Goal: Task Accomplishment & Management: Use online tool/utility

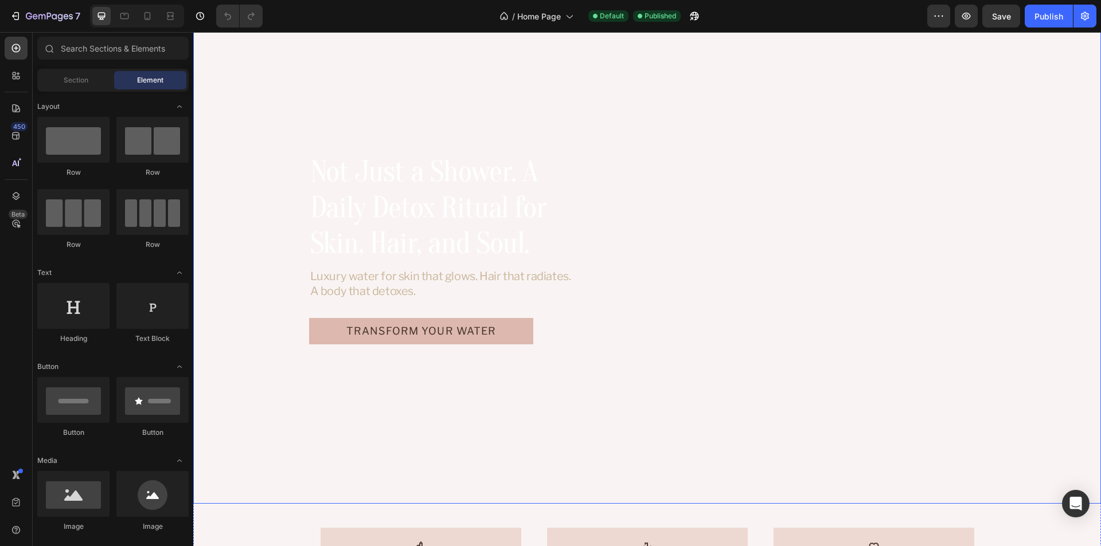
scroll to position [57, 0]
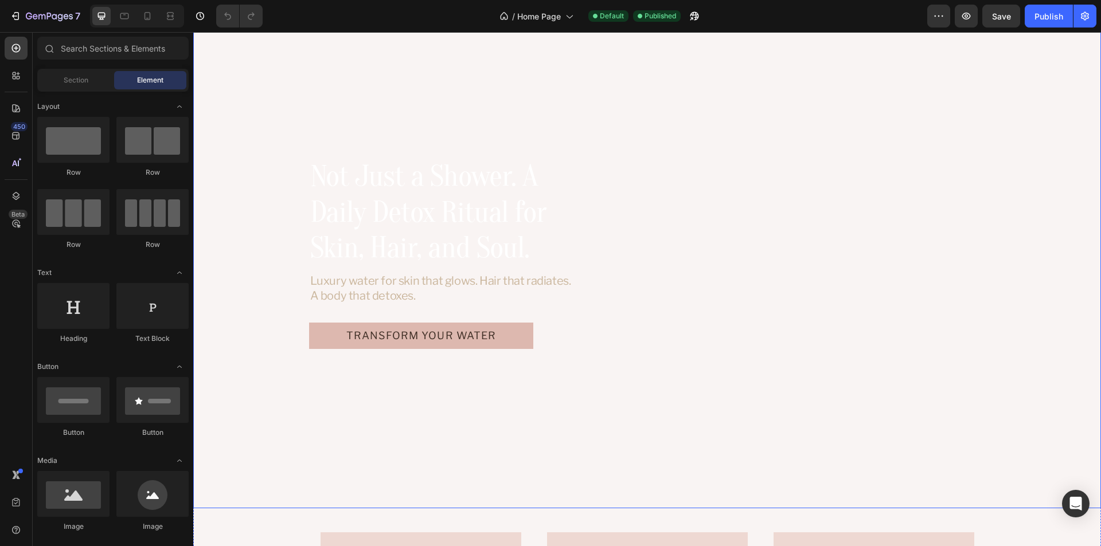
click at [341, 61] on video "Background Image" at bounding box center [647, 253] width 908 height 510
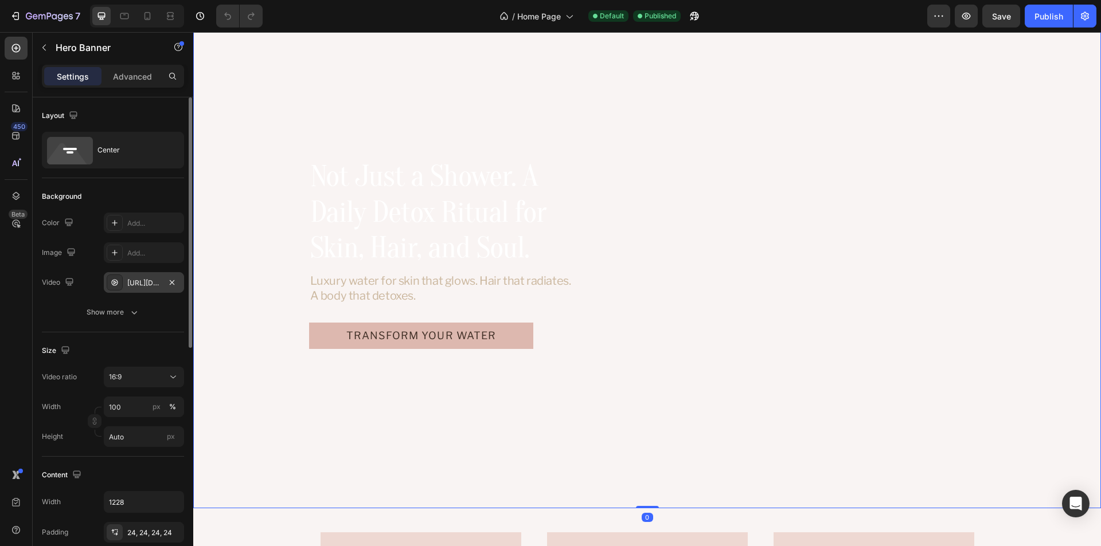
click at [135, 282] on div "https://cdn.shopify.com/videos/c/o/v/7ba5473a724f493aaf561b37a44cc80c.mp4" at bounding box center [143, 283] width 33 height 10
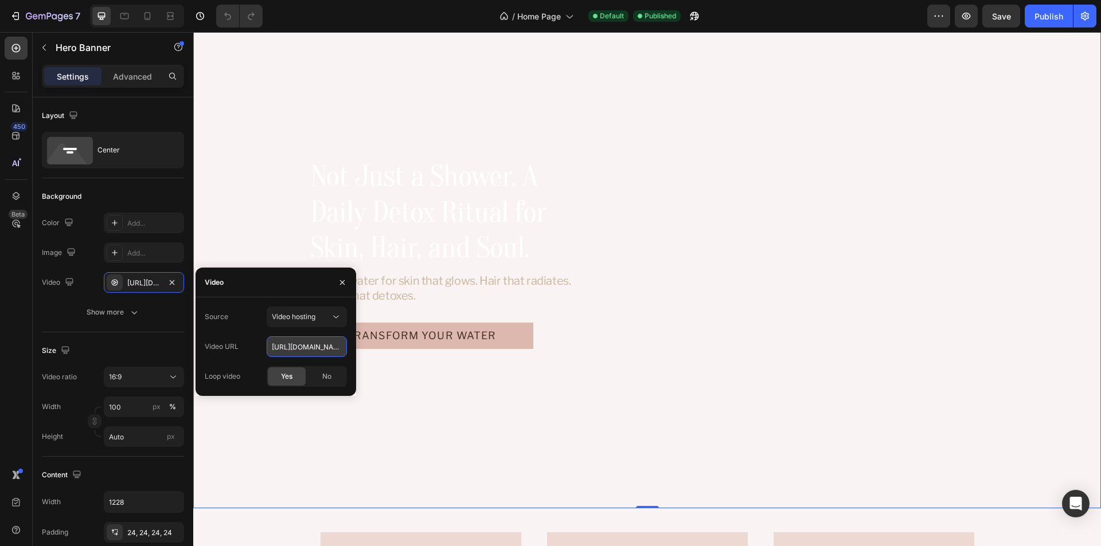
click at [288, 351] on input "https://cdn.shopify.com/videos/c/o/v/7ba5473a724f493aaf561b37a44cc80c.mp4" at bounding box center [307, 347] width 80 height 21
paste input "8228a37708ed43c4bc701db91d776e8"
type input "https://cdn.shopify.com/videos/c/o/v/8228a37708ed43c4bc701db91d776e8c.mp4"
click at [241, 360] on div "Source Video hosting Video URL https://cdn.shopify.com/videos/c/o/v/8228a37708e…" at bounding box center [276, 347] width 142 height 80
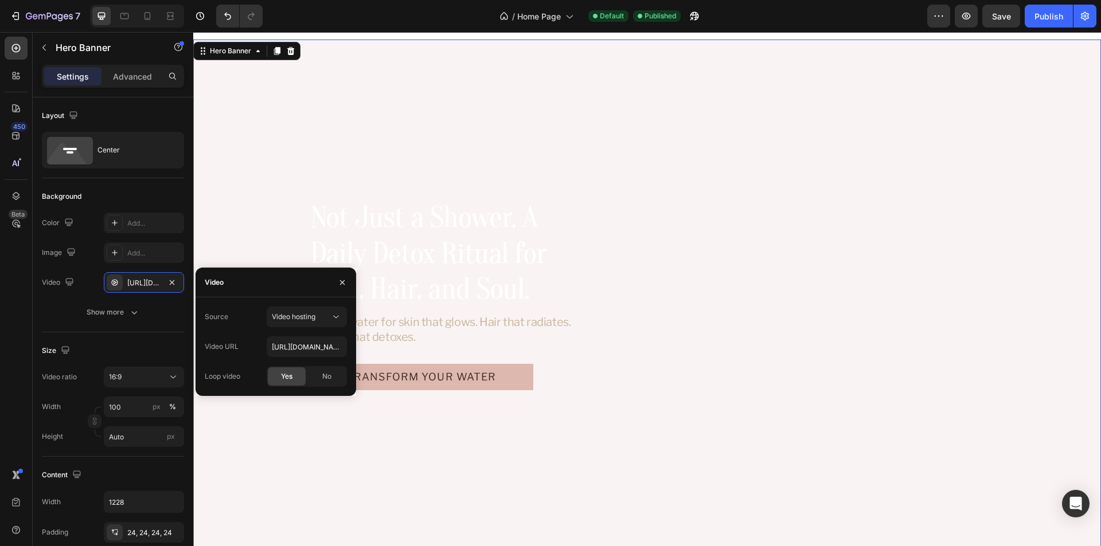
scroll to position [0, 0]
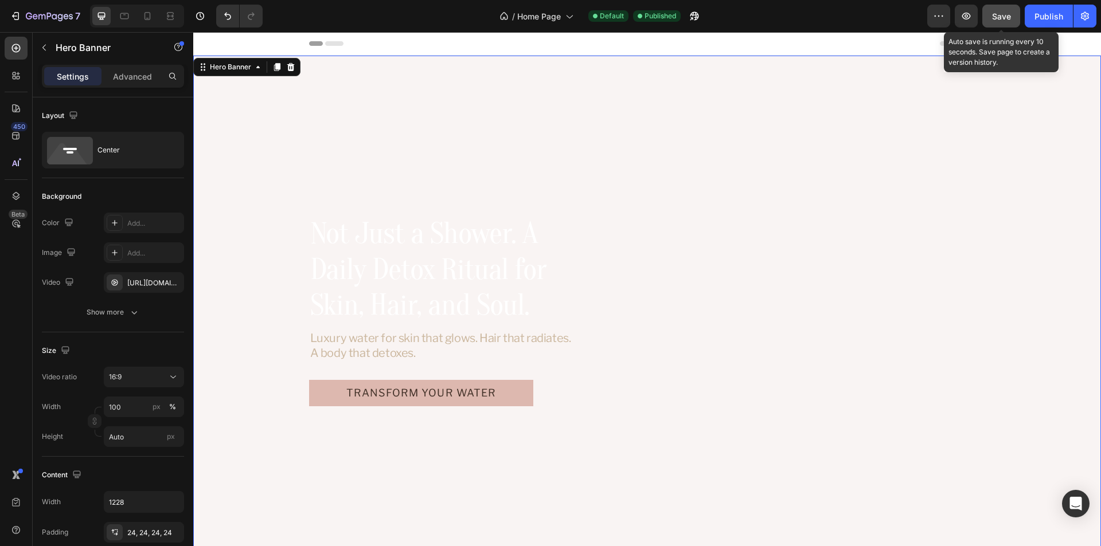
click at [997, 15] on span "Save" at bounding box center [1001, 16] width 19 height 10
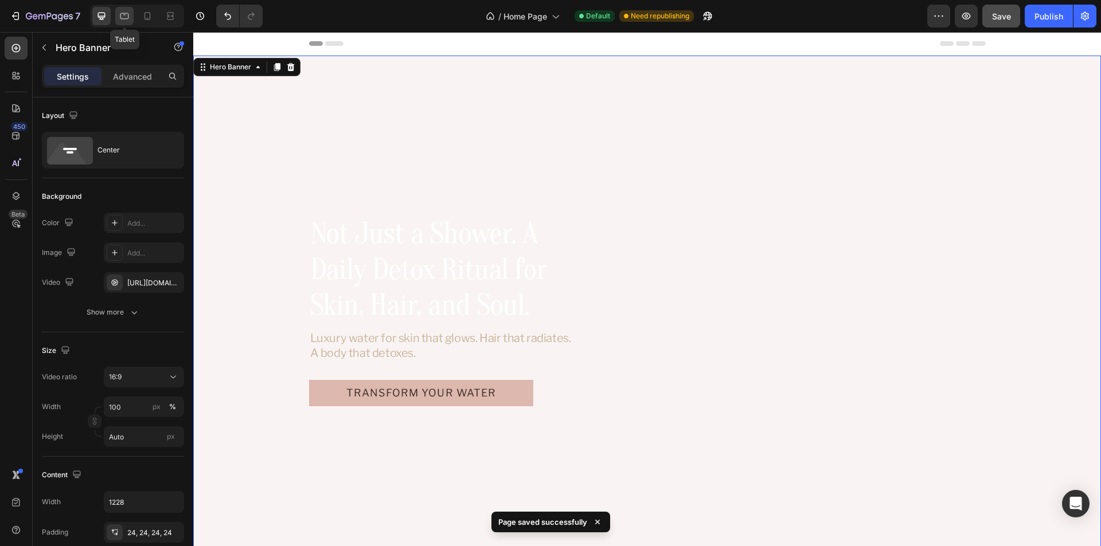
click at [124, 24] on div at bounding box center [124, 16] width 18 height 18
type input "100%"
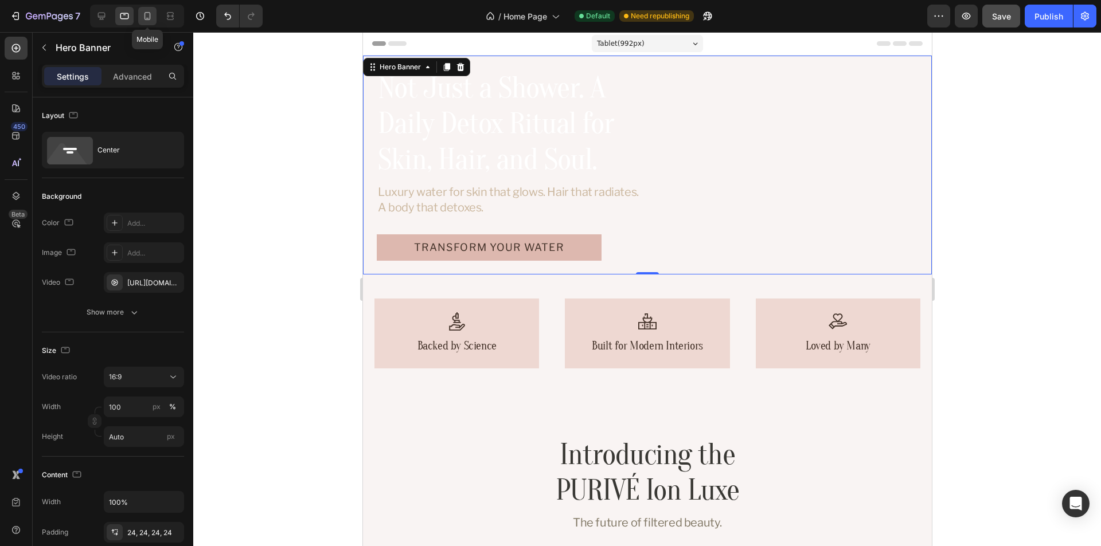
click at [147, 19] on icon at bounding box center [147, 15] width 11 height 11
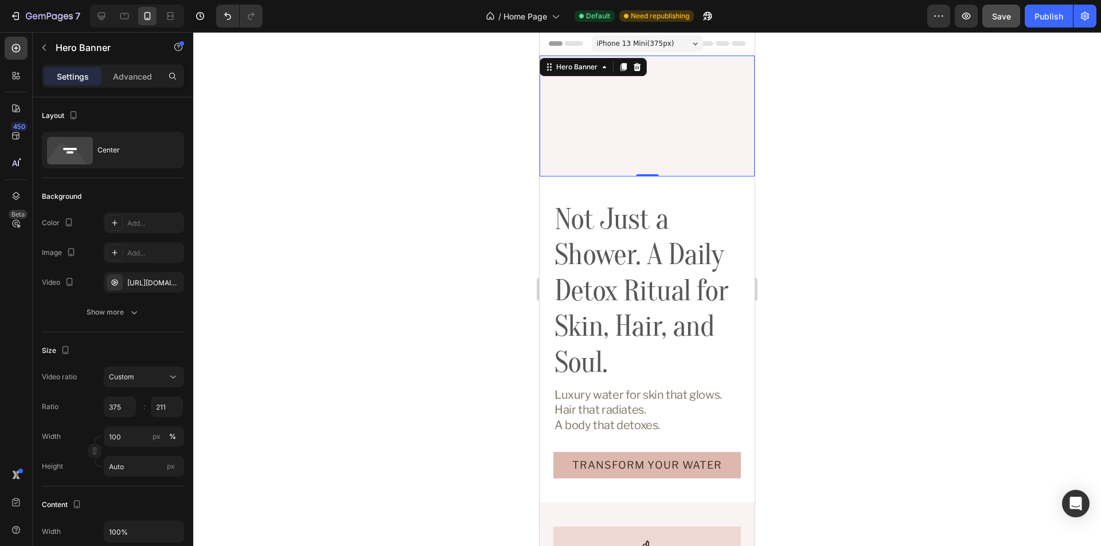
click at [648, 110] on div "Not Just a Shower. A Daily Detox Ritual for Skin, Hair, and Soul. Heading Luxur…" at bounding box center [647, 116] width 215 height 18
click at [128, 315] on icon "button" at bounding box center [133, 312] width 11 height 11
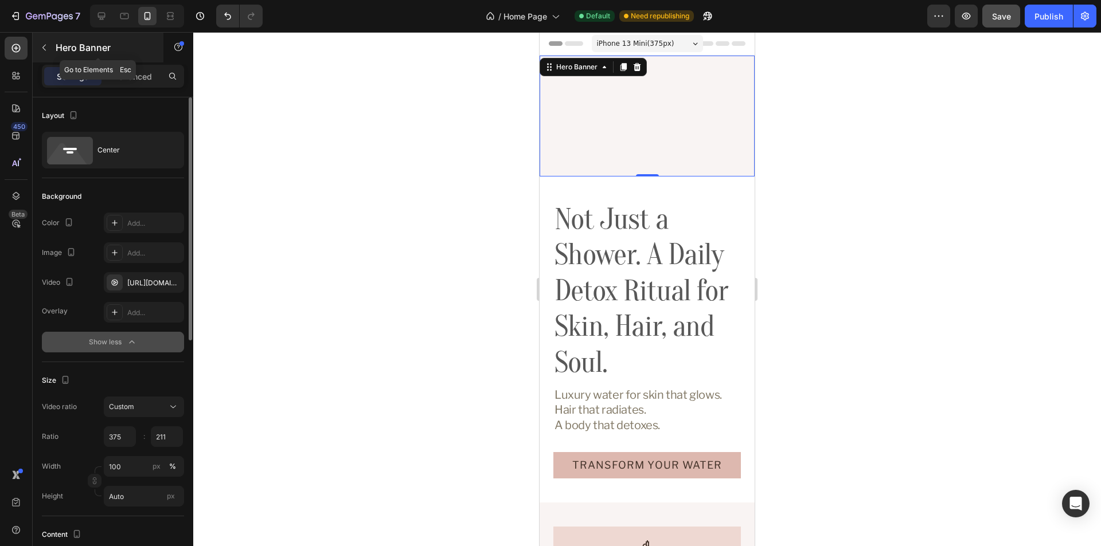
click at [48, 50] on icon "button" at bounding box center [44, 47] width 9 height 9
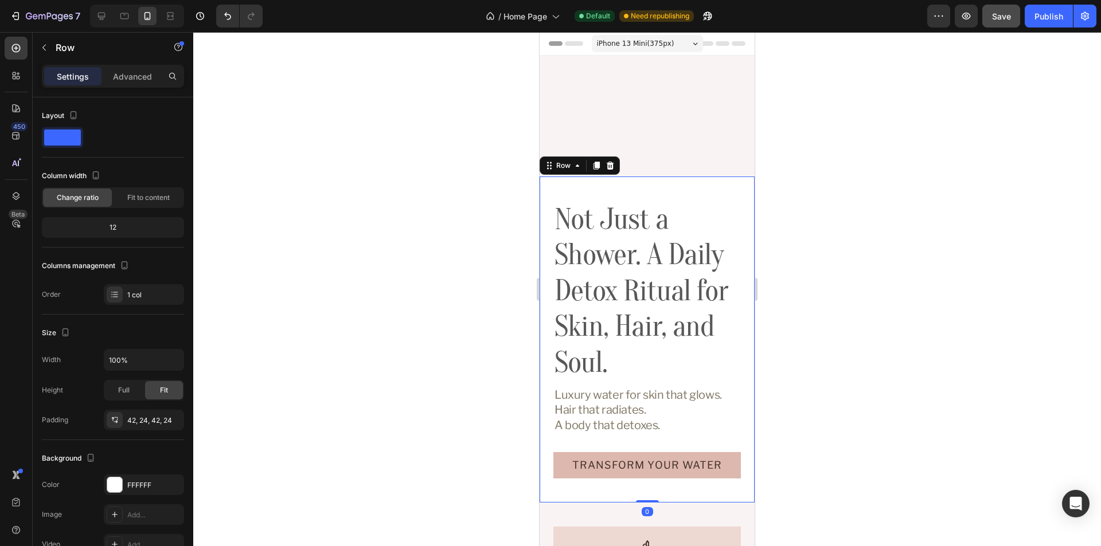
click at [639, 181] on div "Not Just a Shower. A Daily Detox Ritual for Skin, Hair, and Soul. Heading Luxur…" at bounding box center [647, 340] width 215 height 326
click at [666, 165] on video "Background Image" at bounding box center [647, 116] width 215 height 121
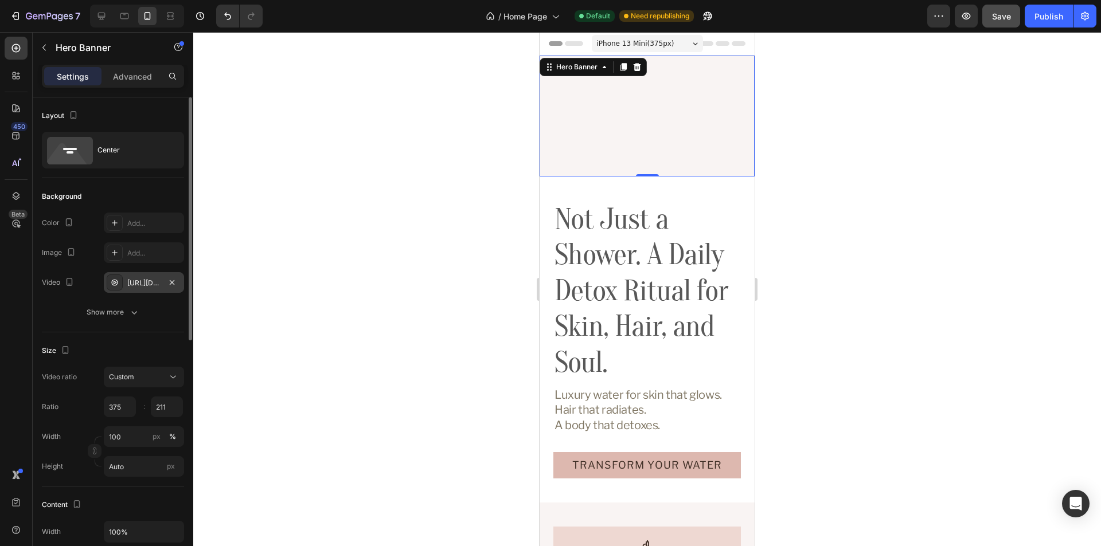
click at [137, 287] on div "https://cdn.shopify.com/videos/c/o/v/6414a7eaede94847bcb340d1d5ba0450.mp4" at bounding box center [143, 283] width 33 height 10
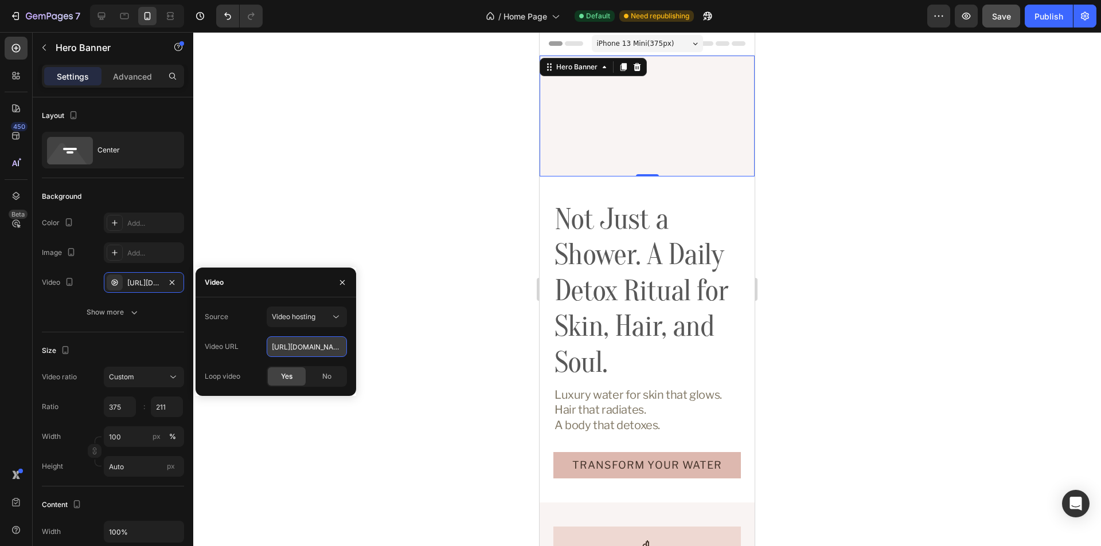
click at [288, 348] on input "https://cdn.shopify.com/videos/c/o/v/6414a7eaede94847bcb340d1d5ba0450.mp4" at bounding box center [307, 347] width 80 height 21
paste input "8228a37708ed43c4bc701db91d776e8c"
type input "https://cdn.shopify.com/videos/c/o/v/8228a37708ed43c4bc701db91d776e8c.mp4"
click at [227, 332] on div "Source Video hosting Video URL https://cdn.shopify.com/videos/c/o/v/8228a37708e…" at bounding box center [276, 347] width 142 height 80
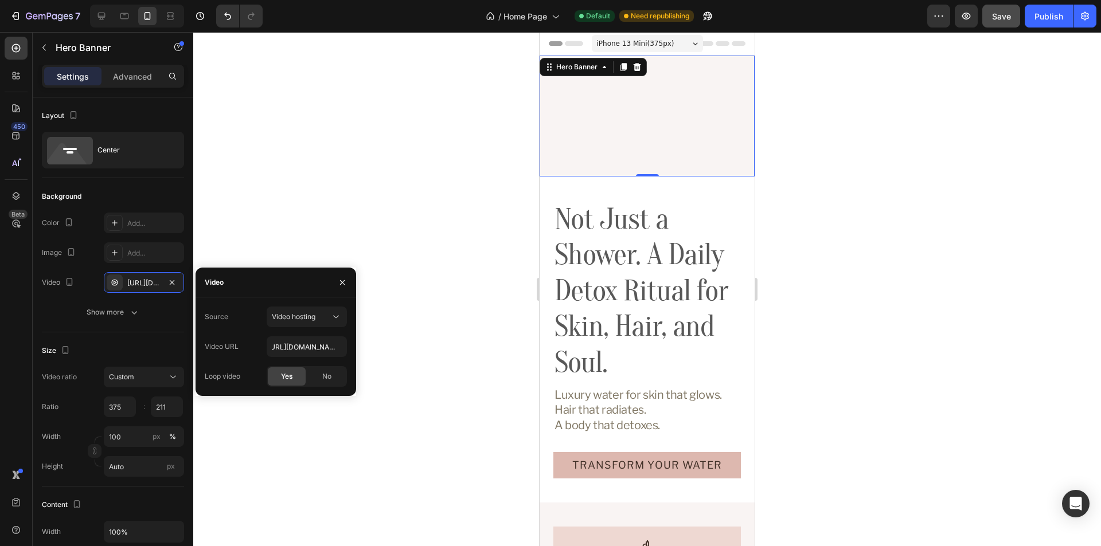
scroll to position [0, 0]
click at [343, 286] on icon "button" at bounding box center [342, 282] width 9 height 9
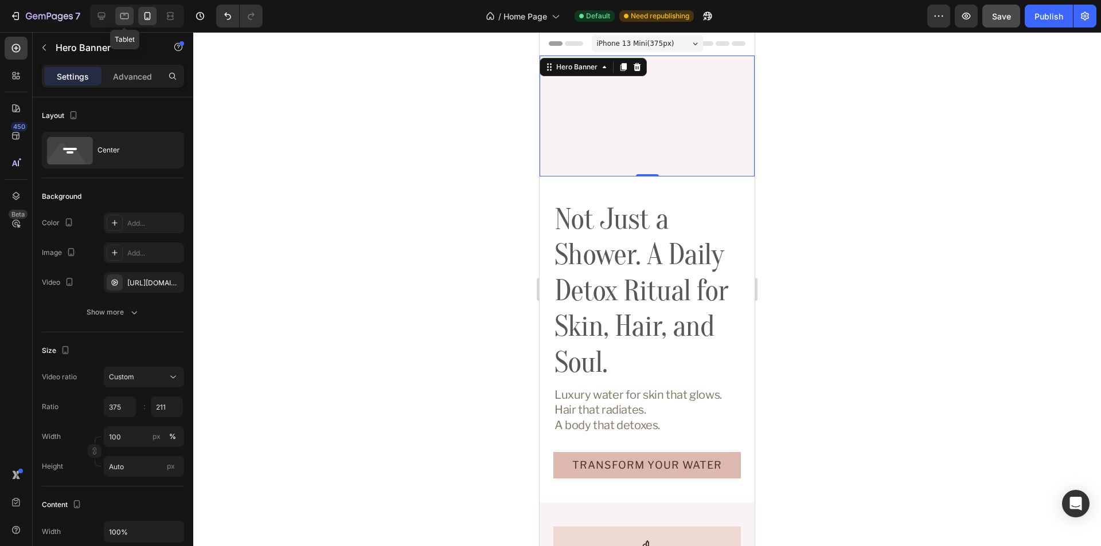
drag, startPoint x: 128, startPoint y: 21, endPoint x: 116, endPoint y: 21, distance: 11.5
click at [126, 21] on icon at bounding box center [124, 15] width 11 height 11
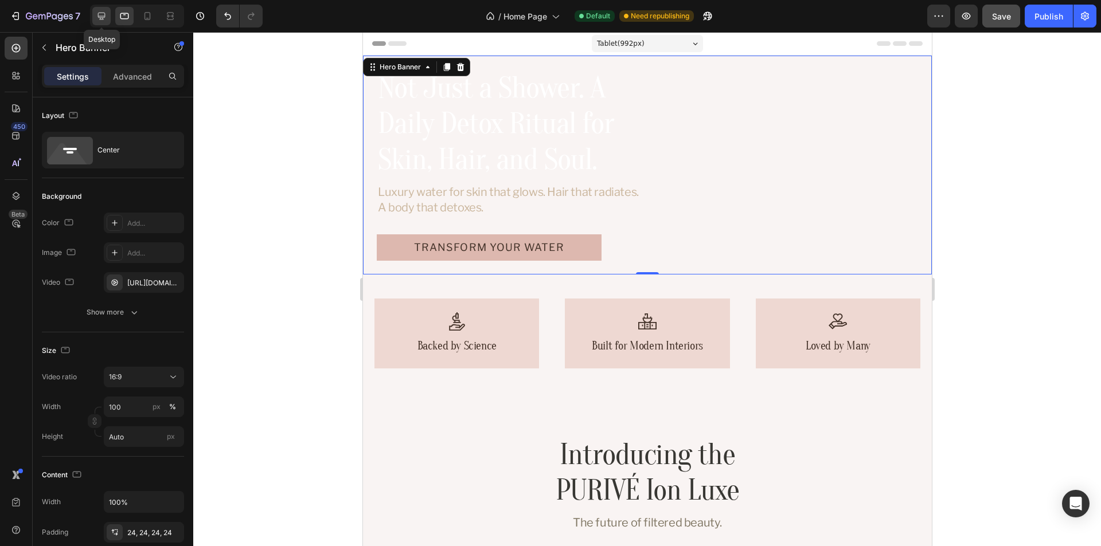
click at [104, 19] on icon at bounding box center [101, 15] width 11 height 11
type input "1228"
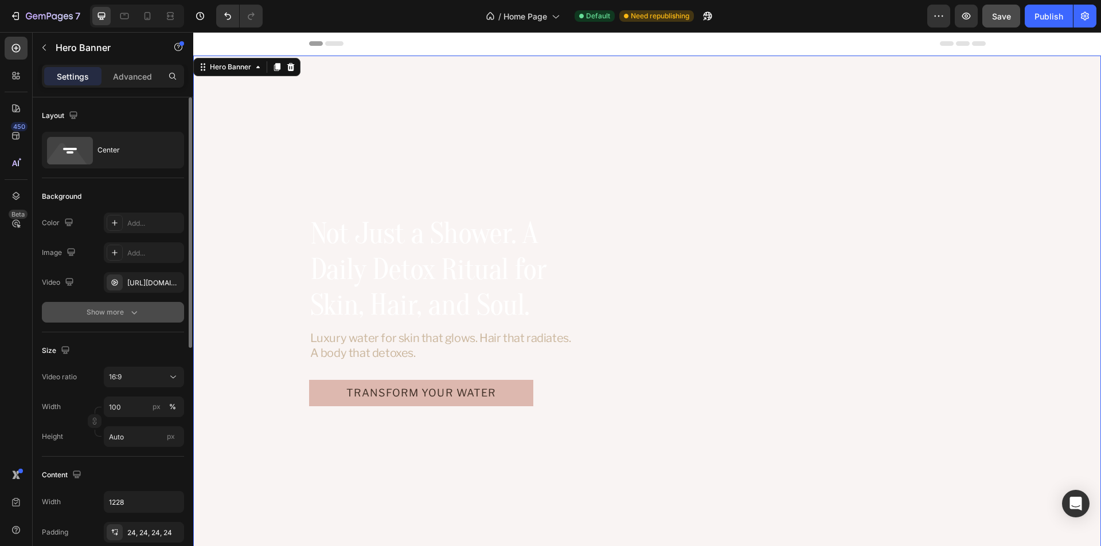
scroll to position [57, 0]
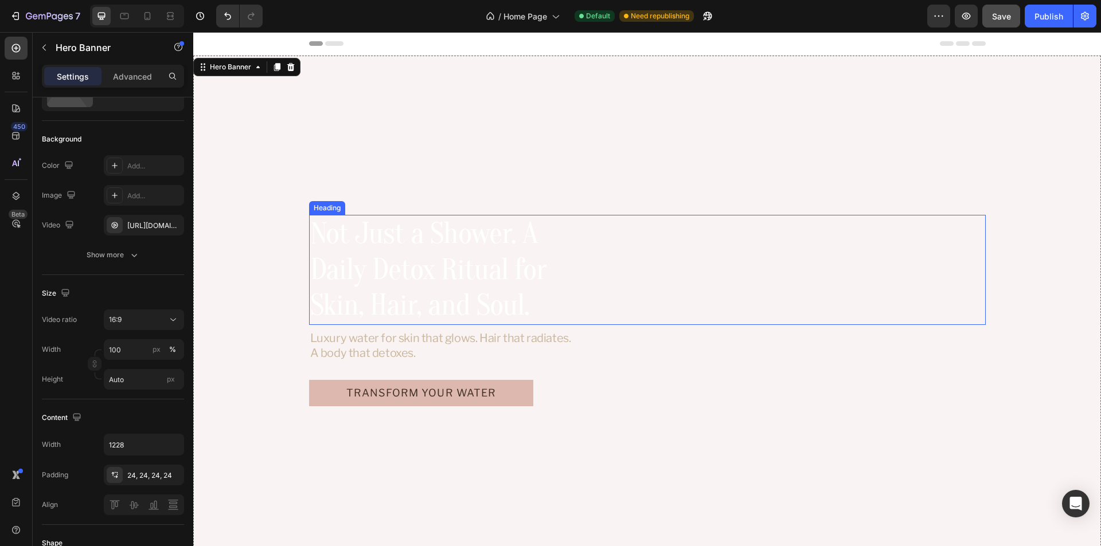
click at [874, 216] on div "Not Just a Shower. A Daily Detox Ritual for Skin, Hair, and Soul." at bounding box center [647, 270] width 677 height 110
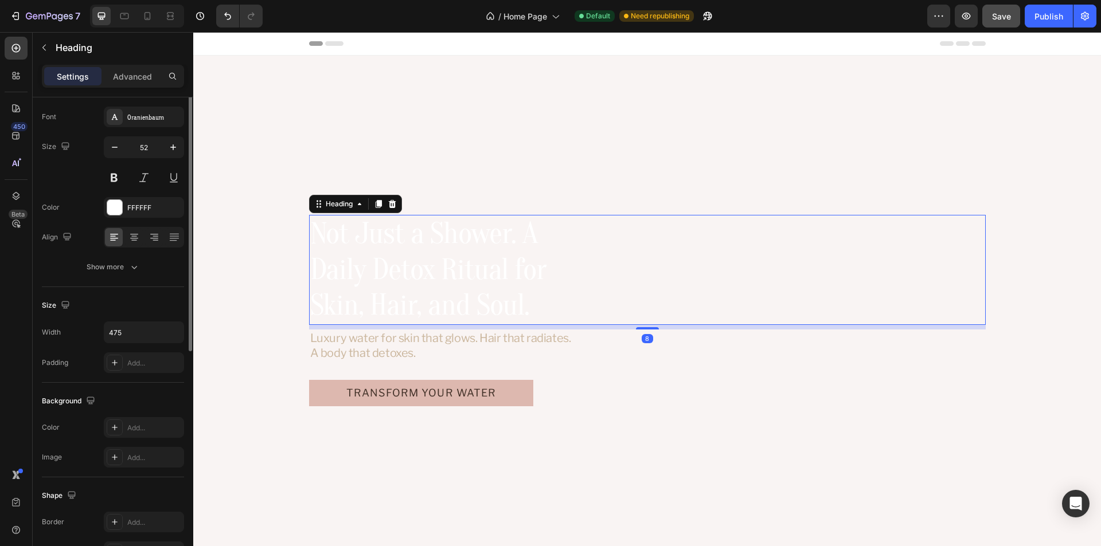
scroll to position [0, 0]
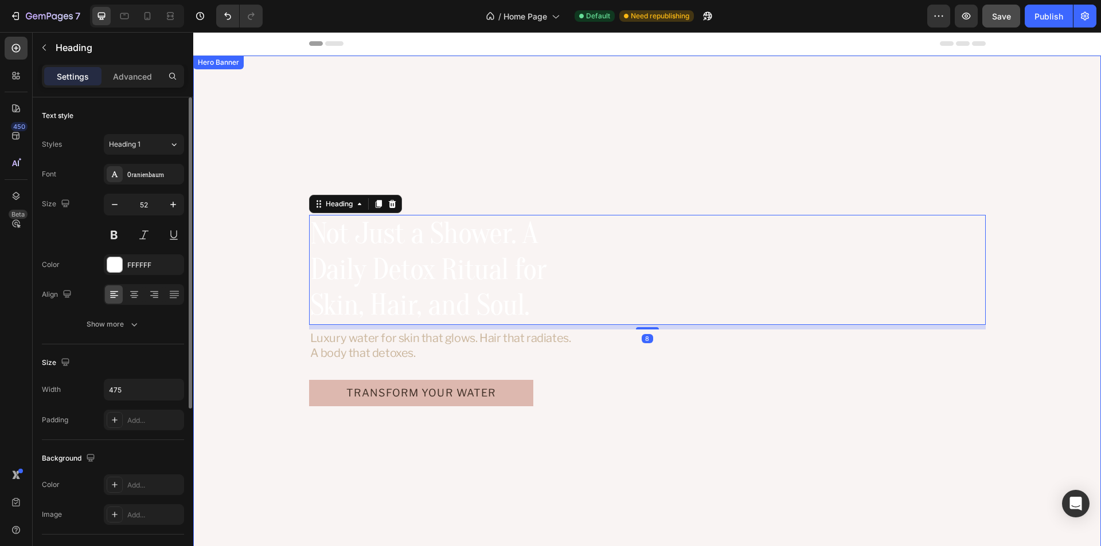
click at [903, 154] on video "Background Image" at bounding box center [647, 311] width 908 height 510
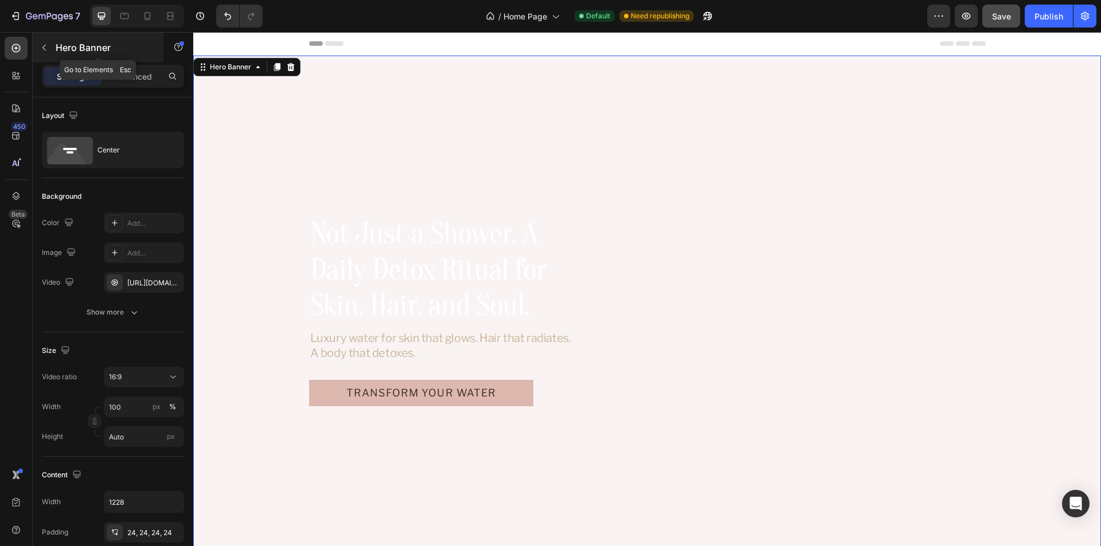
click at [46, 48] on icon "button" at bounding box center [44, 47] width 9 height 9
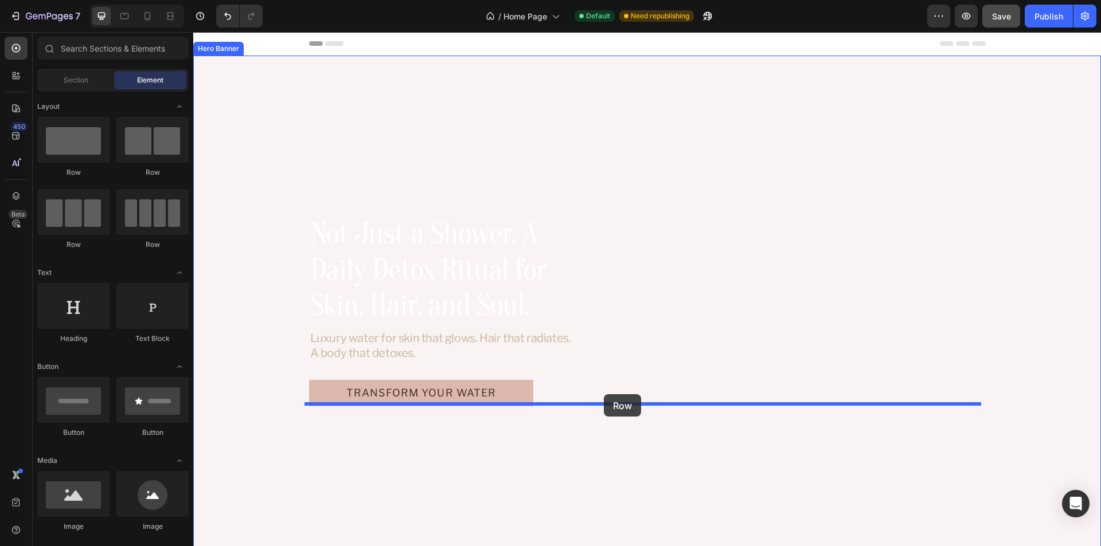
drag, startPoint x: 338, startPoint y: 186, endPoint x: 604, endPoint y: 394, distance: 337.3
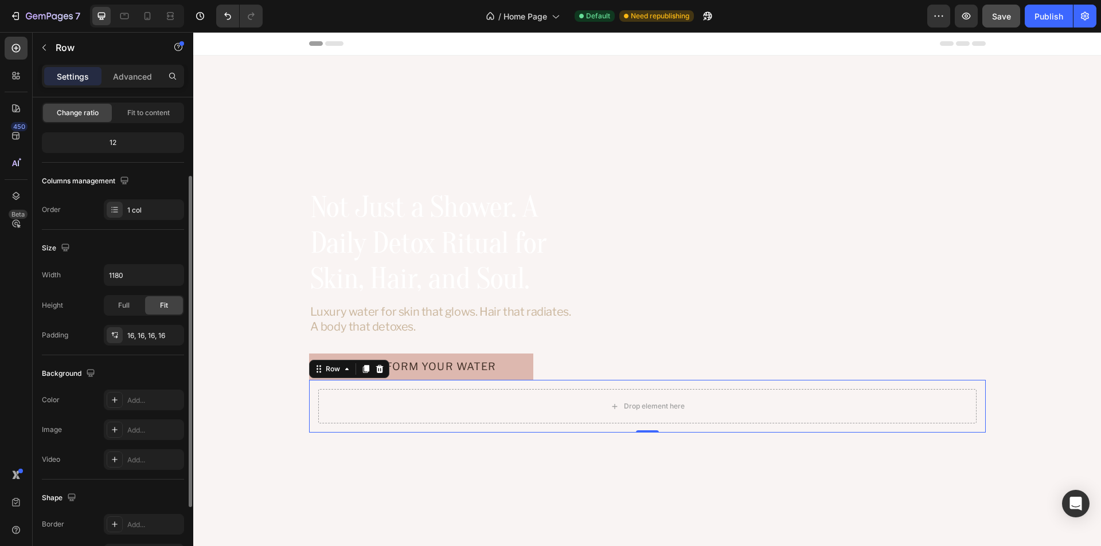
scroll to position [218, 0]
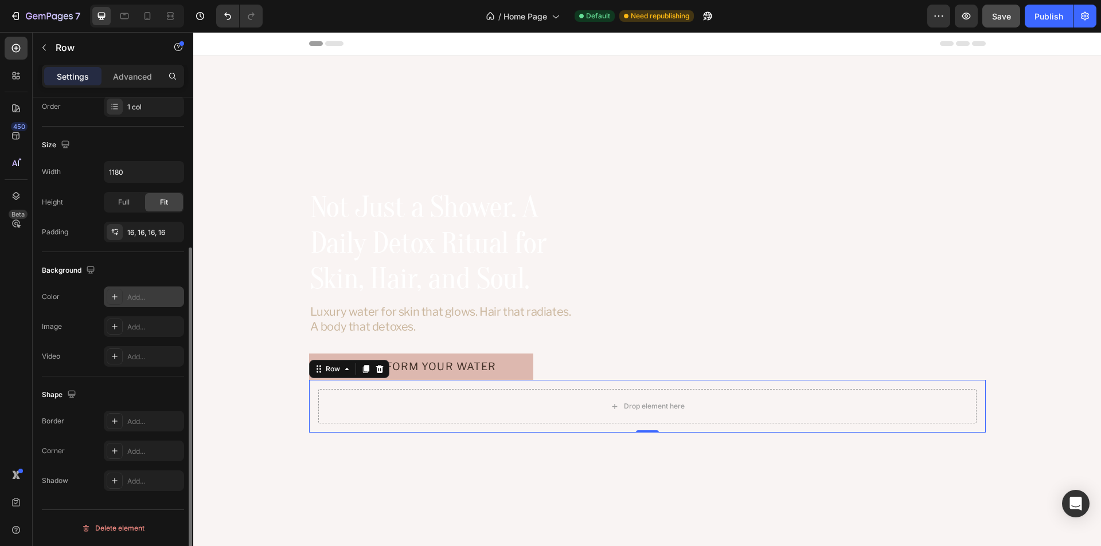
click at [139, 295] on div "Add..." at bounding box center [154, 297] width 54 height 10
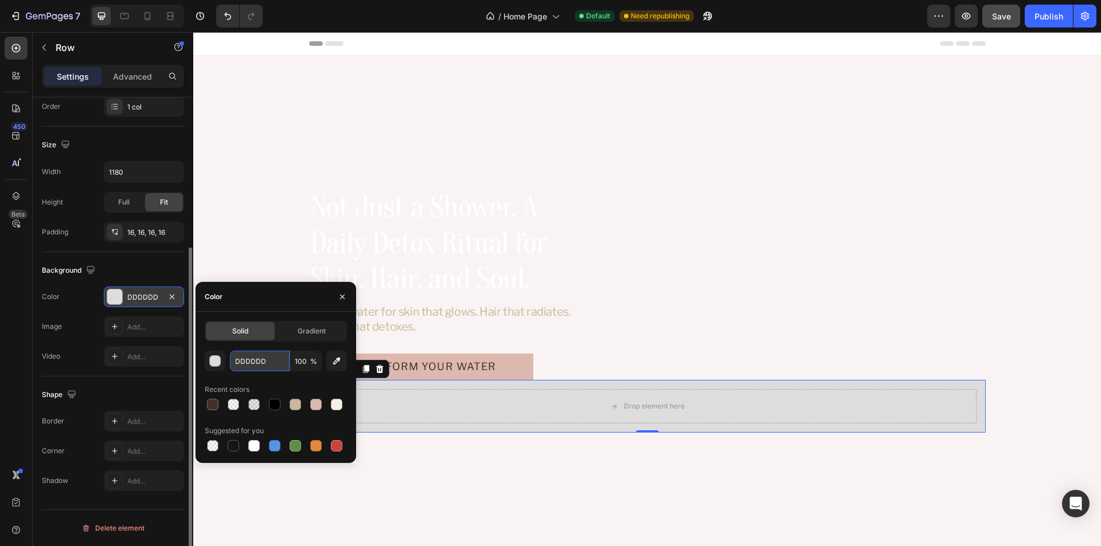
click at [255, 362] on input "DDDDDD" at bounding box center [260, 361] width 60 height 21
paste input "#4231283"
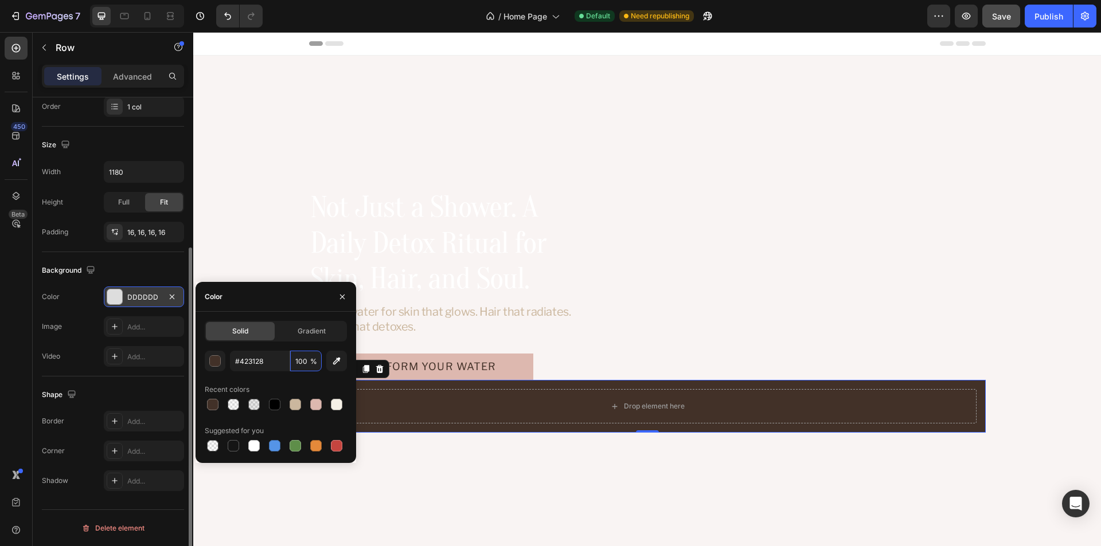
type input "423128"
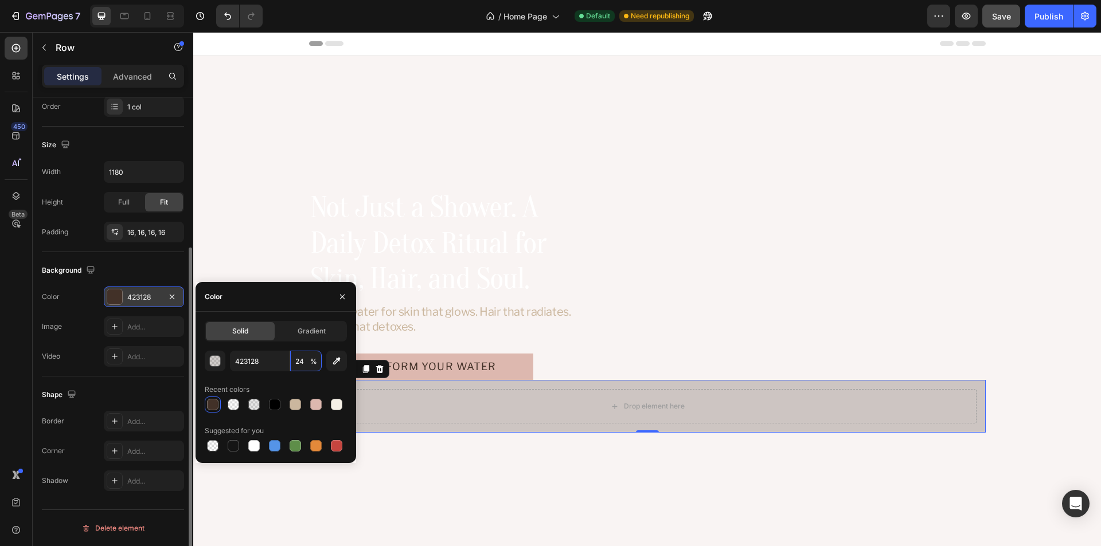
type input "24"
click at [307, 386] on div "Recent colors" at bounding box center [276, 390] width 142 height 18
drag, startPoint x: 337, startPoint y: 299, endPoint x: 168, endPoint y: 264, distance: 172.7
click at [337, 299] on button "button" at bounding box center [342, 297] width 18 height 18
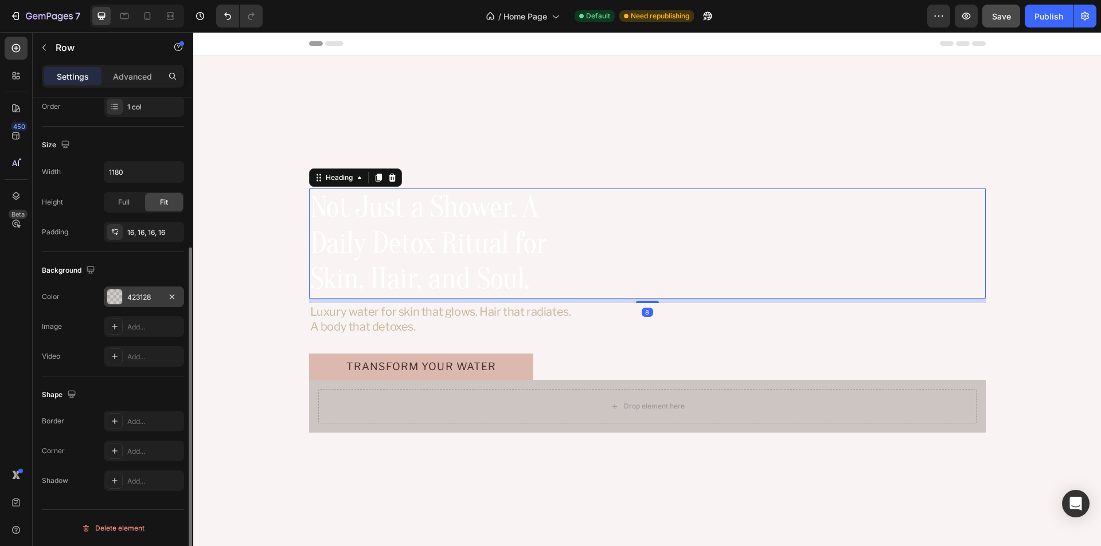
click at [582, 214] on div "Not Just a Shower. A Daily Detox Ritual for Skin, Hair, and Soul." at bounding box center [647, 244] width 677 height 110
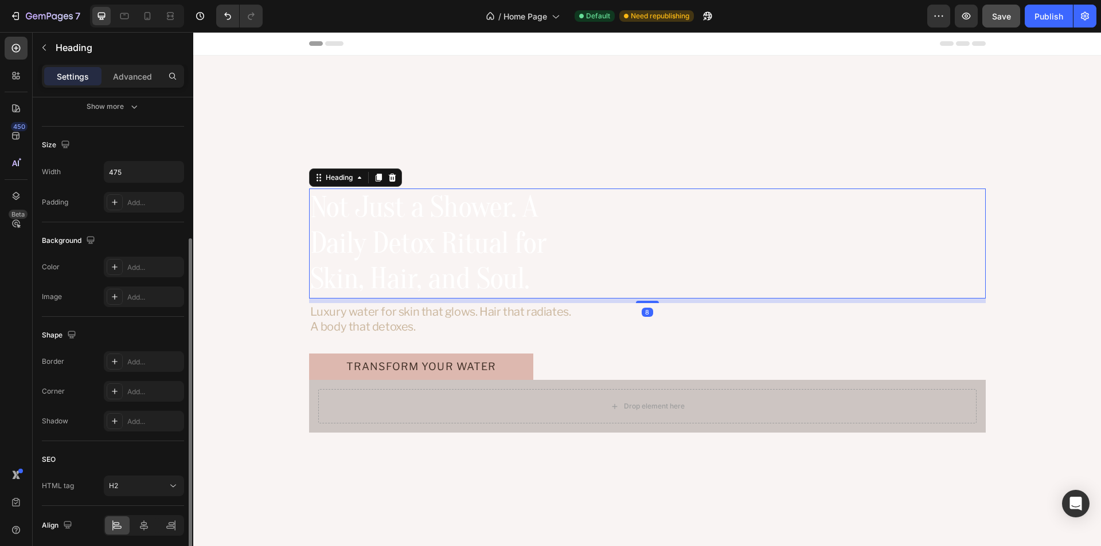
scroll to position [0, 0]
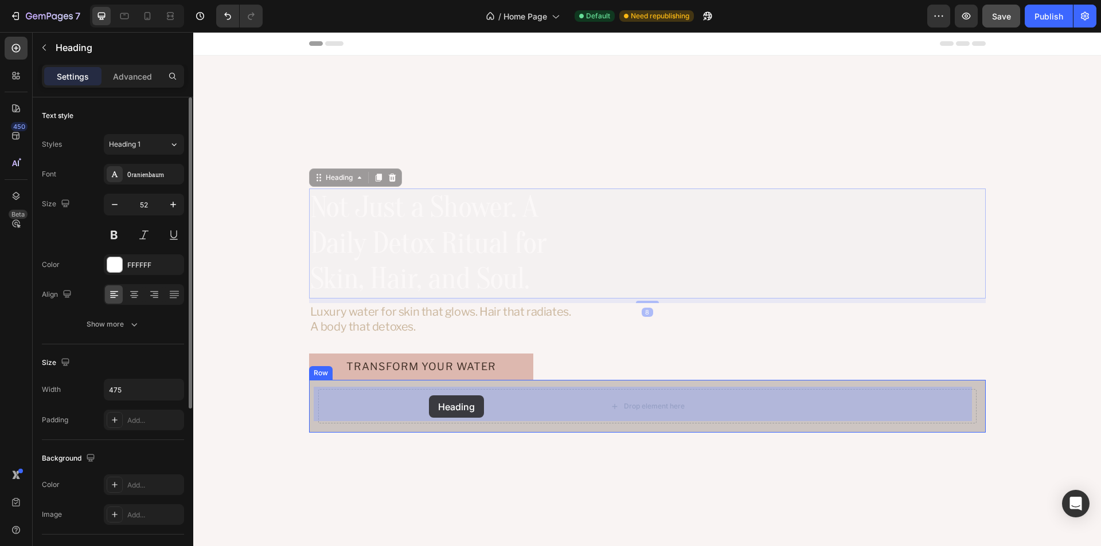
drag, startPoint x: 335, startPoint y: 180, endPoint x: 429, endPoint y: 396, distance: 235.2
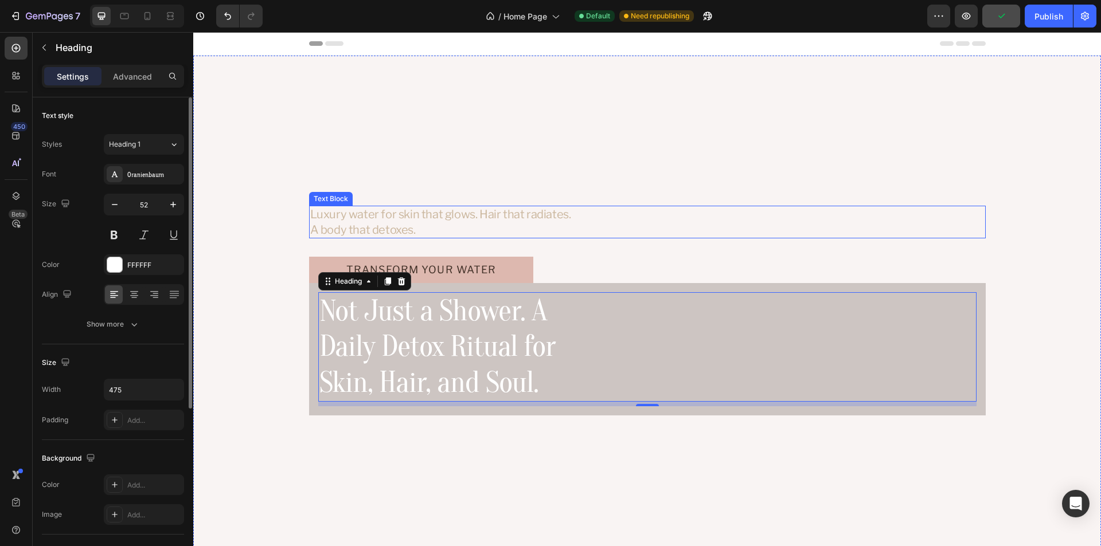
click at [600, 212] on div "Luxury water for skin that glows. Hair that radiates. A body that detoxes." at bounding box center [647, 222] width 677 height 33
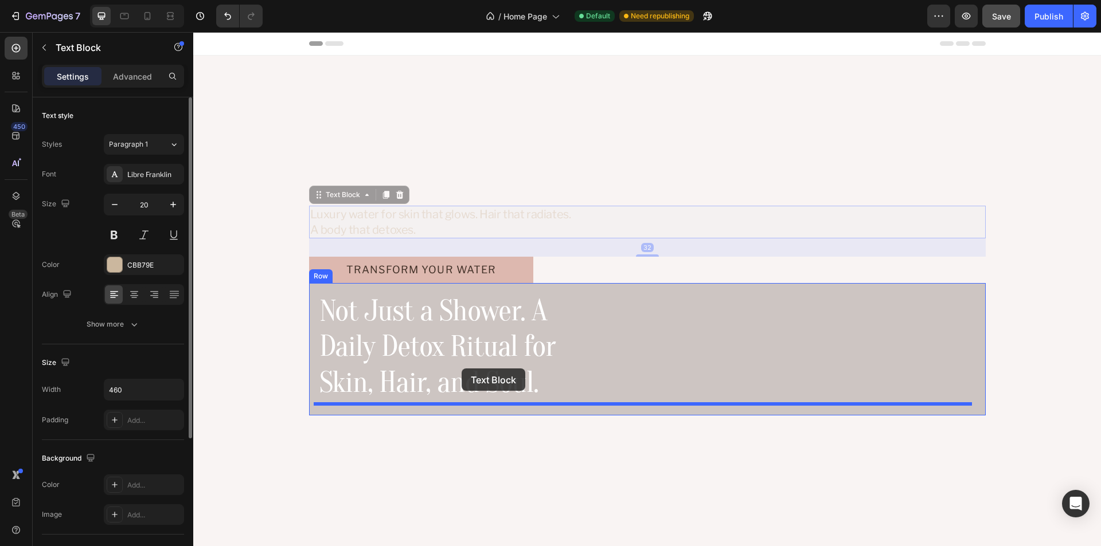
drag, startPoint x: 334, startPoint y: 196, endPoint x: 462, endPoint y: 369, distance: 215.3
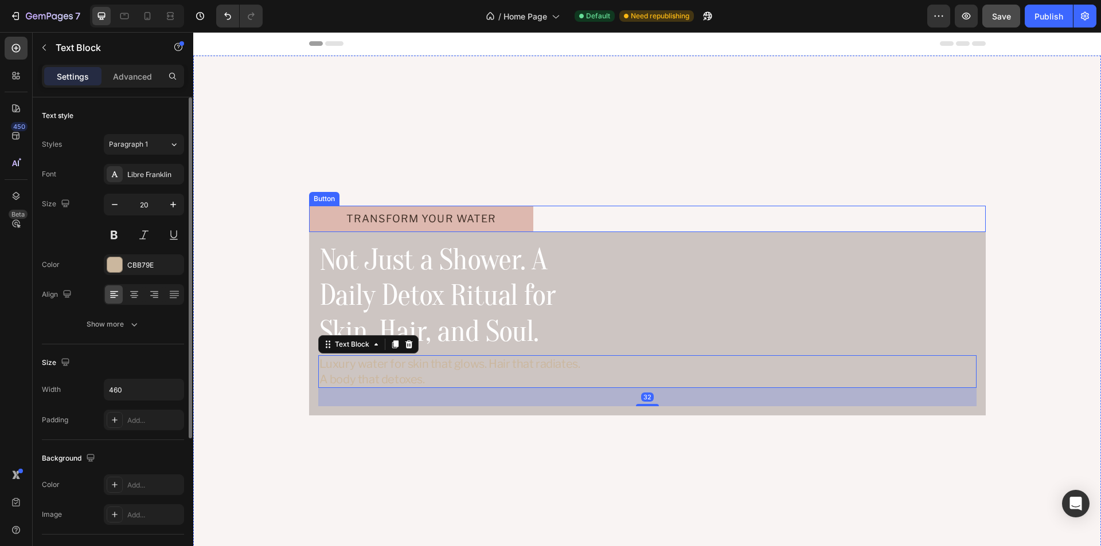
click at [594, 208] on div "Transform Your Water Button" at bounding box center [647, 219] width 677 height 26
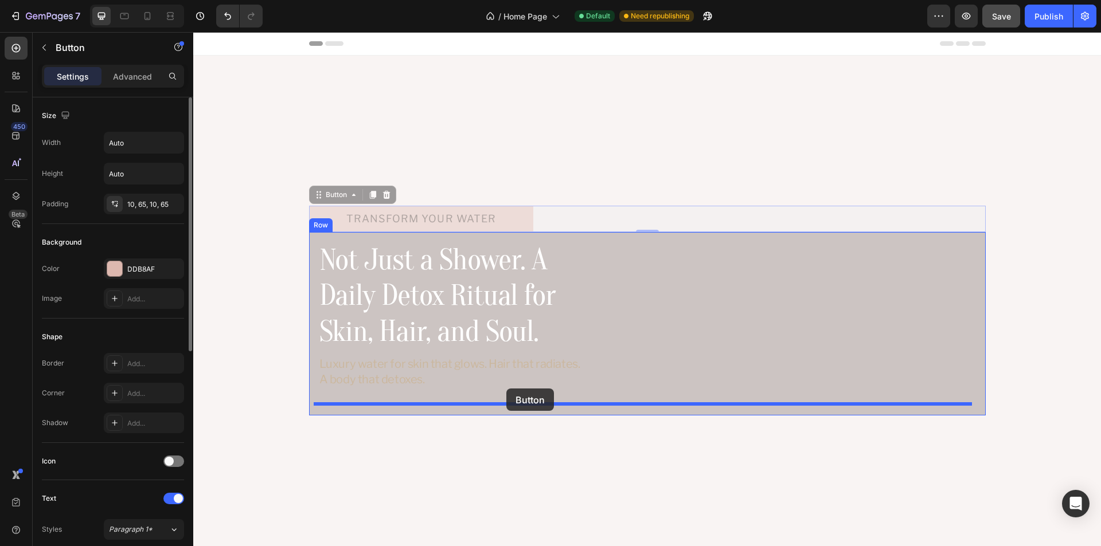
drag, startPoint x: 334, startPoint y: 199, endPoint x: 506, endPoint y: 389, distance: 257.0
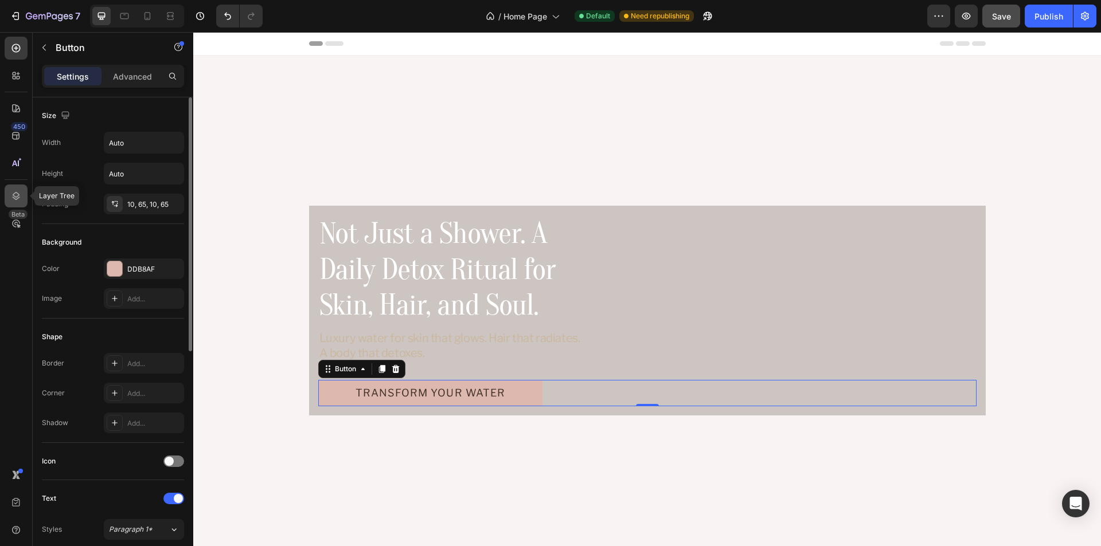
click at [17, 197] on icon at bounding box center [16, 196] width 7 height 8
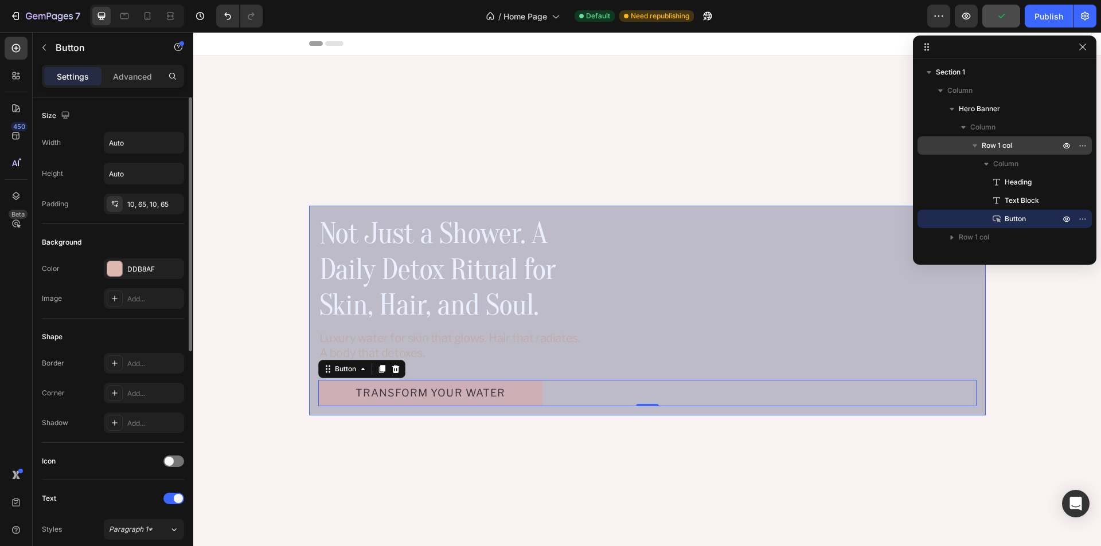
click at [1015, 143] on p "Row 1 col" at bounding box center [1022, 145] width 80 height 11
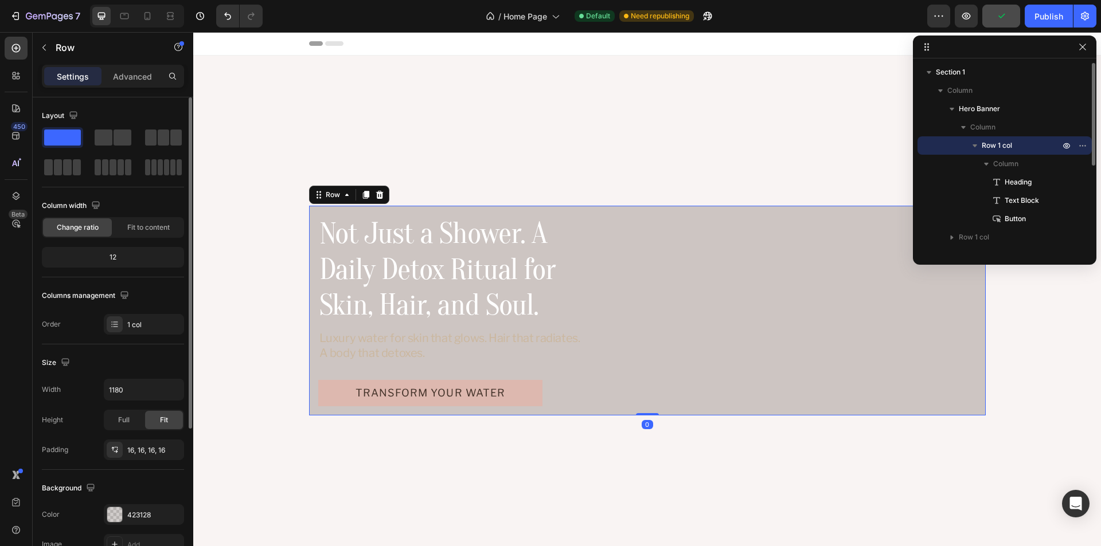
click at [972, 142] on icon "button" at bounding box center [974, 145] width 11 height 11
click at [1003, 143] on span "Row 1 col" at bounding box center [997, 145] width 30 height 11
click at [1010, 147] on span "Row 1 col" at bounding box center [997, 145] width 30 height 11
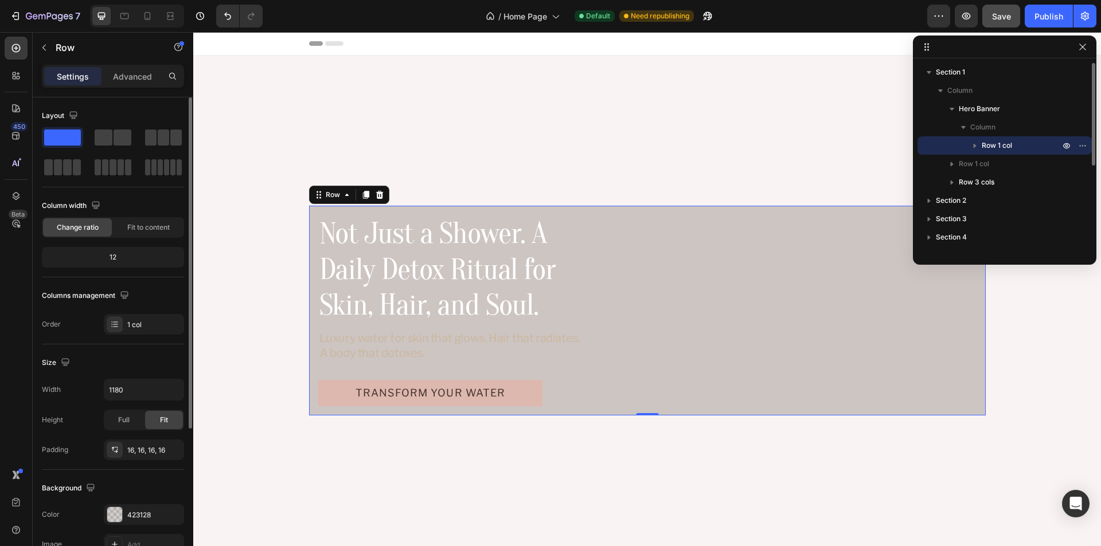
click at [1008, 146] on span "Row 1 col" at bounding box center [997, 145] width 30 height 11
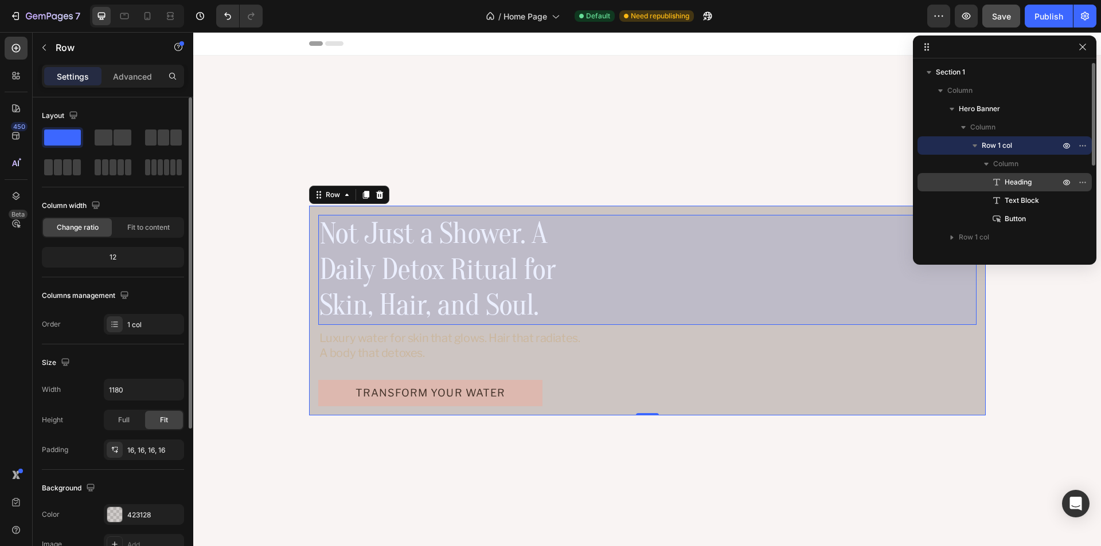
click at [1025, 179] on span "Heading" at bounding box center [1018, 182] width 27 height 11
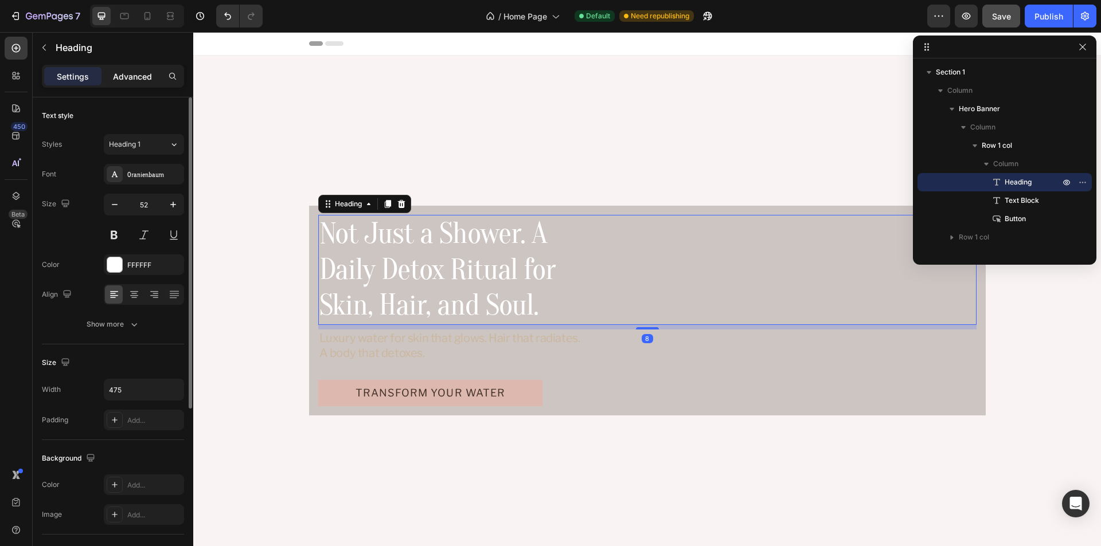
click at [128, 71] on p "Advanced" at bounding box center [132, 77] width 39 height 12
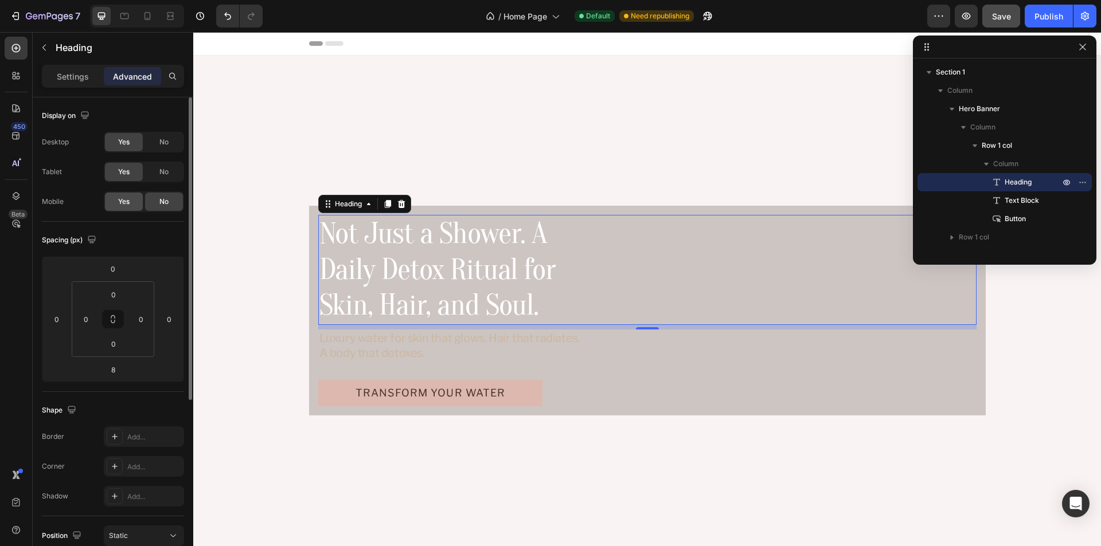
click at [112, 202] on div "Yes" at bounding box center [124, 202] width 38 height 18
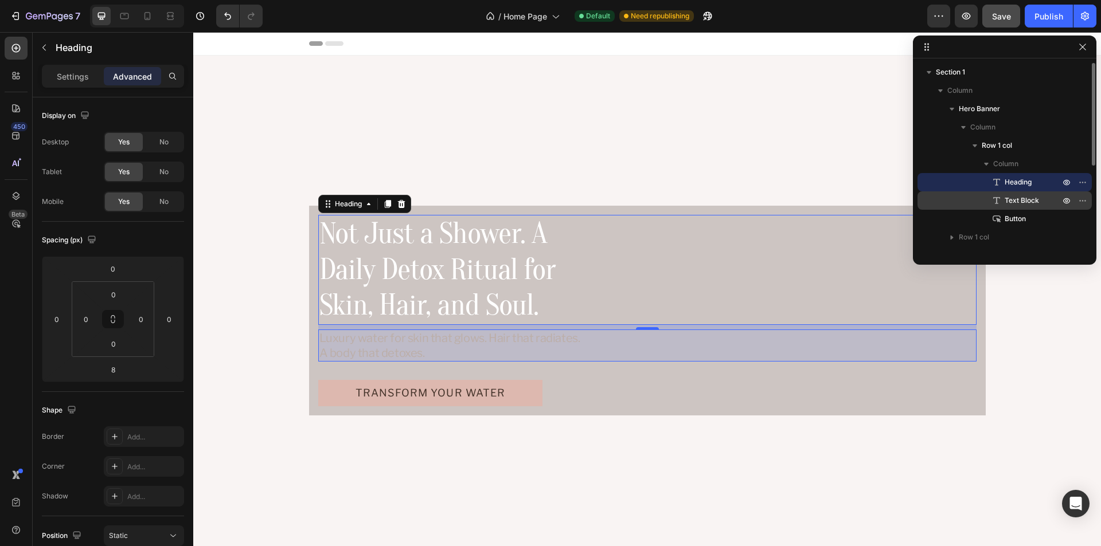
click at [1043, 201] on p "Text Block" at bounding box center [1019, 200] width 57 height 11
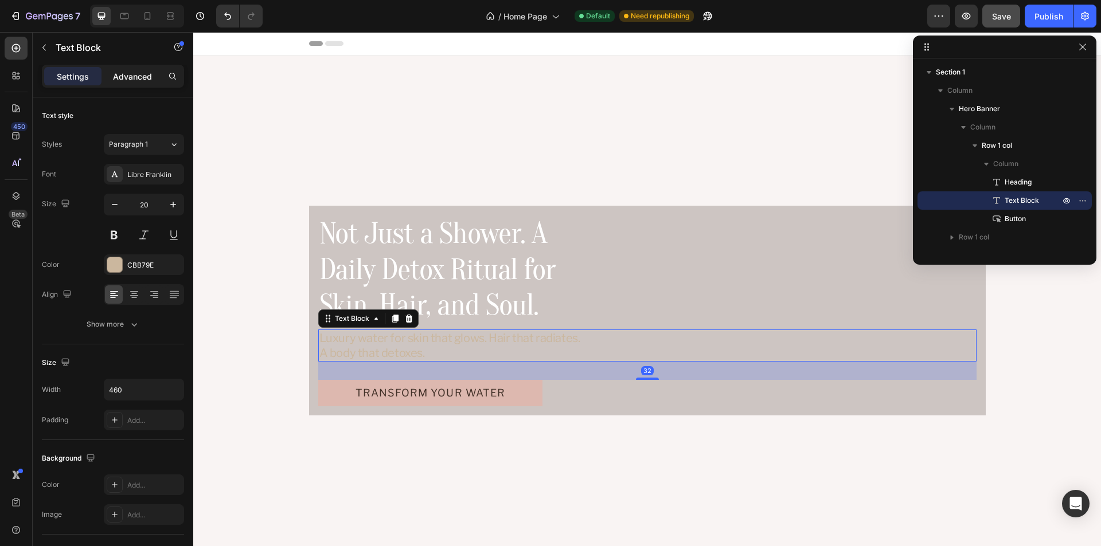
click at [145, 76] on p "Advanced" at bounding box center [132, 77] width 39 height 12
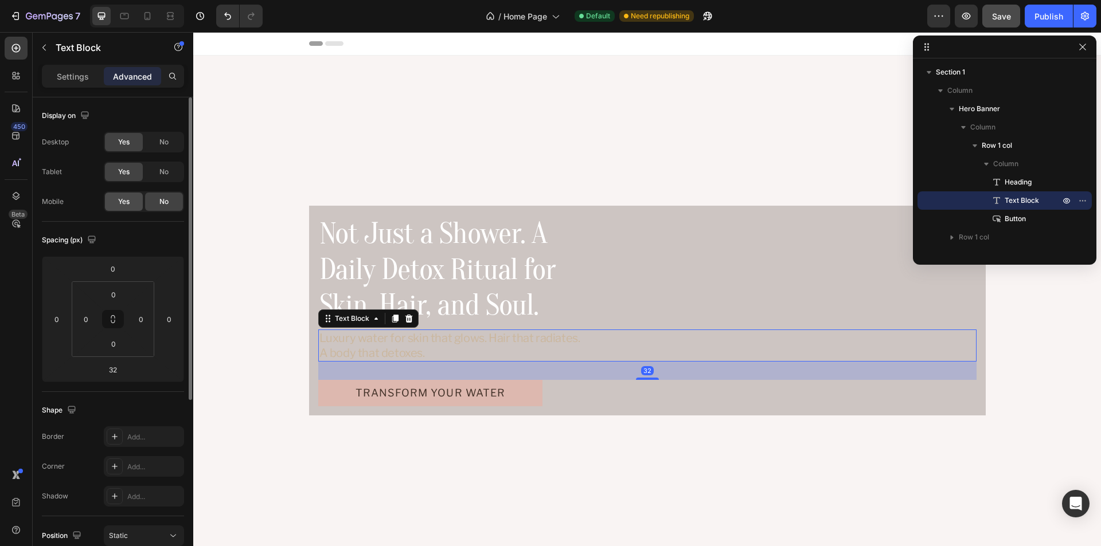
click at [117, 197] on div "Yes" at bounding box center [124, 202] width 38 height 18
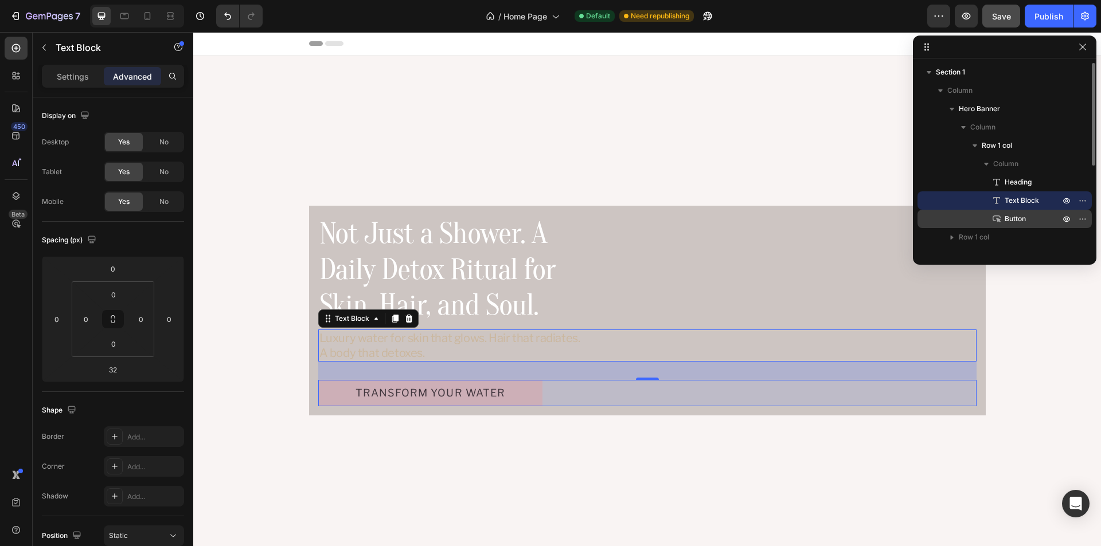
click at [1032, 222] on p "Button" at bounding box center [1019, 218] width 57 height 11
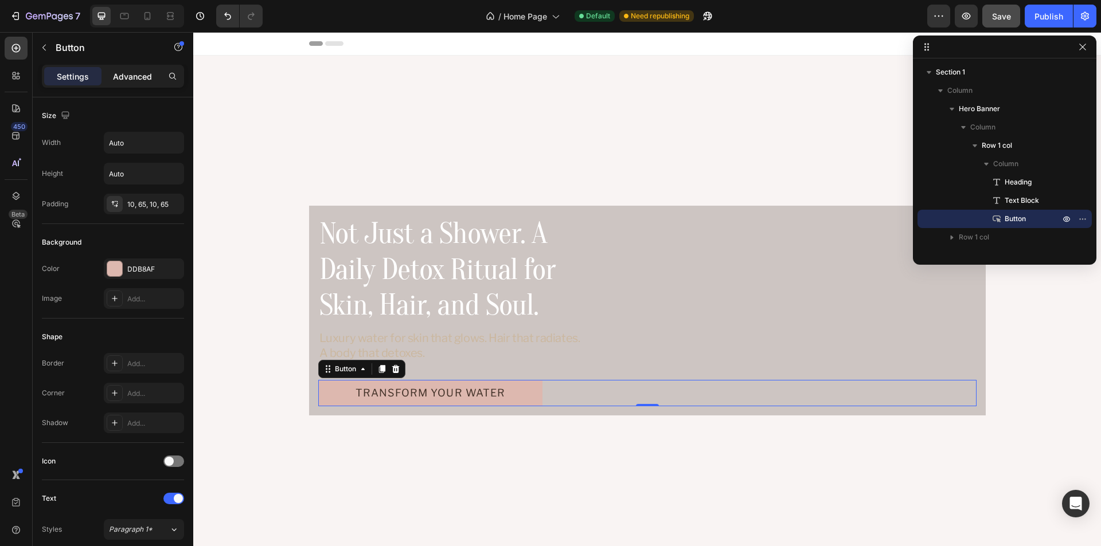
click at [128, 71] on p "Advanced" at bounding box center [132, 77] width 39 height 12
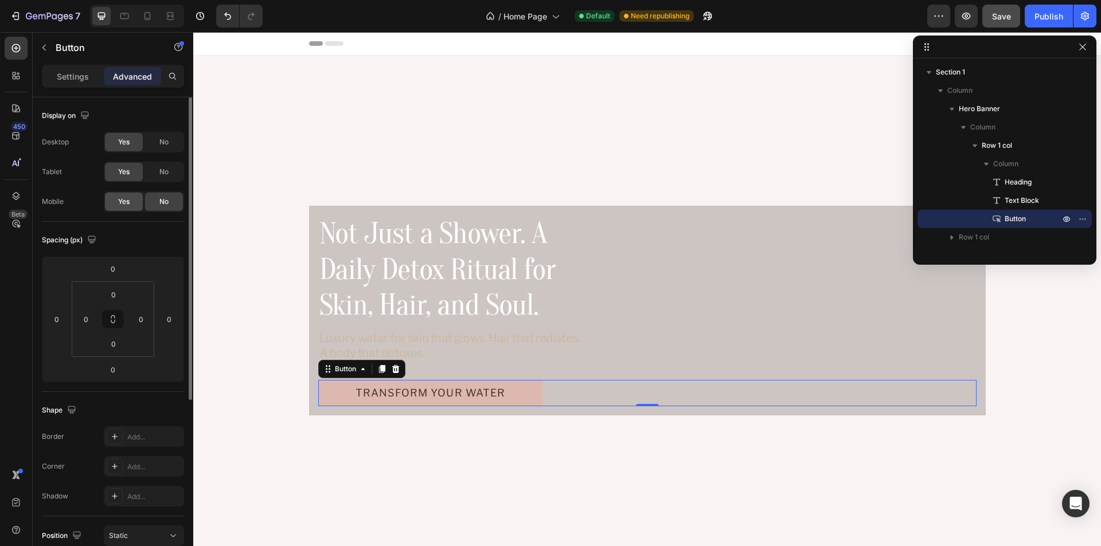
click at [128, 202] on span "Yes" at bounding box center [123, 202] width 11 height 10
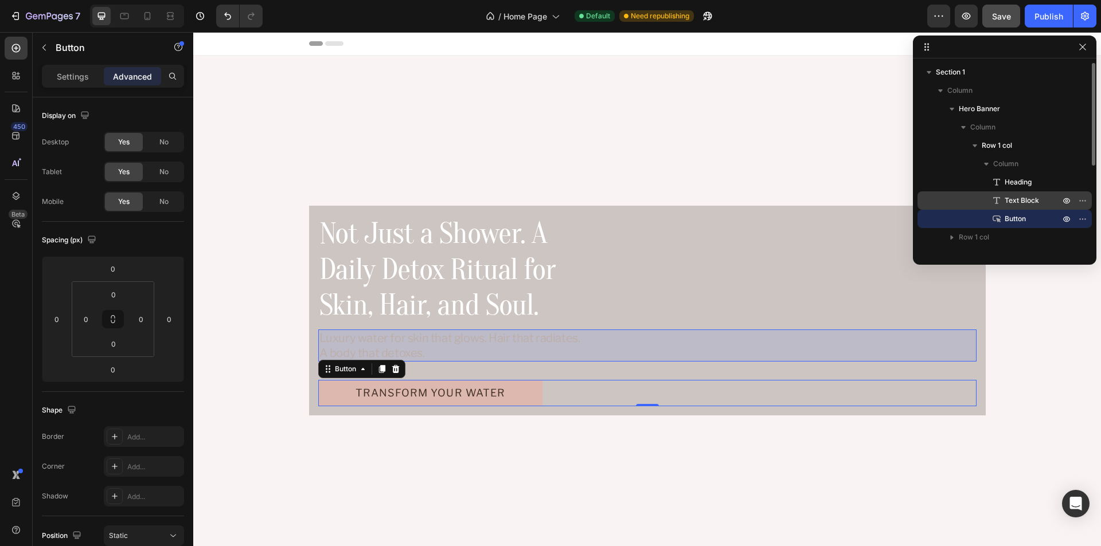
click at [1018, 199] on span "Text Block" at bounding box center [1022, 200] width 34 height 11
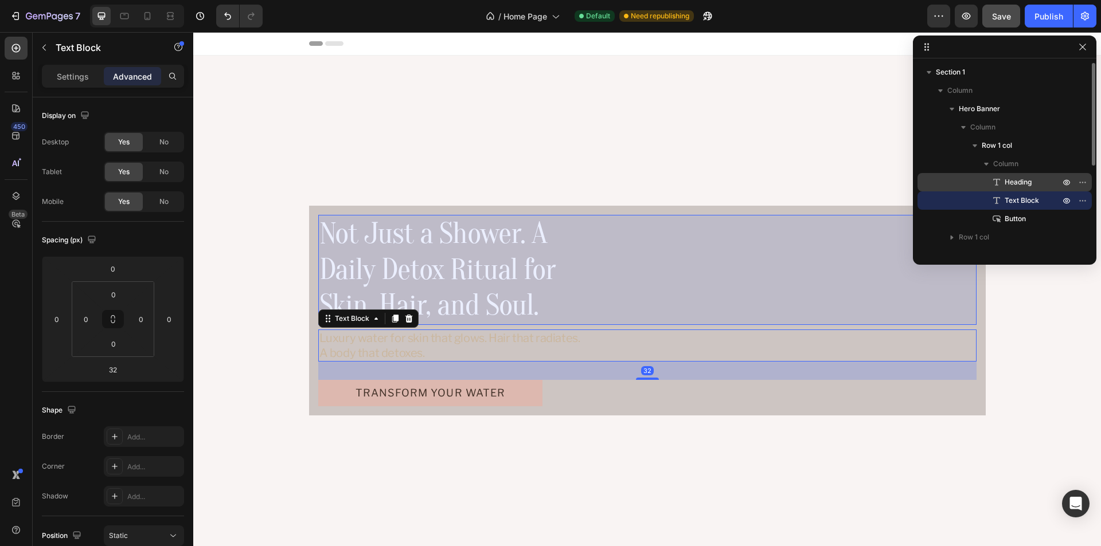
click at [1017, 185] on span "Heading" at bounding box center [1018, 182] width 27 height 11
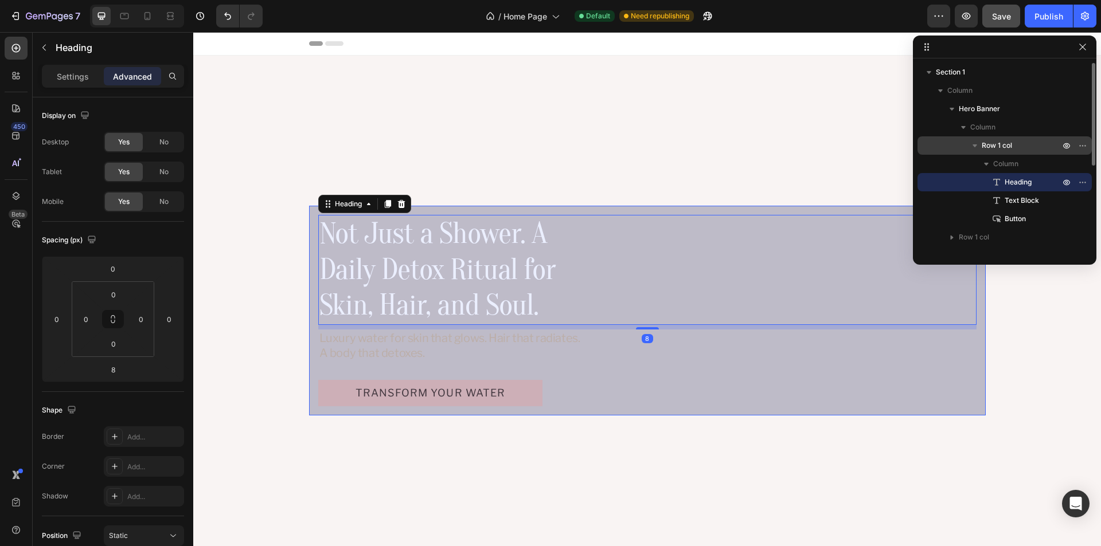
click at [1005, 146] on span "Row 1 col" at bounding box center [997, 145] width 30 height 11
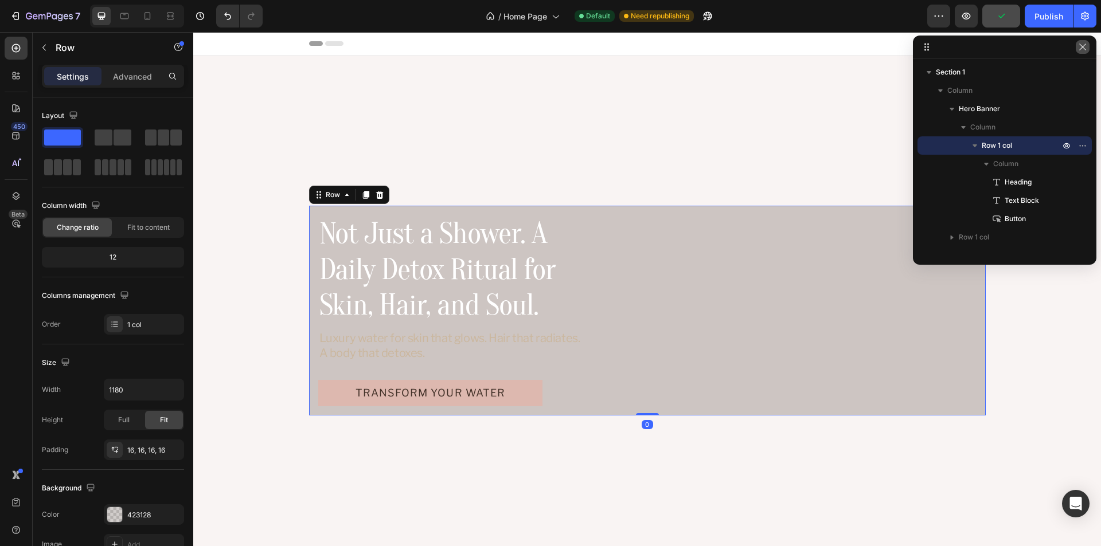
click at [1083, 49] on icon "button" at bounding box center [1082, 46] width 9 height 9
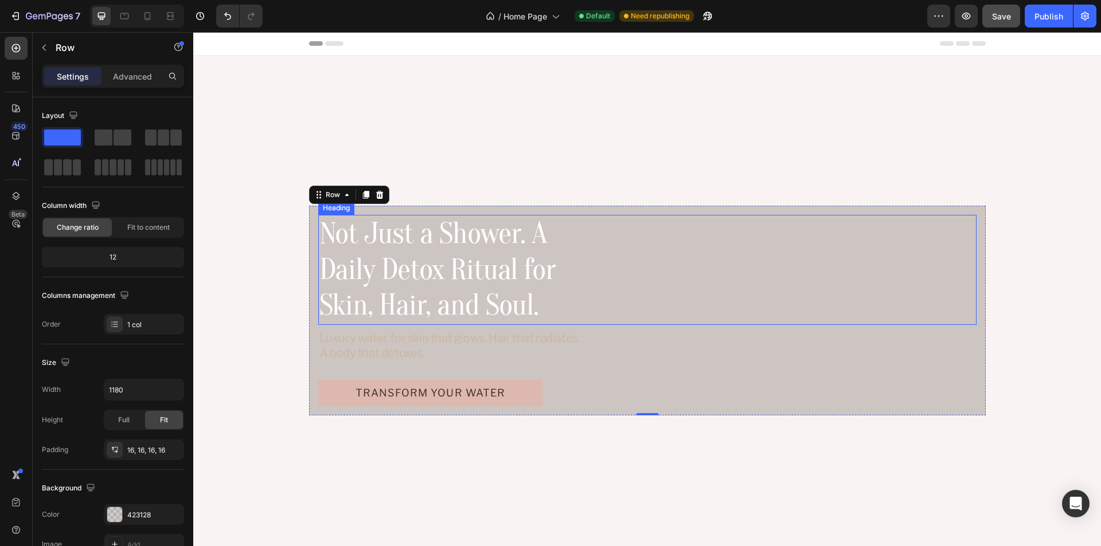
click at [839, 322] on div "Not Just a Shower. A Daily Detox Ritual for Skin, Hair, and Soul." at bounding box center [647, 270] width 658 height 110
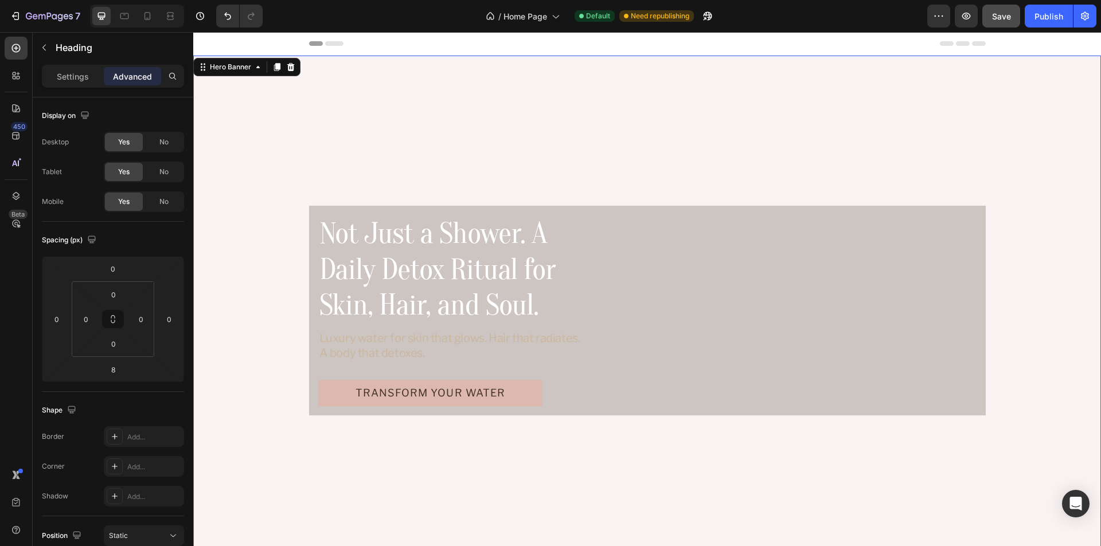
click at [1022, 337] on video "Background Image" at bounding box center [647, 311] width 908 height 510
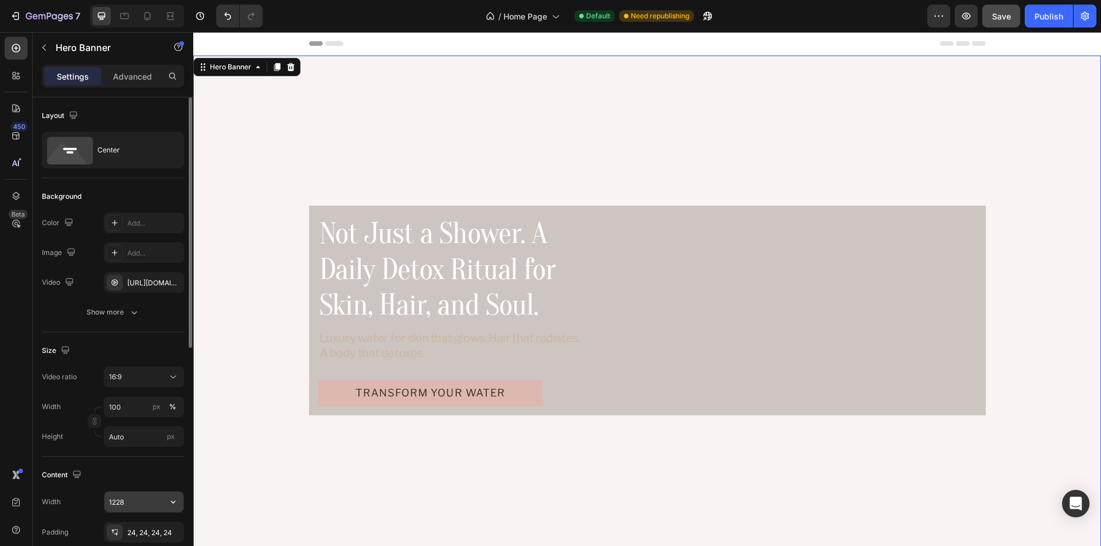
click at [141, 496] on input "1228" at bounding box center [143, 502] width 79 height 21
click at [1008, 200] on video "Background Image" at bounding box center [647, 311] width 908 height 510
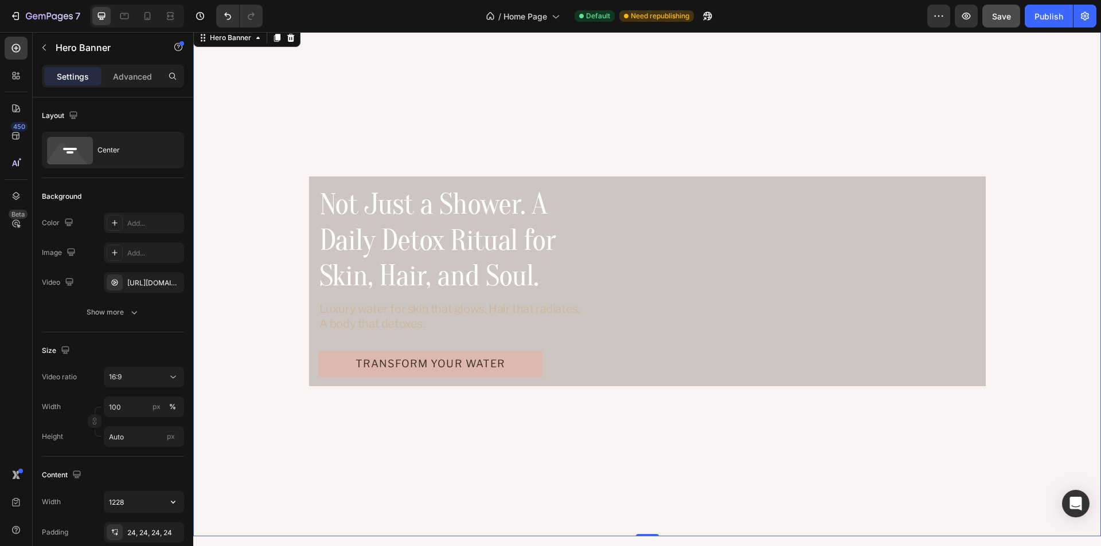
scroll to position [57, 0]
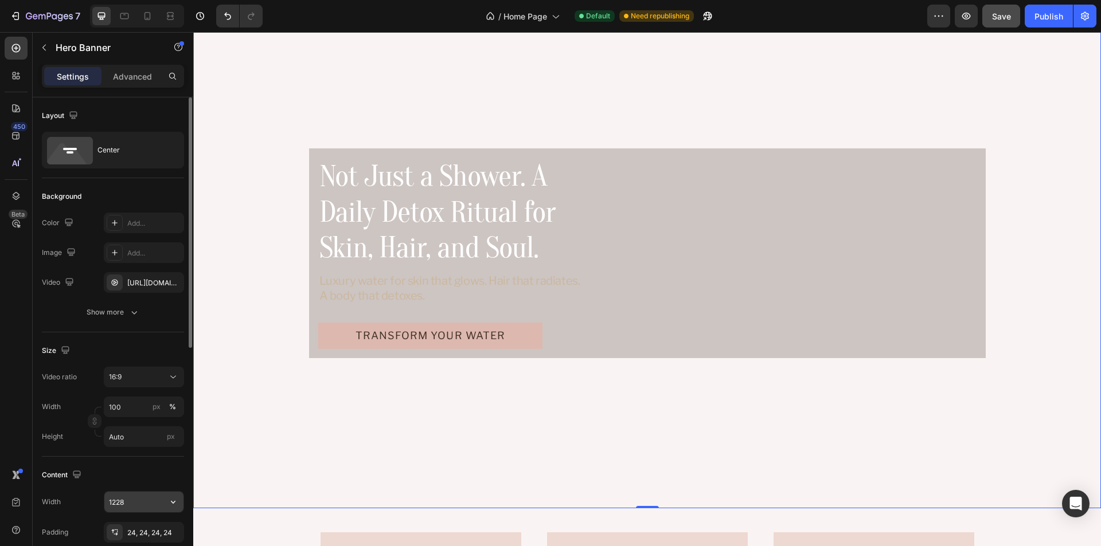
click at [138, 504] on input "1228" at bounding box center [143, 502] width 79 height 21
paste input "1,188"
paste input "text"
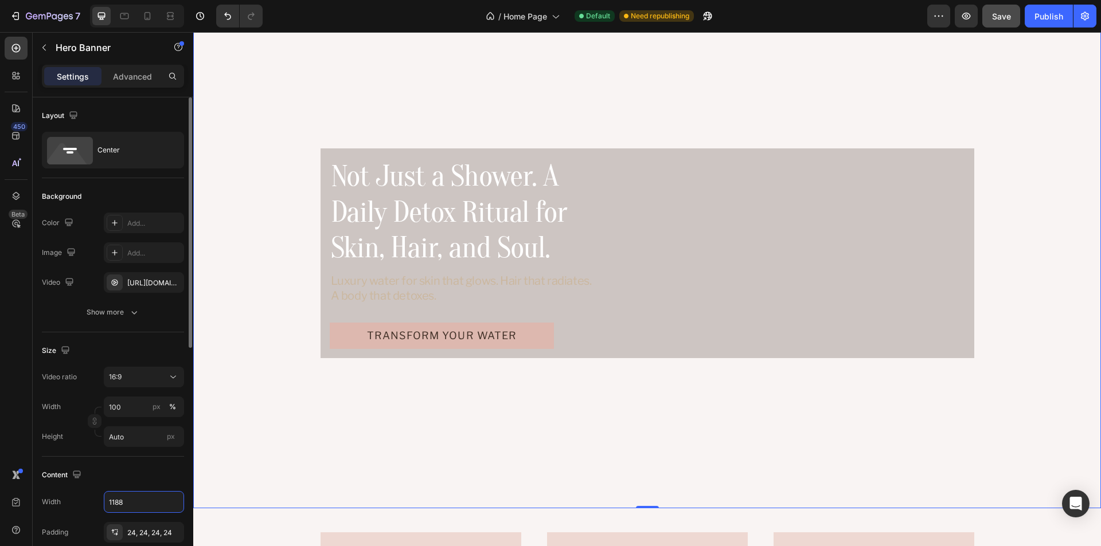
click at [139, 480] on div "Content" at bounding box center [113, 475] width 142 height 18
click at [252, 305] on video "Background Image" at bounding box center [647, 253] width 908 height 510
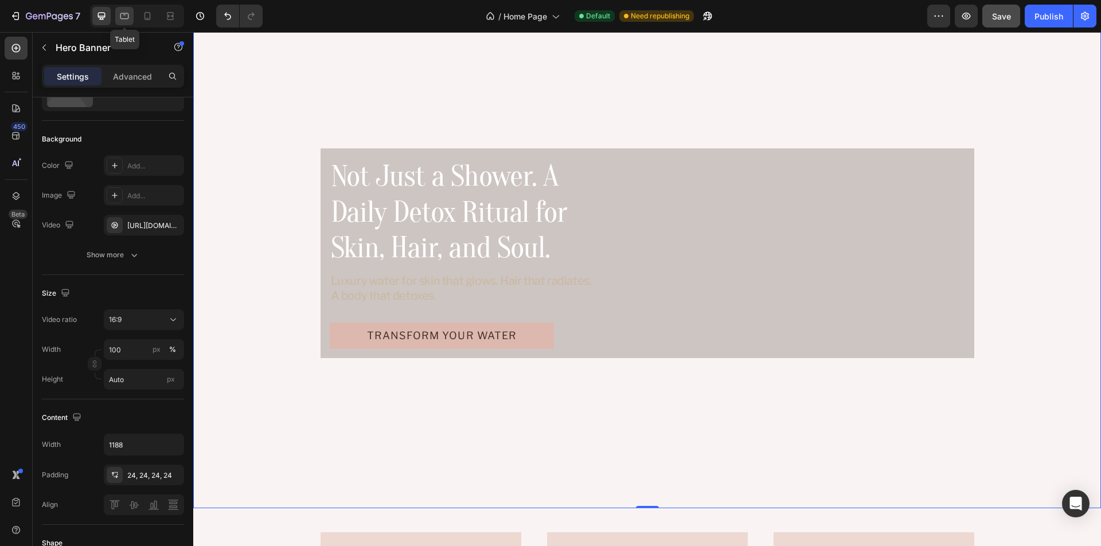
click at [124, 14] on icon at bounding box center [124, 16] width 9 height 6
type input "100%"
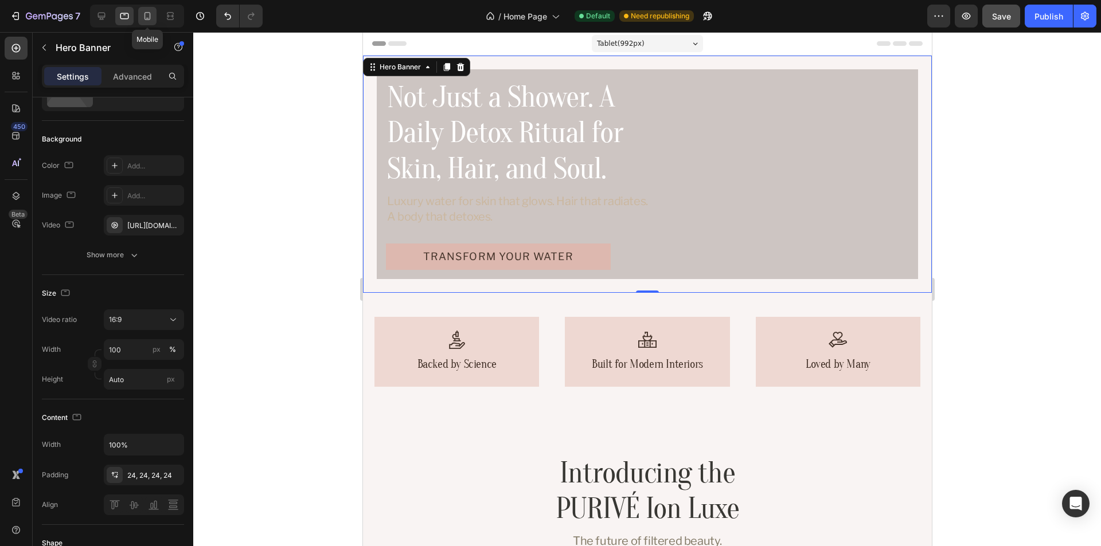
click at [147, 14] on icon at bounding box center [147, 15] width 11 height 11
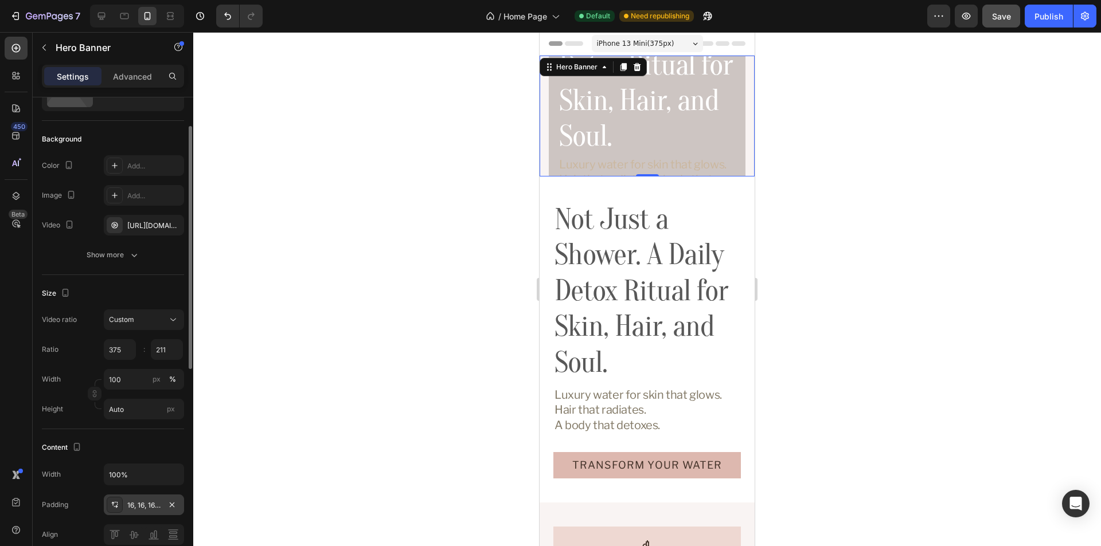
click at [151, 505] on div "16, 16, 16, 16" at bounding box center [143, 506] width 33 height 10
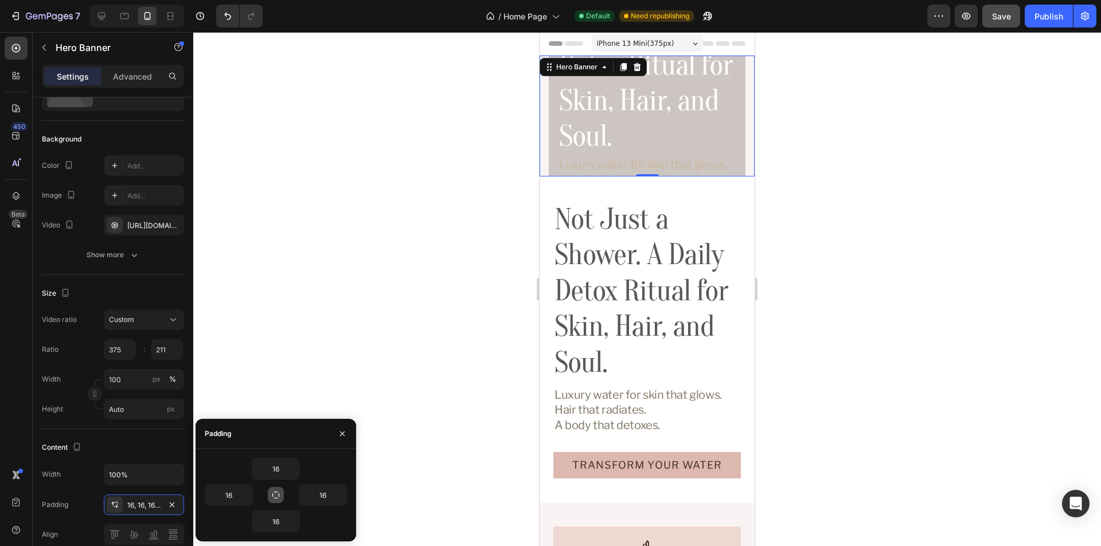
click at [276, 498] on icon "button" at bounding box center [275, 495] width 9 height 9
click at [295, 467] on icon "button" at bounding box center [293, 468] width 9 height 9
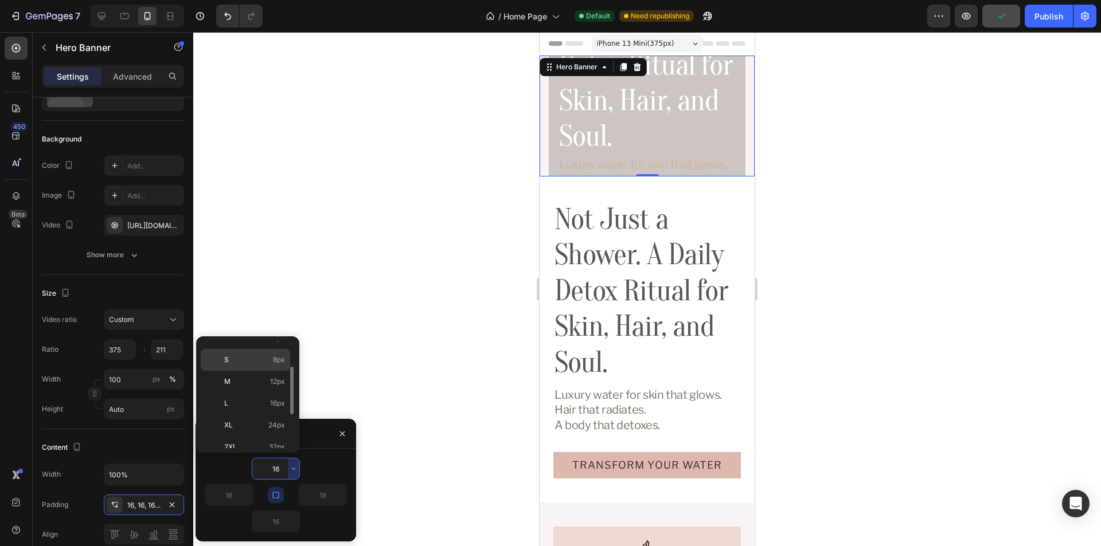
scroll to position [115, 0]
click at [241, 371] on p "XL 24px" at bounding box center [254, 368] width 61 height 10
type input "24"
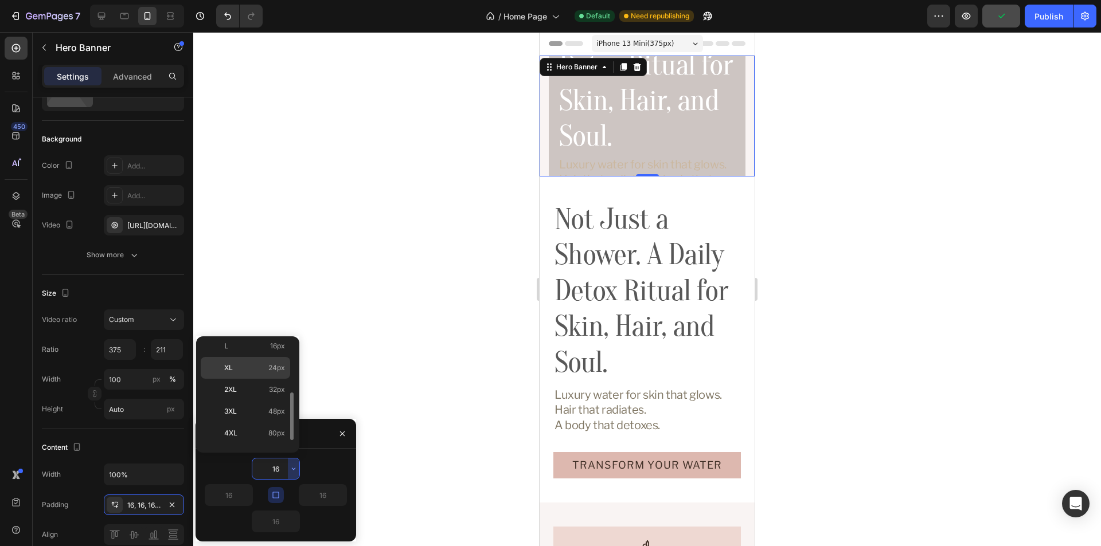
type input "24"
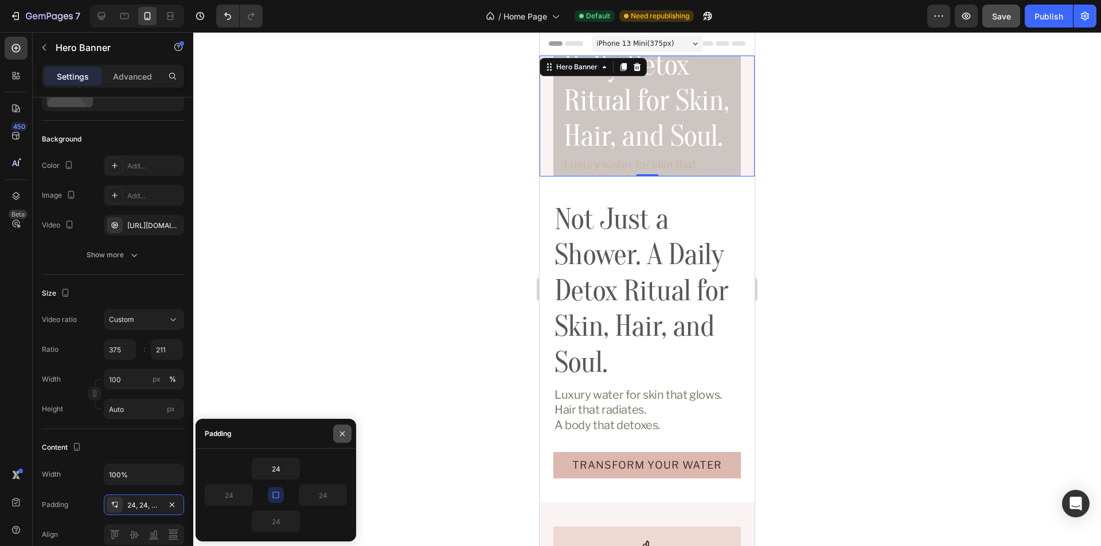
click at [342, 433] on icon "button" at bounding box center [342, 433] width 9 height 9
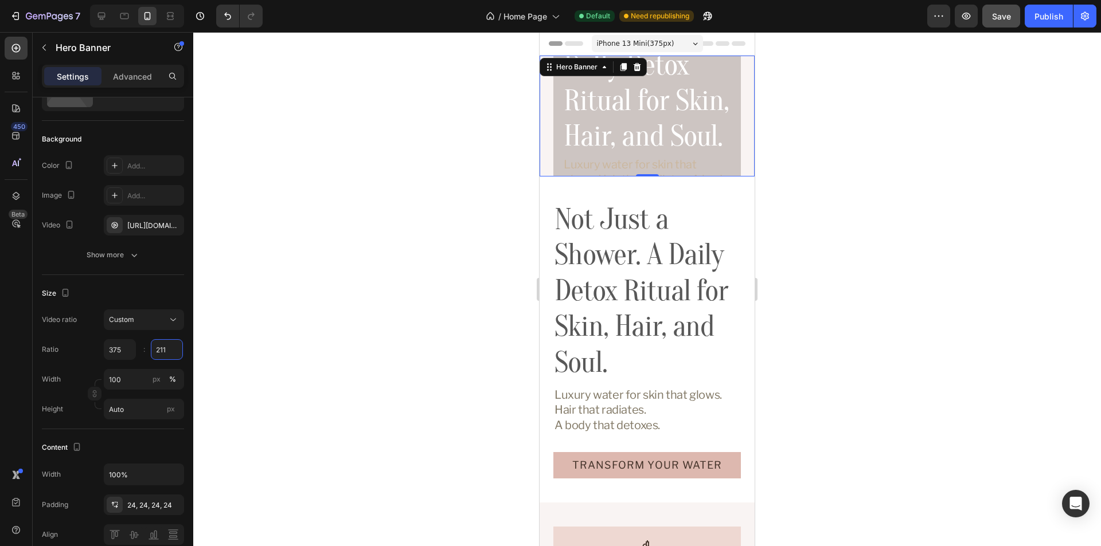
click at [166, 349] on input "211" at bounding box center [167, 349] width 32 height 21
click at [139, 290] on div "Size" at bounding box center [113, 293] width 142 height 18
click at [170, 349] on input "211" at bounding box center [167, 349] width 32 height 21
click at [149, 291] on div "Size" at bounding box center [113, 293] width 142 height 18
type input "210"
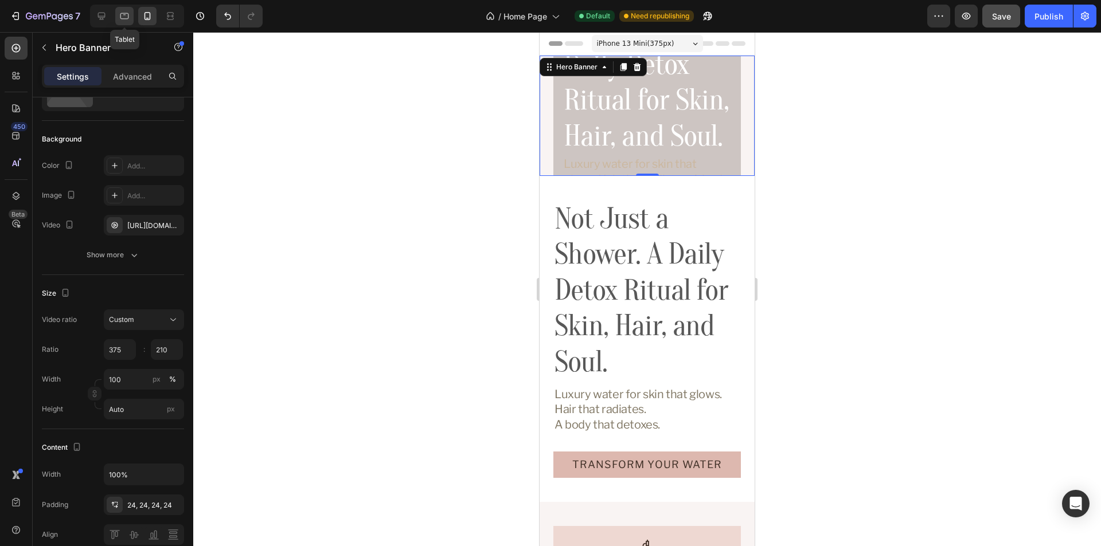
click at [121, 11] on icon at bounding box center [124, 15] width 11 height 11
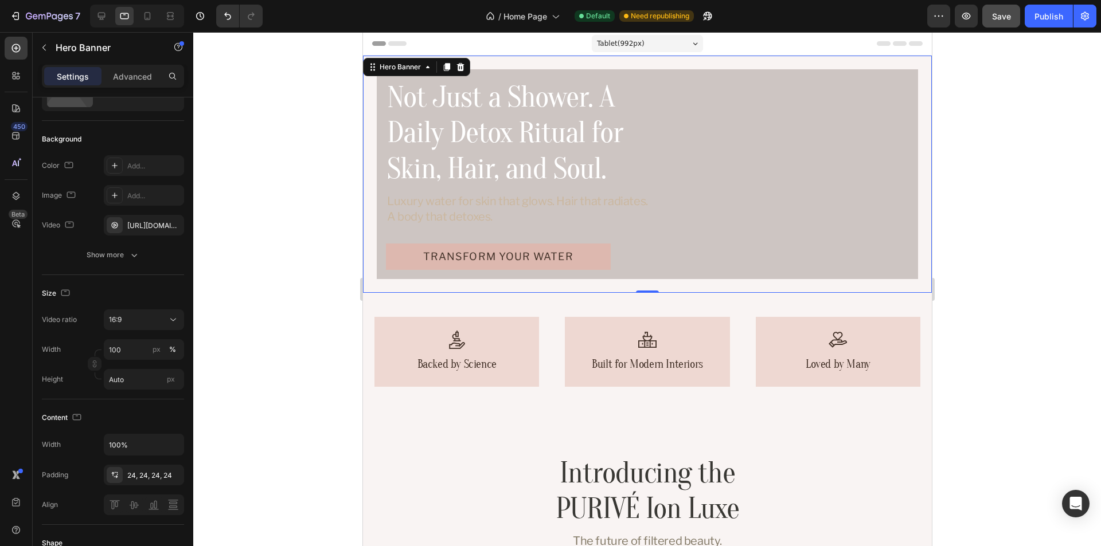
click at [91, 15] on div at bounding box center [137, 16] width 94 height 23
click at [98, 15] on icon at bounding box center [101, 16] width 7 height 7
type input "1188"
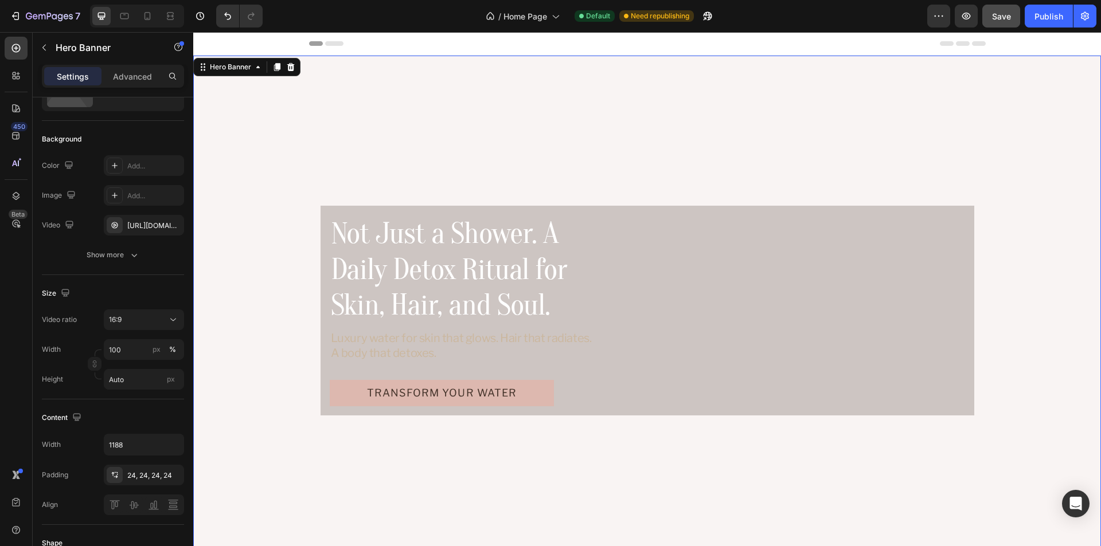
click at [390, 108] on video "Background Image" at bounding box center [647, 311] width 908 height 510
click at [950, 209] on div "Not Just a Shower. A Daily Detox Ritual for Skin, Hair, and Soul. Heading Luxur…" at bounding box center [648, 311] width 654 height 210
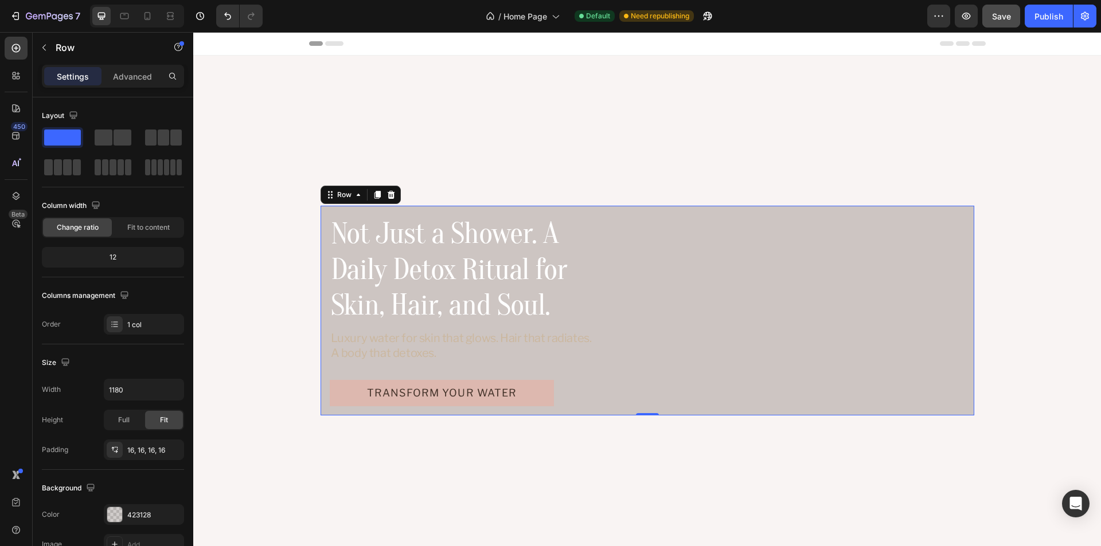
click at [739, 207] on div "Not Just a Shower. A Daily Detox Ritual for Skin, Hair, and Soul. Heading Luxur…" at bounding box center [648, 311] width 654 height 210
click at [139, 454] on div "16, 16, 16, 16" at bounding box center [143, 451] width 33 height 10
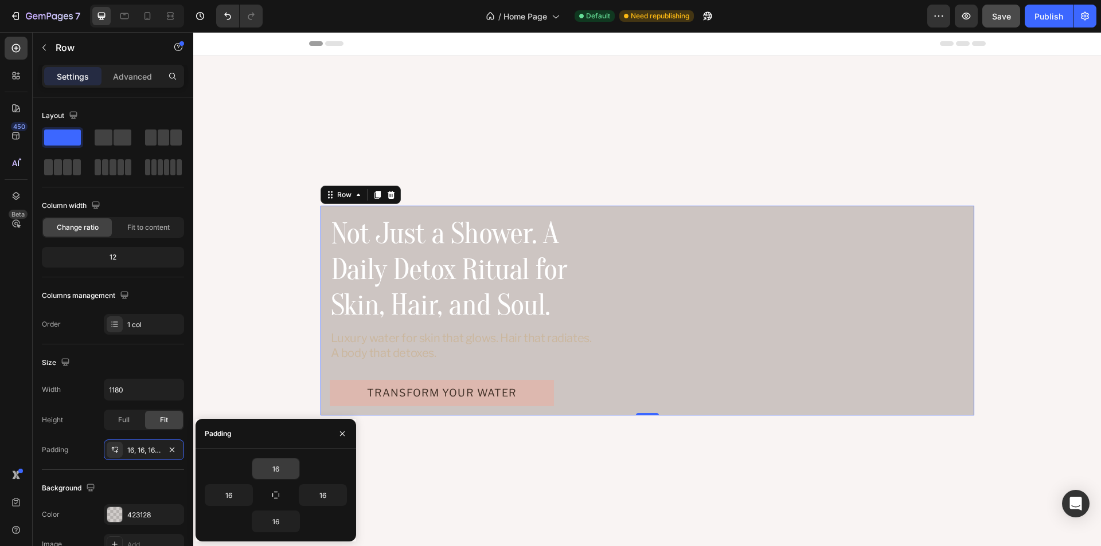
click at [278, 491] on icon "button" at bounding box center [275, 495] width 9 height 9
click at [297, 469] on icon "button" at bounding box center [293, 468] width 9 height 9
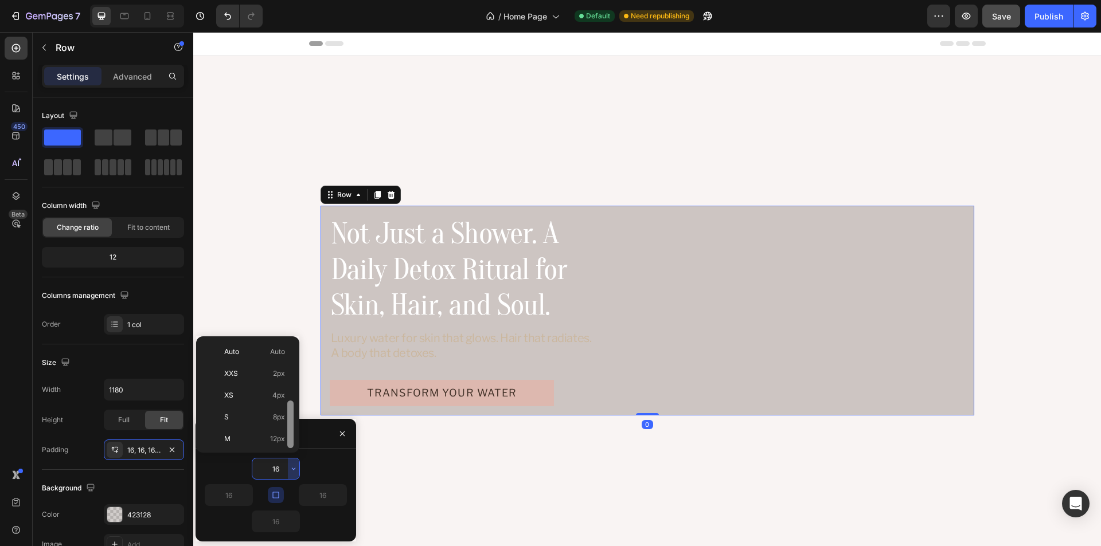
scroll to position [41, 0]
click at [250, 440] on p "XL 24px" at bounding box center [254, 441] width 61 height 10
type input "24"
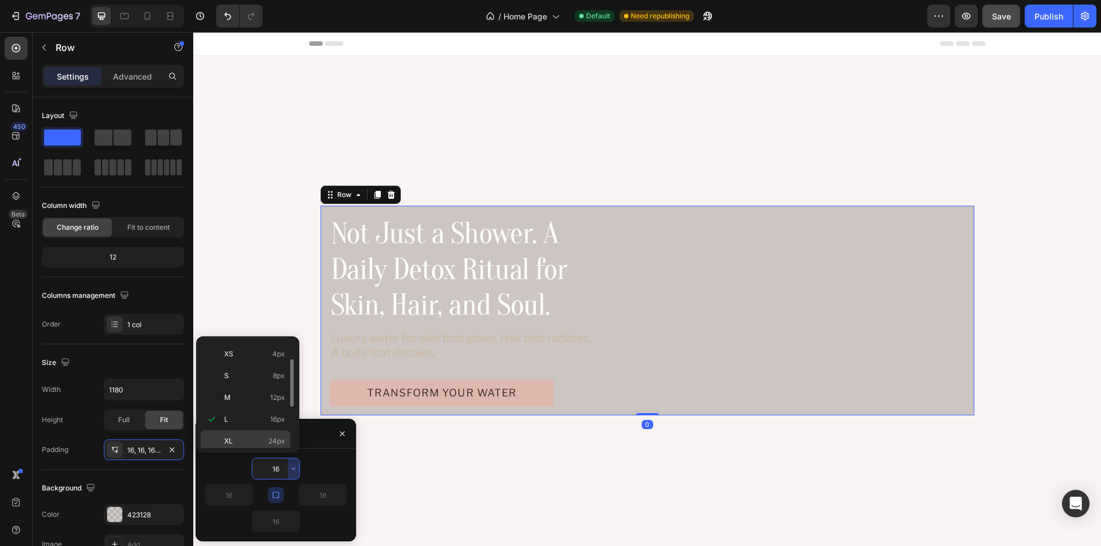
type input "24"
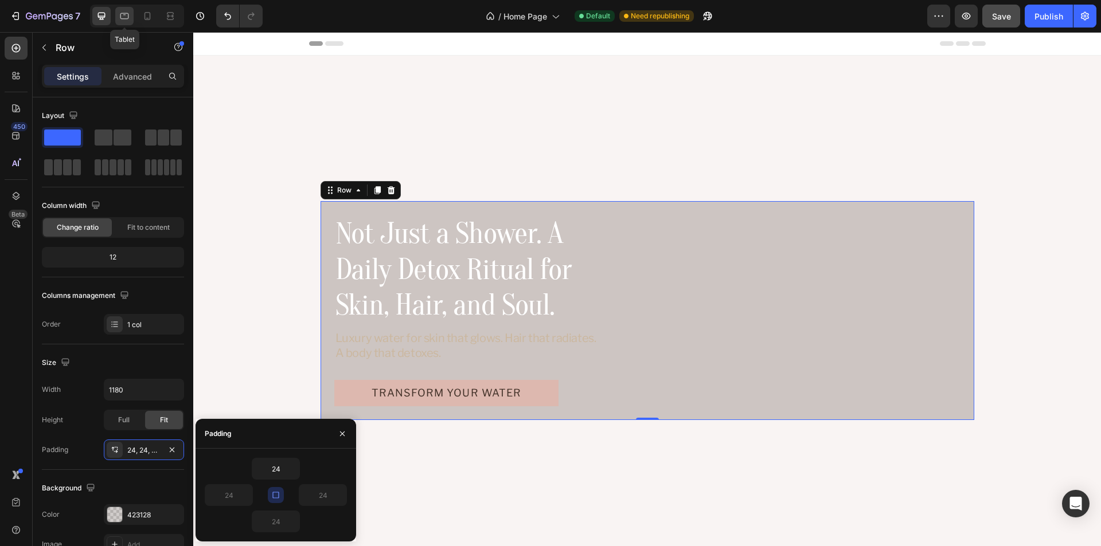
click at [124, 15] on icon at bounding box center [124, 15] width 11 height 11
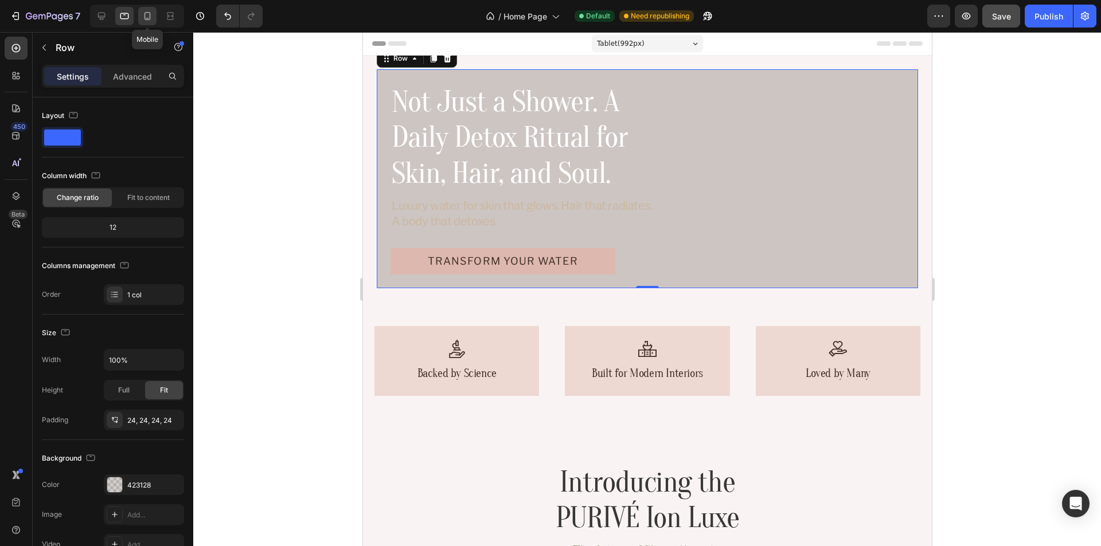
click at [146, 15] on icon at bounding box center [147, 15] width 11 height 11
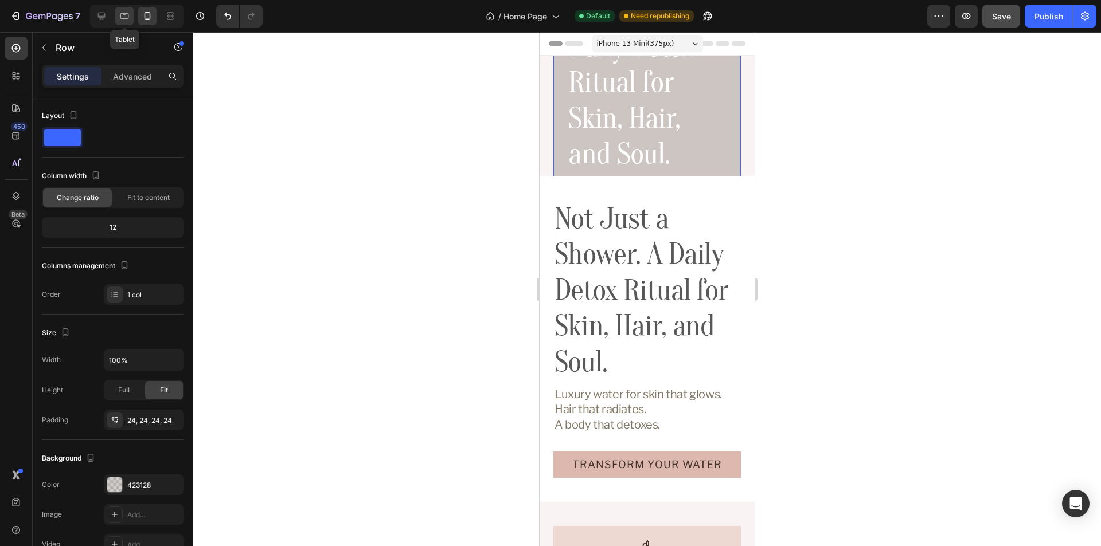
click at [121, 14] on icon at bounding box center [124, 16] width 9 height 6
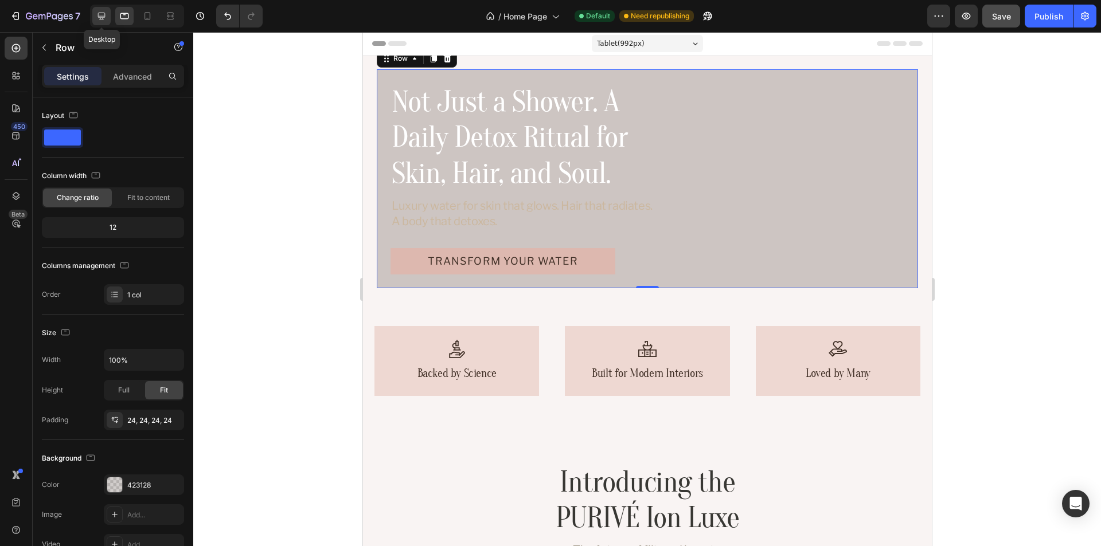
click at [103, 14] on icon at bounding box center [101, 15] width 11 height 11
type input "1180"
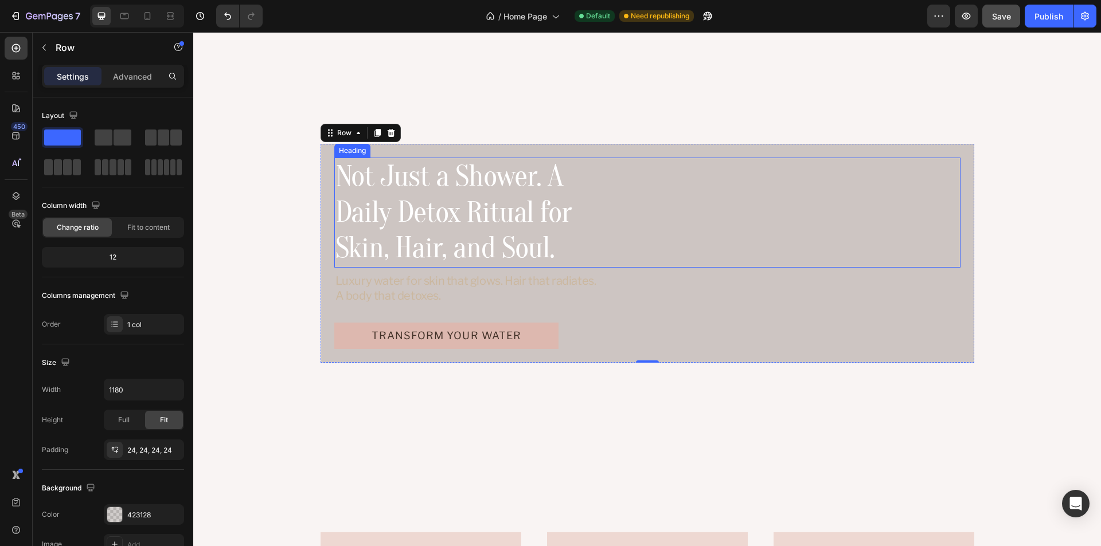
scroll to position [127, 0]
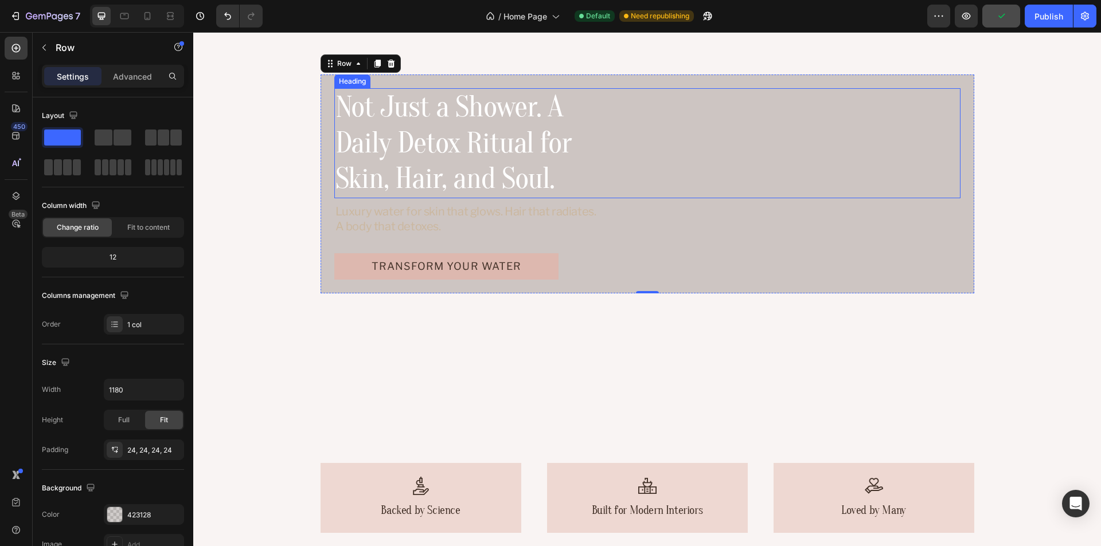
click at [497, 126] on h2 "Not Just a Shower. A Daily Detox Ritual for Skin, Hair, and Soul." at bounding box center [470, 143] width 272 height 110
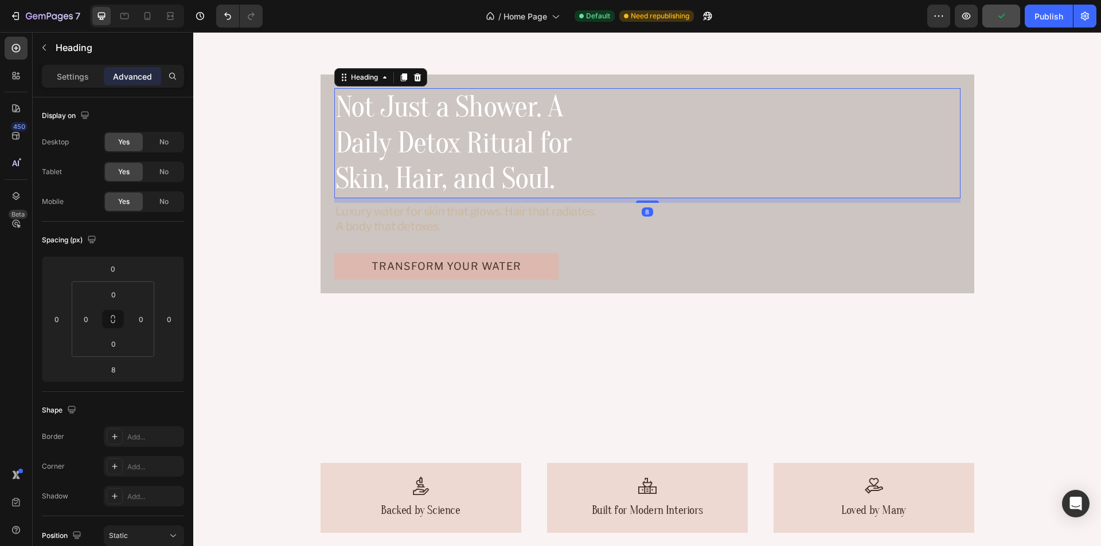
click at [505, 121] on h2 "Not Just a Shower. A Daily Detox Ritual for Skin, Hair, and Soul." at bounding box center [470, 143] width 272 height 110
click at [60, 73] on p "Settings" at bounding box center [73, 77] width 32 height 12
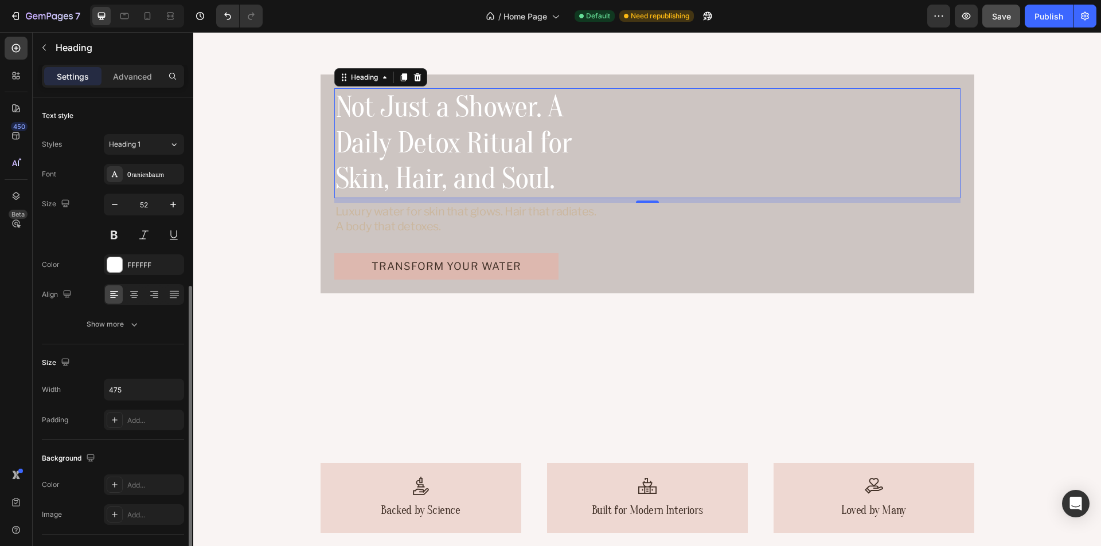
scroll to position [115, 0]
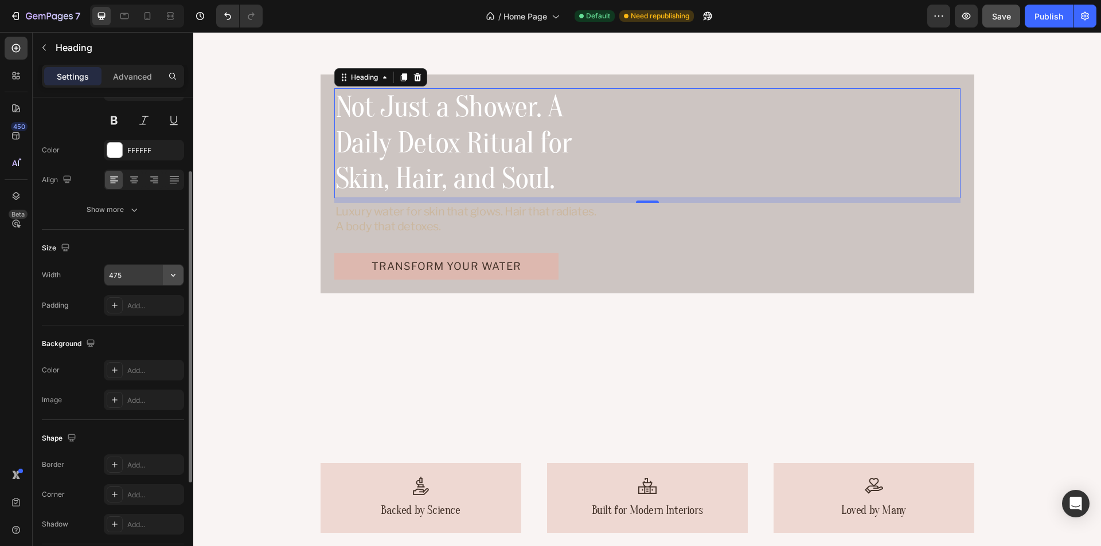
click at [173, 278] on icon "button" at bounding box center [172, 274] width 11 height 11
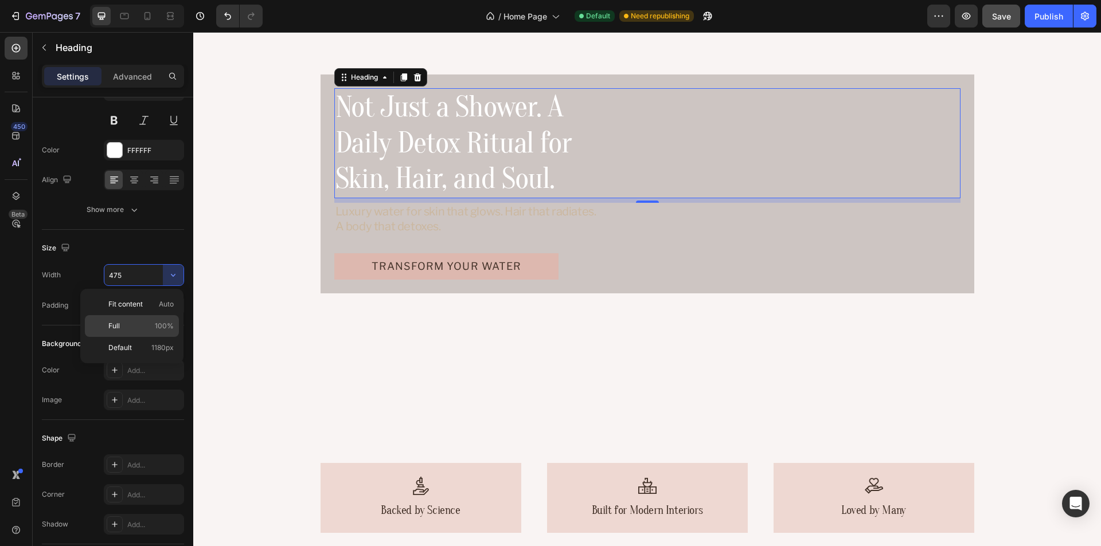
click at [135, 326] on p "Full 100%" at bounding box center [140, 326] width 65 height 10
type input "100%"
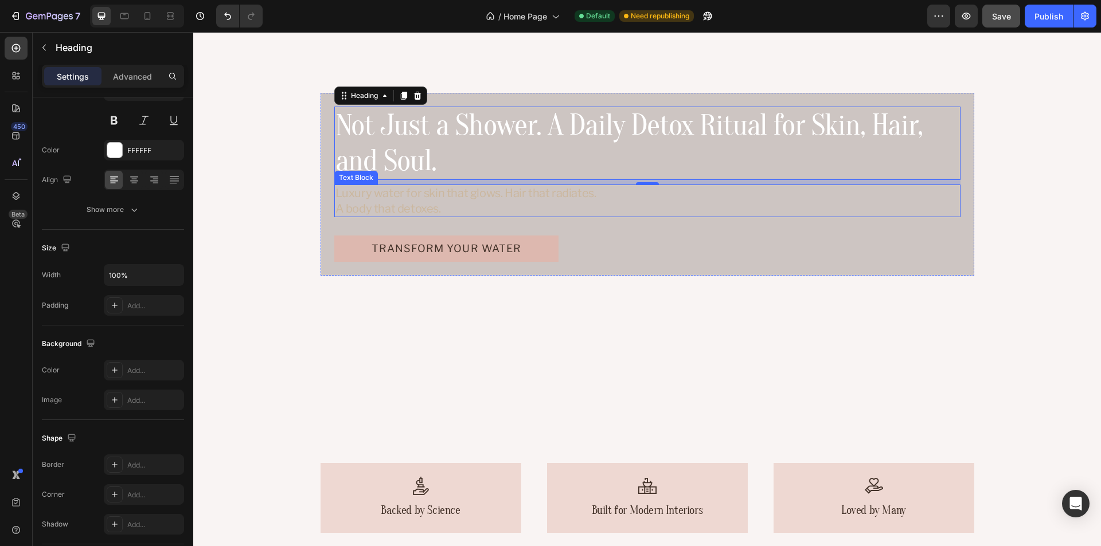
click at [423, 189] on p "Luxury water for skin that glows. Hair that radiates. A body that detoxes." at bounding box center [465, 201] width 261 height 30
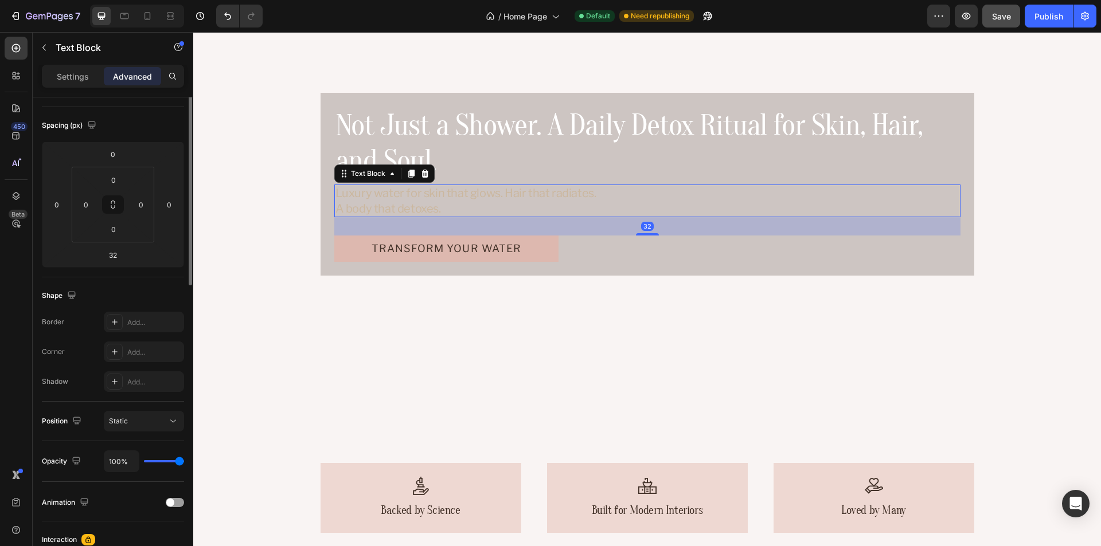
scroll to position [0, 0]
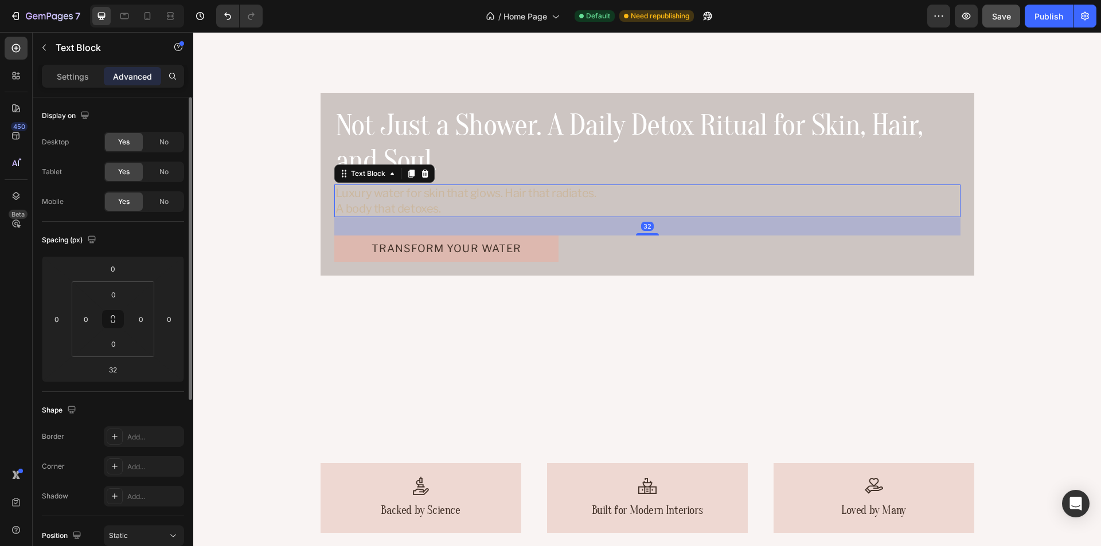
click at [459, 190] on p "Luxury water for skin that glows. Hair that radiates. A body that detoxes." at bounding box center [465, 201] width 261 height 30
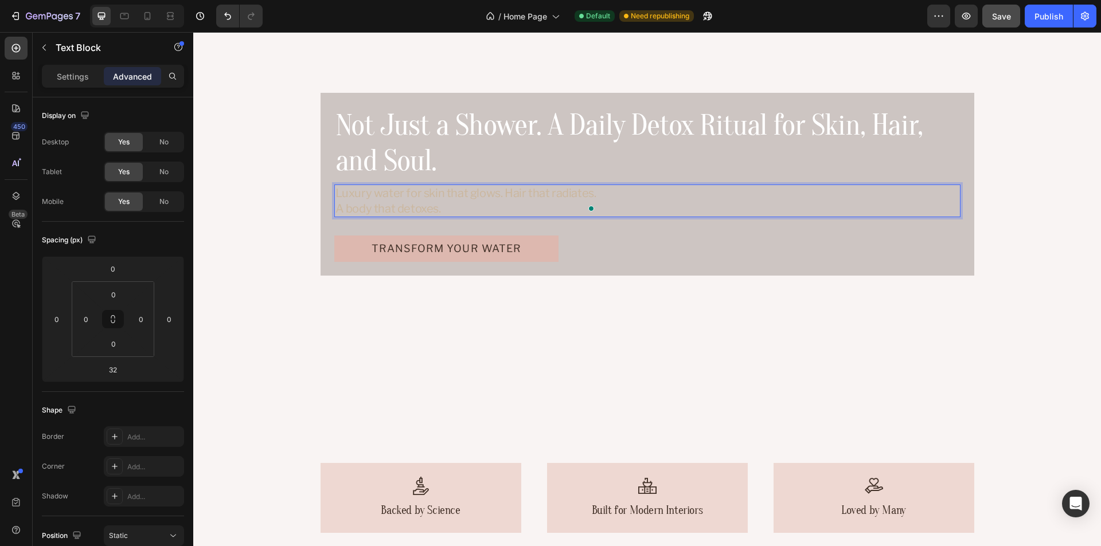
click at [541, 191] on p "Luxury water for skin that glows. Hair that radiates. A body that detoxes." at bounding box center [465, 201] width 261 height 30
click at [587, 226] on div "Not Just a Shower. A Daily Detox Ritual for Skin, Hair, and Soul. Heading Luxur…" at bounding box center [647, 184] width 626 height 155
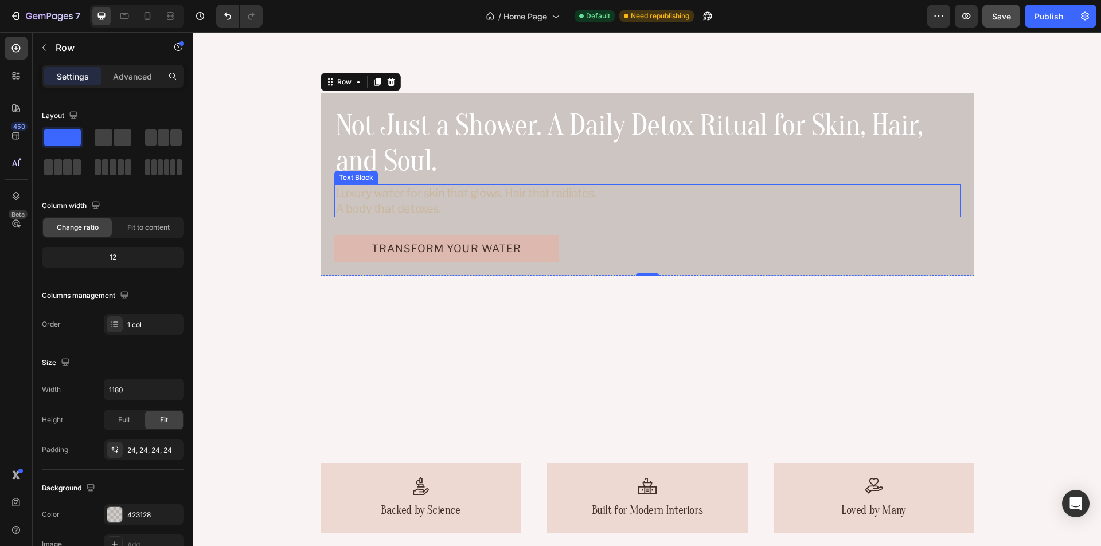
click at [677, 198] on div "Luxury water for skin that glows. Hair that radiates. A body that detoxes." at bounding box center [647, 201] width 626 height 33
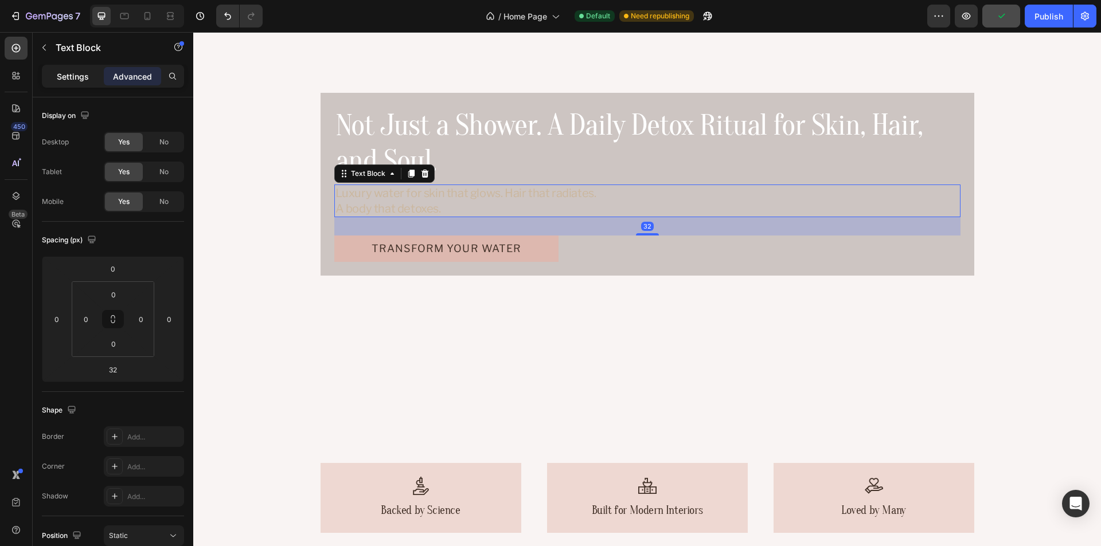
click at [75, 79] on p "Settings" at bounding box center [73, 77] width 32 height 12
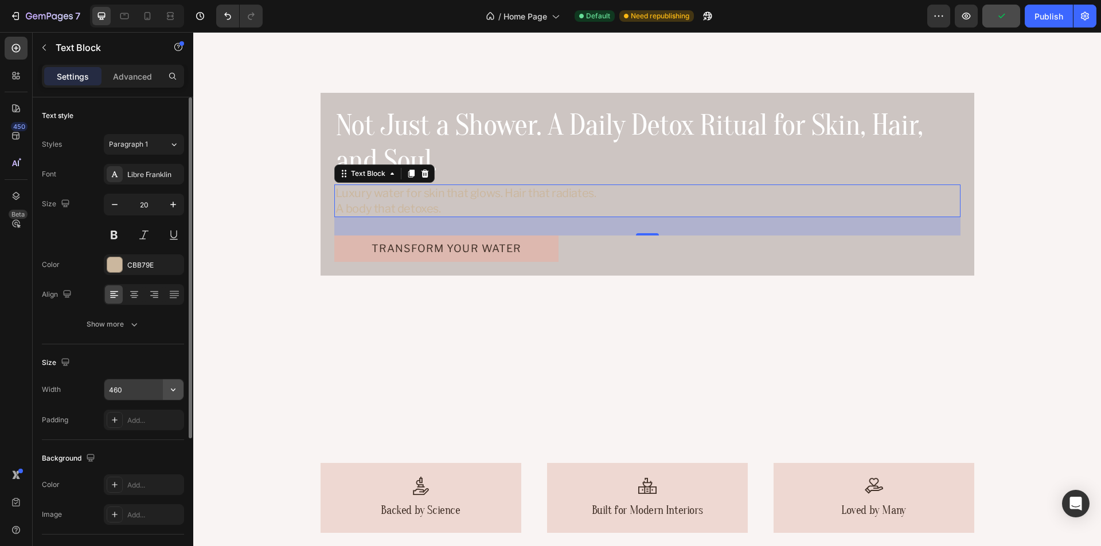
click at [174, 388] on icon "button" at bounding box center [172, 389] width 11 height 11
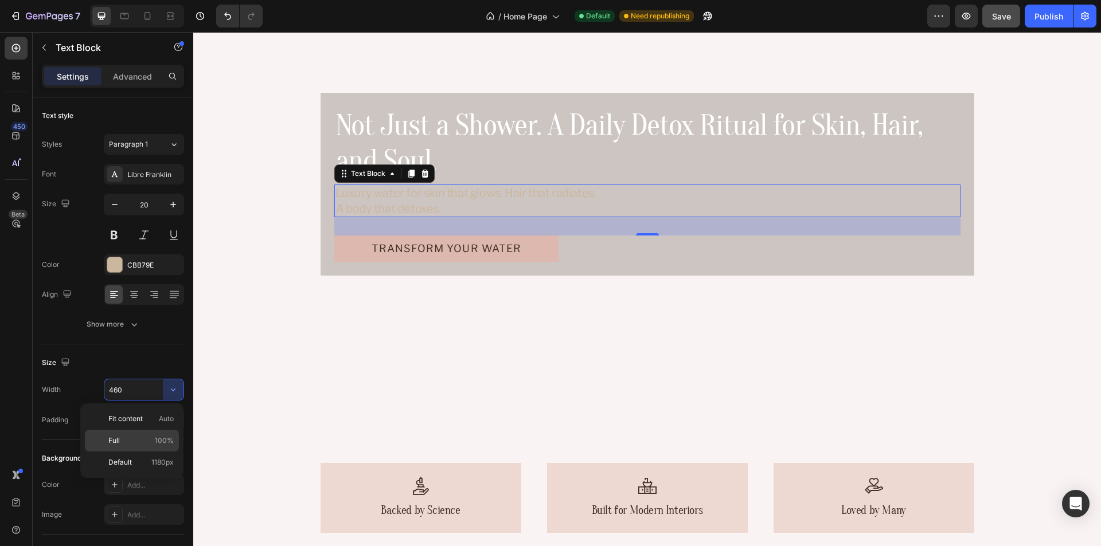
click at [147, 436] on p "Full 100%" at bounding box center [140, 441] width 65 height 10
type input "100%"
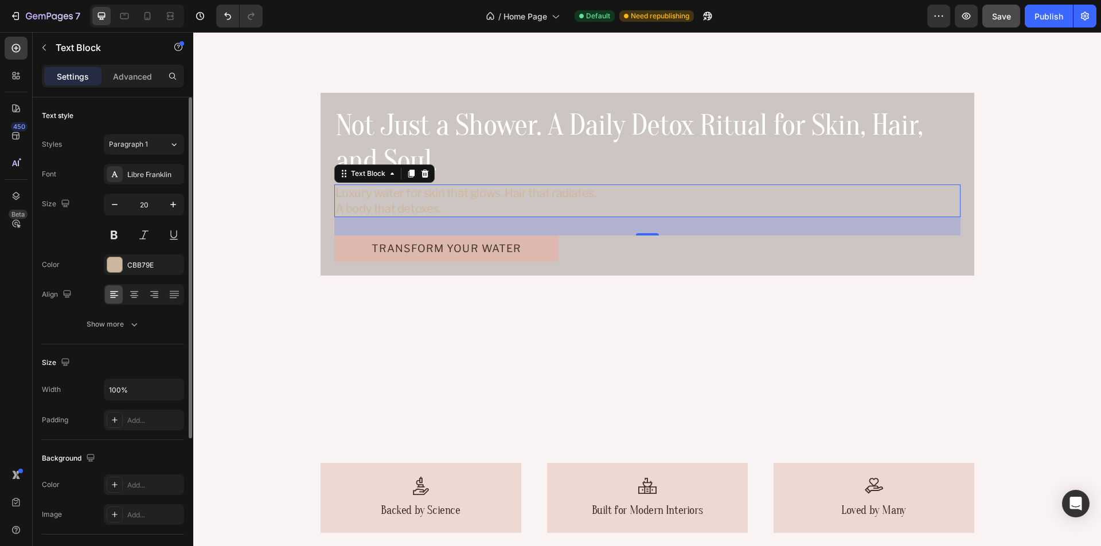
click at [142, 362] on div "Size" at bounding box center [113, 363] width 142 height 18
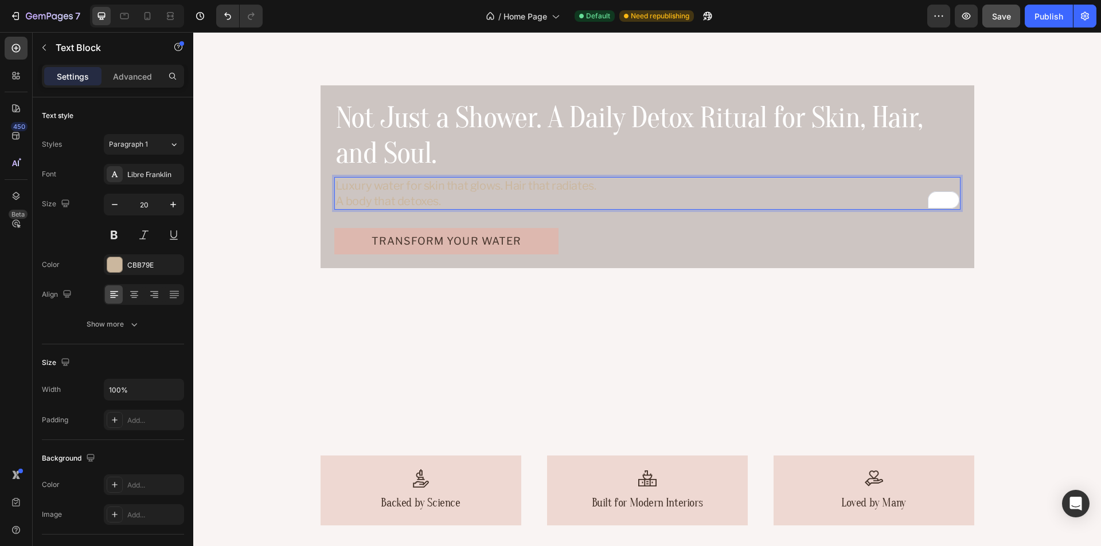
scroll to position [127, 0]
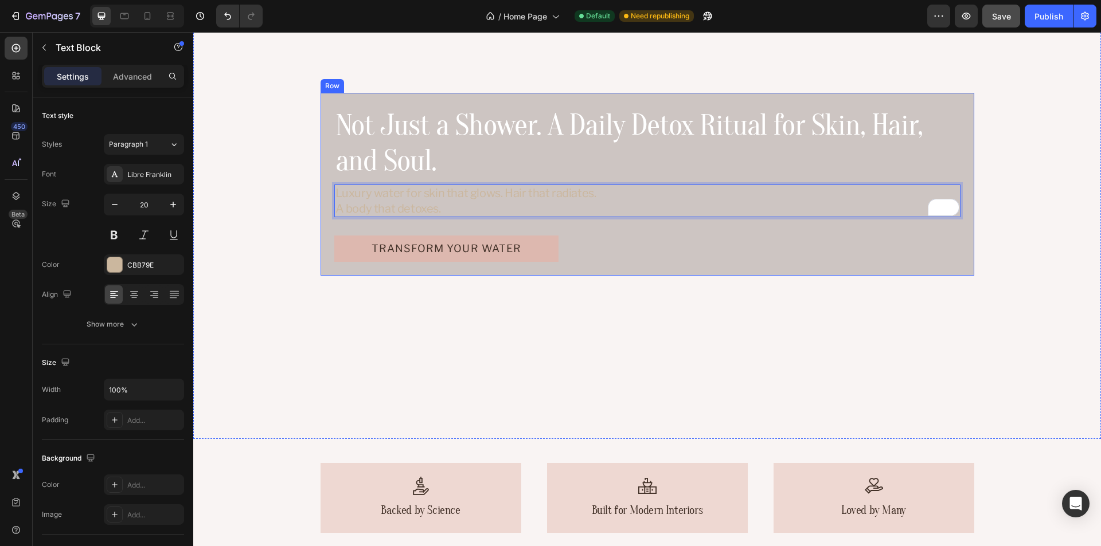
click at [962, 134] on div "Not Just a Shower. A Daily Detox Ritual for Skin, Hair, and Soul. Heading Luxur…" at bounding box center [648, 184] width 654 height 183
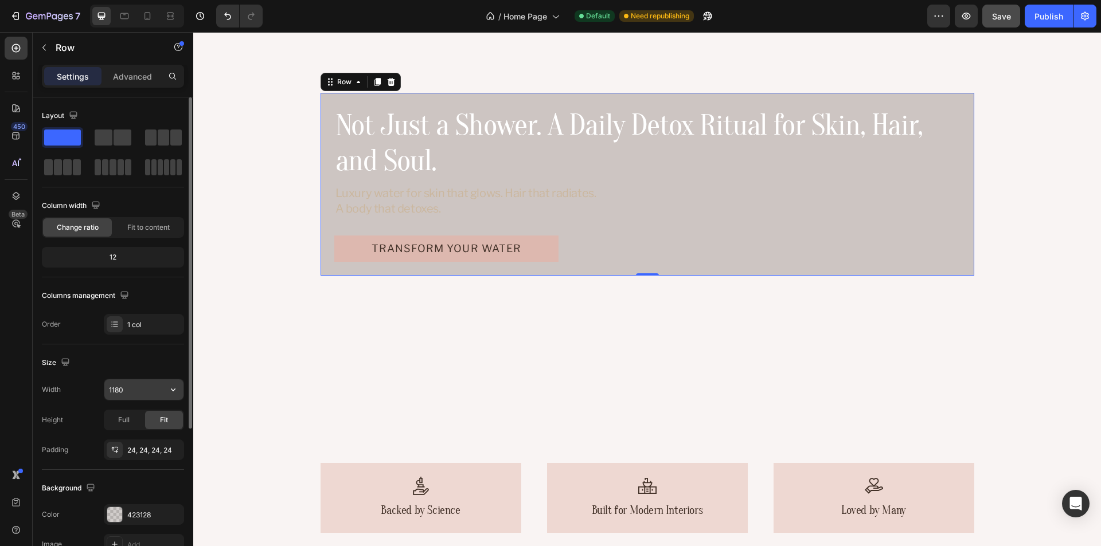
click at [133, 389] on input "1180" at bounding box center [143, 390] width 79 height 21
paste input "529"
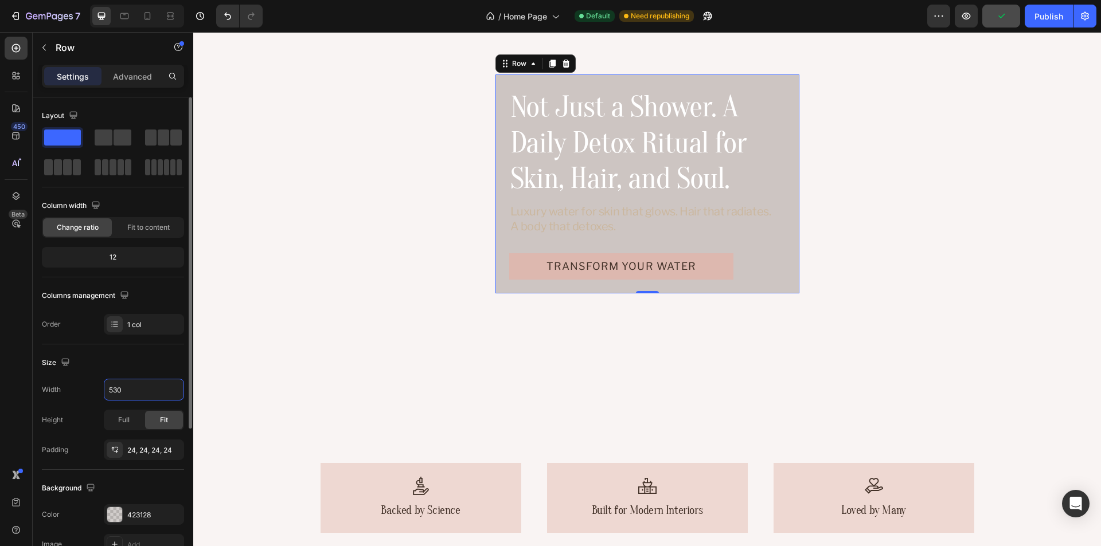
type input "530"
click at [144, 367] on div "Size" at bounding box center [113, 363] width 142 height 18
click at [133, 73] on p "Advanced" at bounding box center [132, 77] width 39 height 12
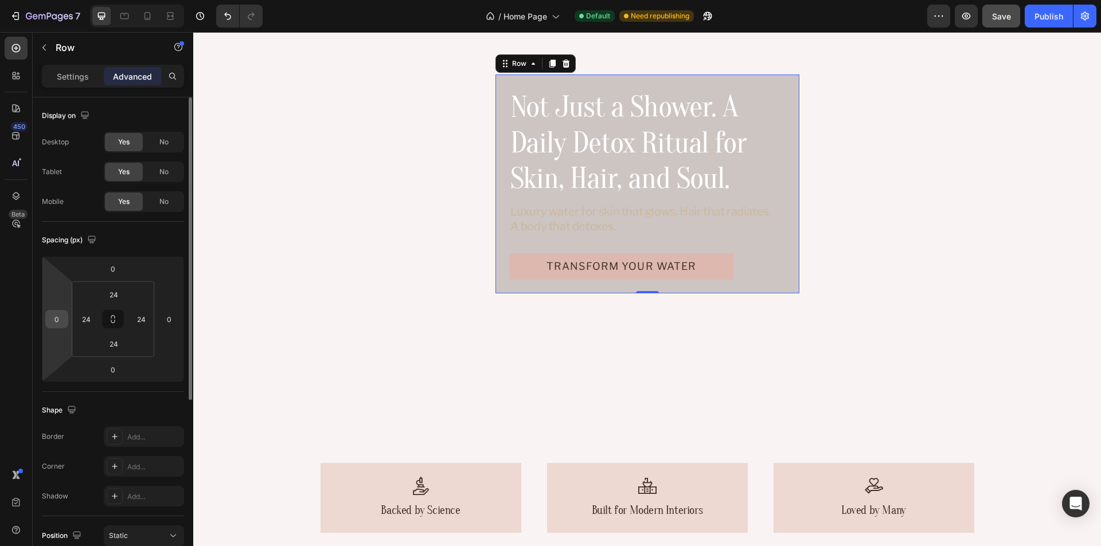
click at [64, 321] on input "0" at bounding box center [56, 319] width 17 height 17
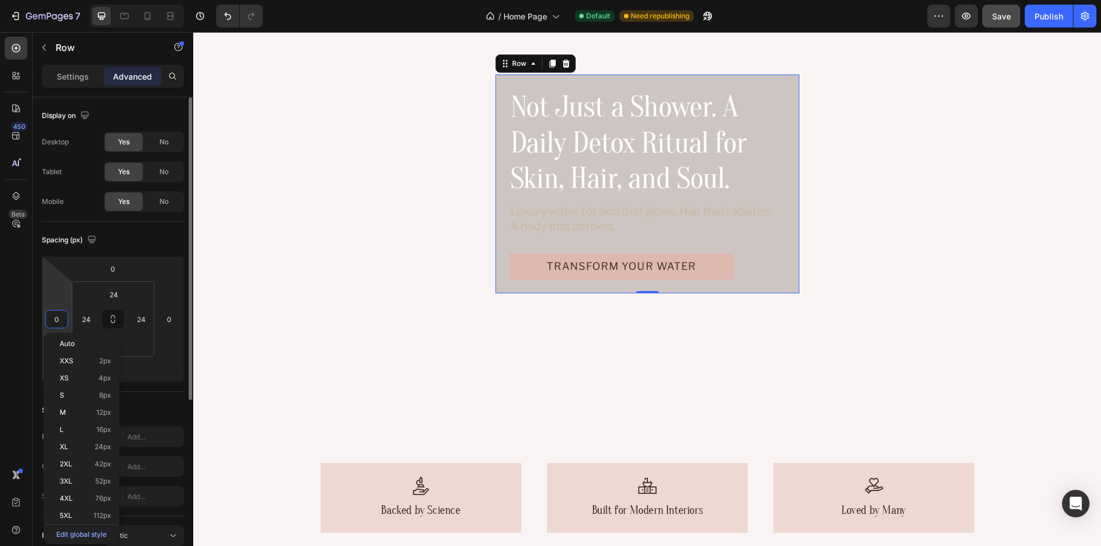
type input "-1"
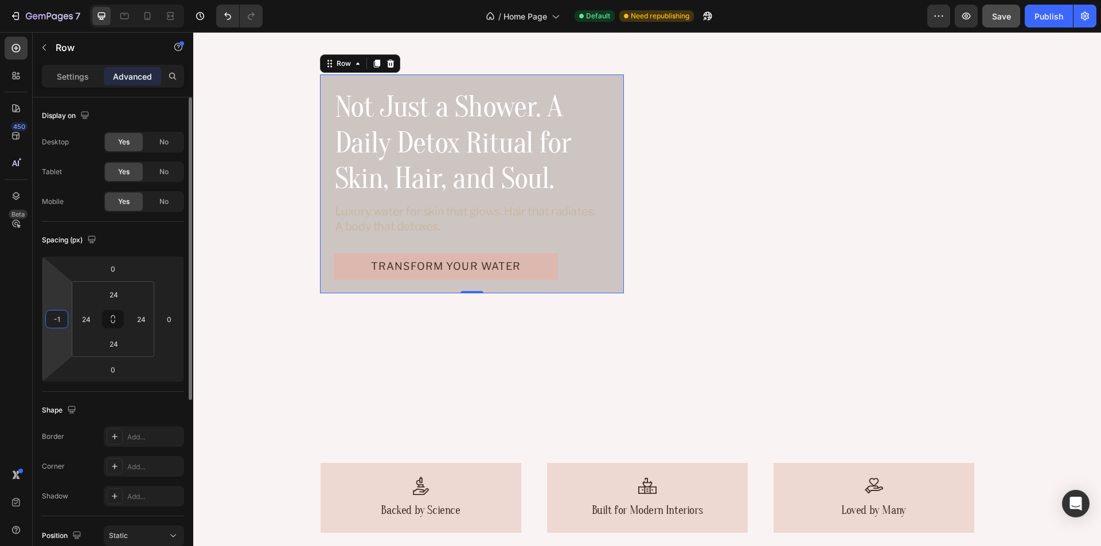
click at [152, 244] on div "Spacing (px)" at bounding box center [113, 240] width 142 height 18
click at [863, 243] on div "Not Just a Shower. A Daily Detox Ritual for Skin, Hair, and Soul. Heading Luxur…" at bounding box center [648, 184] width 654 height 219
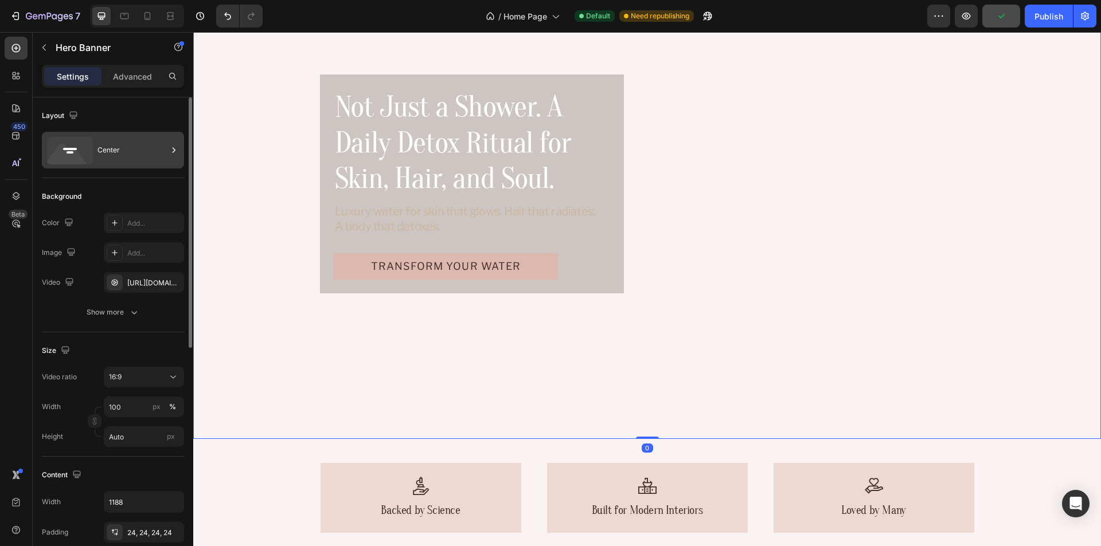
click at [119, 153] on div "Center" at bounding box center [132, 150] width 70 height 26
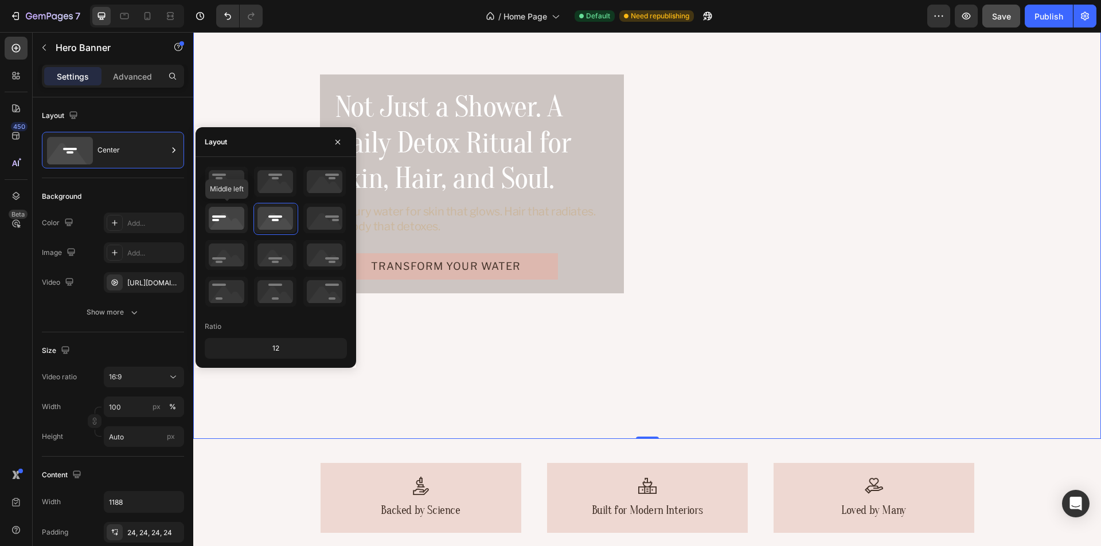
click at [216, 216] on icon at bounding box center [226, 219] width 42 height 30
click at [278, 218] on icon at bounding box center [275, 219] width 42 height 30
click at [145, 116] on div "Layout" at bounding box center [113, 116] width 142 height 18
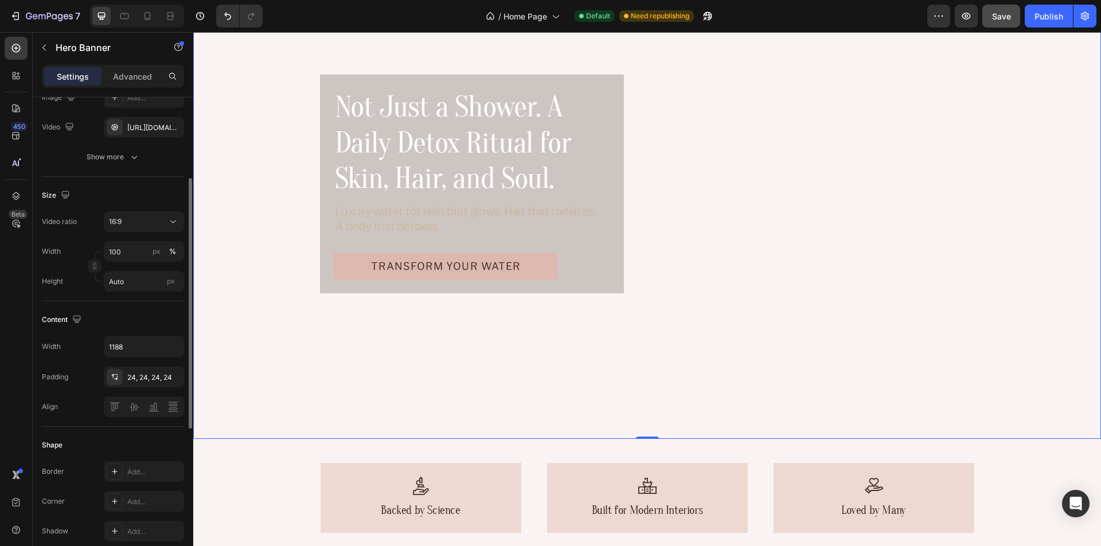
scroll to position [0, 0]
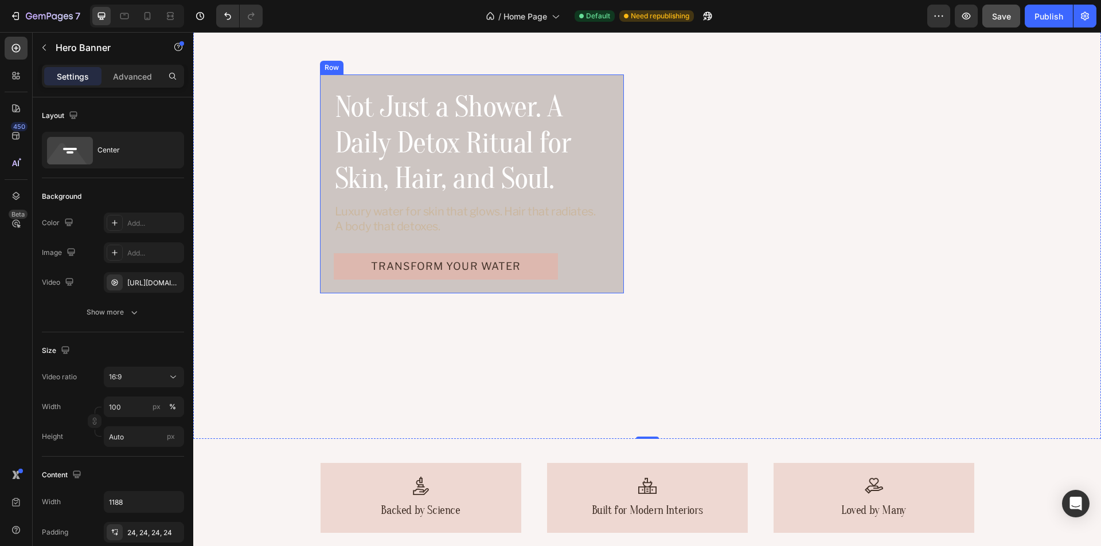
click at [610, 85] on div "Not Just a Shower. A Daily Detox Ritual for Skin, Hair, and Soul. Heading Luxur…" at bounding box center [472, 184] width 304 height 219
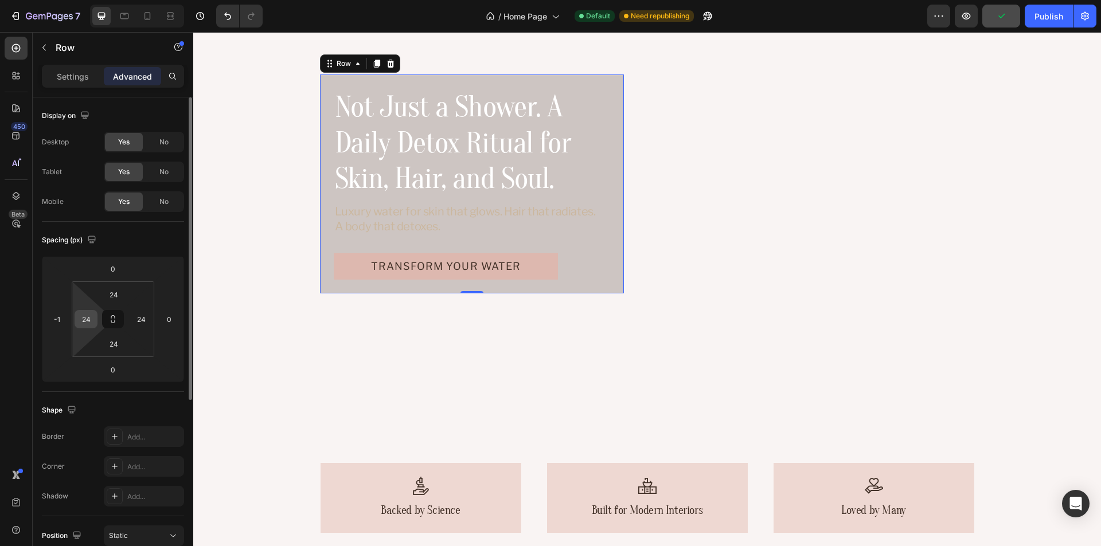
click at [81, 317] on input "24" at bounding box center [85, 319] width 17 height 17
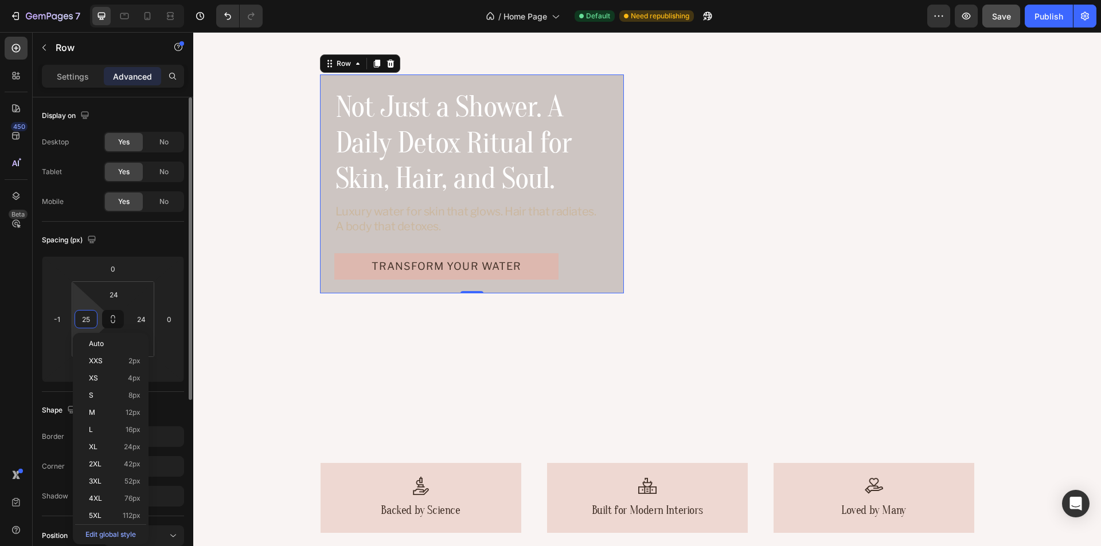
type input "24"
click at [151, 241] on div "Spacing (px)" at bounding box center [113, 240] width 142 height 18
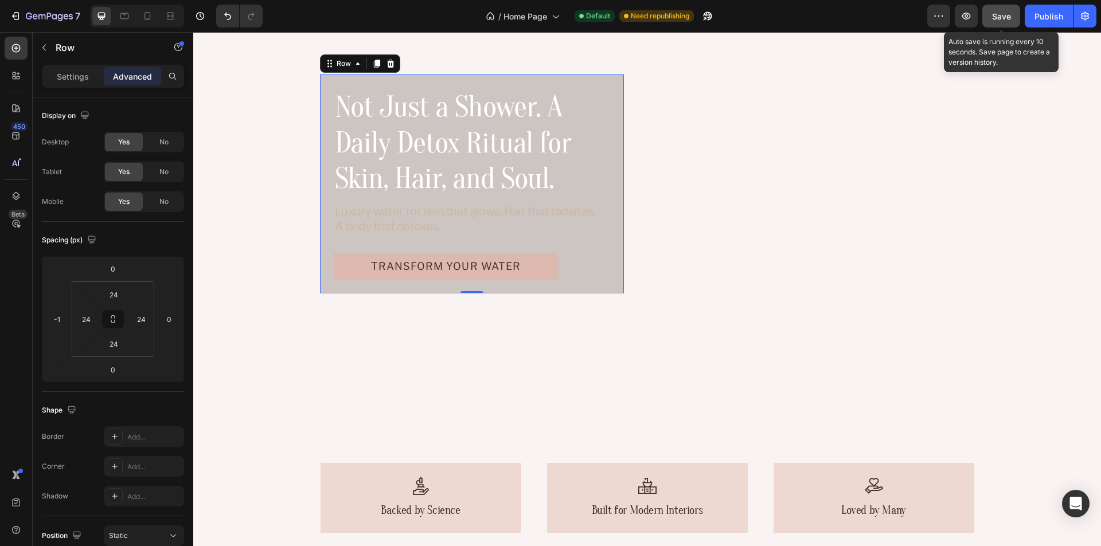
click at [1006, 17] on span "Save" at bounding box center [1001, 16] width 19 height 10
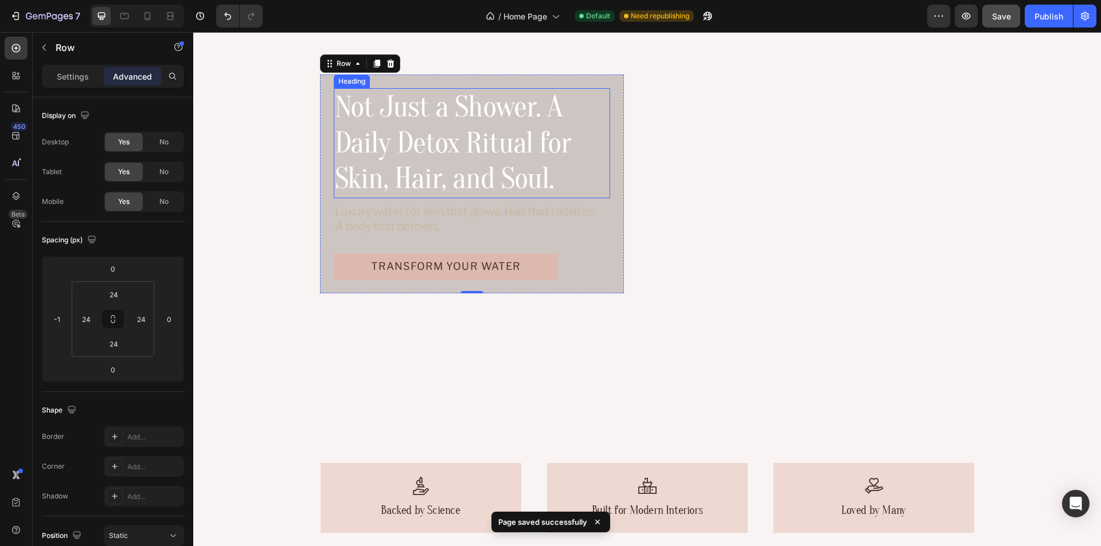
click at [540, 139] on p "Not Just a Shower. A Daily Detox Ritual for Skin, Hair, and Soul." at bounding box center [472, 142] width 274 height 107
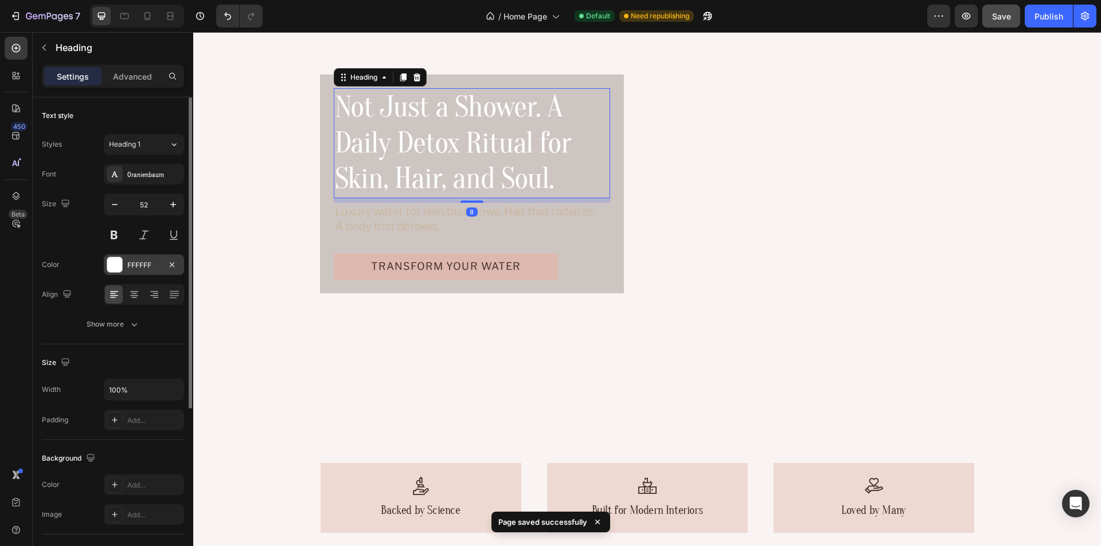
click at [130, 264] on div "FFFFFF" at bounding box center [143, 265] width 33 height 10
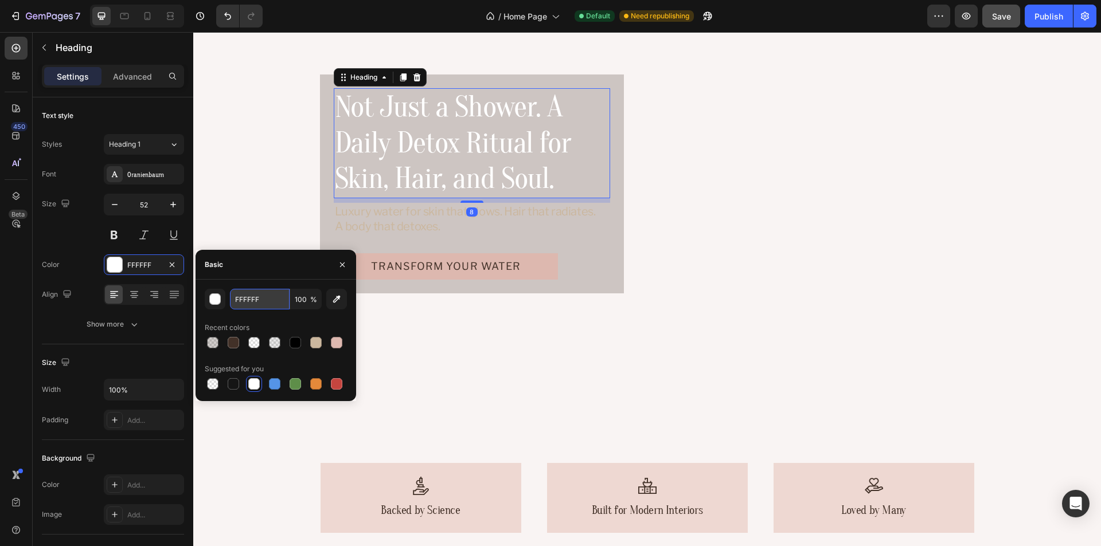
click at [264, 296] on input "FFFFFF" at bounding box center [260, 299] width 60 height 21
paste input "#423128"
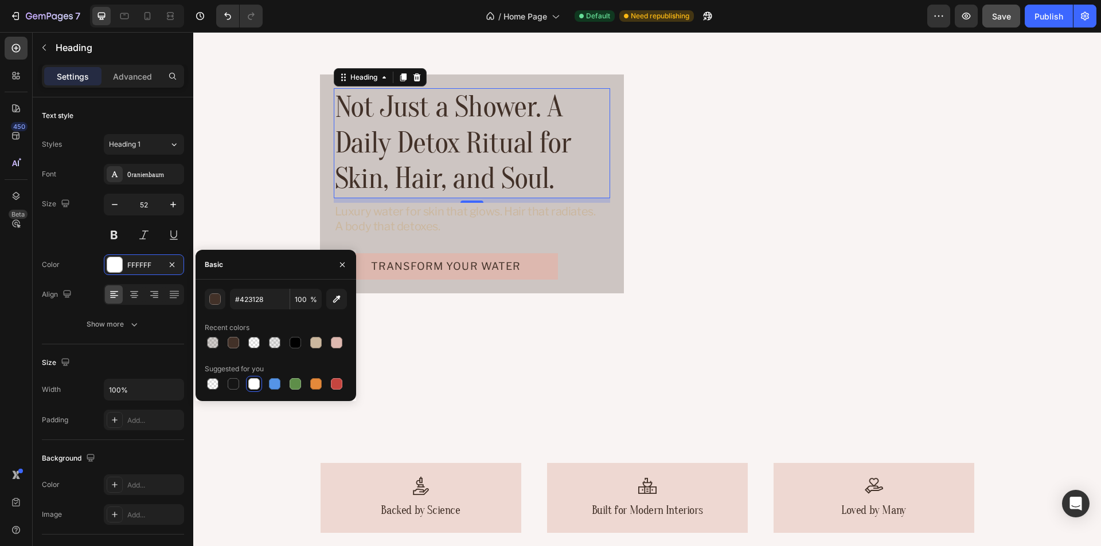
click at [259, 270] on div "Basic" at bounding box center [276, 265] width 161 height 30
type input "423128"
drag, startPoint x: 143, startPoint y: 229, endPoint x: 339, endPoint y: 261, distance: 198.7
click at [342, 261] on icon "button" at bounding box center [342, 264] width 9 height 9
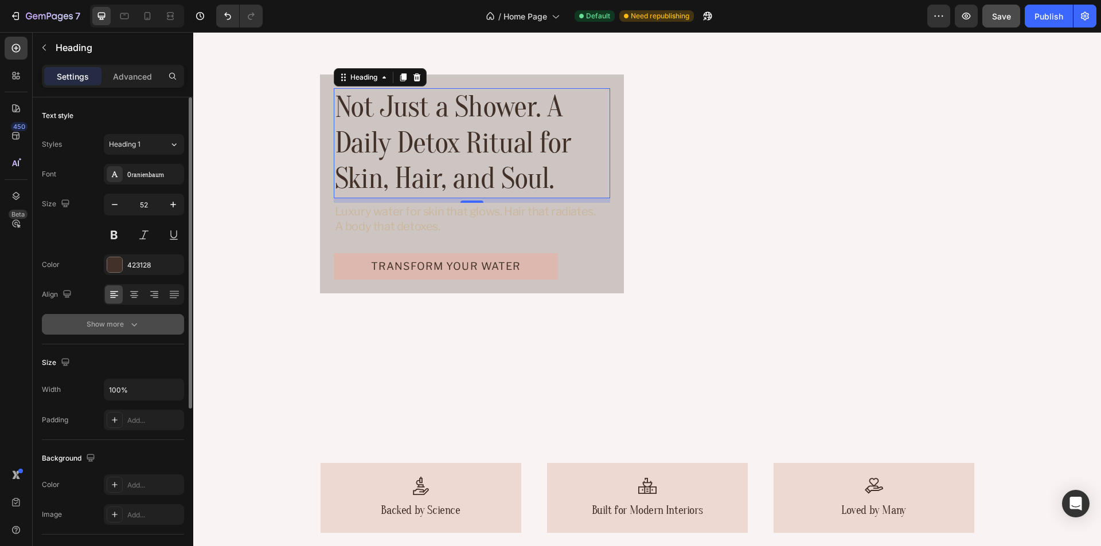
click at [111, 329] on div "Show more" at bounding box center [113, 324] width 53 height 11
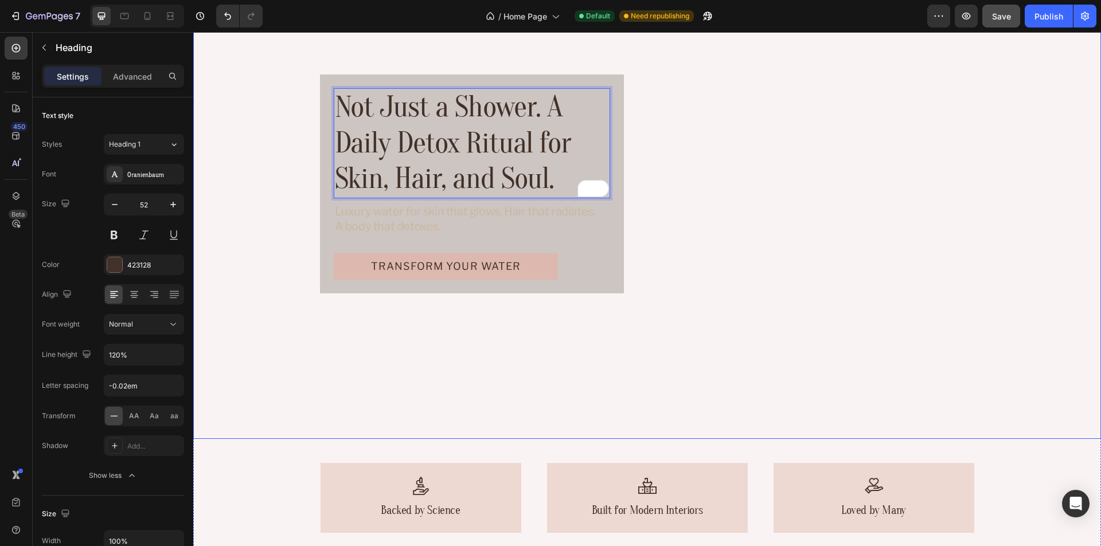
click at [740, 166] on div "Not Just a Shower. A Daily Detox Ritual for Skin, Hair, and Soul. Heading 8 Lux…" at bounding box center [648, 184] width 654 height 219
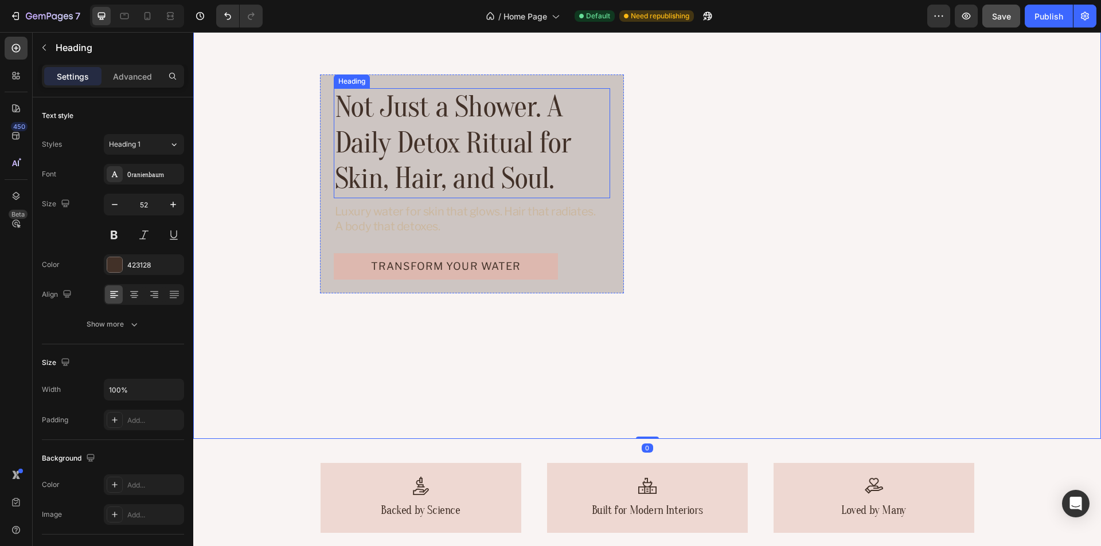
click at [583, 142] on p "Not Just a Shower. A Daily Detox Ritual for Skin, Hair, and Soul." at bounding box center [472, 142] width 274 height 107
click at [126, 22] on div at bounding box center [124, 16] width 18 height 18
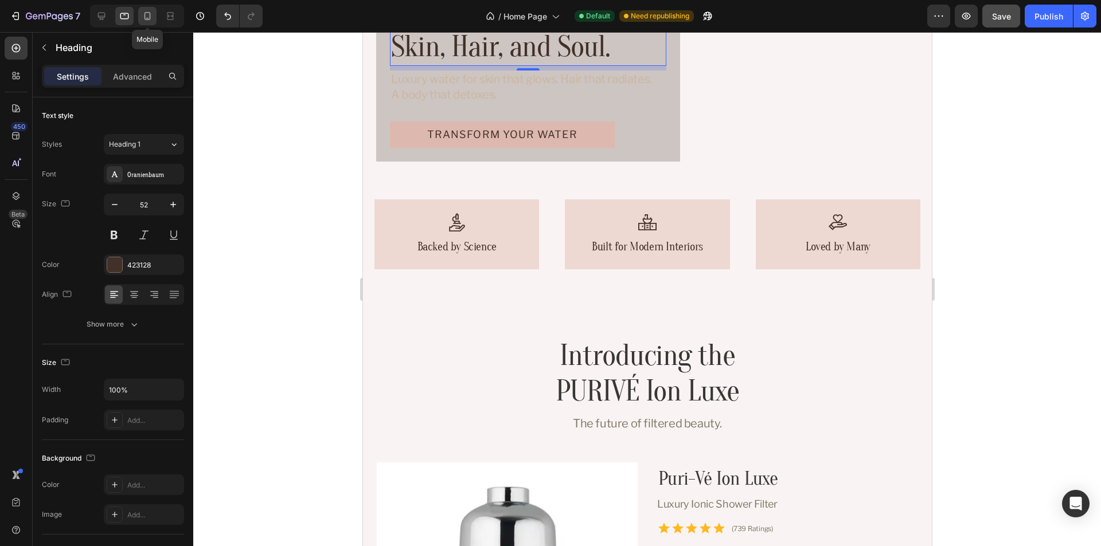
click at [144, 21] on icon at bounding box center [147, 15] width 11 height 11
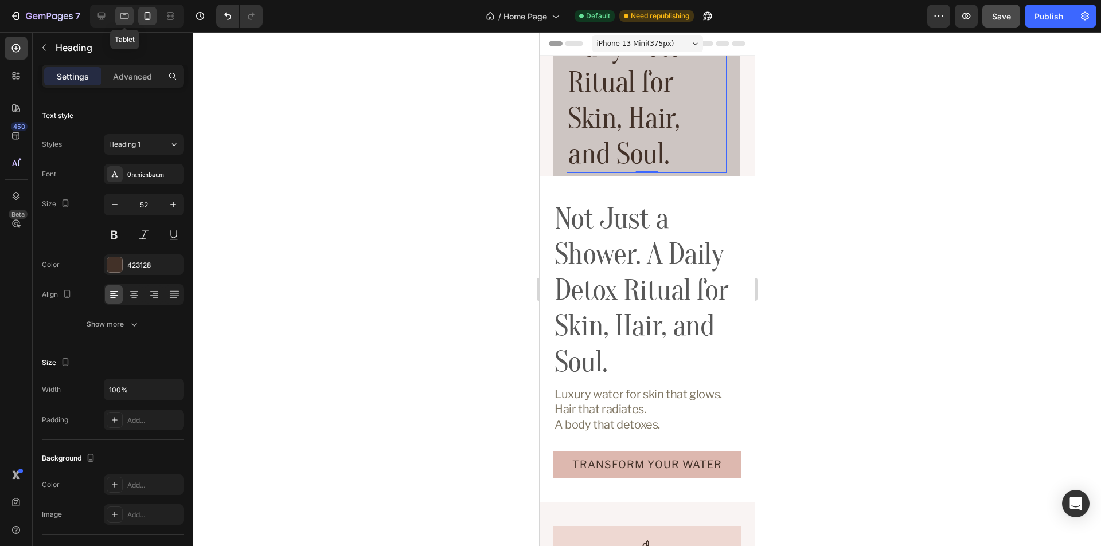
click at [127, 21] on icon at bounding box center [124, 15] width 11 height 11
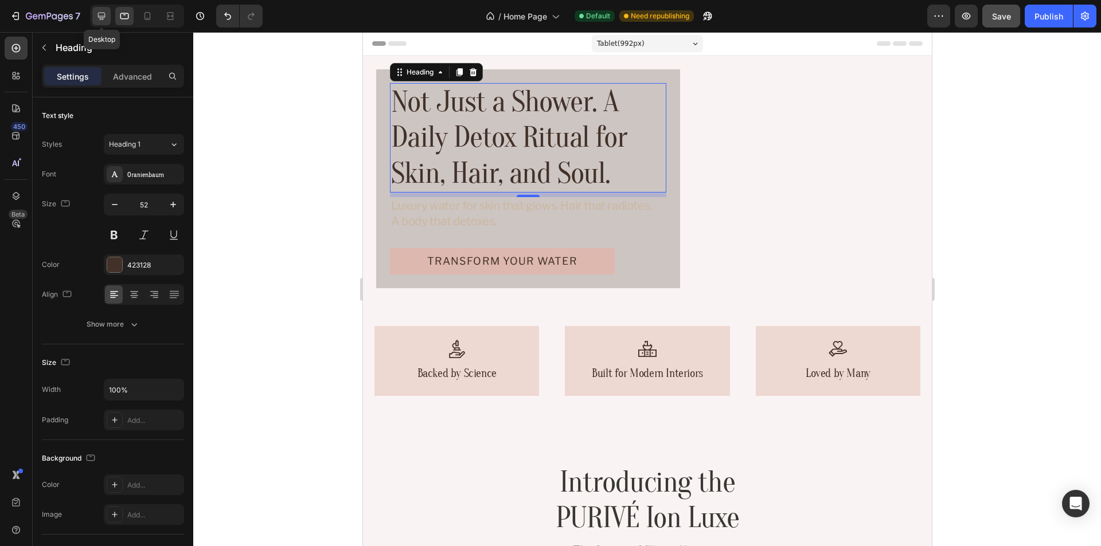
click at [108, 18] on div at bounding box center [101, 16] width 18 height 18
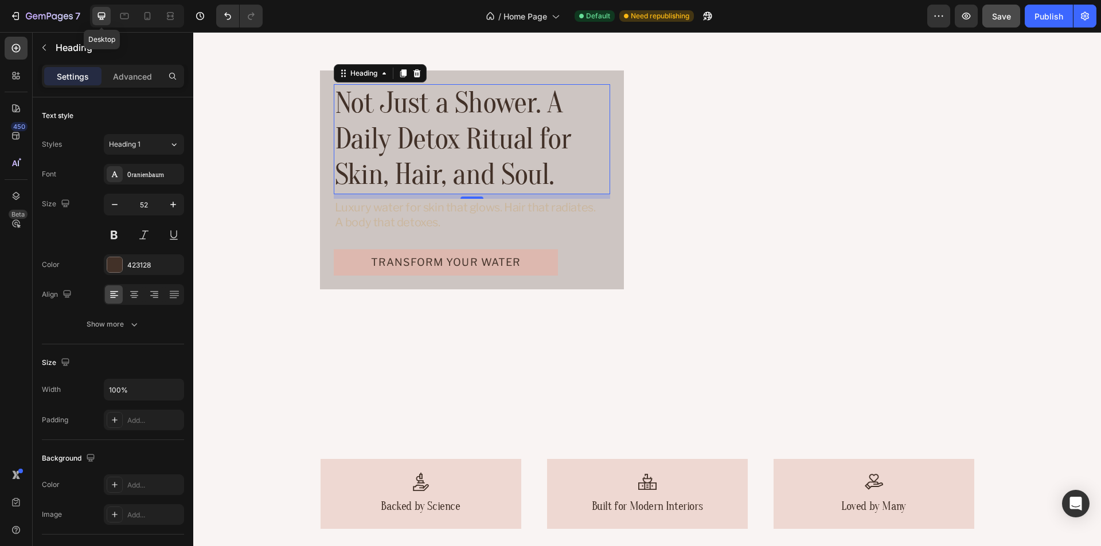
scroll to position [140, 0]
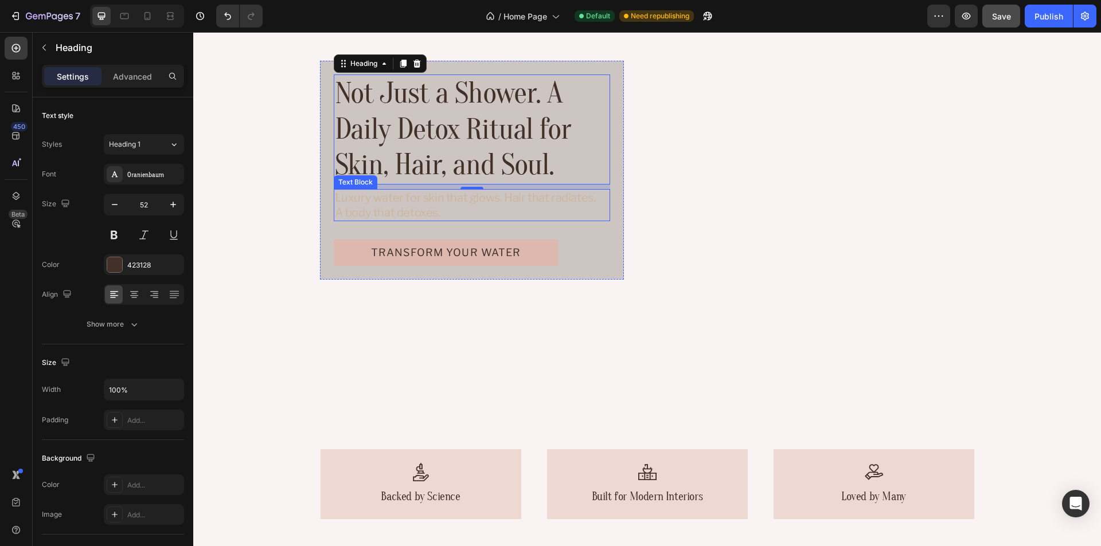
click at [564, 193] on p "Luxury water for skin that glows. Hair that radiates." at bounding box center [472, 197] width 274 height 15
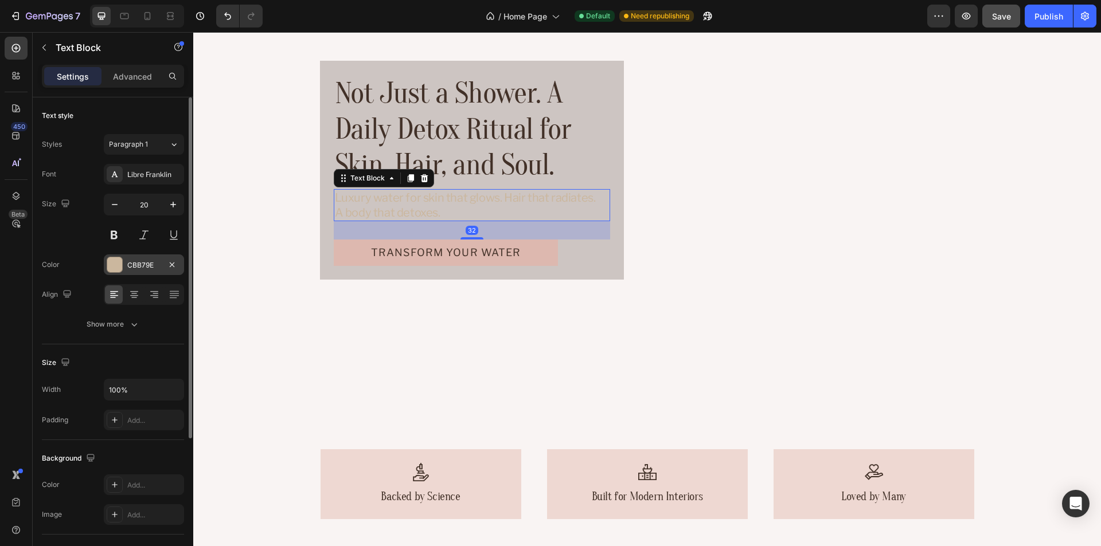
click at [144, 266] on div "CBB79E" at bounding box center [143, 265] width 33 height 10
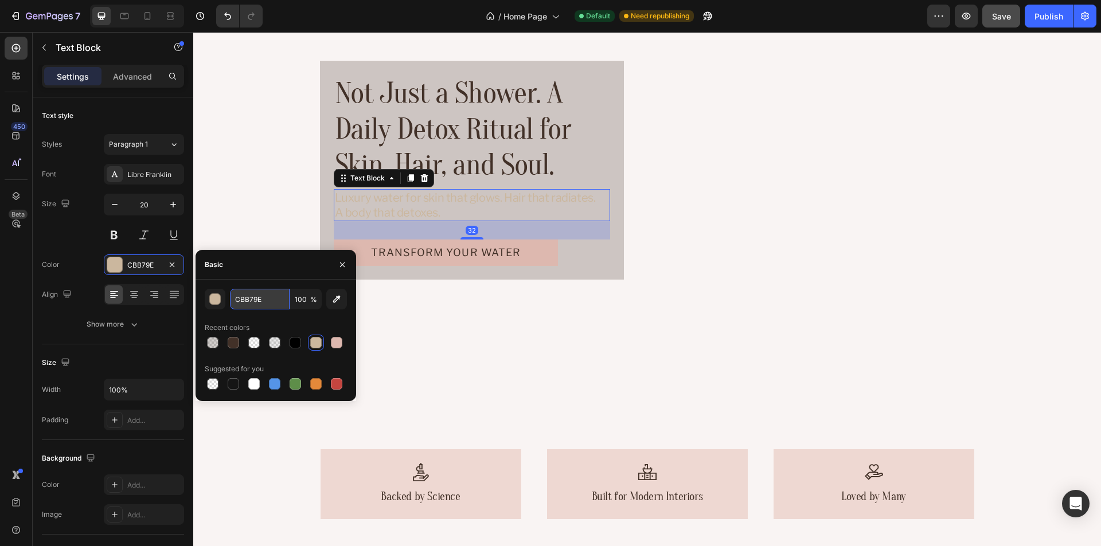
click at [257, 299] on input "CBB79E" at bounding box center [260, 299] width 60 height 21
paste input "#585858"
click at [269, 268] on div "Basic" at bounding box center [276, 265] width 161 height 30
type input "585858"
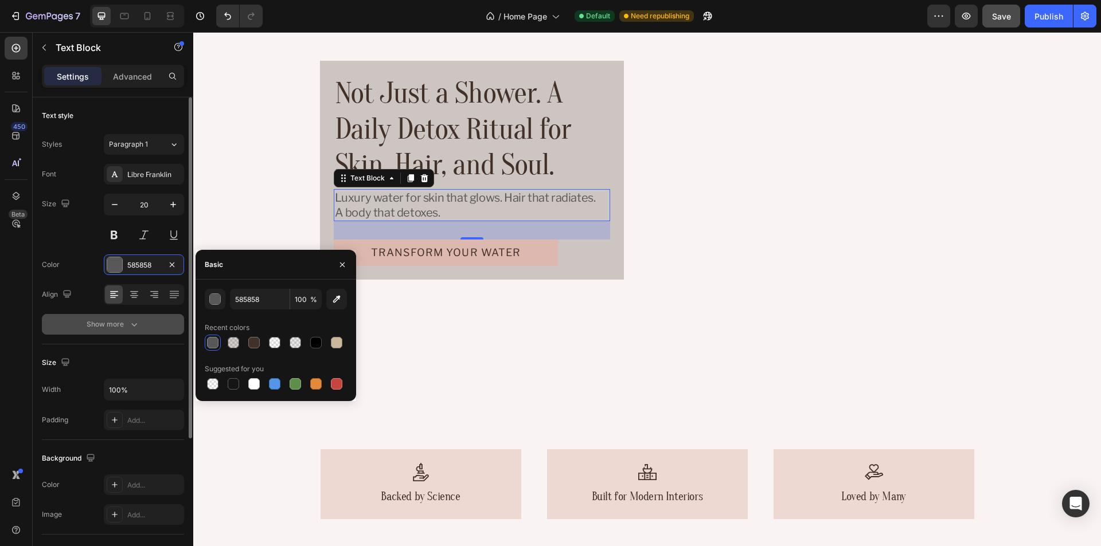
click at [130, 323] on icon "button" at bounding box center [133, 324] width 11 height 11
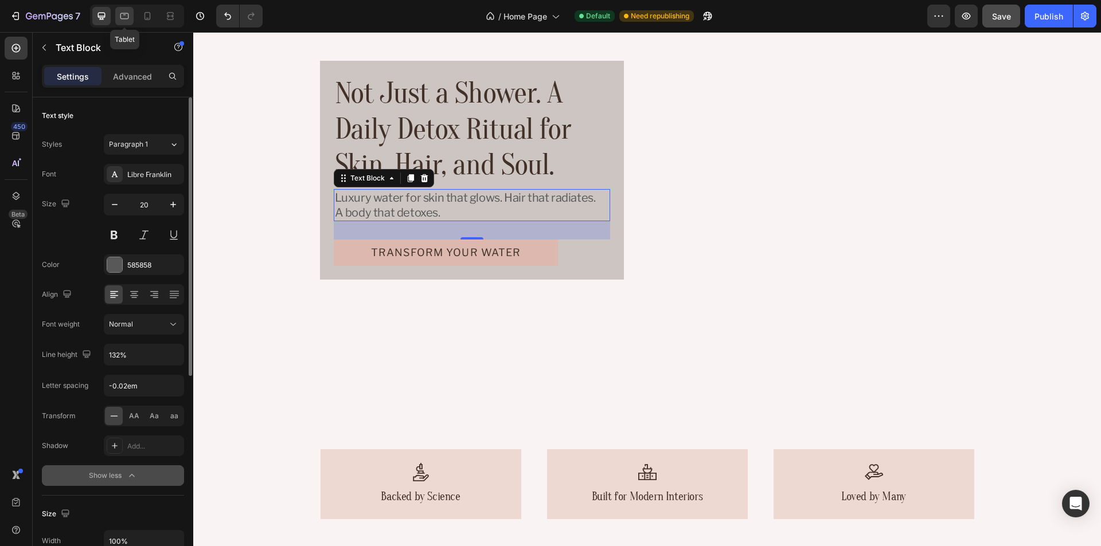
click at [128, 17] on icon at bounding box center [124, 15] width 11 height 11
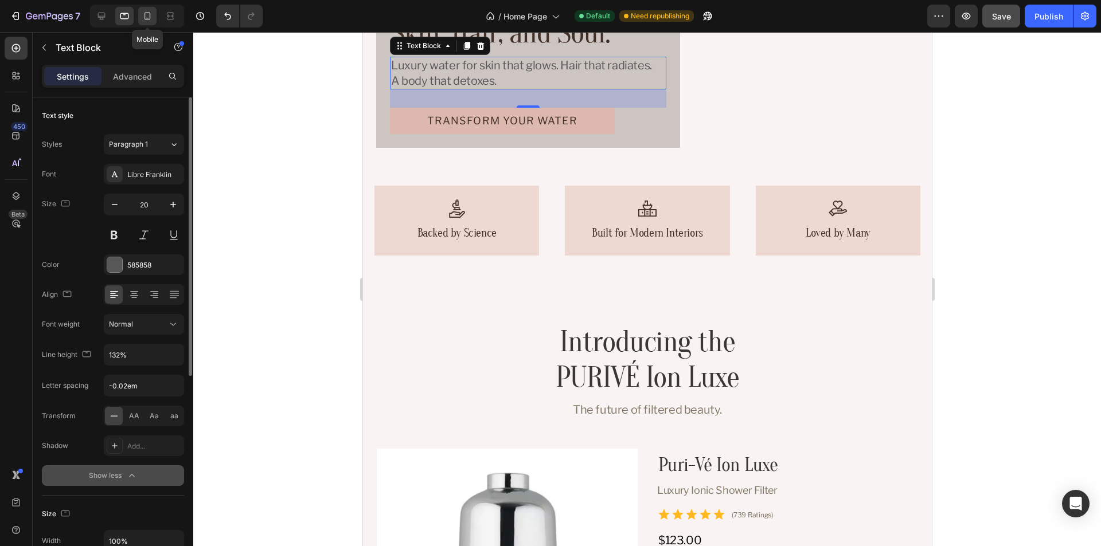
scroll to position [125, 0]
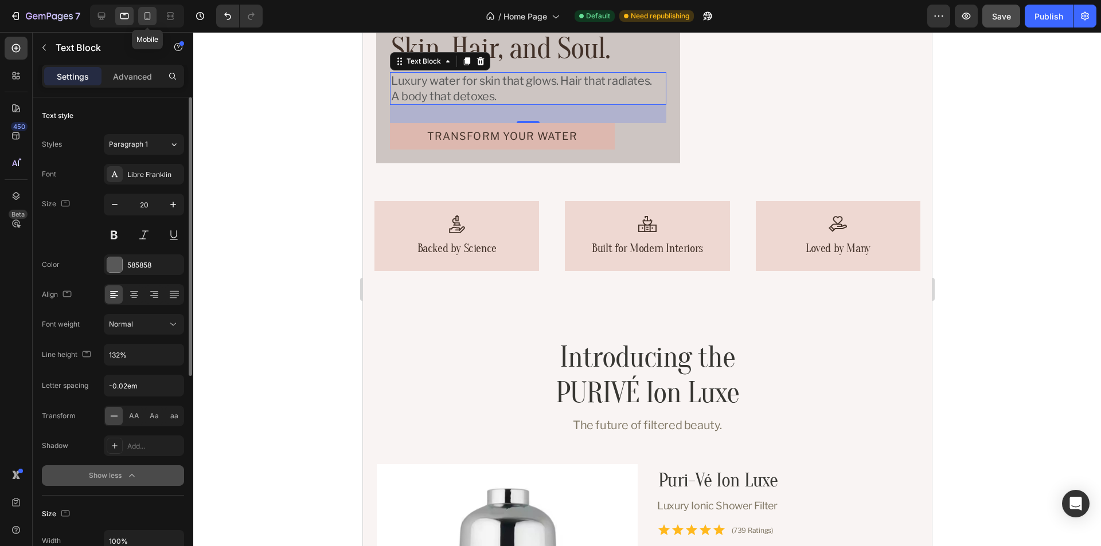
click at [149, 17] on icon at bounding box center [147, 15] width 11 height 11
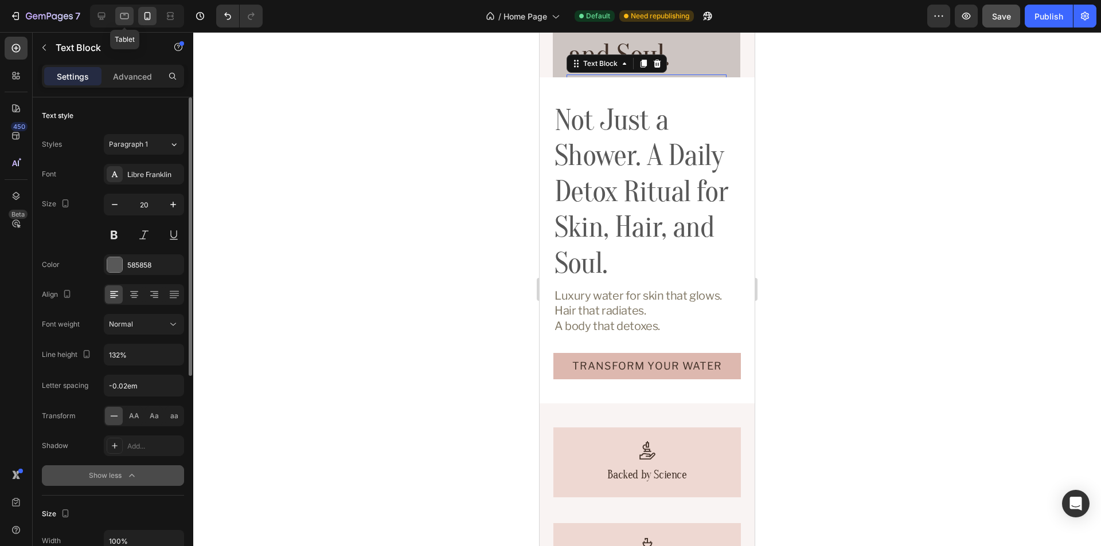
click at [119, 19] on icon at bounding box center [124, 15] width 11 height 11
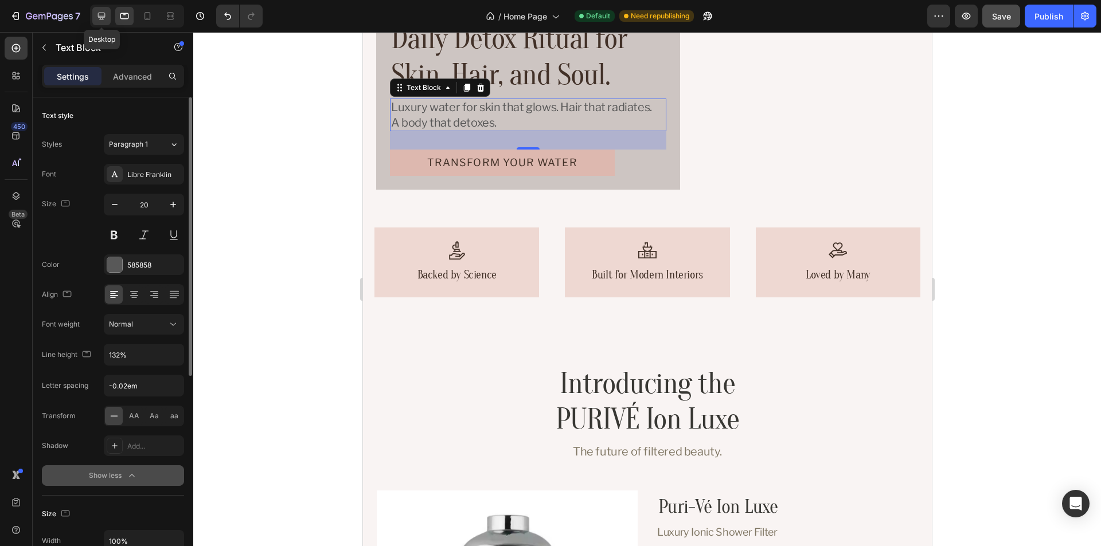
click at [97, 18] on icon at bounding box center [101, 15] width 11 height 11
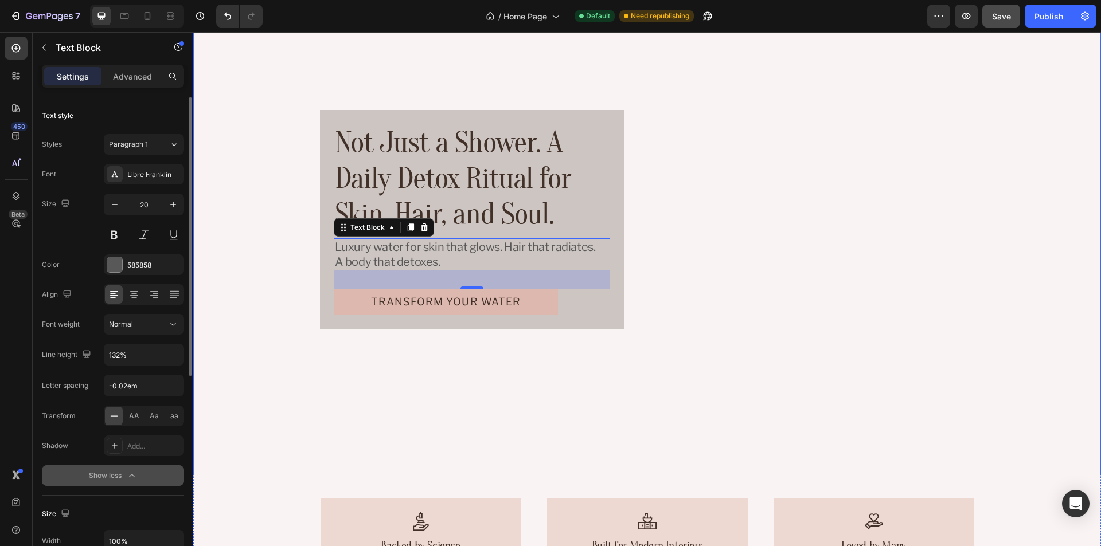
scroll to position [83, 0]
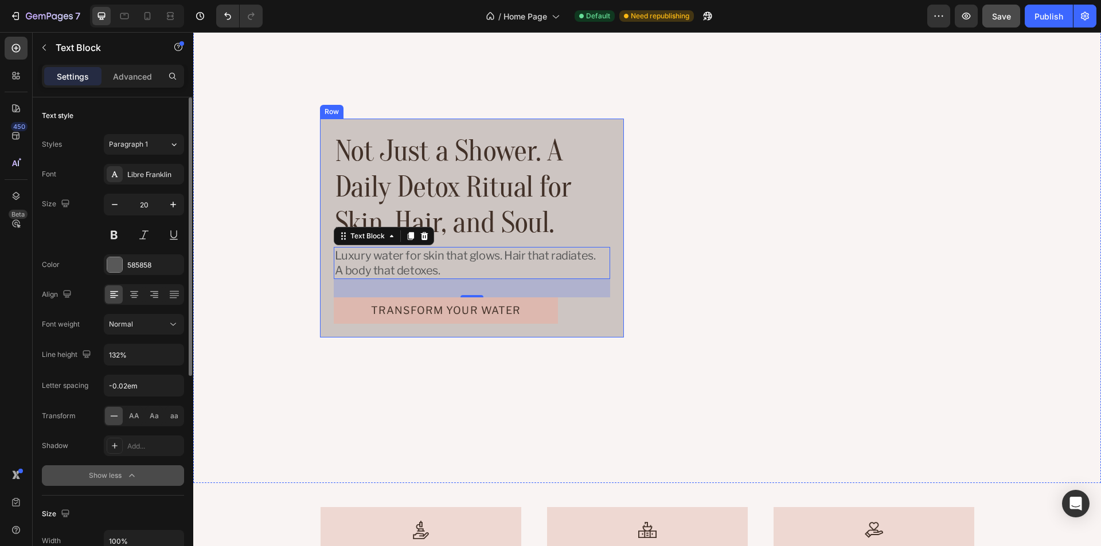
click at [611, 151] on div "Not Just a Shower. A Daily Detox Ritual for Skin, Hair, and Soul. Heading Luxur…" at bounding box center [472, 228] width 304 height 219
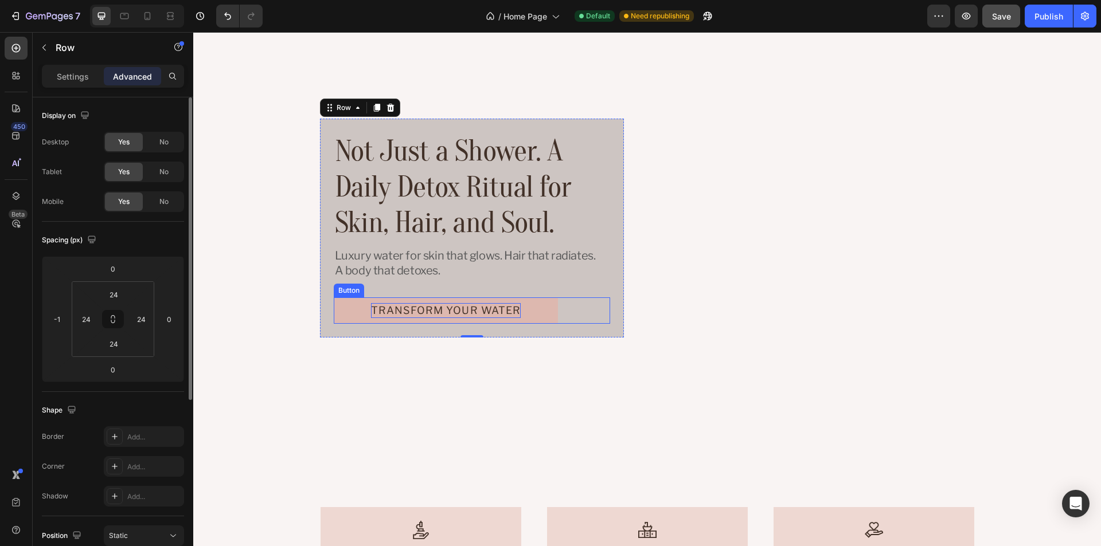
click at [458, 303] on p "Transform Your Water" at bounding box center [446, 310] width 150 height 15
click at [473, 306] on p "Transform Your Water" at bounding box center [446, 310] width 150 height 15
click at [538, 307] on link "Transform Your Water" at bounding box center [446, 311] width 225 height 26
click at [71, 77] on p "Settings" at bounding box center [73, 77] width 32 height 12
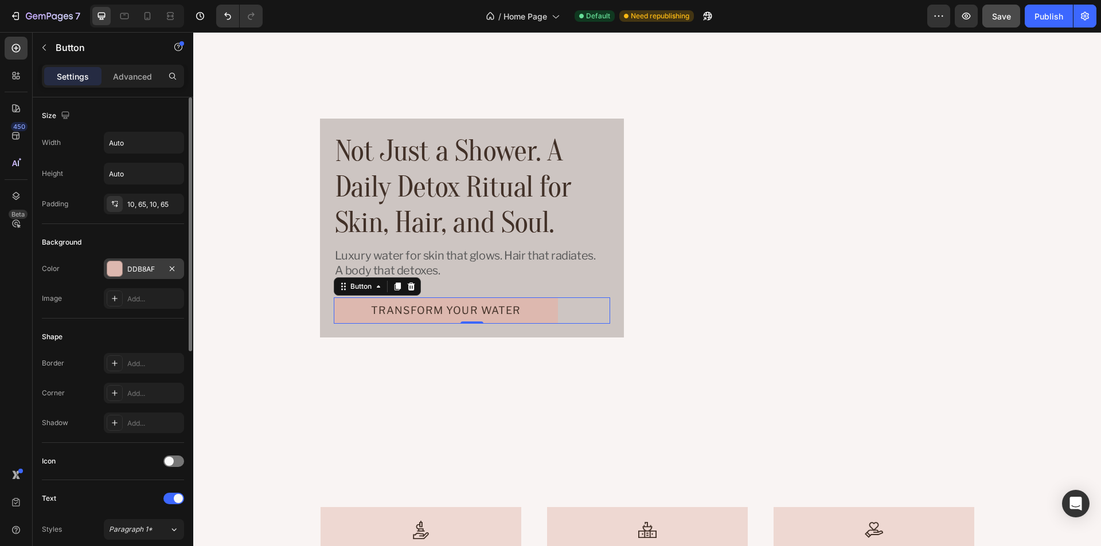
click at [142, 269] on div "DDB8AF" at bounding box center [143, 269] width 33 height 10
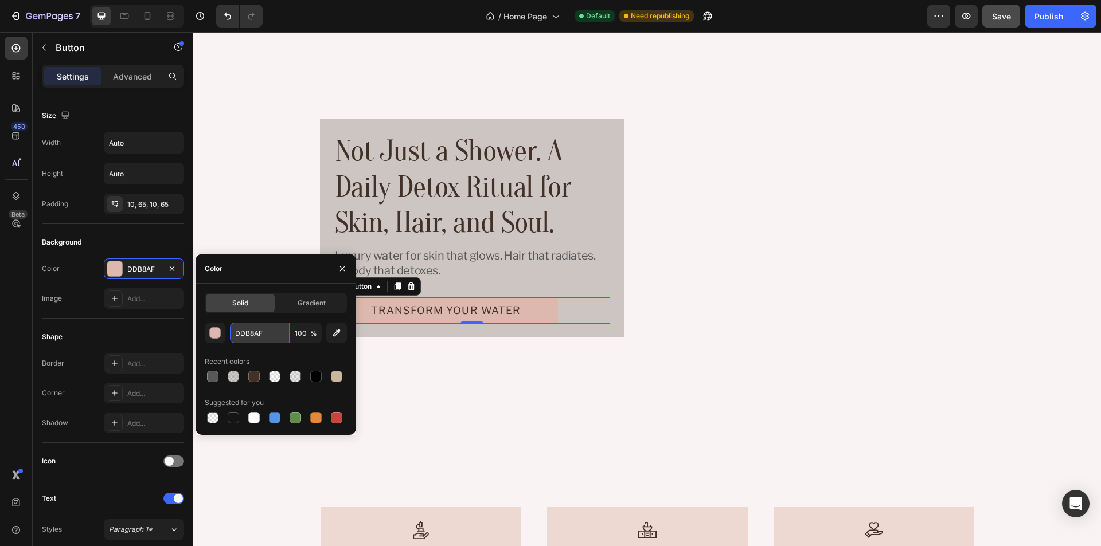
click at [248, 334] on input "DDB8AF" at bounding box center [260, 333] width 60 height 21
paste input "#"
click at [270, 272] on div "Color" at bounding box center [276, 269] width 161 height 30
type input "DDB8AF"
drag, startPoint x: 342, startPoint y: 271, endPoint x: 187, endPoint y: 259, distance: 154.8
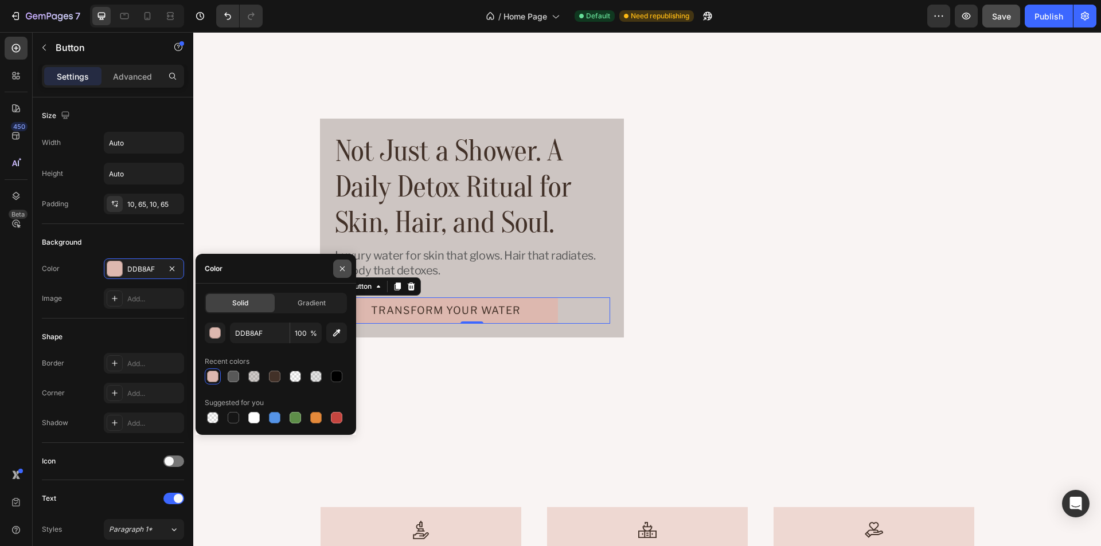
click at [342, 271] on icon "button" at bounding box center [342, 268] width 9 height 9
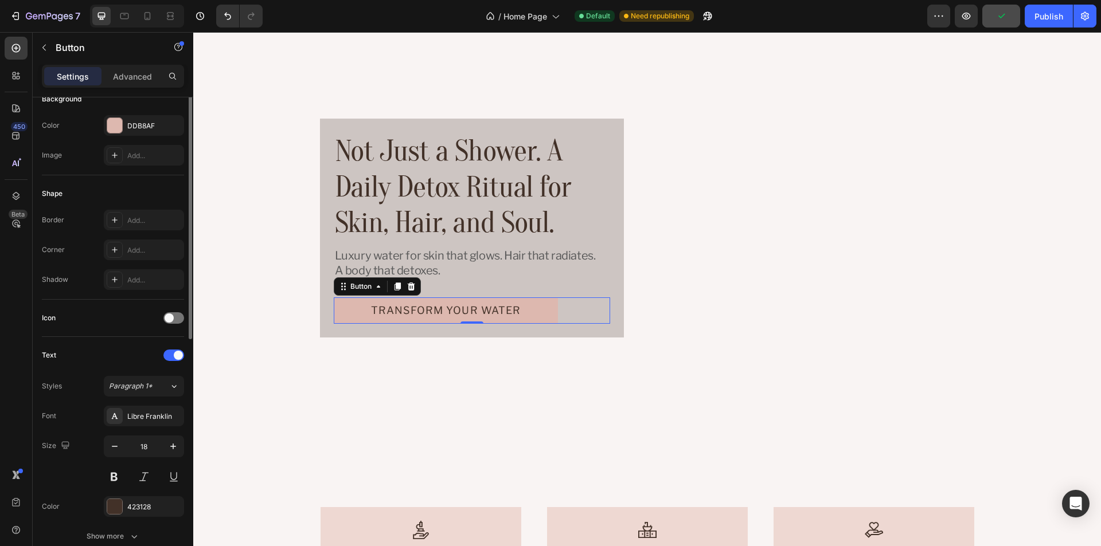
scroll to position [86, 0]
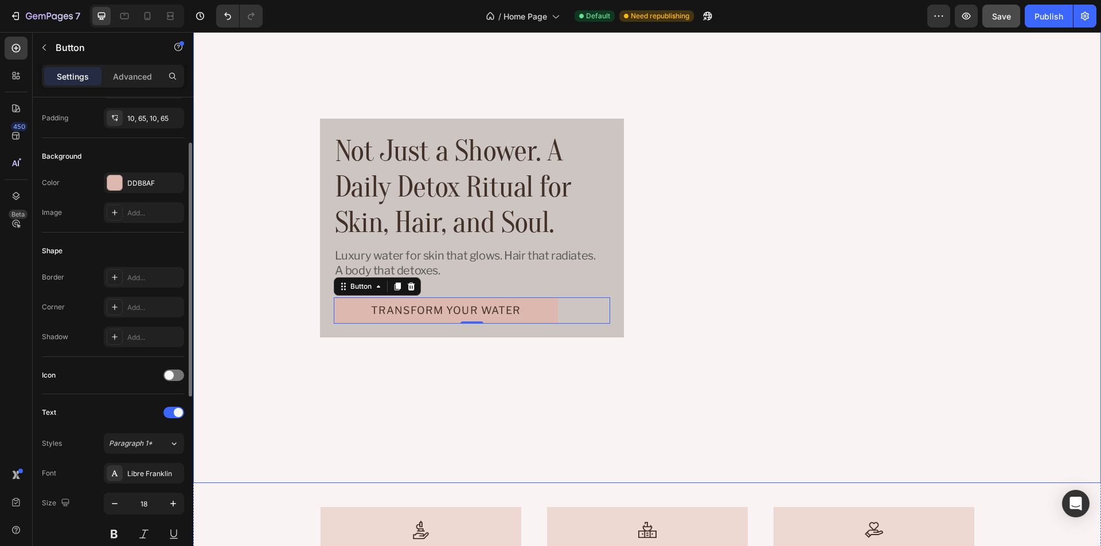
click at [713, 276] on div "Not Just a Shower. A Daily Detox Ritual for Skin, Hair, and Soul. Heading Luxur…" at bounding box center [648, 228] width 654 height 219
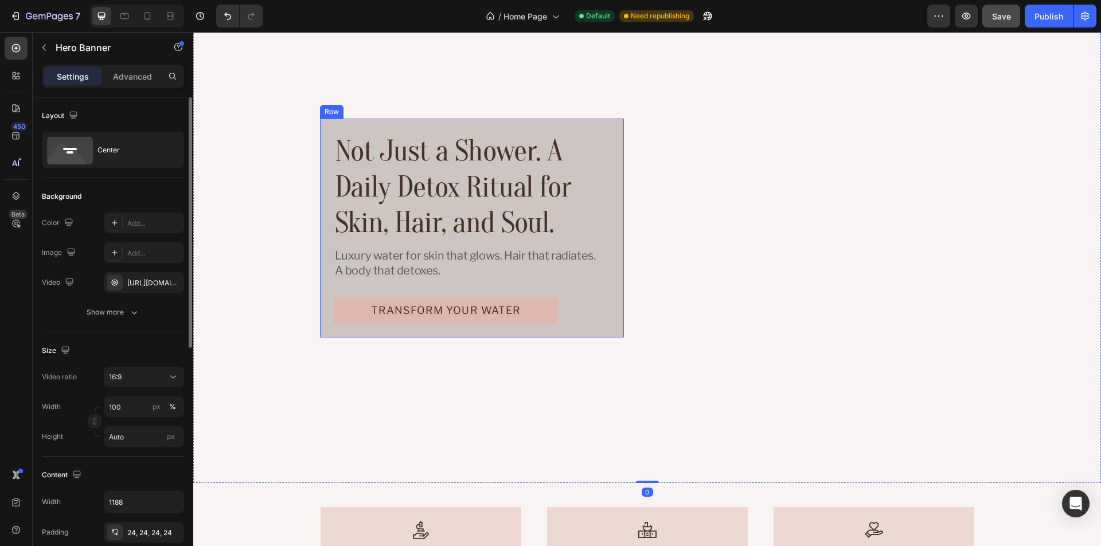
click at [614, 260] on div "Not Just a Shower. A Daily Detox Ritual for Skin, Hair, and Soul. Heading Luxur…" at bounding box center [472, 228] width 304 height 219
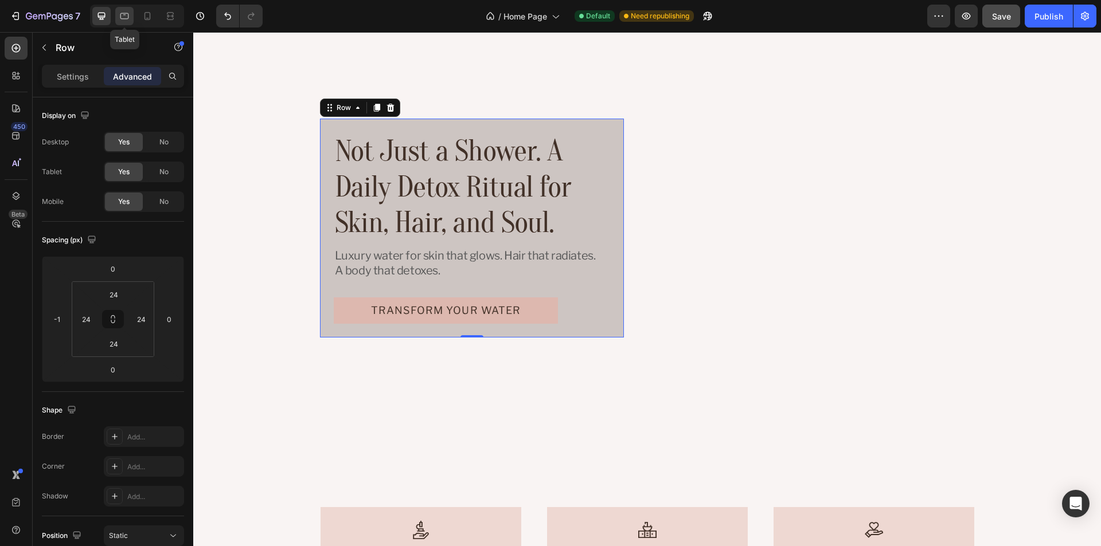
click at [124, 15] on icon at bounding box center [124, 15] width 11 height 11
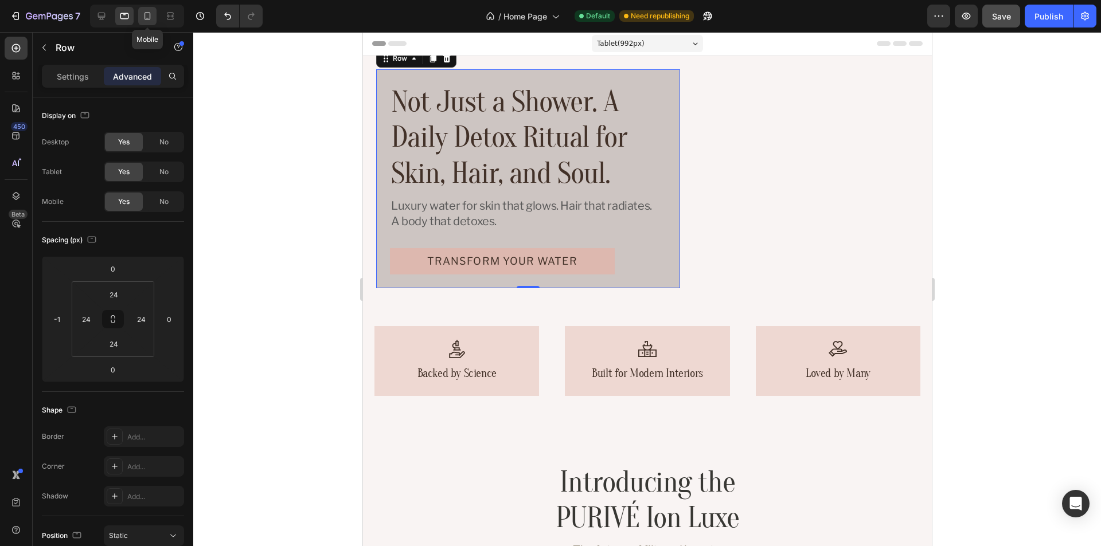
click at [145, 15] on icon at bounding box center [147, 16] width 6 height 8
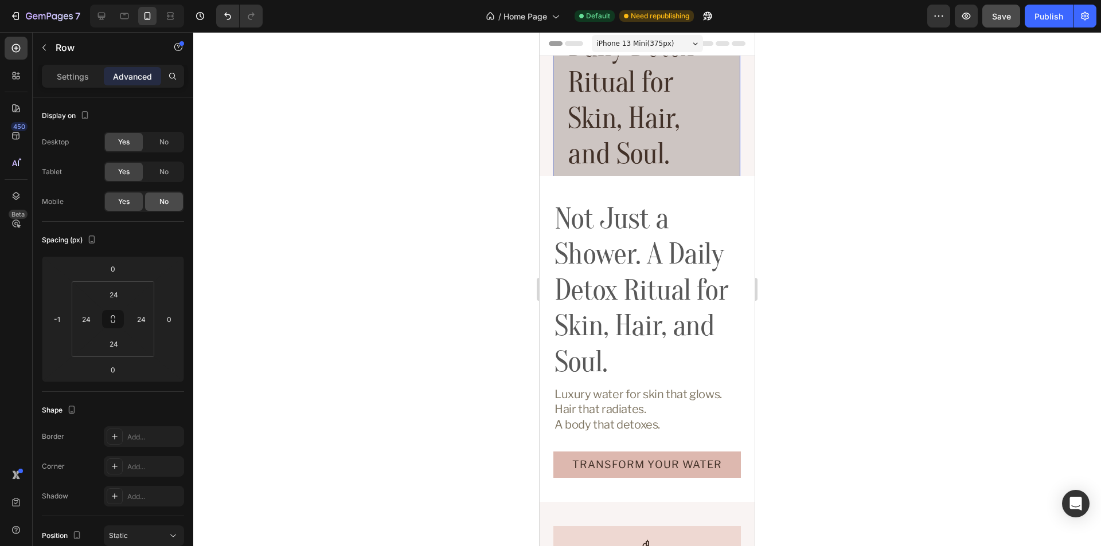
click at [163, 198] on span "No" at bounding box center [163, 202] width 9 height 10
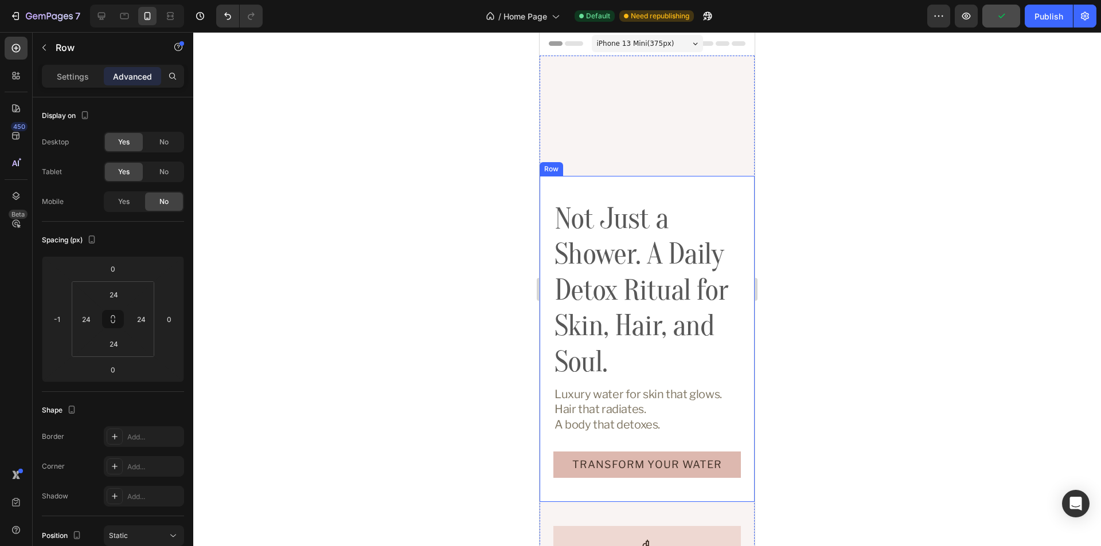
click at [552, 181] on div "Not Just a Shower. A Daily Detox Ritual for Skin, Hair, and Soul. Heading Luxur…" at bounding box center [647, 339] width 215 height 326
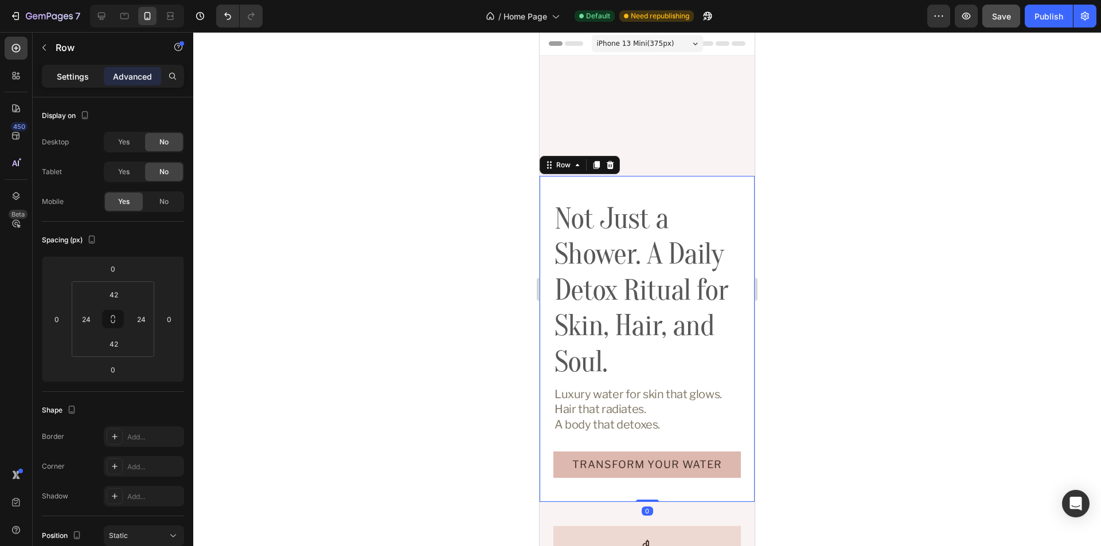
click at [72, 74] on p "Settings" at bounding box center [73, 77] width 32 height 12
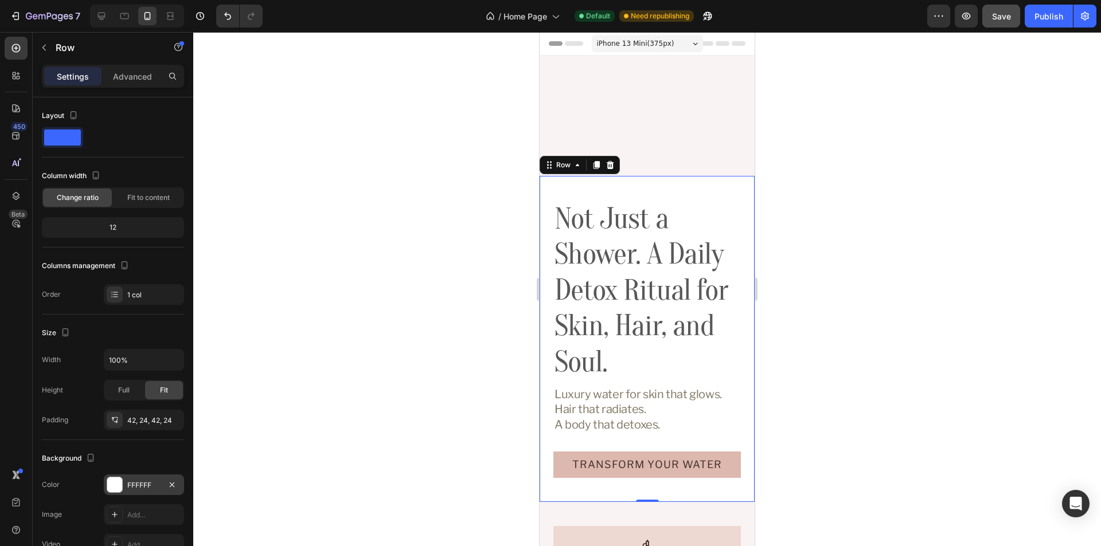
click at [141, 485] on div "FFFFFF" at bounding box center [143, 485] width 33 height 10
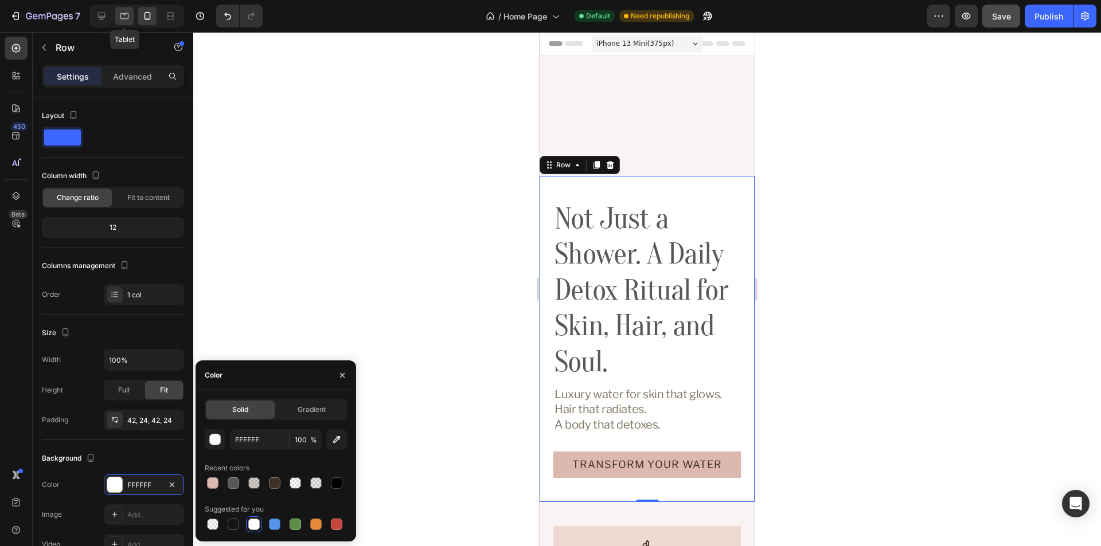
click at [118, 13] on div at bounding box center [124, 16] width 18 height 18
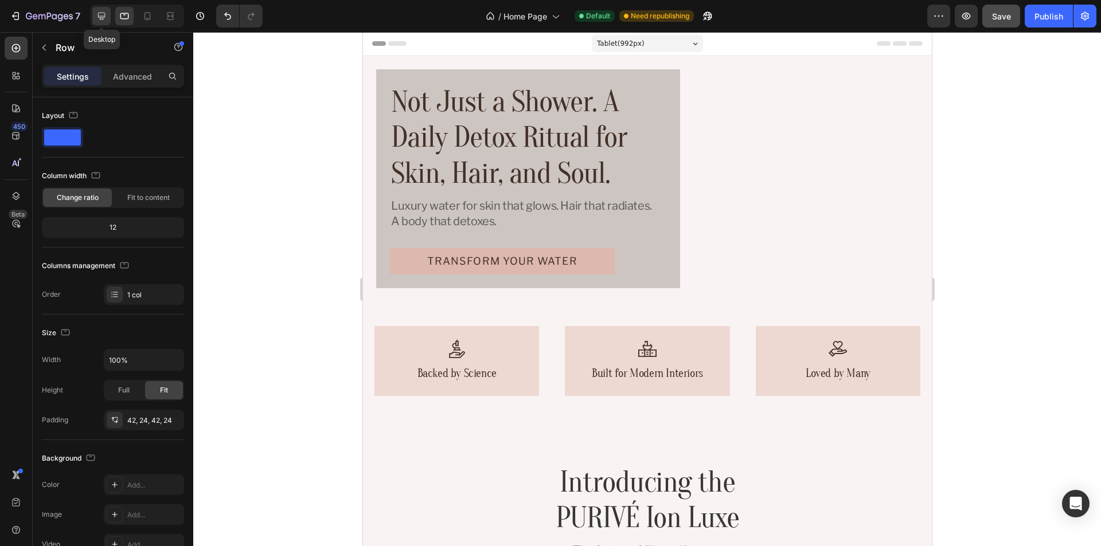
click at [104, 14] on icon at bounding box center [101, 15] width 11 height 11
type input "1180"
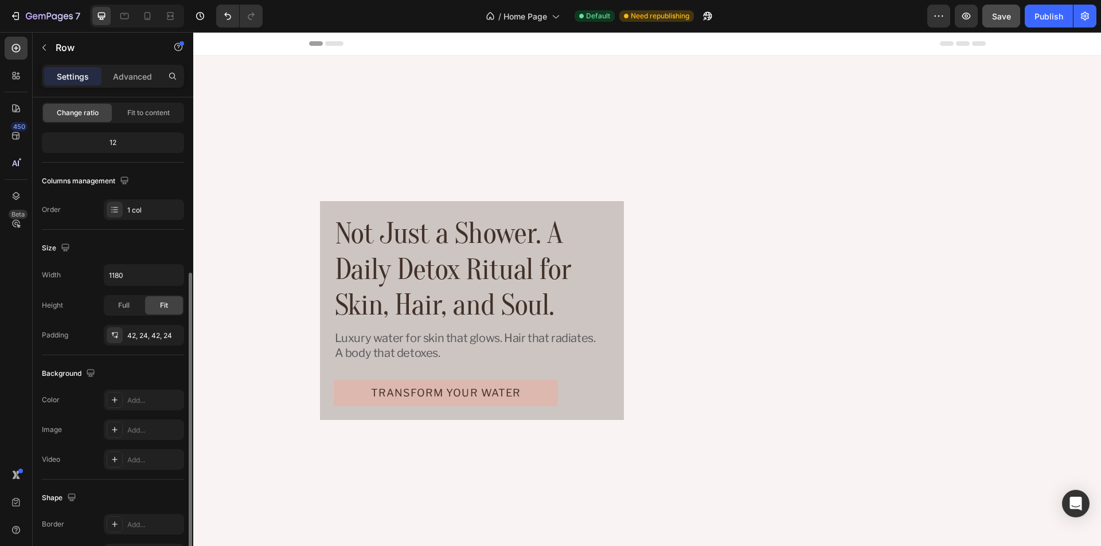
scroll to position [172, 0]
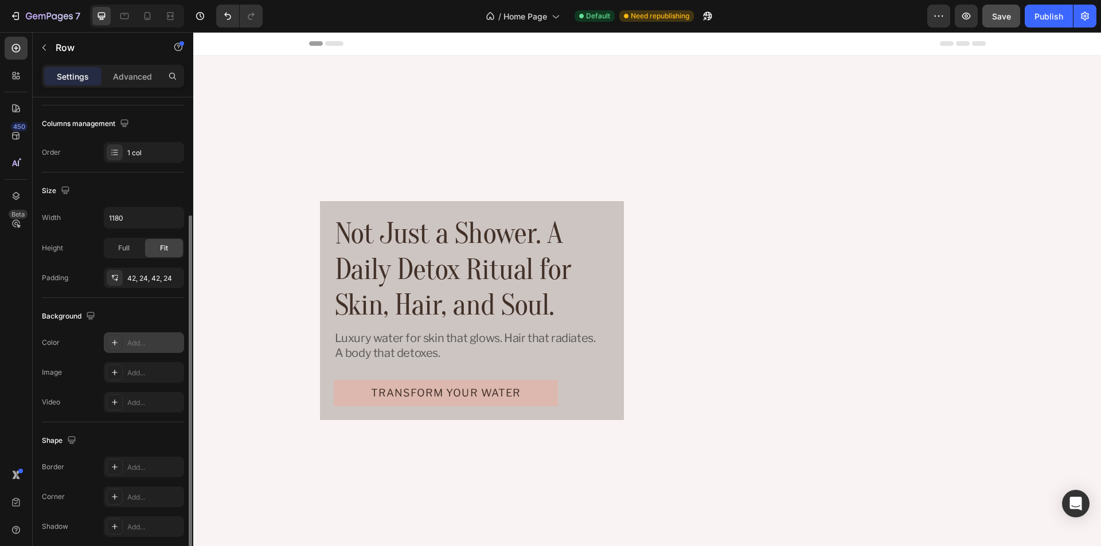
click at [141, 342] on div "Add..." at bounding box center [154, 343] width 54 height 10
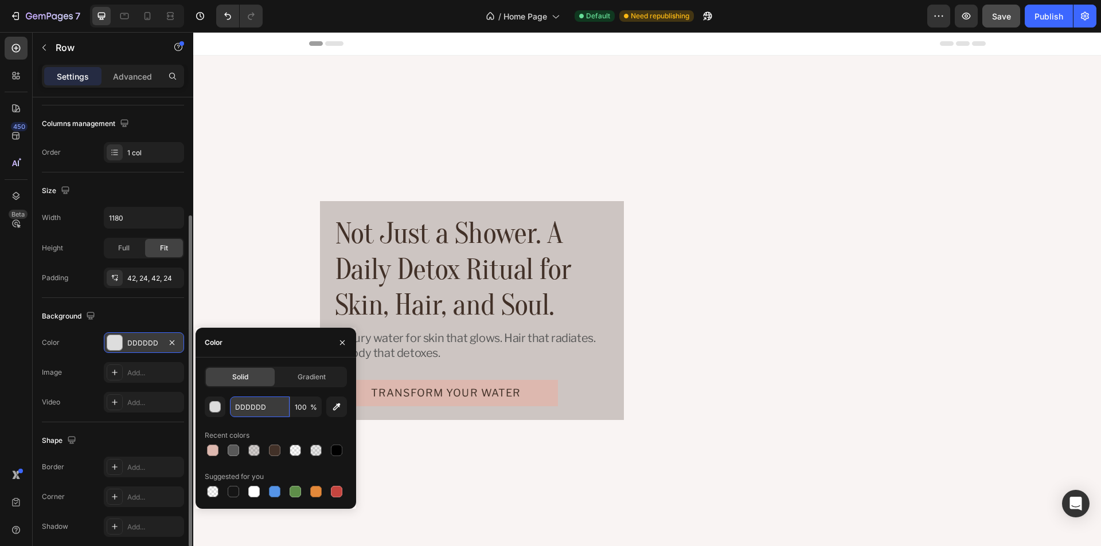
click at [259, 407] on input "DDDDDD" at bounding box center [260, 407] width 60 height 21
paste input "#FAFAFA"
click at [266, 345] on div "Color" at bounding box center [276, 343] width 161 height 30
type input "FAFAFA"
click at [119, 15] on icon at bounding box center [124, 15] width 11 height 11
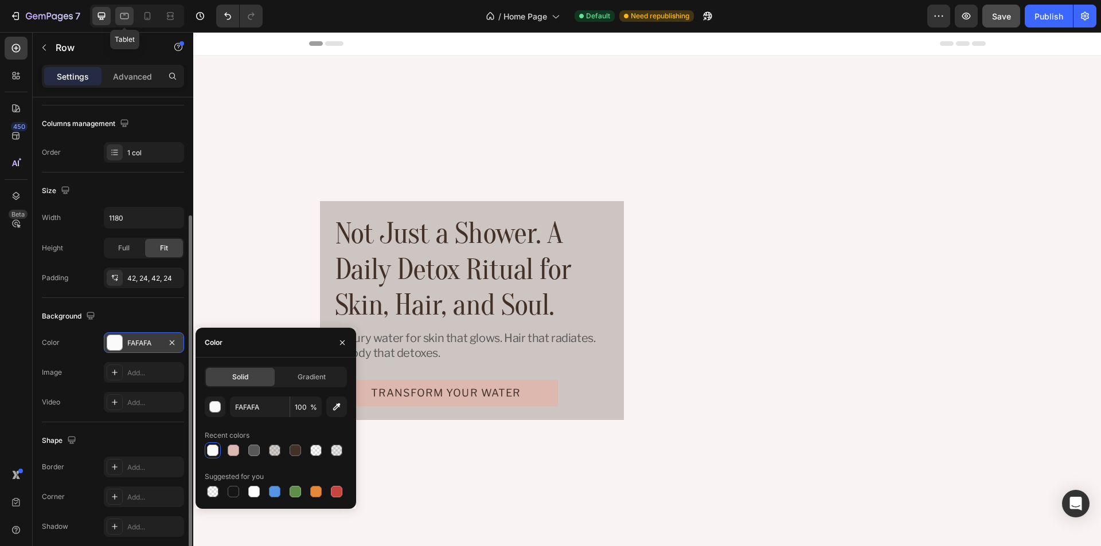
type input "100%"
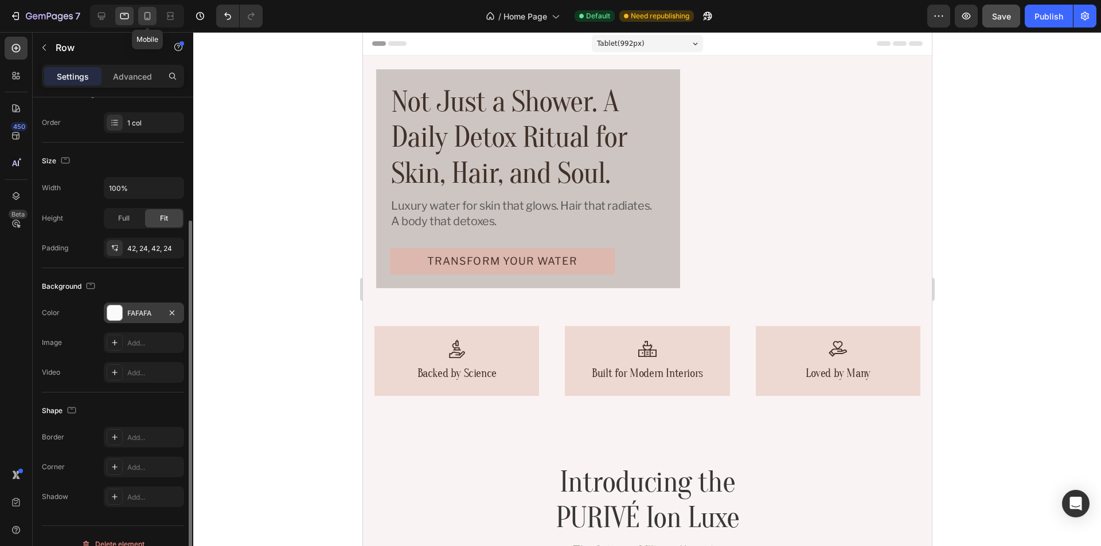
click at [143, 15] on icon at bounding box center [147, 15] width 11 height 11
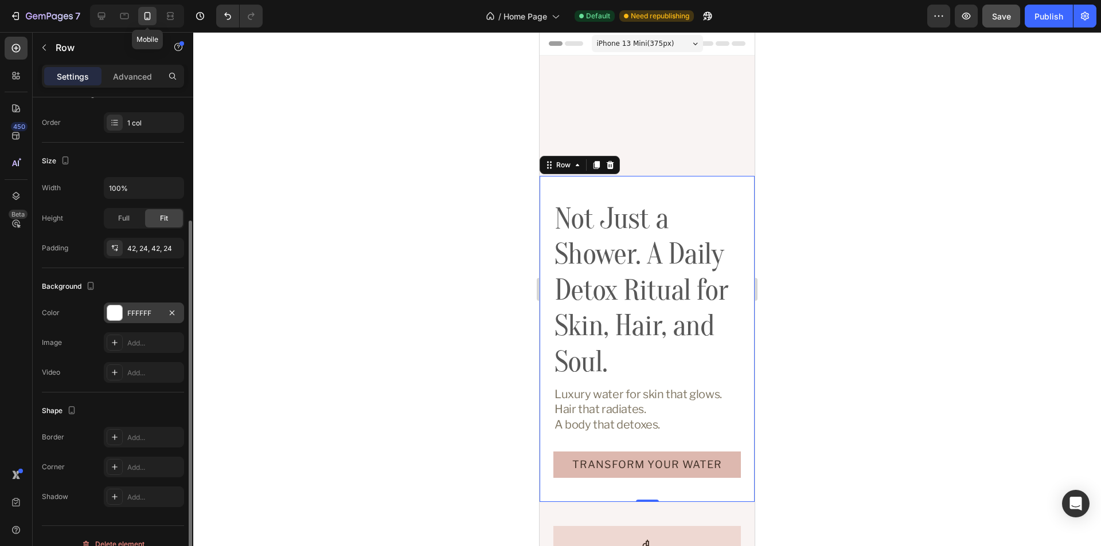
scroll to position [99, 0]
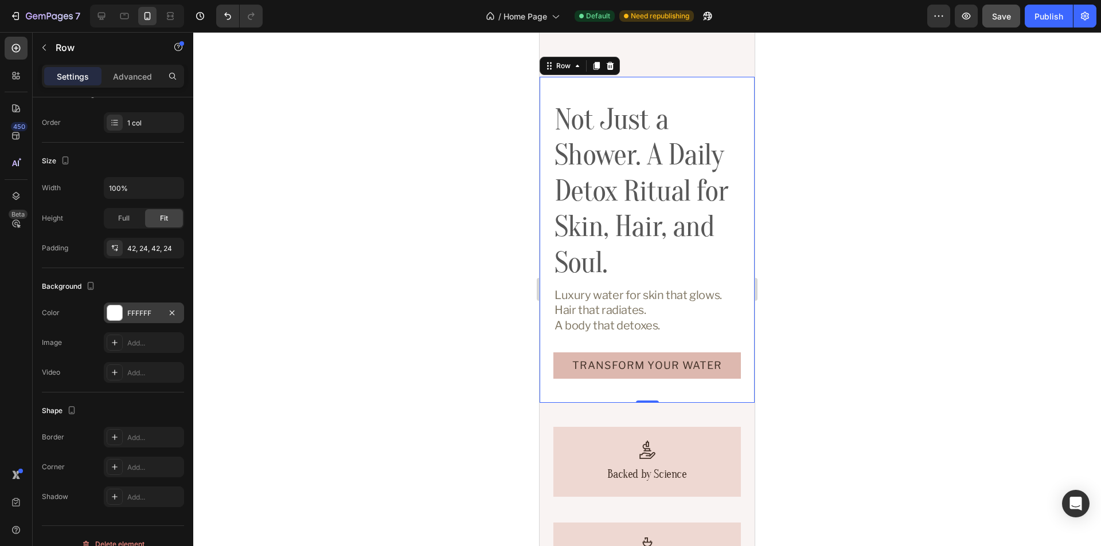
click at [140, 314] on div "FFFFFF" at bounding box center [143, 313] width 33 height 10
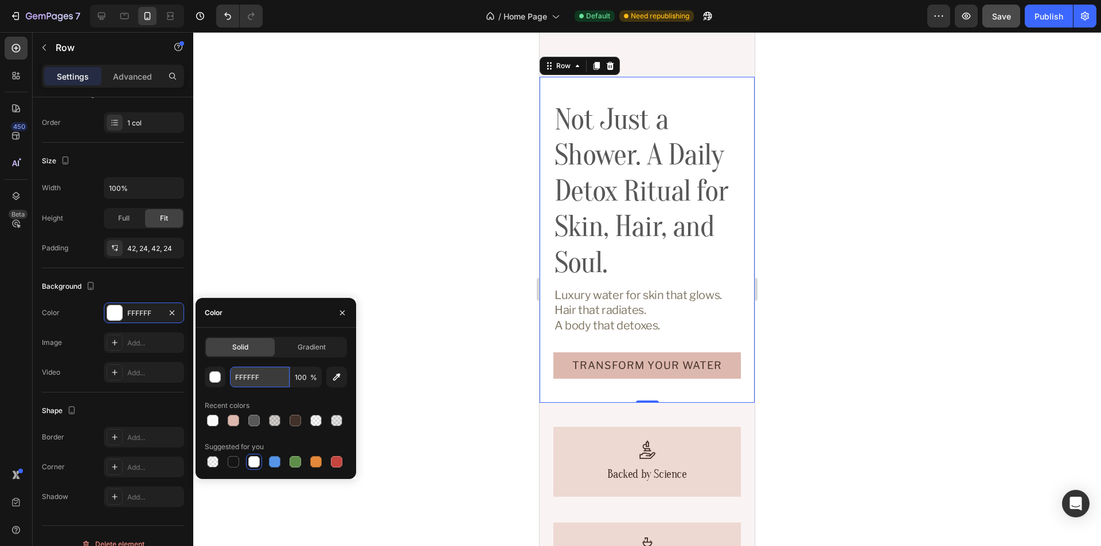
click at [243, 376] on input "FFFFFF" at bounding box center [260, 377] width 60 height 21
paste input "#FAFAFA"
click at [266, 314] on div "Color" at bounding box center [276, 313] width 161 height 30
type input "FAFAFA"
click at [340, 314] on icon "button" at bounding box center [342, 312] width 9 height 9
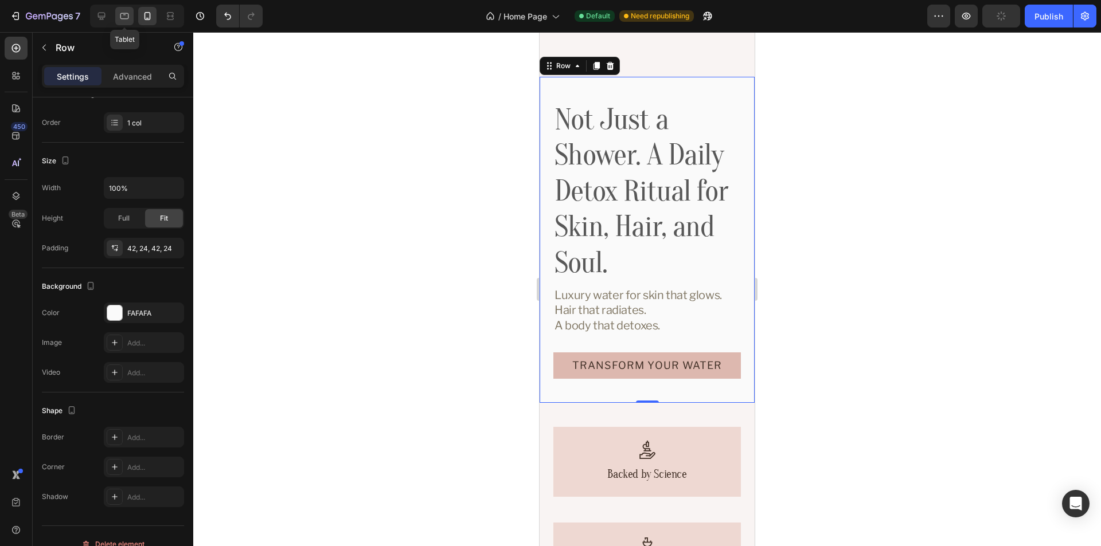
click at [122, 16] on icon at bounding box center [124, 15] width 11 height 11
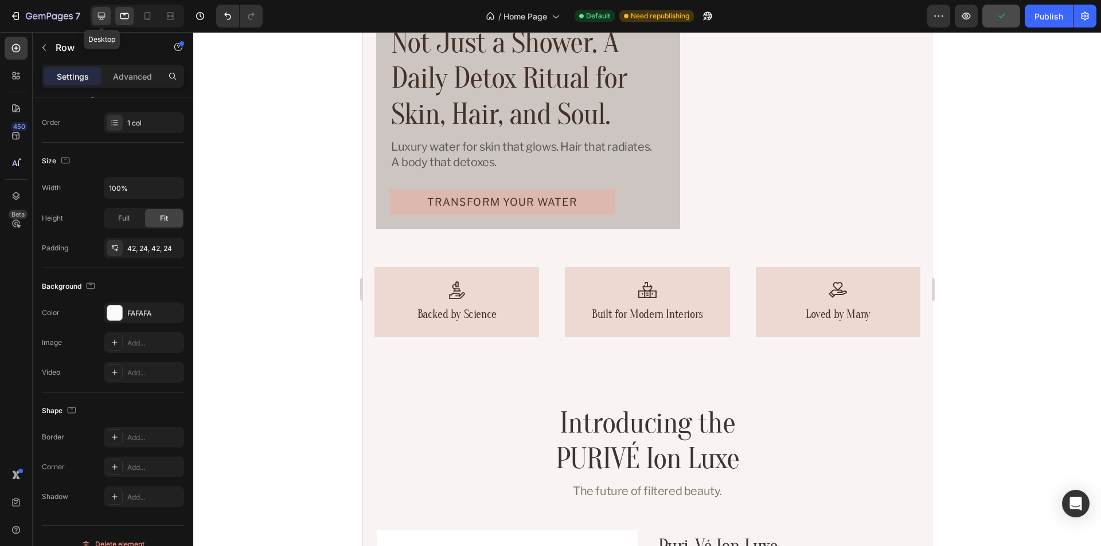
click at [100, 16] on icon at bounding box center [101, 16] width 7 height 7
type input "1180"
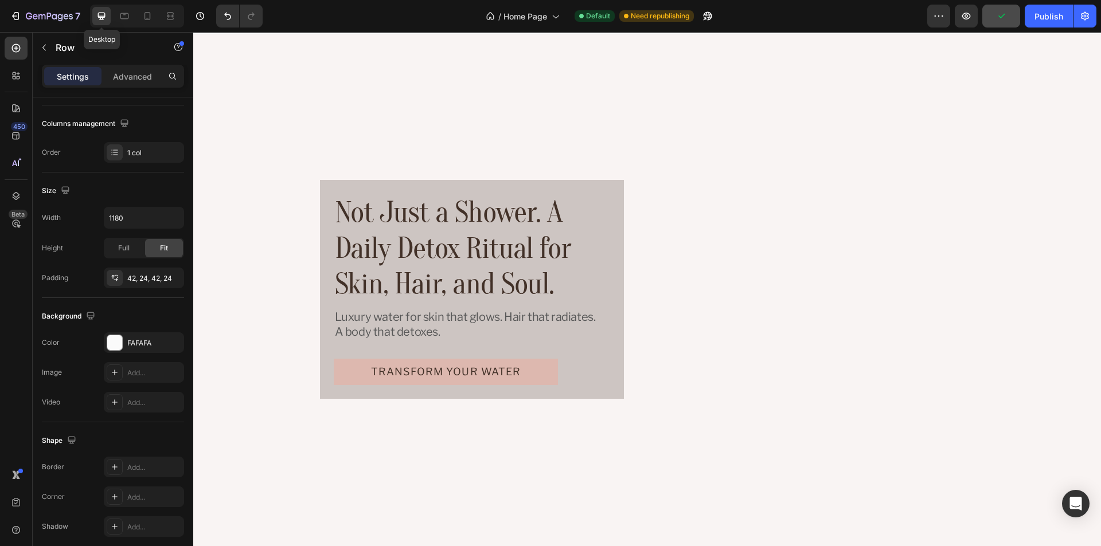
scroll to position [19, 0]
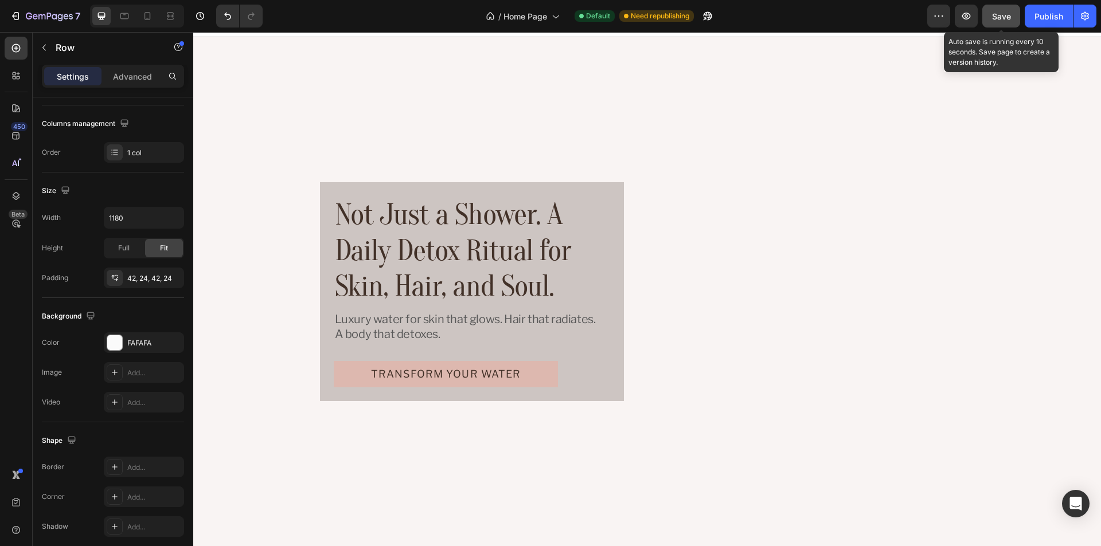
click at [1005, 15] on span "Save" at bounding box center [1001, 16] width 19 height 10
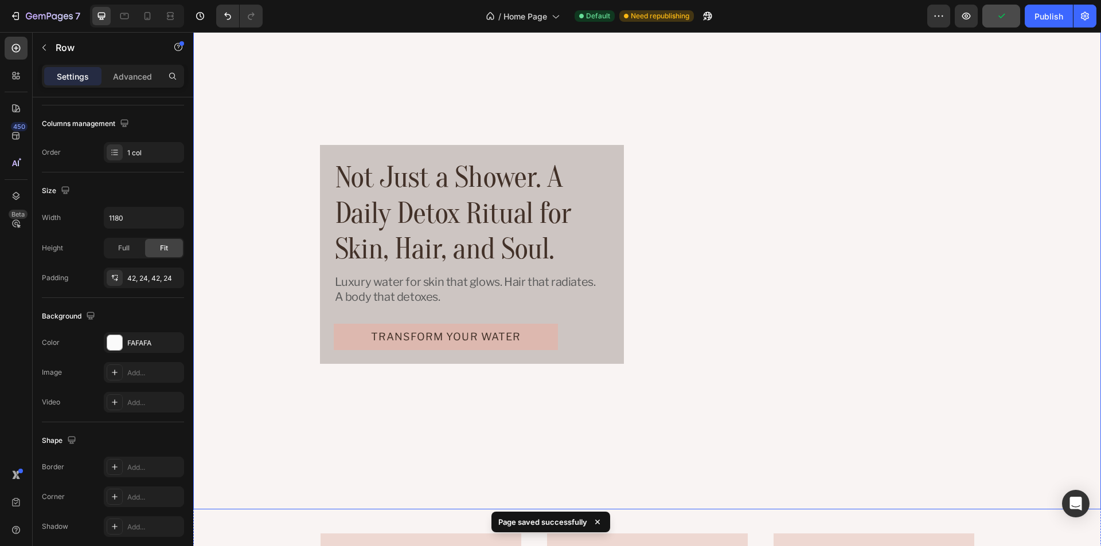
scroll to position [76, 0]
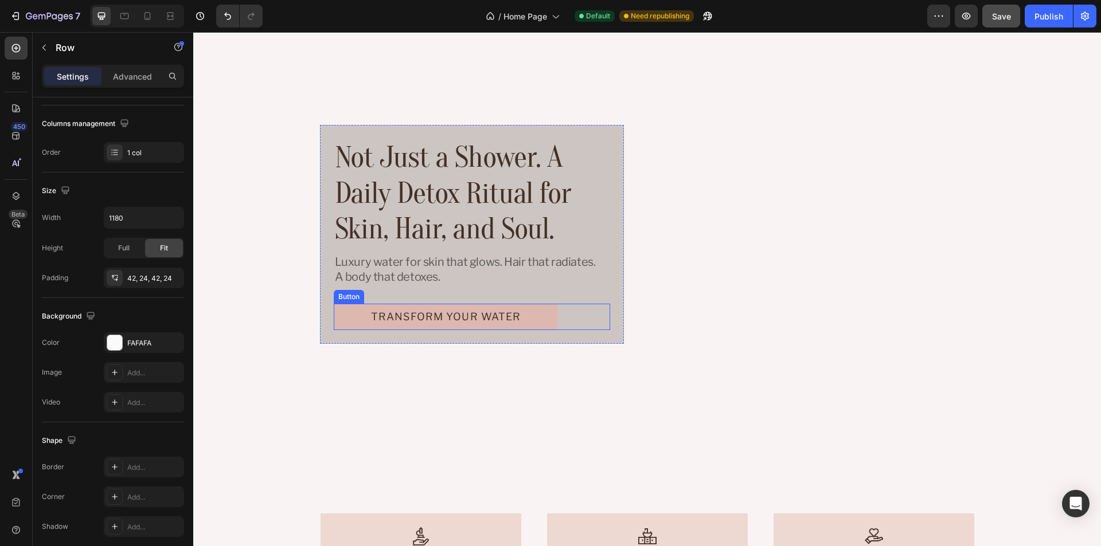
click at [566, 312] on div "Transform Your Water Button" at bounding box center [472, 317] width 276 height 26
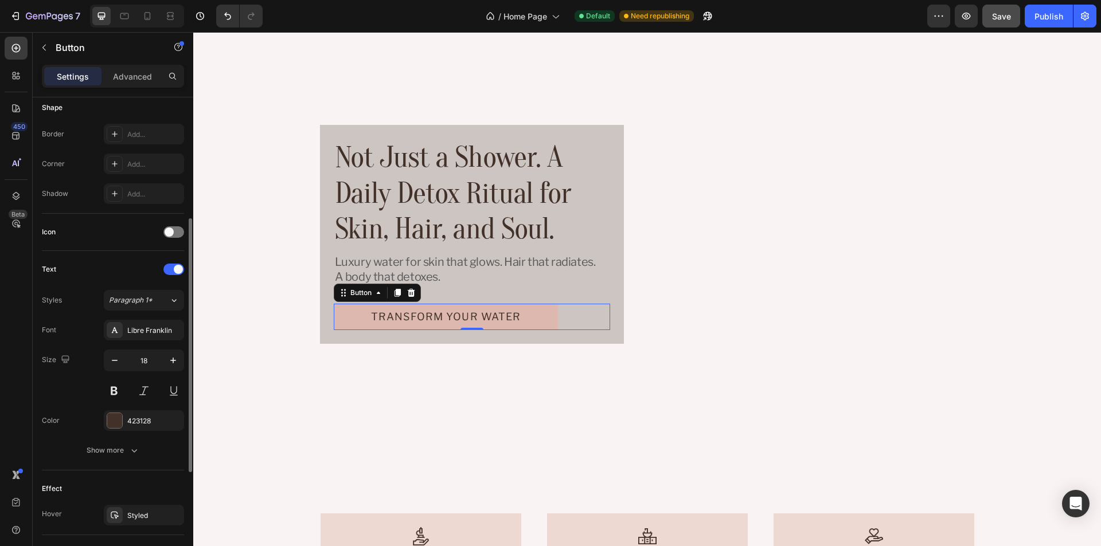
scroll to position [287, 0]
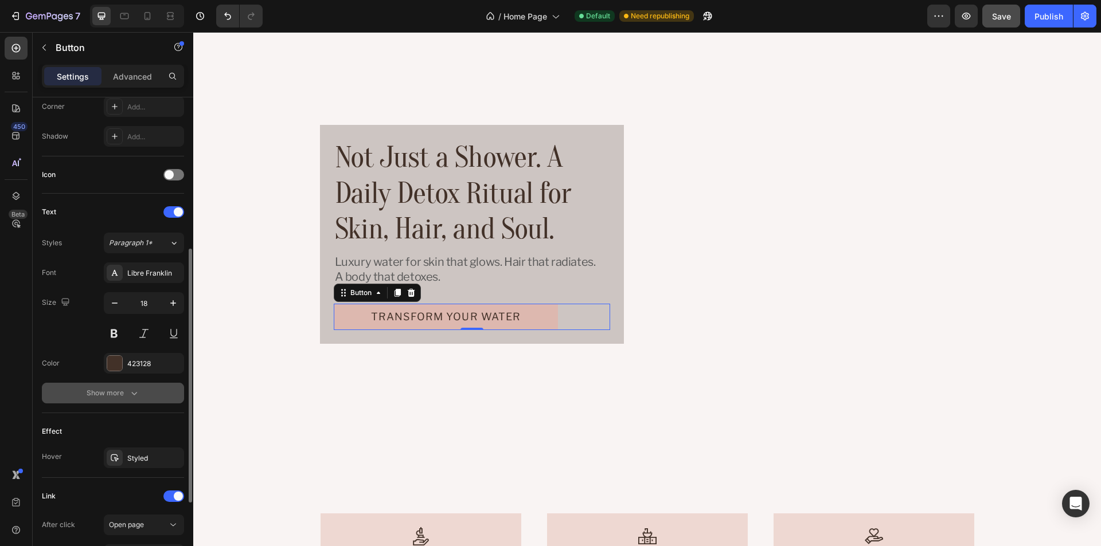
click at [89, 396] on div "Show more" at bounding box center [113, 393] width 53 height 11
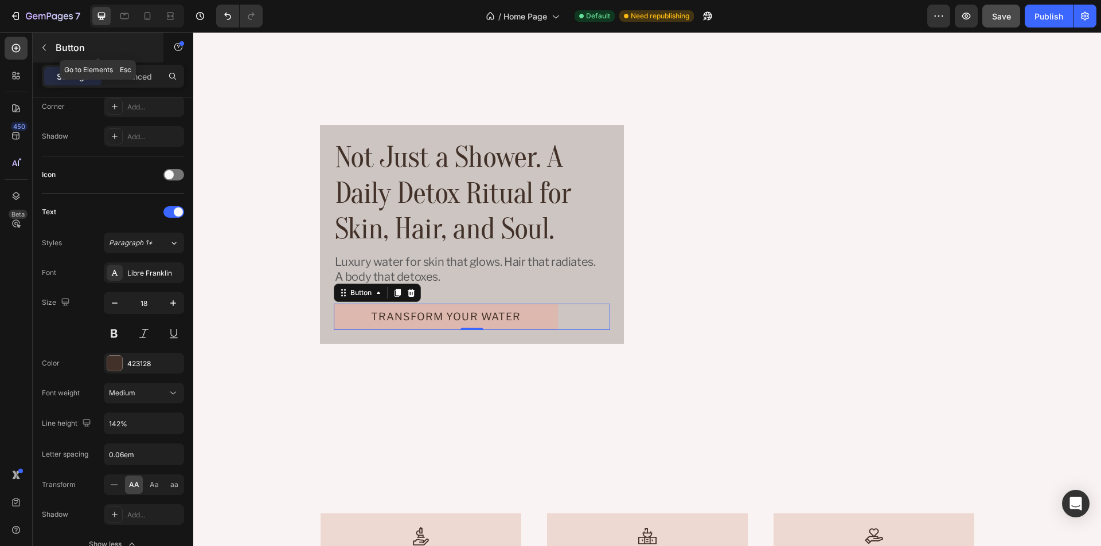
click at [44, 49] on icon "button" at bounding box center [43, 48] width 3 height 6
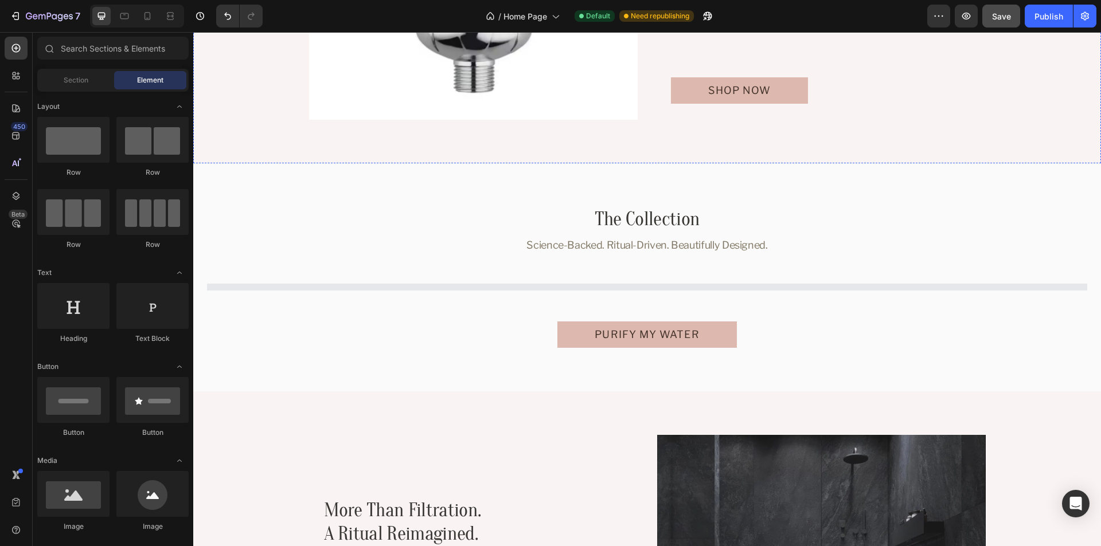
scroll to position [1166, 0]
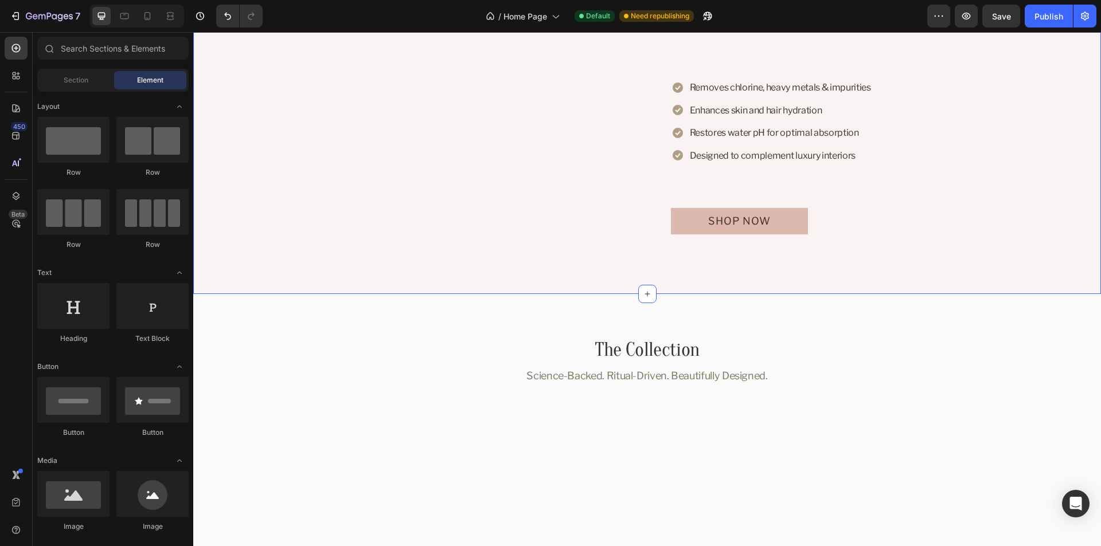
scroll to position [936, 0]
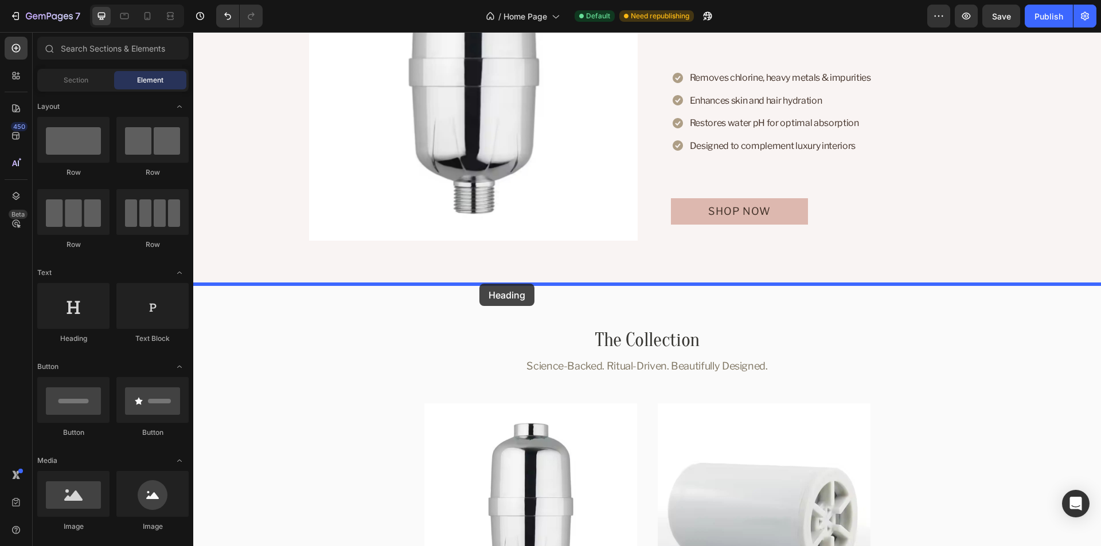
drag, startPoint x: 272, startPoint y: 341, endPoint x: 479, endPoint y: 284, distance: 215.2
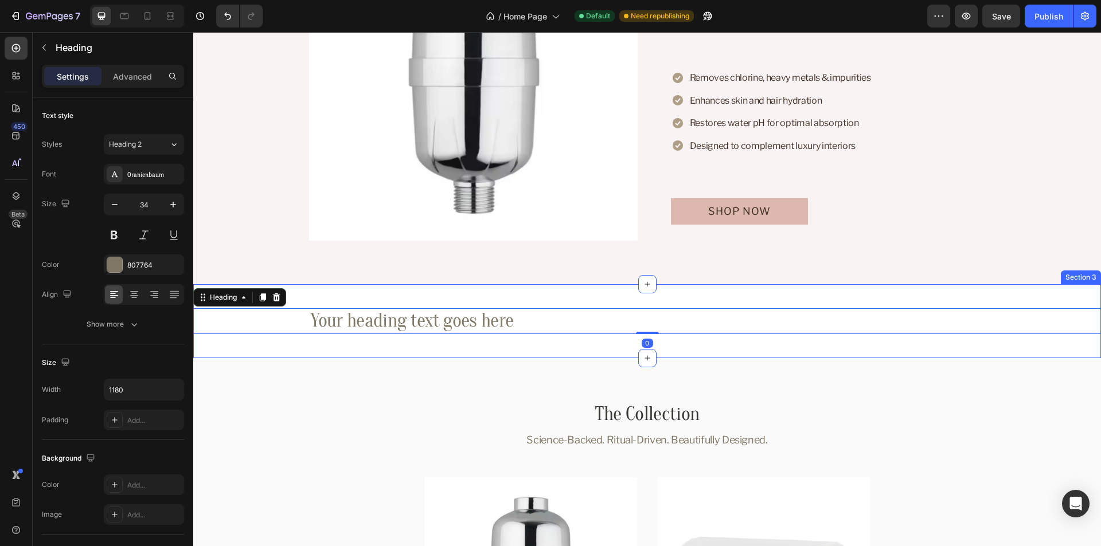
click at [665, 295] on div "Your heading text goes here Heading 0 Section 3" at bounding box center [647, 321] width 908 height 74
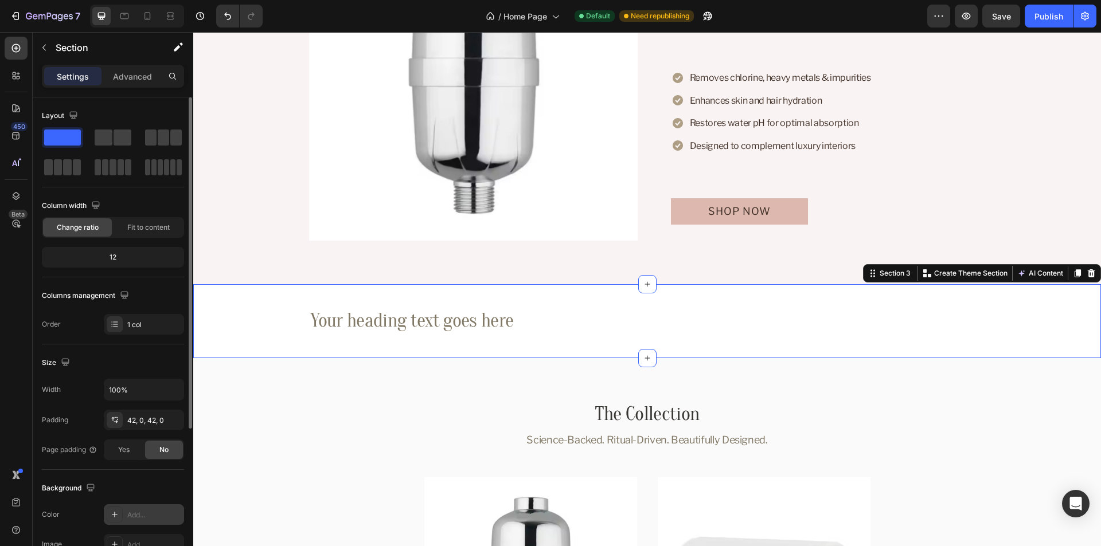
click at [144, 510] on div "Add..." at bounding box center [154, 515] width 54 height 10
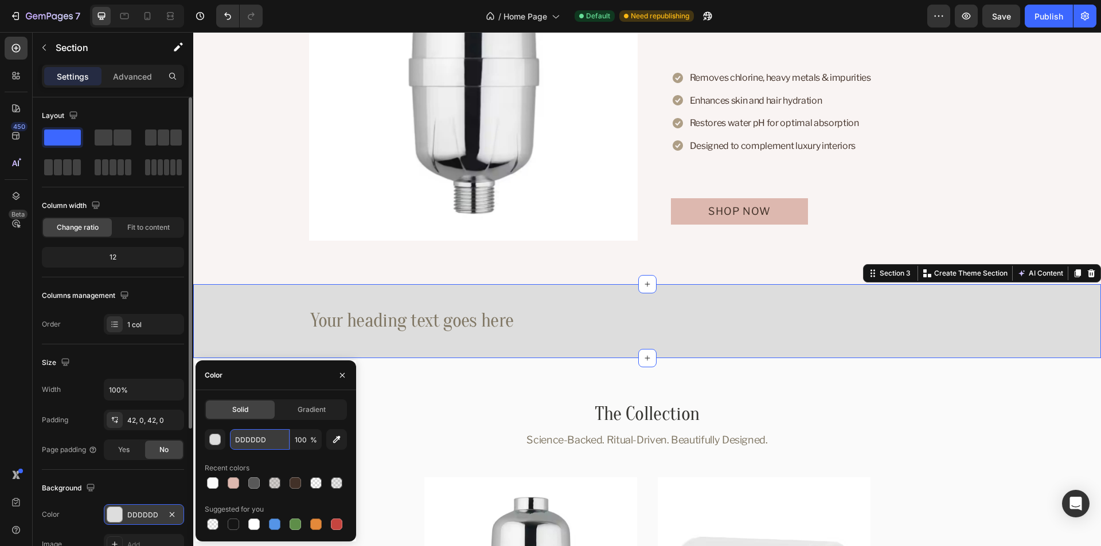
click at [253, 437] on input "DDDDDD" at bounding box center [260, 439] width 60 height 21
paste input "#FAFAFA"
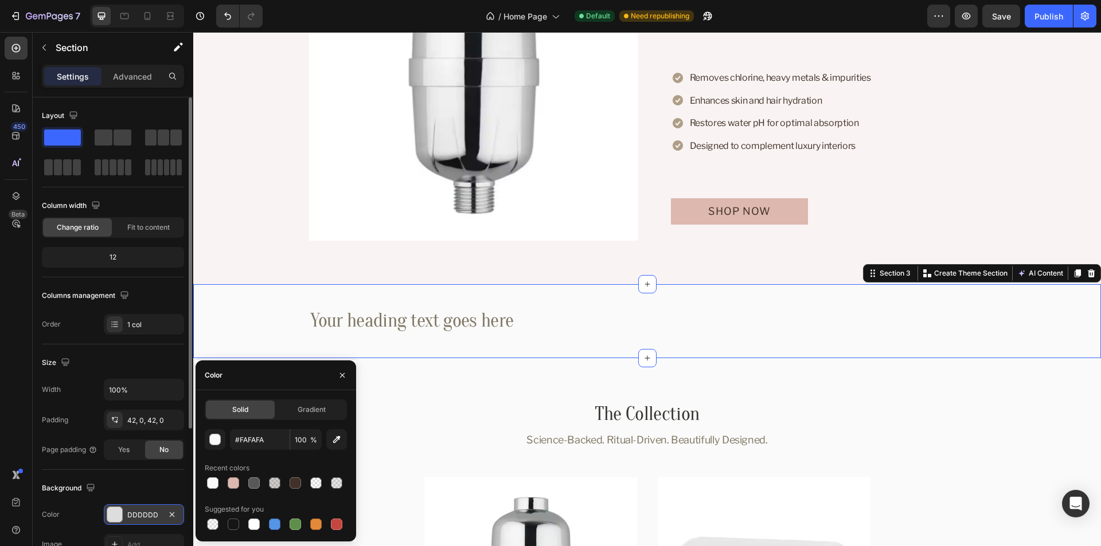
type input "FAFAFA"
click at [278, 375] on div "Color" at bounding box center [276, 376] width 161 height 30
click at [339, 374] on icon "button" at bounding box center [342, 375] width 9 height 9
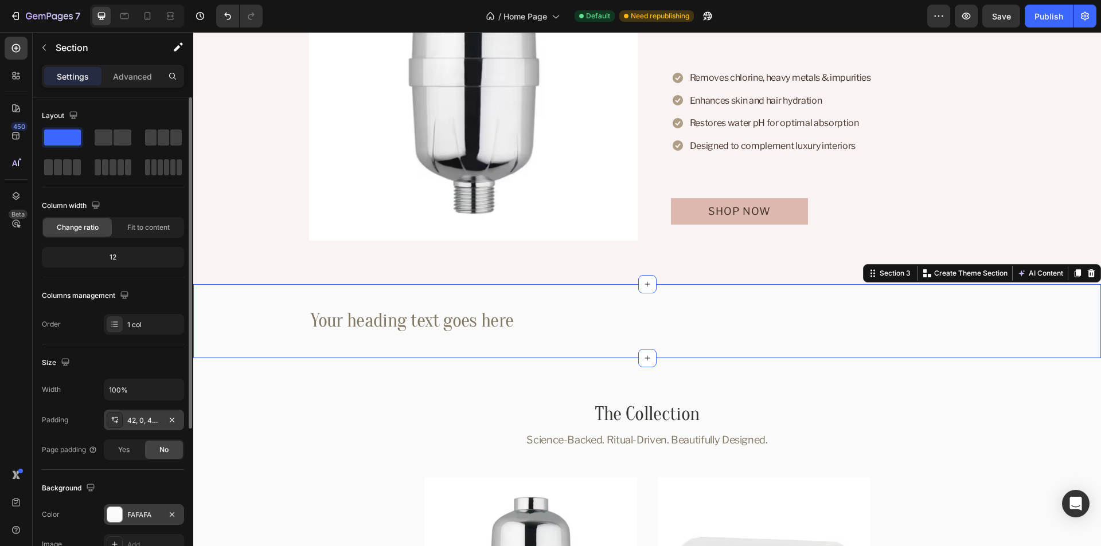
click at [144, 417] on div "42, 0, 42, 0" at bounding box center [143, 421] width 33 height 10
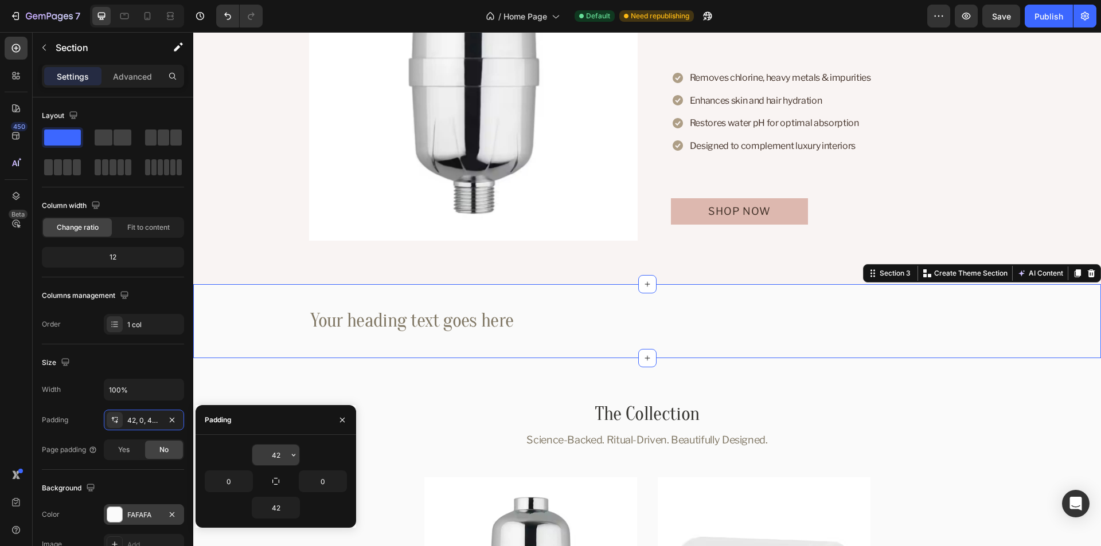
click at [269, 455] on input "42" at bounding box center [275, 455] width 47 height 21
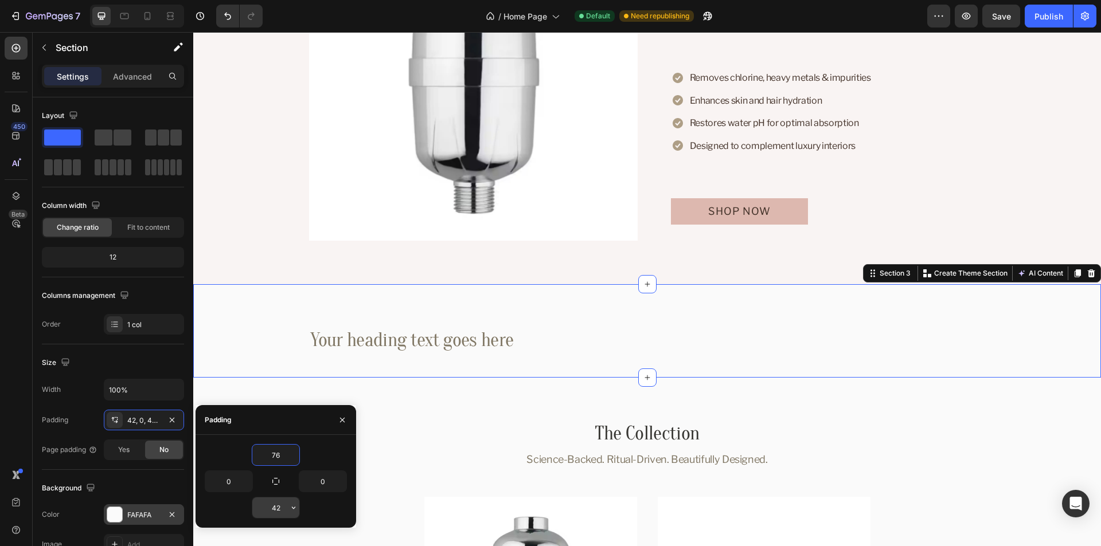
type input "76"
click at [276, 506] on input "42" at bounding box center [275, 508] width 47 height 21
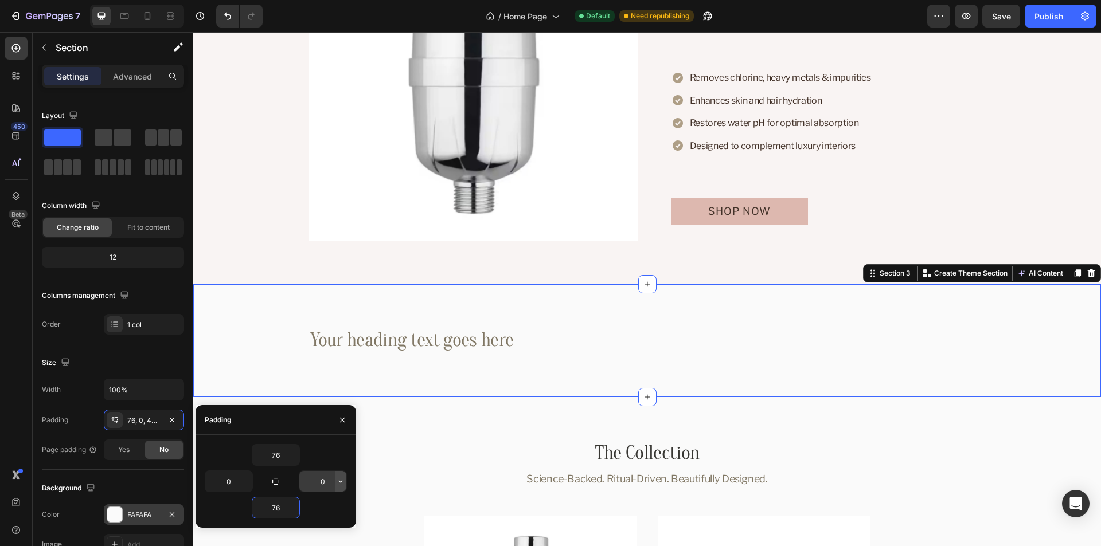
type input "76"
click at [342, 481] on icon "button" at bounding box center [340, 481] width 3 height 2
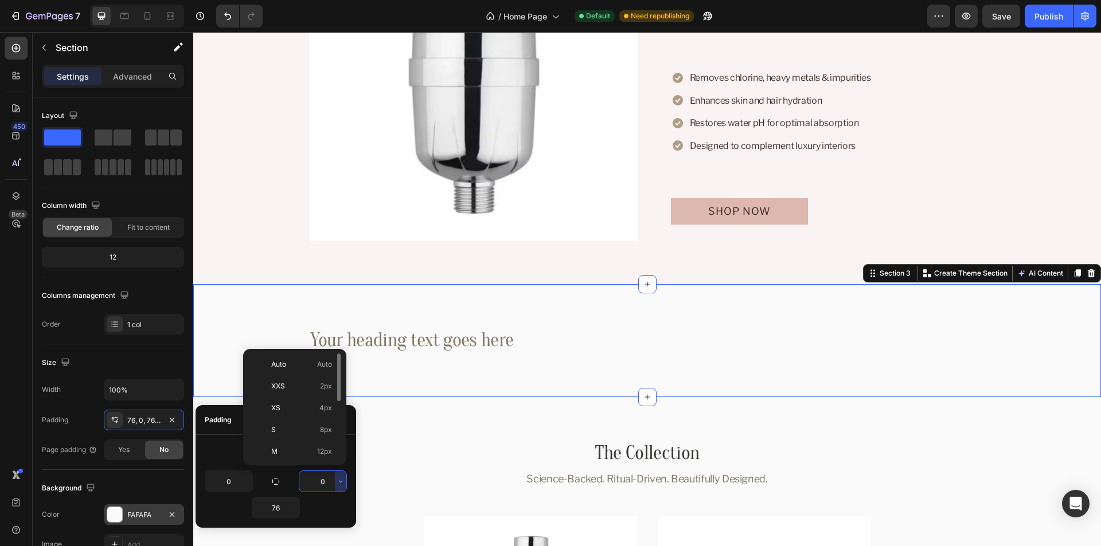
scroll to position [57, 0]
click at [293, 439] on p "XL 24px" at bounding box center [301, 438] width 61 height 10
type input "24"
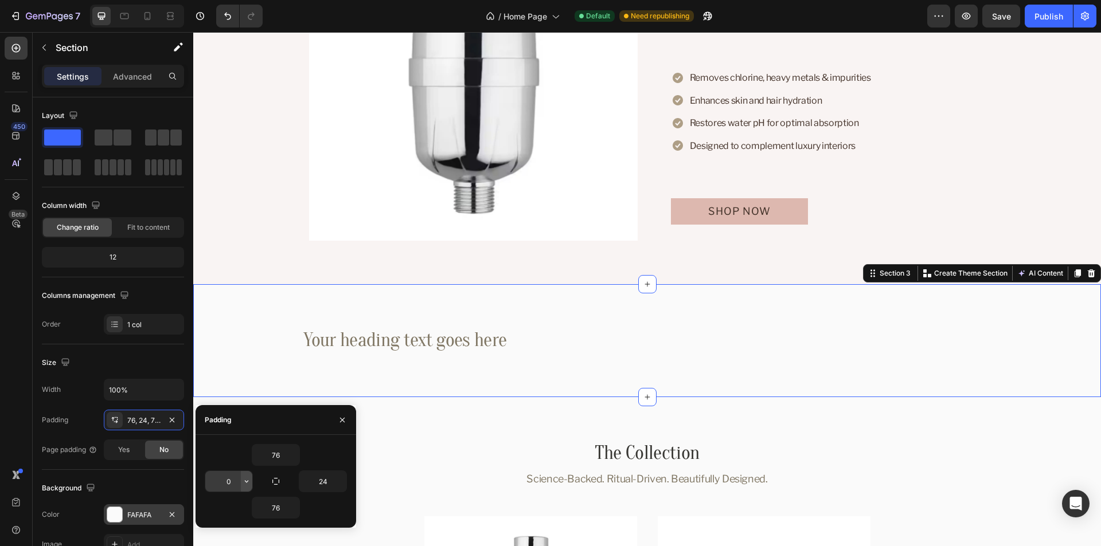
click at [243, 482] on icon "button" at bounding box center [246, 481] width 9 height 9
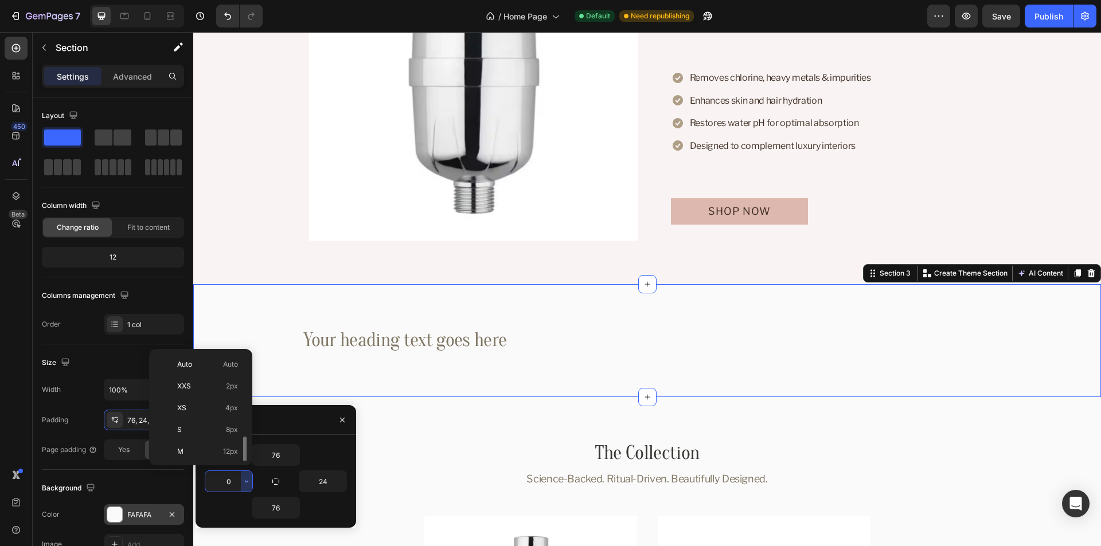
scroll to position [115, 0]
click at [196, 379] on p "XL 24px" at bounding box center [207, 381] width 61 height 10
type input "24"
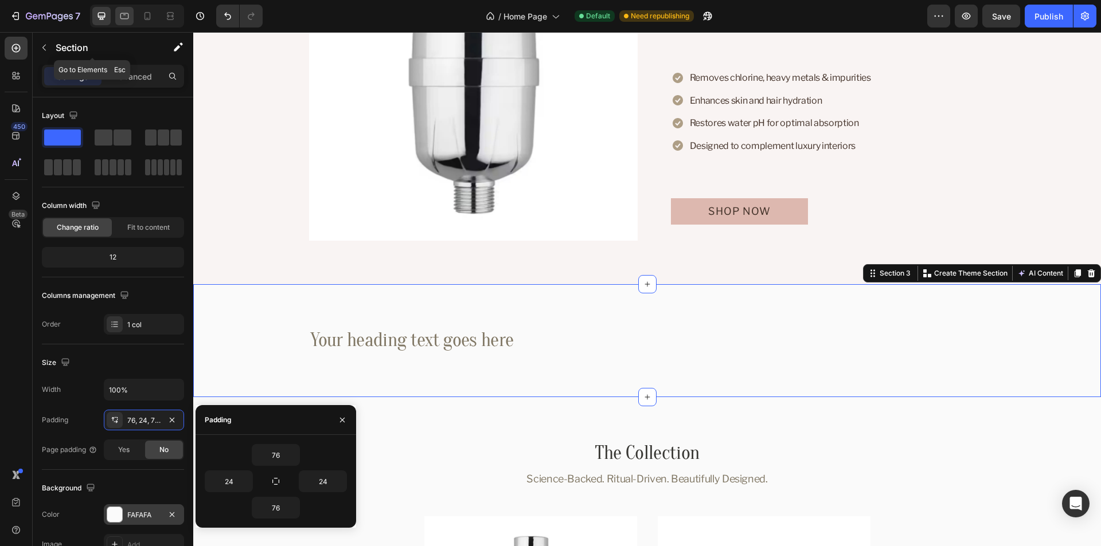
click at [121, 15] on icon at bounding box center [124, 16] width 9 height 6
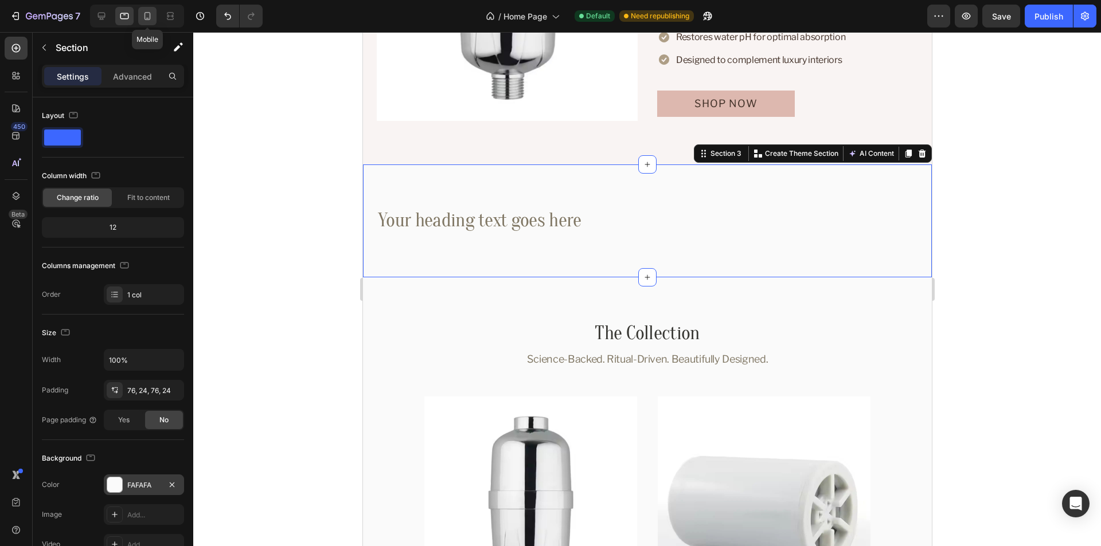
scroll to position [1077, 0]
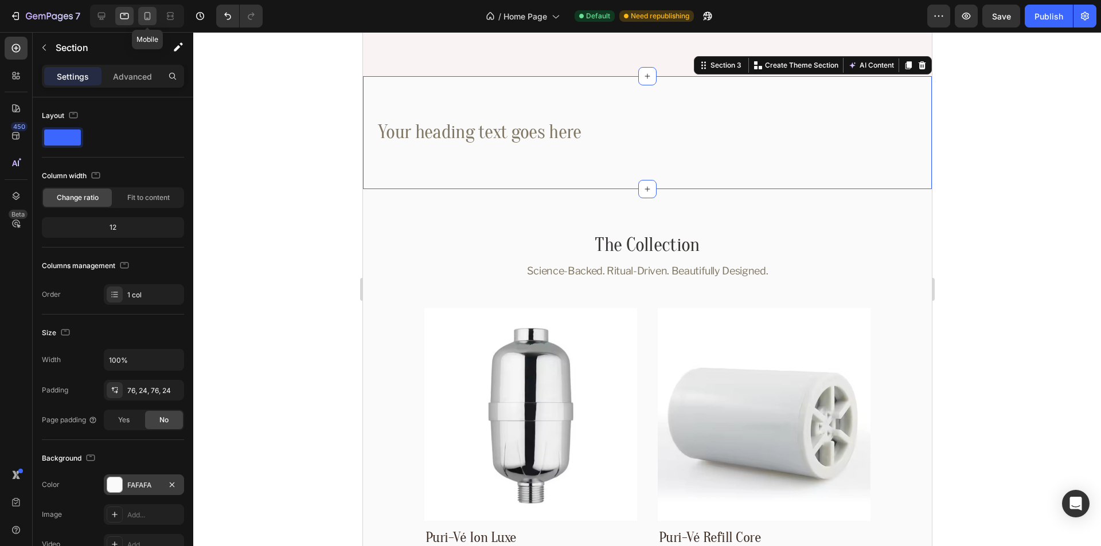
click at [144, 14] on icon at bounding box center [147, 16] width 6 height 8
type input "40"
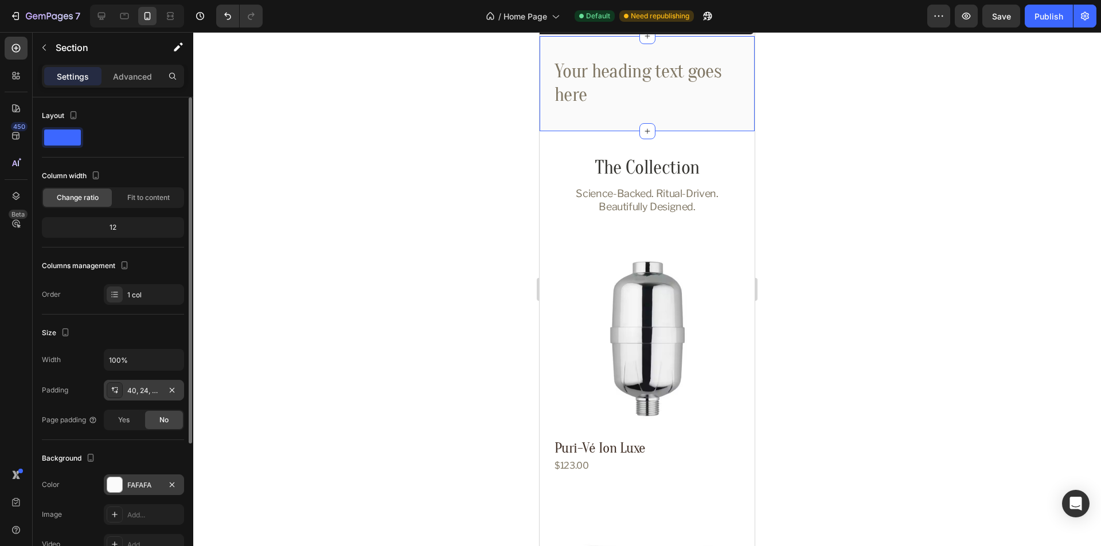
scroll to position [1323, 0]
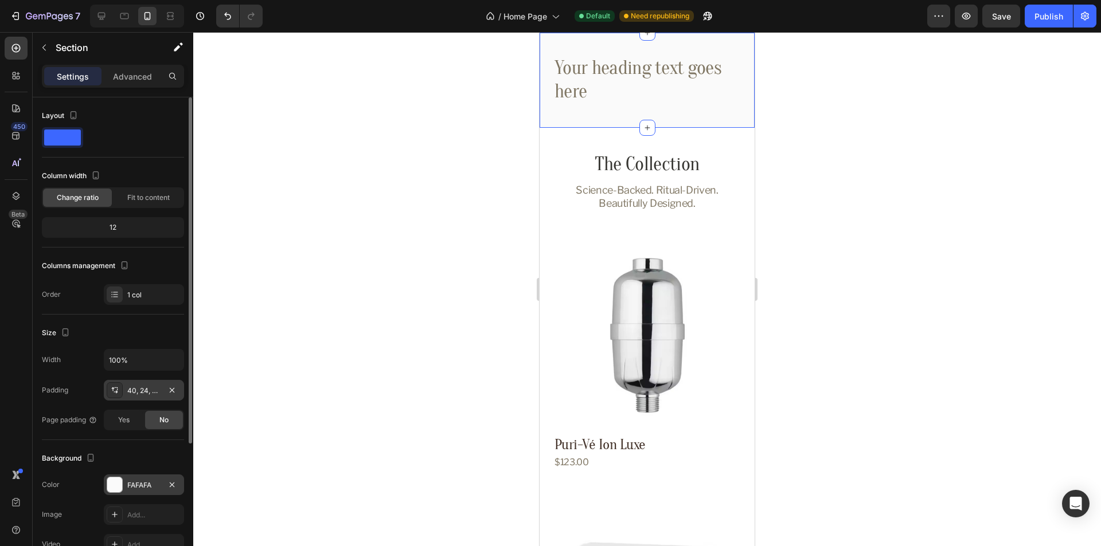
click at [146, 388] on div "40, 24, 40, 24" at bounding box center [143, 391] width 33 height 10
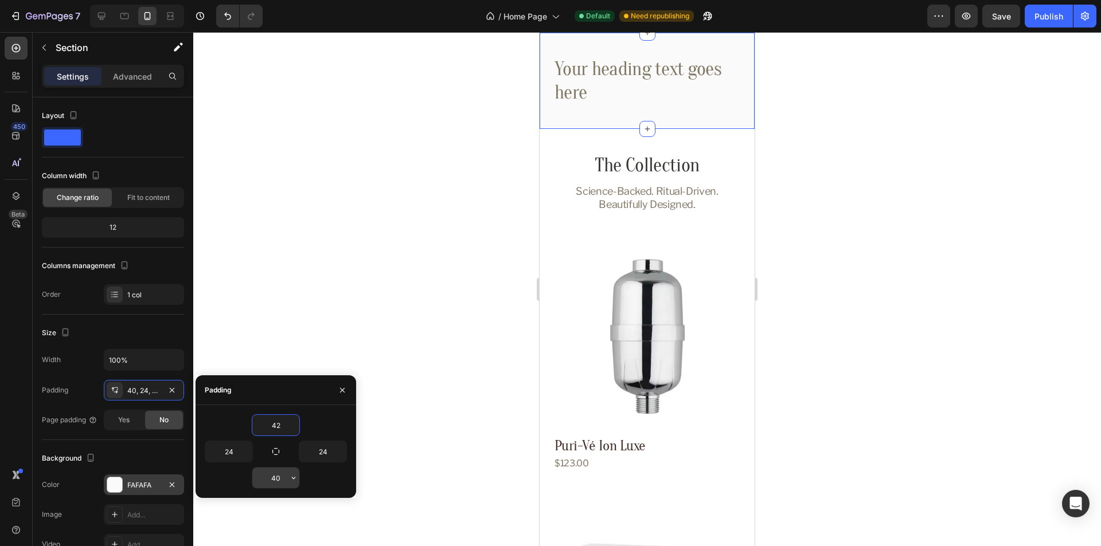
type input "42"
click at [279, 486] on input "40" at bounding box center [275, 478] width 47 height 21
type input "42"
click at [325, 479] on div "42" at bounding box center [276, 478] width 142 height 22
click at [342, 387] on icon "button" at bounding box center [342, 390] width 9 height 9
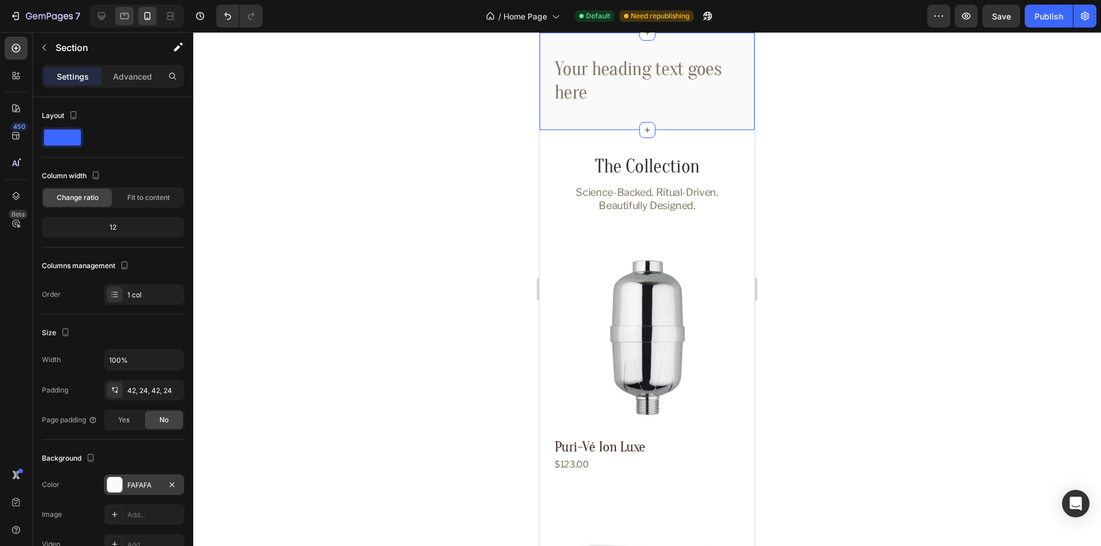
click at [119, 21] on icon at bounding box center [124, 15] width 11 height 11
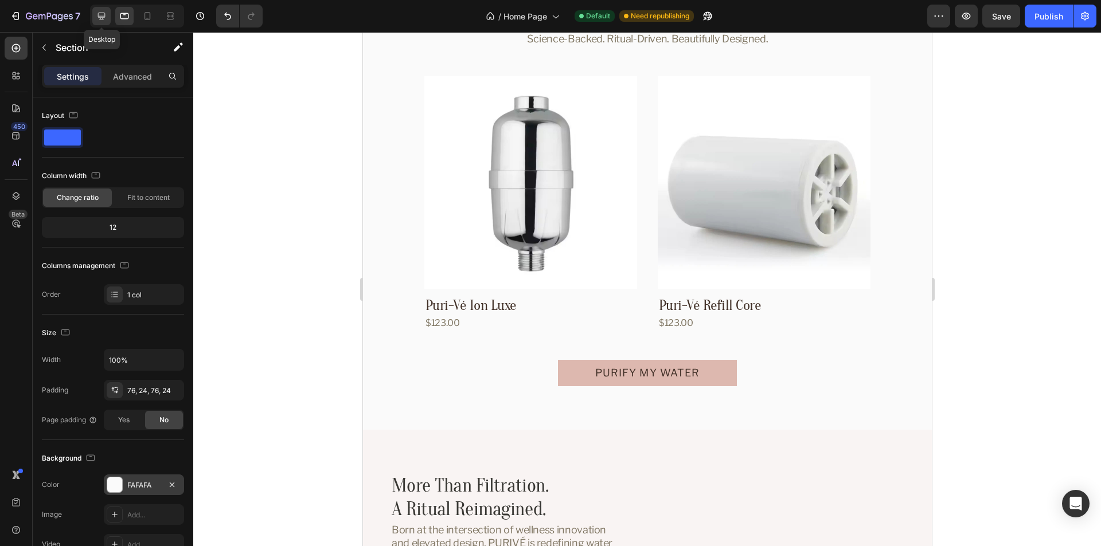
click at [99, 18] on icon at bounding box center [101, 15] width 11 height 11
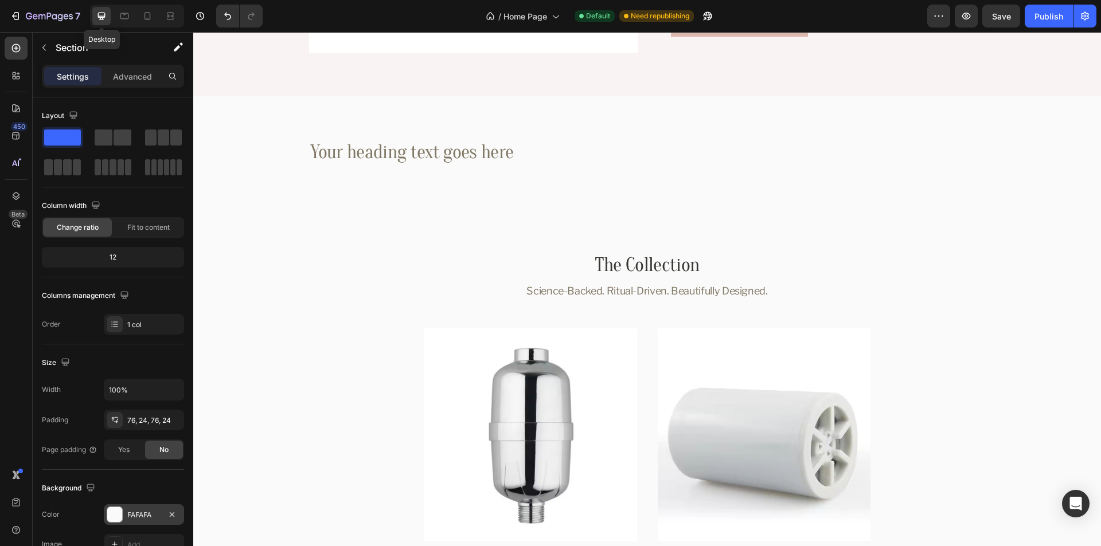
scroll to position [1148, 0]
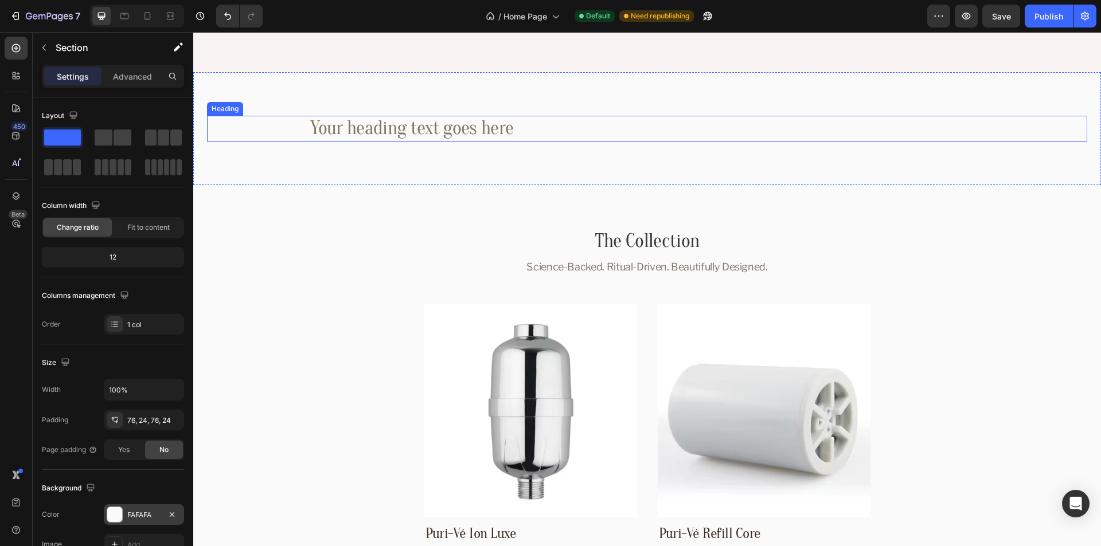
click at [622, 130] on h2 "Your heading text goes here" at bounding box center [647, 129] width 677 height 26
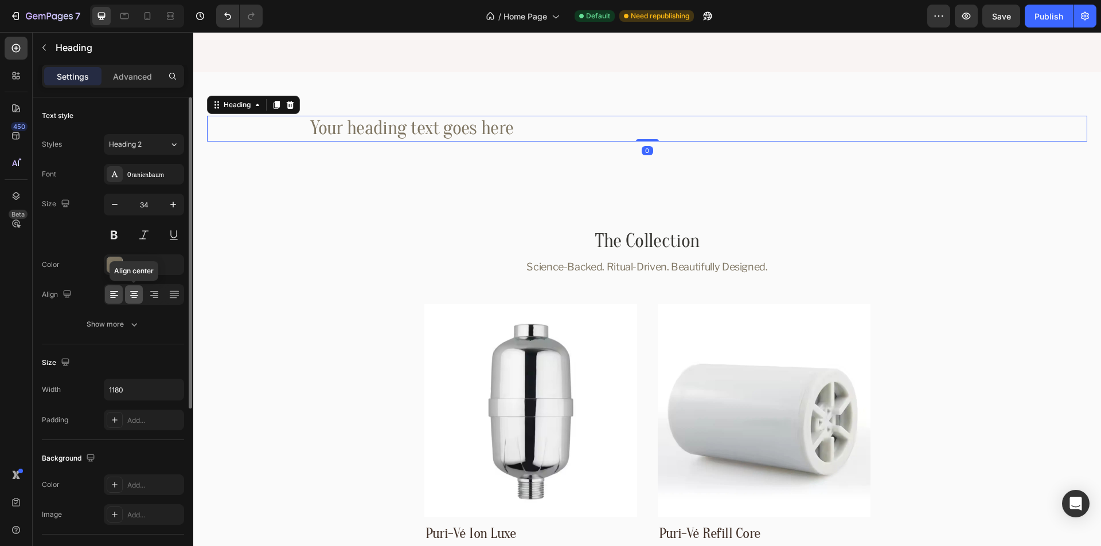
click at [135, 295] on icon at bounding box center [134, 295] width 8 height 1
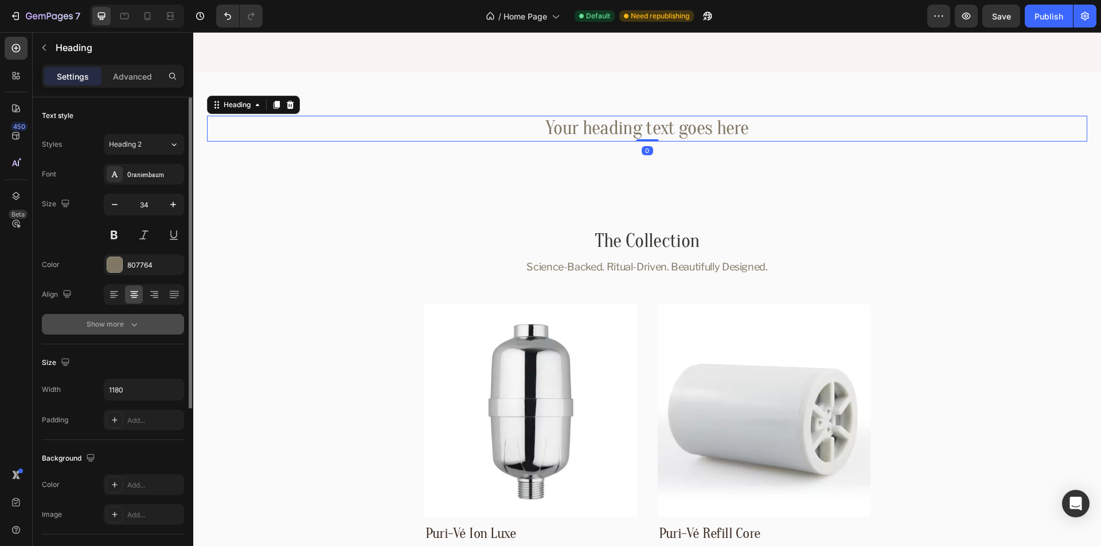
click at [128, 326] on icon "button" at bounding box center [133, 324] width 11 height 11
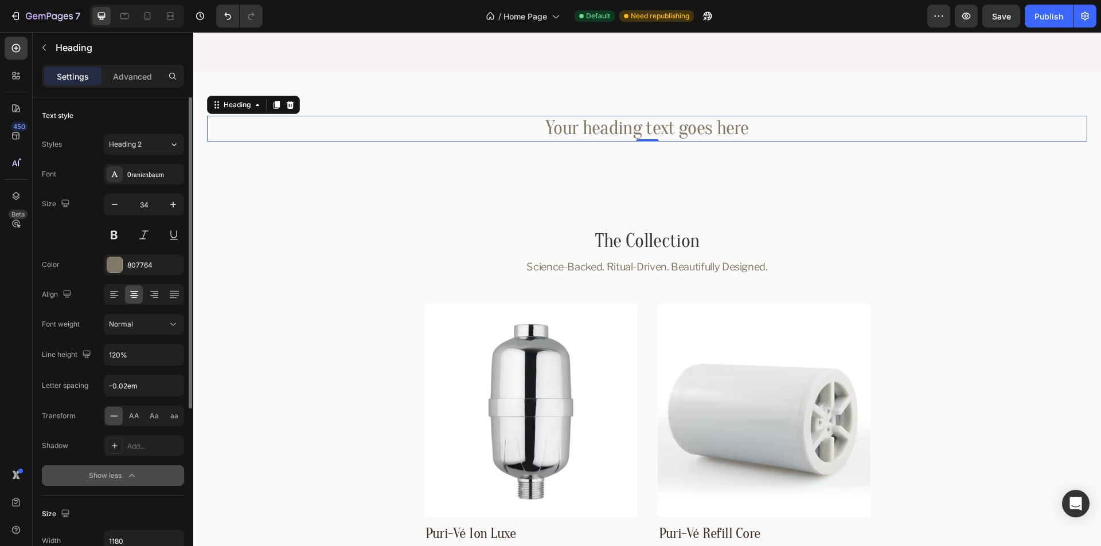
click at [638, 135] on h2 "Your heading text goes here" at bounding box center [647, 129] width 677 height 26
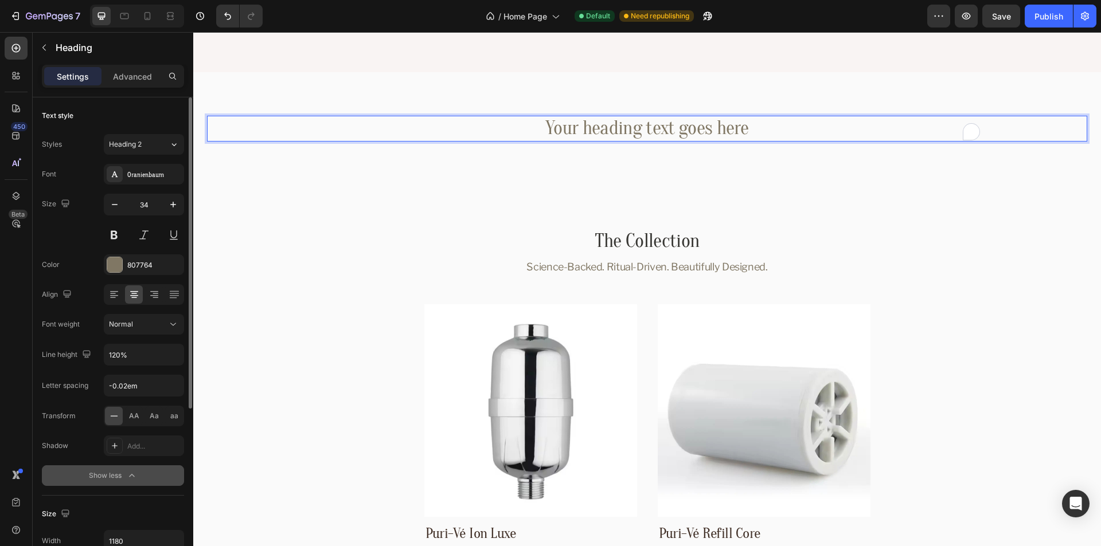
click at [689, 129] on p "Your heading text goes here" at bounding box center [647, 129] width 674 height 24
click at [112, 417] on icon at bounding box center [113, 416] width 11 height 11
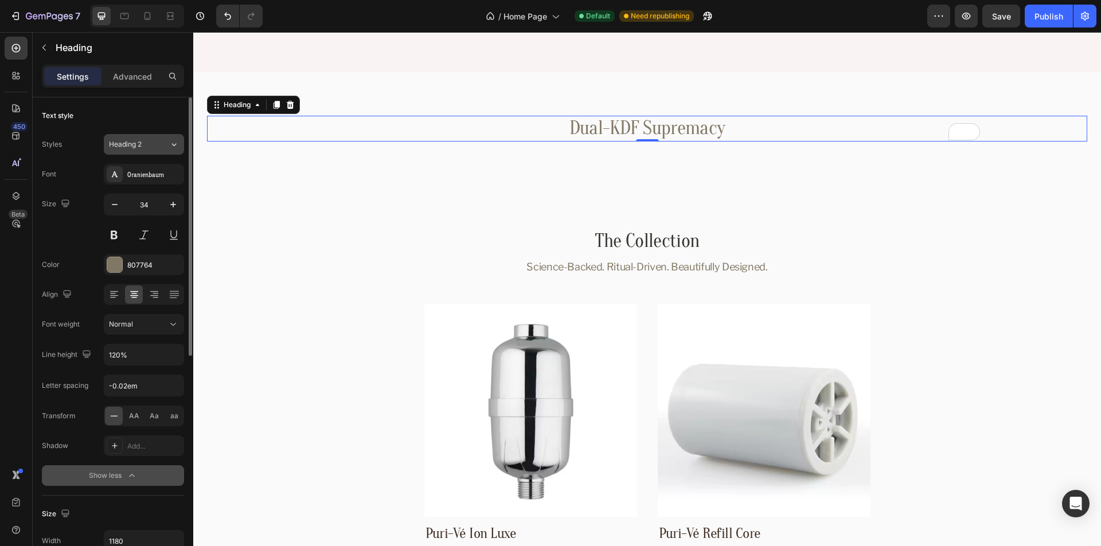
click at [171, 144] on icon at bounding box center [174, 144] width 10 height 11
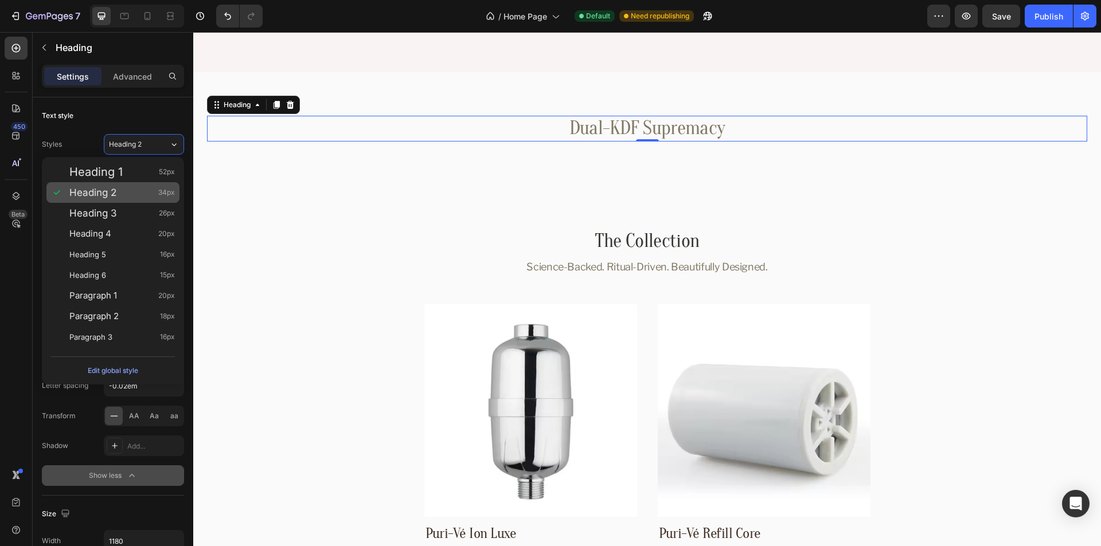
click at [119, 198] on div "Heading 2 34px" at bounding box center [122, 192] width 106 height 11
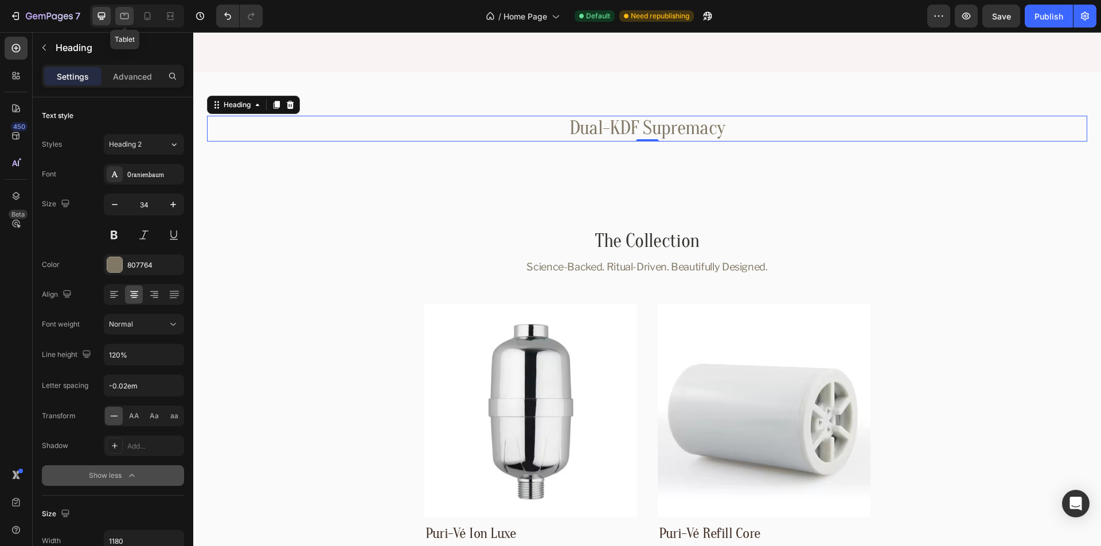
click at [124, 14] on icon at bounding box center [124, 16] width 9 height 6
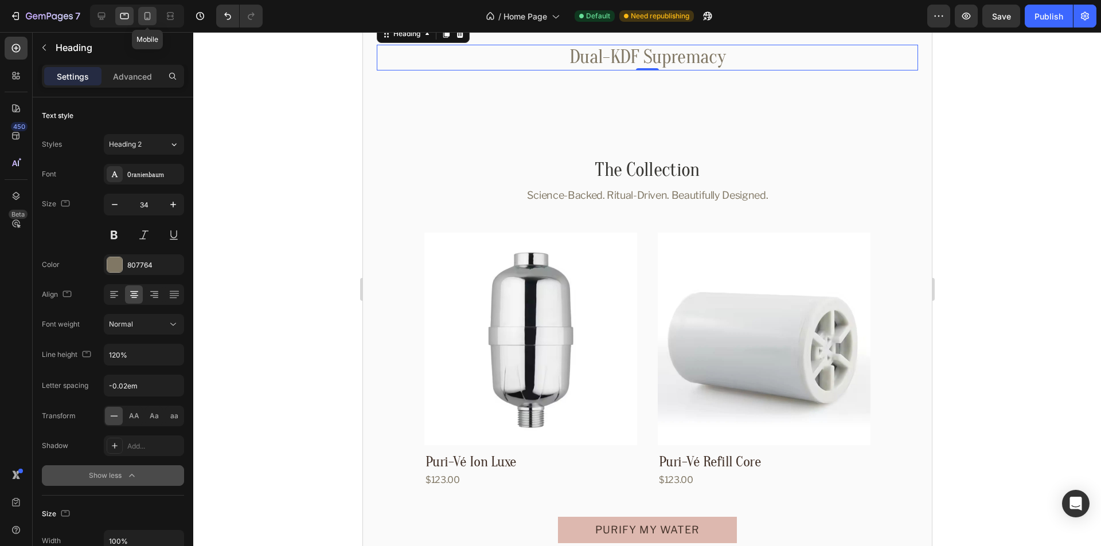
click at [143, 14] on icon at bounding box center [147, 15] width 11 height 11
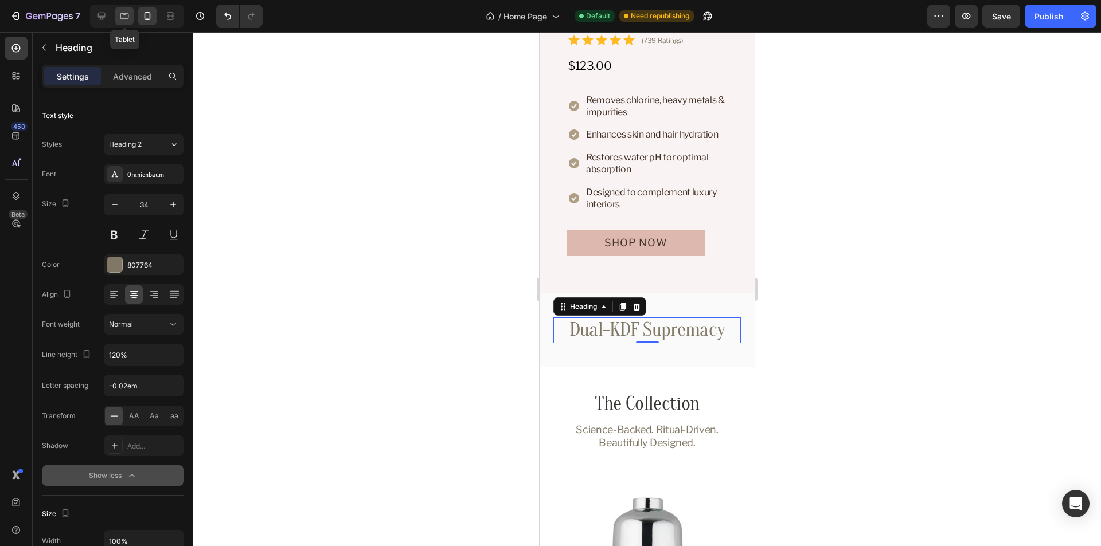
click at [126, 14] on icon at bounding box center [124, 16] width 9 height 6
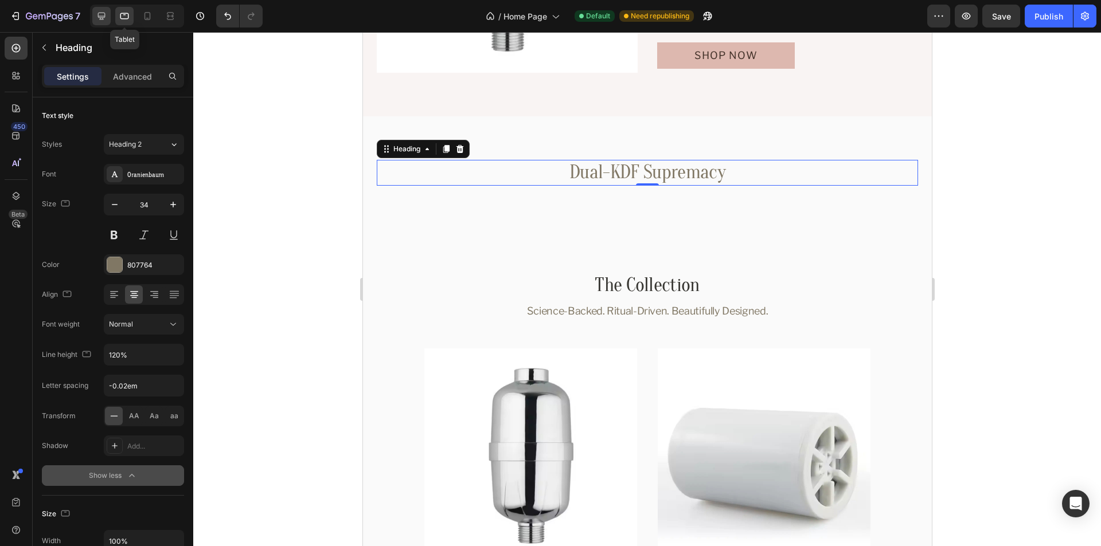
click at [104, 14] on icon at bounding box center [101, 15] width 11 height 11
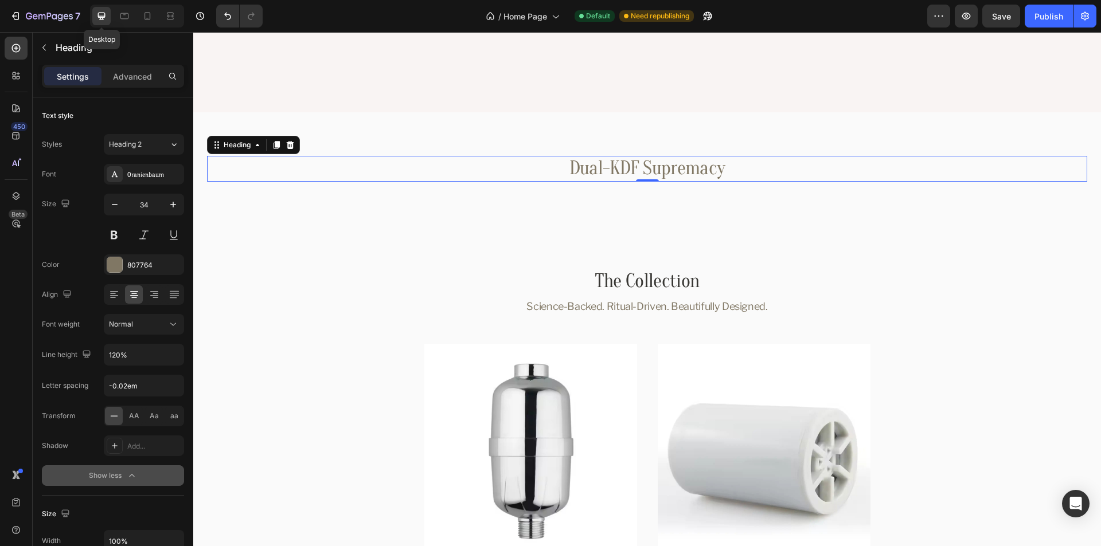
type input "1180"
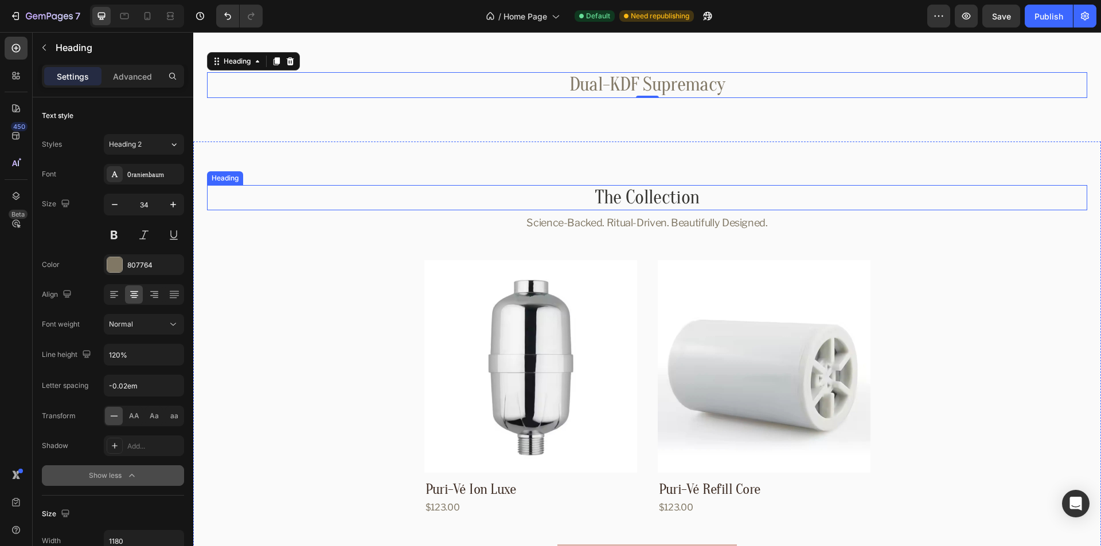
click at [802, 195] on h2 "The Collection" at bounding box center [647, 198] width 880 height 26
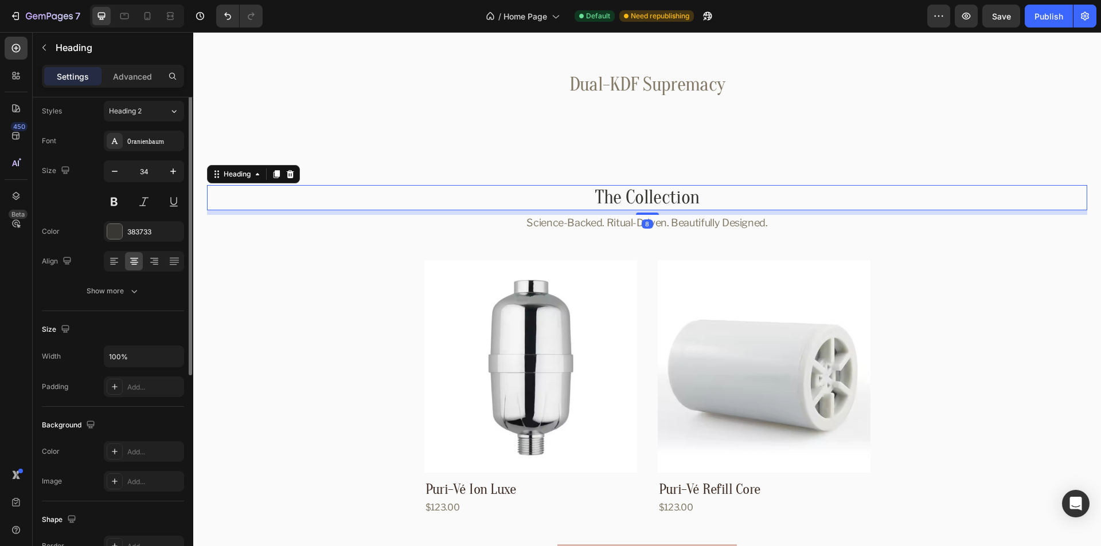
scroll to position [0, 0]
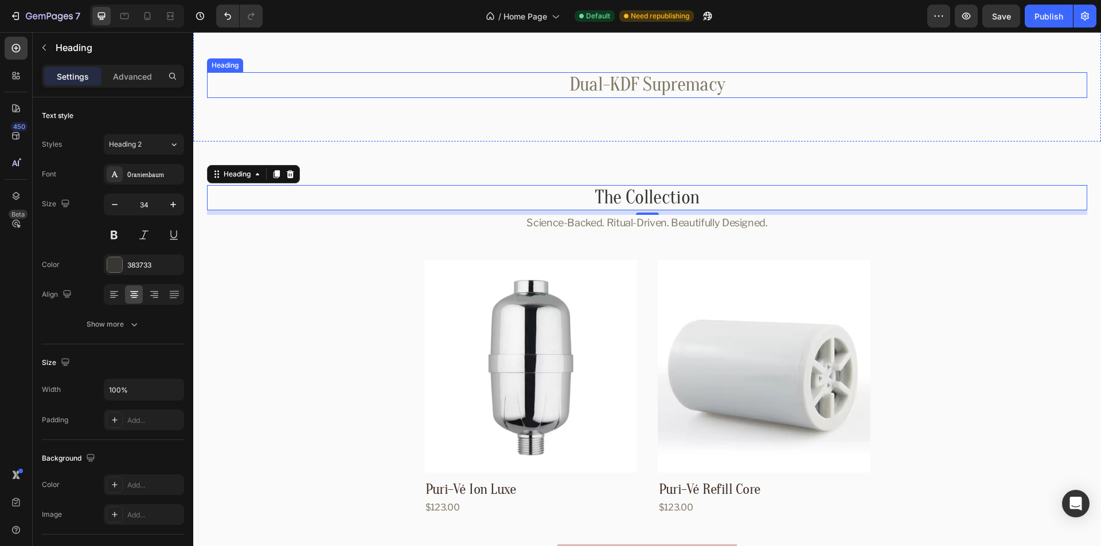
click at [751, 84] on p "Dual-KDF Supremacy" at bounding box center [647, 85] width 674 height 24
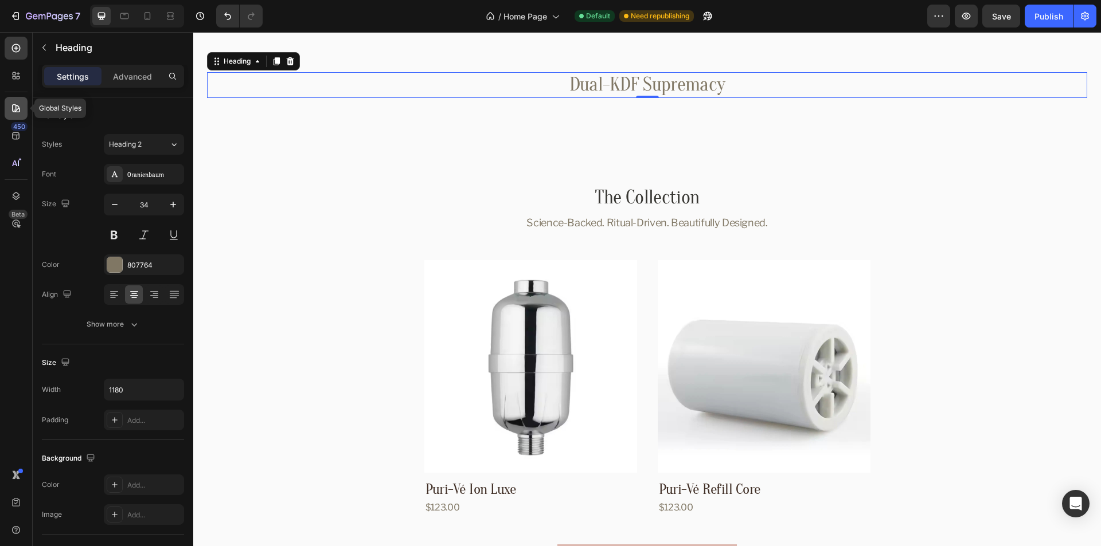
click at [14, 111] on icon at bounding box center [15, 108] width 11 height 11
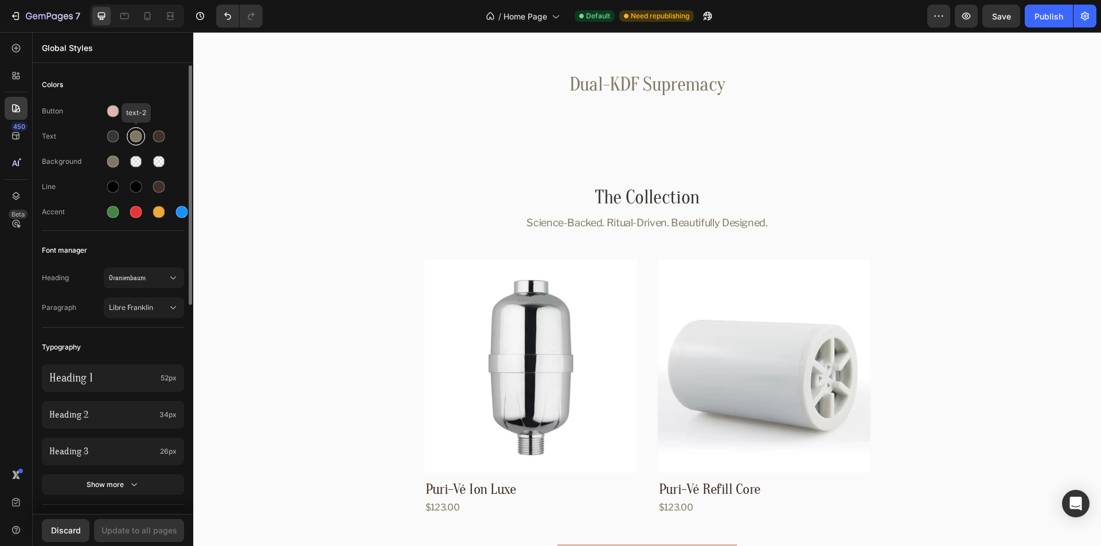
click at [137, 139] on div at bounding box center [136, 137] width 12 height 12
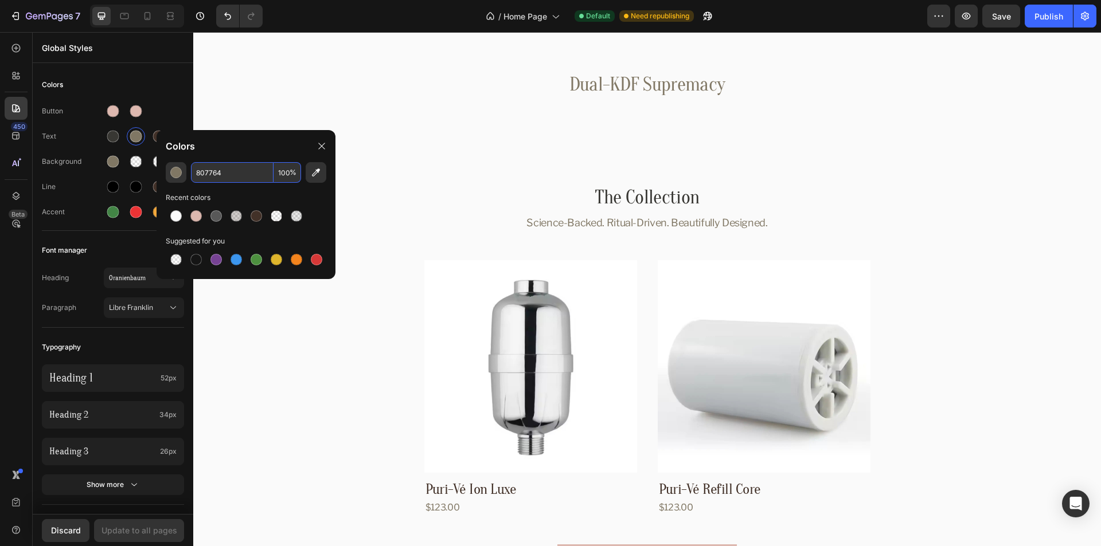
click at [208, 171] on input "807764" at bounding box center [232, 172] width 83 height 21
paste input "#383733"
type input "383733"
click at [256, 143] on div "Colors" at bounding box center [246, 146] width 179 height 32
click at [322, 143] on icon at bounding box center [321, 146] width 9 height 9
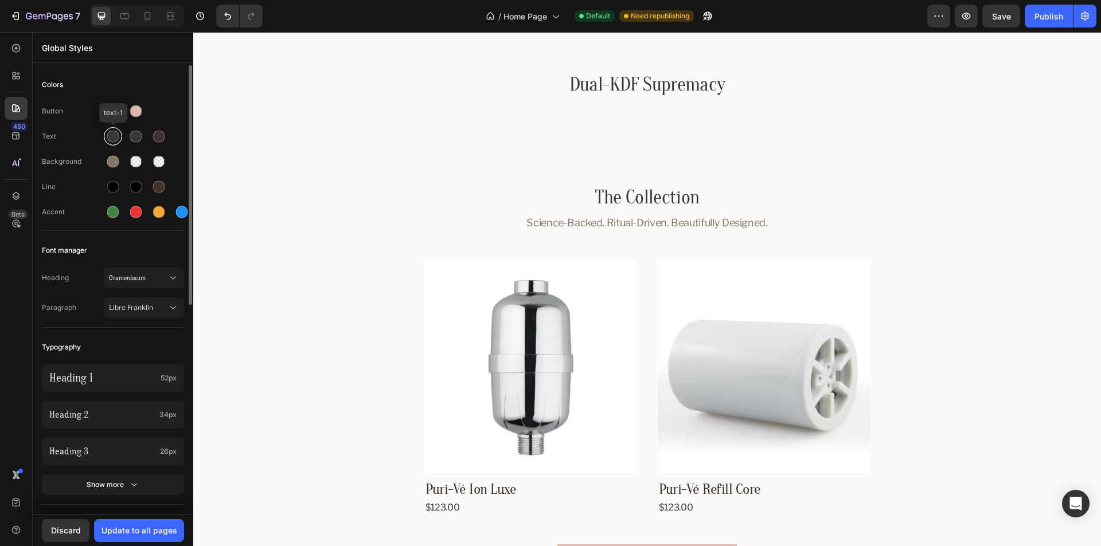
click at [118, 140] on div at bounding box center [113, 137] width 14 height 14
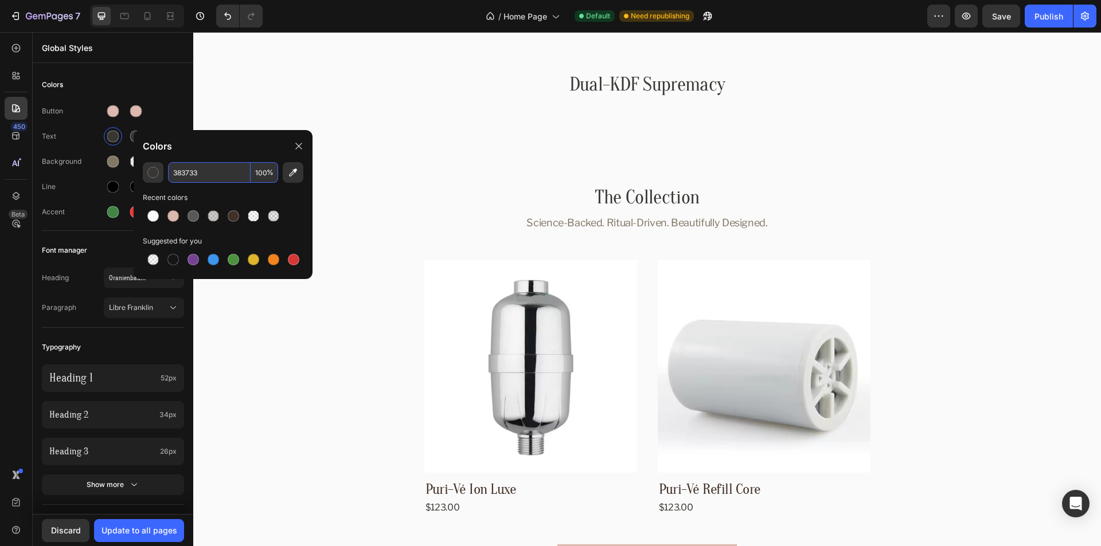
click at [201, 170] on input "383733" at bounding box center [209, 172] width 83 height 21
paste input "#807764"
type input "807764"
click at [236, 147] on div "Colors" at bounding box center [223, 146] width 179 height 32
drag, startPoint x: 296, startPoint y: 145, endPoint x: 60, endPoint y: 238, distance: 253.8
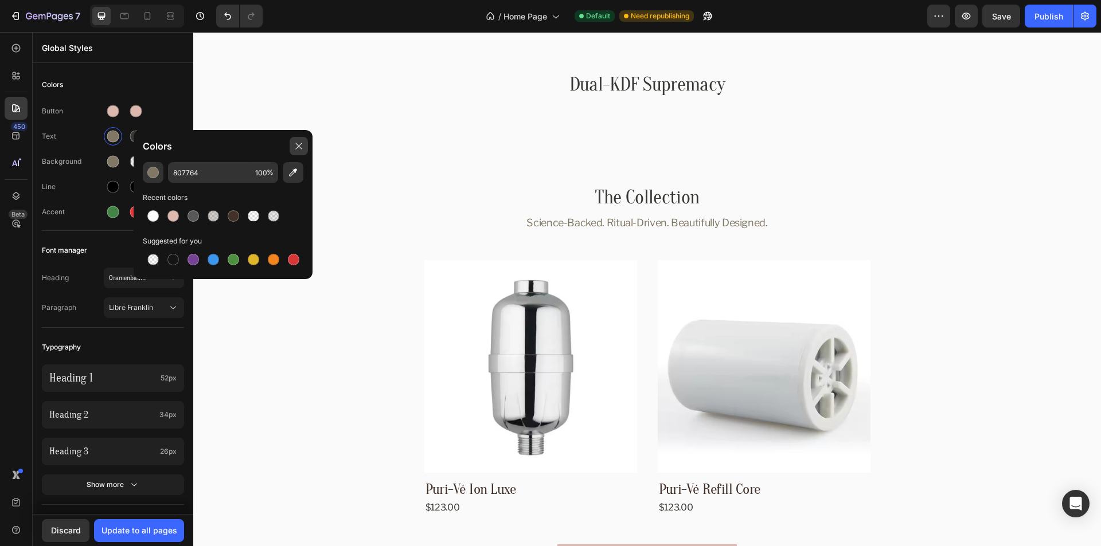
click at [296, 145] on icon at bounding box center [298, 146] width 9 height 9
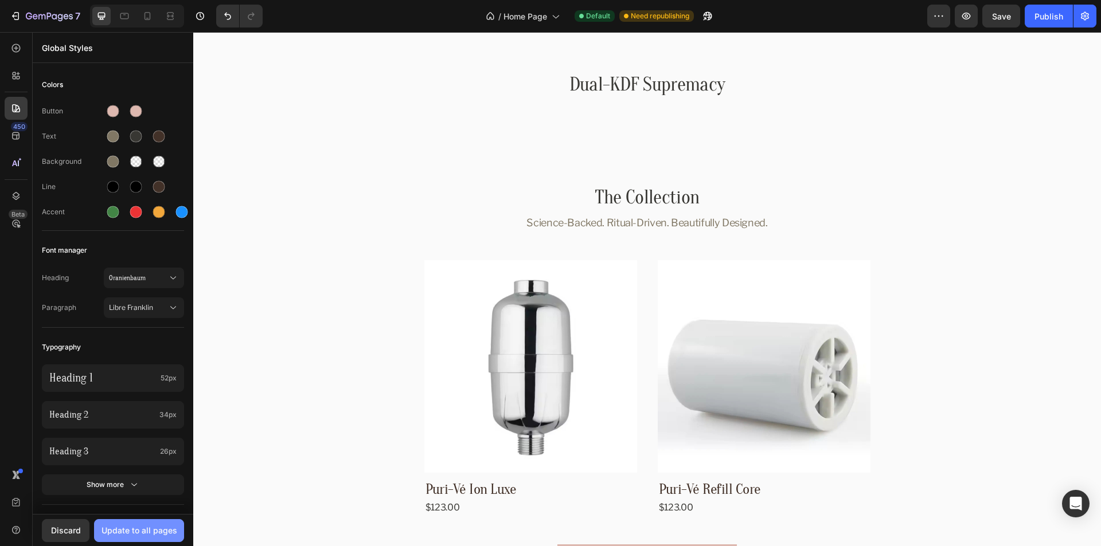
click at [137, 530] on div "Update to all pages" at bounding box center [139, 531] width 76 height 12
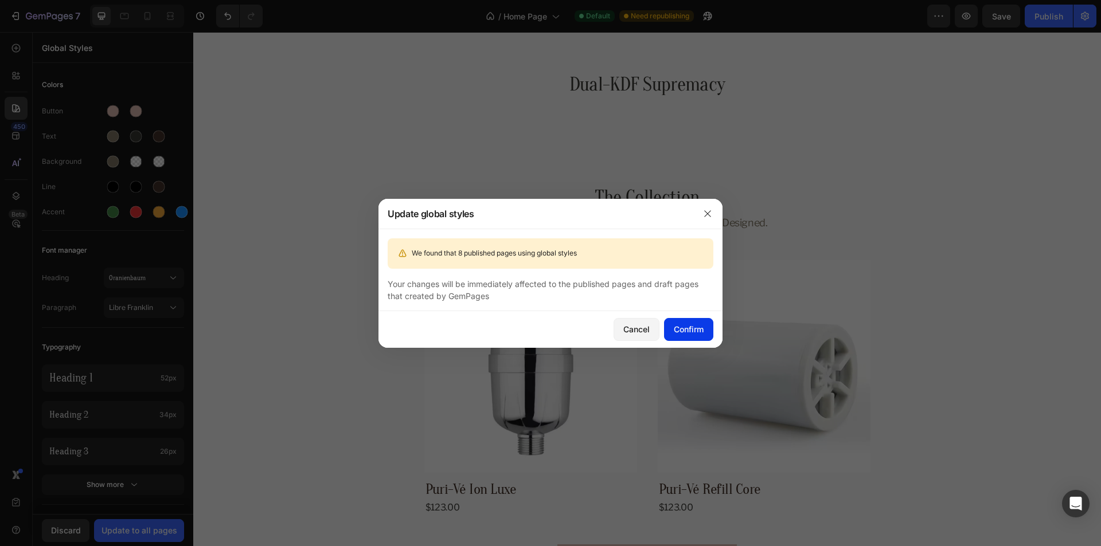
click at [683, 334] on div "Confirm" at bounding box center [689, 329] width 30 height 12
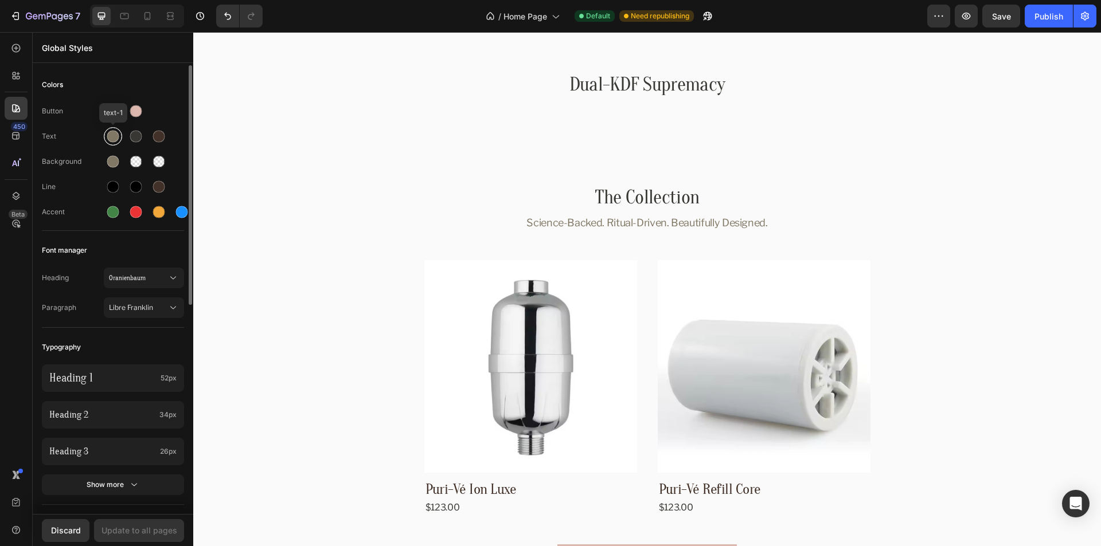
click at [112, 139] on div at bounding box center [113, 137] width 12 height 12
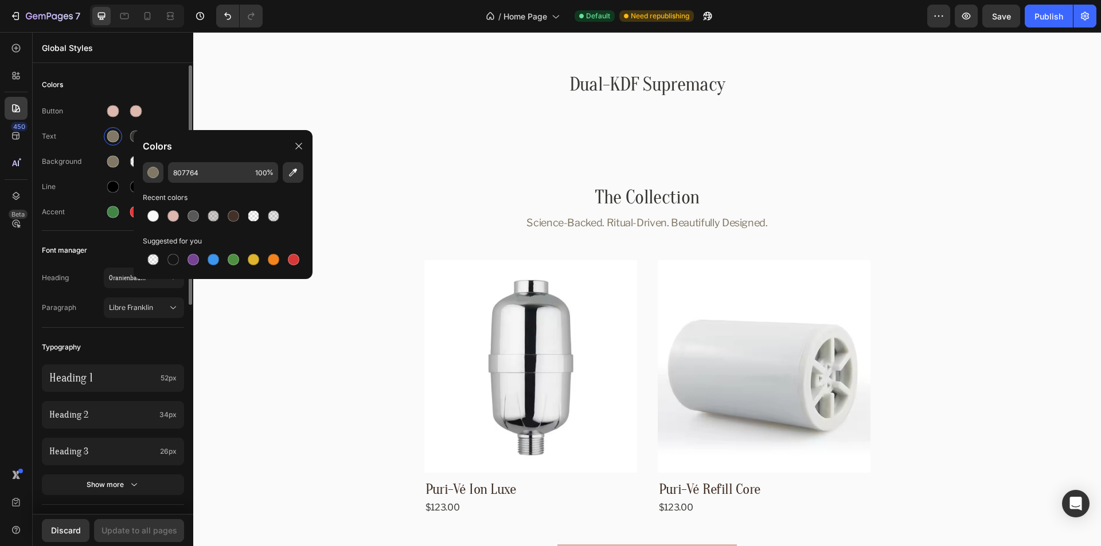
click at [173, 112] on div "Button" at bounding box center [113, 111] width 142 height 18
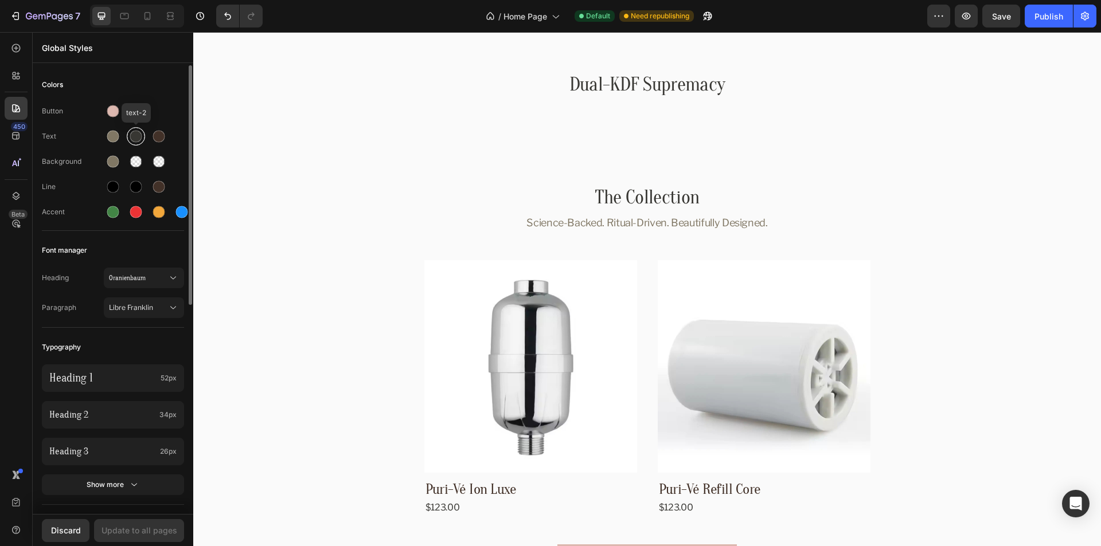
click at [134, 134] on div at bounding box center [136, 137] width 12 height 12
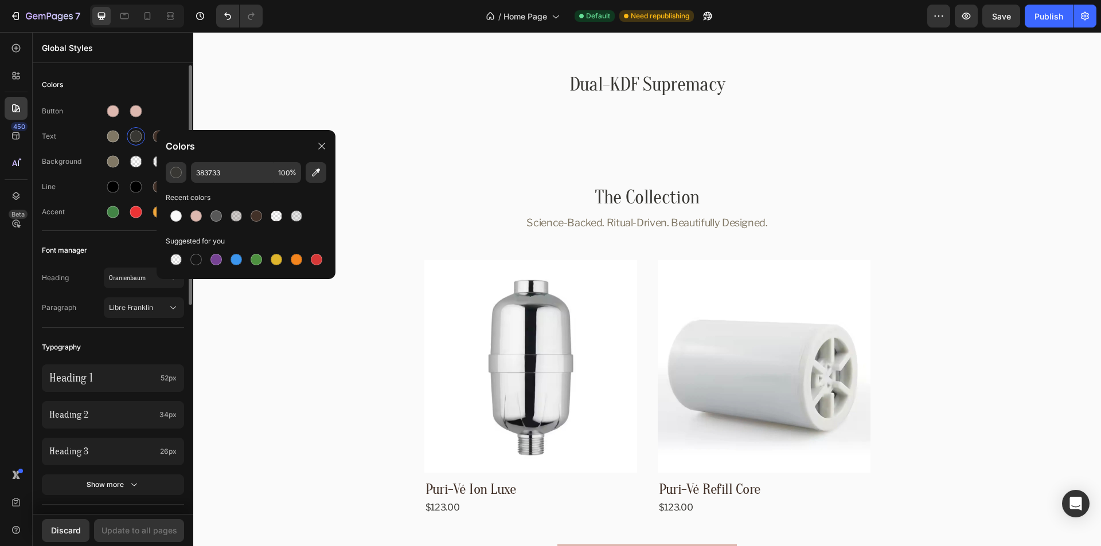
click at [161, 99] on div "Button Text Background Line Accent" at bounding box center [113, 162] width 142 height 135
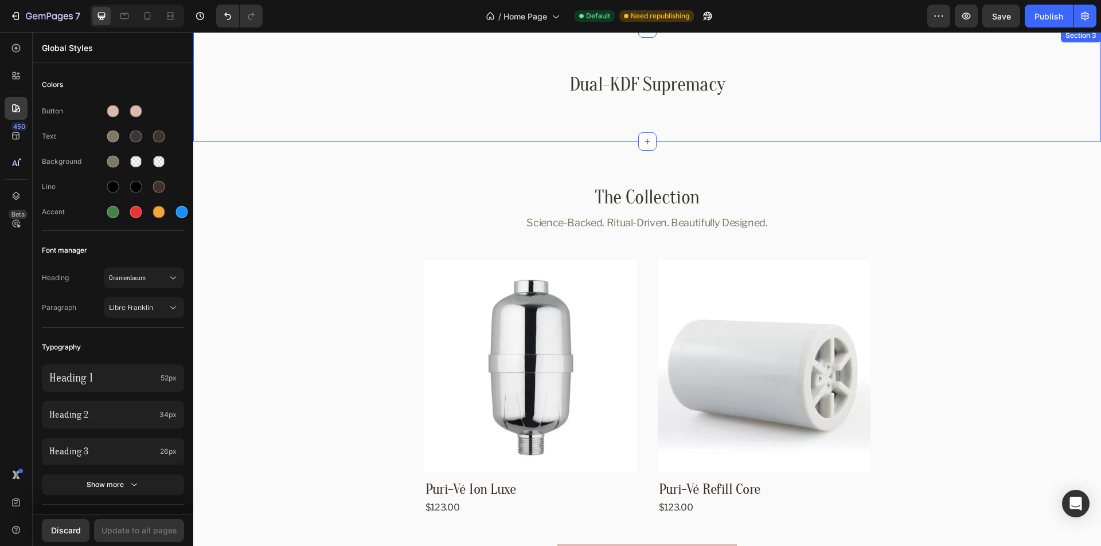
click at [845, 84] on p "Dual-KDF Supremacy" at bounding box center [647, 85] width 674 height 24
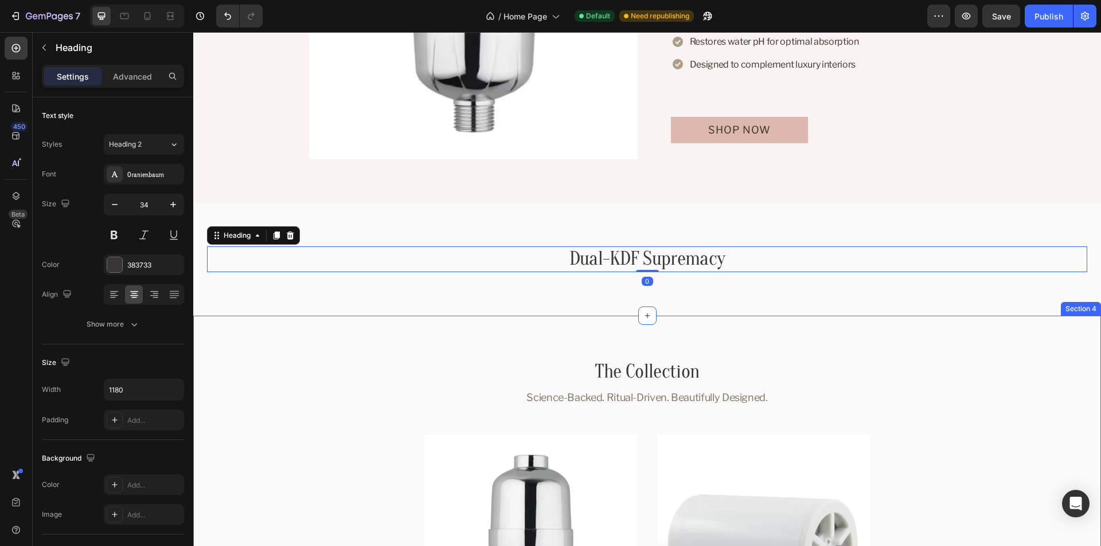
scroll to position [1120, 0]
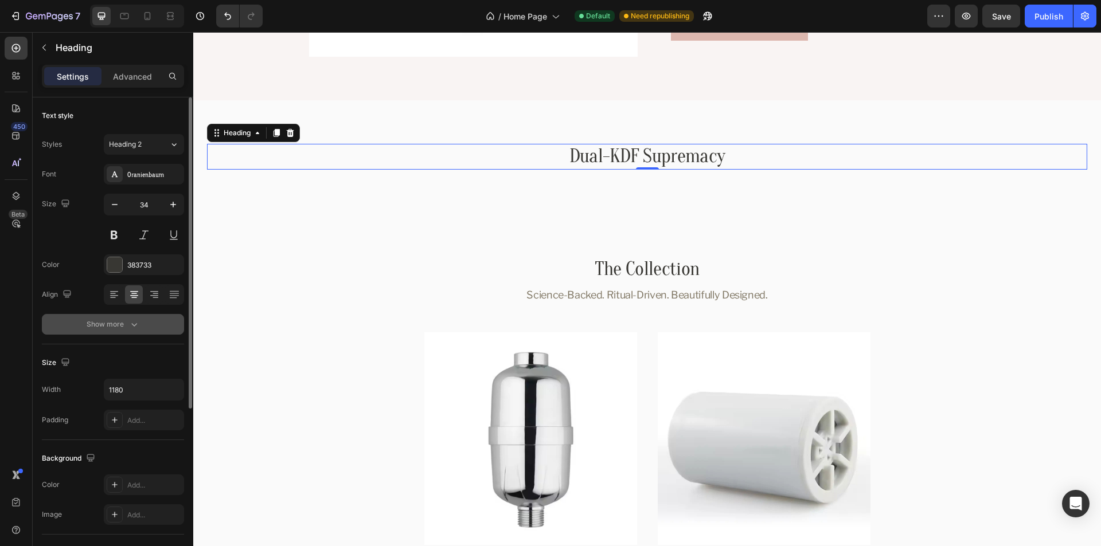
click at [94, 322] on div "Show more" at bounding box center [113, 324] width 53 height 11
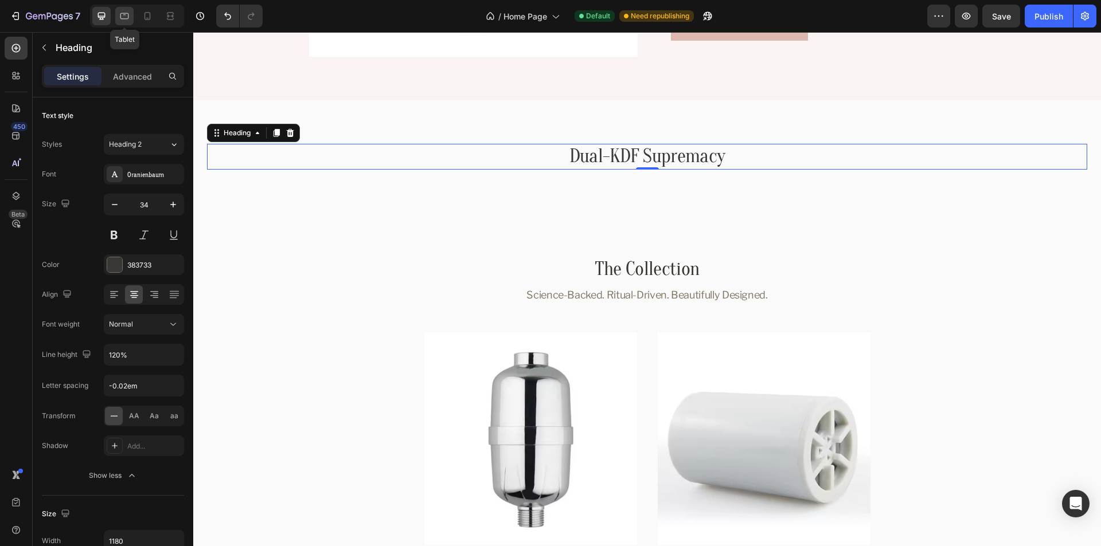
click at [121, 17] on icon at bounding box center [124, 16] width 9 height 6
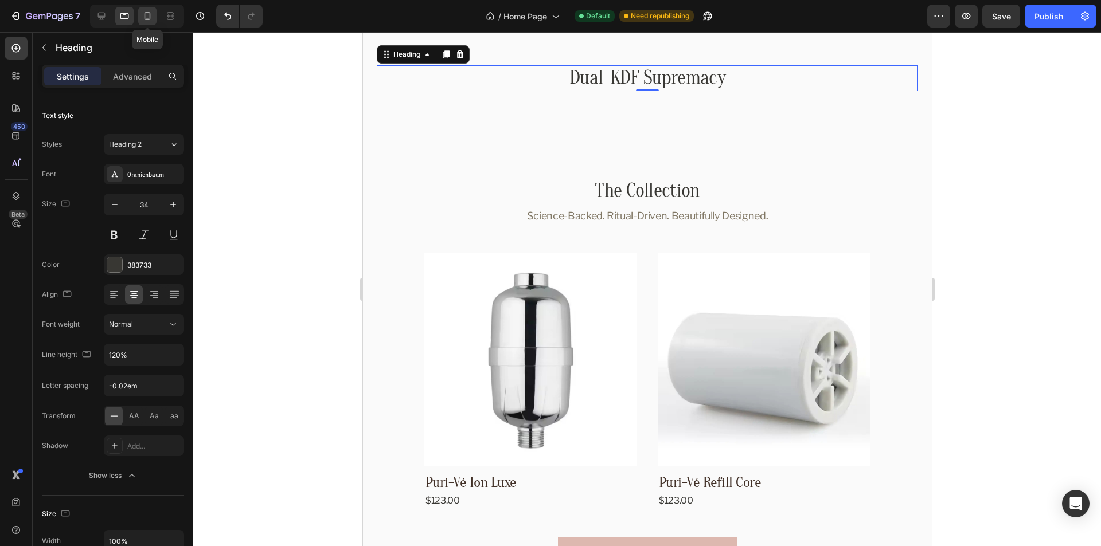
scroll to position [1120, 0]
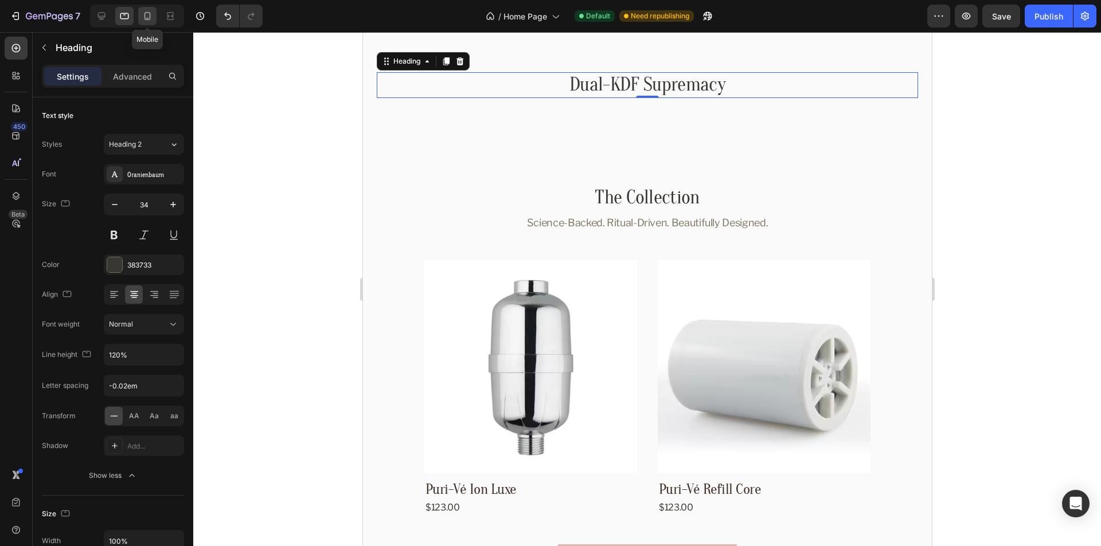
click at [144, 14] on icon at bounding box center [147, 16] width 6 height 8
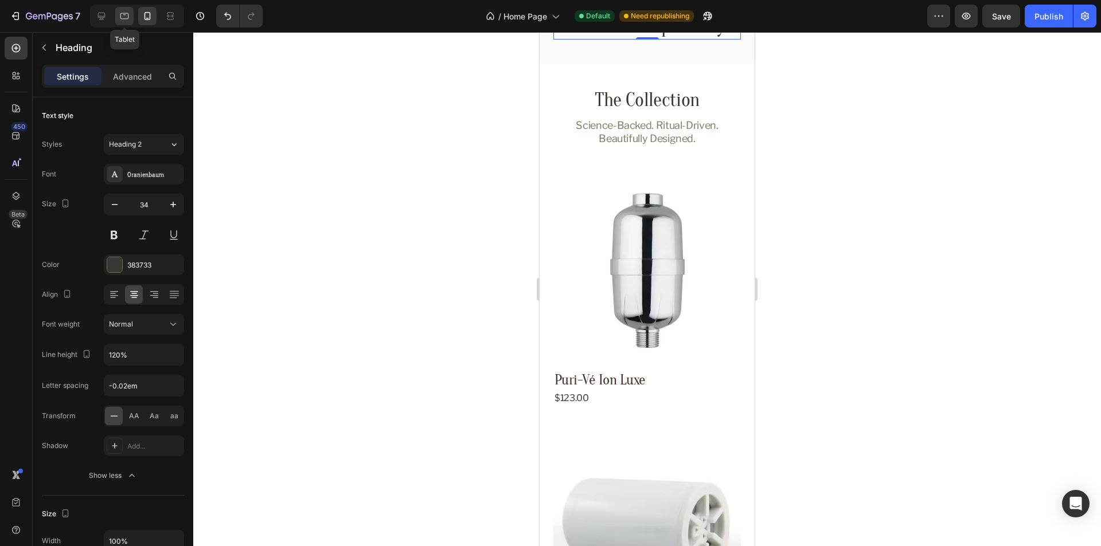
click at [125, 16] on icon at bounding box center [124, 15] width 11 height 11
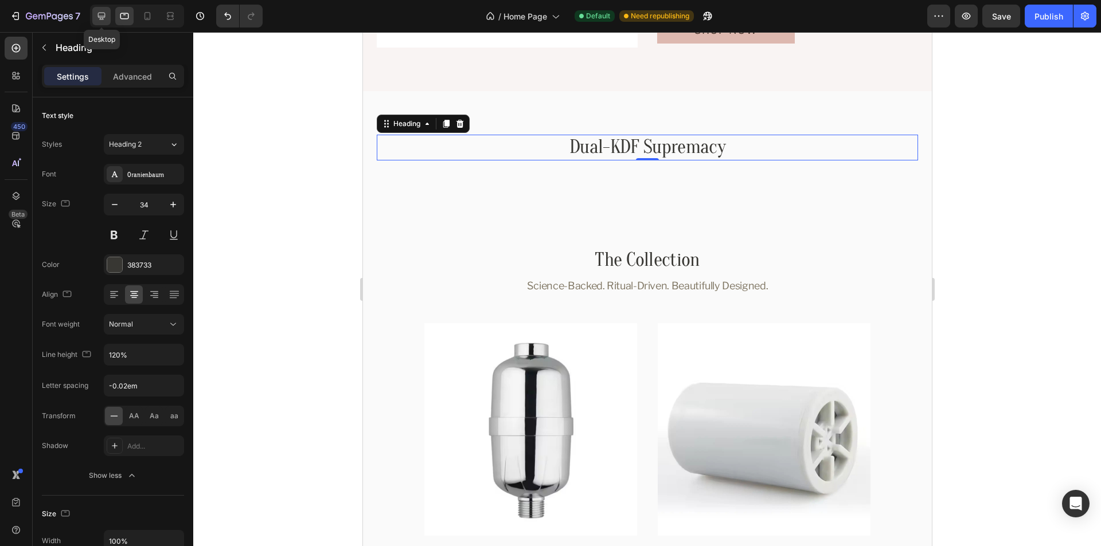
click at [105, 16] on icon at bounding box center [101, 16] width 7 height 7
type input "1180"
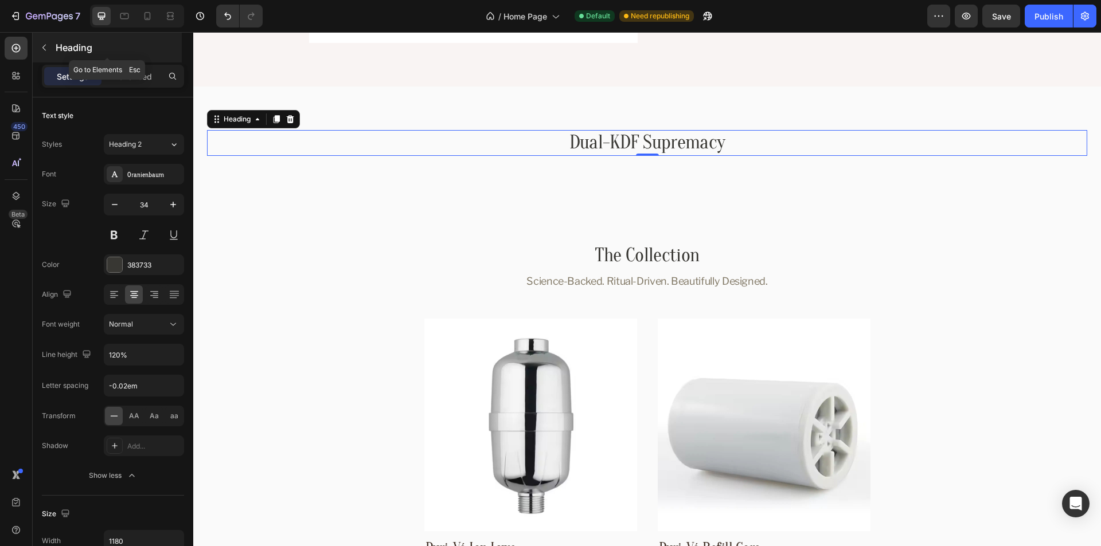
scroll to position [1192, 0]
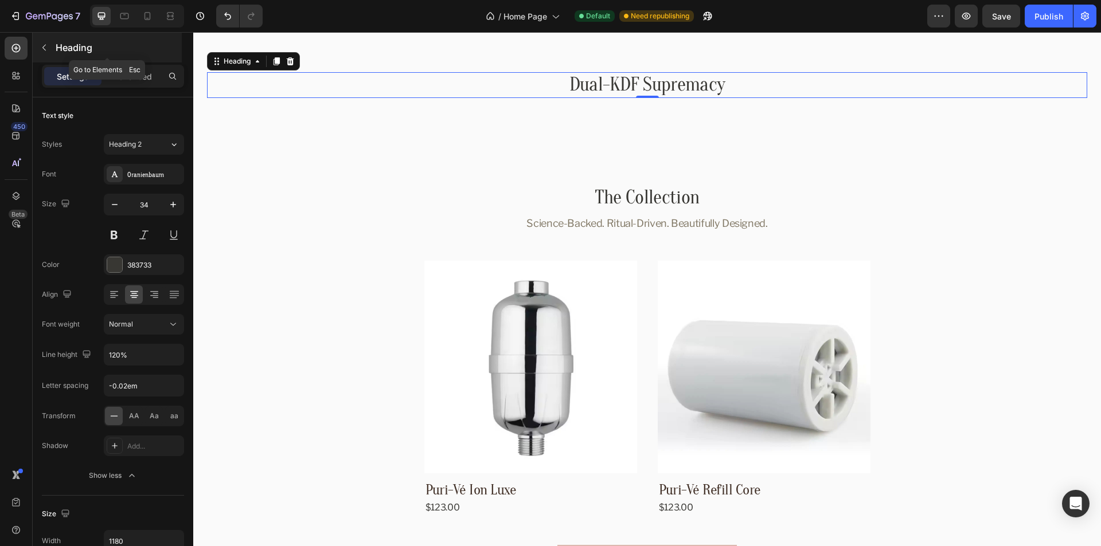
click at [42, 47] on icon "button" at bounding box center [44, 47] width 9 height 9
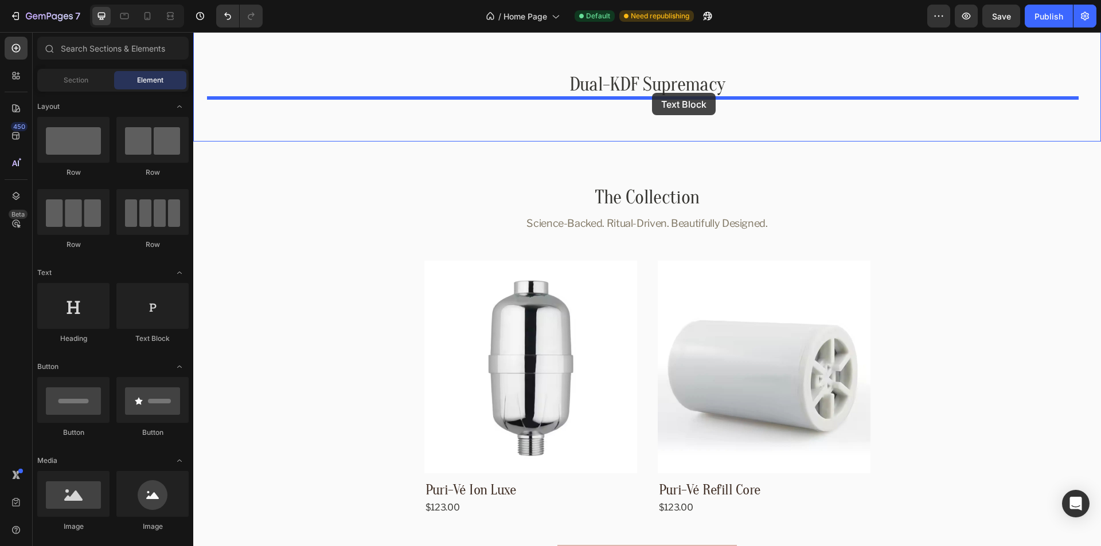
drag, startPoint x: 354, startPoint y: 342, endPoint x: 652, endPoint y: 93, distance: 388.4
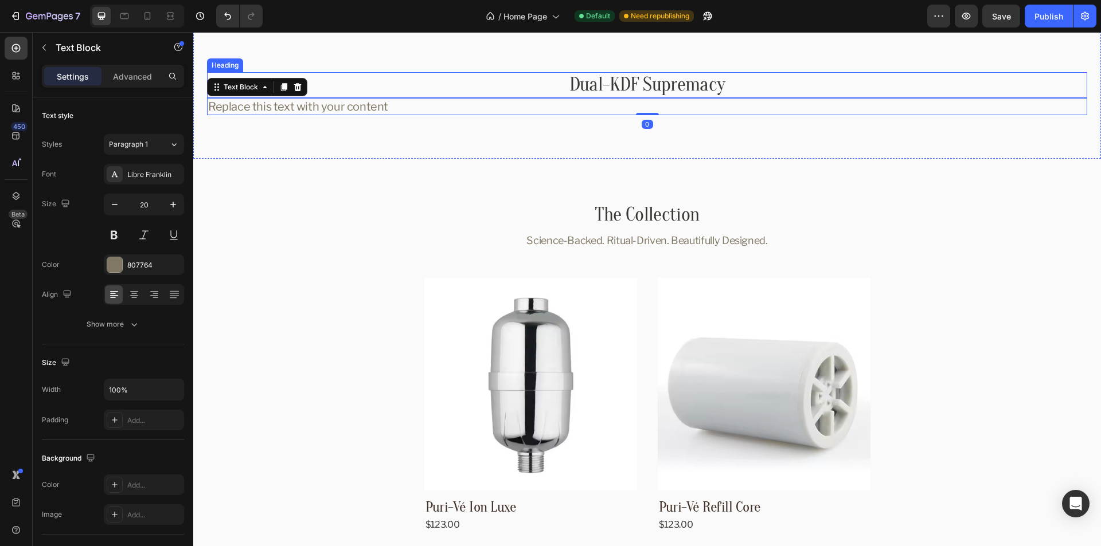
click at [756, 87] on p "Dual-KDF Supremacy" at bounding box center [647, 85] width 674 height 24
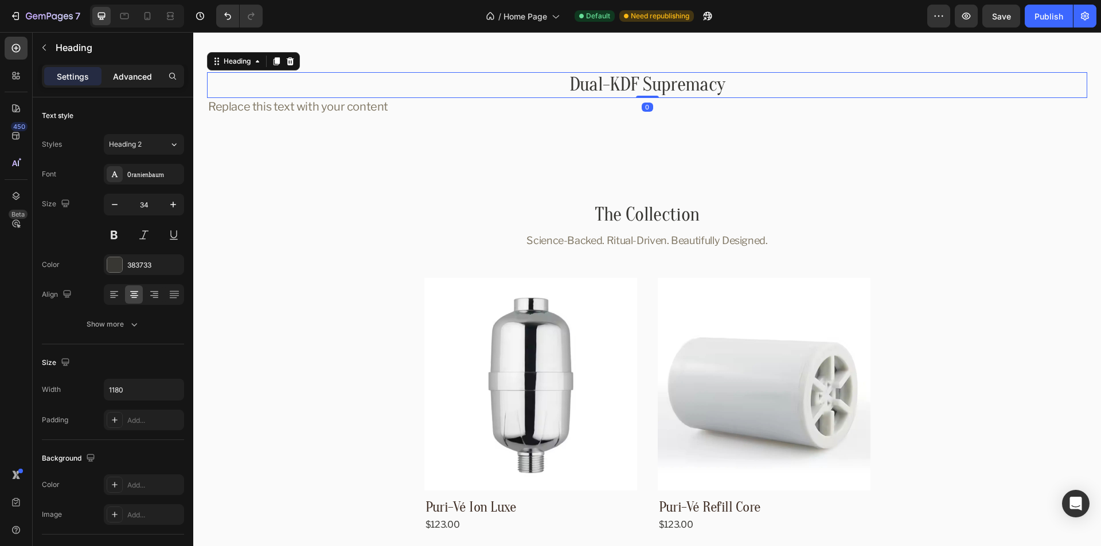
click at [132, 81] on p "Advanced" at bounding box center [132, 77] width 39 height 12
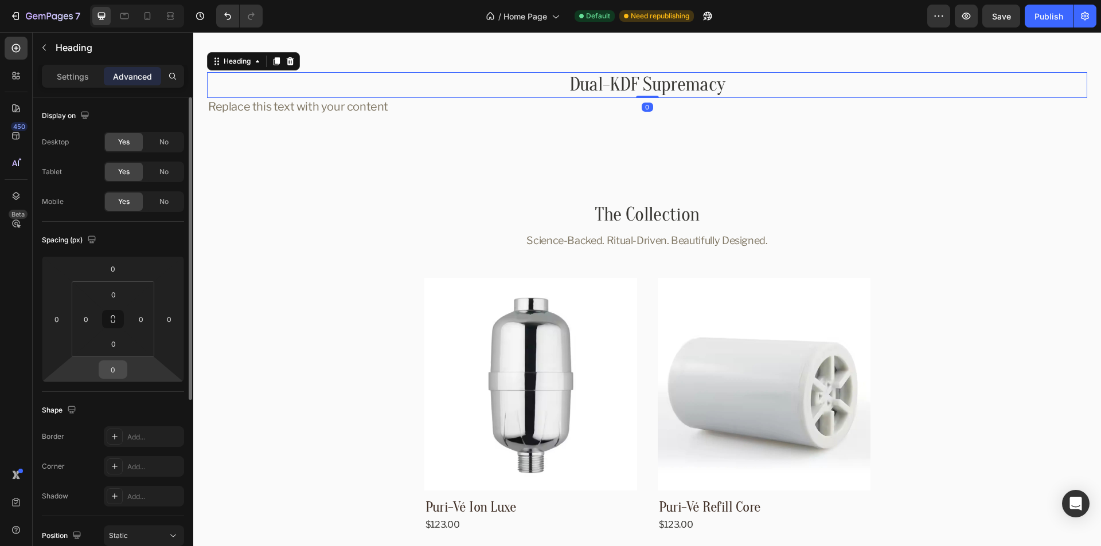
click at [110, 368] on input "0" at bounding box center [112, 369] width 23 height 17
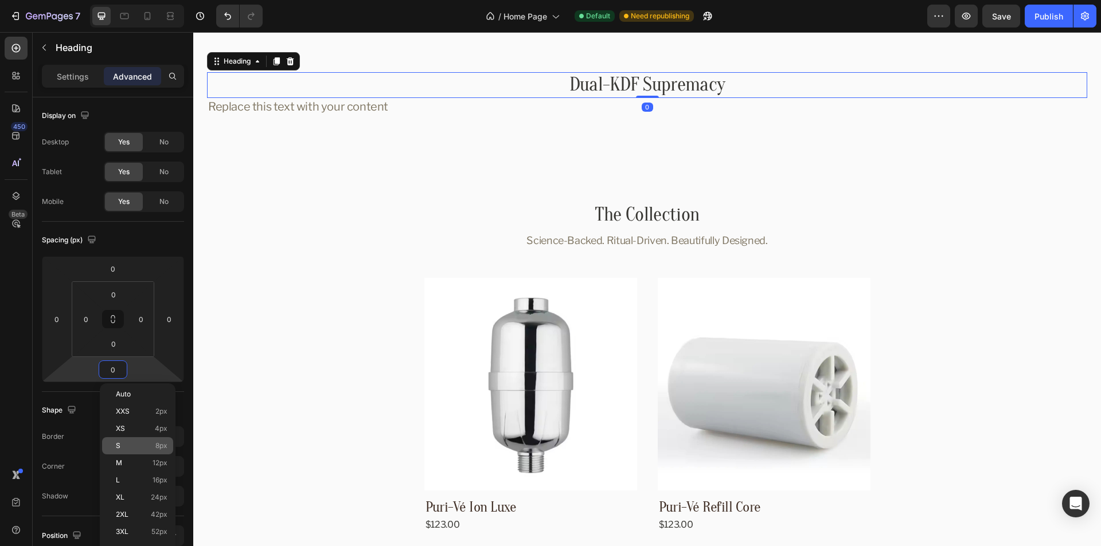
click at [151, 446] on p "S 8px" at bounding box center [142, 446] width 52 height 8
type input "8"
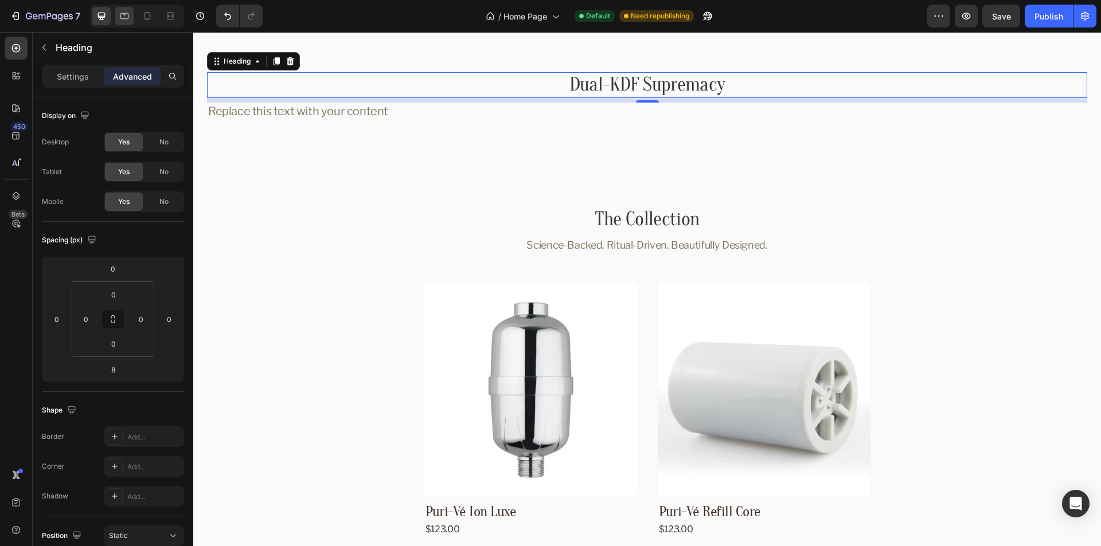
drag, startPoint x: 124, startPoint y: 21, endPoint x: 130, endPoint y: 20, distance: 5.8
click at [124, 21] on icon at bounding box center [124, 15] width 11 height 11
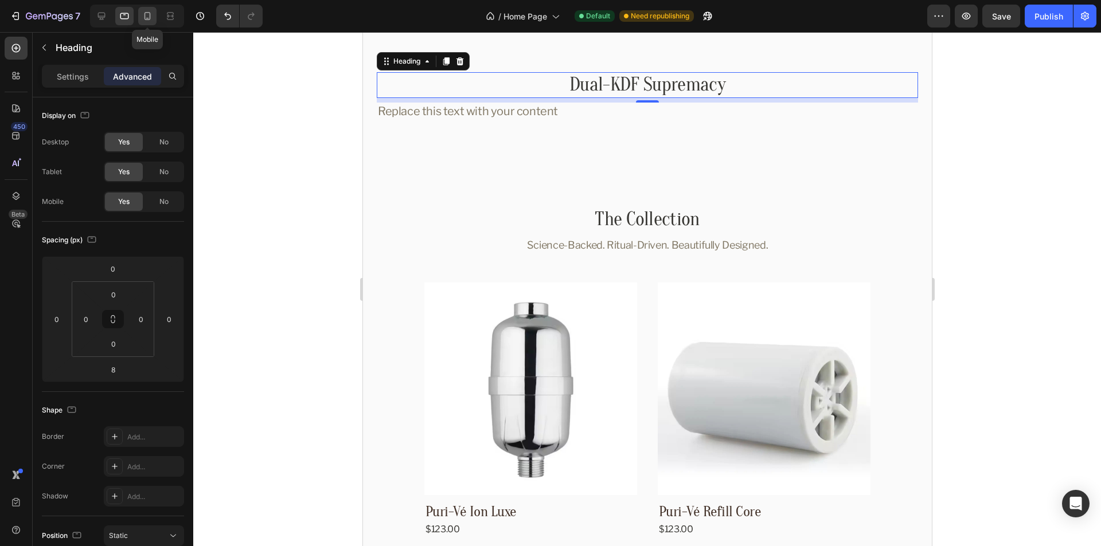
click at [142, 17] on icon at bounding box center [147, 15] width 11 height 11
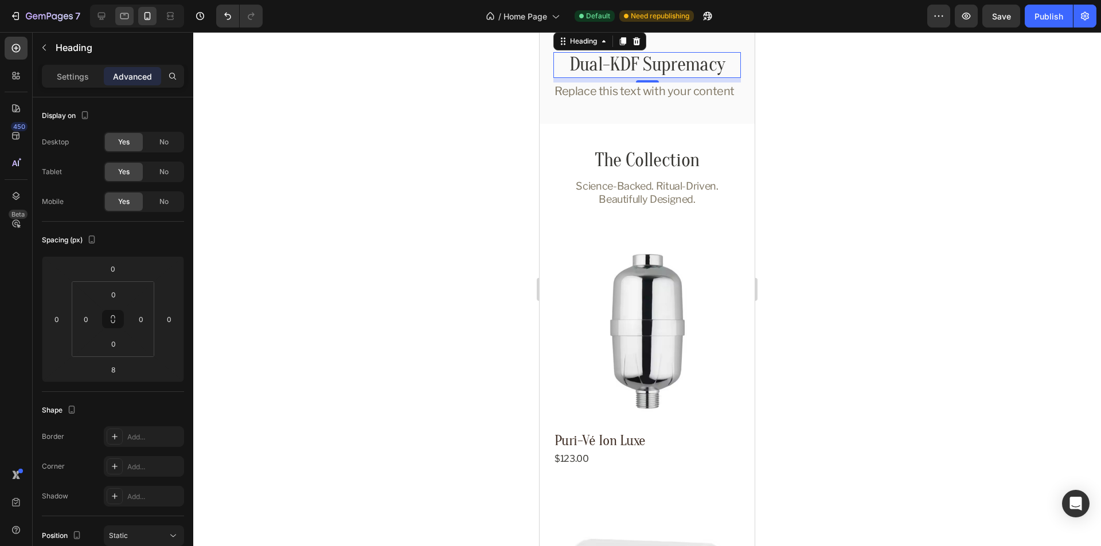
click at [119, 16] on icon at bounding box center [124, 15] width 11 height 11
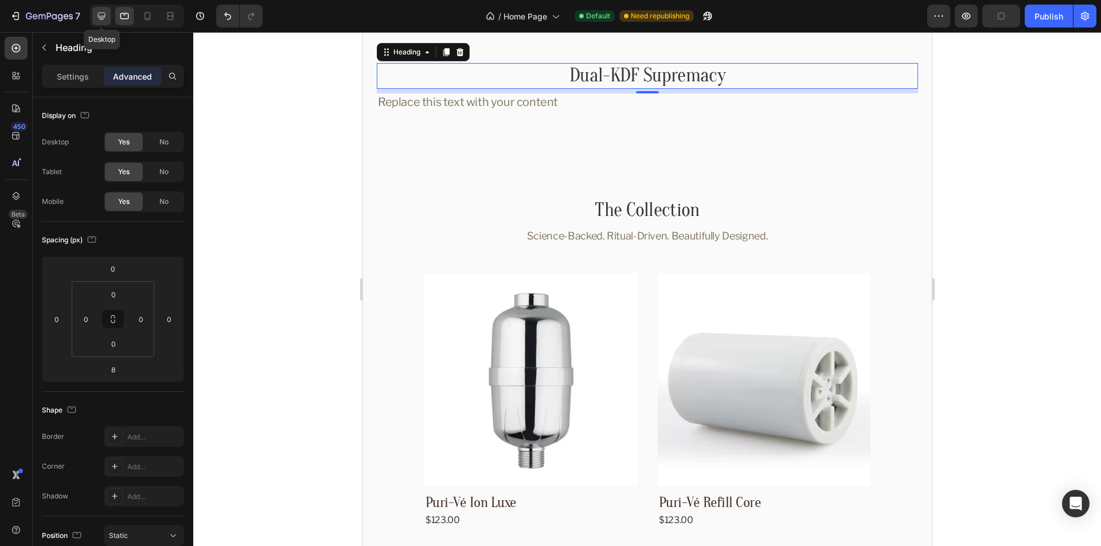
click at [95, 14] on div at bounding box center [101, 16] width 18 height 18
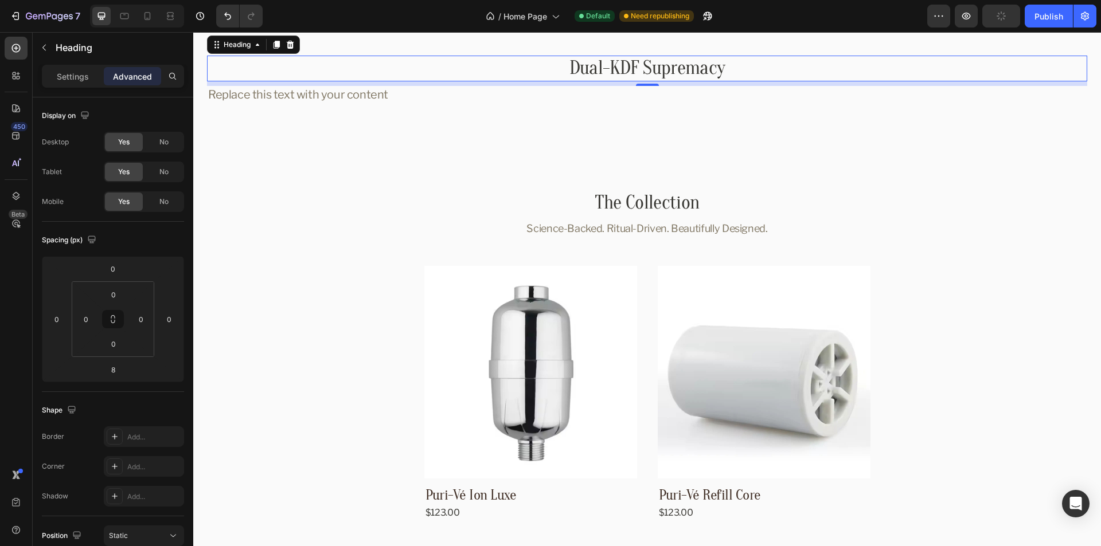
scroll to position [1120, 0]
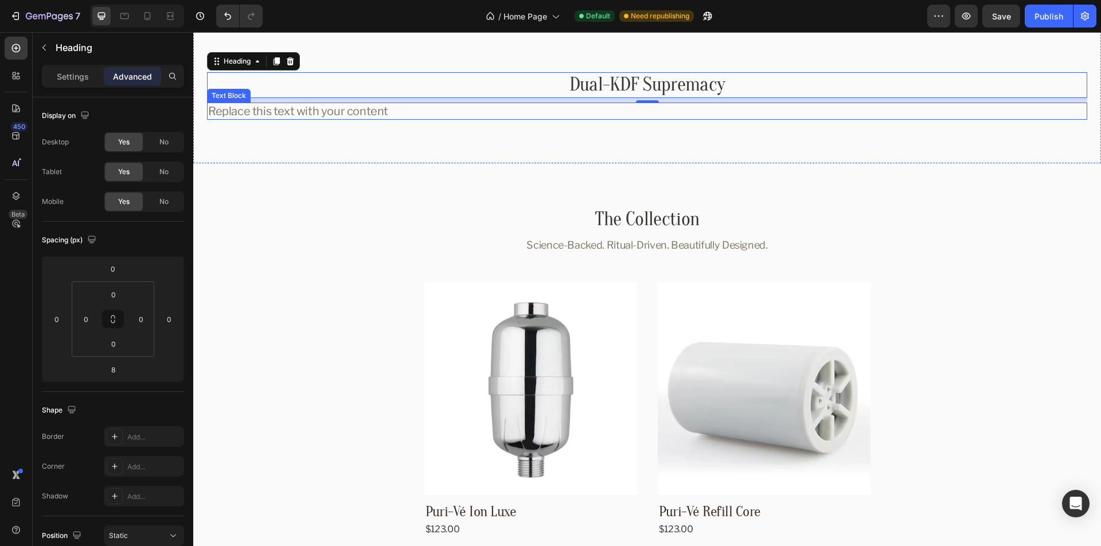
drag, startPoint x: 298, startPoint y: 112, endPoint x: 304, endPoint y: 111, distance: 6.4
click at [298, 112] on div "Replace this text with your content" at bounding box center [647, 111] width 880 height 17
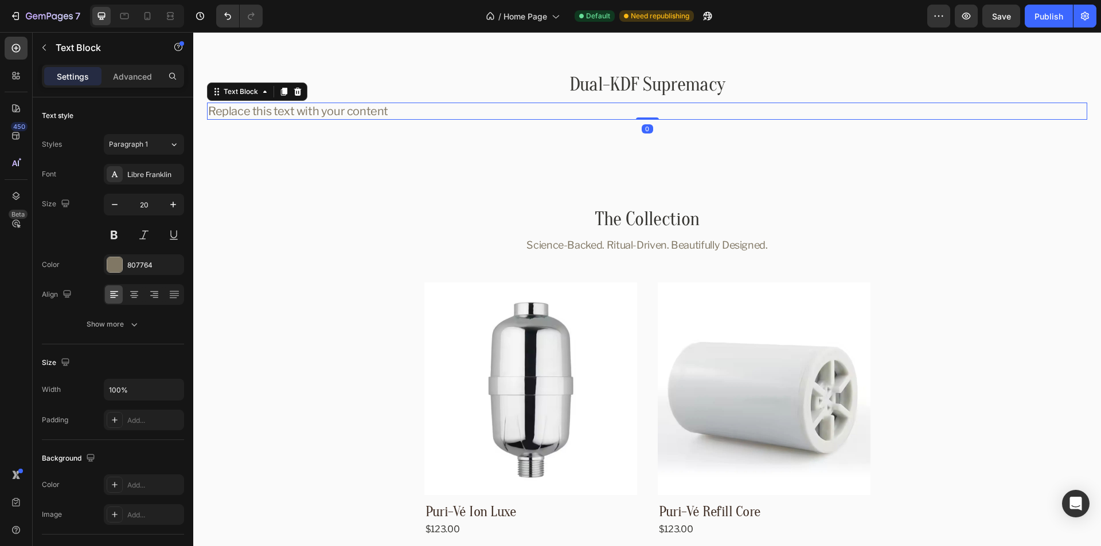
click at [339, 111] on div "Replace this text with your content" at bounding box center [647, 111] width 880 height 17
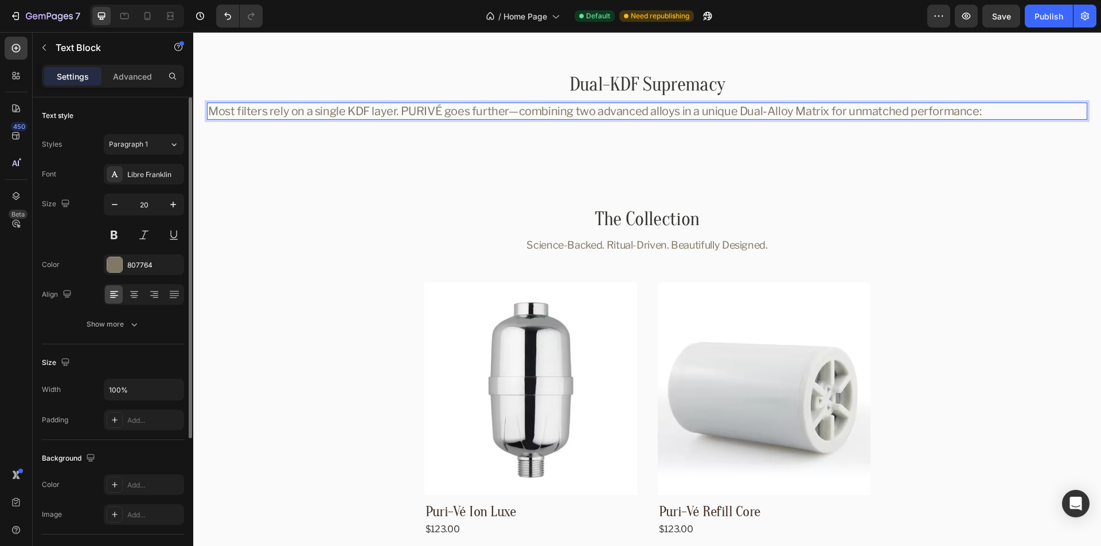
click at [136, 458] on div "Background" at bounding box center [113, 459] width 142 height 18
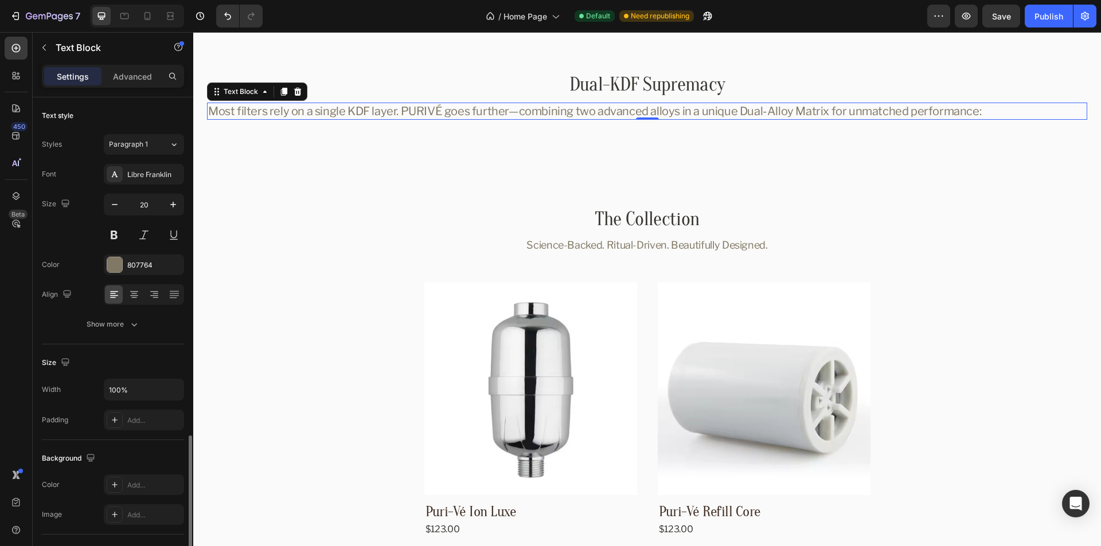
scroll to position [198, 0]
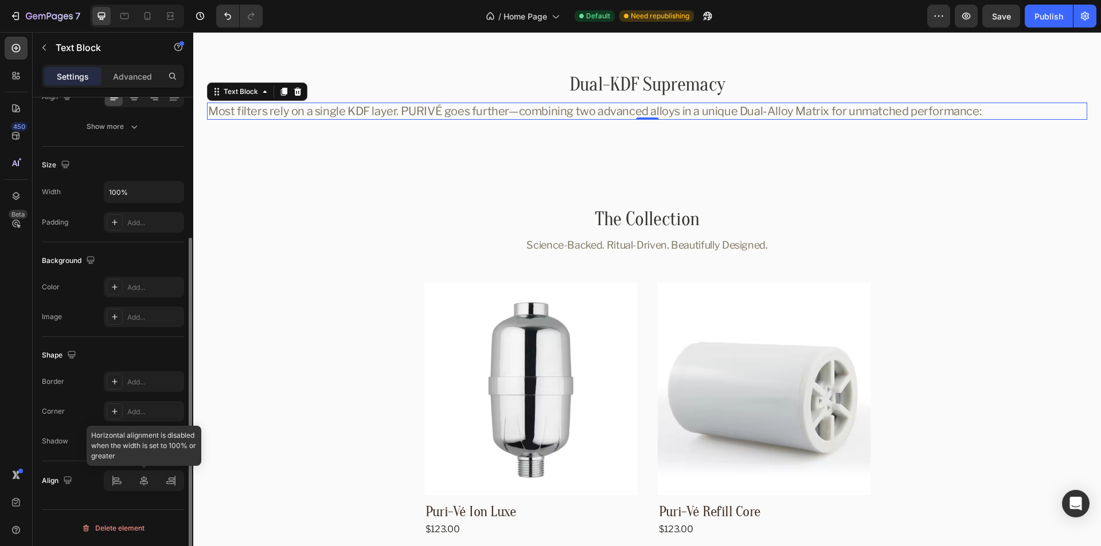
click at [144, 487] on div at bounding box center [144, 481] width 80 height 21
click at [168, 194] on icon "button" at bounding box center [172, 191] width 11 height 11
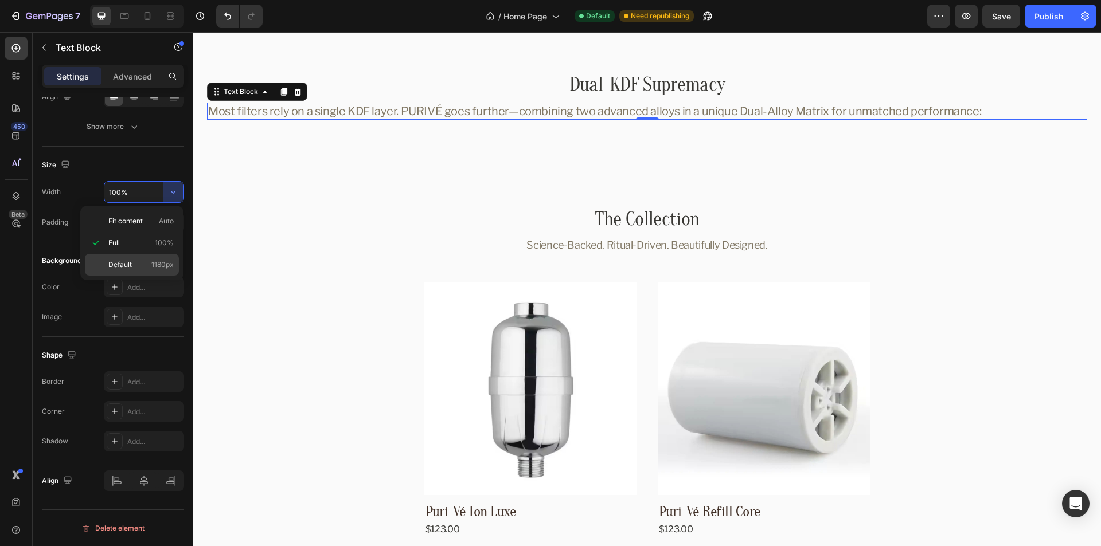
click at [140, 260] on p "Default 1180px" at bounding box center [140, 265] width 65 height 10
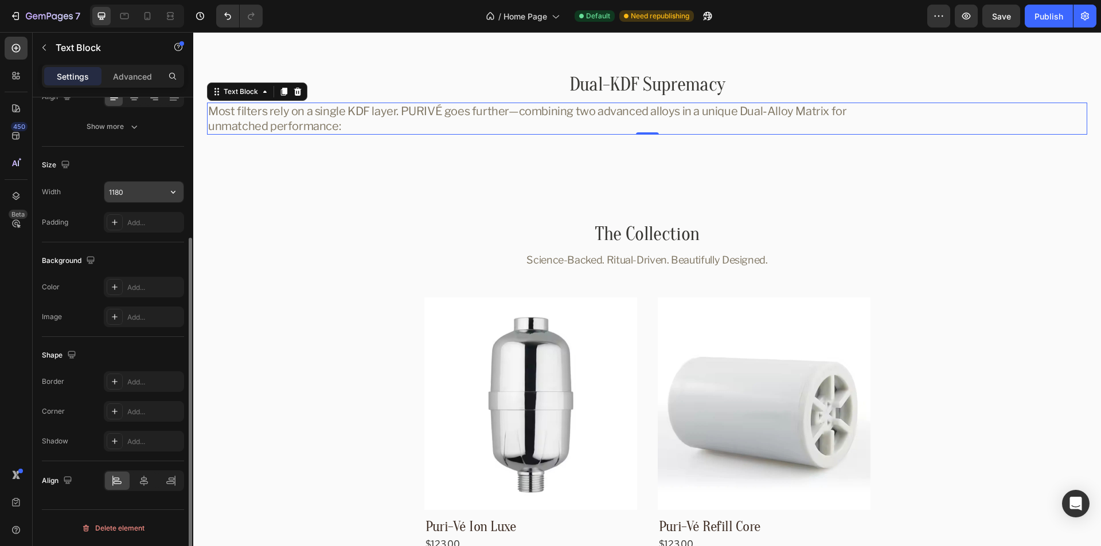
click at [141, 195] on input "1180" at bounding box center [143, 192] width 79 height 21
paste input "486"
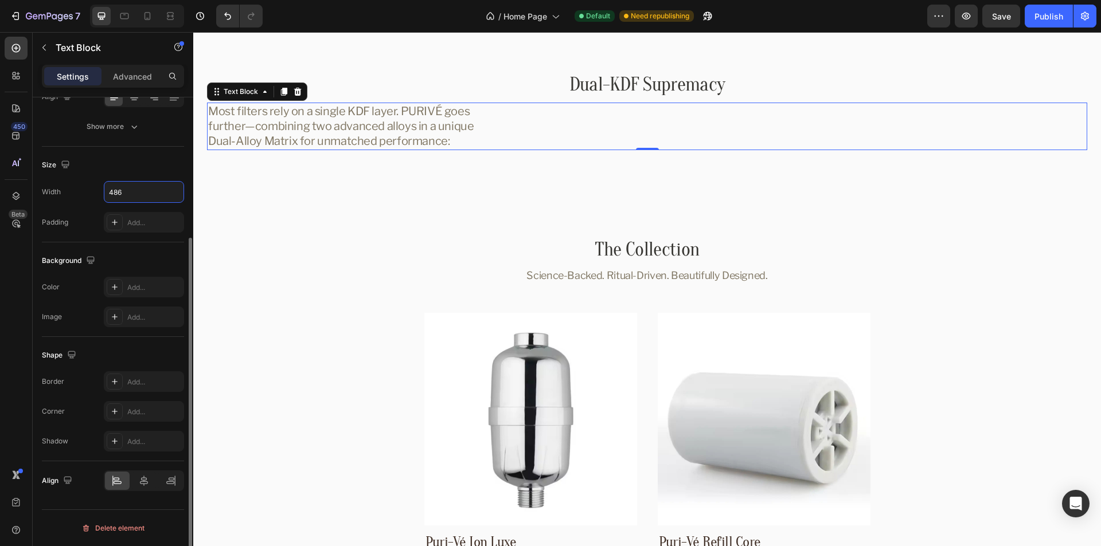
click at [142, 165] on div "Size" at bounding box center [113, 165] width 142 height 18
click at [139, 479] on icon at bounding box center [143, 480] width 11 height 11
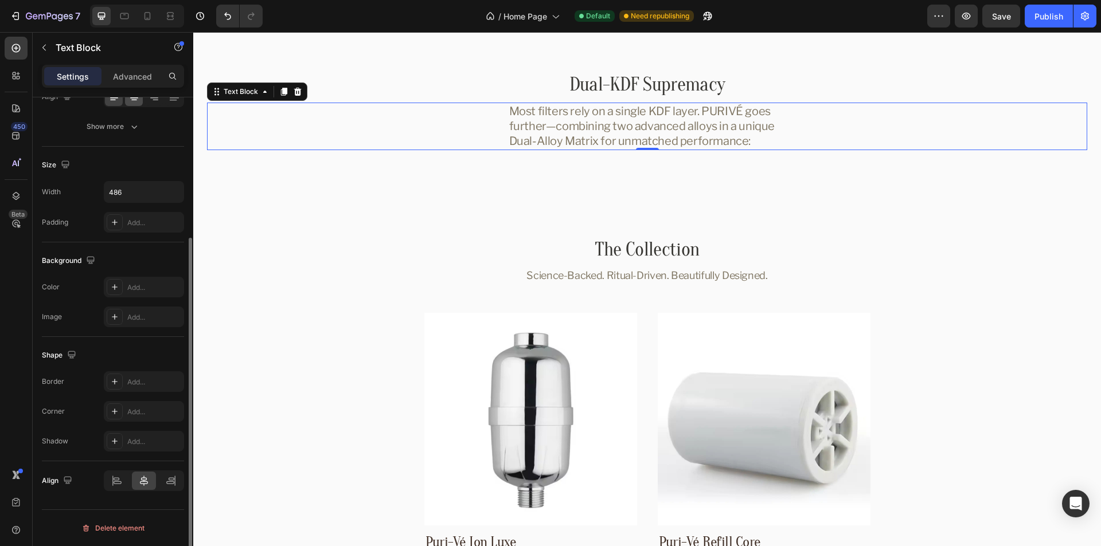
click at [135, 101] on icon at bounding box center [133, 96] width 11 height 11
click at [143, 193] on input "486" at bounding box center [143, 192] width 79 height 21
click at [136, 189] on input "490" at bounding box center [143, 192] width 79 height 21
paste input "86"
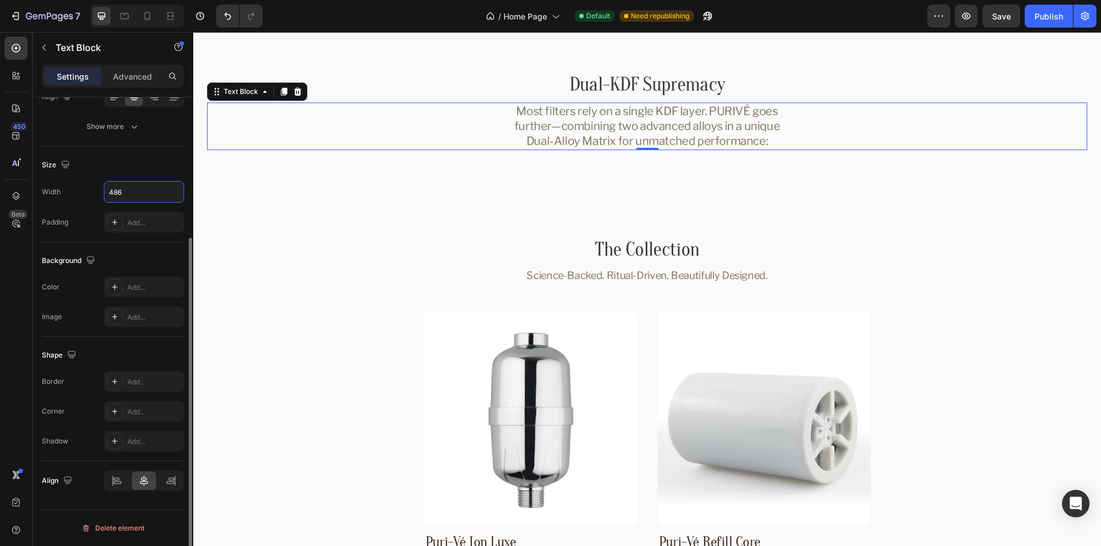
type input "486"
click at [130, 168] on div "Size" at bounding box center [113, 165] width 142 height 18
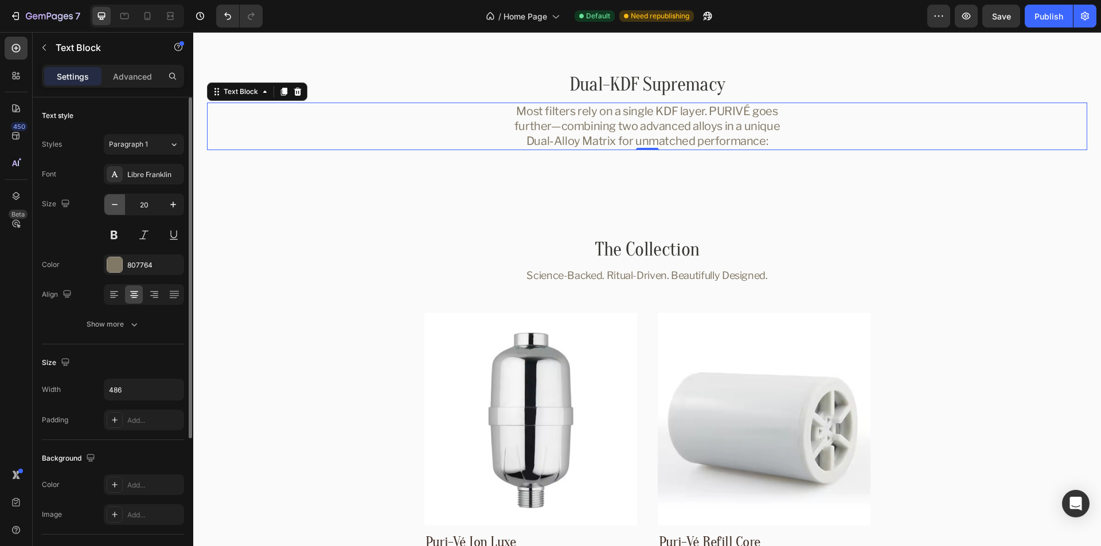
click at [113, 205] on icon "button" at bounding box center [114, 204] width 11 height 11
type input "18"
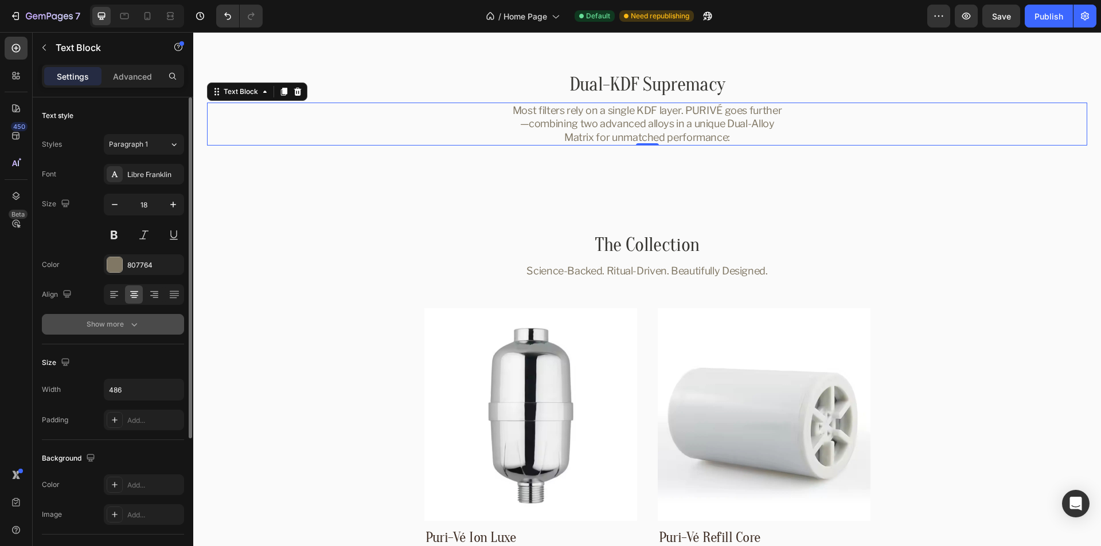
click at [103, 326] on div "Show more" at bounding box center [113, 324] width 53 height 11
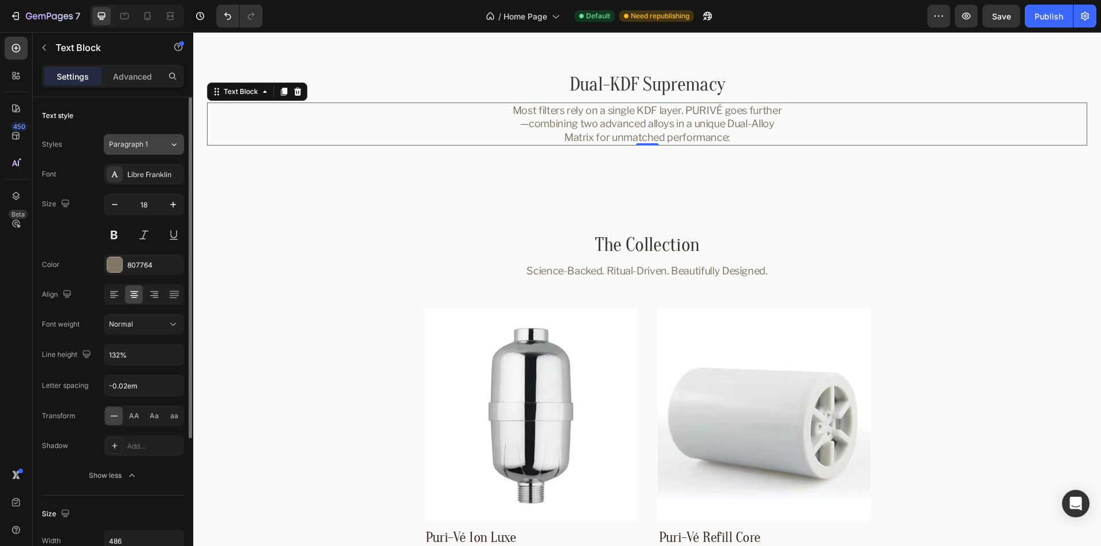
click at [164, 146] on div "Paragraph 1" at bounding box center [139, 144] width 60 height 10
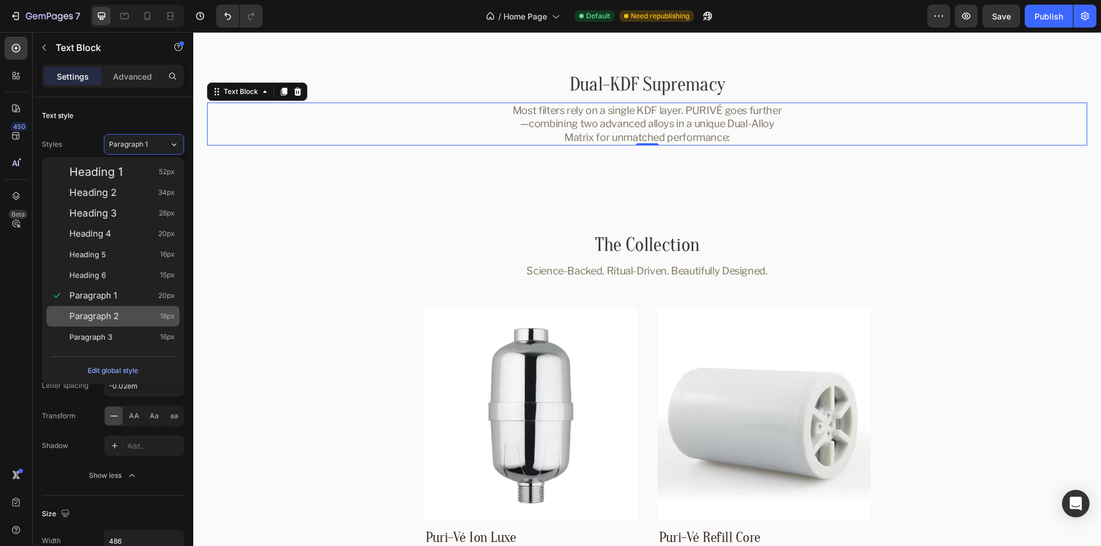
click at [93, 318] on span "Paragraph 2" at bounding box center [93, 316] width 49 height 11
type input "128%"
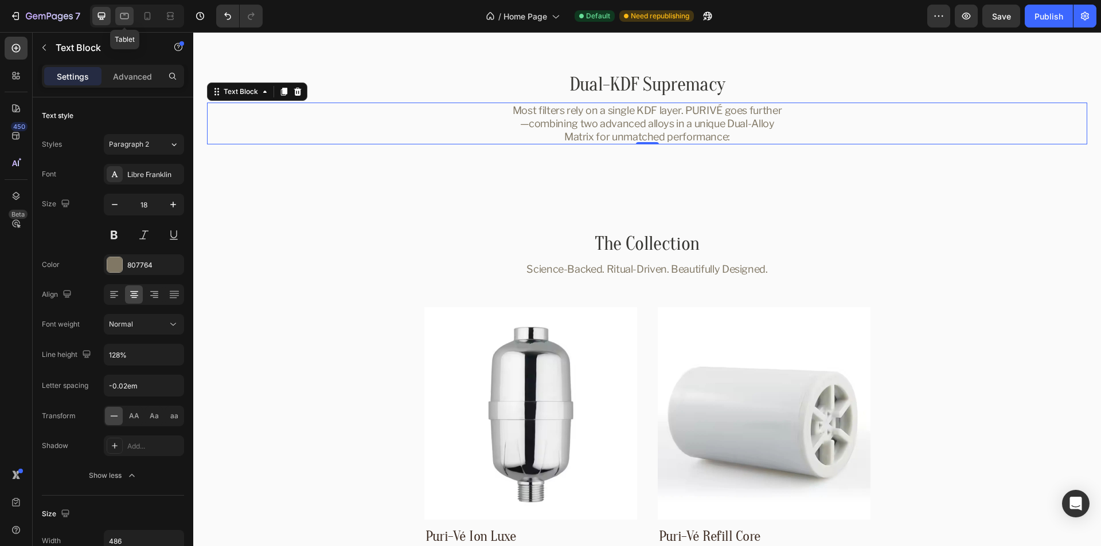
click at [128, 21] on icon at bounding box center [124, 15] width 11 height 11
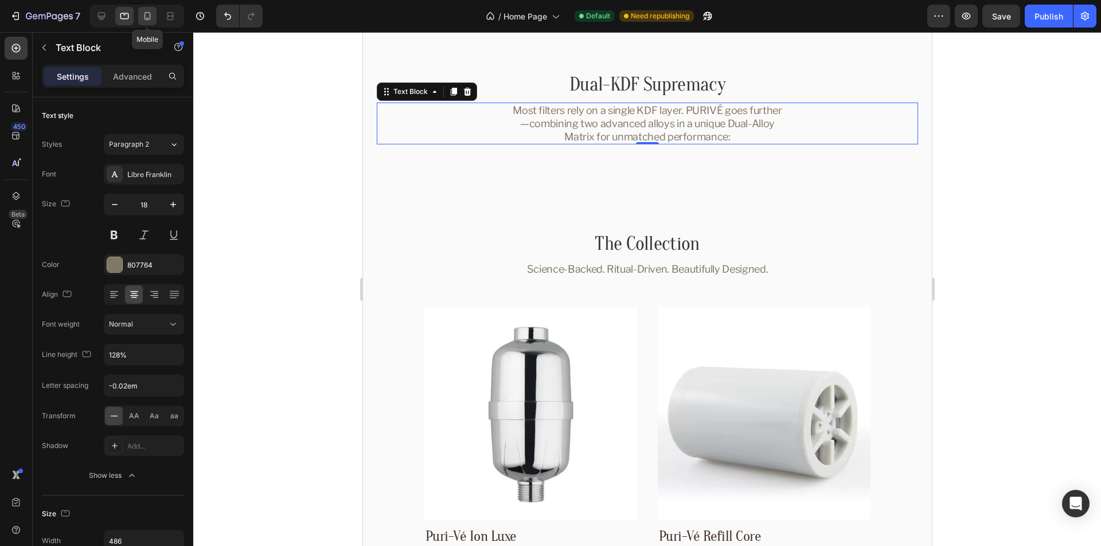
click at [150, 19] on icon at bounding box center [147, 16] width 6 height 8
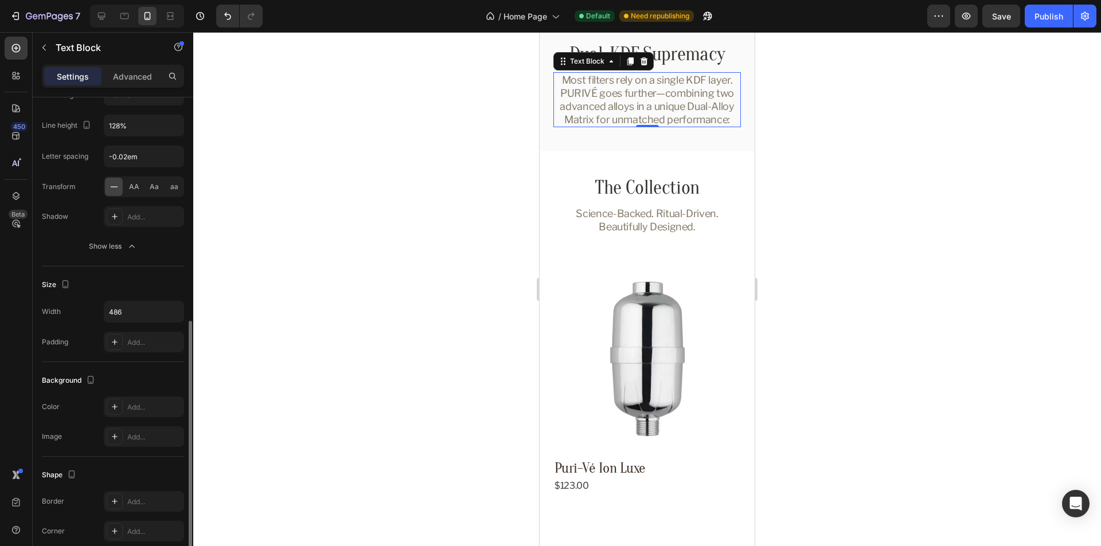
scroll to position [349, 0]
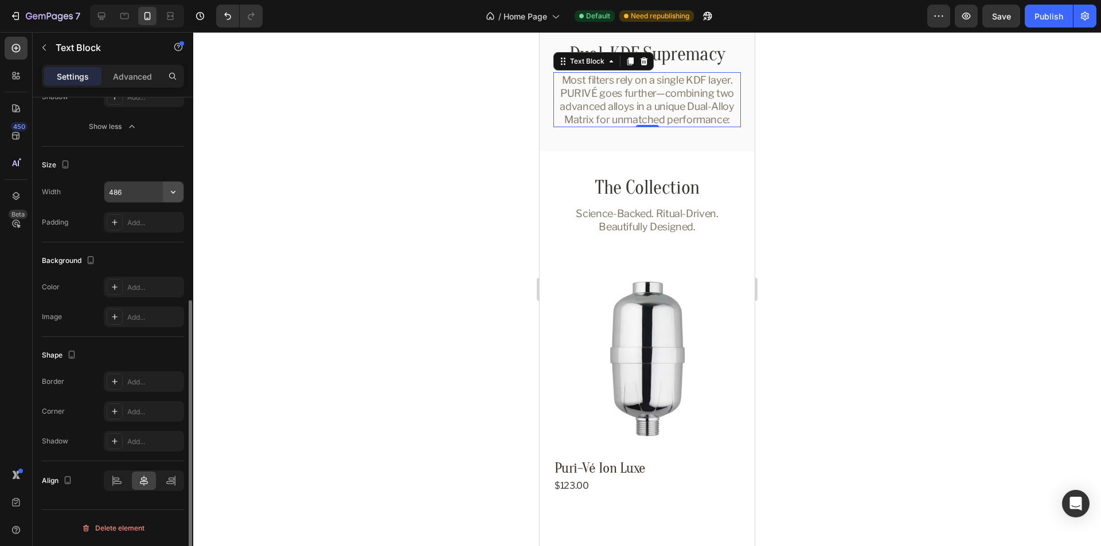
click at [171, 189] on icon "button" at bounding box center [172, 191] width 11 height 11
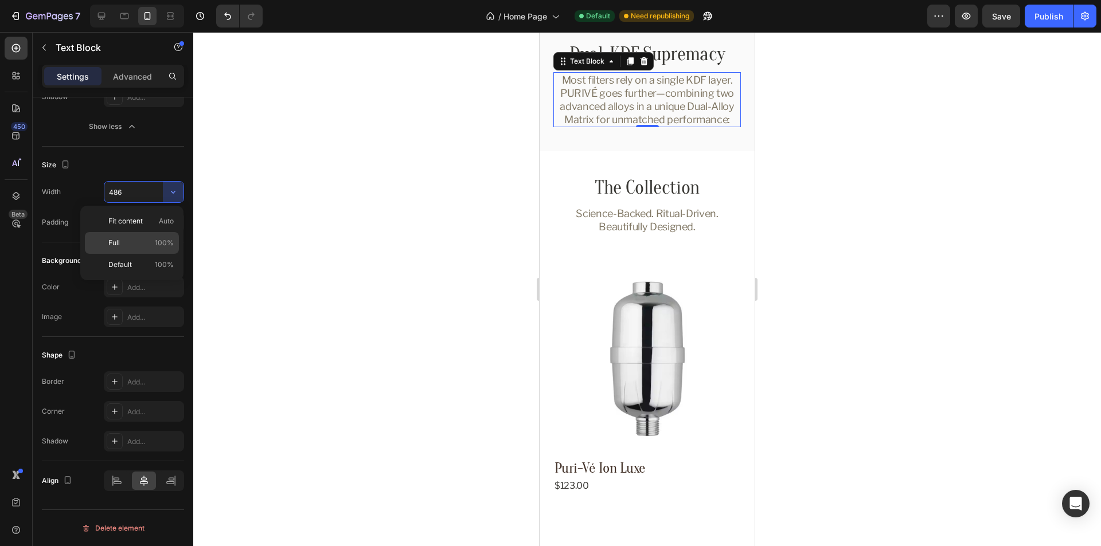
click at [157, 239] on span "100%" at bounding box center [164, 243] width 19 height 10
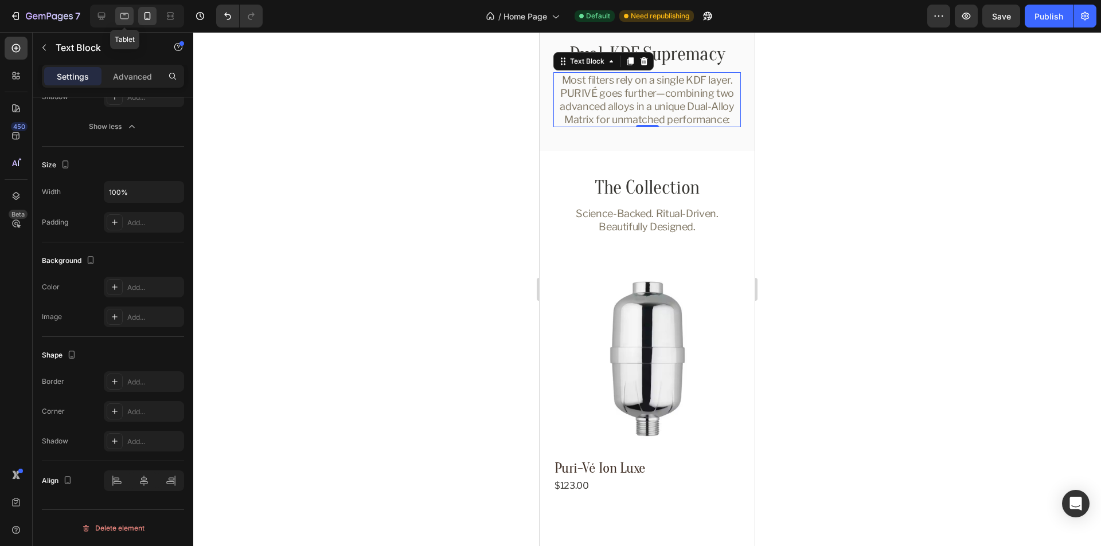
click at [131, 15] on div at bounding box center [124, 16] width 18 height 18
type input "486"
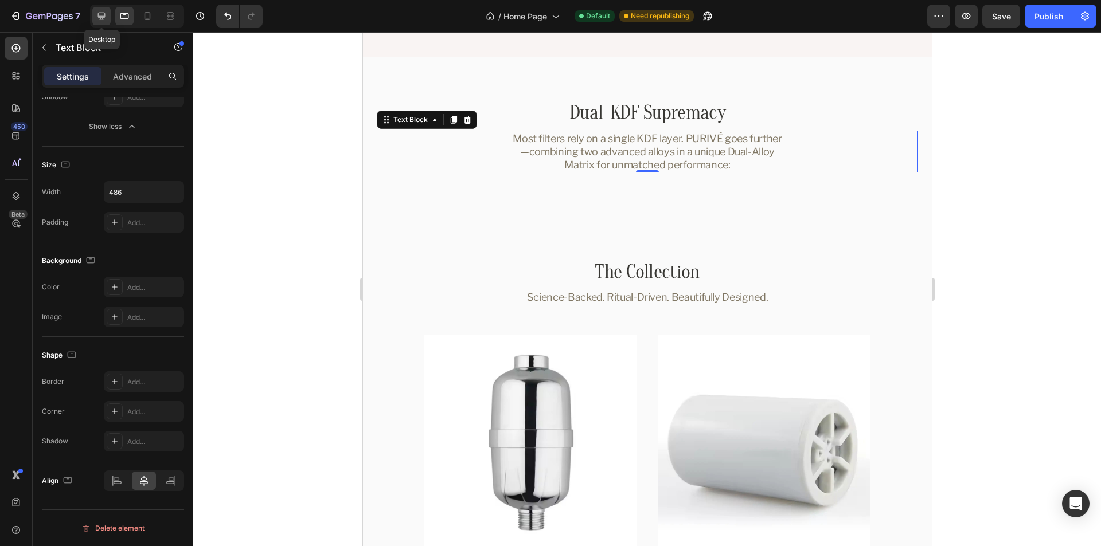
scroll to position [1151, 0]
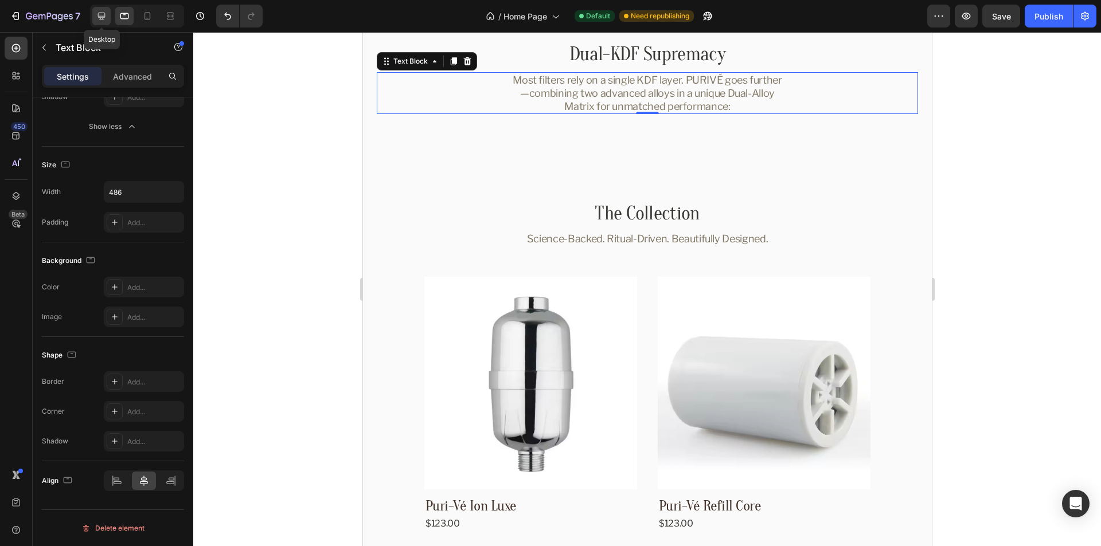
click at [101, 13] on icon at bounding box center [101, 16] width 7 height 7
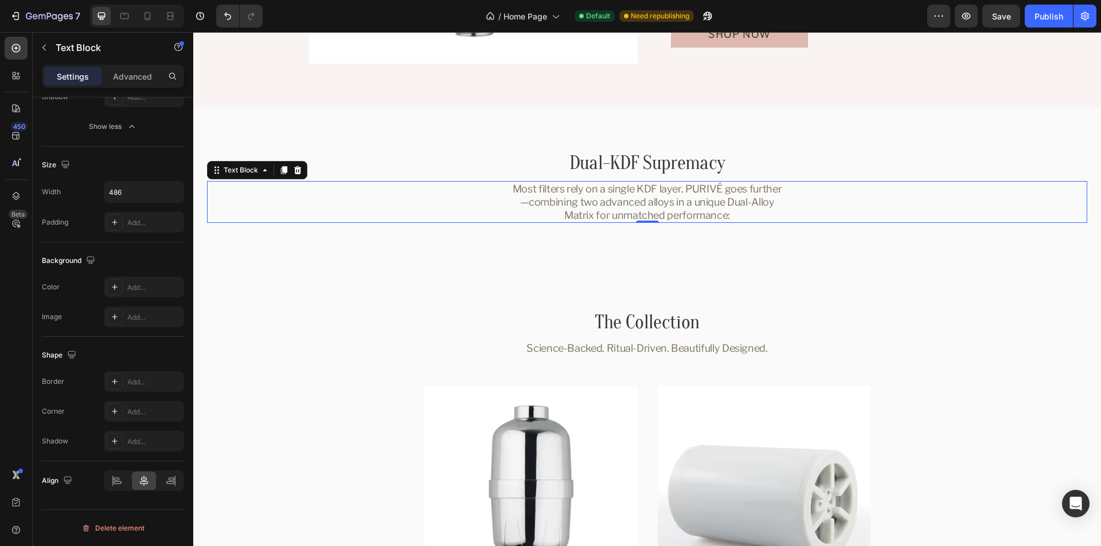
scroll to position [1093, 0]
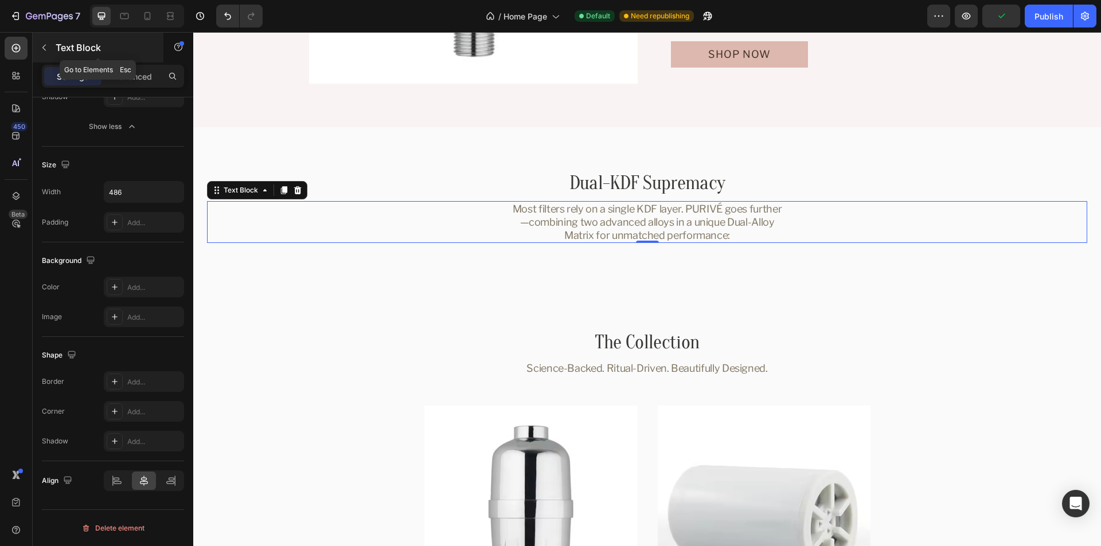
click at [44, 46] on icon "button" at bounding box center [43, 48] width 3 height 6
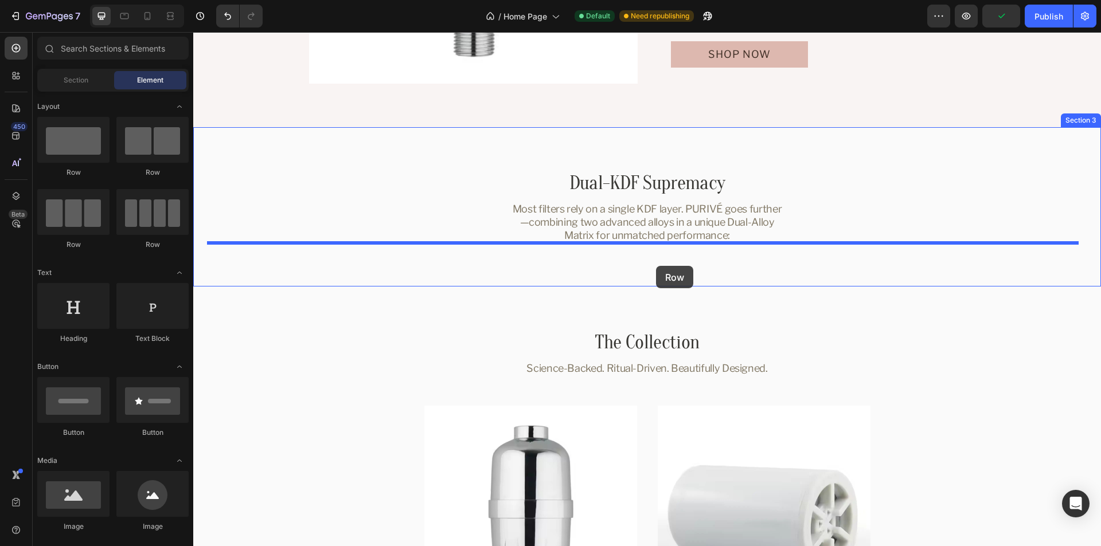
drag, startPoint x: 368, startPoint y: 179, endPoint x: 656, endPoint y: 266, distance: 301.3
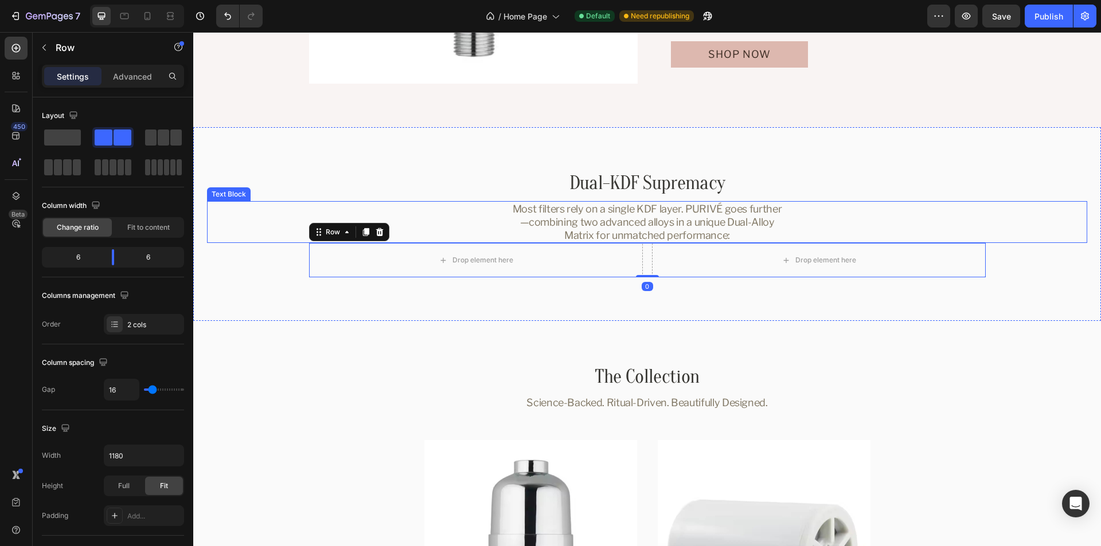
click at [876, 214] on div "Most filters rely on a single KDF layer. PURIVÉ goes further—combining two adva…" at bounding box center [647, 222] width 880 height 42
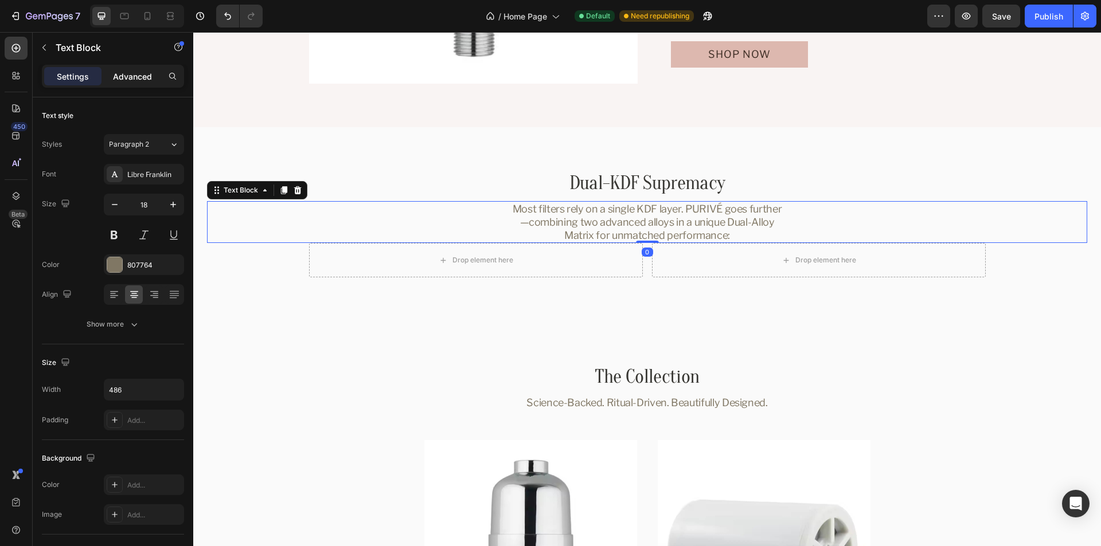
click at [131, 76] on p "Advanced" at bounding box center [132, 77] width 39 height 12
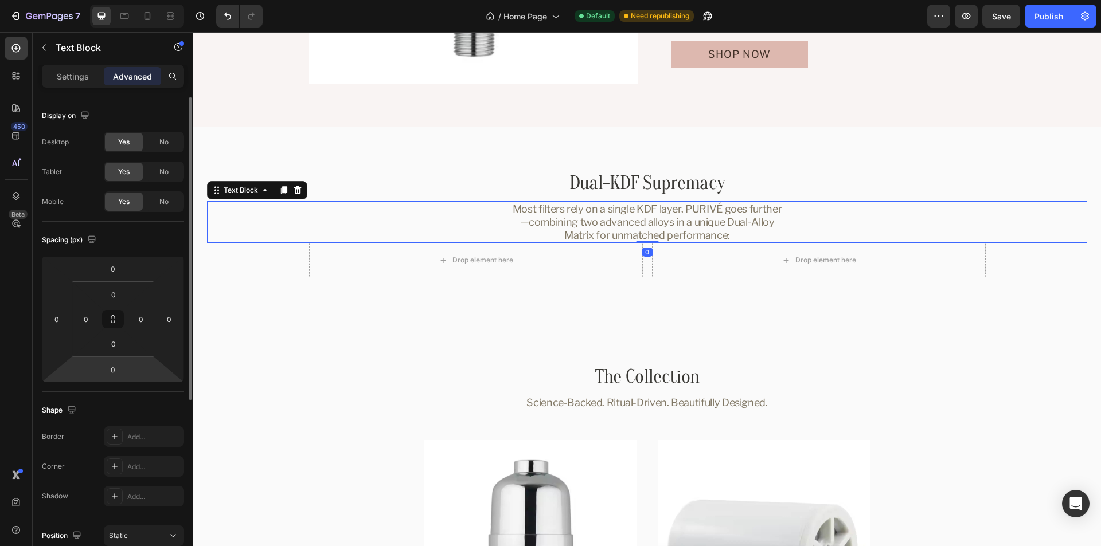
click at [158, 0] on html "7 Version history / Home Page Default Need republishing Preview Save Publish 45…" at bounding box center [550, 0] width 1101 height 0
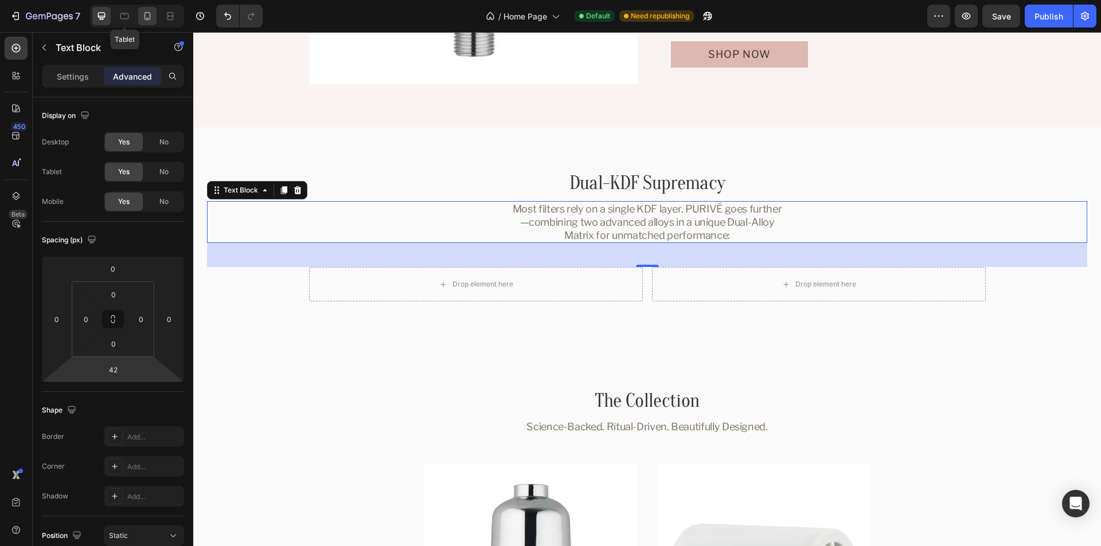
drag, startPoint x: 128, startPoint y: 17, endPoint x: 139, endPoint y: 17, distance: 10.9
click at [128, 17] on icon at bounding box center [124, 16] width 9 height 6
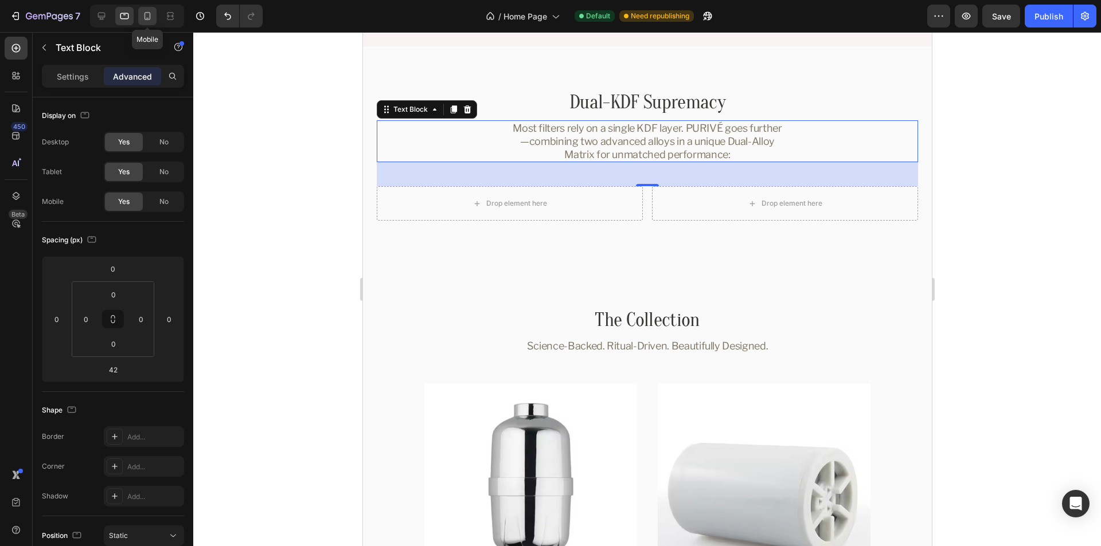
click at [146, 17] on icon at bounding box center [147, 15] width 11 height 11
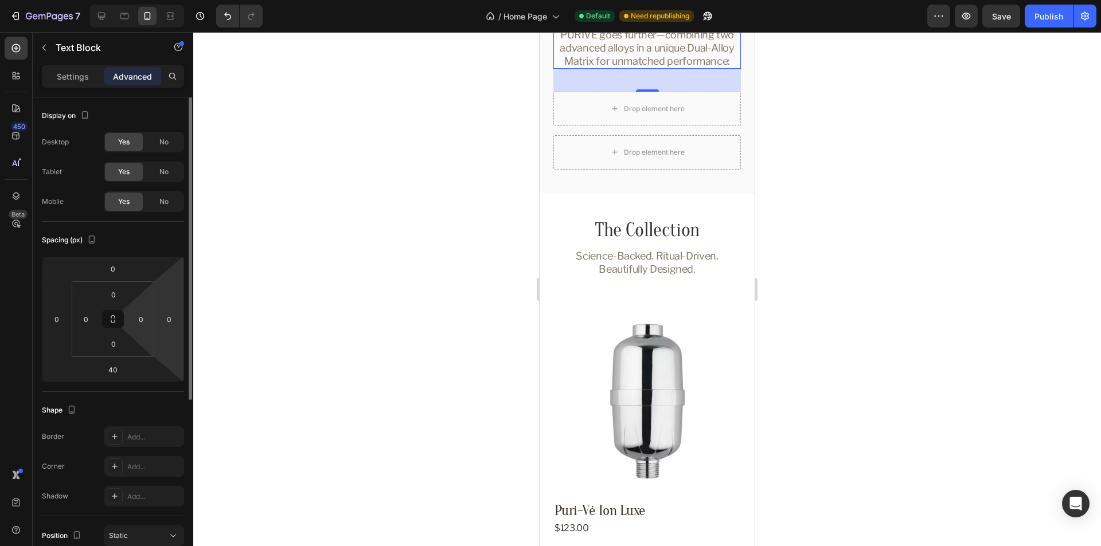
scroll to position [1092, 0]
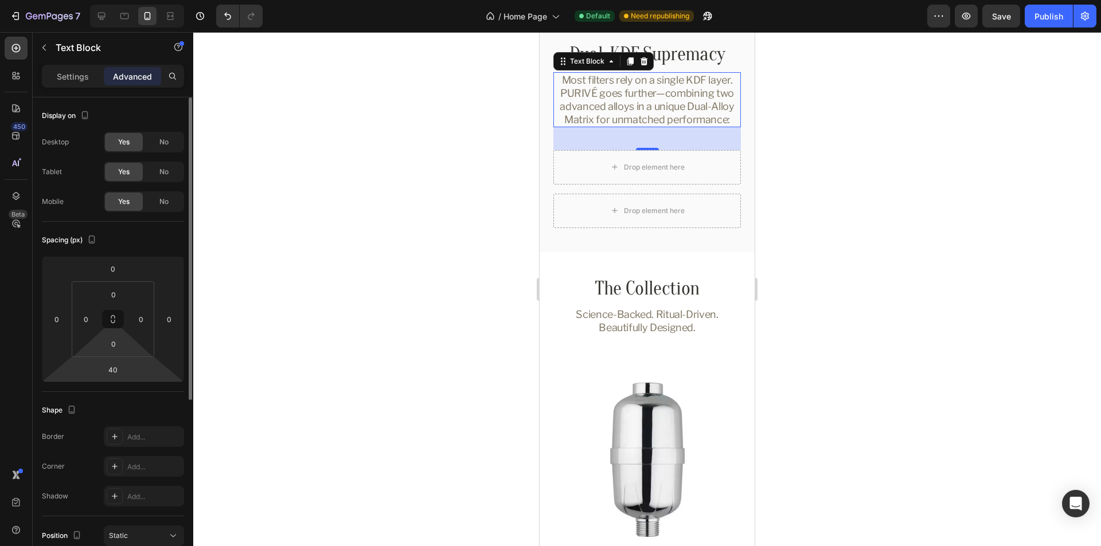
click at [138, 0] on html "7 Version history / Home Page Default Need republishing Preview Save Publish 45…" at bounding box center [550, 0] width 1101 height 0
type input "42"
click at [141, 409] on div "Shape" at bounding box center [113, 410] width 142 height 18
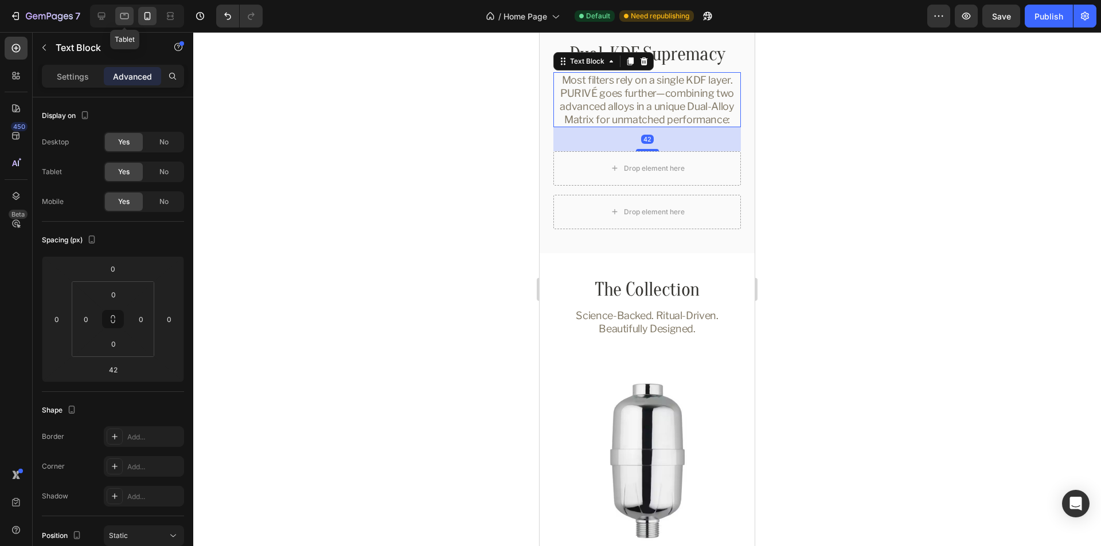
click at [122, 15] on icon at bounding box center [124, 15] width 11 height 11
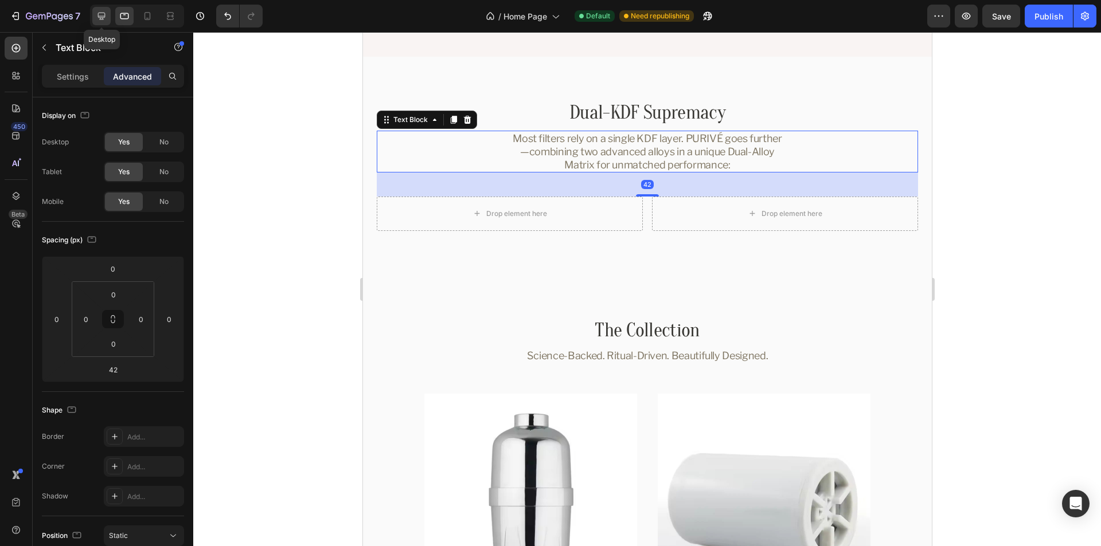
click at [101, 17] on icon at bounding box center [101, 16] width 7 height 7
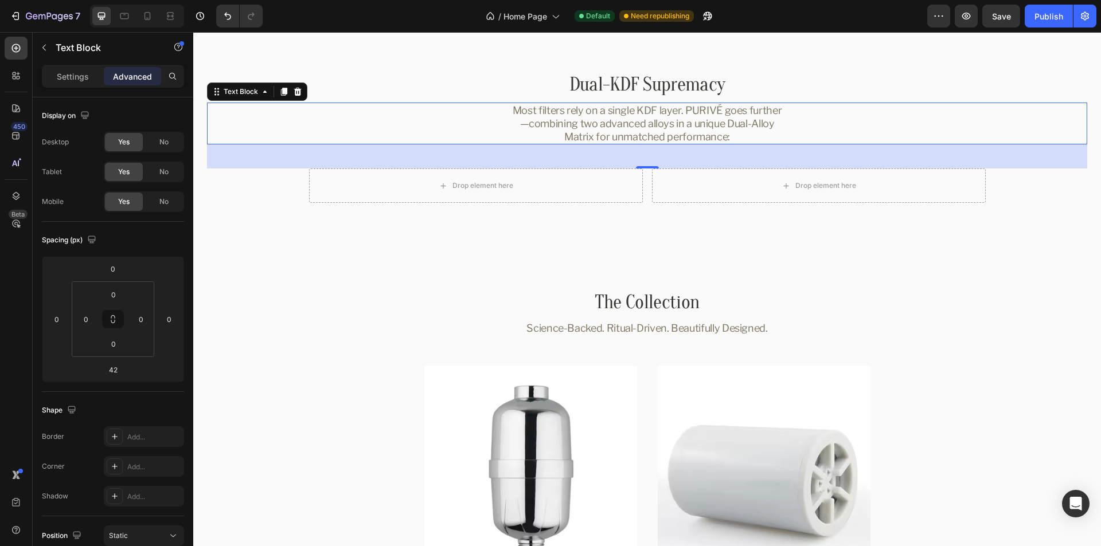
scroll to position [1222, 0]
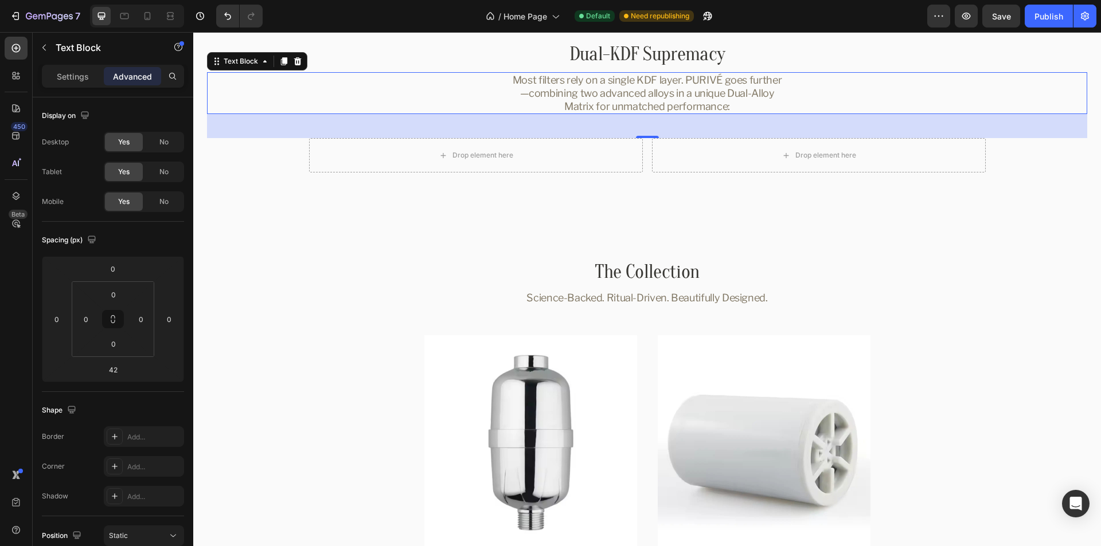
click at [73, 65] on div "Settings Advanced" at bounding box center [113, 76] width 142 height 23
click at [69, 72] on p "Settings" at bounding box center [73, 77] width 32 height 12
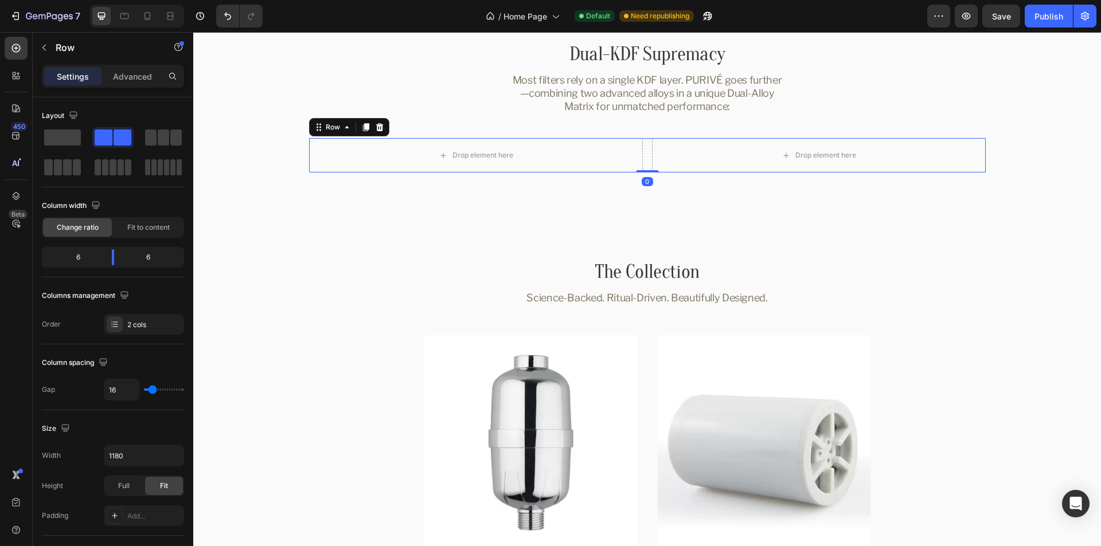
click at [640, 156] on div "Drop element here Drop element here Row 0" at bounding box center [647, 155] width 677 height 34
click at [117, 393] on input "16" at bounding box center [121, 390] width 34 height 21
type input "3"
type input "34"
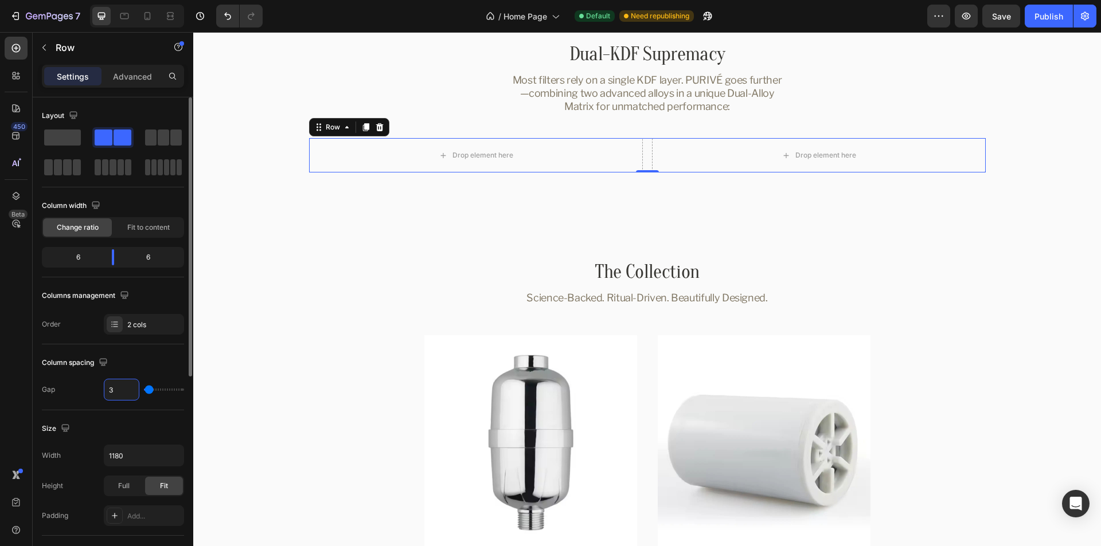
type input "34"
click at [142, 365] on div "Column spacing" at bounding box center [113, 363] width 142 height 18
drag, startPoint x: 112, startPoint y: 254, endPoint x: 90, endPoint y: 256, distance: 22.4
click at [90, 256] on div at bounding box center [93, 257] width 21 height 16
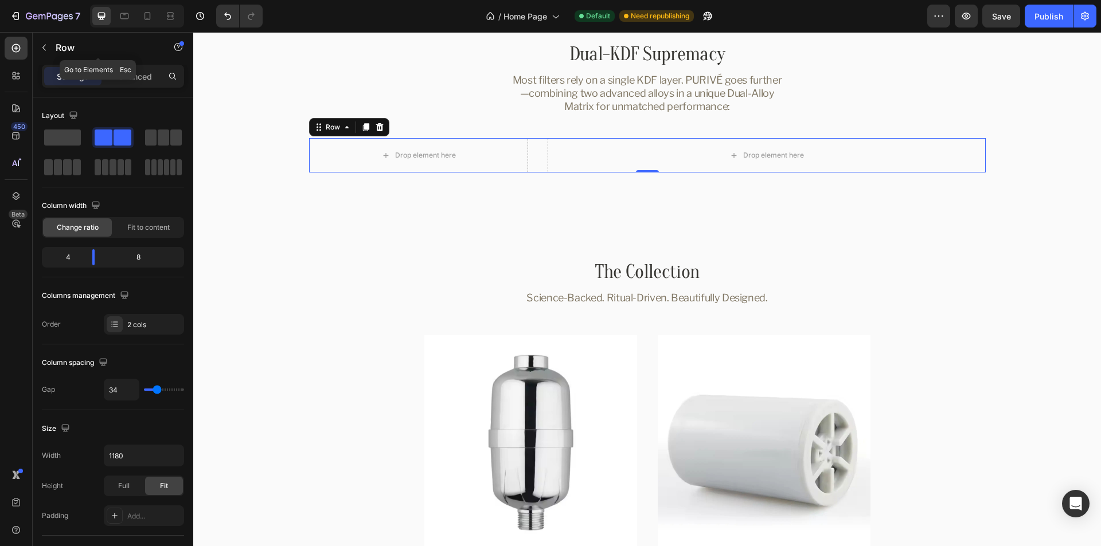
click at [44, 51] on icon "button" at bounding box center [44, 47] width 9 height 9
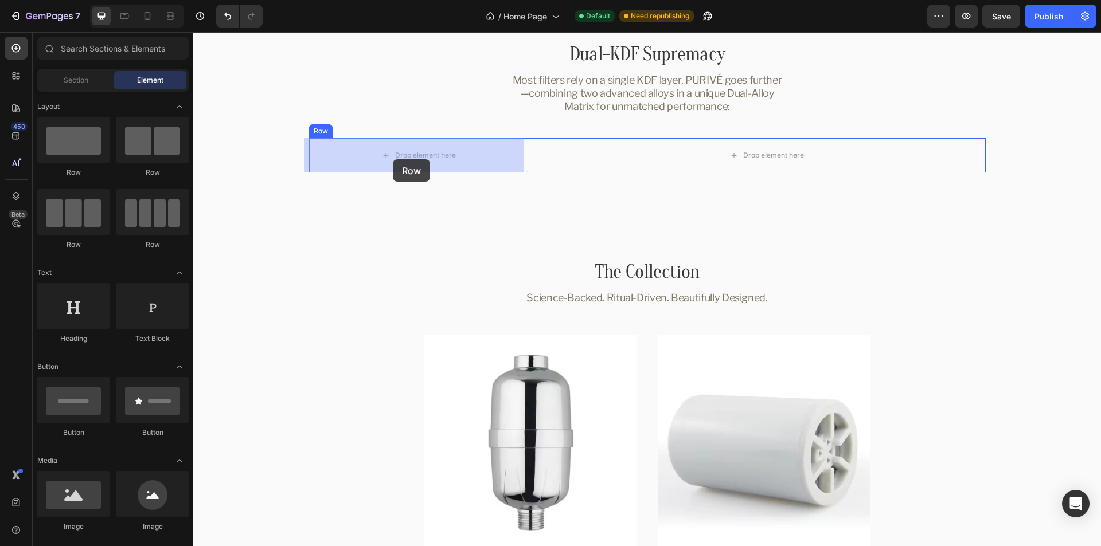
drag, startPoint x: 278, startPoint y: 183, endPoint x: 393, endPoint y: 159, distance: 117.1
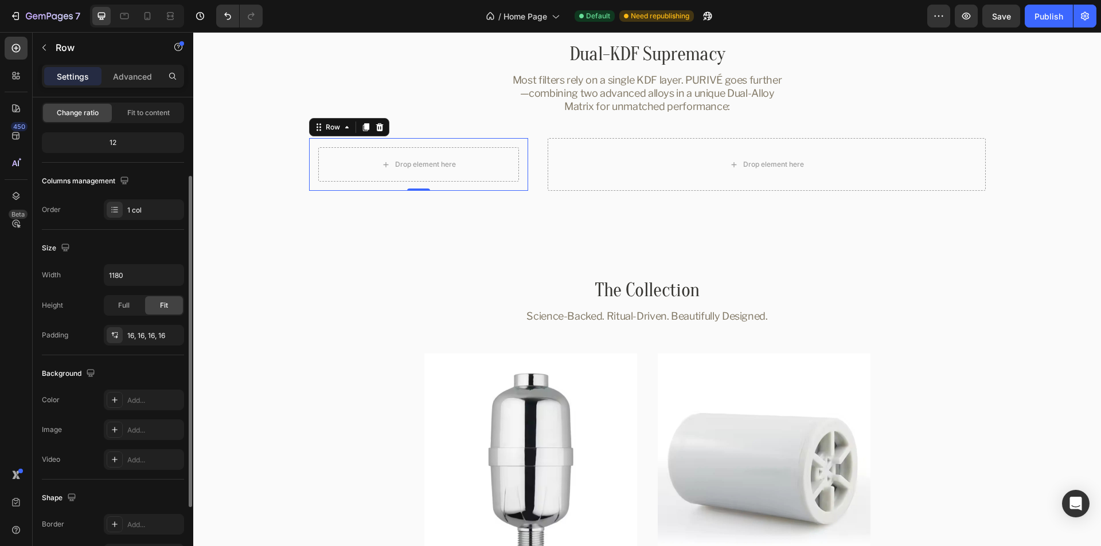
scroll to position [172, 0]
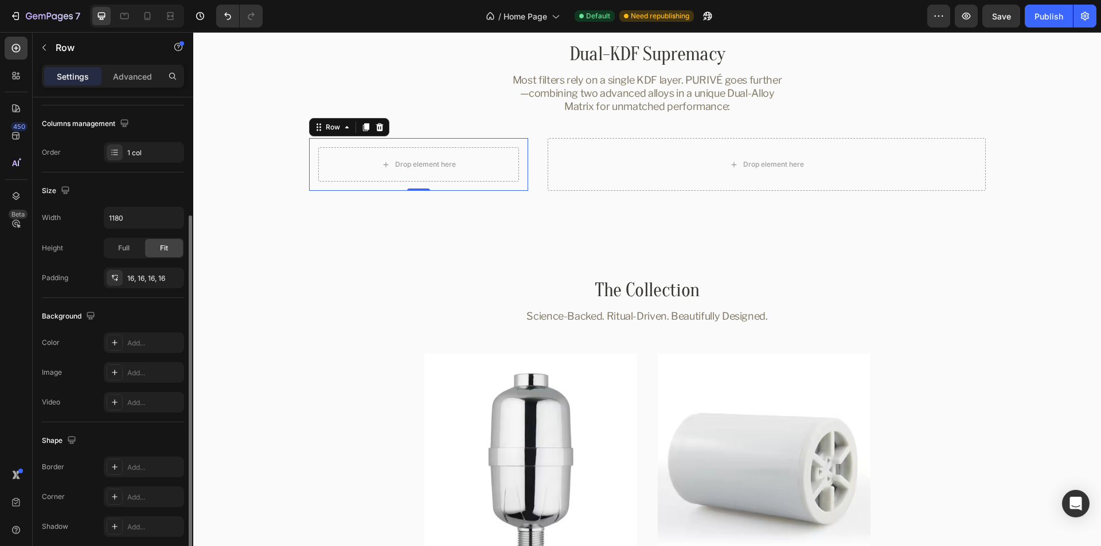
drag, startPoint x: 134, startPoint y: 341, endPoint x: 138, endPoint y: 360, distance: 19.3
click at [134, 341] on div "Add..." at bounding box center [154, 343] width 54 height 10
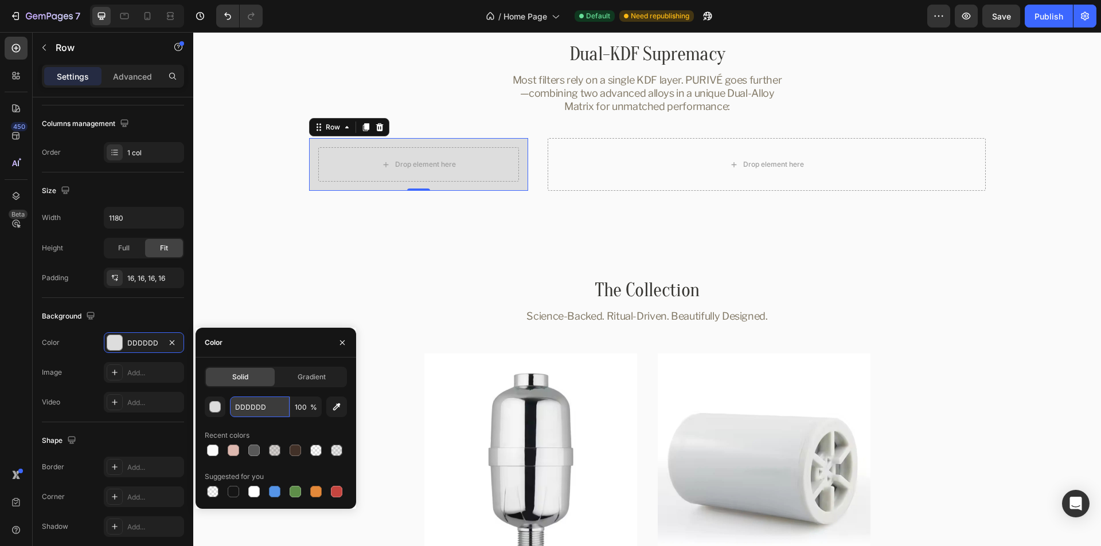
click at [251, 405] on input "DDDDDD" at bounding box center [260, 407] width 60 height 21
paste input "#FFFFFF"
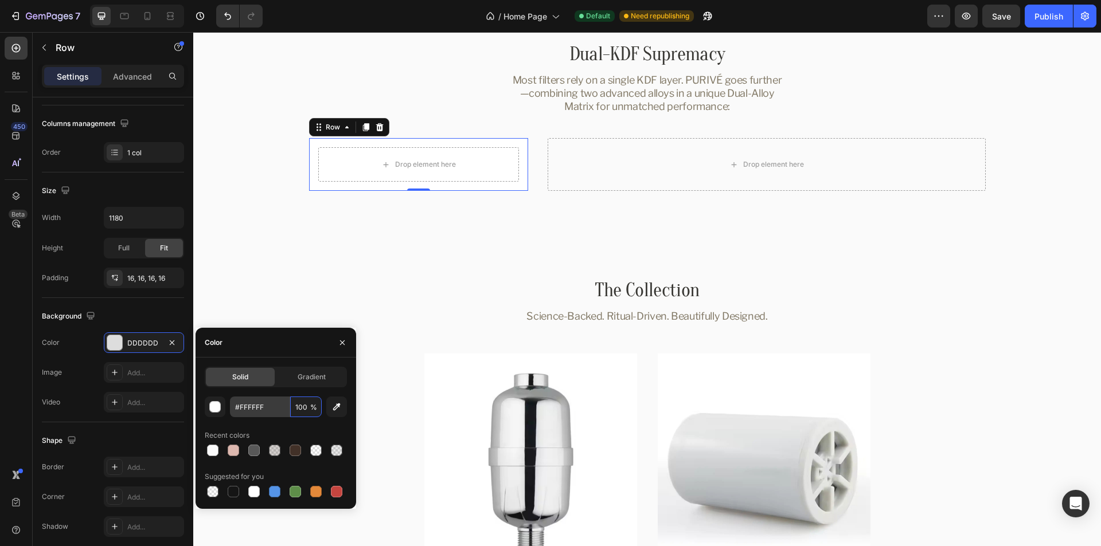
type input "FFFFFF"
click at [139, 310] on div "Background" at bounding box center [113, 316] width 142 height 18
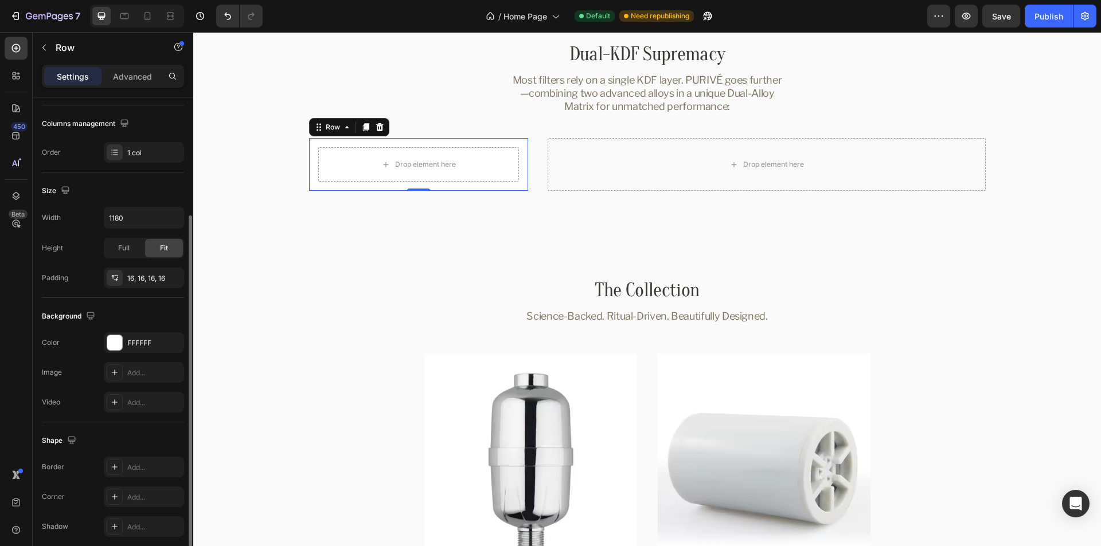
scroll to position [218, 0]
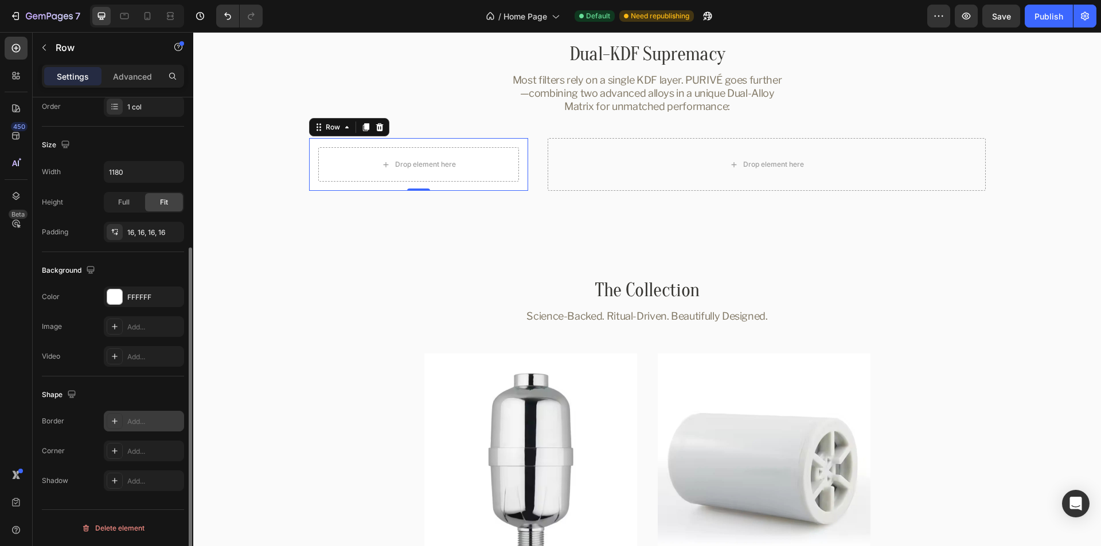
click at [136, 423] on div "Add..." at bounding box center [154, 422] width 54 height 10
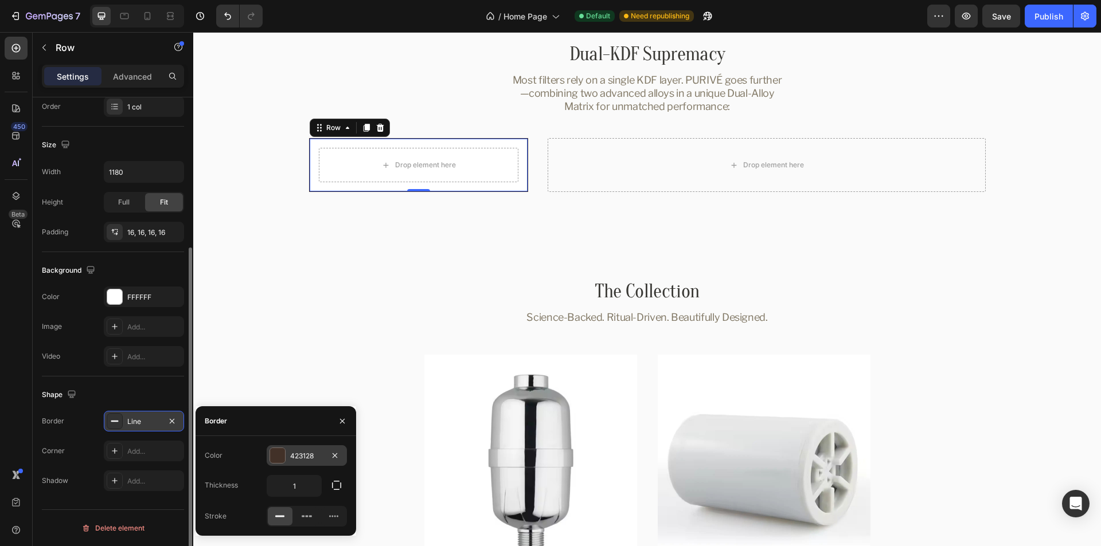
click at [301, 457] on div "423128" at bounding box center [306, 456] width 33 height 10
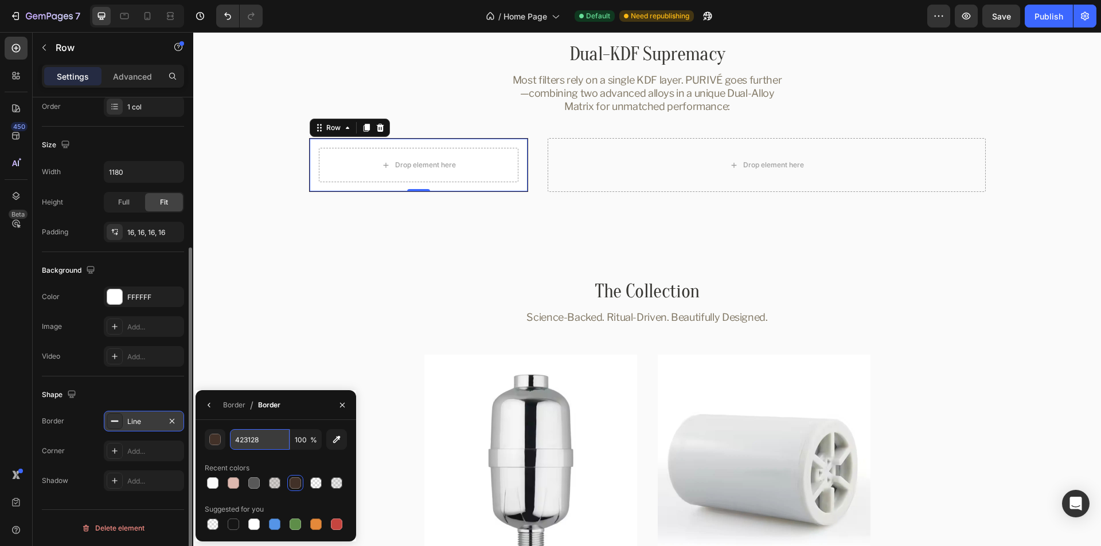
click at [0, 0] on input "423128" at bounding box center [0, 0] width 0 height 0
paste input "#DDB8AF59"
type input "DDB8AF"
type input "35"
click at [306, 461] on div "Recent colors" at bounding box center [276, 468] width 142 height 18
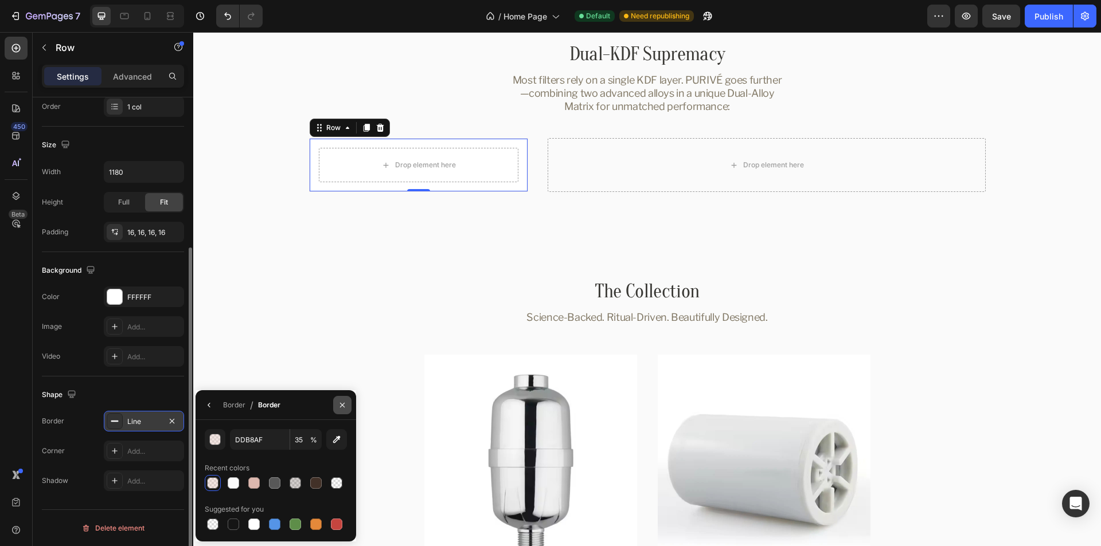
click at [343, 406] on icon "button" at bounding box center [342, 405] width 5 height 5
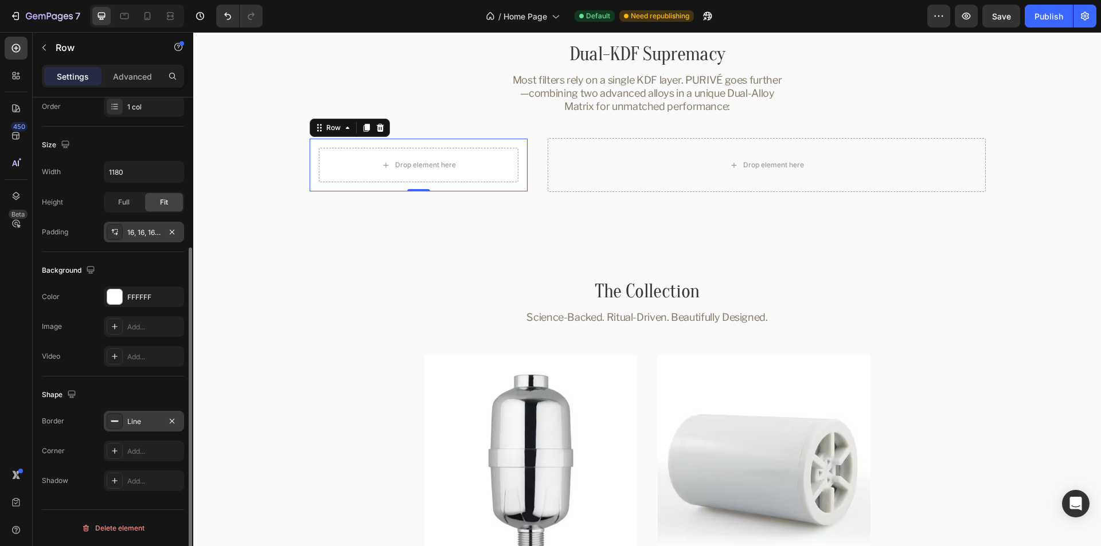
click at [136, 231] on div "16, 16, 16, 16" at bounding box center [143, 233] width 33 height 10
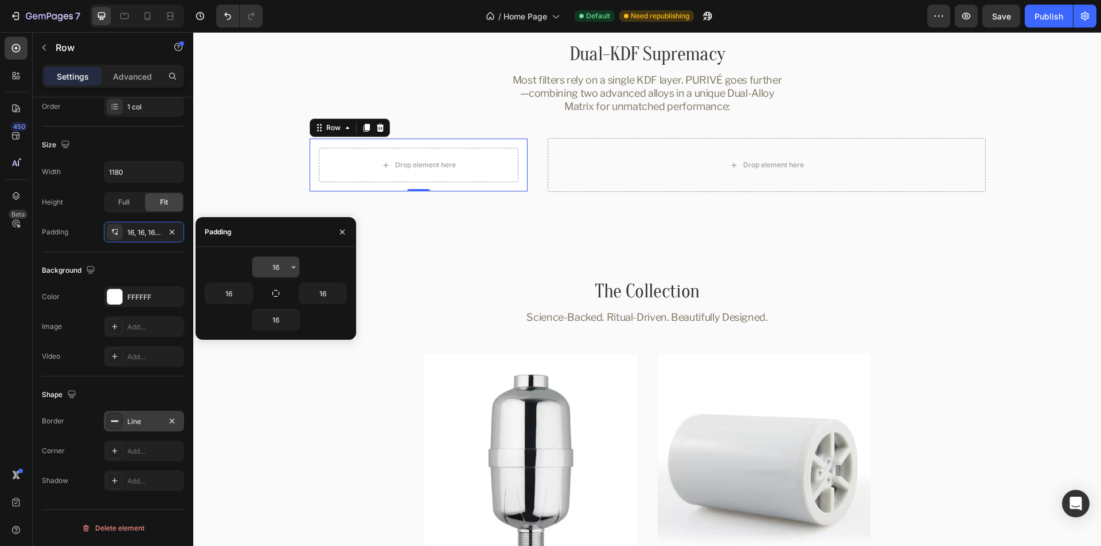
click at [276, 269] on input "16" at bounding box center [275, 267] width 47 height 21
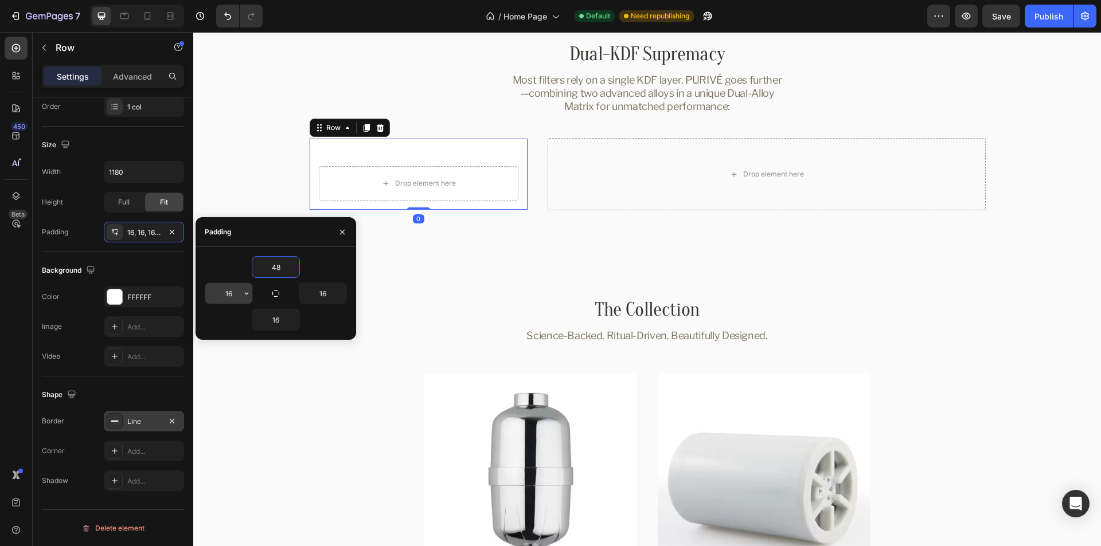
type input "48"
click at [229, 292] on input "16" at bounding box center [228, 293] width 47 height 21
type input "32"
click at [323, 295] on input "16" at bounding box center [322, 293] width 47 height 21
type input "32"
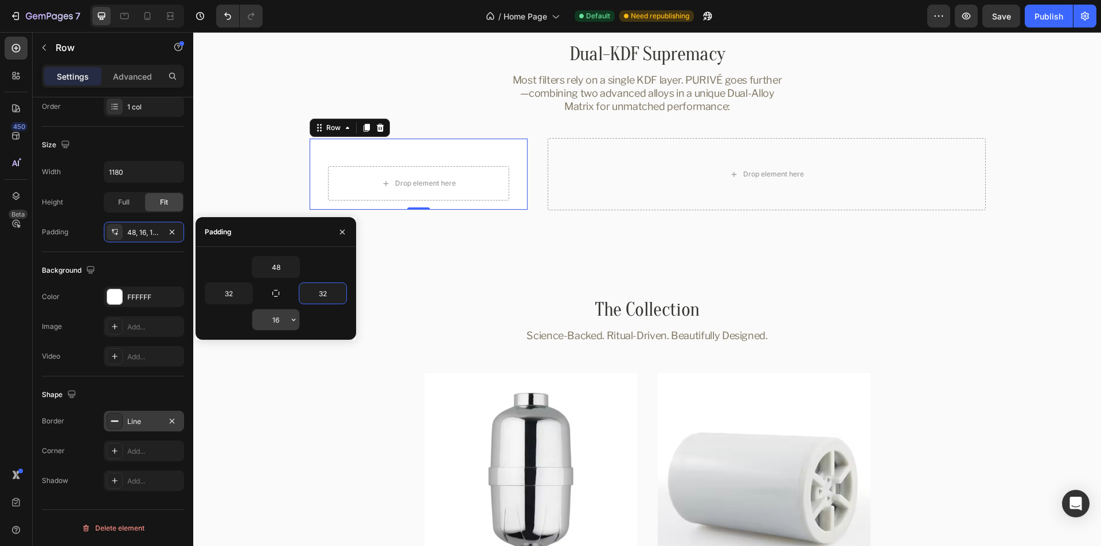
click at [276, 318] on input "16" at bounding box center [275, 320] width 47 height 21
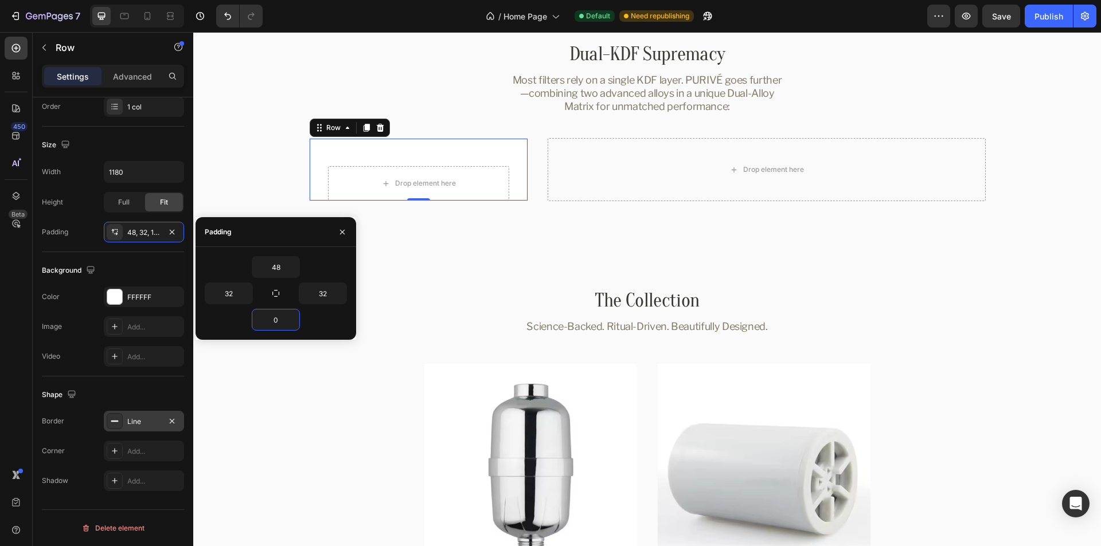
type input "0"
click at [326, 321] on div "0" at bounding box center [276, 320] width 142 height 22
click at [339, 233] on icon "button" at bounding box center [342, 232] width 9 height 9
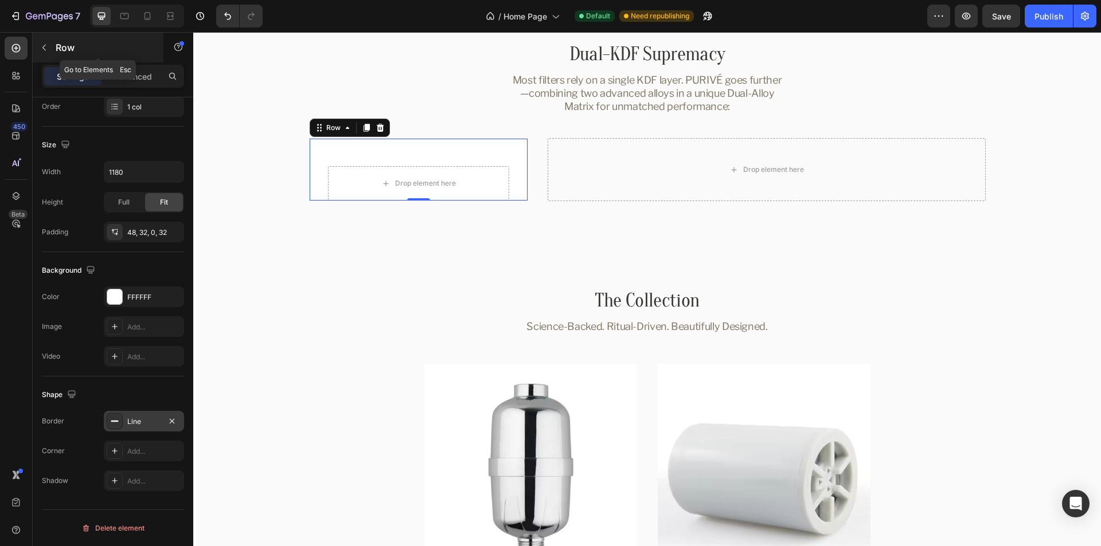
click at [48, 47] on icon "button" at bounding box center [44, 47] width 9 height 9
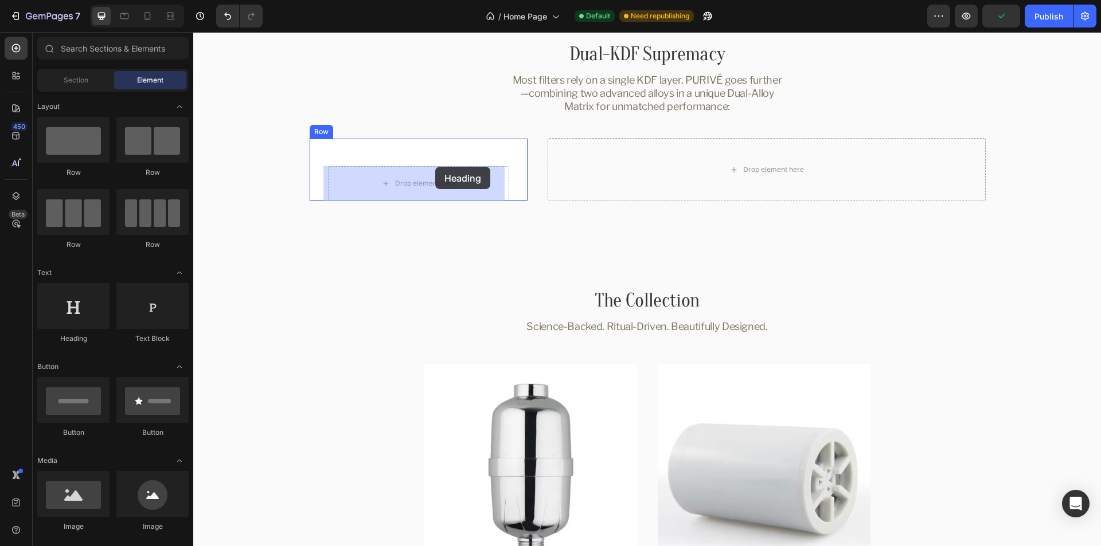
drag, startPoint x: 324, startPoint y: 321, endPoint x: 435, endPoint y: 167, distance: 190.2
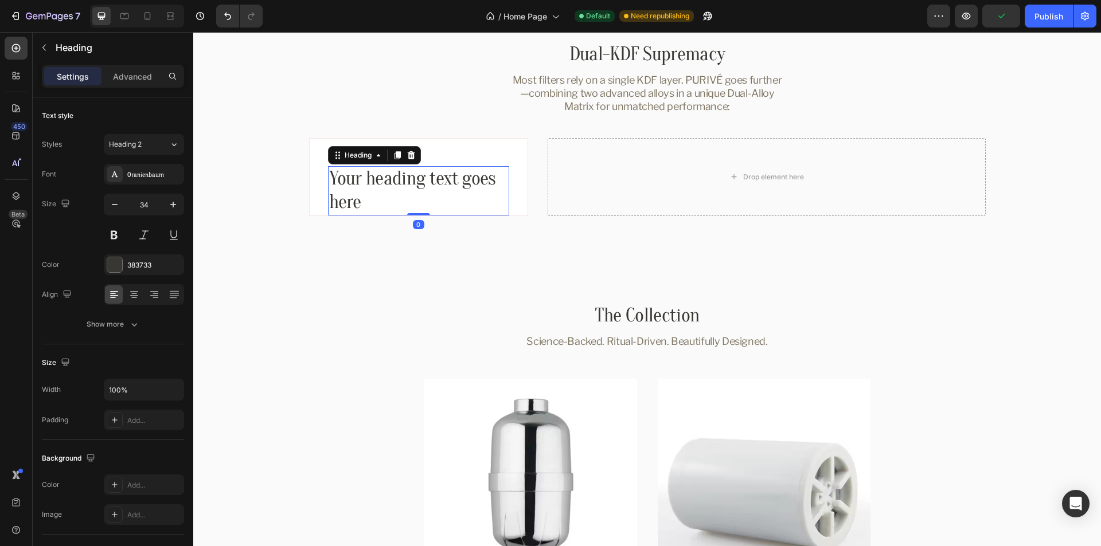
click at [393, 183] on h2 "Your heading text goes here" at bounding box center [418, 190] width 181 height 49
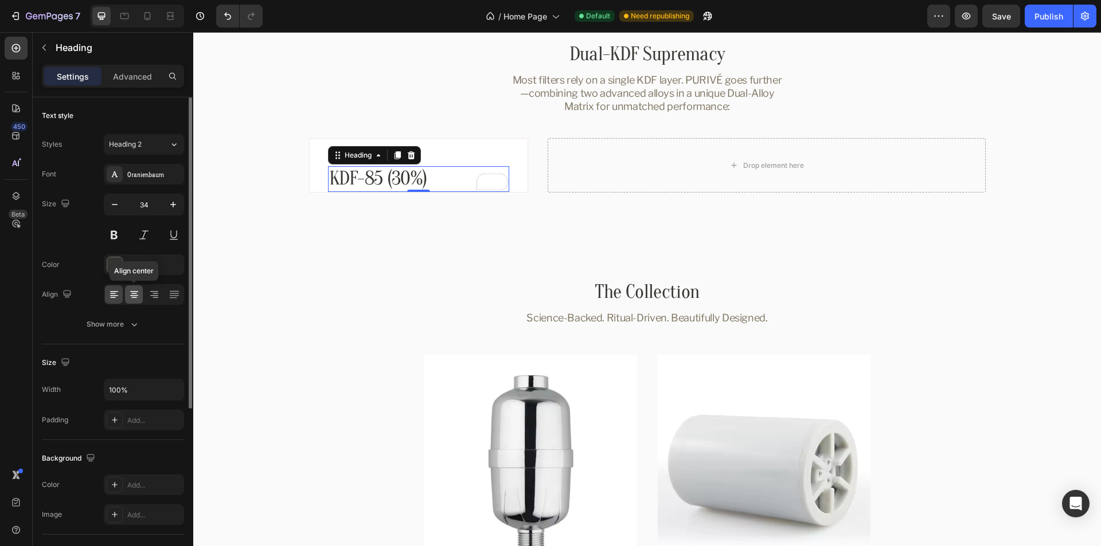
click at [133, 300] on icon at bounding box center [133, 294] width 11 height 11
click at [166, 142] on div "Heading 2" at bounding box center [139, 144] width 60 height 10
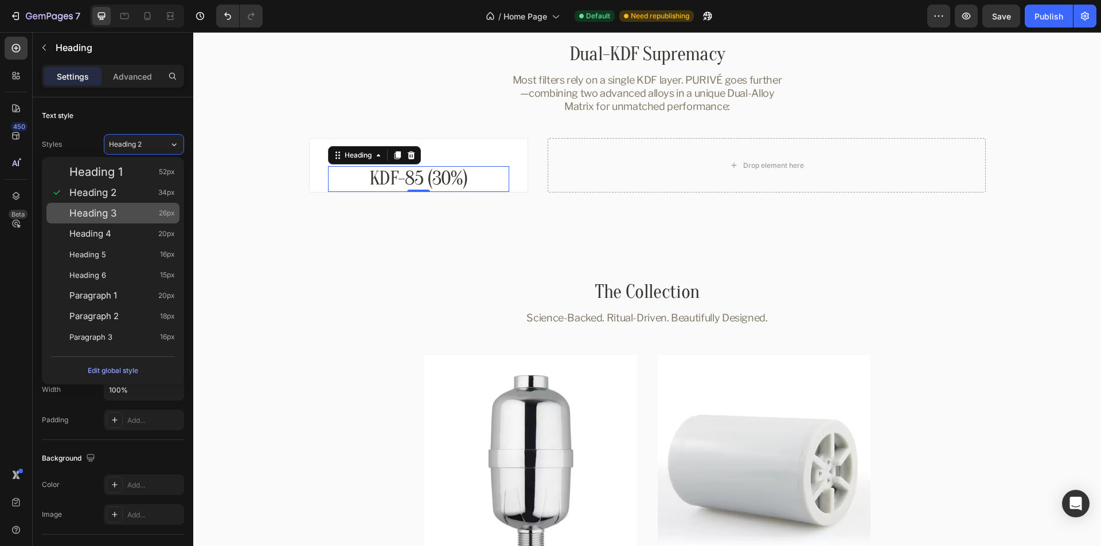
click at [95, 209] on span "Heading 3" at bounding box center [93, 213] width 48 height 11
type input "26"
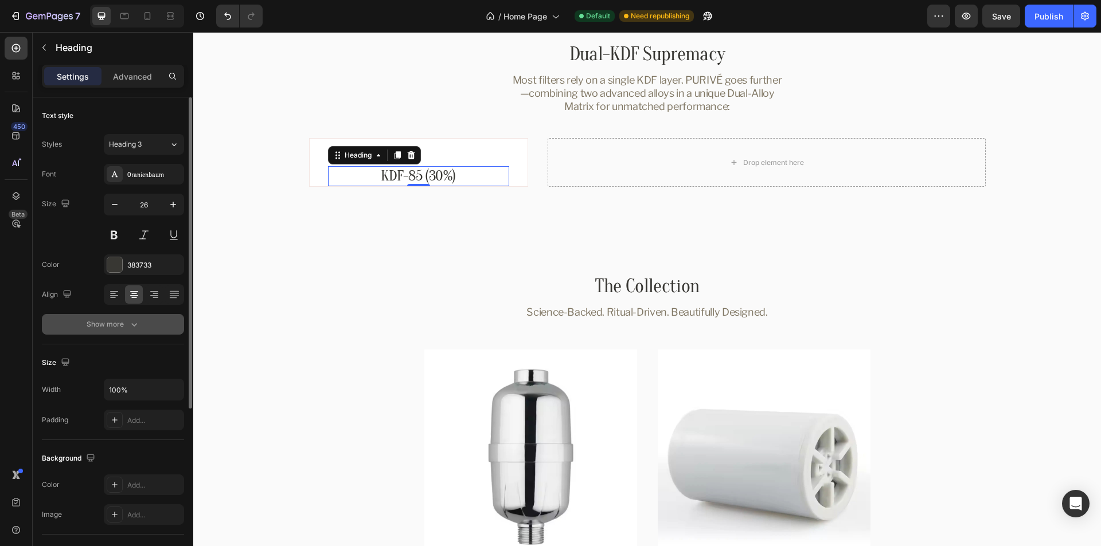
click at [115, 322] on div "Show more" at bounding box center [113, 324] width 53 height 11
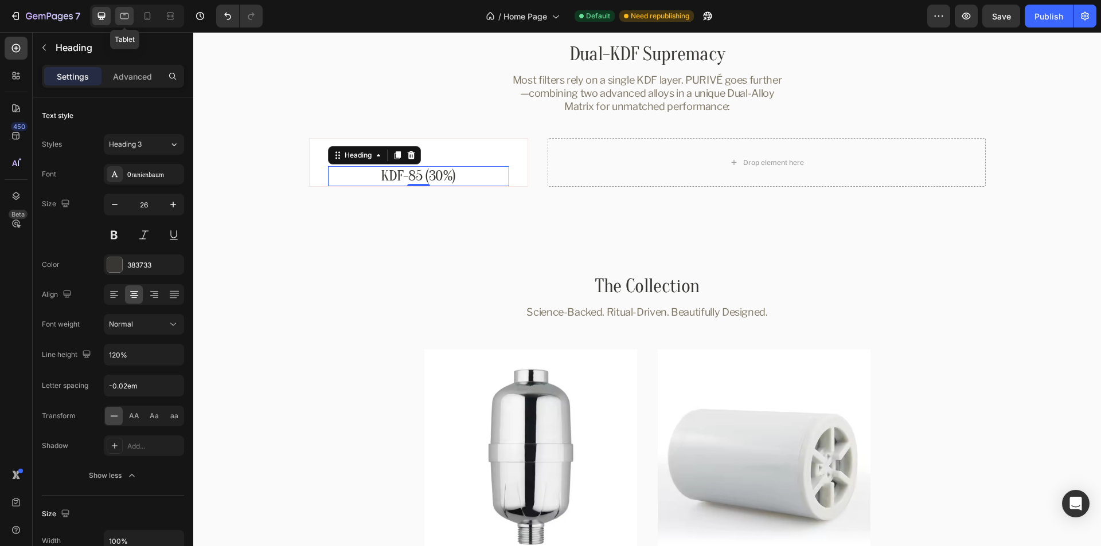
click at [128, 18] on icon at bounding box center [124, 15] width 11 height 11
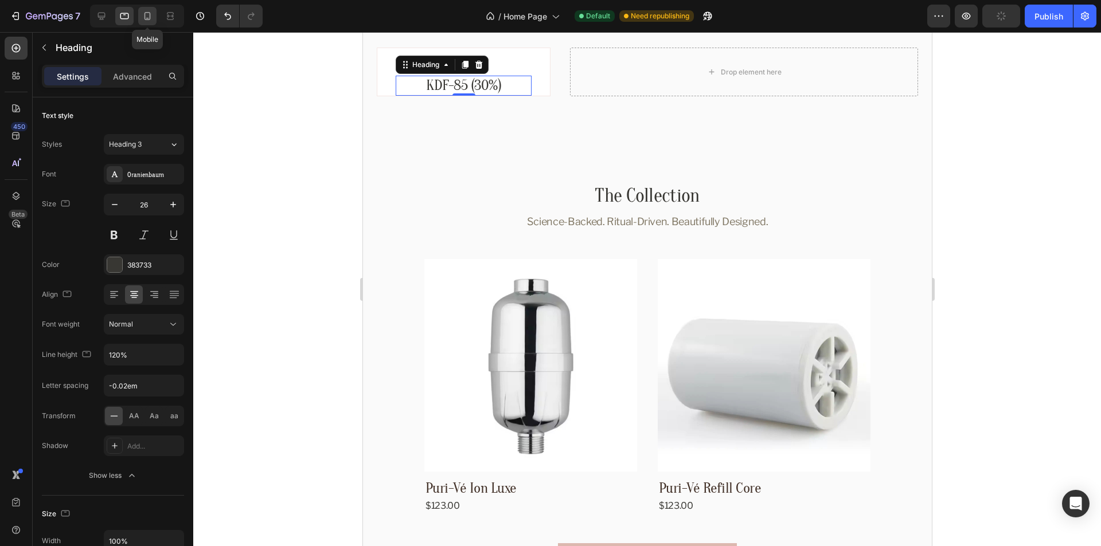
scroll to position [1316, 0]
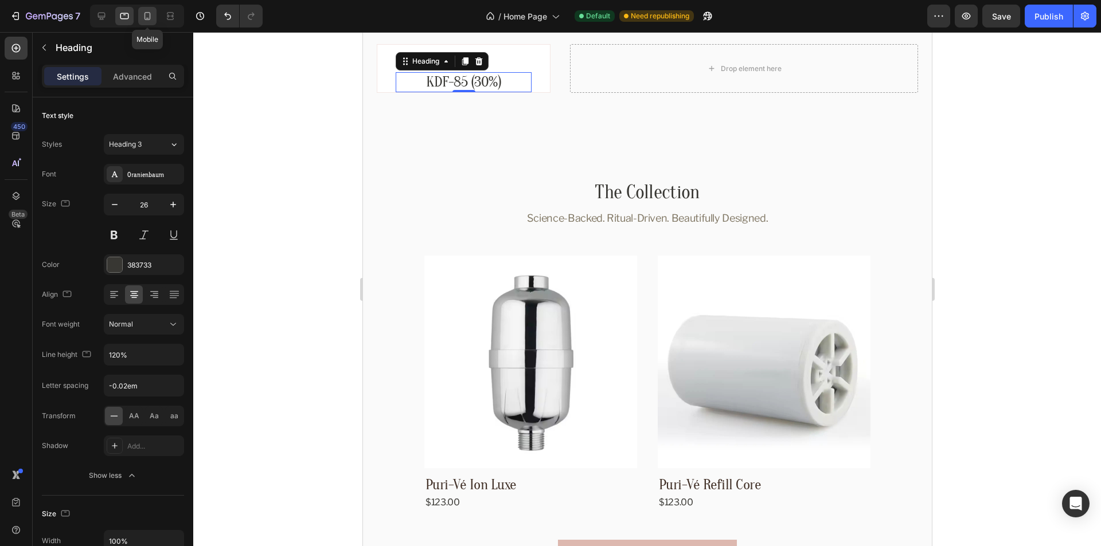
click at [147, 16] on icon at bounding box center [147, 15] width 11 height 11
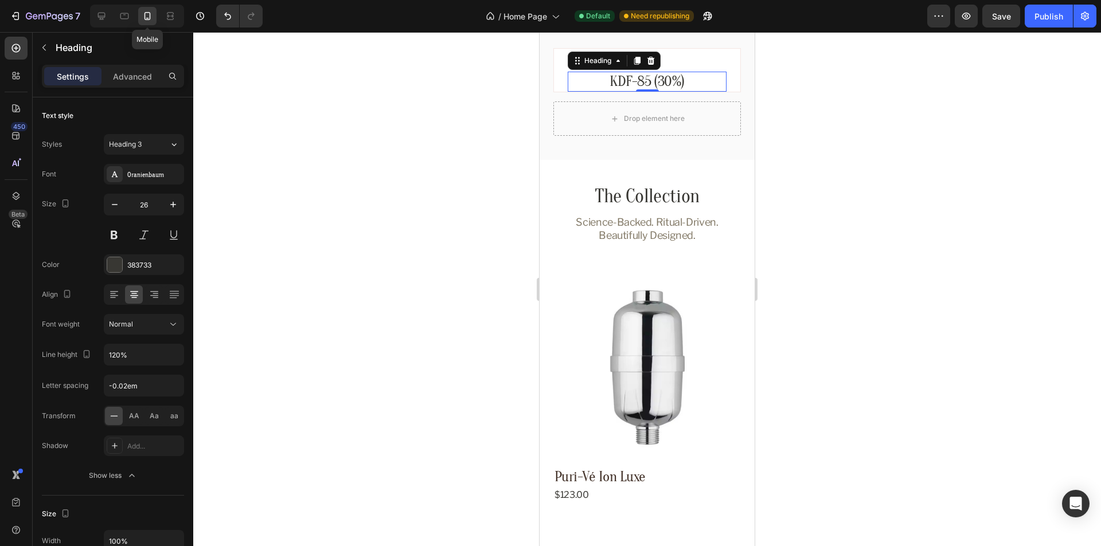
scroll to position [1267, 0]
click at [125, 16] on icon at bounding box center [124, 15] width 11 height 11
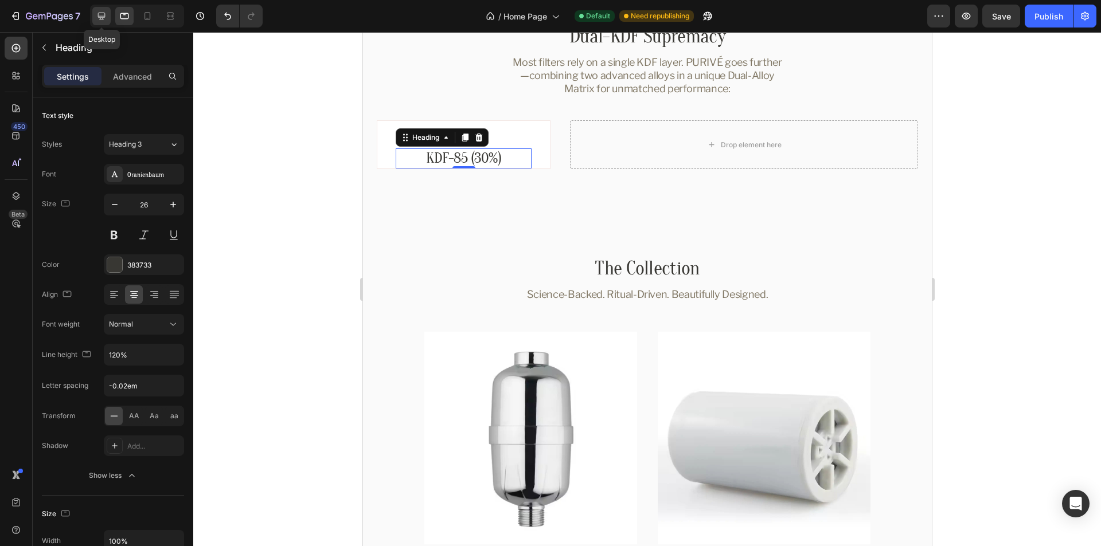
click at [101, 16] on icon at bounding box center [101, 16] width 7 height 7
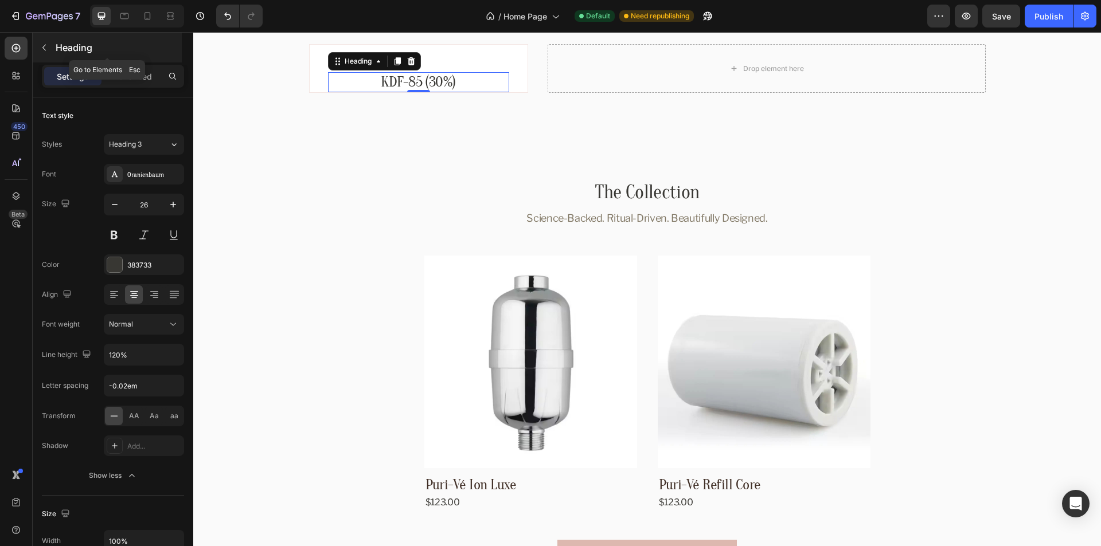
click at [43, 46] on icon "button" at bounding box center [44, 47] width 9 height 9
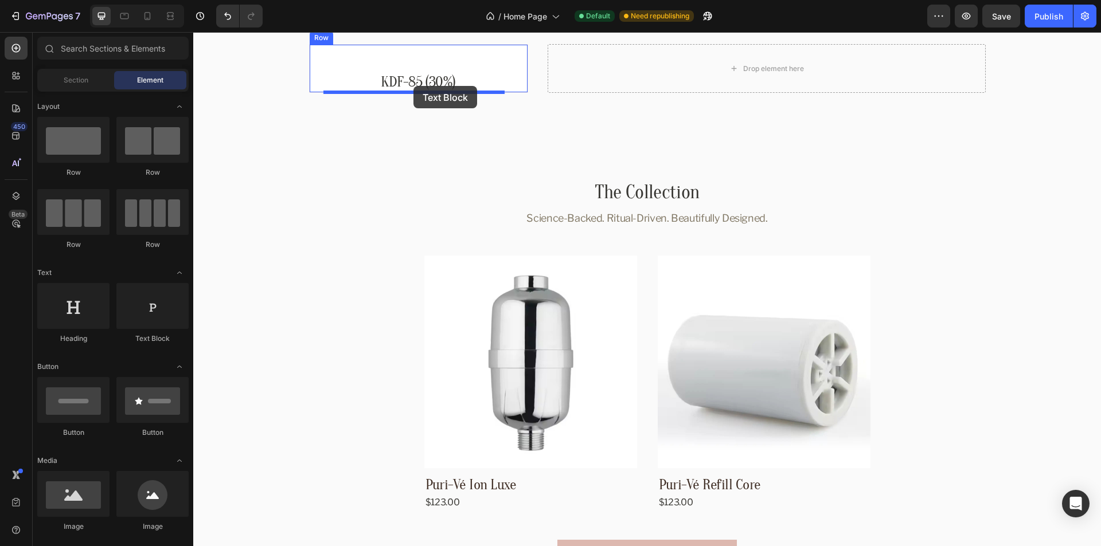
drag, startPoint x: 358, startPoint y: 342, endPoint x: 413, endPoint y: 86, distance: 262.3
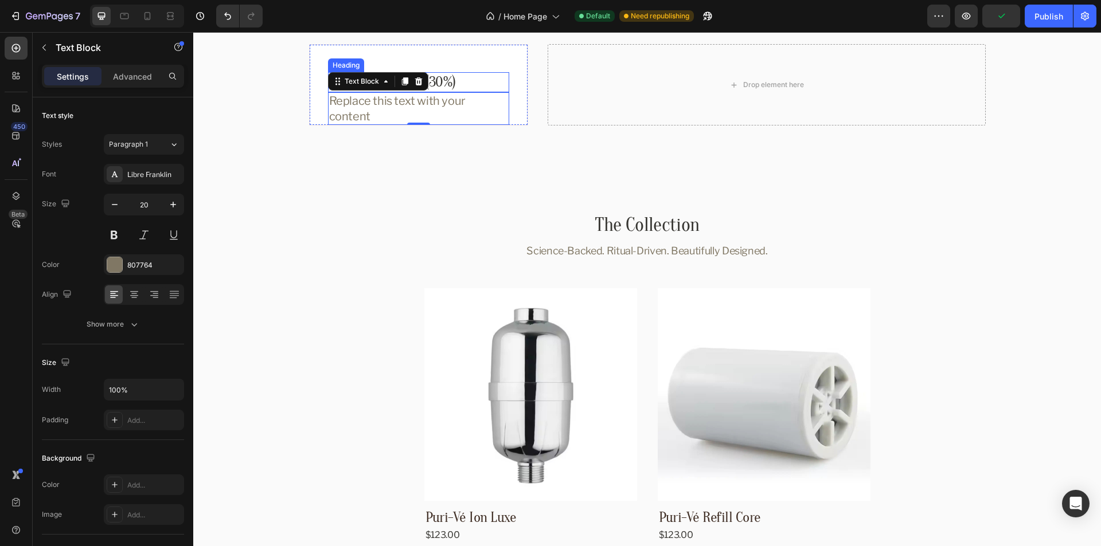
click at [458, 101] on div "Replace this text with your content" at bounding box center [418, 108] width 181 height 33
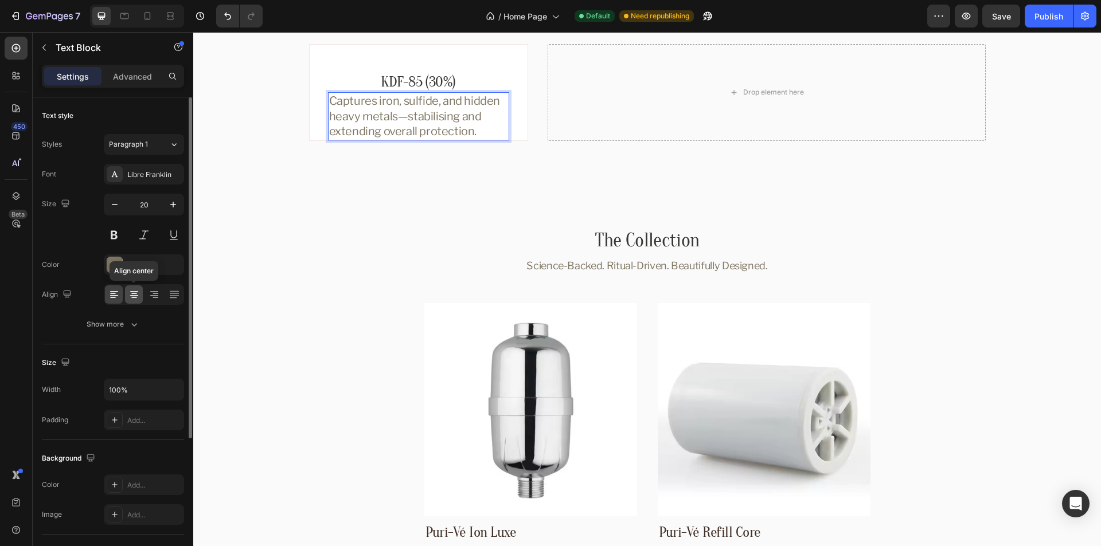
click at [131, 297] on icon at bounding box center [133, 294] width 11 height 11
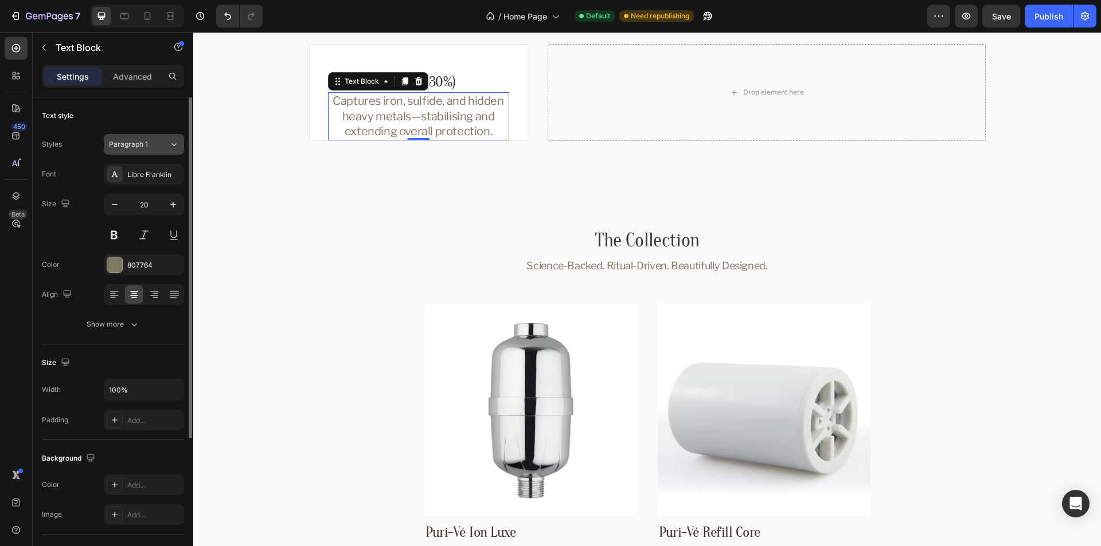
click at [175, 143] on icon at bounding box center [174, 144] width 10 height 11
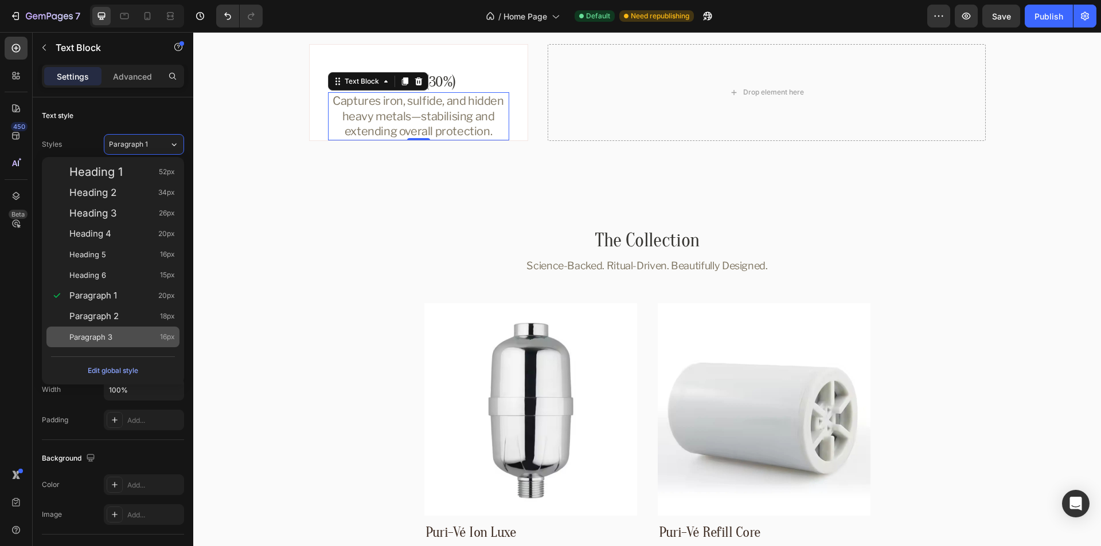
click at [110, 334] on span "Paragraph 3" at bounding box center [90, 336] width 43 height 11
type input "16"
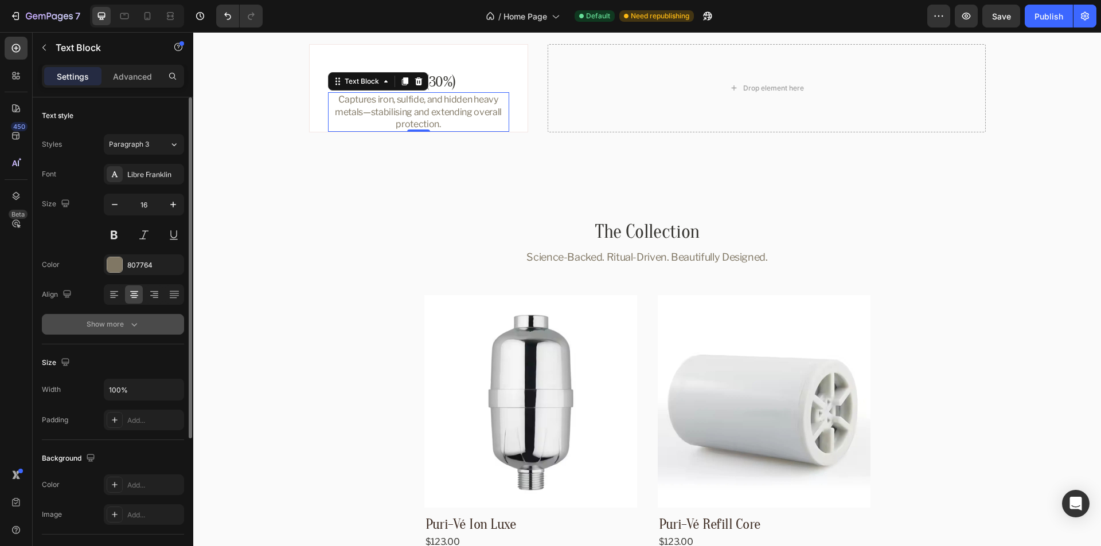
click at [128, 322] on icon "button" at bounding box center [133, 324] width 11 height 11
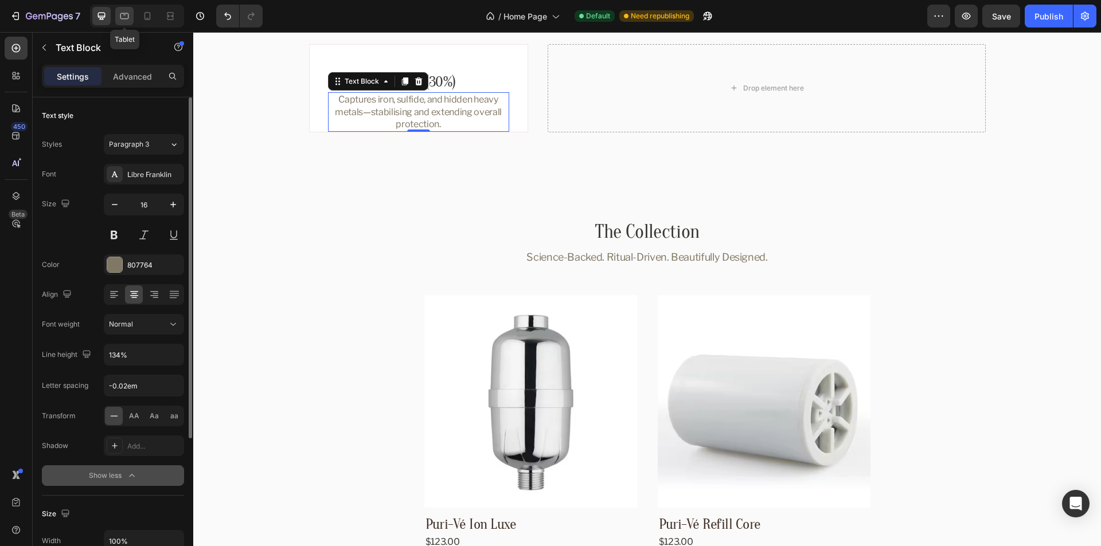
click at [126, 19] on icon at bounding box center [124, 16] width 9 height 6
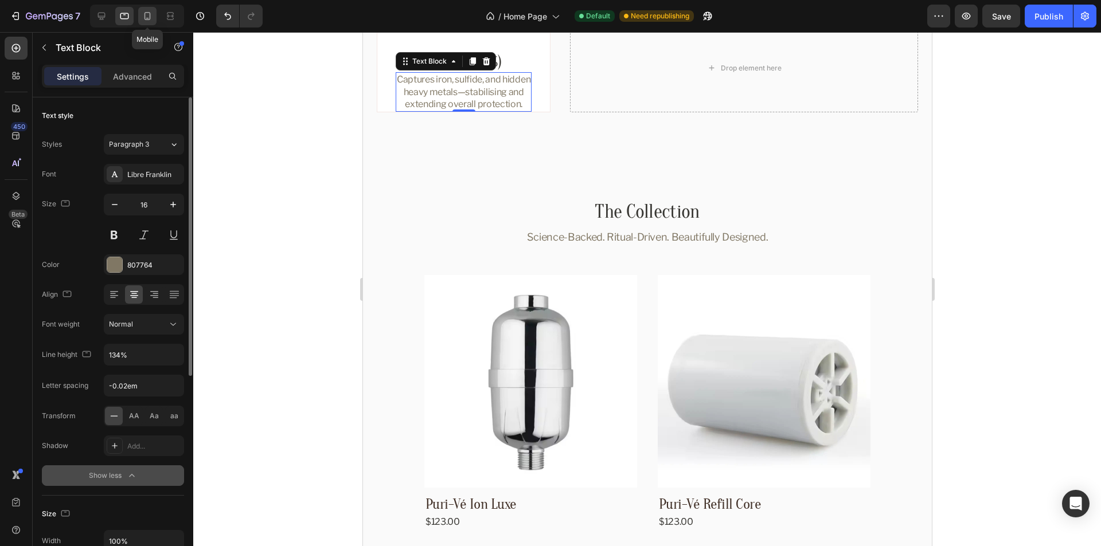
click at [149, 16] on icon at bounding box center [147, 15] width 11 height 11
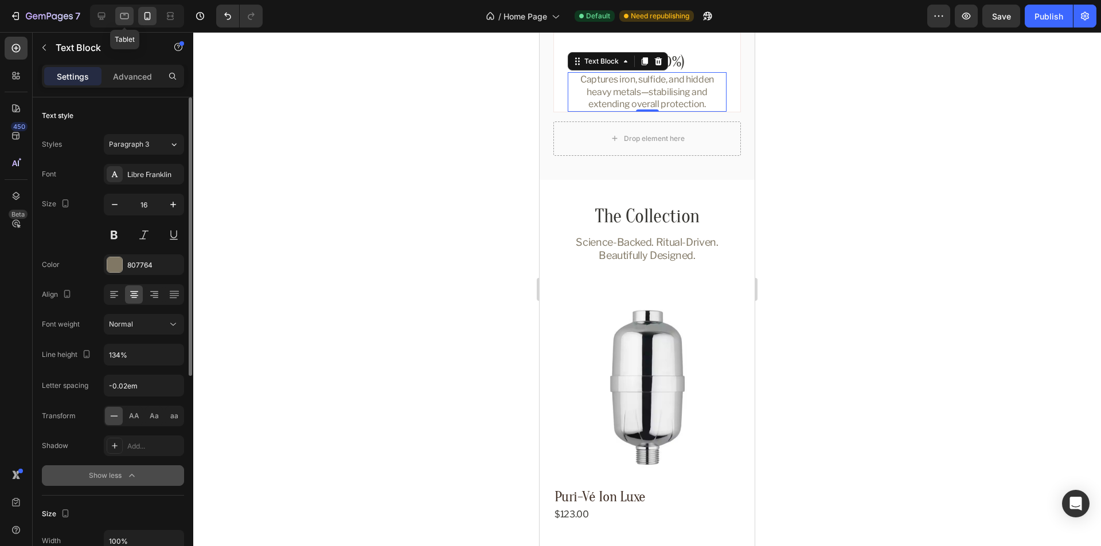
click at [127, 18] on icon at bounding box center [124, 15] width 11 height 11
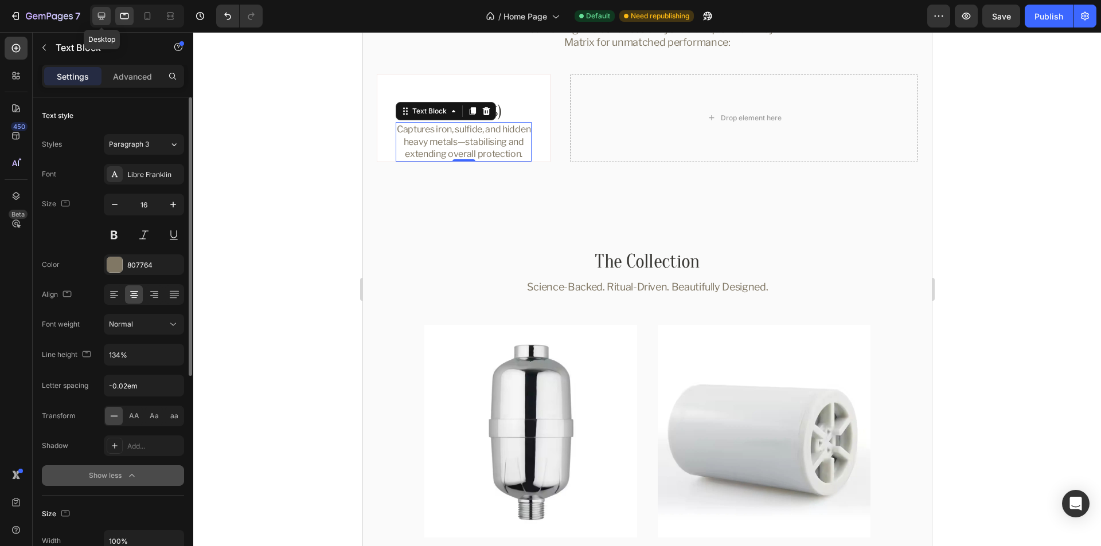
click at [96, 18] on icon at bounding box center [101, 15] width 11 height 11
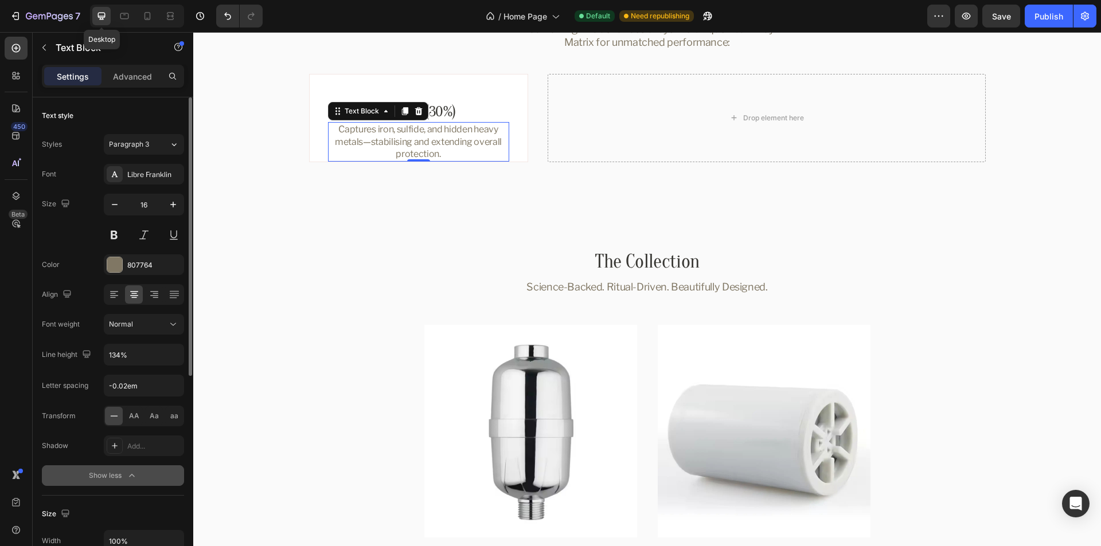
scroll to position [1337, 0]
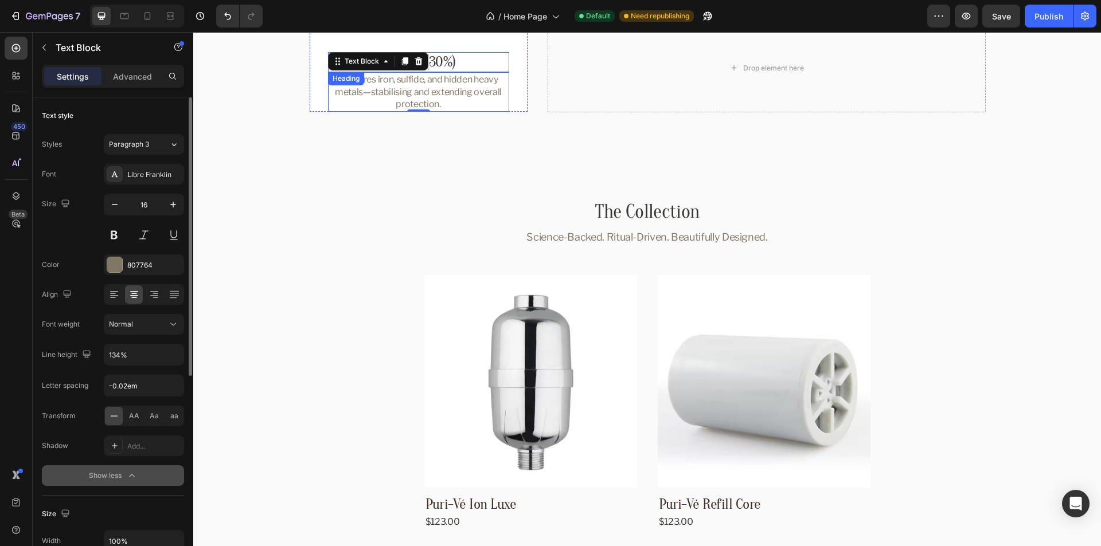
click at [492, 59] on p "KDF-85 (30%)" at bounding box center [418, 62] width 179 height 18
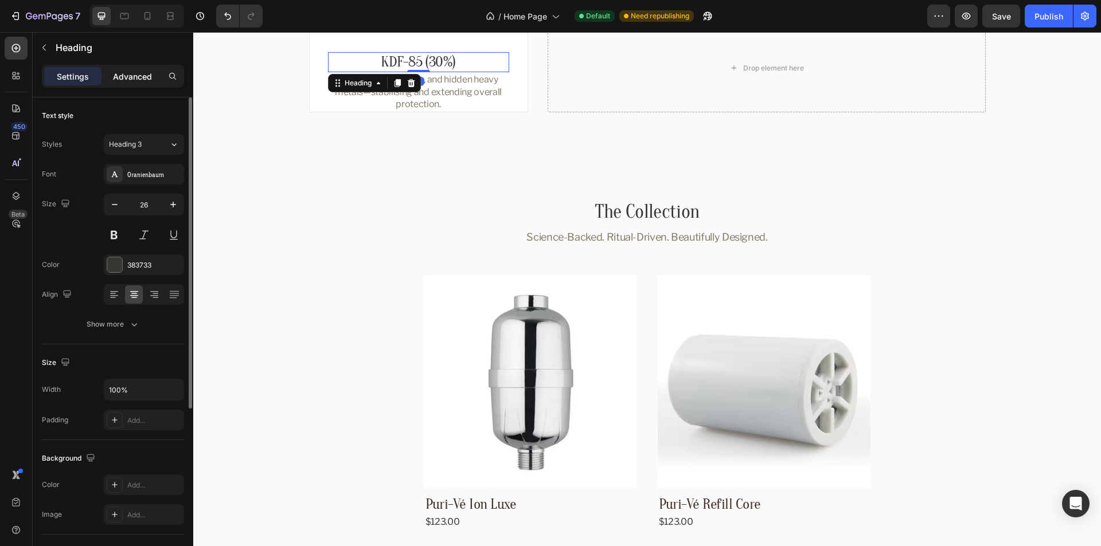
click at [127, 73] on p "Advanced" at bounding box center [132, 77] width 39 height 12
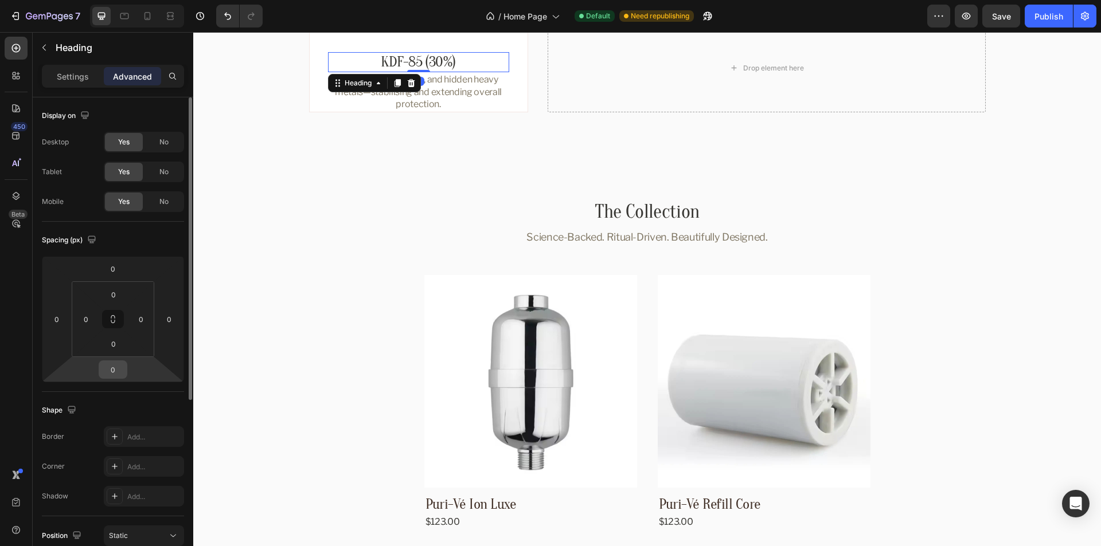
click at [110, 372] on input "0" at bounding box center [112, 369] width 23 height 17
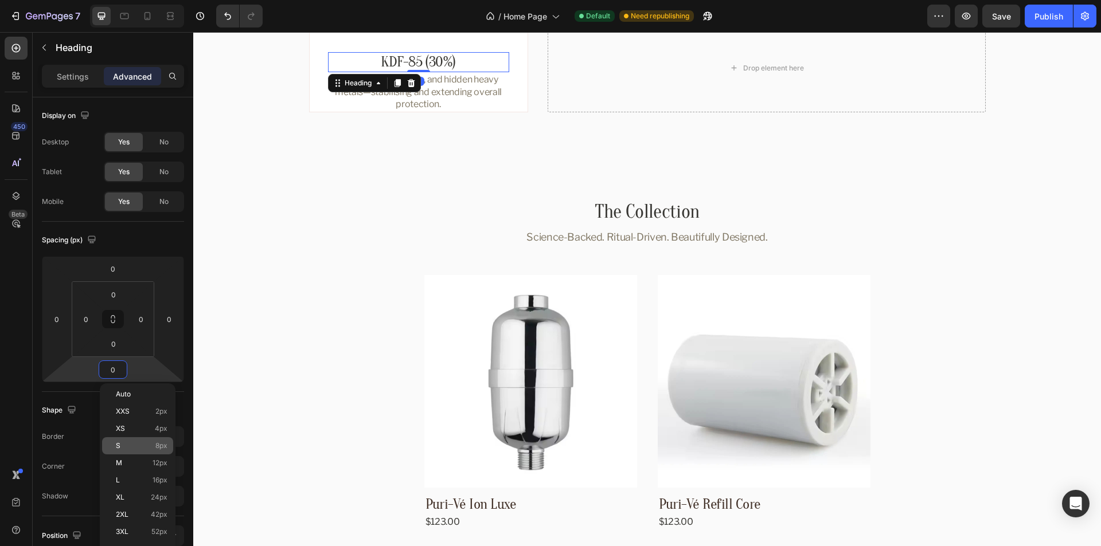
click at [142, 441] on div "S 8px" at bounding box center [137, 445] width 71 height 17
type input "8"
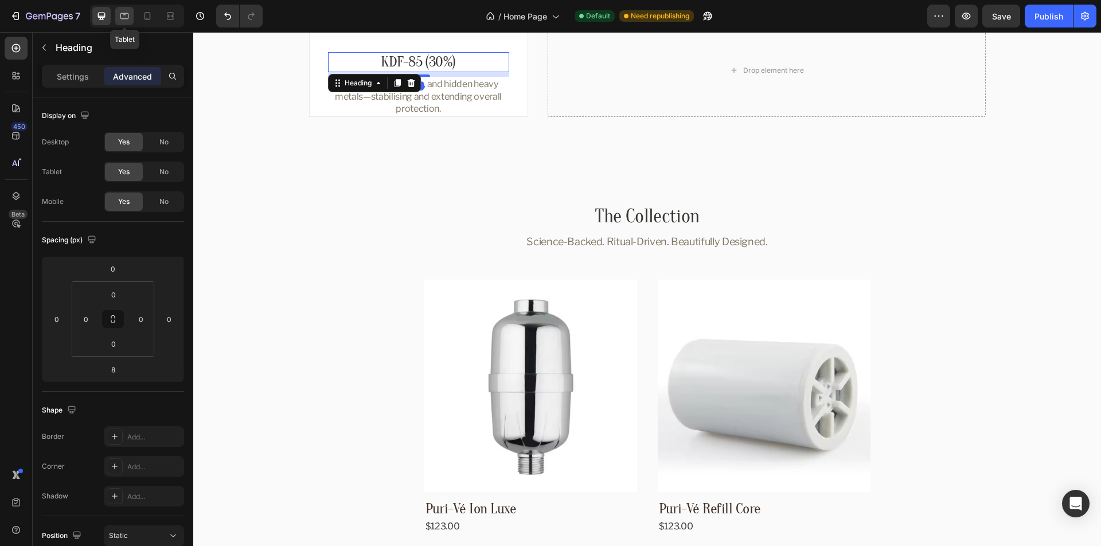
click at [122, 17] on icon at bounding box center [124, 15] width 11 height 11
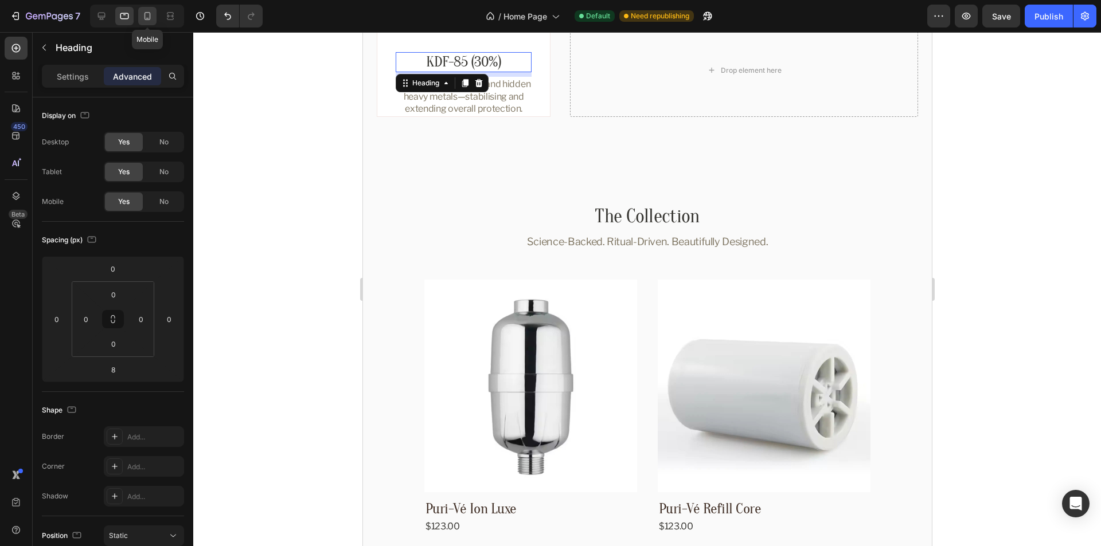
click at [151, 16] on icon at bounding box center [147, 15] width 11 height 11
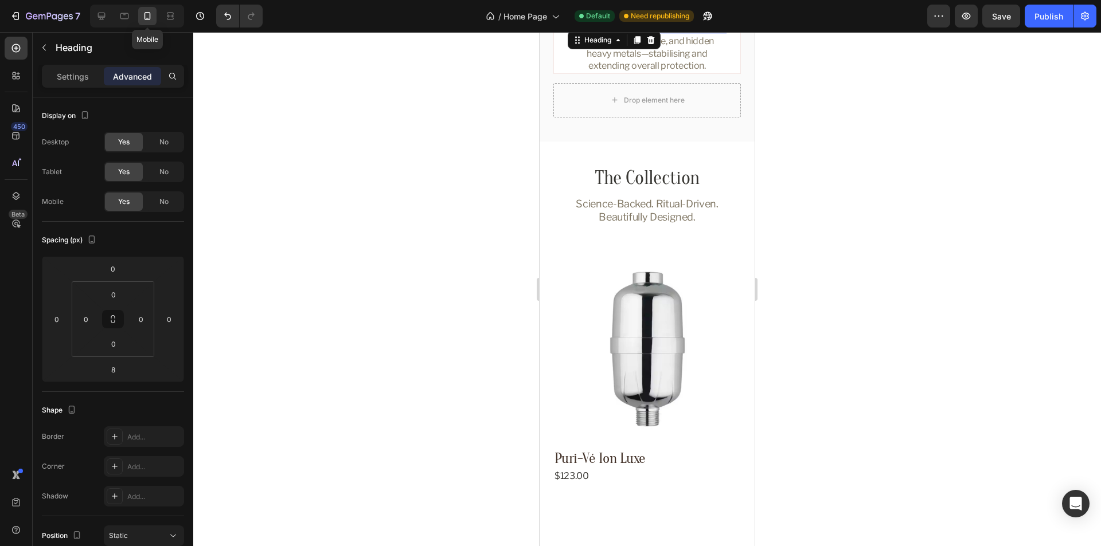
scroll to position [1267, 0]
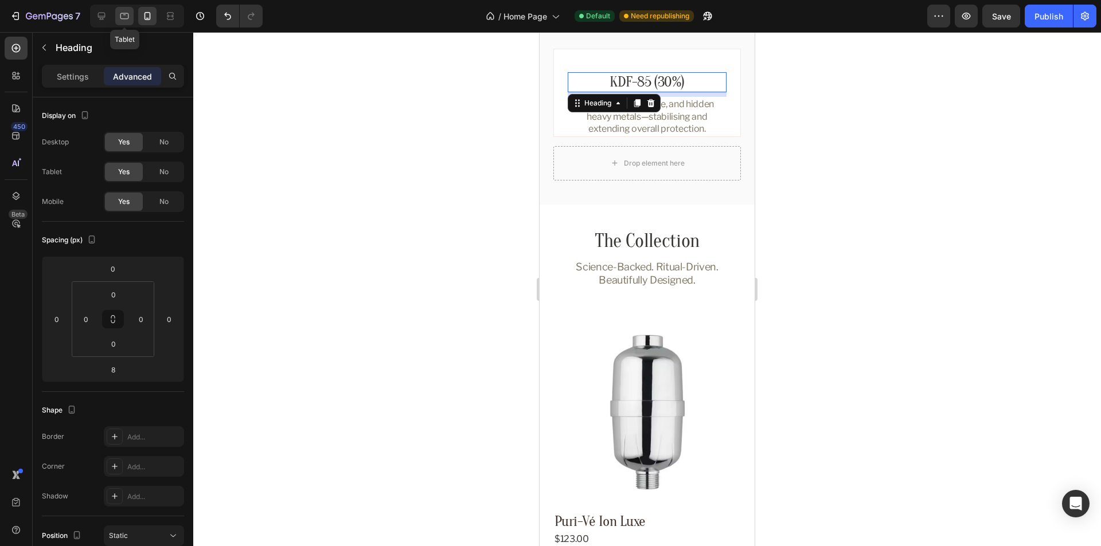
click at [127, 17] on icon at bounding box center [124, 15] width 11 height 11
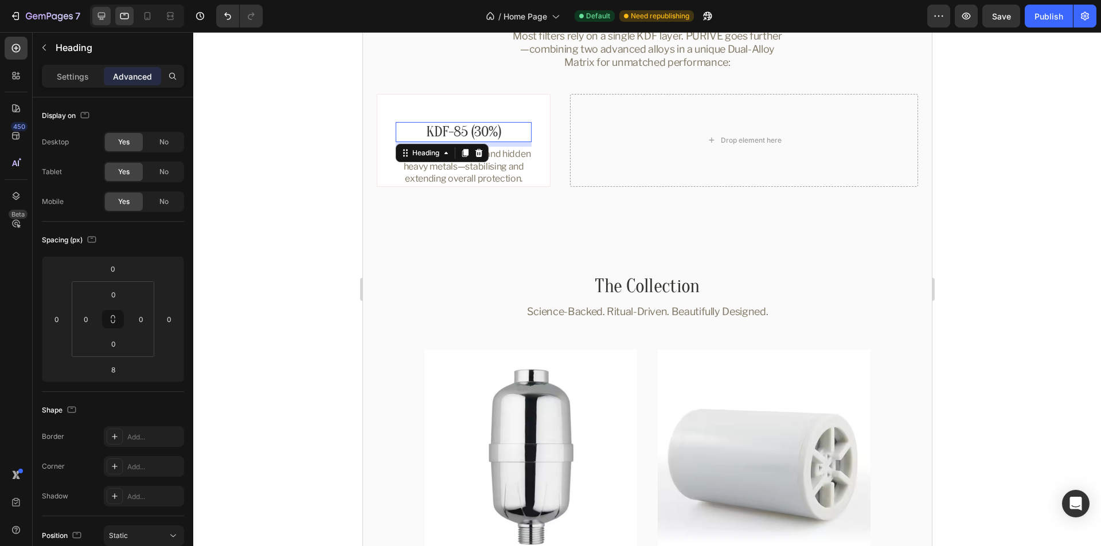
click at [106, 16] on icon at bounding box center [101, 15] width 11 height 11
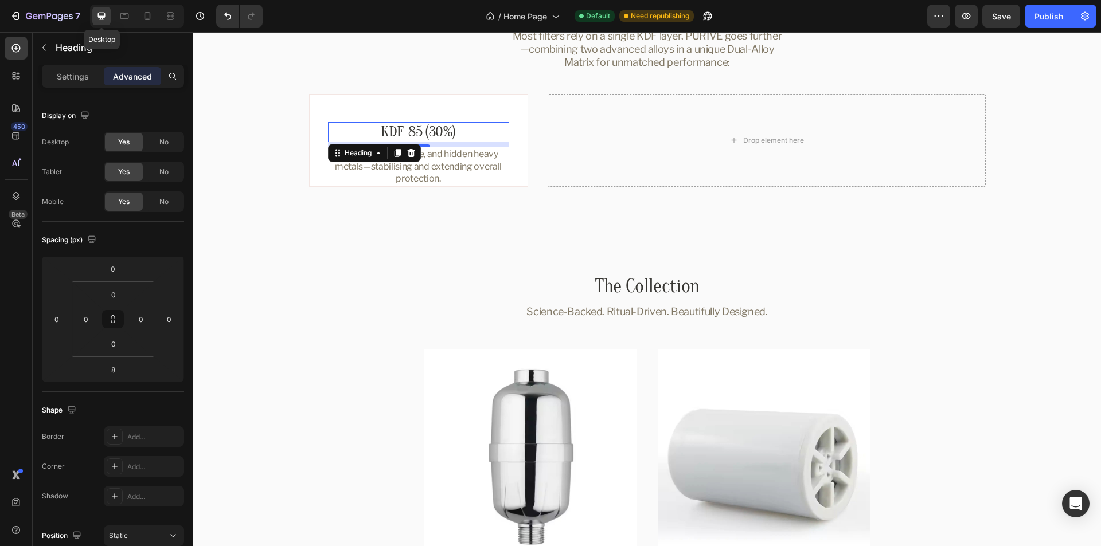
scroll to position [1316, 0]
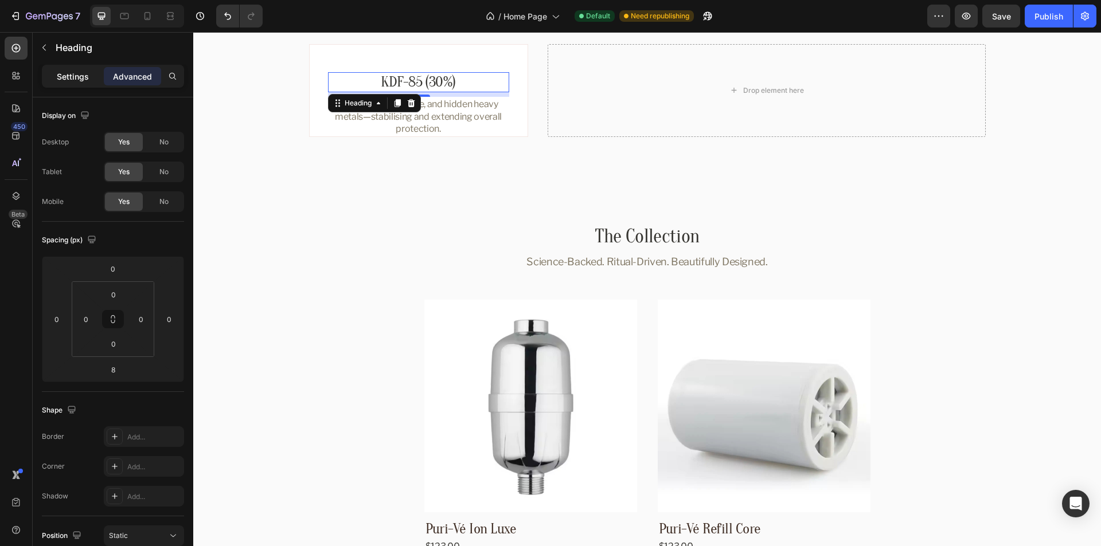
click at [75, 78] on p "Settings" at bounding box center [73, 77] width 32 height 12
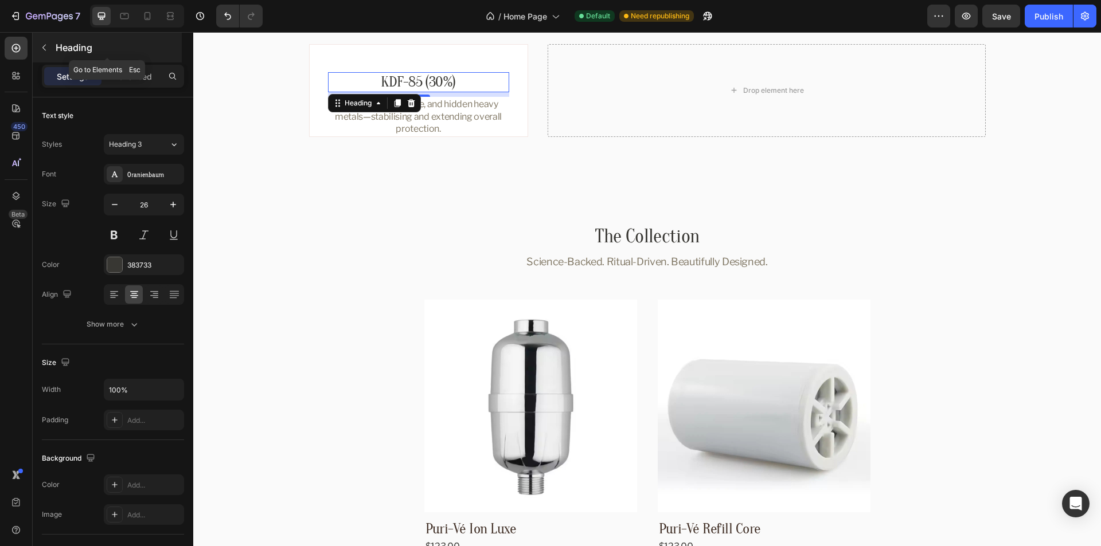
click at [47, 50] on icon "button" at bounding box center [44, 47] width 9 height 9
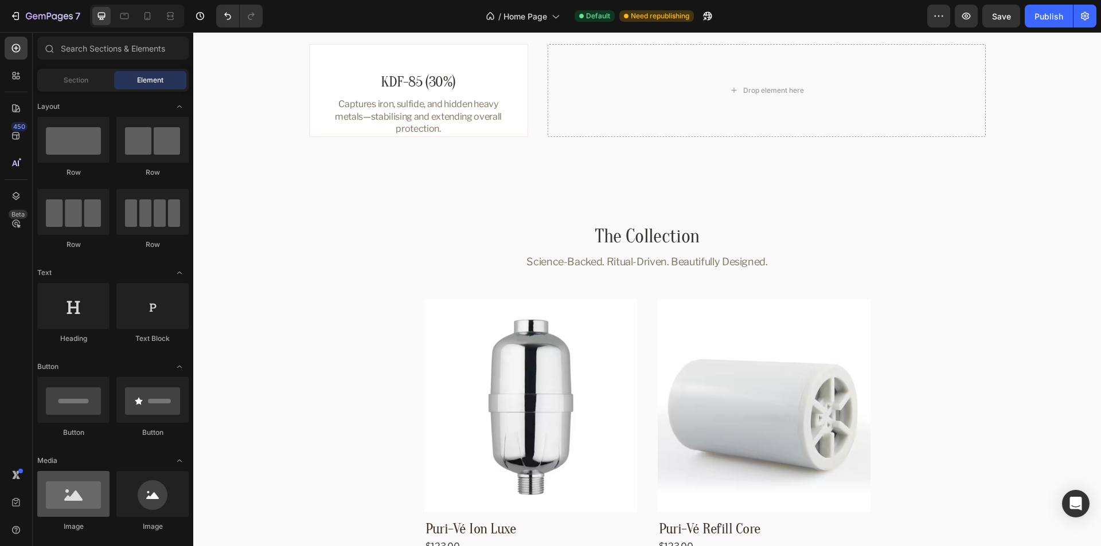
scroll to position [57, 0]
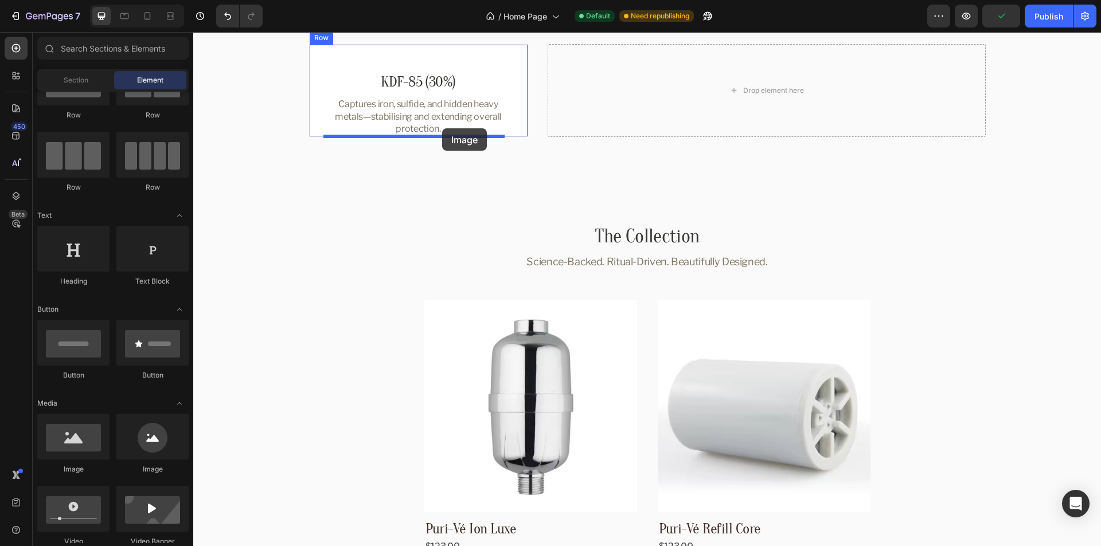
drag, startPoint x: 322, startPoint y: 427, endPoint x: 1062, endPoint y: 165, distance: 785.1
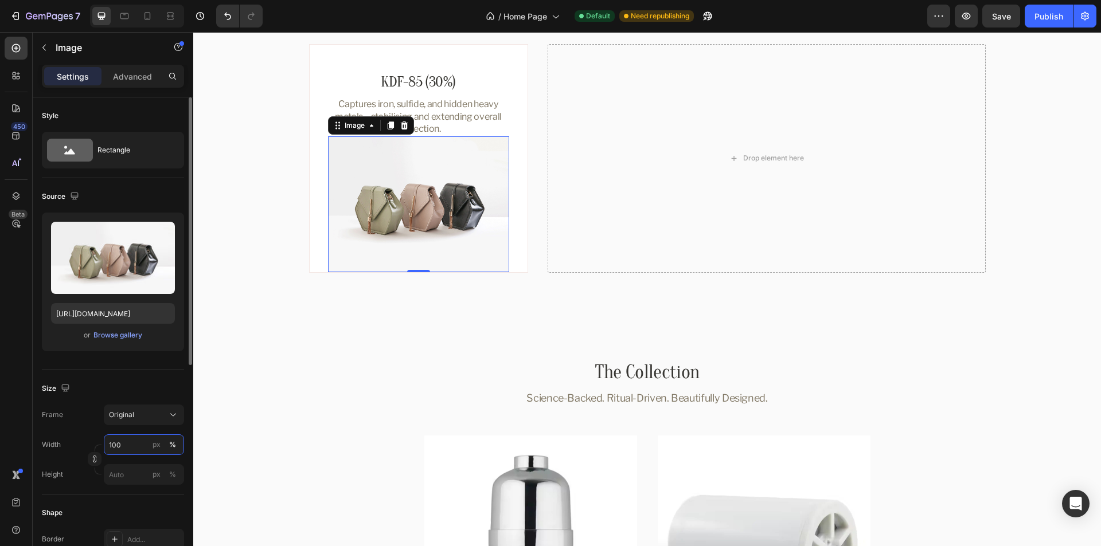
click at [140, 446] on input "100" at bounding box center [144, 445] width 80 height 21
paste input "211"
click at [156, 448] on div "px" at bounding box center [157, 445] width 8 height 10
click at [149, 383] on div "Size" at bounding box center [113, 389] width 142 height 18
click at [154, 450] on div "px" at bounding box center [157, 445] width 8 height 10
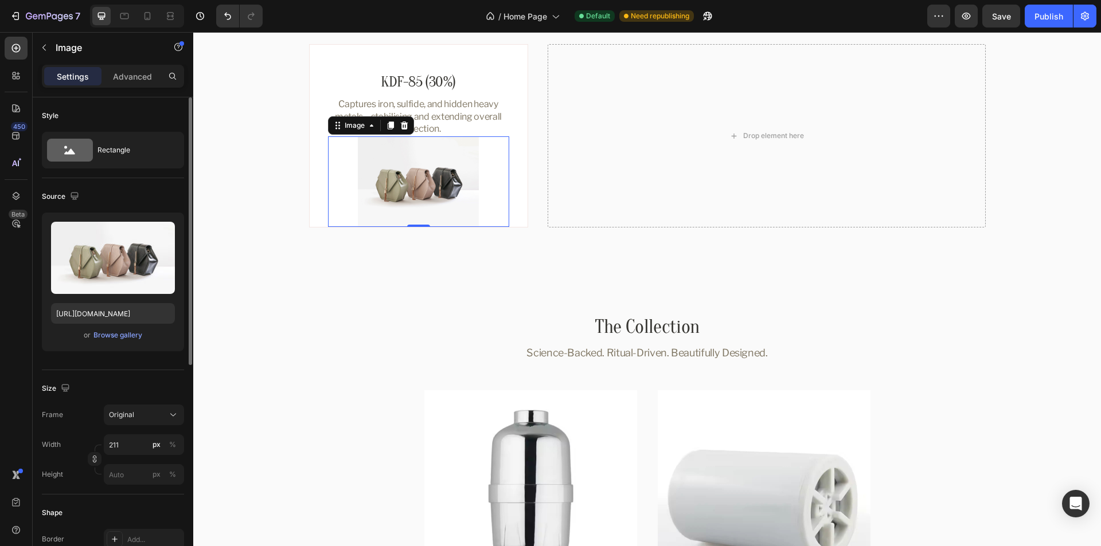
click at [146, 388] on div "Size" at bounding box center [113, 389] width 142 height 18
click at [121, 437] on input "211" at bounding box center [144, 445] width 80 height 21
type input "210"
click at [463, 122] on p "Captures iron, sulfide, and hidden heavy metals—stabilising and extending overa…" at bounding box center [418, 116] width 179 height 37
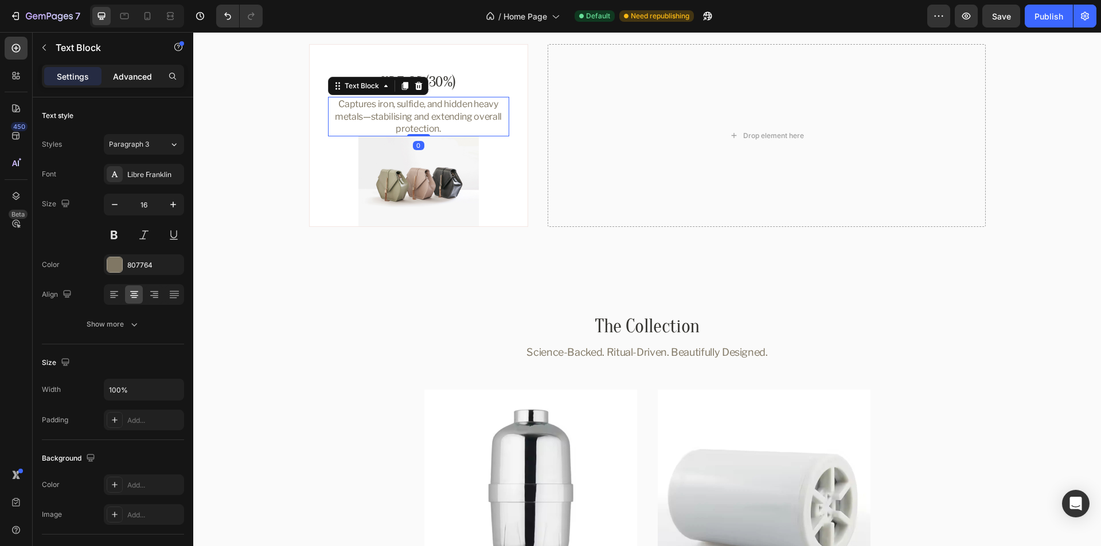
click at [134, 73] on p "Advanced" at bounding box center [132, 77] width 39 height 12
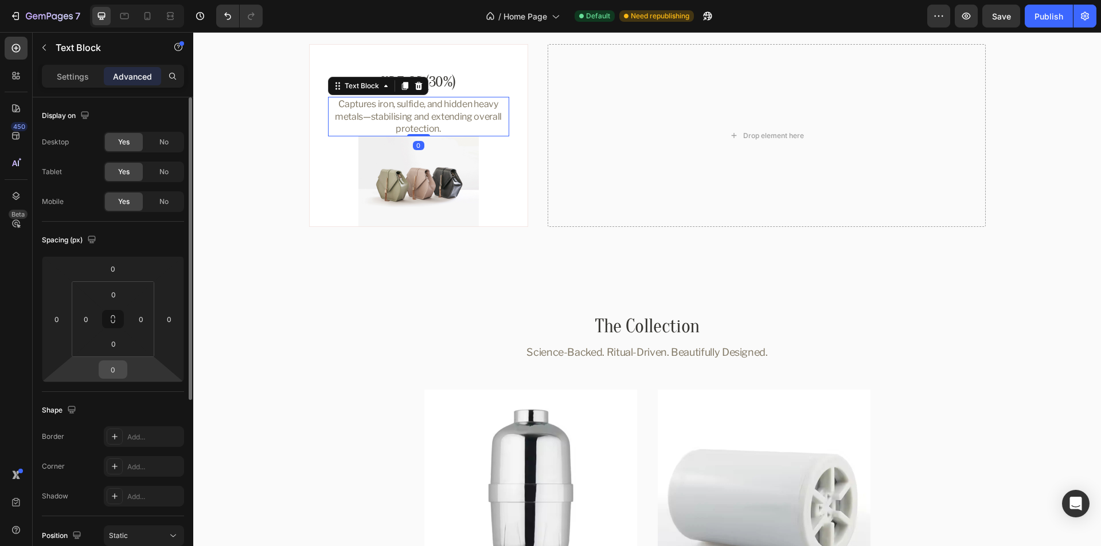
click at [116, 369] on input "0" at bounding box center [112, 369] width 23 height 17
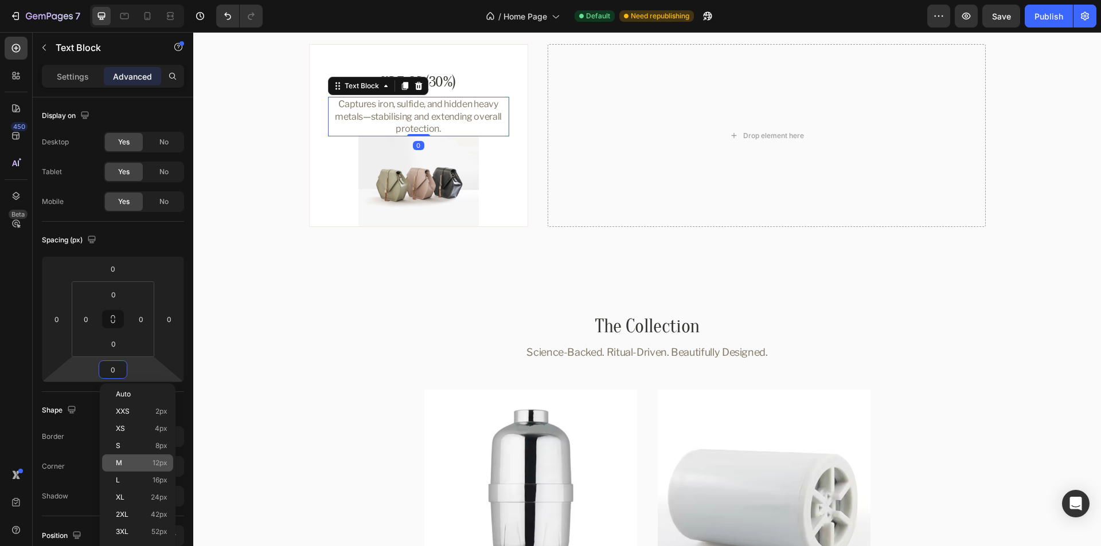
click at [117, 463] on span "M" at bounding box center [119, 463] width 6 height 8
type input "12"
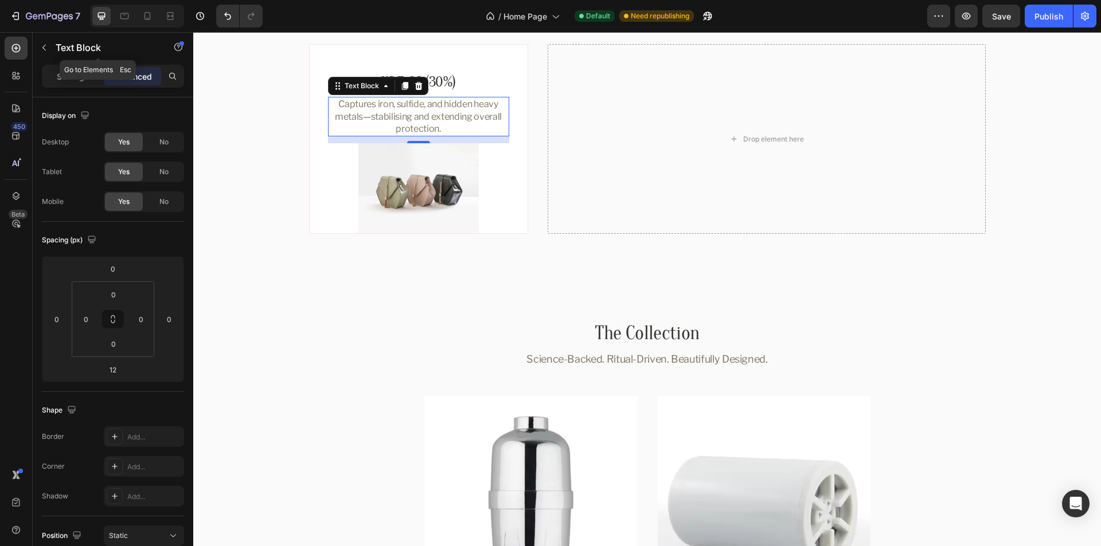
click at [45, 45] on icon "button" at bounding box center [43, 48] width 3 height 6
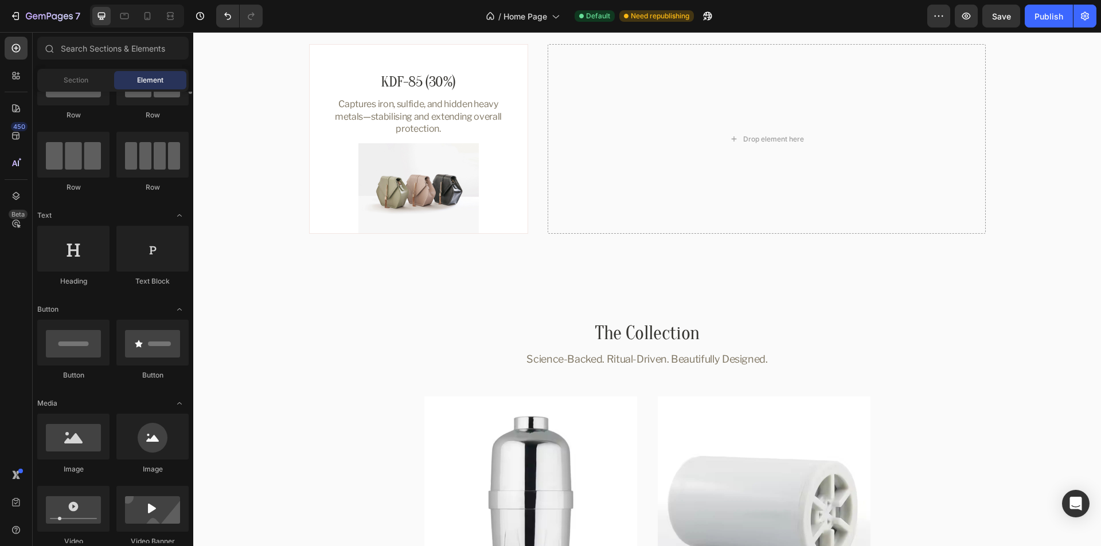
scroll to position [0, 0]
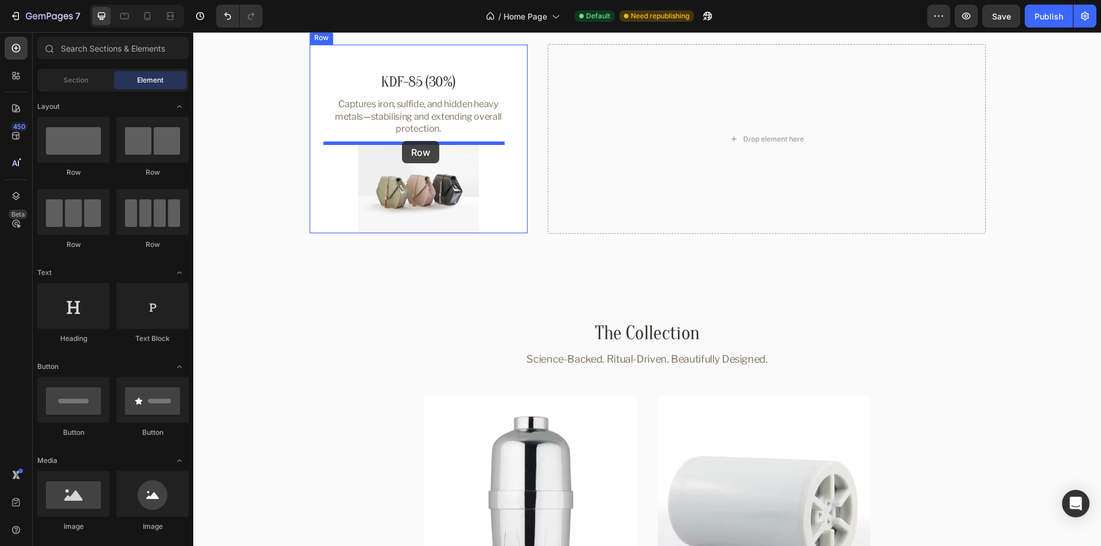
drag, startPoint x: 302, startPoint y: 178, endPoint x: 509, endPoint y: 138, distance: 210.8
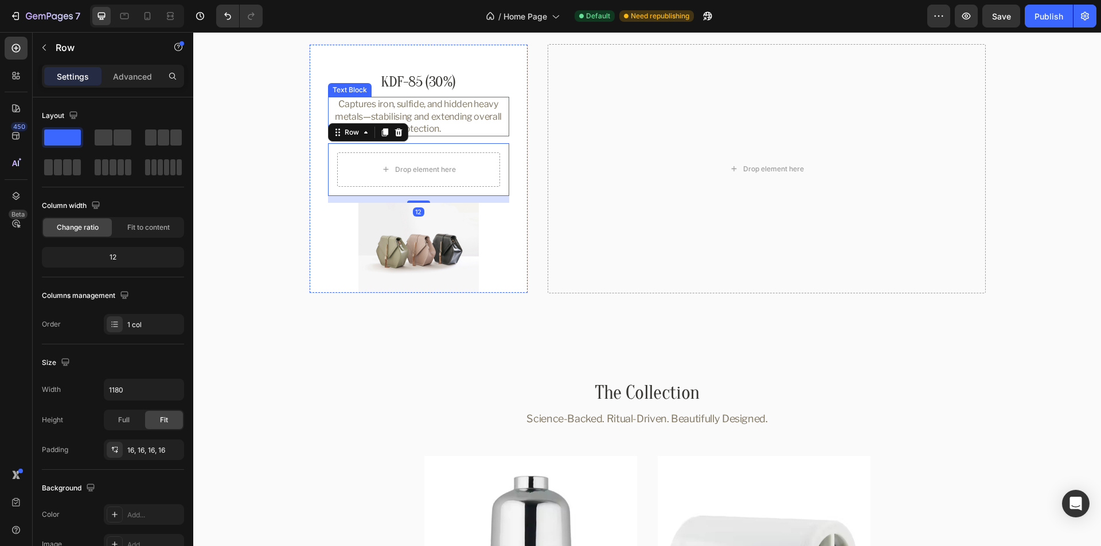
click at [483, 113] on p "Captures iron, sulfide, and hidden heavy metals—stabilising and extending overa…" at bounding box center [418, 116] width 179 height 37
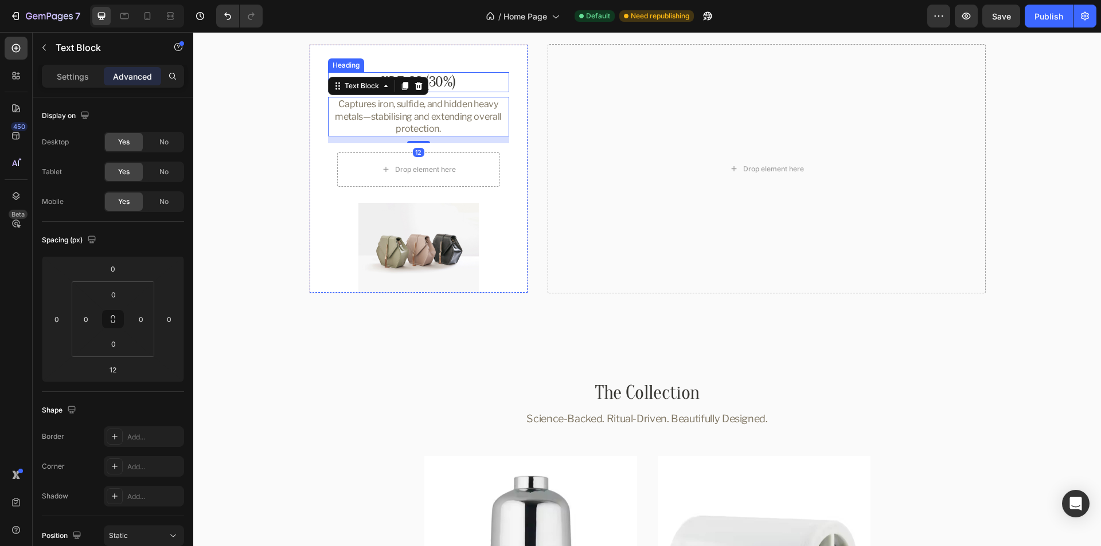
click at [471, 81] on p "KDF-85 (30%)" at bounding box center [418, 82] width 179 height 18
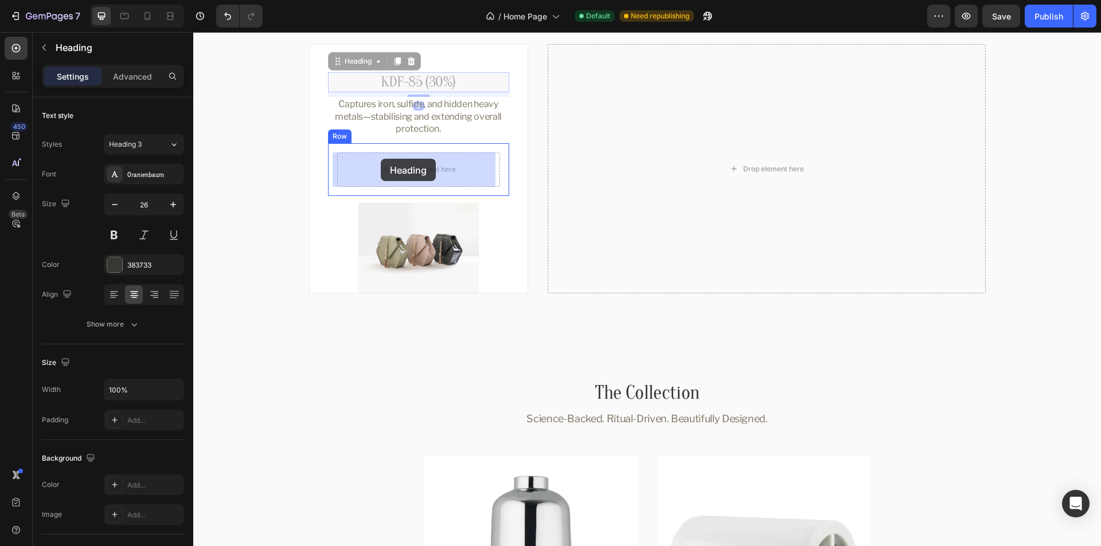
drag, startPoint x: 350, startPoint y: 61, endPoint x: 381, endPoint y: 159, distance: 102.8
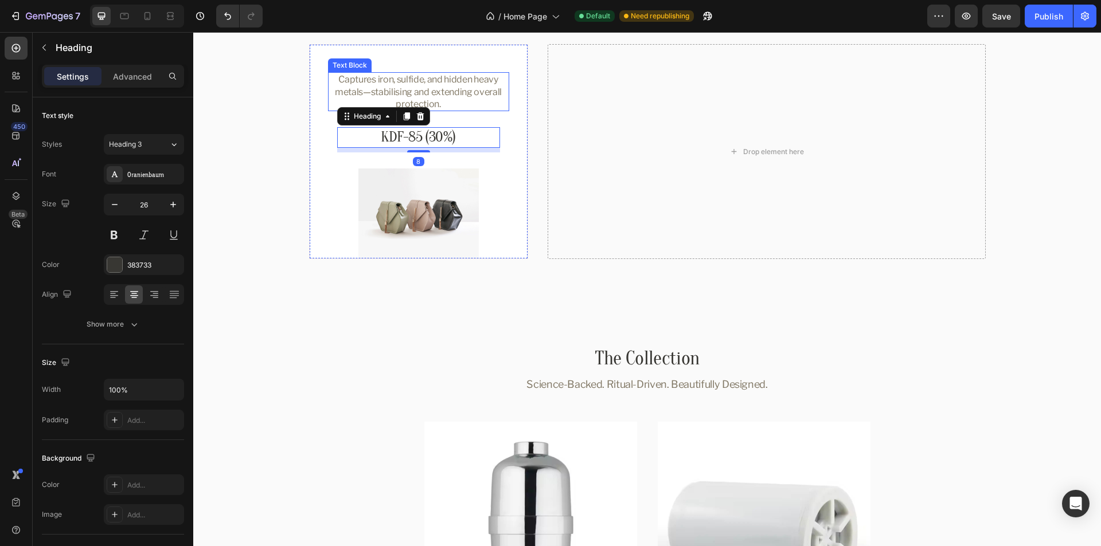
click at [464, 89] on p "Captures iron, sulfide, and hidden heavy metals—stabilising and extending overa…" at bounding box center [418, 91] width 179 height 37
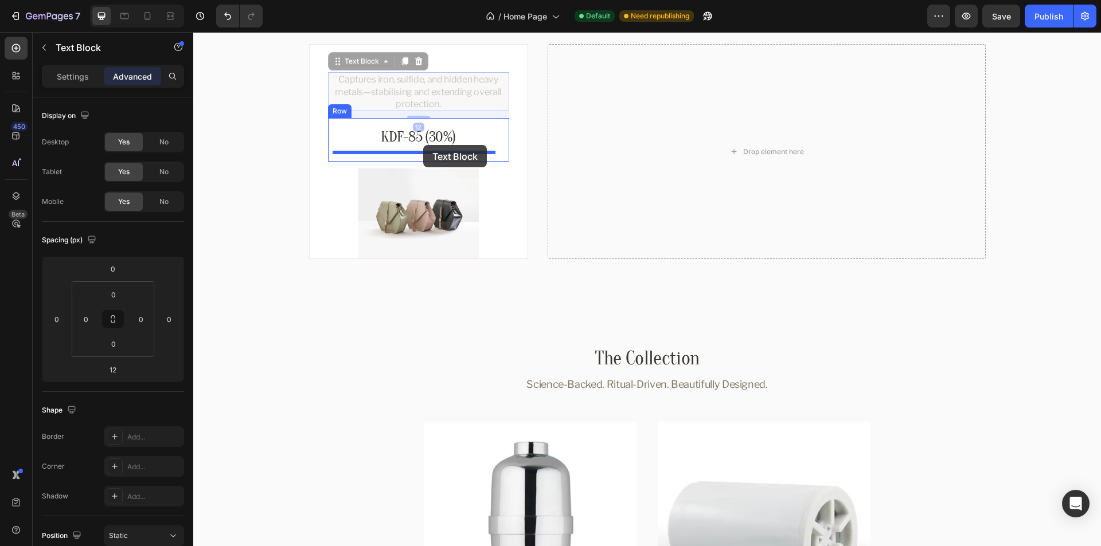
drag, startPoint x: 351, startPoint y: 61, endPoint x: 423, endPoint y: 145, distance: 110.2
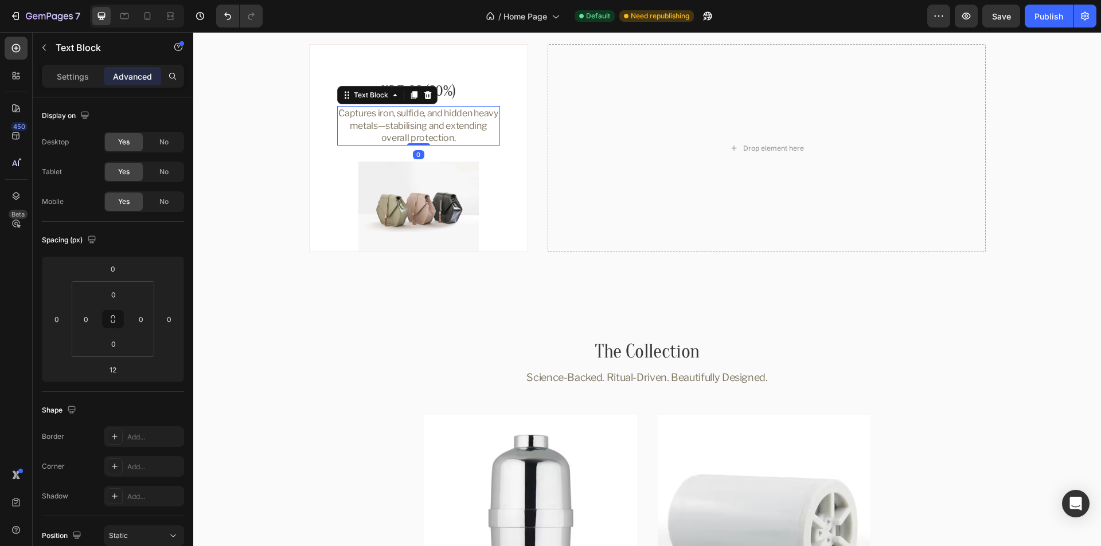
drag, startPoint x: 417, startPoint y: 152, endPoint x: 439, endPoint y: 133, distance: 28.4
click at [419, 136] on div "Captures iron, sulfide, and hidden heavy metals—stabilising and extending overa…" at bounding box center [418, 125] width 163 height 39
type input "0"
click at [497, 101] on div "KDF-85 (30%) Heading Captures iron, sulfide, and hidden heavy metals—stabilisin…" at bounding box center [418, 113] width 181 height 83
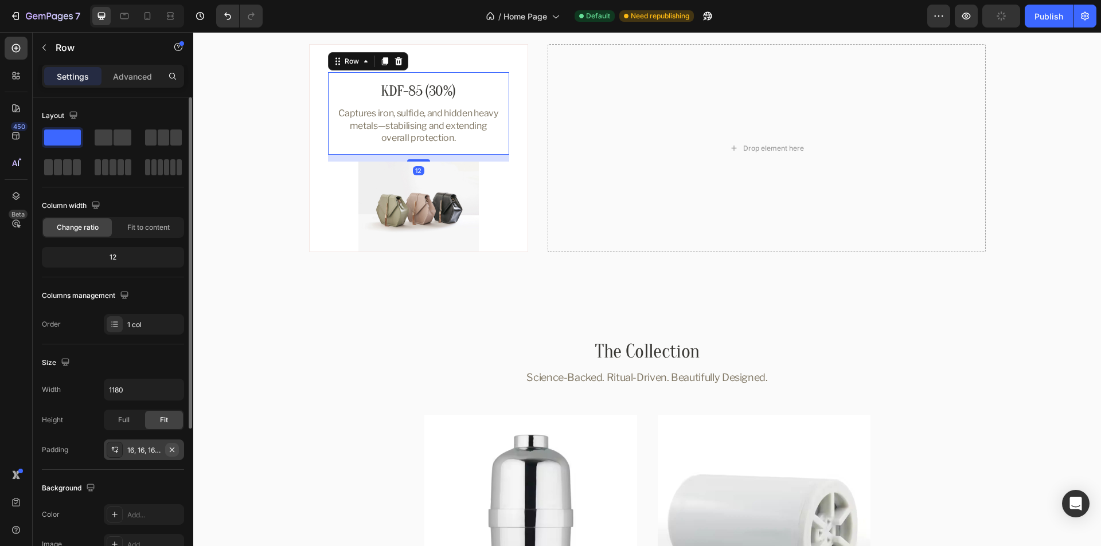
click at [176, 451] on icon "button" at bounding box center [171, 450] width 9 height 9
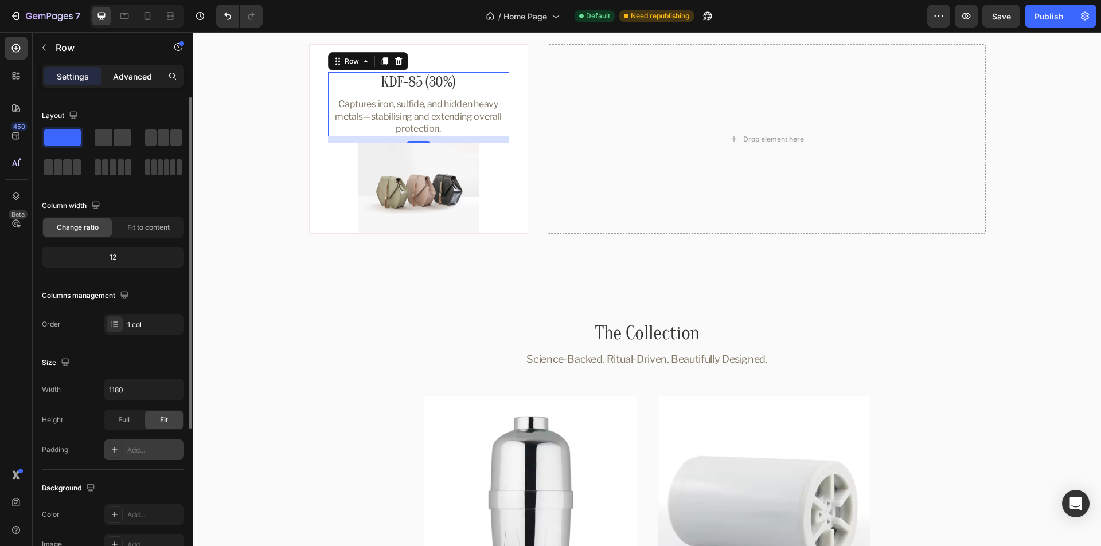
click at [128, 79] on p "Advanced" at bounding box center [132, 77] width 39 height 12
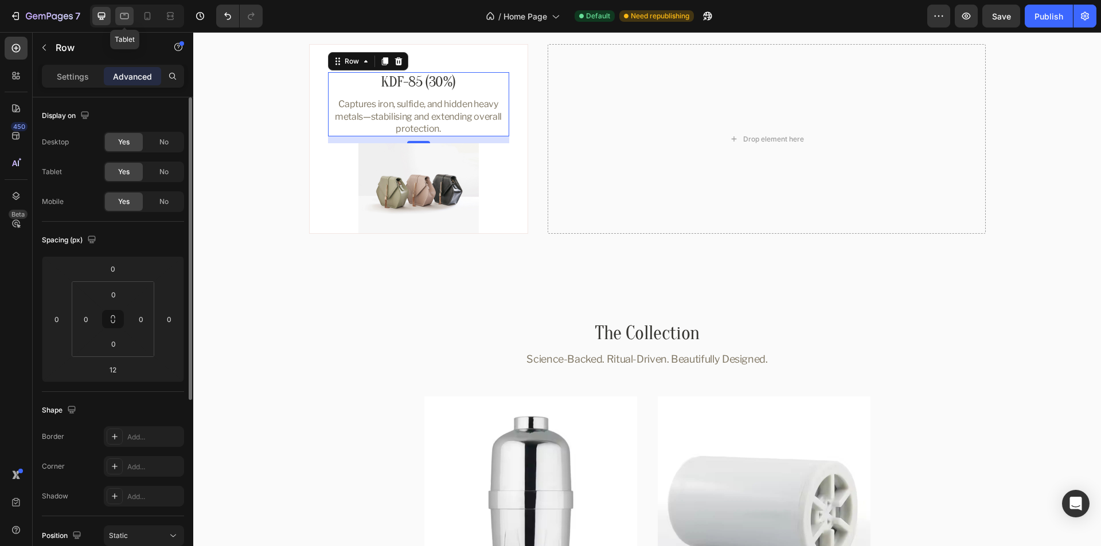
click at [127, 17] on icon at bounding box center [124, 15] width 11 height 11
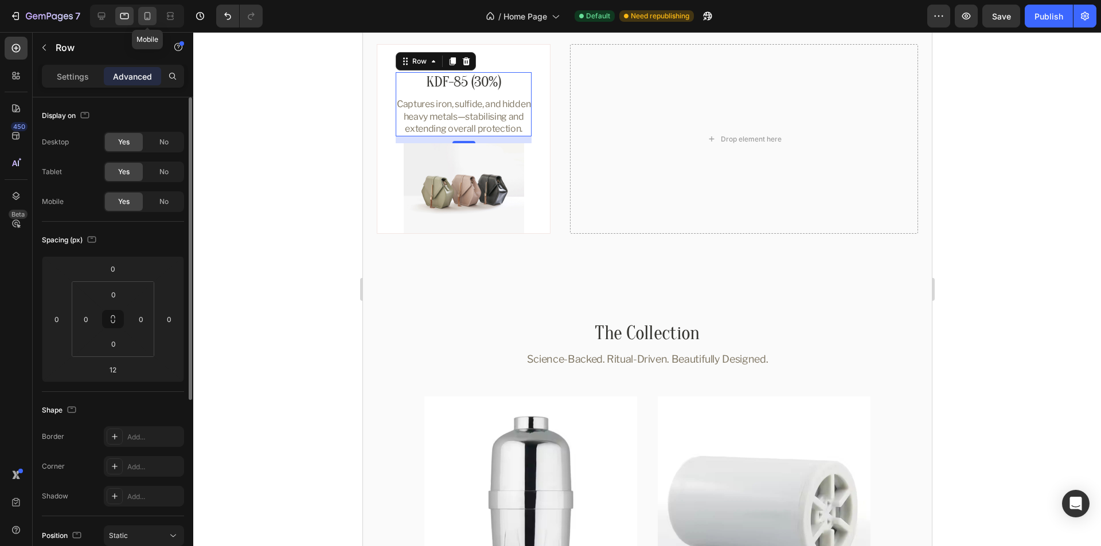
click at [149, 16] on icon at bounding box center [147, 15] width 11 height 11
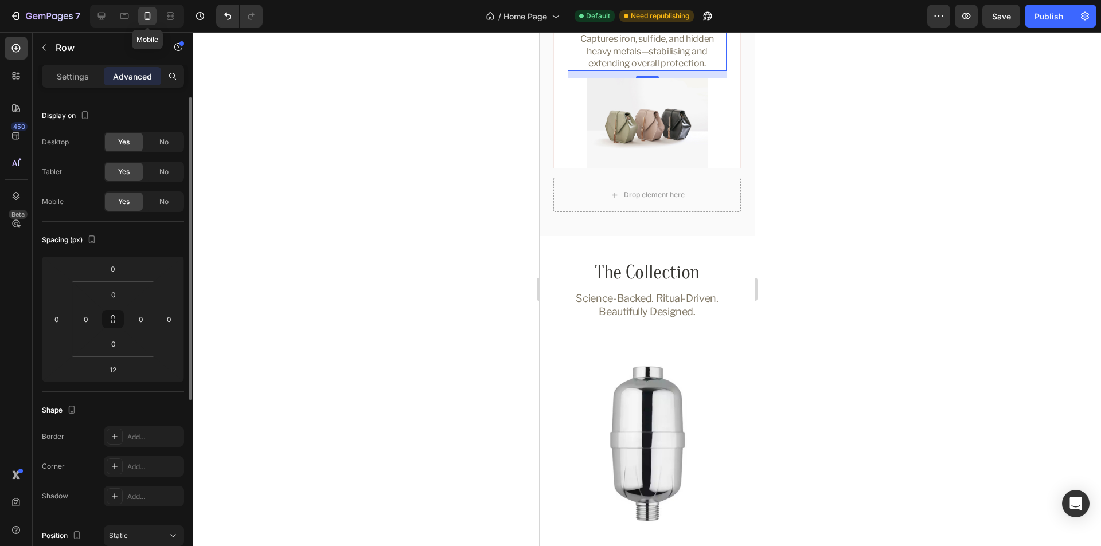
scroll to position [1267, 0]
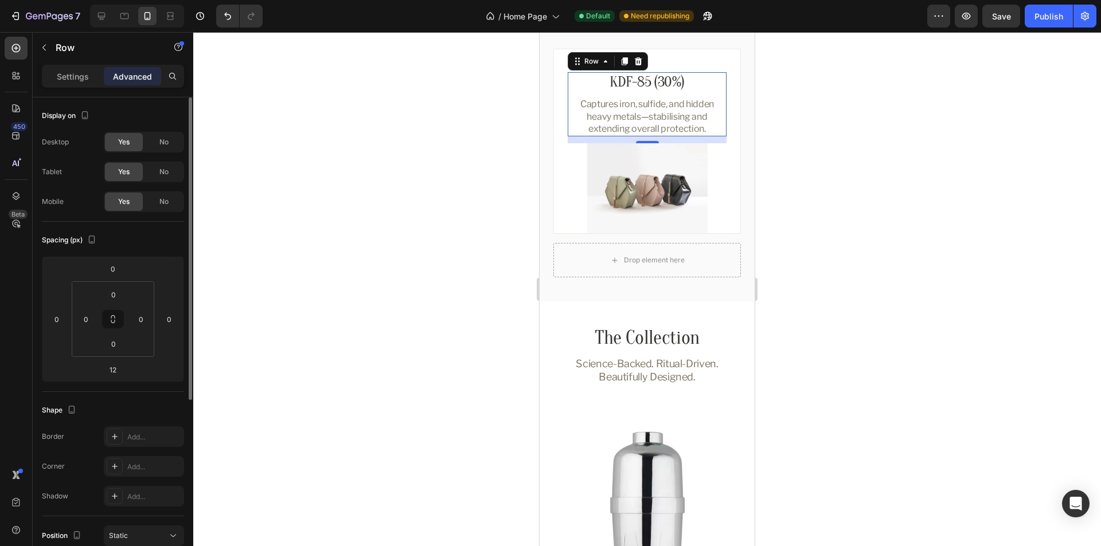
click at [134, 19] on div at bounding box center [137, 16] width 94 height 23
click at [126, 19] on icon at bounding box center [124, 15] width 11 height 11
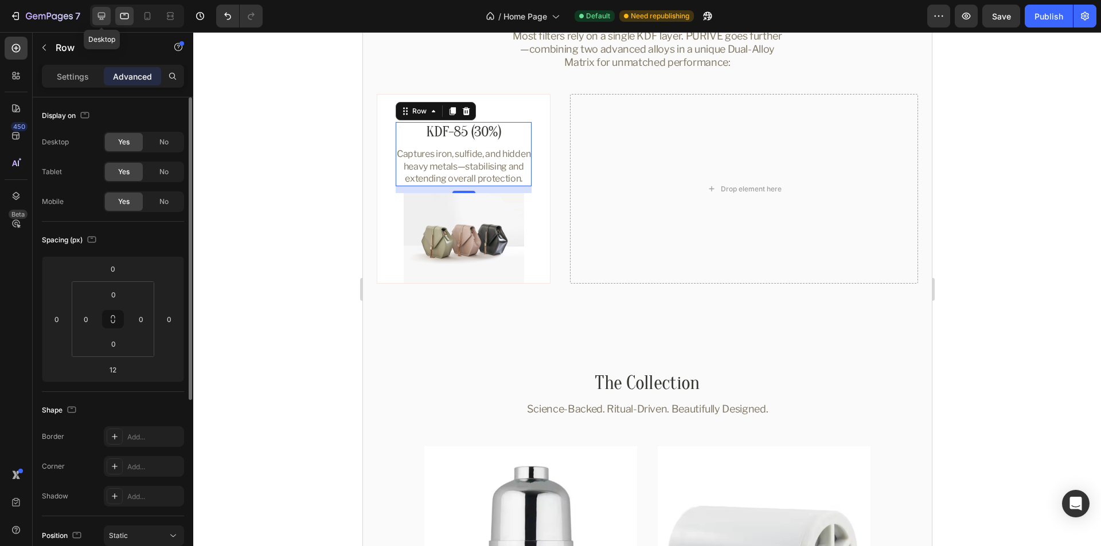
click at [105, 19] on icon at bounding box center [101, 15] width 11 height 11
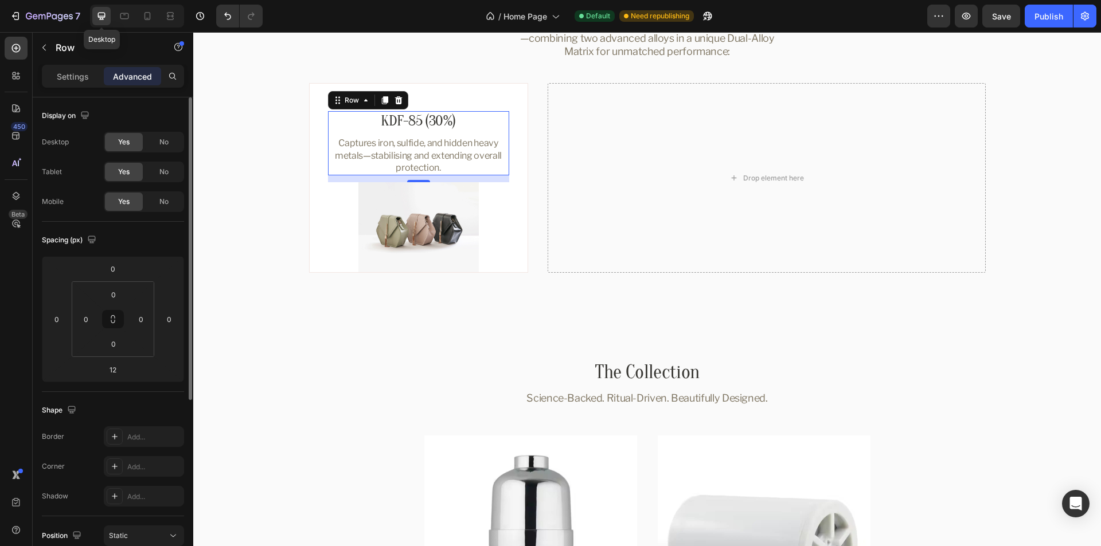
scroll to position [1316, 0]
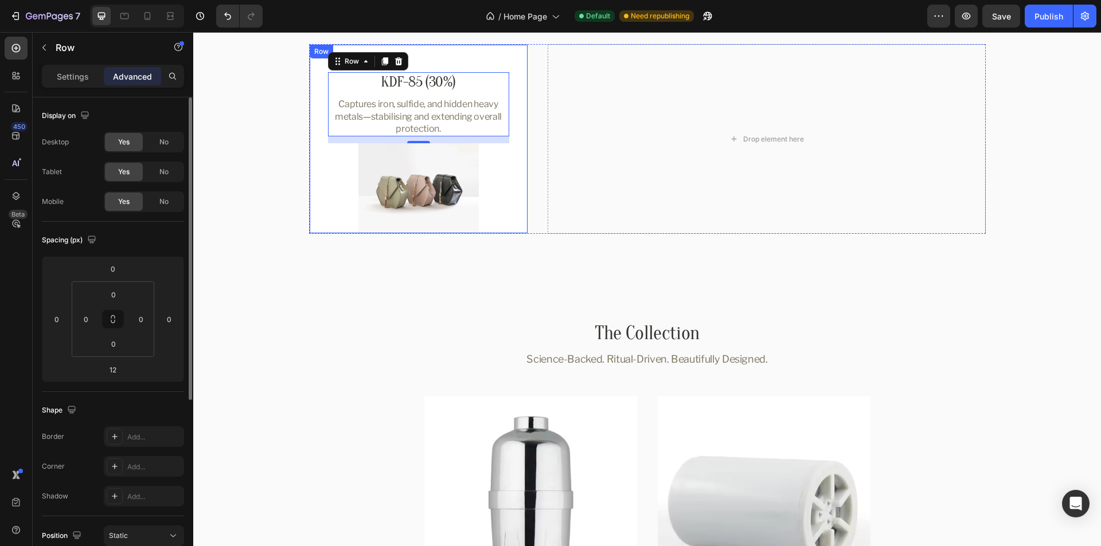
click at [497, 58] on div "KDF-85 (30%) Heading Captures iron, sulfide, and hidden heavy metals—stabilisin…" at bounding box center [418, 139] width 219 height 190
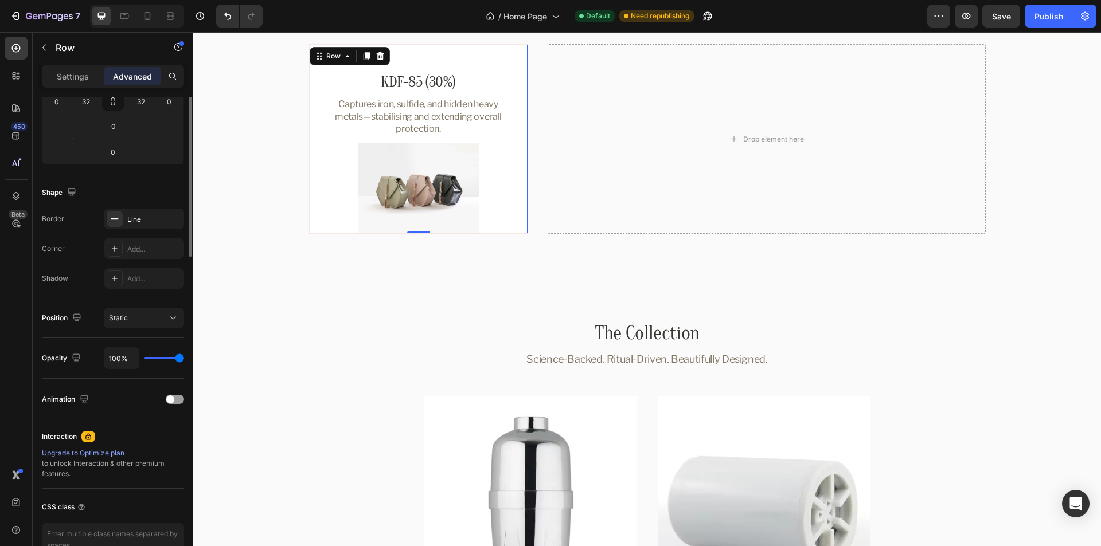
scroll to position [0, 0]
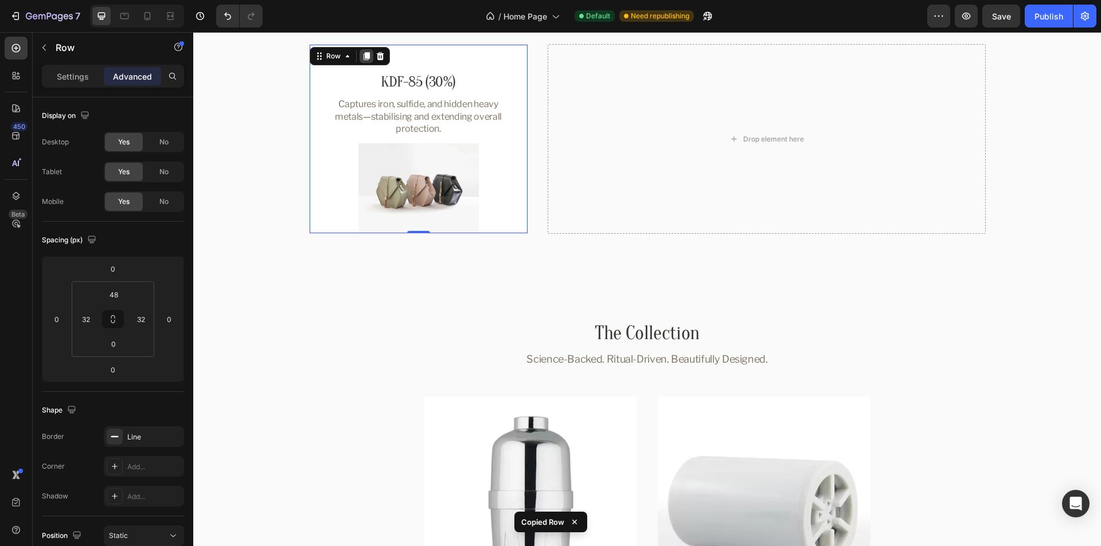
click at [363, 58] on icon at bounding box center [366, 56] width 6 height 8
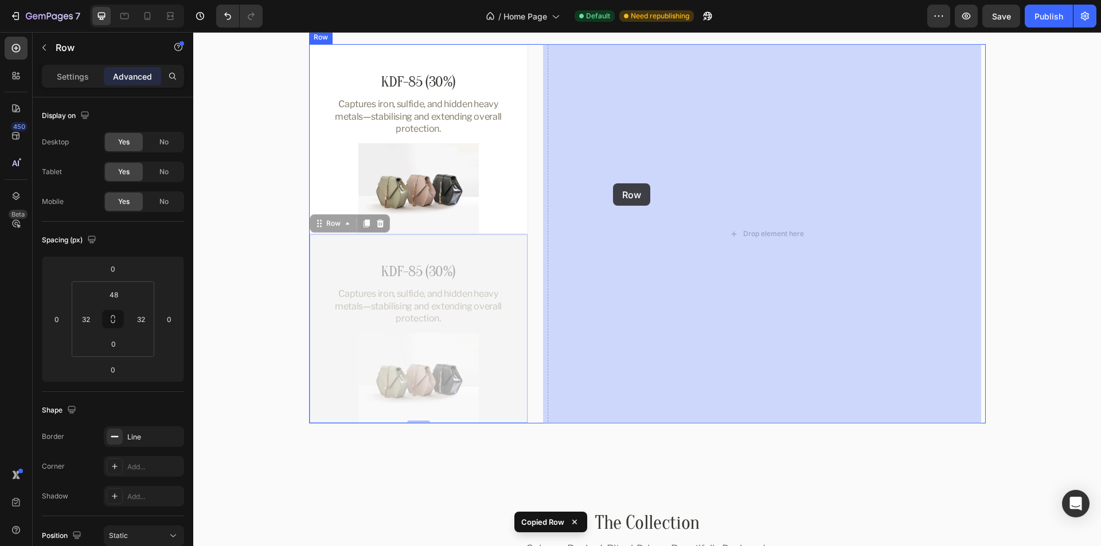
drag, startPoint x: 317, startPoint y: 225, endPoint x: 613, endPoint y: 183, distance: 298.7
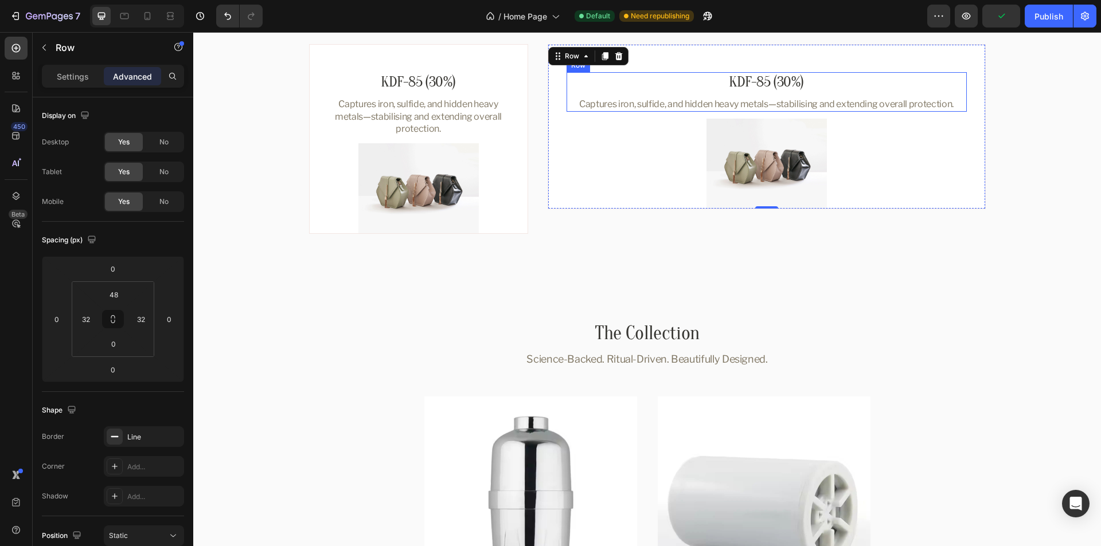
click at [954, 93] on div "KDF-85 (30%) Heading Captures iron, sulfide, and hidden heavy metals—stabilisin…" at bounding box center [766, 92] width 400 height 40
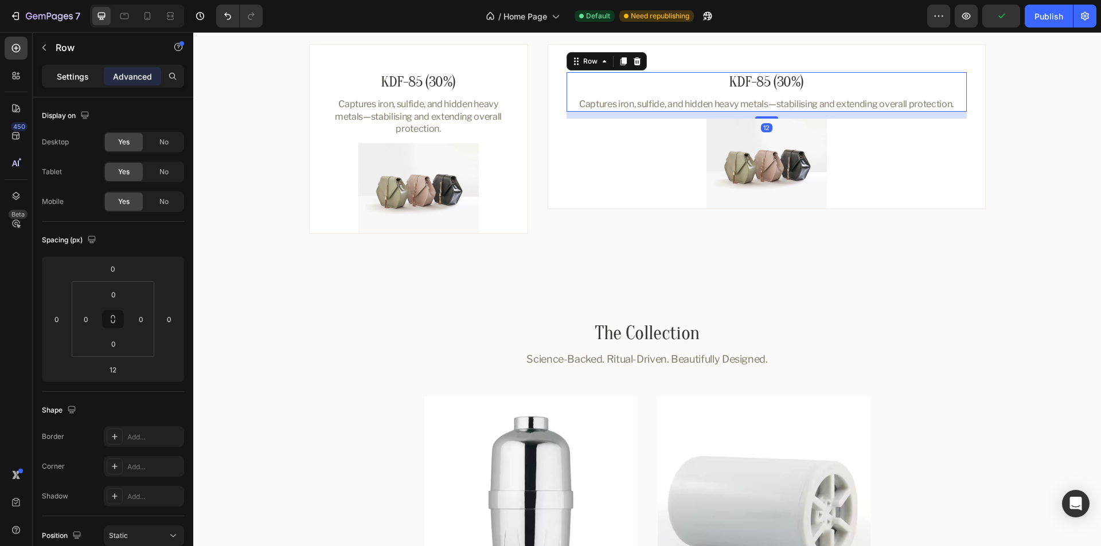
click at [60, 81] on p "Settings" at bounding box center [73, 77] width 32 height 12
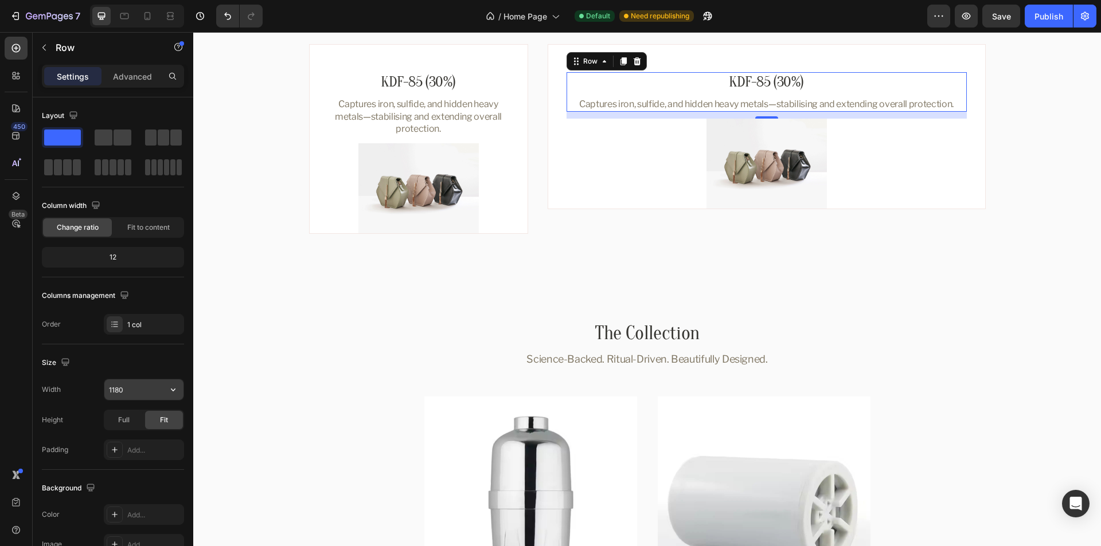
click at [144, 389] on input "1180" at bounding box center [143, 390] width 79 height 21
paste input "452"
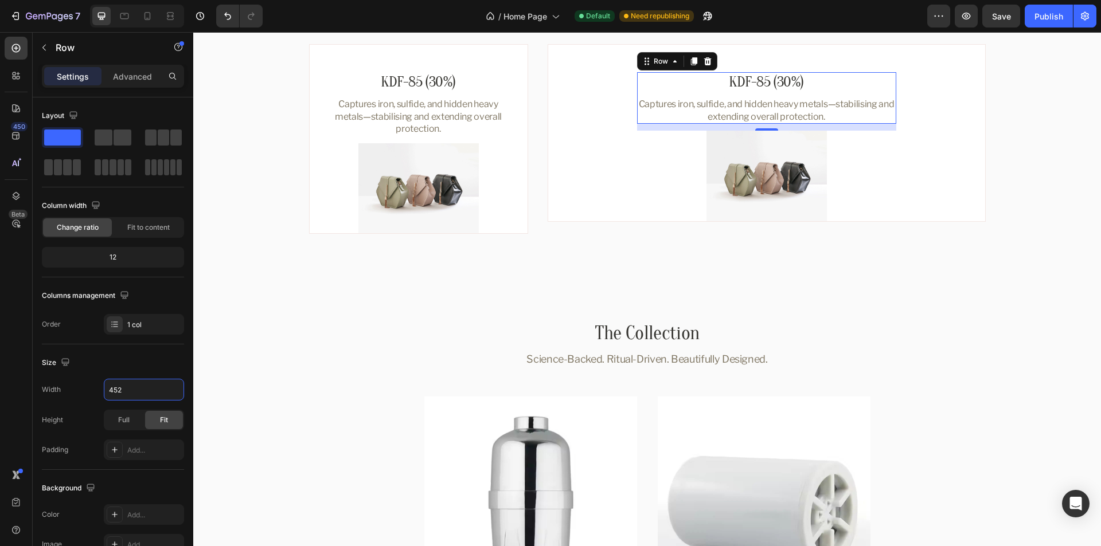
type input "452"
click at [120, 369] on div "Size" at bounding box center [113, 363] width 142 height 18
drag, startPoint x: 771, startPoint y: 113, endPoint x: 782, endPoint y: 104, distance: 13.8
click at [771, 113] on p "Captures iron, sulfide, and hidden heavy metals—stabilising and extending overa…" at bounding box center [766, 110] width 257 height 25
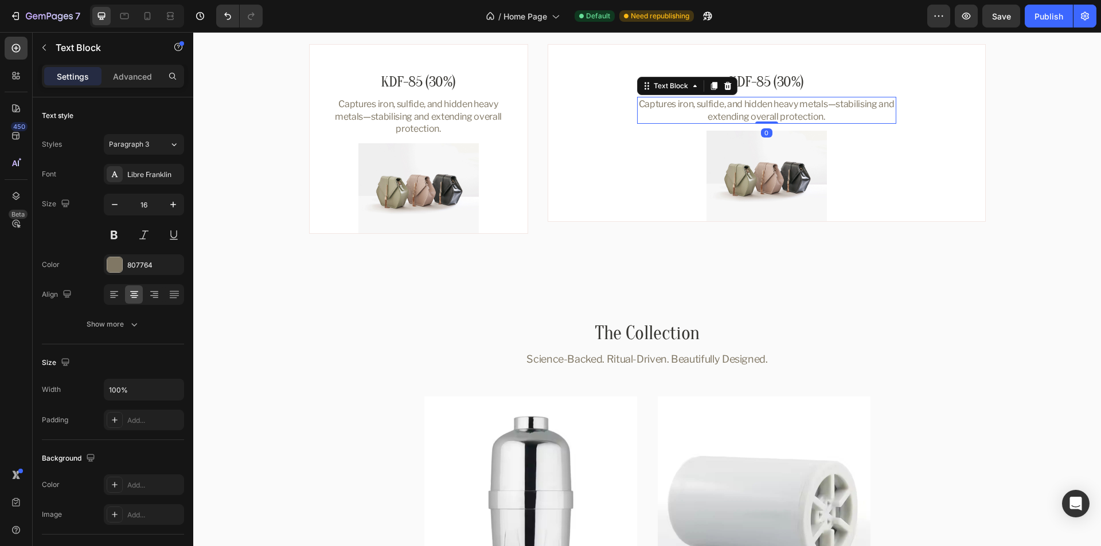
click at [782, 104] on p "Captures iron, sulfide, and hidden heavy metals—stabilising and extending overa…" at bounding box center [766, 110] width 257 height 25
drag, startPoint x: 739, startPoint y: 80, endPoint x: 751, endPoint y: 80, distance: 11.5
click at [739, 80] on h2 "KDF-85 (30%)" at bounding box center [766, 82] width 259 height 20
click at [751, 80] on h2 "KDF-85 (30%)" at bounding box center [766, 82] width 259 height 20
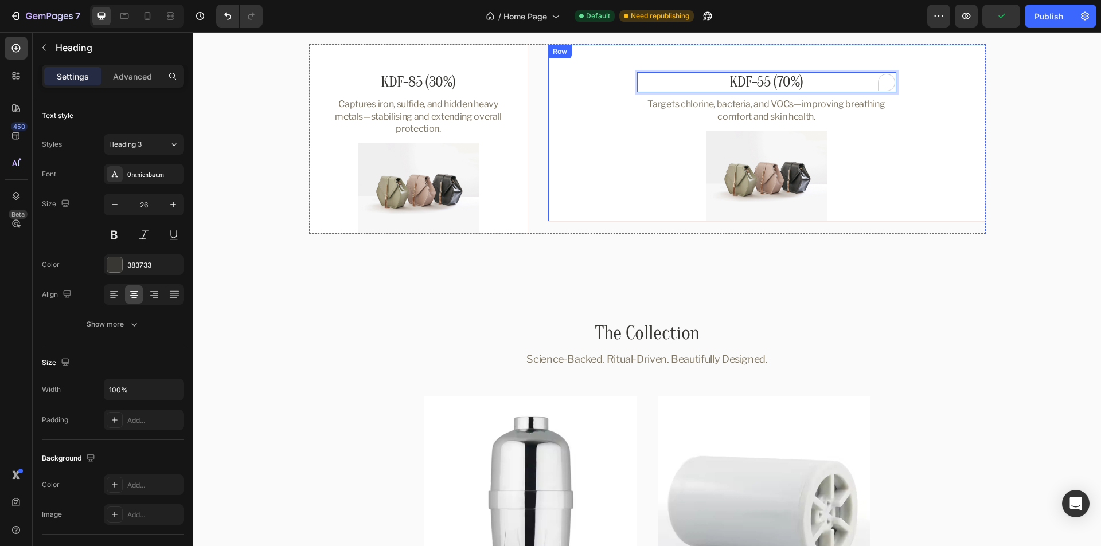
click at [901, 101] on div "KDF-55 (70%) Heading 8 Targets chlorine, bacteria, and VOCs—improving breathing…" at bounding box center [766, 146] width 400 height 149
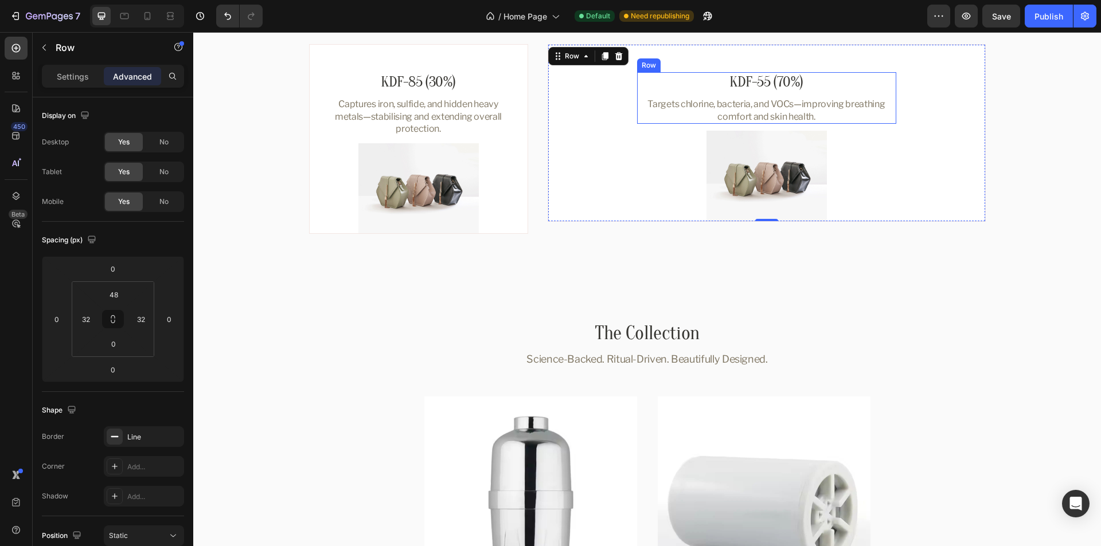
click at [888, 95] on div "KDF-55 (70%) Heading Targets chlorine, bacteria, and VOCs—improving breathing c…" at bounding box center [766, 98] width 259 height 52
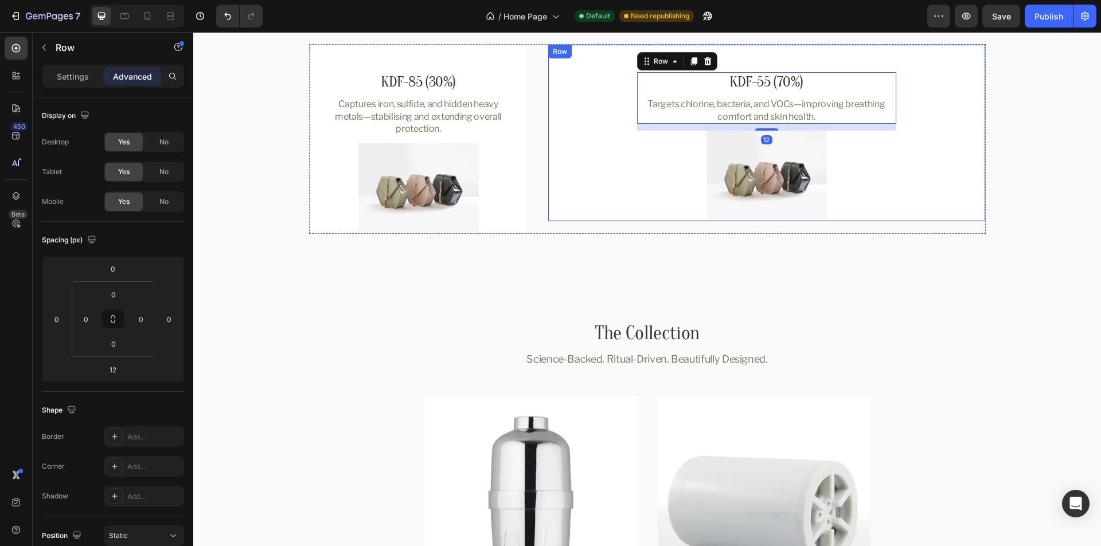
click at [967, 104] on div "KDF-55 (70%) Heading Targets chlorine, bacteria, and VOCs—improving breathing c…" at bounding box center [767, 133] width 438 height 178
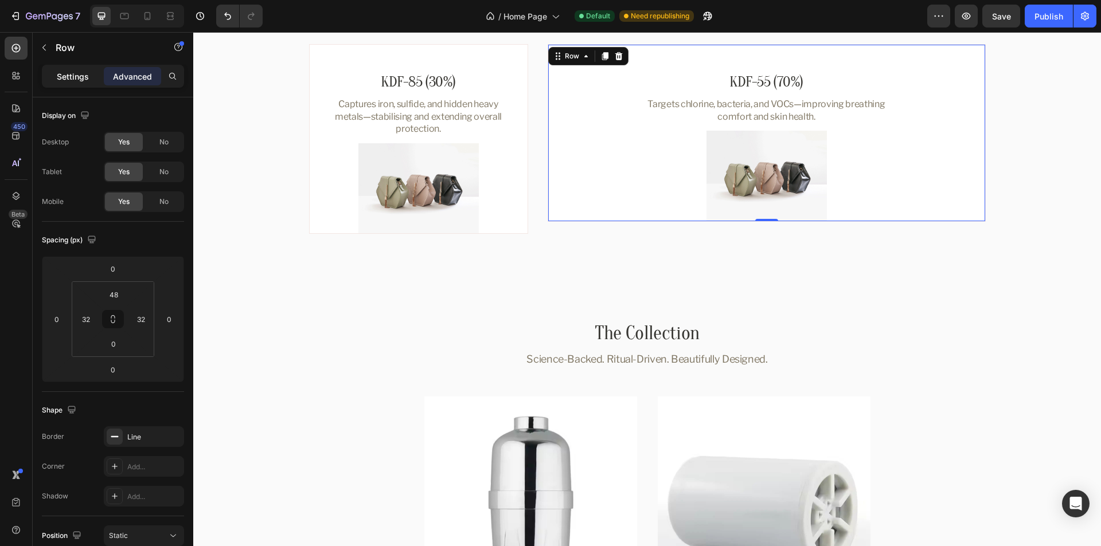
click at [79, 77] on p "Settings" at bounding box center [73, 77] width 32 height 12
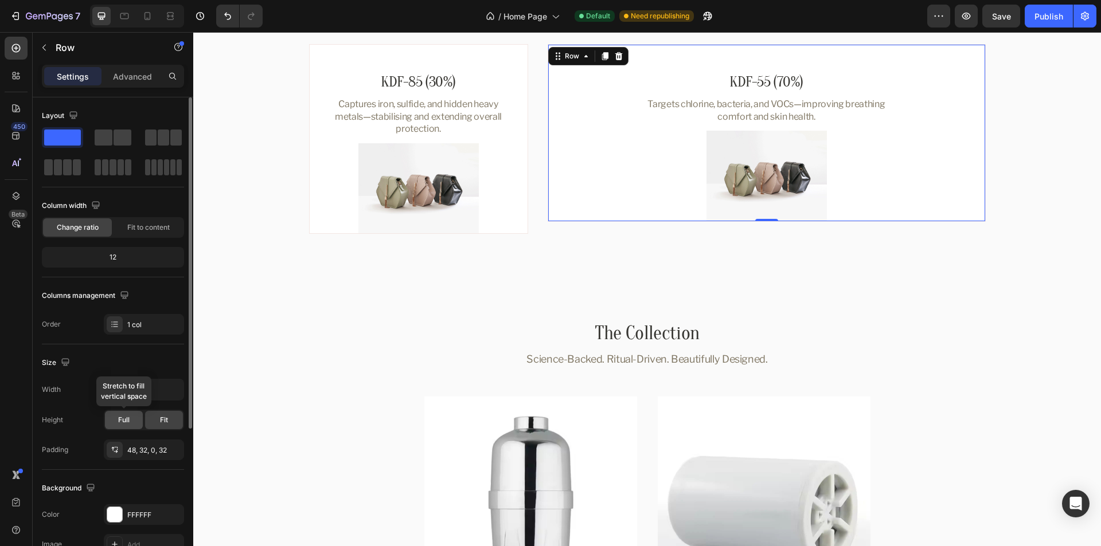
click at [124, 426] on div "Full" at bounding box center [124, 420] width 38 height 18
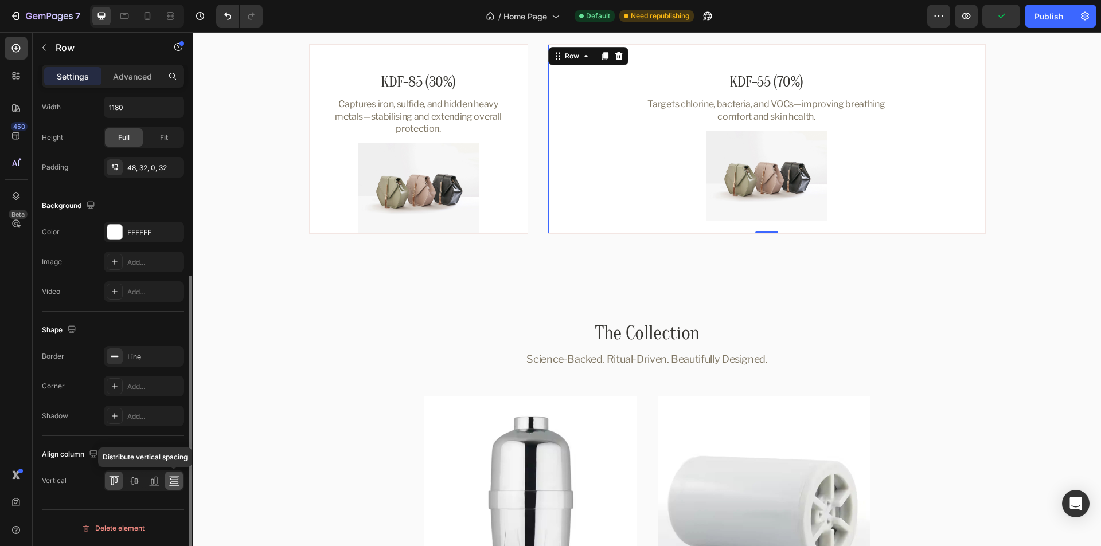
click at [179, 483] on icon at bounding box center [174, 480] width 11 height 11
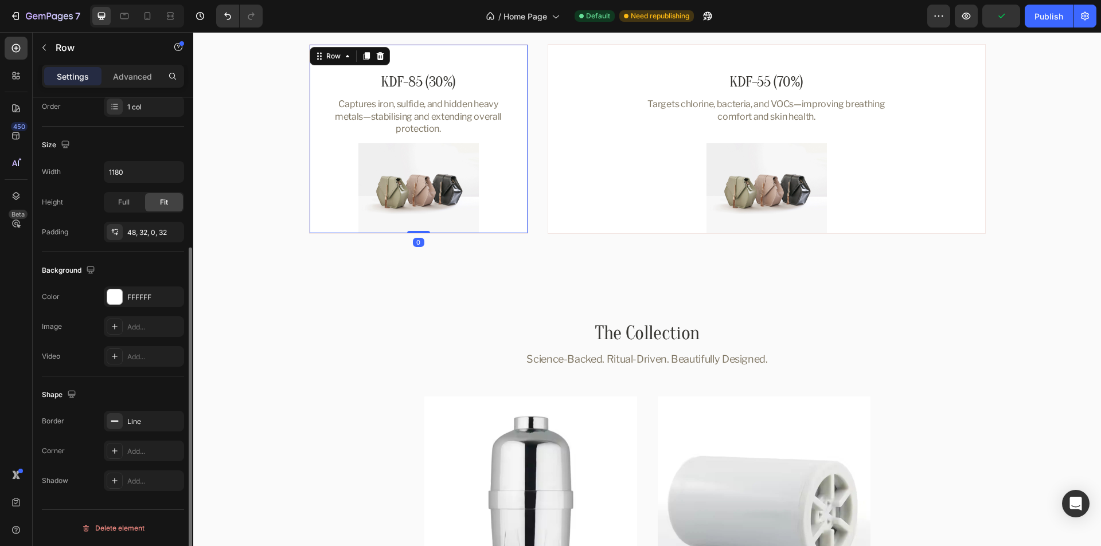
scroll to position [218, 0]
click at [513, 142] on div "KDF-85 (30%) Heading Captures iron, sulfide, and hidden heavy metals—stabilisin…" at bounding box center [418, 139] width 219 height 190
click at [123, 203] on span "Full" at bounding box center [123, 202] width 11 height 10
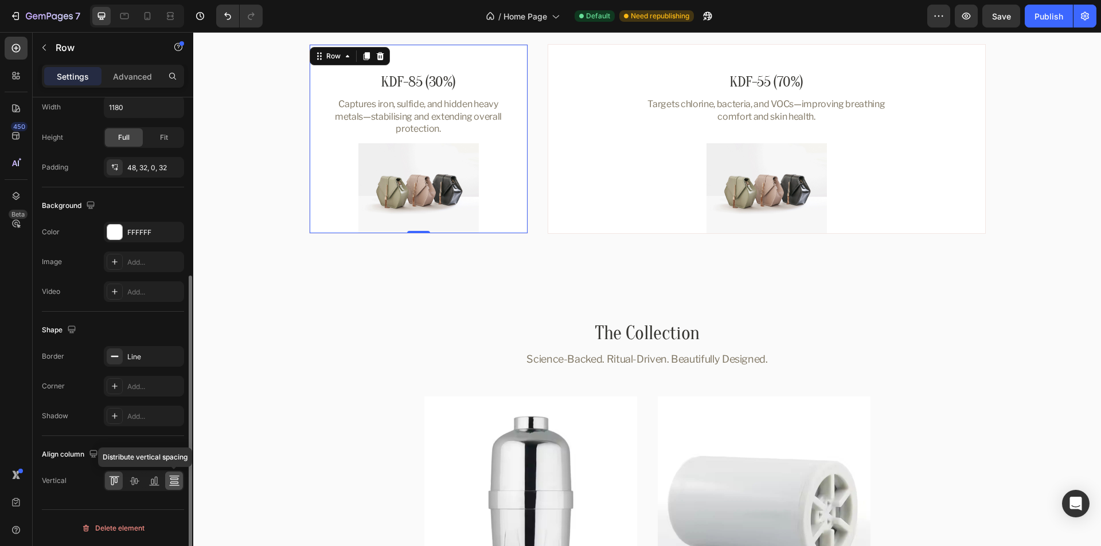
click at [173, 483] on icon at bounding box center [174, 480] width 11 height 11
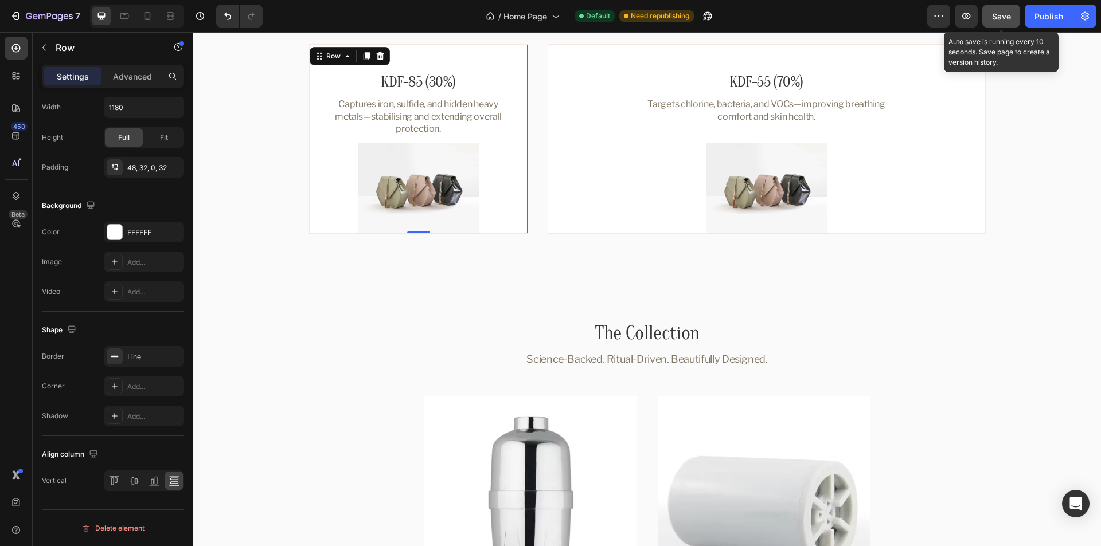
click at [1005, 18] on span "Save" at bounding box center [1001, 16] width 19 height 10
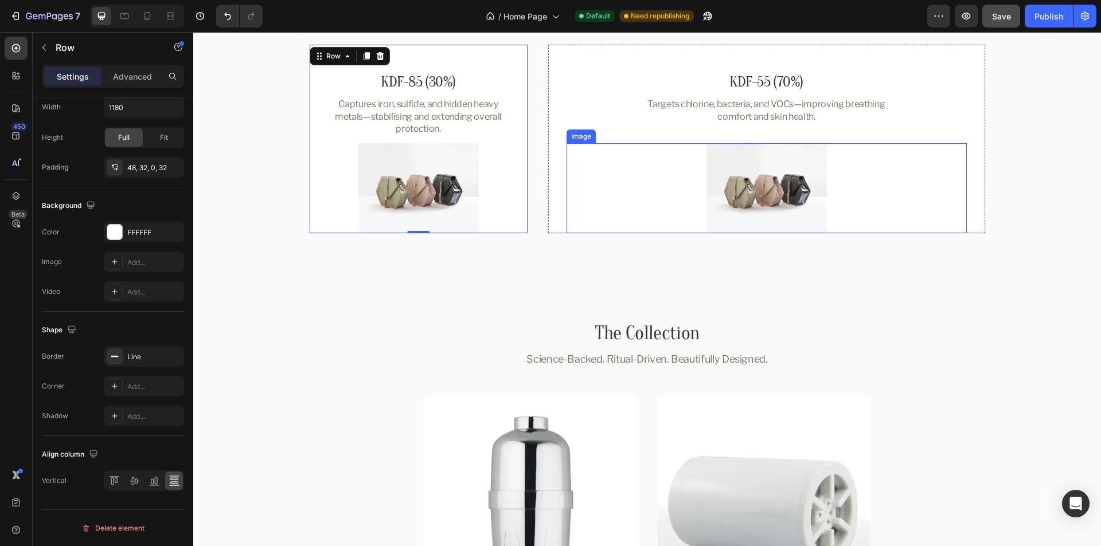
click at [800, 178] on img at bounding box center [766, 188] width 120 height 91
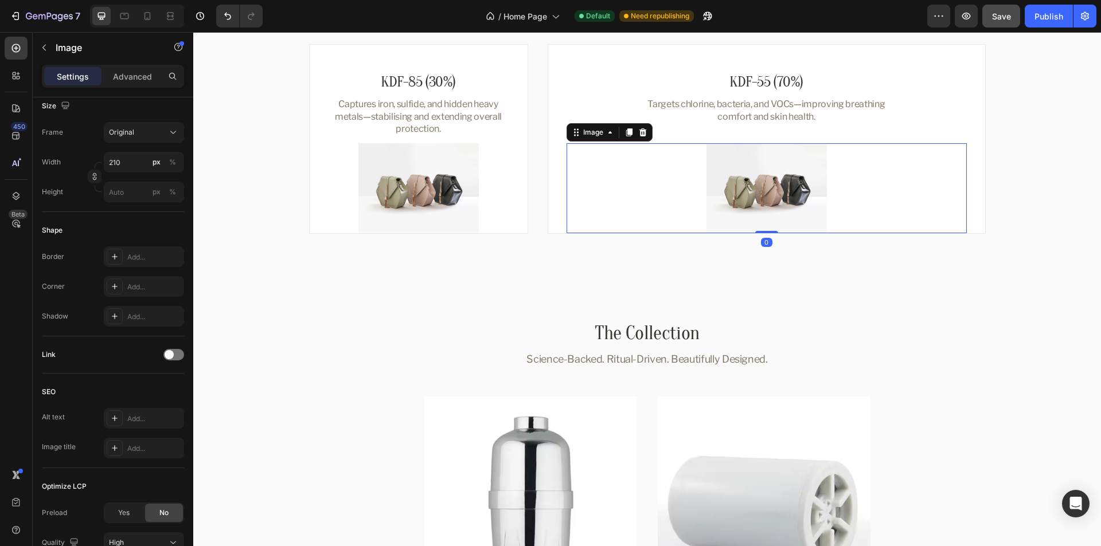
scroll to position [0, 0]
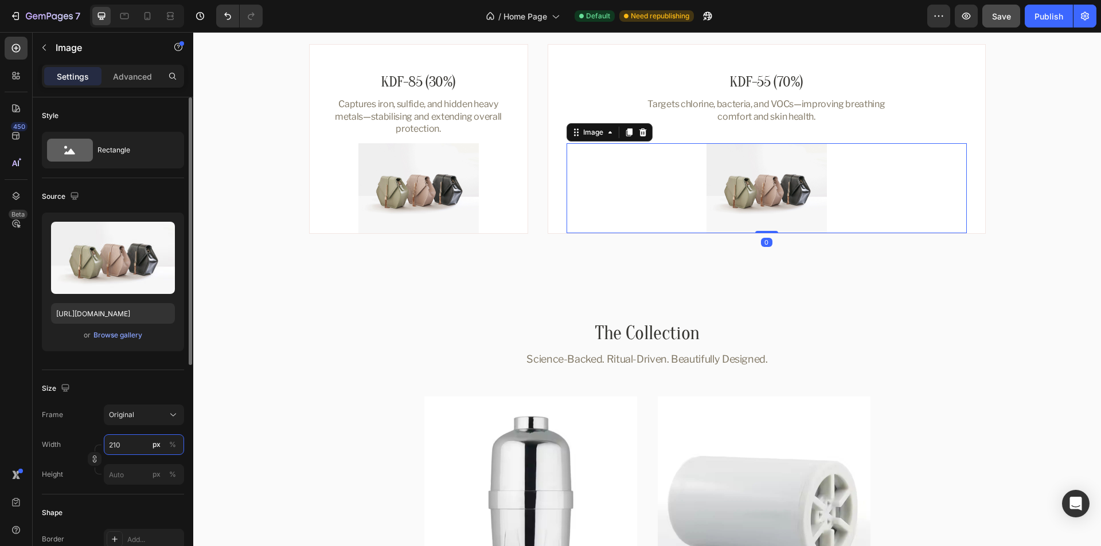
click at [133, 448] on input "210" at bounding box center [144, 445] width 80 height 21
paste input "402.0000305175781"
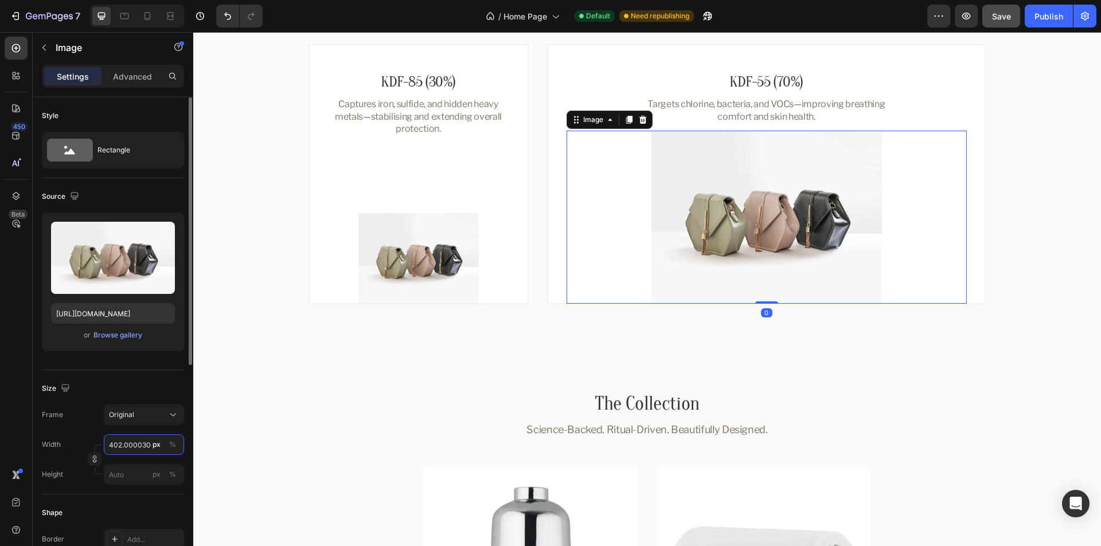
scroll to position [0, 24]
click at [124, 384] on div "Size" at bounding box center [113, 389] width 142 height 18
click at [116, 444] on input "402.0000305175781" at bounding box center [144, 445] width 80 height 21
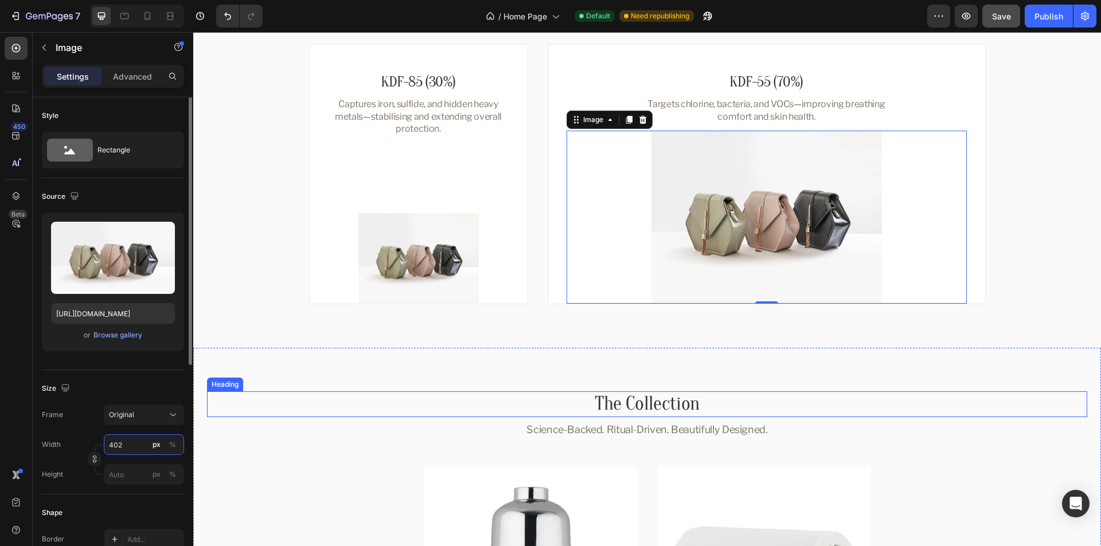
type input "402"
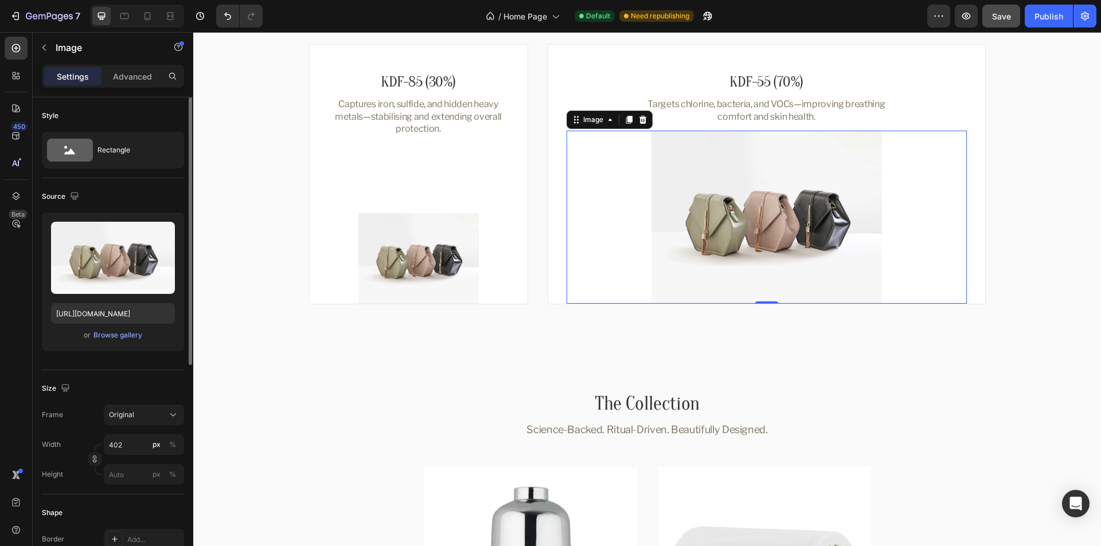
click at [133, 375] on div "Size Frame Original Width 402 px % Height px %" at bounding box center [113, 432] width 142 height 124
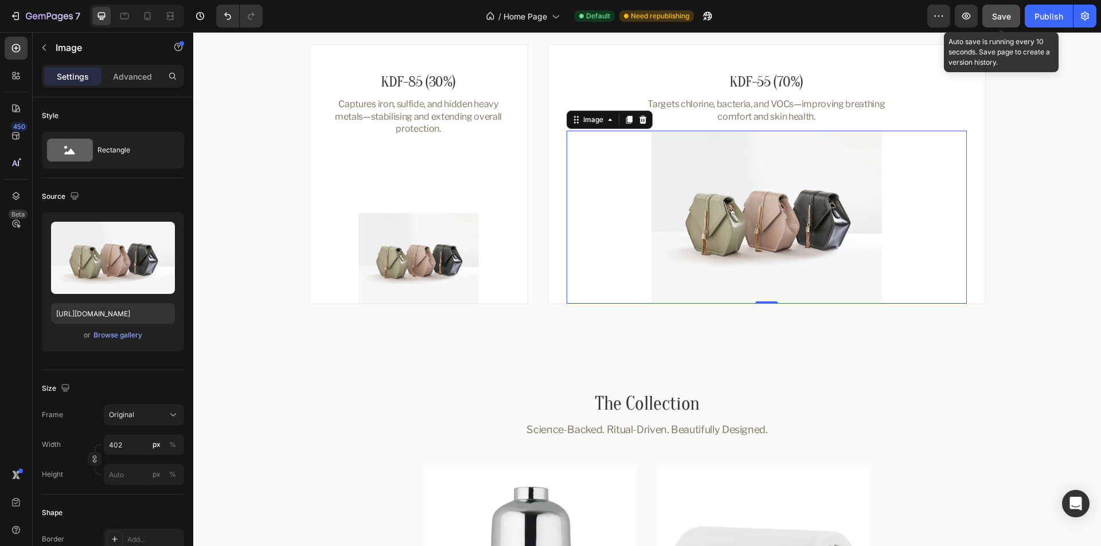
click at [1001, 14] on span "Save" at bounding box center [1001, 16] width 19 height 10
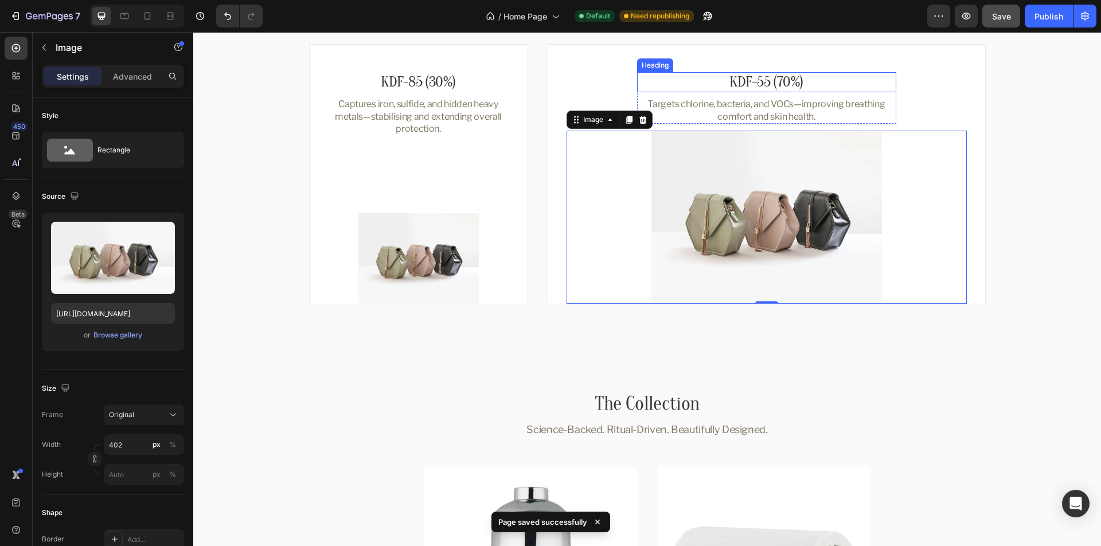
click at [875, 89] on p "KDF-55 (70%)" at bounding box center [766, 82] width 257 height 18
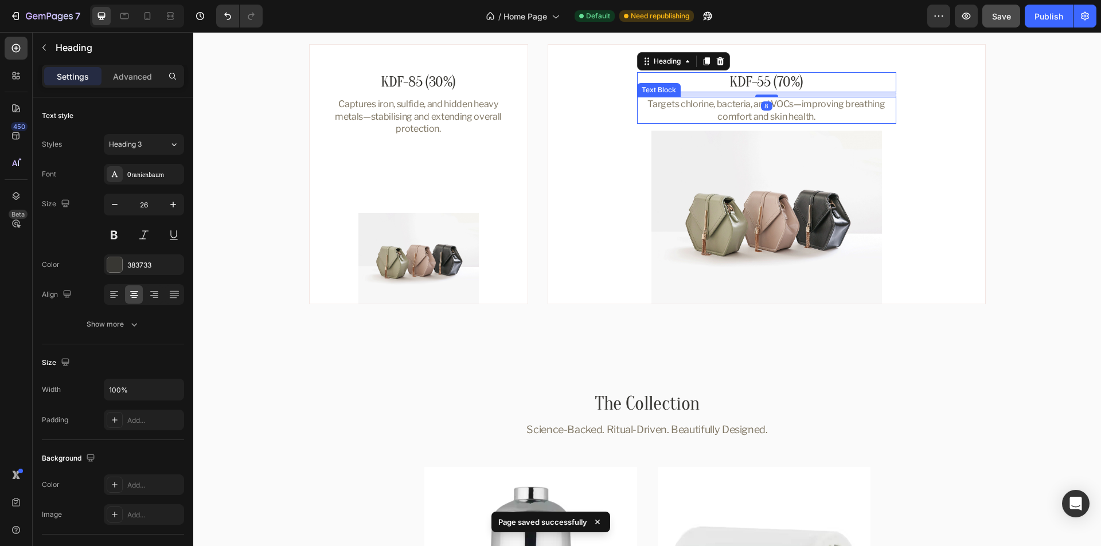
click at [924, 118] on div "KDF-55 (70%) Heading 8 Targets chlorine, bacteria, and VOCs—improving breathing…" at bounding box center [766, 188] width 400 height 232
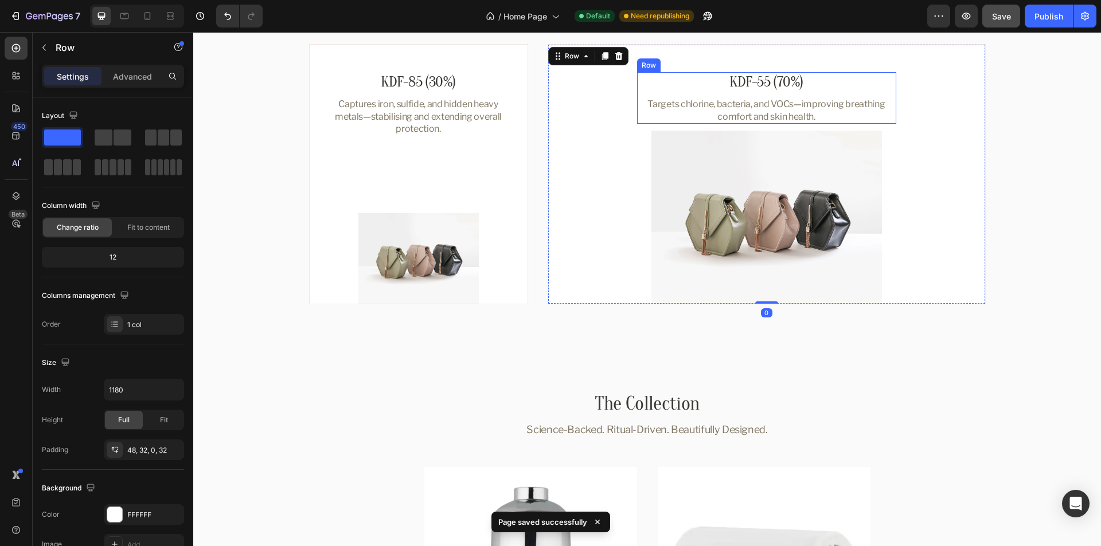
click at [886, 96] on div "KDF-55 (70%) Heading Targets chlorine, bacteria, and VOCs—improving breathing c…" at bounding box center [766, 98] width 259 height 52
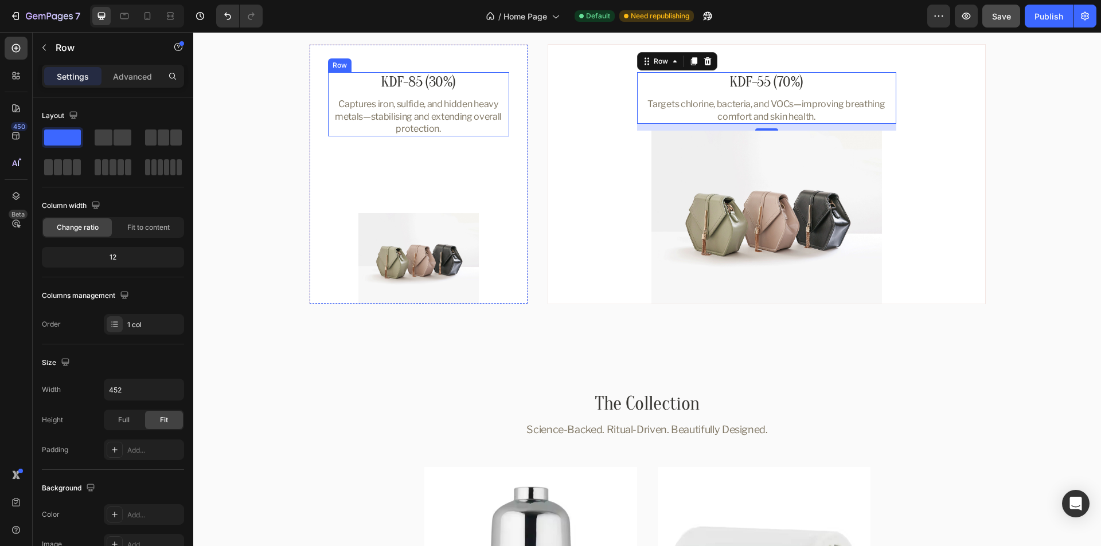
click at [501, 94] on div "KDF-85 (30%) Heading Captures iron, sulfide, and hidden heavy metals—stabilisin…" at bounding box center [418, 104] width 181 height 64
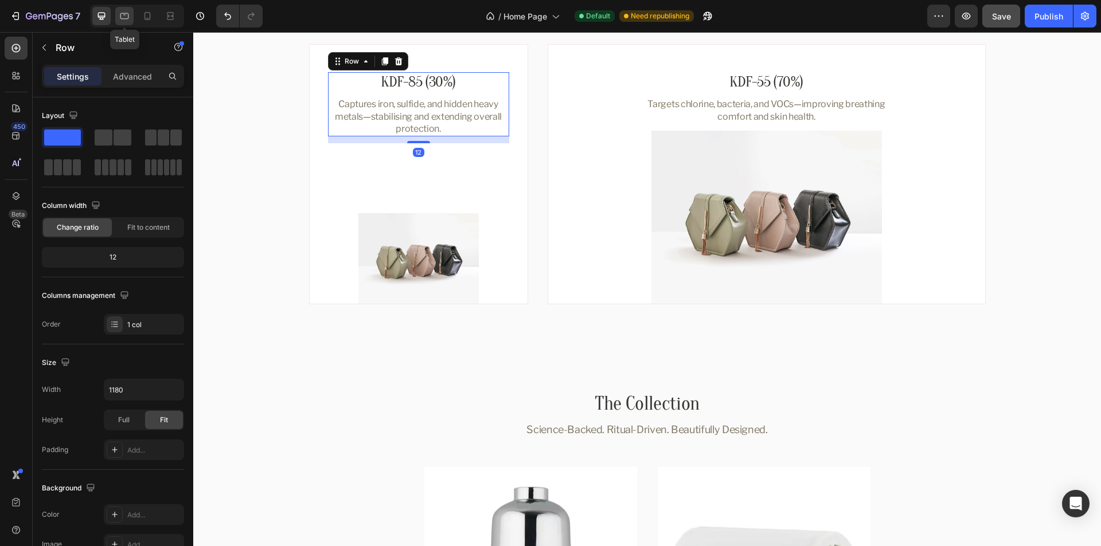
drag, startPoint x: 125, startPoint y: 13, endPoint x: 133, endPoint y: 12, distance: 8.0
click at [125, 12] on icon at bounding box center [124, 15] width 11 height 11
type input "100%"
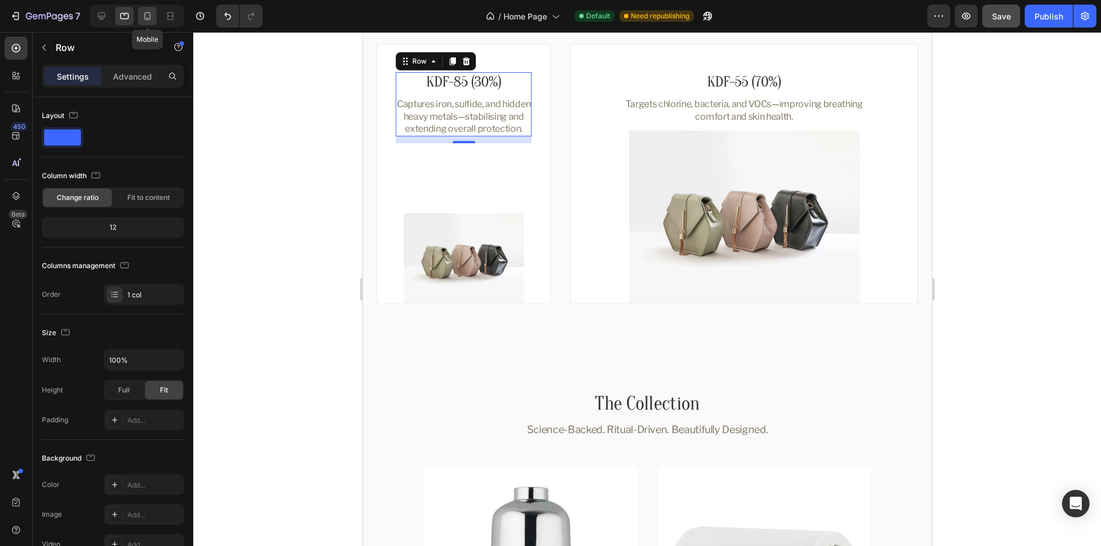
click at [145, 14] on icon at bounding box center [147, 16] width 6 height 8
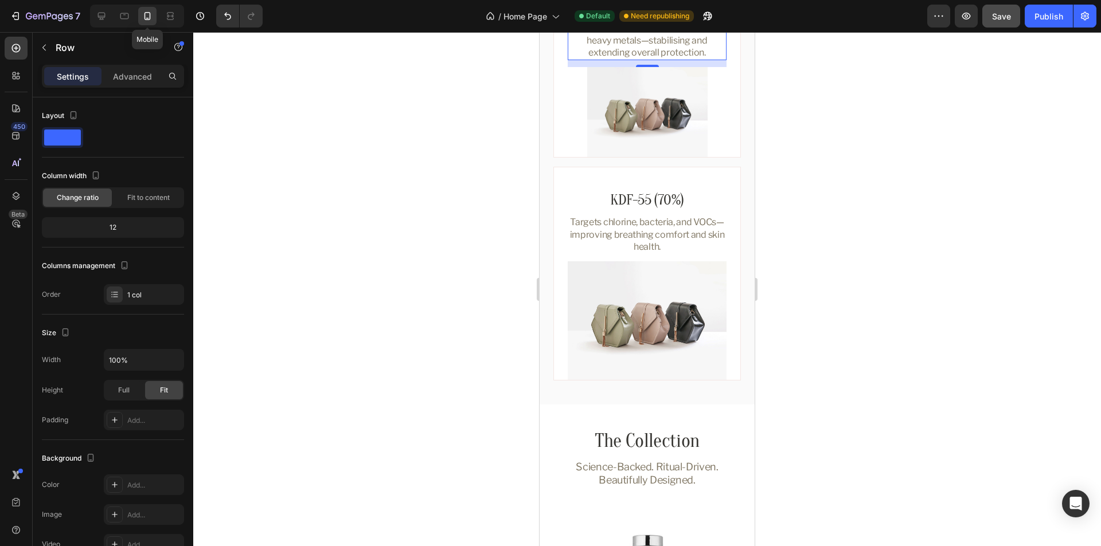
scroll to position [1267, 0]
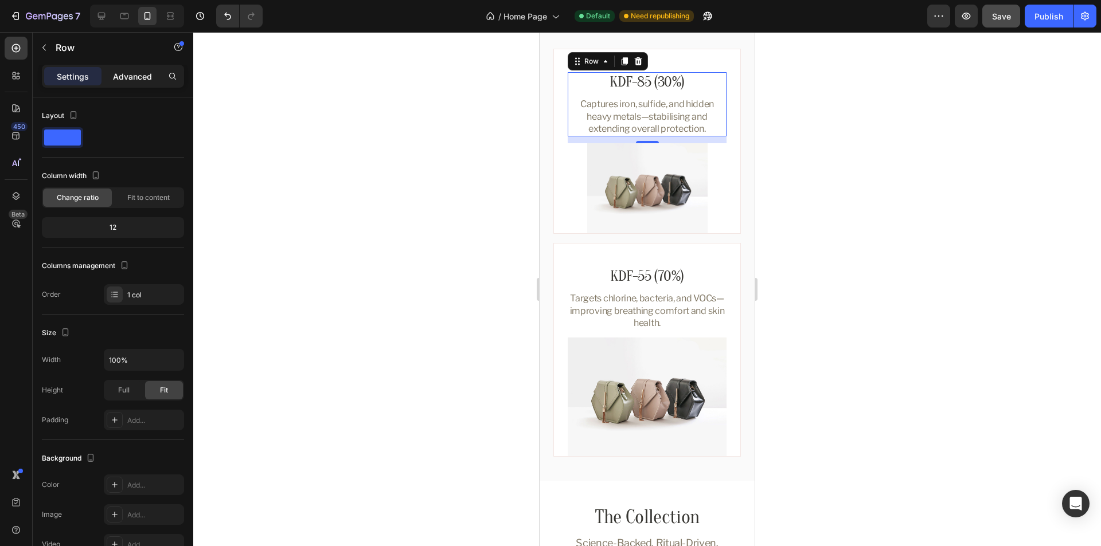
click at [130, 78] on p "Advanced" at bounding box center [132, 77] width 39 height 12
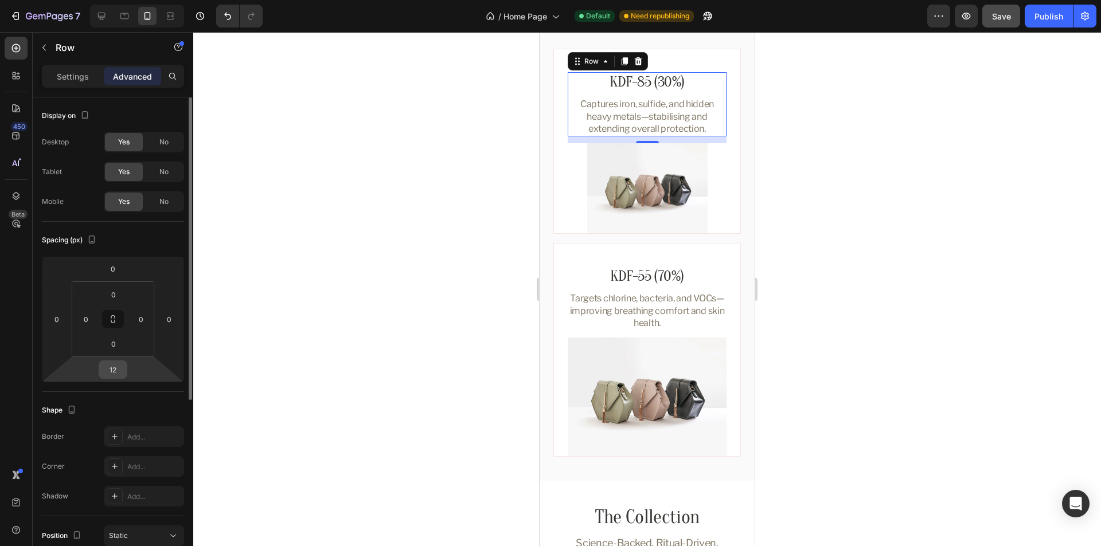
click at [115, 374] on input "12" at bounding box center [112, 369] width 23 height 17
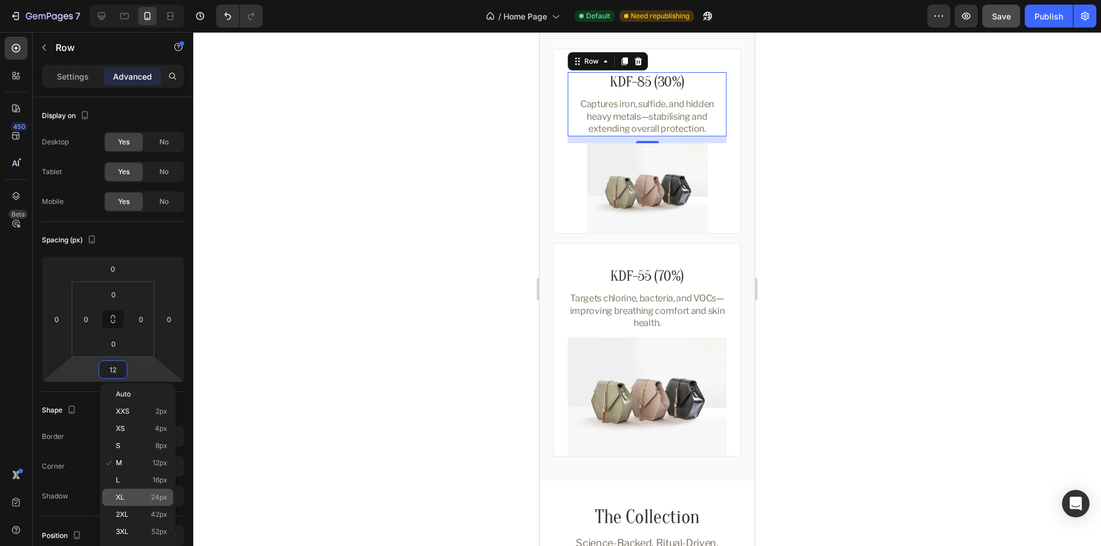
click at [138, 494] on p "XL 24px" at bounding box center [142, 498] width 52 height 8
type input "24"
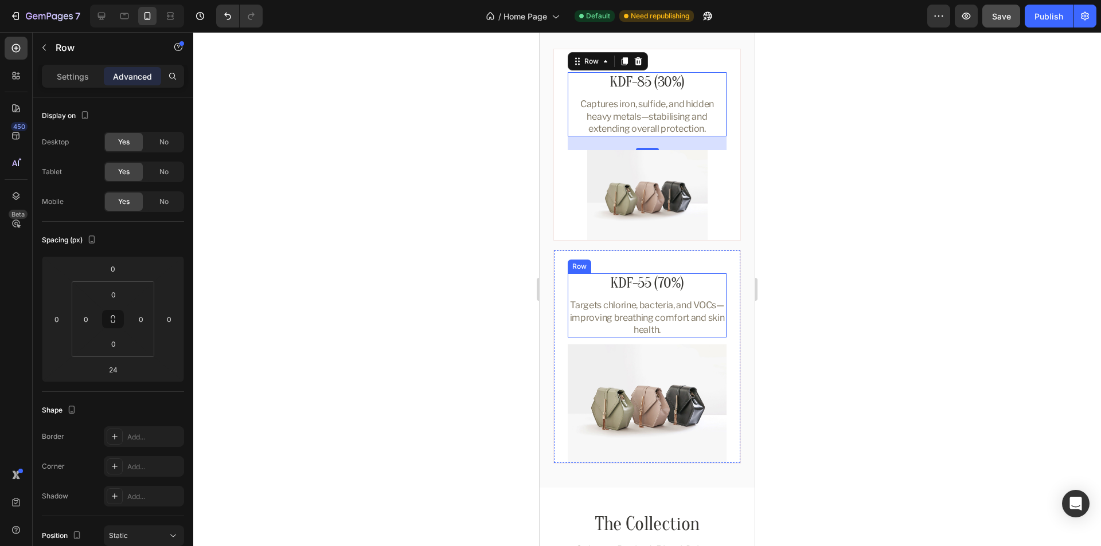
click at [715, 295] on div "KDF-55 (70%) Heading Targets chlorine, bacteria, and VOCs—improving breathing c…" at bounding box center [647, 306] width 159 height 64
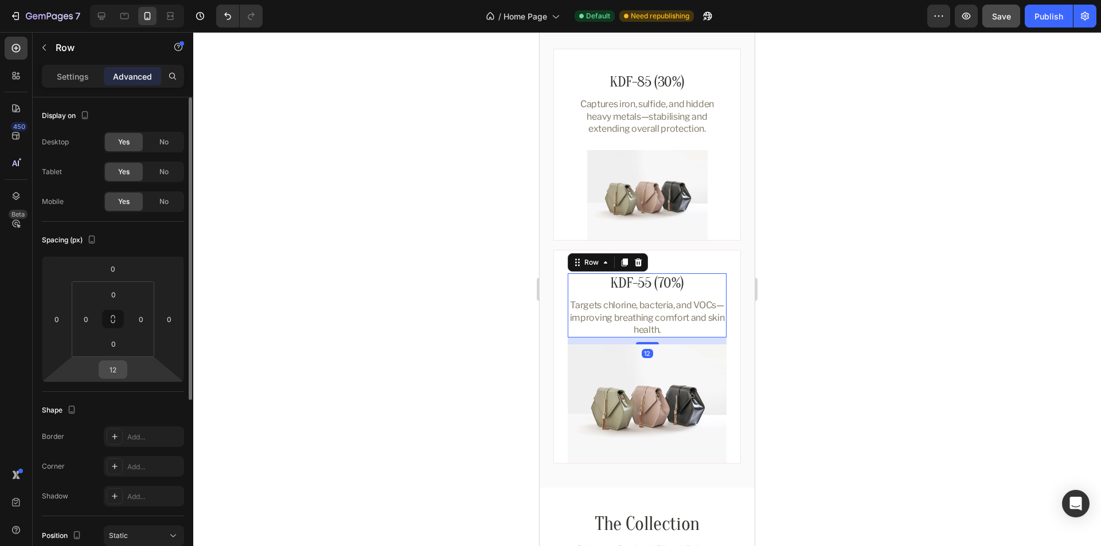
click at [103, 369] on input "12" at bounding box center [112, 369] width 23 height 17
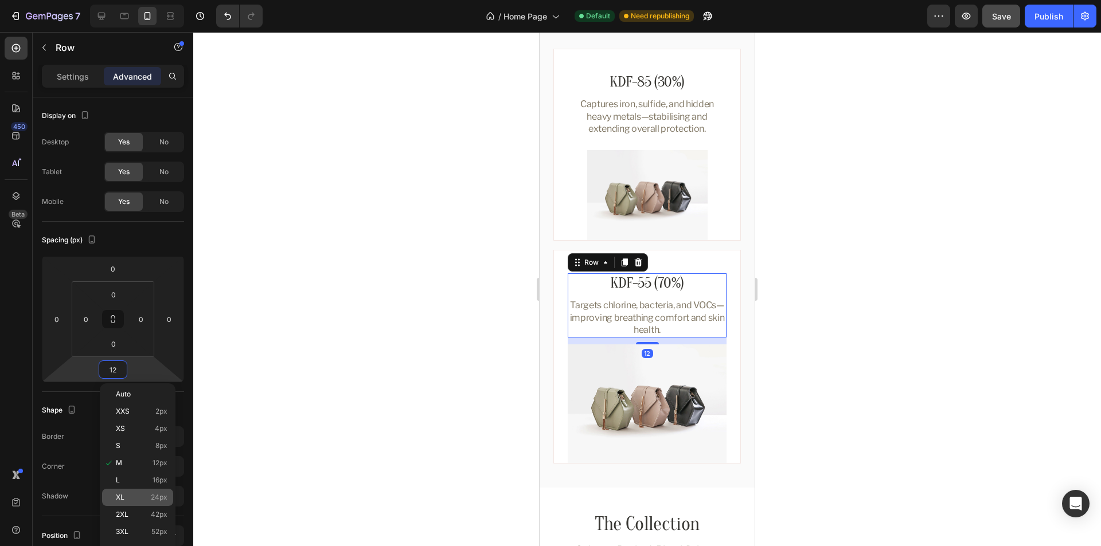
click at [156, 491] on div "XL 24px" at bounding box center [137, 497] width 71 height 17
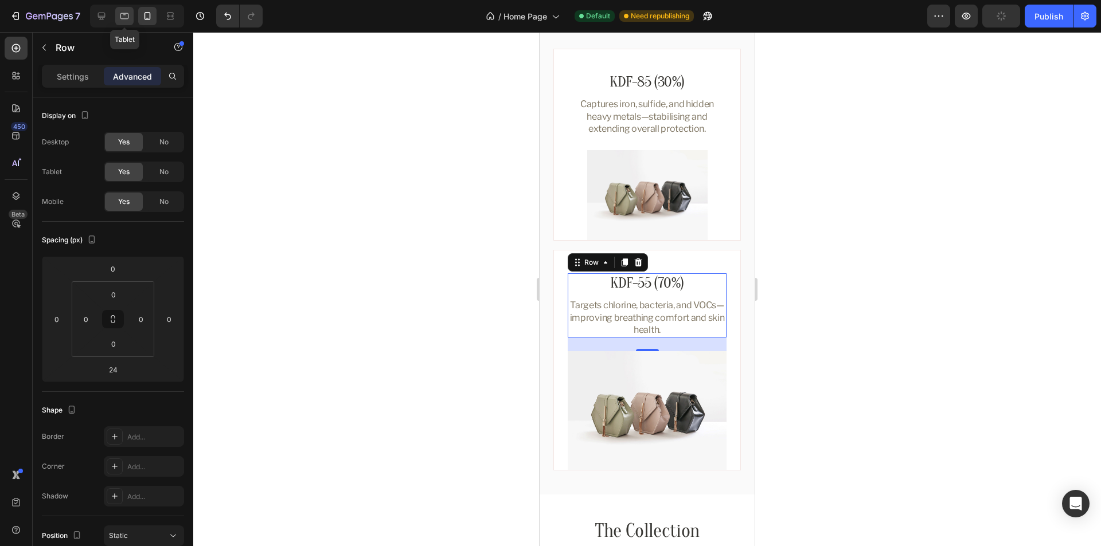
click at [123, 14] on icon at bounding box center [124, 16] width 9 height 6
type input "12"
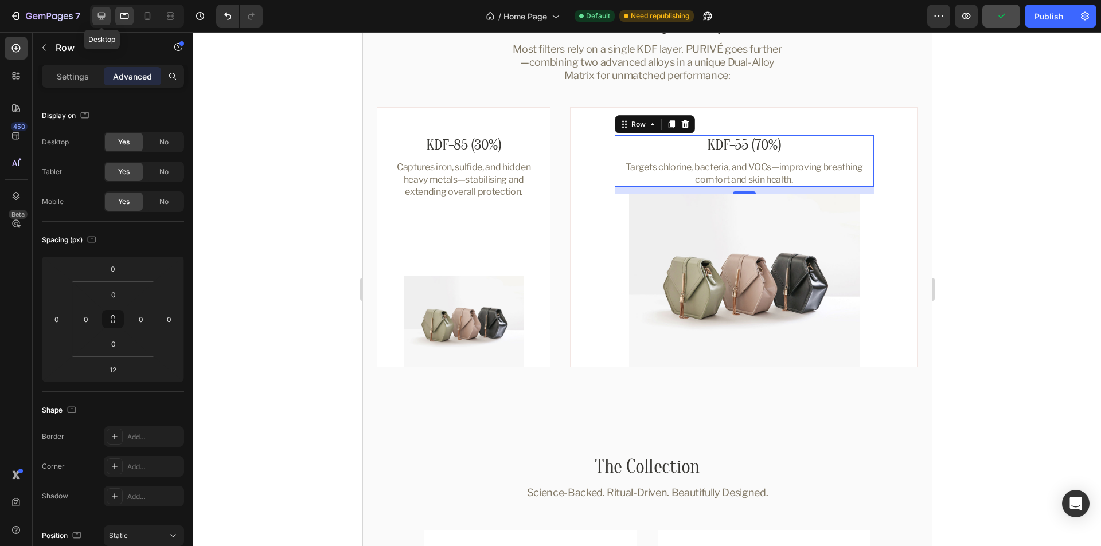
click at [103, 15] on icon at bounding box center [101, 15] width 11 height 11
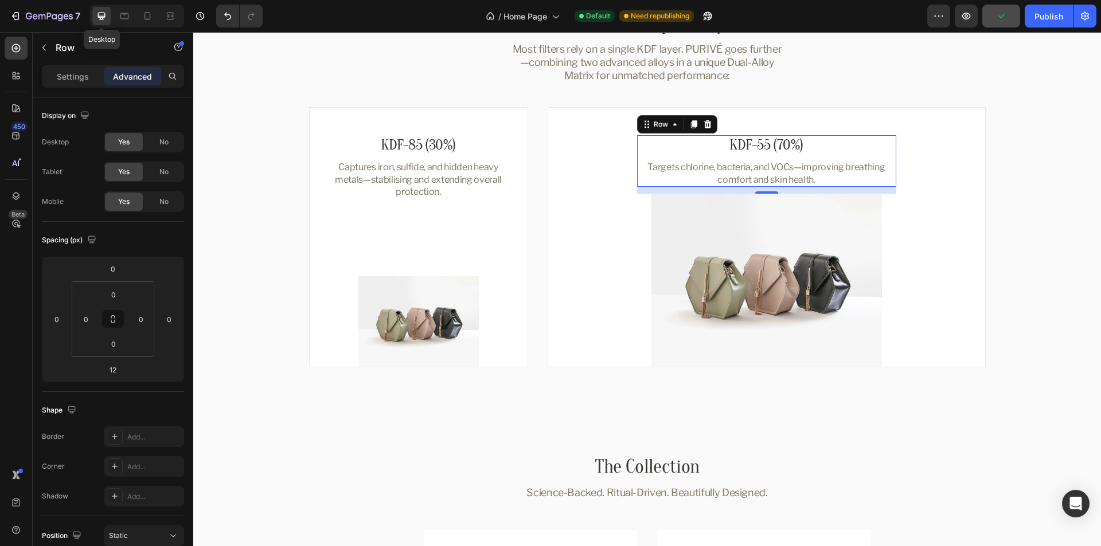
scroll to position [1316, 0]
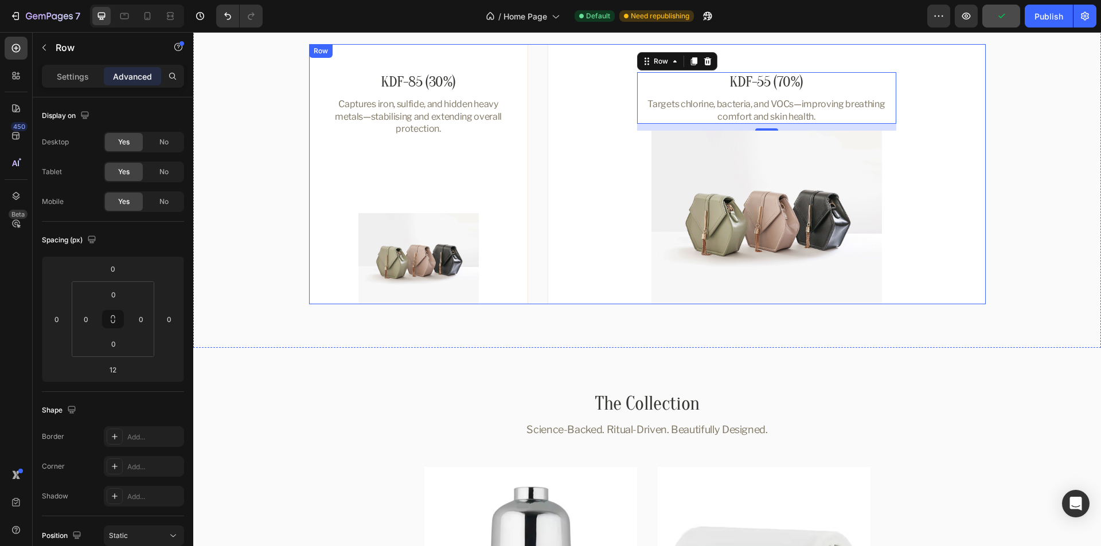
click at [536, 167] on div "KDF-85 (30%) Heading Captures iron, sulfide, and hidden heavy metals—stabilisin…" at bounding box center [647, 174] width 677 height 260
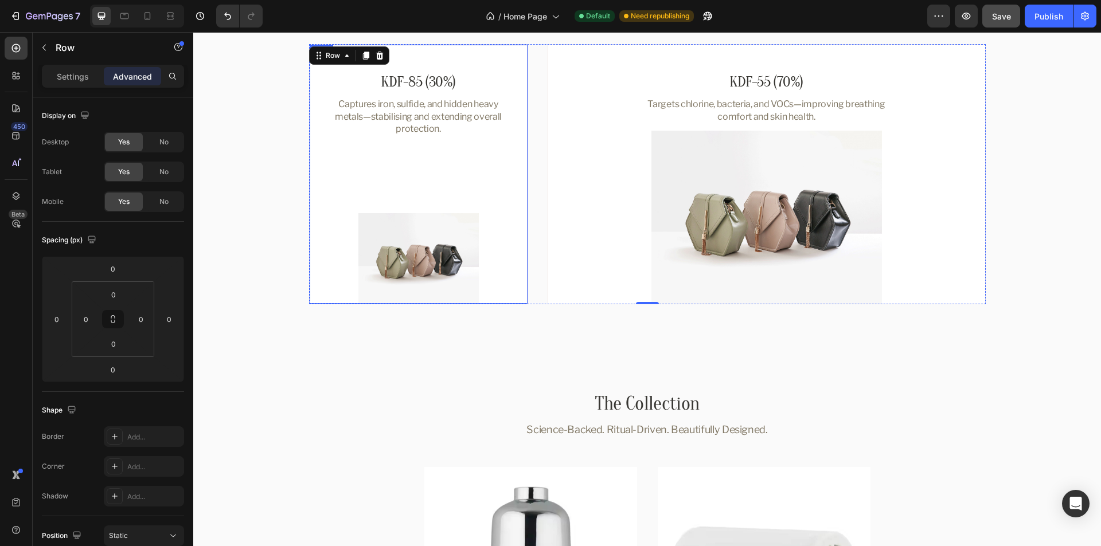
click at [517, 171] on div "KDF-85 (30%) Heading Captures iron, sulfide, and hidden heavy metals—stabilisin…" at bounding box center [418, 174] width 219 height 260
click at [63, 79] on p "Settings" at bounding box center [73, 77] width 32 height 12
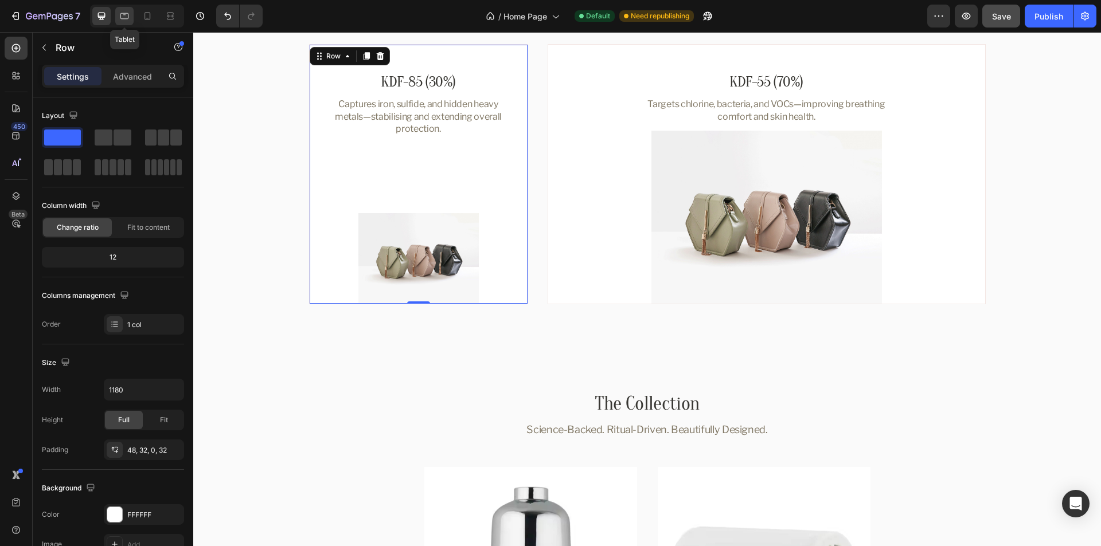
click at [123, 14] on icon at bounding box center [124, 16] width 9 height 6
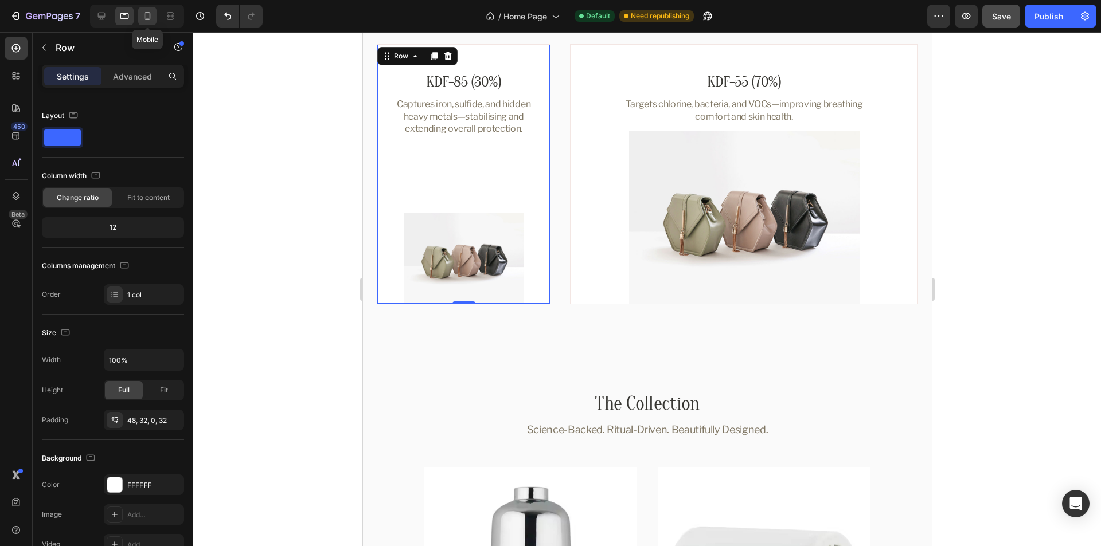
click at [157, 14] on div at bounding box center [147, 16] width 18 height 18
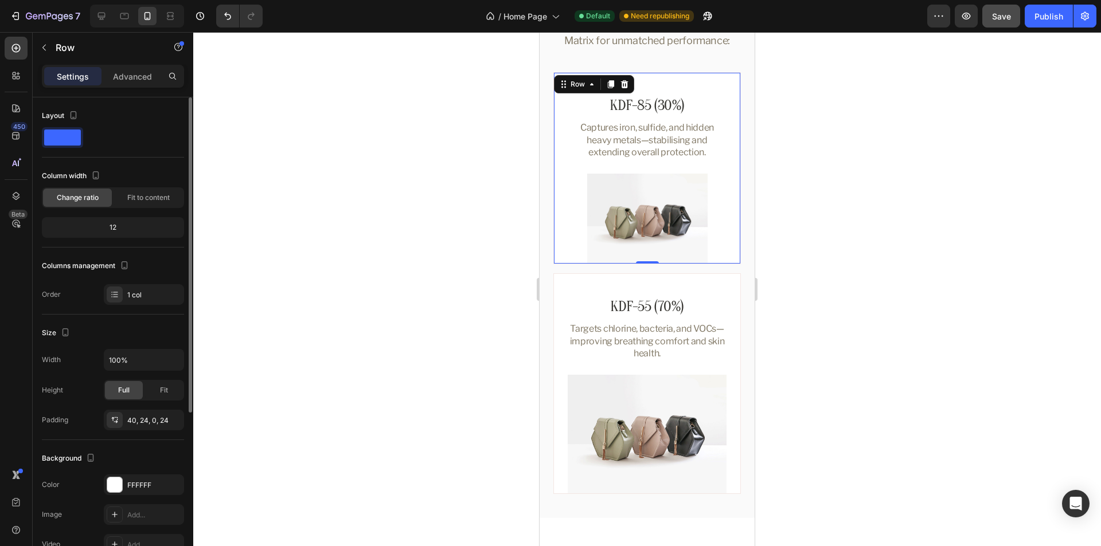
scroll to position [253, 0]
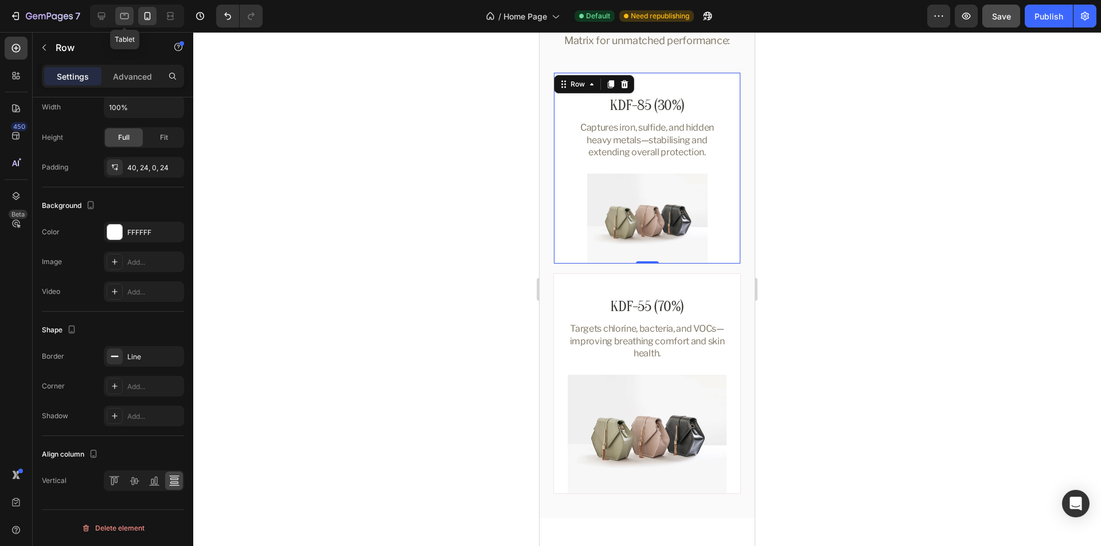
click at [120, 15] on icon at bounding box center [124, 16] width 9 height 6
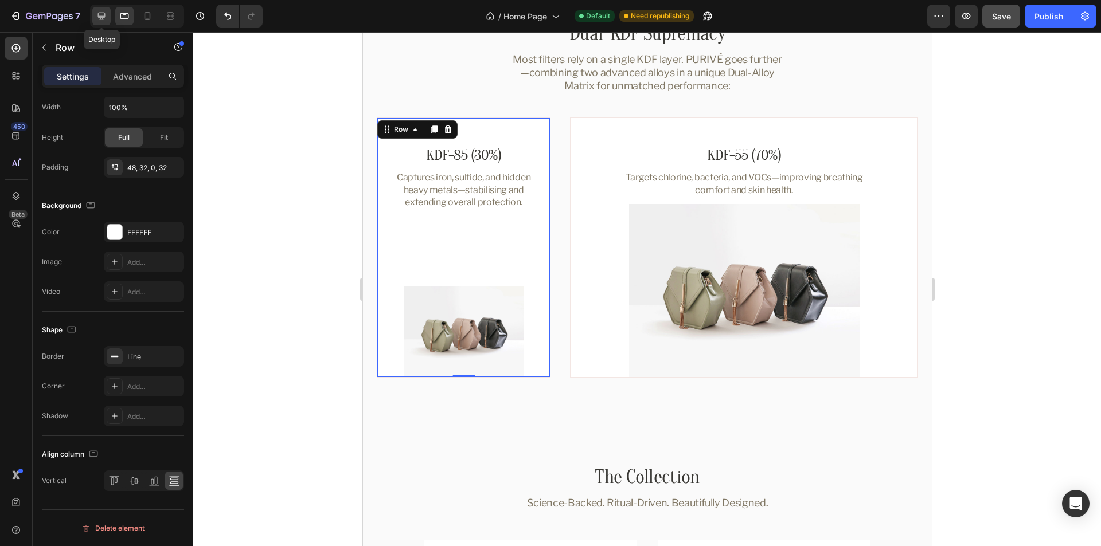
click at [97, 15] on icon at bounding box center [101, 15] width 11 height 11
type input "1180"
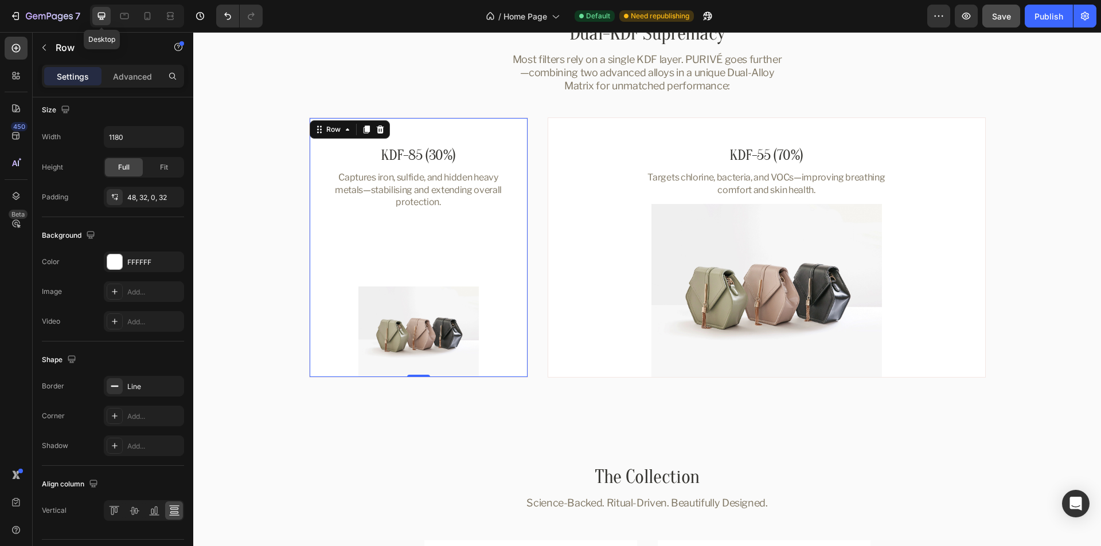
scroll to position [1288, 0]
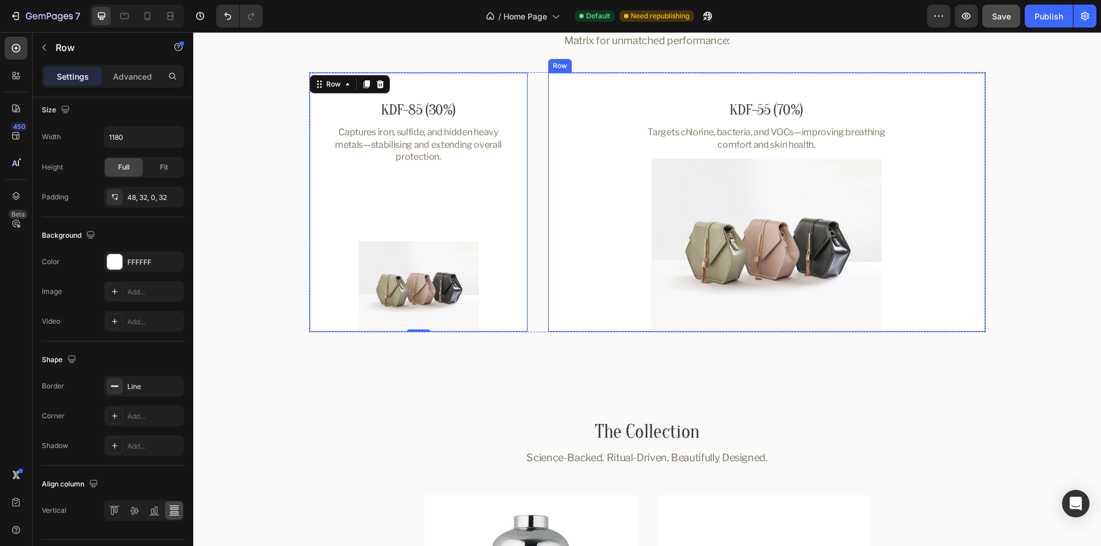
click at [570, 132] on div "KDF-55 (70%) Heading Targets chlorine, bacteria, and VOCs—improving breathing c…" at bounding box center [766, 216] width 400 height 232
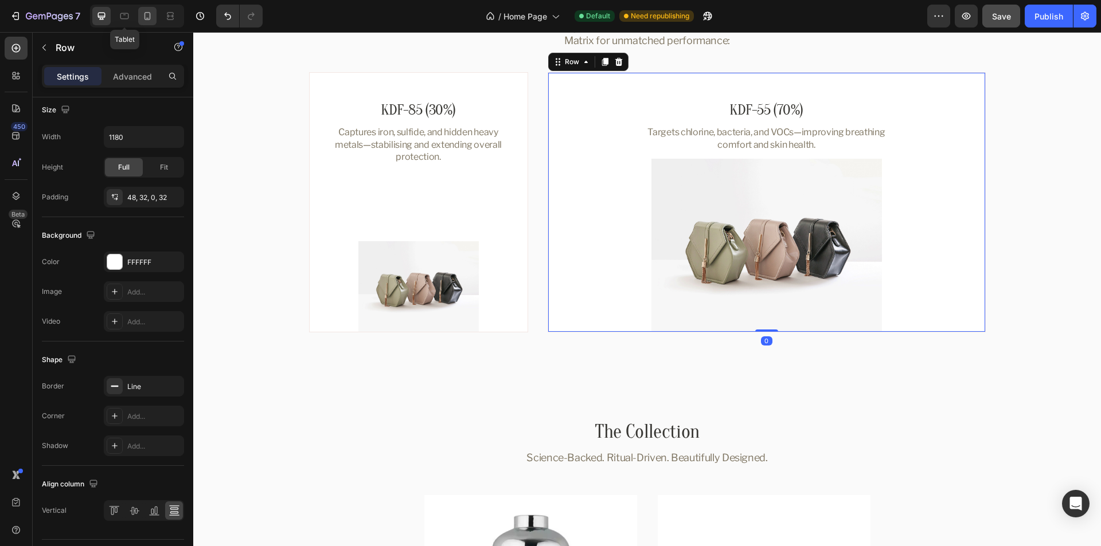
drag, startPoint x: 125, startPoint y: 17, endPoint x: 139, endPoint y: 17, distance: 13.8
click at [127, 17] on icon at bounding box center [124, 15] width 11 height 11
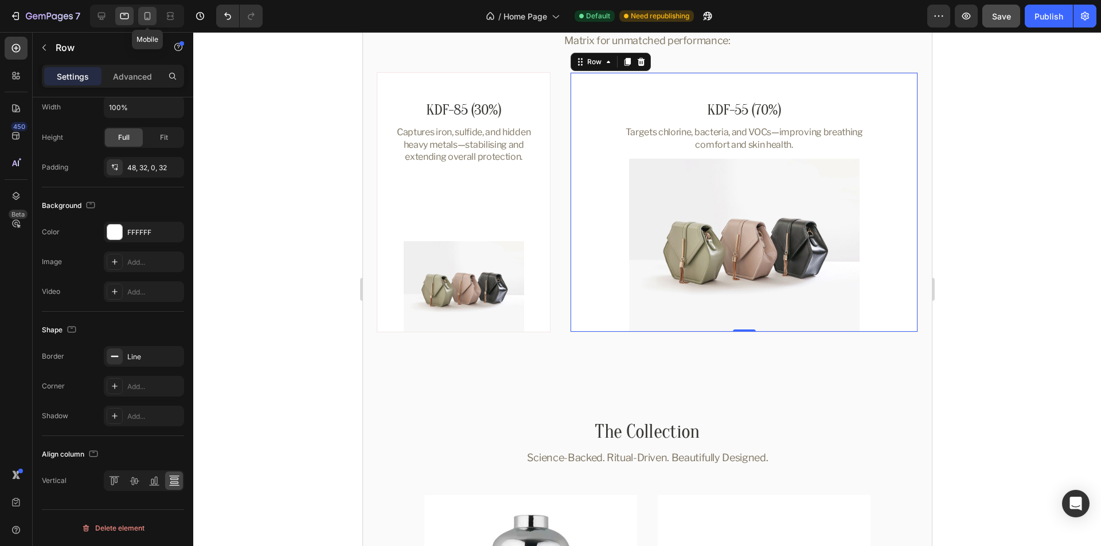
click at [147, 15] on icon at bounding box center [147, 15] width 11 height 11
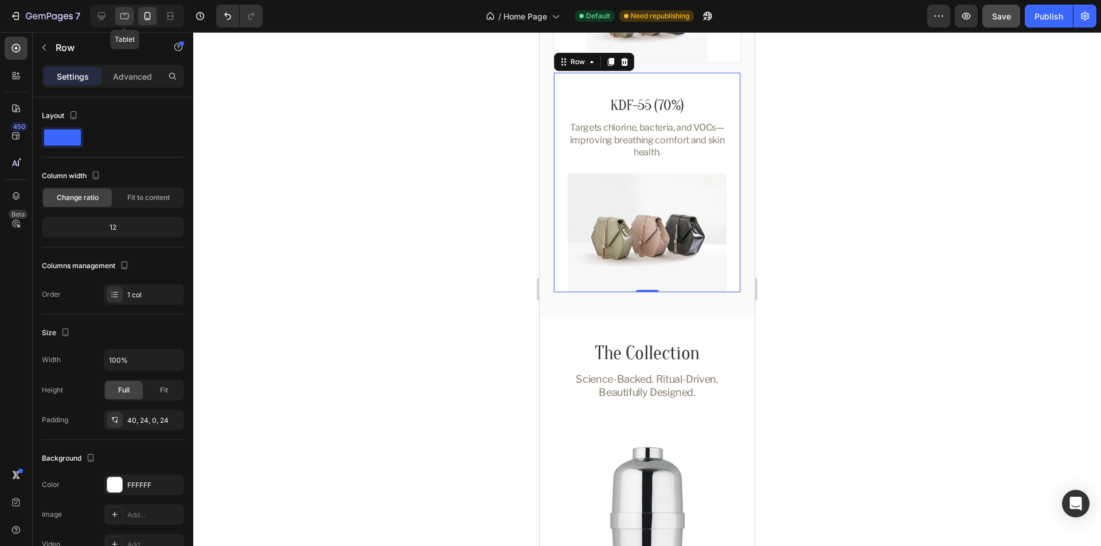
click at [119, 19] on icon at bounding box center [124, 15] width 11 height 11
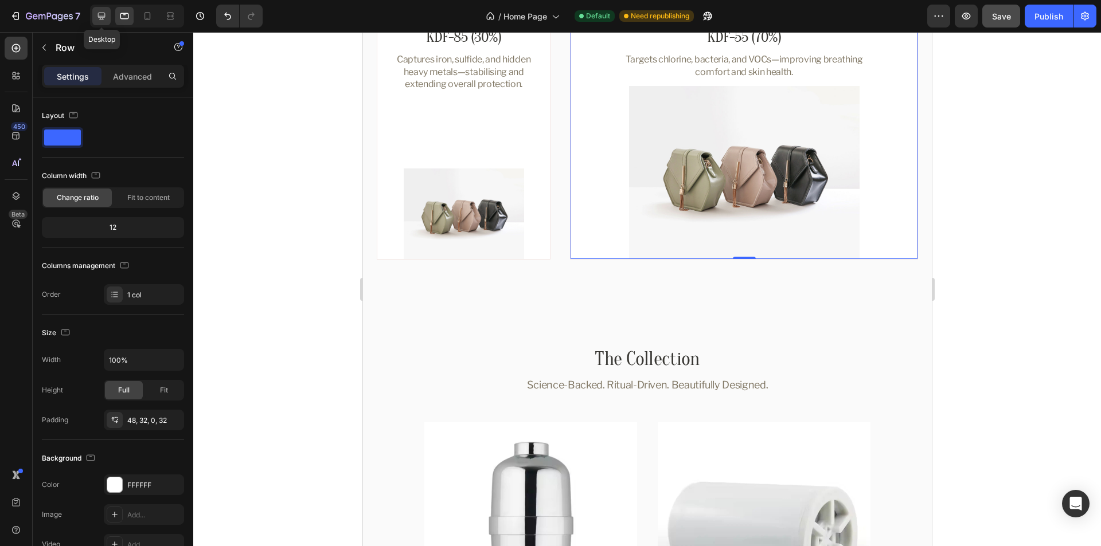
scroll to position [1288, 0]
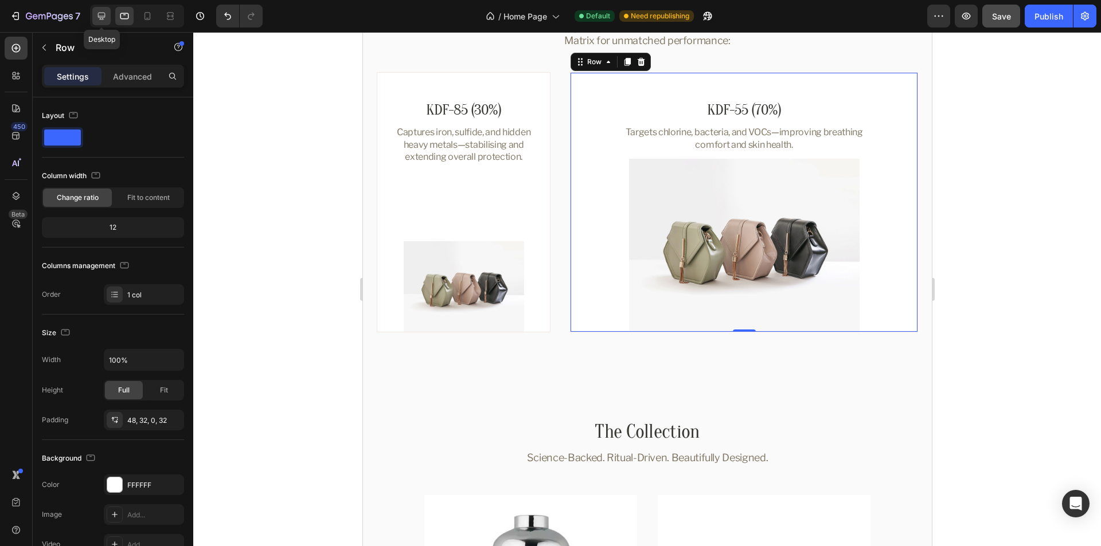
click at [98, 17] on icon at bounding box center [101, 16] width 7 height 7
type input "1180"
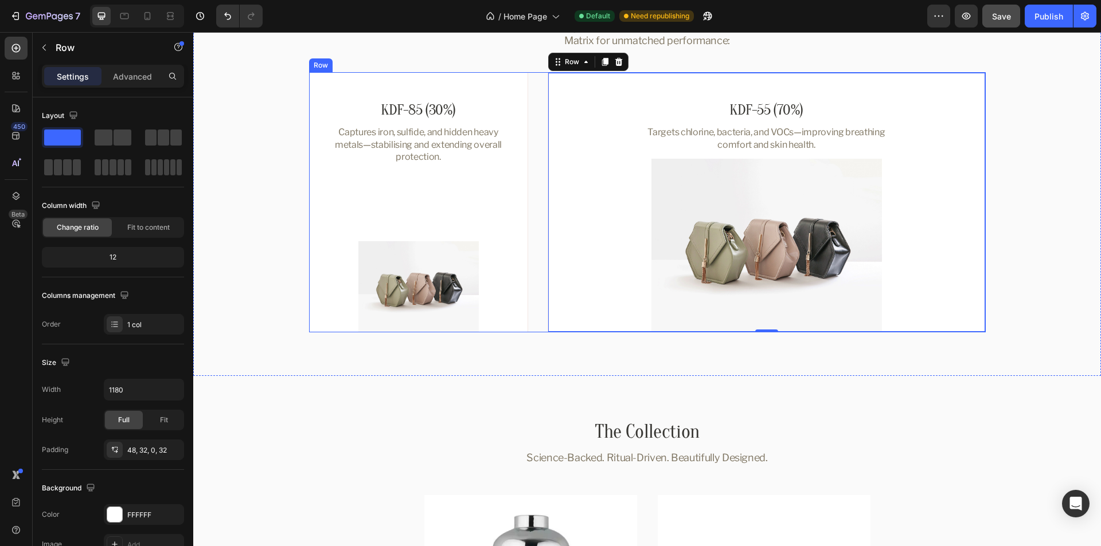
click at [536, 153] on div "KDF-85 (30%) Heading Captures iron, sulfide, and hidden heavy metals—stabilisin…" at bounding box center [647, 202] width 677 height 260
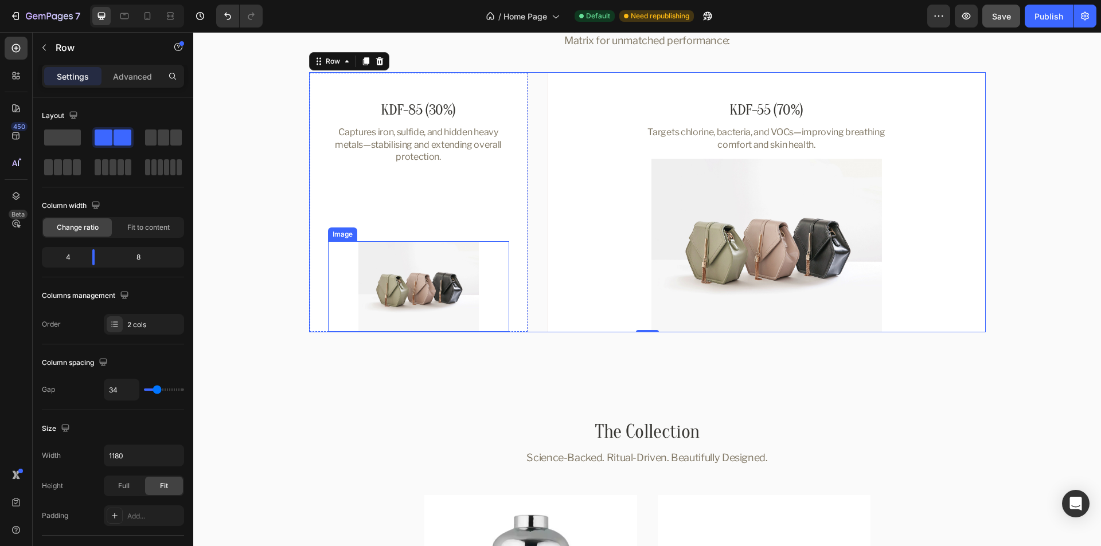
click at [422, 286] on img at bounding box center [418, 286] width 120 height 91
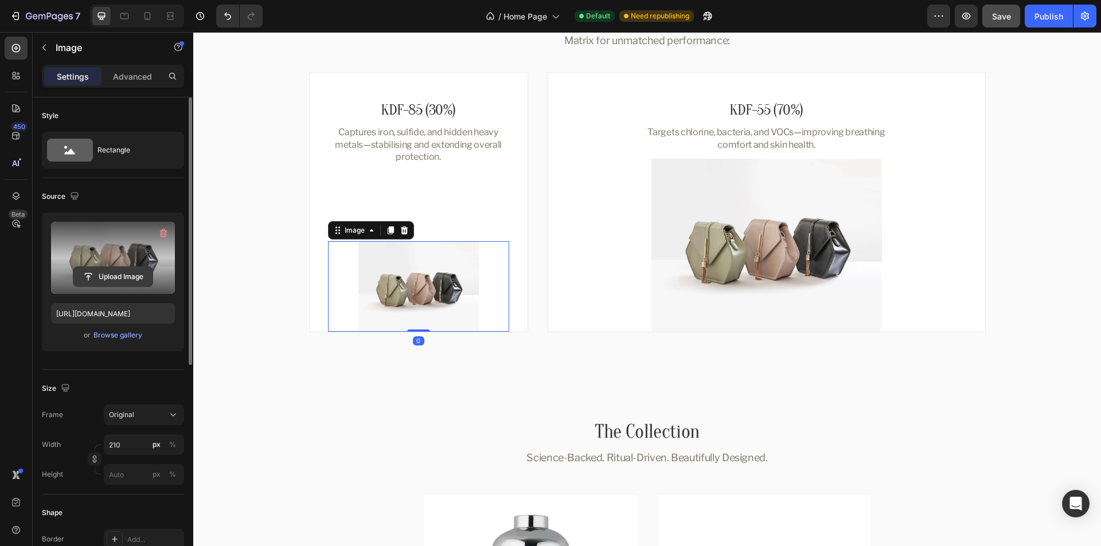
click at [122, 278] on input "file" at bounding box center [112, 276] width 79 height 19
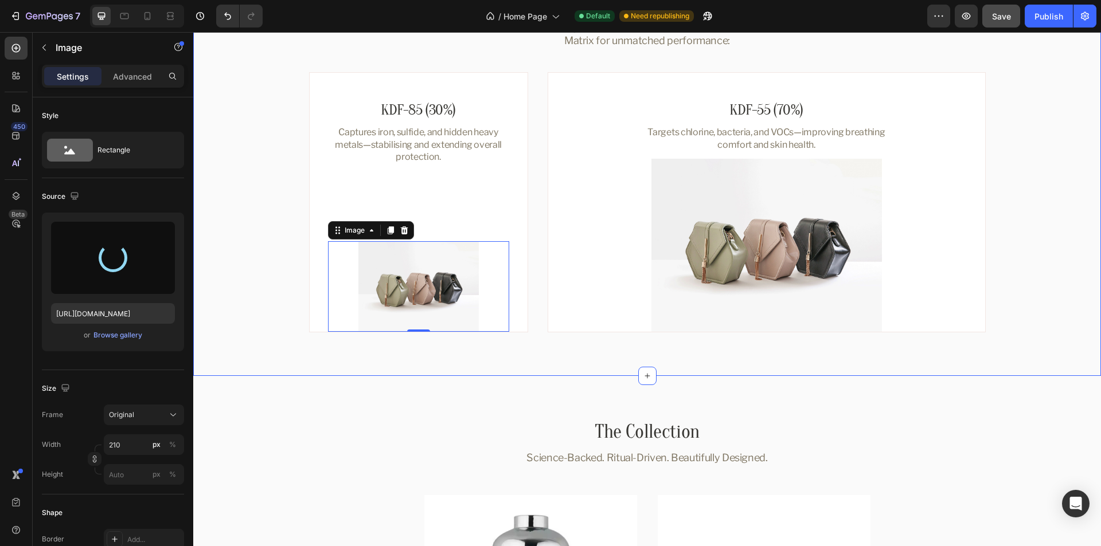
type input "https://cdn.shopify.com/s/files/1/0762/5179/1586/files/gempages_576838156968526…"
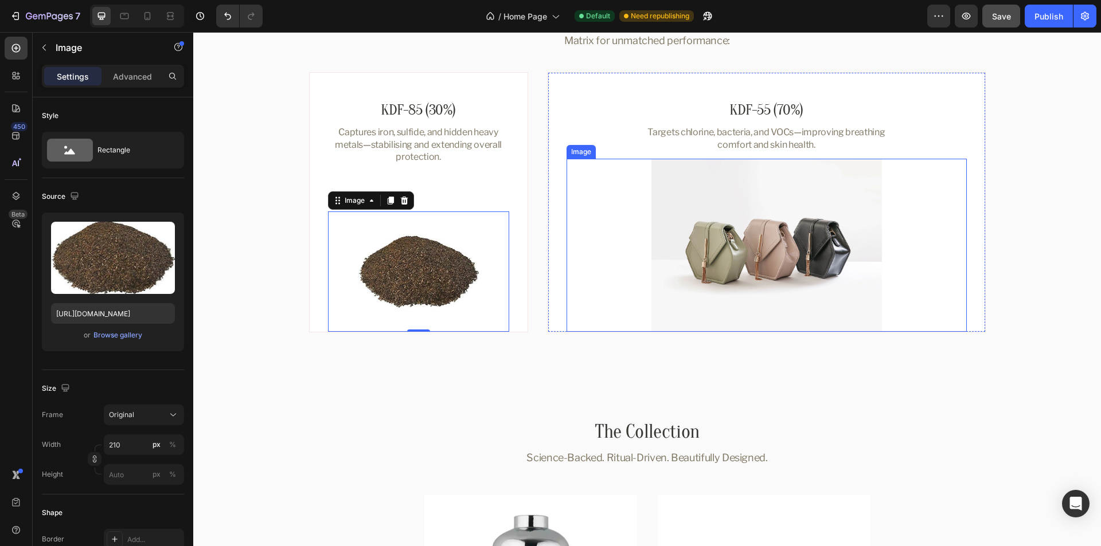
click at [805, 257] on img at bounding box center [766, 245] width 230 height 173
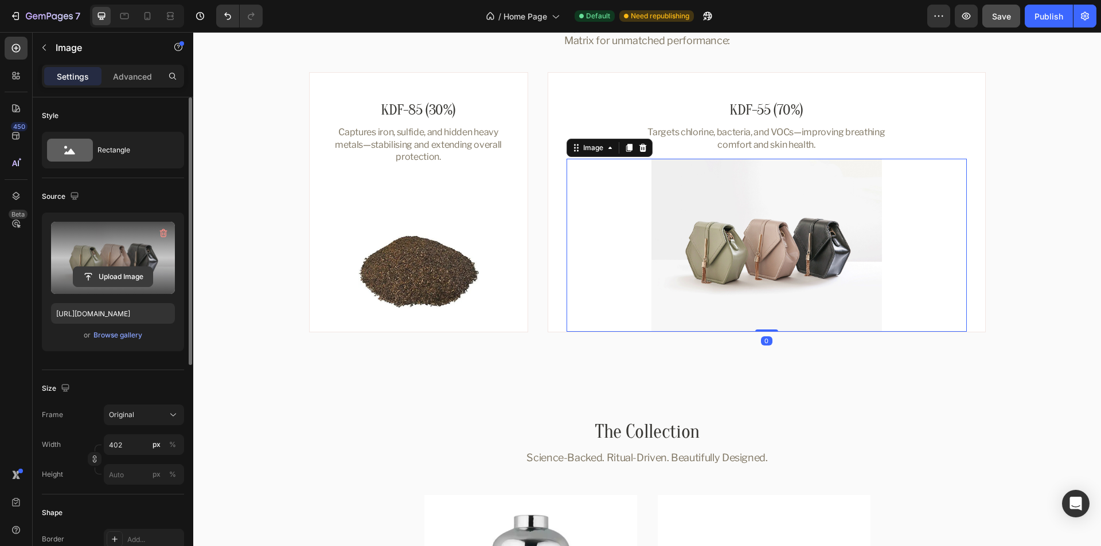
click at [122, 281] on input "file" at bounding box center [112, 276] width 79 height 19
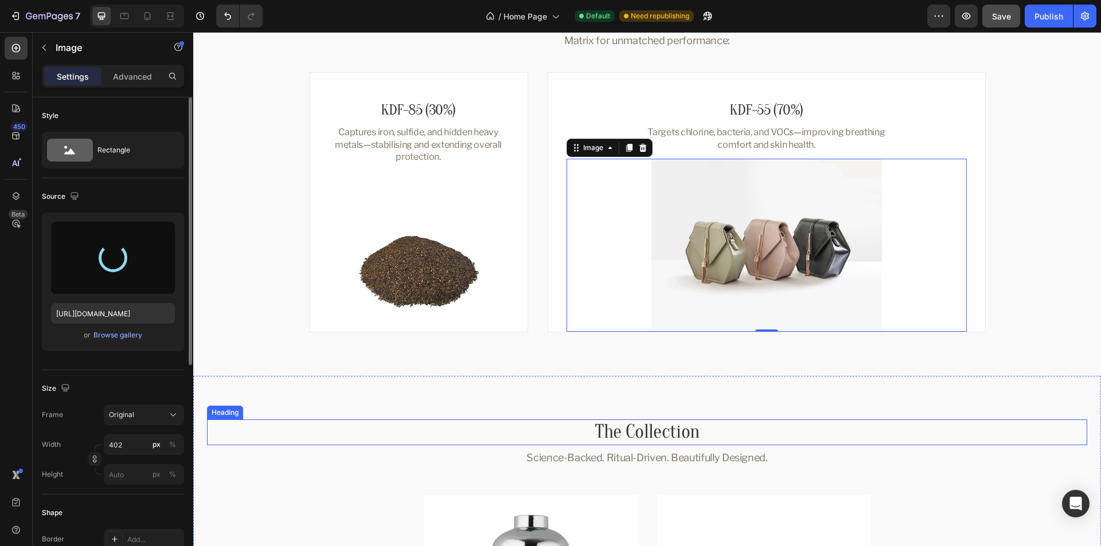
type input "https://cdn.shopify.com/s/files/1/0762/5179/1586/files/gempages_576838156968526…"
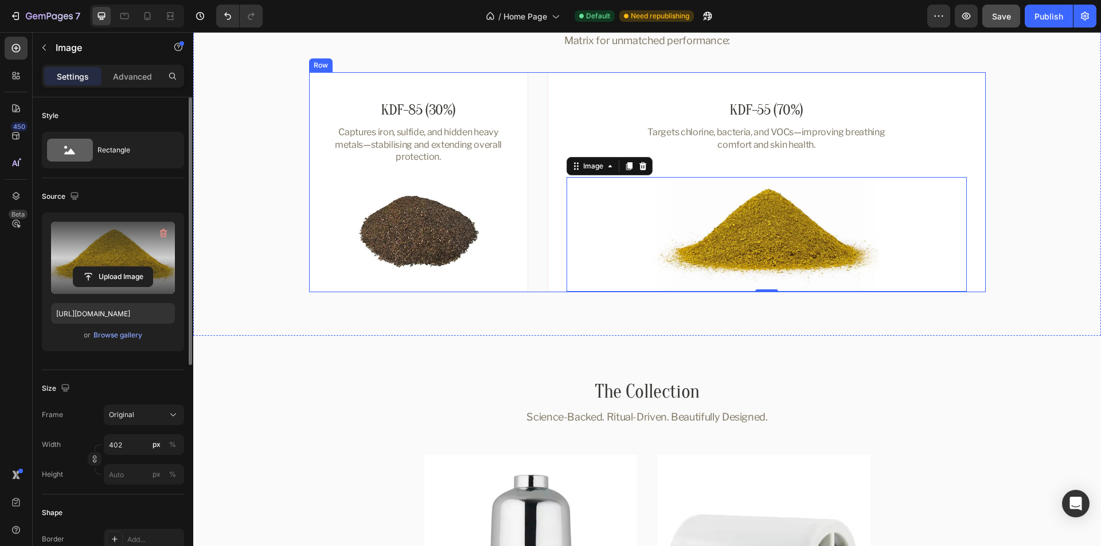
click at [532, 208] on div "KDF-85 (30%) Heading Captures iron, sulfide, and hidden heavy metals—stabilisin…" at bounding box center [647, 182] width 677 height 220
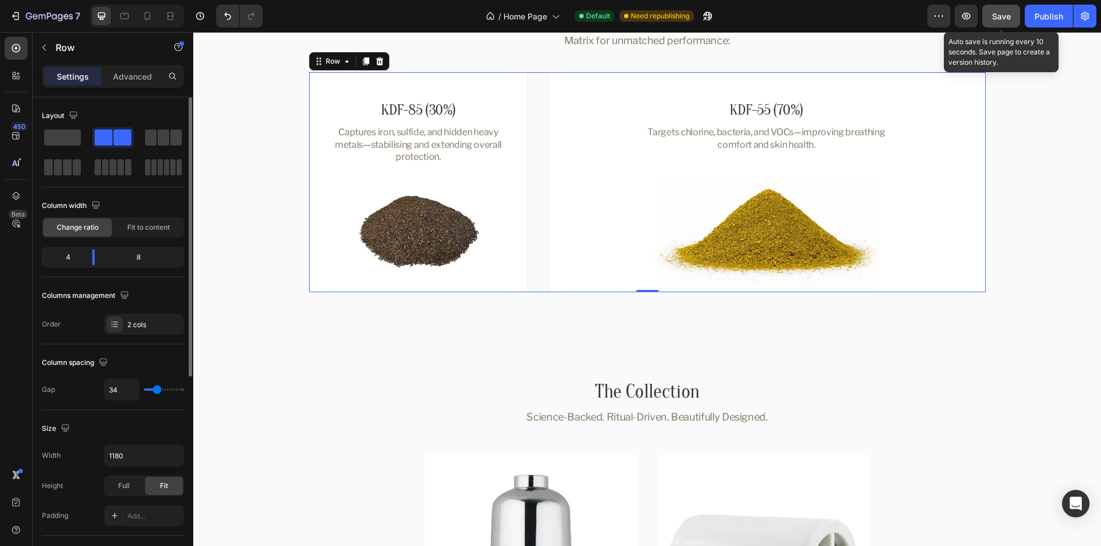
click at [1001, 16] on span "Save" at bounding box center [1001, 16] width 19 height 10
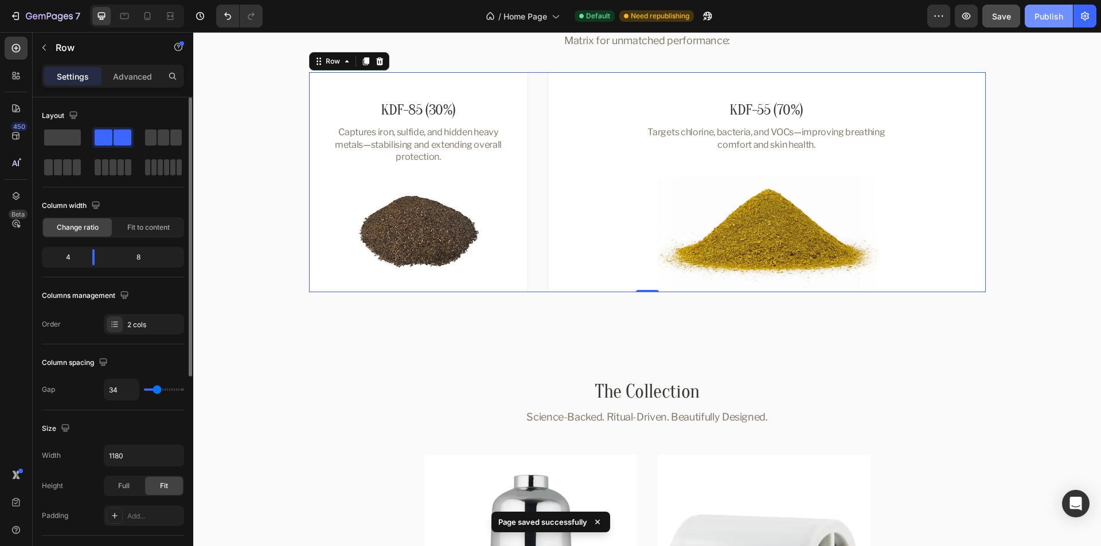
click at [1053, 16] on div "Publish" at bounding box center [1048, 16] width 29 height 12
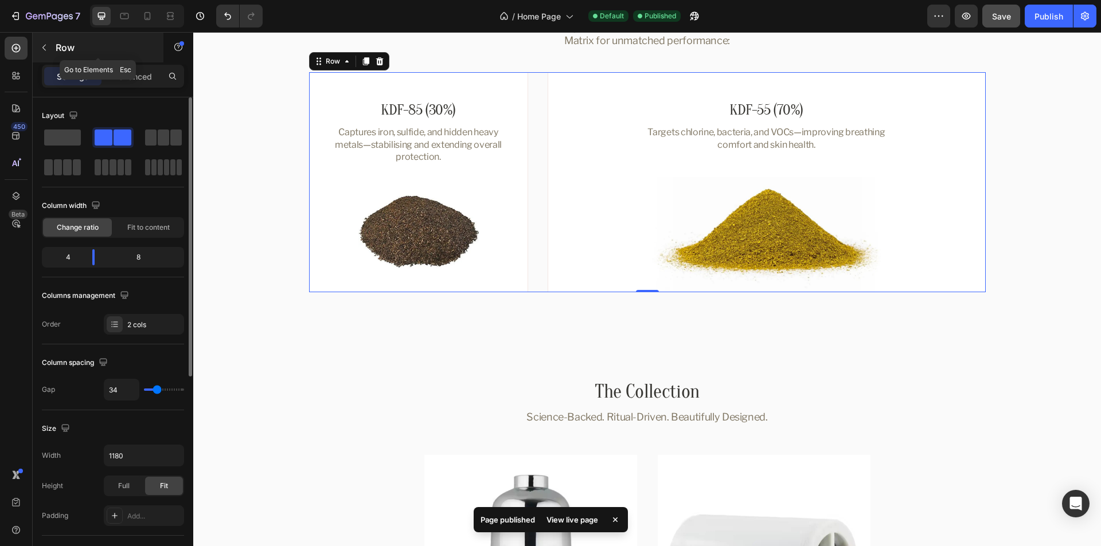
click at [45, 46] on icon "button" at bounding box center [44, 47] width 9 height 9
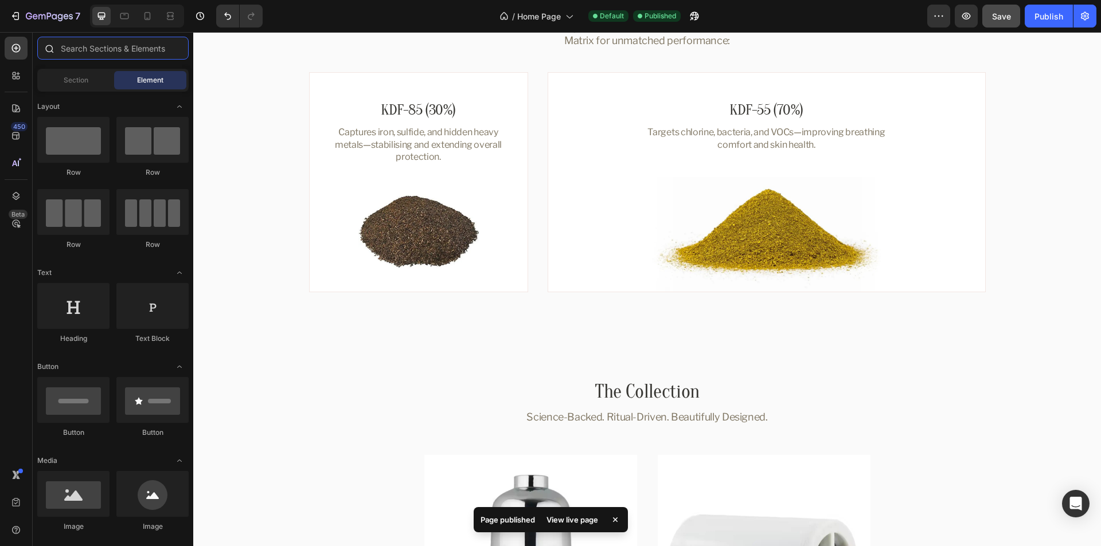
click at [113, 54] on input "text" at bounding box center [112, 48] width 151 height 23
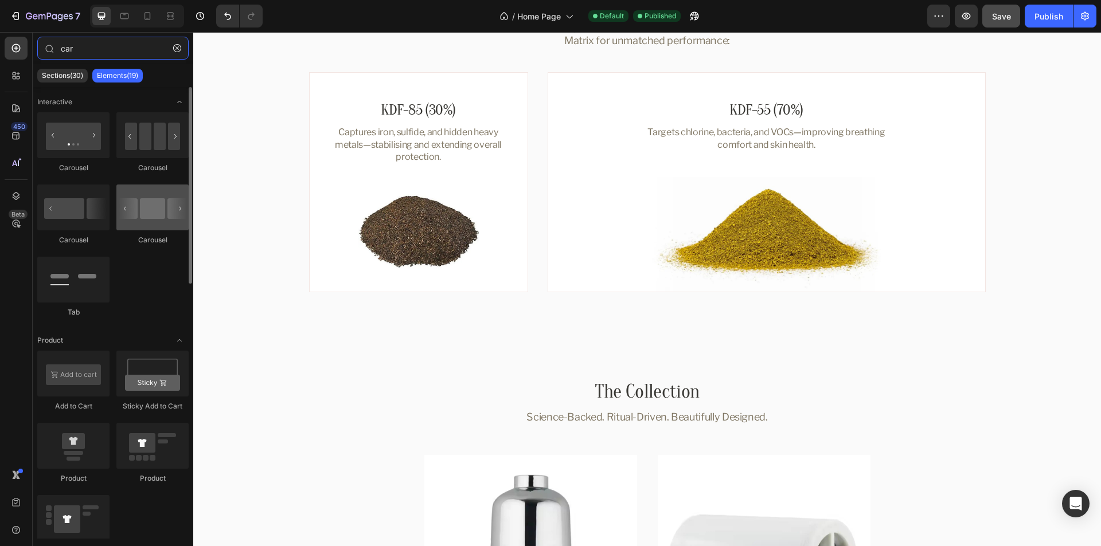
type input "car"
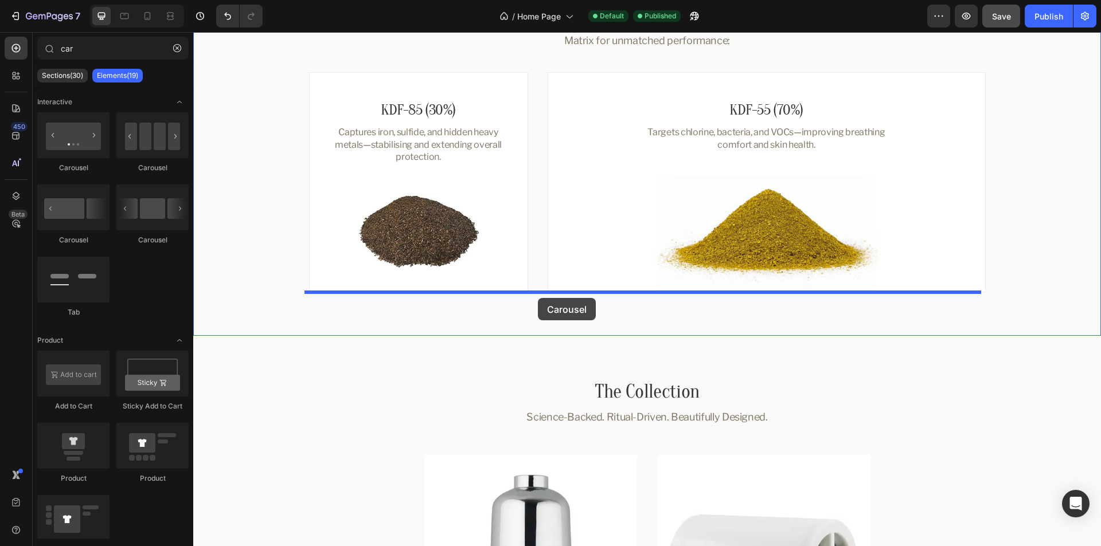
drag, startPoint x: 342, startPoint y: 242, endPoint x: 538, endPoint y: 298, distance: 203.4
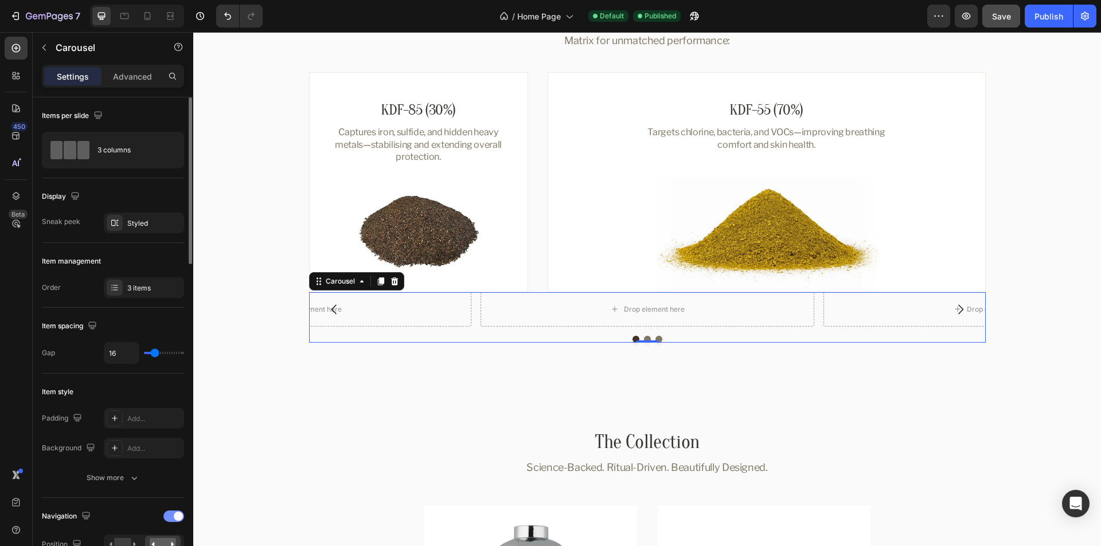
click at [165, 514] on div at bounding box center [173, 516] width 21 height 11
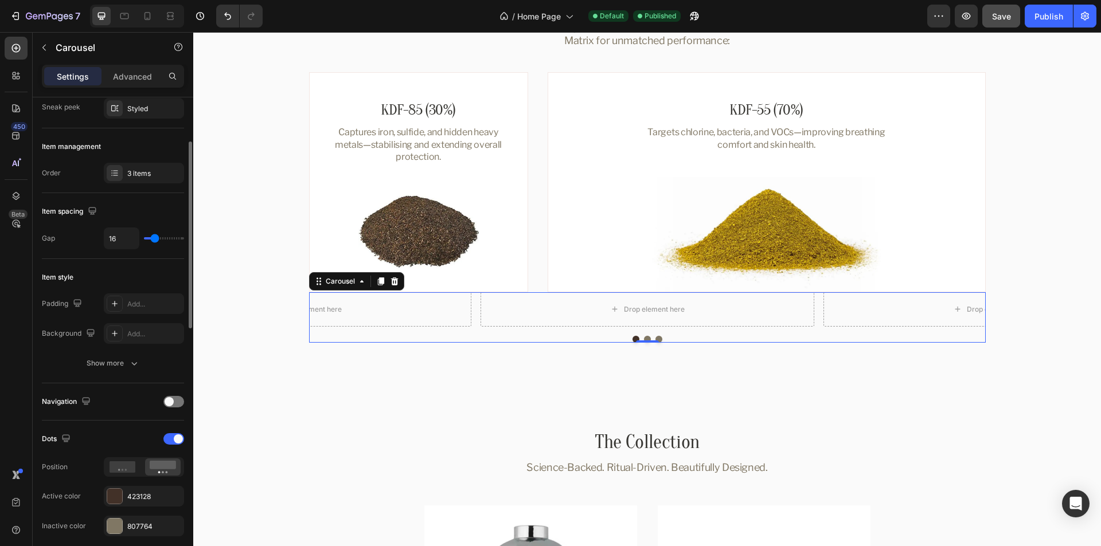
scroll to position [229, 0]
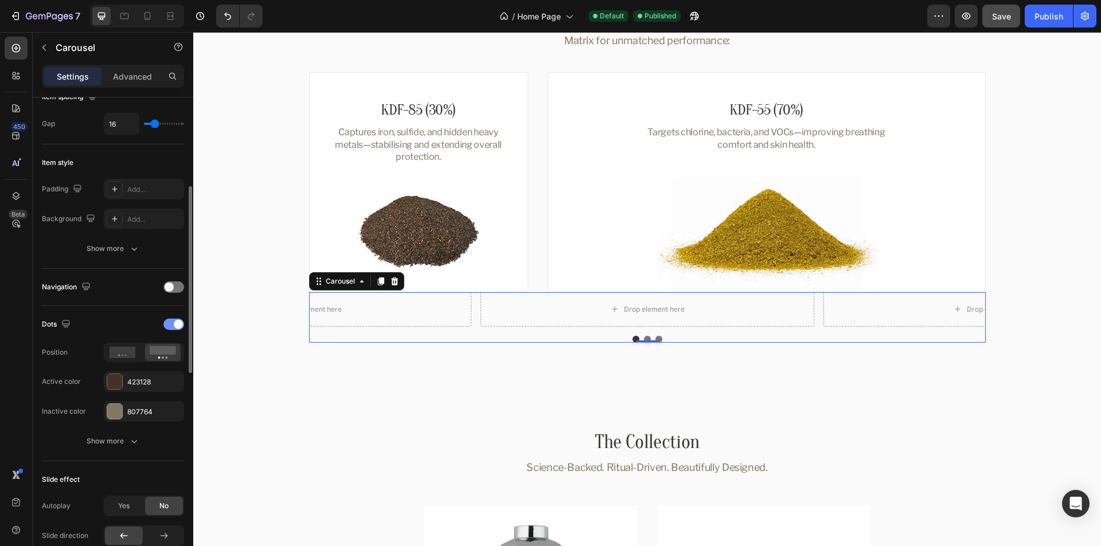
click at [173, 324] on div at bounding box center [173, 324] width 21 height 11
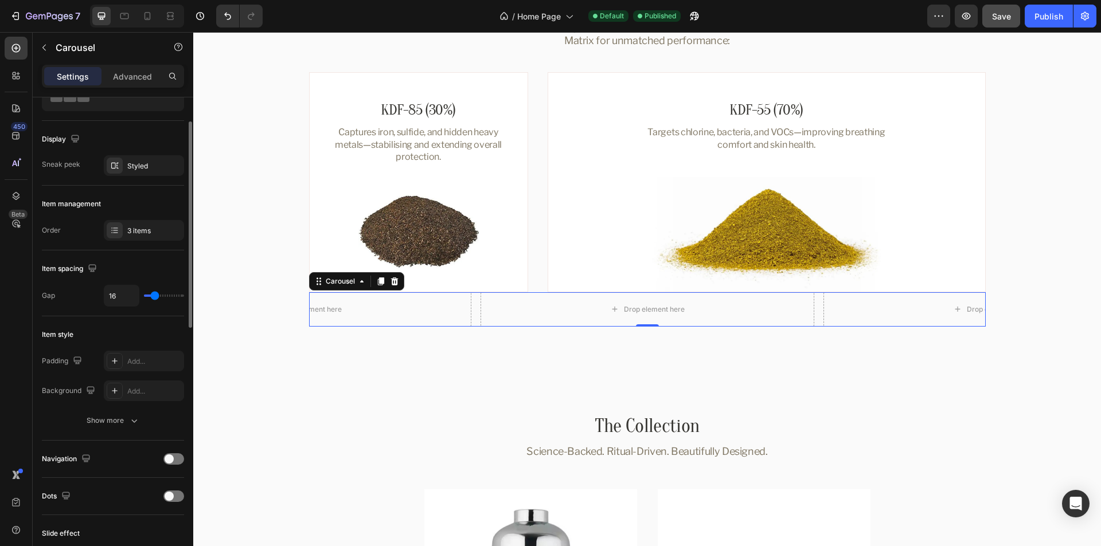
scroll to position [0, 0]
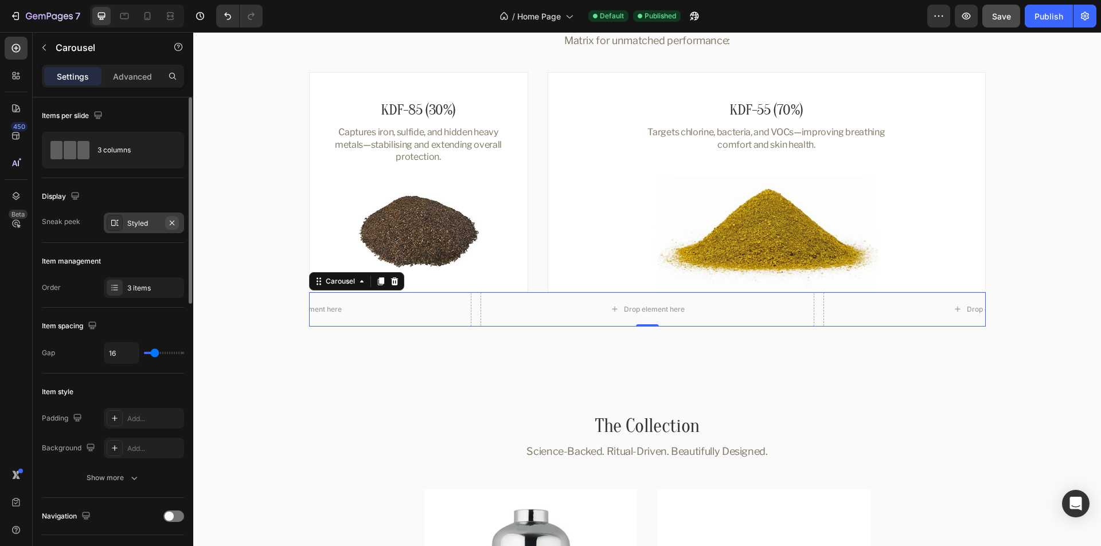
click at [173, 224] on icon "button" at bounding box center [172, 222] width 5 height 5
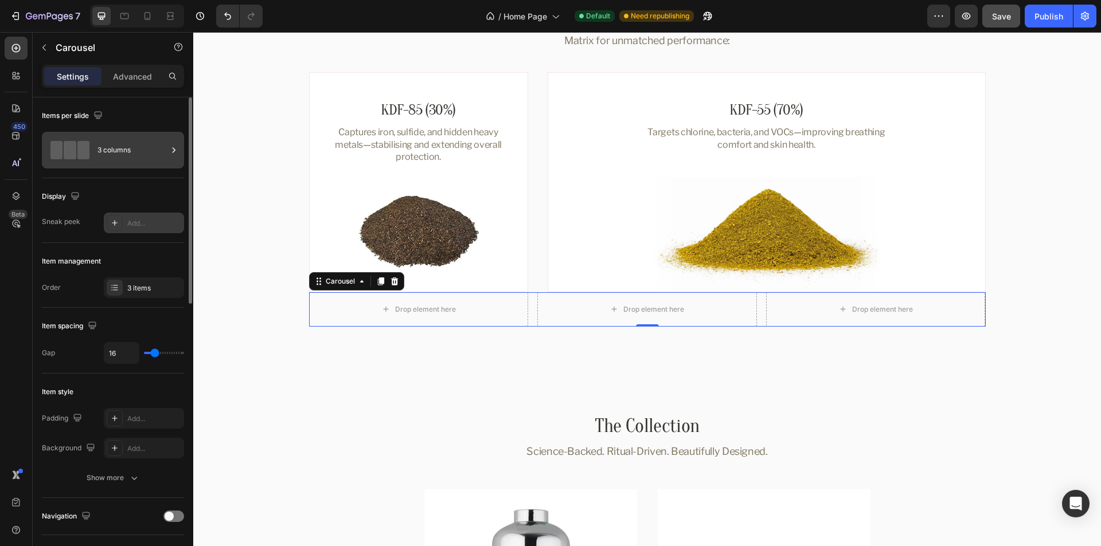
click at [127, 142] on div "3 columns" at bounding box center [132, 150] width 70 height 26
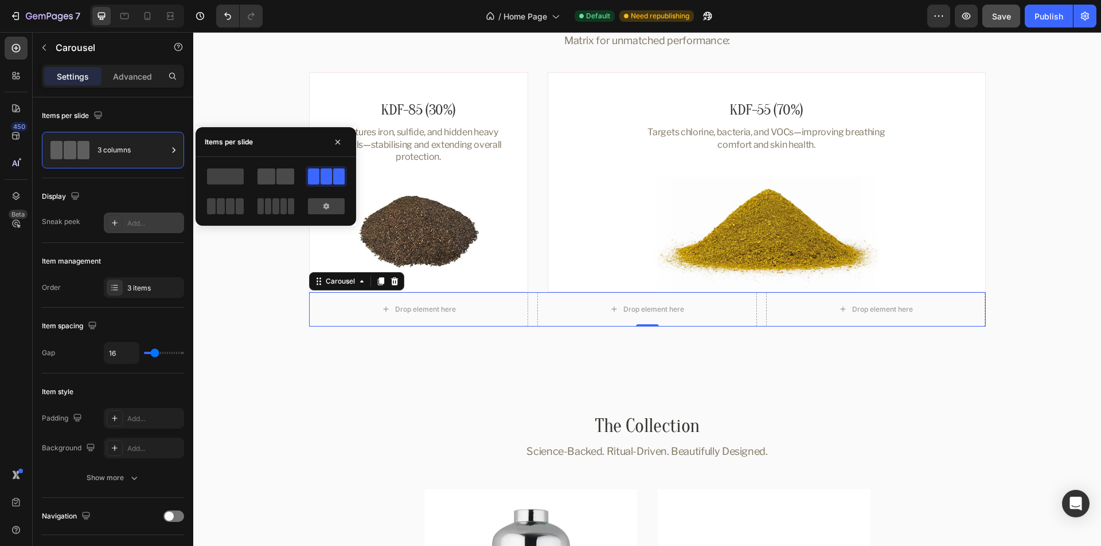
click at [275, 180] on span at bounding box center [266, 177] width 18 height 16
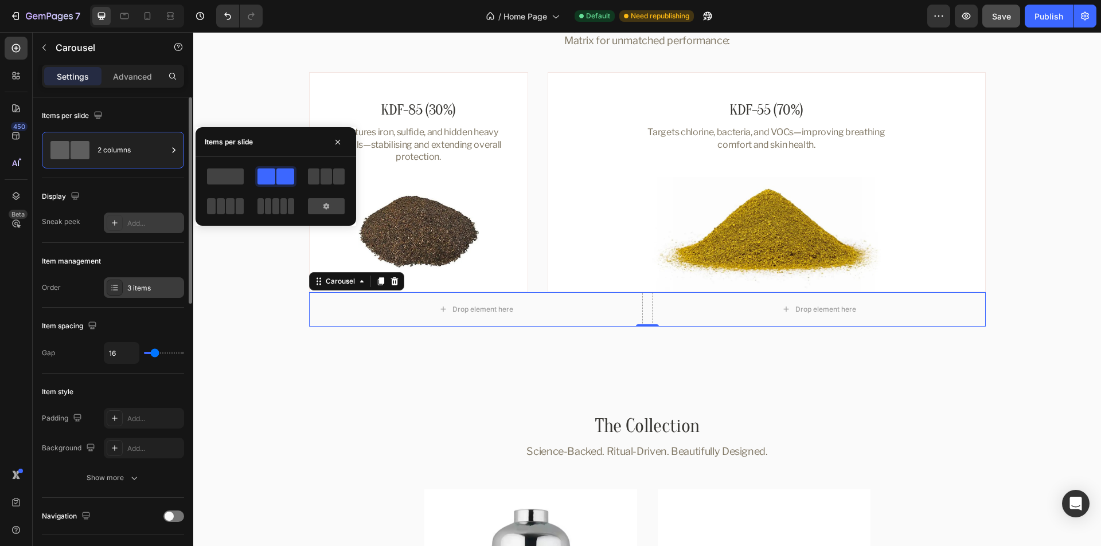
click at [139, 288] on div "3 items" at bounding box center [154, 288] width 54 height 10
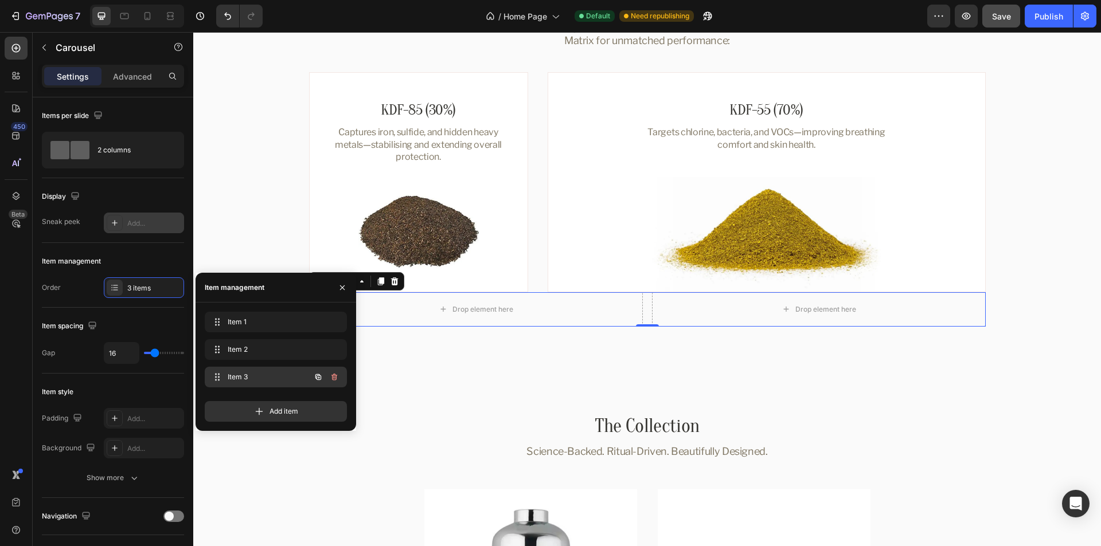
click at [336, 374] on icon "button" at bounding box center [334, 377] width 9 height 9
click at [328, 377] on div "Delete" at bounding box center [326, 377] width 21 height 10
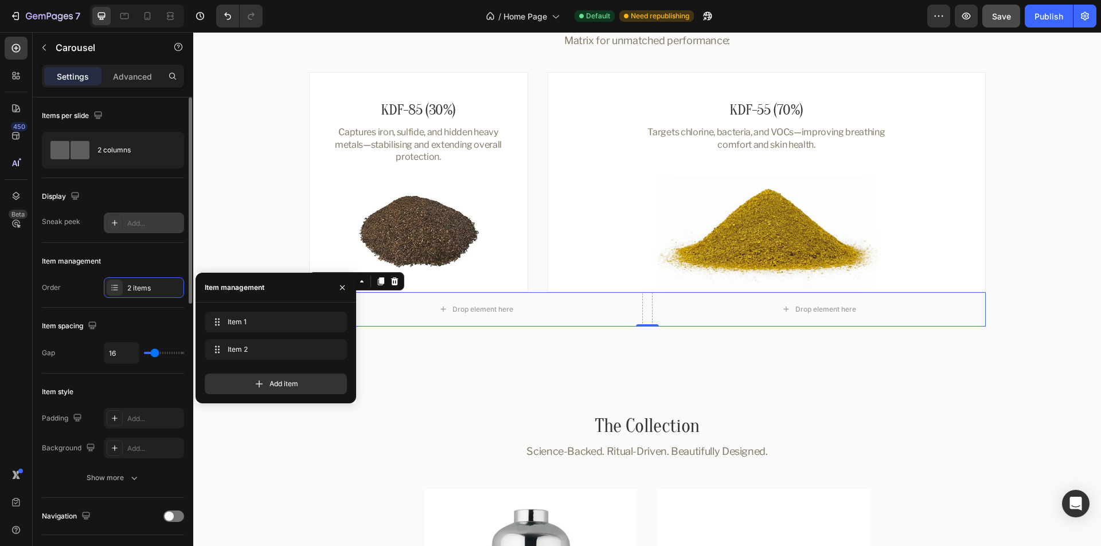
click at [134, 257] on div "Item management" at bounding box center [113, 261] width 142 height 18
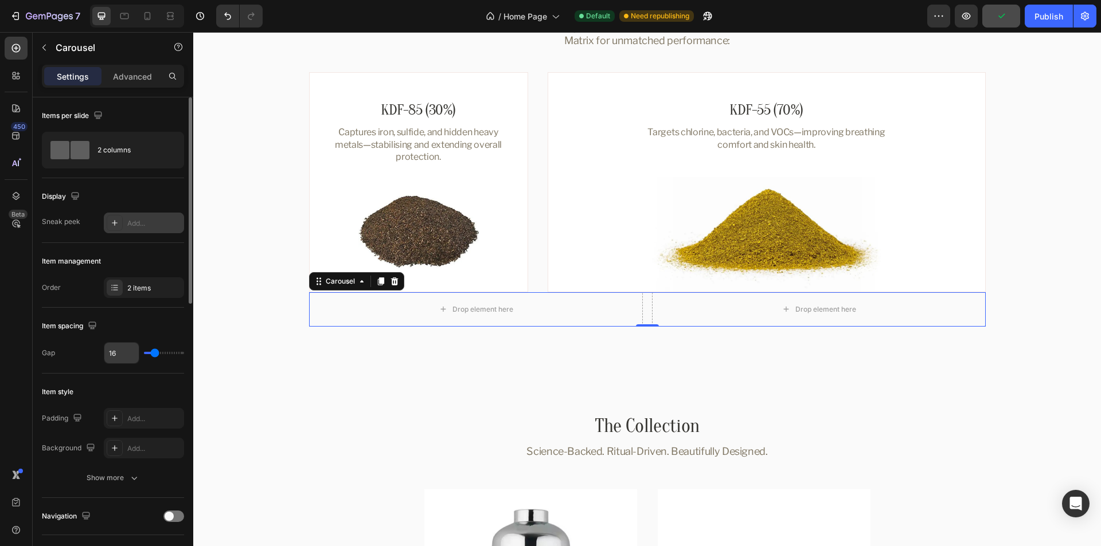
click at [117, 354] on input "16" at bounding box center [121, 353] width 34 height 21
type input "32"
click at [126, 385] on div "Item style" at bounding box center [113, 392] width 142 height 18
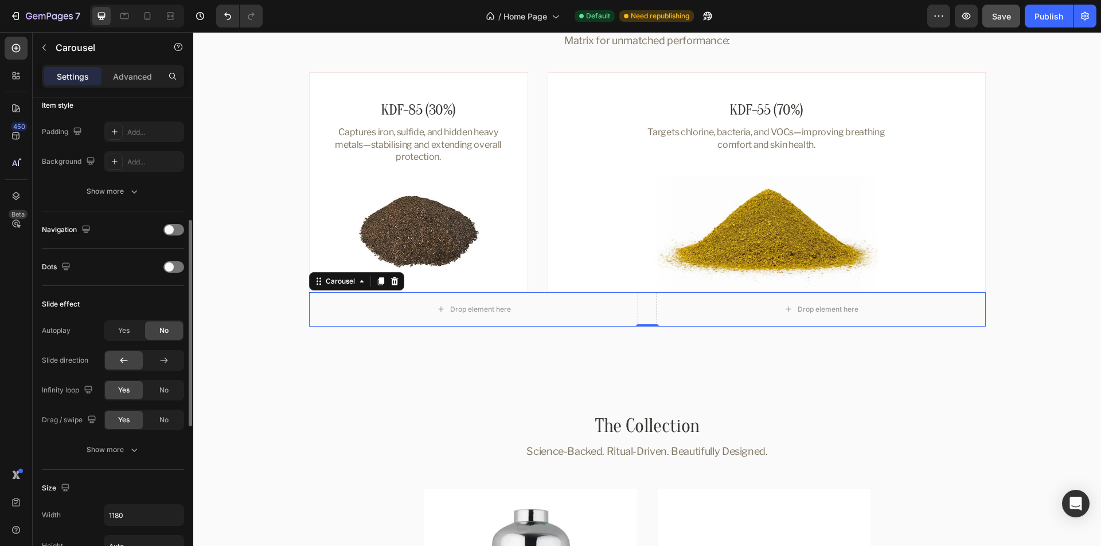
scroll to position [344, 0]
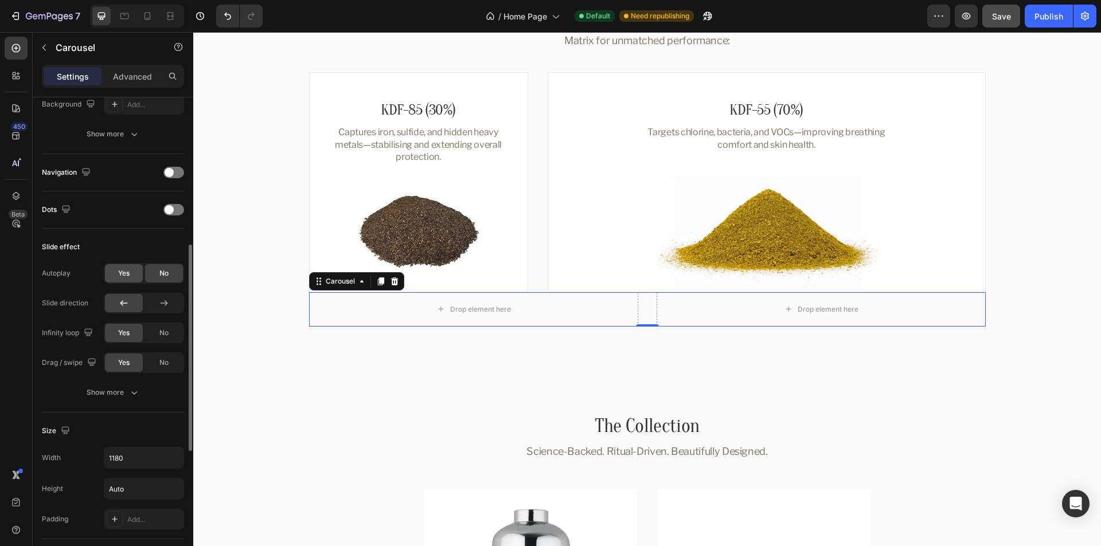
click at [119, 270] on span "Yes" at bounding box center [123, 273] width 11 height 10
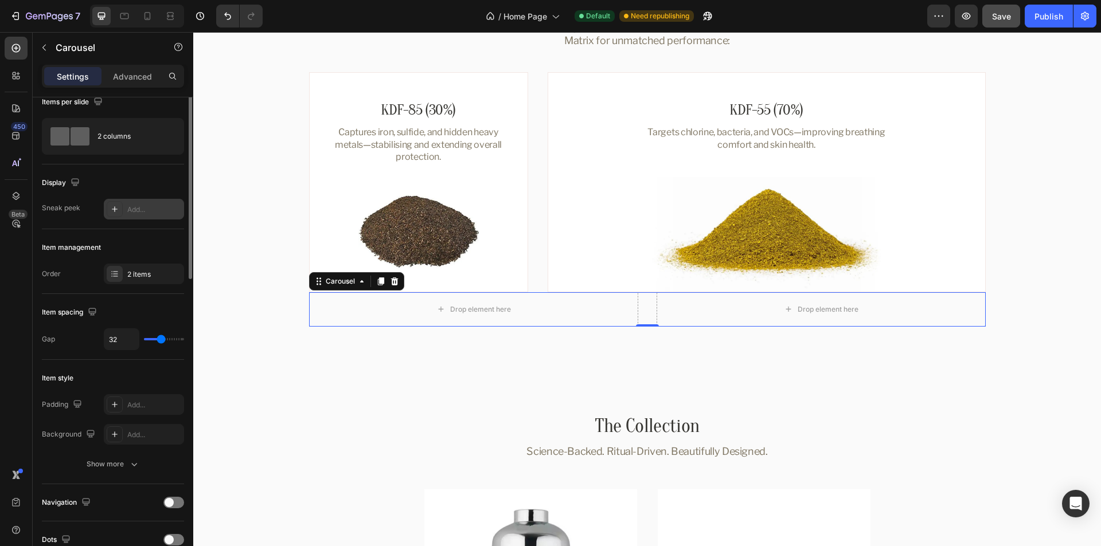
scroll to position [0, 0]
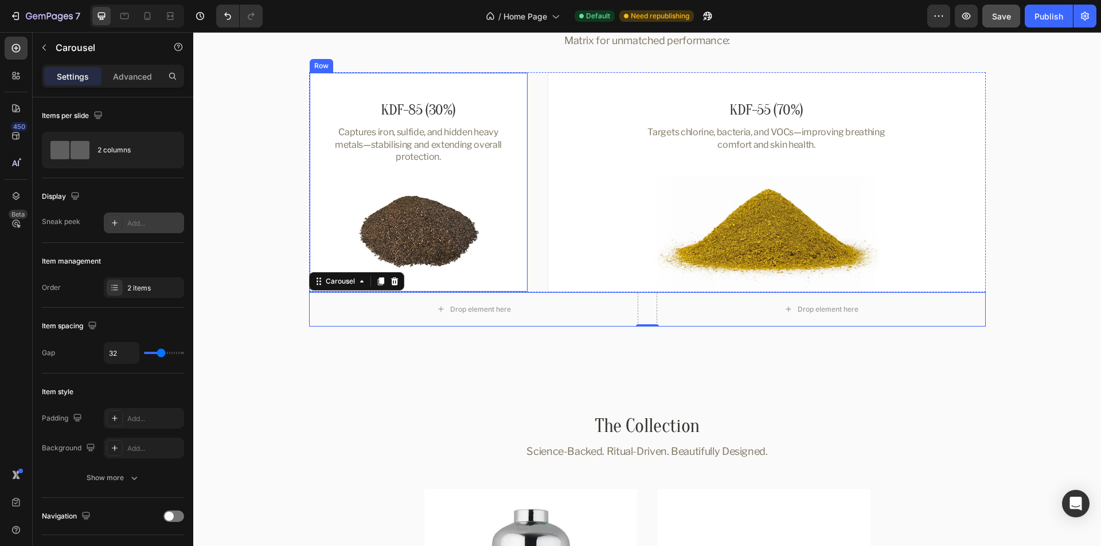
click at [509, 208] on div "KDF-85 (30%) Heading Captures iron, sulfide, and hidden heavy metals—stabilisin…" at bounding box center [418, 182] width 219 height 220
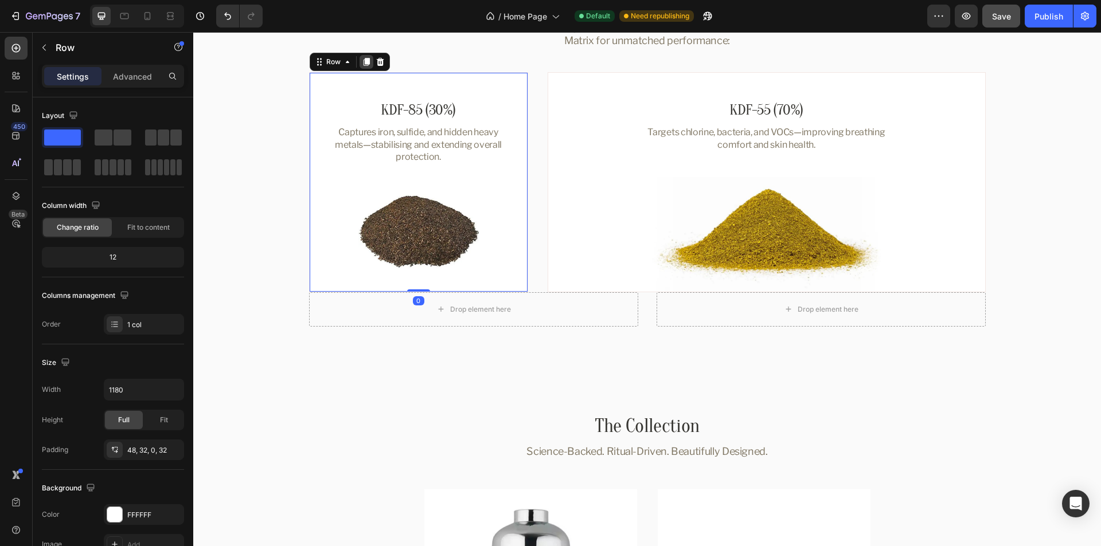
click at [363, 61] on icon at bounding box center [366, 62] width 6 height 8
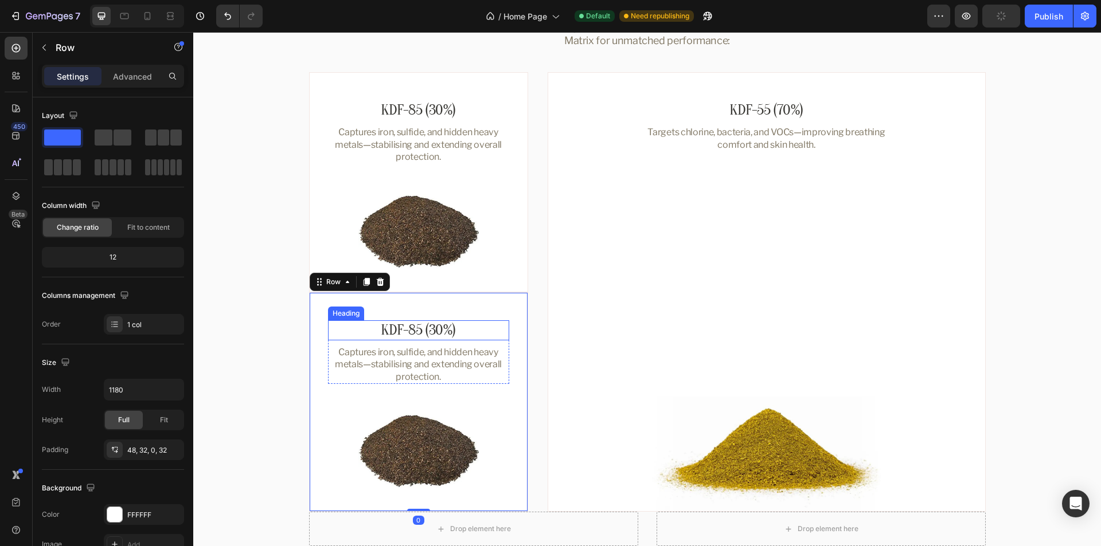
scroll to position [1460, 0]
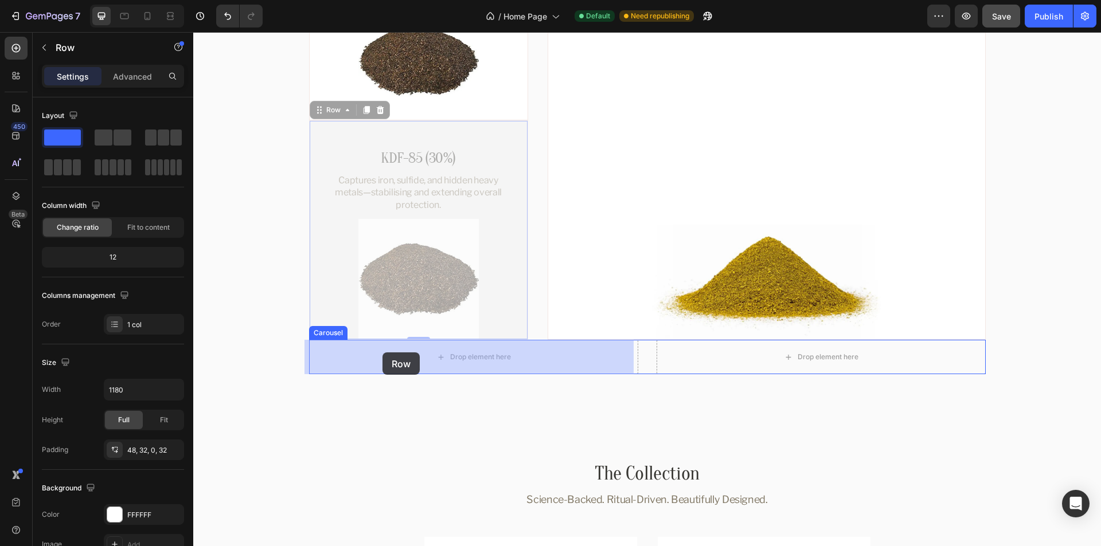
drag, startPoint x: 321, startPoint y: 111, endPoint x: 382, endPoint y: 353, distance: 249.6
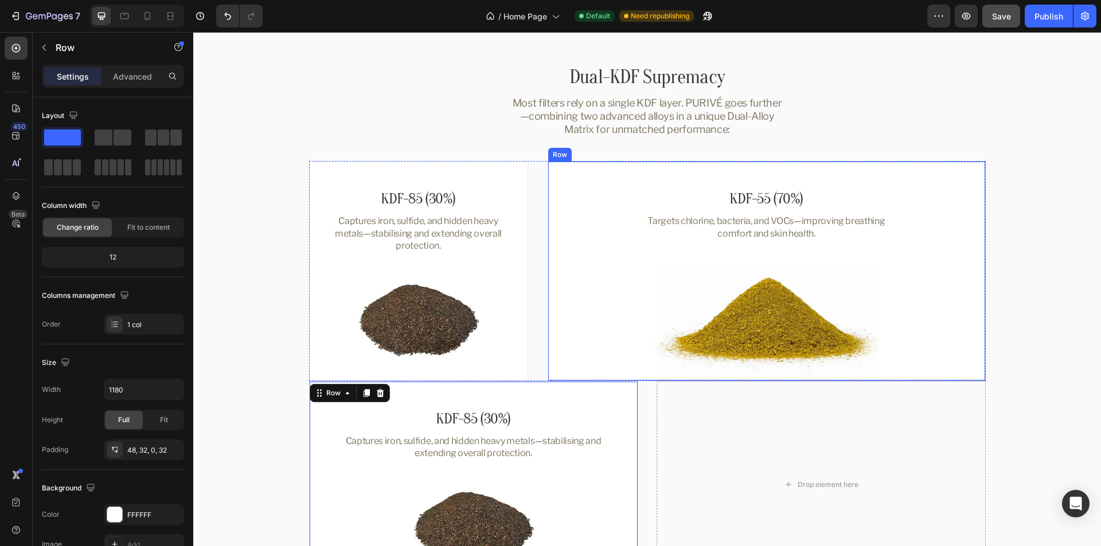
scroll to position [1174, 0]
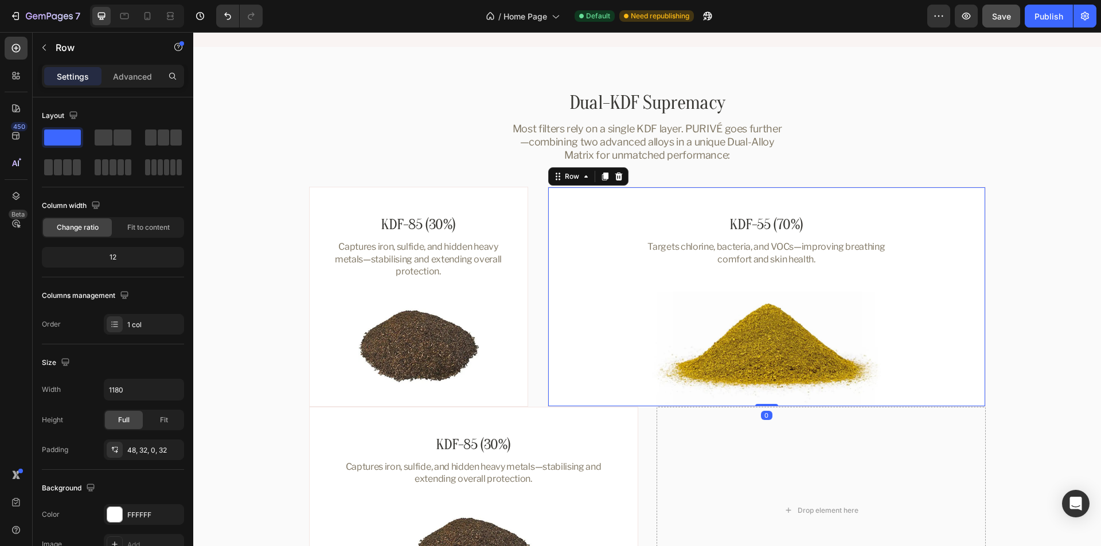
click at [567, 198] on div "KDF-55 (70%) Heading Targets chlorine, bacteria, and VOCs—improving breathing c…" at bounding box center [767, 297] width 438 height 220
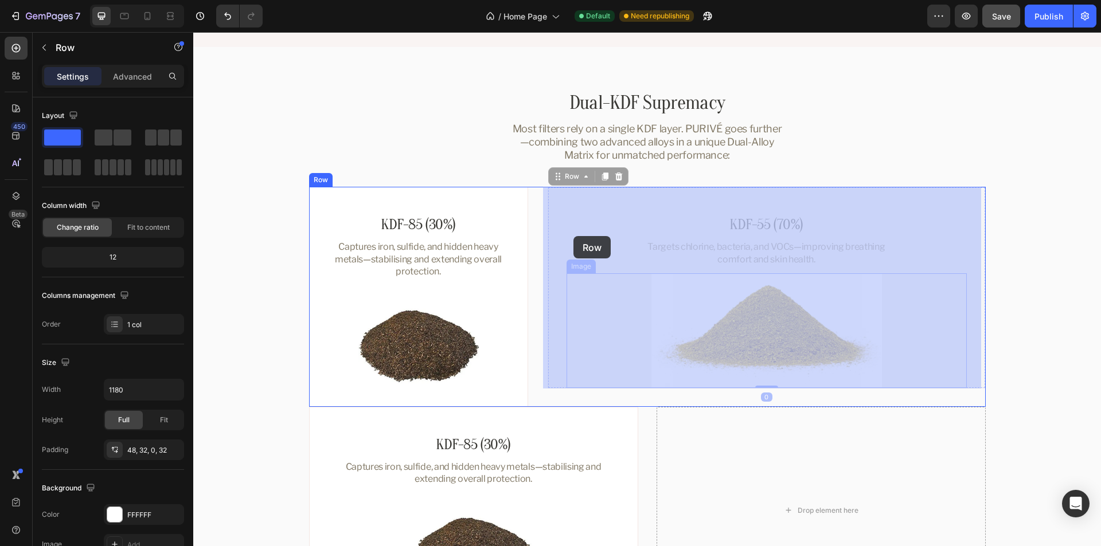
drag, startPoint x: 562, startPoint y: 177, endPoint x: 571, endPoint y: 228, distance: 52.3
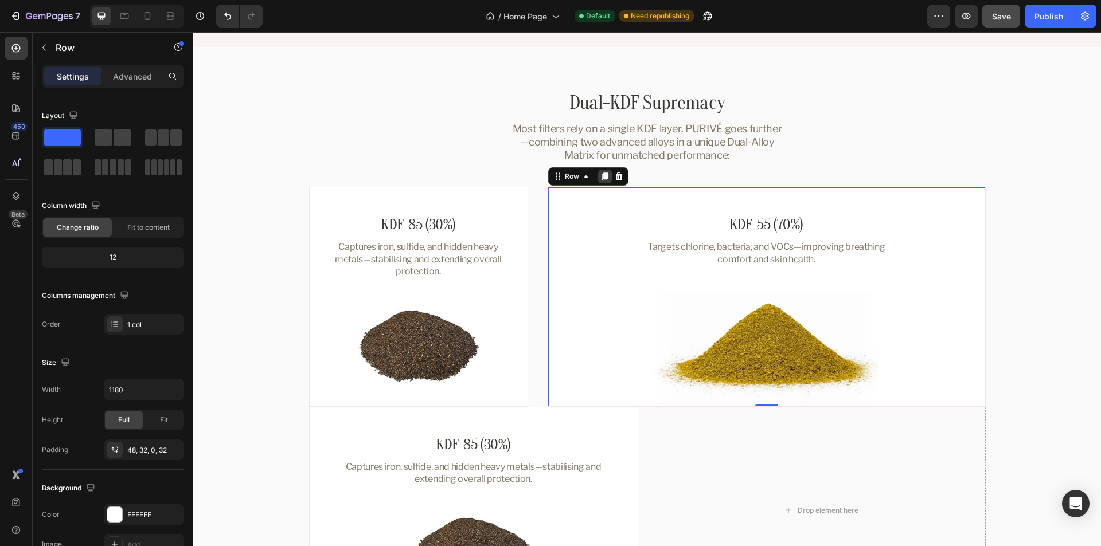
click at [601, 179] on icon at bounding box center [604, 177] width 6 height 8
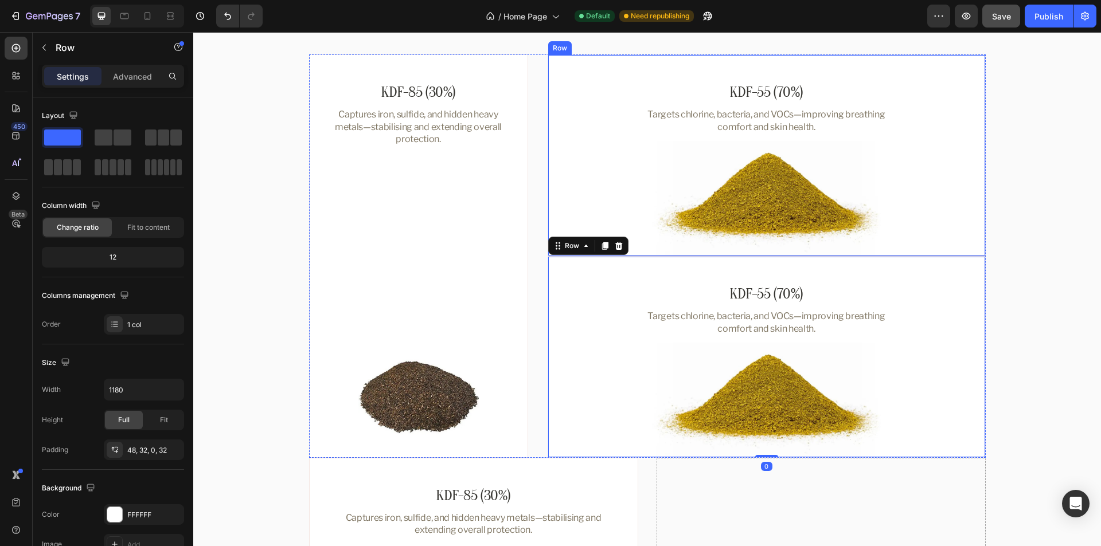
scroll to position [1346, 0]
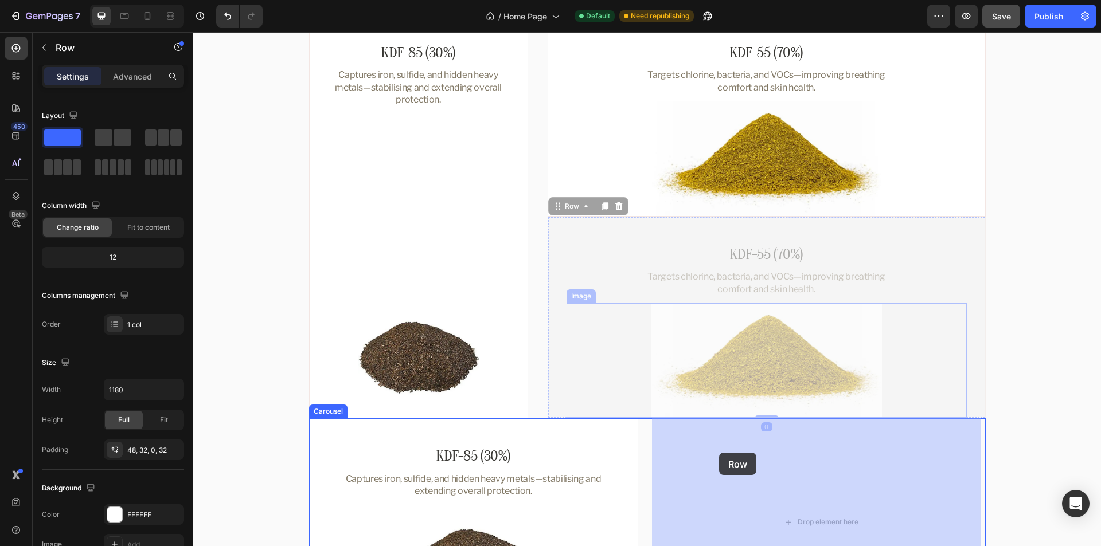
drag, startPoint x: 560, startPoint y: 206, endPoint x: 718, endPoint y: 447, distance: 288.3
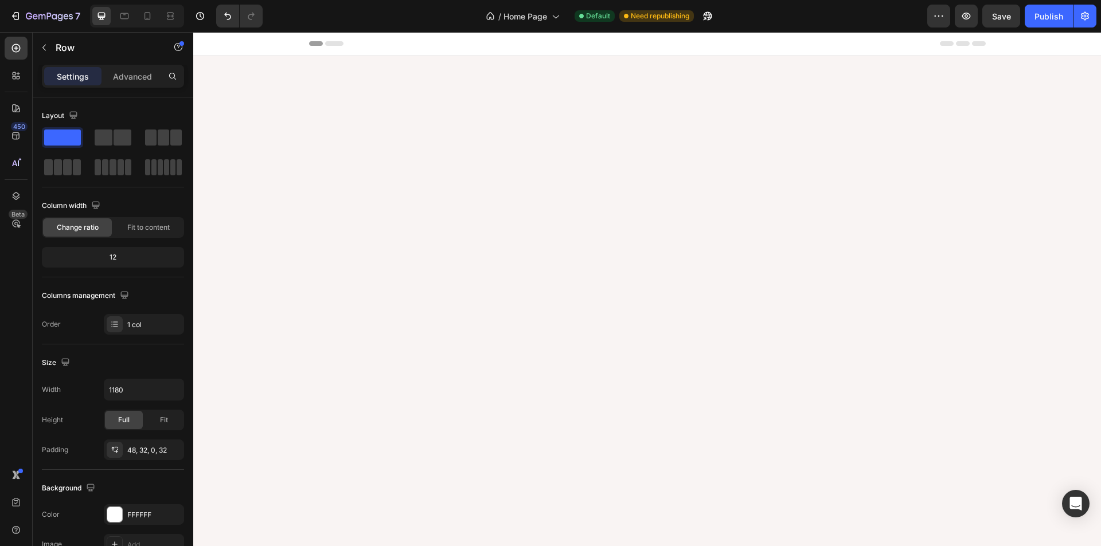
scroll to position [1346, 0]
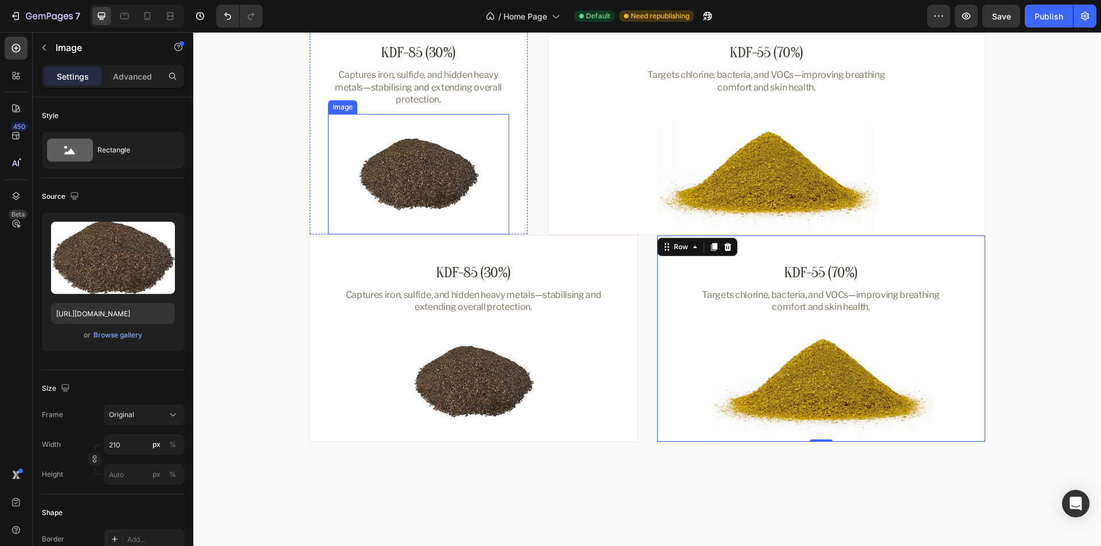
click at [424, 166] on img at bounding box center [418, 174] width 120 height 120
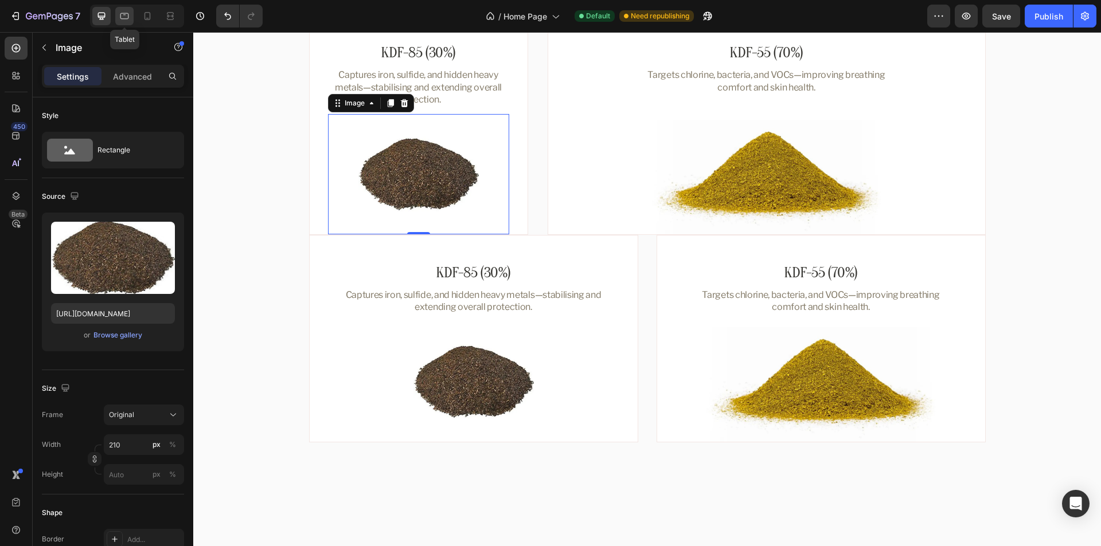
click at [121, 17] on icon at bounding box center [124, 16] width 9 height 6
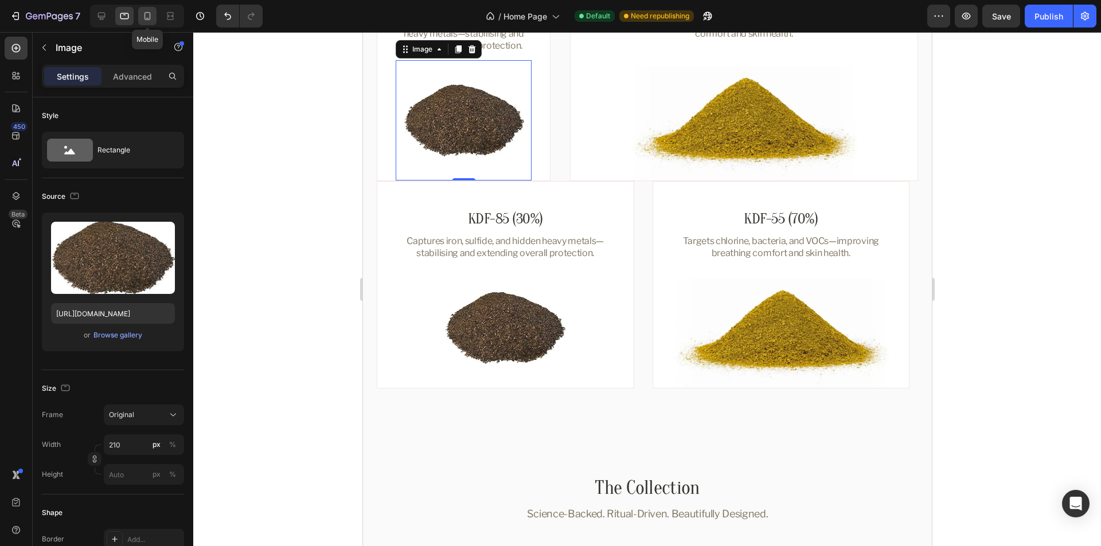
click at [150, 18] on icon at bounding box center [147, 16] width 6 height 8
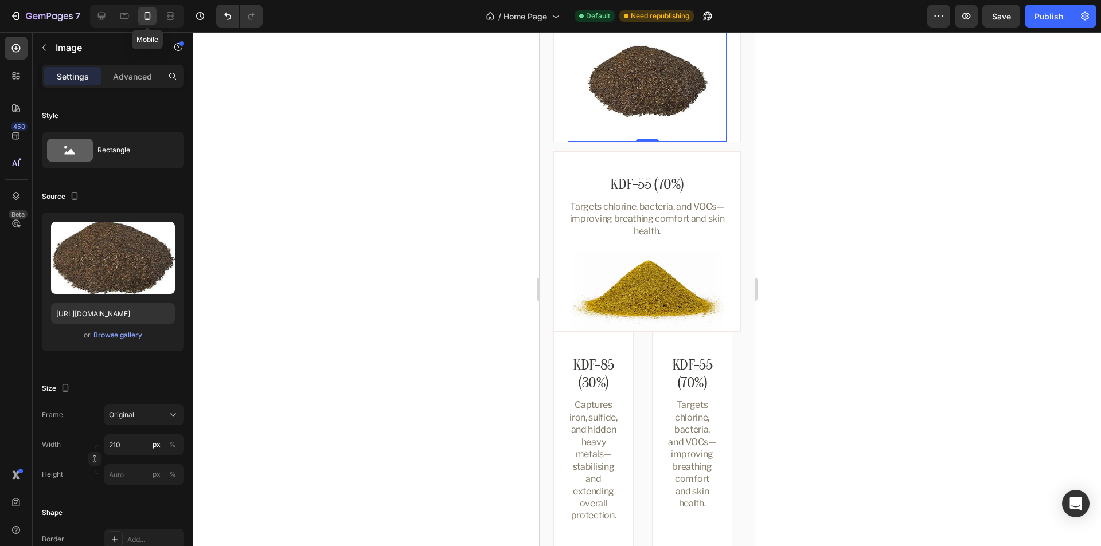
scroll to position [1345, 0]
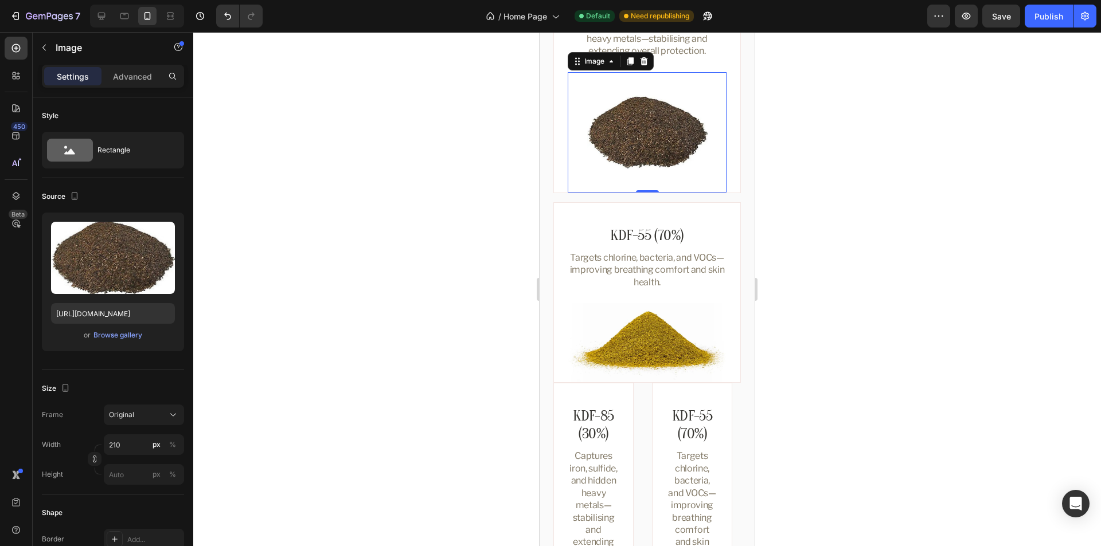
click at [663, 151] on img at bounding box center [647, 132] width 120 height 120
click at [132, 448] on input "210" at bounding box center [144, 445] width 80 height 21
paste input "172"
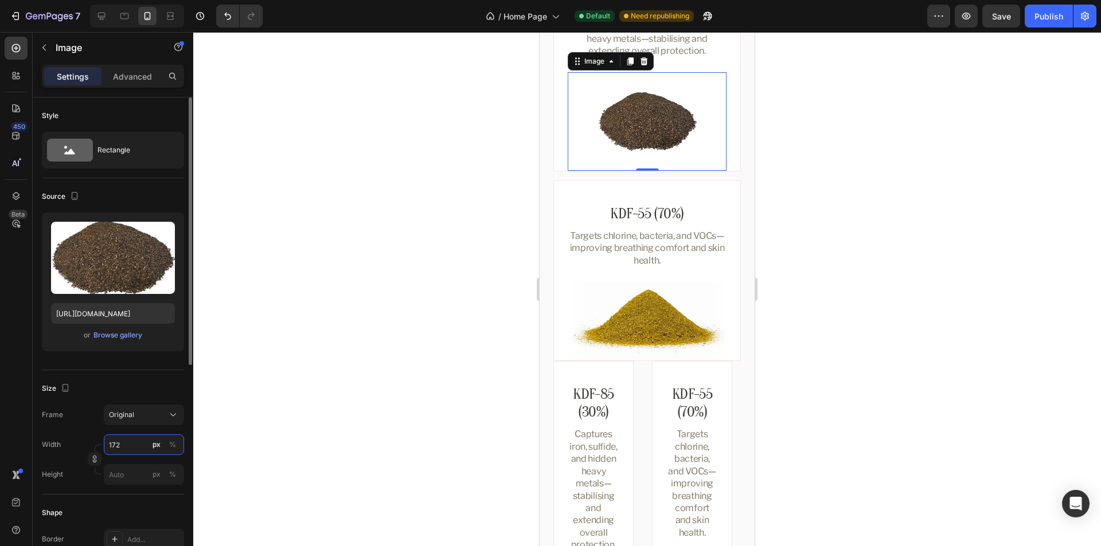
type input "172"
click at [126, 387] on div "Size" at bounding box center [113, 389] width 142 height 18
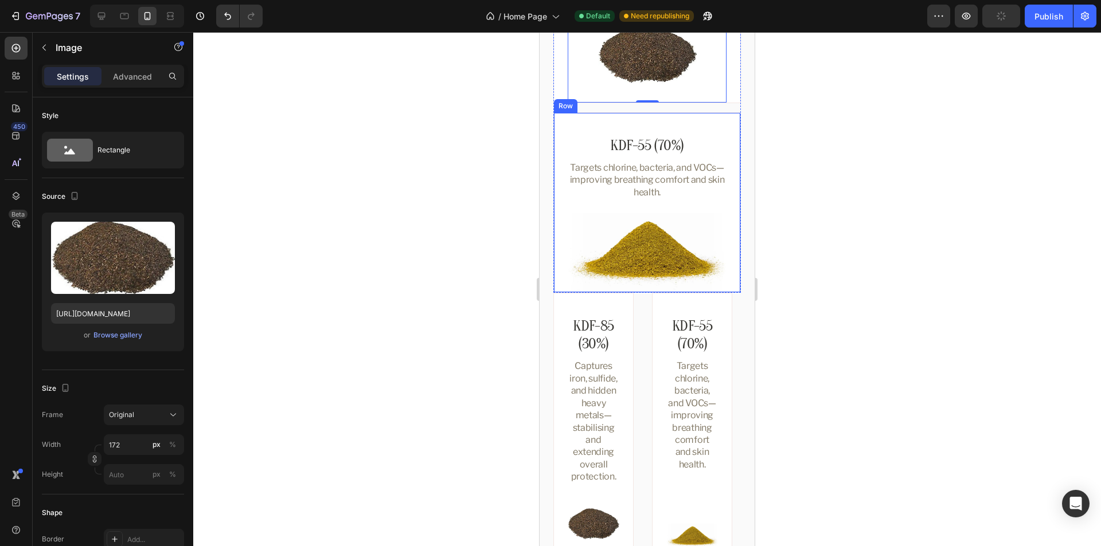
scroll to position [1402, 0]
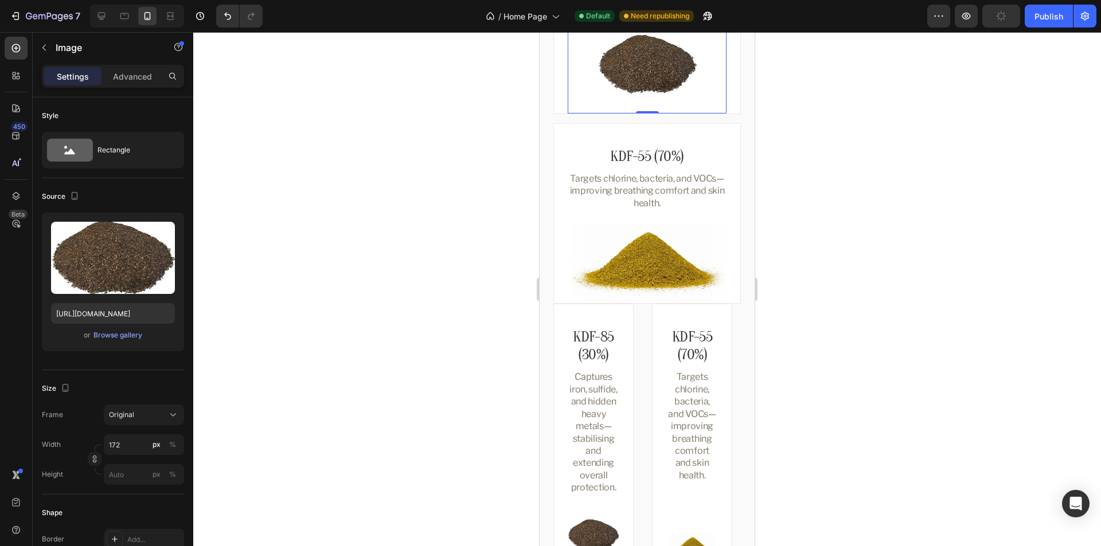
click at [654, 81] on img at bounding box center [647, 64] width 99 height 99
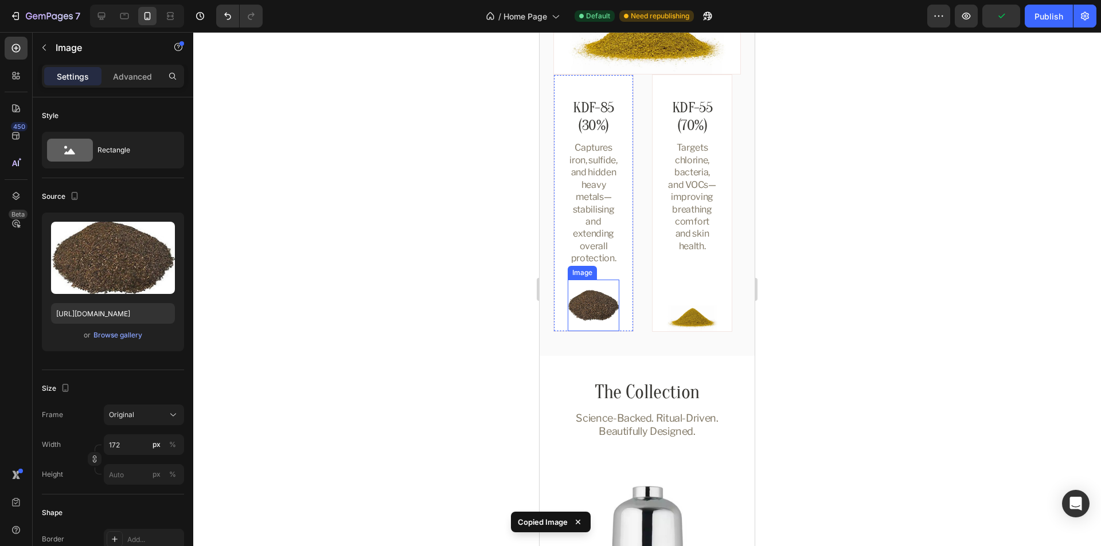
click at [604, 299] on img at bounding box center [594, 306] width 52 height 52
type input "172"
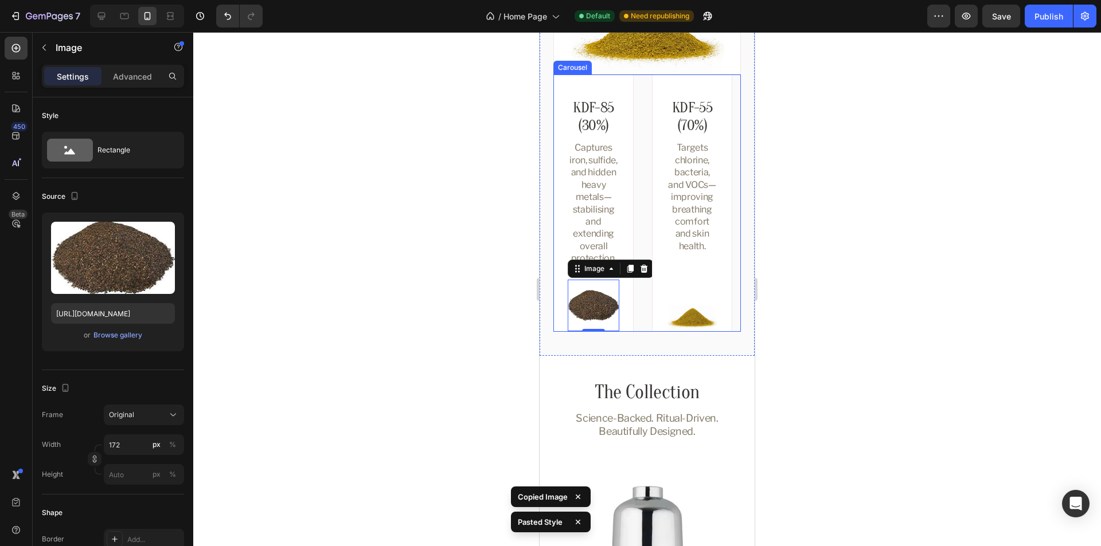
click at [645, 291] on div "KDF-85 (30%) Heading Captures iron, sulfide, and hidden heavy metals—stabilisin…" at bounding box center [646, 203] width 187 height 257
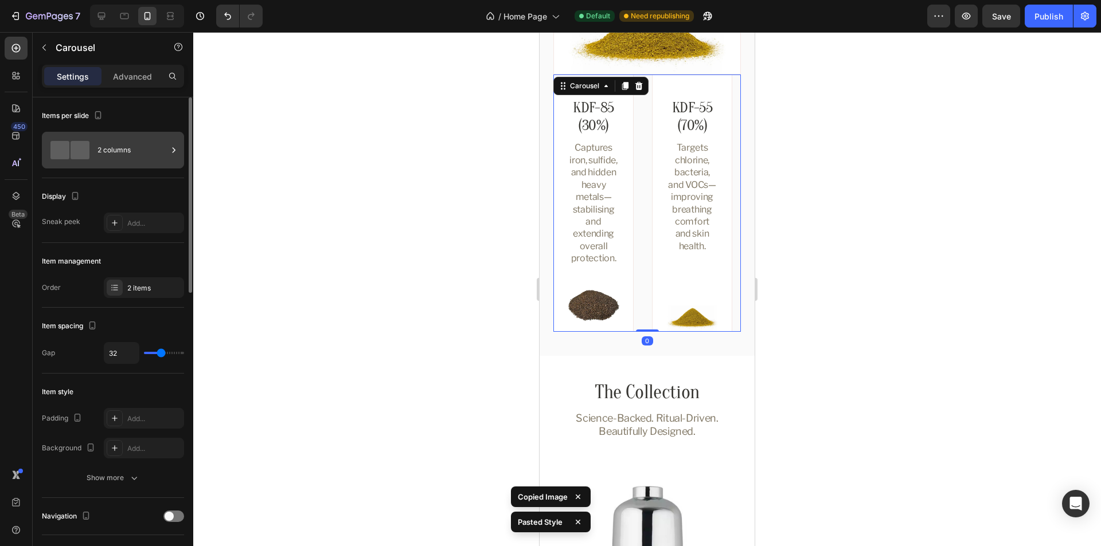
click at [112, 146] on div "2 columns" at bounding box center [132, 150] width 70 height 26
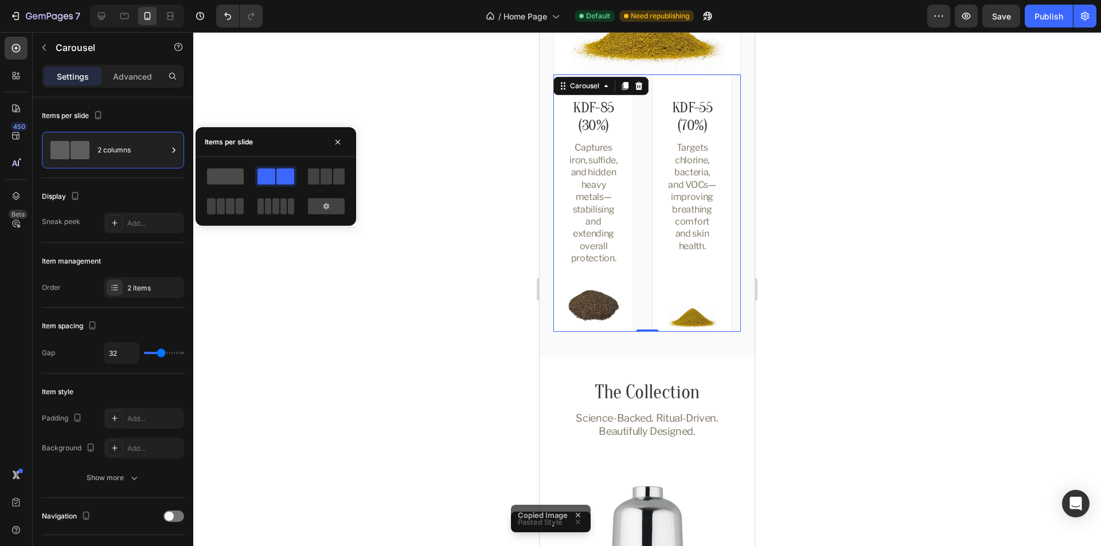
click at [230, 178] on span at bounding box center [225, 177] width 37 height 16
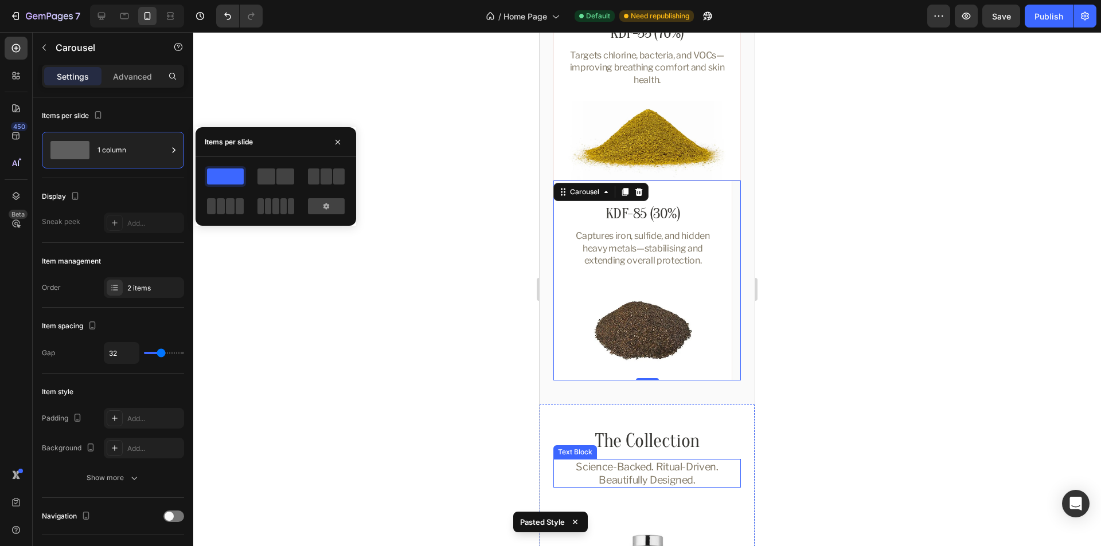
scroll to position [1517, 0]
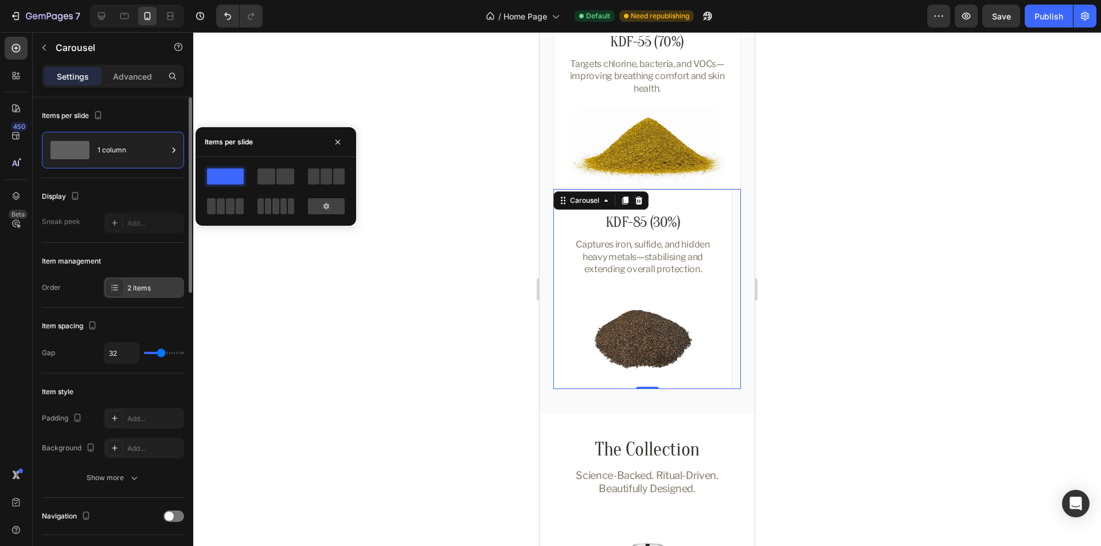
click at [135, 288] on div "2 items" at bounding box center [154, 288] width 54 height 10
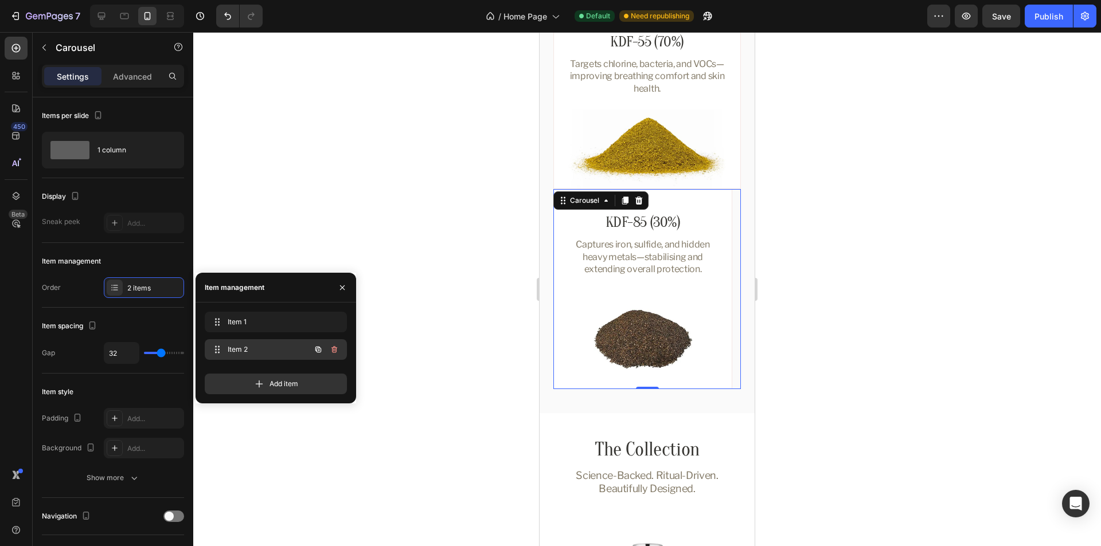
click at [257, 352] on span "Item 2" at bounding box center [260, 350] width 65 height 10
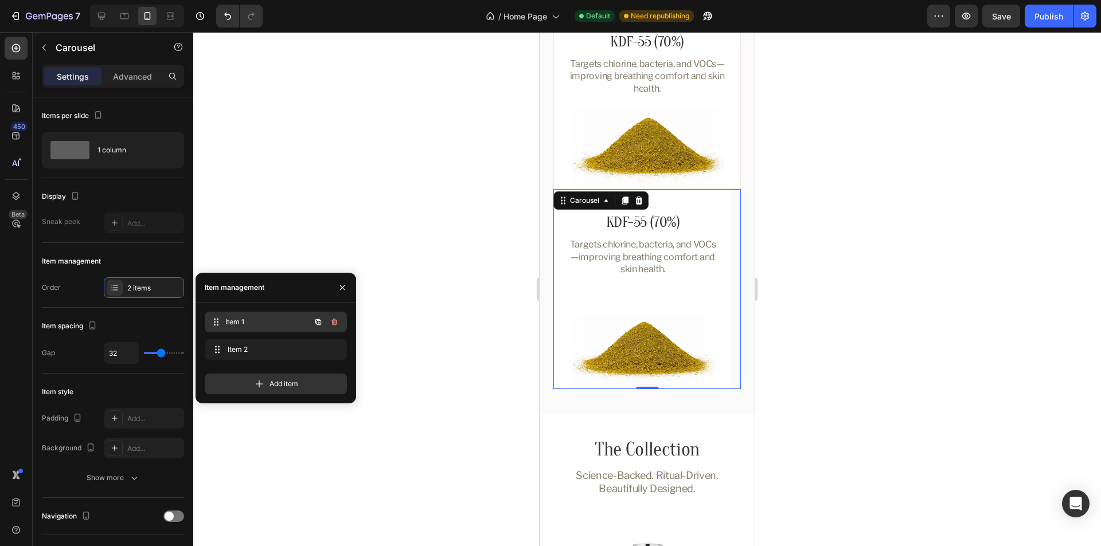
click at [252, 322] on span "Item 1" at bounding box center [267, 322] width 85 height 10
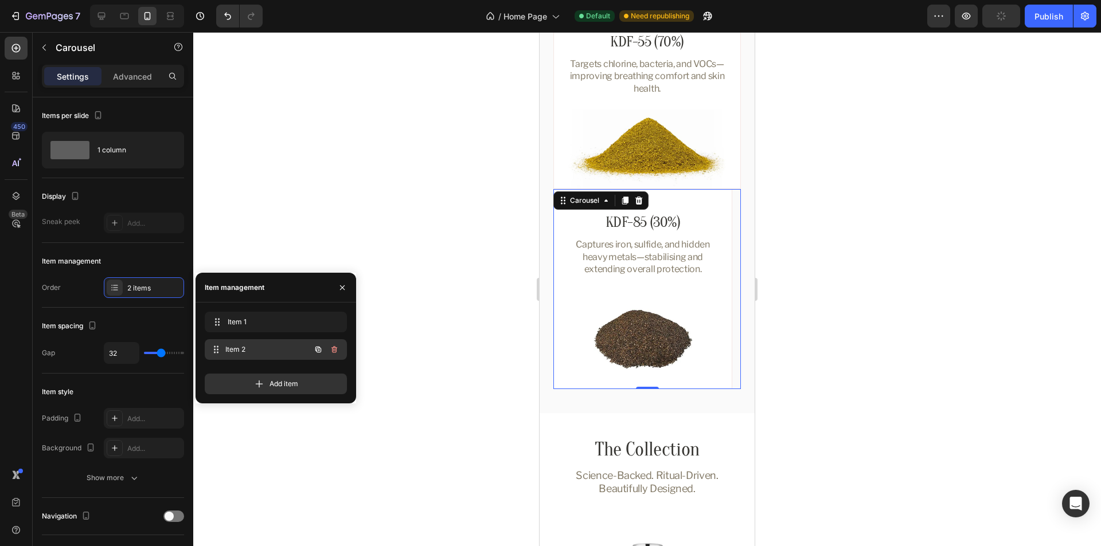
click at [251, 349] on span "Item 2" at bounding box center [267, 350] width 85 height 10
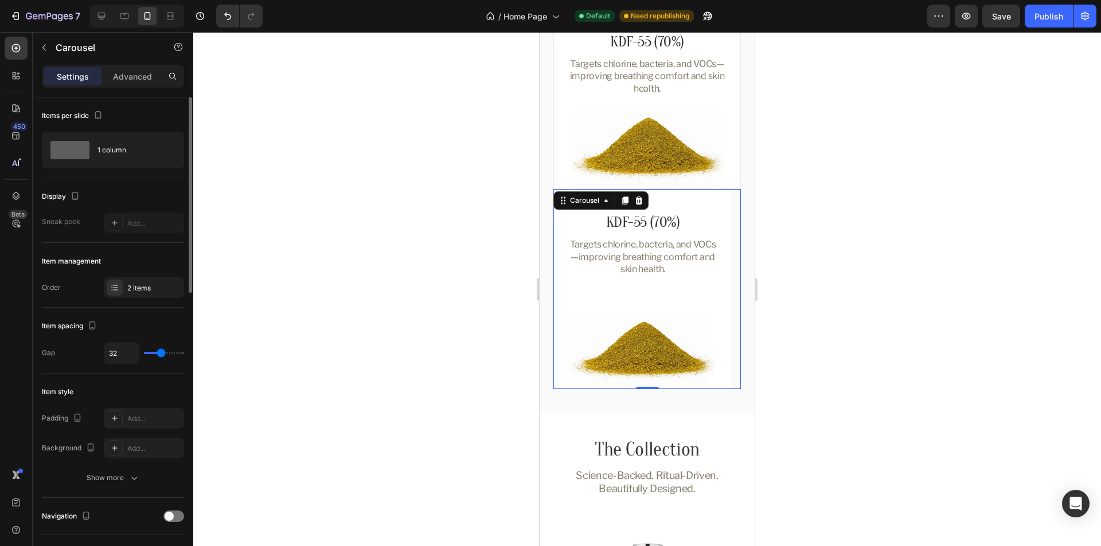
click at [154, 396] on div "Item style" at bounding box center [113, 392] width 142 height 18
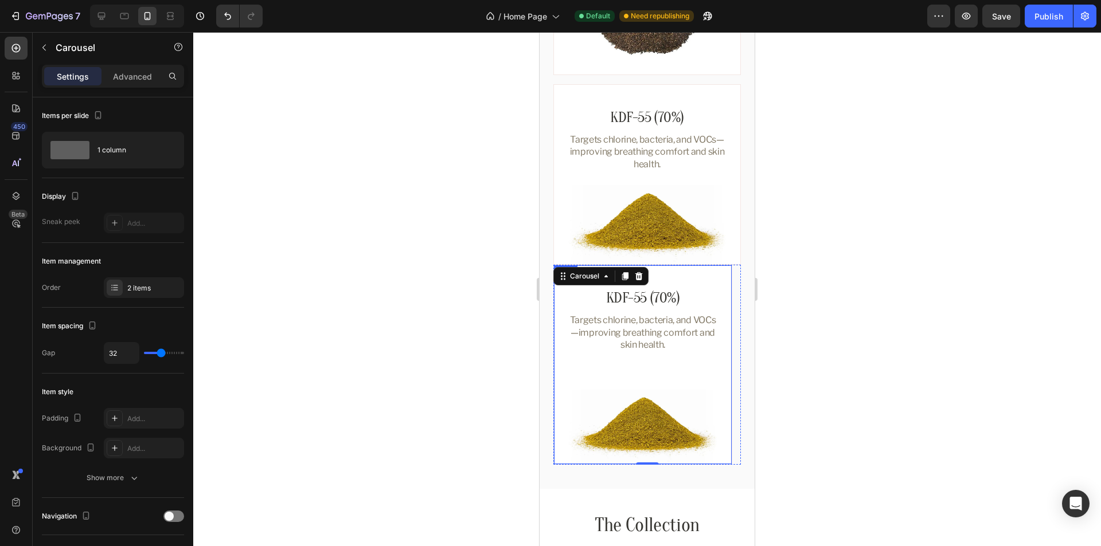
scroll to position [1345, 0]
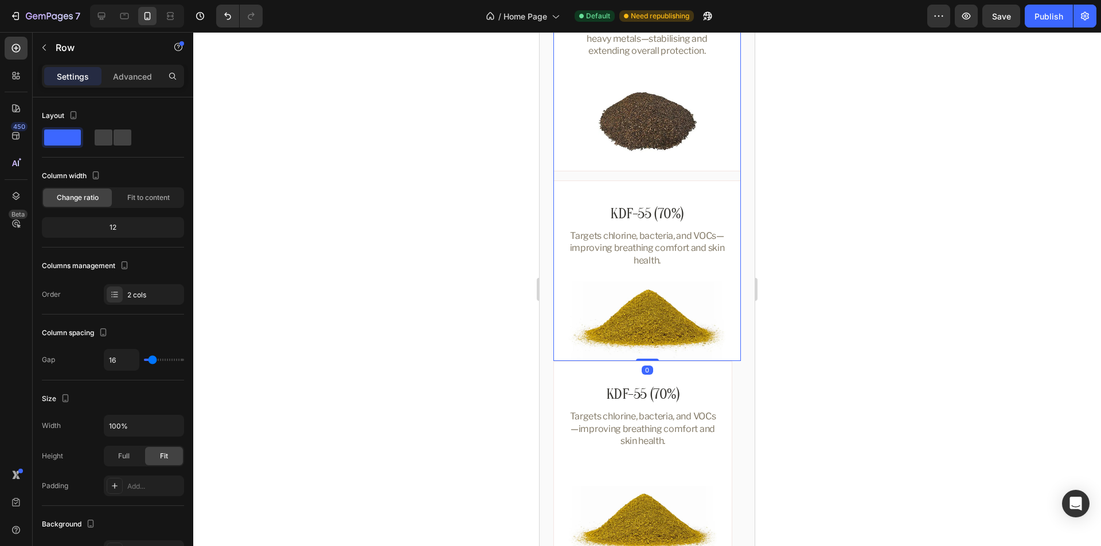
click at [686, 175] on div "KDF-85 (30%) Heading Captures iron, sulfide, and hidden heavy metals—stabilisin…" at bounding box center [646, 166] width 187 height 390
click at [127, 75] on p "Advanced" at bounding box center [132, 77] width 39 height 12
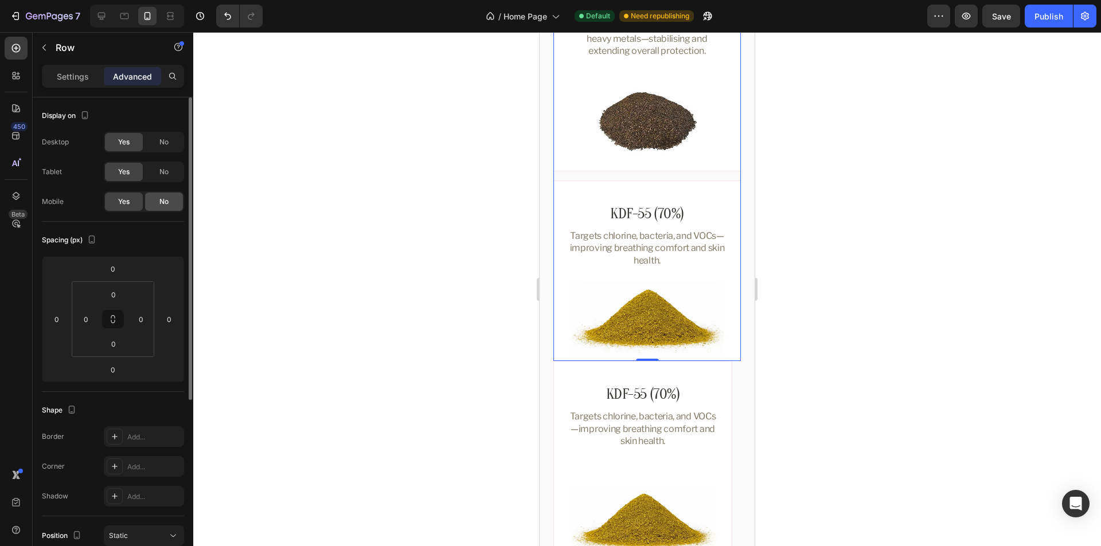
click at [167, 204] on span "No" at bounding box center [163, 202] width 9 height 10
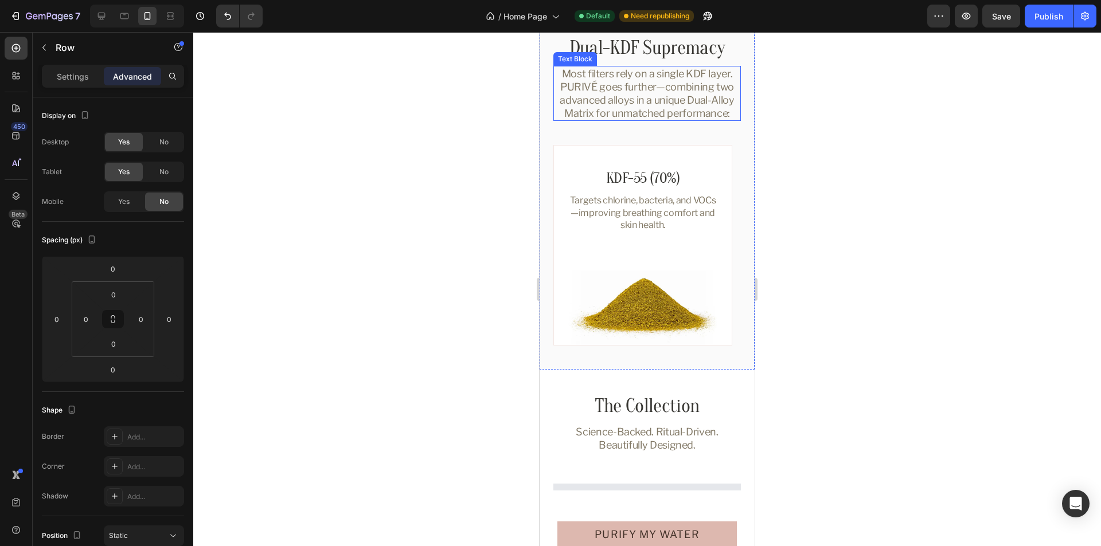
click at [714, 120] on p "Most filters rely on a single KDF layer. PURIVÉ goes further—combining two adva…" at bounding box center [646, 93] width 185 height 53
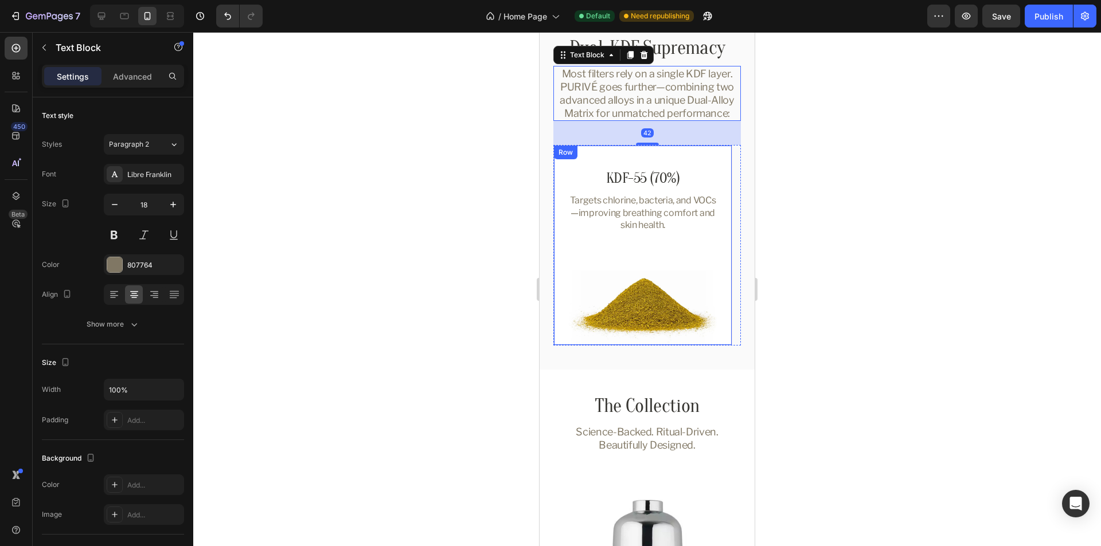
click at [697, 294] on div "KDF-55 (70%) Heading Targets chlorine, bacteria, and VOCs—improving breathing c…" at bounding box center [643, 257] width 150 height 177
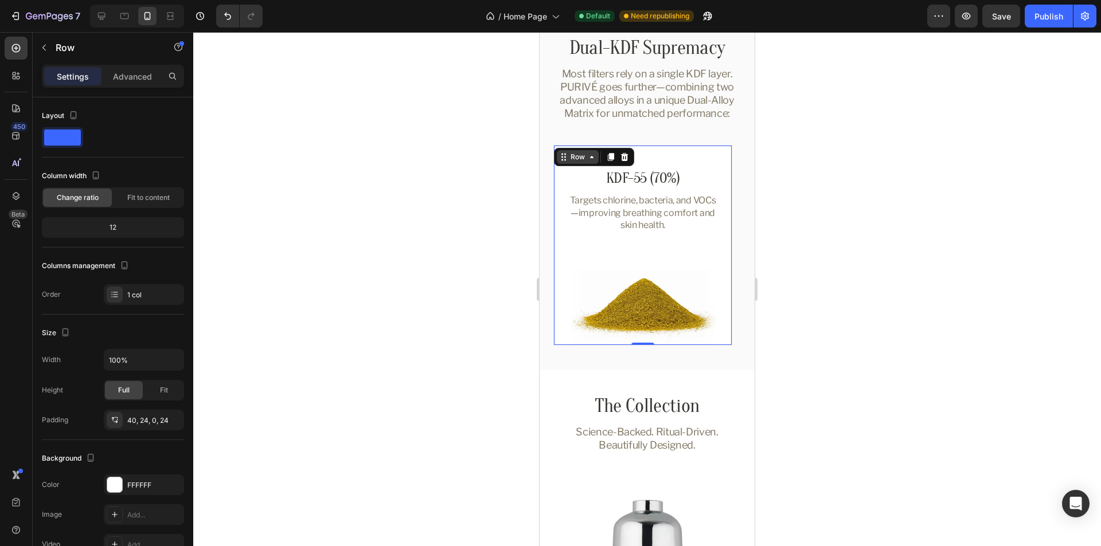
click at [575, 162] on div "Row" at bounding box center [577, 157] width 19 height 10
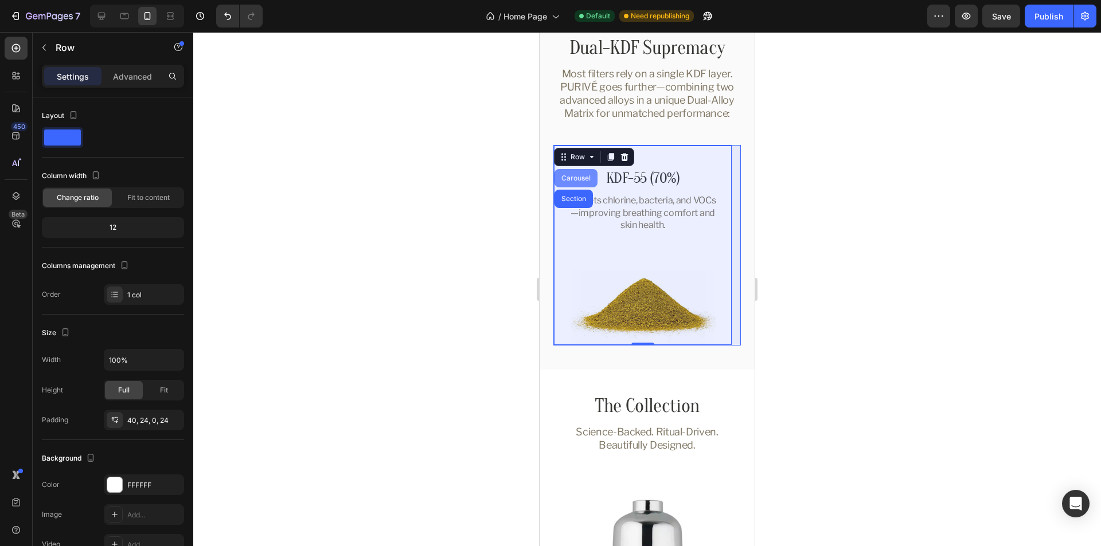
click at [581, 182] on div "Carousel" at bounding box center [576, 178] width 34 height 7
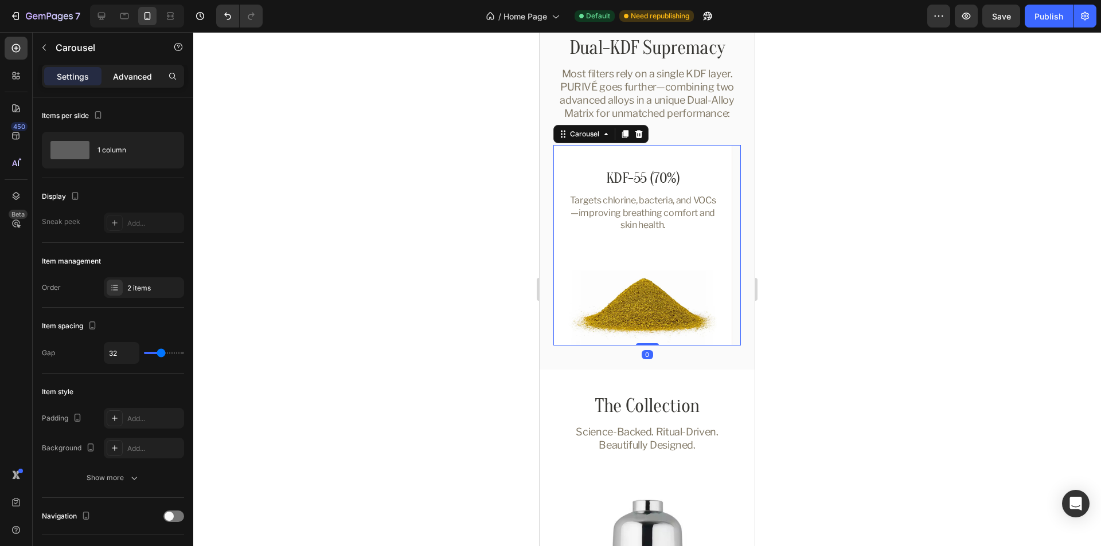
click at [129, 79] on p "Advanced" at bounding box center [132, 77] width 39 height 12
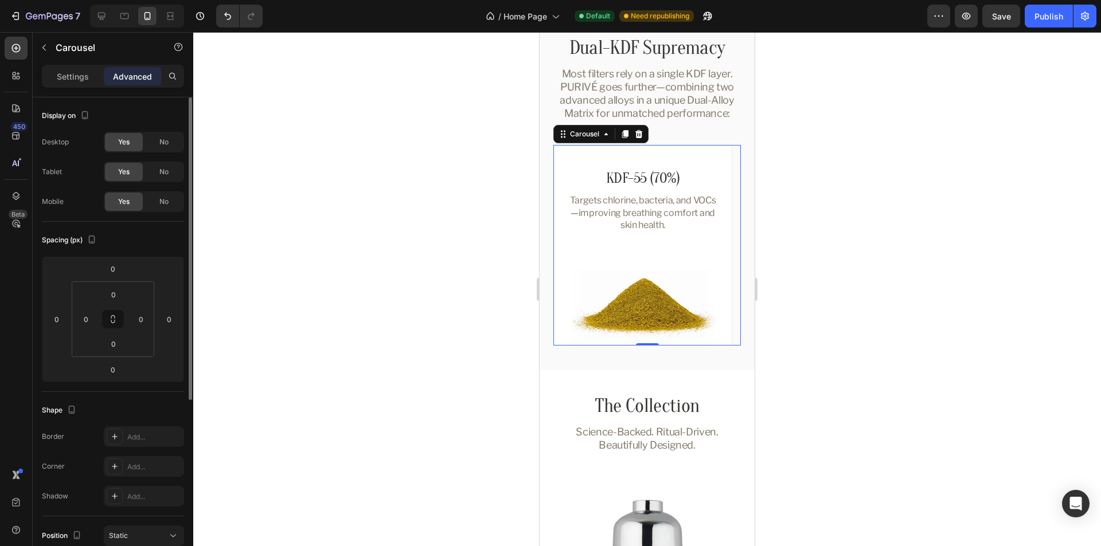
click at [161, 142] on span "No" at bounding box center [163, 142] width 9 height 10
click at [161, 174] on span "No" at bounding box center [163, 172] width 9 height 10
click at [124, 18] on icon at bounding box center [124, 15] width 11 height 11
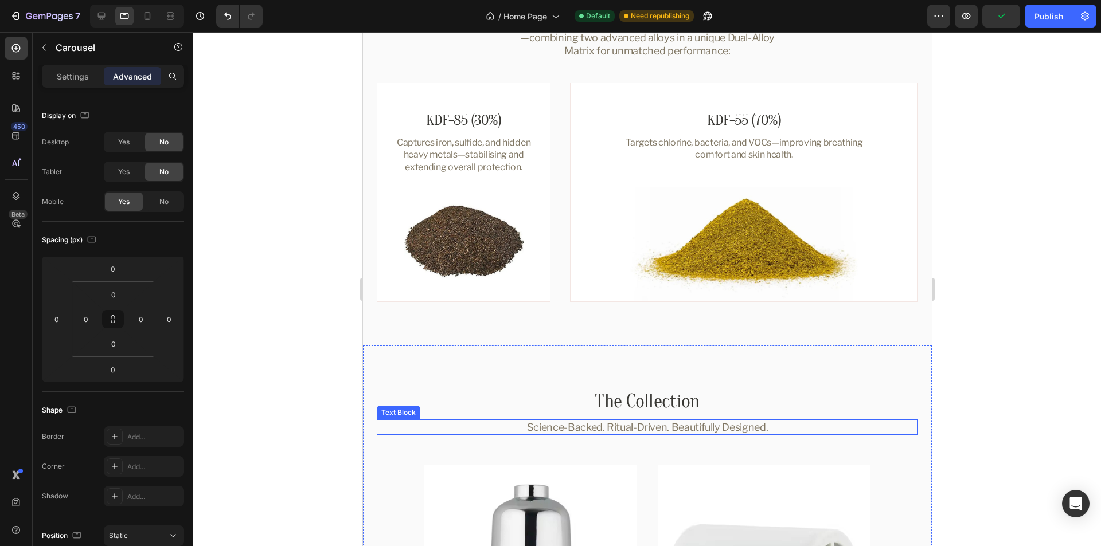
scroll to position [1190, 0]
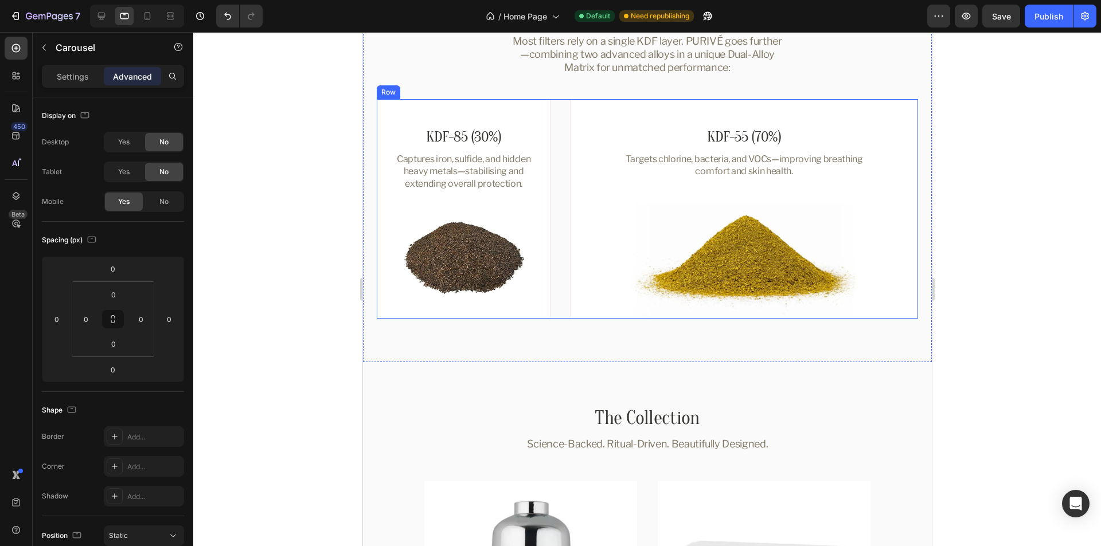
click at [554, 242] on div "KDF-85 (30%) Heading Captures iron, sulfide, and hidden heavy metals—stabilisin…" at bounding box center [646, 209] width 541 height 220
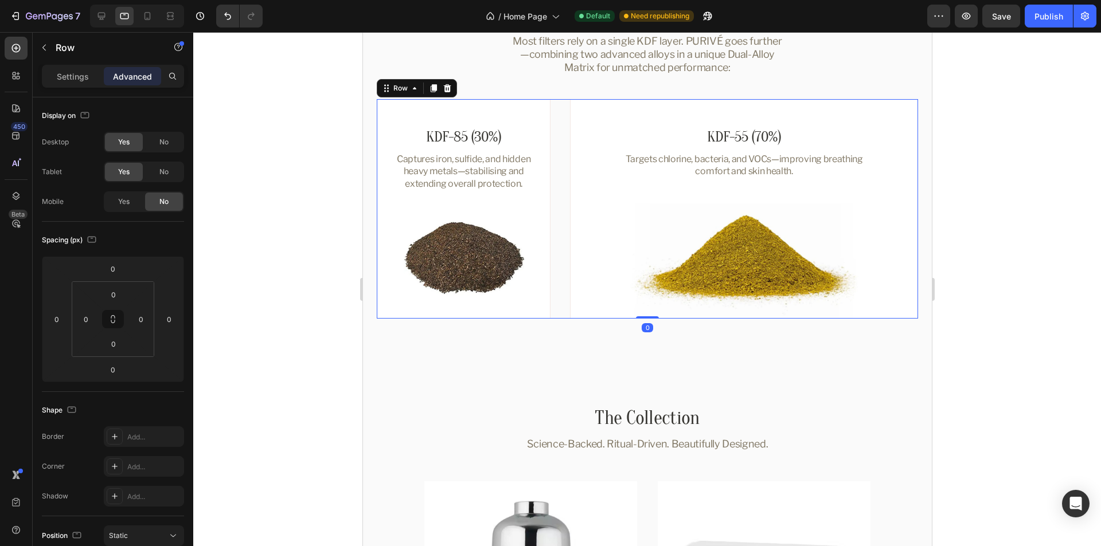
click at [76, 72] on p "Settings" at bounding box center [73, 77] width 32 height 12
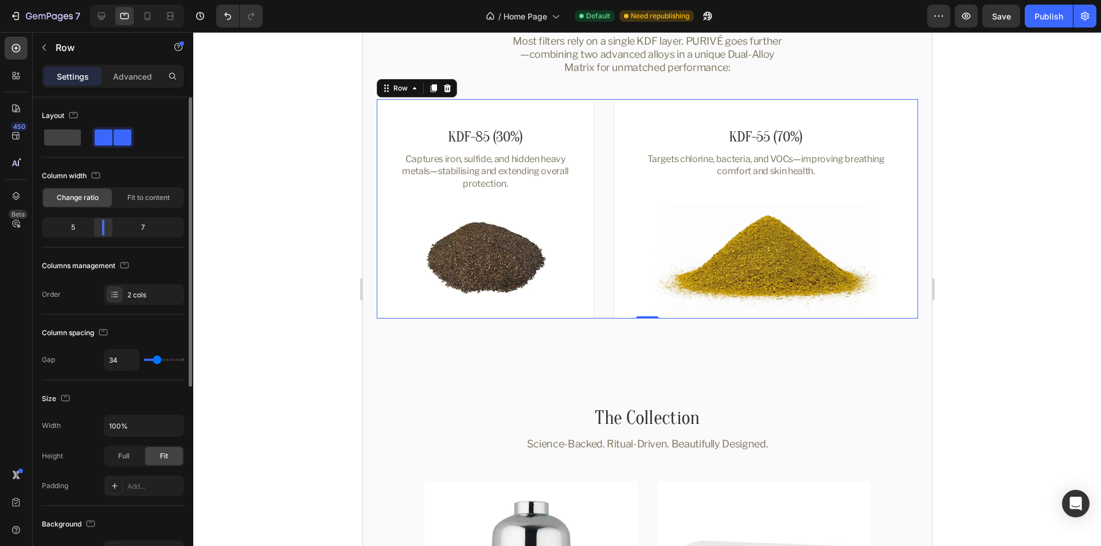
drag, startPoint x: 93, startPoint y: 224, endPoint x: 100, endPoint y: 224, distance: 6.9
click at [100, 224] on div at bounding box center [103, 228] width 21 height 16
click at [144, 18] on icon at bounding box center [147, 16] width 6 height 8
type input "16"
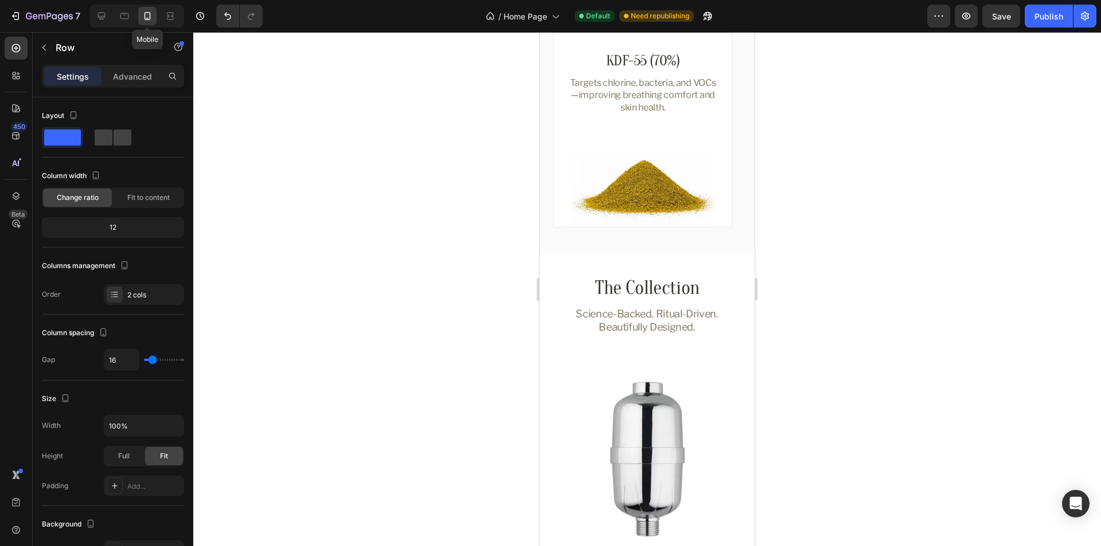
scroll to position [1176, 0]
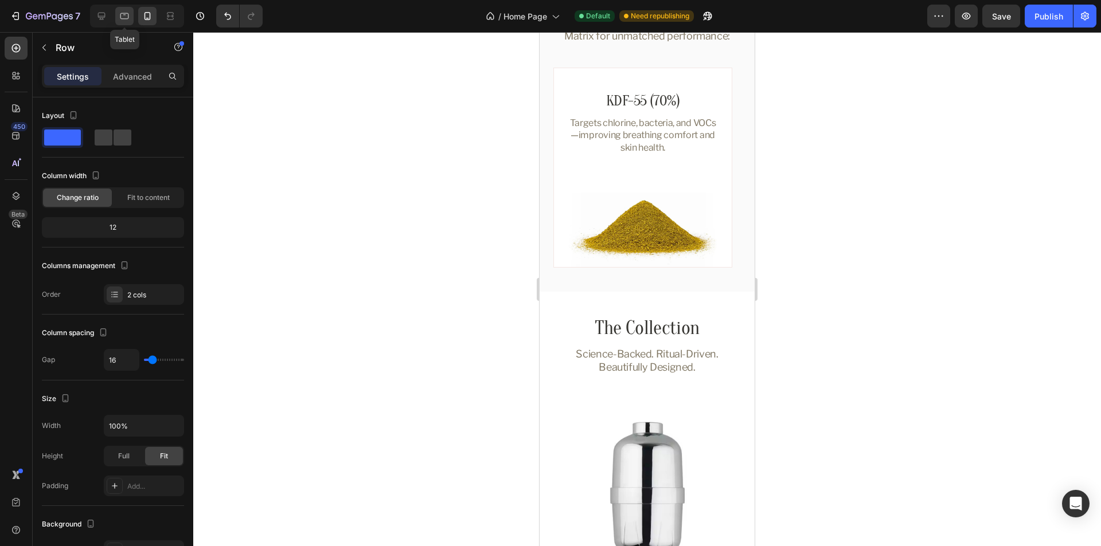
click at [126, 19] on icon at bounding box center [124, 15] width 11 height 11
type input "34"
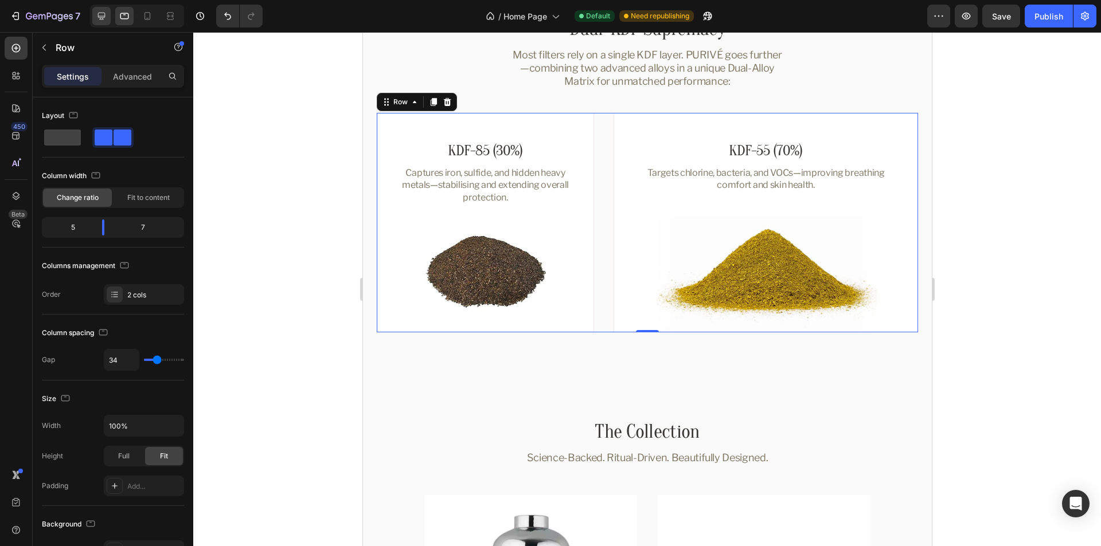
click at [104, 16] on icon at bounding box center [101, 16] width 7 height 7
type input "1180"
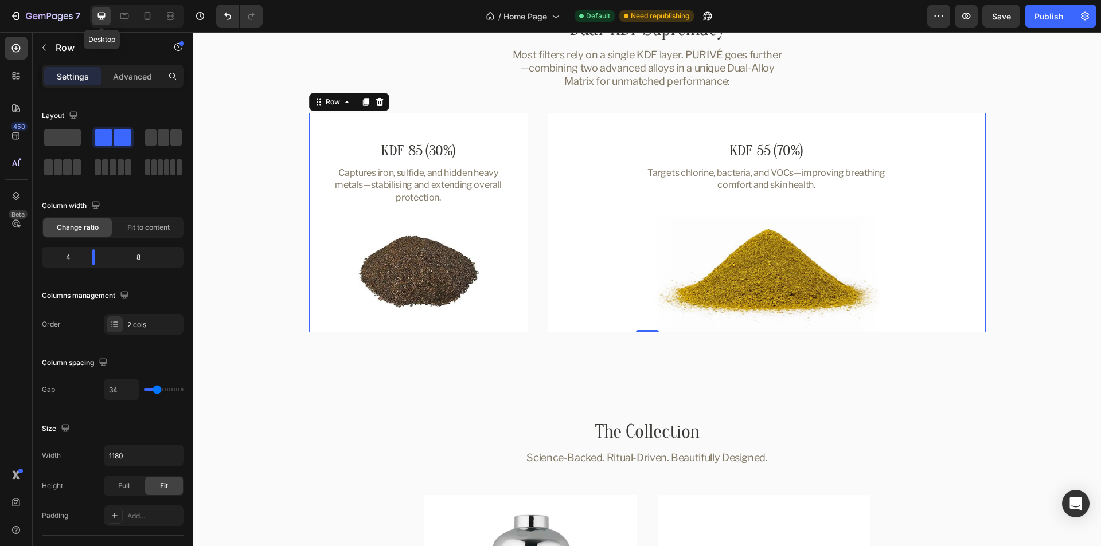
scroll to position [1217, 0]
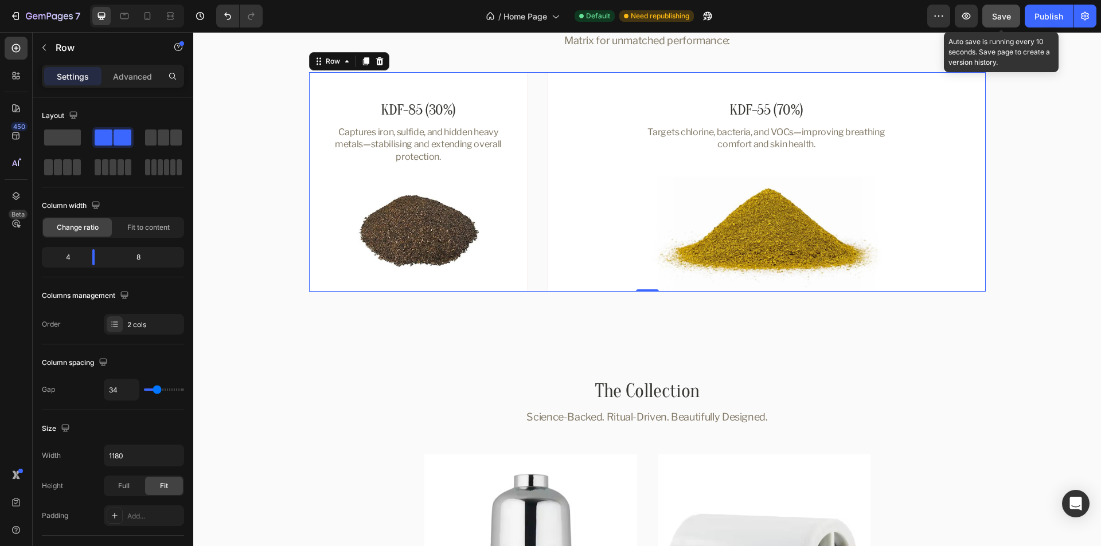
click at [990, 11] on button "Save" at bounding box center [1001, 16] width 38 height 23
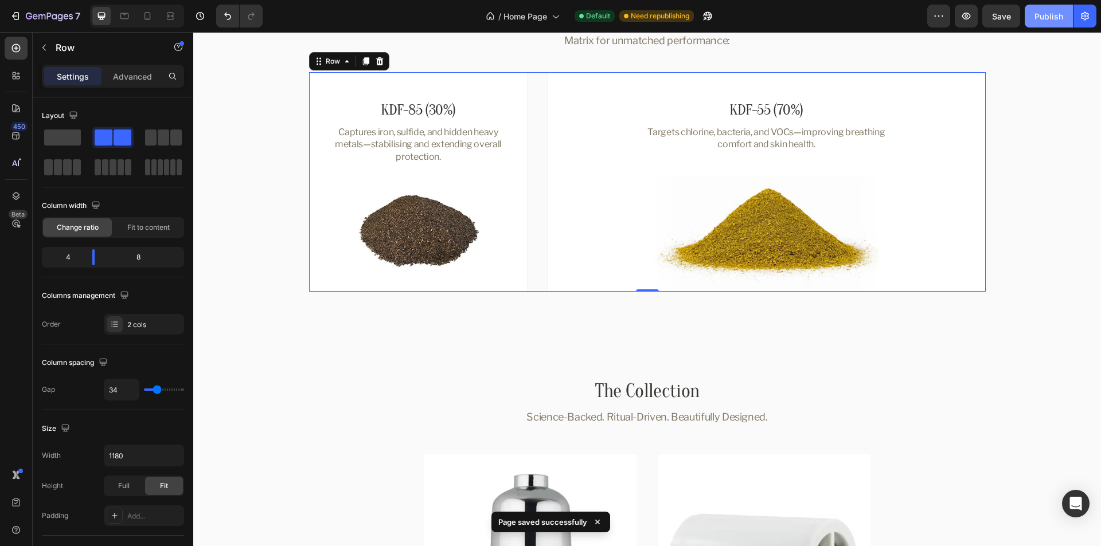
click at [1055, 18] on div "Publish" at bounding box center [1048, 16] width 29 height 12
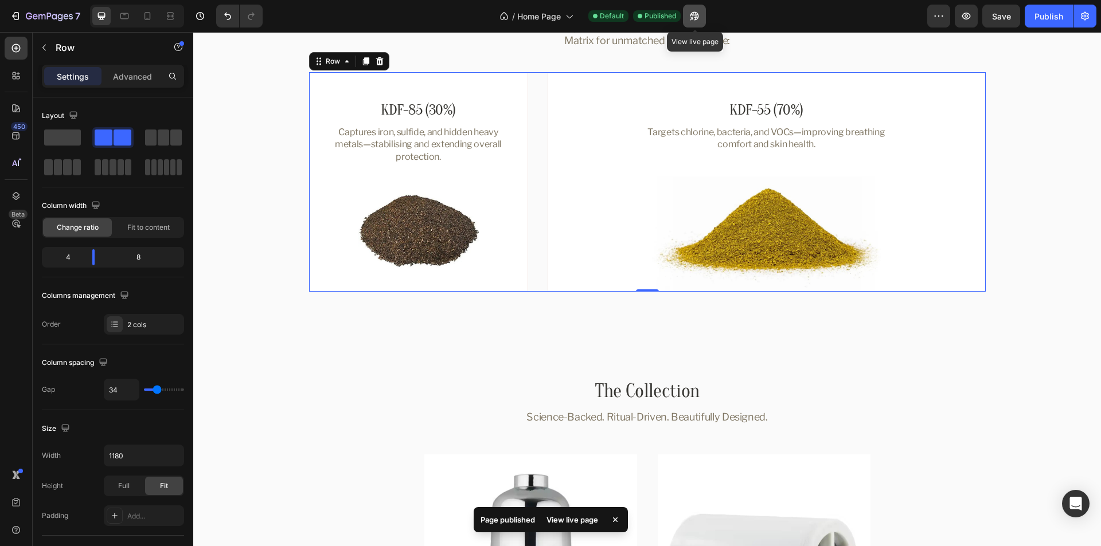
click at [693, 17] on icon "button" at bounding box center [691, 18] width 3 height 3
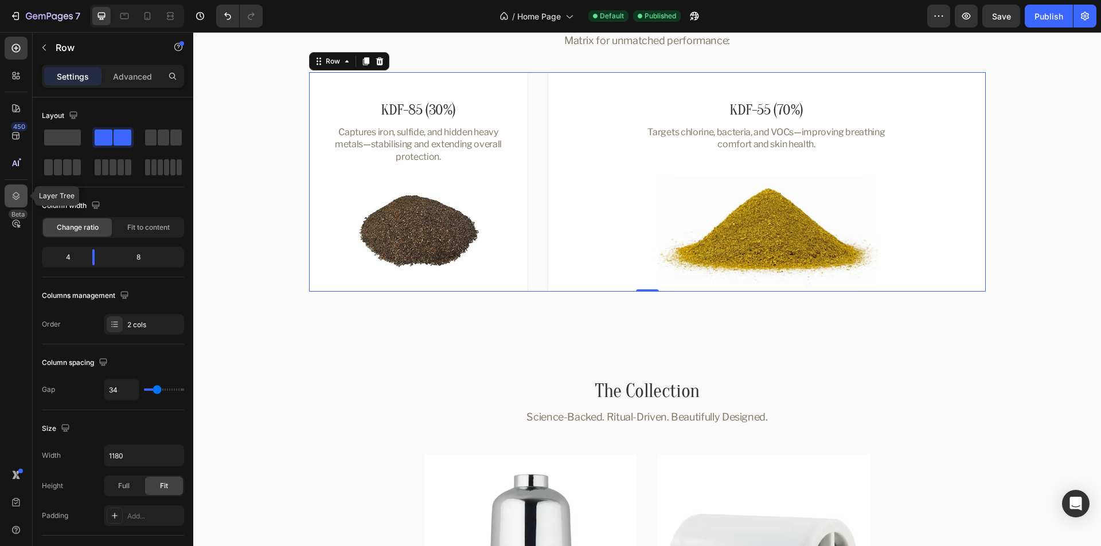
drag, startPoint x: 11, startPoint y: 193, endPoint x: 37, endPoint y: 193, distance: 25.8
click at [11, 193] on icon at bounding box center [15, 195] width 11 height 11
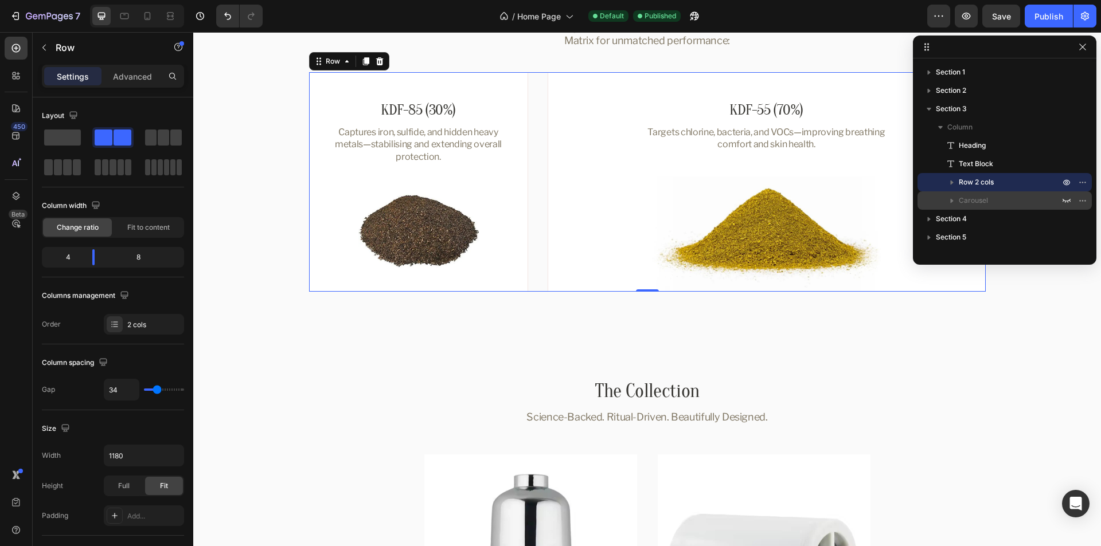
click at [978, 205] on span "Carousel" at bounding box center [973, 200] width 29 height 11
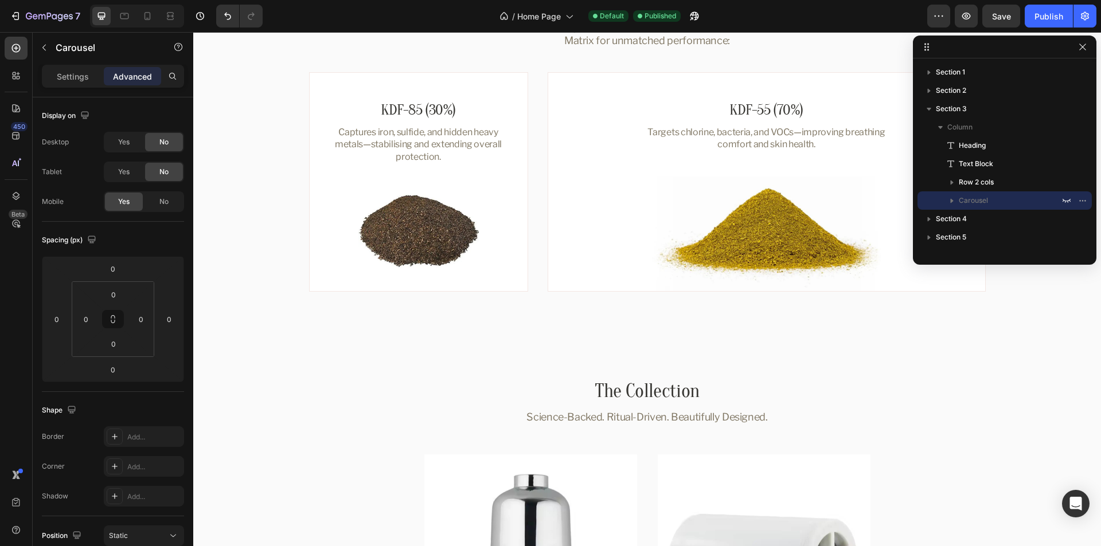
click at [1066, 200] on icon "button" at bounding box center [1066, 200] width 9 height 9
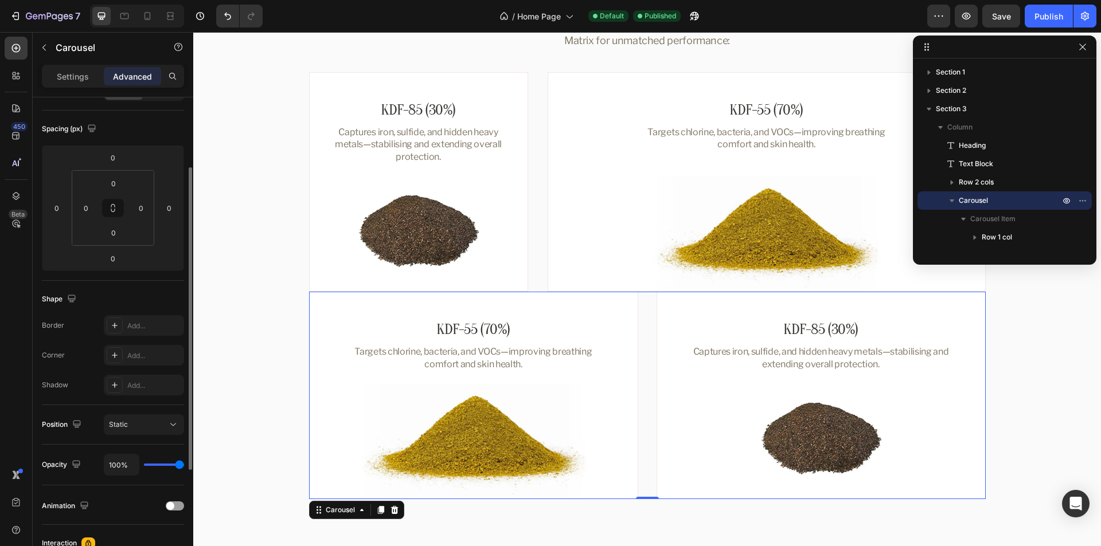
scroll to position [0, 0]
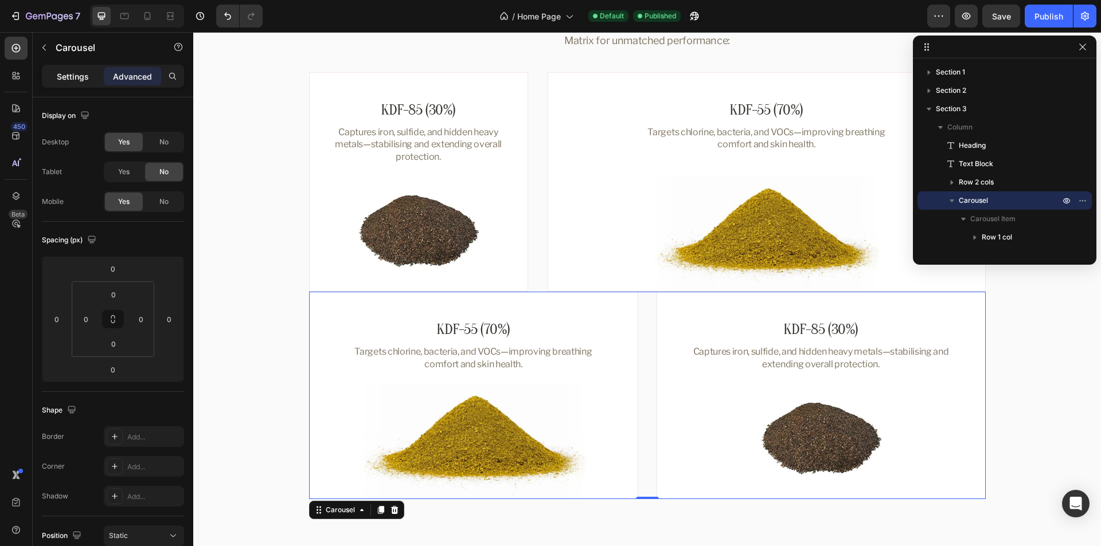
click at [68, 76] on p "Settings" at bounding box center [73, 77] width 32 height 12
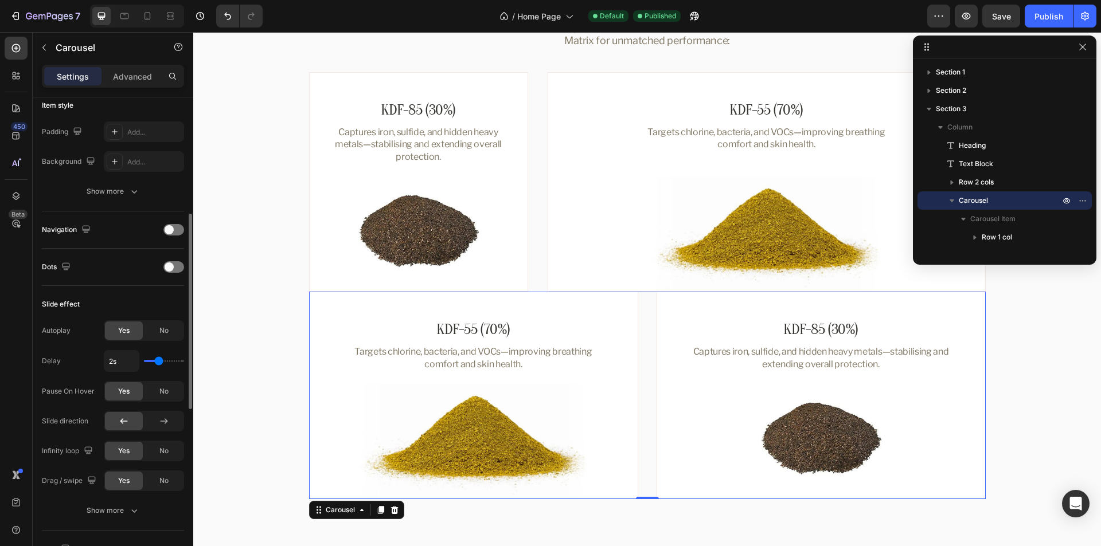
scroll to position [344, 0]
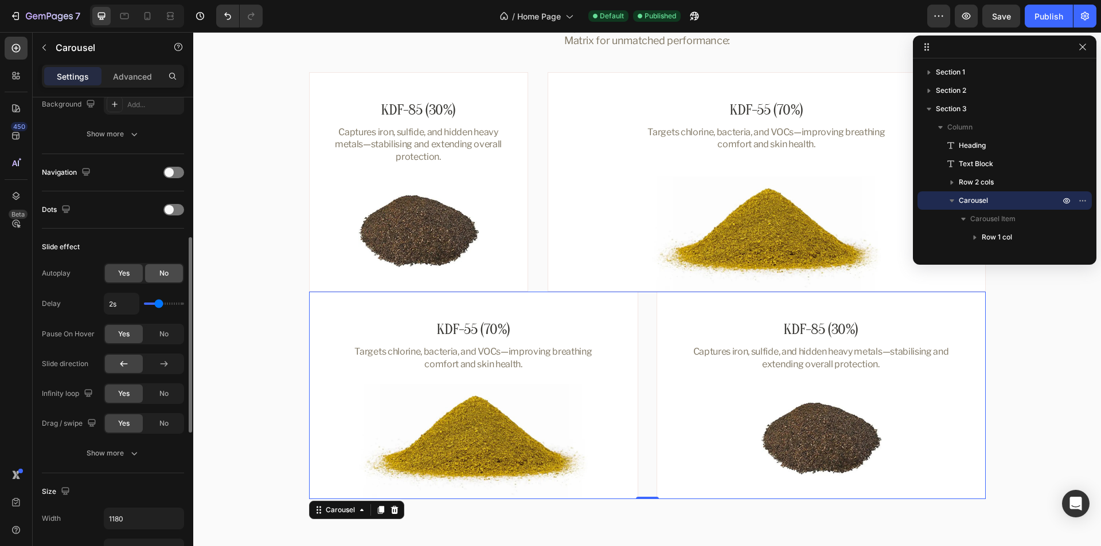
click at [166, 271] on span "No" at bounding box center [163, 273] width 9 height 10
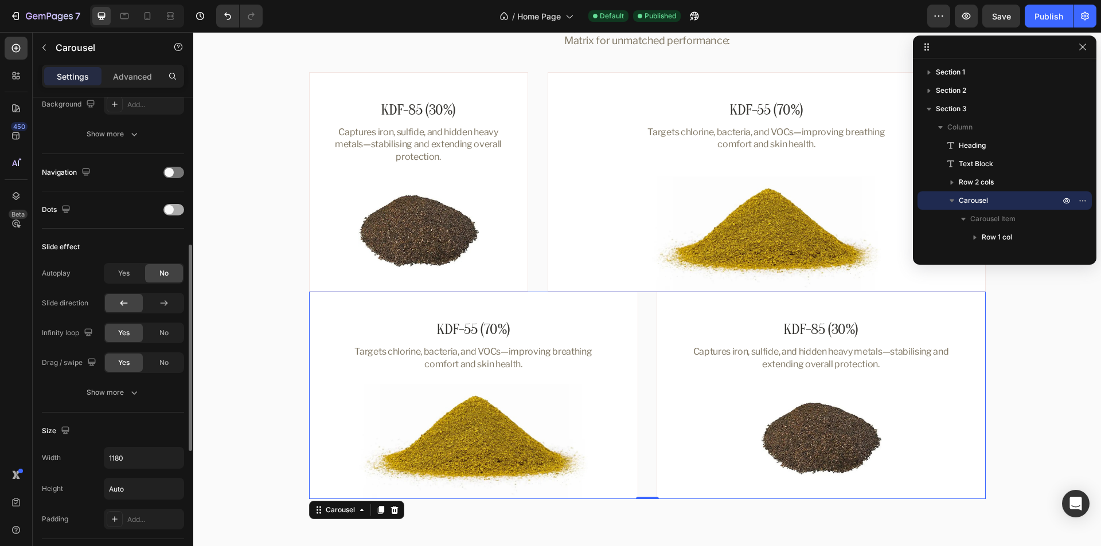
click at [170, 208] on span at bounding box center [169, 209] width 9 height 9
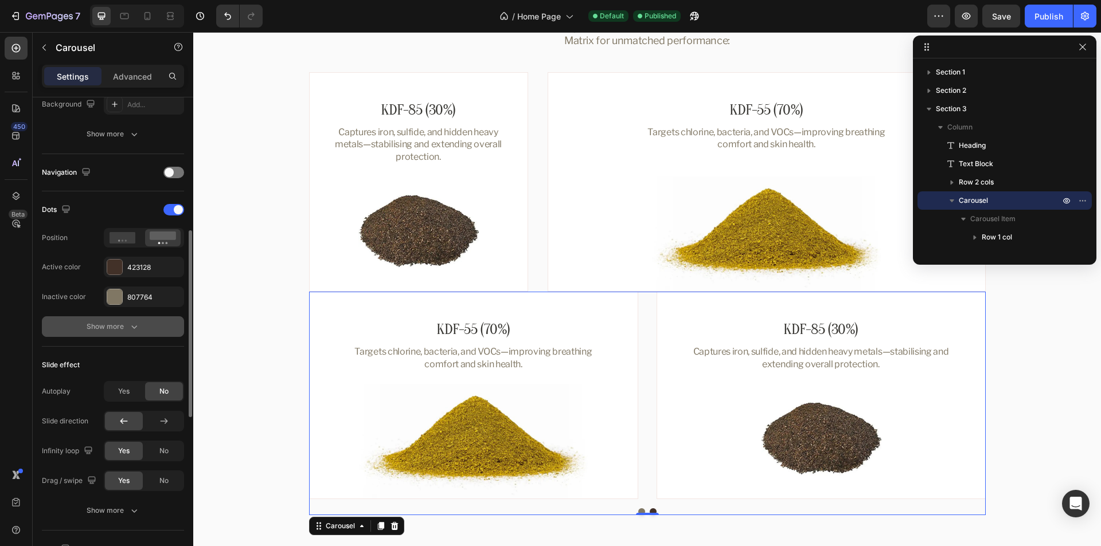
click at [102, 329] on div "Show more" at bounding box center [113, 326] width 53 height 11
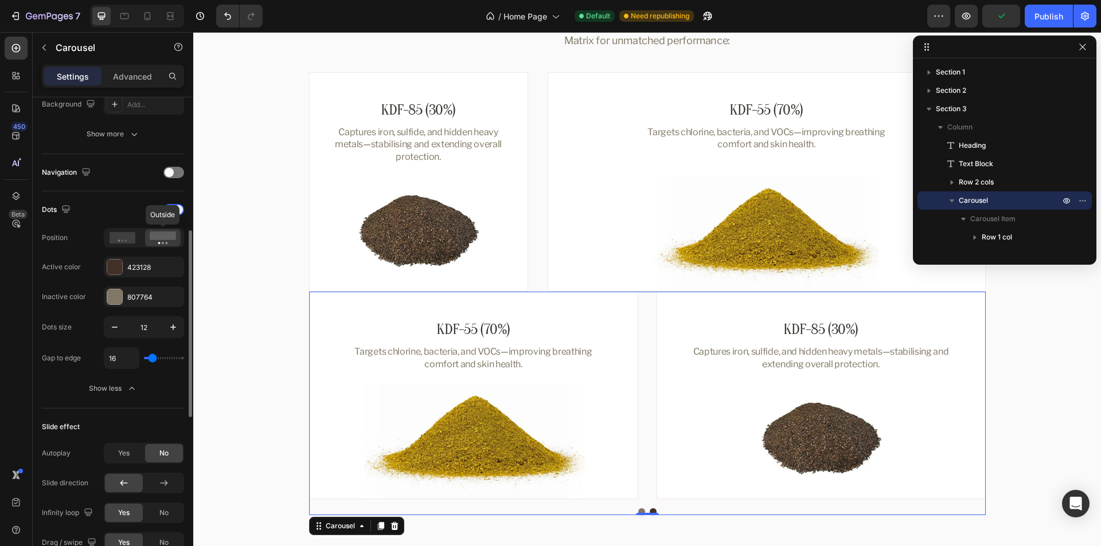
click at [162, 238] on rect at bounding box center [163, 236] width 26 height 9
click at [140, 297] on div "807764" at bounding box center [143, 297] width 33 height 10
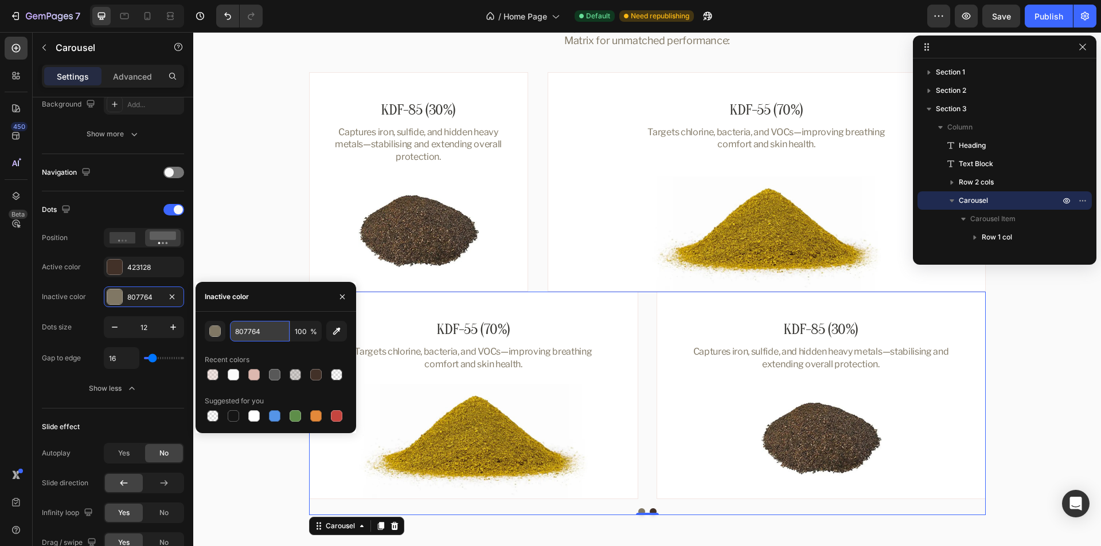
click at [259, 332] on input "807764" at bounding box center [260, 331] width 60 height 21
paste input "#"
click at [286, 353] on div "Recent colors" at bounding box center [276, 360] width 142 height 18
type input "807764"
click at [138, 265] on div "423128" at bounding box center [143, 268] width 33 height 10
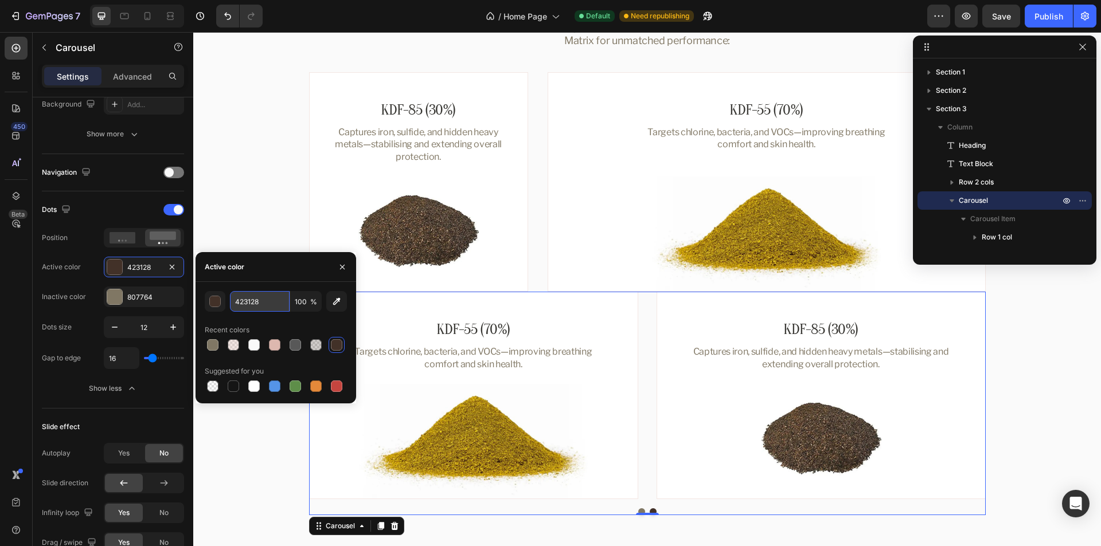
click at [268, 309] on input "423128" at bounding box center [260, 301] width 60 height 21
paste input "#"
click at [275, 269] on div "Active color" at bounding box center [276, 267] width 161 height 30
type input "423128"
click at [339, 266] on icon "button" at bounding box center [342, 267] width 9 height 9
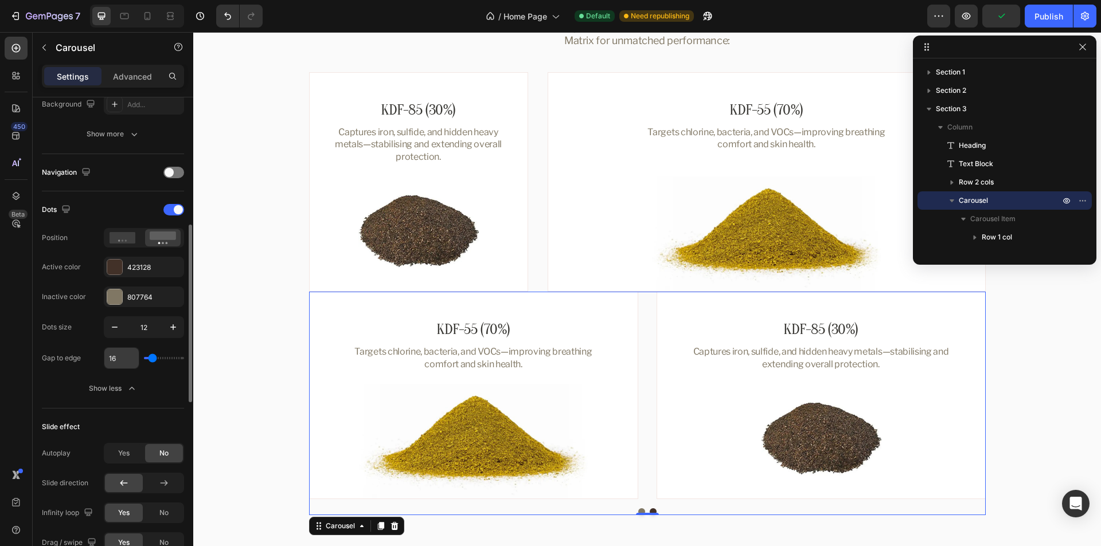
click at [120, 357] on input "16" at bounding box center [121, 358] width 34 height 21
type input "12"
click at [101, 415] on div "Slide effect Autoplay Yes No Slide direction Infinity loop Yes No Drag / swipe …" at bounding box center [113, 501] width 142 height 184
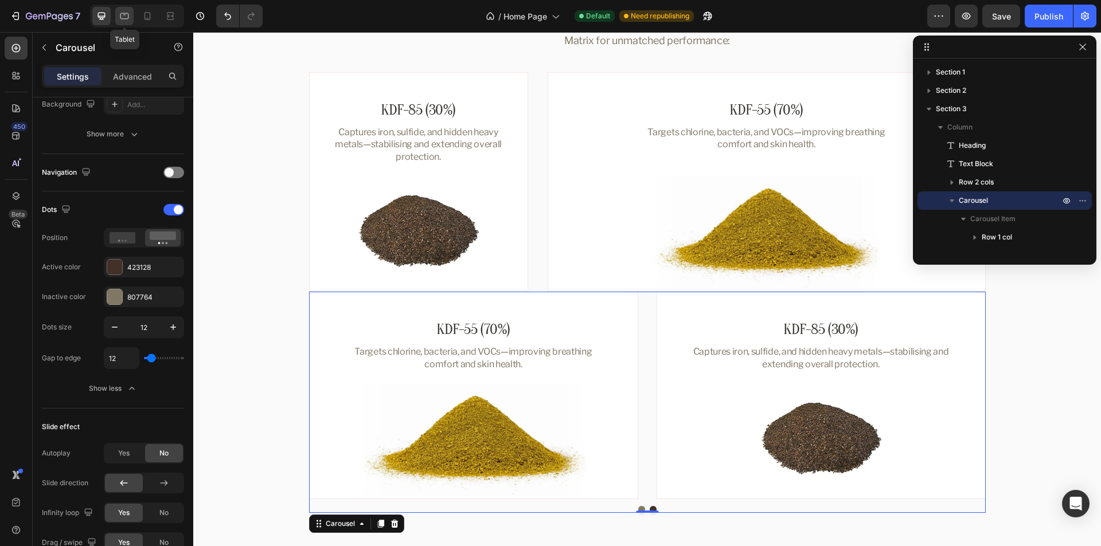
click at [123, 21] on icon at bounding box center [124, 15] width 11 height 11
type input "100%"
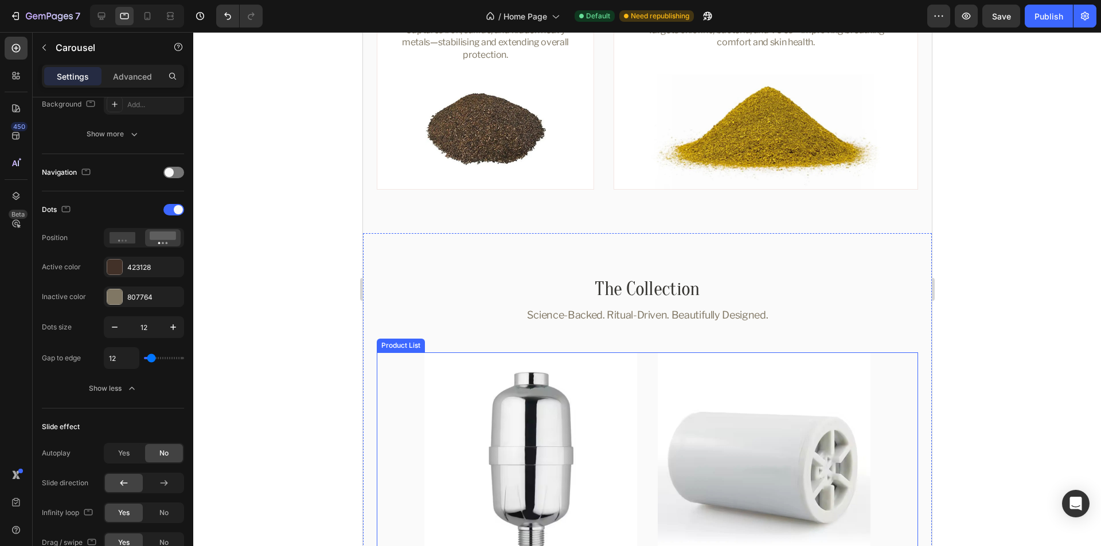
scroll to position [1234, 0]
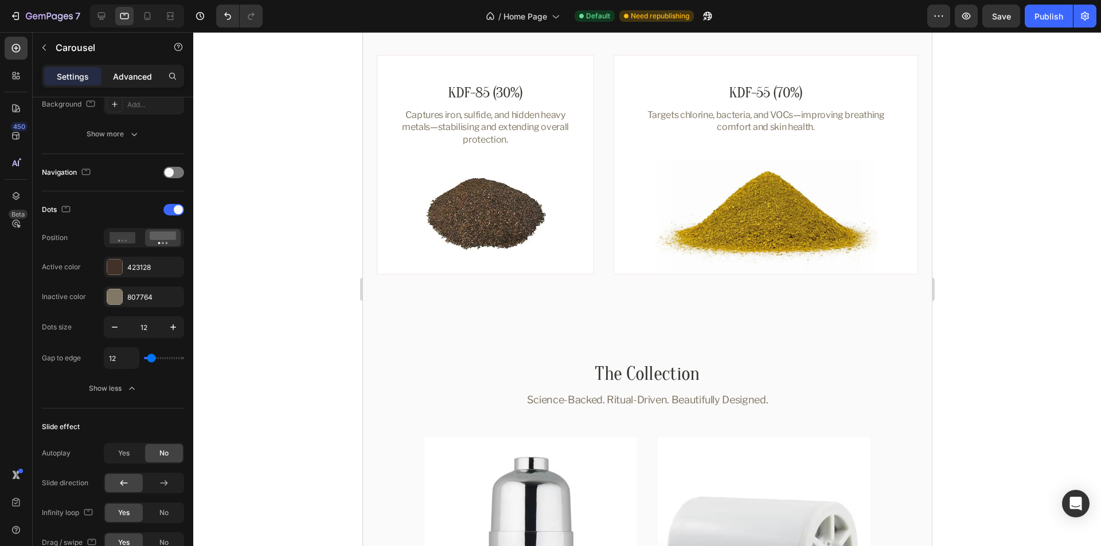
click at [139, 75] on p "Advanced" at bounding box center [132, 77] width 39 height 12
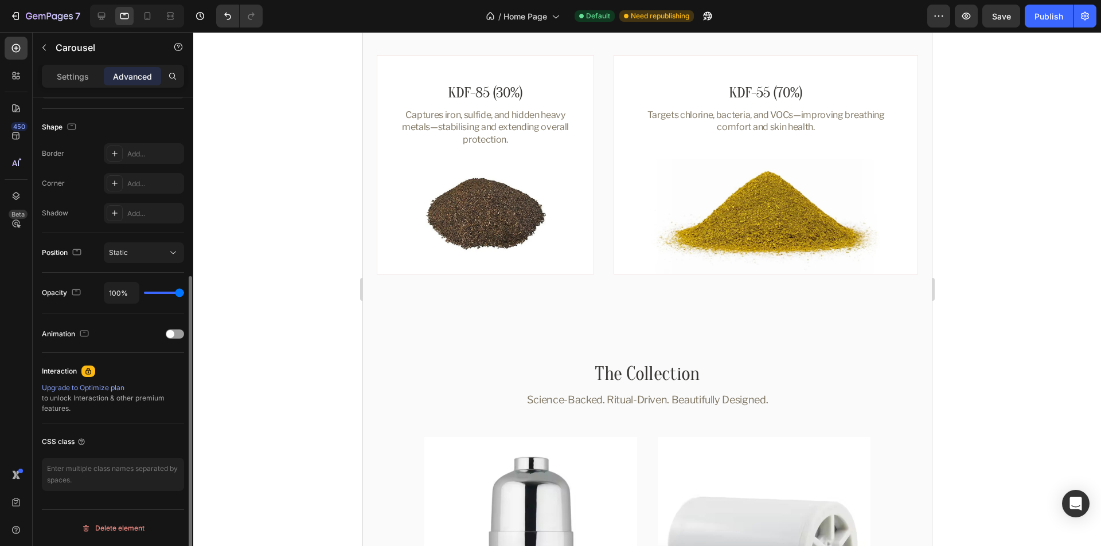
scroll to position [0, 0]
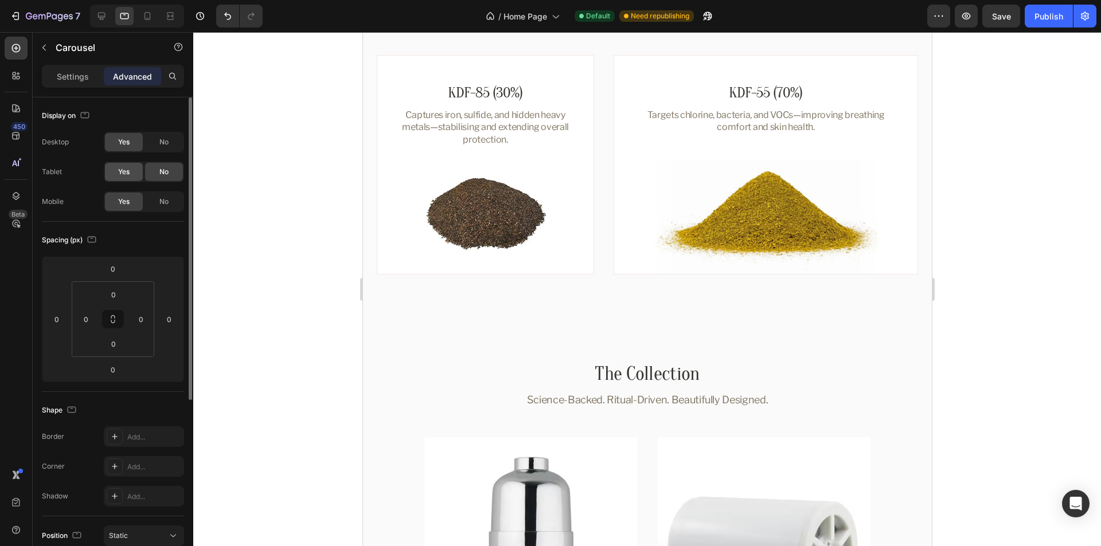
click at [110, 171] on div "Yes" at bounding box center [124, 172] width 38 height 18
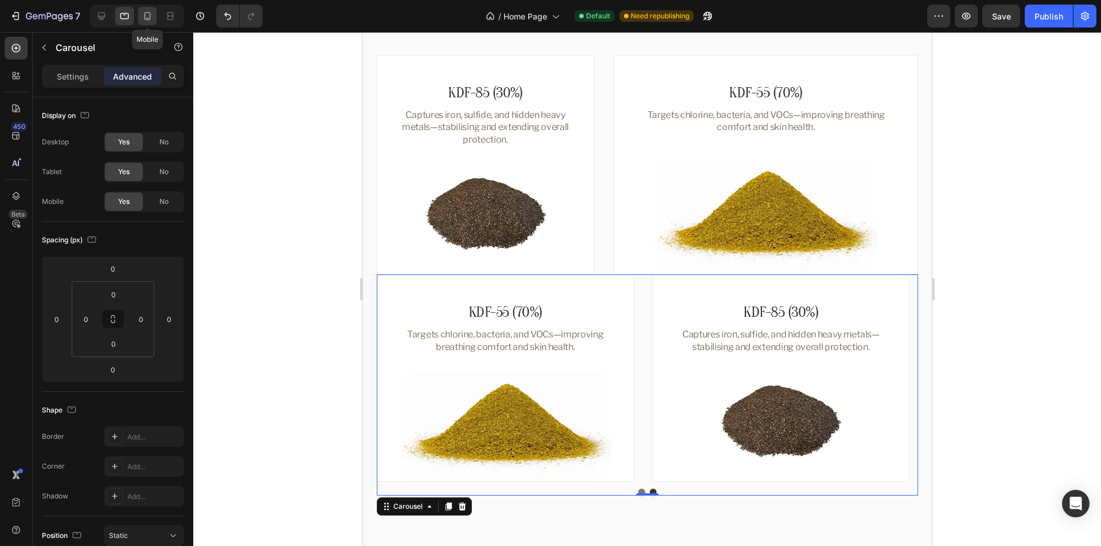
click at [144, 20] on icon at bounding box center [147, 15] width 11 height 11
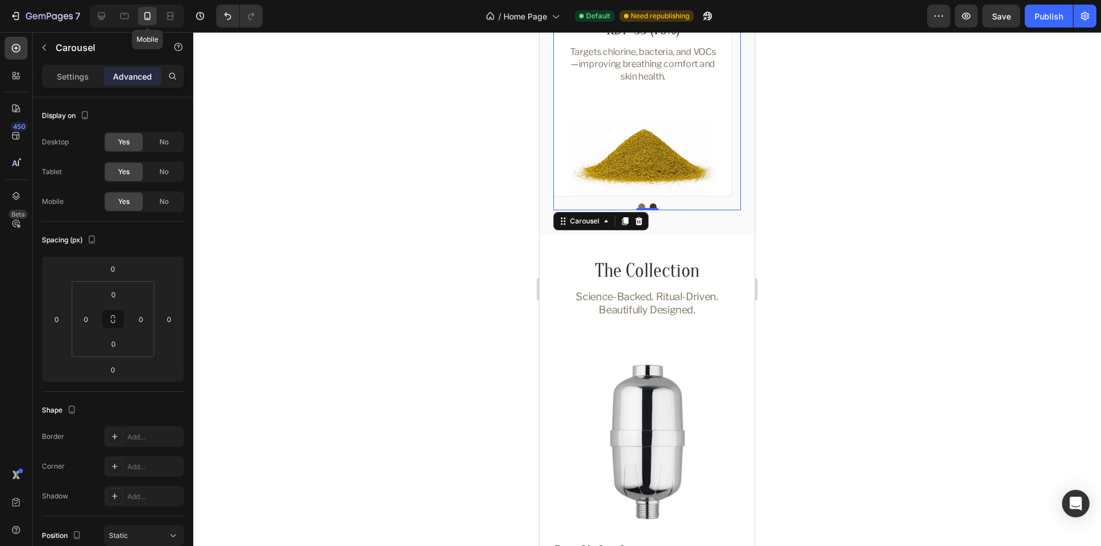
scroll to position [1171, 0]
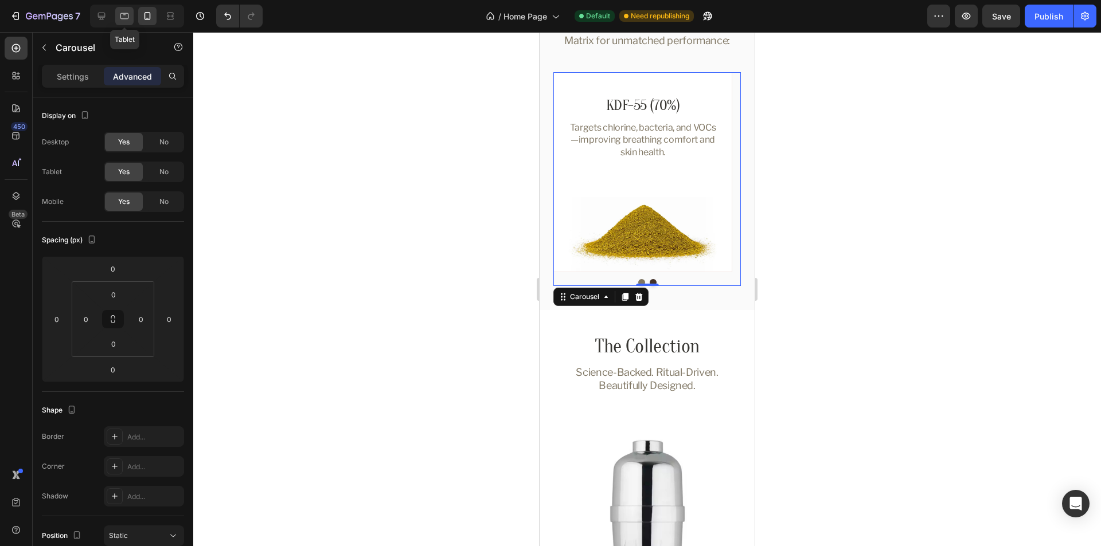
click at [125, 19] on icon at bounding box center [124, 15] width 11 height 11
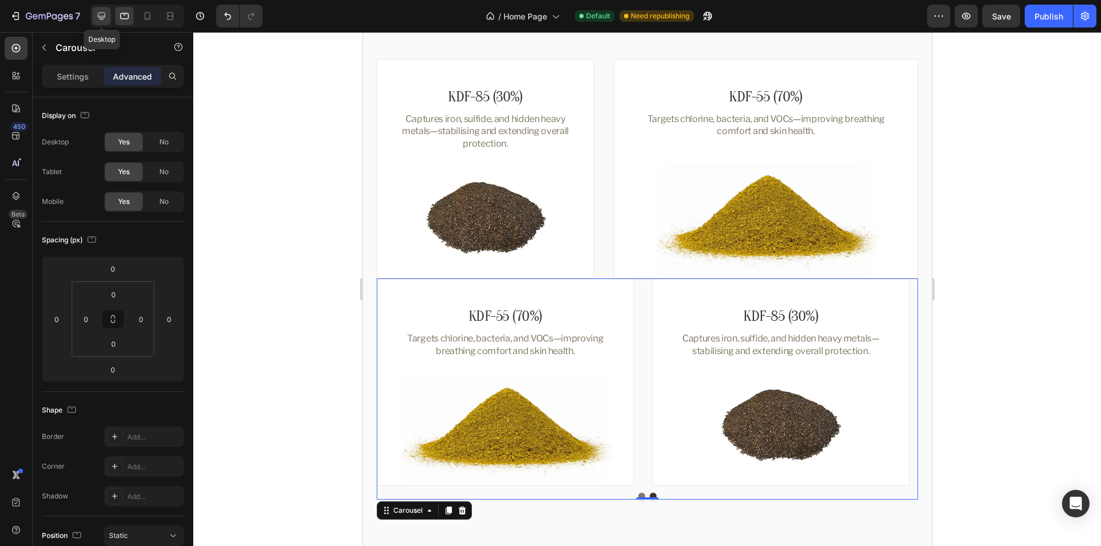
scroll to position [1436, 0]
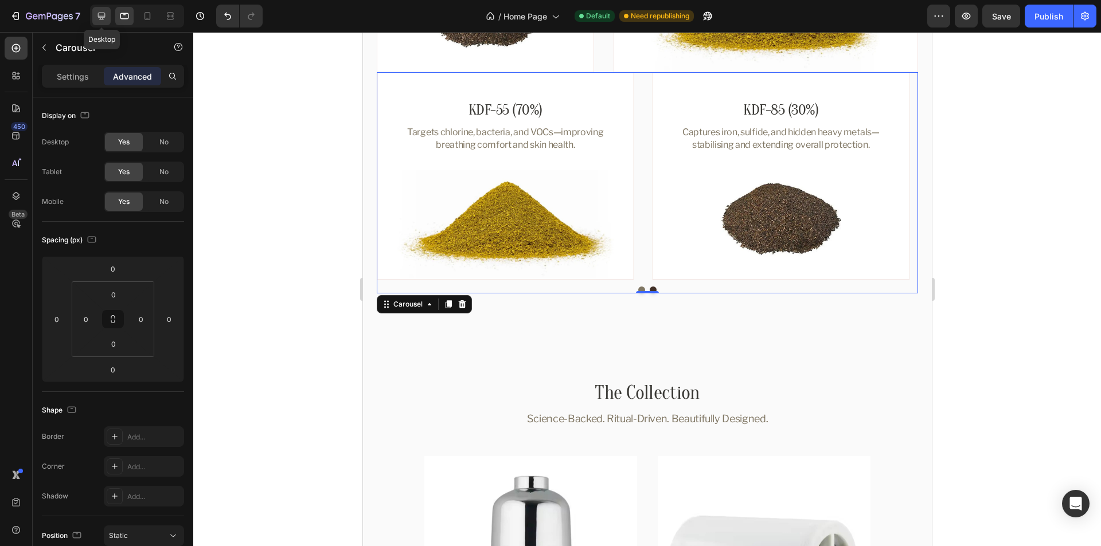
click at [95, 19] on div at bounding box center [101, 16] width 18 height 18
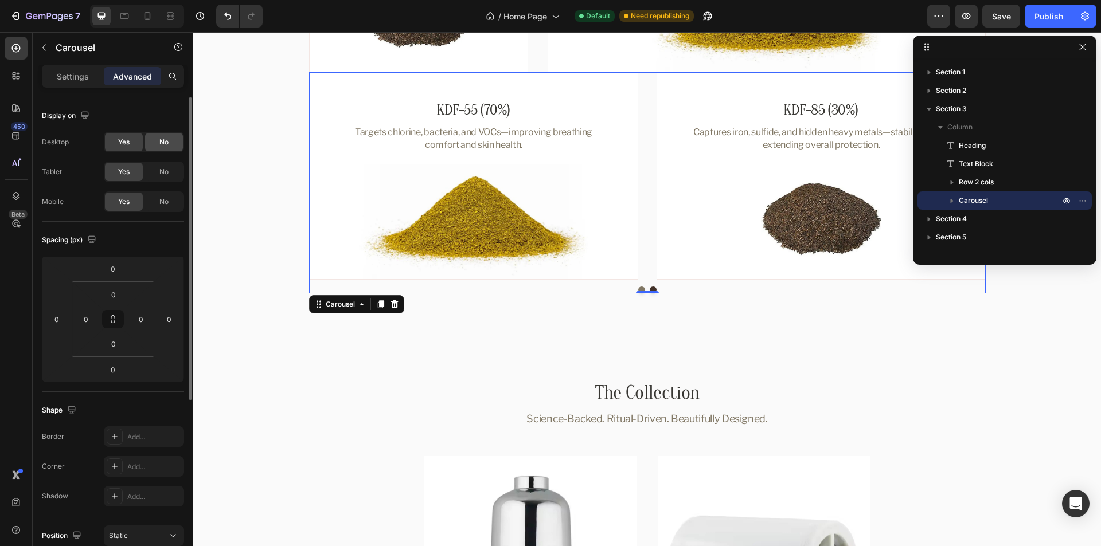
click at [167, 141] on span "No" at bounding box center [163, 142] width 9 height 10
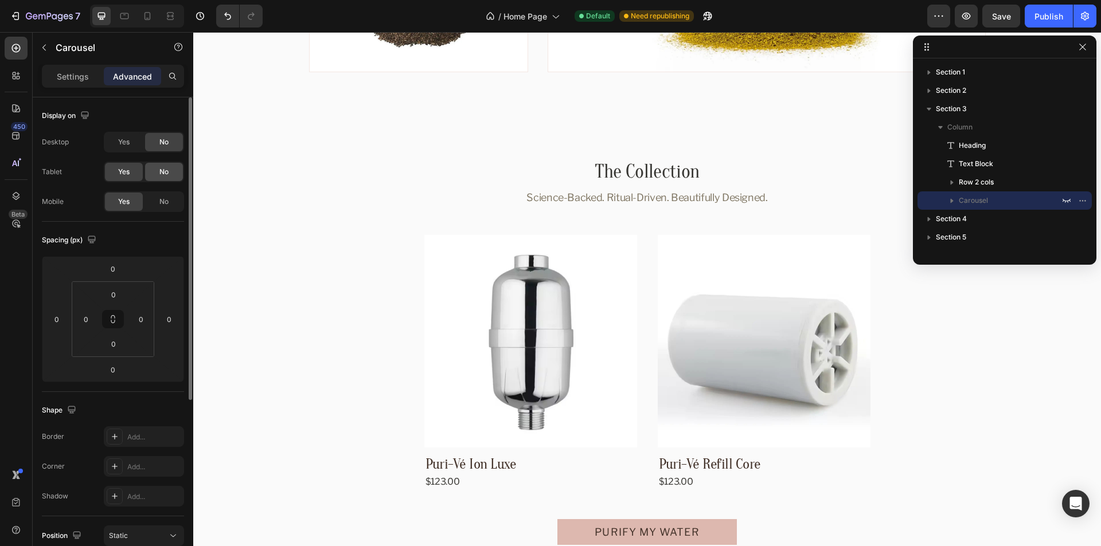
click at [166, 173] on span "No" at bounding box center [163, 172] width 9 height 10
click at [126, 15] on icon at bounding box center [124, 15] width 11 height 11
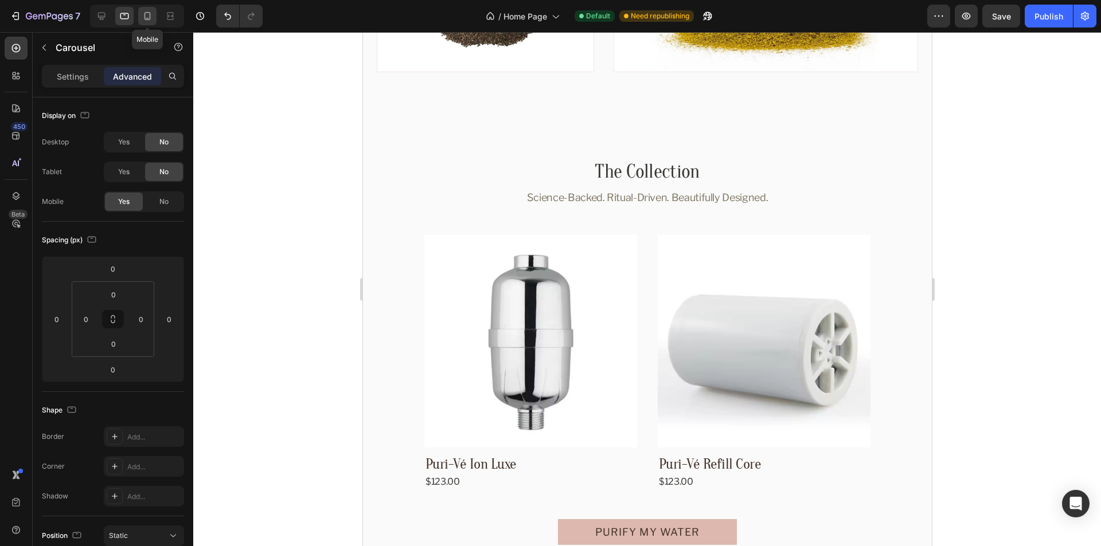
click at [146, 15] on icon at bounding box center [147, 15] width 11 height 11
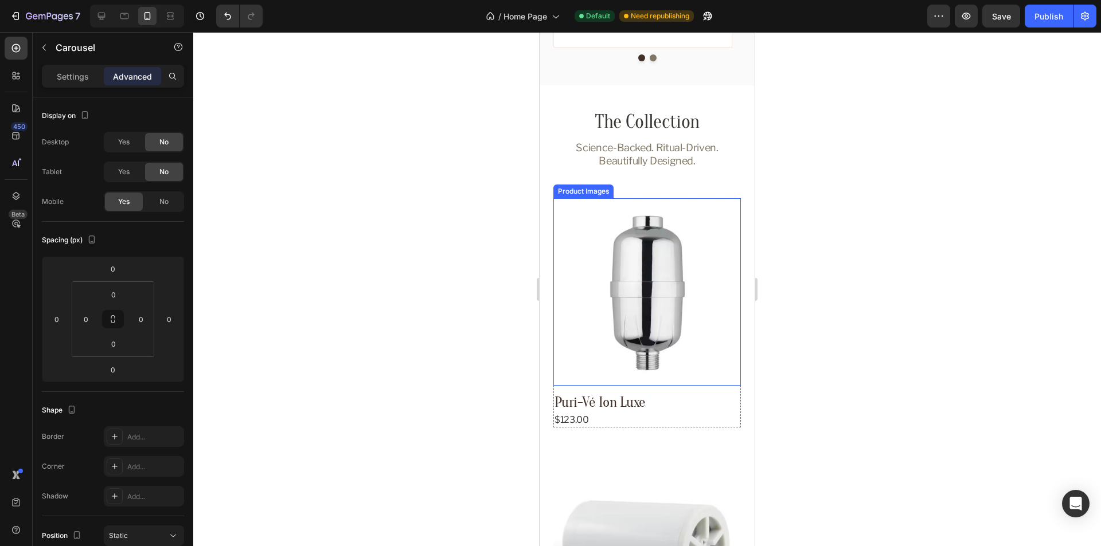
scroll to position [1171, 0]
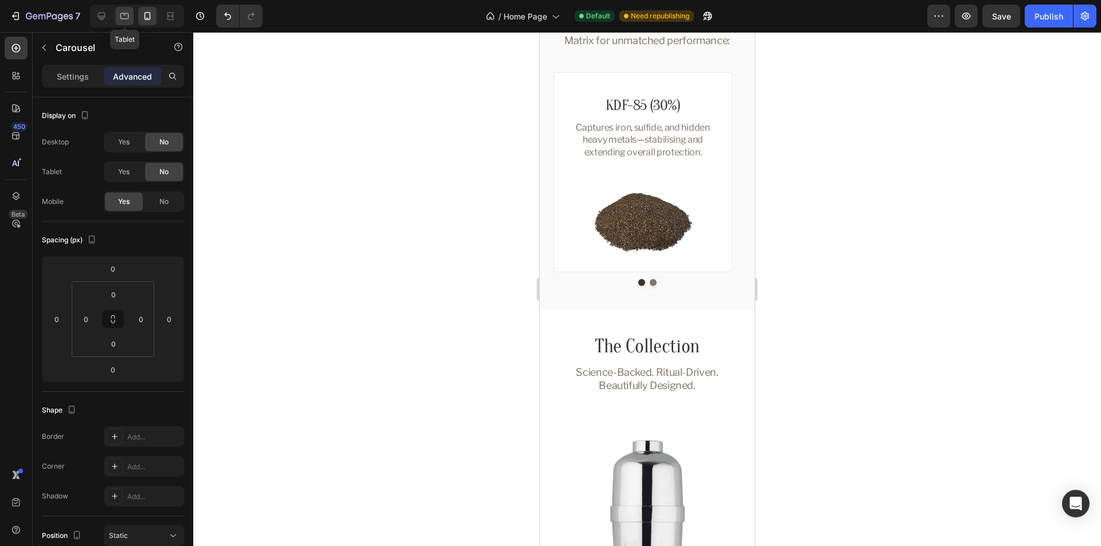
click at [122, 13] on icon at bounding box center [124, 16] width 9 height 6
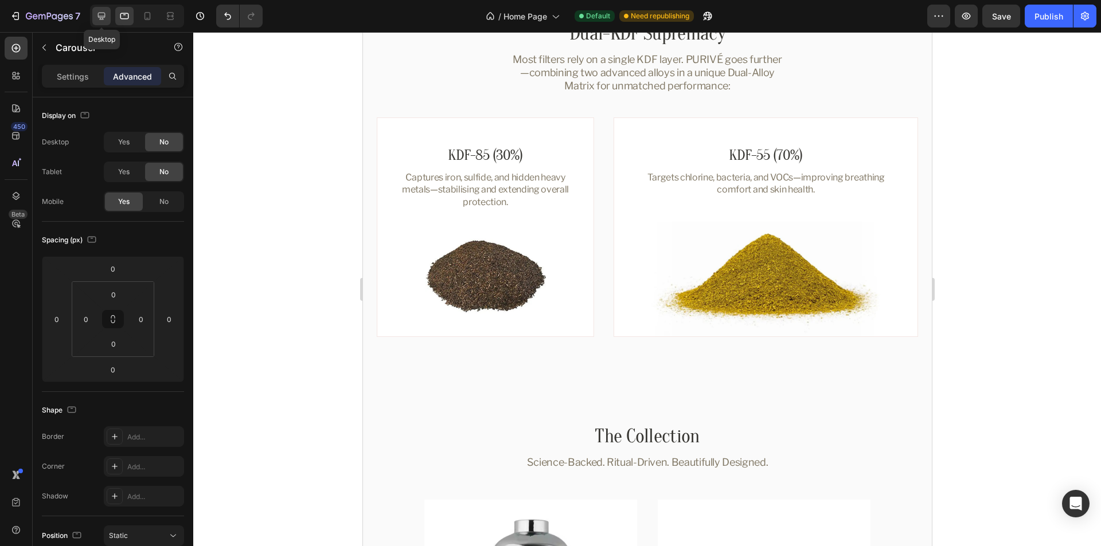
click at [98, 15] on icon at bounding box center [101, 16] width 7 height 7
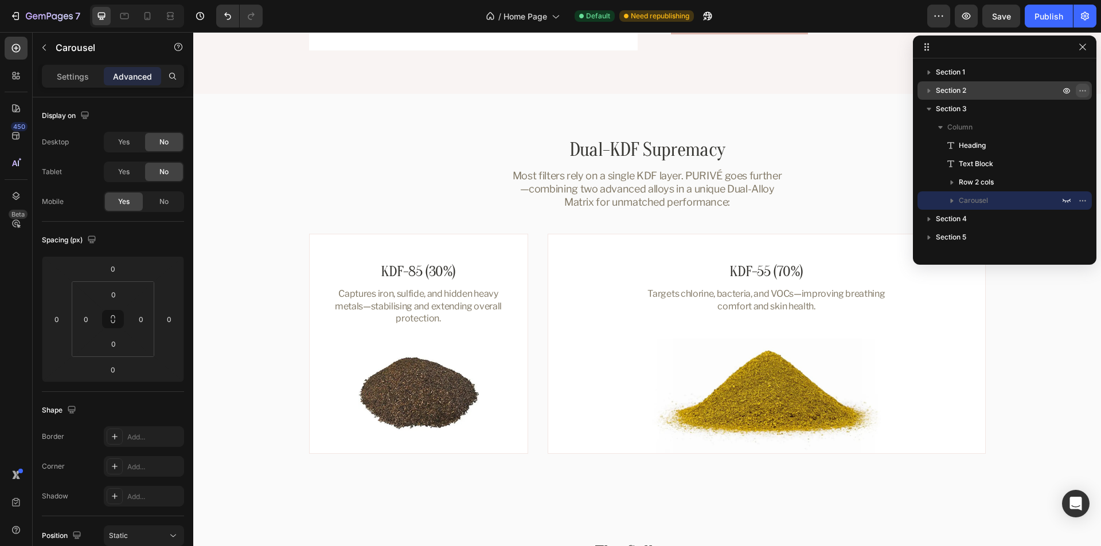
scroll to position [1091, 0]
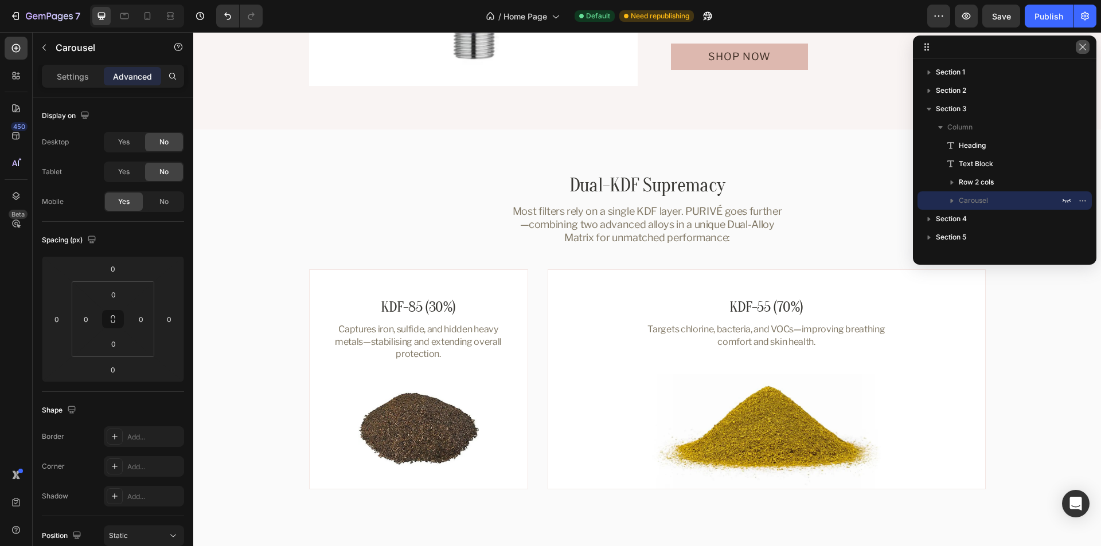
click at [1084, 51] on icon "button" at bounding box center [1082, 46] width 9 height 9
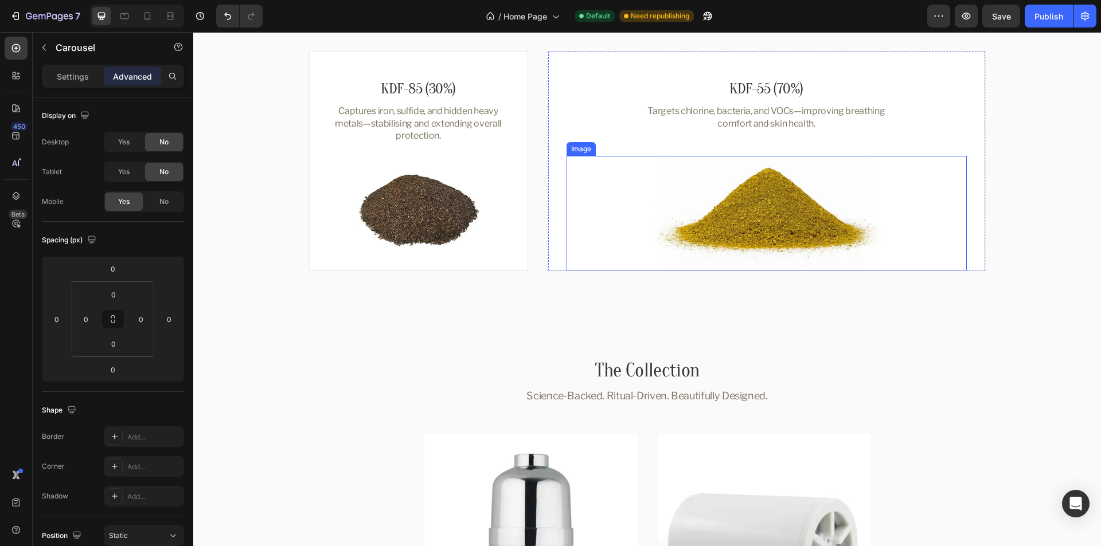
scroll to position [1320, 0]
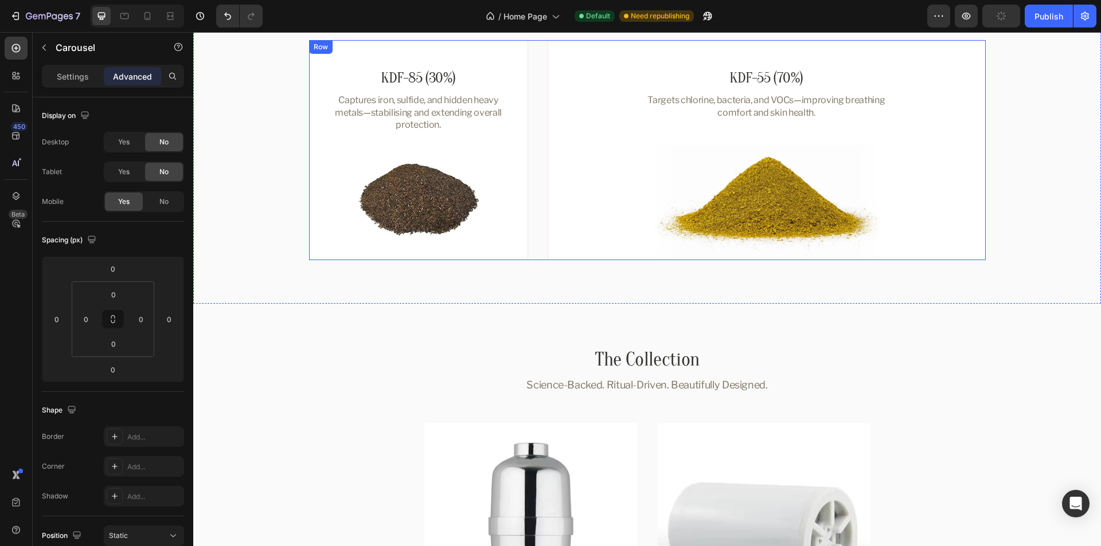
click at [530, 165] on div "KDF-85 (30%) Heading Captures iron, sulfide, and hidden heavy metals—stabilisin…" at bounding box center [647, 150] width 677 height 220
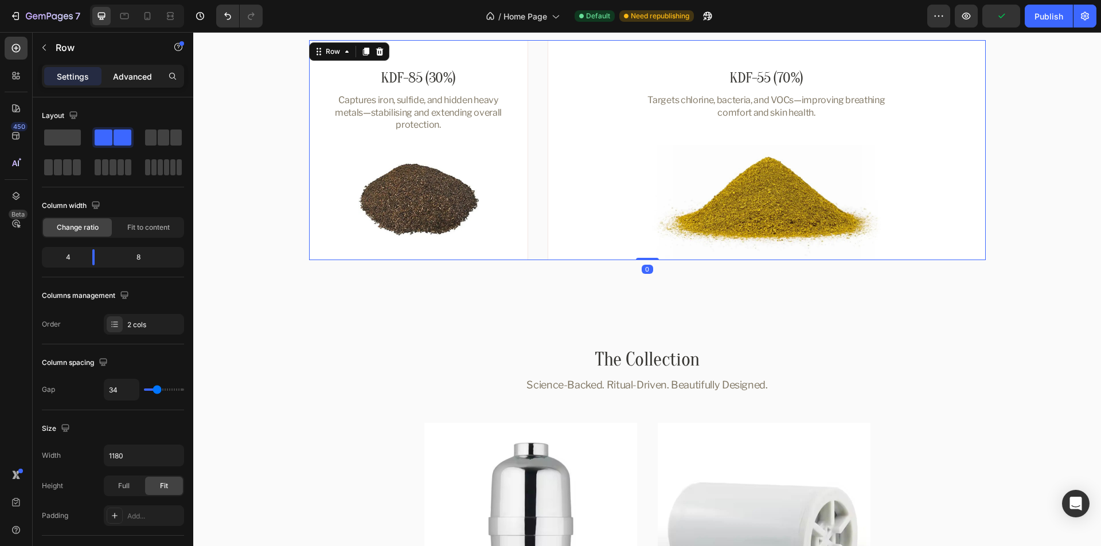
click at [128, 74] on p "Advanced" at bounding box center [132, 77] width 39 height 12
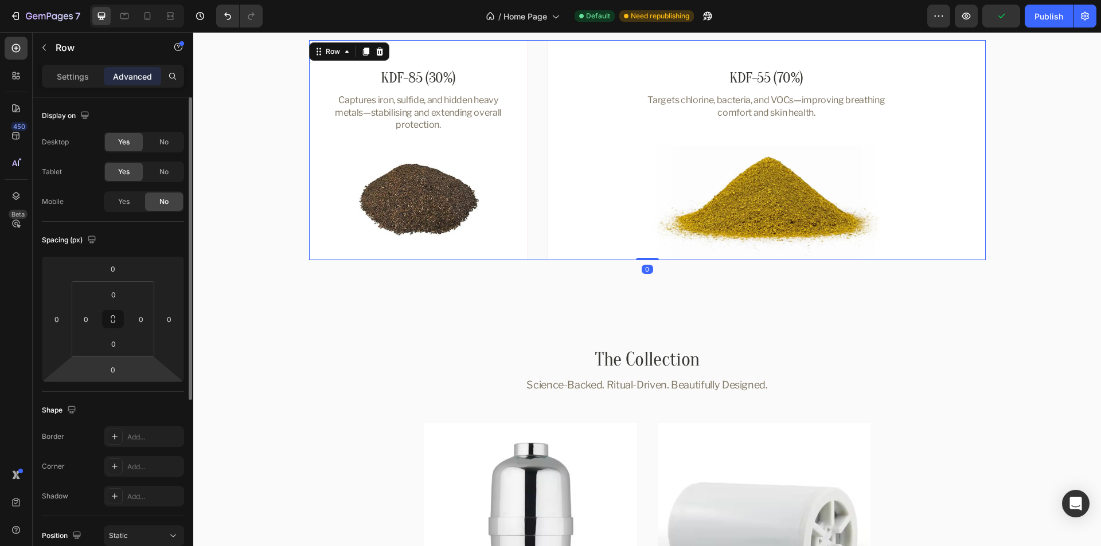
click at [155, 0] on html "7 Version history / Home Page Default Need republishing Preview Publish 450 Bet…" at bounding box center [550, 0] width 1101 height 0
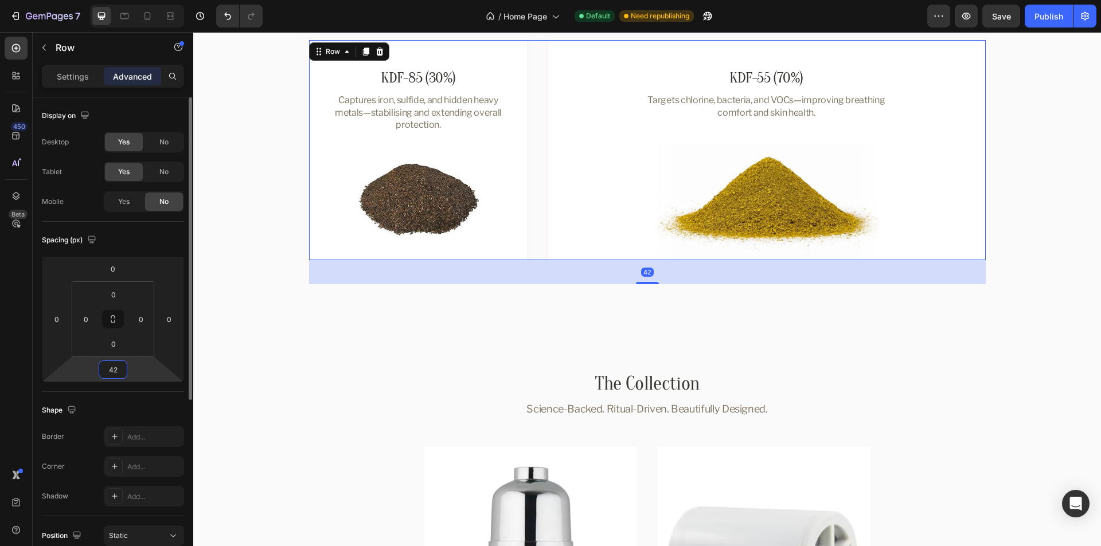
click at [155, 241] on div "Spacing (px)" at bounding box center [113, 240] width 142 height 18
click at [125, 21] on icon at bounding box center [124, 15] width 11 height 11
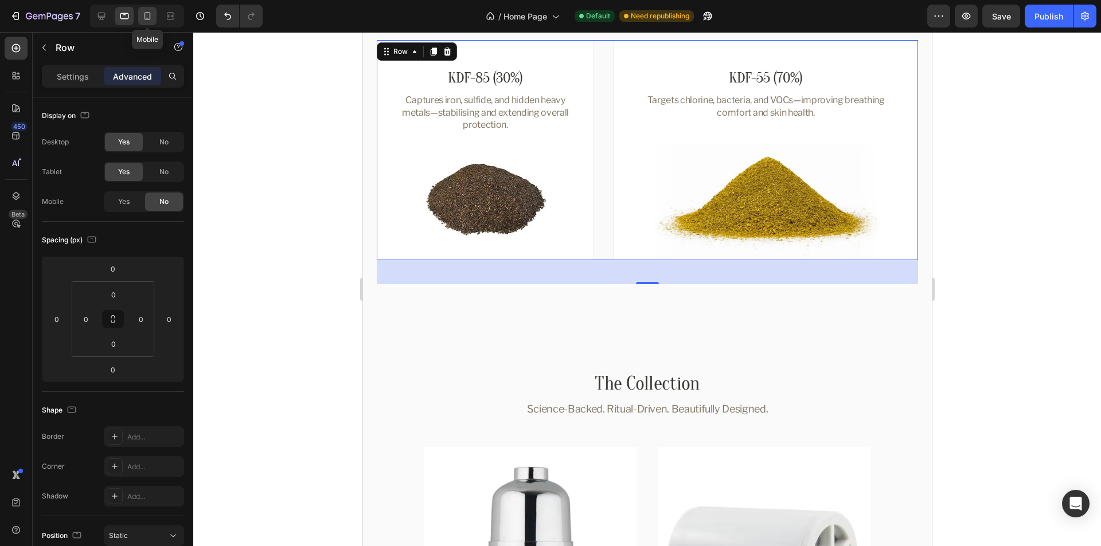
click at [143, 19] on icon at bounding box center [147, 15] width 11 height 11
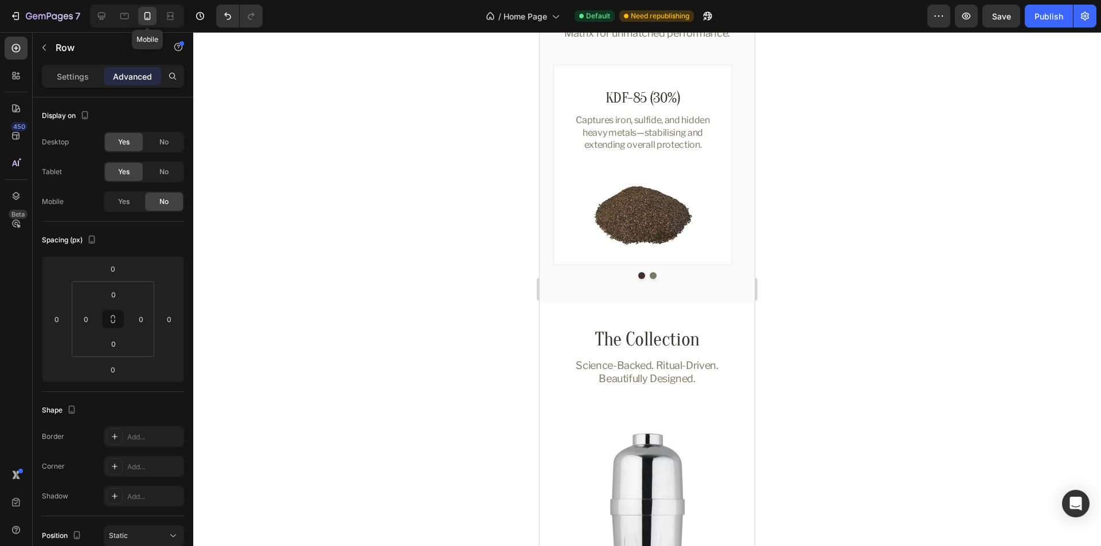
scroll to position [1248, 0]
click at [122, 18] on icon at bounding box center [124, 16] width 9 height 6
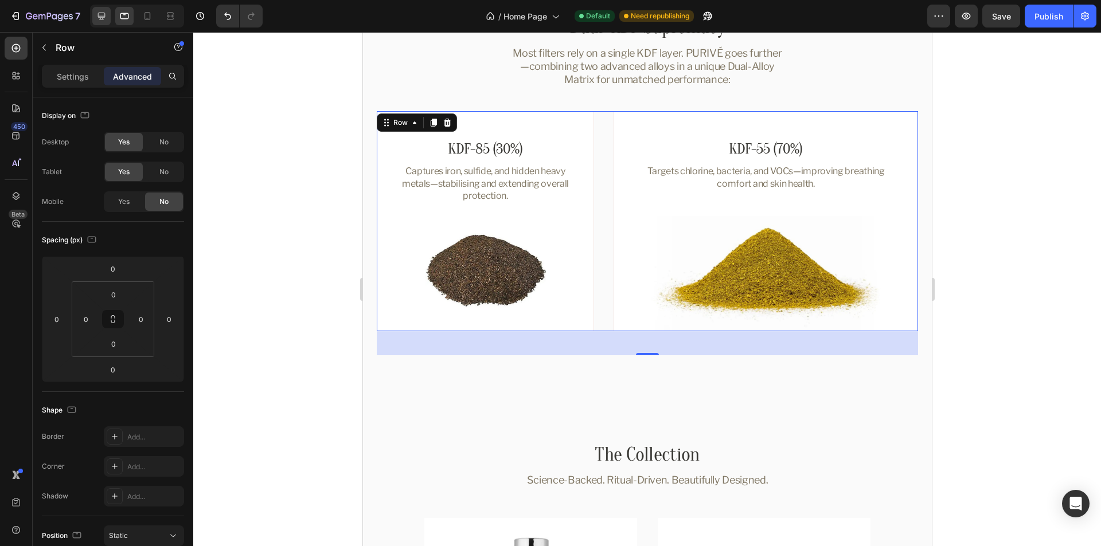
scroll to position [1288, 0]
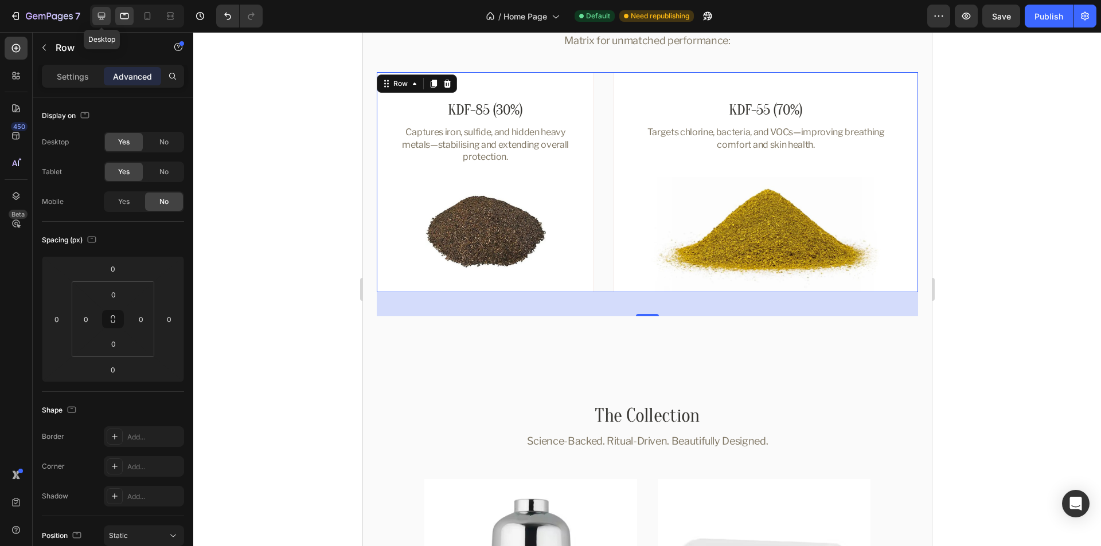
click at [101, 14] on icon at bounding box center [101, 15] width 11 height 11
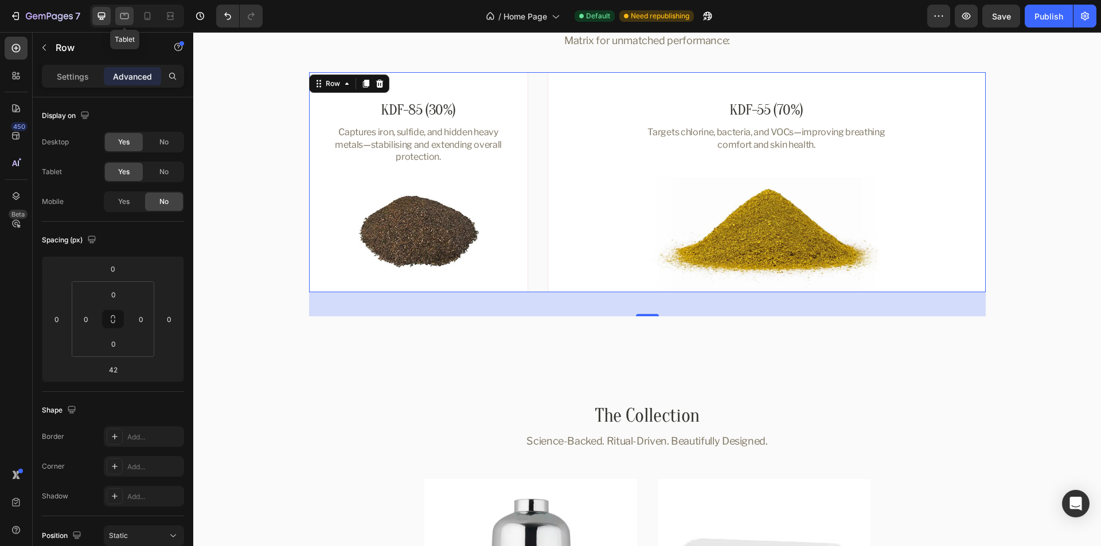
click at [119, 13] on icon at bounding box center [124, 15] width 11 height 11
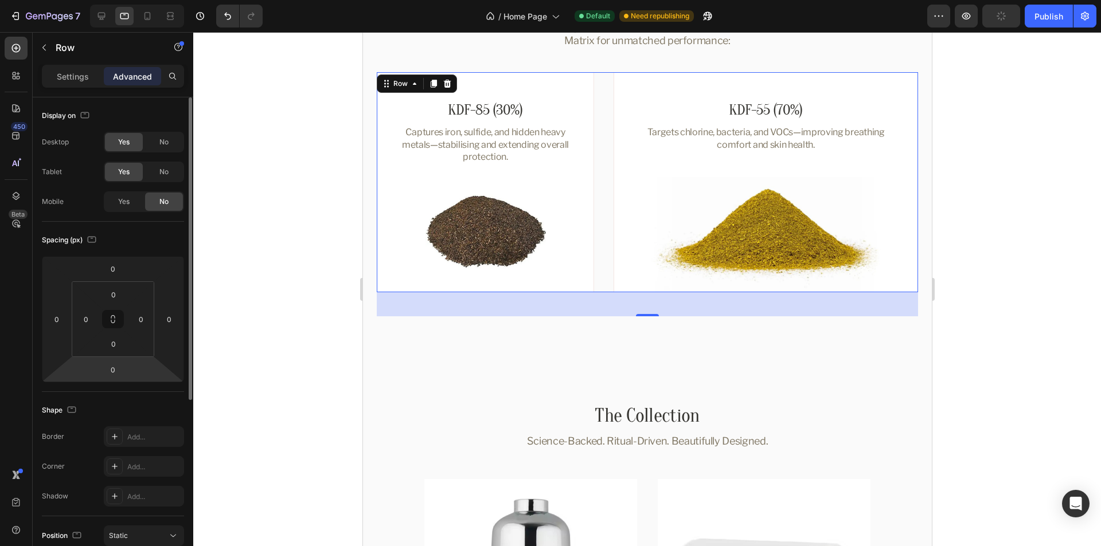
click at [156, 0] on html "7 Version history / Home Page Default Need republishing Preview Publish 450 Bet…" at bounding box center [550, 0] width 1101 height 0
click at [163, 403] on div "Shape" at bounding box center [113, 410] width 142 height 18
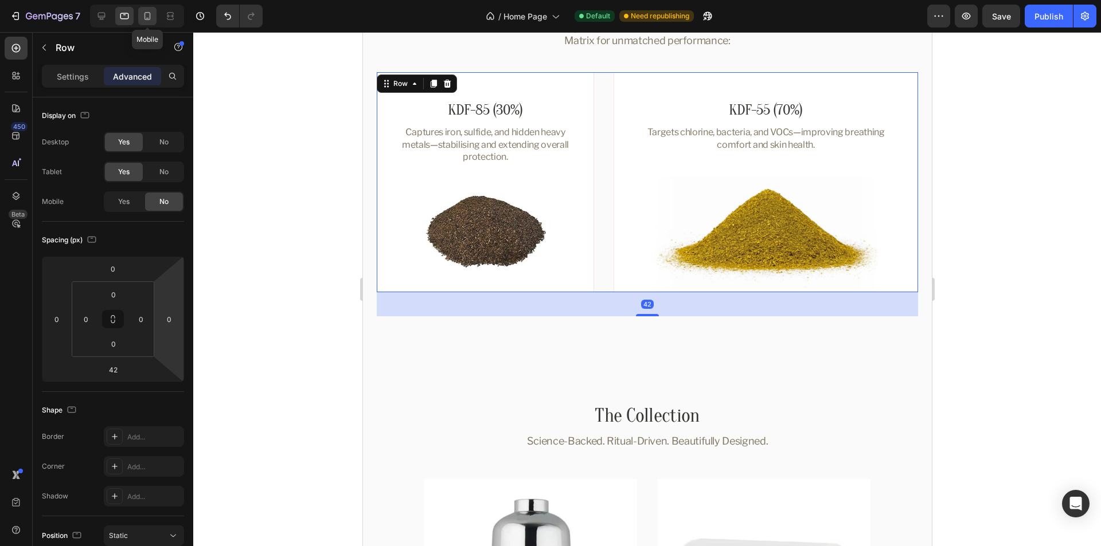
click at [148, 17] on icon at bounding box center [147, 15] width 11 height 11
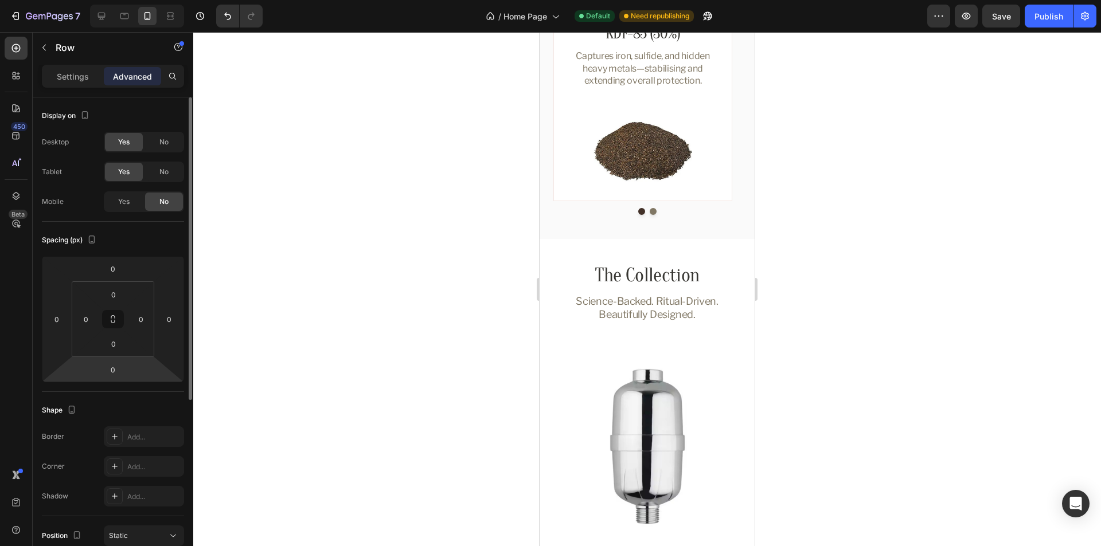
scroll to position [1275, 0]
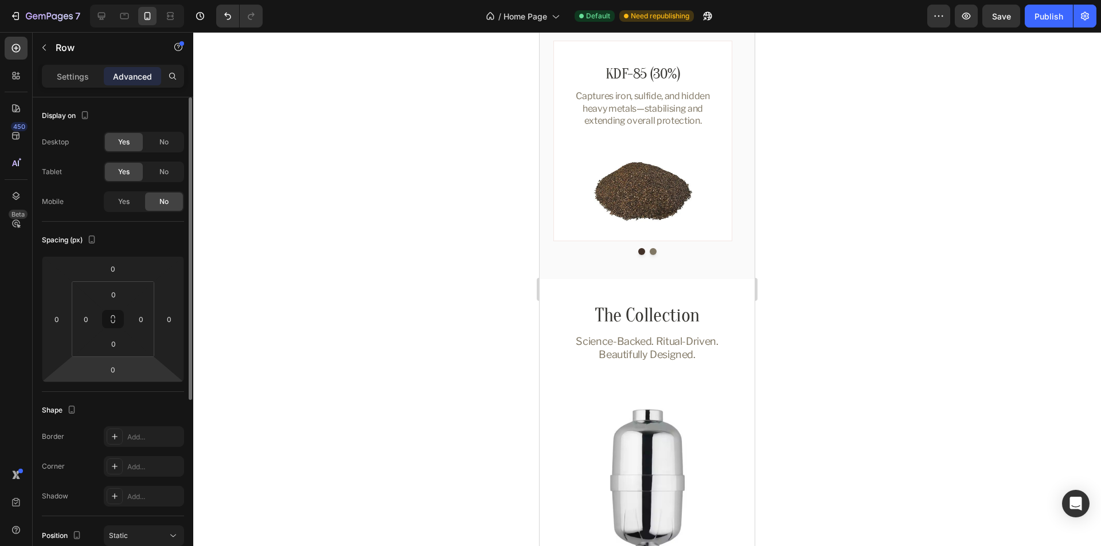
click at [157, 0] on html "7 Version history / Home Page Default Need republishing Preview Save Publish 45…" at bounding box center [550, 0] width 1101 height 0
type input "42"
click at [163, 398] on div "Shape Border Add... Corner Add... Shadow Add..." at bounding box center [113, 454] width 142 height 124
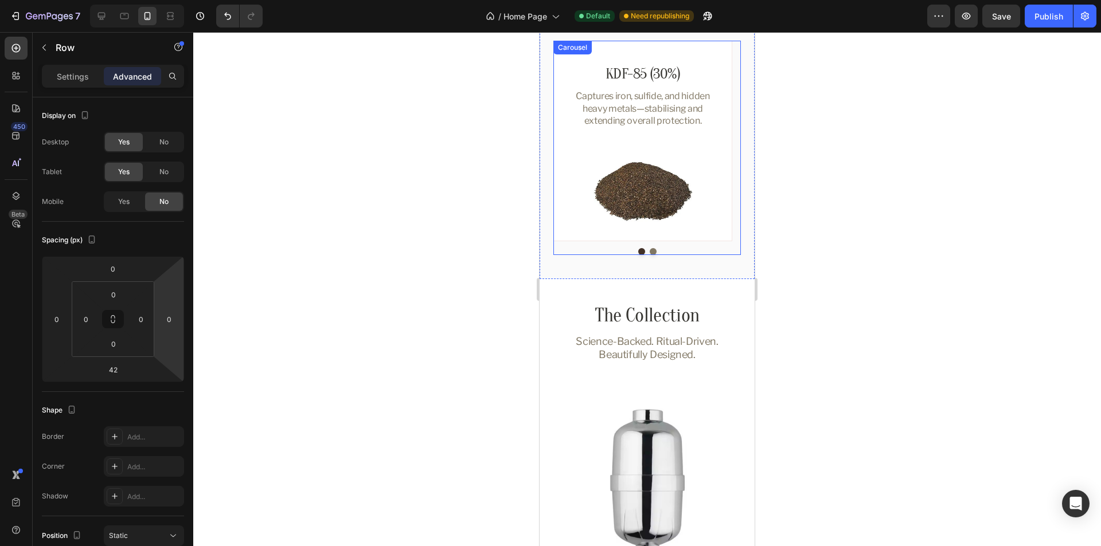
click at [716, 245] on div "KDF-85 (30%) Heading Captures iron, sulfide, and hidden heavy metals—stabilisin…" at bounding box center [646, 148] width 187 height 214
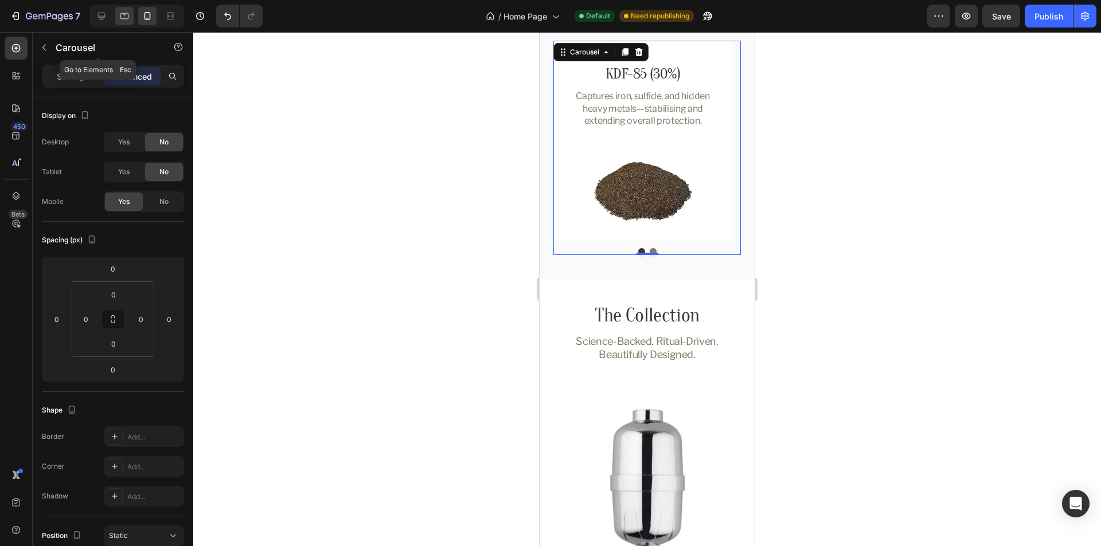
click at [120, 16] on icon at bounding box center [124, 15] width 11 height 11
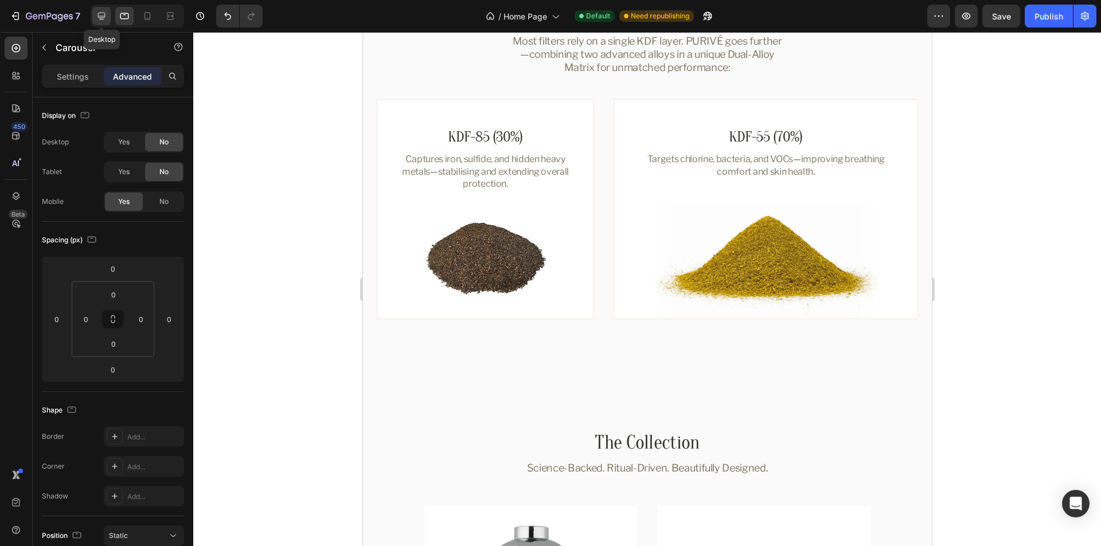
click at [101, 15] on icon at bounding box center [101, 15] width 11 height 11
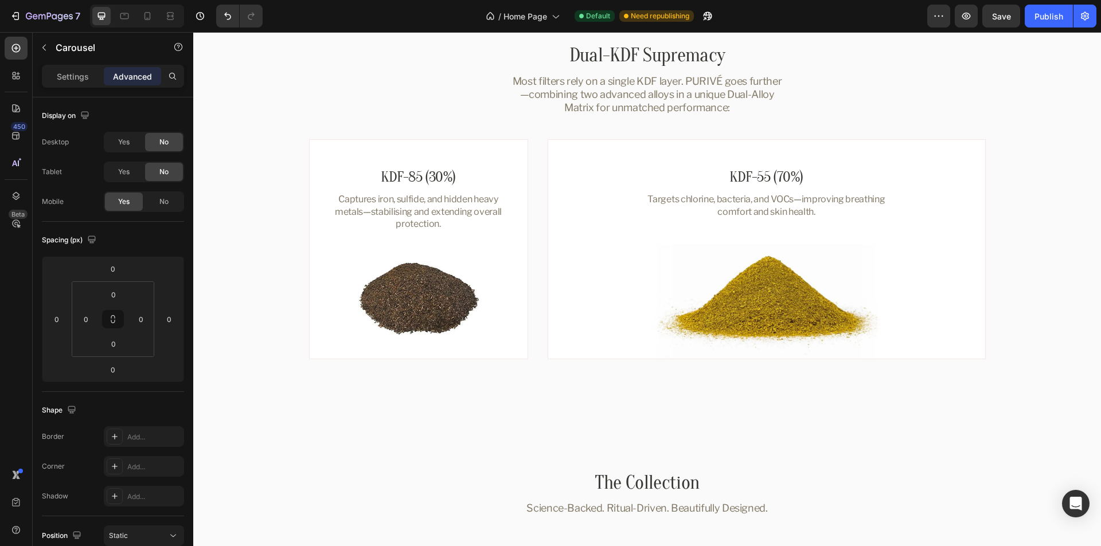
click at [154, 0] on html "7 Version history / Home Page Default Need republishing Preview Save Publish 45…" at bounding box center [550, 0] width 1101 height 0
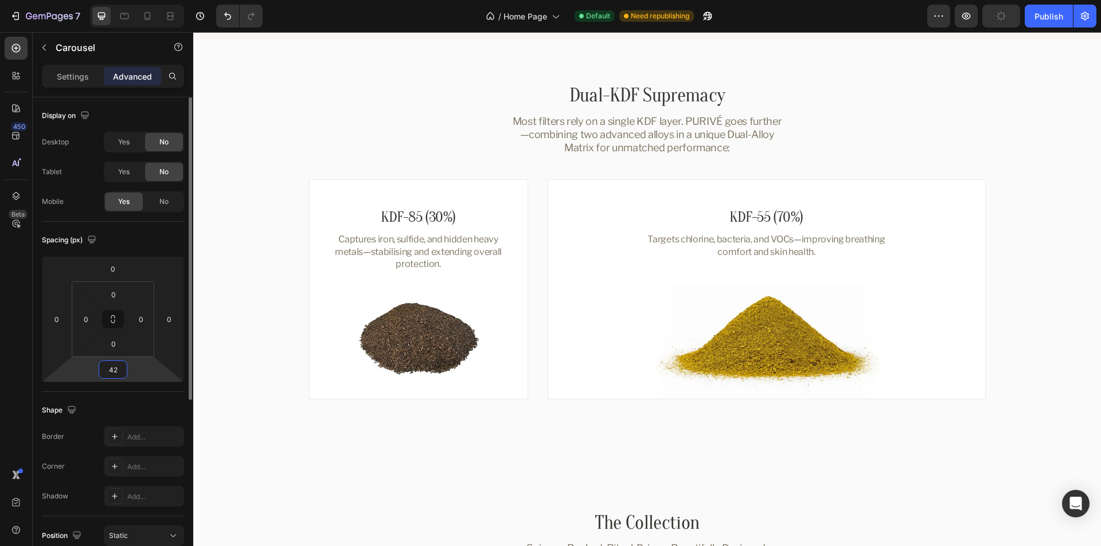
click at [161, 402] on div "Shape" at bounding box center [113, 410] width 142 height 18
click at [123, 17] on icon at bounding box center [124, 15] width 11 height 11
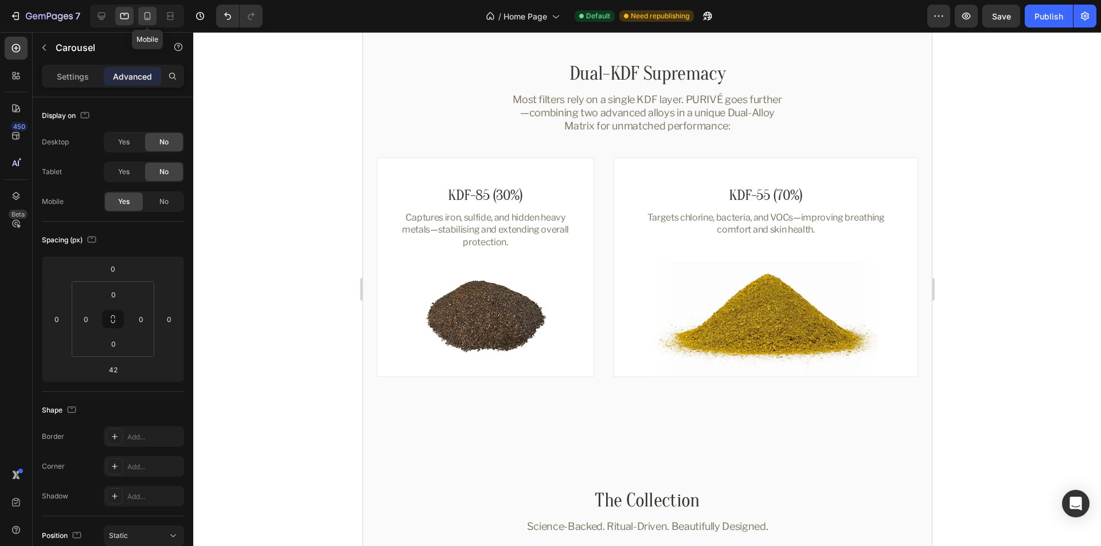
click at [154, 14] on div at bounding box center [147, 16] width 18 height 18
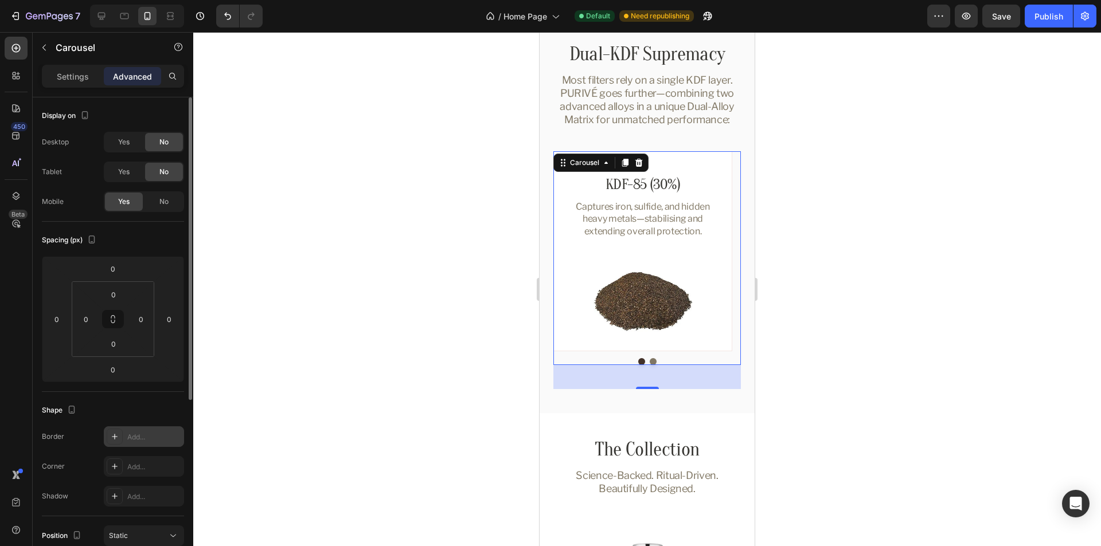
scroll to position [1221, 0]
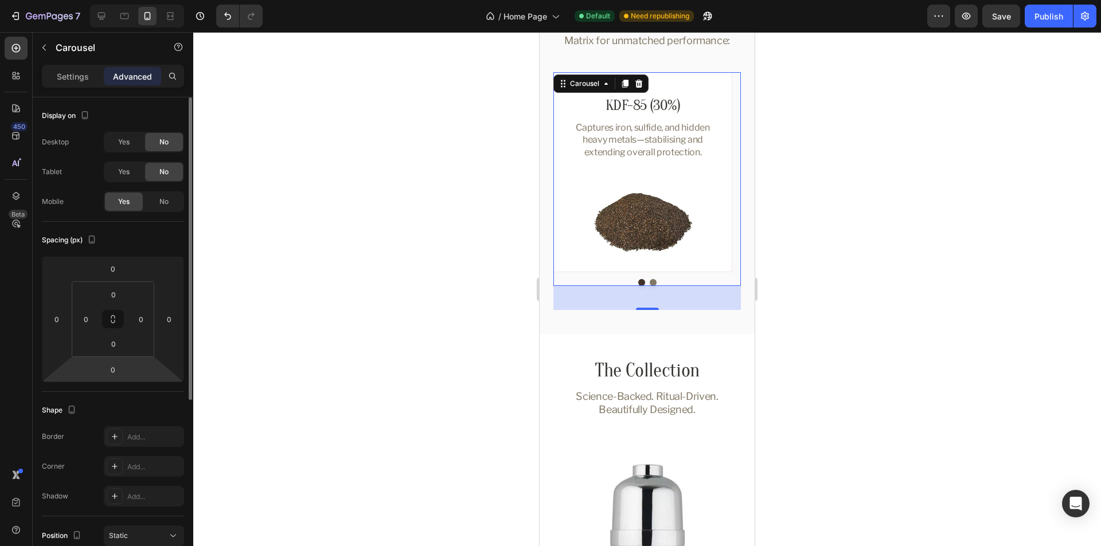
click at [150, 0] on html "7 Version history / Home Page Default Need republishing Preview Save Publish 45…" at bounding box center [550, 0] width 1101 height 0
type input "42"
click at [157, 400] on div "Shape Border Add... Corner Add... Shadow Add..." at bounding box center [113, 454] width 142 height 124
click at [126, 18] on icon at bounding box center [124, 16] width 9 height 6
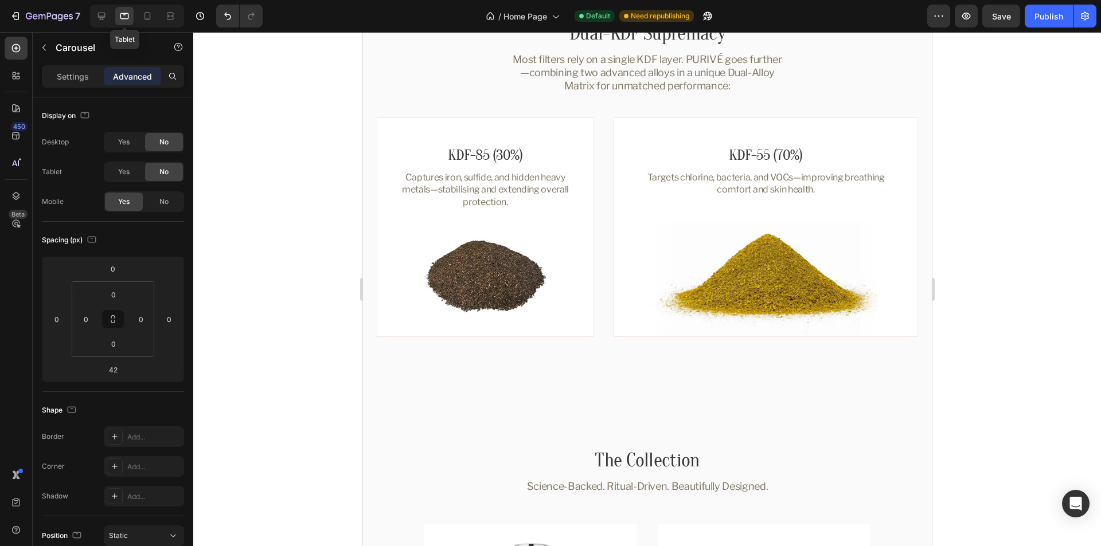
scroll to position [1181, 0]
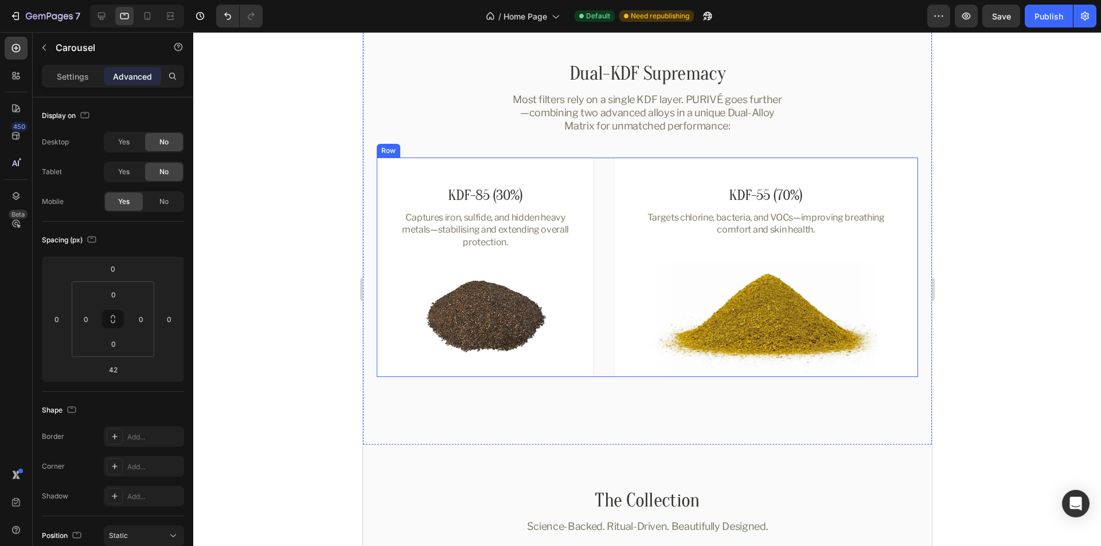
click at [595, 256] on div "KDF-85 (30%) Heading Captures iron, sulfide, and hidden heavy metals—stabilisin…" at bounding box center [646, 268] width 541 height 220
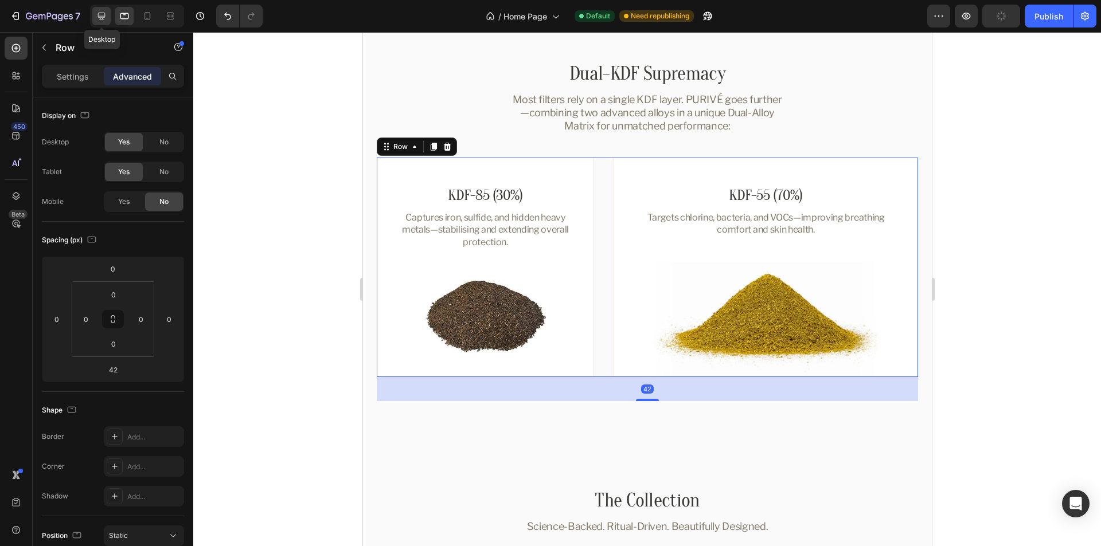
click at [97, 14] on icon at bounding box center [101, 15] width 11 height 11
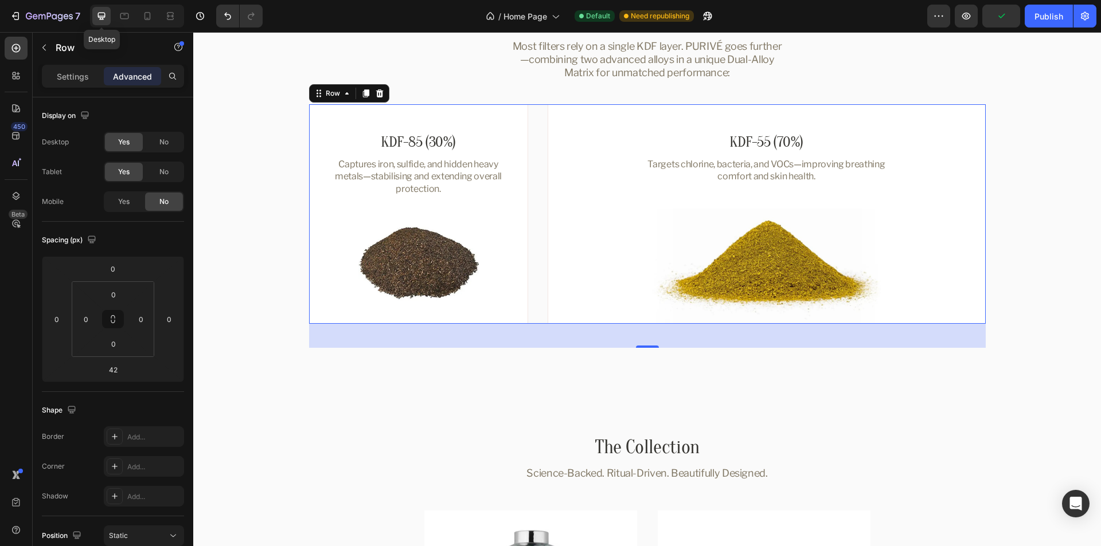
scroll to position [1267, 0]
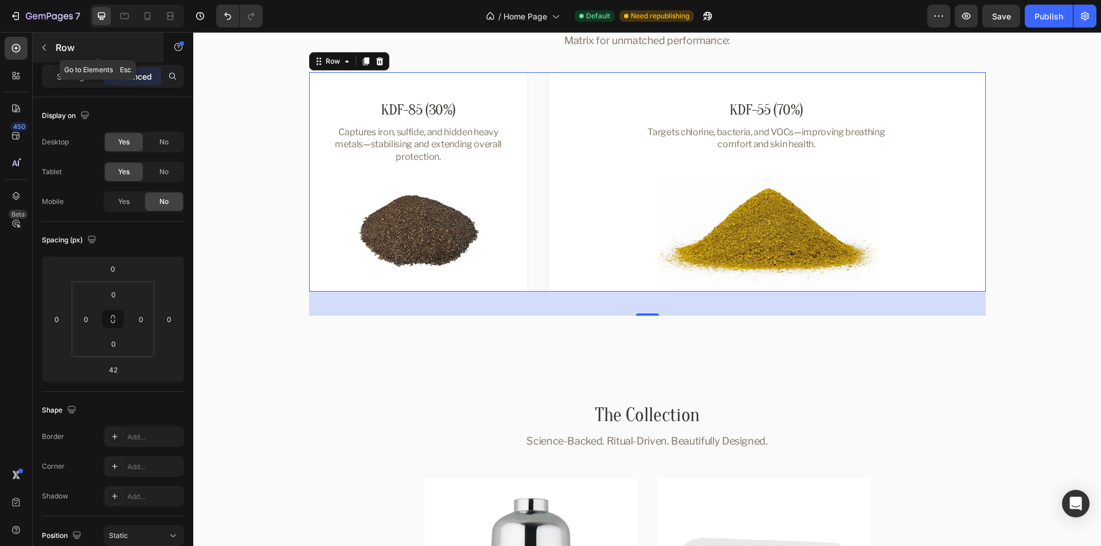
click at [42, 41] on button "button" at bounding box center [44, 47] width 18 height 18
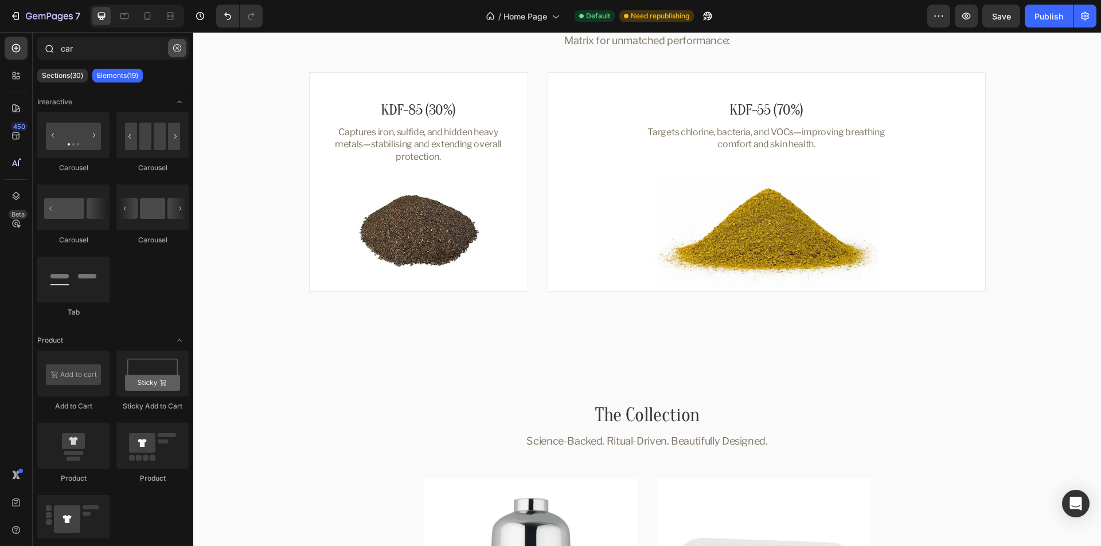
click at [180, 49] on icon "button" at bounding box center [177, 48] width 8 height 8
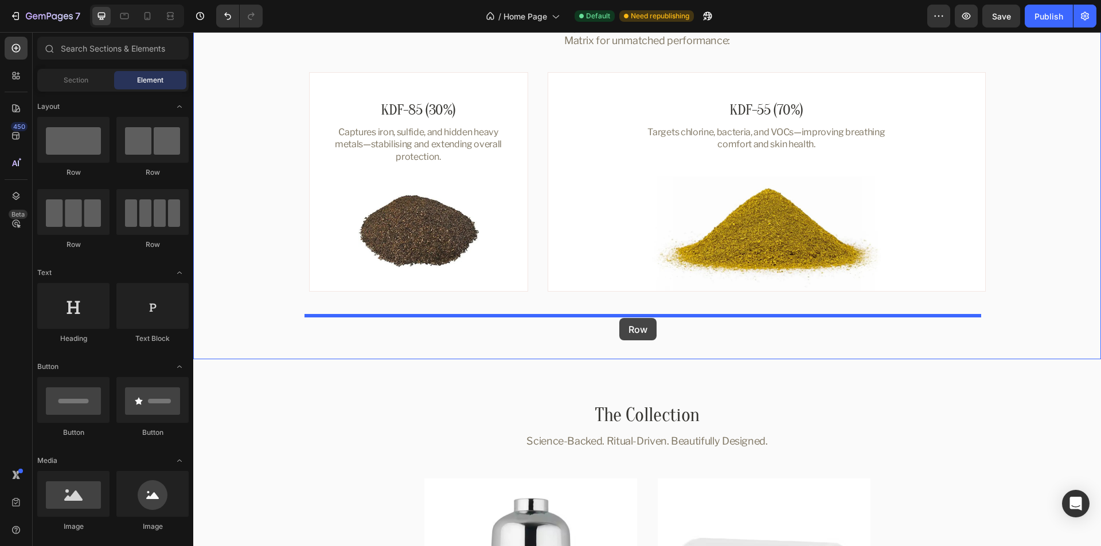
drag, startPoint x: 345, startPoint y: 205, endPoint x: 619, endPoint y: 318, distance: 296.7
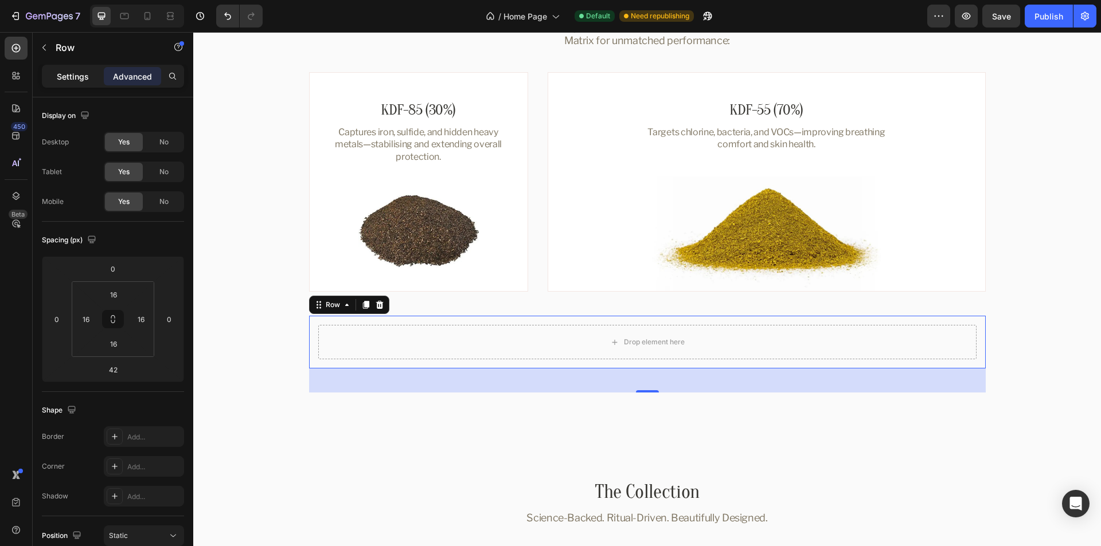
click at [67, 81] on p "Settings" at bounding box center [73, 77] width 32 height 12
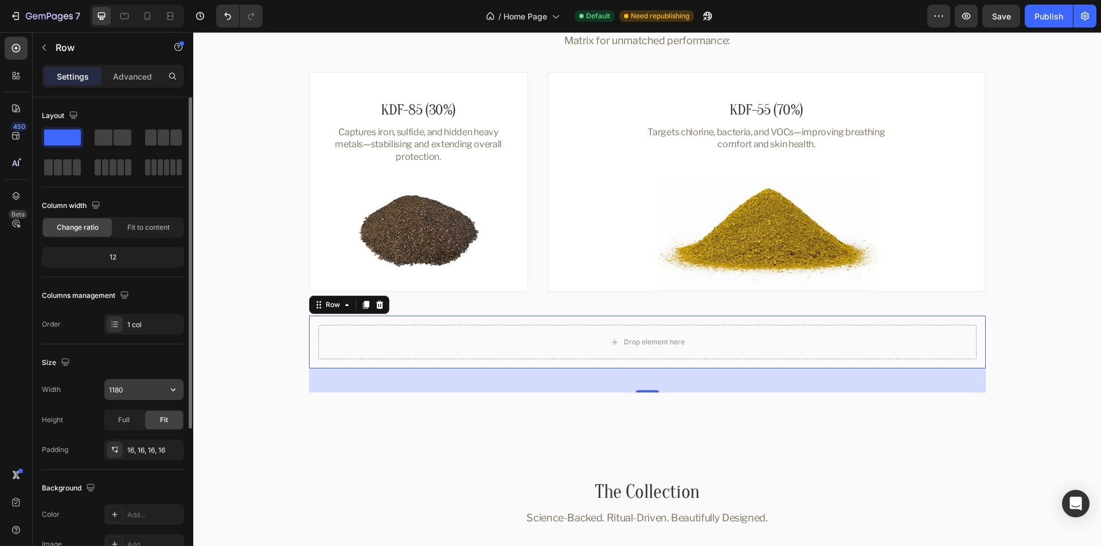
click at [134, 392] on input "1180" at bounding box center [143, 390] width 79 height 21
paste input "602"
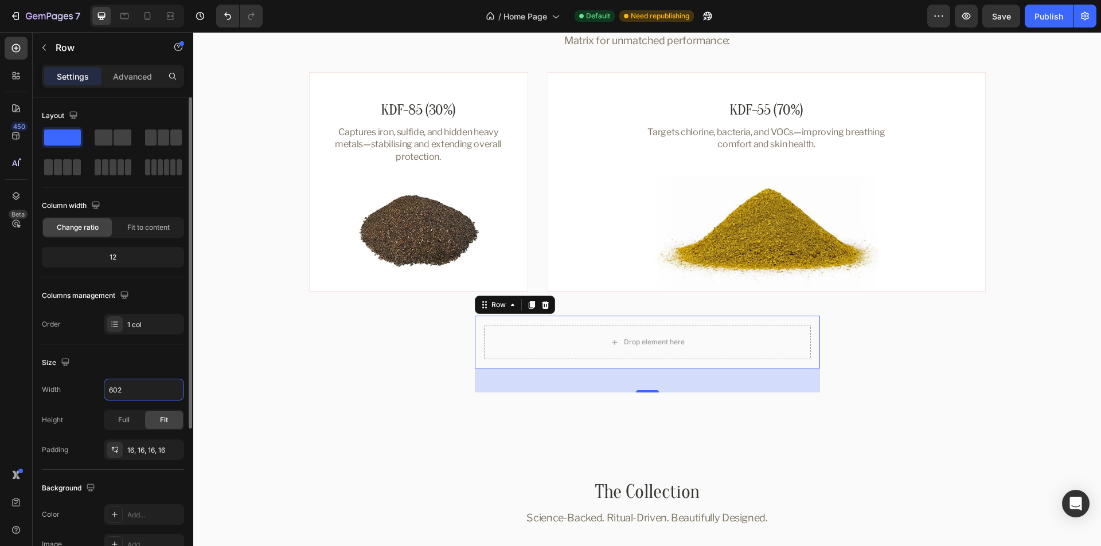
type input "602"
click at [116, 368] on div "Size" at bounding box center [113, 363] width 142 height 18
drag, startPoint x: 44, startPoint y: 49, endPoint x: 40, endPoint y: 54, distance: 6.5
click at [44, 49] on icon "button" at bounding box center [43, 48] width 3 height 6
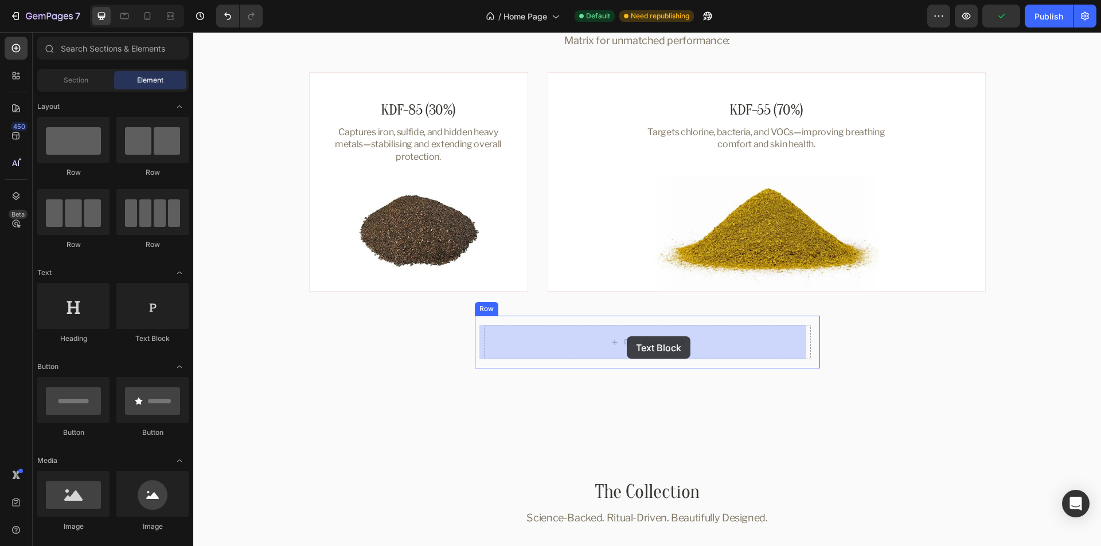
drag, startPoint x: 352, startPoint y: 346, endPoint x: 627, endPoint y: 337, distance: 274.8
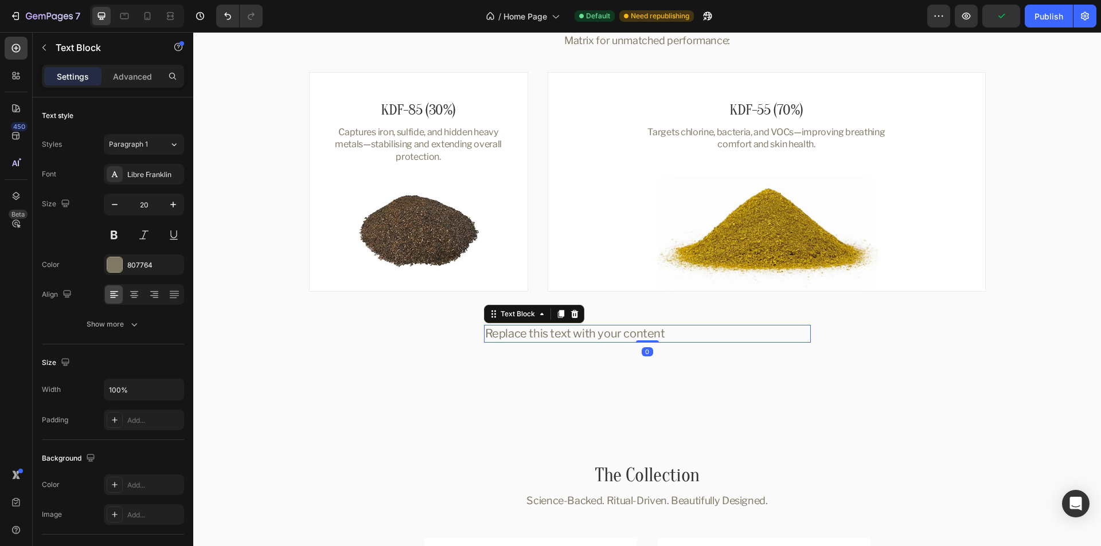
click at [557, 327] on div "Replace this text with your content" at bounding box center [647, 333] width 327 height 17
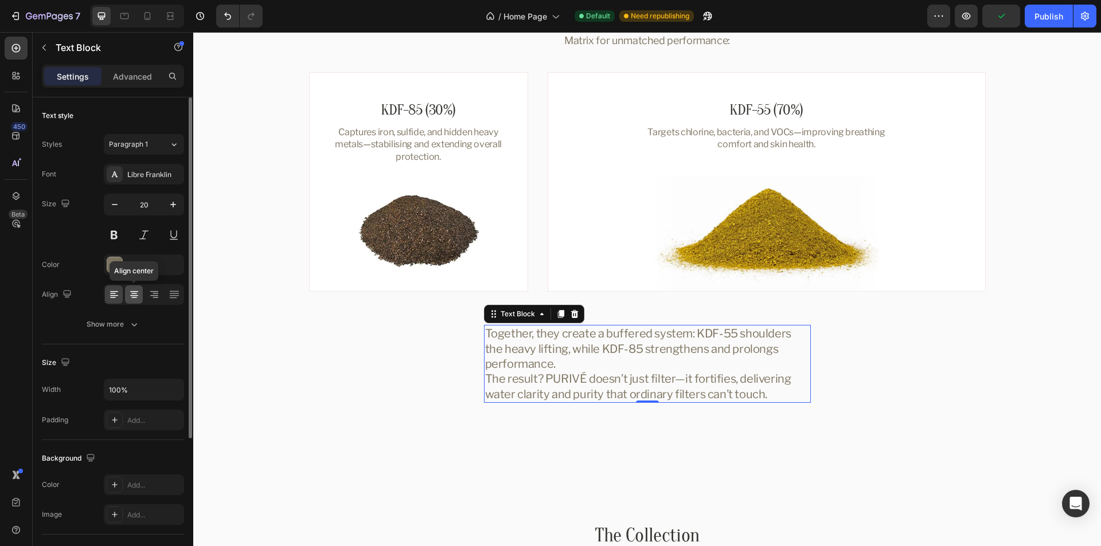
click at [135, 294] on icon at bounding box center [134, 294] width 6 height 1
click at [163, 145] on div "Paragraph 1" at bounding box center [139, 144] width 60 height 10
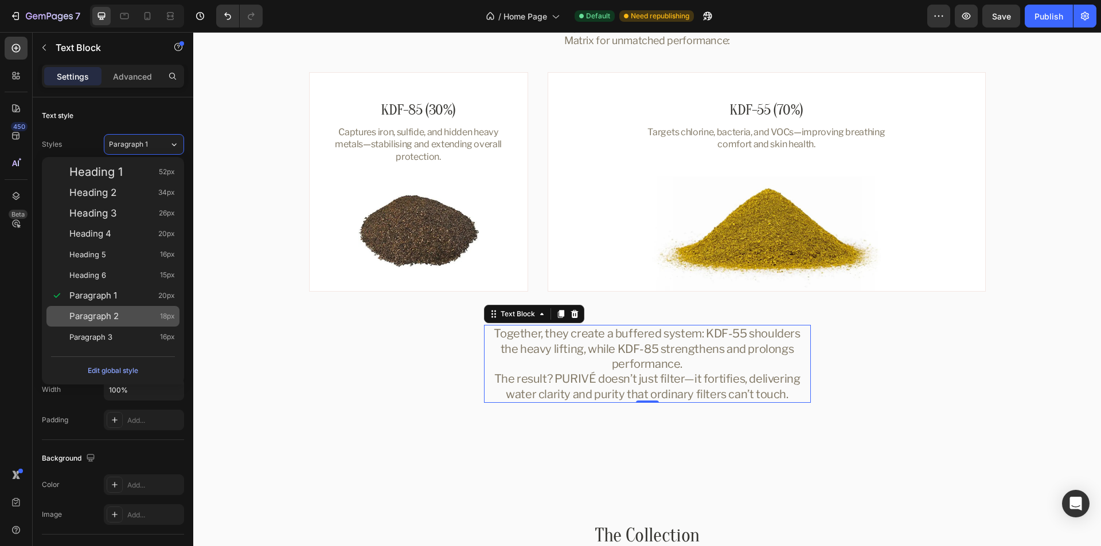
click at [115, 313] on span "Paragraph 2" at bounding box center [93, 316] width 49 height 11
type input "18"
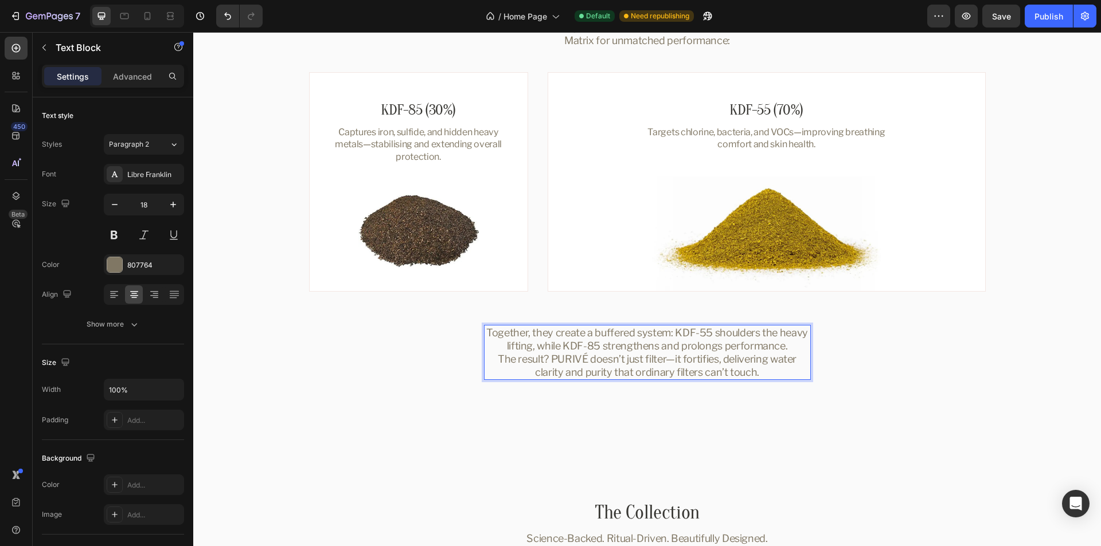
click at [682, 333] on p "Together, they create a buffered system: KDF-55 shoulders the heavy lifting, wh…" at bounding box center [647, 352] width 325 height 53
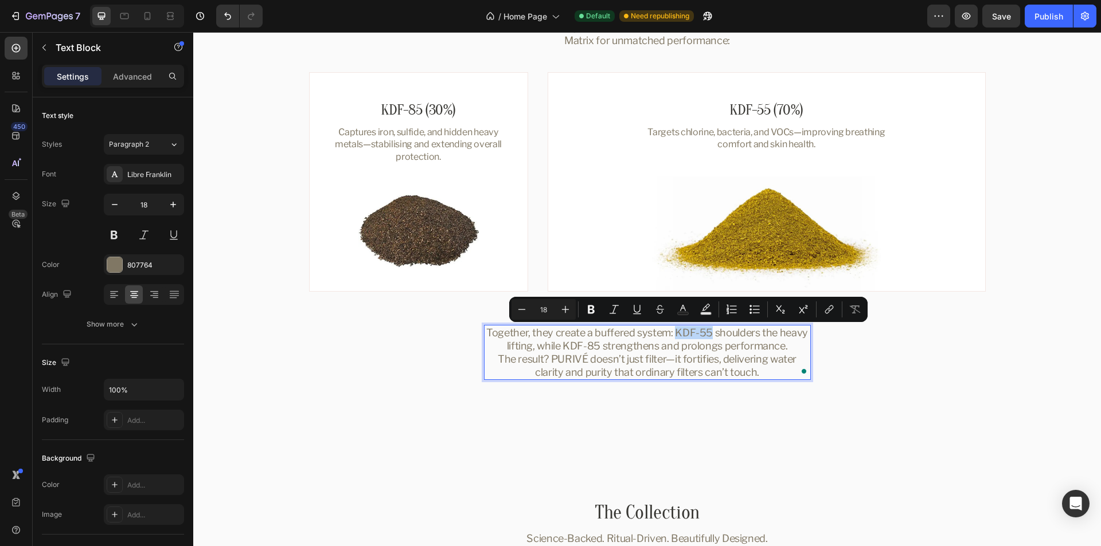
drag, startPoint x: 682, startPoint y: 333, endPoint x: 694, endPoint y: 331, distance: 12.7
click at [694, 331] on p "Together, they create a buffered system: KDF-55 shoulders the heavy lifting, wh…" at bounding box center [647, 352] width 325 height 53
click at [589, 310] on icon "Editor contextual toolbar" at bounding box center [591, 310] width 7 height 9
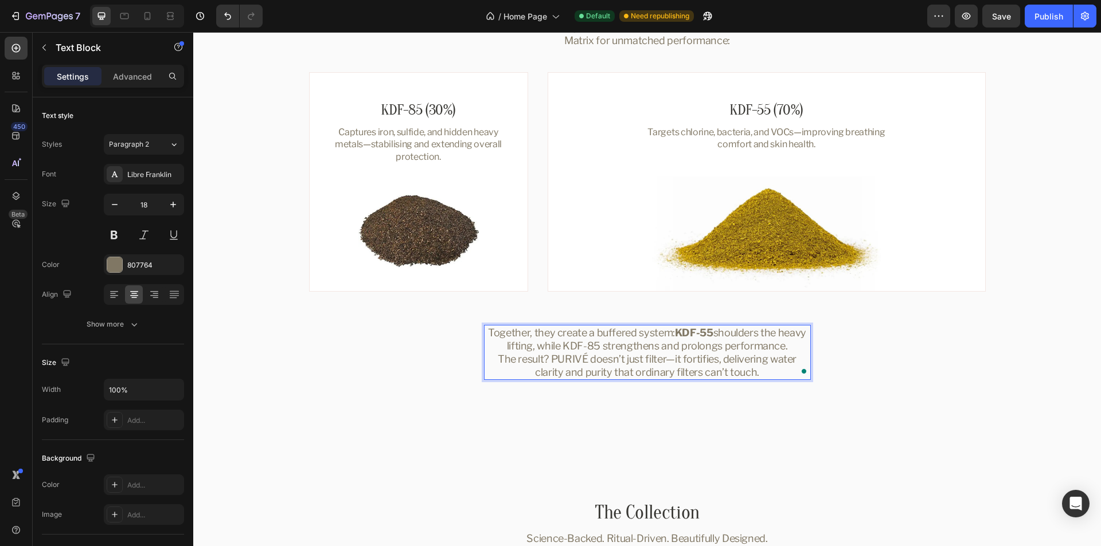
click at [568, 345] on p "Together, they create a buffered system: KDF-55 shoulders the heavy lifting, wh…" at bounding box center [647, 352] width 325 height 53
drag, startPoint x: 568, startPoint y: 345, endPoint x: 586, endPoint y: 346, distance: 18.4
click at [586, 346] on p "Together, they create a buffered system: KDF-55 shoulders the heavy lifting, wh…" at bounding box center [647, 352] width 325 height 53
drag, startPoint x: 645, startPoint y: 356, endPoint x: 605, endPoint y: 349, distance: 40.2
click at [645, 355] on p "Together, they create a buffered system: KDF-55 shoulders the heavy lifting, wh…" at bounding box center [647, 352] width 325 height 53
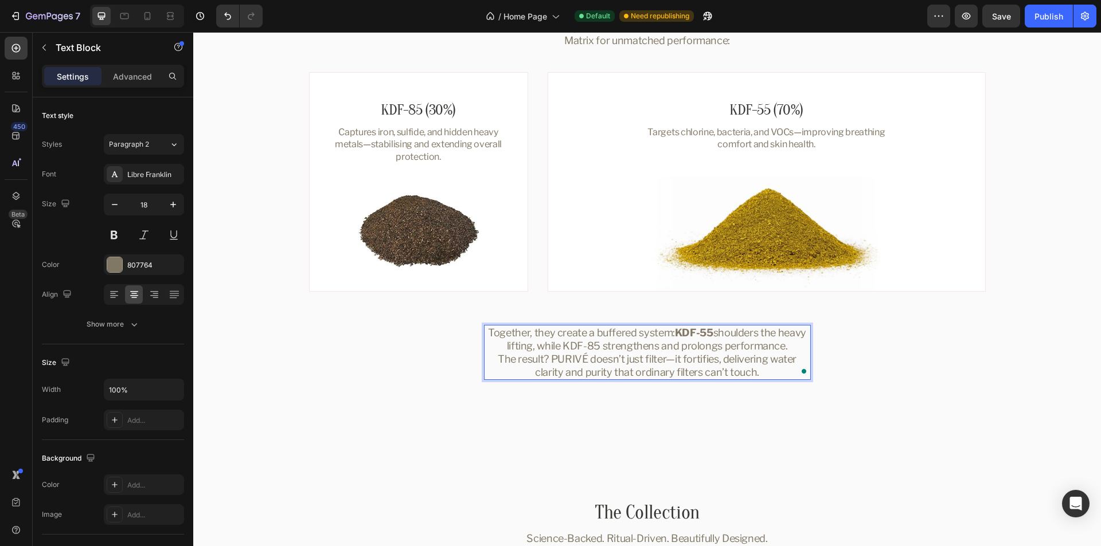
click at [569, 347] on p "Together, they create a buffered system: KDF-55 shoulders the heavy lifting, wh…" at bounding box center [647, 352] width 325 height 53
drag, startPoint x: 569, startPoint y: 347, endPoint x: 586, endPoint y: 347, distance: 16.6
click at [586, 347] on p "Together, they create a buffered system: KDF-55 shoulders the heavy lifting, wh…" at bounding box center [647, 352] width 325 height 53
click at [869, 345] on div "Dual-KDF Supremacy Heading Most filters rely on a single KDF layer. PURIVÉ goes…" at bounding box center [647, 195] width 880 height 438
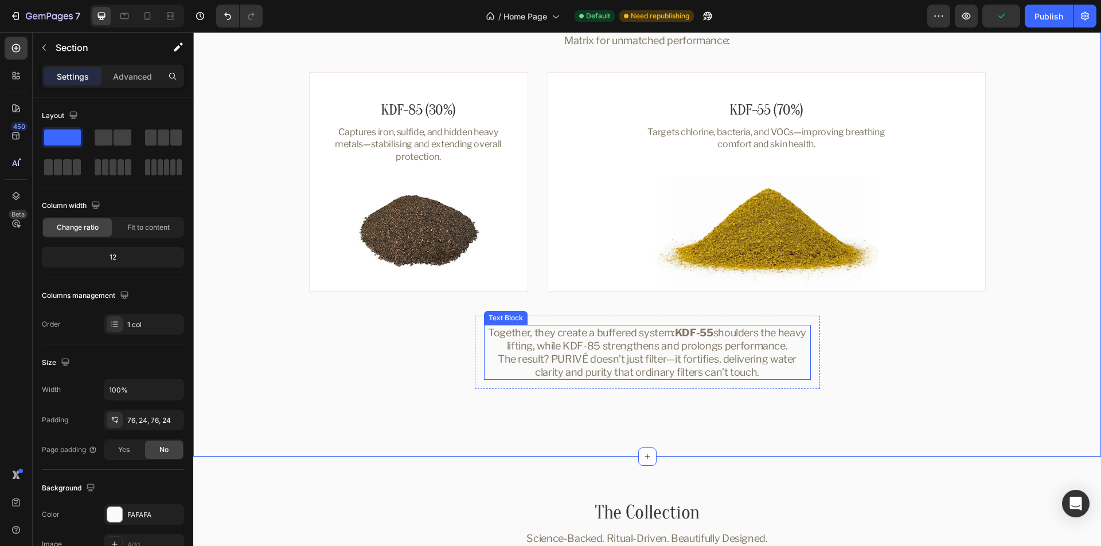
click at [704, 345] on p "Together, they create a buffered system: KDF-55 shoulders the heavy lifting, wh…" at bounding box center [647, 352] width 325 height 53
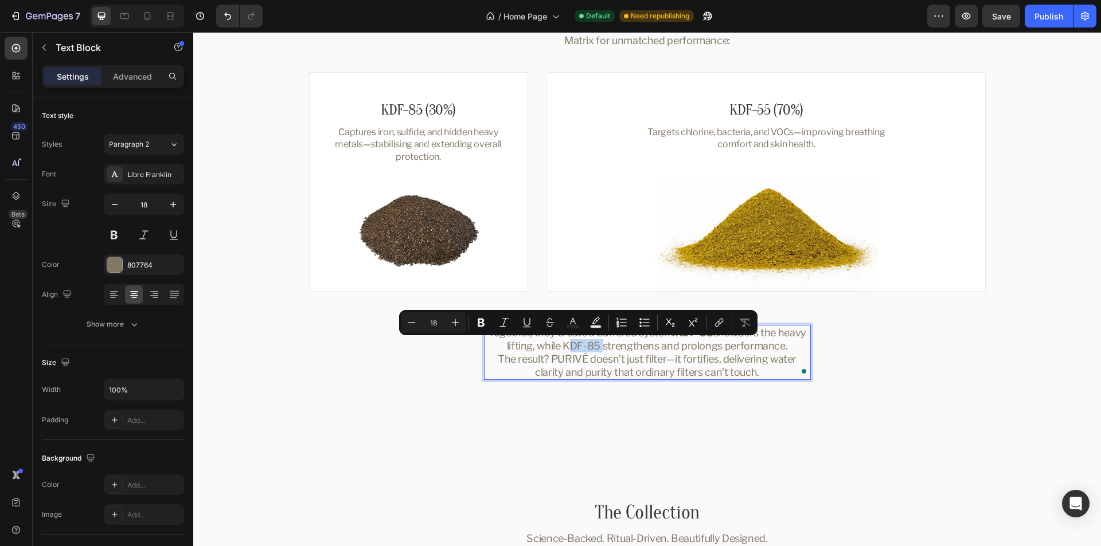
drag, startPoint x: 569, startPoint y: 345, endPoint x: 586, endPoint y: 345, distance: 17.2
click at [586, 345] on p "Together, they create a buffered system: KDF-55 shoulders the heavy lifting, wh…" at bounding box center [647, 352] width 325 height 53
click at [485, 322] on icon "Editor contextual toolbar" at bounding box center [480, 322] width 11 height 11
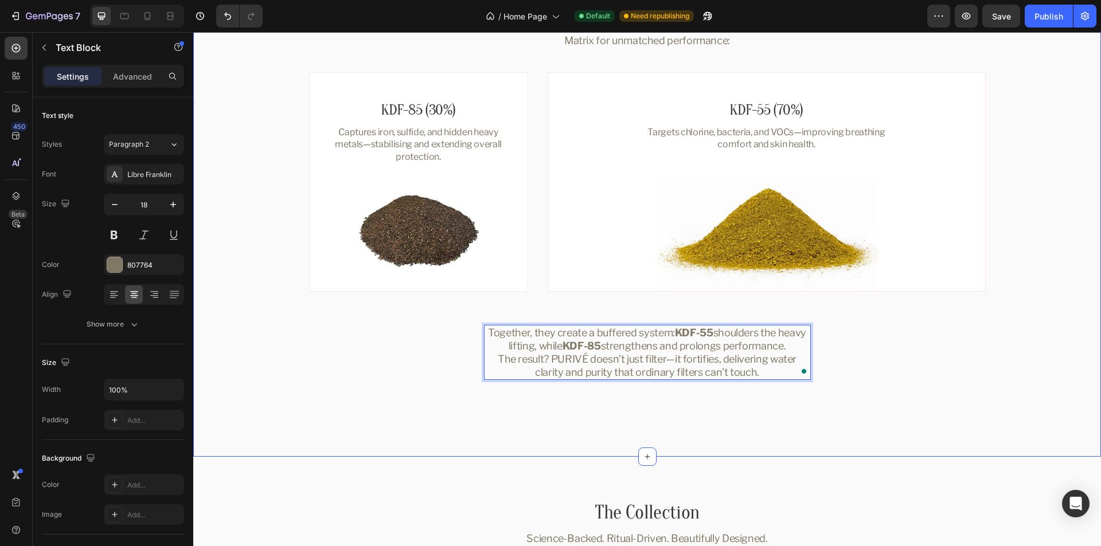
click at [896, 353] on div "Dual-KDF Supremacy Heading Most filters rely on a single KDF layer. PURIVÉ goes…" at bounding box center [647, 195] width 880 height 438
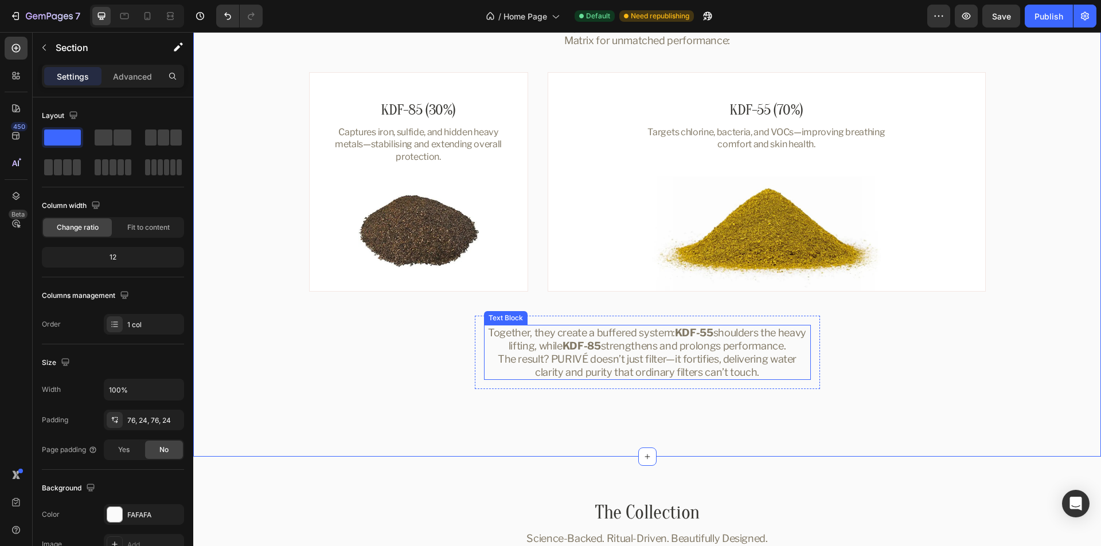
click at [797, 348] on p "Together, they create a buffered system: KDF-55 shoulders the heavy lifting, wh…" at bounding box center [647, 352] width 325 height 53
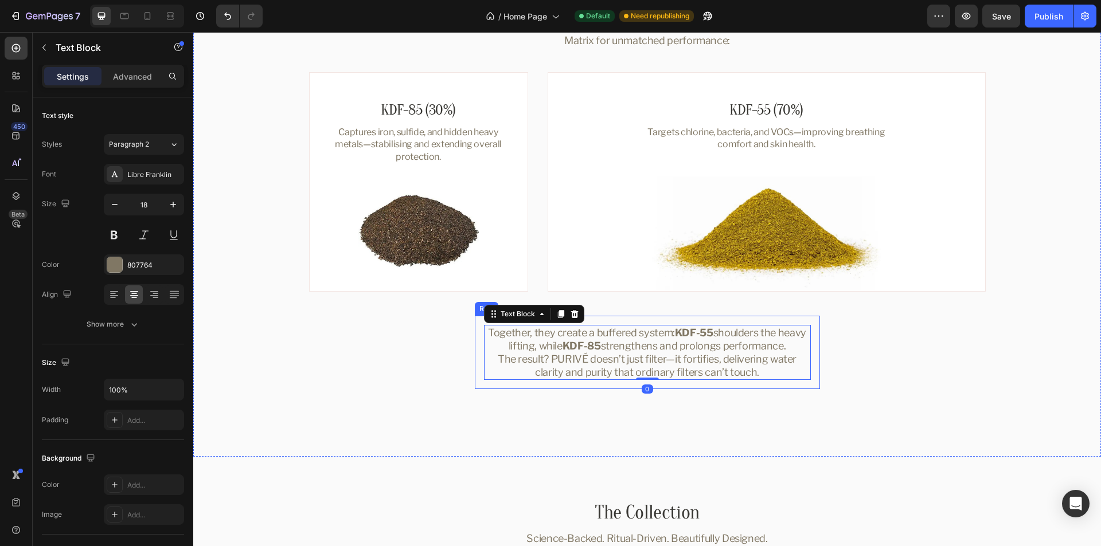
click at [810, 347] on div "Together, they create a buffered system: KDF-55 shoulders the heavy lifting, wh…" at bounding box center [647, 352] width 345 height 73
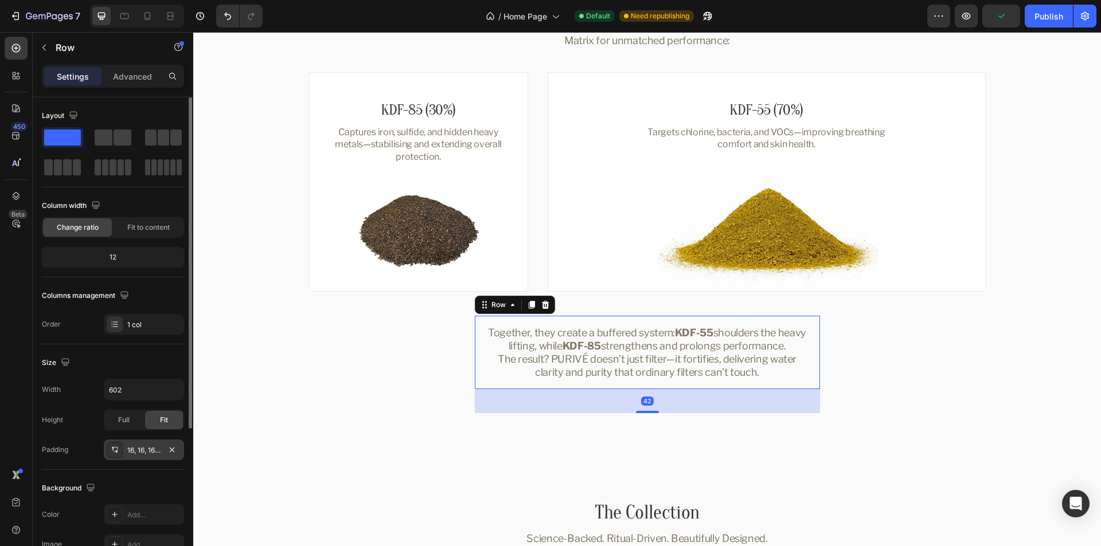
click at [144, 447] on div "16, 16, 16, 16" at bounding box center [143, 451] width 33 height 10
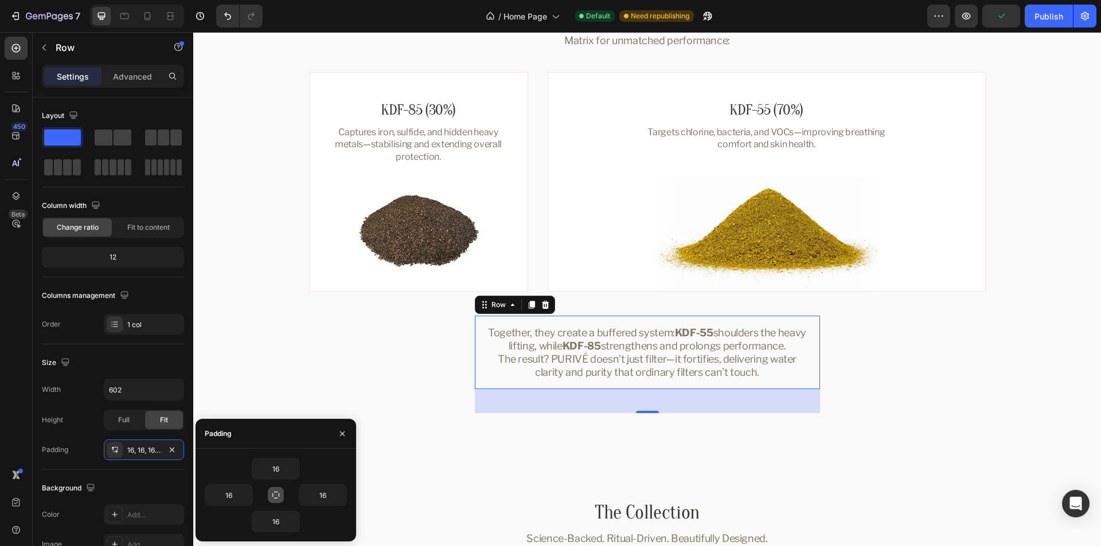
click at [274, 490] on button "button" at bounding box center [276, 495] width 16 height 16
click at [287, 472] on input "16" at bounding box center [275, 469] width 47 height 21
click at [295, 470] on icon "button" at bounding box center [293, 468] width 9 height 9
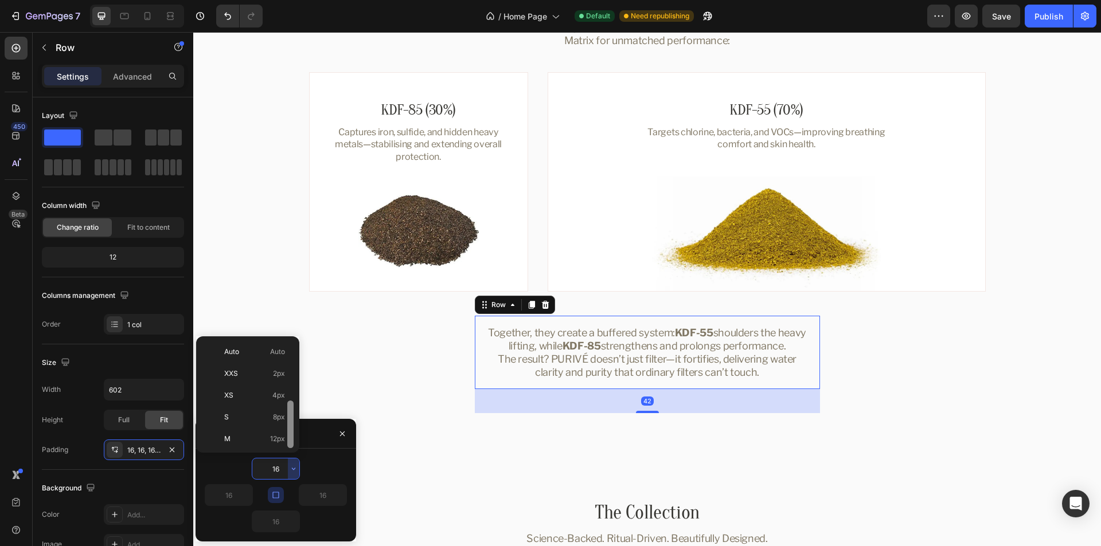
scroll to position [41, 0]
click at [265, 439] on p "XL 24px" at bounding box center [254, 441] width 61 height 10
type input "24"
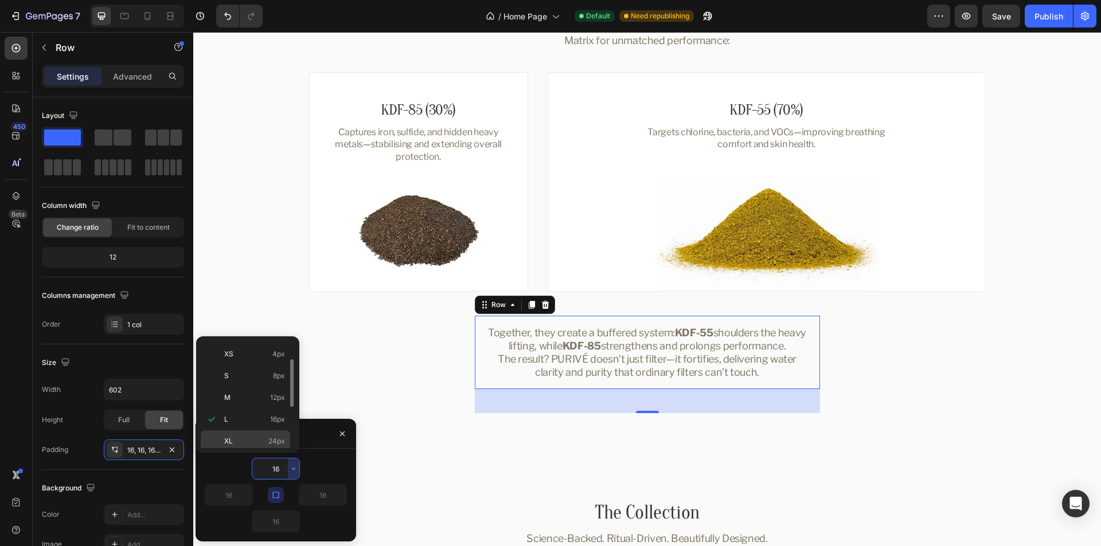
type input "24"
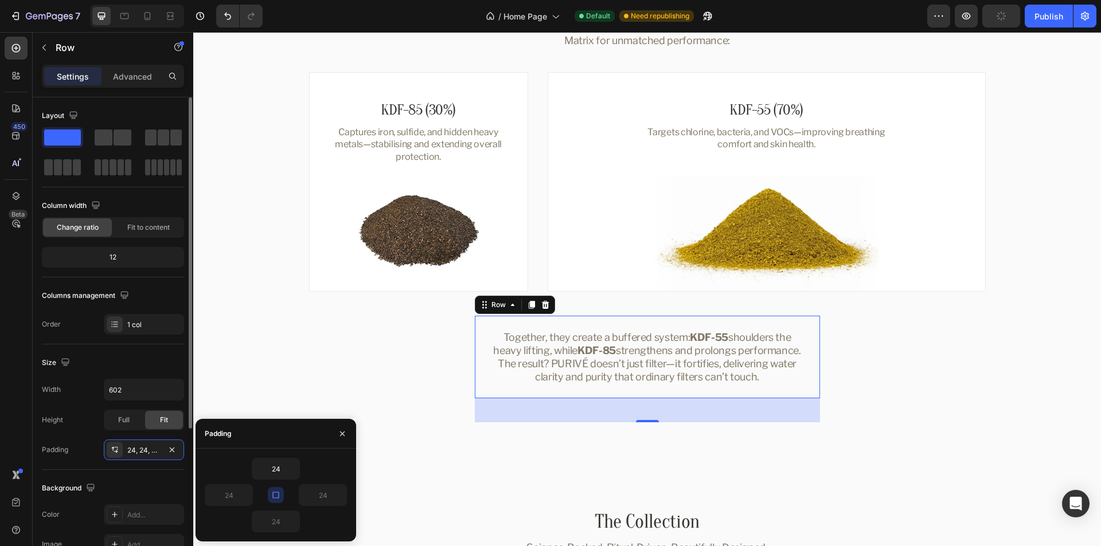
click at [153, 355] on div "Size" at bounding box center [113, 363] width 142 height 18
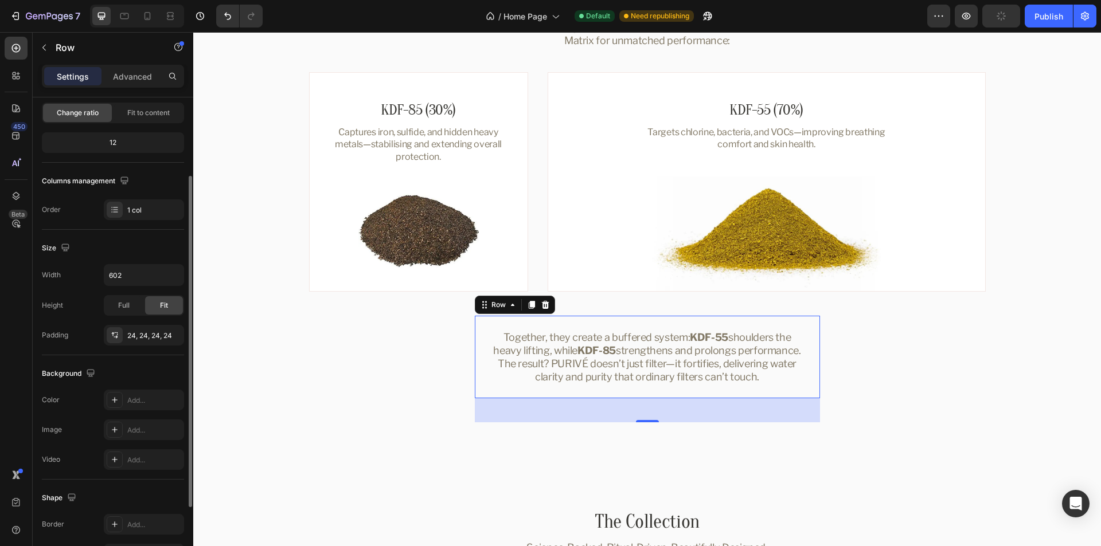
scroll to position [172, 0]
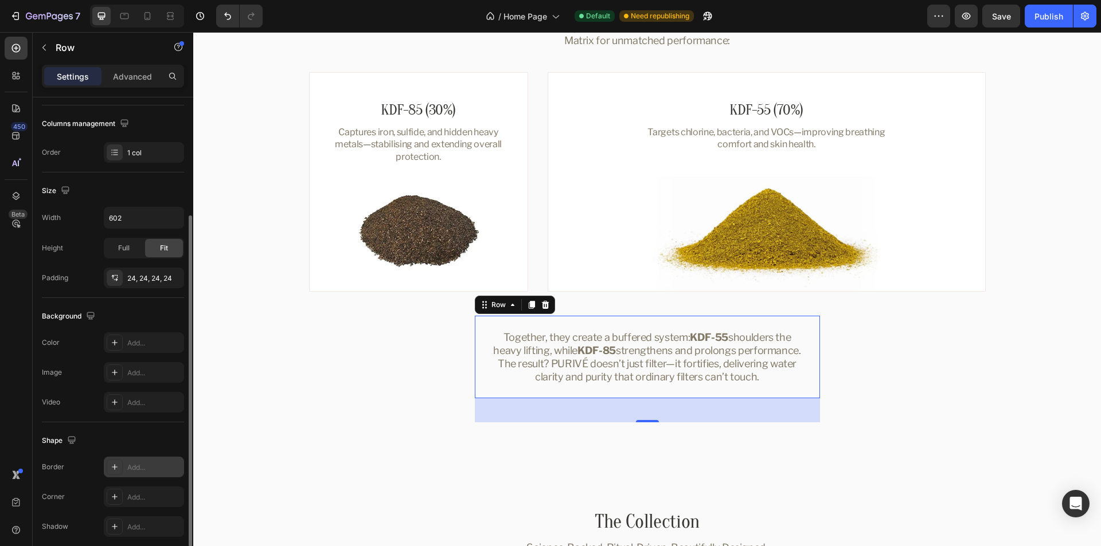
click at [140, 468] on div "Add..." at bounding box center [154, 468] width 54 height 10
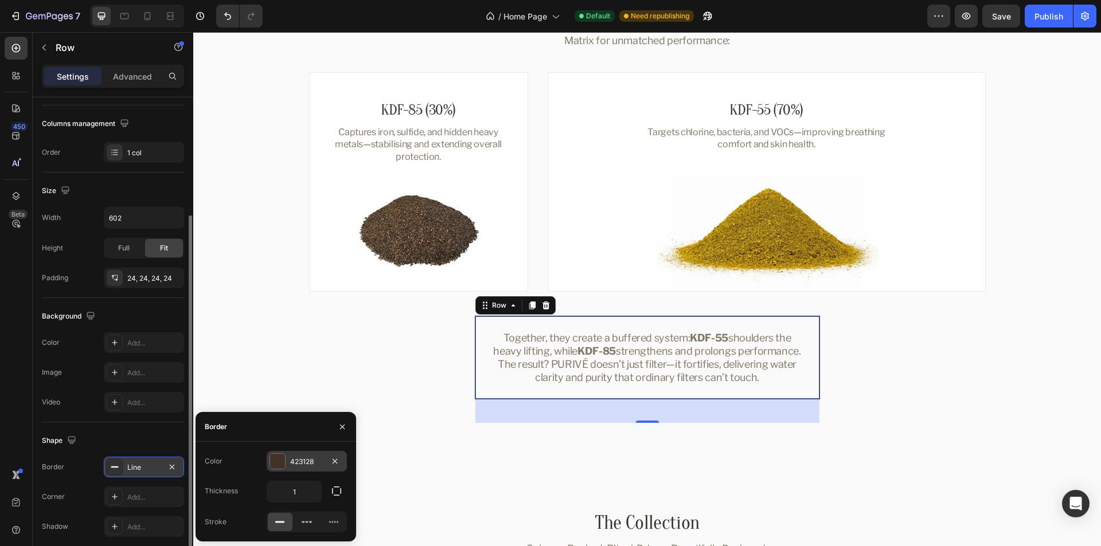
click at [306, 463] on div "423128" at bounding box center [306, 462] width 33 height 10
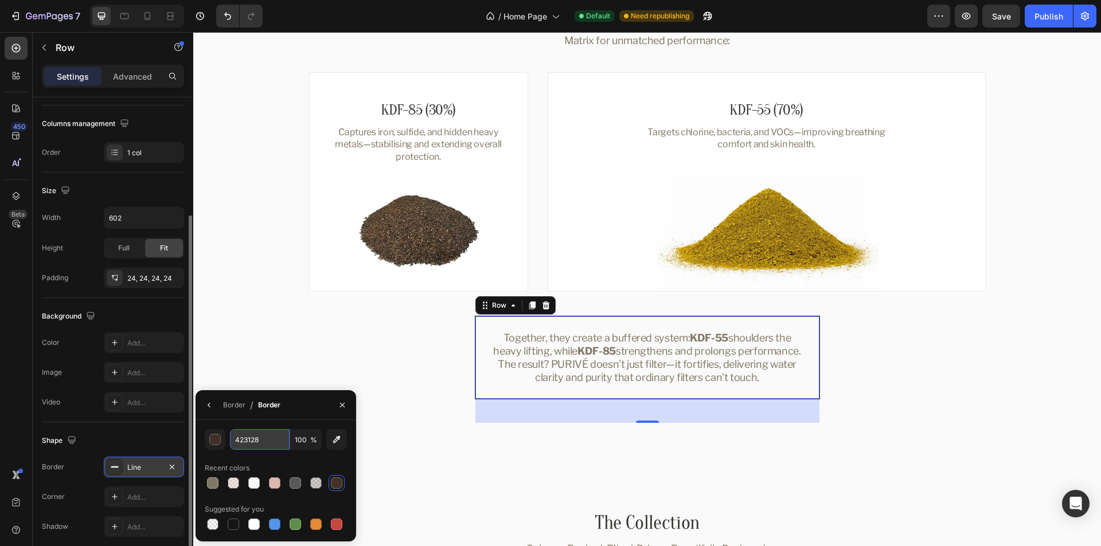
click at [252, 437] on input "423128" at bounding box center [260, 439] width 60 height 21
paste input "#DDB8AF40"
type input "DDB8AF"
type input "25"
click at [285, 466] on div "Recent colors" at bounding box center [276, 468] width 142 height 18
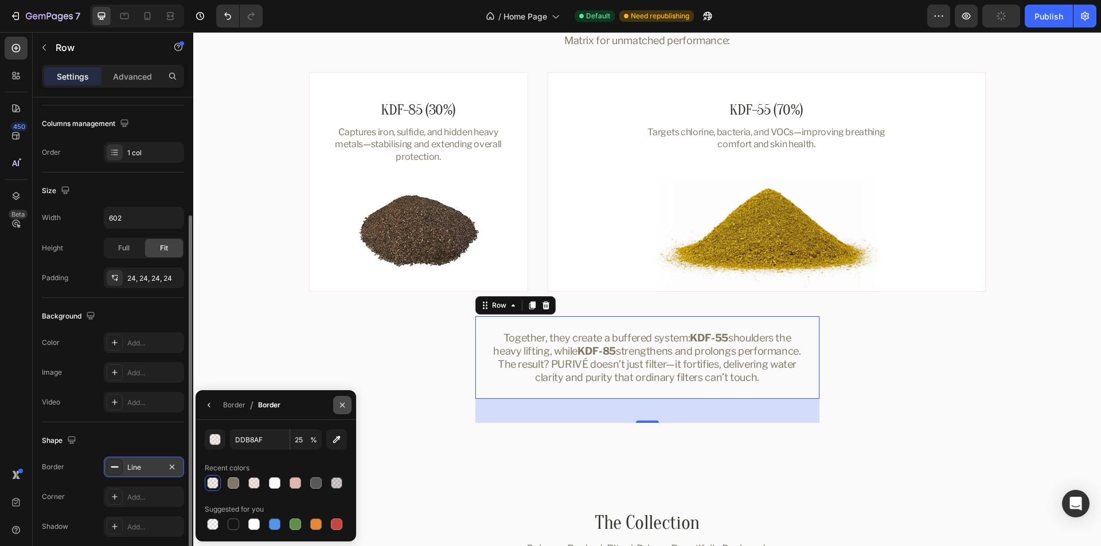
click at [344, 401] on icon "button" at bounding box center [342, 405] width 9 height 9
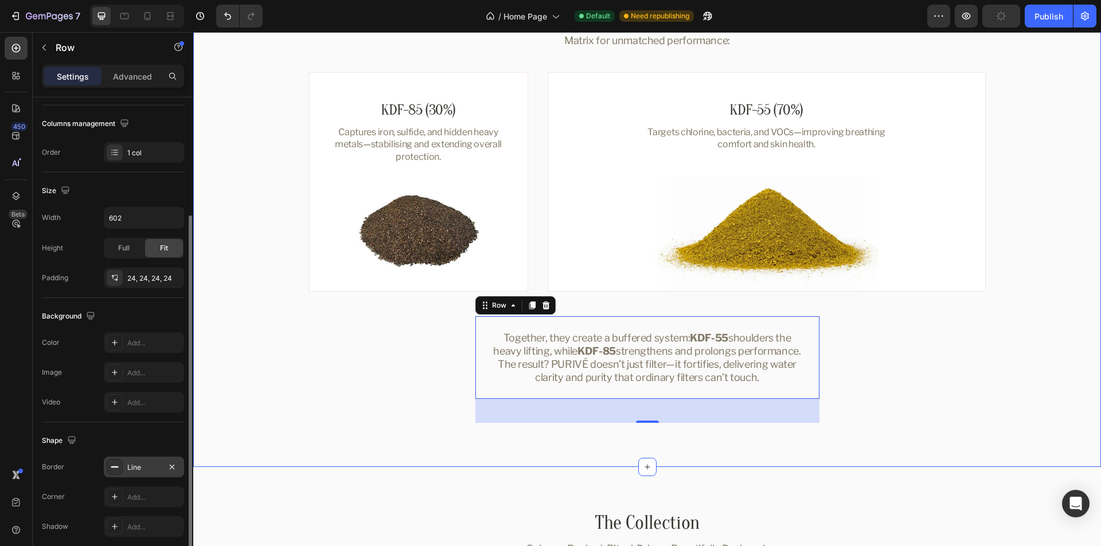
click at [400, 370] on div "Dual-KDF Supremacy Heading Most filters rely on a single KDF layer. PURIVÉ goes…" at bounding box center [647, 200] width 880 height 448
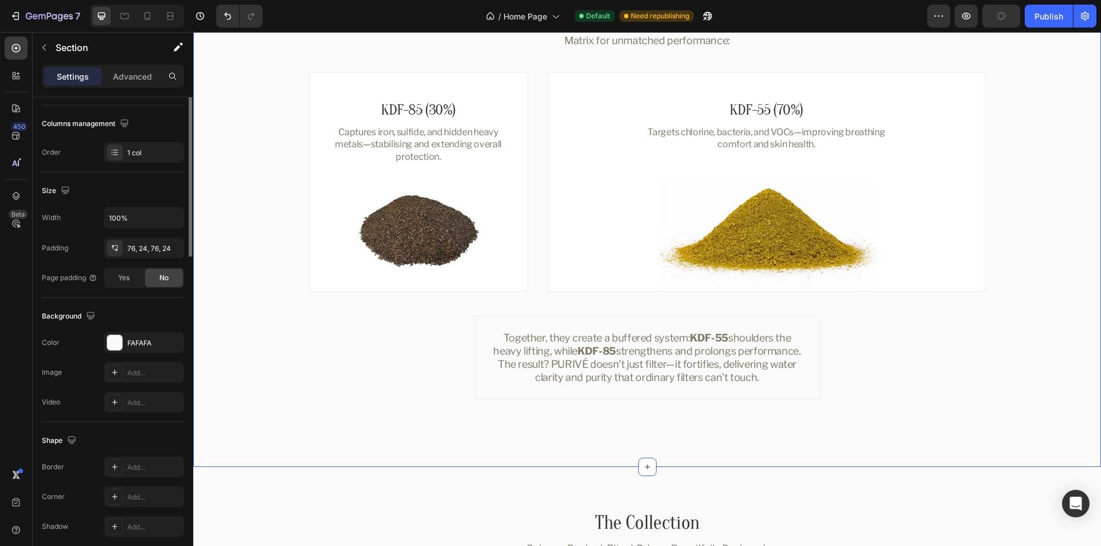
scroll to position [0, 0]
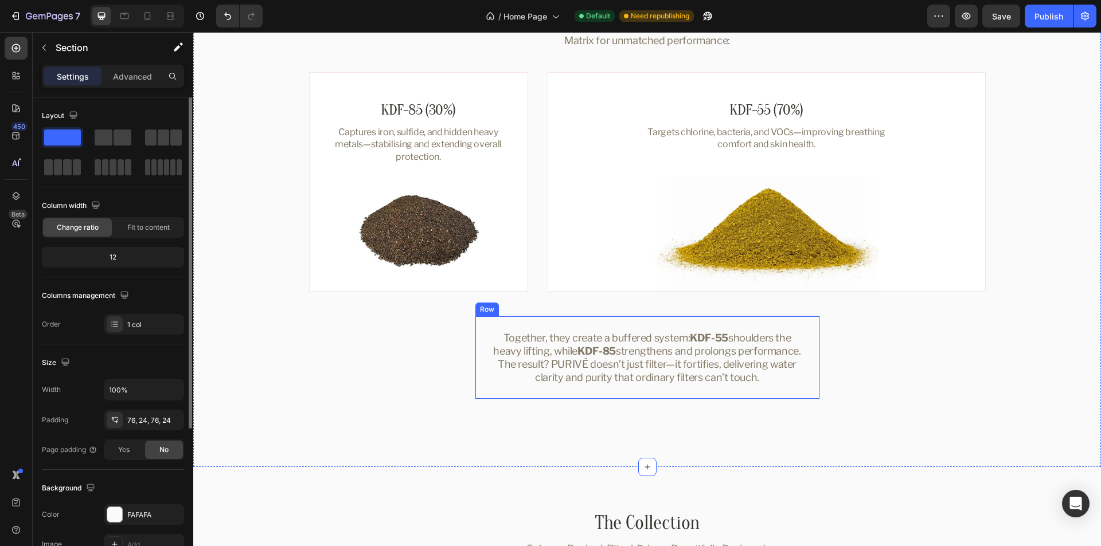
click at [773, 322] on div "Together, they create a buffered system: KDF-55 shoulders the heavy lifting, wh…" at bounding box center [647, 358] width 345 height 84
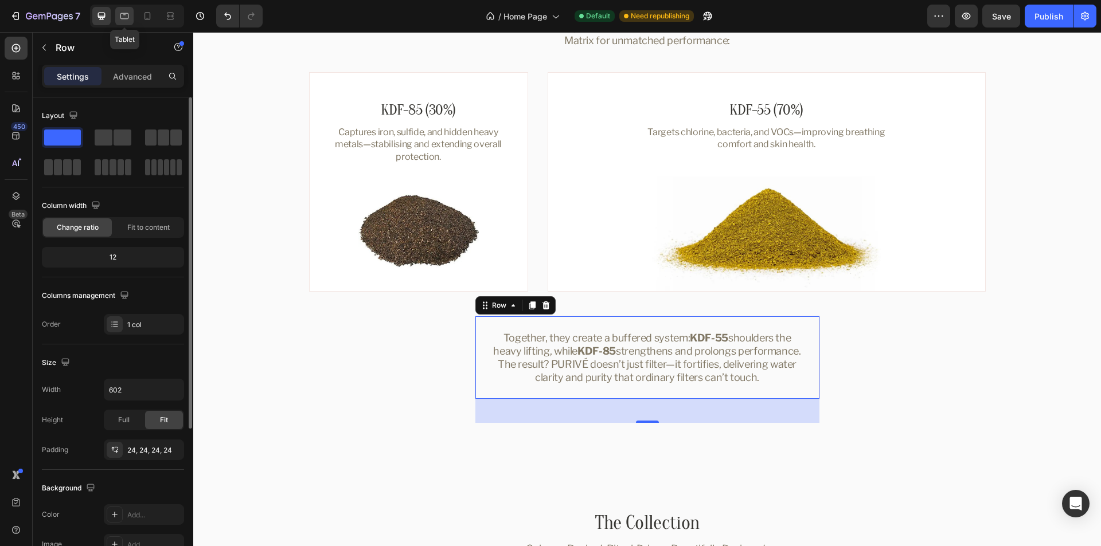
click at [123, 19] on icon at bounding box center [124, 15] width 11 height 11
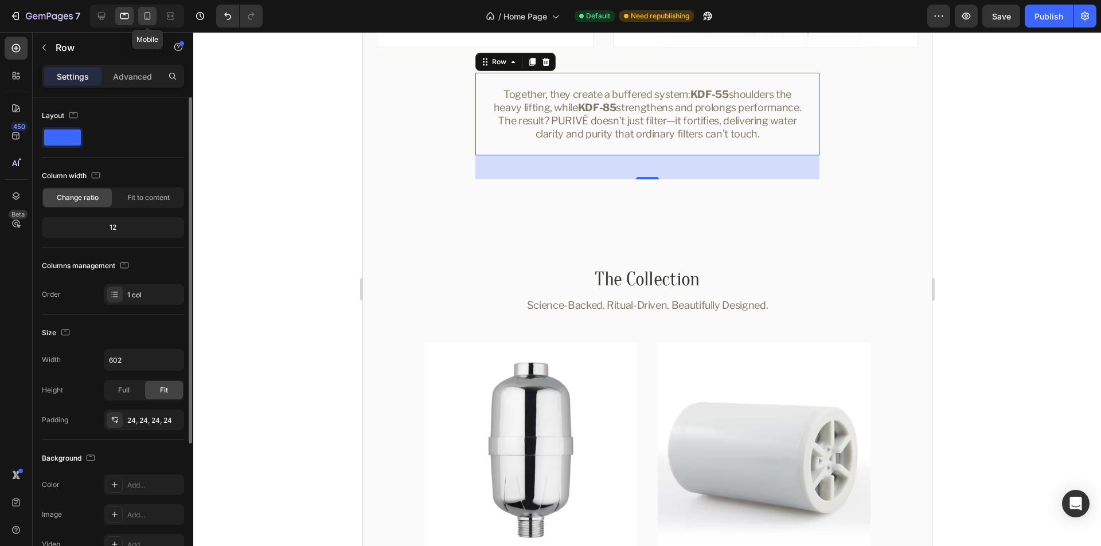
click at [146, 18] on icon at bounding box center [147, 15] width 11 height 11
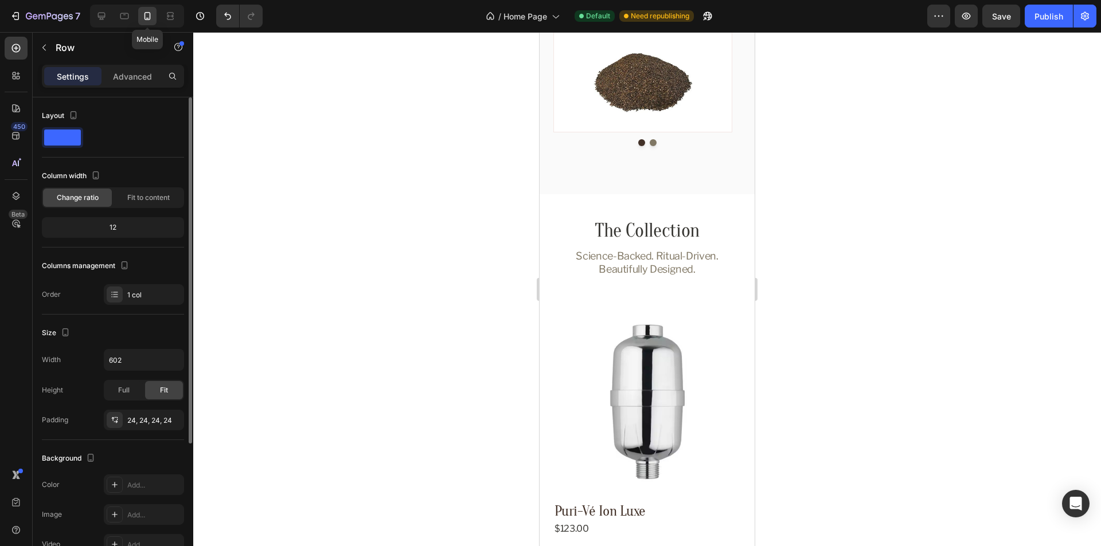
scroll to position [1221, 0]
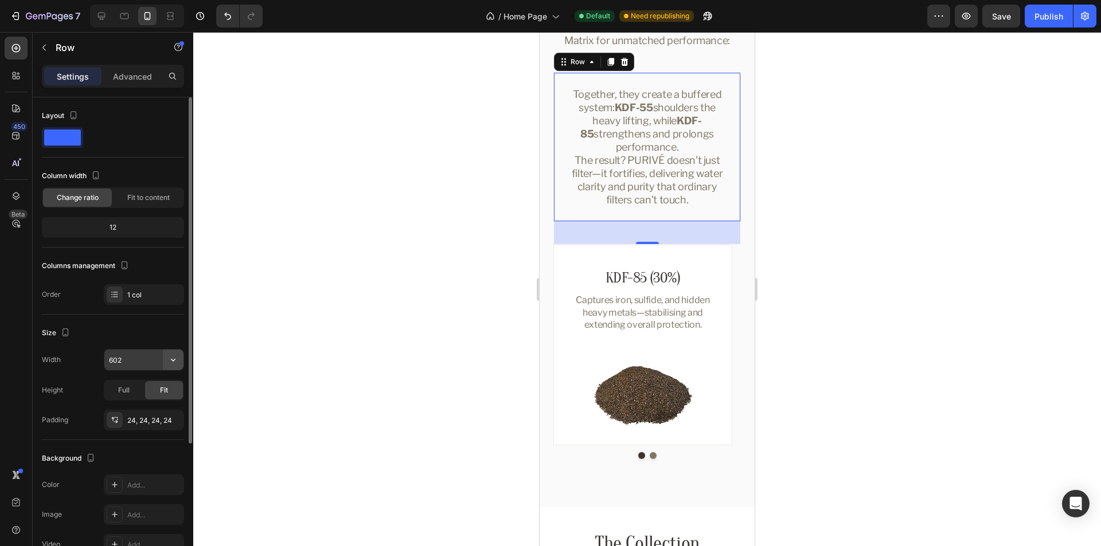
click at [176, 360] on icon "button" at bounding box center [172, 359] width 11 height 11
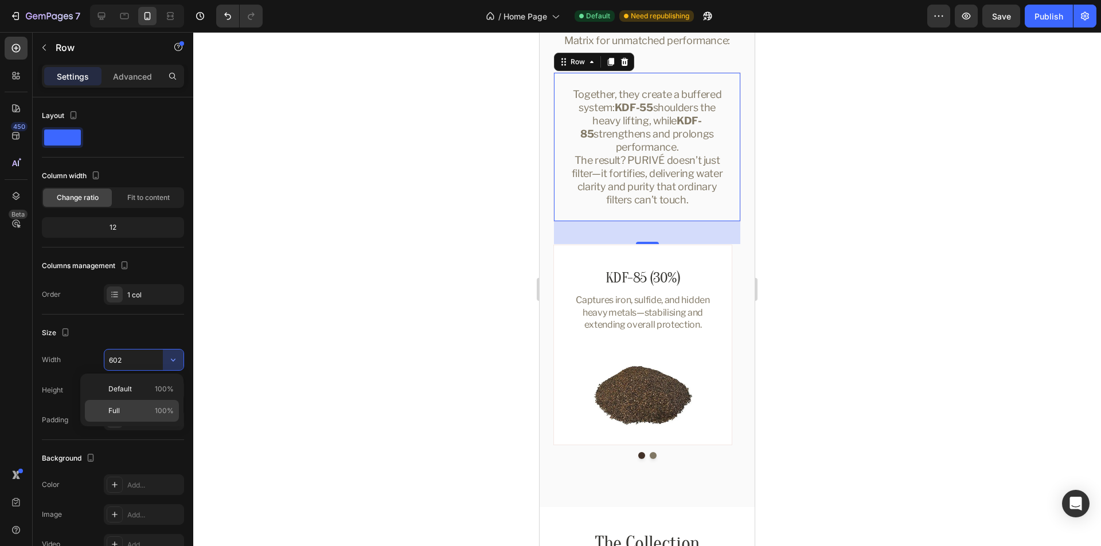
click at [112, 408] on span "Full" at bounding box center [113, 411] width 11 height 10
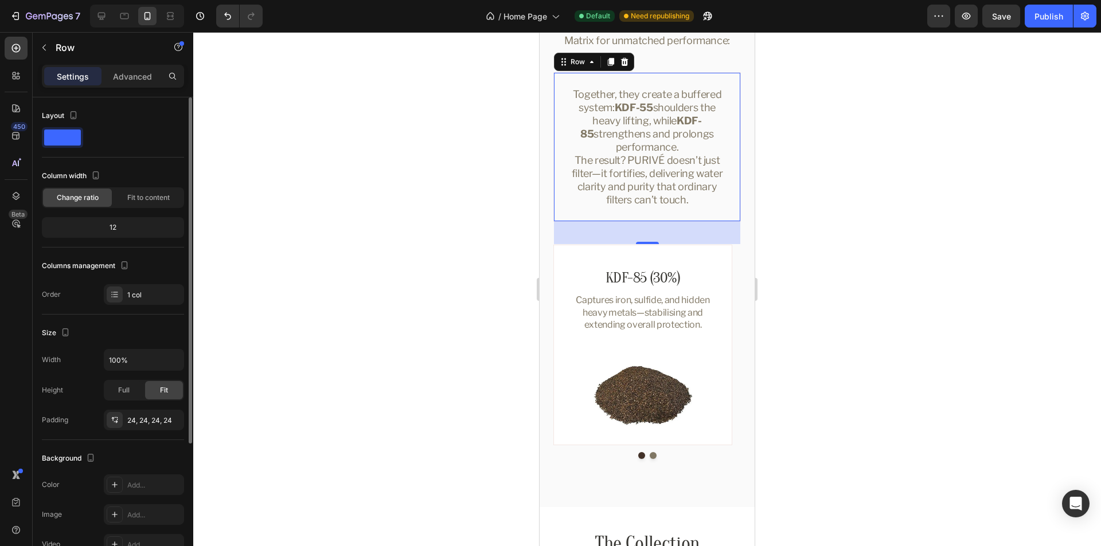
click at [151, 325] on div "Size" at bounding box center [113, 333] width 142 height 18
click at [118, 18] on div at bounding box center [124, 16] width 18 height 18
type input "602"
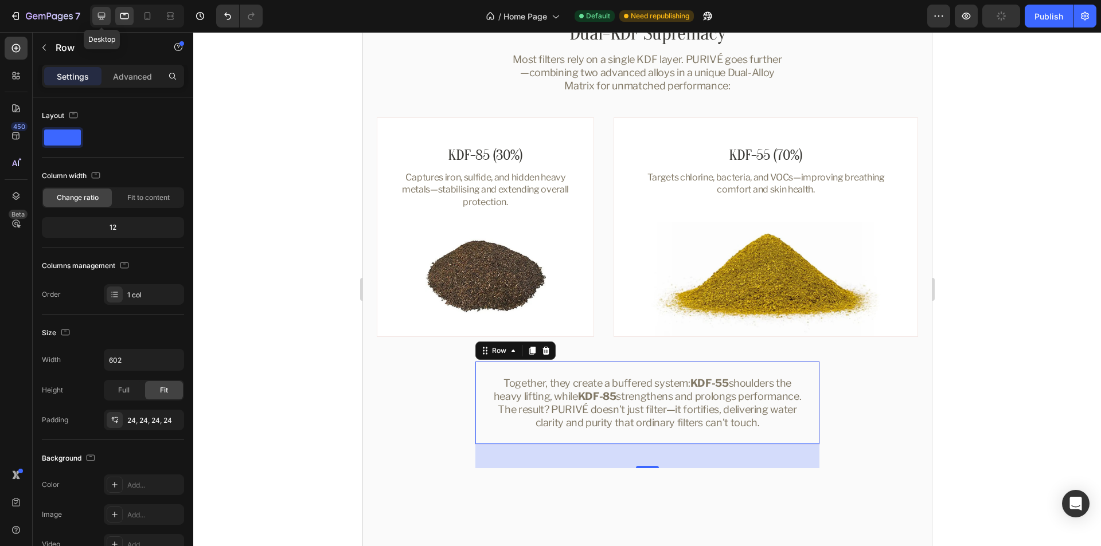
click at [100, 18] on icon at bounding box center [101, 16] width 7 height 7
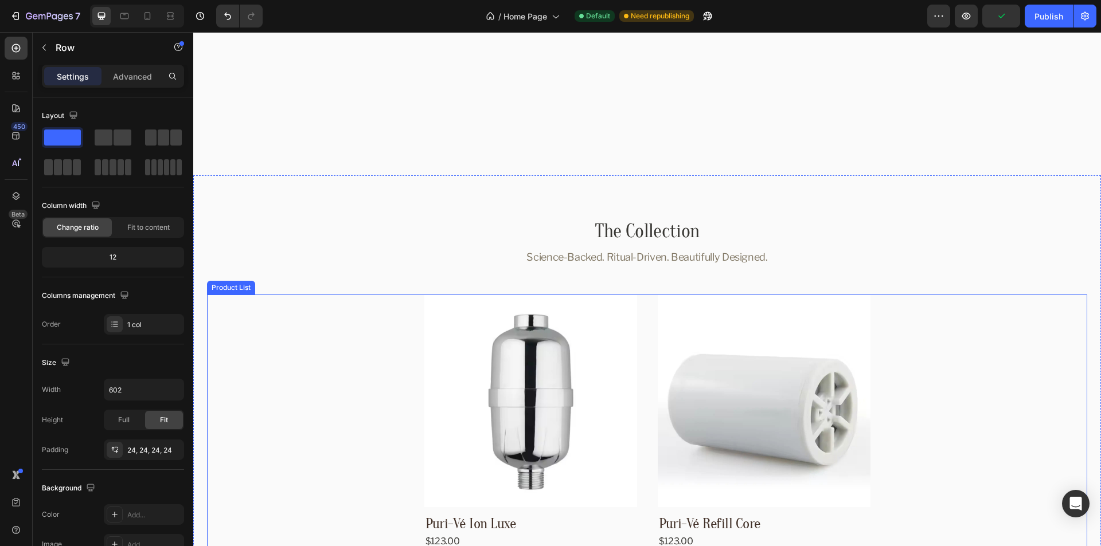
scroll to position [1854, 0]
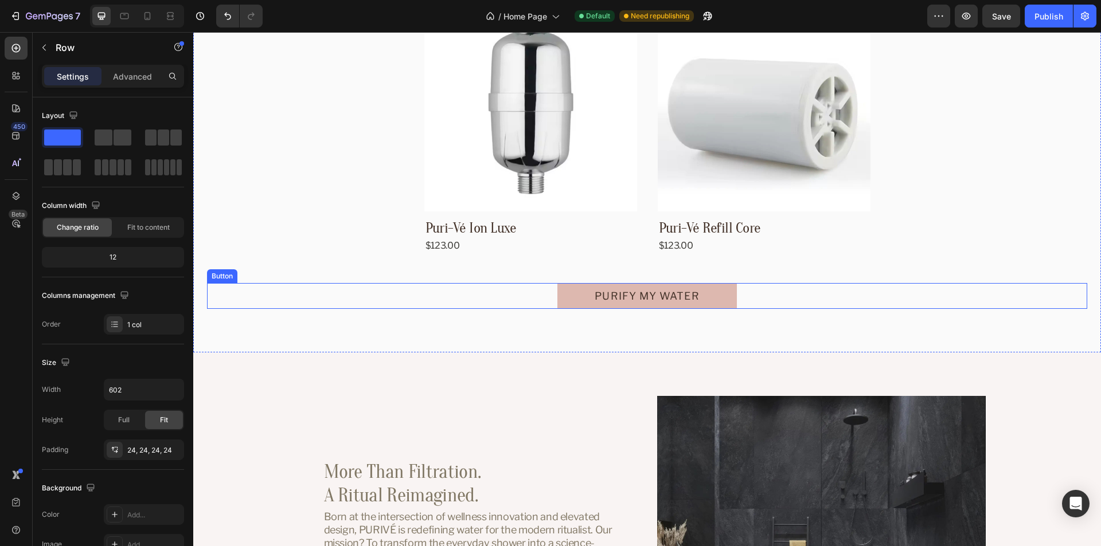
click at [788, 287] on div "Purify my water Button" at bounding box center [647, 296] width 880 height 26
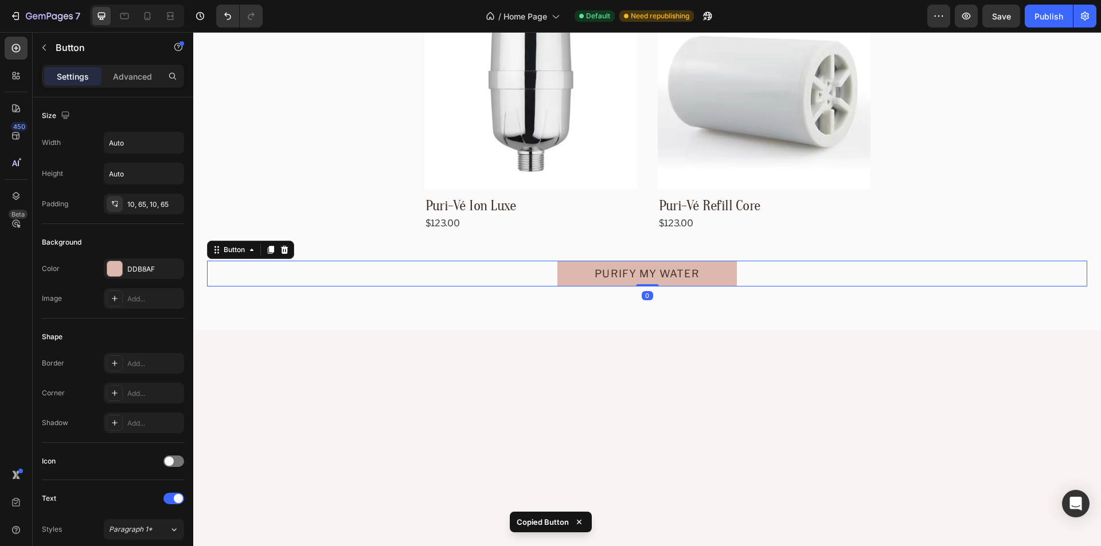
scroll to position [1453, 0]
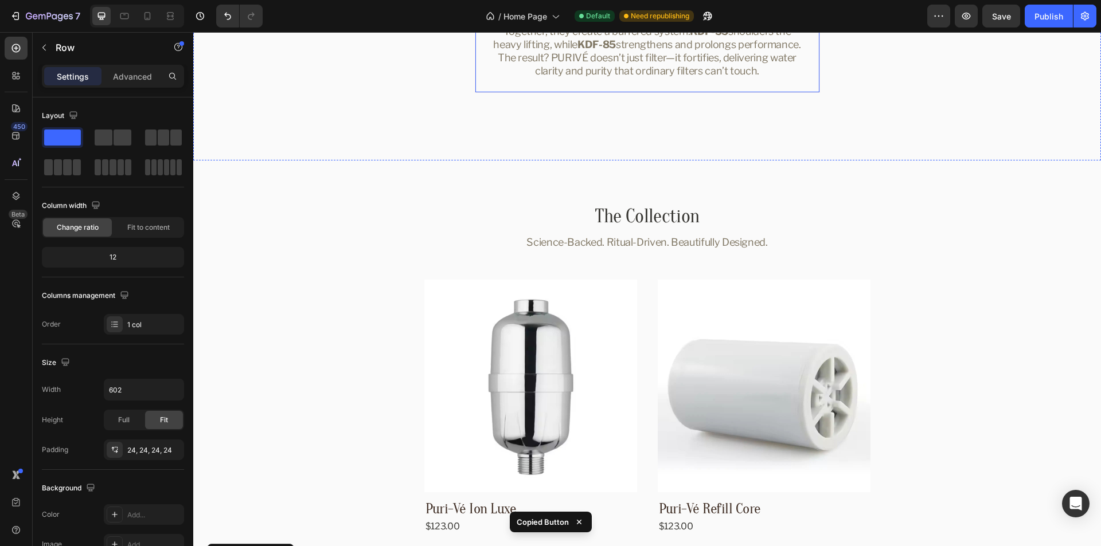
click at [809, 93] on div "Together, they create a buffered system: KDF-55 shoulders the heavy lifting, wh…" at bounding box center [647, 51] width 345 height 84
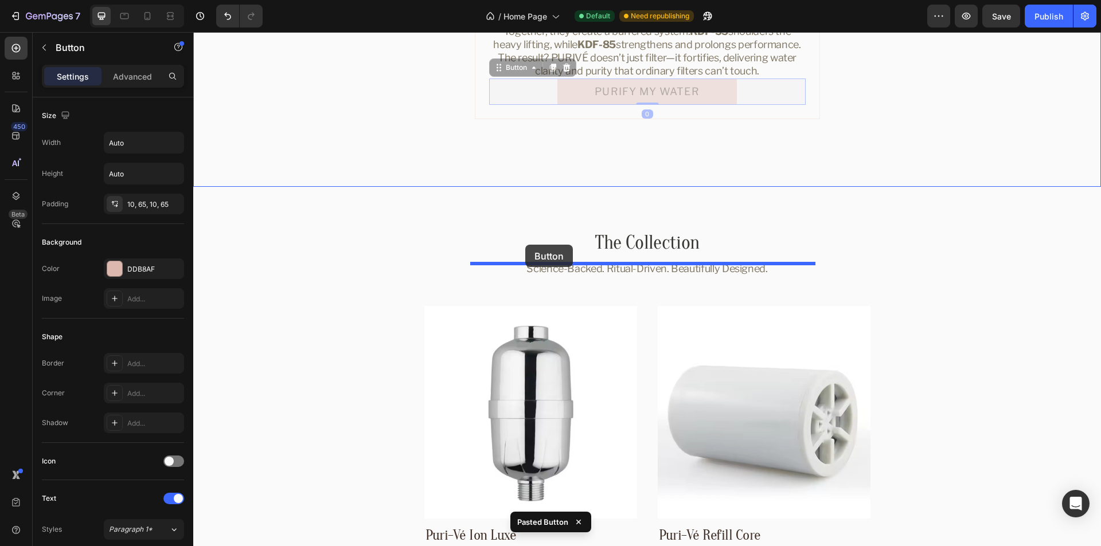
drag, startPoint x: 506, startPoint y: 190, endPoint x: 525, endPoint y: 245, distance: 58.4
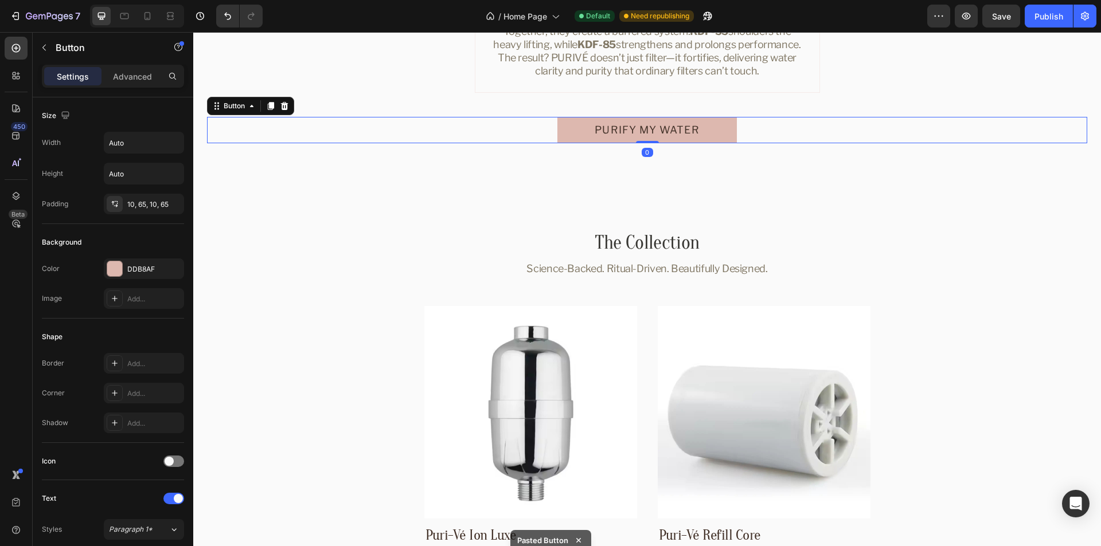
drag, startPoint x: 644, startPoint y: 286, endPoint x: 1071, endPoint y: 280, distance: 426.6
click at [642, 143] on div "Purify my water Button 0" at bounding box center [647, 130] width 880 height 26
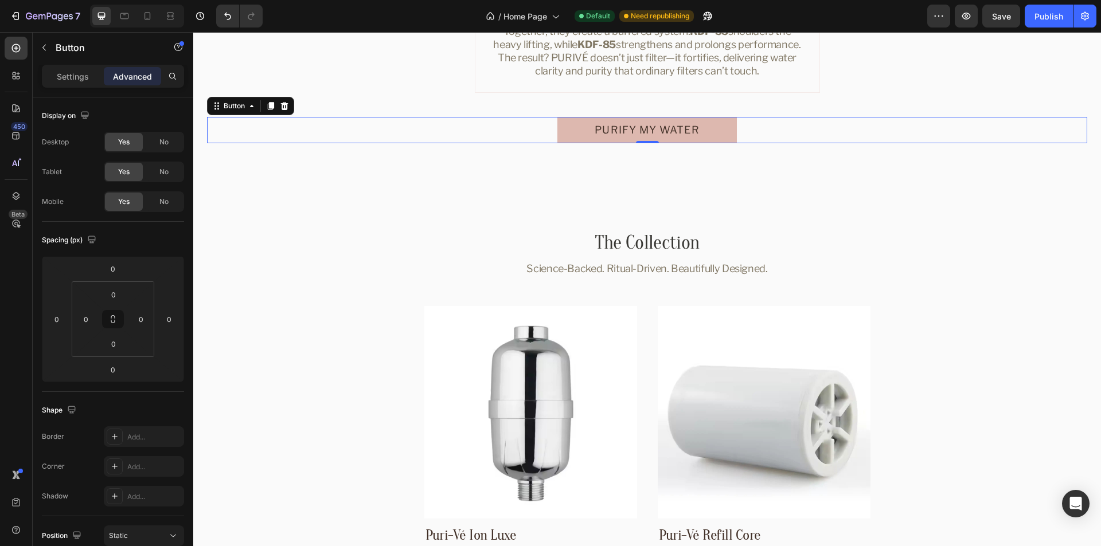
click at [720, 143] on link "Purify my water" at bounding box center [646, 130] width 179 height 26
click at [64, 79] on p "Settings" at bounding box center [73, 77] width 32 height 12
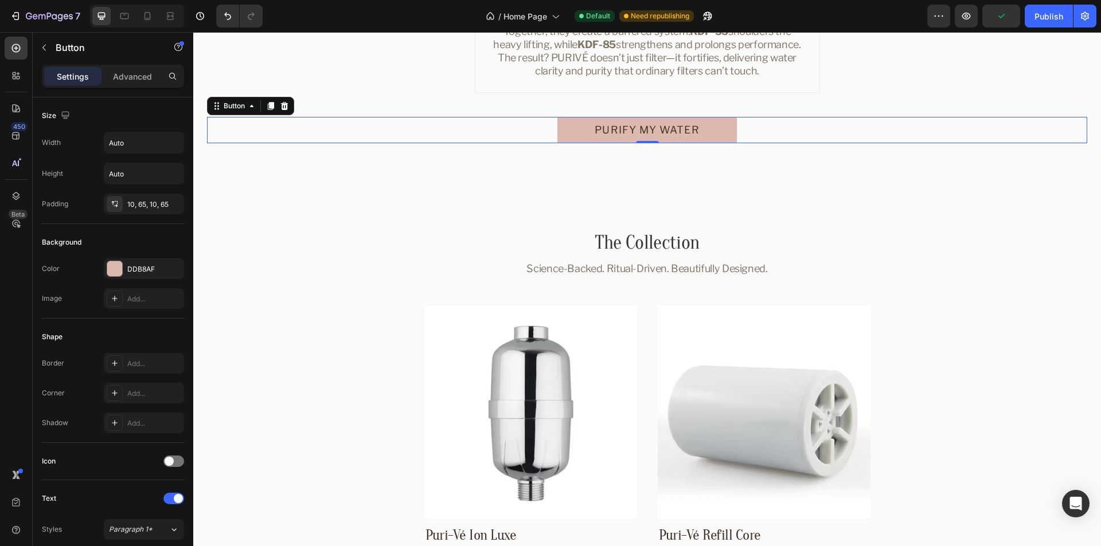
click at [661, 143] on link "Purify my water" at bounding box center [646, 130] width 179 height 26
click at [669, 138] on p "Purify my water" at bounding box center [647, 130] width 104 height 15
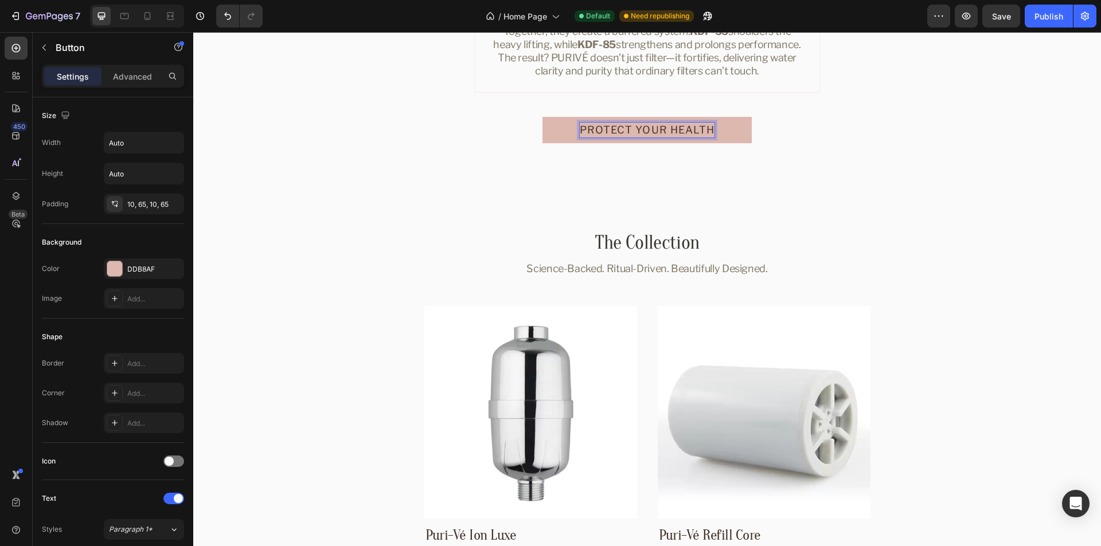
click at [799, 143] on div "Protect your health Button 0" at bounding box center [647, 130] width 880 height 26
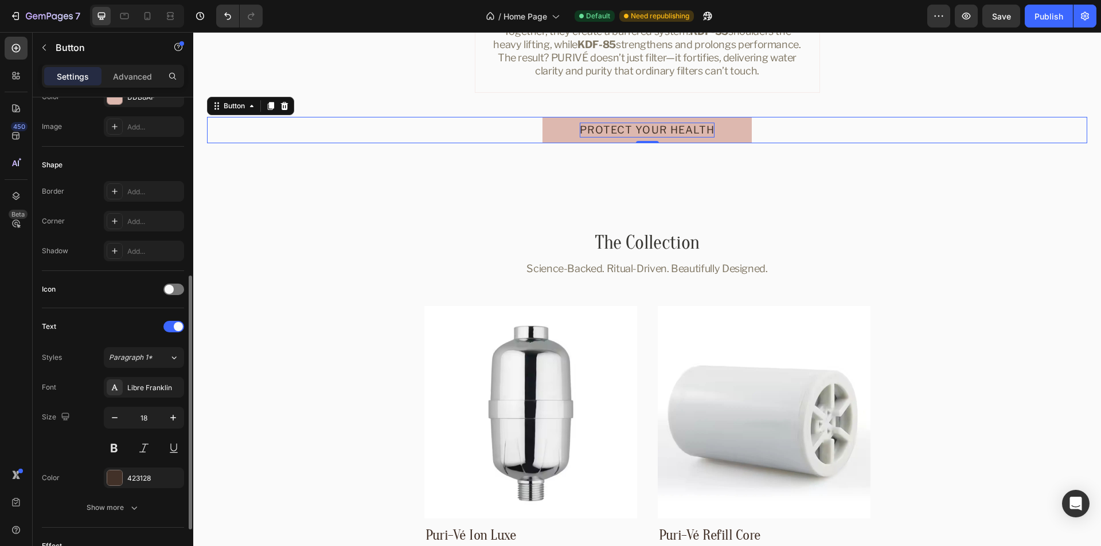
scroll to position [229, 0]
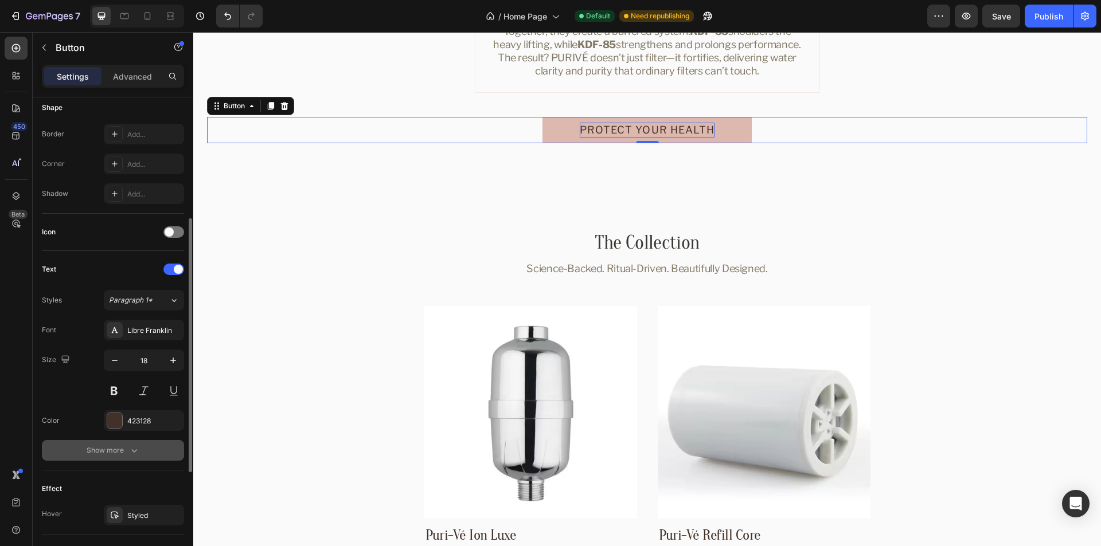
click at [124, 447] on div "Show more" at bounding box center [113, 450] width 53 height 11
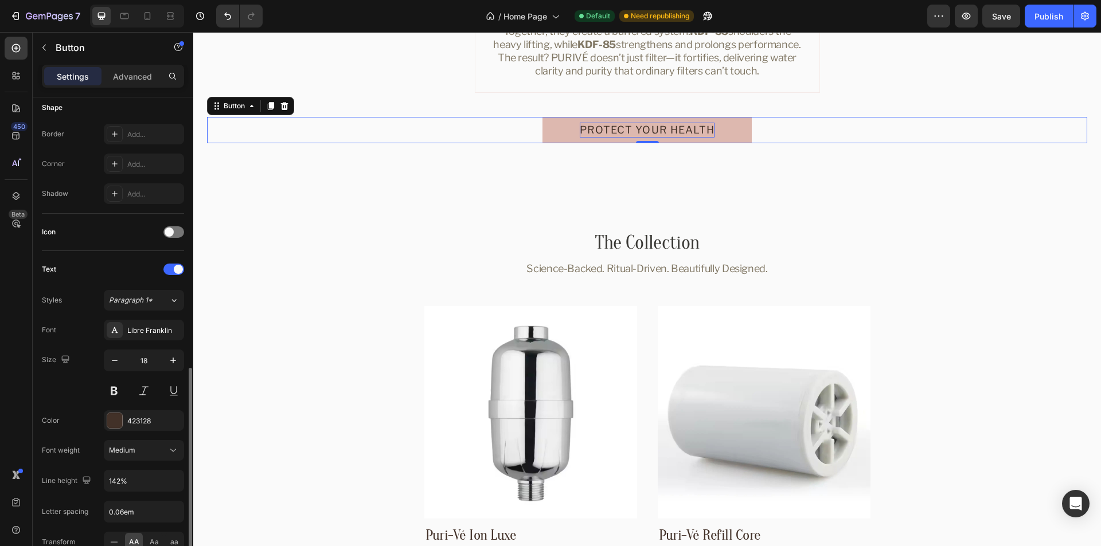
scroll to position [344, 0]
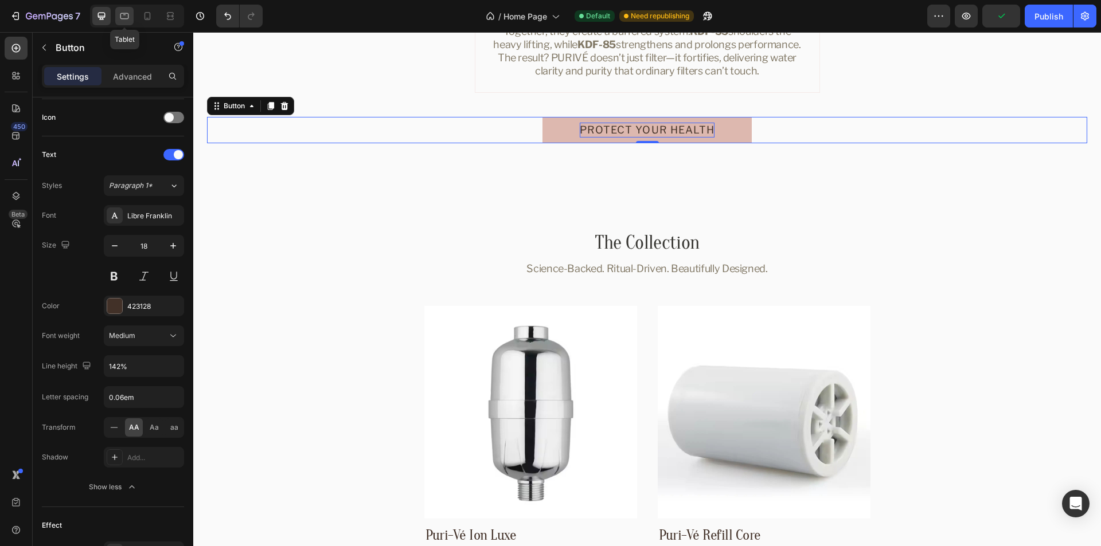
click at [124, 16] on icon at bounding box center [124, 15] width 11 height 11
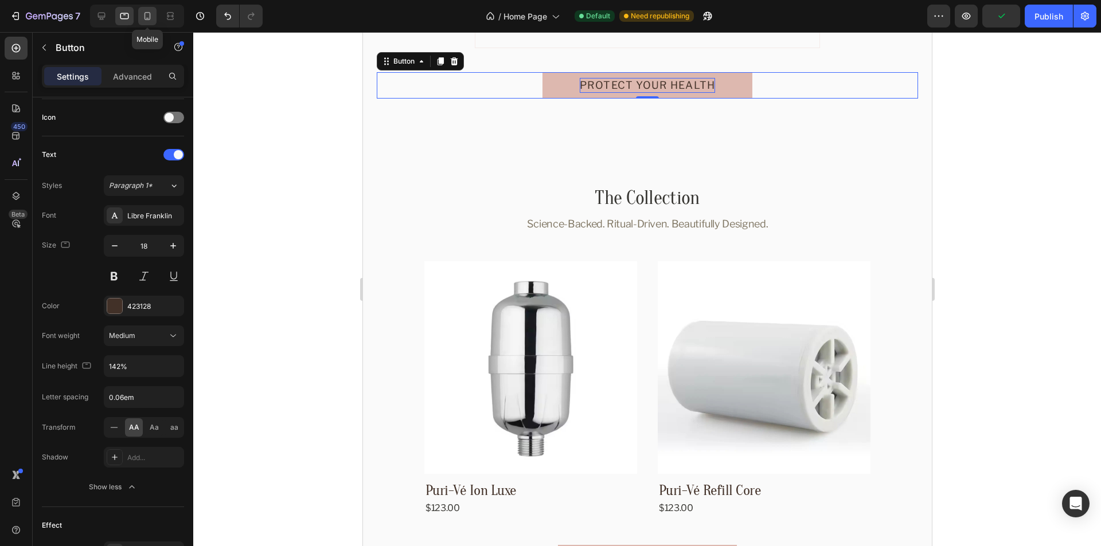
click at [147, 15] on icon at bounding box center [147, 15] width 11 height 11
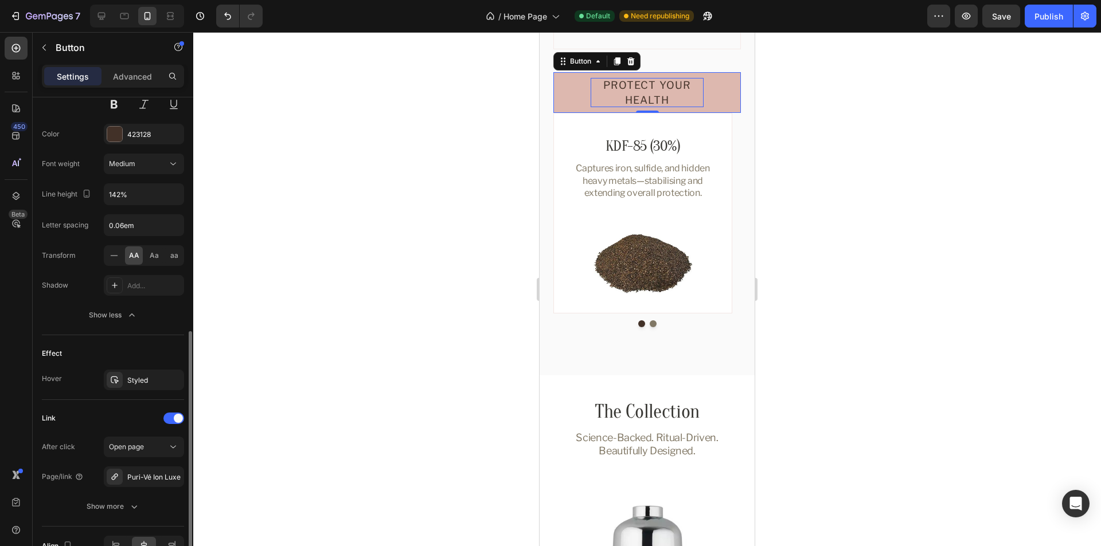
scroll to position [581, 0]
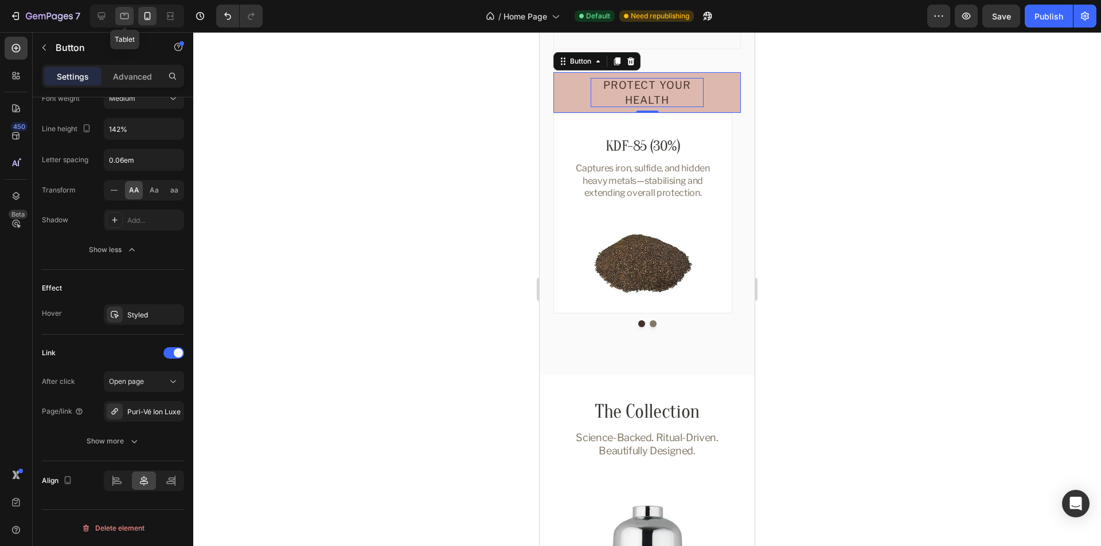
drag, startPoint x: 123, startPoint y: 14, endPoint x: 108, endPoint y: 14, distance: 14.9
click at [122, 14] on icon at bounding box center [124, 15] width 11 height 11
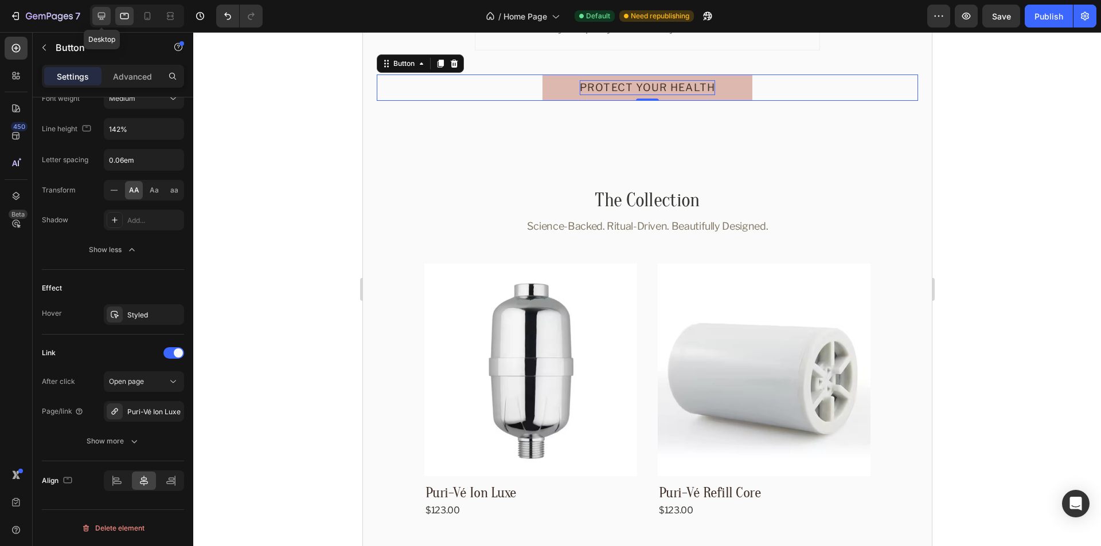
scroll to position [1618, 0]
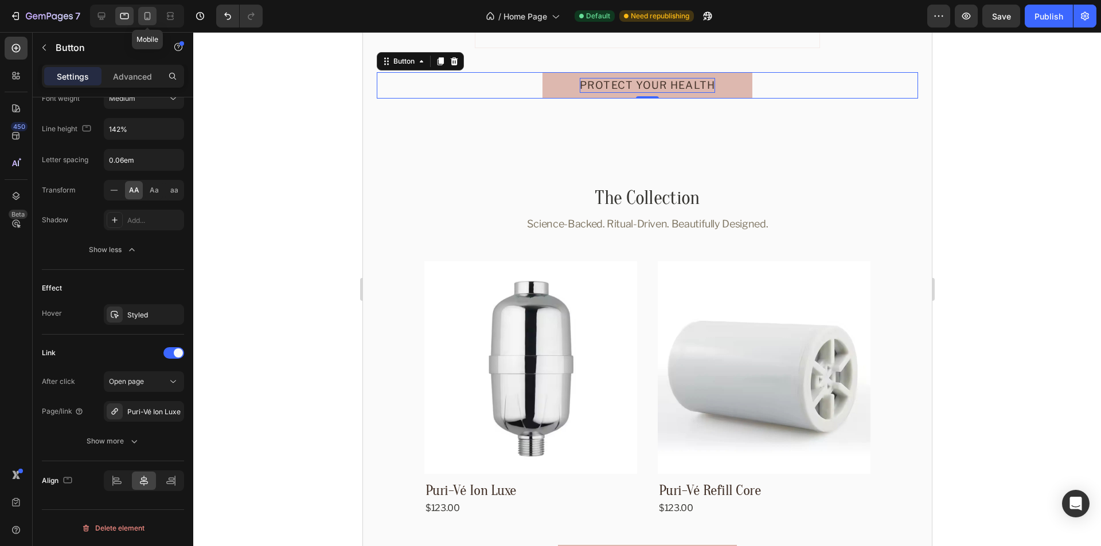
click at [147, 14] on icon at bounding box center [147, 15] width 11 height 11
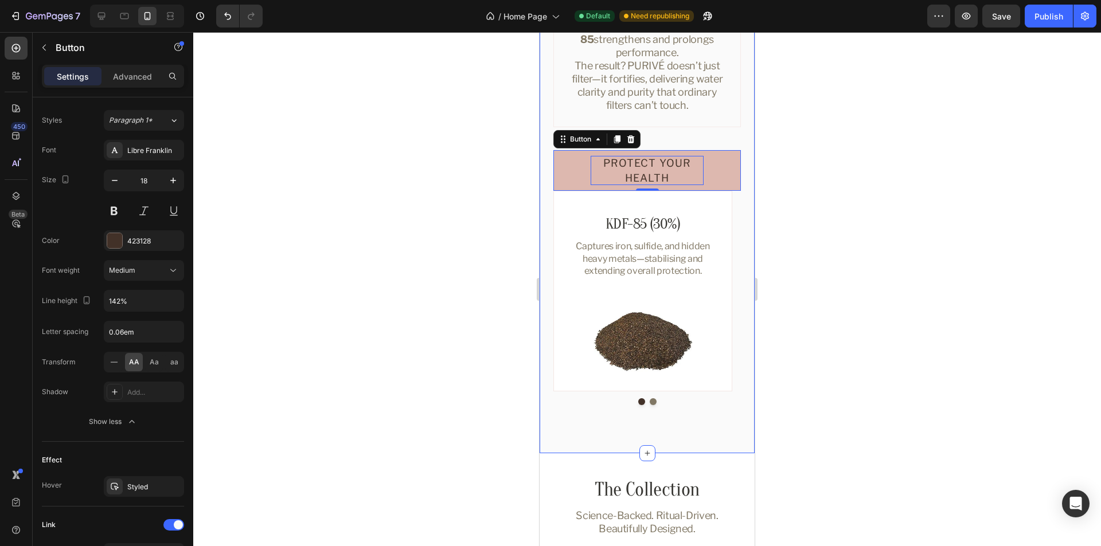
scroll to position [1279, 0]
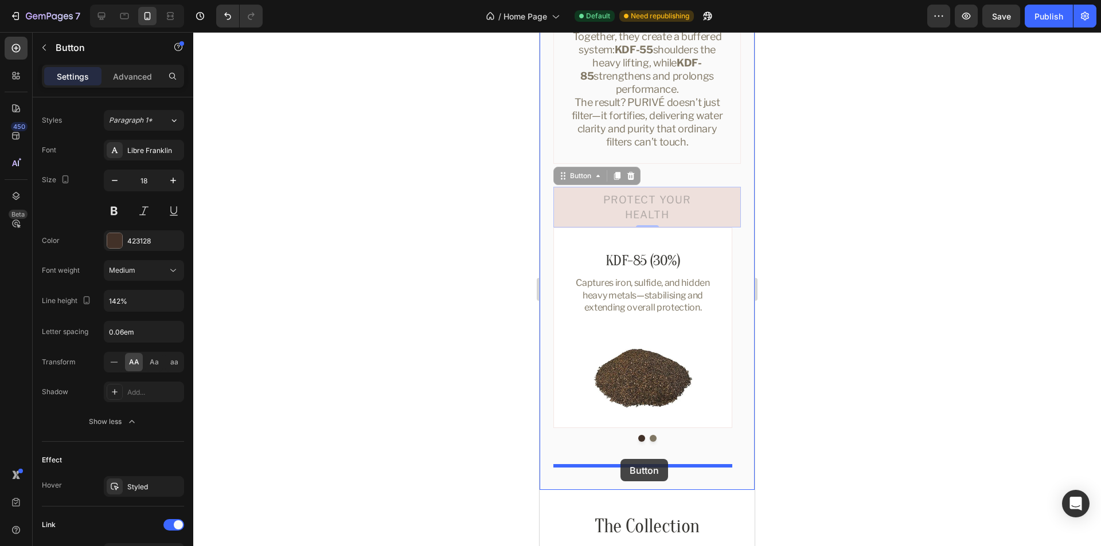
drag, startPoint x: 574, startPoint y: 178, endPoint x: 1459, endPoint y: 425, distance: 918.6
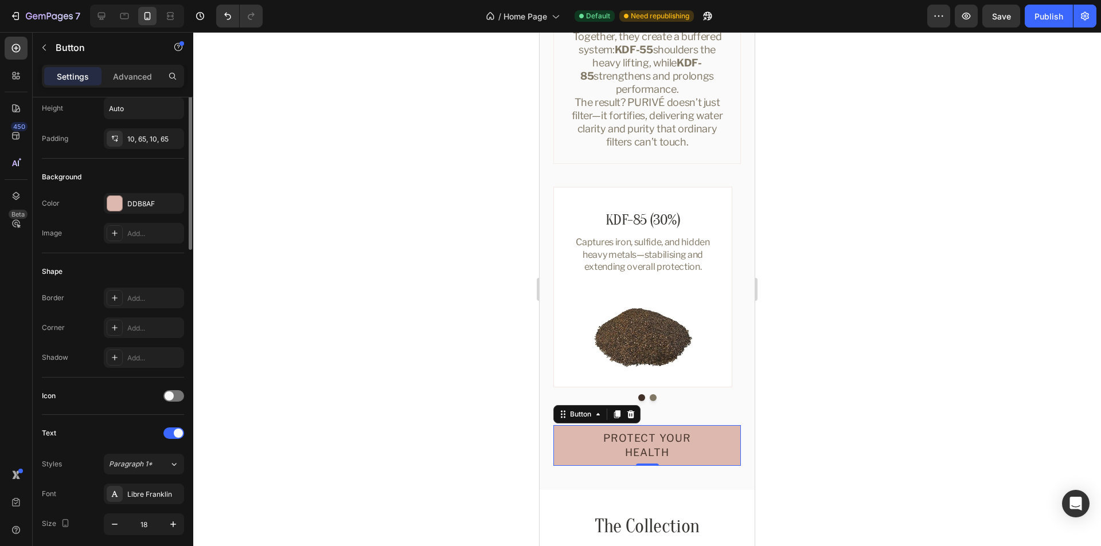
scroll to position [0, 0]
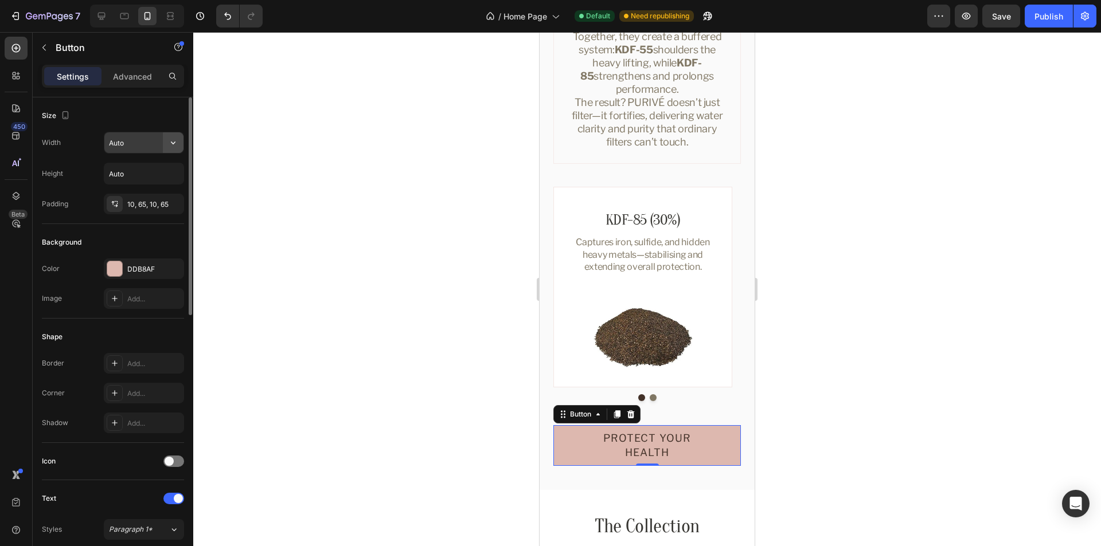
click at [173, 145] on icon "button" at bounding box center [172, 142] width 11 height 11
click at [148, 189] on p "Full 100%" at bounding box center [140, 194] width 65 height 10
type input "100%"
click at [149, 205] on div "10, 65, 10, 65" at bounding box center [143, 205] width 33 height 10
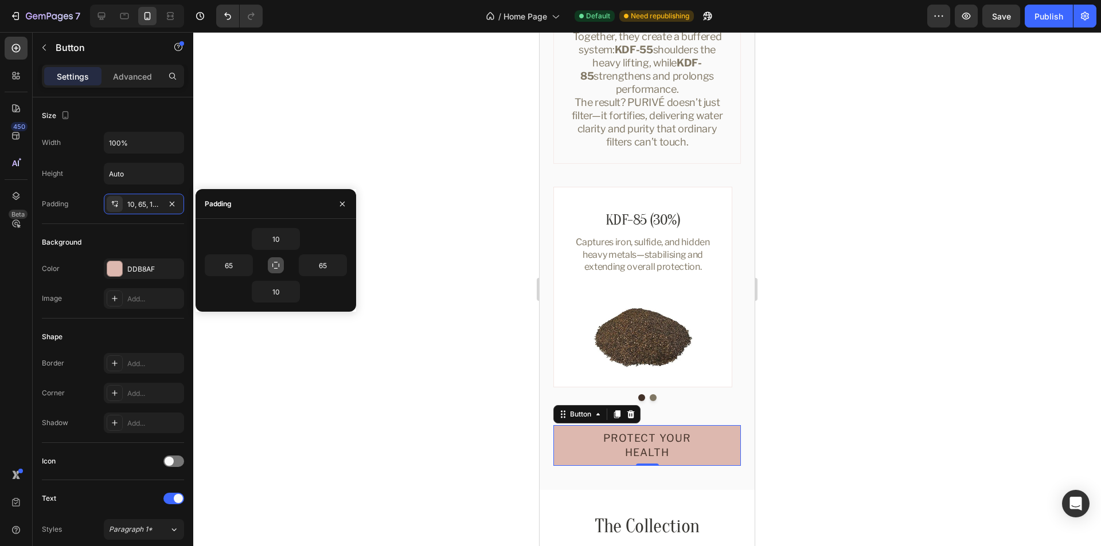
click at [276, 267] on icon "button" at bounding box center [275, 265] width 9 height 9
type input "10"
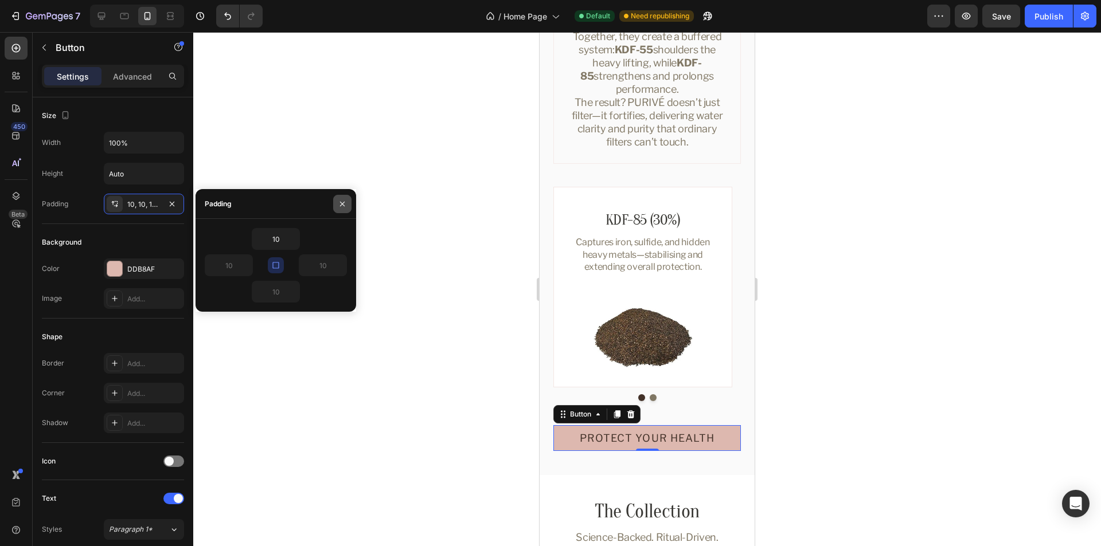
click at [343, 204] on icon "button" at bounding box center [342, 203] width 5 height 5
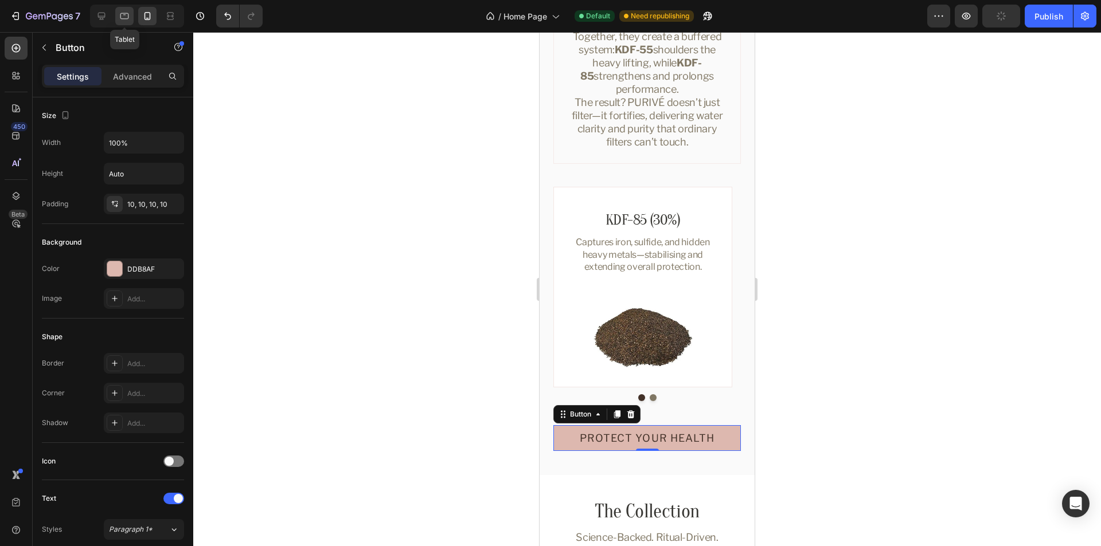
click at [123, 17] on icon at bounding box center [124, 15] width 11 height 11
type input "Auto"
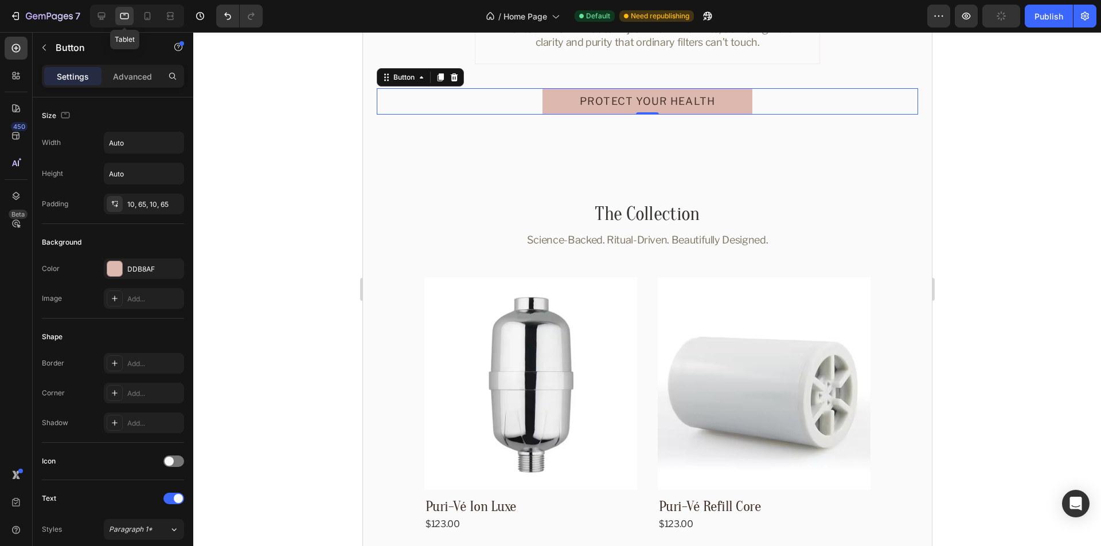
scroll to position [1618, 0]
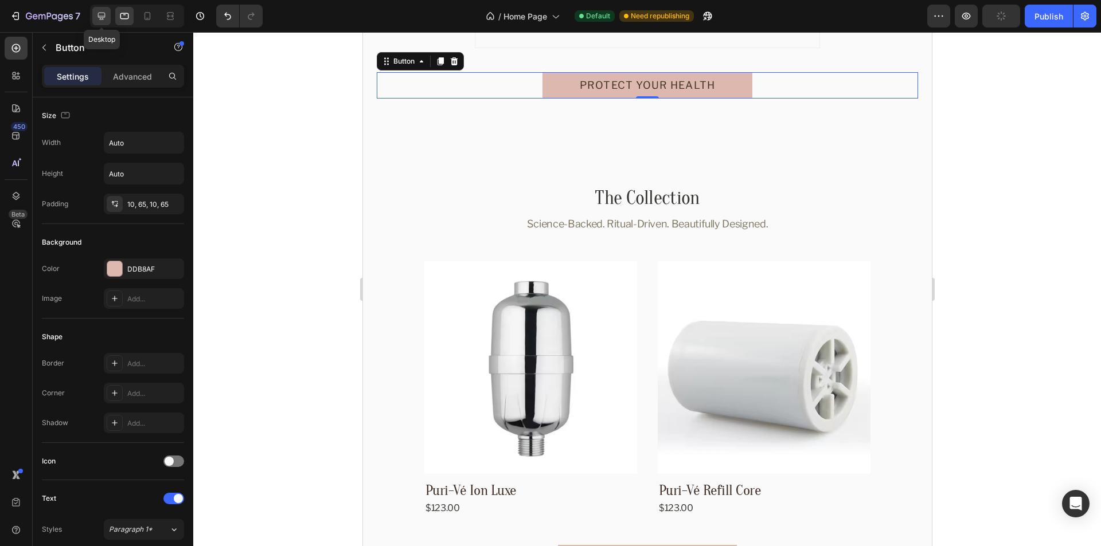
click at [102, 19] on icon at bounding box center [101, 16] width 7 height 7
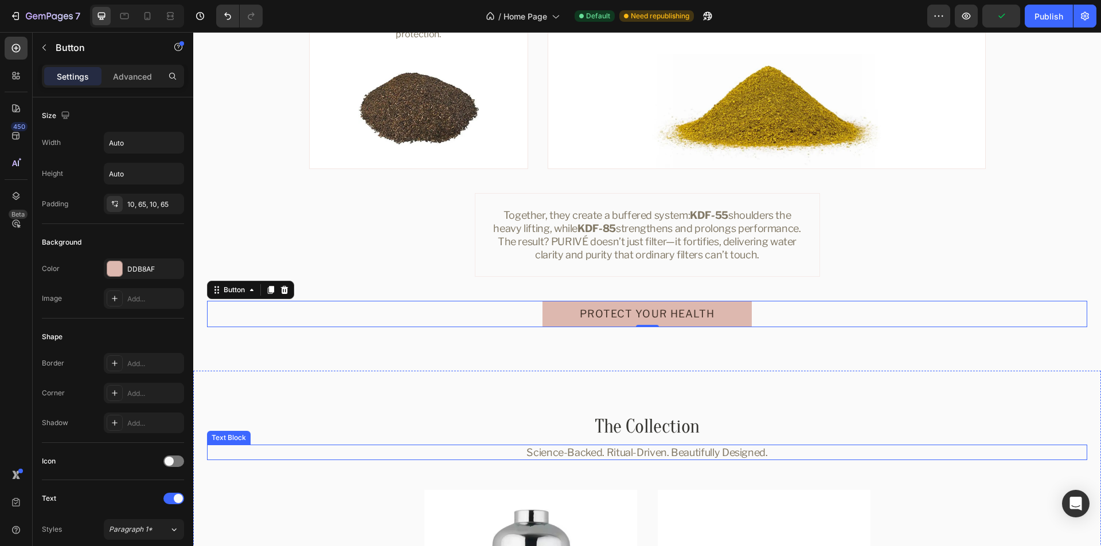
scroll to position [1389, 0]
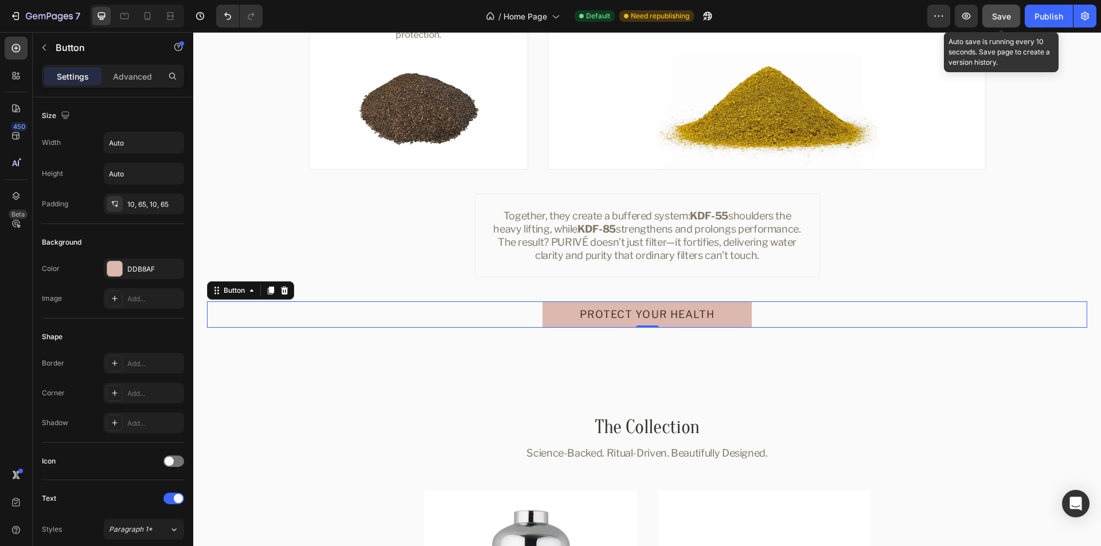
click at [1005, 16] on span "Save" at bounding box center [1001, 16] width 19 height 10
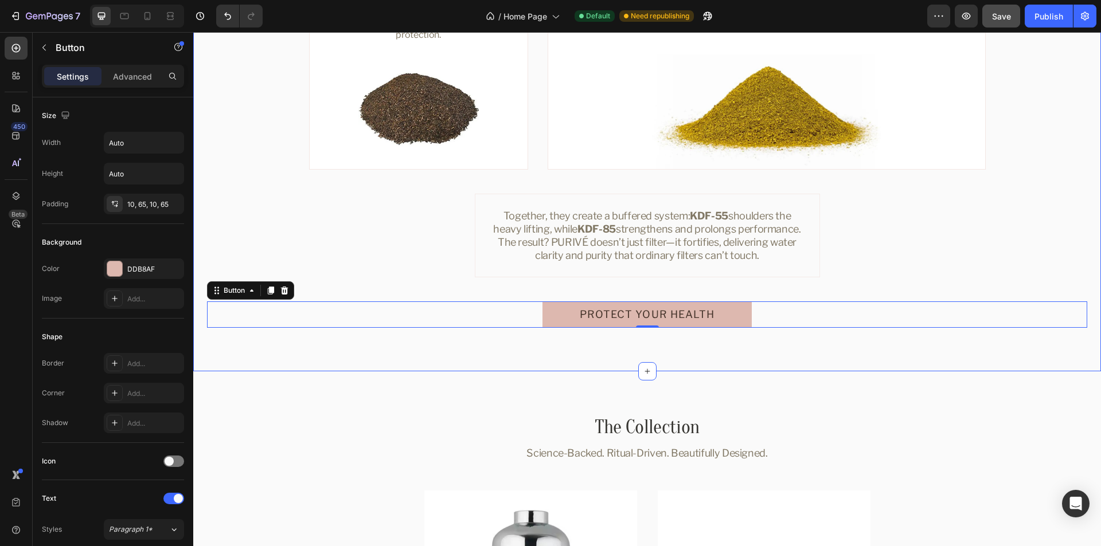
click at [332, 360] on div "Dual-KDF Supremacy Heading Most filters rely on a single KDF layer. PURIVÉ goes…" at bounding box center [647, 90] width 908 height 561
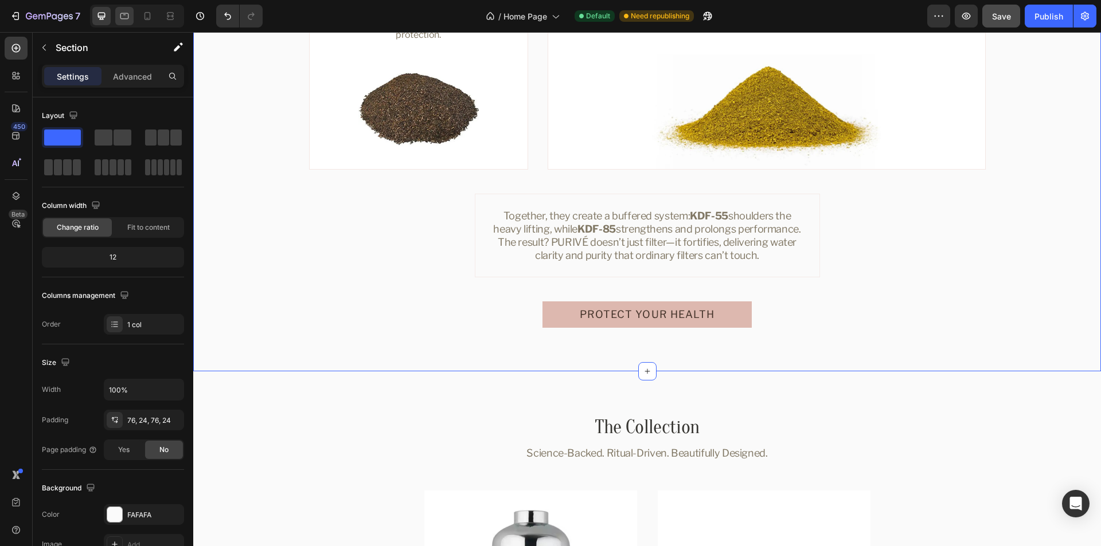
drag, startPoint x: 125, startPoint y: 13, endPoint x: 134, endPoint y: 14, distance: 8.6
click at [125, 14] on icon at bounding box center [124, 16] width 9 height 6
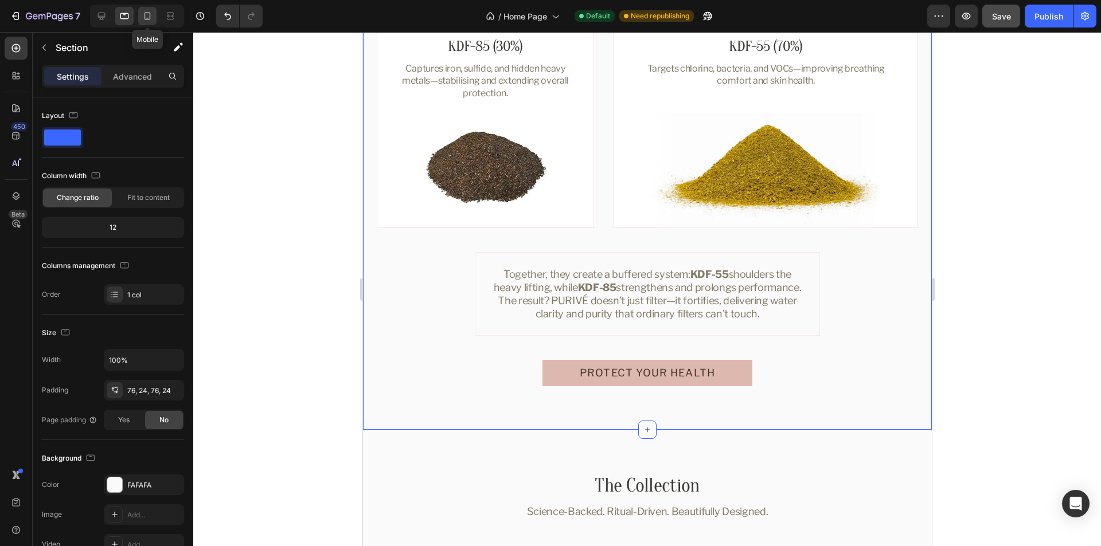
click at [146, 15] on icon at bounding box center [147, 15] width 11 height 11
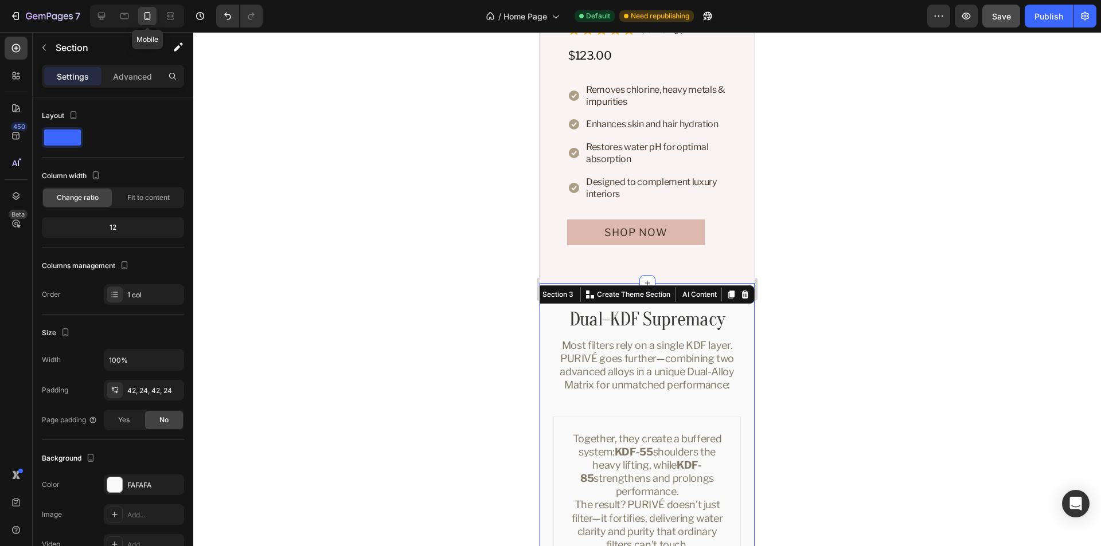
scroll to position [1038, 0]
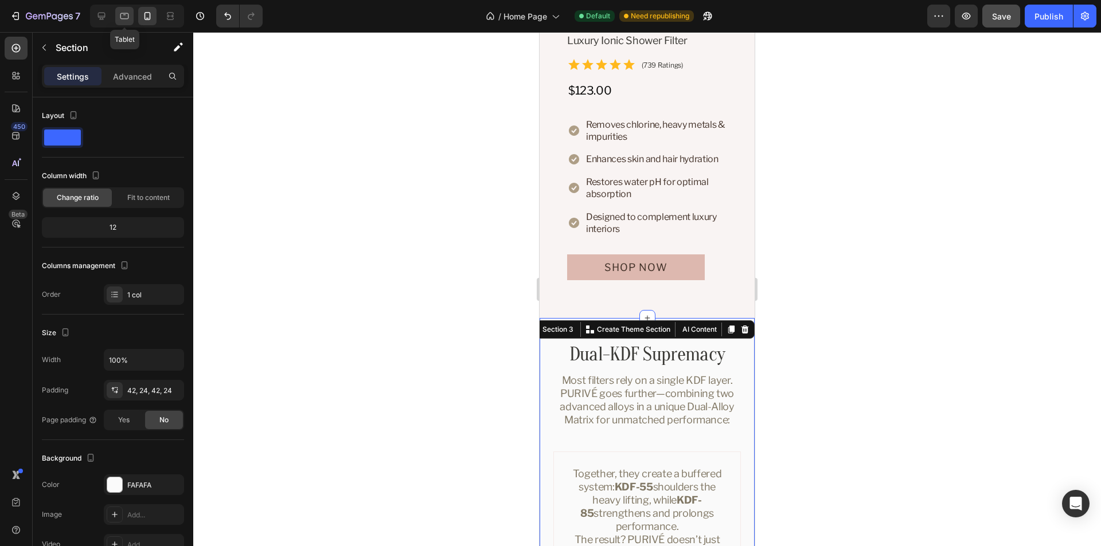
click at [123, 17] on icon at bounding box center [124, 15] width 11 height 11
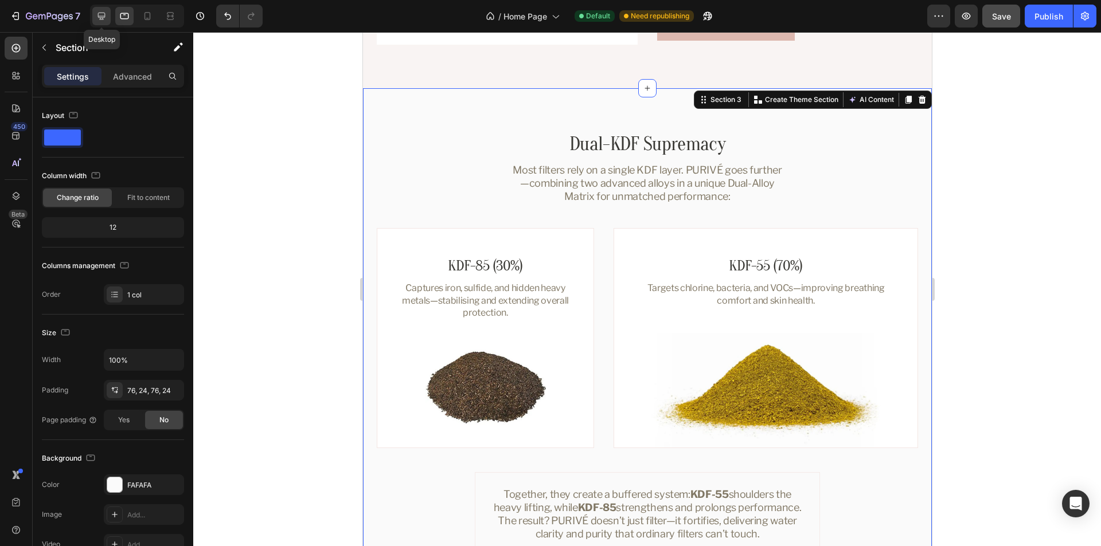
click at [97, 16] on icon at bounding box center [101, 15] width 11 height 11
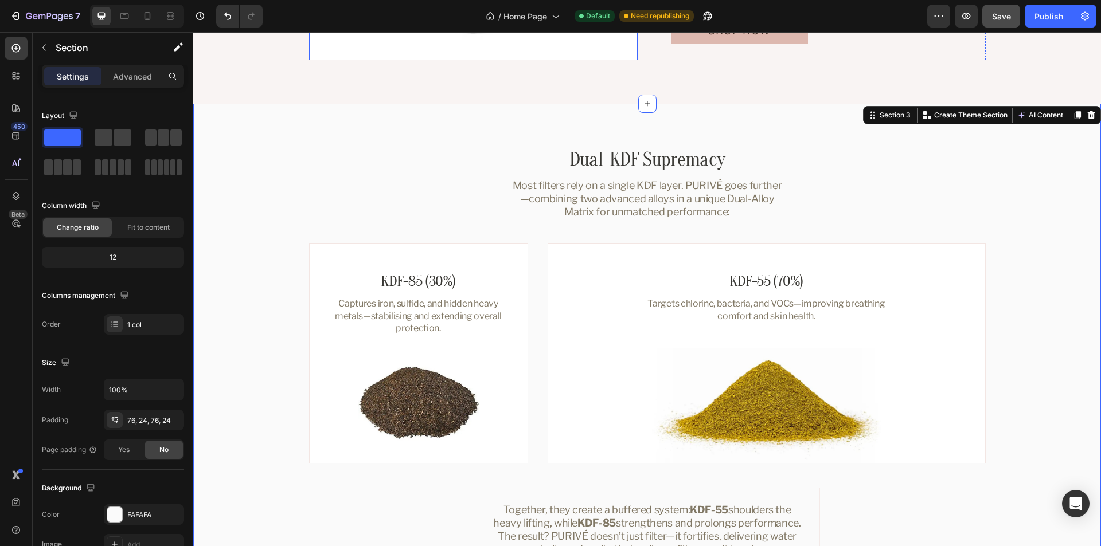
scroll to position [1148, 0]
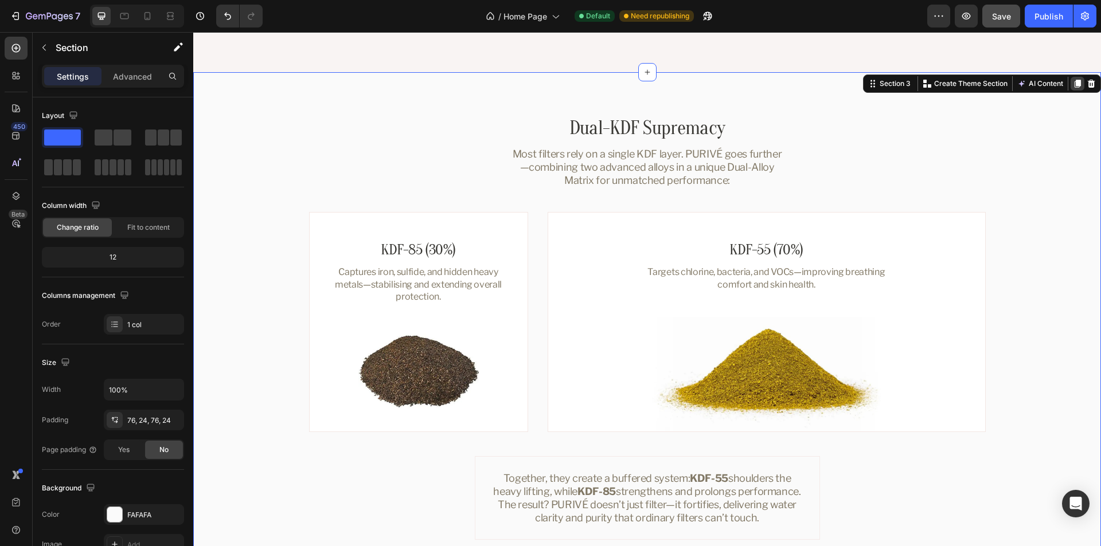
click at [1073, 84] on icon at bounding box center [1077, 83] width 9 height 9
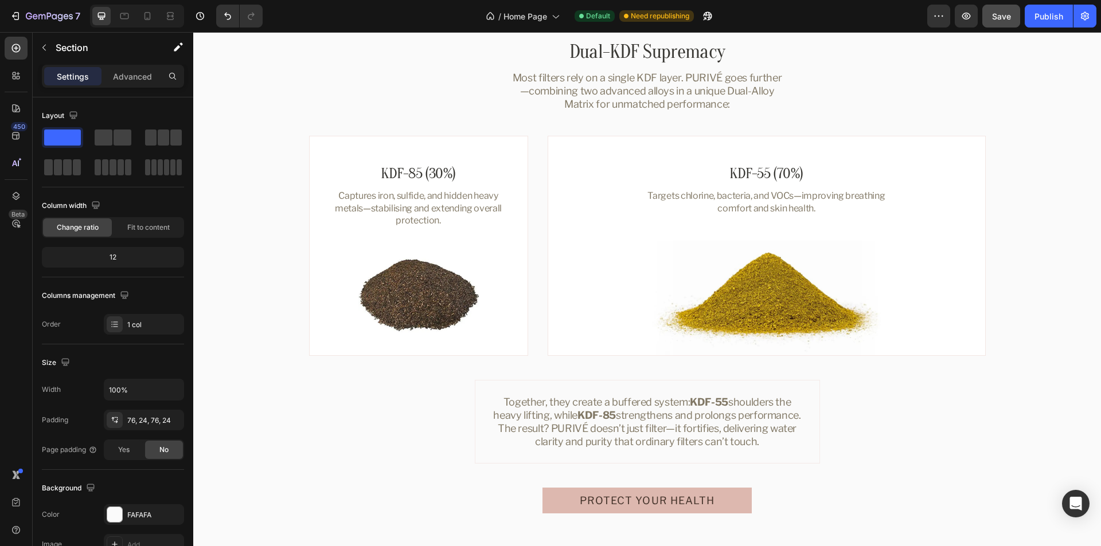
scroll to position [1710, 0]
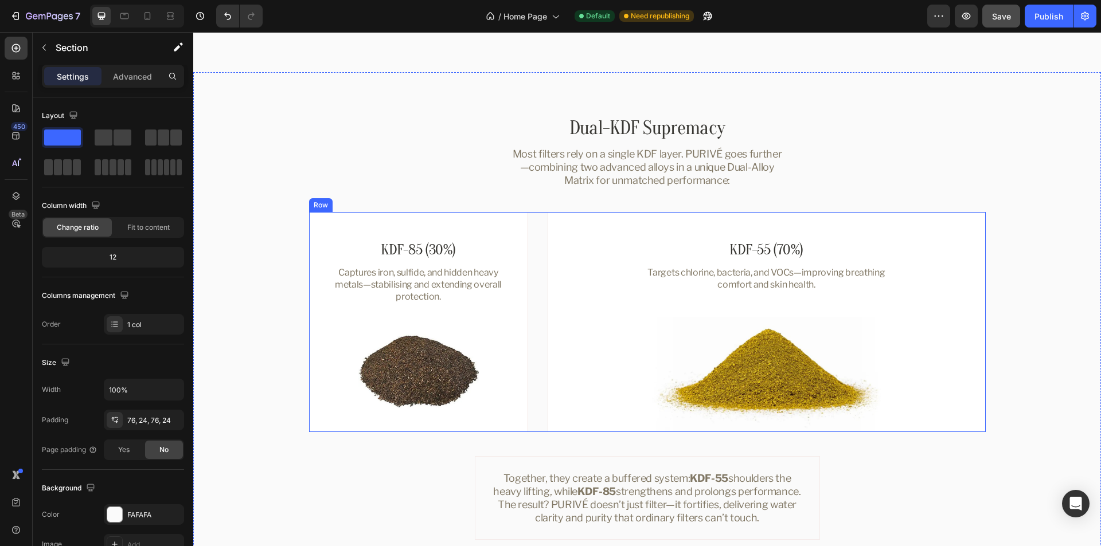
click at [533, 257] on div "KDF-85 (30%) Heading Captures iron, sulfide, and hidden heavy metals—stabilisin…" at bounding box center [647, 322] width 677 height 220
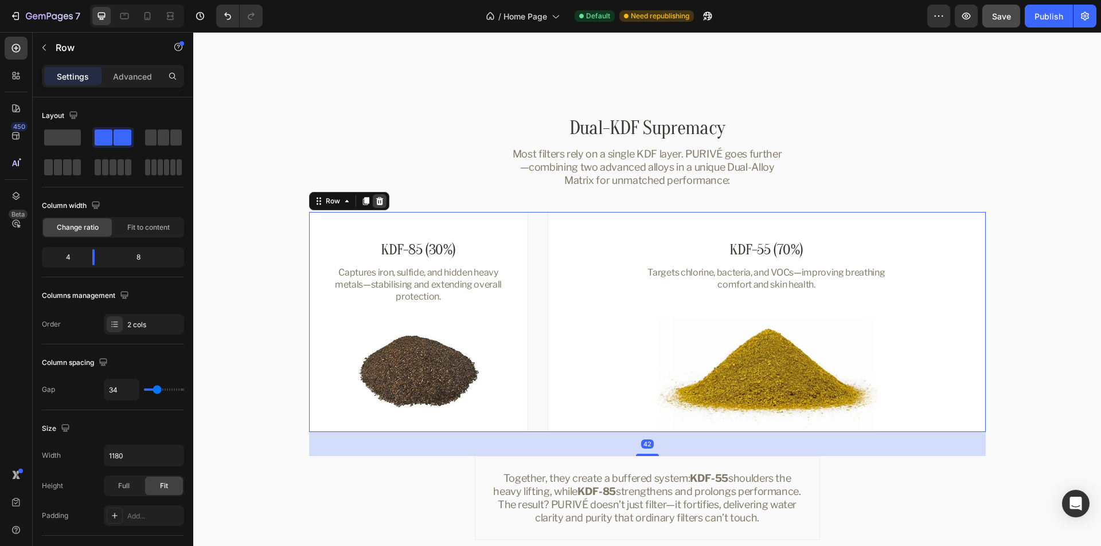
click at [376, 204] on icon at bounding box center [379, 201] width 9 height 9
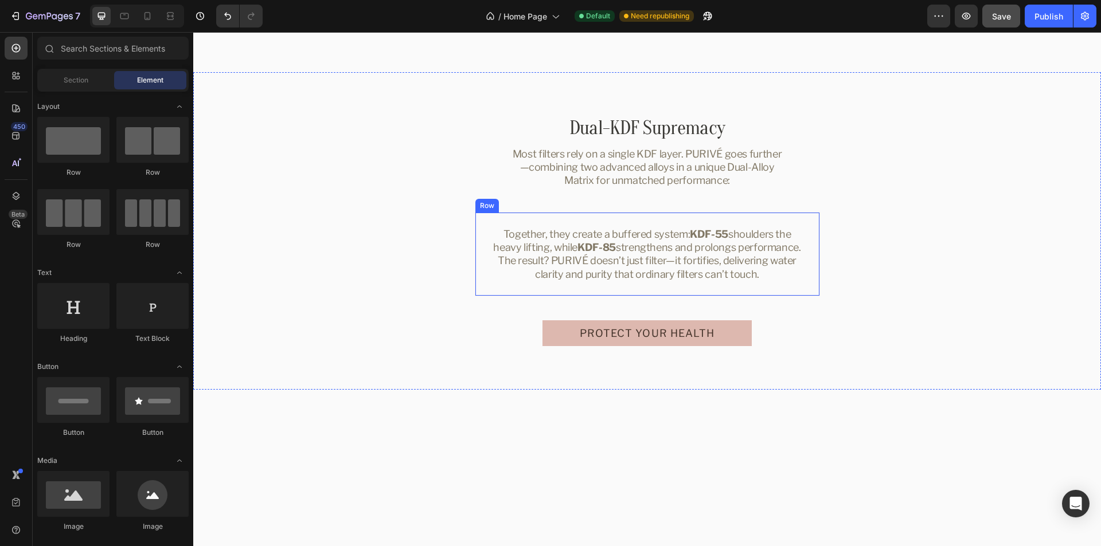
click at [476, 240] on div "Together, they create a buffered system: KDF-55 shoulders the heavy lifting, wh…" at bounding box center [647, 254] width 345 height 84
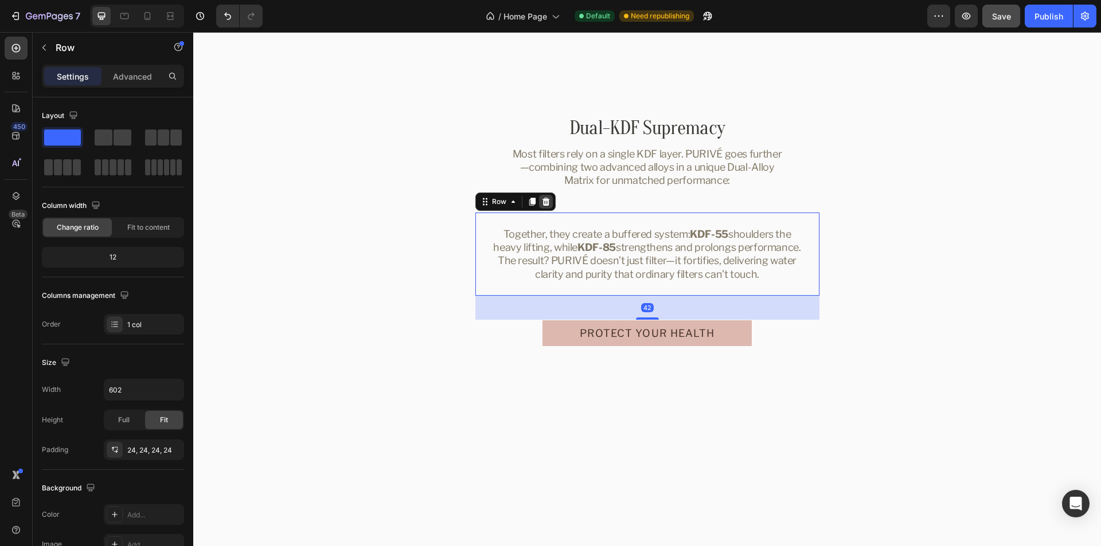
click at [541, 201] on icon at bounding box center [545, 201] width 9 height 9
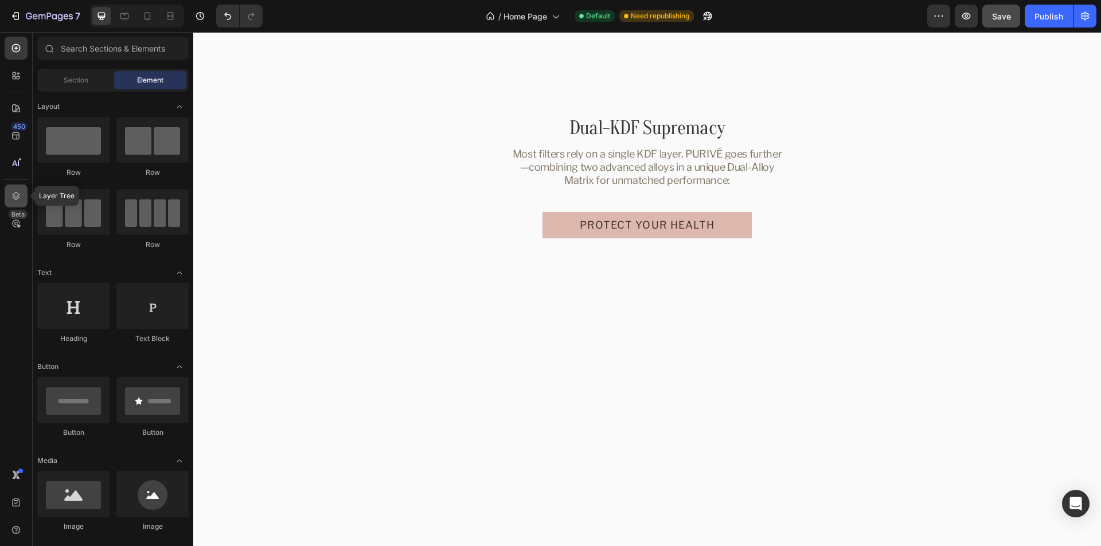
click at [18, 199] on icon at bounding box center [16, 196] width 7 height 8
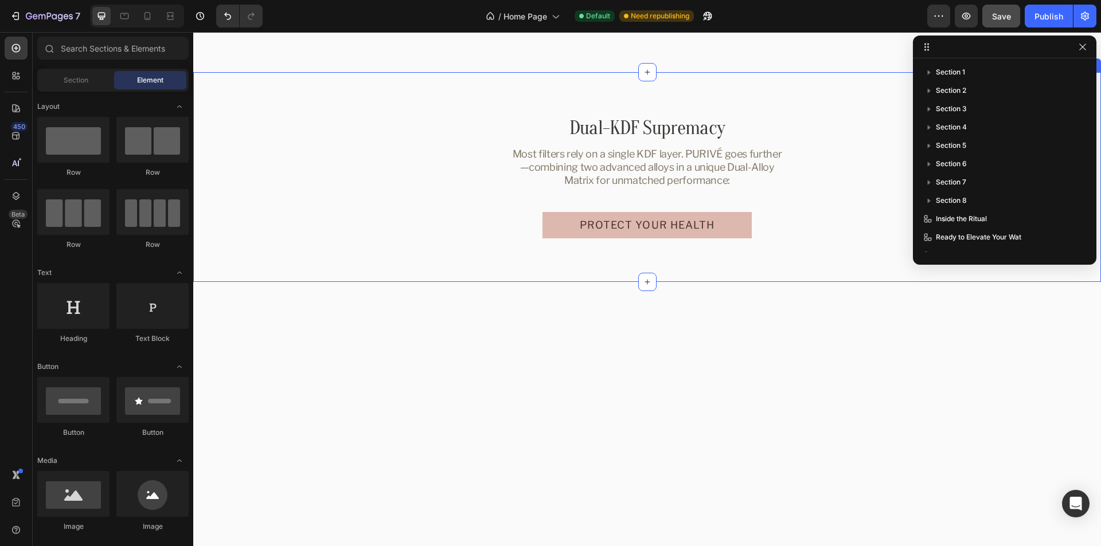
click at [814, 193] on div "Dual-KDF Supremacy Heading Most filters rely on a single KDF layer. PURIVÉ goes…" at bounding box center [647, 177] width 880 height 123
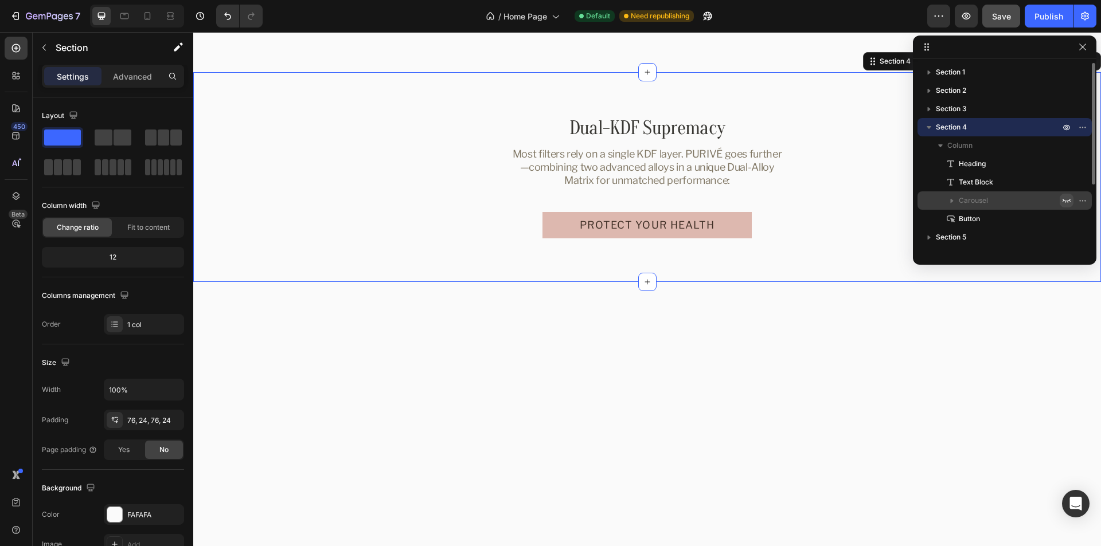
click at [1064, 199] on icon "button" at bounding box center [1066, 200] width 9 height 9
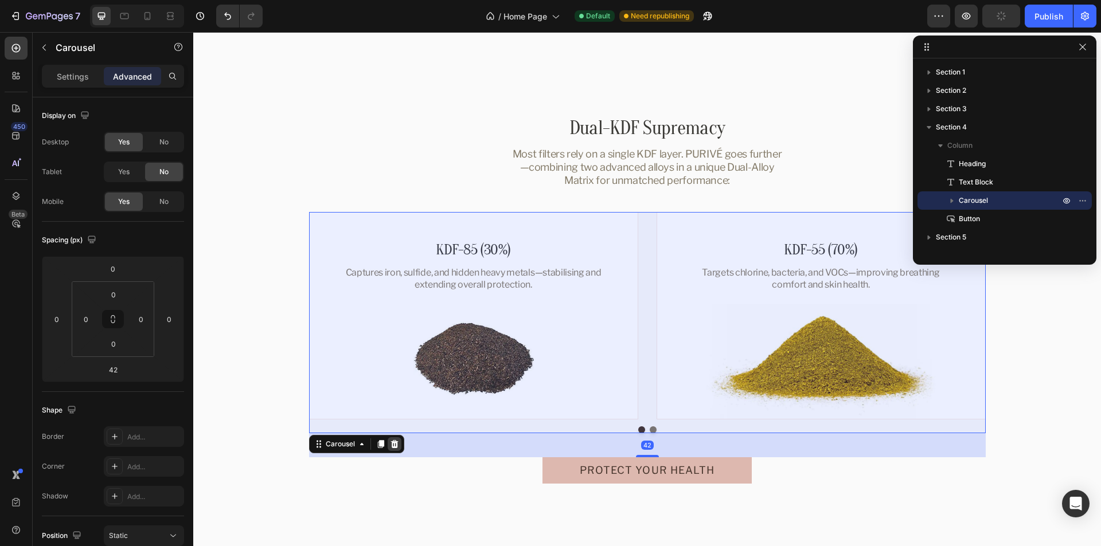
click at [390, 445] on icon at bounding box center [394, 444] width 9 height 9
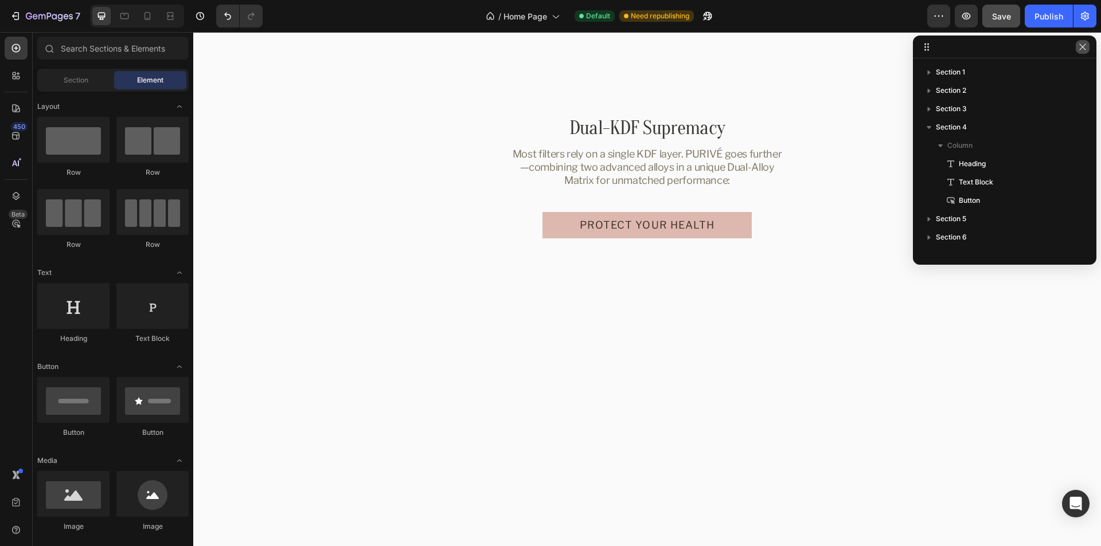
click at [1080, 43] on icon "button" at bounding box center [1082, 46] width 9 height 9
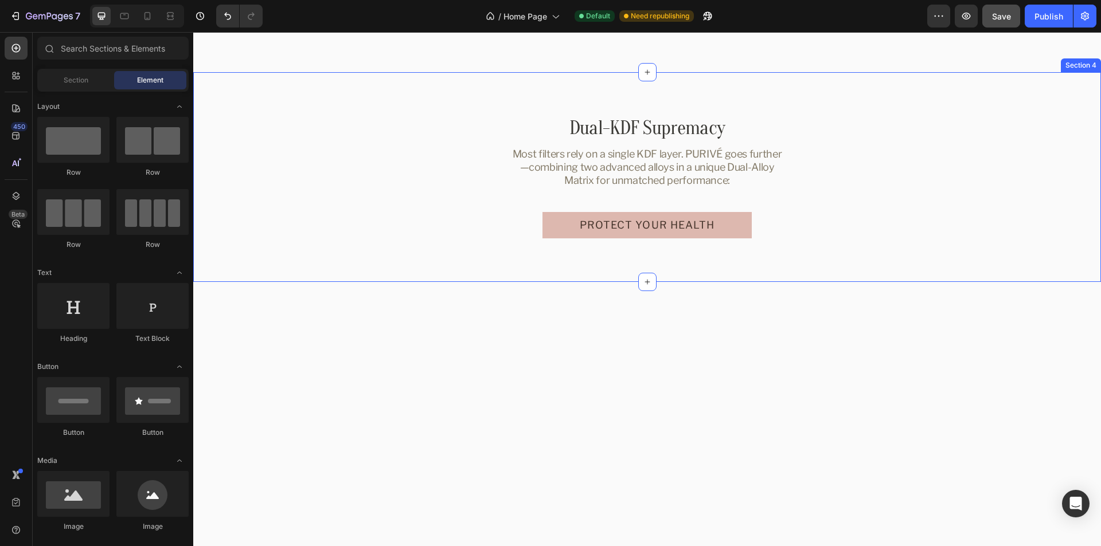
click at [1065, 262] on div "Dual-KDF Supremacy Heading Most filters rely on a single KDF layer. PURIVÉ goes…" at bounding box center [647, 177] width 908 height 210
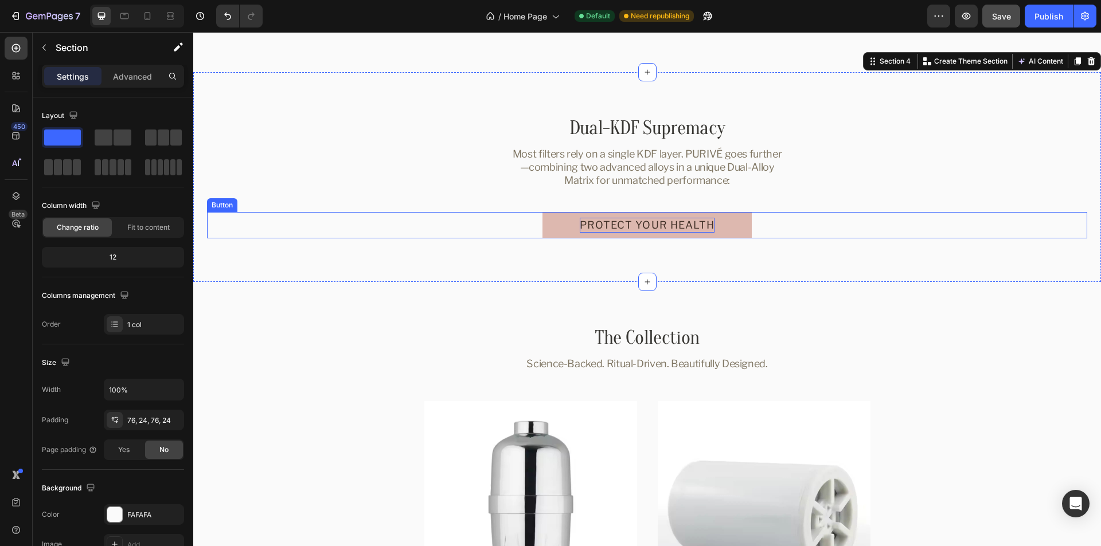
click at [648, 226] on p "Protect your health" at bounding box center [647, 225] width 135 height 15
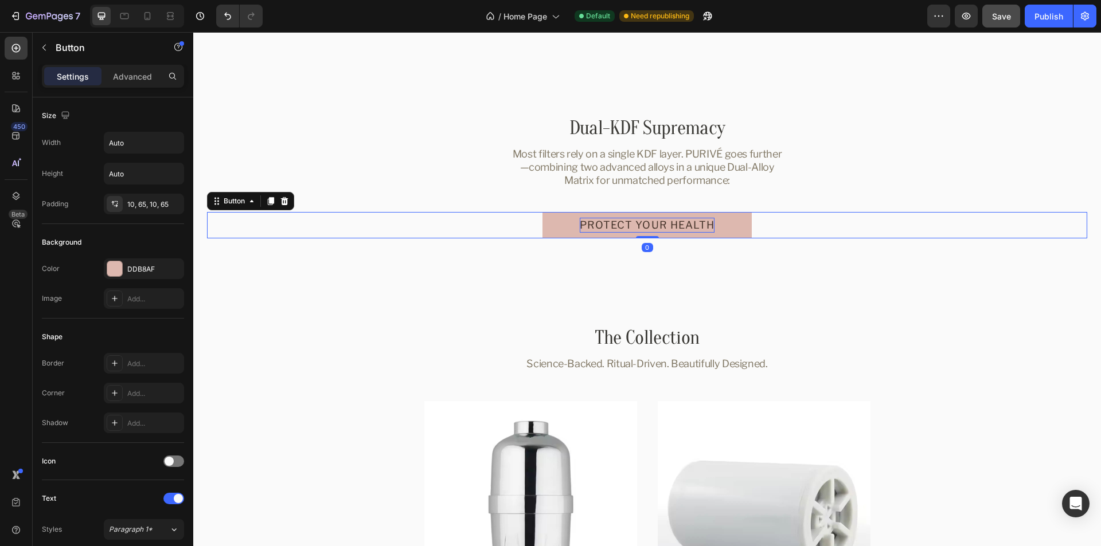
click at [683, 225] on p "Protect your health" at bounding box center [647, 225] width 135 height 15
click at [807, 222] on div "Discover PURIVÉ Button 0" at bounding box center [647, 225] width 880 height 26
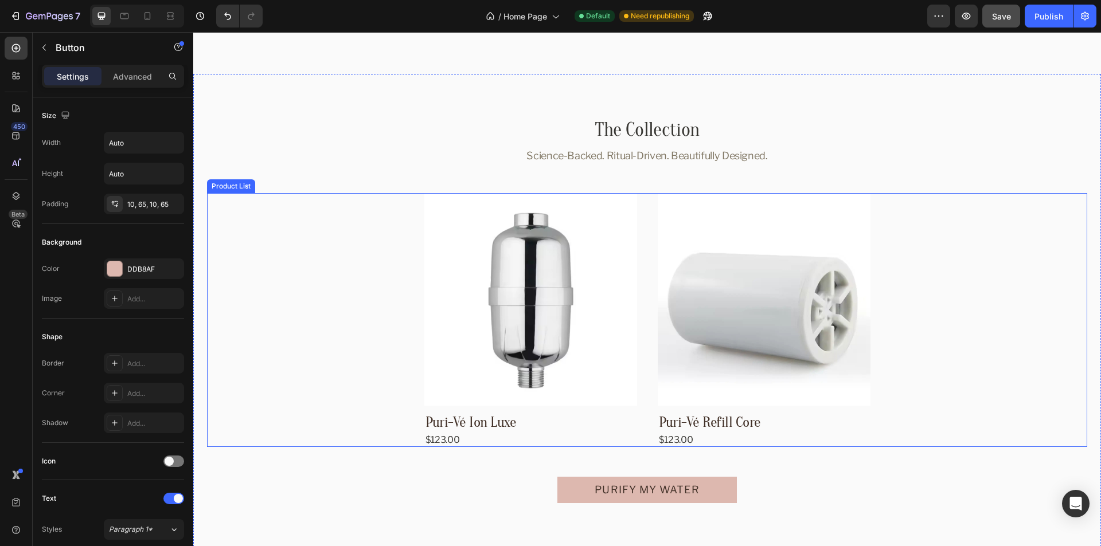
scroll to position [1997, 0]
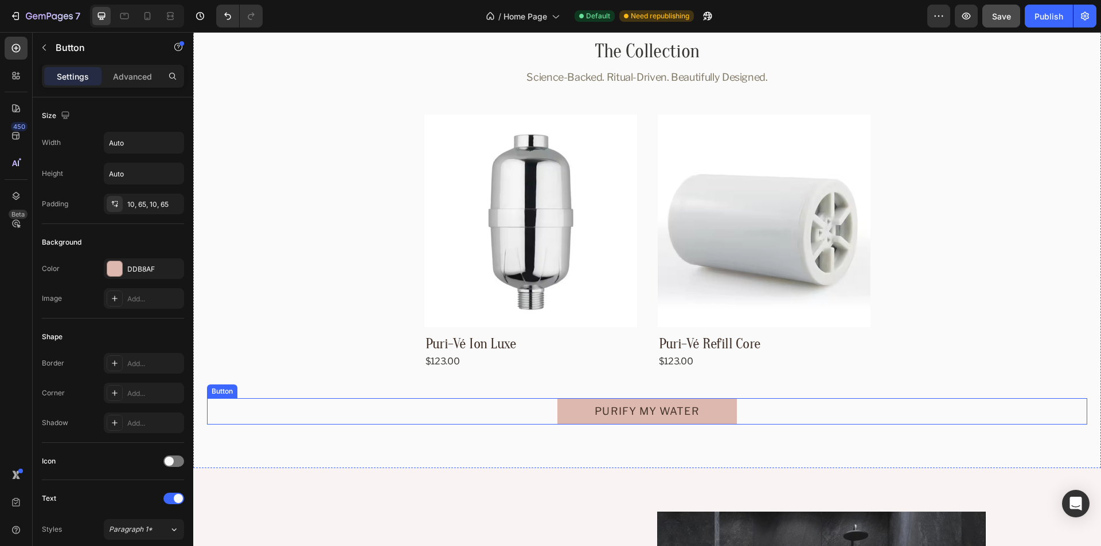
click at [907, 405] on div "Purify my water Button" at bounding box center [647, 411] width 880 height 26
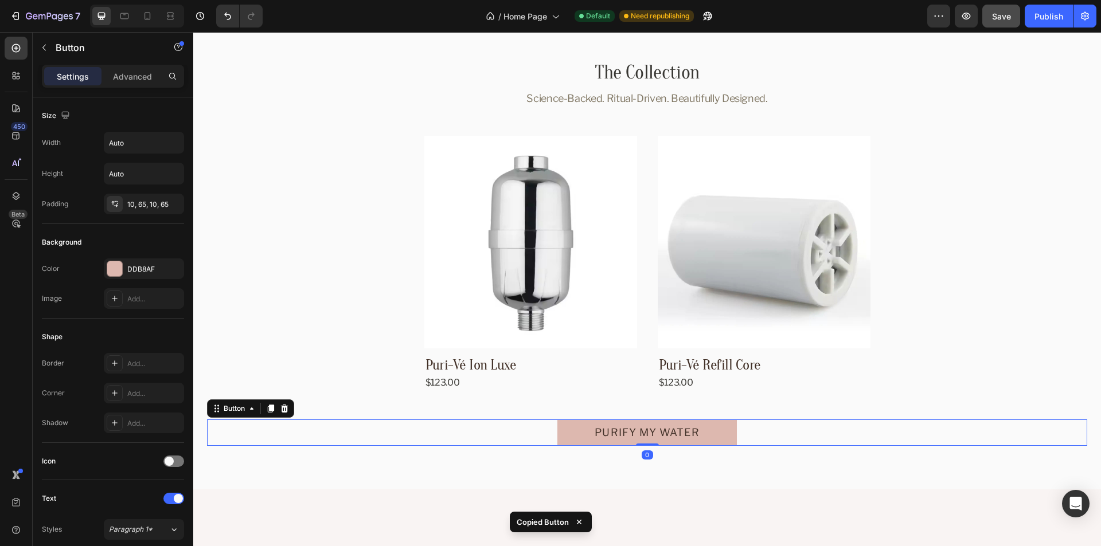
scroll to position [1652, 0]
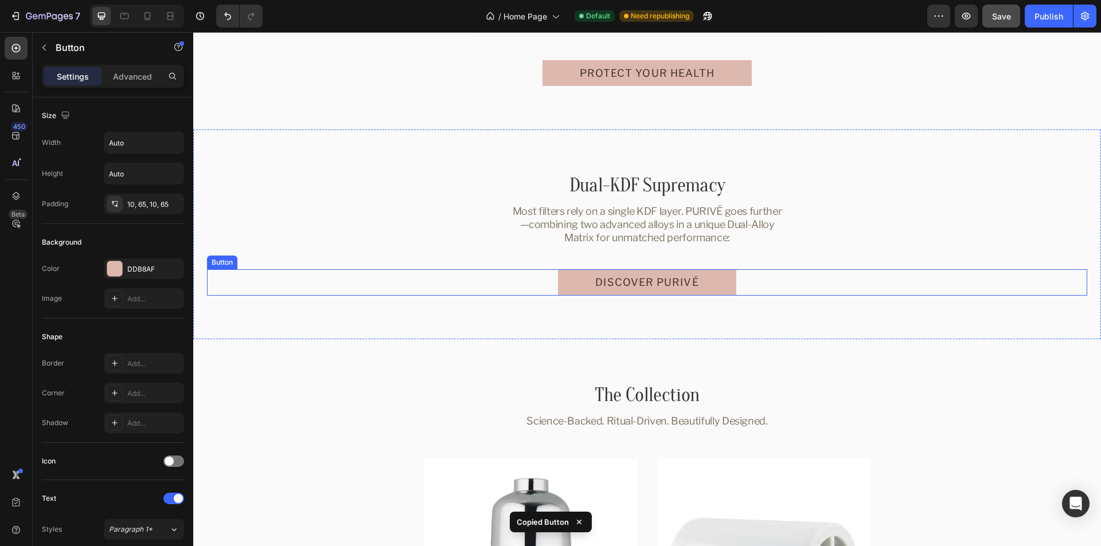
click at [800, 286] on div "Discover PURIVÉ Button" at bounding box center [647, 282] width 880 height 26
click at [131, 17] on div at bounding box center [124, 16] width 18 height 18
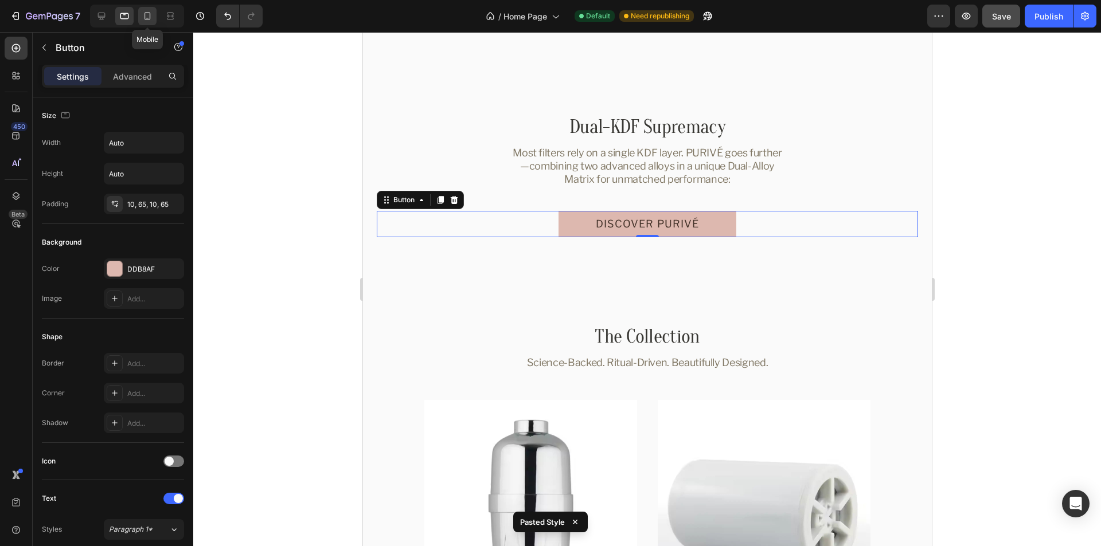
scroll to position [1850, 0]
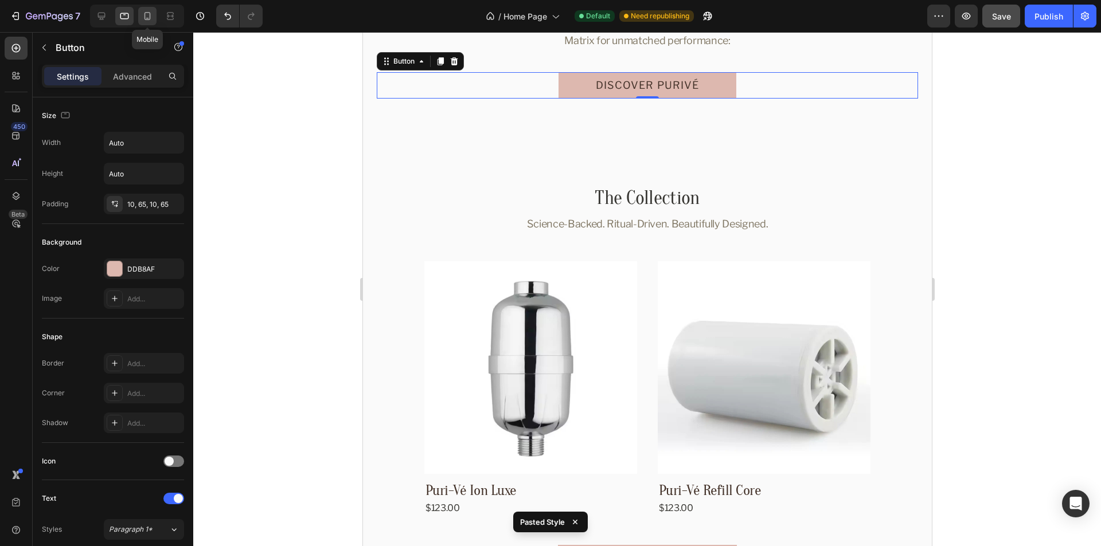
click at [147, 15] on icon at bounding box center [147, 15] width 11 height 11
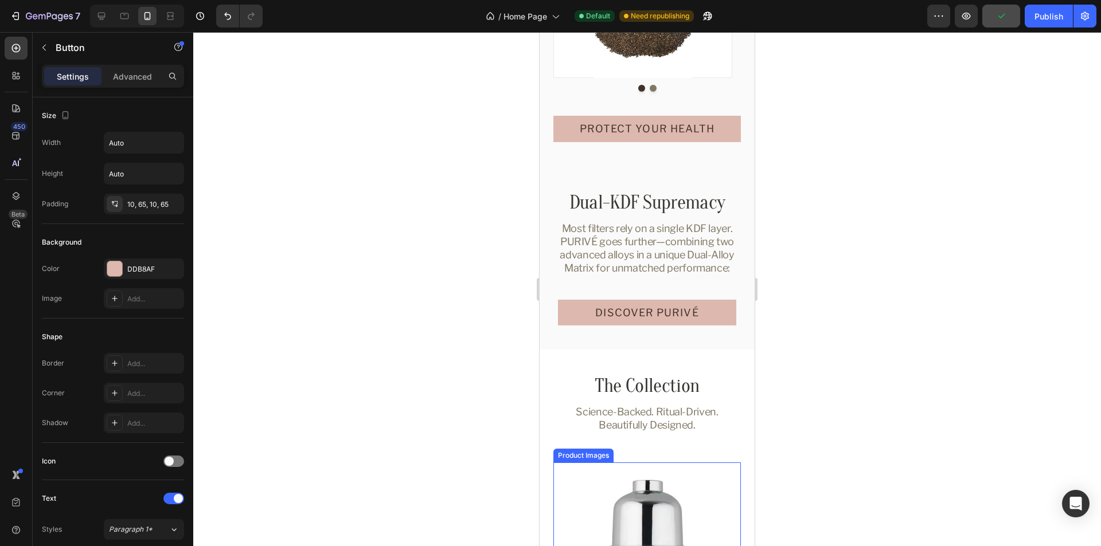
scroll to position [1506, 0]
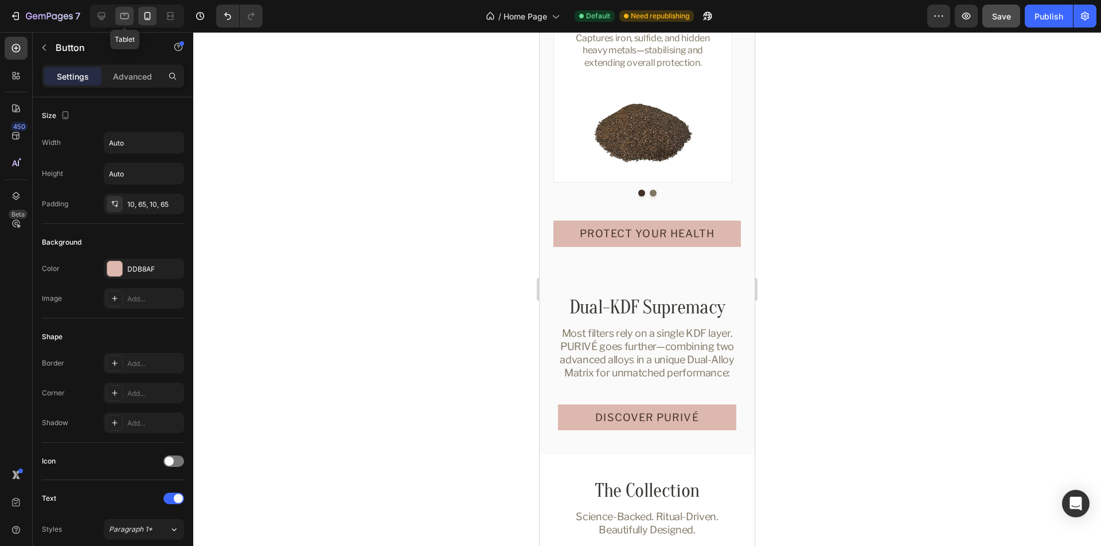
click at [124, 14] on icon at bounding box center [124, 16] width 9 height 6
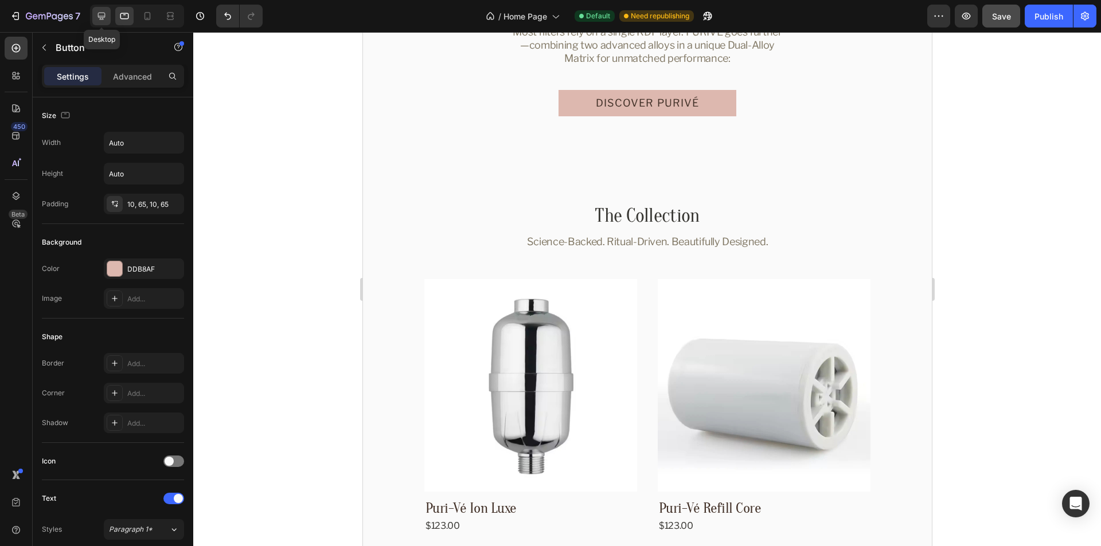
scroll to position [1850, 0]
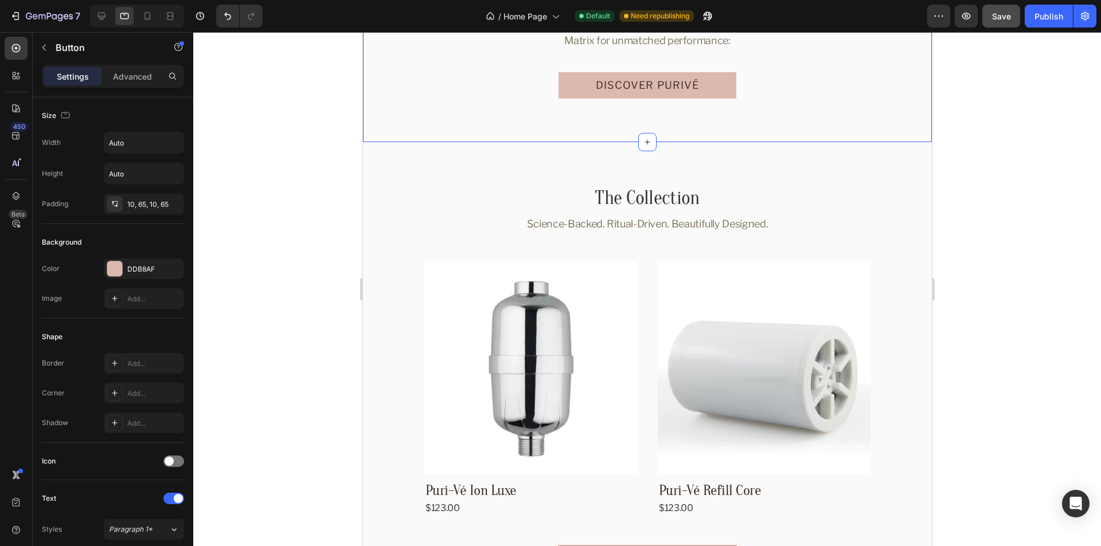
click at [834, 130] on div "Dual-KDF Supremacy Heading Most filters rely on a single KDF layer. PURIVÉ goes…" at bounding box center [646, 37] width 569 height 210
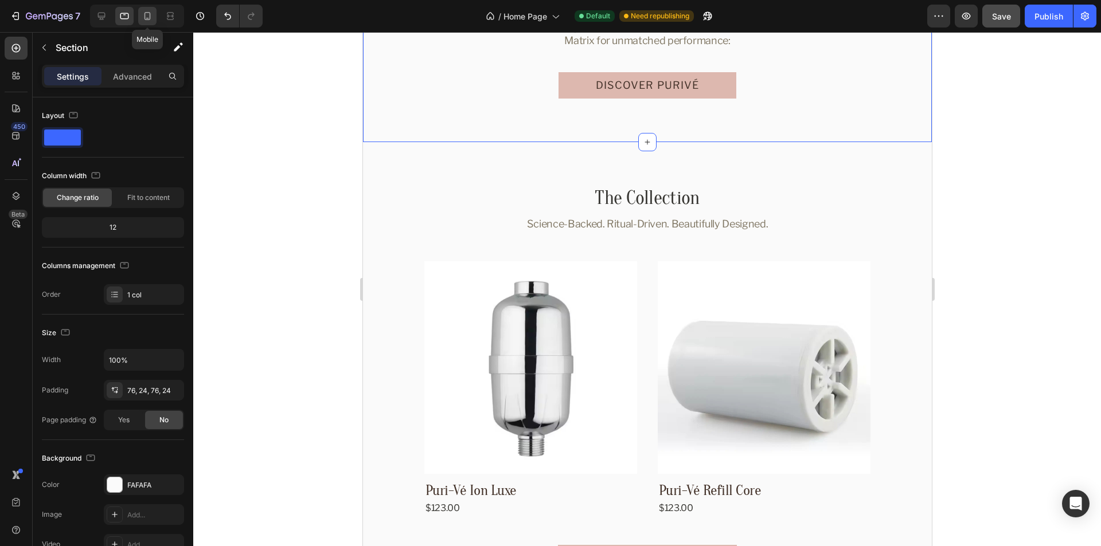
click at [147, 15] on icon at bounding box center [147, 15] width 11 height 11
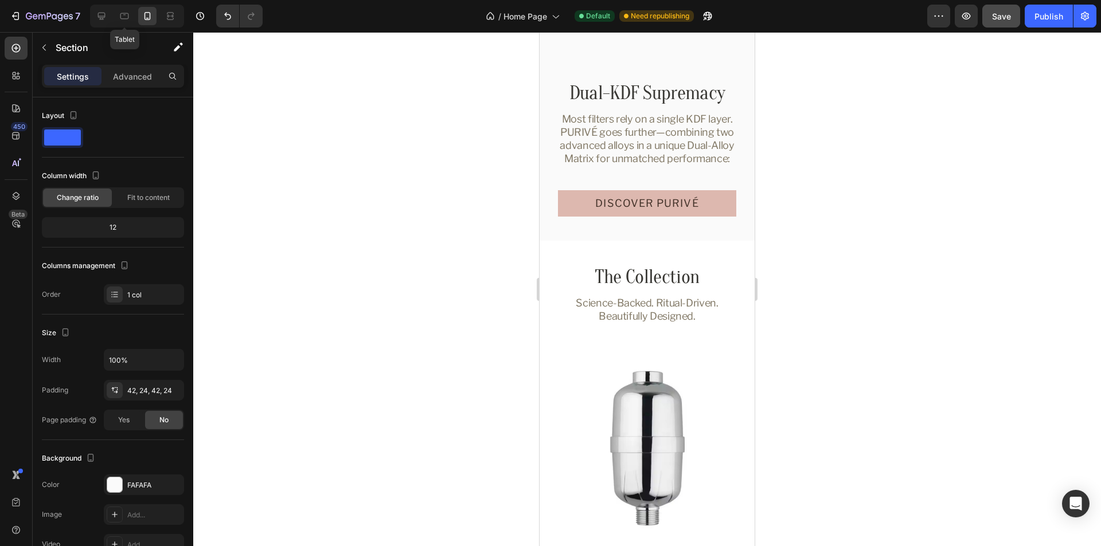
click at [101, 16] on icon at bounding box center [101, 16] width 7 height 7
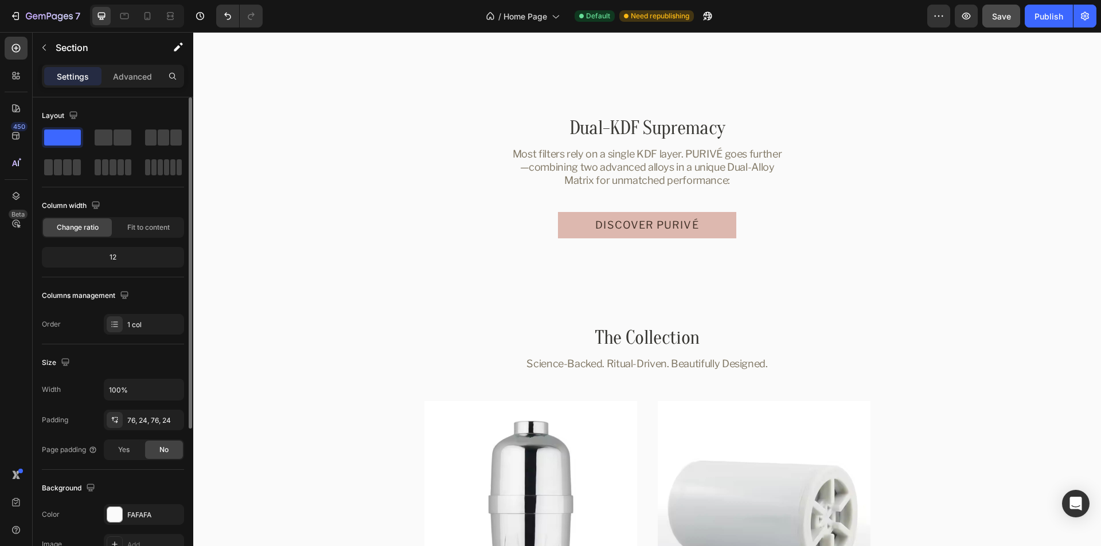
scroll to position [115, 0]
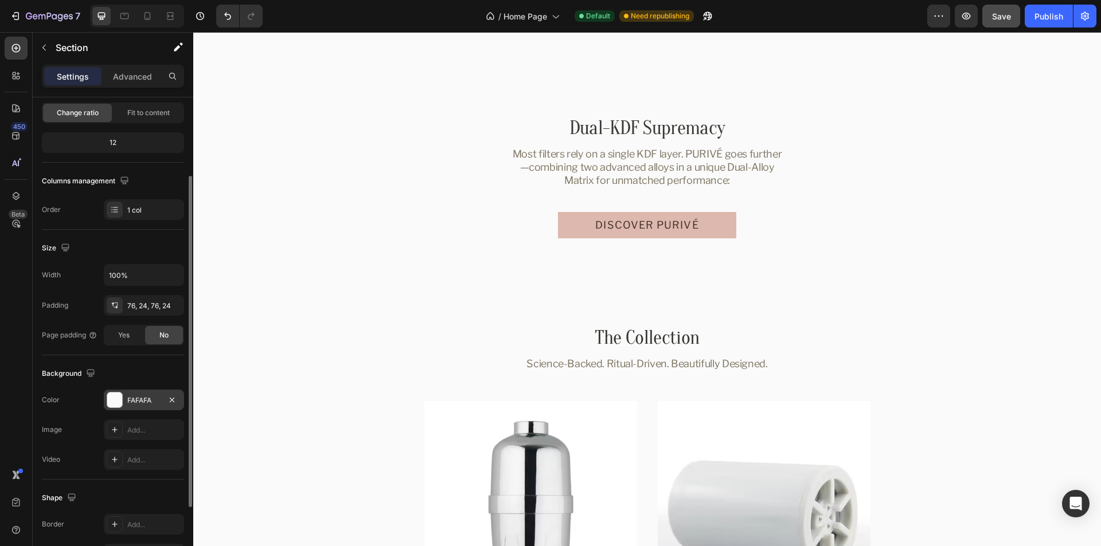
click at [132, 403] on div "FAFAFA" at bounding box center [143, 401] width 33 height 10
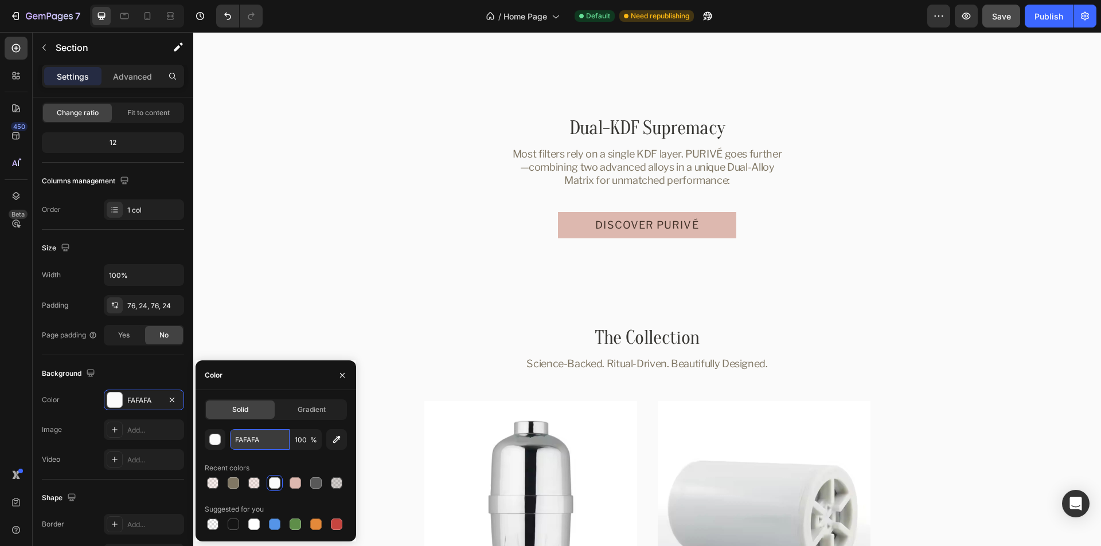
click at [257, 443] on input "FAFAFA" at bounding box center [260, 439] width 60 height 21
paste input "#F6F1E7"
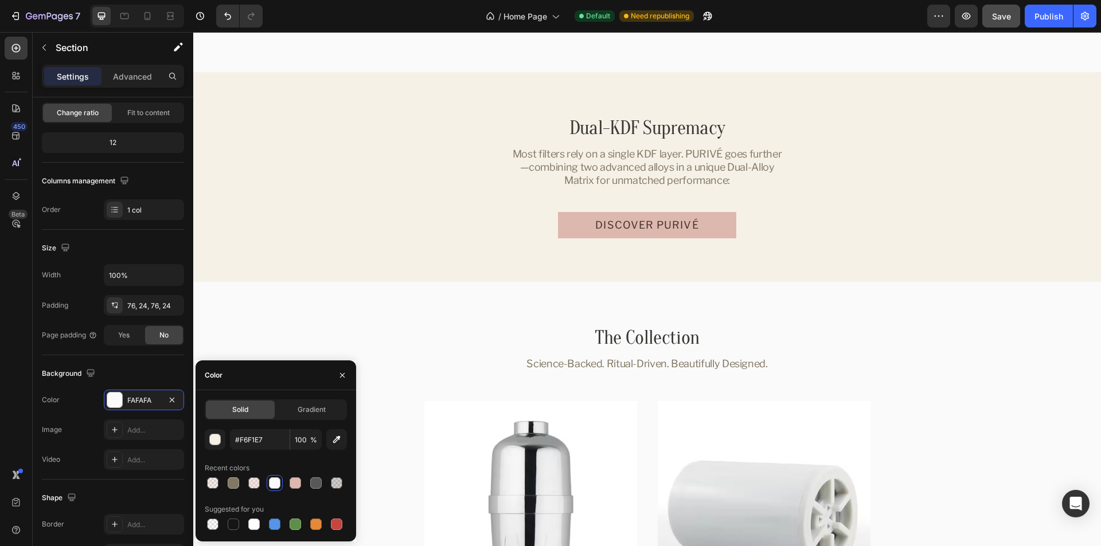
click at [267, 376] on div "Color" at bounding box center [276, 376] width 161 height 30
type input "F6F1E7"
click at [337, 375] on button "button" at bounding box center [342, 375] width 18 height 18
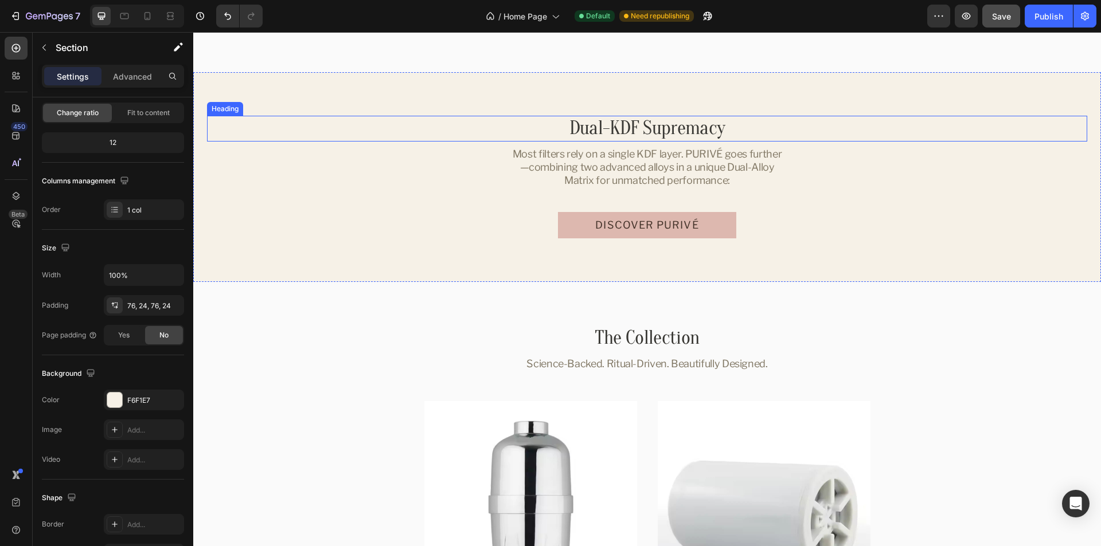
click at [643, 130] on h2 "Dual-KDF Supremacy" at bounding box center [647, 129] width 677 height 26
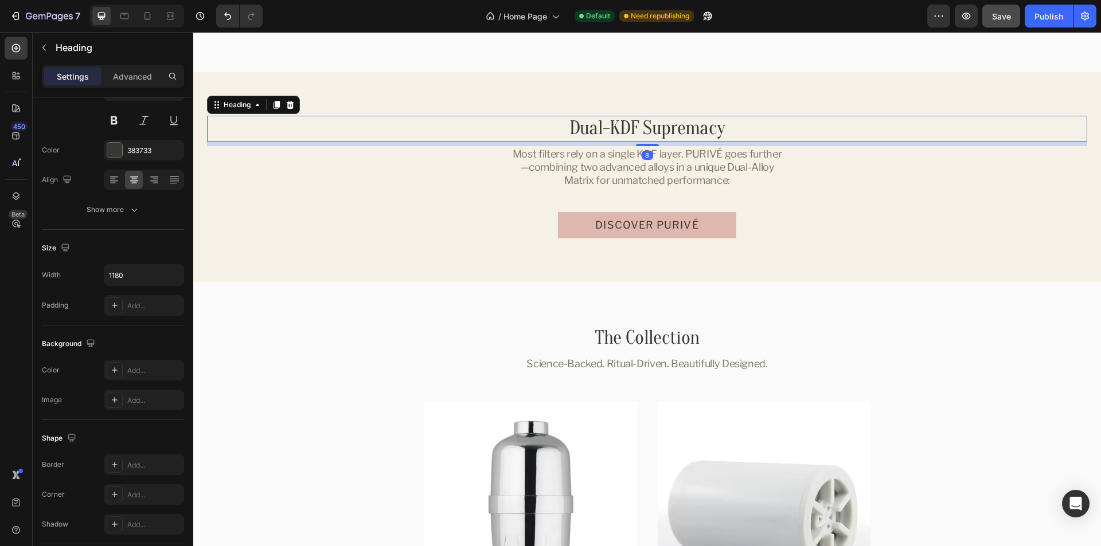
scroll to position [0, 0]
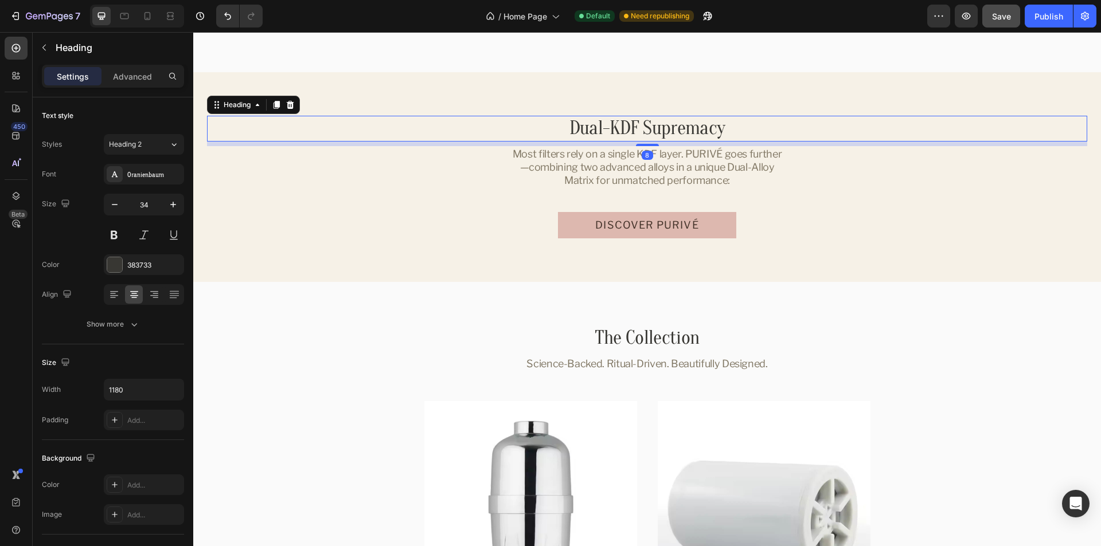
click at [678, 131] on h2 "Dual-KDF Supremacy" at bounding box center [647, 129] width 677 height 26
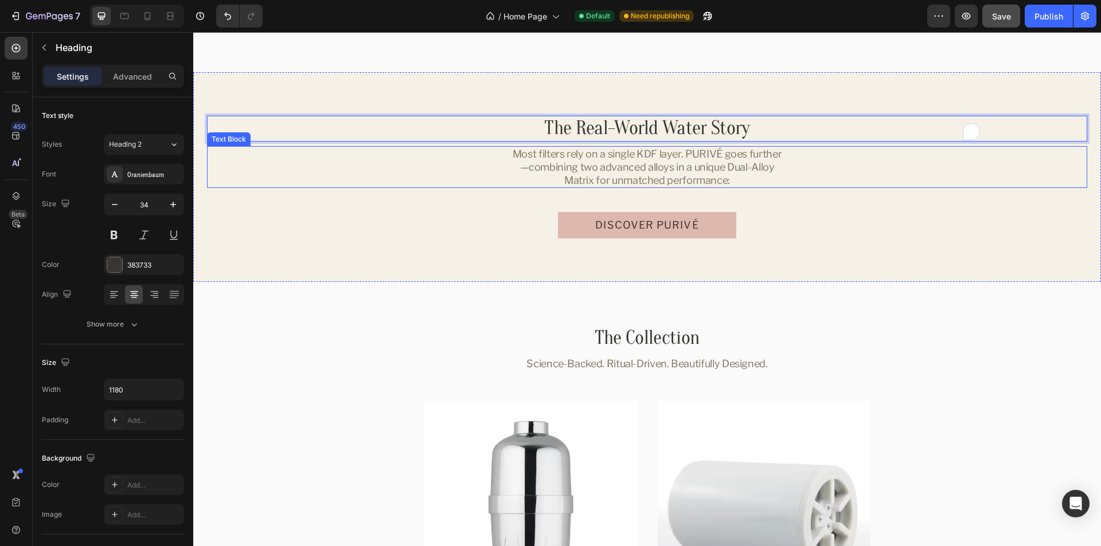
click at [760, 163] on p "Most filters rely on a single KDF layer. PURIVÉ goes further—combining two adva…" at bounding box center [647, 167] width 276 height 40
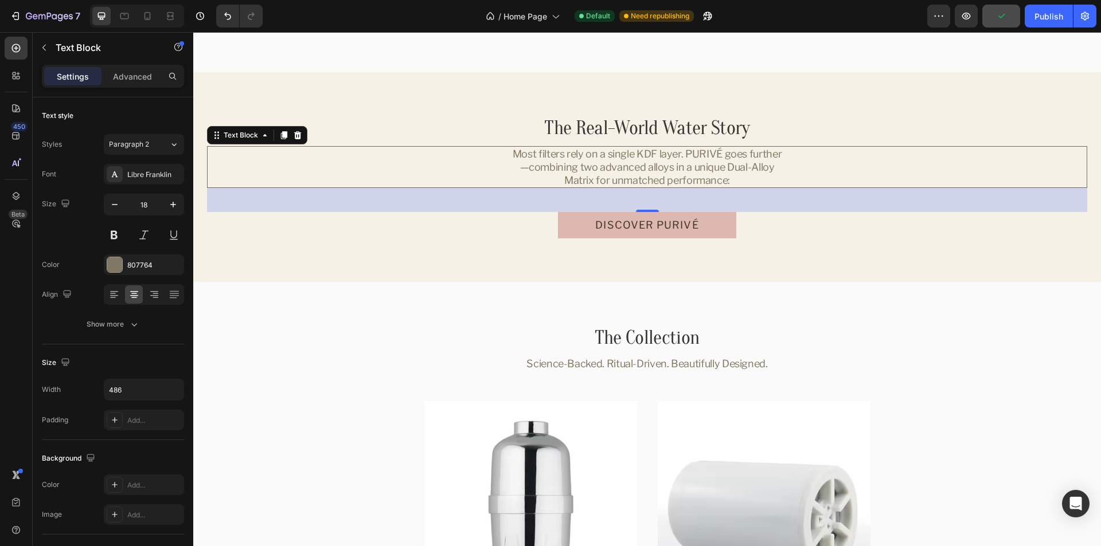
click at [700, 158] on p "Most filters rely on a single KDF layer. PURIVÉ goes further—combining two adva…" at bounding box center [647, 167] width 276 height 40
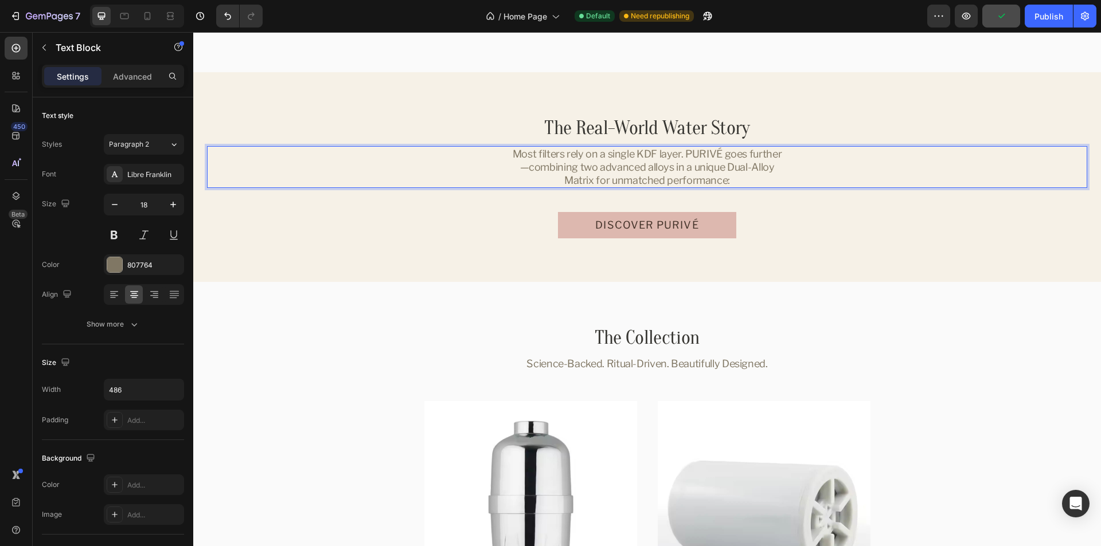
click at [721, 159] on p "Most filters rely on a single KDF layer. PURIVÉ goes further—combining two adva…" at bounding box center [647, 167] width 276 height 40
click at [869, 167] on div "Your shower water isn’t just chlorine—it carries metals, sulfides, and hidden g…" at bounding box center [647, 167] width 880 height 42
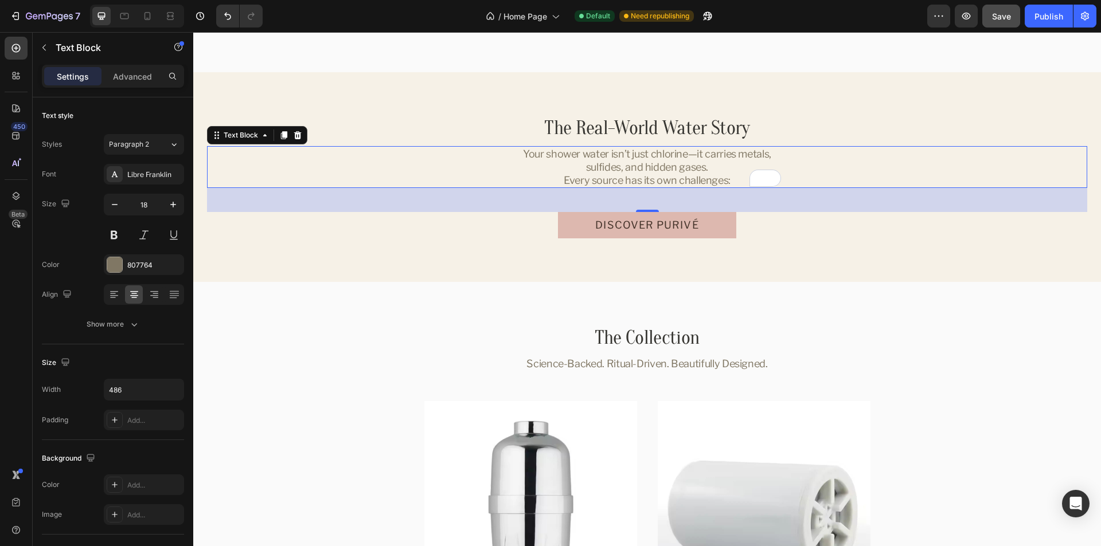
click at [726, 167] on p "Your shower water isn’t just chlorine—it carries metals, sulfides, and hidden g…" at bounding box center [647, 167] width 276 height 40
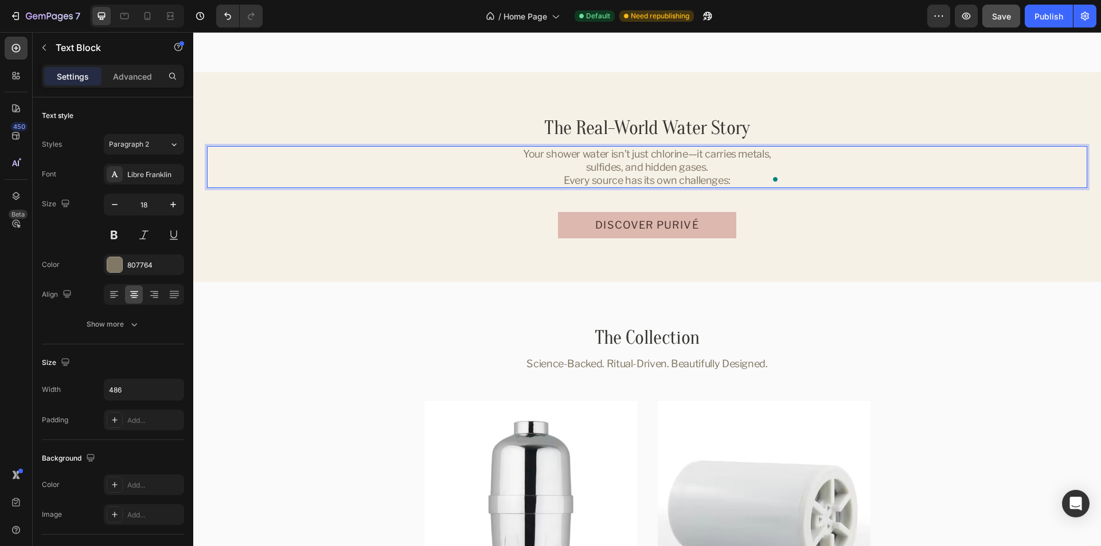
click at [819, 170] on div "Your shower water isn’t just chlorine—it carries metals, sulfides, and hidden g…" at bounding box center [647, 167] width 880 height 42
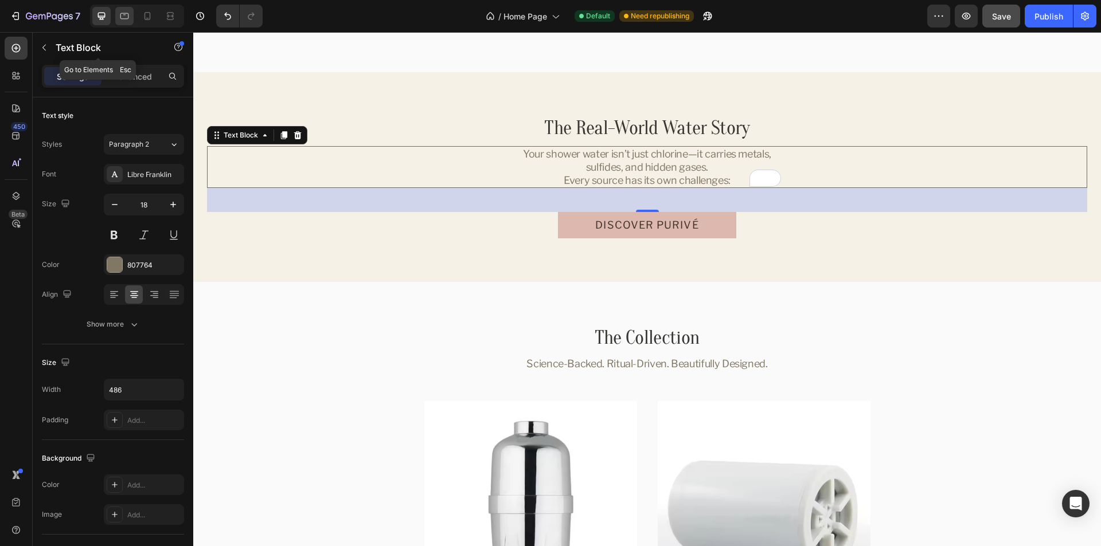
click at [126, 18] on icon at bounding box center [124, 16] width 9 height 6
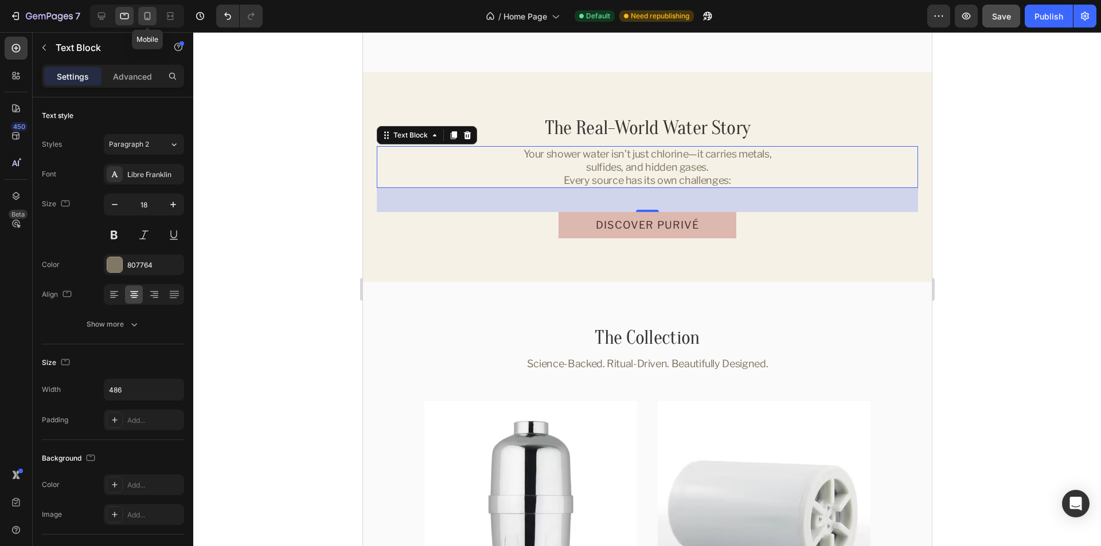
click at [149, 14] on icon at bounding box center [147, 15] width 11 height 11
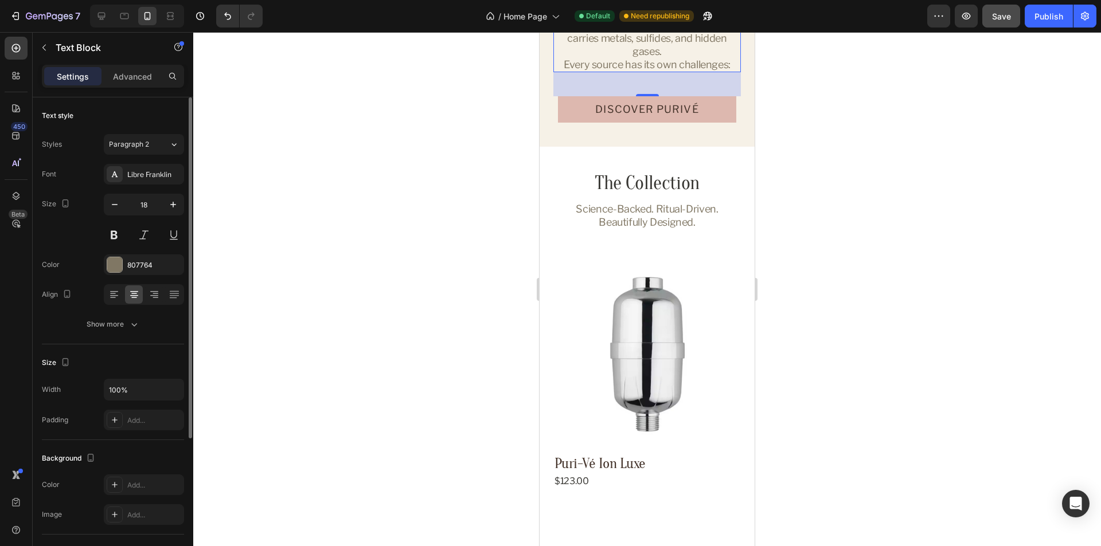
scroll to position [1710, 0]
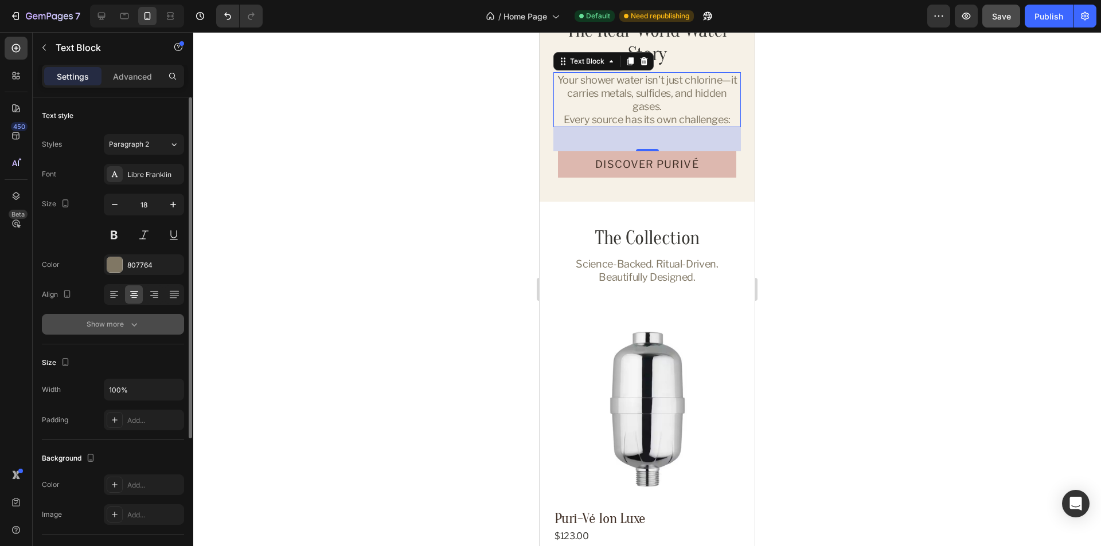
click at [136, 326] on icon "button" at bounding box center [133, 324] width 11 height 11
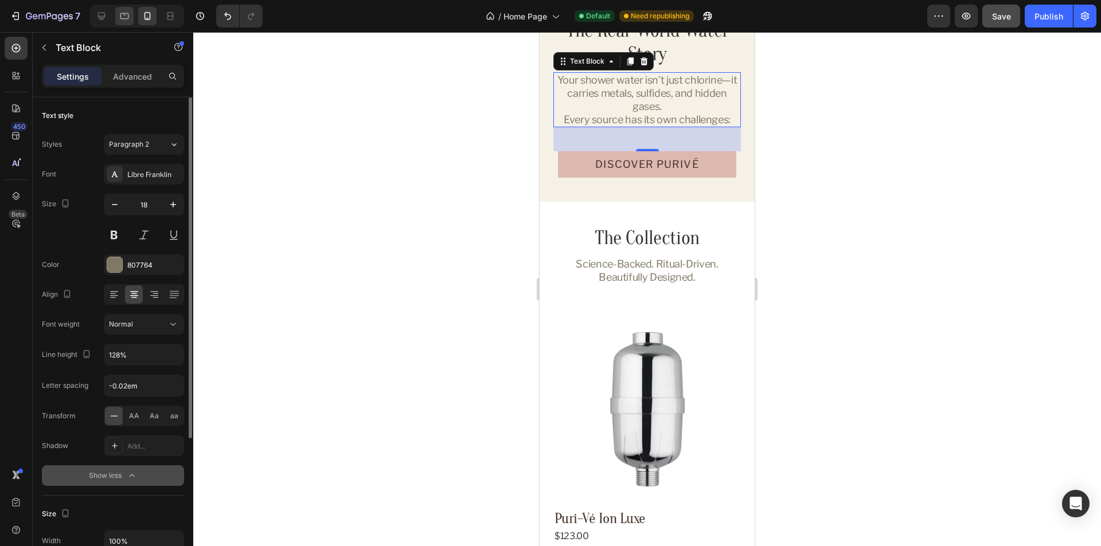
click at [118, 12] on div at bounding box center [124, 16] width 18 height 18
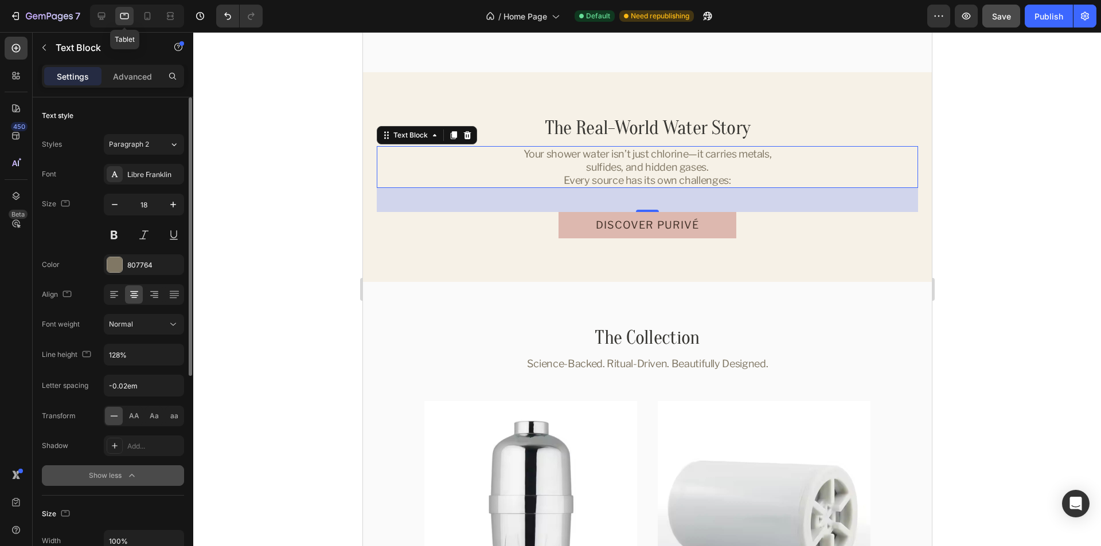
type input "486"
click at [97, 12] on icon at bounding box center [101, 15] width 11 height 11
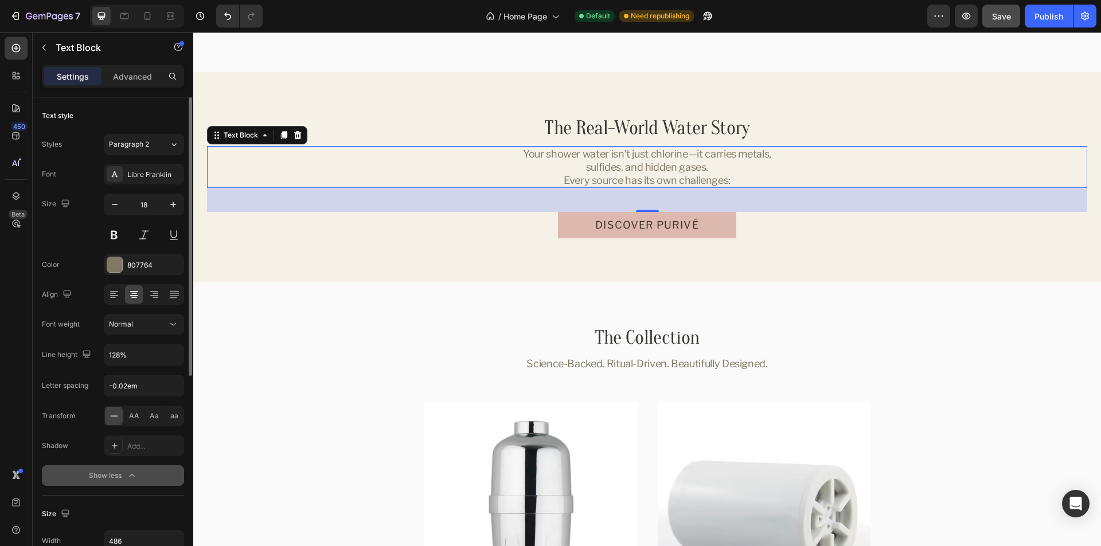
scroll to position [1784, 0]
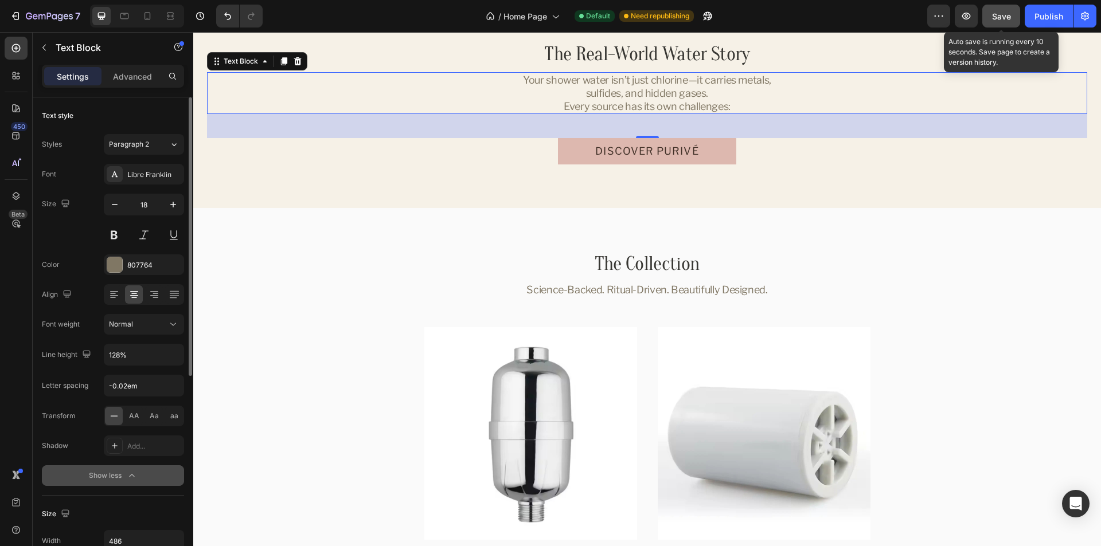
click at [1002, 10] on div "Save" at bounding box center [1001, 16] width 19 height 12
click at [136, 76] on p "Advanced" at bounding box center [132, 77] width 39 height 12
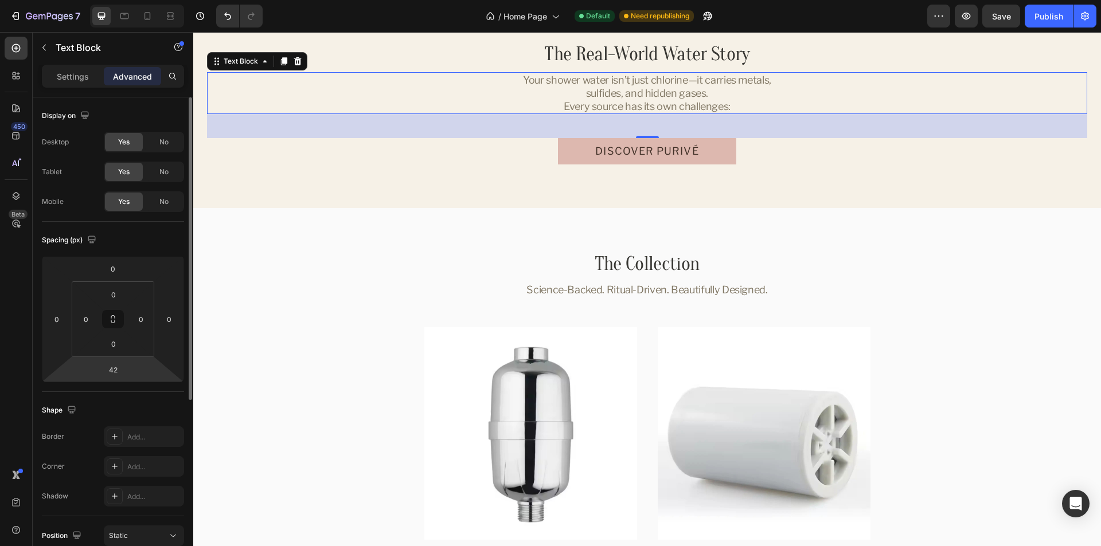
click at [161, 0] on html "7 Version history / Home Page Default Need republishing Preview Save Publish 45…" at bounding box center [550, 0] width 1101 height 0
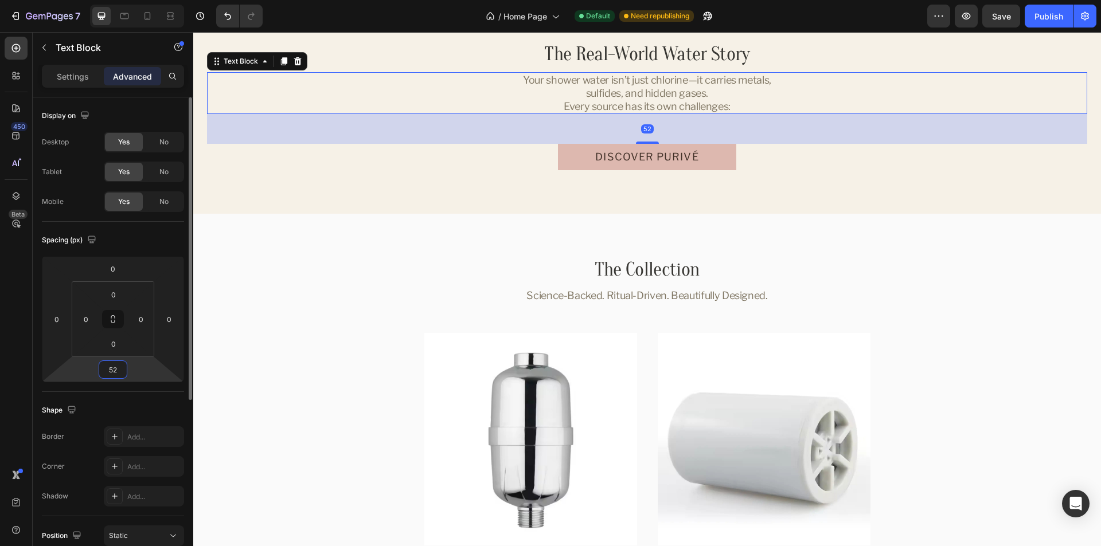
click at [142, 236] on div "Spacing (px)" at bounding box center [113, 240] width 142 height 18
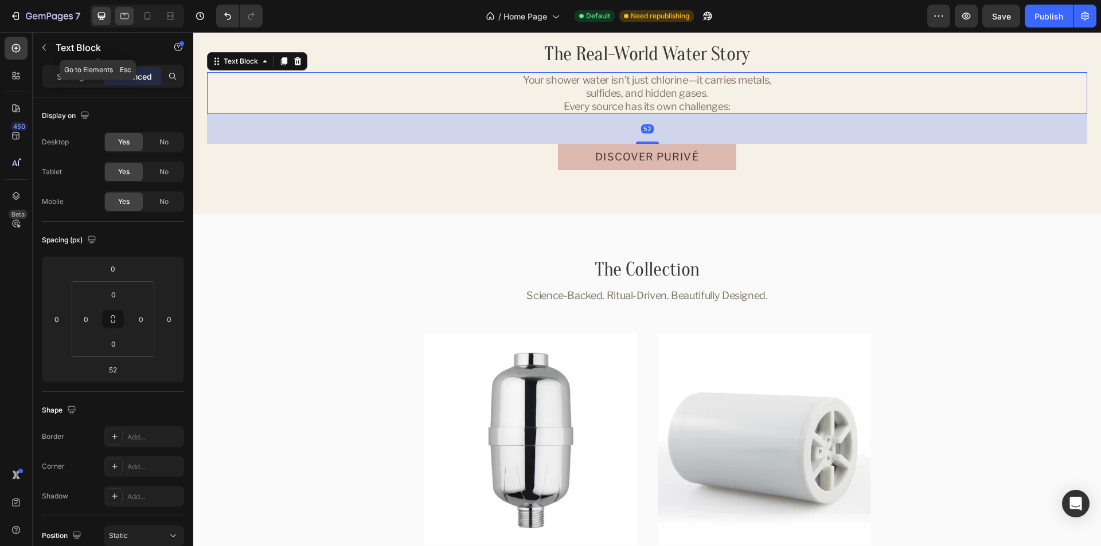
click at [118, 21] on div at bounding box center [124, 16] width 18 height 18
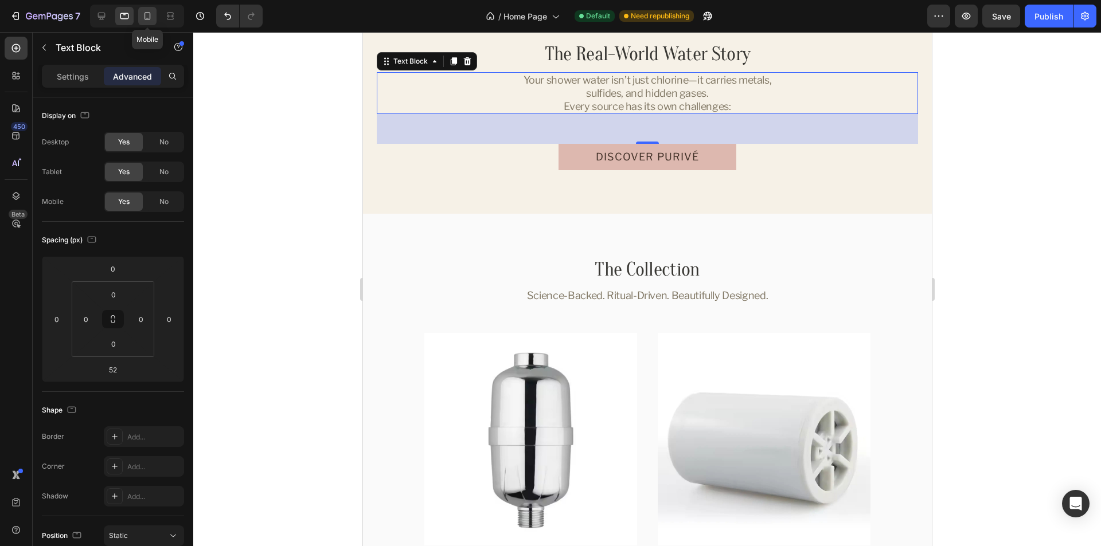
click at [144, 17] on icon at bounding box center [147, 15] width 11 height 11
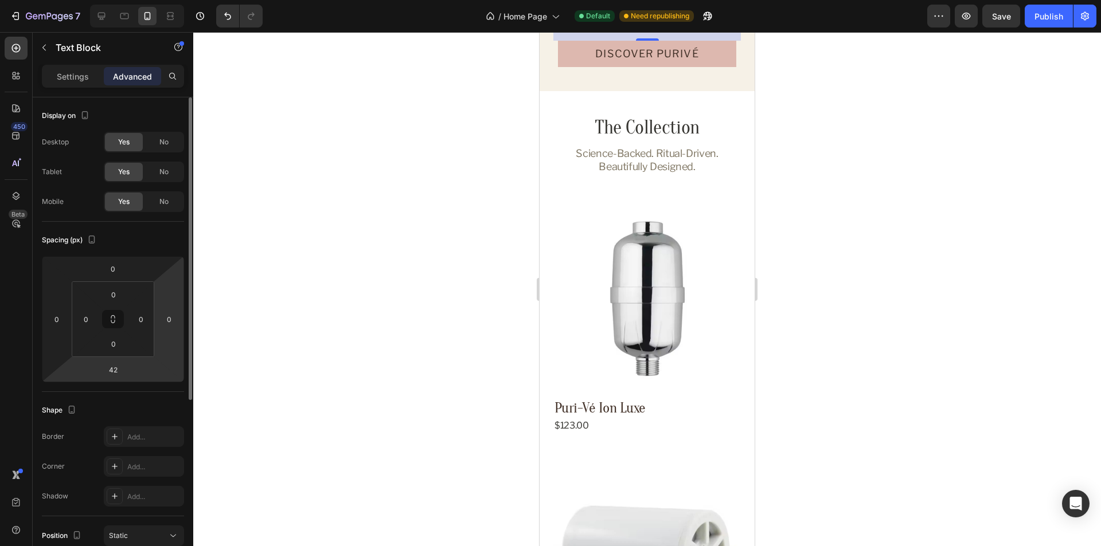
click at [154, 0] on html "7 Version history / Home Page Default Need republishing Preview Save Publish 45…" at bounding box center [550, 0] width 1101 height 0
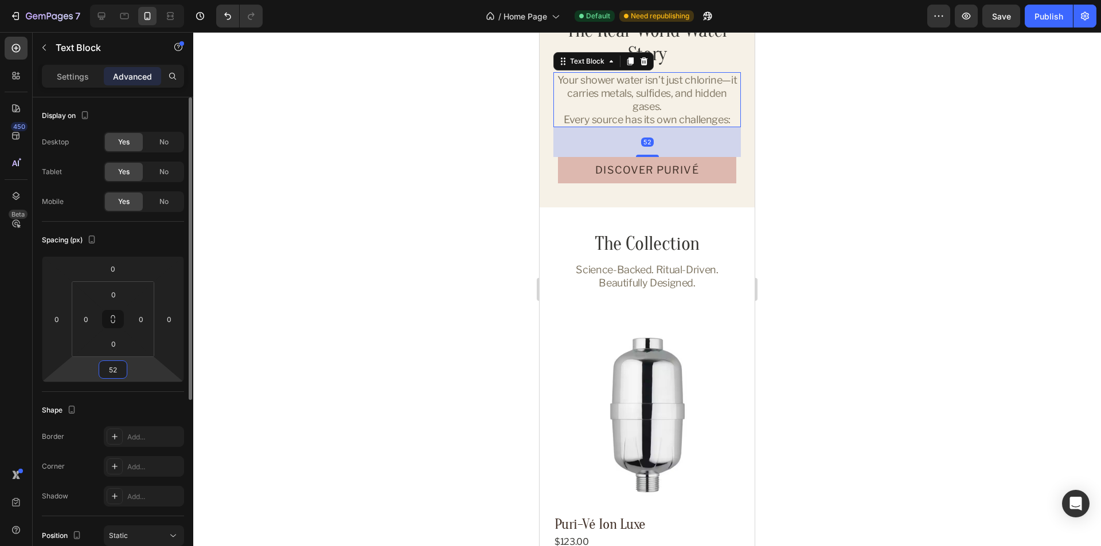
type input "52"
click at [153, 237] on div "Spacing (px)" at bounding box center [113, 240] width 142 height 18
click at [124, 20] on icon at bounding box center [124, 15] width 11 height 11
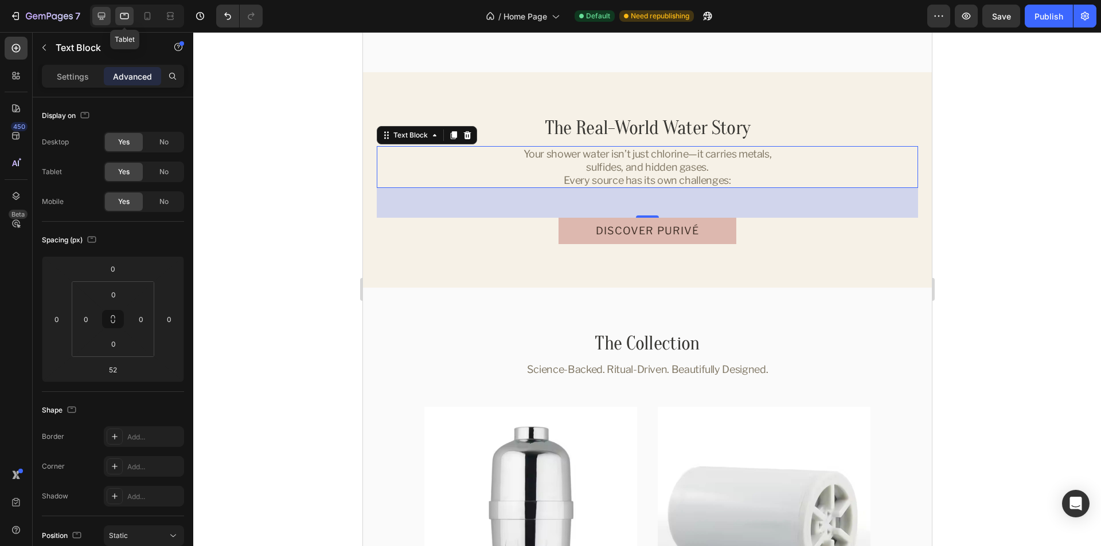
click at [106, 16] on icon at bounding box center [101, 15] width 11 height 11
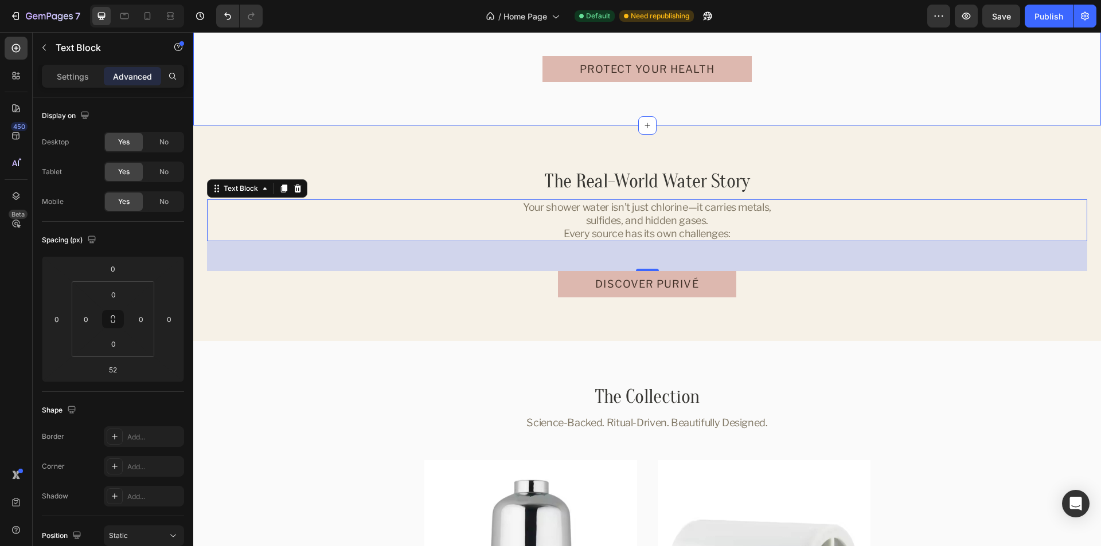
scroll to position [1669, 0]
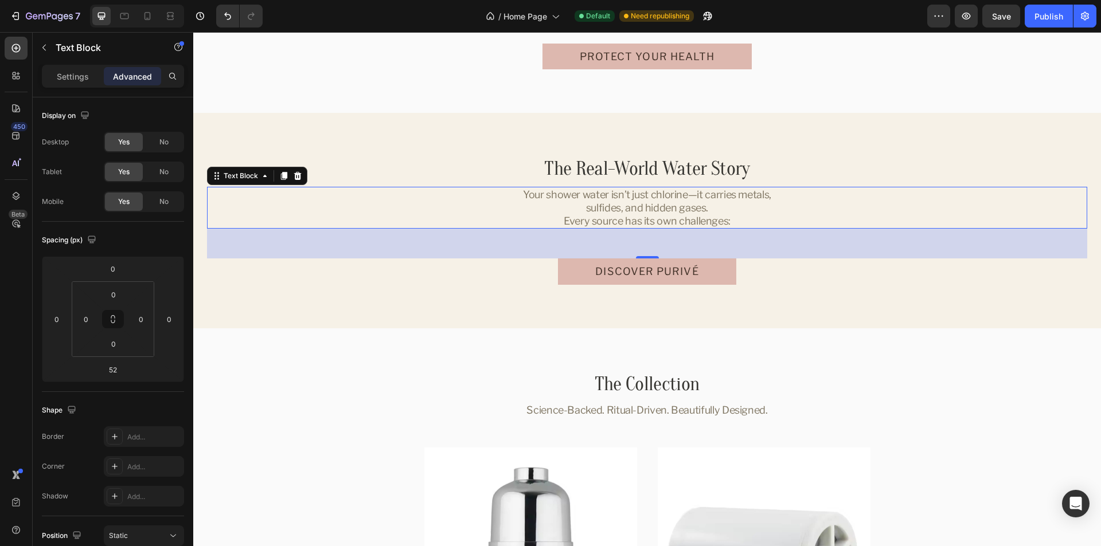
drag, startPoint x: 282, startPoint y: 178, endPoint x: 519, endPoint y: 188, distance: 237.6
click at [282, 178] on icon at bounding box center [284, 176] width 6 height 8
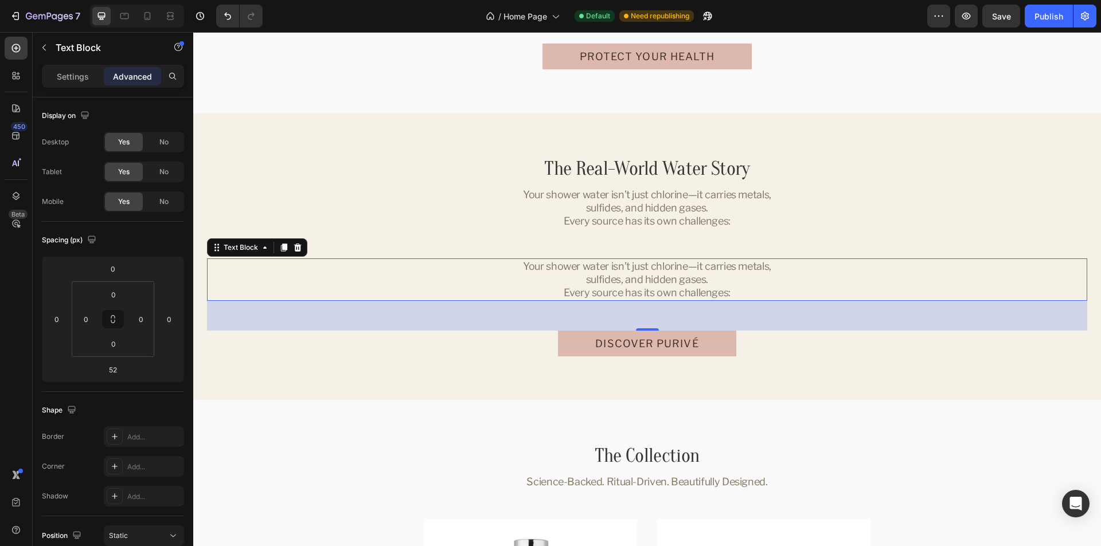
click at [679, 275] on p "Your shower water isn’t just chlorine—it carries metals, sulfides, and hidden g…" at bounding box center [647, 280] width 276 height 40
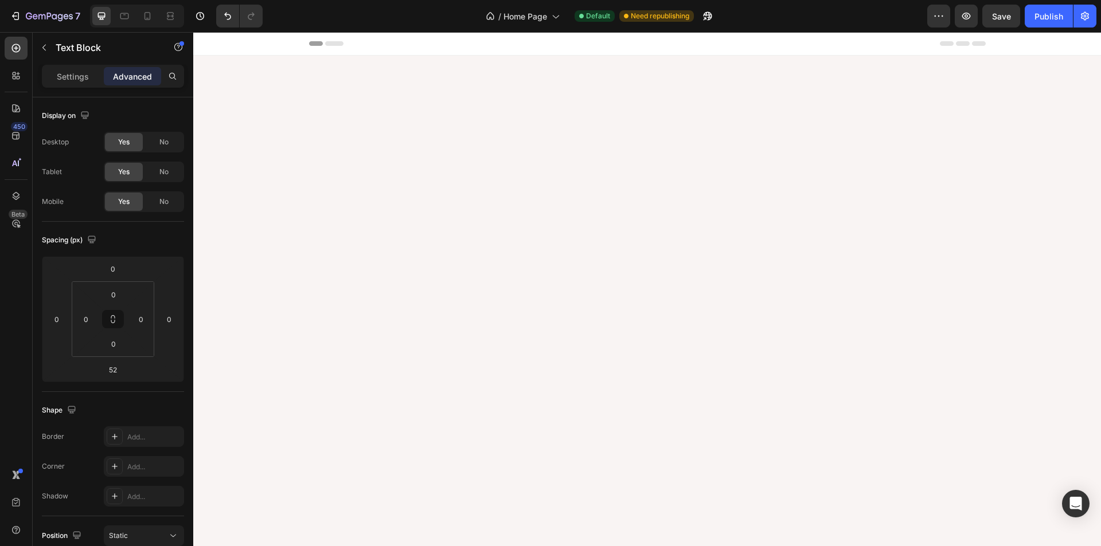
scroll to position [1669, 0]
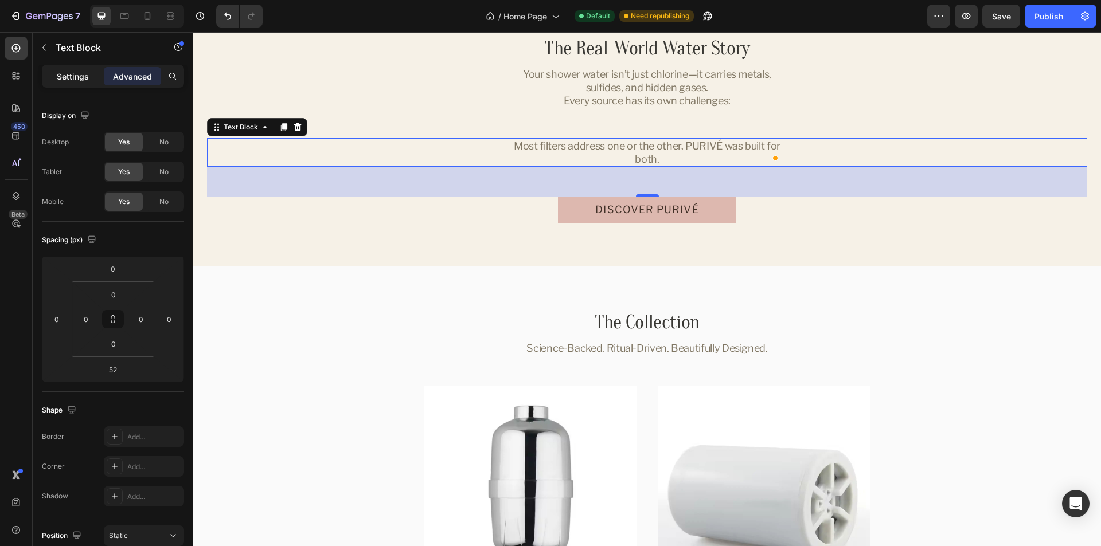
click at [60, 78] on p "Settings" at bounding box center [73, 77] width 32 height 12
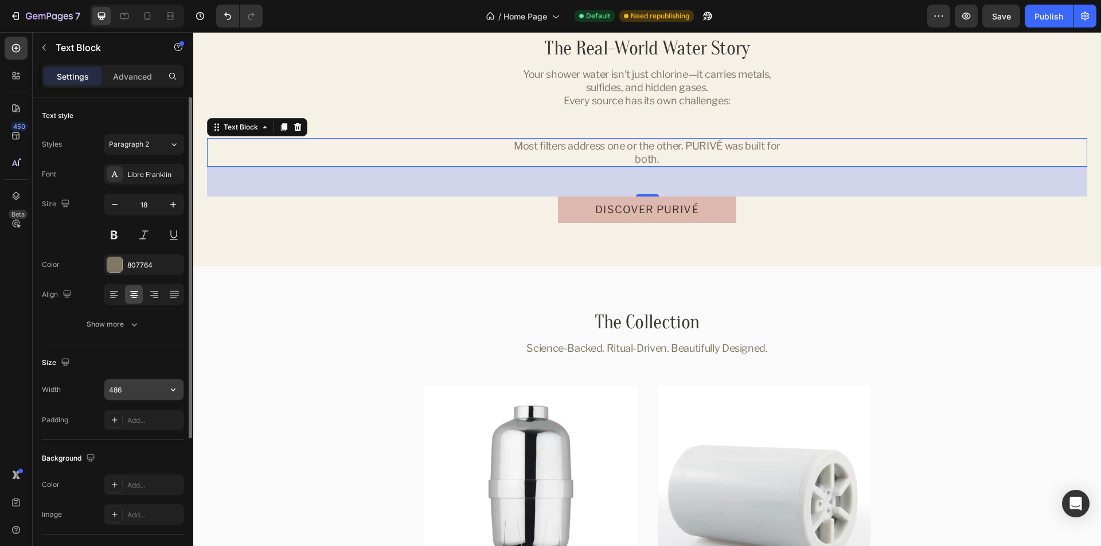
click at [129, 388] on input "486" at bounding box center [143, 390] width 79 height 21
paste input "358"
click at [122, 366] on div "Size" at bounding box center [113, 363] width 142 height 18
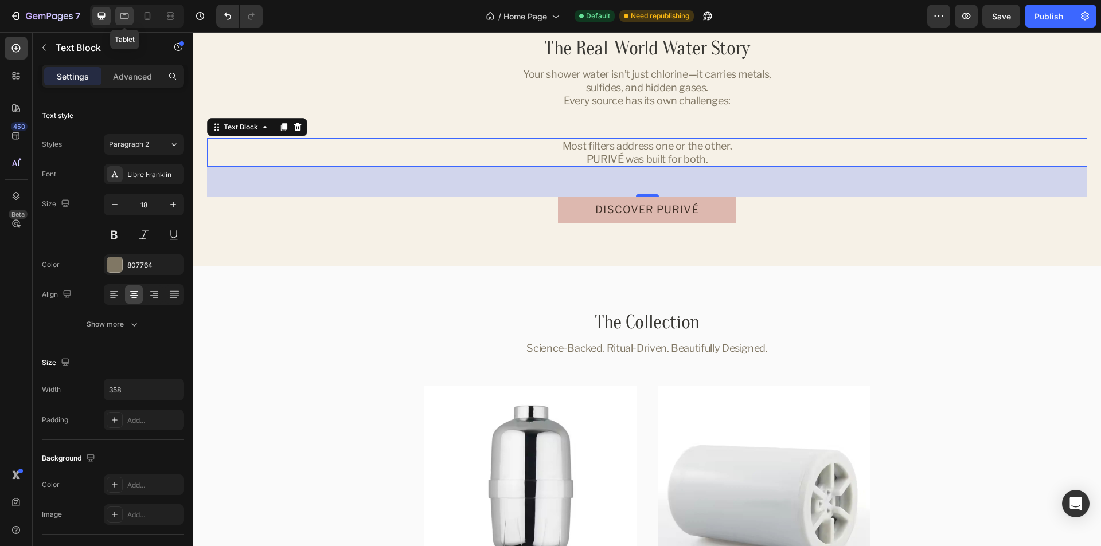
click at [122, 16] on icon at bounding box center [124, 15] width 11 height 11
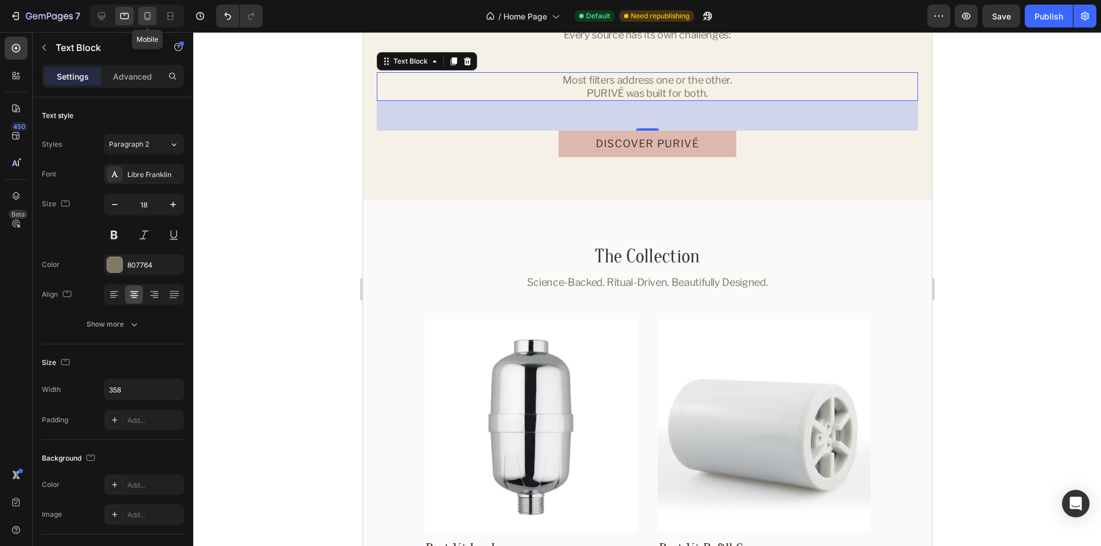
click at [148, 13] on icon at bounding box center [147, 15] width 11 height 11
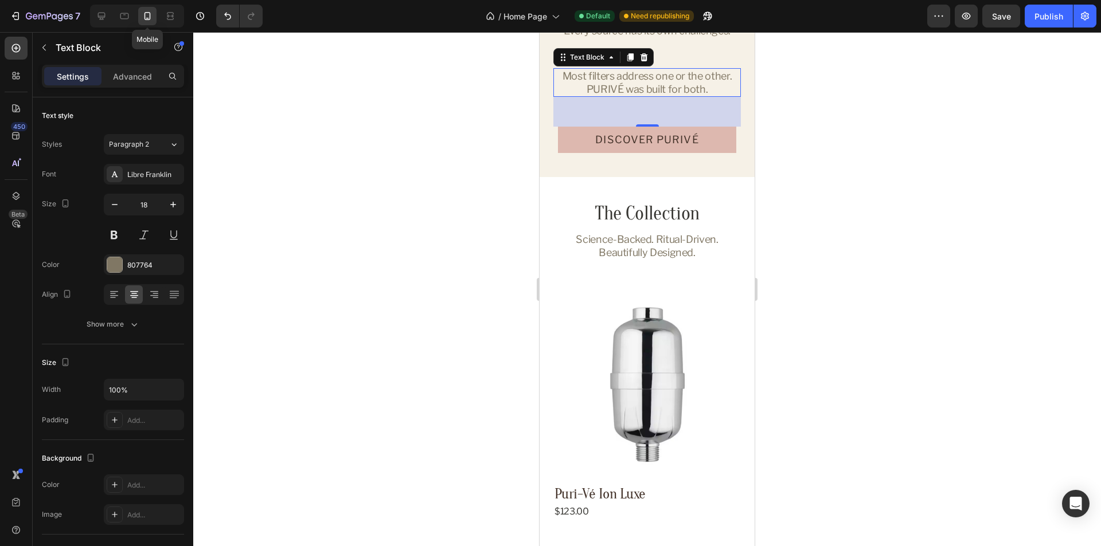
scroll to position [1795, 0]
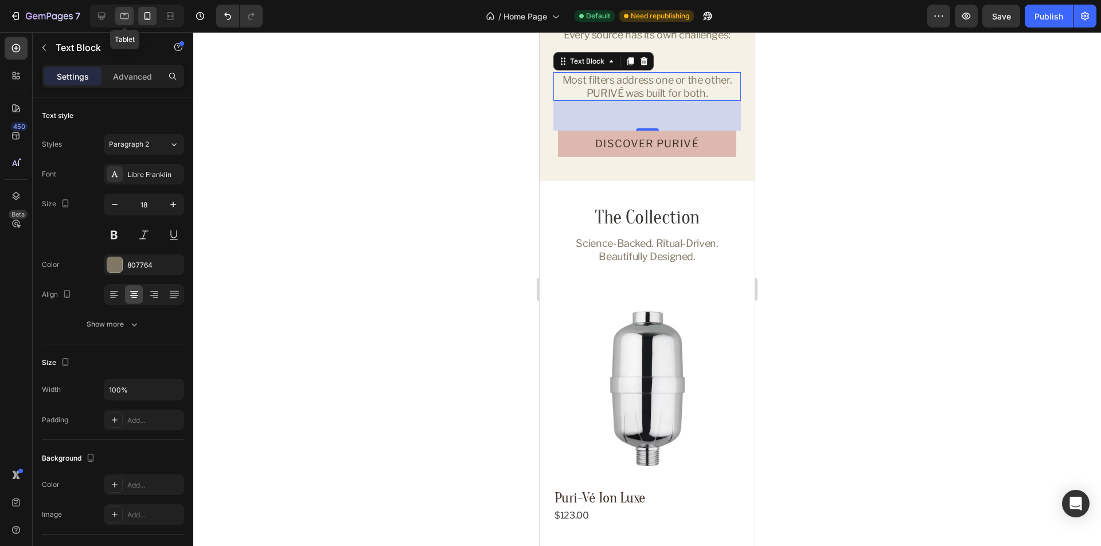
click at [124, 14] on icon at bounding box center [124, 16] width 9 height 6
type input "358"
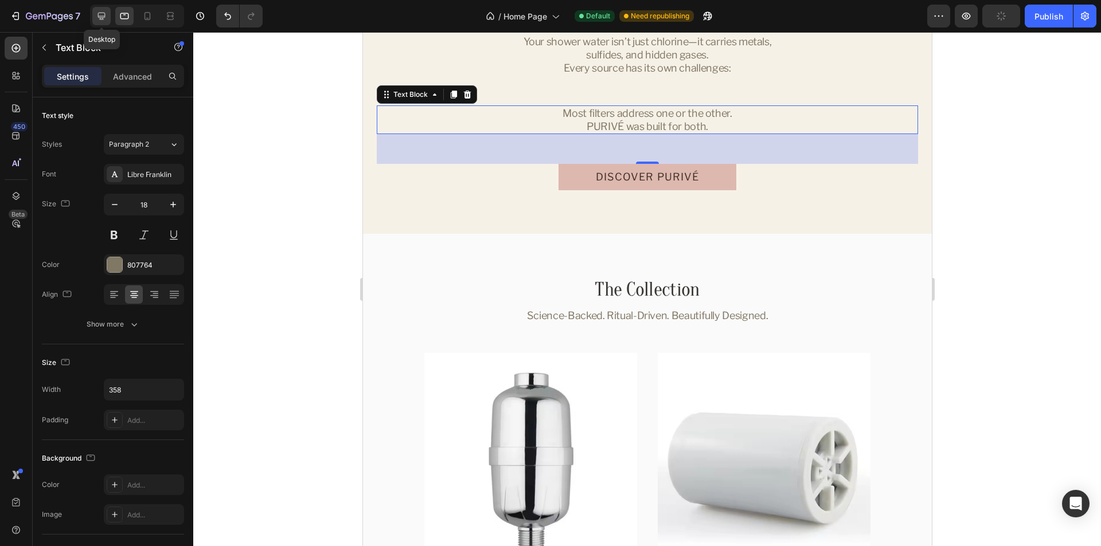
scroll to position [1855, 0]
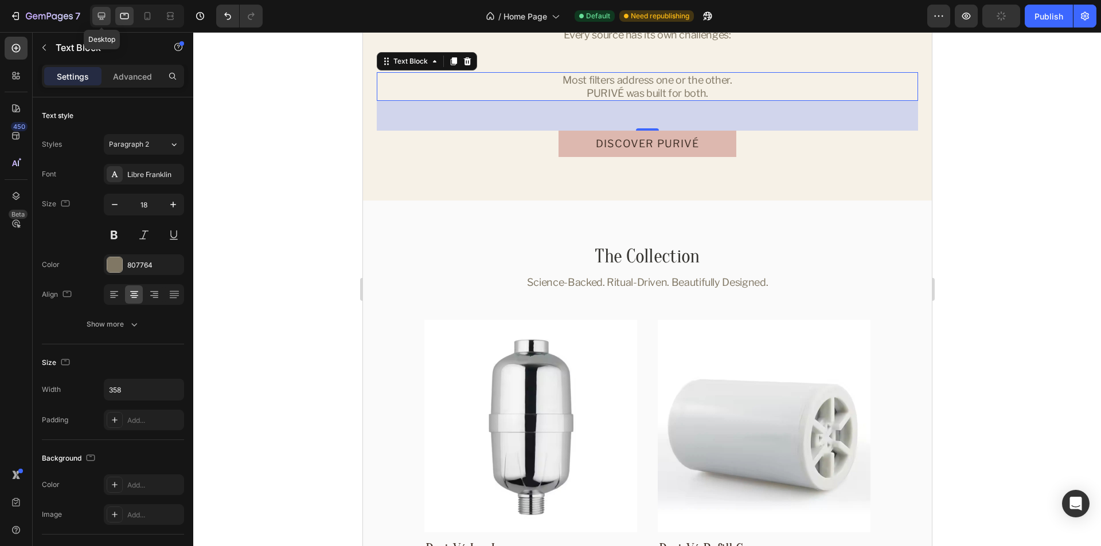
click at [100, 18] on icon at bounding box center [101, 16] width 7 height 7
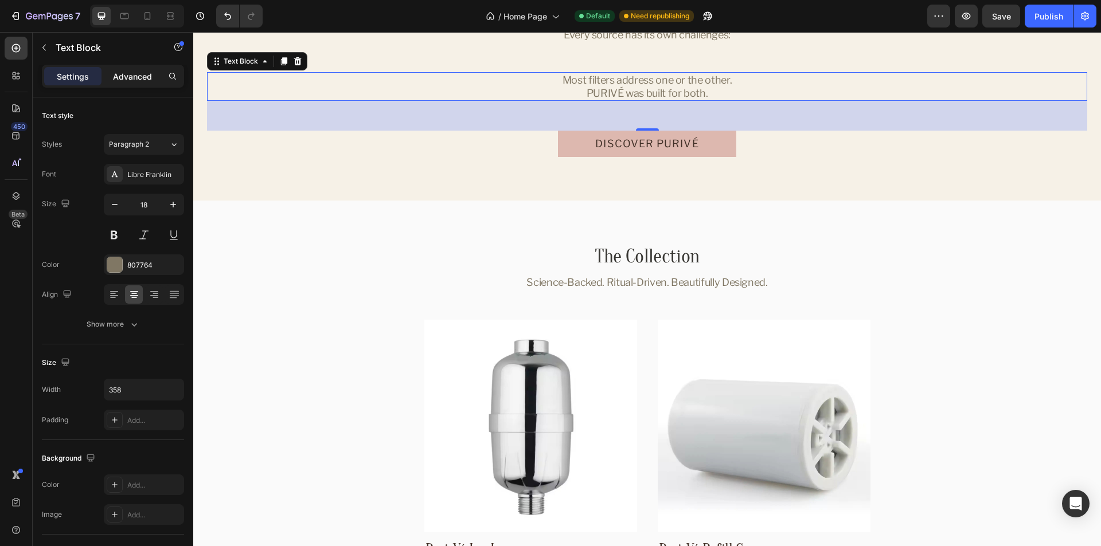
click at [135, 76] on p "Advanced" at bounding box center [132, 77] width 39 height 12
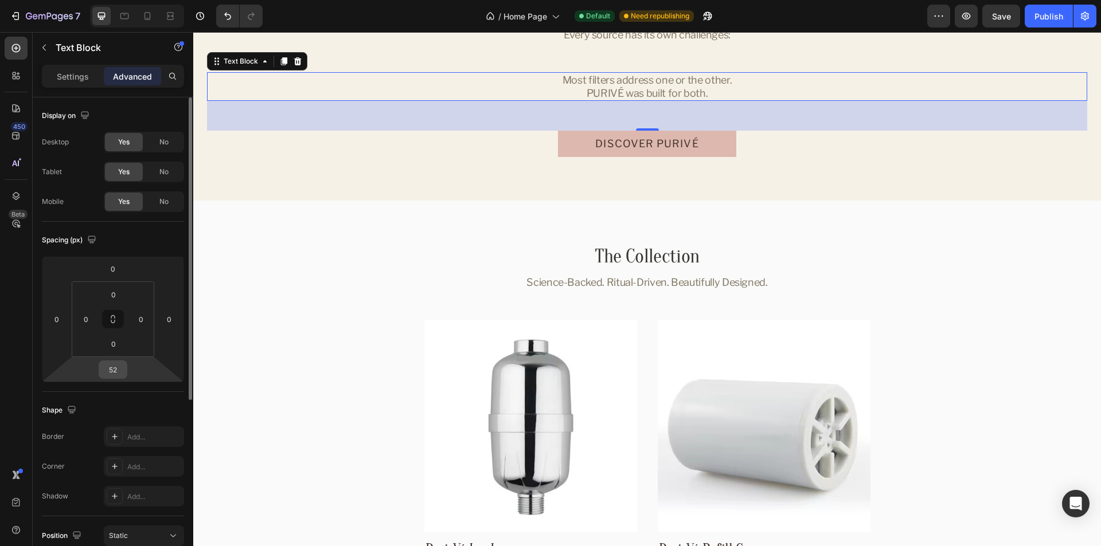
click at [106, 373] on input "52" at bounding box center [112, 369] width 23 height 17
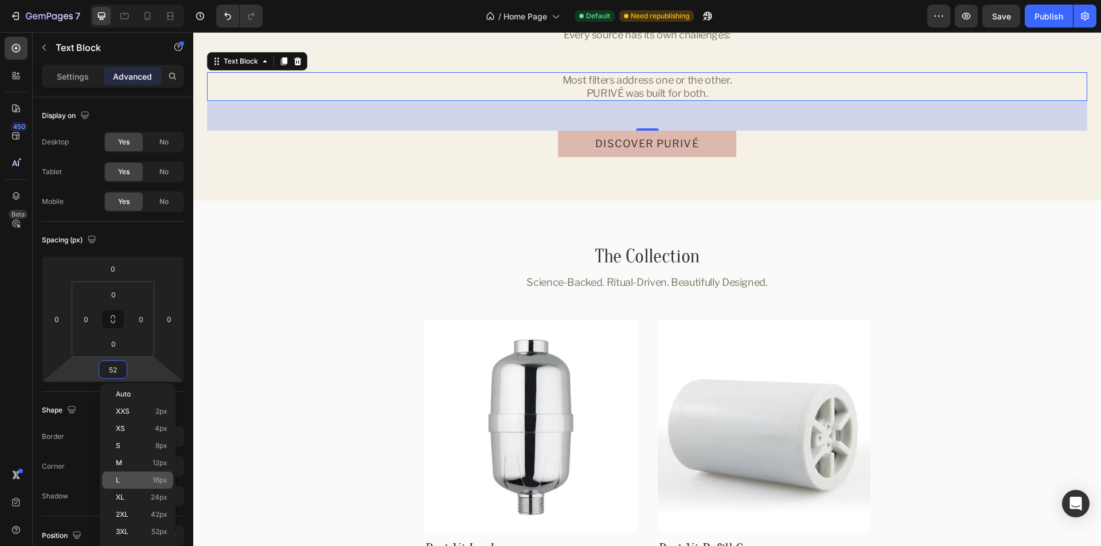
click at [114, 475] on div "L 16px" at bounding box center [137, 480] width 71 height 17
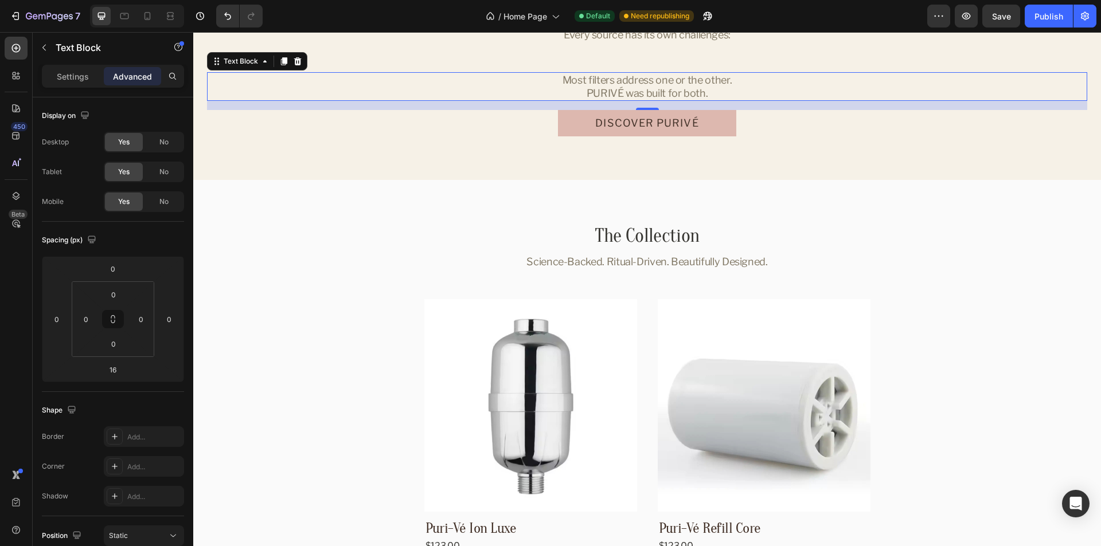
click at [136, 18] on div at bounding box center [137, 16] width 94 height 23
click at [127, 17] on icon at bounding box center [124, 15] width 11 height 11
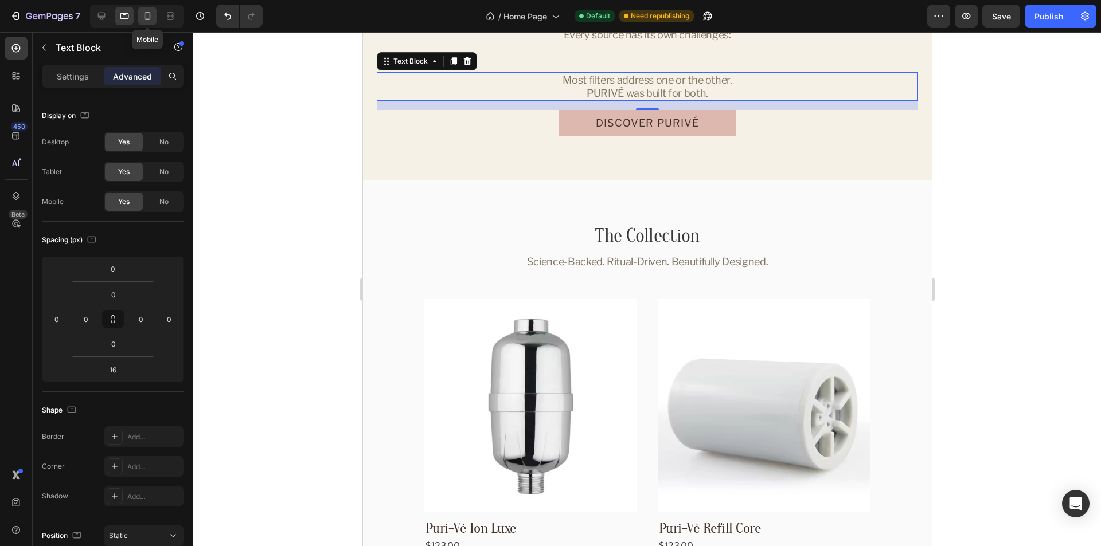
click at [146, 17] on icon at bounding box center [147, 15] width 11 height 11
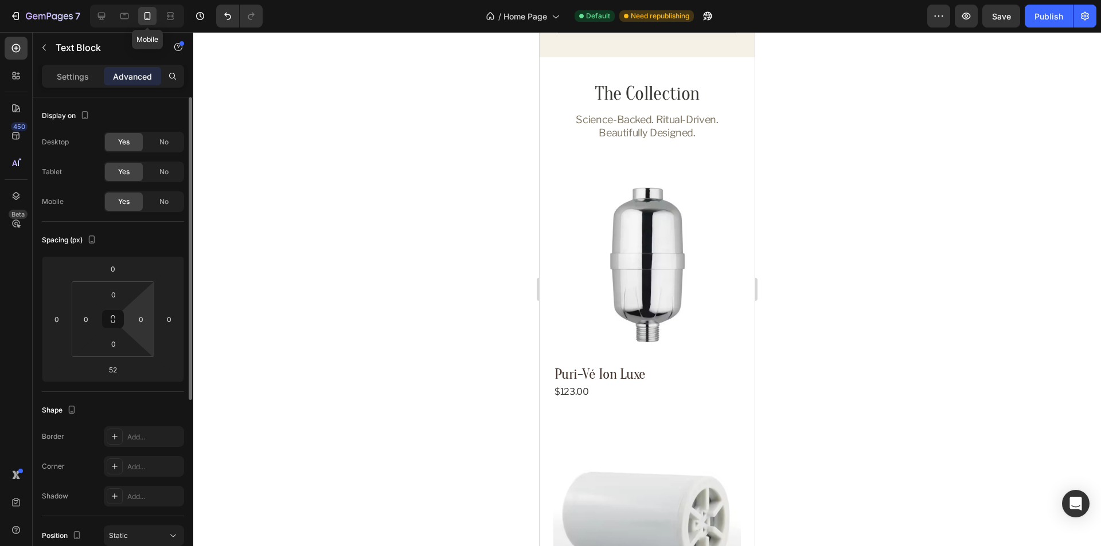
scroll to position [1795, 0]
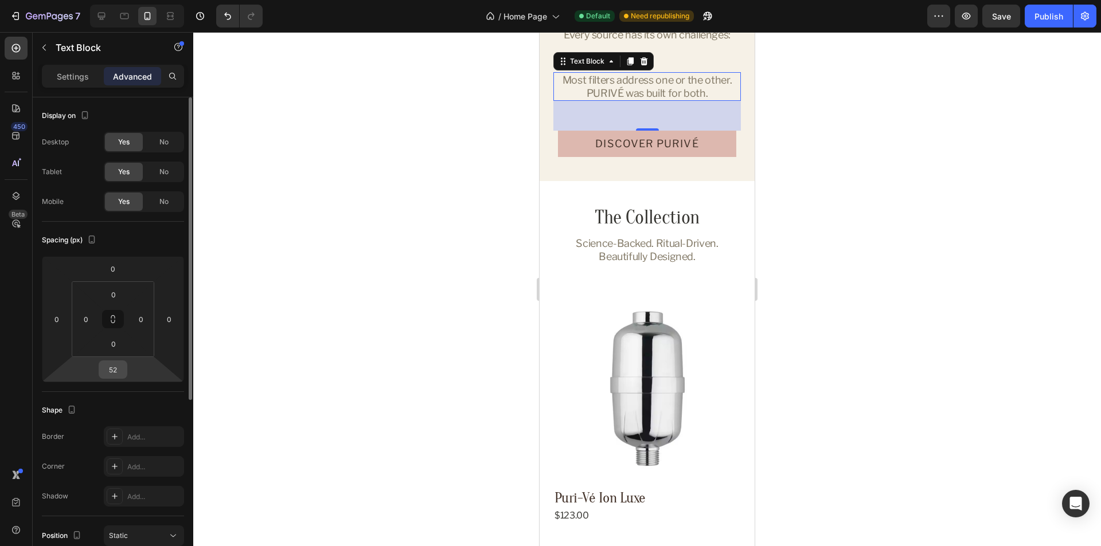
click at [112, 370] on input "52" at bounding box center [112, 369] width 23 height 17
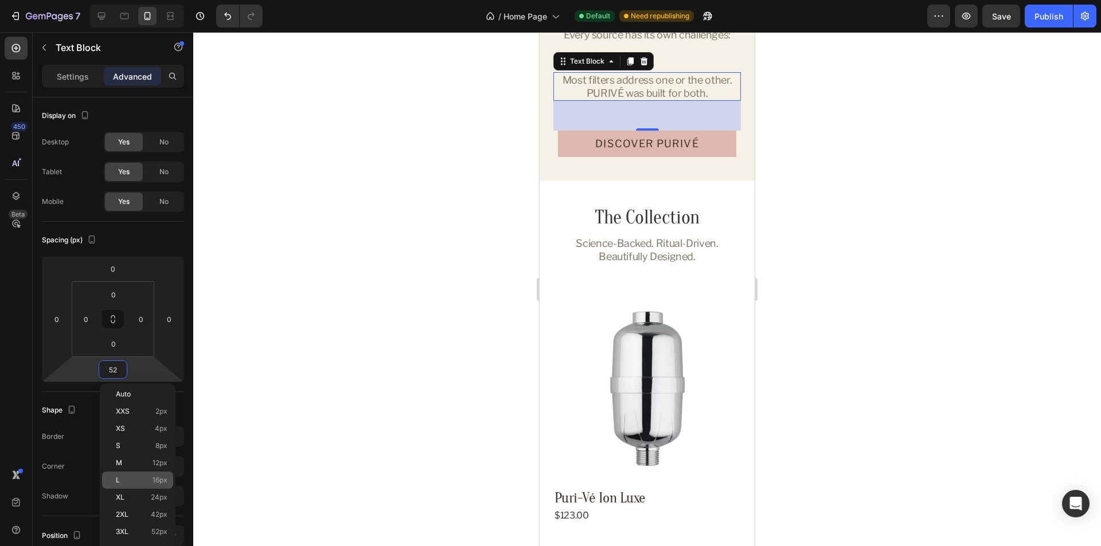
click at [131, 482] on p "L 16px" at bounding box center [142, 480] width 52 height 8
type input "16"
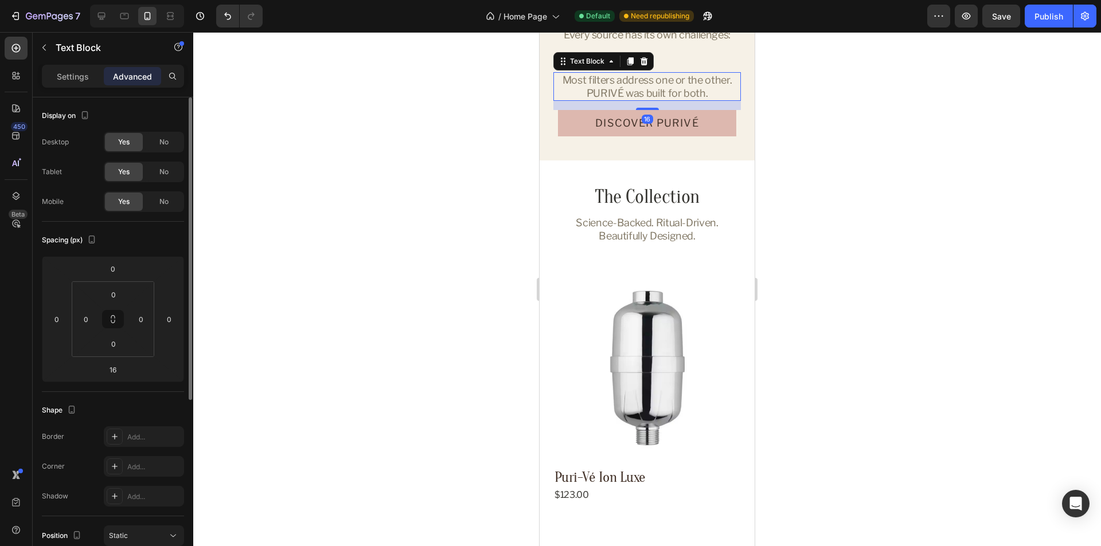
click at [153, 240] on div "Spacing (px)" at bounding box center [113, 240] width 142 height 18
click at [123, 16] on icon at bounding box center [124, 15] width 11 height 11
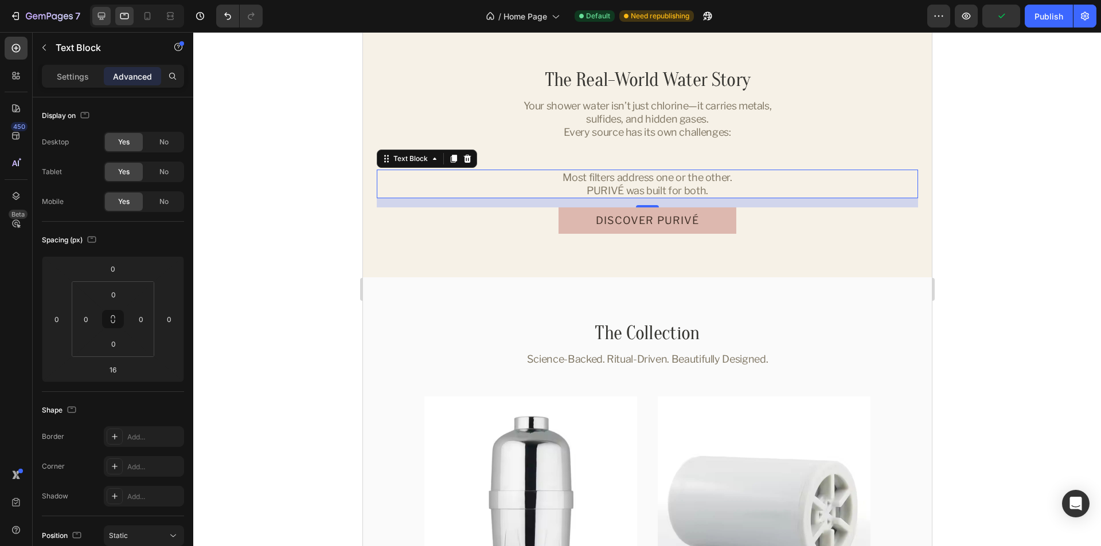
click at [99, 15] on icon at bounding box center [101, 16] width 7 height 7
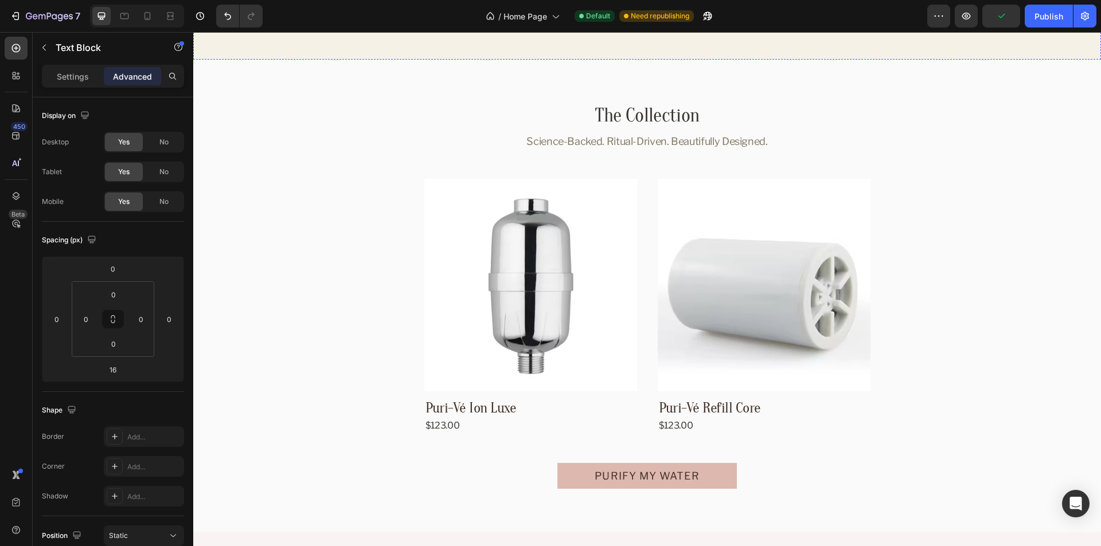
scroll to position [1683, 0]
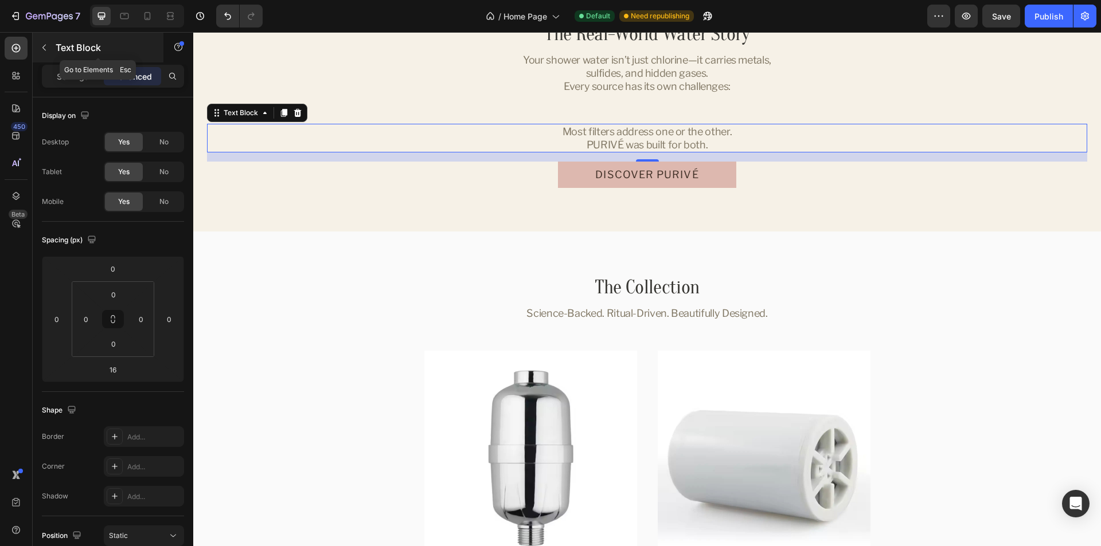
click at [46, 51] on icon "button" at bounding box center [44, 47] width 9 height 9
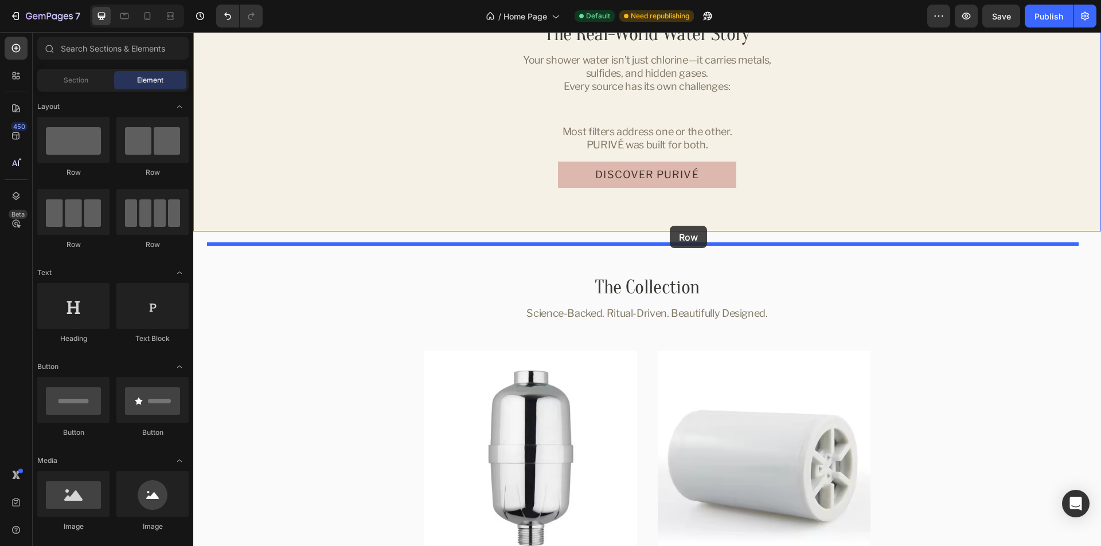
drag, startPoint x: 264, startPoint y: 175, endPoint x: 670, endPoint y: 226, distance: 408.6
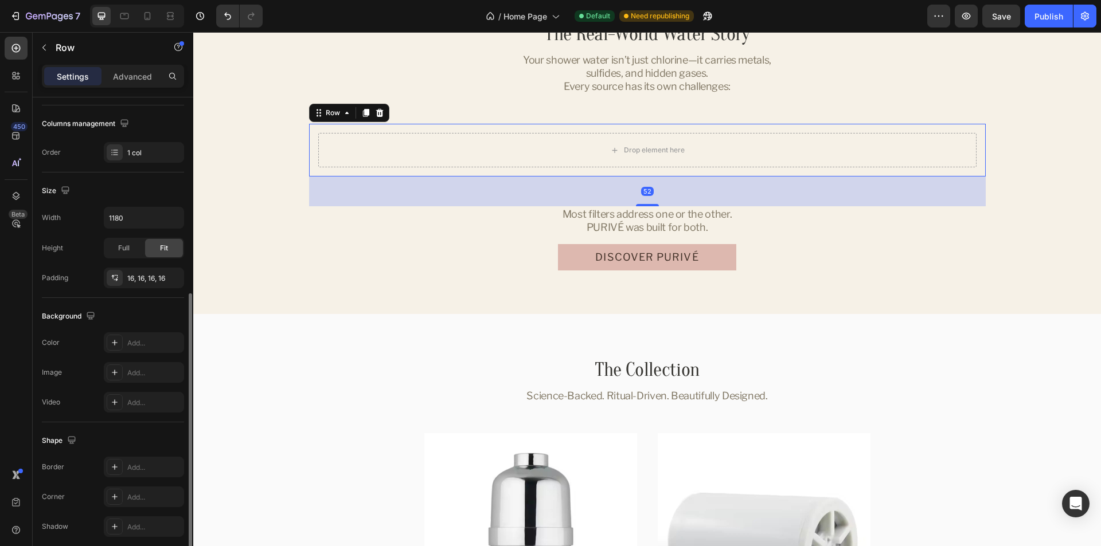
scroll to position [218, 0]
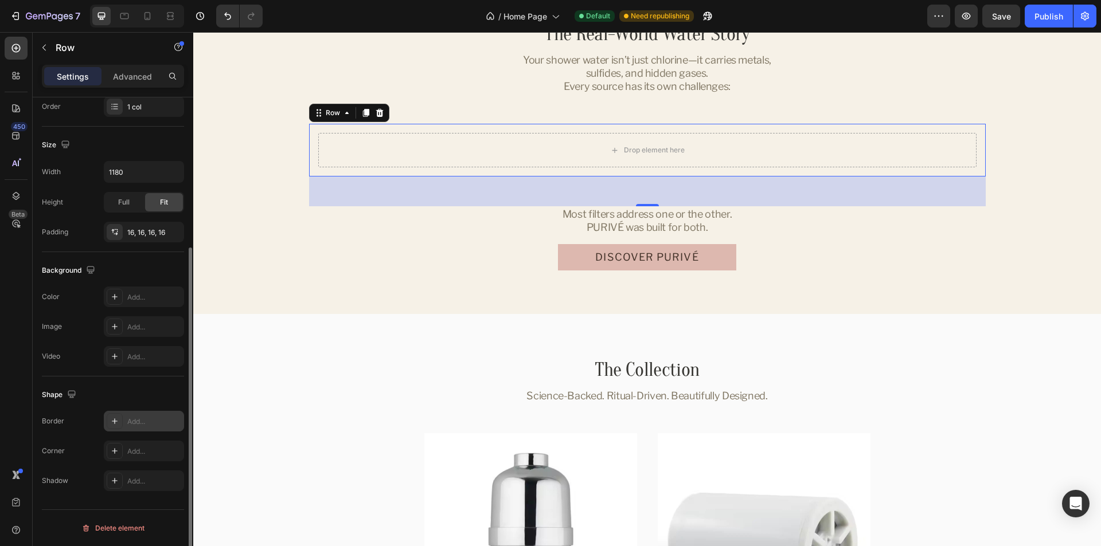
click at [133, 419] on div "Add..." at bounding box center [154, 422] width 54 height 10
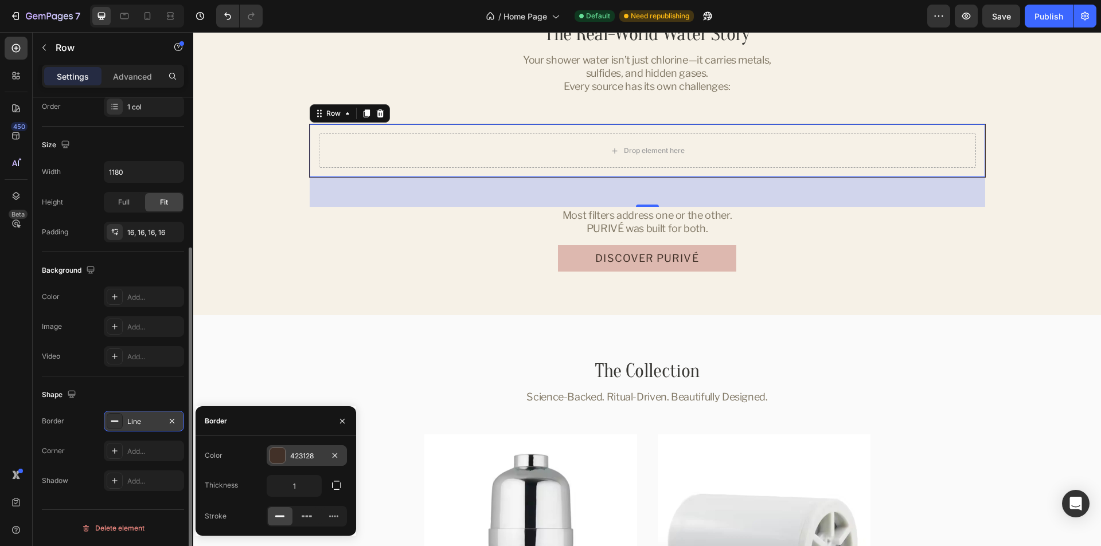
click at [302, 455] on div "423128" at bounding box center [306, 456] width 33 height 10
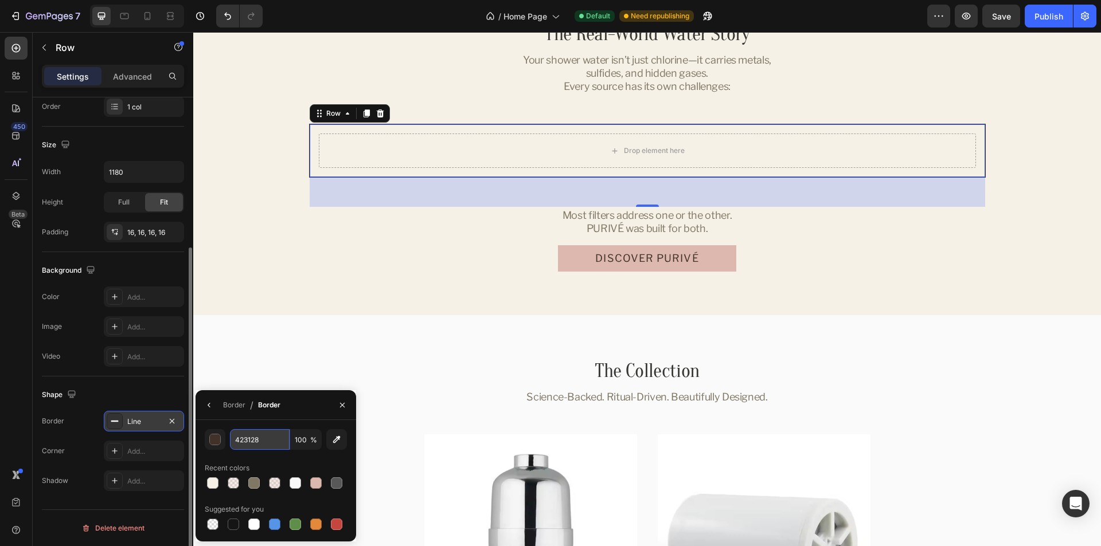
click at [255, 440] on input "423128" at bounding box center [260, 439] width 60 height 21
paste input "#DDB8AF"
type input "DDB8AF"
click at [279, 416] on div "Border / Border" at bounding box center [240, 404] width 89 height 29
click at [345, 408] on icon "button" at bounding box center [342, 405] width 9 height 9
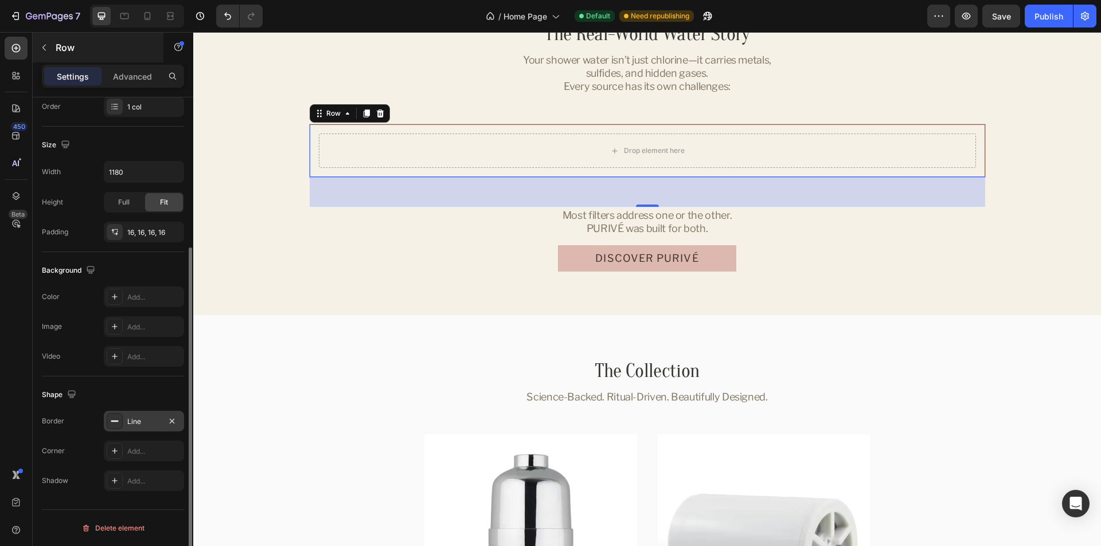
drag, startPoint x: 132, startPoint y: 82, endPoint x: 135, endPoint y: 56, distance: 26.5
click at [132, 82] on p "Advanced" at bounding box center [132, 77] width 39 height 12
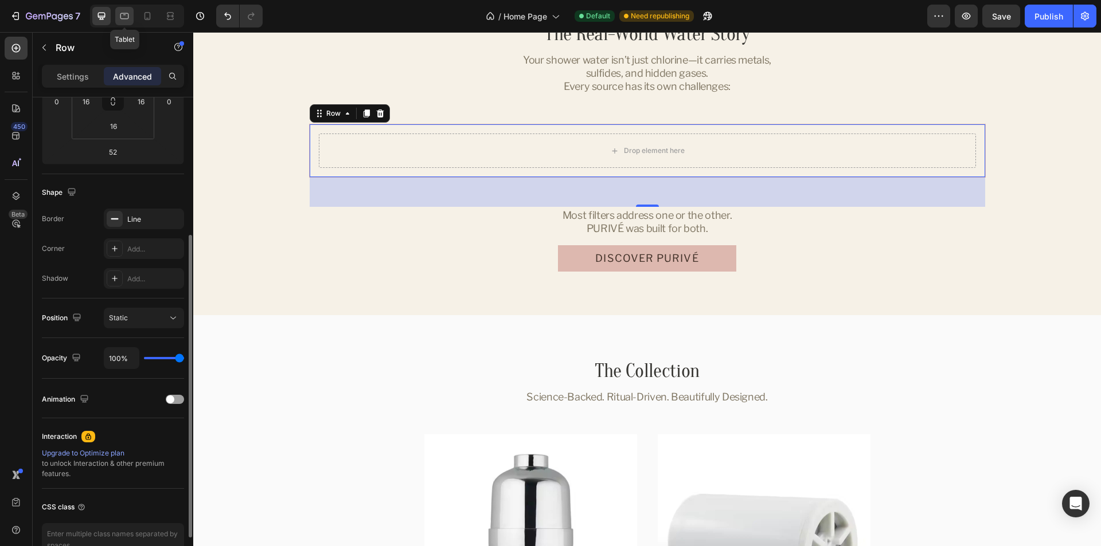
click at [128, 14] on icon at bounding box center [124, 16] width 9 height 6
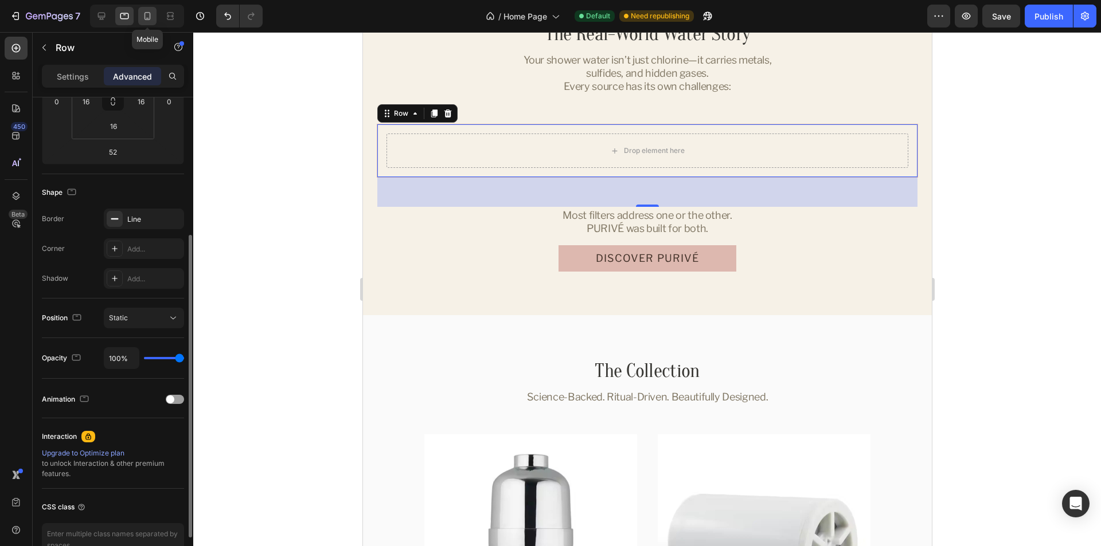
click at [149, 14] on icon at bounding box center [147, 15] width 11 height 11
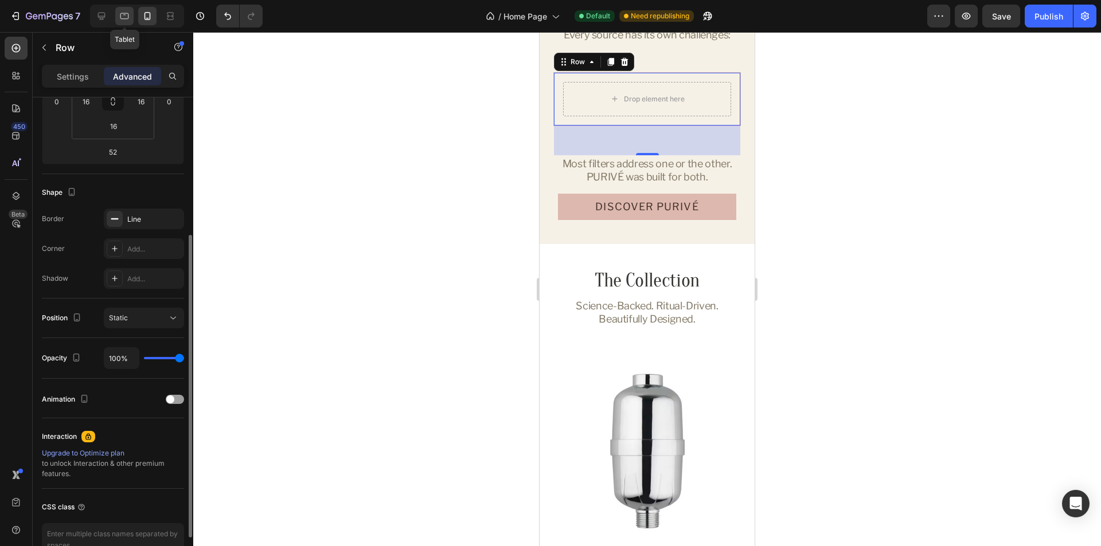
click at [125, 18] on icon at bounding box center [124, 15] width 11 height 11
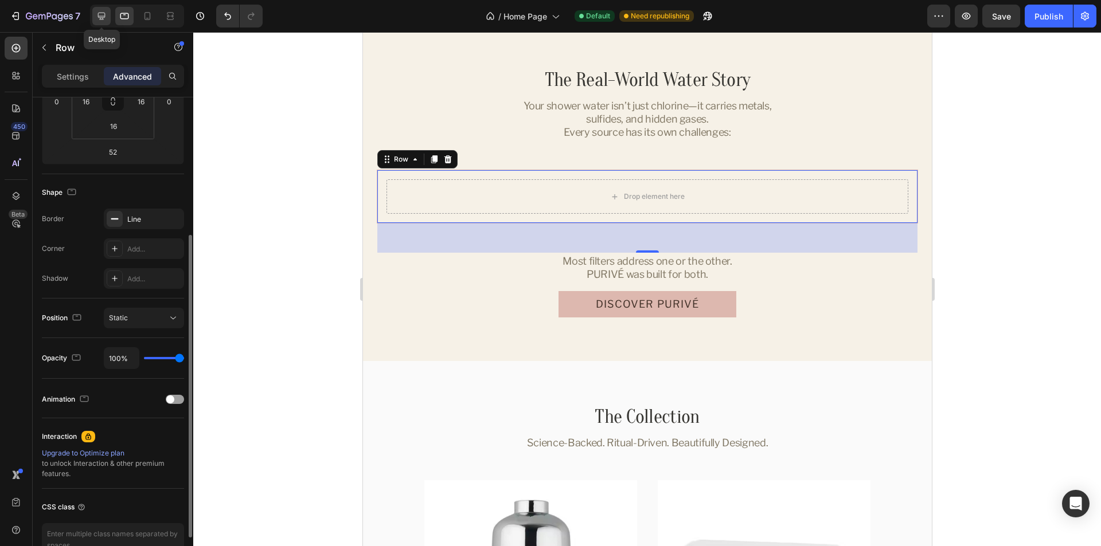
click at [98, 17] on icon at bounding box center [101, 15] width 11 height 11
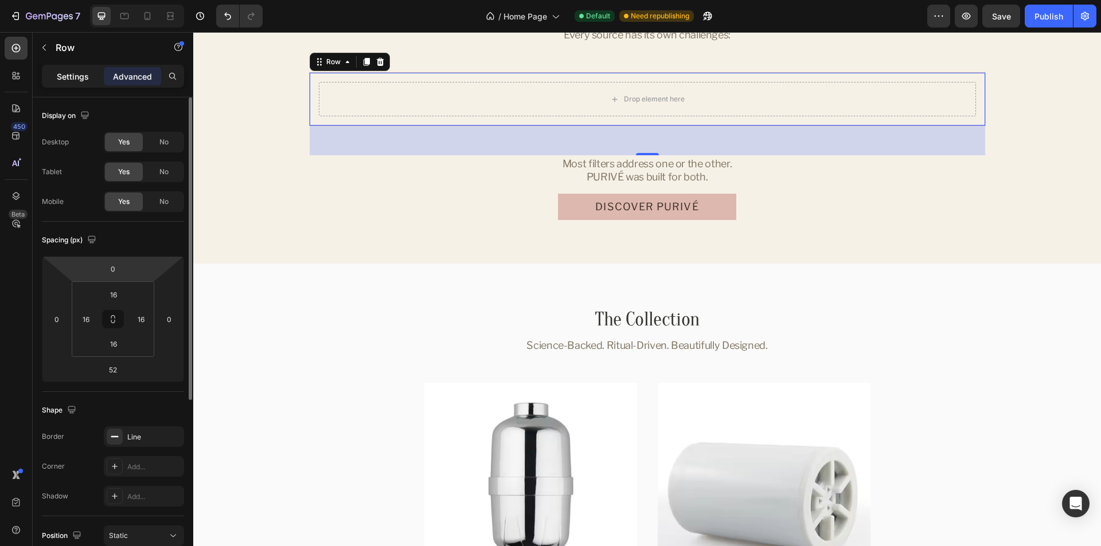
click at [73, 69] on div "Settings" at bounding box center [72, 76] width 57 height 18
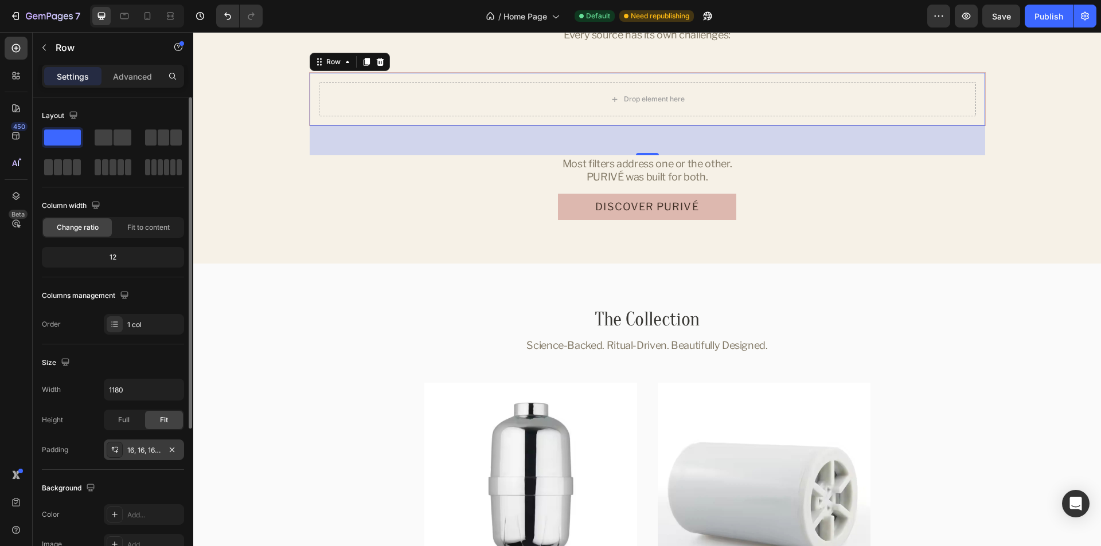
click at [139, 456] on div "16, 16, 16, 16" at bounding box center [144, 450] width 80 height 21
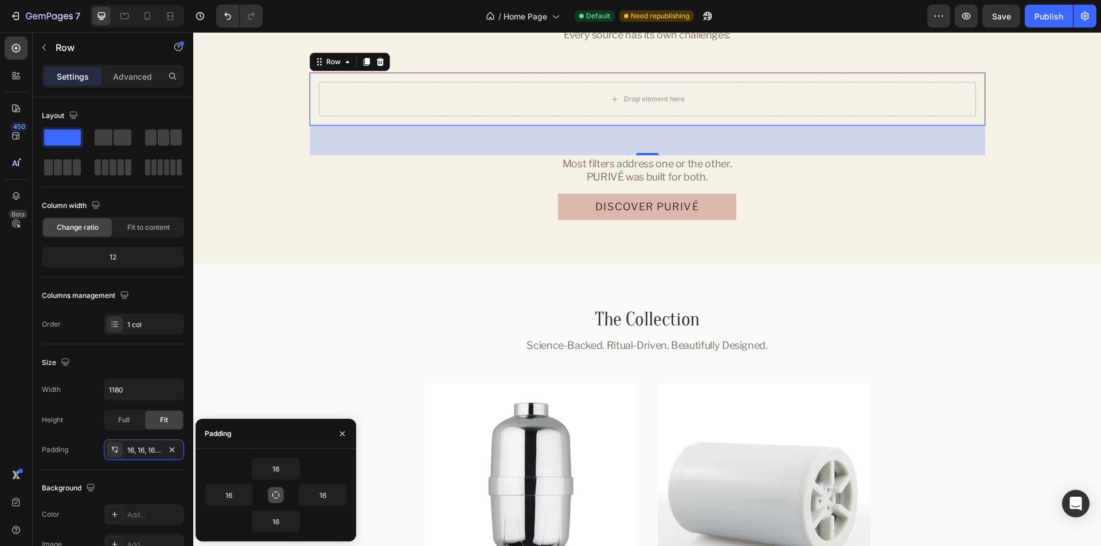
click at [271, 495] on icon "button" at bounding box center [275, 495] width 9 height 9
click at [271, 465] on input "16" at bounding box center [275, 469] width 47 height 21
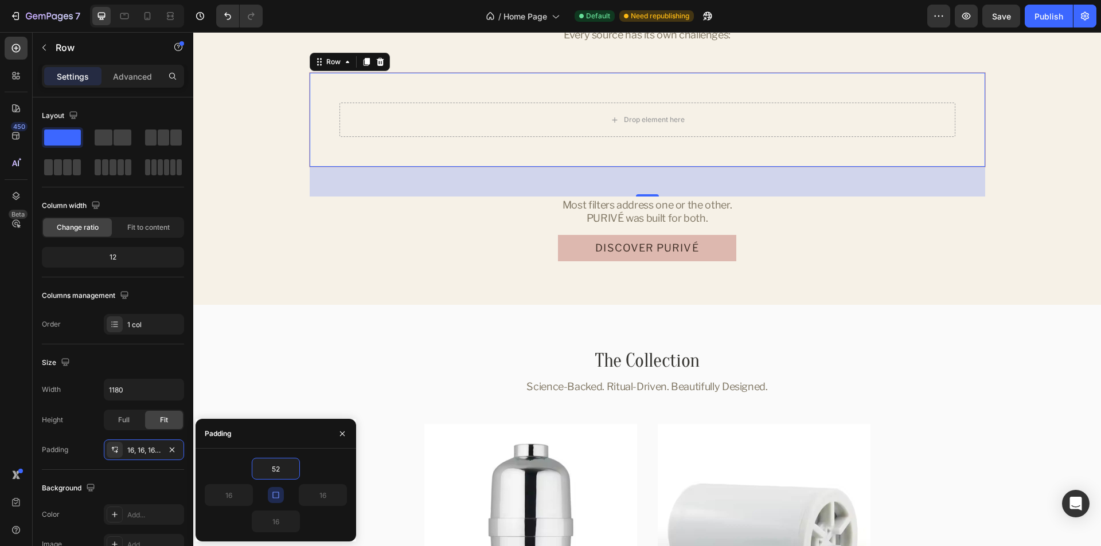
type input "52"
click at [318, 464] on div "52" at bounding box center [276, 469] width 142 height 22
type input "52"
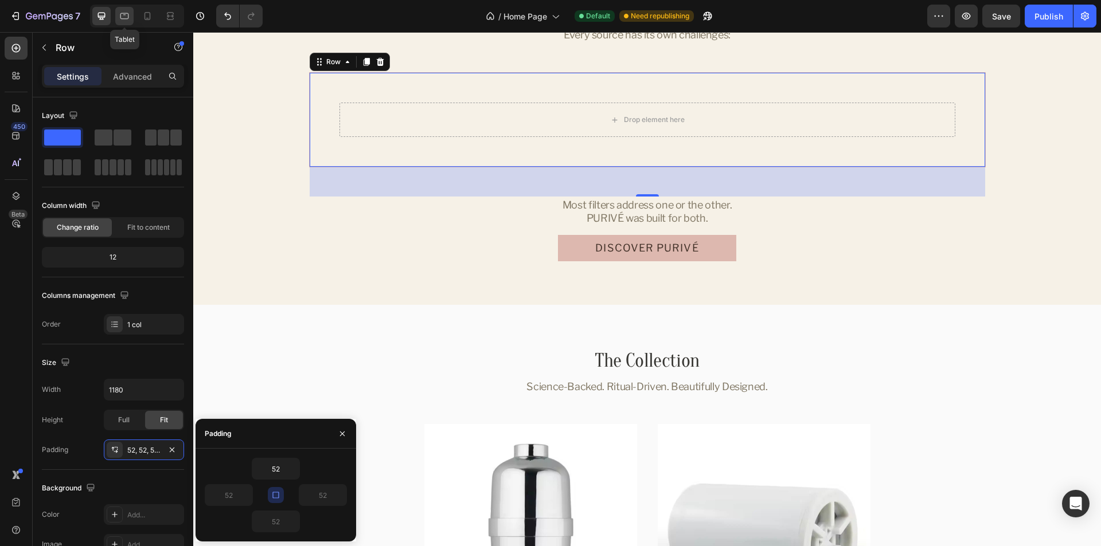
click at [128, 17] on icon at bounding box center [124, 15] width 11 height 11
type input "100%"
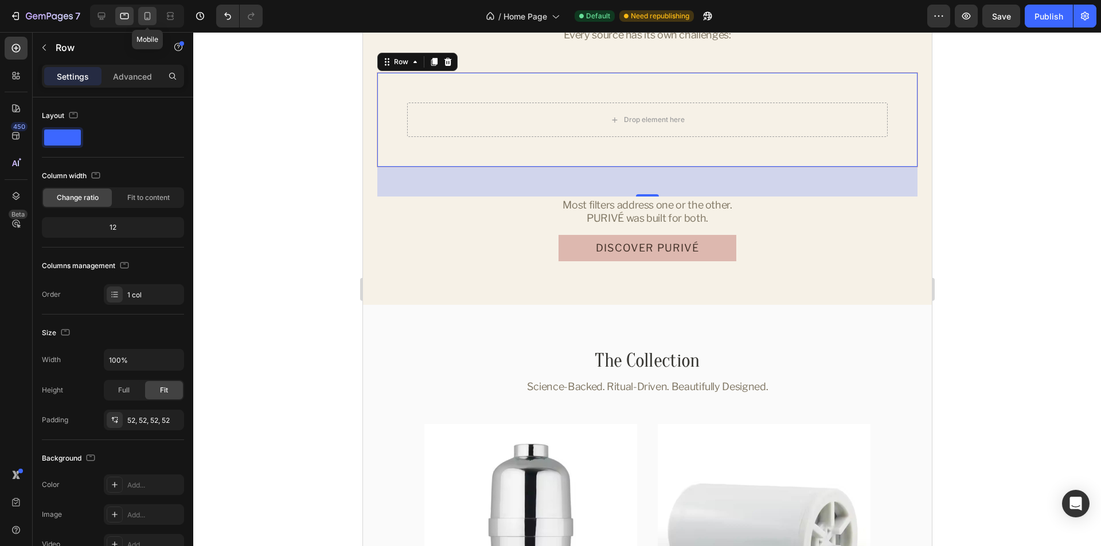
click at [146, 16] on icon at bounding box center [147, 15] width 11 height 11
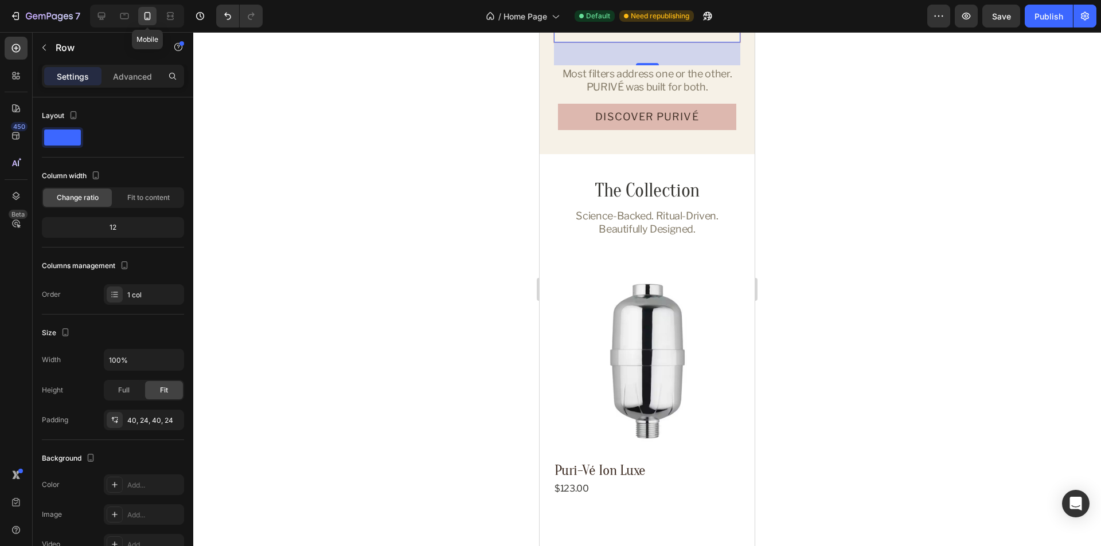
scroll to position [1829, 0]
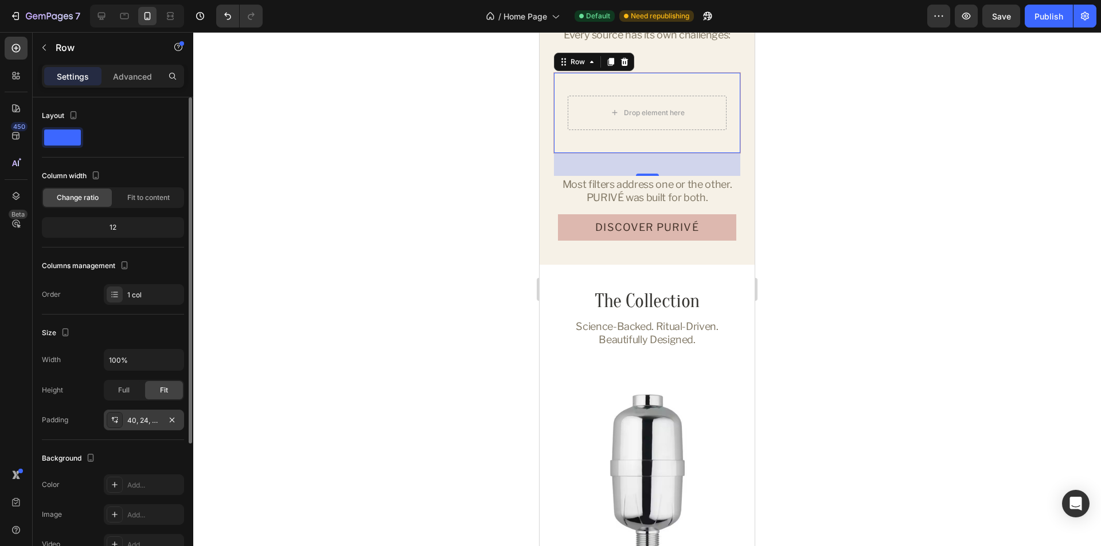
click at [139, 419] on div "40, 24, 40, 24" at bounding box center [143, 421] width 33 height 10
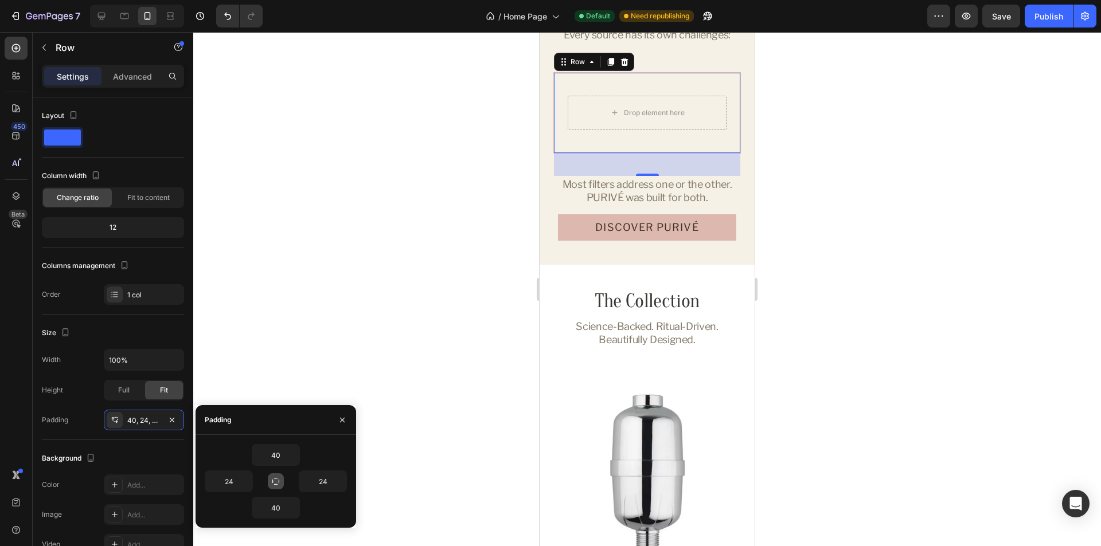
click at [277, 478] on icon "button" at bounding box center [275, 481] width 7 height 7
type input "40"
click at [294, 456] on icon "button" at bounding box center [293, 455] width 3 height 2
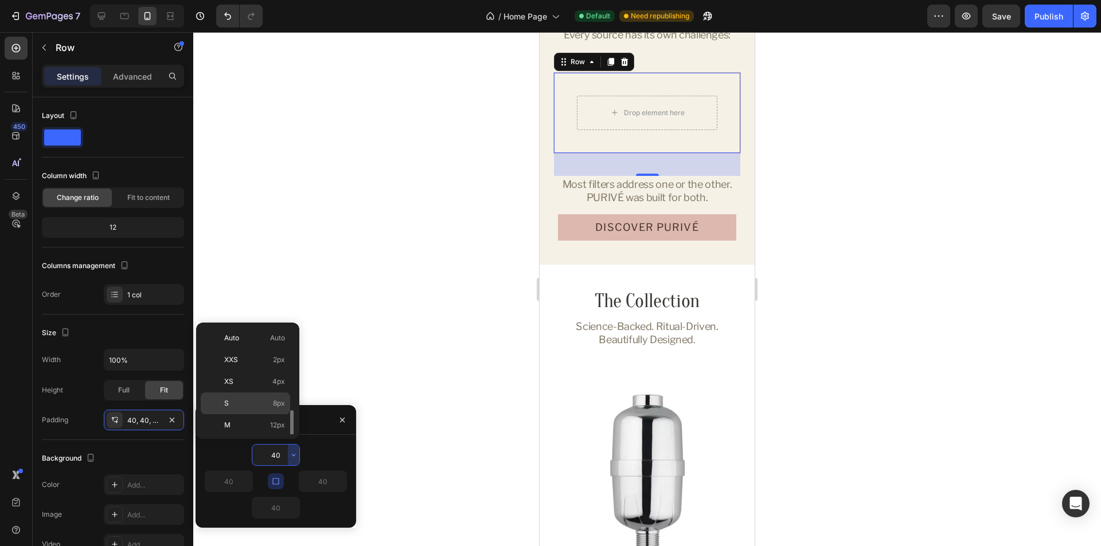
scroll to position [57, 0]
click at [248, 412] on p "XL 24px" at bounding box center [254, 412] width 61 height 10
type input "24"
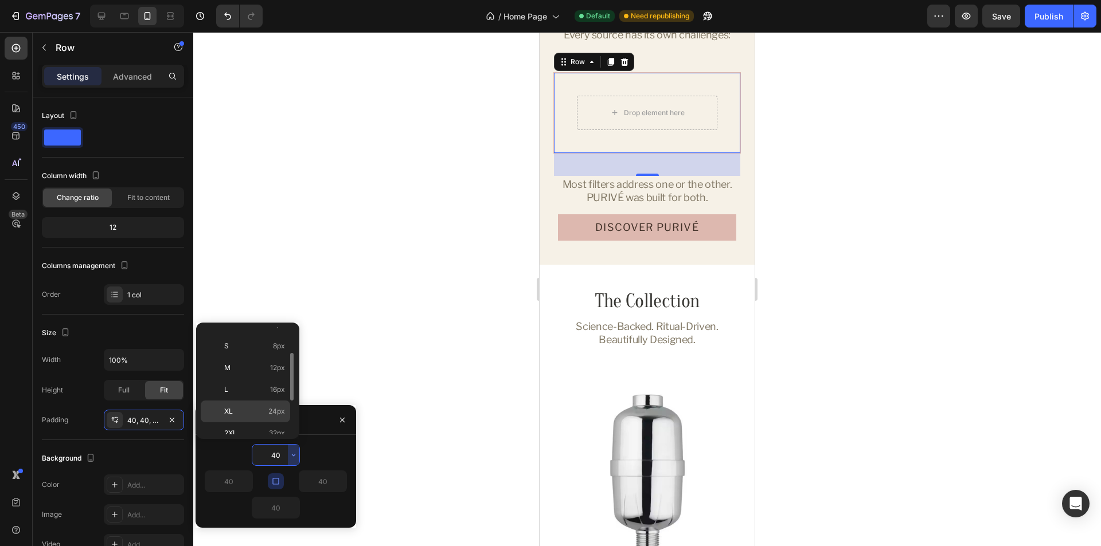
type input "24"
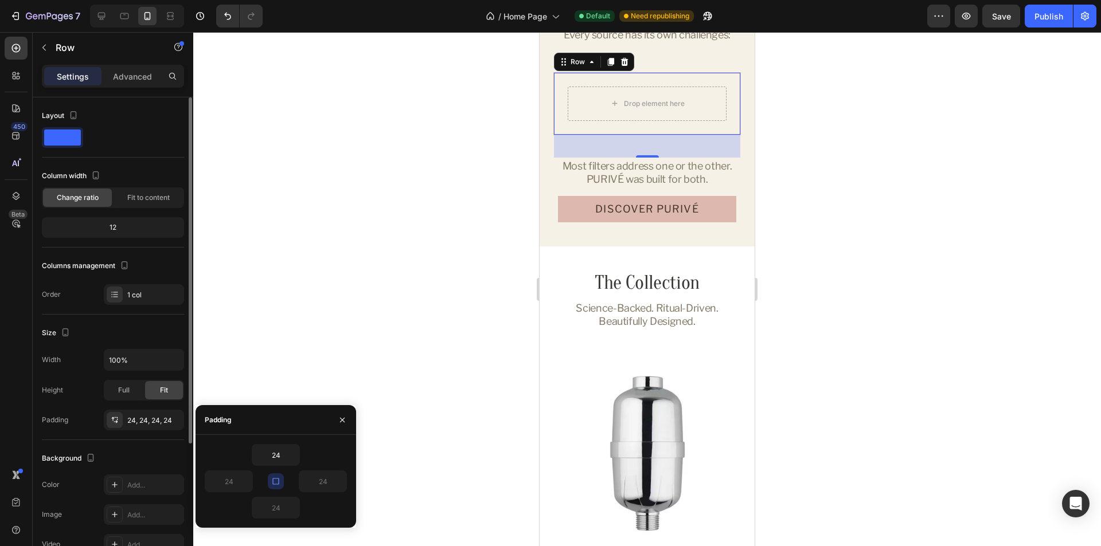
click at [159, 334] on div "Size" at bounding box center [113, 333] width 142 height 18
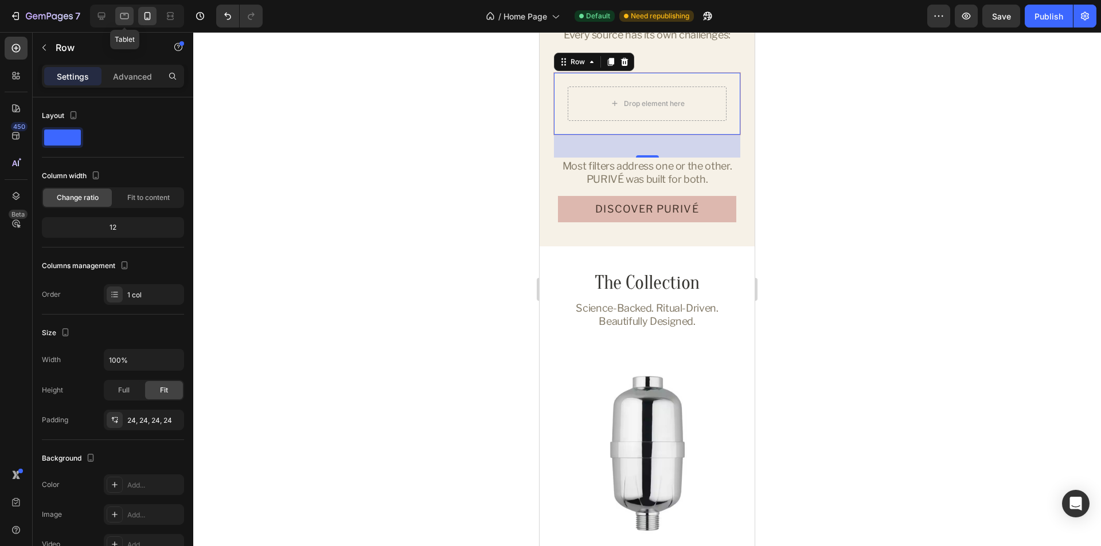
click at [126, 17] on icon at bounding box center [124, 15] width 11 height 11
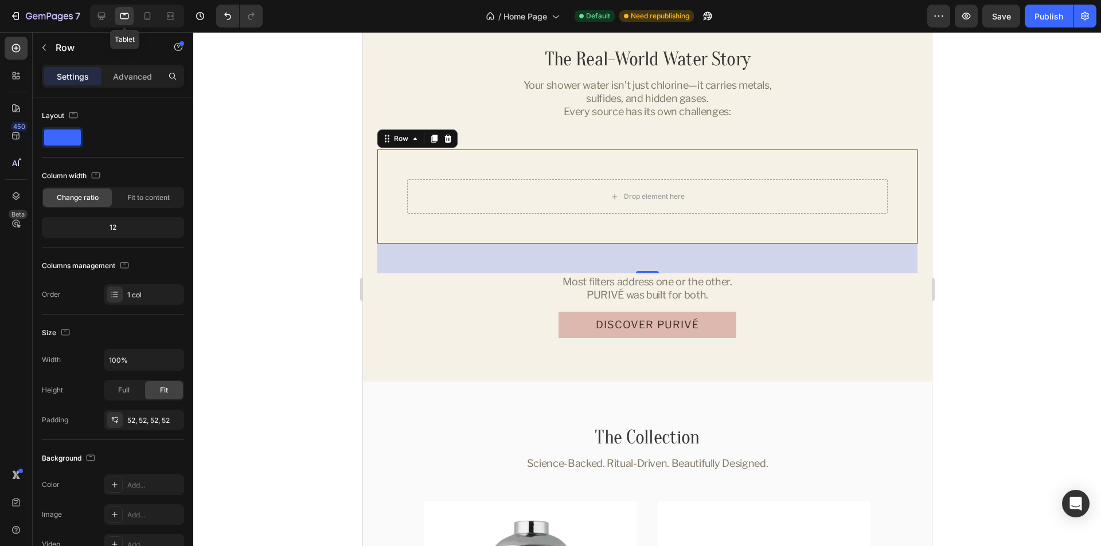
scroll to position [1855, 0]
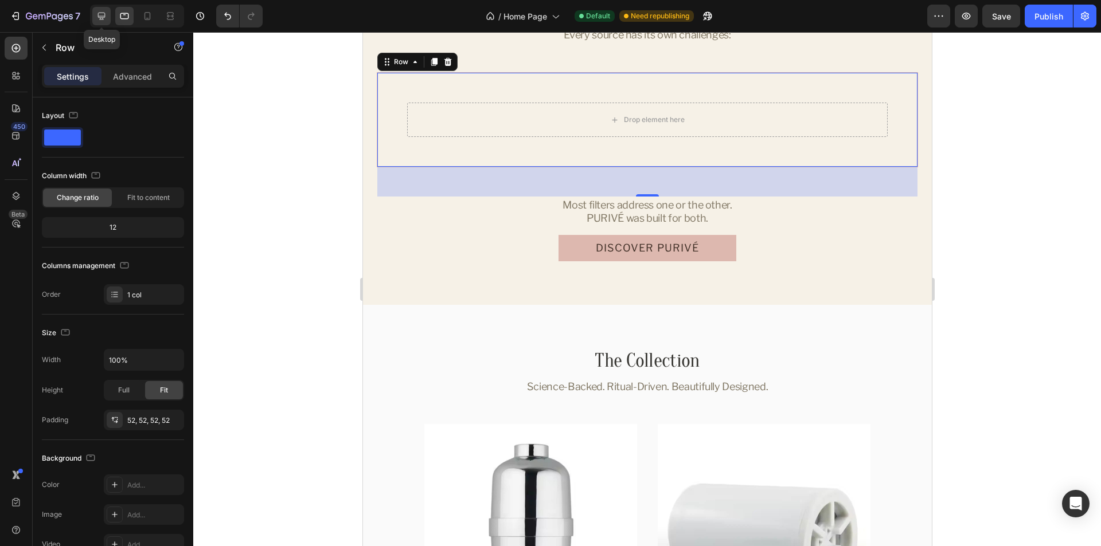
click at [103, 18] on icon at bounding box center [101, 15] width 11 height 11
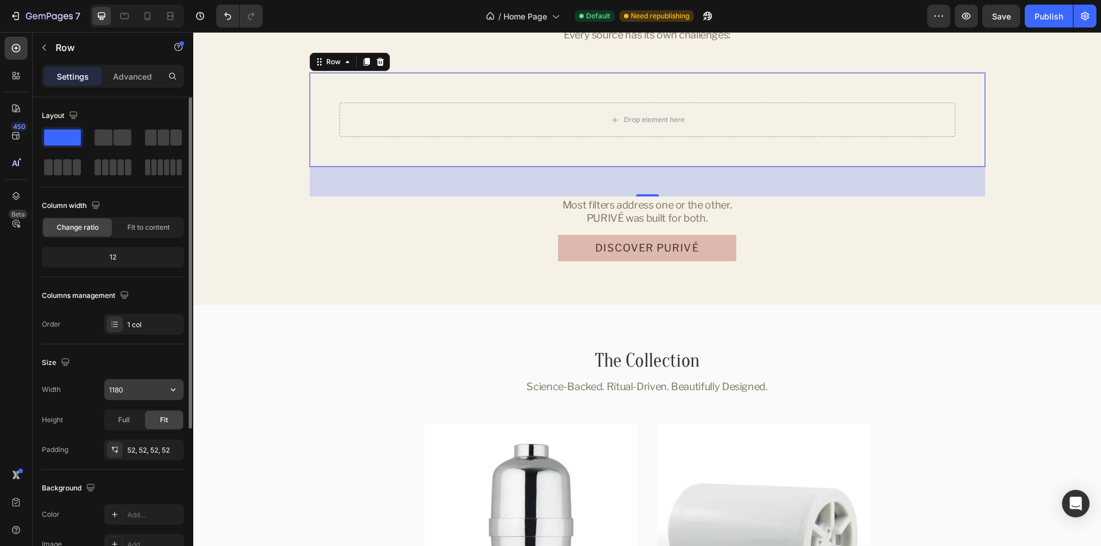
click at [131, 392] on input "1180" at bounding box center [143, 390] width 79 height 21
paste input "991"
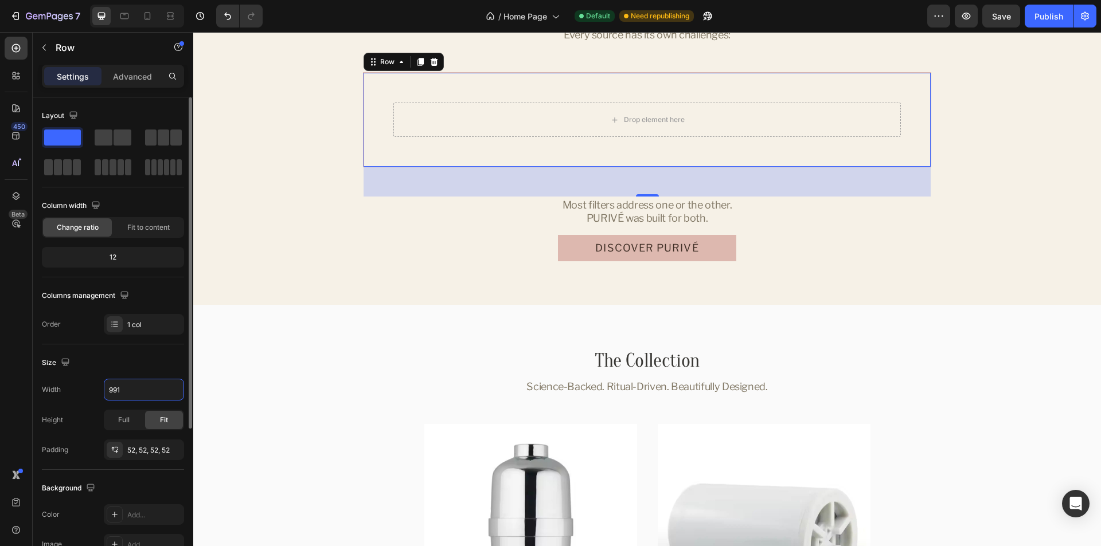
type input "991"
click at [126, 363] on div "Size" at bounding box center [113, 363] width 142 height 18
click at [128, 14] on icon at bounding box center [124, 15] width 11 height 11
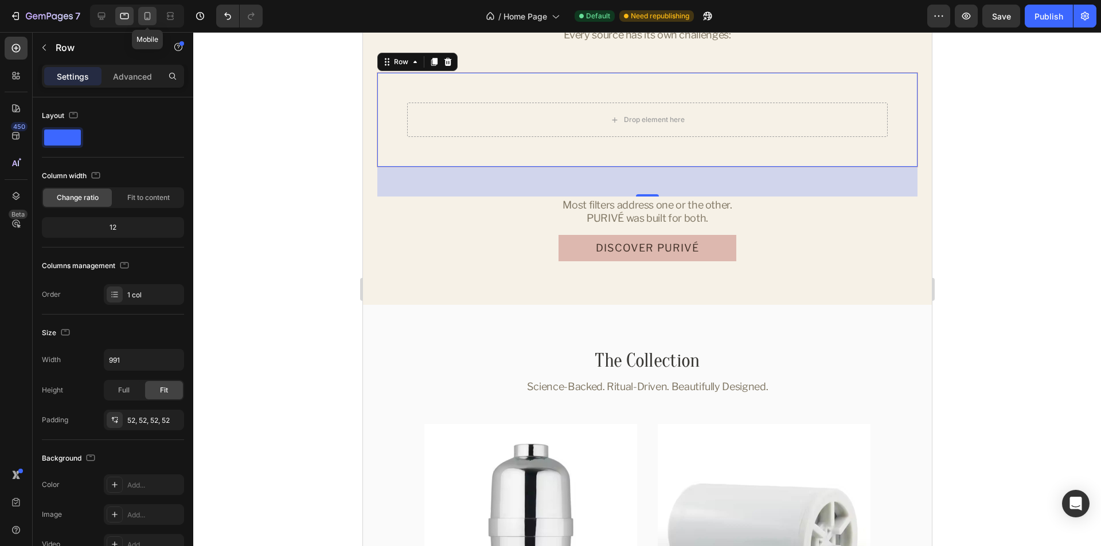
click at [145, 13] on icon at bounding box center [147, 16] width 6 height 8
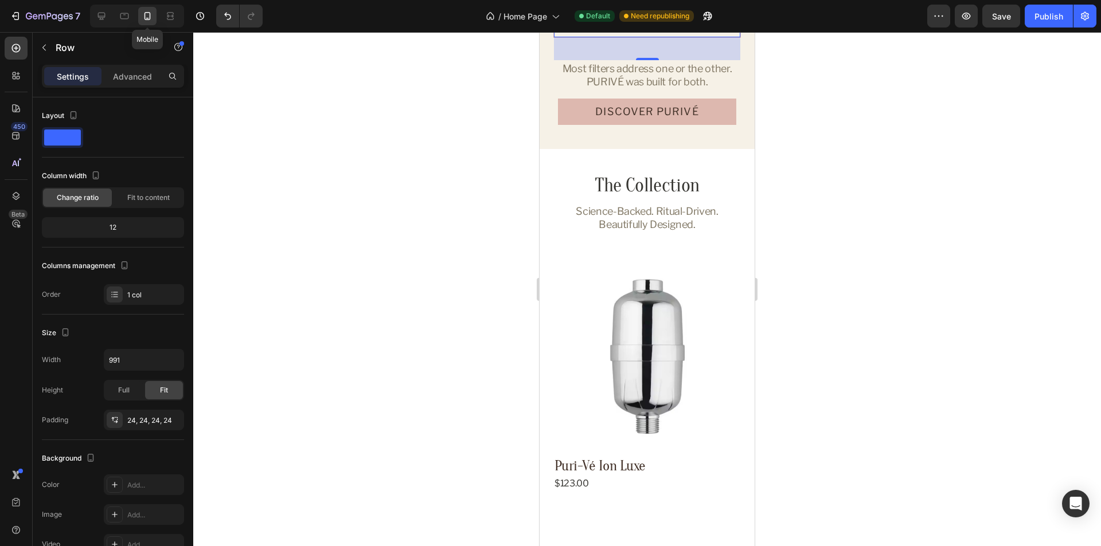
scroll to position [1795, 0]
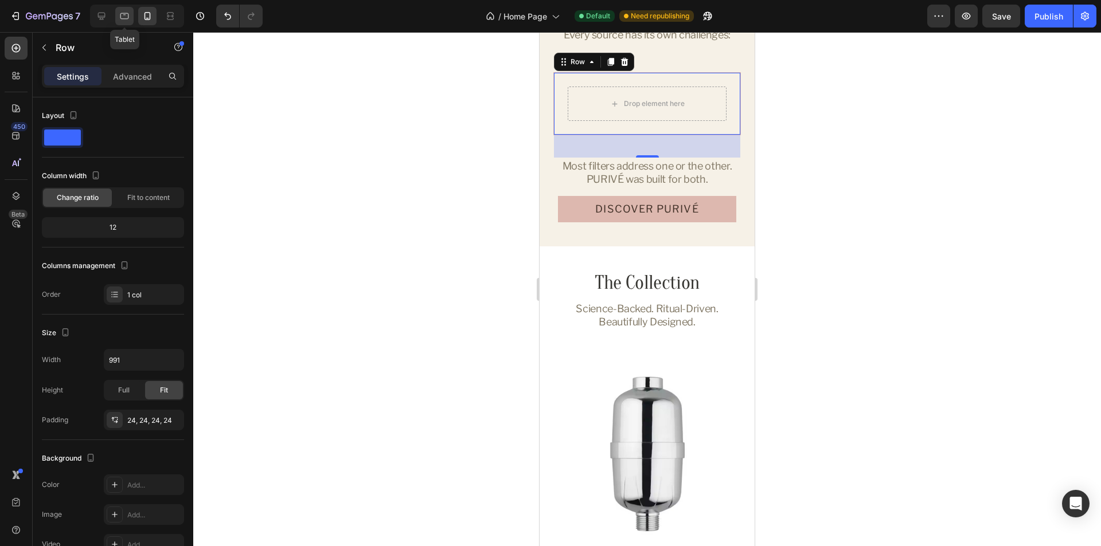
click at [123, 11] on icon at bounding box center [124, 15] width 11 height 11
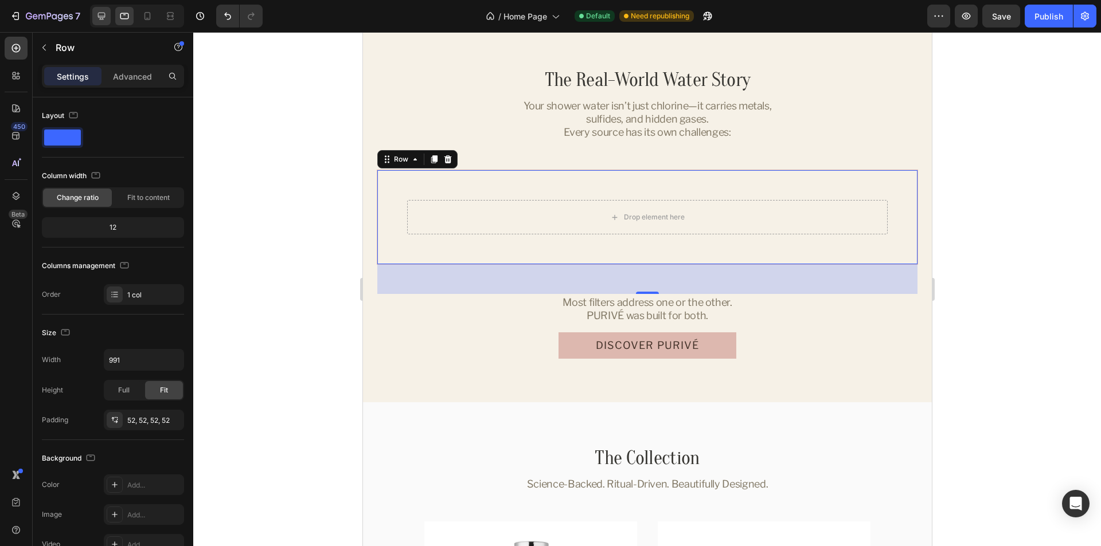
click at [101, 14] on icon at bounding box center [101, 15] width 11 height 11
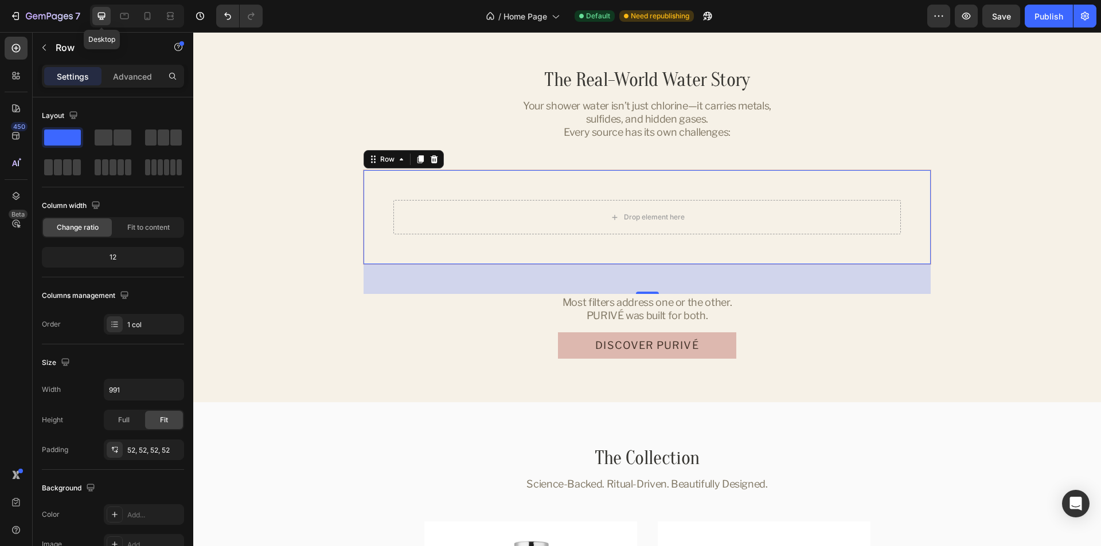
scroll to position [1855, 0]
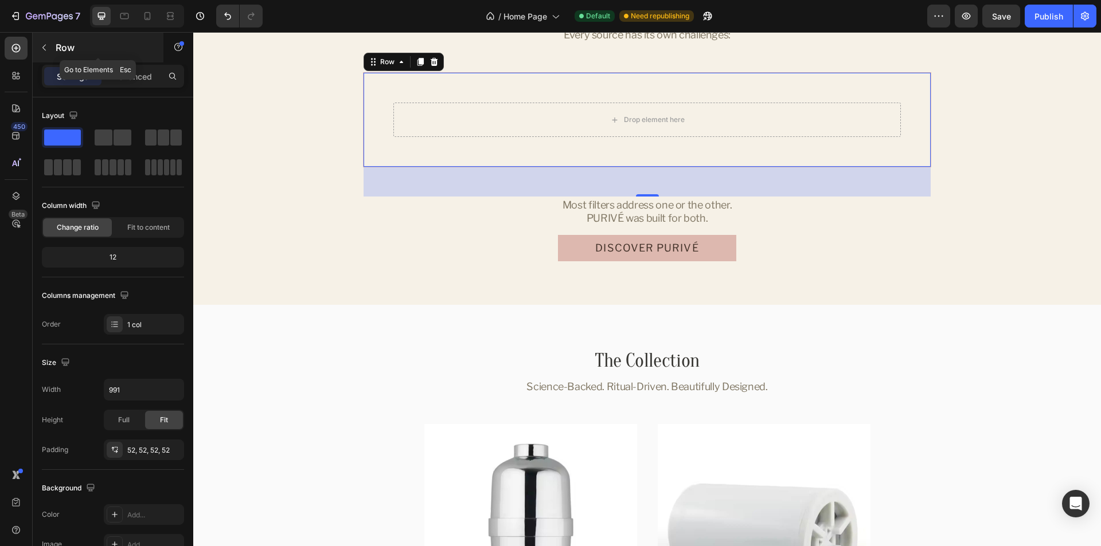
click at [46, 49] on icon "button" at bounding box center [44, 47] width 9 height 9
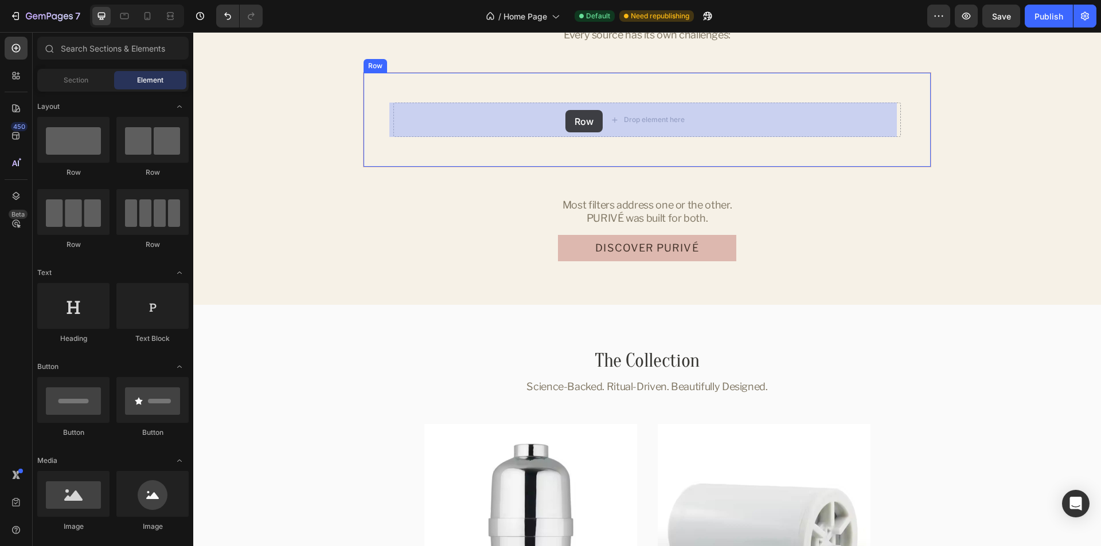
drag, startPoint x: 381, startPoint y: 182, endPoint x: 506, endPoint y: 112, distance: 142.7
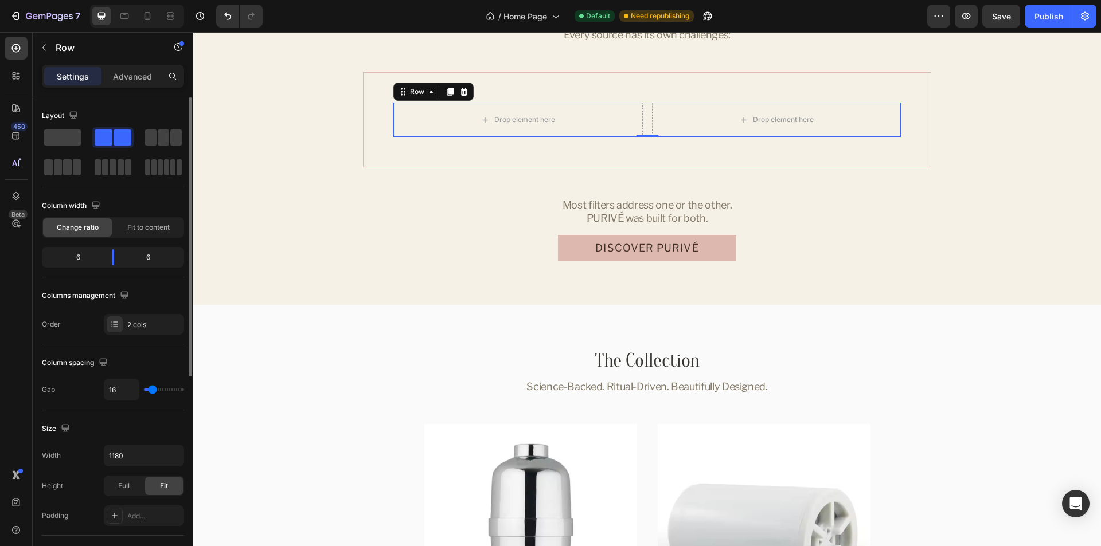
type input "0"
drag, startPoint x: 148, startPoint y: 390, endPoint x: 131, endPoint y: 389, distance: 17.2
type input "0"
click at [144, 389] on input "range" at bounding box center [164, 390] width 40 height 2
drag, startPoint x: 43, startPoint y: 45, endPoint x: 51, endPoint y: 173, distance: 128.1
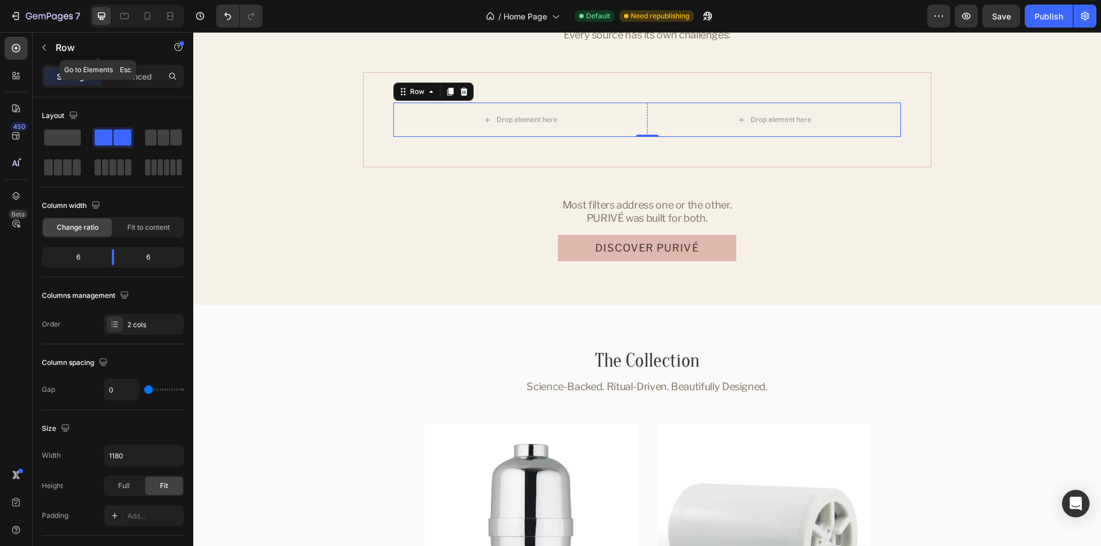
click at [43, 45] on icon "button" at bounding box center [44, 47] width 9 height 9
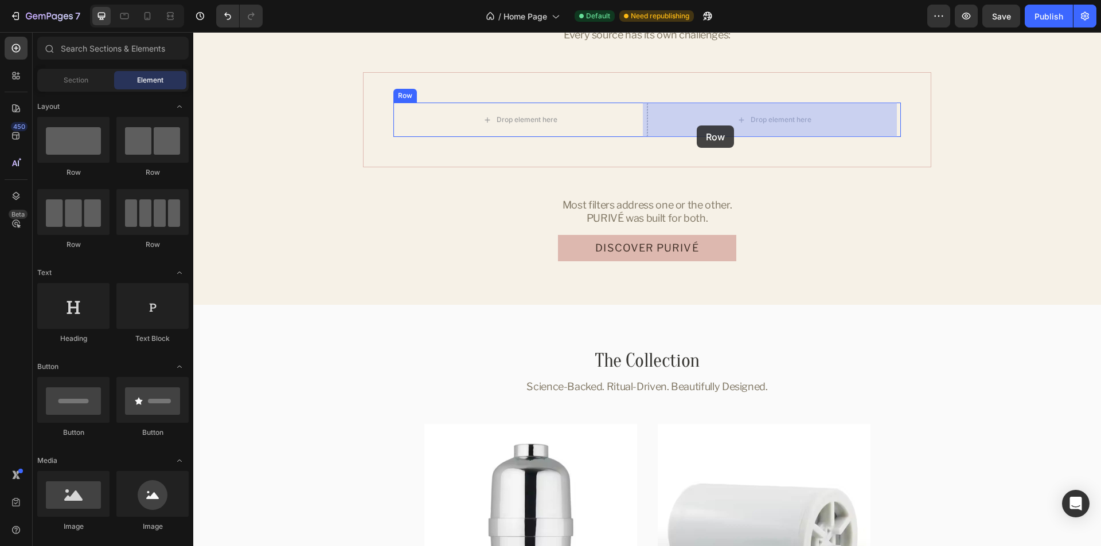
drag, startPoint x: 334, startPoint y: 179, endPoint x: 697, endPoint y: 126, distance: 366.8
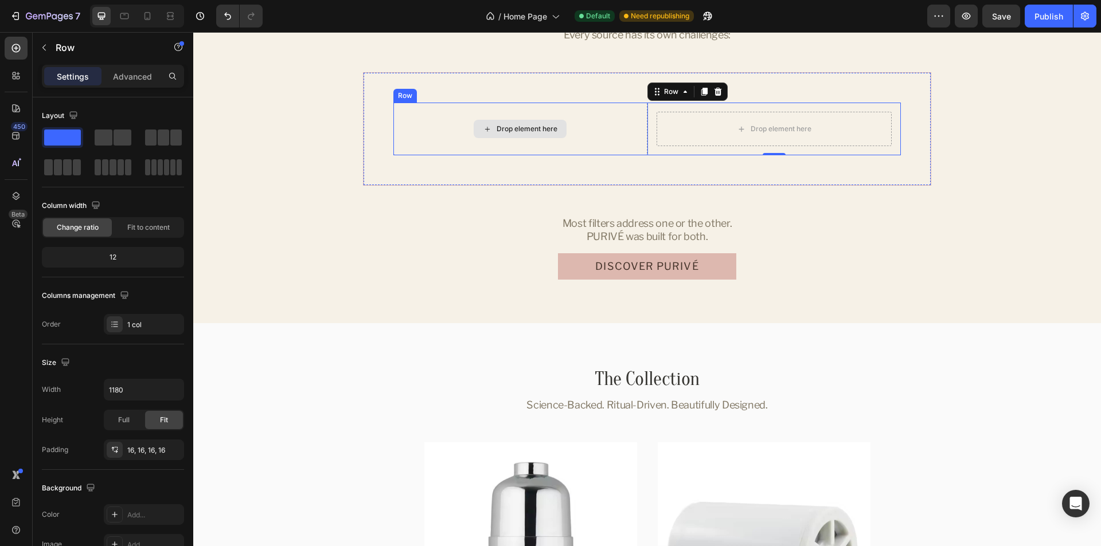
click at [620, 134] on div "Drop element here" at bounding box center [520, 129] width 254 height 53
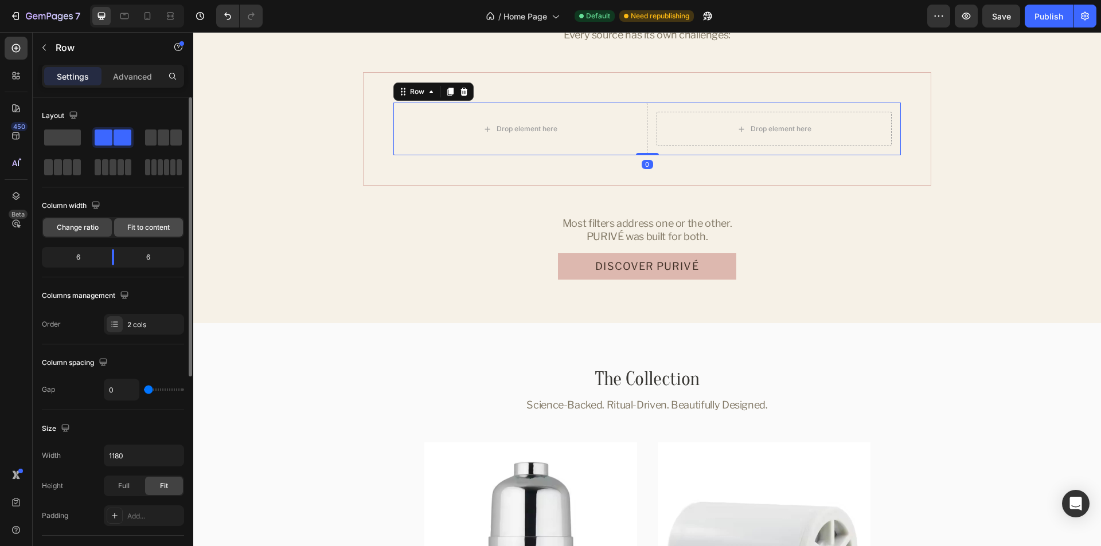
click at [151, 221] on div "Fit to content" at bounding box center [148, 227] width 69 height 18
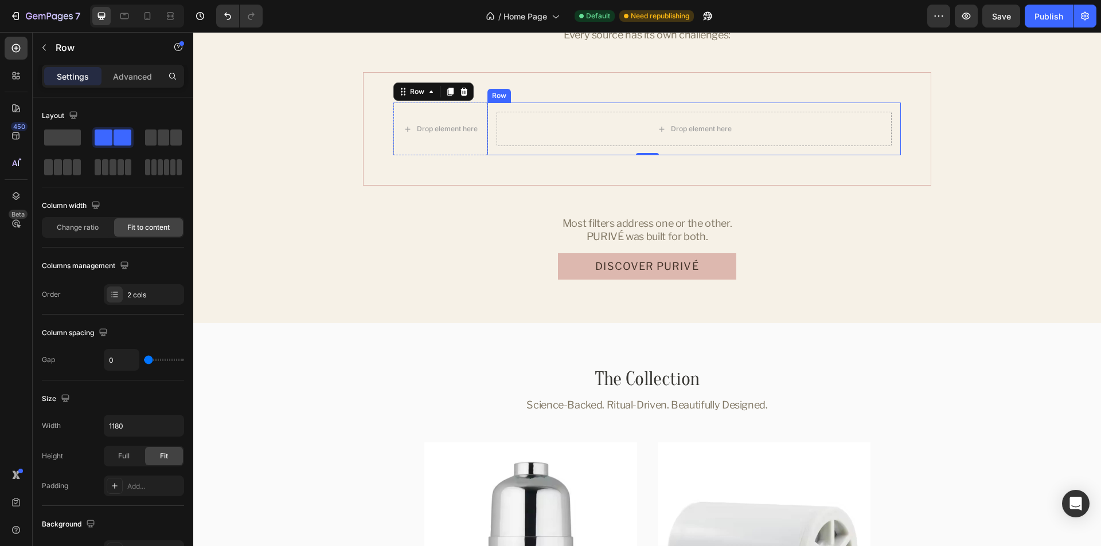
click at [487, 123] on div "Drop element here Row" at bounding box center [693, 129] width 413 height 53
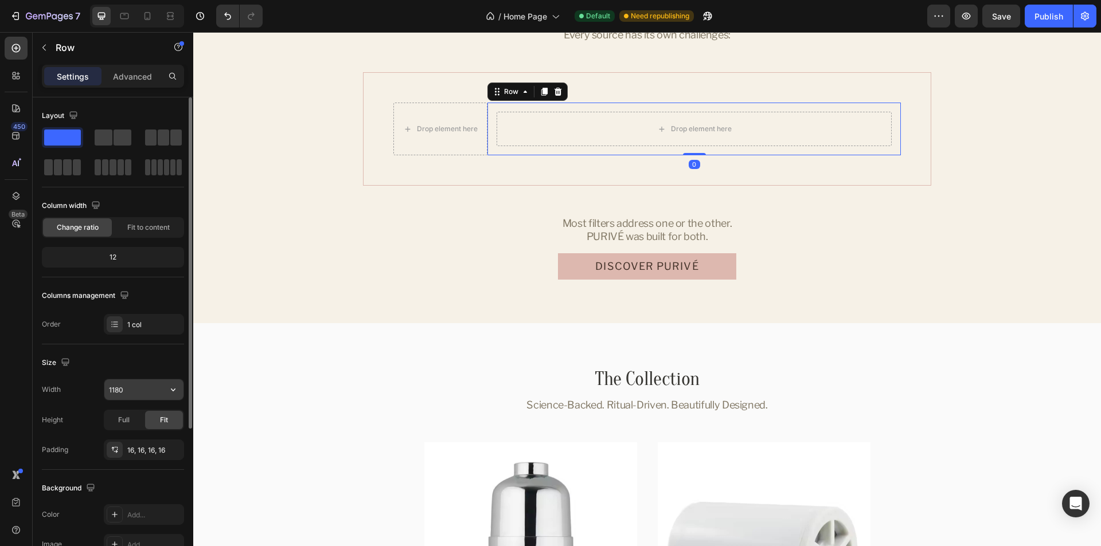
click at [127, 388] on input "1180" at bounding box center [143, 390] width 79 height 21
paste input "50"
type input "500"
click at [120, 365] on div "Size" at bounding box center [113, 363] width 142 height 18
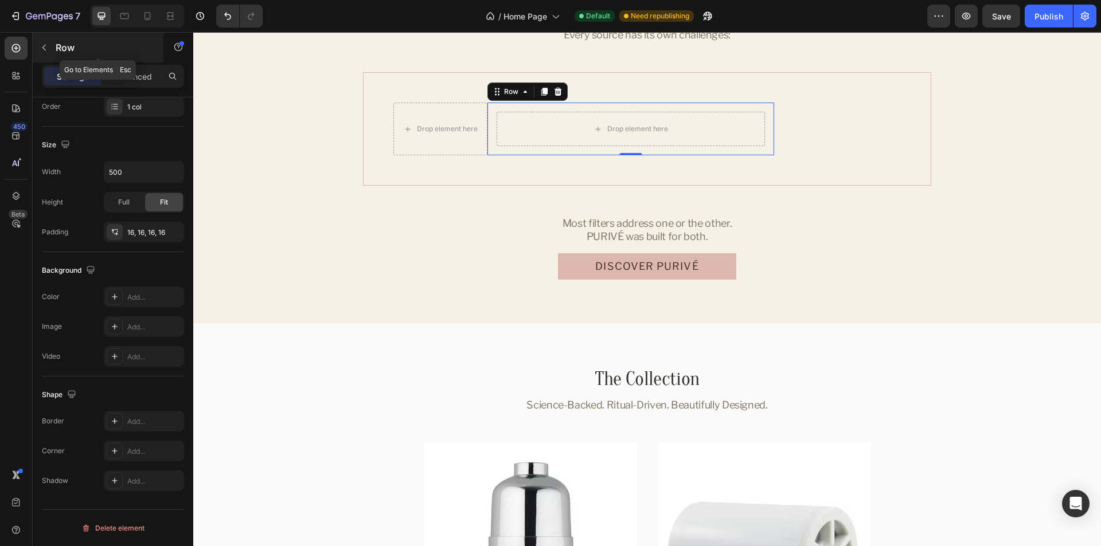
click at [42, 49] on icon "button" at bounding box center [44, 47] width 9 height 9
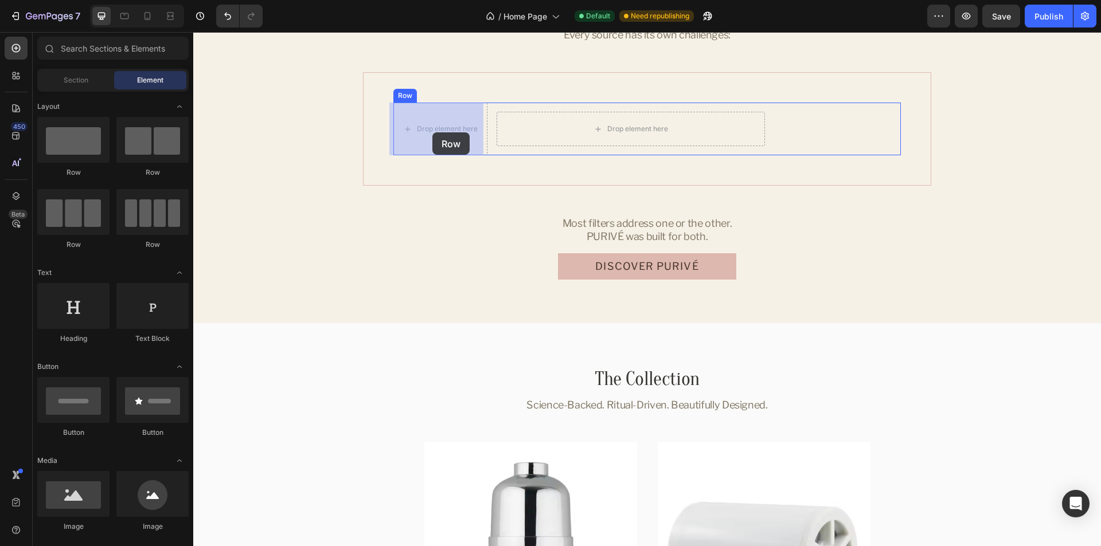
drag, startPoint x: 263, startPoint y: 176, endPoint x: 436, endPoint y: 131, distance: 179.5
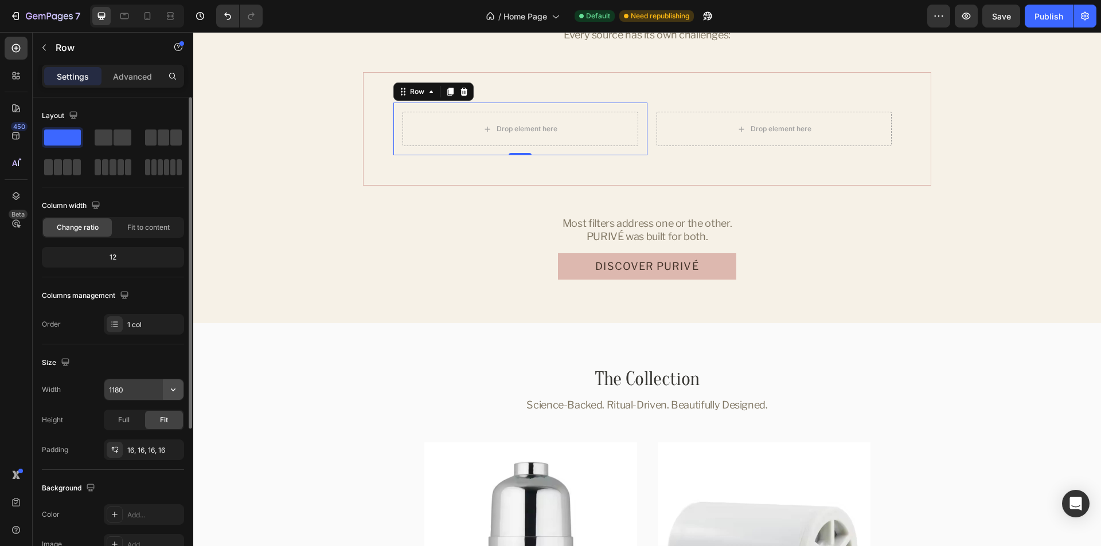
click at [176, 396] on button "button" at bounding box center [173, 390] width 21 height 21
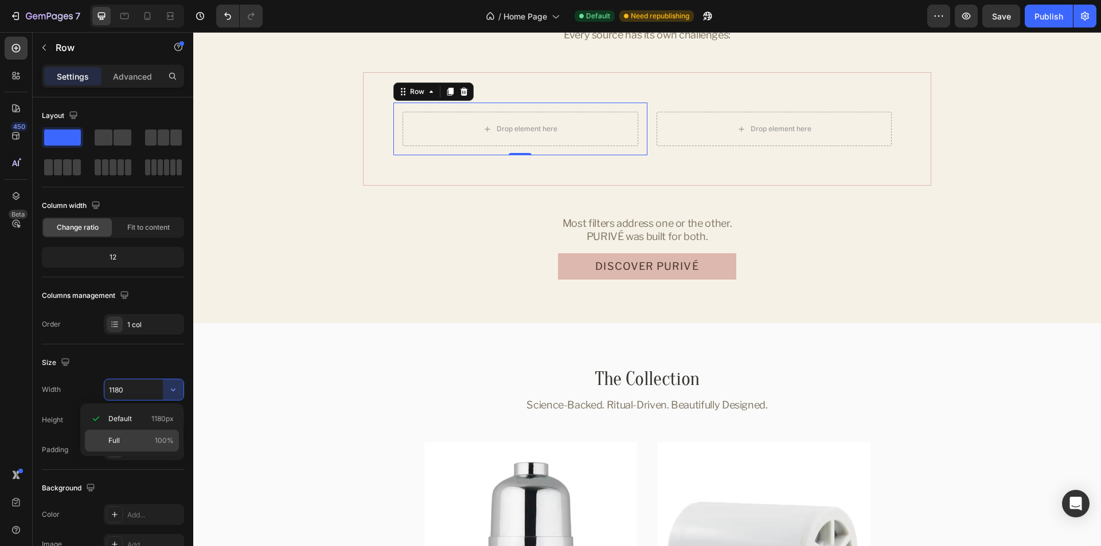
click at [137, 439] on p "Full 100%" at bounding box center [140, 441] width 65 height 10
type input "100%"
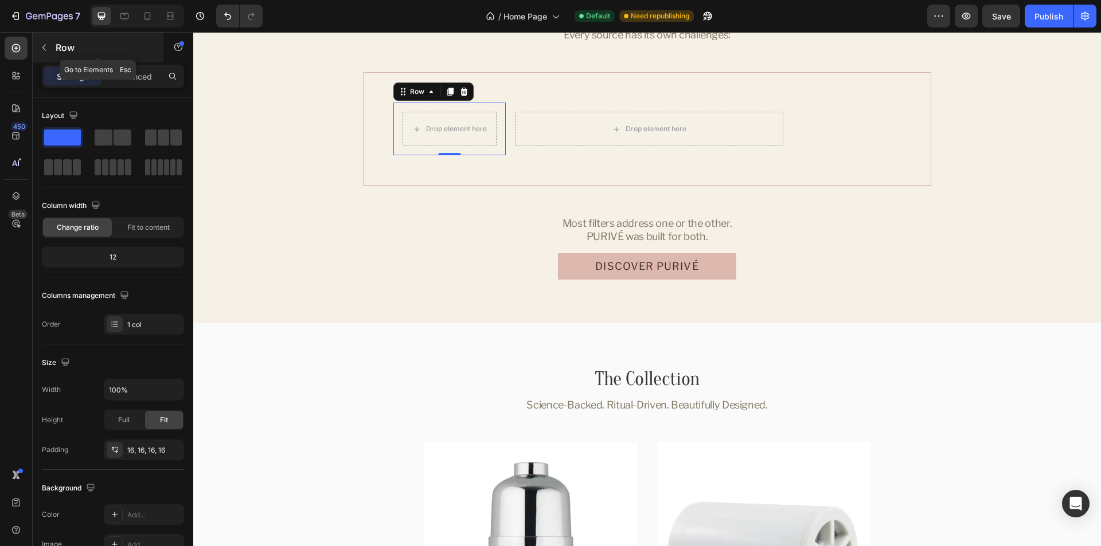
click at [42, 50] on icon "button" at bounding box center [44, 47] width 9 height 9
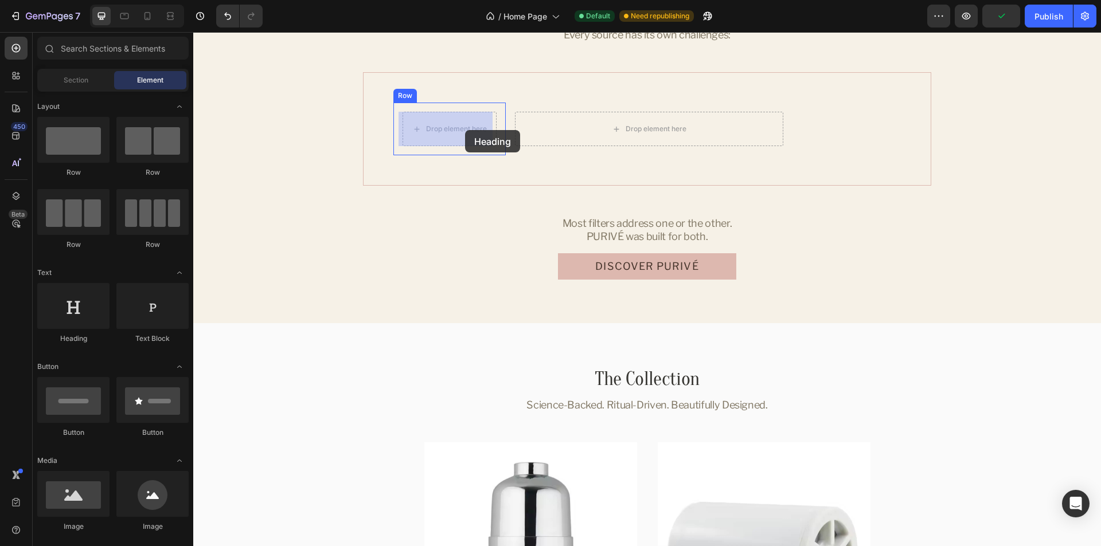
drag, startPoint x: 272, startPoint y: 348, endPoint x: 465, endPoint y: 130, distance: 291.2
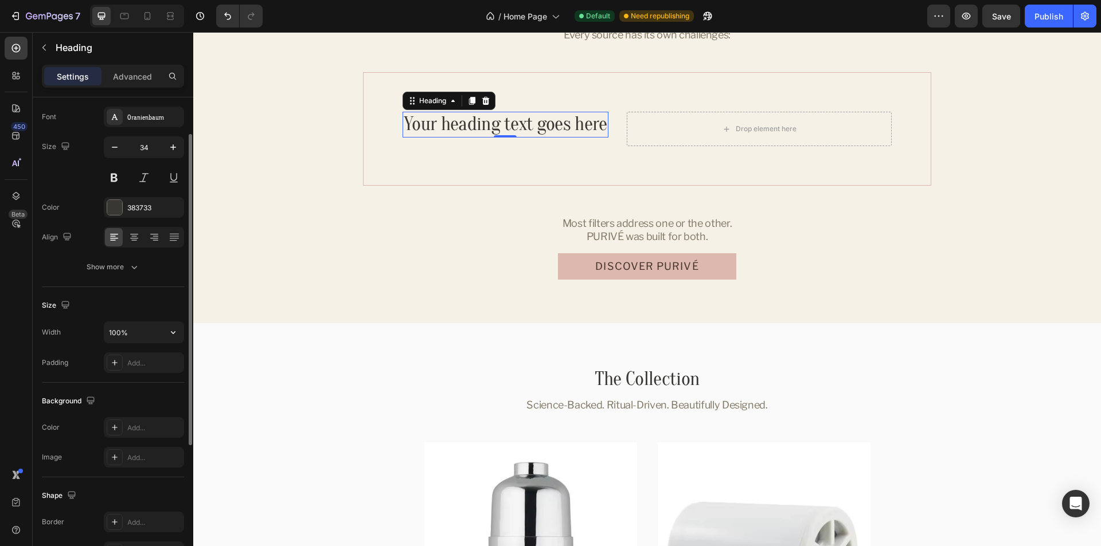
scroll to position [115, 0]
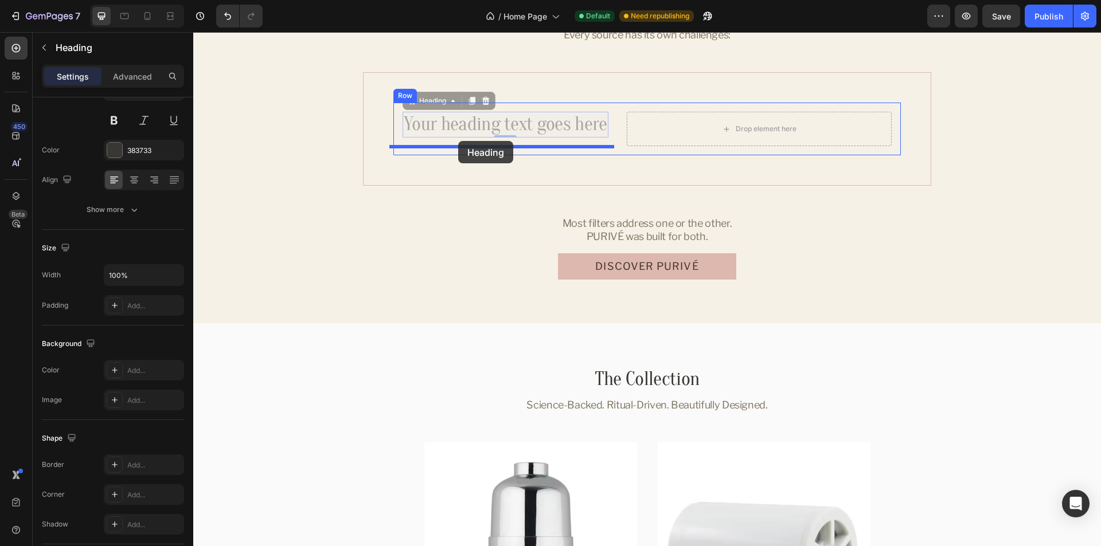
drag, startPoint x: 424, startPoint y: 101, endPoint x: 458, endPoint y: 141, distance: 52.4
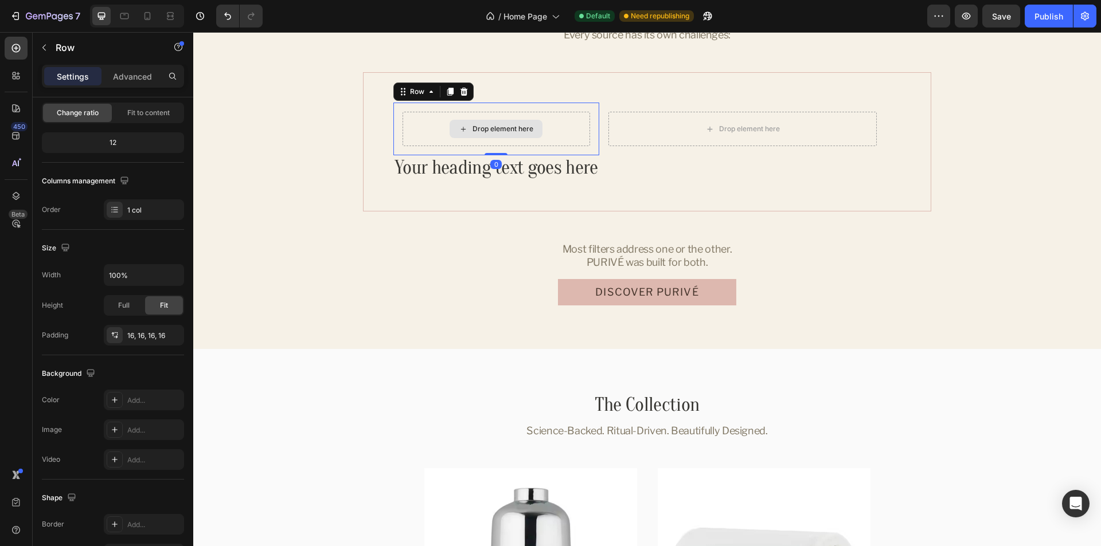
click at [584, 120] on div "Drop element here" at bounding box center [496, 129] width 187 height 34
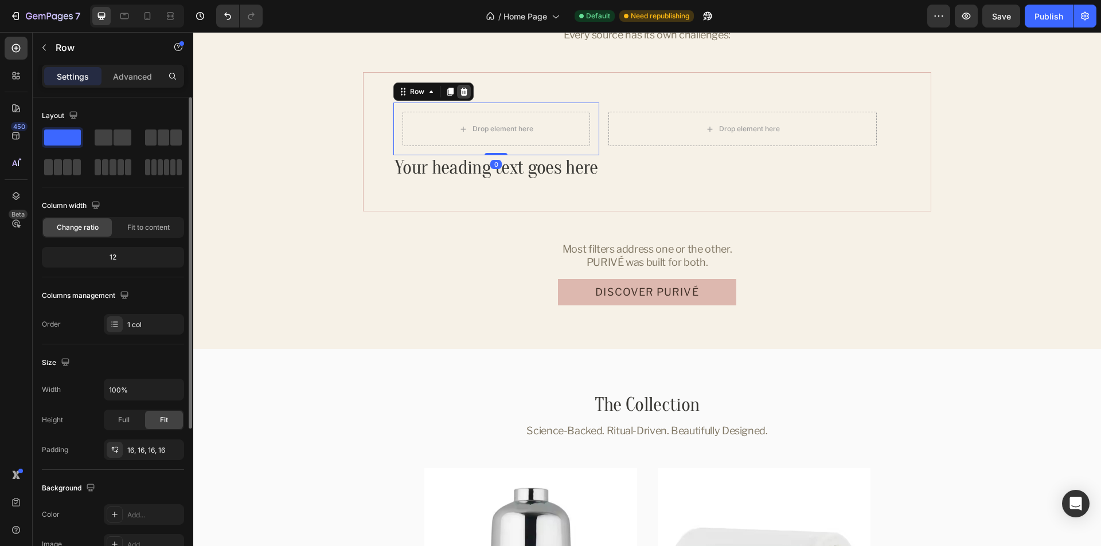
click at [459, 93] on icon at bounding box center [463, 91] width 9 height 9
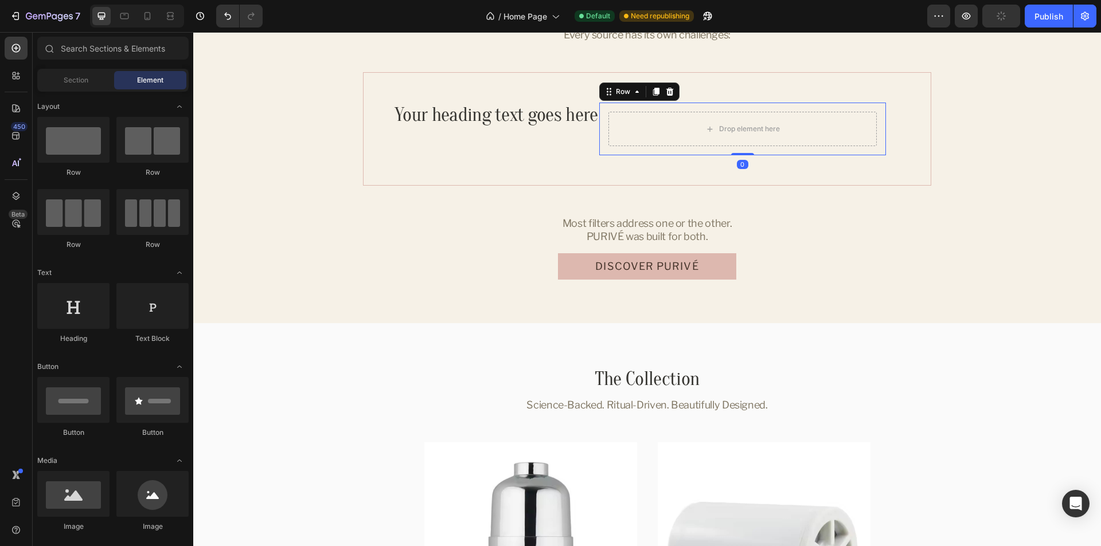
click at [599, 132] on div "Drop element here Row 0" at bounding box center [742, 129] width 287 height 53
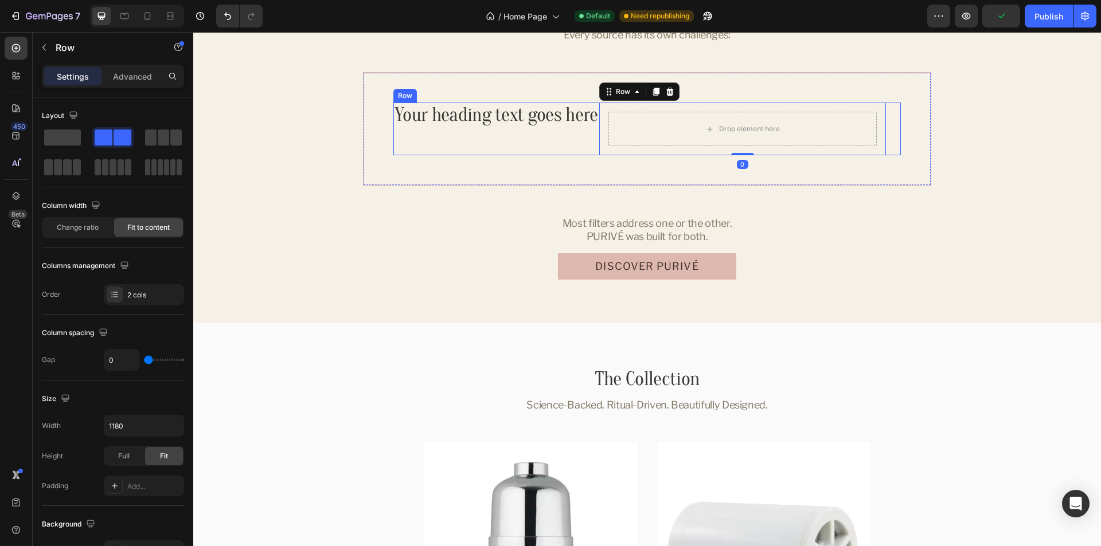
click at [591, 138] on div "Your heading text goes here Heading" at bounding box center [496, 129] width 206 height 53
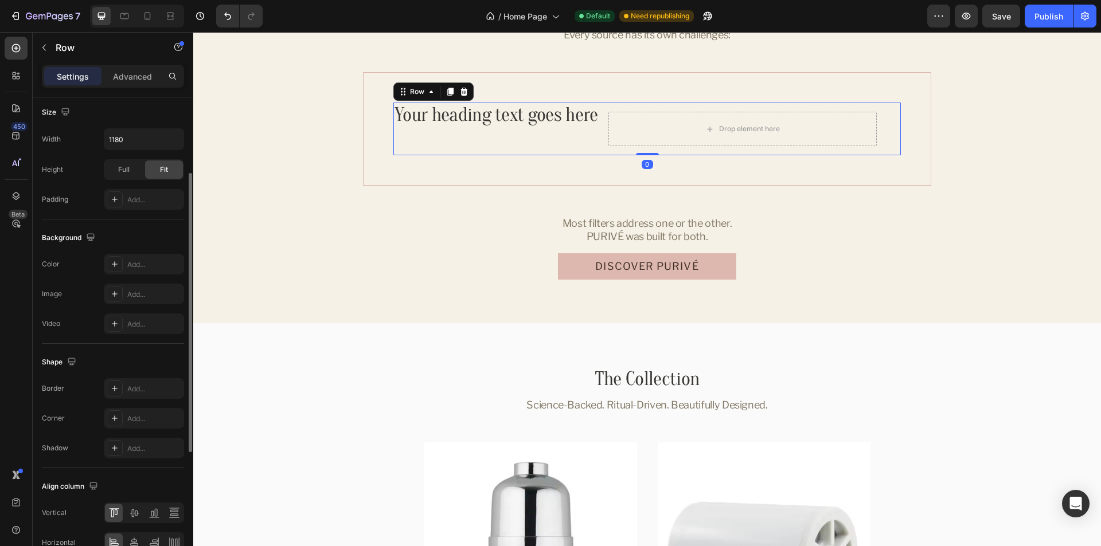
scroll to position [344, 0]
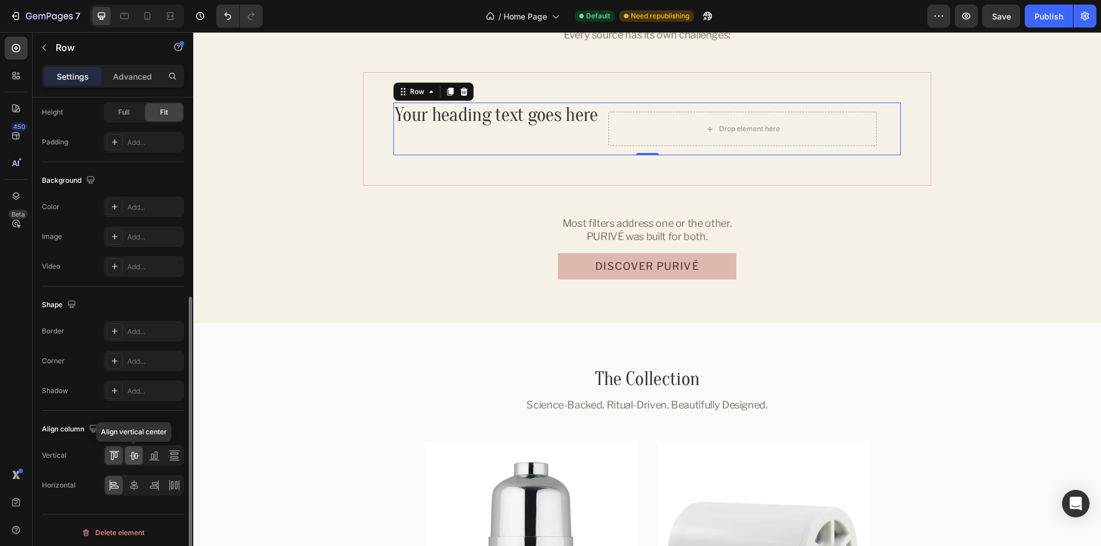
click at [136, 456] on icon at bounding box center [133, 455] width 11 height 11
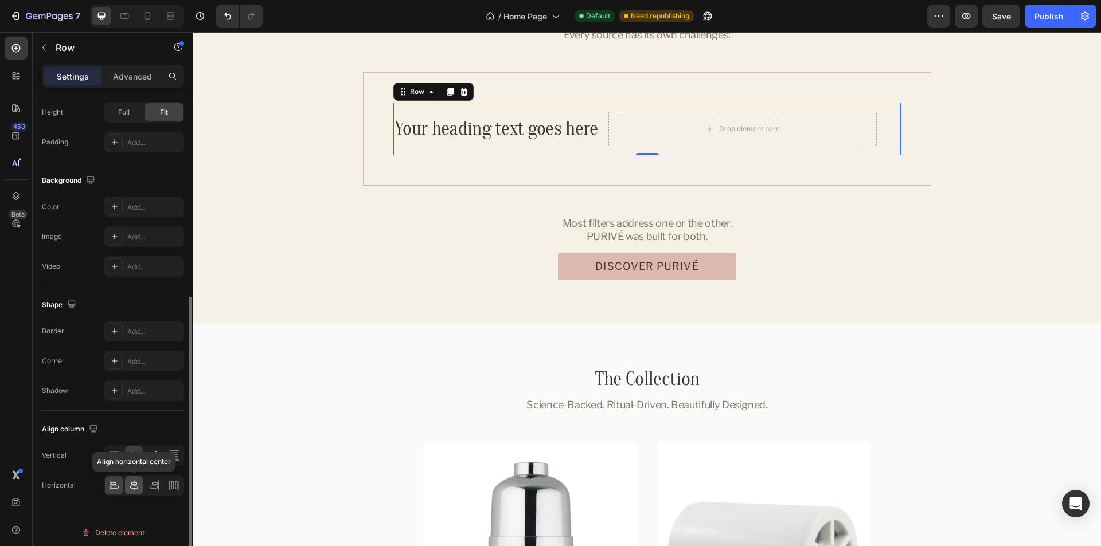
click at [130, 485] on icon at bounding box center [133, 485] width 11 height 11
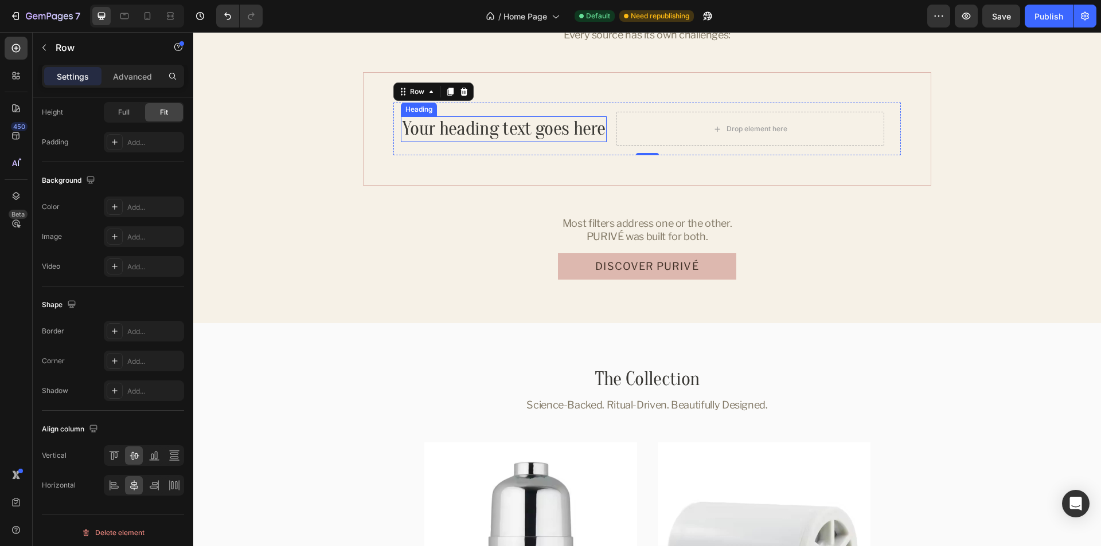
drag, startPoint x: 462, startPoint y: 121, endPoint x: 501, endPoint y: 126, distance: 38.7
click at [462, 121] on h2 "Your heading text goes here" at bounding box center [504, 129] width 206 height 26
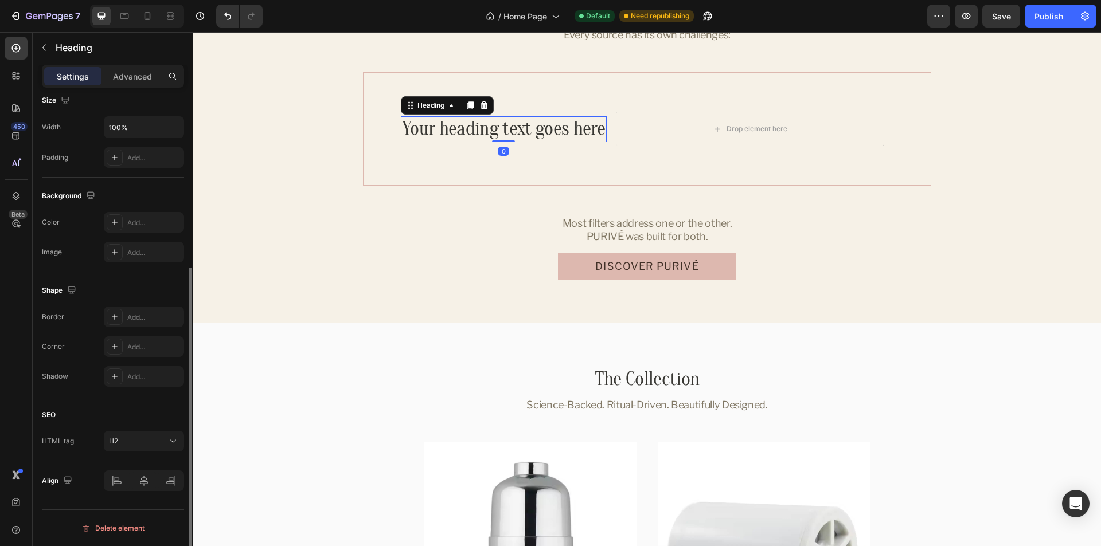
scroll to position [0, 0]
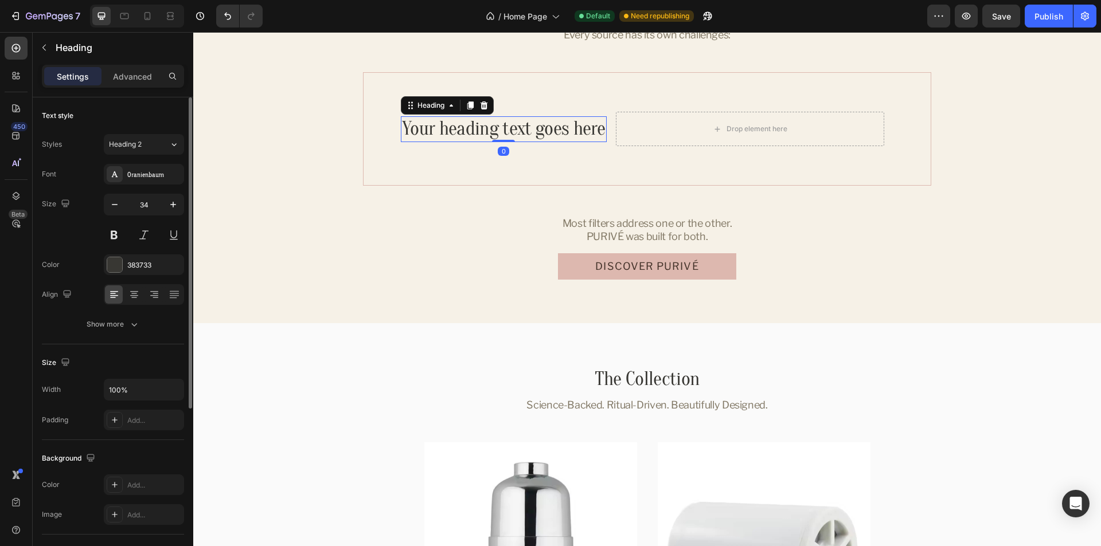
click at [511, 127] on h2 "Your heading text goes here" at bounding box center [504, 129] width 206 height 26
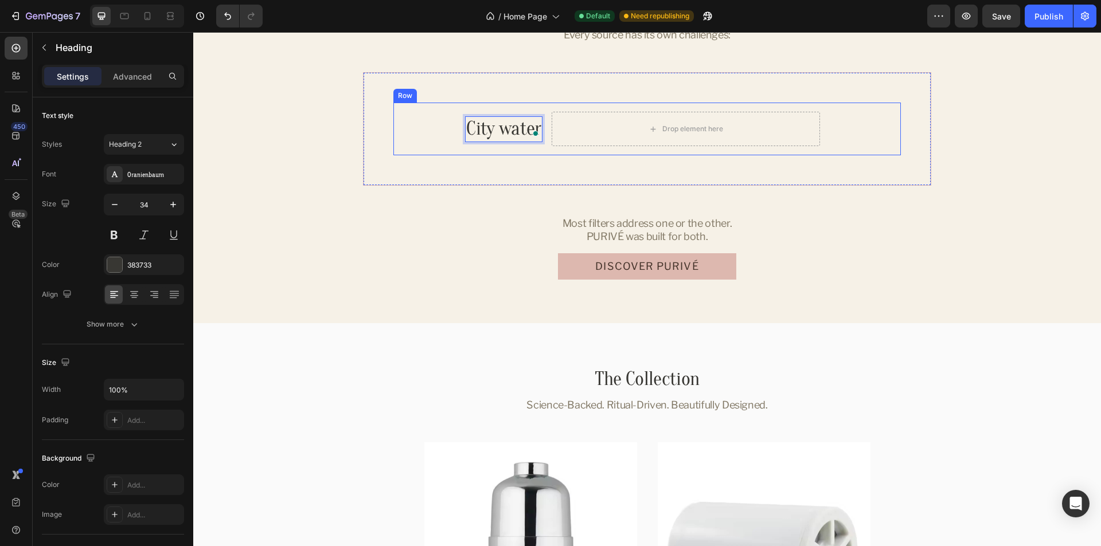
click at [421, 132] on div "City water Heading 0 Drop element here Row Row" at bounding box center [646, 129] width 507 height 53
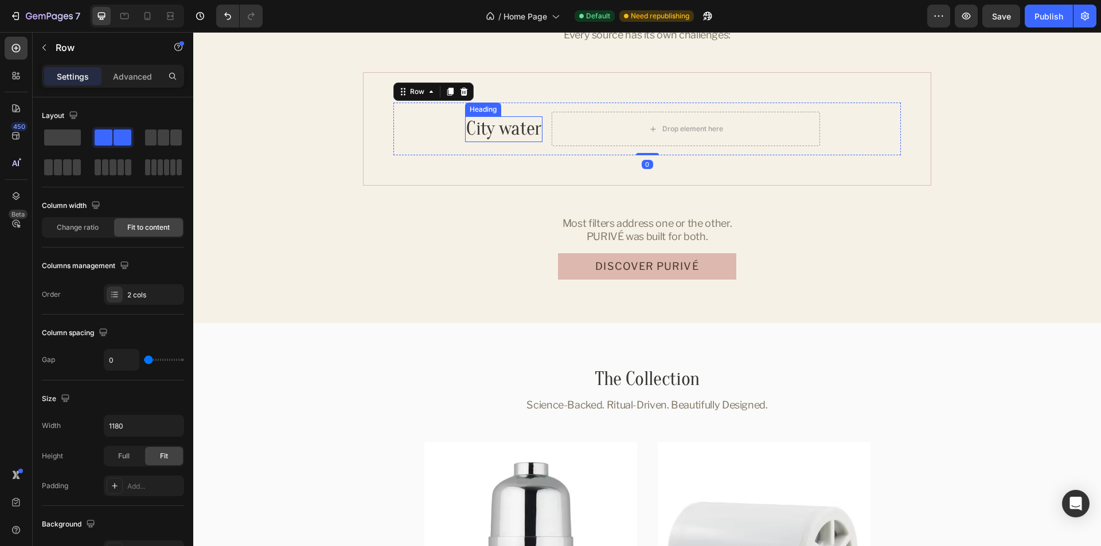
click at [466, 131] on p "City water" at bounding box center [503, 130] width 75 height 24
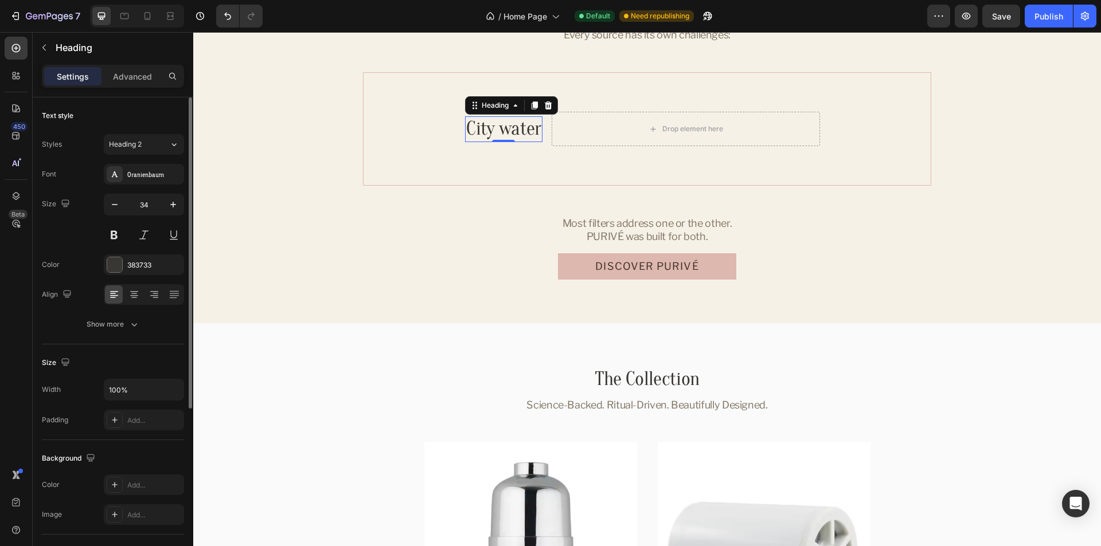
scroll to position [57, 0]
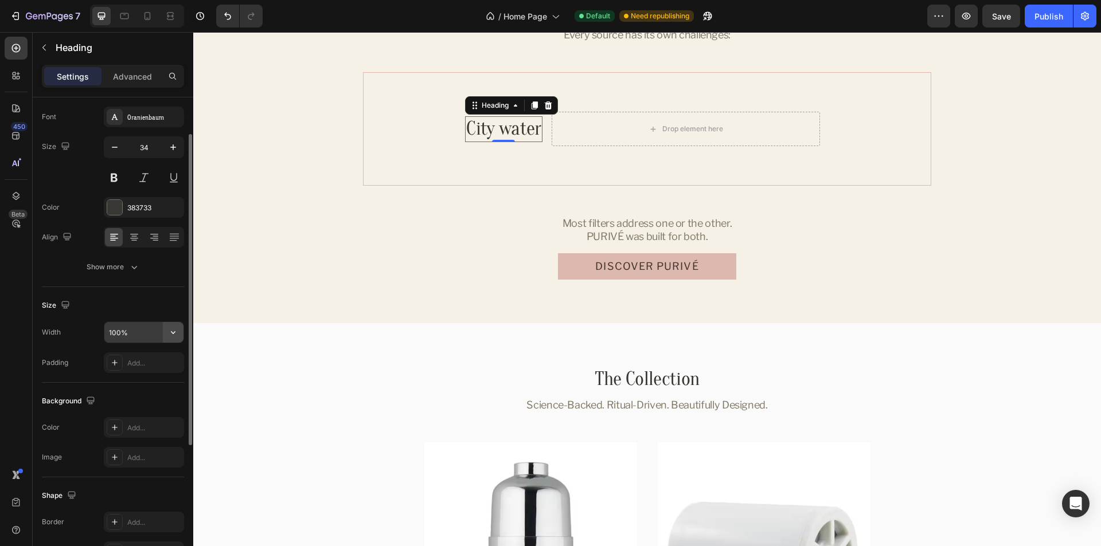
click at [175, 333] on icon "button" at bounding box center [172, 332] width 11 height 11
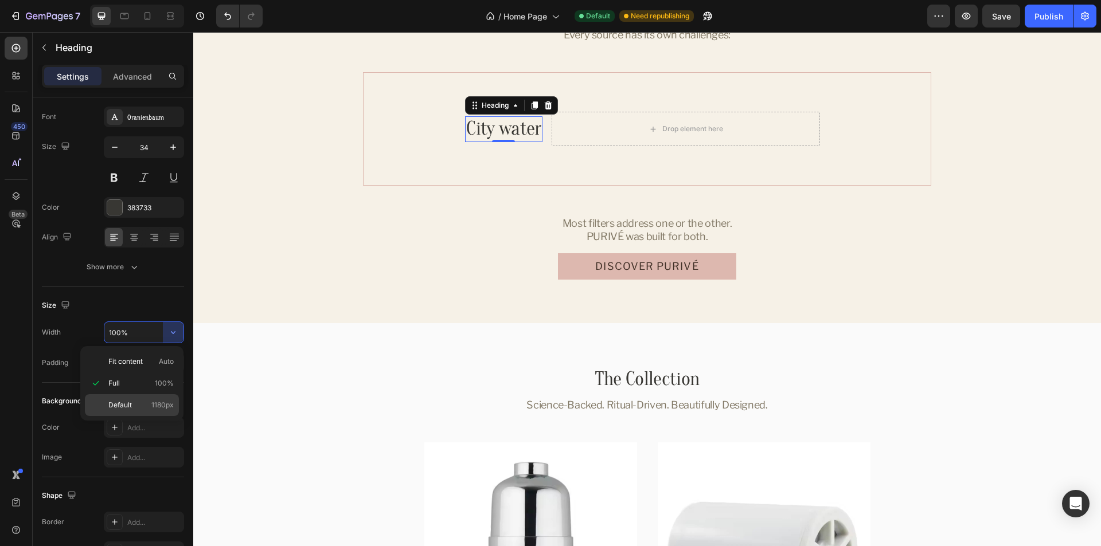
click at [153, 403] on span "1180px" at bounding box center [162, 405] width 22 height 10
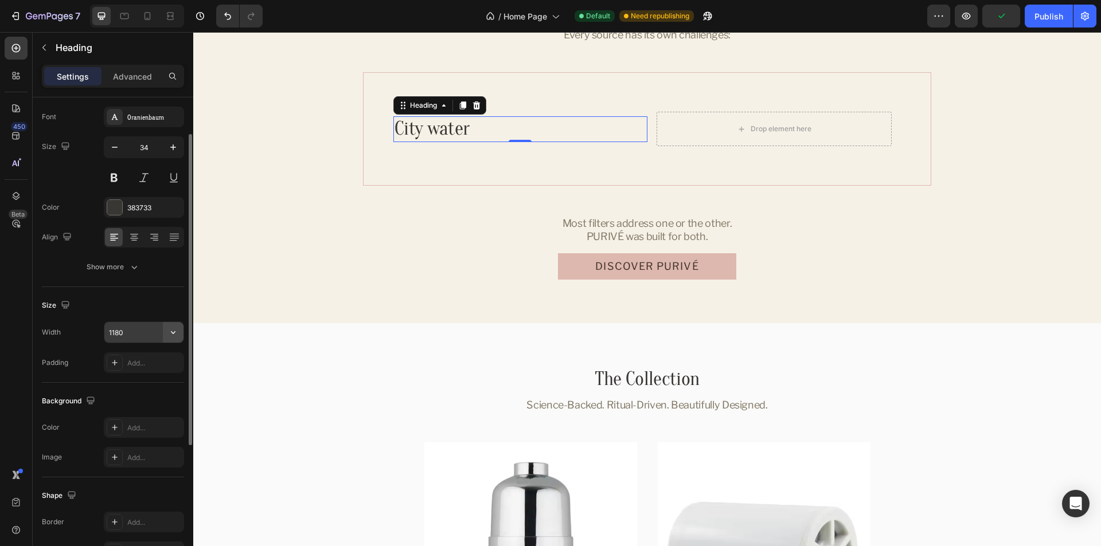
click at [177, 330] on icon "button" at bounding box center [172, 332] width 11 height 11
click at [136, 296] on div "Size" at bounding box center [113, 305] width 142 height 18
click at [135, 338] on input "1180" at bounding box center [143, 332] width 79 height 21
paste input "City water"
click at [137, 309] on div "Size" at bounding box center [113, 305] width 142 height 18
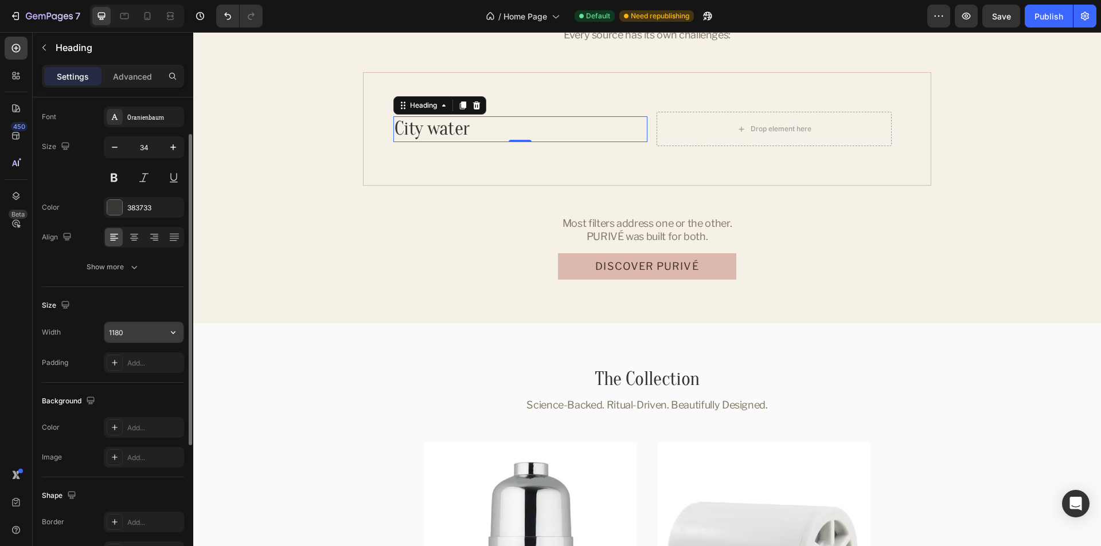
click at [142, 335] on input "1180" at bounding box center [143, 332] width 79 height 21
paste input "387"
type input "387"
click at [128, 306] on div "Size" at bounding box center [113, 305] width 142 height 18
click at [40, 39] on button "button" at bounding box center [44, 47] width 18 height 18
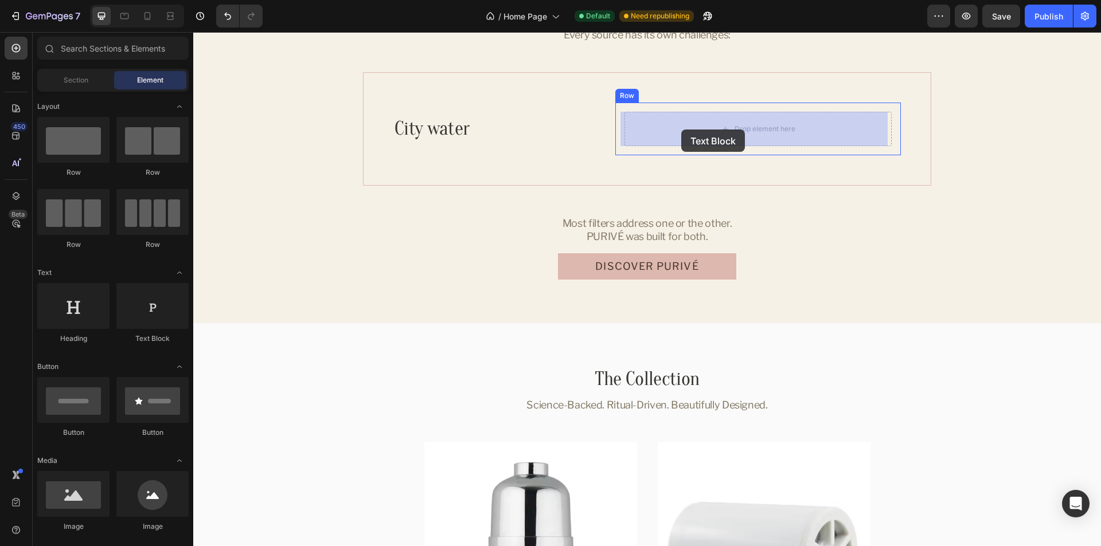
drag, startPoint x: 370, startPoint y: 342, endPoint x: 681, endPoint y: 130, distance: 377.1
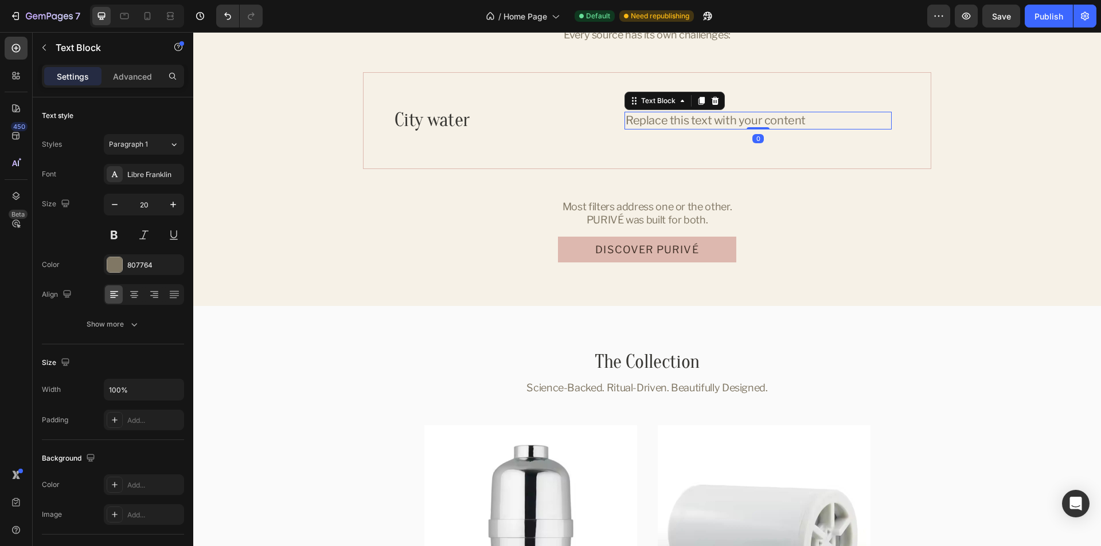
click at [705, 120] on div "Replace this text with your content" at bounding box center [757, 120] width 267 height 17
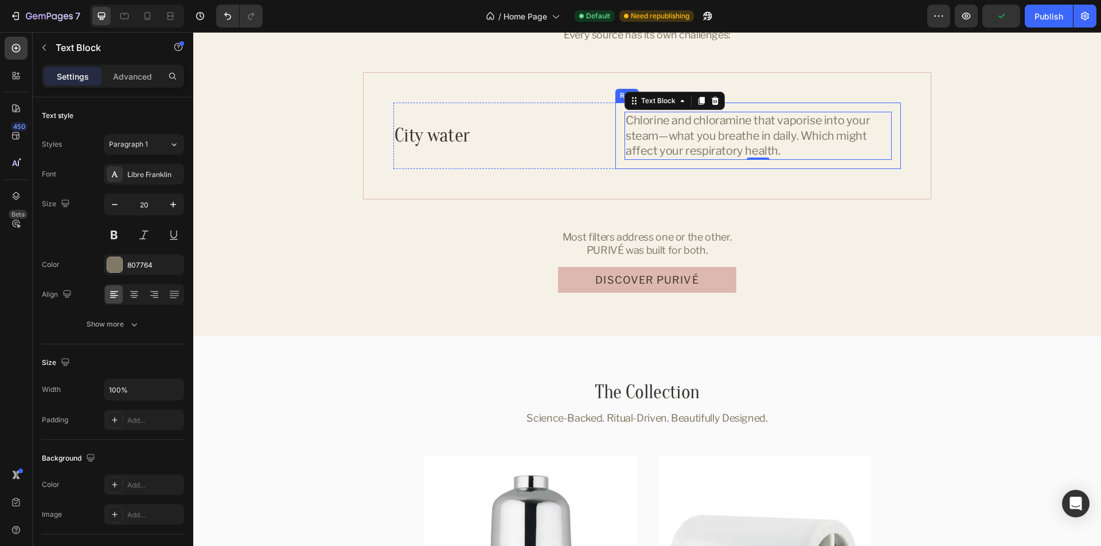
click at [892, 125] on div "Chlorine and chloramine that vaporise into your steam—what you breathe in daily…" at bounding box center [758, 136] width 286 height 66
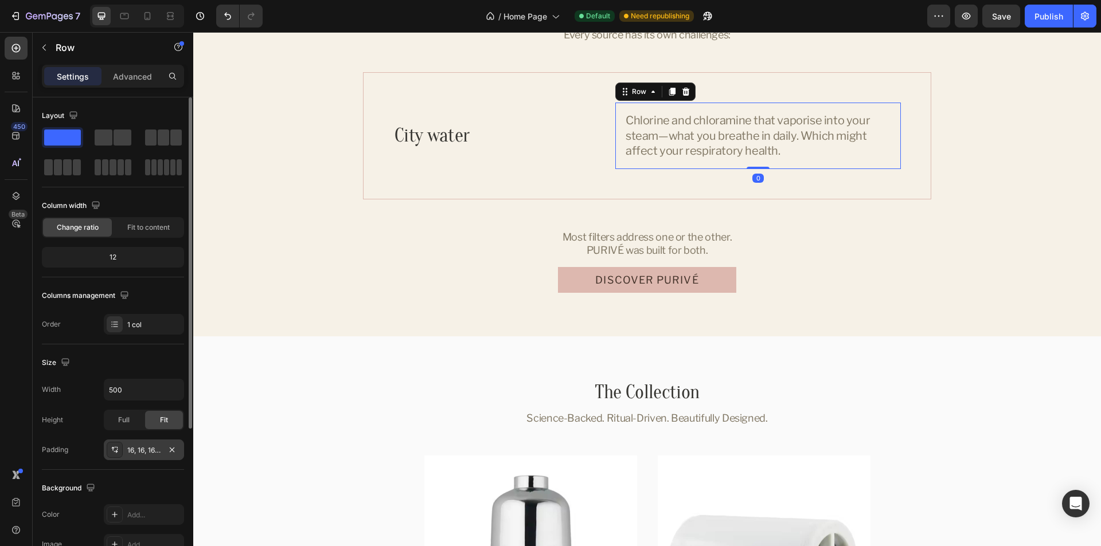
click at [142, 454] on div "16, 16, 16, 16" at bounding box center [143, 451] width 33 height 10
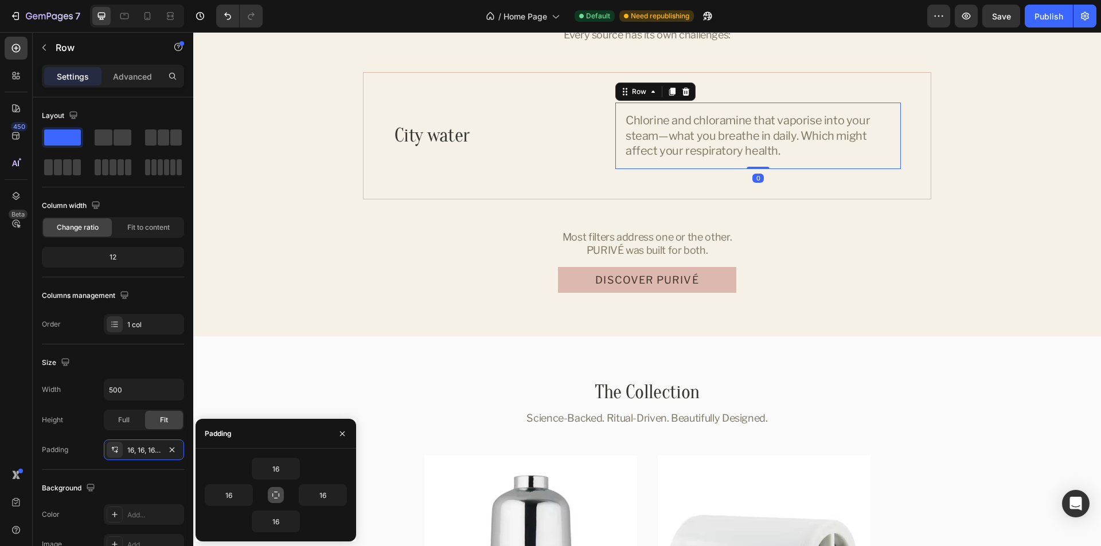
click at [278, 493] on icon "button" at bounding box center [275, 495] width 9 height 9
click at [294, 471] on icon "button" at bounding box center [293, 468] width 9 height 9
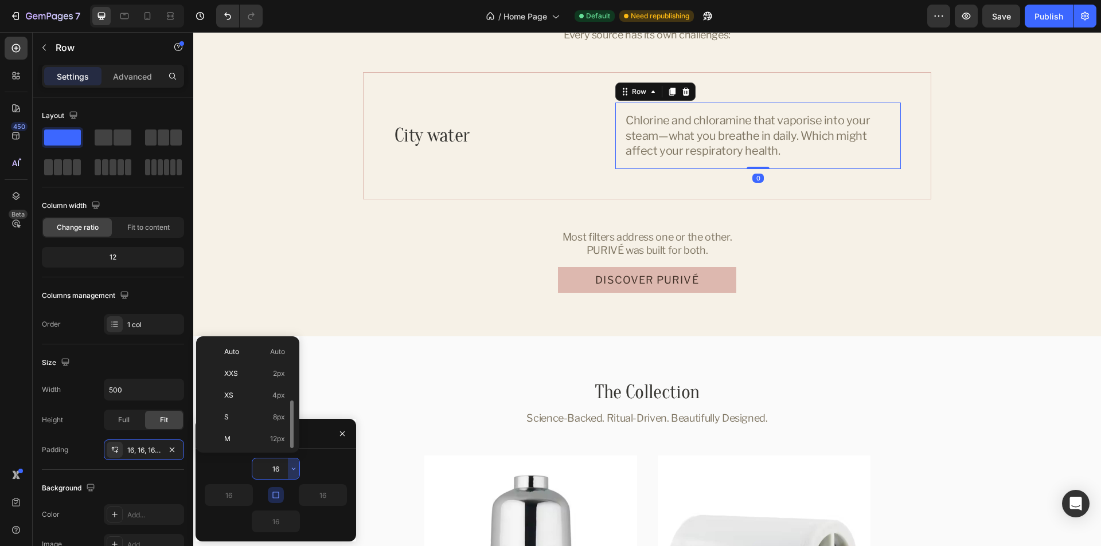
scroll to position [41, 0]
click at [249, 437] on p "XL 24px" at bounding box center [254, 441] width 61 height 10
type input "24"
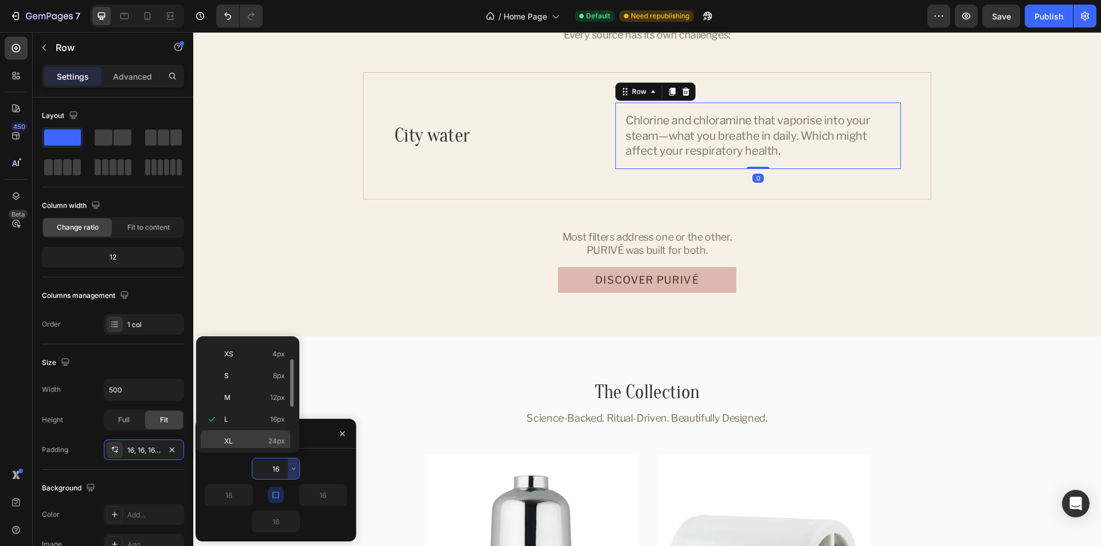
type input "24"
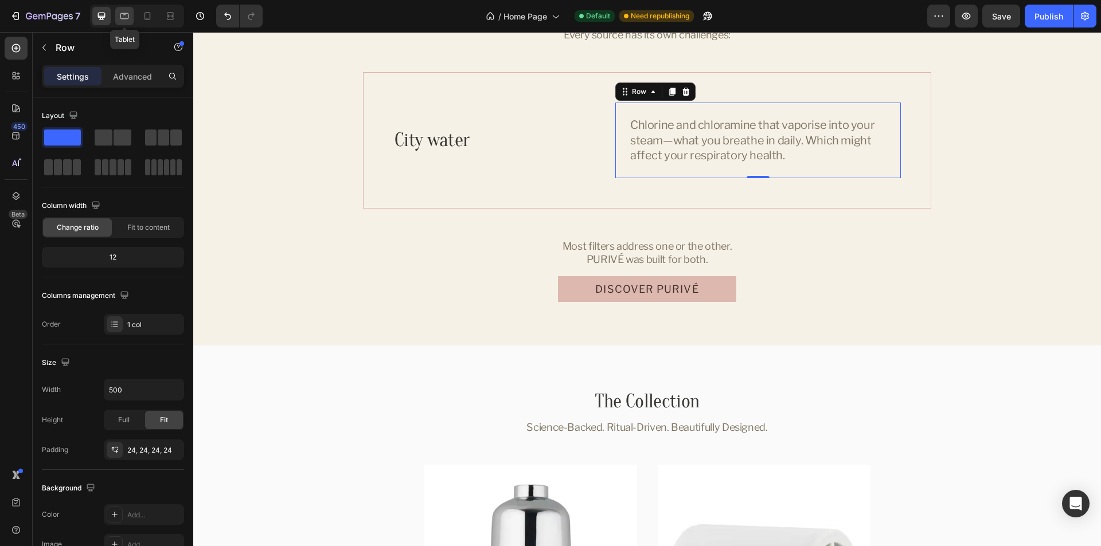
click at [128, 21] on icon at bounding box center [124, 15] width 11 height 11
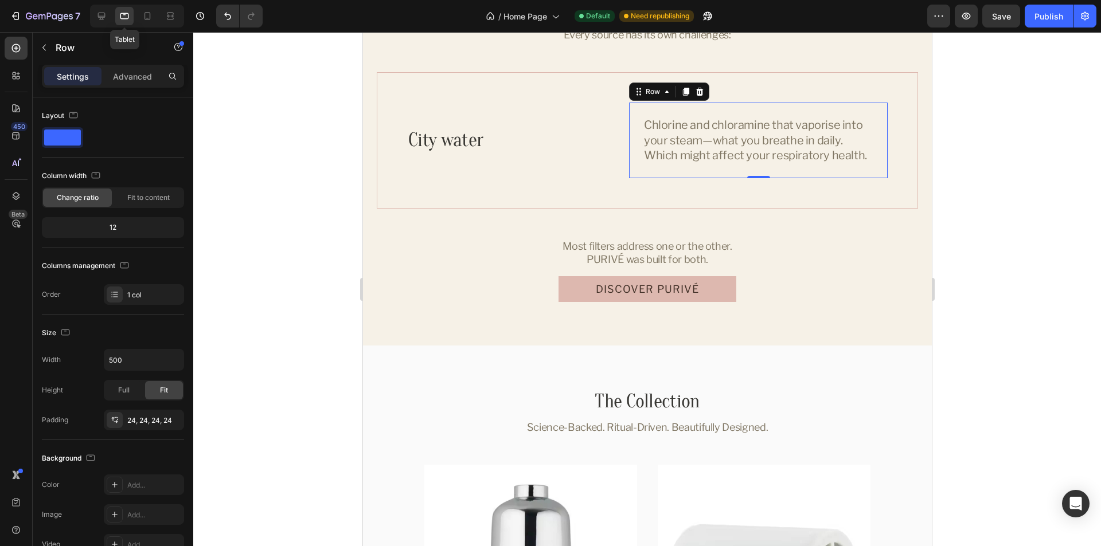
scroll to position [1886, 0]
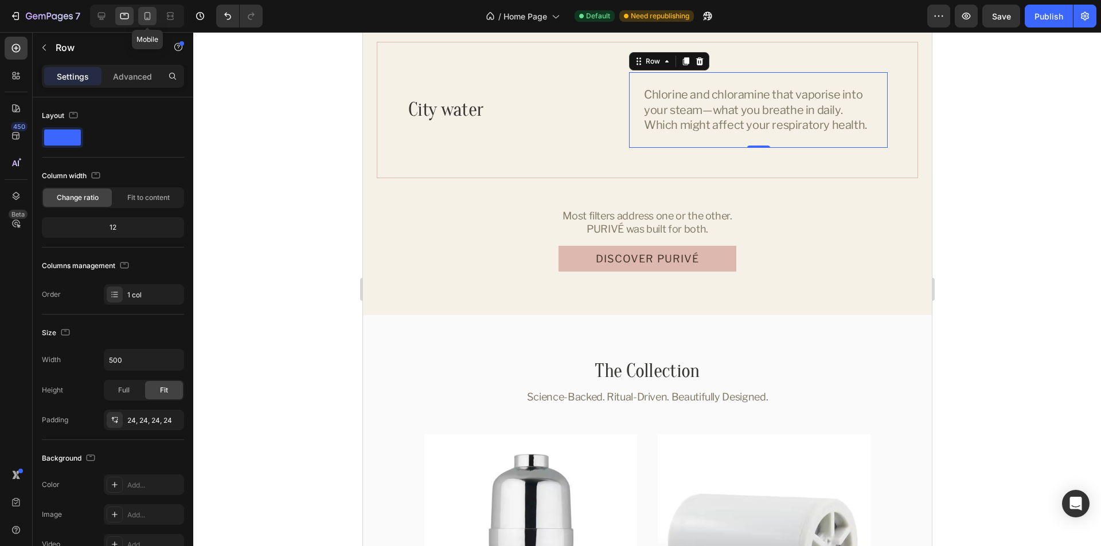
click at [146, 20] on icon at bounding box center [147, 16] width 6 height 8
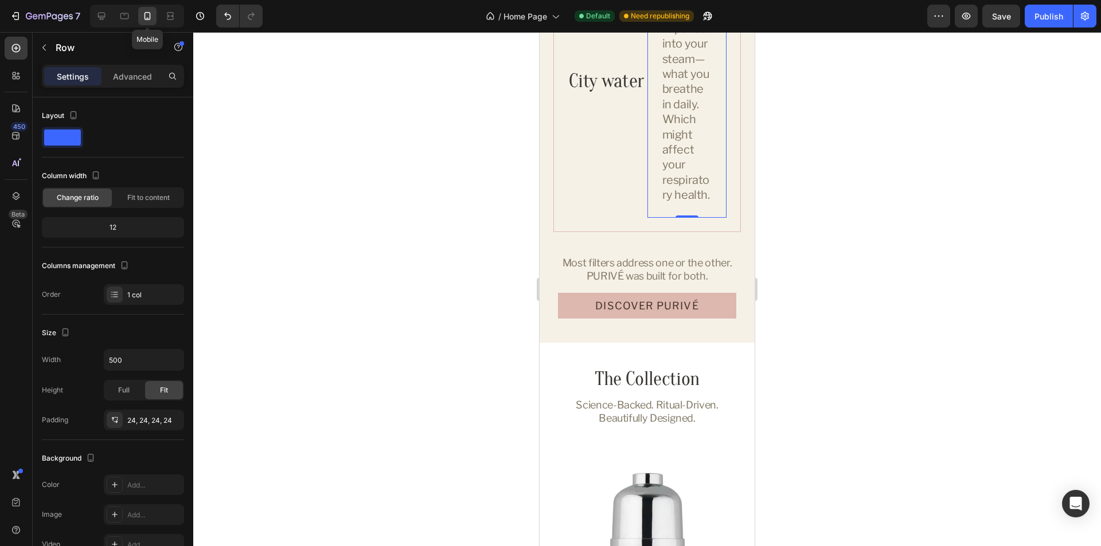
scroll to position [1809, 0]
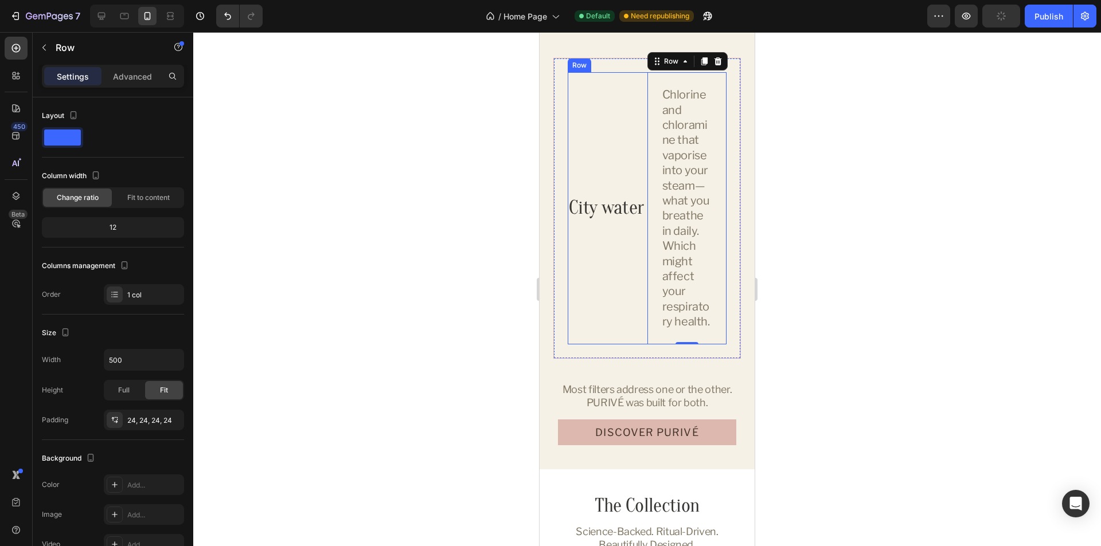
click at [637, 269] on div "City water Heading" at bounding box center [608, 208] width 80 height 272
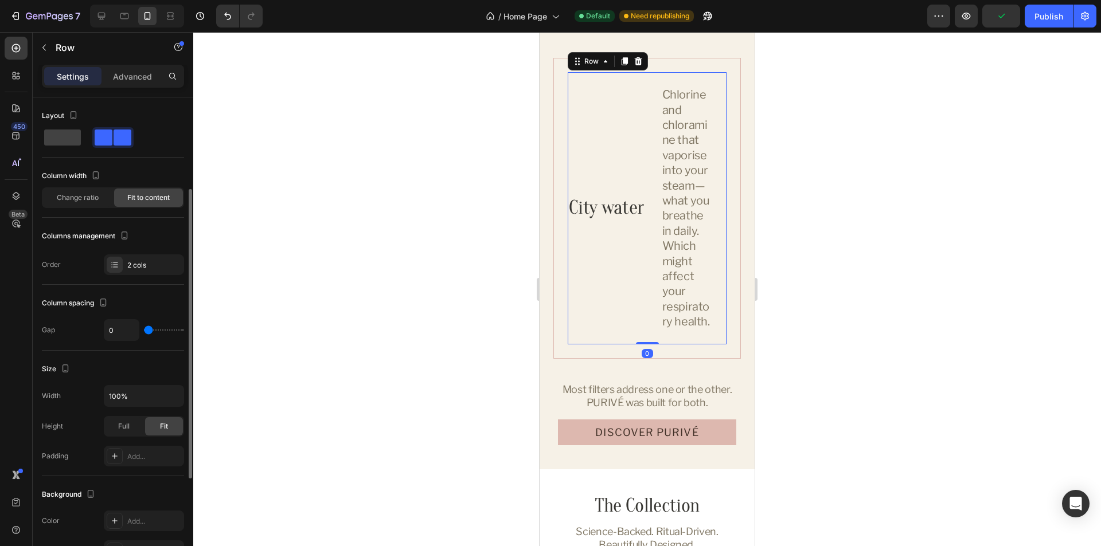
scroll to position [57, 0]
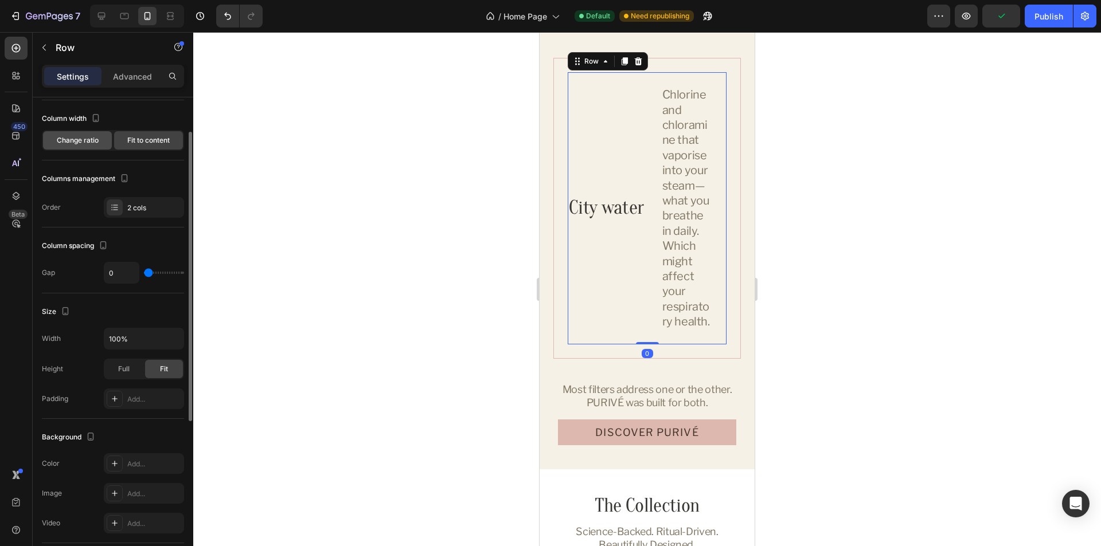
click at [85, 142] on span "Change ratio" at bounding box center [78, 140] width 42 height 10
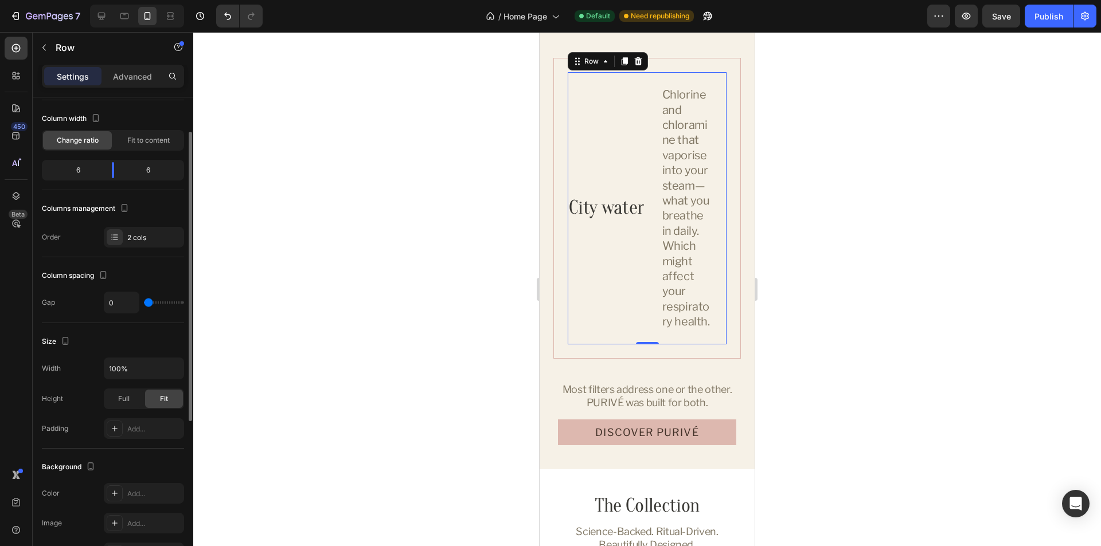
scroll to position [0, 0]
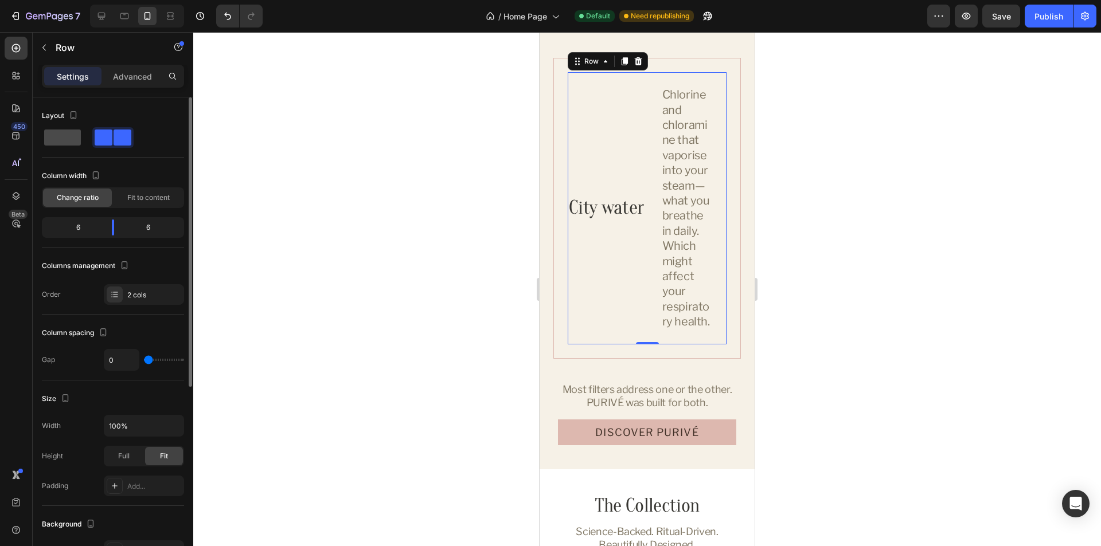
click at [64, 131] on span at bounding box center [62, 138] width 37 height 16
type input "16"
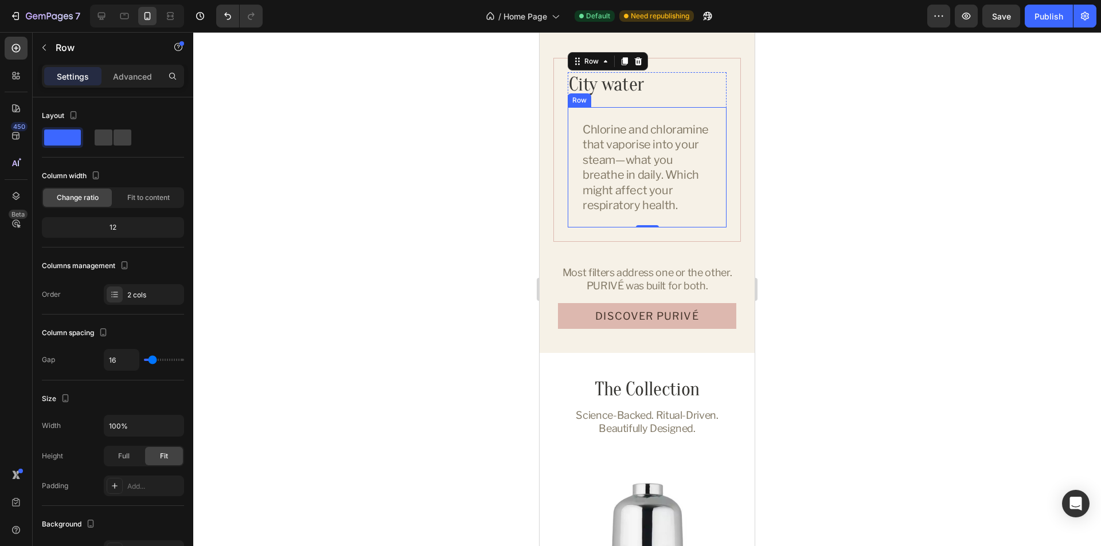
click at [704, 119] on div "Chlorine and chloramine that vaporise into your steam—what you breathe in daily…" at bounding box center [647, 167] width 159 height 120
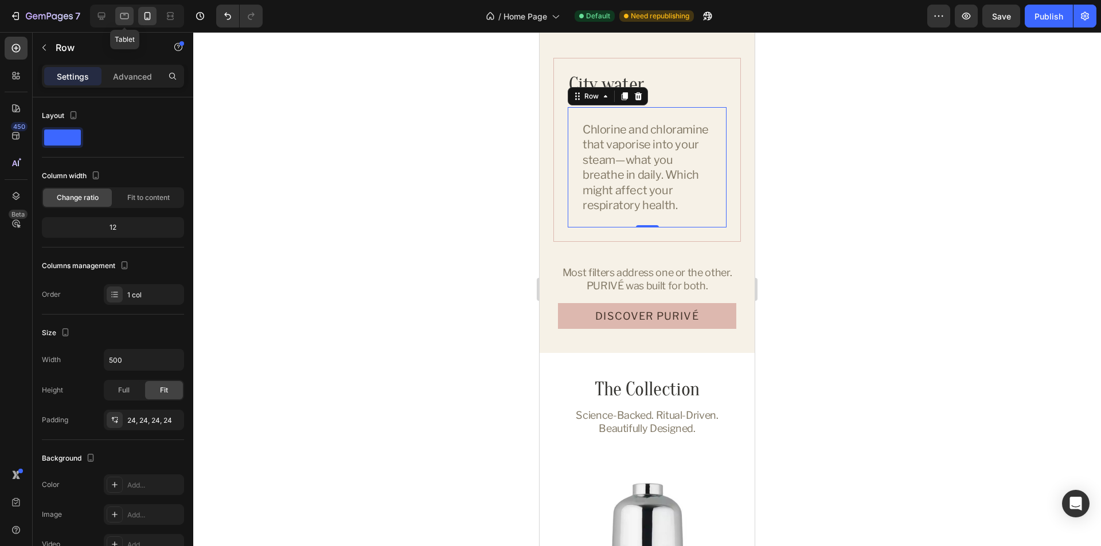
click at [120, 16] on icon at bounding box center [124, 15] width 11 height 11
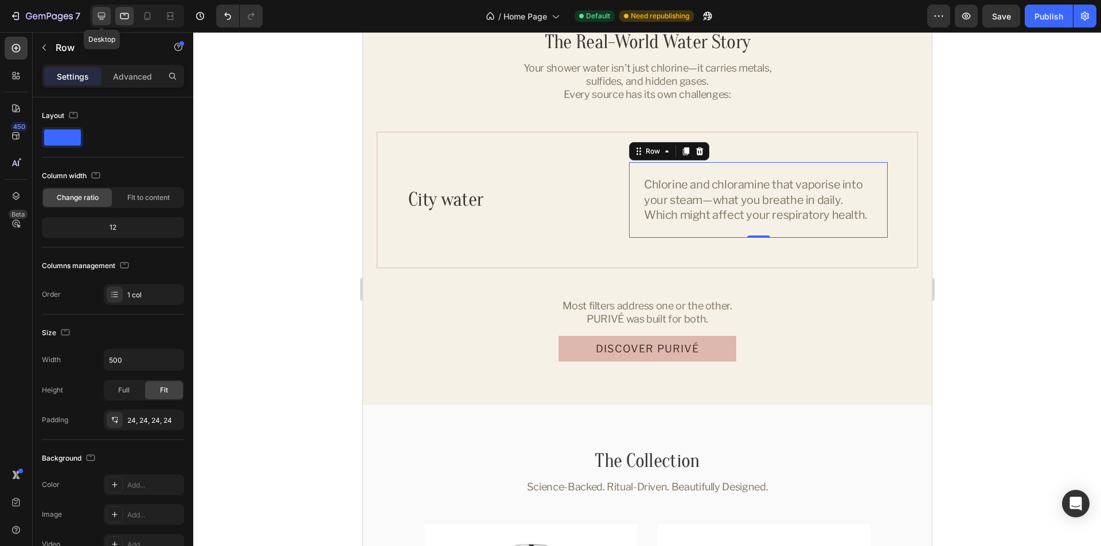
click at [94, 16] on div at bounding box center [101, 16] width 18 height 18
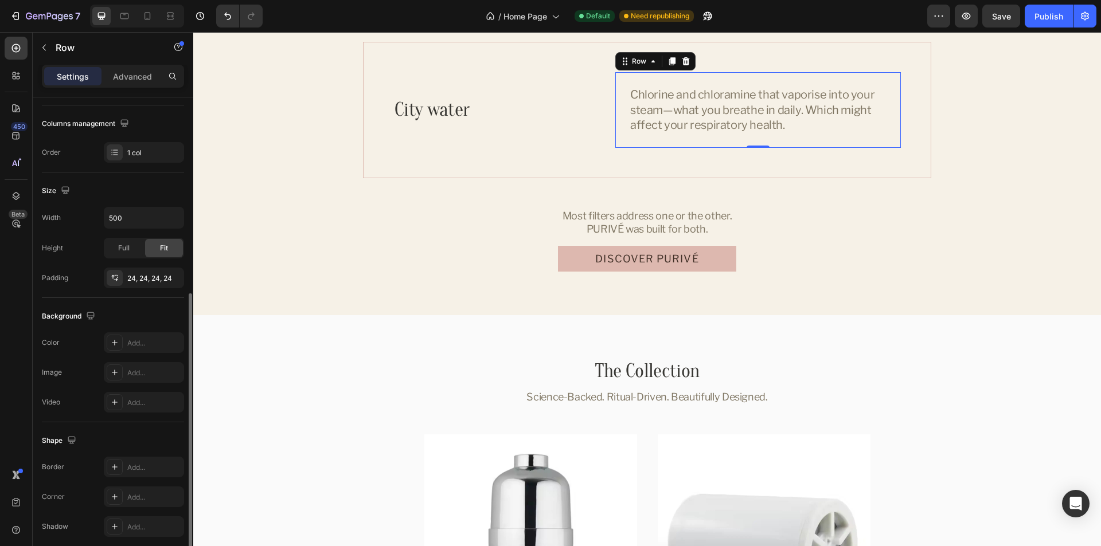
scroll to position [218, 0]
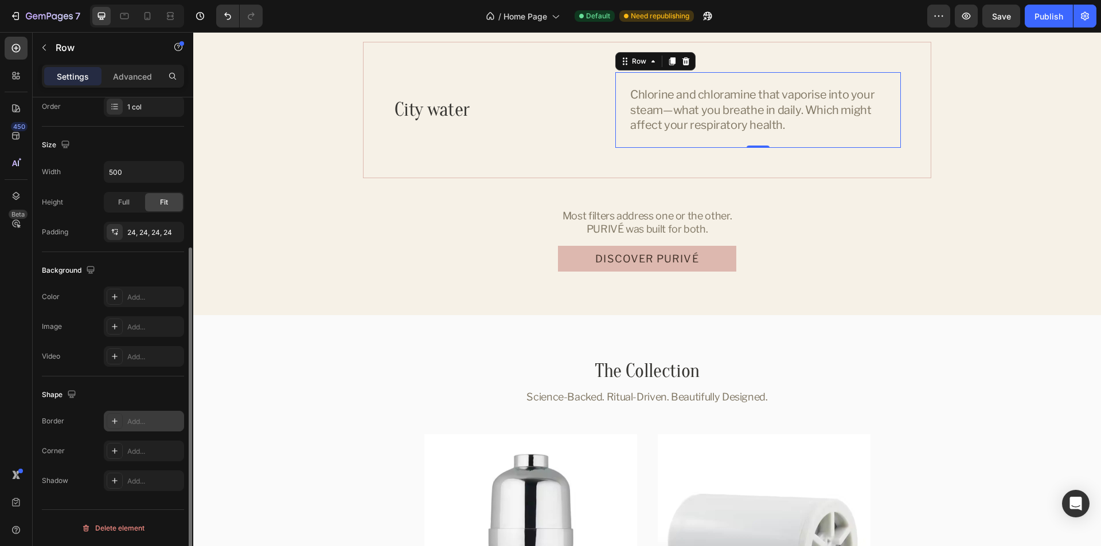
click at [142, 423] on div "Add..." at bounding box center [154, 422] width 54 height 10
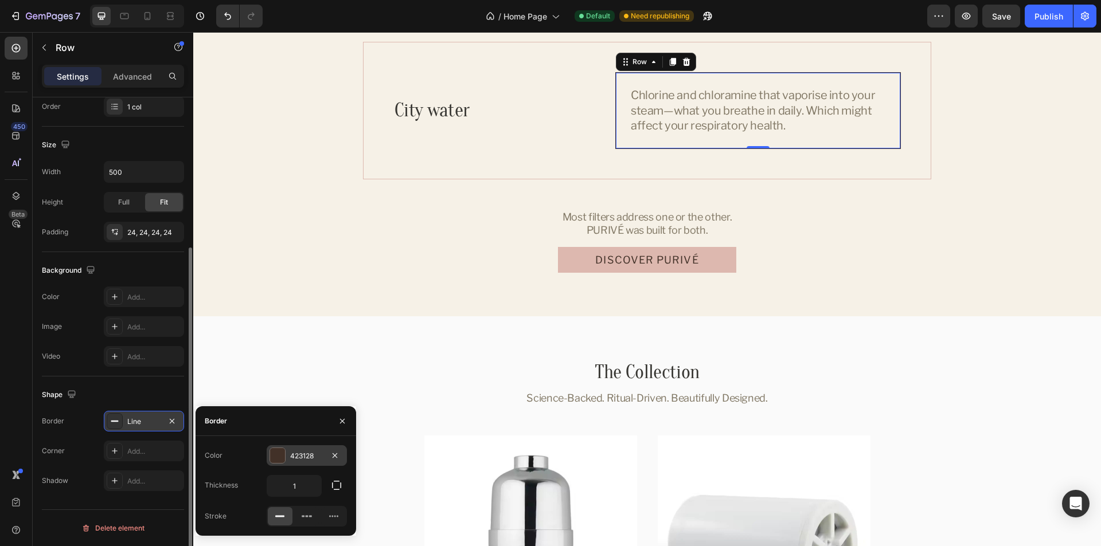
click at [309, 458] on div "423128" at bounding box center [306, 456] width 33 height 10
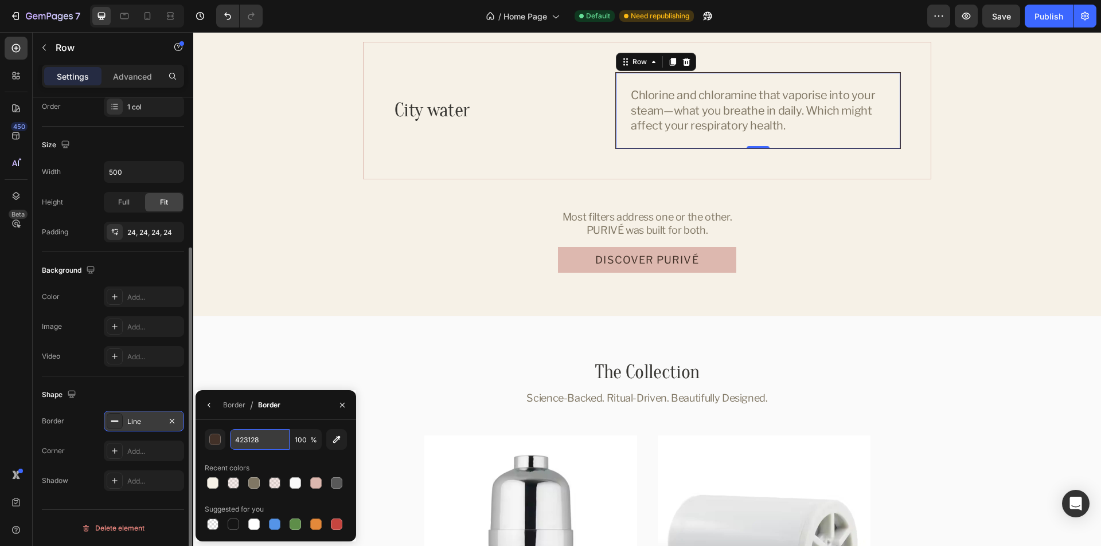
click at [261, 440] on input "423128" at bounding box center [260, 439] width 60 height 21
paste input "#AE9E86"
type input "AE9E86"
click at [280, 423] on div "AE9E86 100 % Recent colors Suggested for you" at bounding box center [276, 481] width 161 height 122
click at [339, 405] on icon "button" at bounding box center [342, 405] width 9 height 9
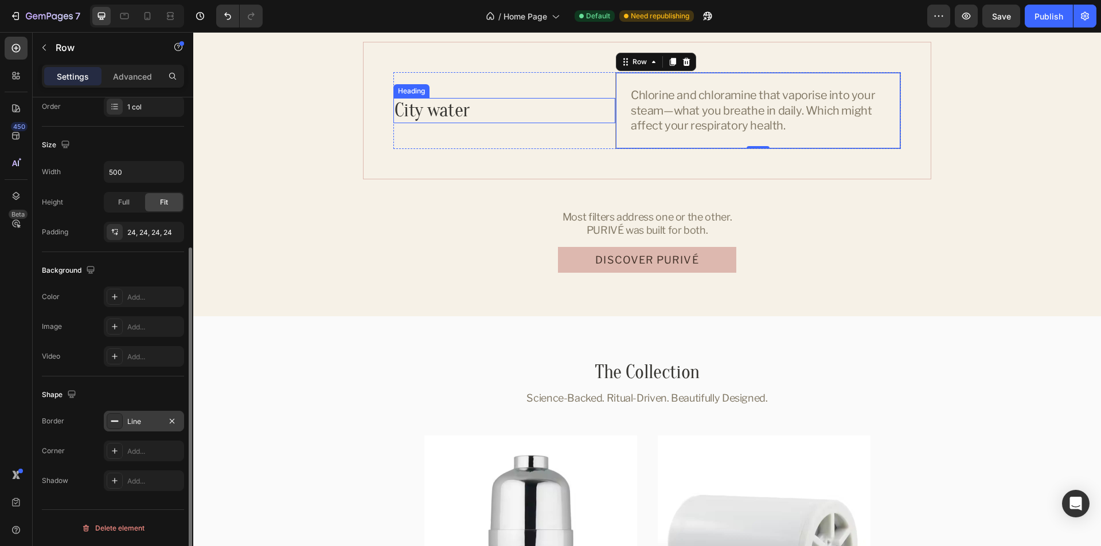
click at [479, 101] on p "City water" at bounding box center [504, 111] width 220 height 24
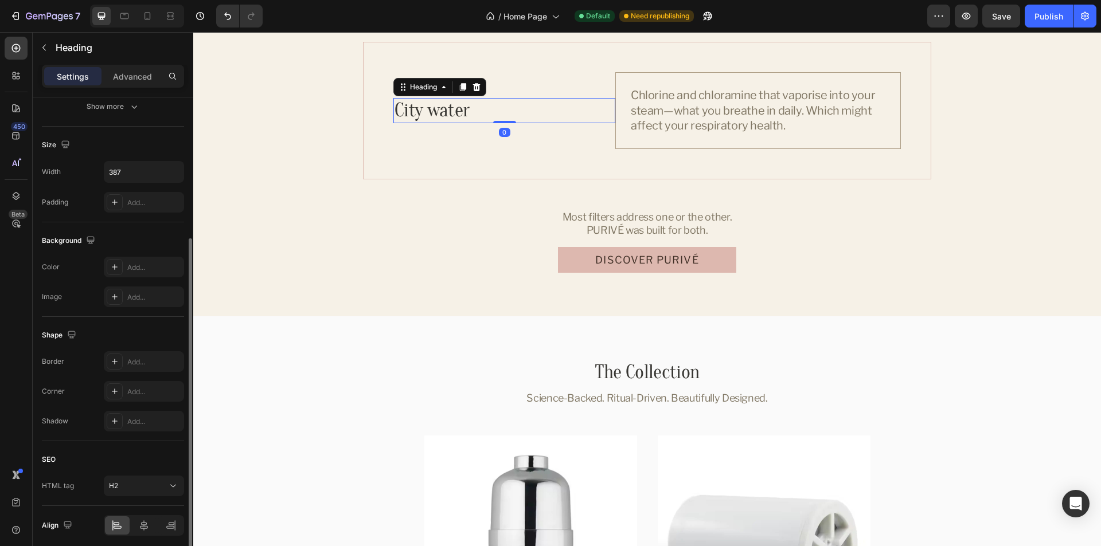
scroll to position [0, 0]
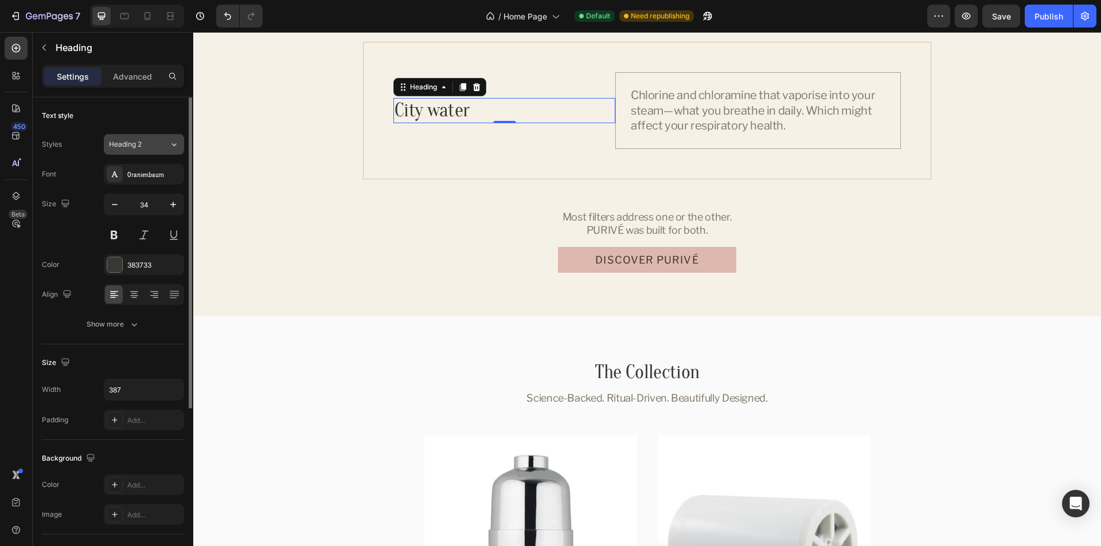
click at [165, 146] on div "Heading 2" at bounding box center [139, 144] width 60 height 10
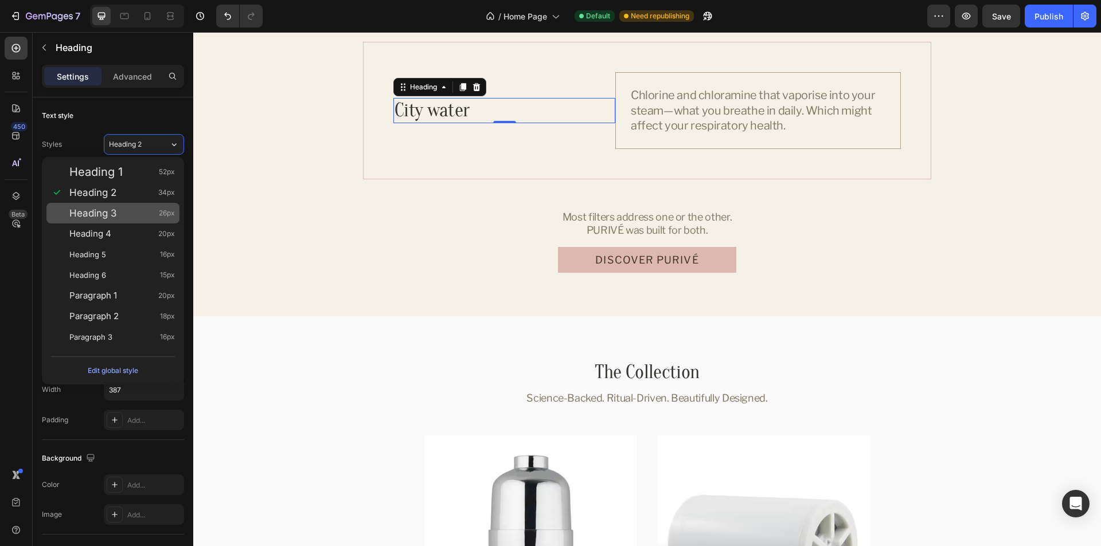
click at [98, 206] on div "Heading 3 26px" at bounding box center [112, 213] width 133 height 21
type input "26"
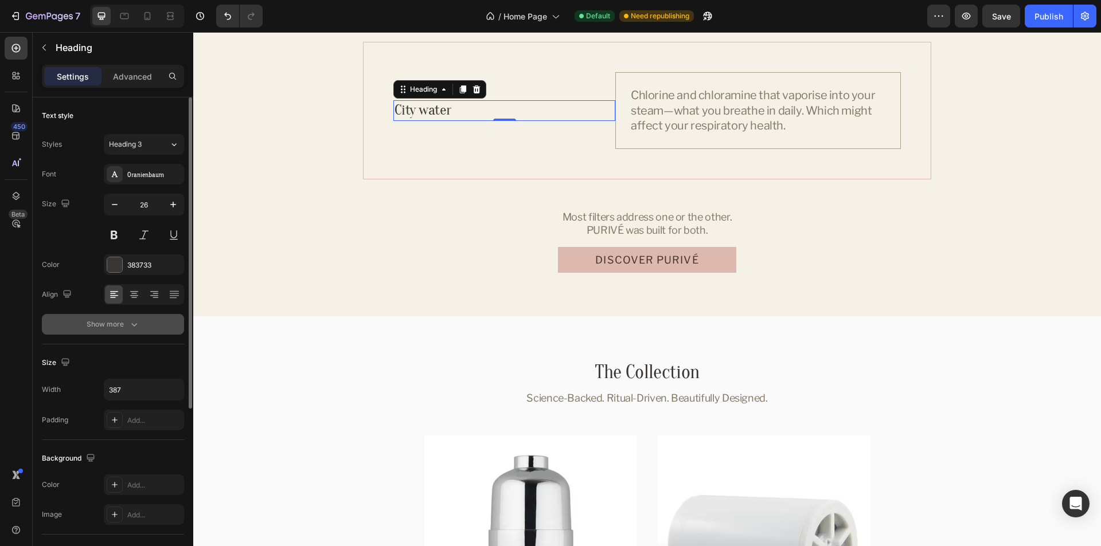
click at [107, 326] on div "Show more" at bounding box center [113, 324] width 53 height 11
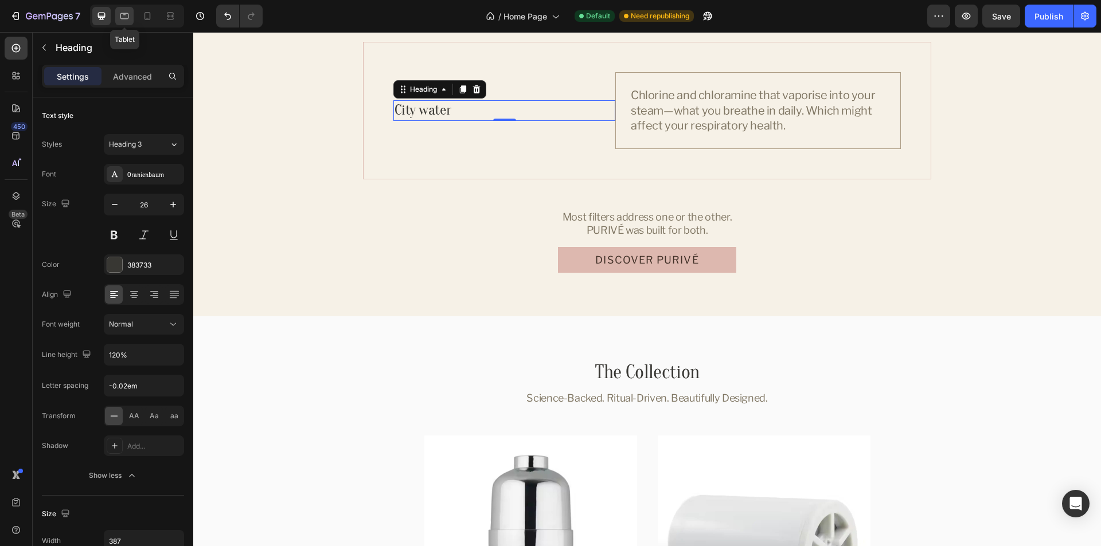
click at [120, 16] on icon at bounding box center [124, 16] width 9 height 6
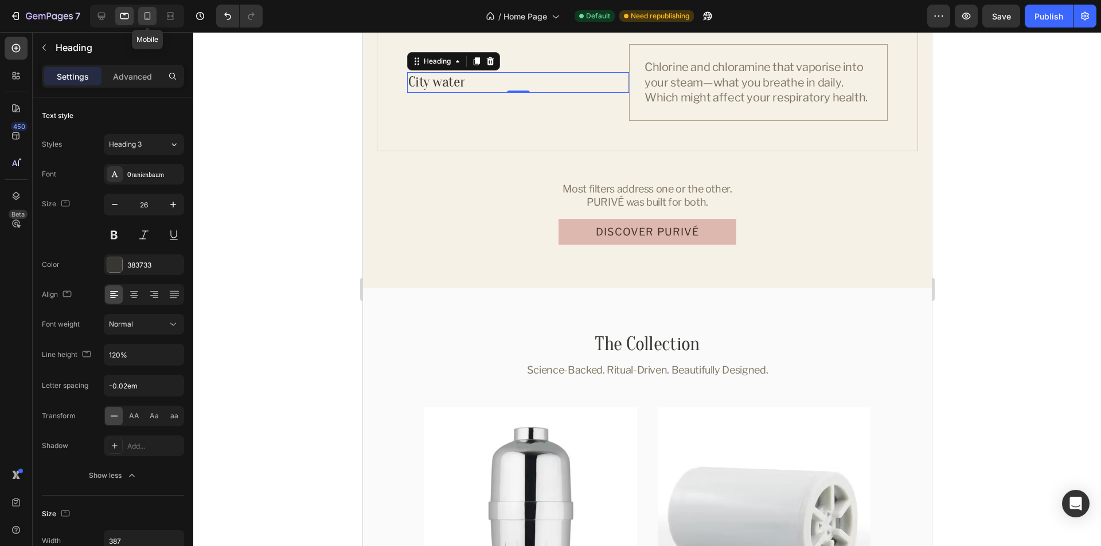
click at [155, 13] on div at bounding box center [147, 16] width 18 height 18
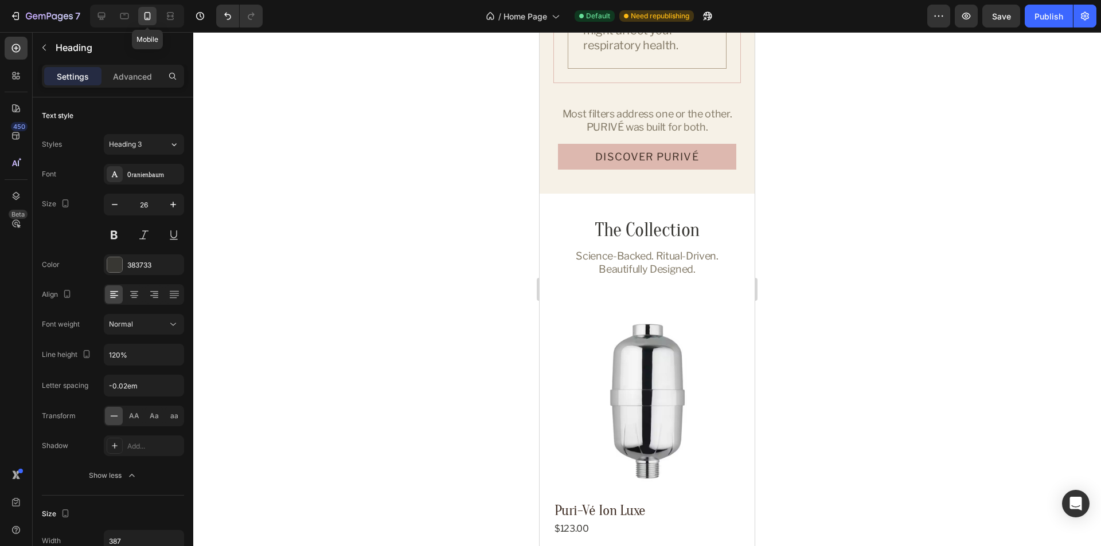
scroll to position [1809, 0]
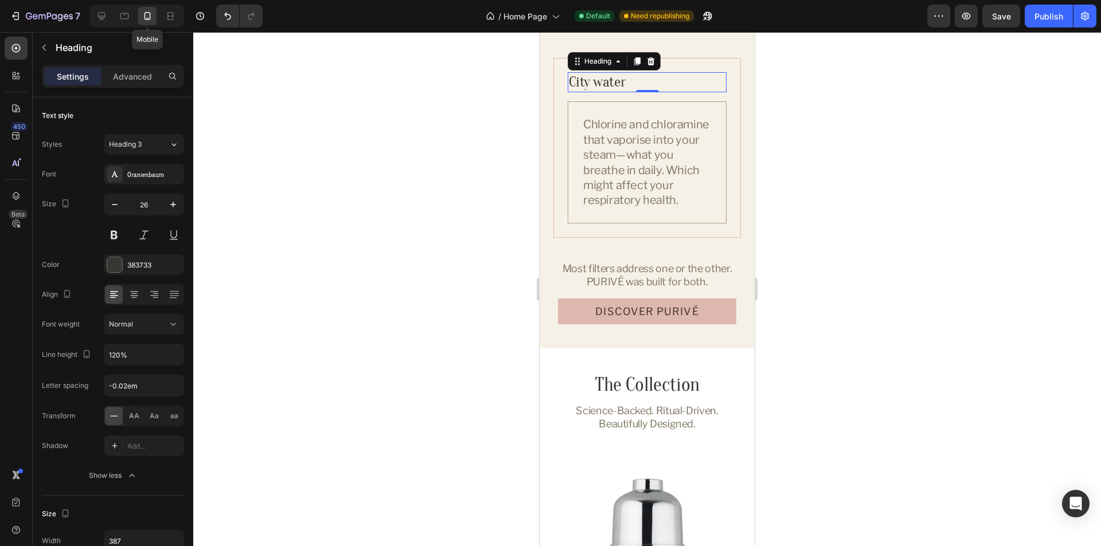
click at [138, 13] on div at bounding box center [147, 16] width 18 height 18
click at [123, 14] on icon at bounding box center [124, 16] width 9 height 6
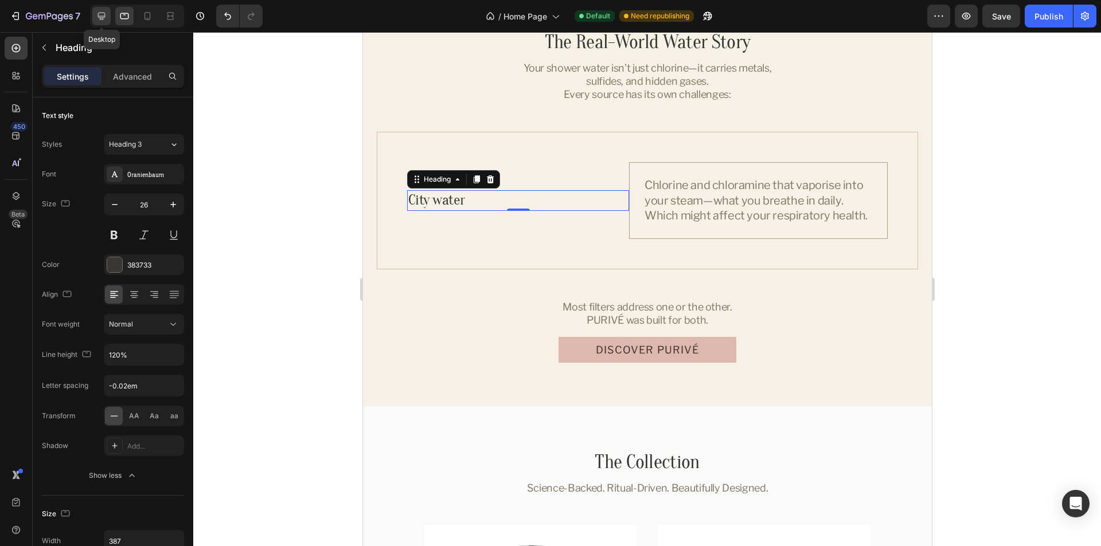
click at [94, 17] on div at bounding box center [101, 16] width 18 height 18
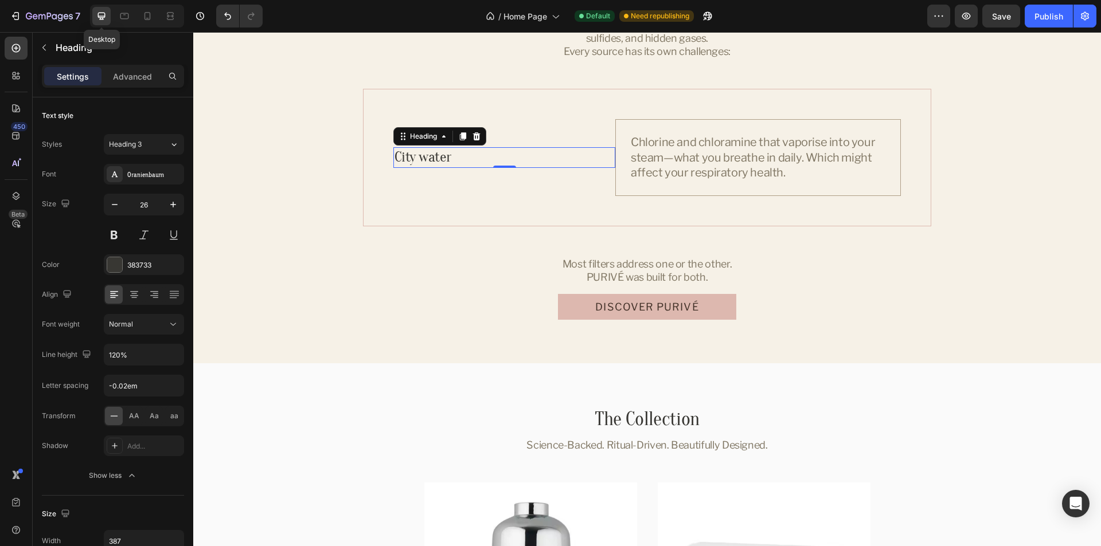
scroll to position [1914, 0]
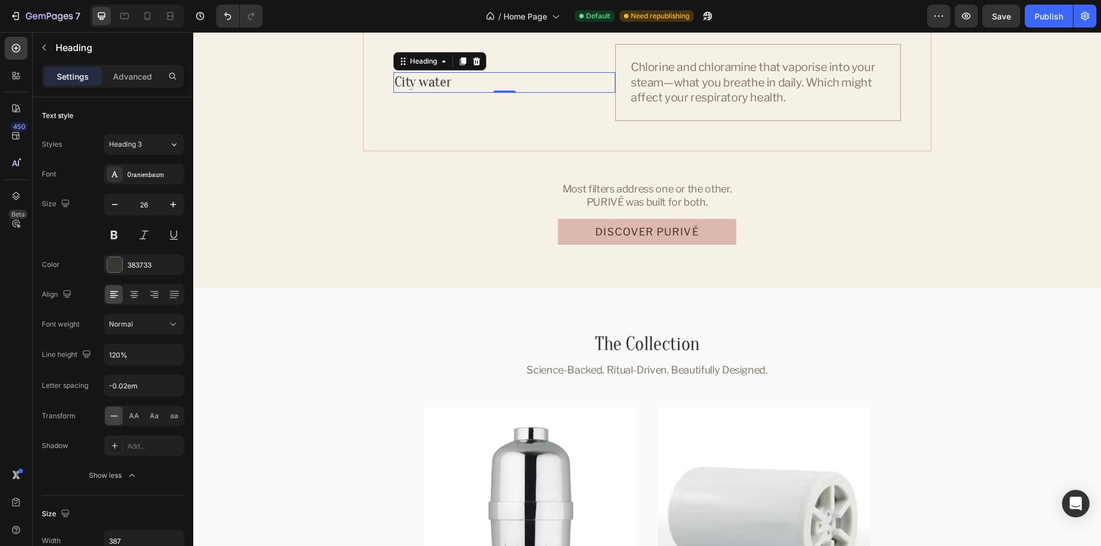
click at [123, 86] on div "Settings Advanced" at bounding box center [113, 76] width 142 height 23
click at [128, 76] on p "Advanced" at bounding box center [132, 77] width 39 height 12
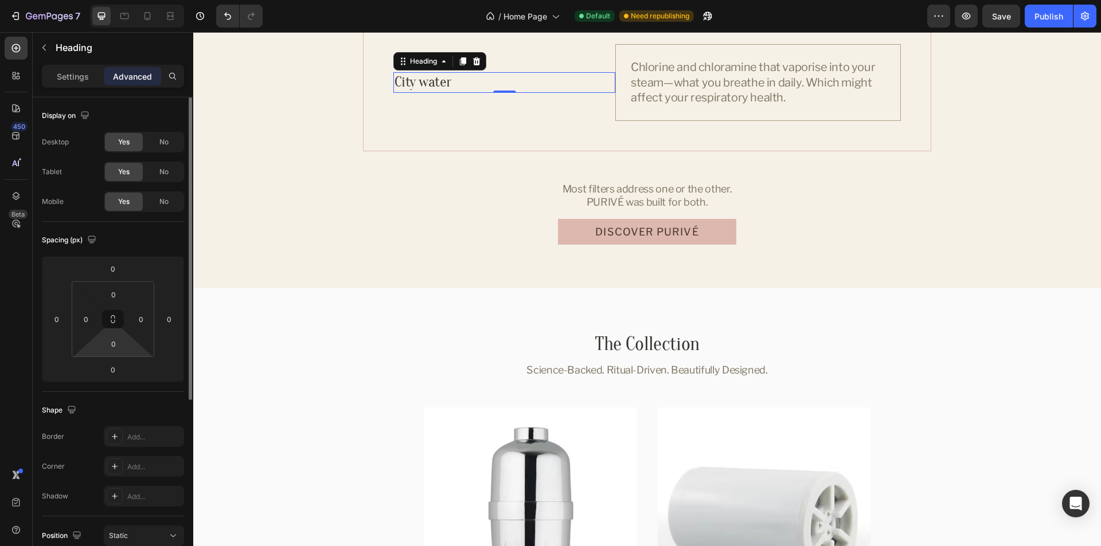
click at [137, 0] on html "7 Version history / Home Page Default Need republishing Preview Save Publish 45…" at bounding box center [550, 0] width 1101 height 0
click at [161, 243] on div "Spacing (px)" at bounding box center [113, 240] width 142 height 18
click at [58, 75] on p "Settings" at bounding box center [73, 77] width 32 height 12
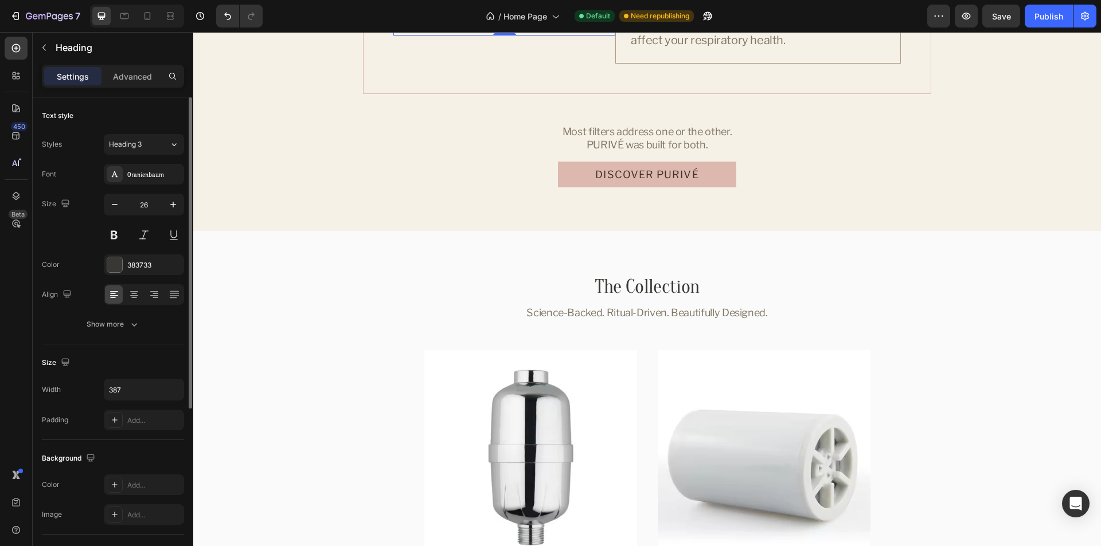
scroll to position [229, 0]
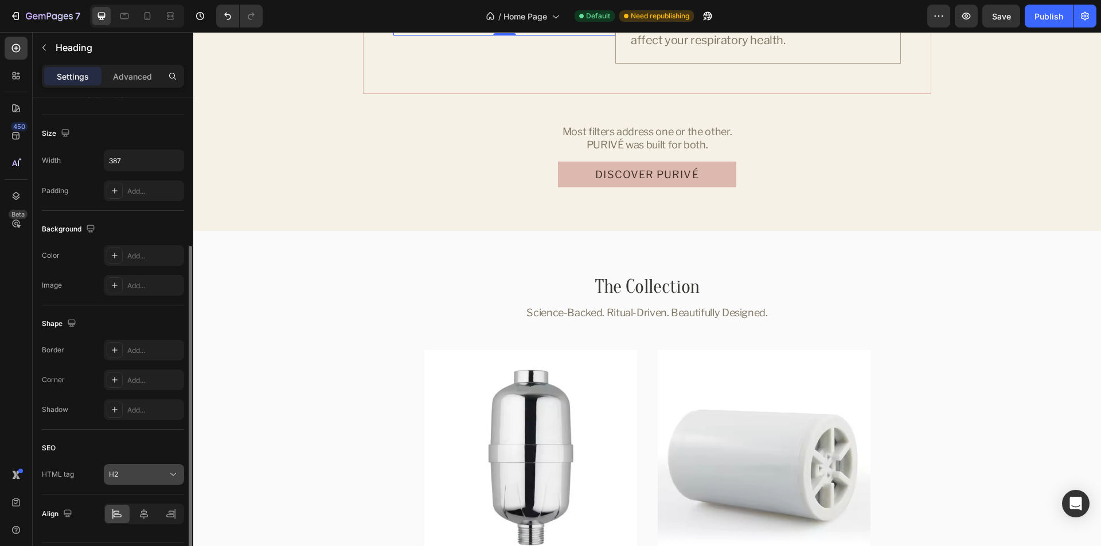
click at [139, 475] on div "H2" at bounding box center [138, 475] width 58 height 10
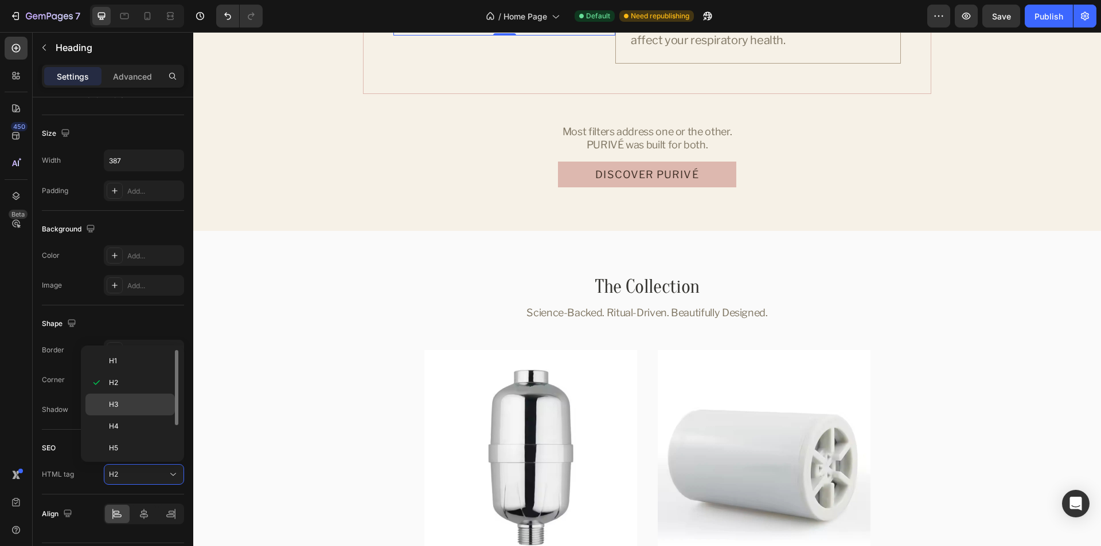
drag, startPoint x: 123, startPoint y: 404, endPoint x: 6, endPoint y: 373, distance: 120.6
click at [123, 404] on p "H3" at bounding box center [139, 405] width 61 height 10
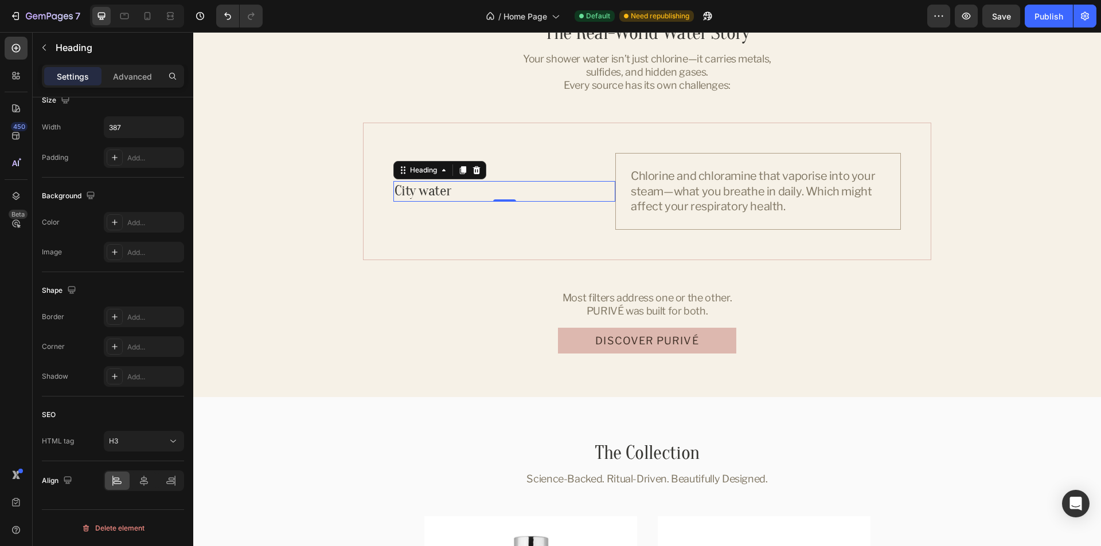
scroll to position [205, 0]
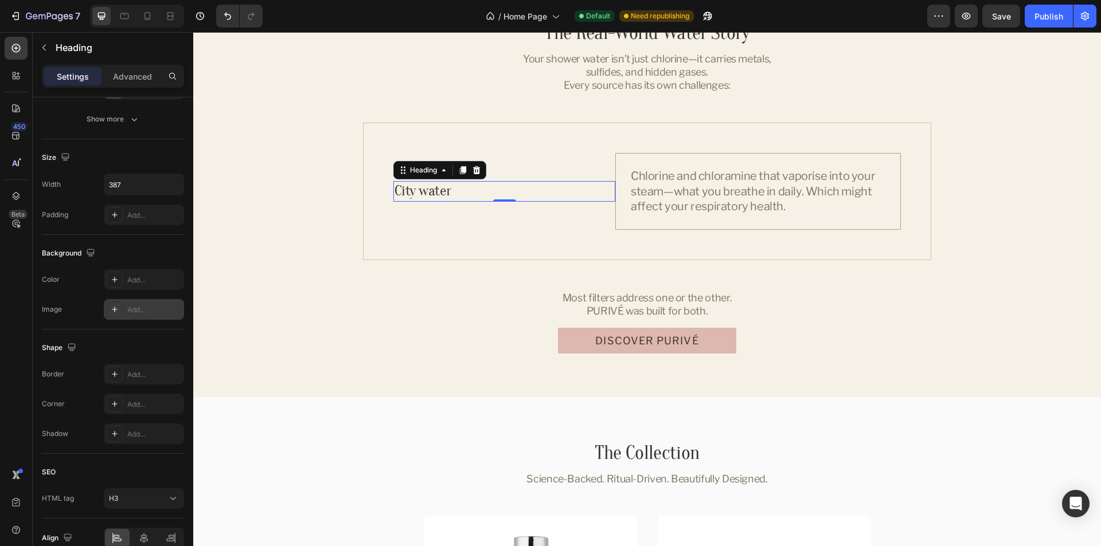
click at [135, 307] on div "Add..." at bounding box center [154, 310] width 54 height 10
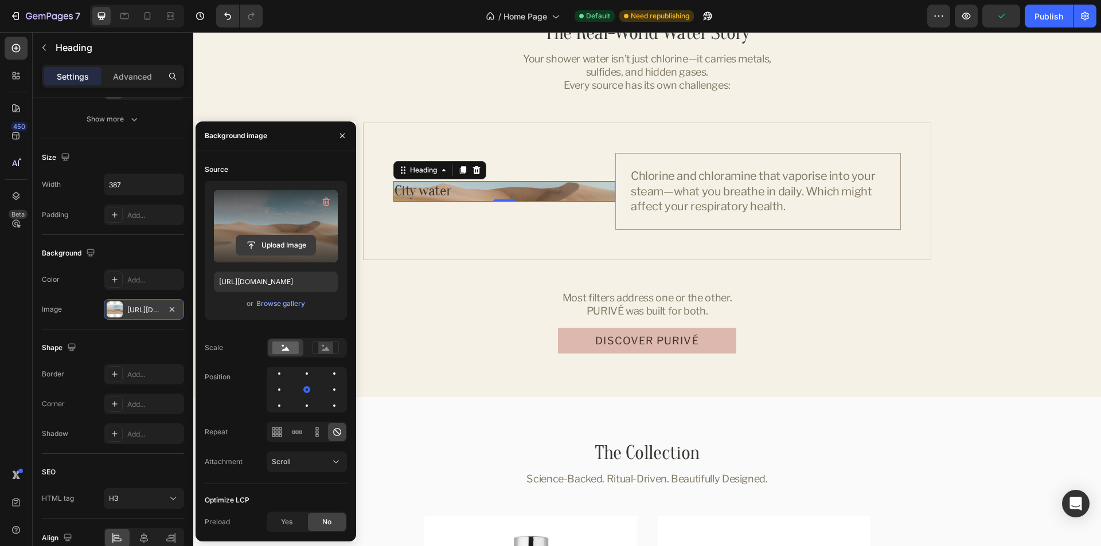
click at [278, 248] on input "file" at bounding box center [275, 245] width 79 height 19
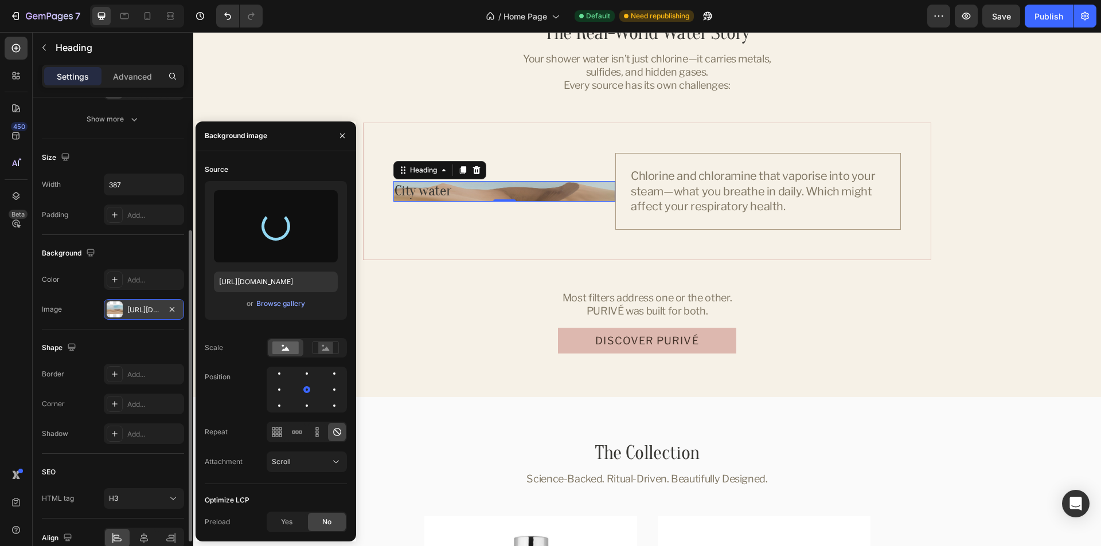
type input "https://cdn.shopify.com/s/files/1/0762/5179/1586/files/gempages_576838156968526…"
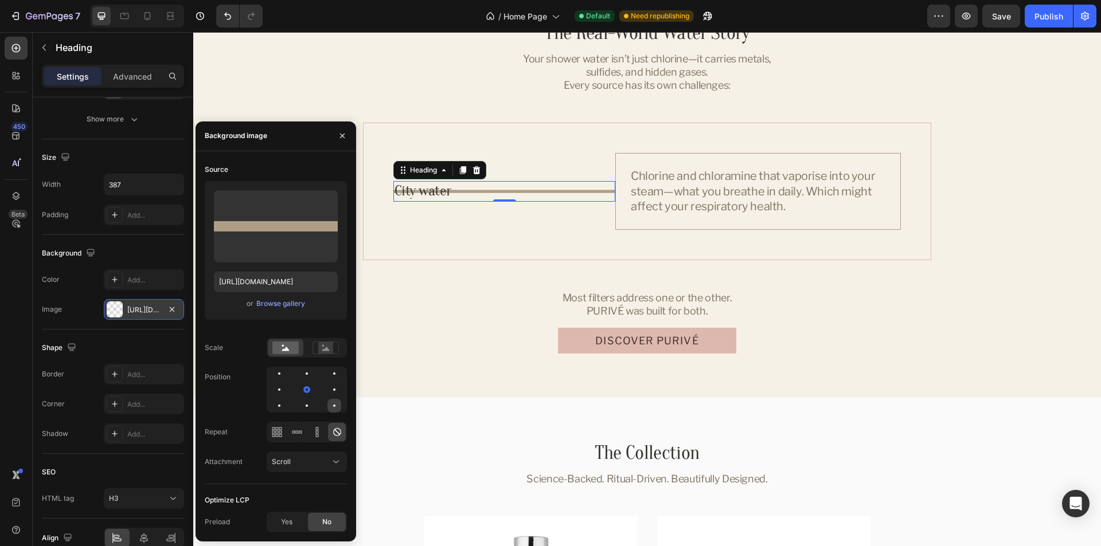
click at [331, 407] on div at bounding box center [334, 406] width 14 height 14
click at [331, 347] on rect at bounding box center [325, 347] width 15 height 11
click at [157, 349] on div "Shape" at bounding box center [113, 348] width 142 height 18
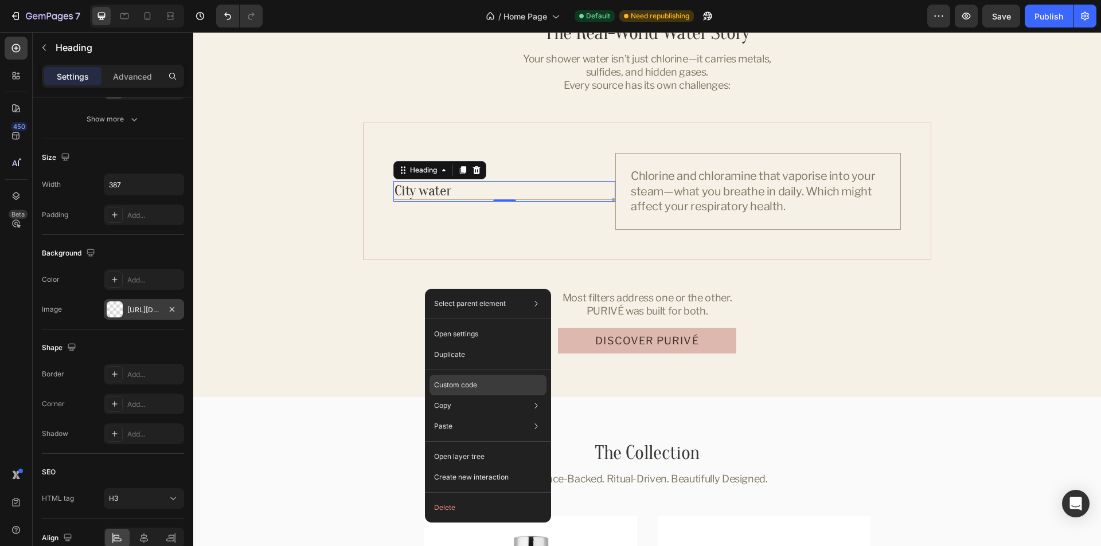
click at [464, 381] on p "Custom code" at bounding box center [455, 385] width 43 height 10
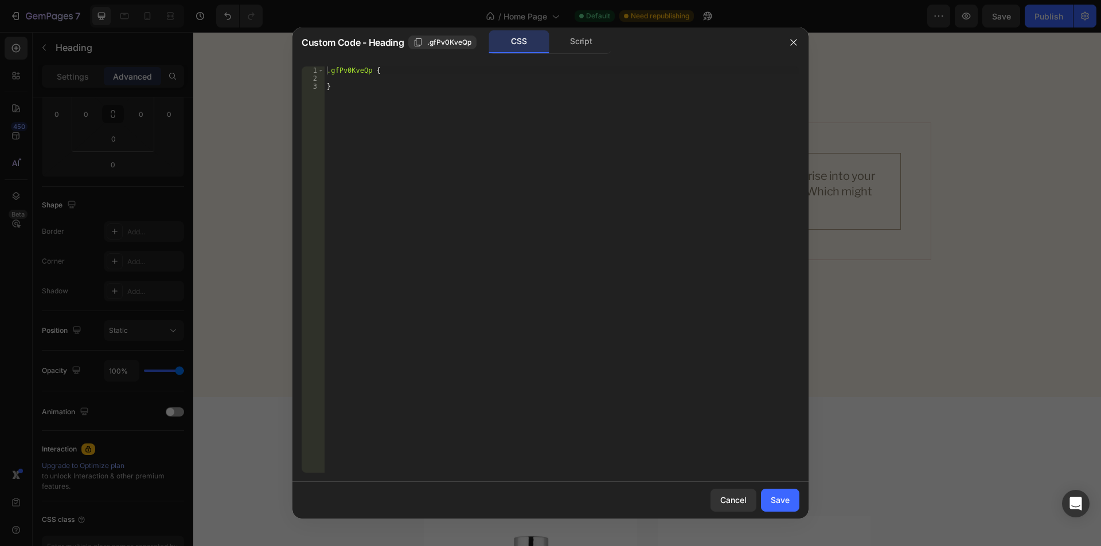
type textarea "}"
click at [439, 87] on div ".gfPv0KveQp { }" at bounding box center [562, 278] width 475 height 423
type textarea "background-size: auto auto !;"
click at [778, 503] on div "Save" at bounding box center [780, 500] width 19 height 12
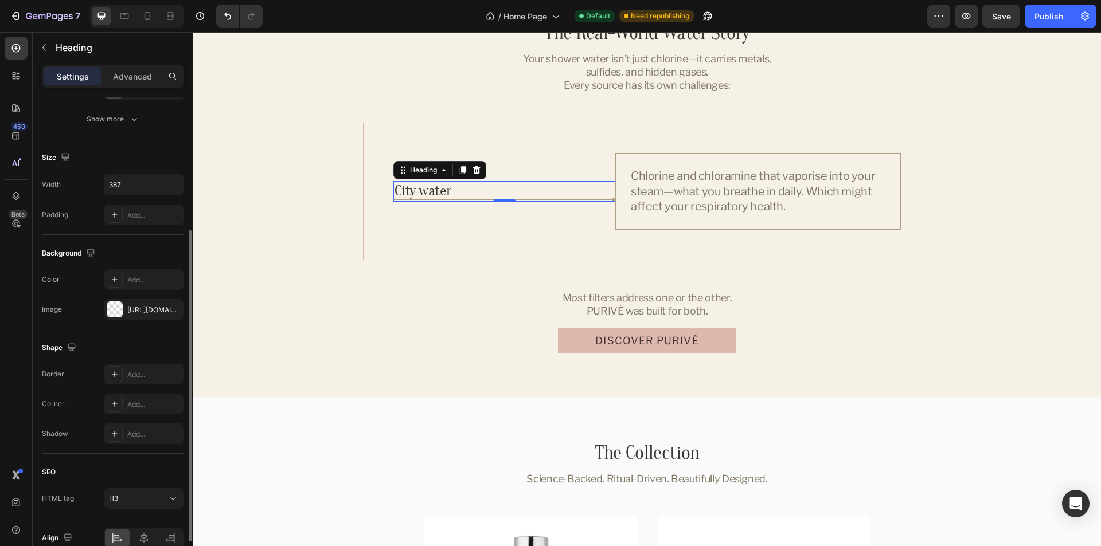
scroll to position [263, 0]
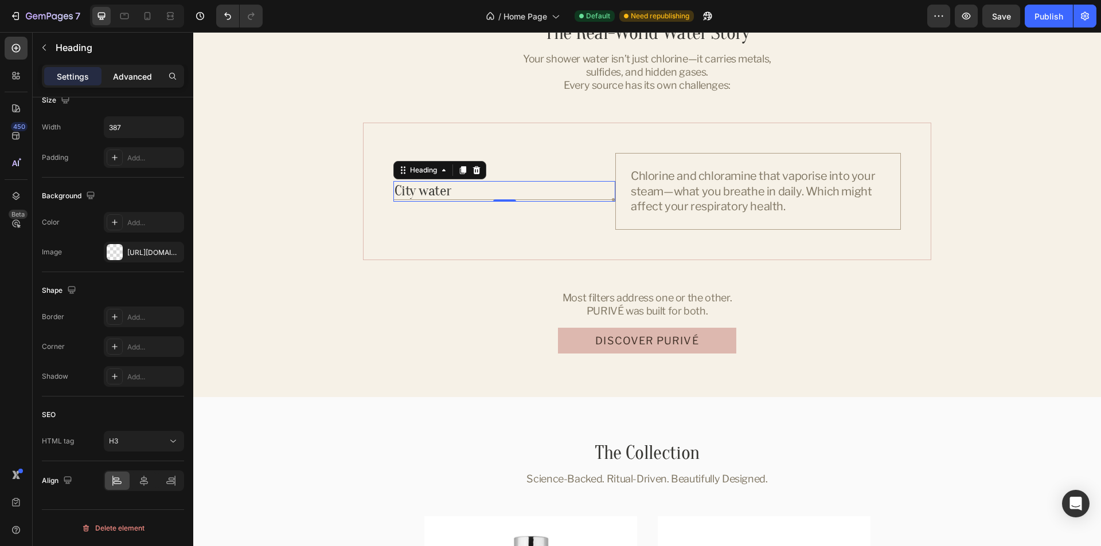
click at [133, 74] on p "Advanced" at bounding box center [132, 77] width 39 height 12
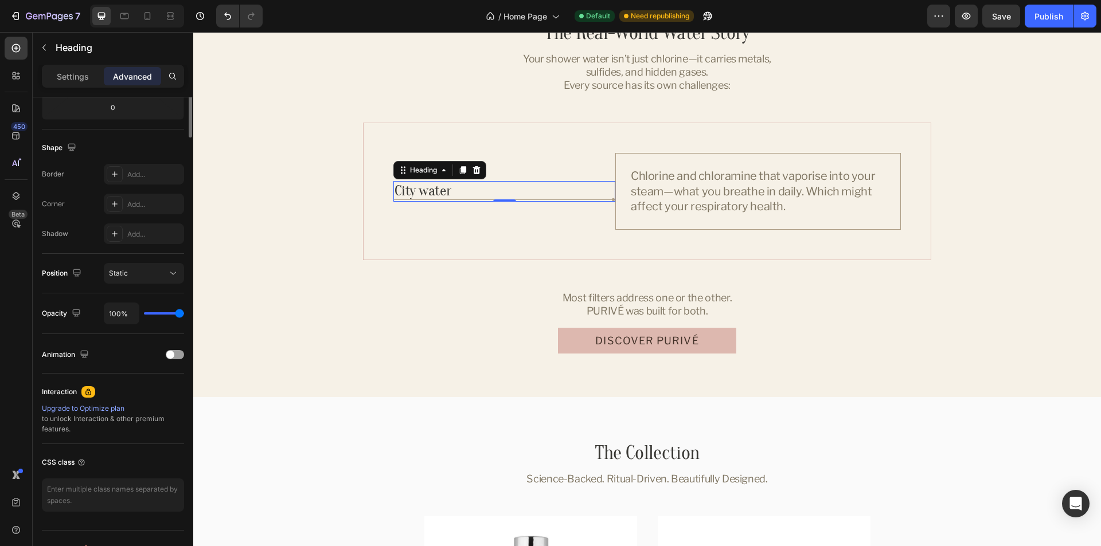
scroll to position [0, 0]
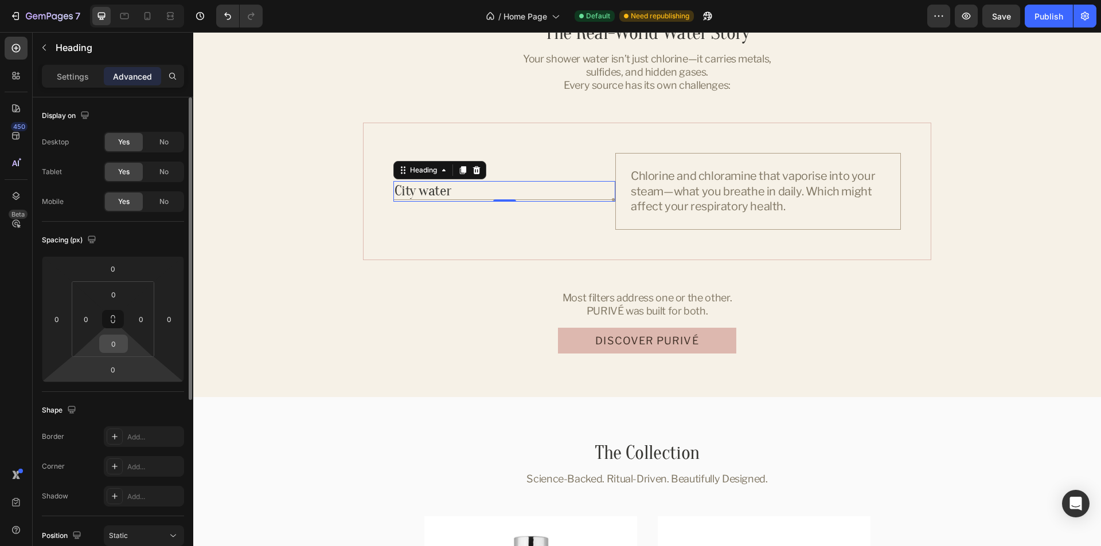
click at [107, 346] on input "0" at bounding box center [113, 343] width 23 height 17
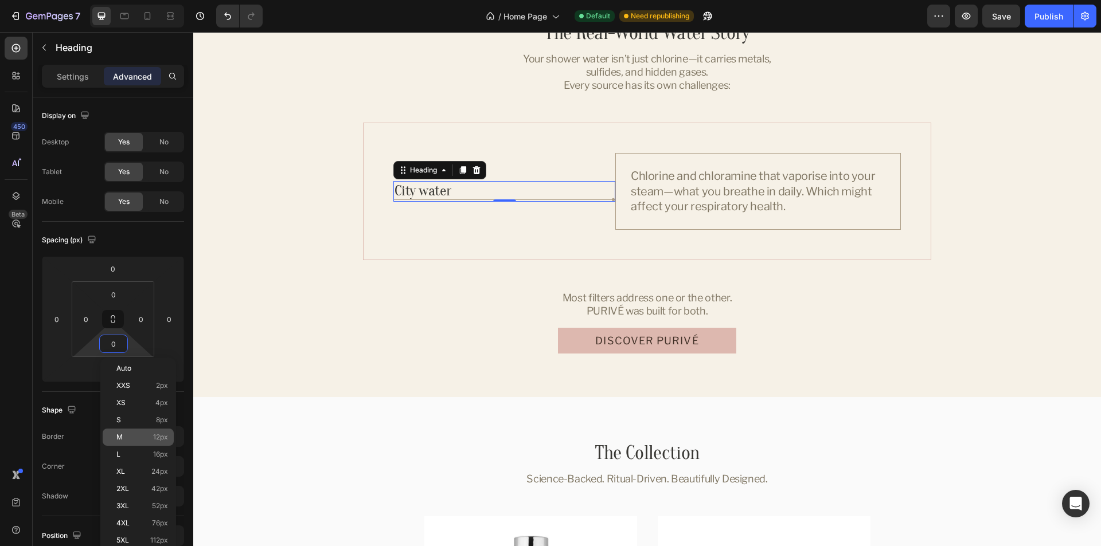
click at [125, 438] on p "M 12px" at bounding box center [142, 437] width 52 height 8
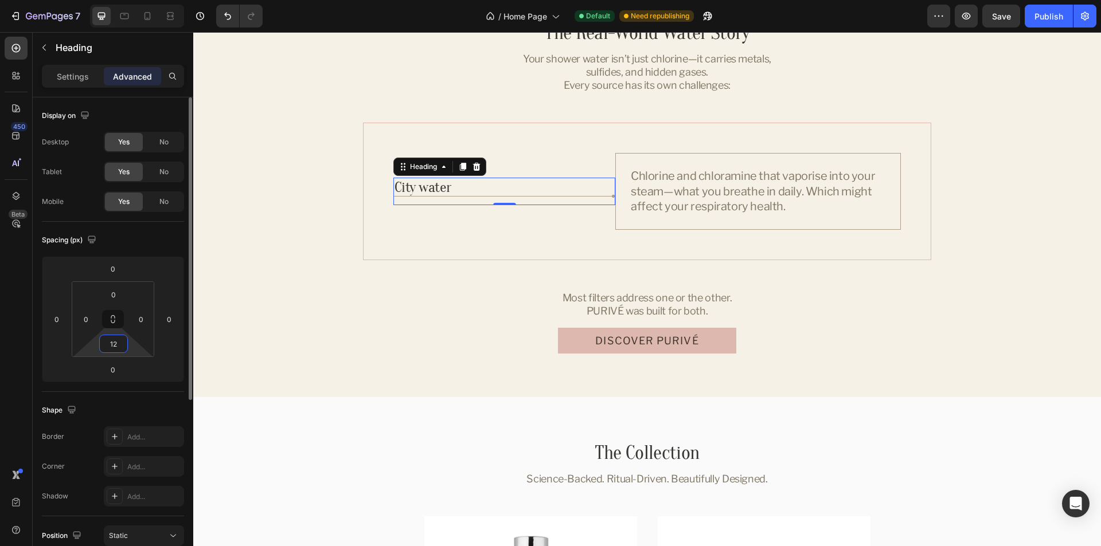
click at [114, 350] on input "12" at bounding box center [113, 343] width 23 height 17
type input "0"
click at [134, 417] on div "Shape" at bounding box center [113, 410] width 142 height 18
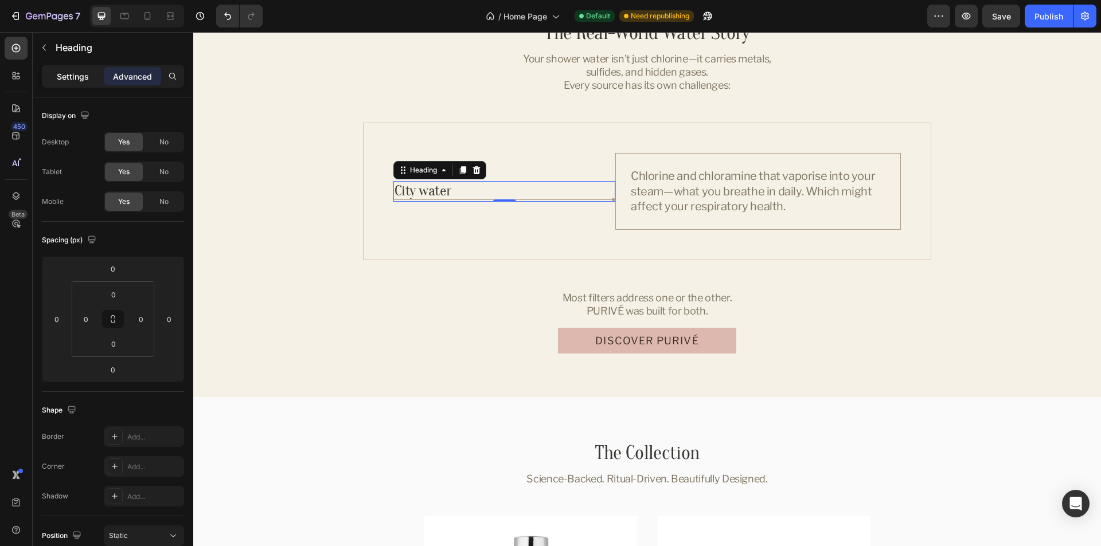
click at [73, 78] on p "Settings" at bounding box center [73, 77] width 32 height 12
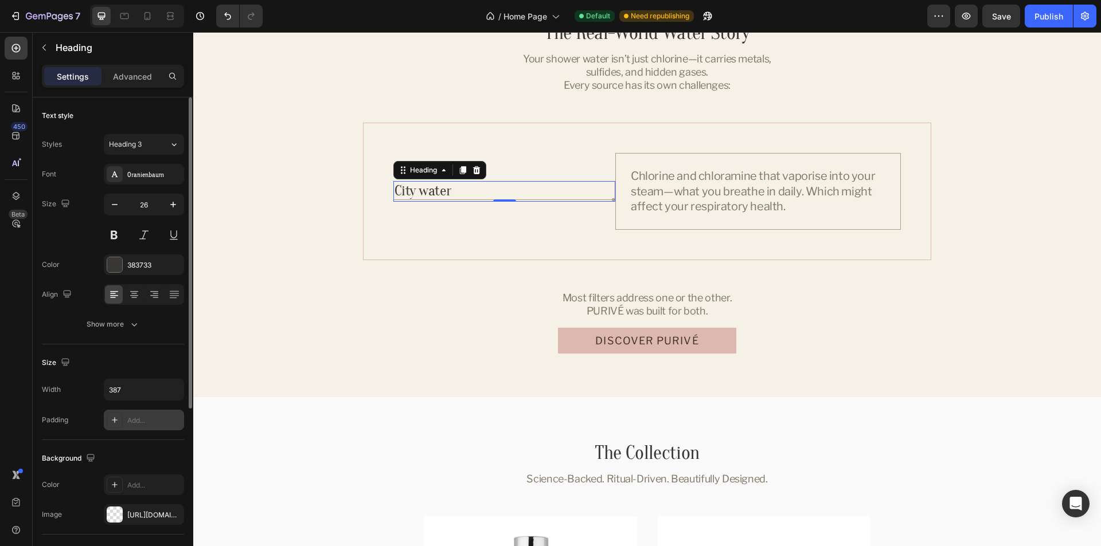
click at [154, 426] on div "Add..." at bounding box center [144, 420] width 80 height 21
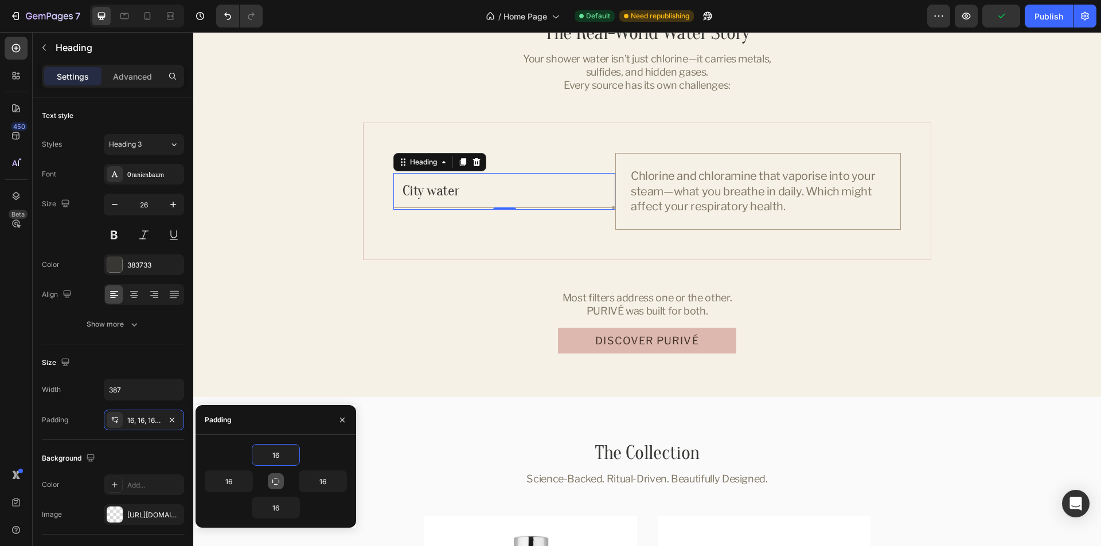
click at [279, 483] on icon "button" at bounding box center [275, 481] width 7 height 7
click at [274, 462] on input "16" at bounding box center [275, 455] width 47 height 21
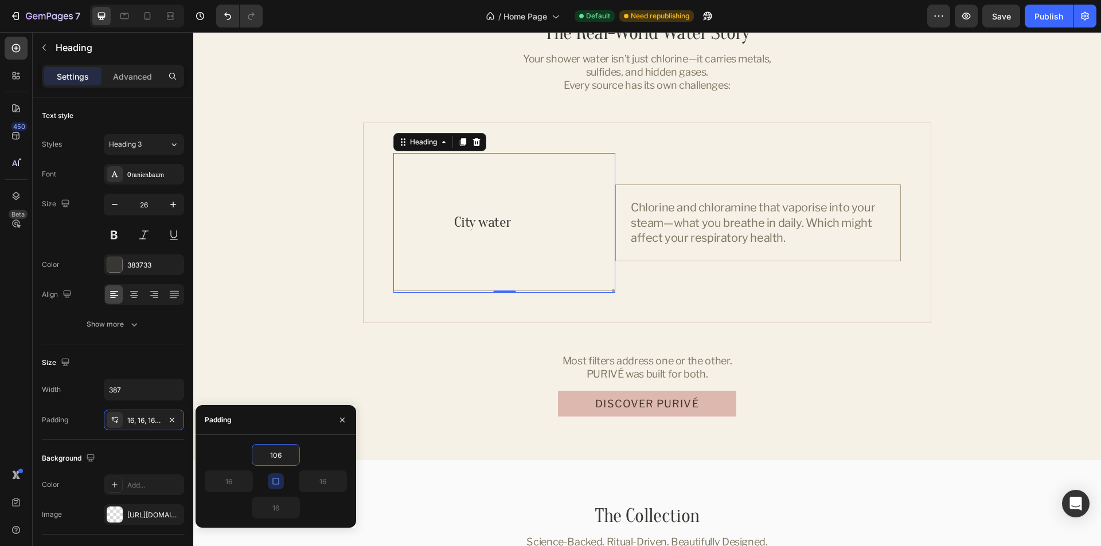
type input "106"
click at [330, 456] on div "106" at bounding box center [276, 455] width 142 height 22
type input "106"
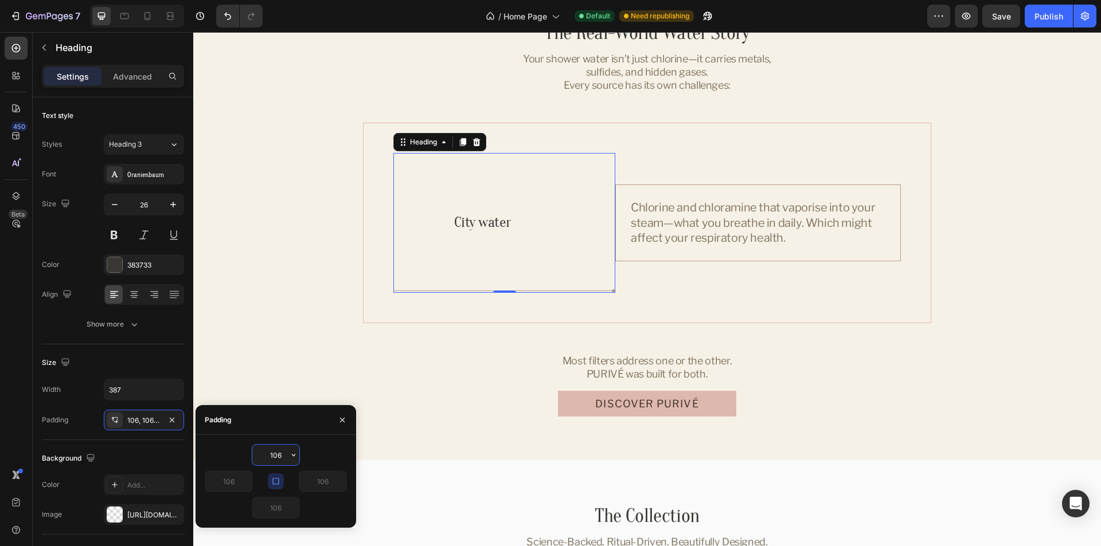
click at [279, 451] on input "106" at bounding box center [275, 455] width 47 height 21
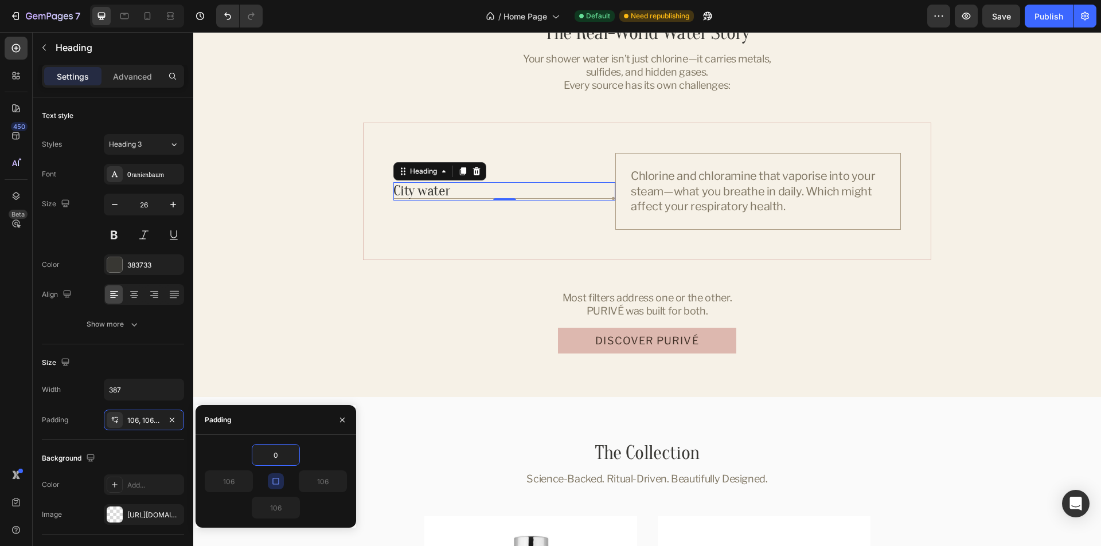
type input "0"
click at [325, 456] on div "0" at bounding box center [276, 455] width 142 height 22
click at [269, 478] on button "button" at bounding box center [276, 482] width 16 height 16
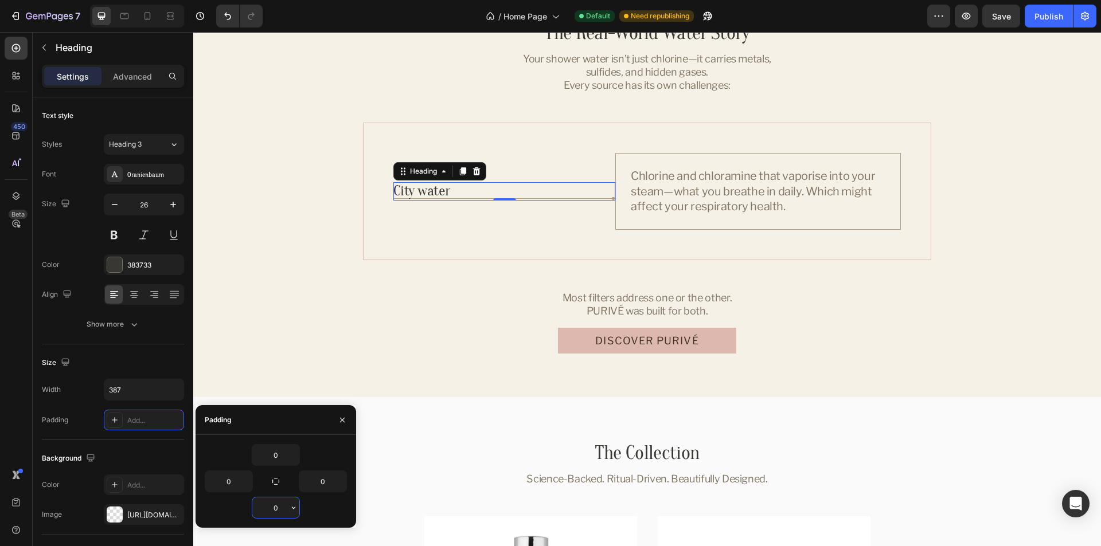
click at [268, 506] on input "0" at bounding box center [275, 508] width 47 height 21
type input "12"
click at [324, 451] on div "0" at bounding box center [276, 455] width 142 height 22
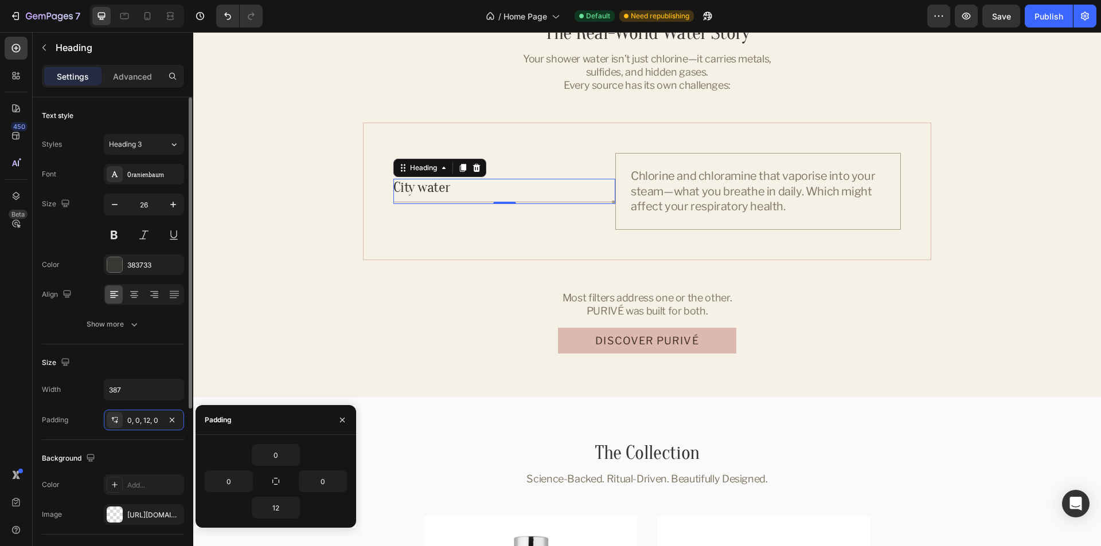
click at [150, 459] on div "Background" at bounding box center [113, 459] width 142 height 18
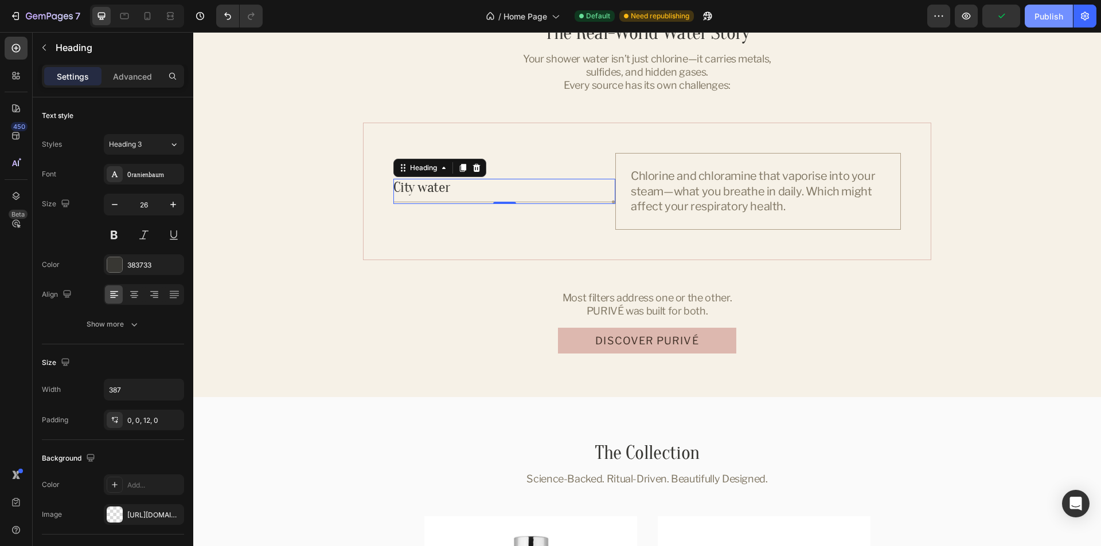
click at [1052, 11] on div "Publish" at bounding box center [1048, 16] width 29 height 12
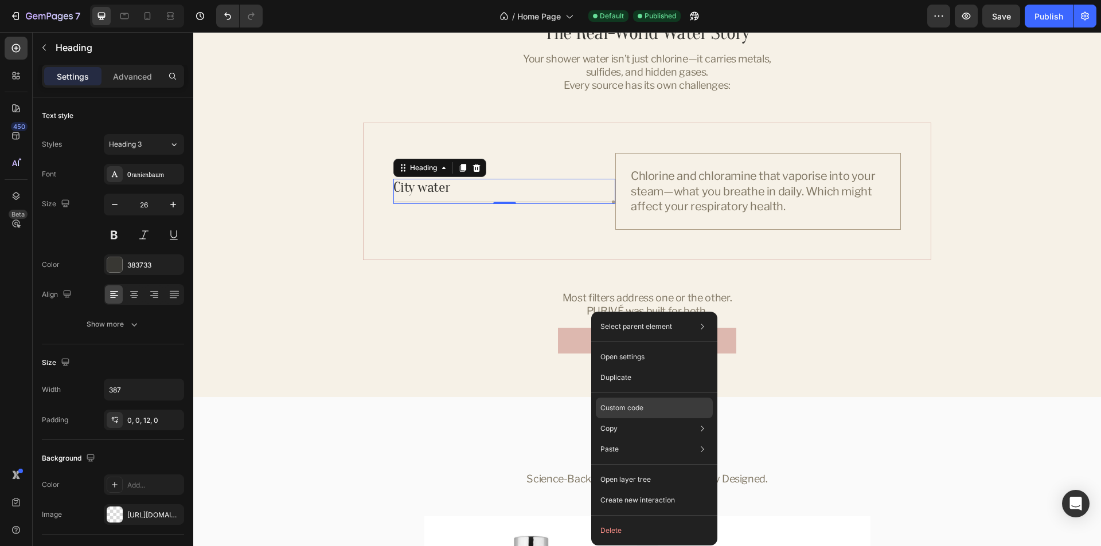
click at [646, 439] on div "Custom code" at bounding box center [654, 449] width 117 height 21
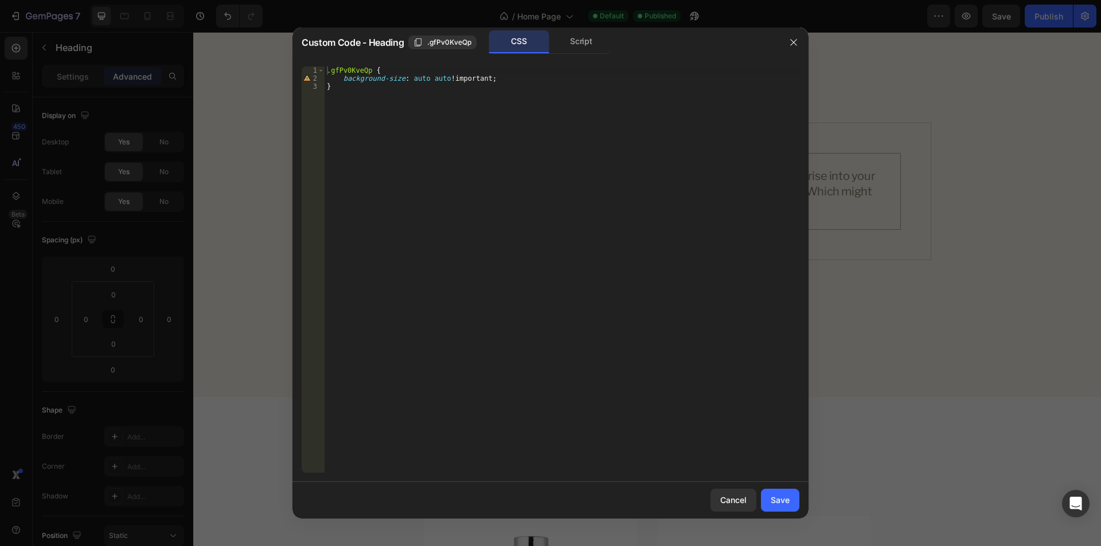
type textarea "}"
click at [569, 243] on div ".gfPv0KveQp { background-size : auto auto !important ; }" at bounding box center [562, 278] width 475 height 423
paste textarea "}"
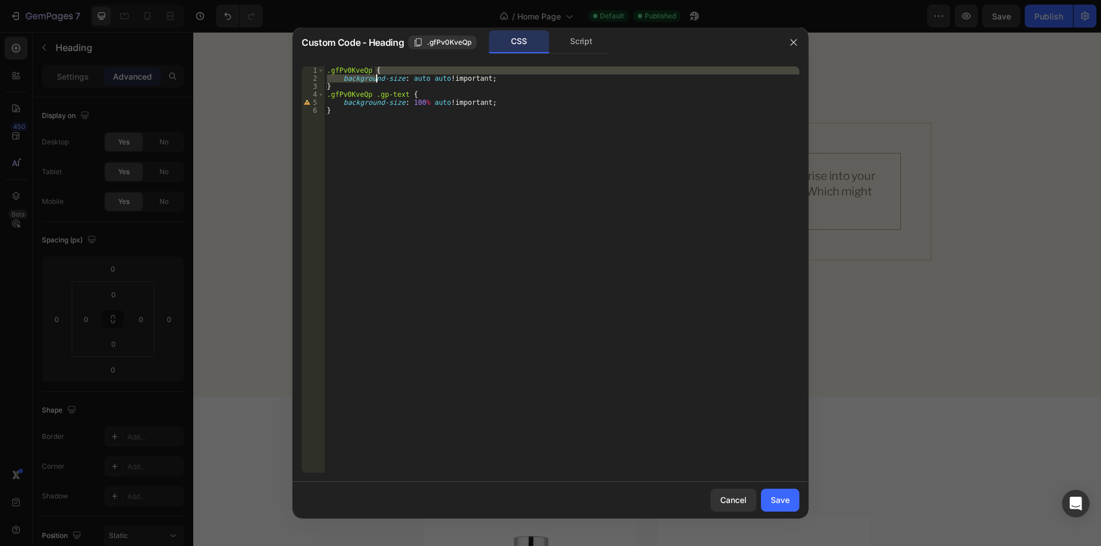
type textarea ".gfPv0KveQp { background-size: auto auto !important;"
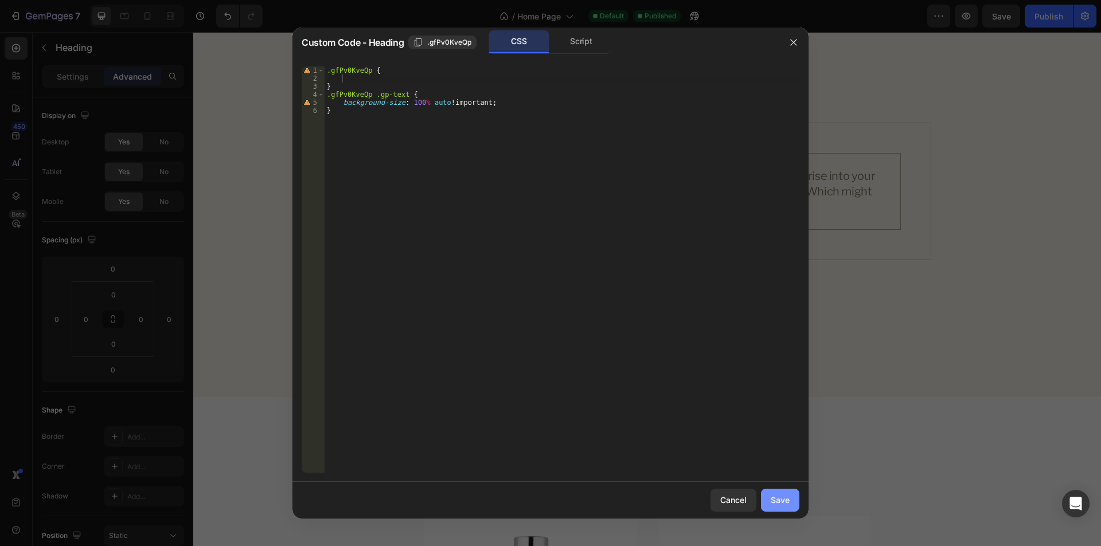
drag, startPoint x: 786, startPoint y: 501, endPoint x: 839, endPoint y: 380, distance: 132.4
click at [786, 501] on div "Save" at bounding box center [780, 500] width 19 height 12
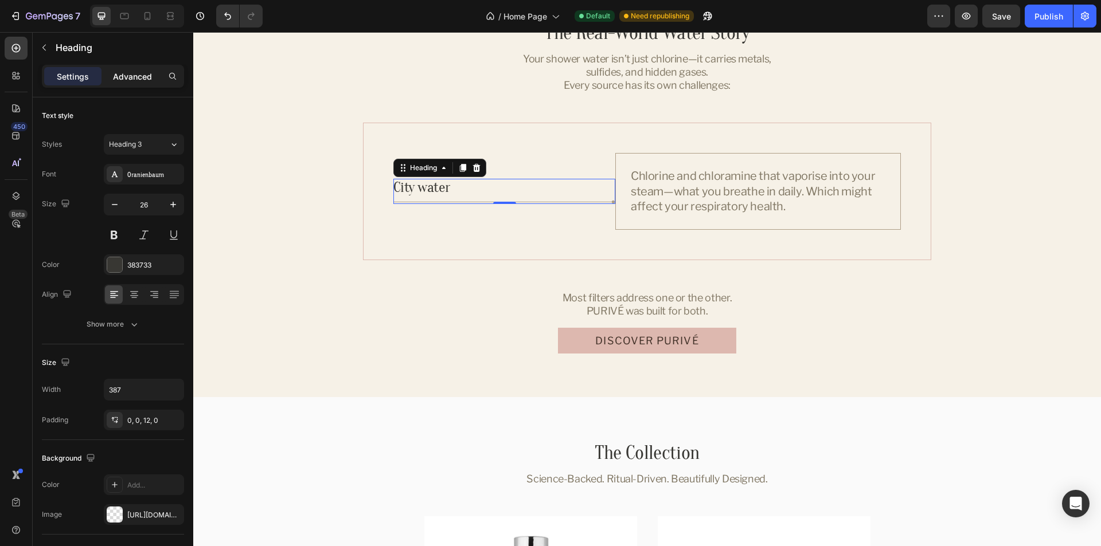
click at [130, 72] on p "Advanced" at bounding box center [132, 77] width 39 height 12
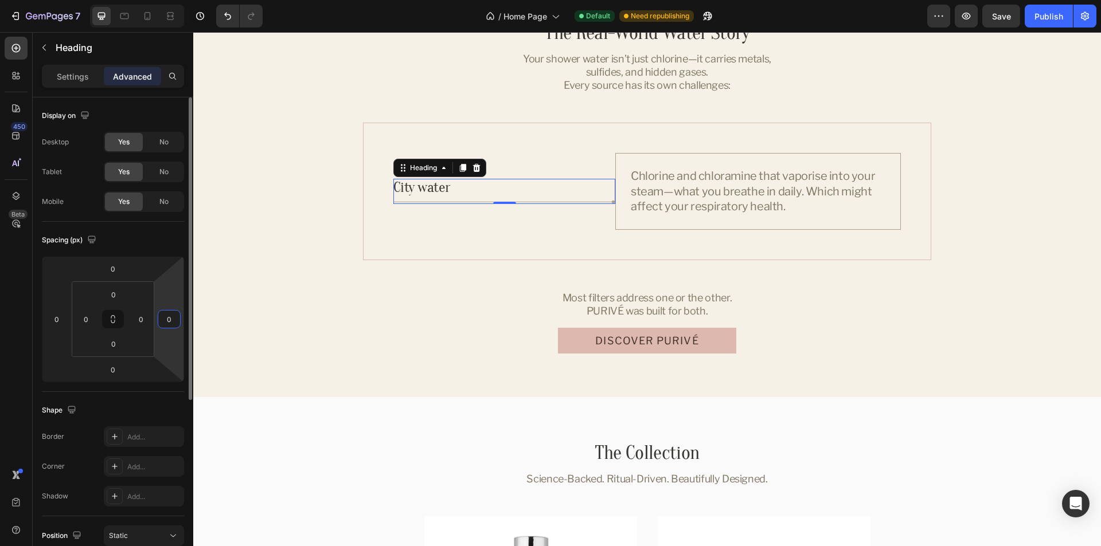
click at [174, 317] on input "0" at bounding box center [169, 319] width 17 height 17
type input "0"
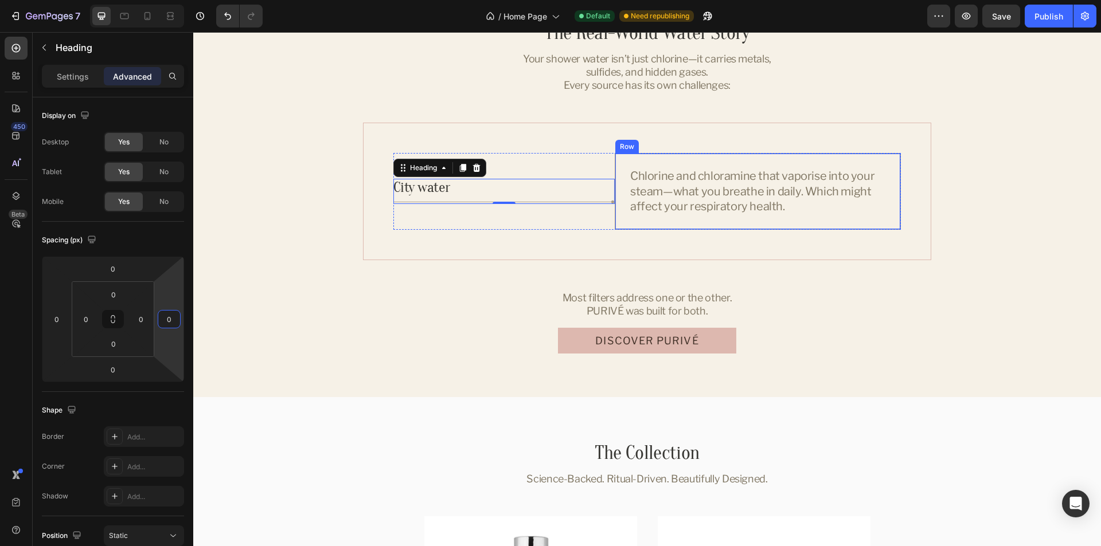
click at [634, 229] on div "Chlorine and chloramine that vaporise into your steam—what you breathe in daily…" at bounding box center [758, 191] width 286 height 76
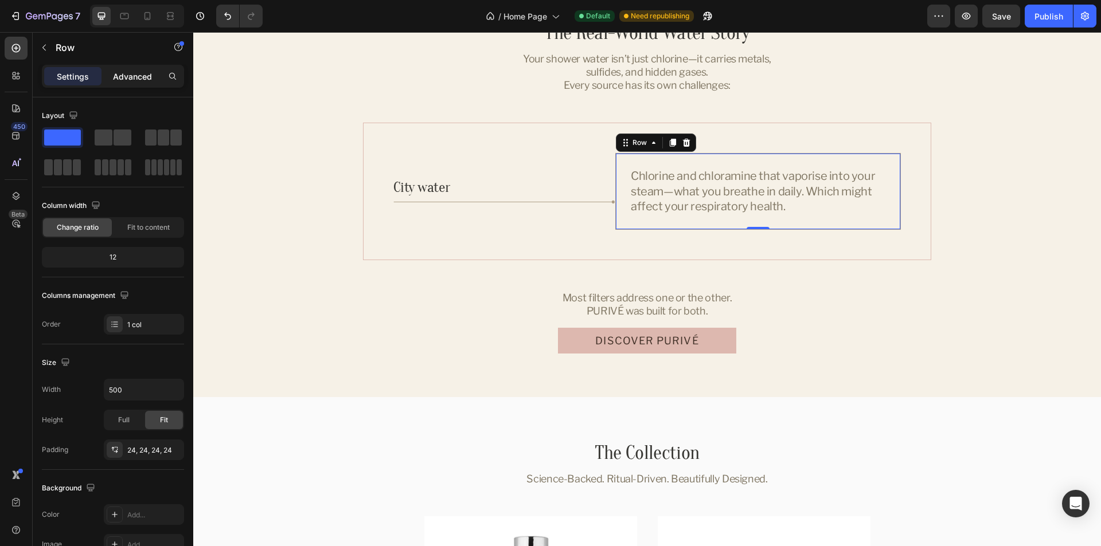
click at [131, 77] on p "Advanced" at bounding box center [132, 77] width 39 height 12
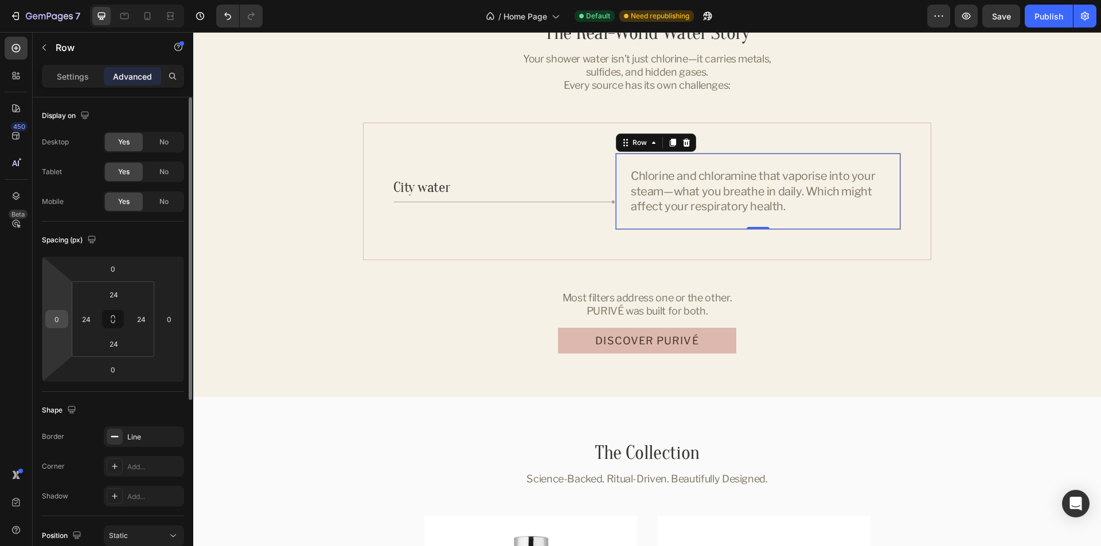
click at [55, 317] on input "0" at bounding box center [56, 319] width 17 height 17
type input "-4"
click at [169, 239] on div "Spacing (px)" at bounding box center [113, 240] width 142 height 18
click at [1014, 269] on div "The Real-World Water Story Heading Your shower water isn’t just chlorine—it car…" at bounding box center [647, 187] width 880 height 333
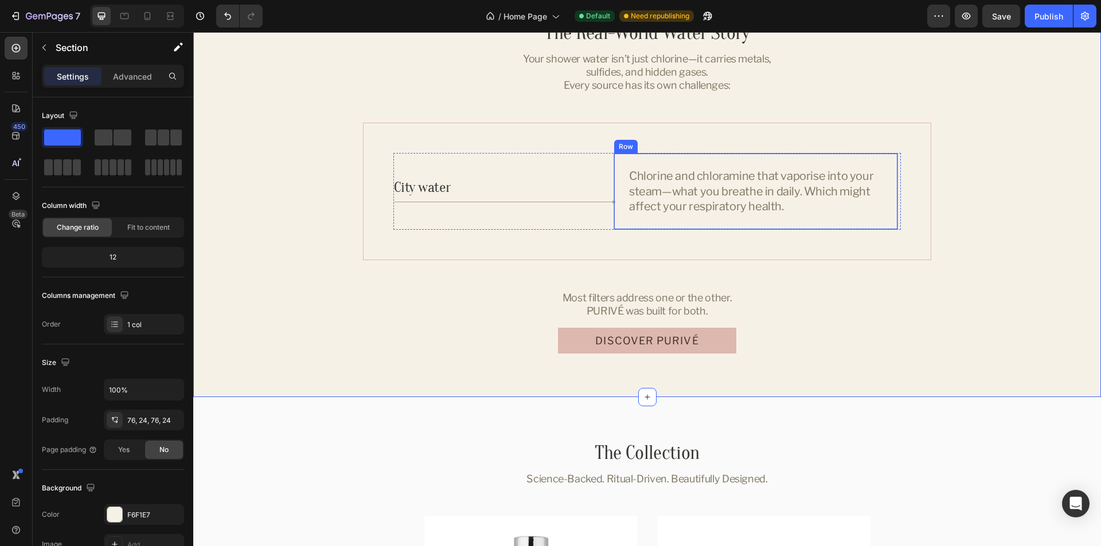
click at [622, 152] on div "Row" at bounding box center [625, 147] width 19 height 10
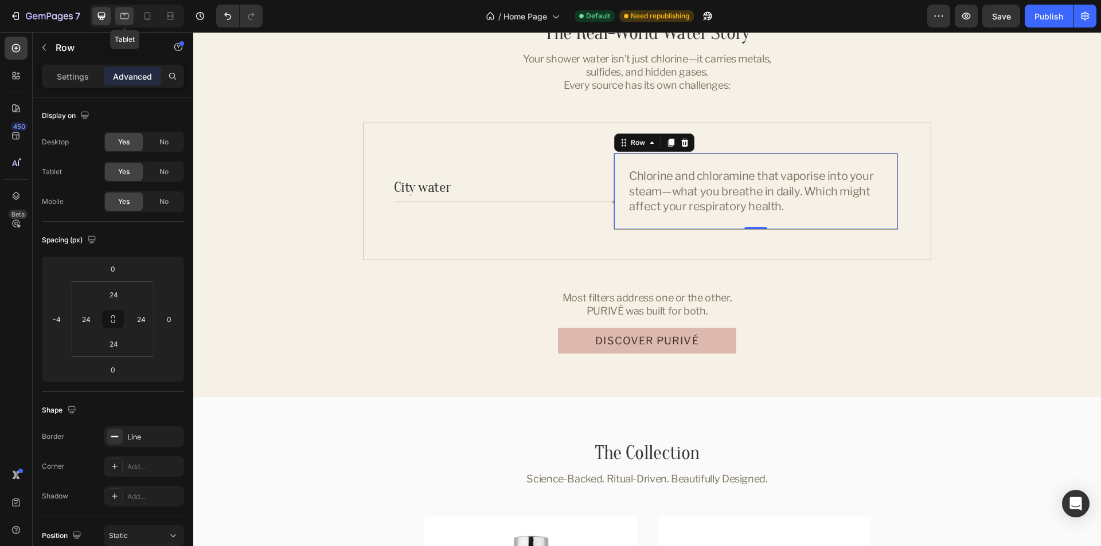
click at [120, 13] on icon at bounding box center [124, 15] width 11 height 11
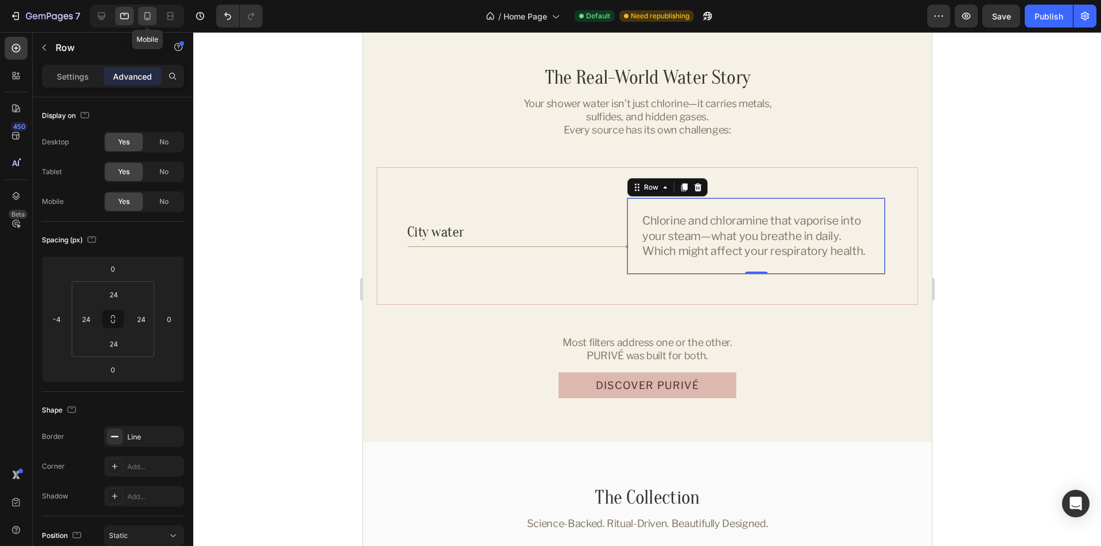
scroll to position [1886, 0]
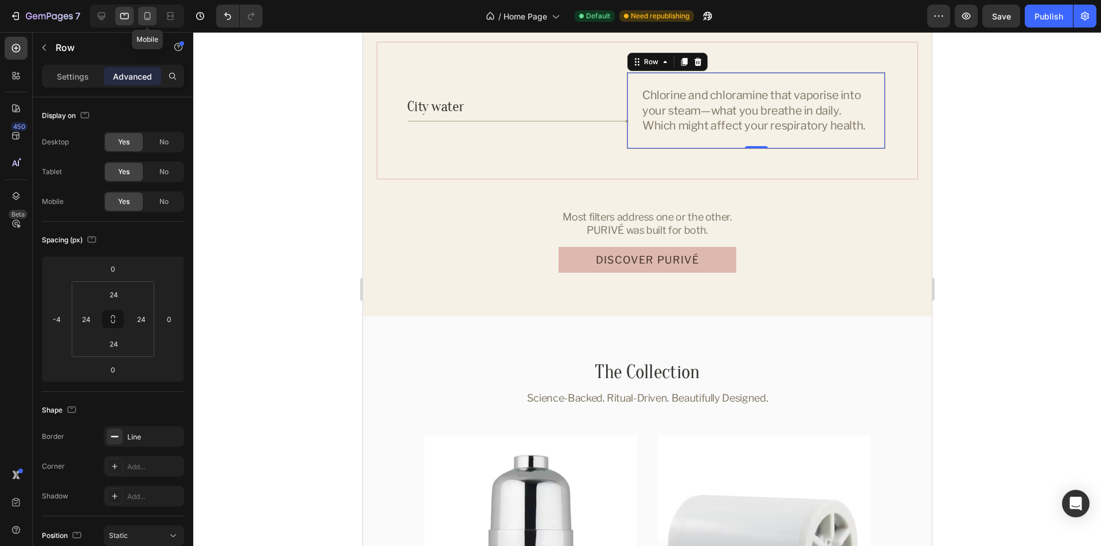
click at [142, 17] on icon at bounding box center [147, 15] width 11 height 11
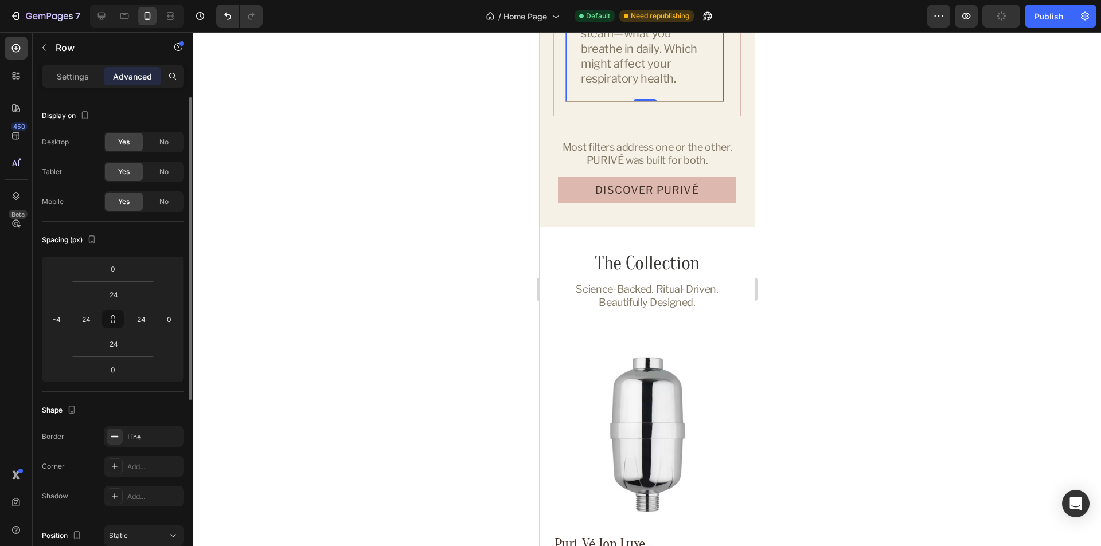
scroll to position [1843, 0]
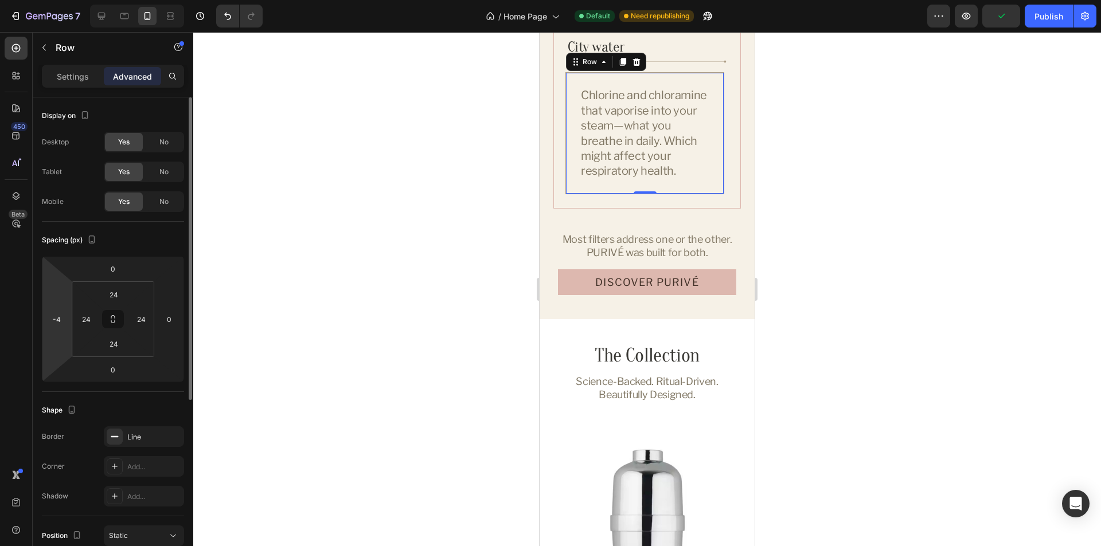
click at [58, 0] on html "7 Version history / Home Page Default Need republishing Preview Publish 450 Bet…" at bounding box center [550, 0] width 1101 height 0
type input "0"
click at [143, 235] on div "Spacing (px)" at bounding box center [113, 240] width 142 height 18
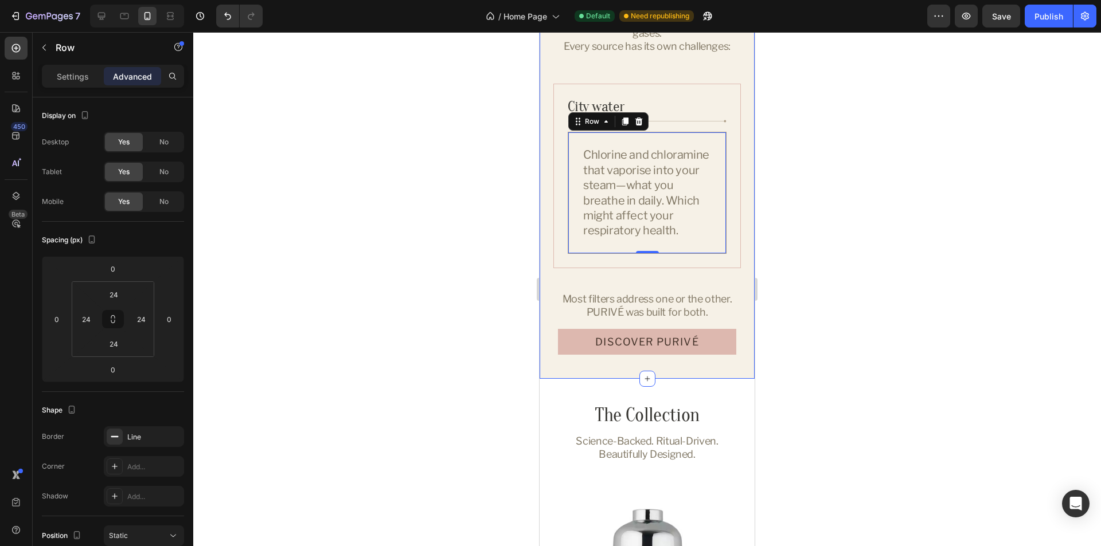
scroll to position [1728, 0]
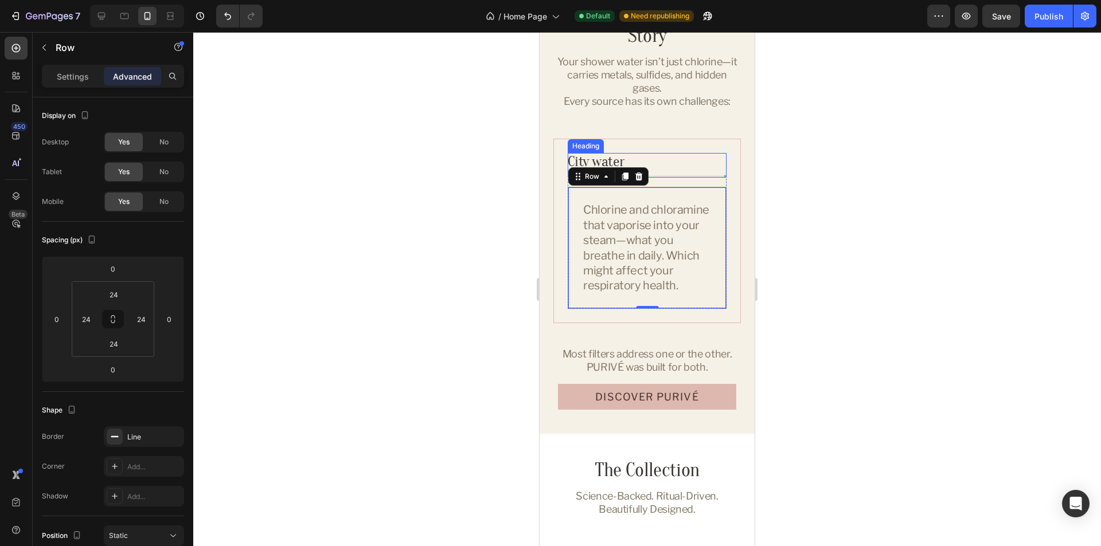
click at [690, 165] on h3 "City water" at bounding box center [647, 165] width 159 height 25
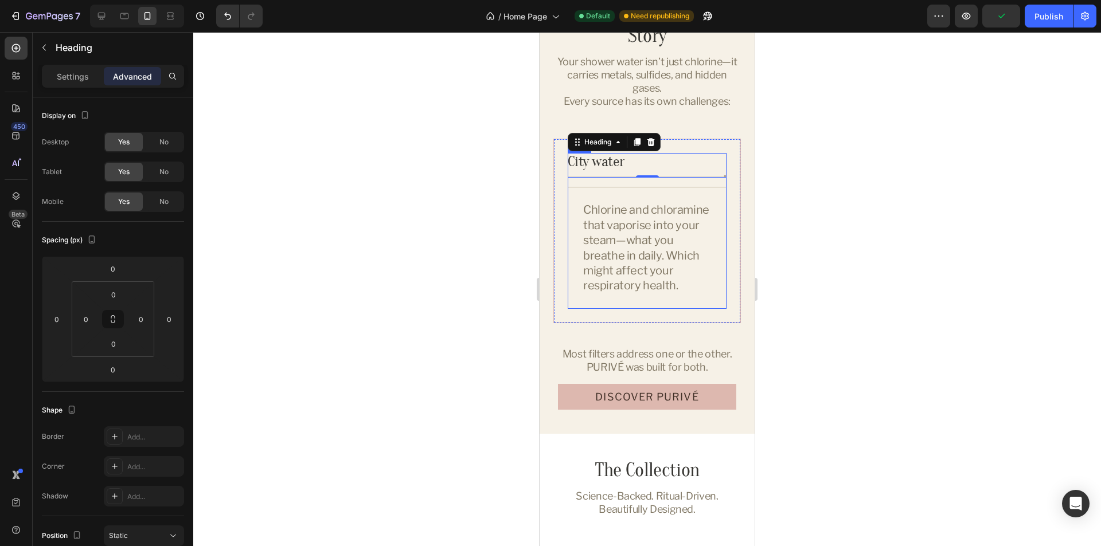
click at [612, 182] on div "City water Heading 0 Chlorine and chloramine that vaporise into your steam—what…" at bounding box center [647, 231] width 159 height 156
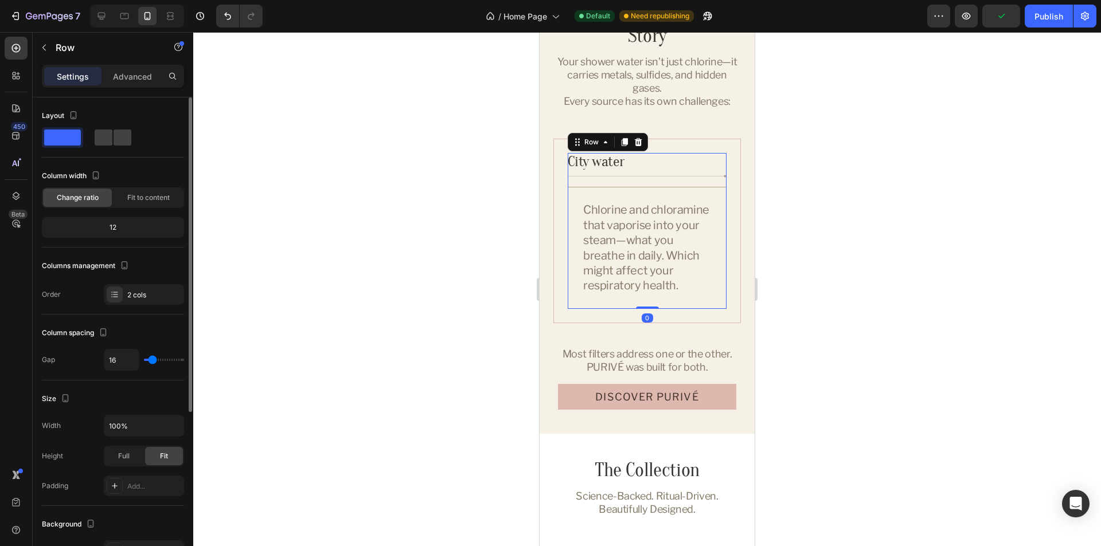
type input "9"
type input "0"
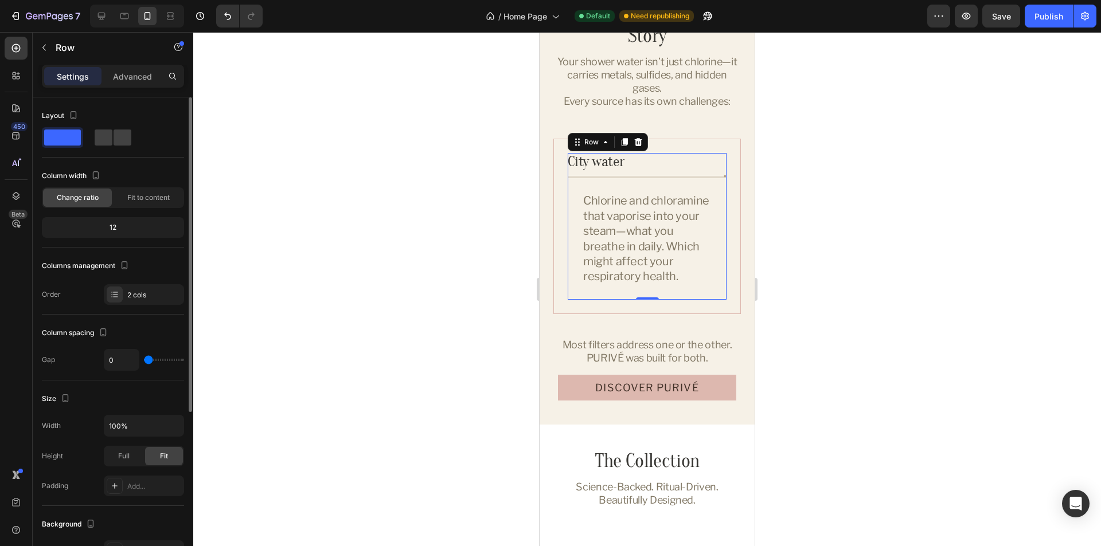
drag, startPoint x: 151, startPoint y: 361, endPoint x: 137, endPoint y: 359, distance: 14.0
type input "0"
click at [144, 359] on input "range" at bounding box center [164, 360] width 40 height 2
click at [662, 161] on h3 "City water" at bounding box center [647, 165] width 159 height 25
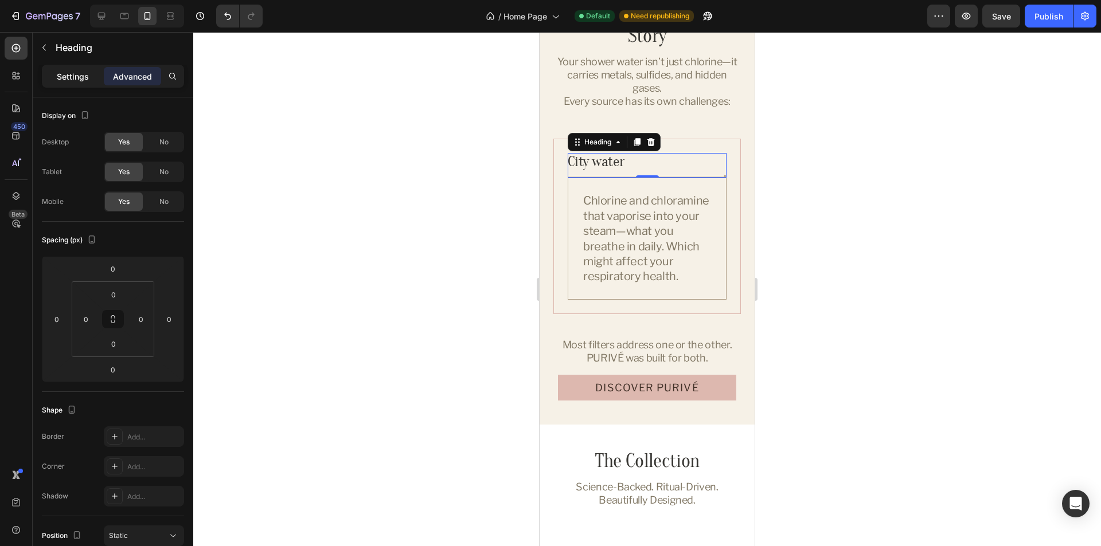
click at [85, 76] on p "Settings" at bounding box center [73, 77] width 32 height 12
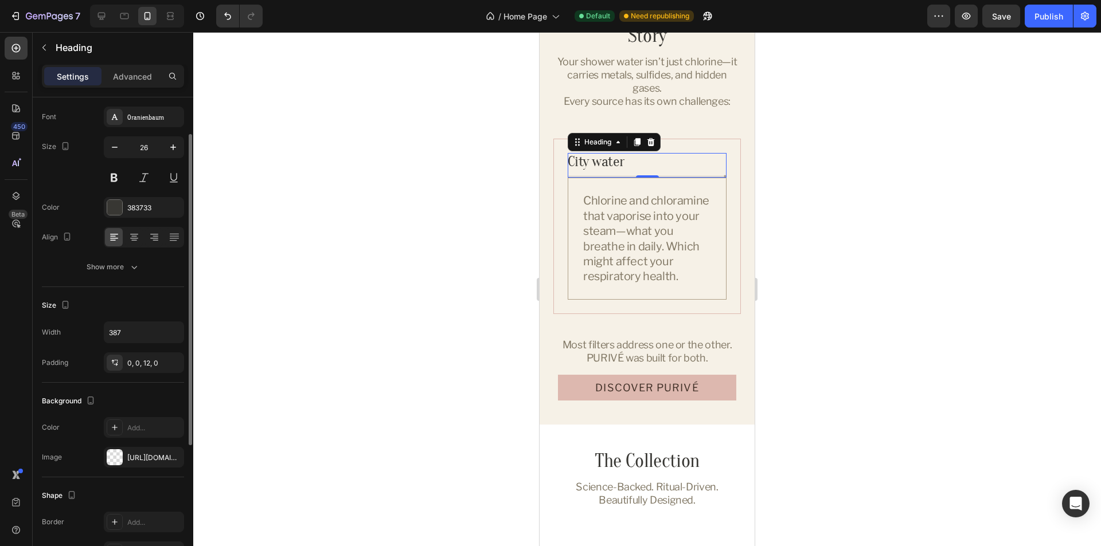
scroll to position [115, 0]
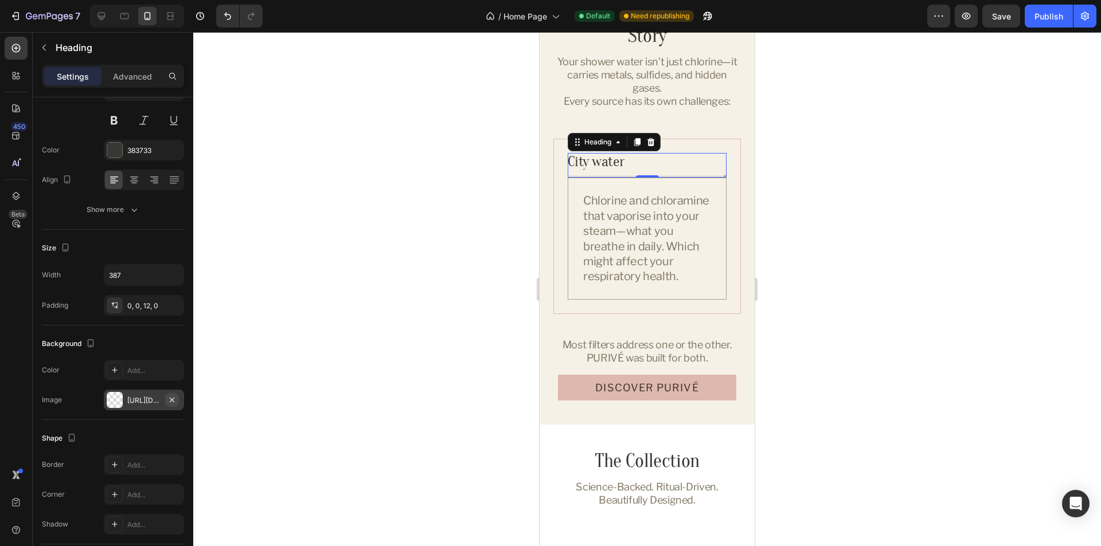
click at [174, 398] on icon "button" at bounding box center [171, 400] width 9 height 9
click at [145, 307] on div "0, 0, 12, 0" at bounding box center [143, 306] width 33 height 10
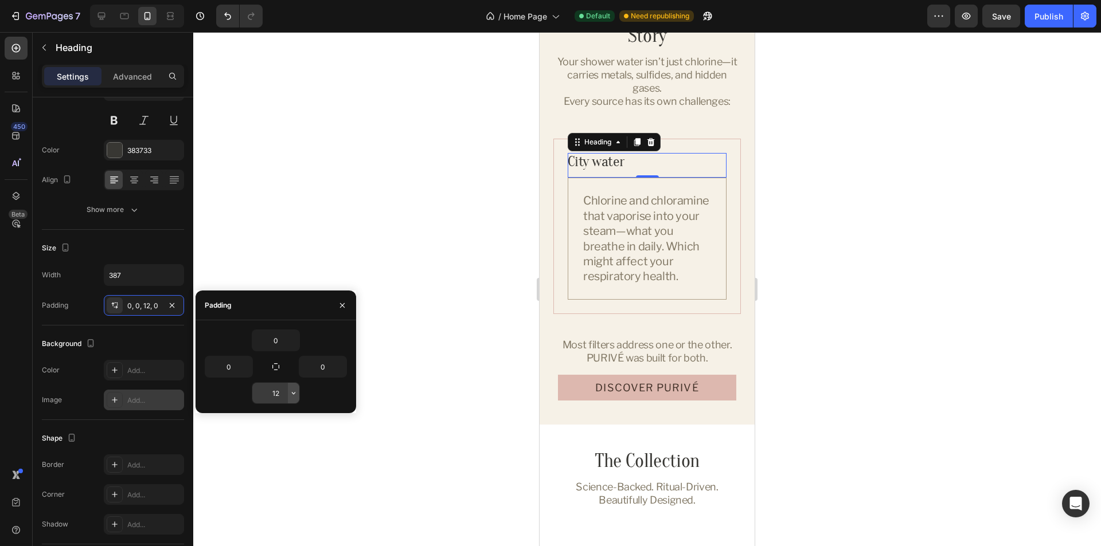
click at [294, 393] on icon "button" at bounding box center [293, 393] width 3 height 2
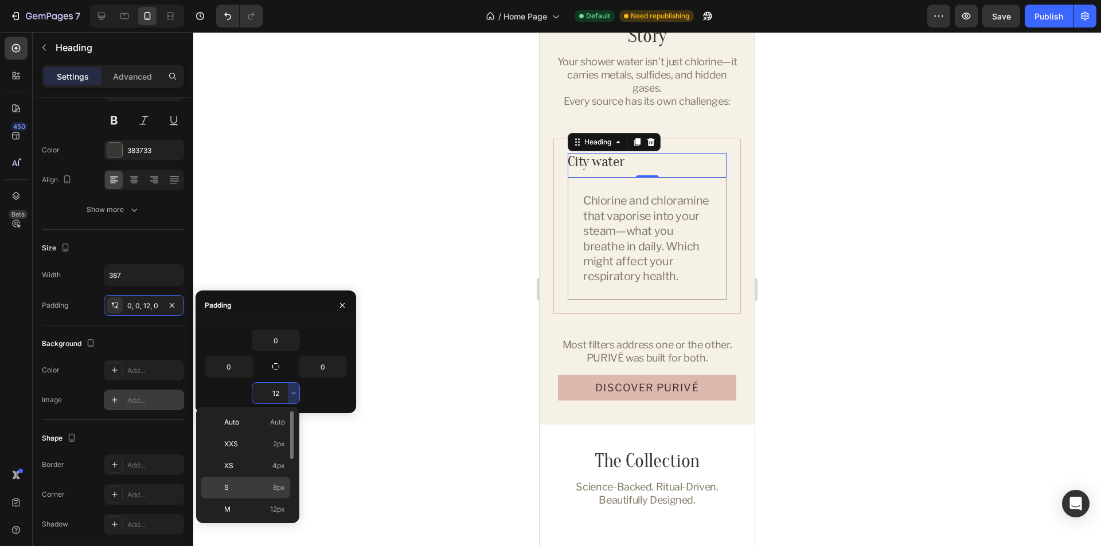
click at [253, 499] on div "S 8px" at bounding box center [245, 510] width 89 height 22
type input "8"
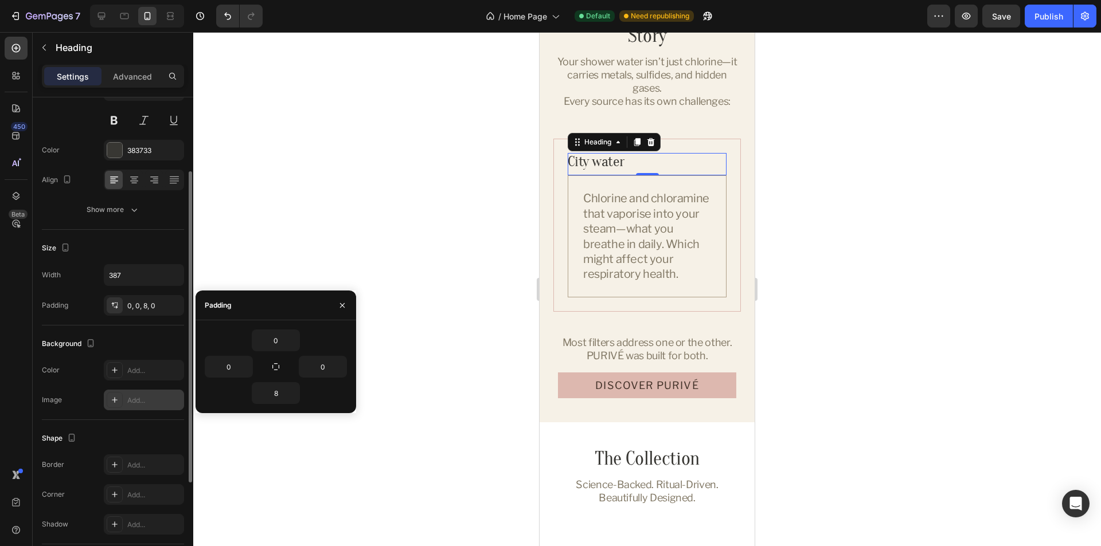
click at [153, 436] on div "Shape" at bounding box center [113, 438] width 142 height 18
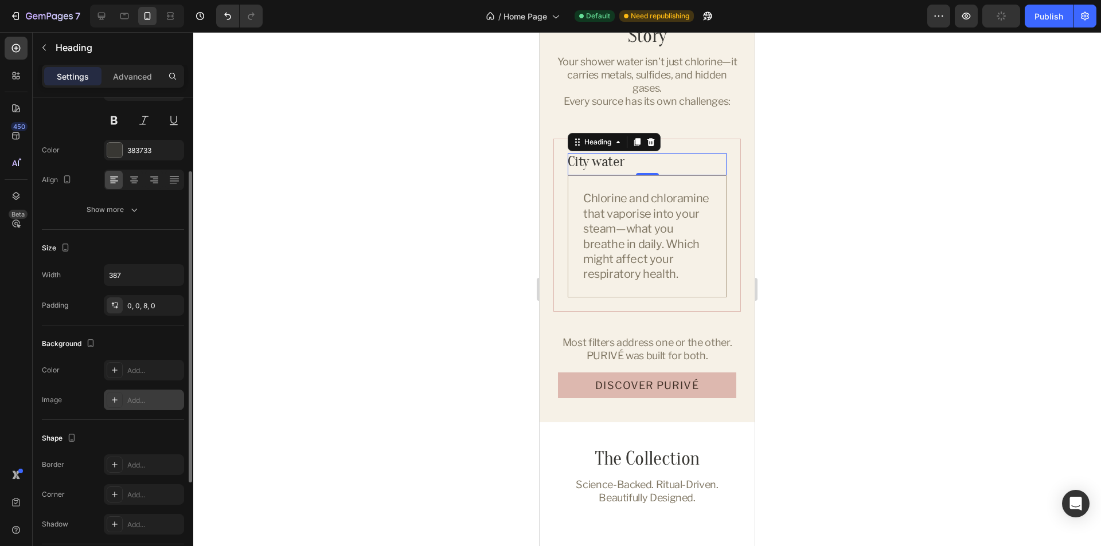
click at [148, 247] on div "Size" at bounding box center [113, 248] width 142 height 18
click at [722, 215] on div "City water Heading 0 Chlorine and chloramine that vaporise into your steam—what…" at bounding box center [646, 225] width 187 height 173
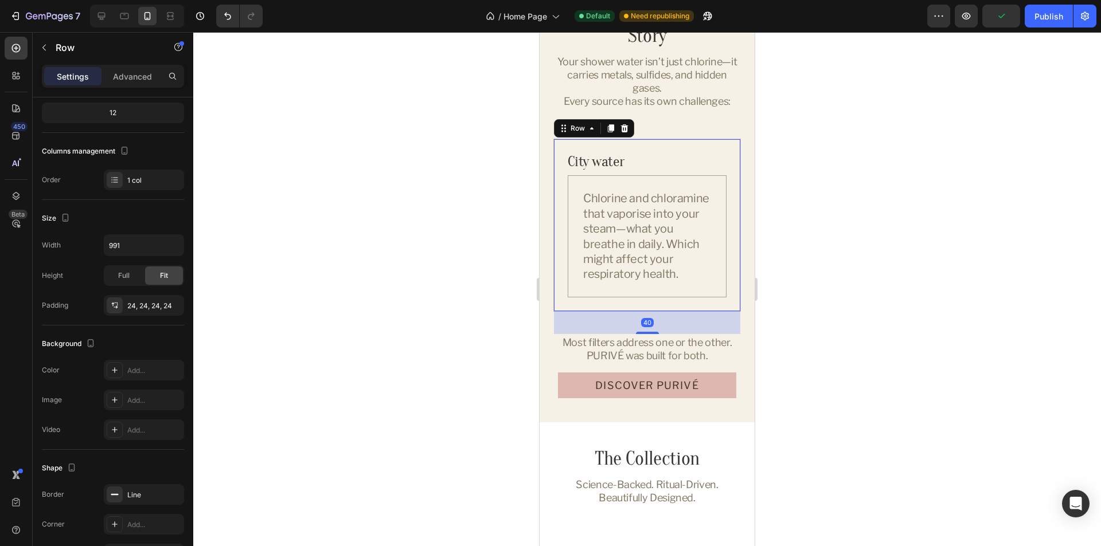
scroll to position [0, 0]
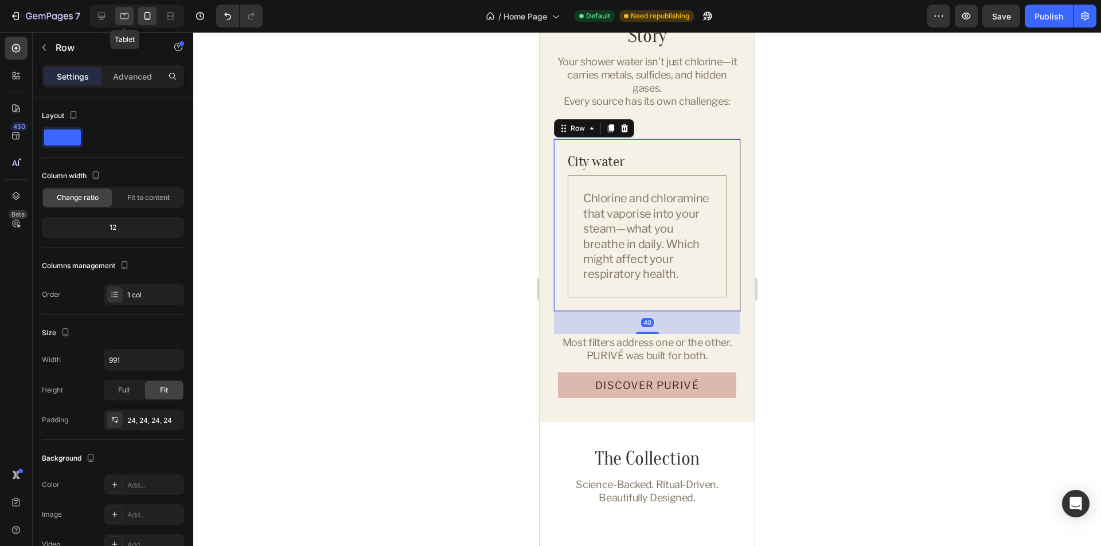
click at [124, 21] on icon at bounding box center [124, 15] width 11 height 11
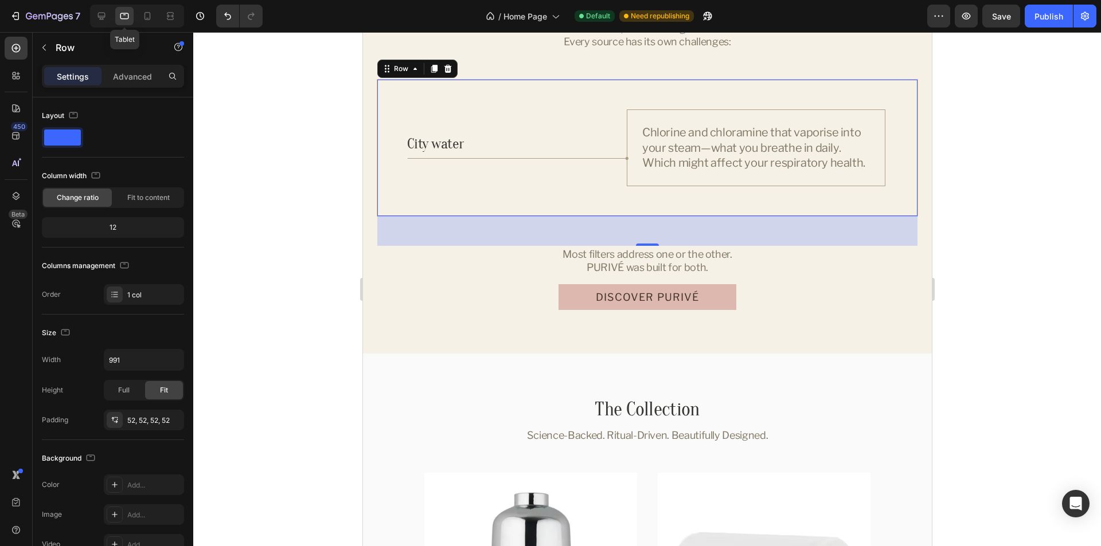
scroll to position [1735, 0]
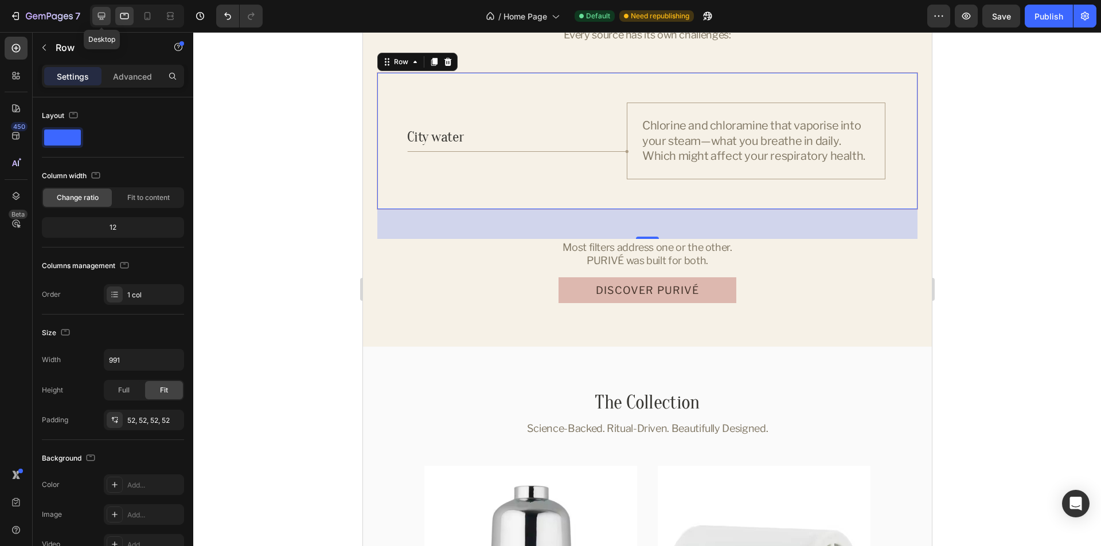
click at [103, 18] on icon at bounding box center [101, 16] width 7 height 7
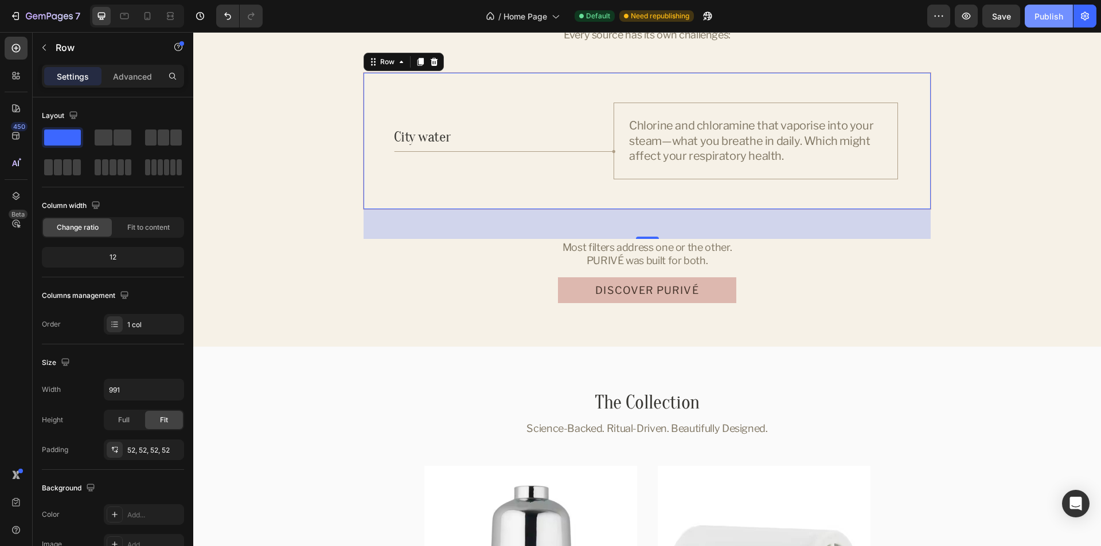
click at [1040, 16] on div "Publish" at bounding box center [1048, 16] width 29 height 12
click at [583, 125] on div "City water Heading" at bounding box center [505, 141] width 222 height 76
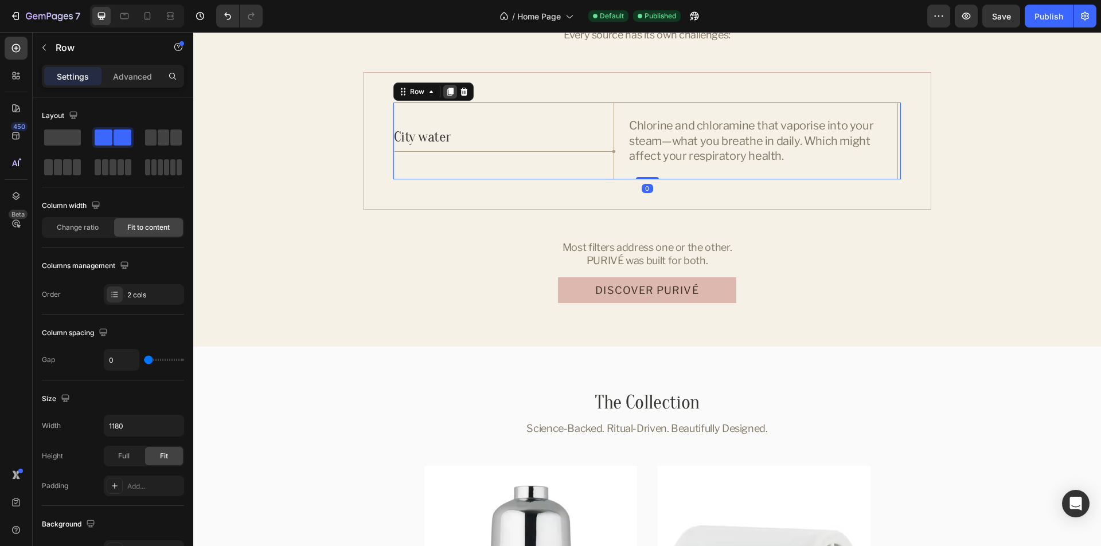
click at [447, 91] on icon at bounding box center [450, 92] width 6 height 8
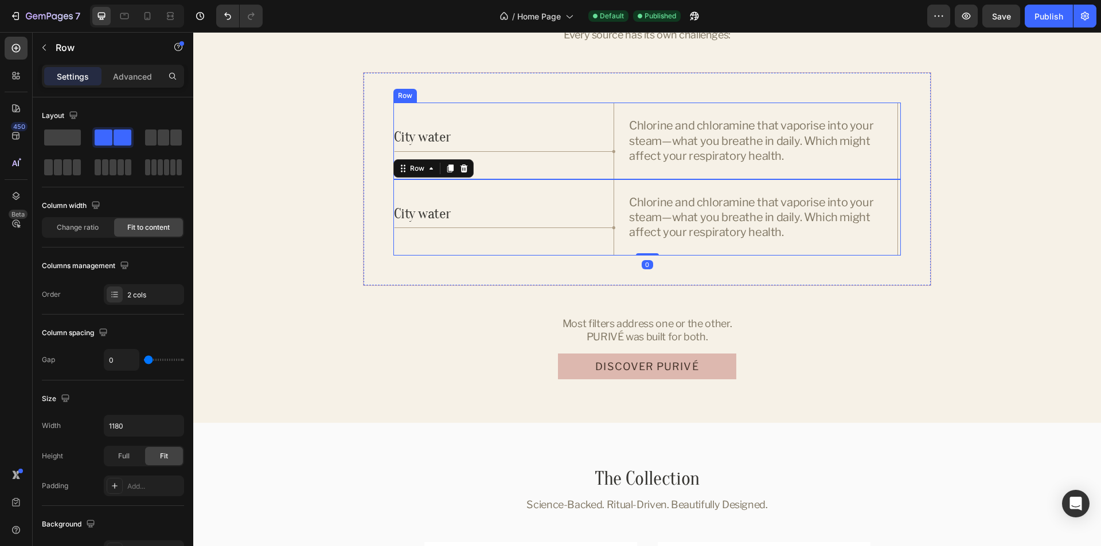
click at [551, 107] on div "City water Heading" at bounding box center [505, 141] width 222 height 76
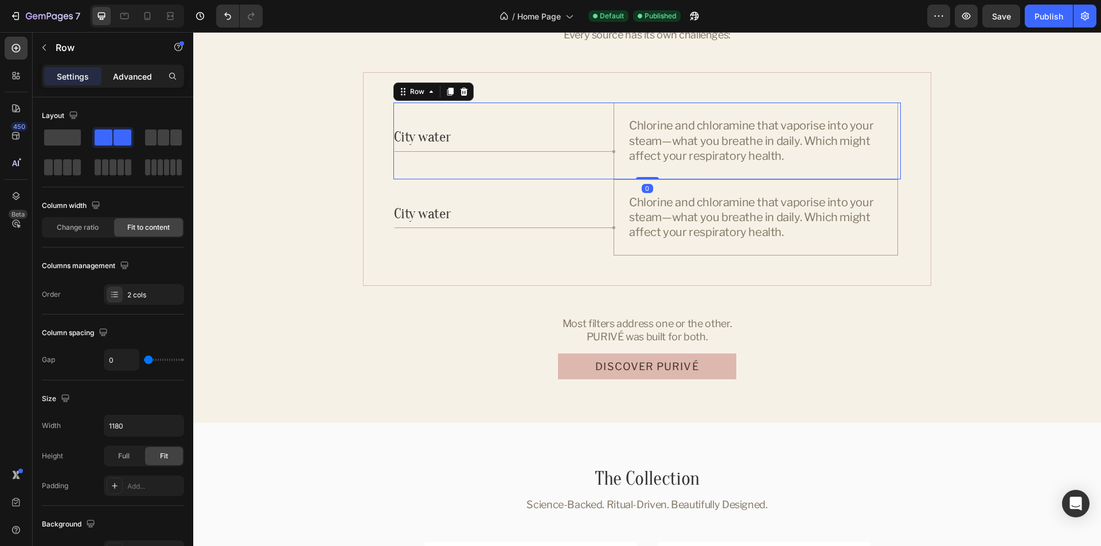
click at [126, 80] on p "Advanced" at bounding box center [132, 77] width 39 height 12
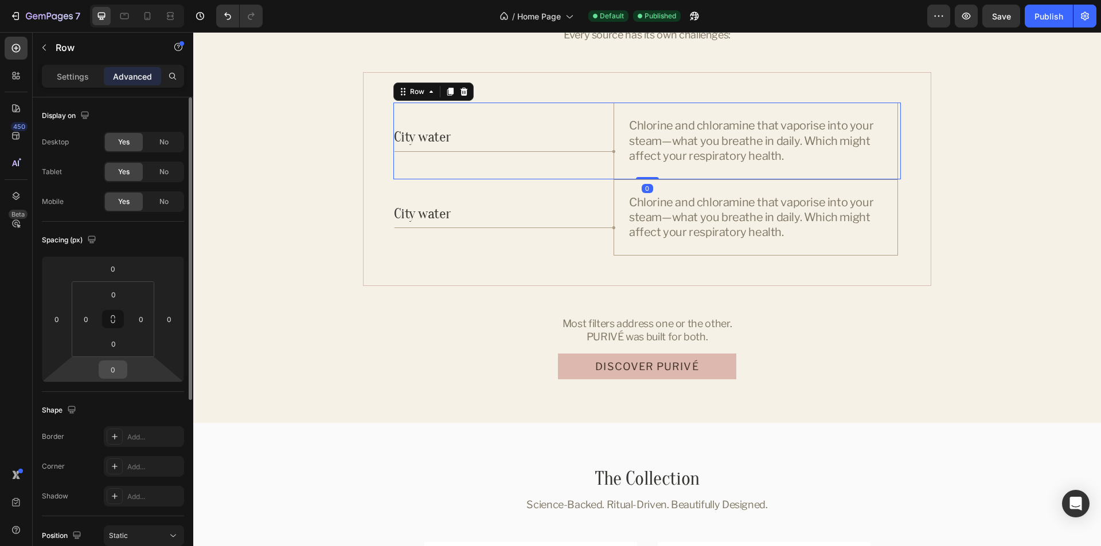
click at [113, 361] on input "0" at bounding box center [112, 369] width 23 height 17
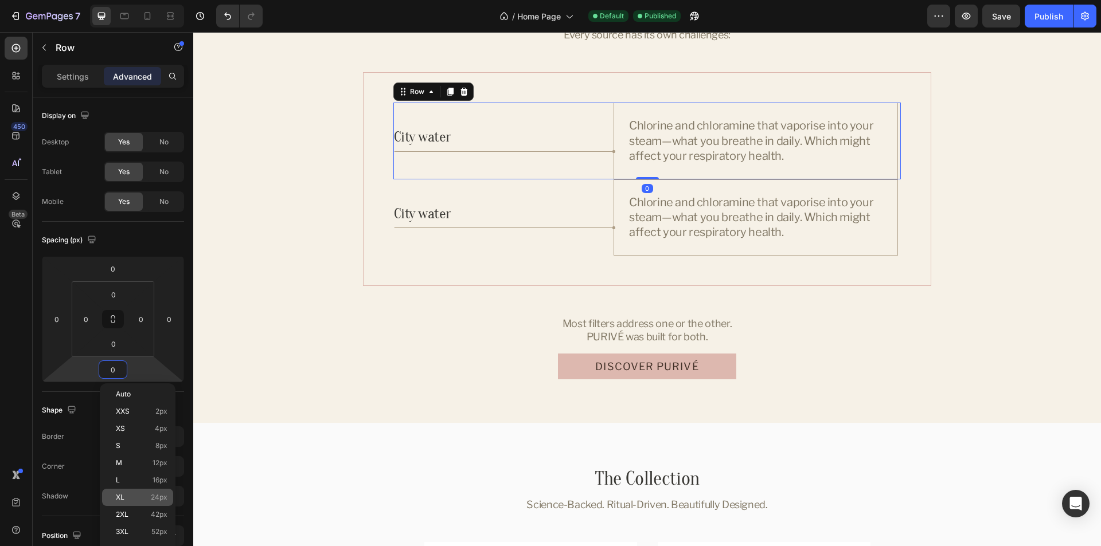
click at [122, 495] on span "XL" at bounding box center [120, 498] width 9 height 8
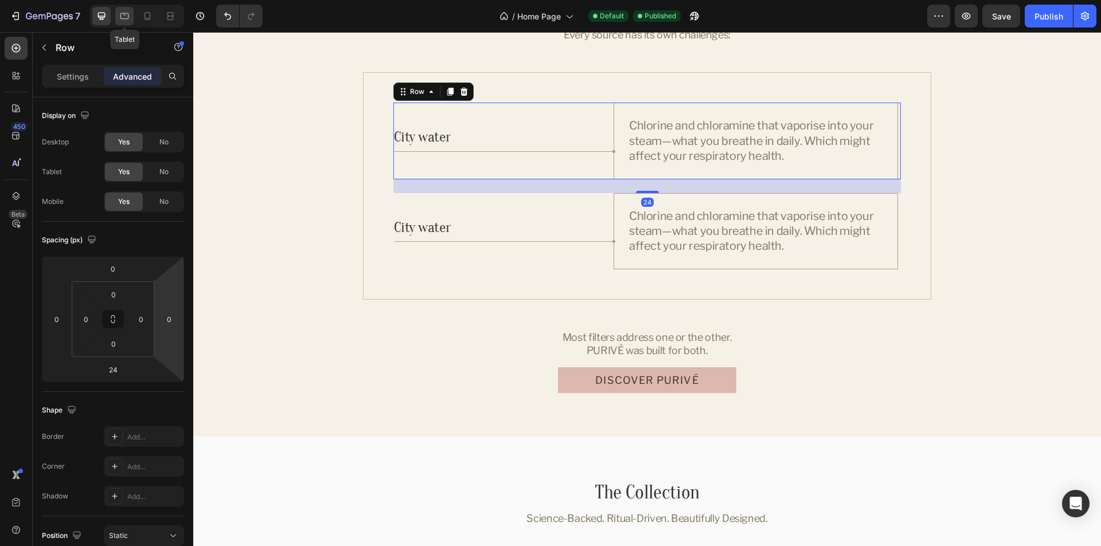
click at [128, 18] on icon at bounding box center [124, 16] width 9 height 6
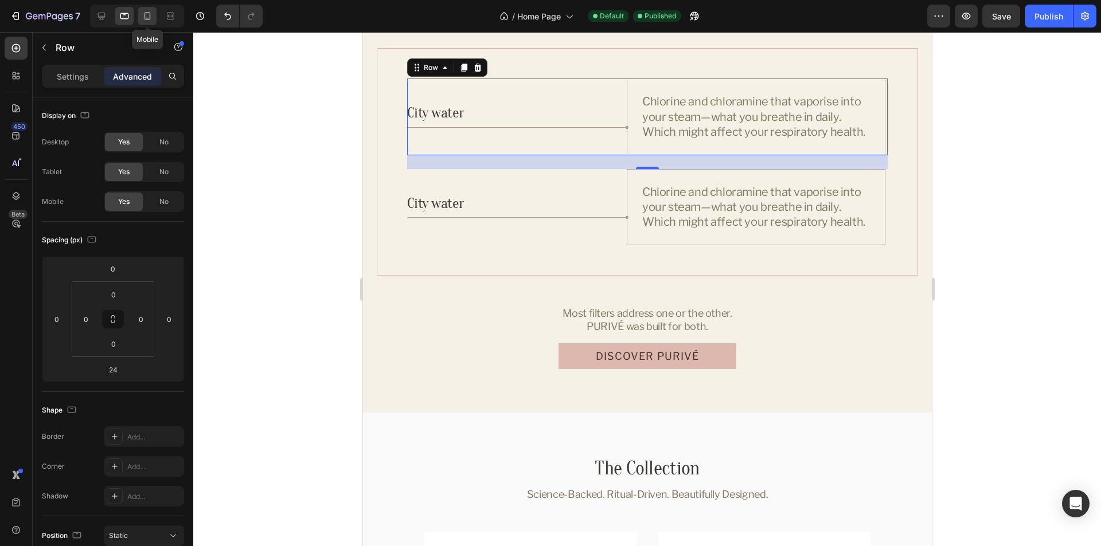
scroll to position [1765, 0]
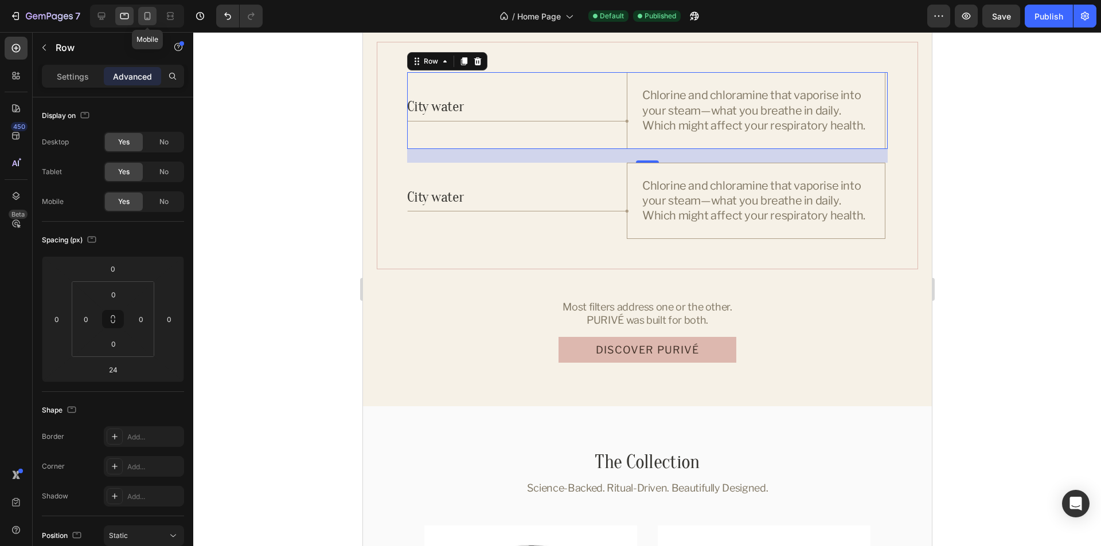
click at [146, 15] on icon at bounding box center [147, 15] width 11 height 11
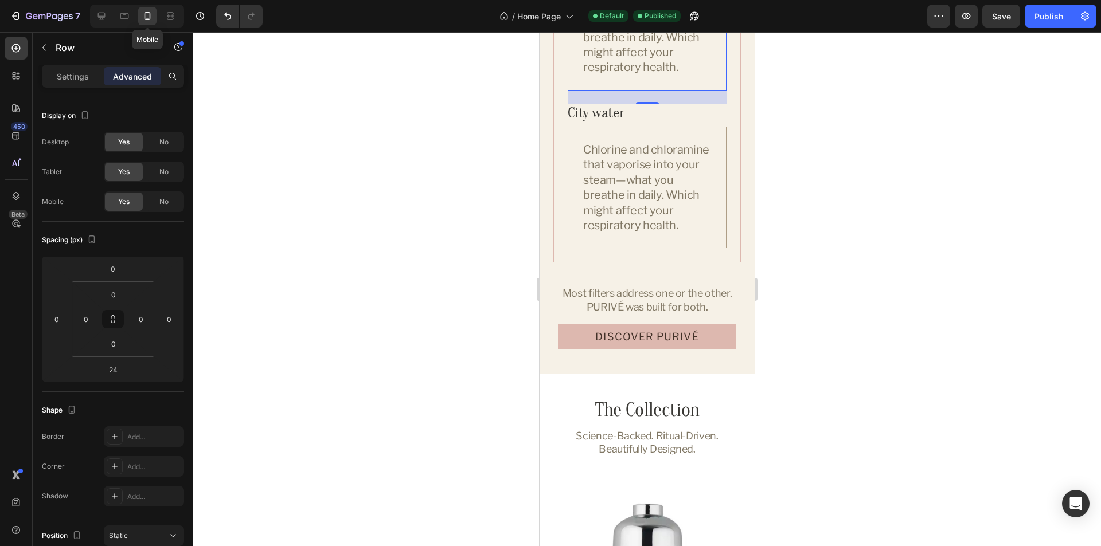
scroll to position [1689, 0]
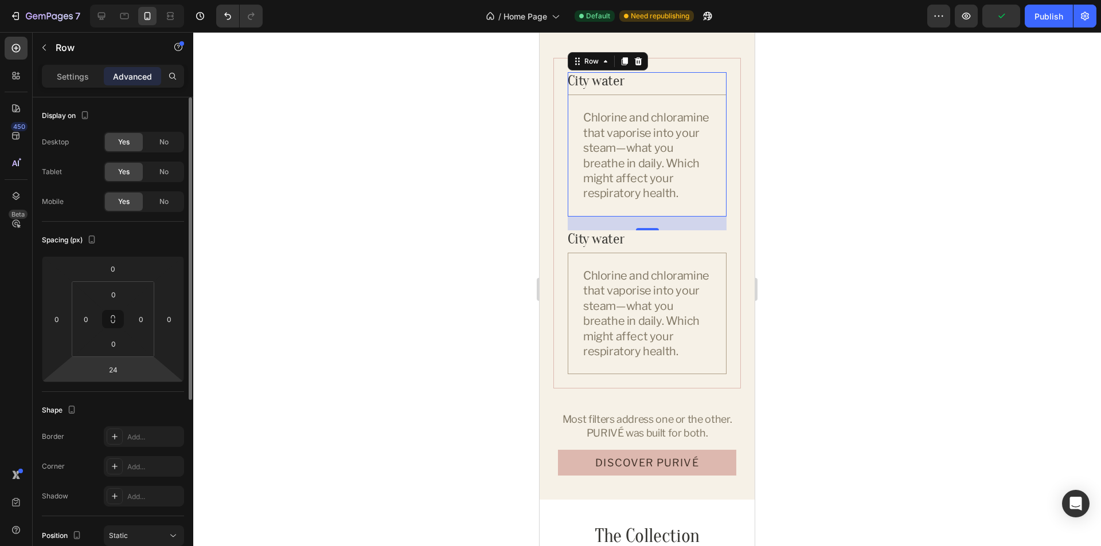
click at [155, 0] on html "7 Version history / Home Page Default Need republishing Preview Publish 450 Bet…" at bounding box center [550, 0] width 1101 height 0
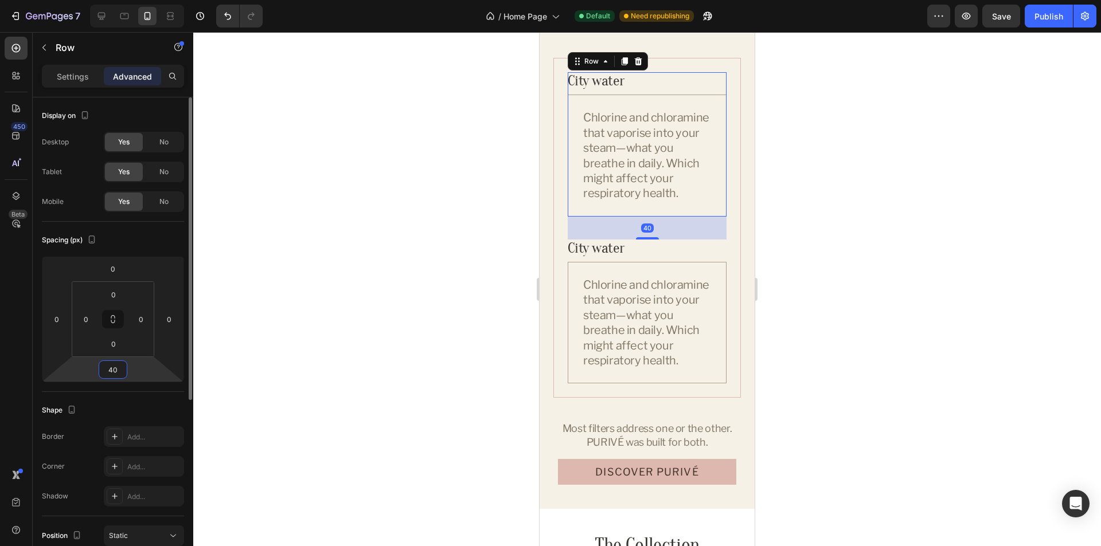
click at [151, 400] on div "Shape Border Add... Corner Add... Shadow Add..." at bounding box center [113, 454] width 142 height 124
click at [120, 18] on icon at bounding box center [124, 15] width 11 height 11
type input "24"
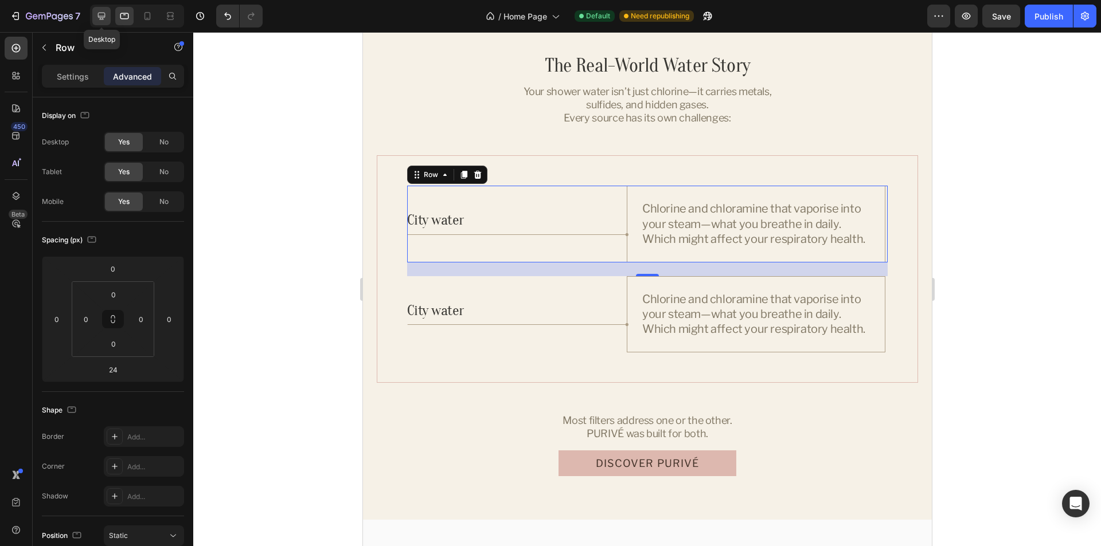
scroll to position [1765, 0]
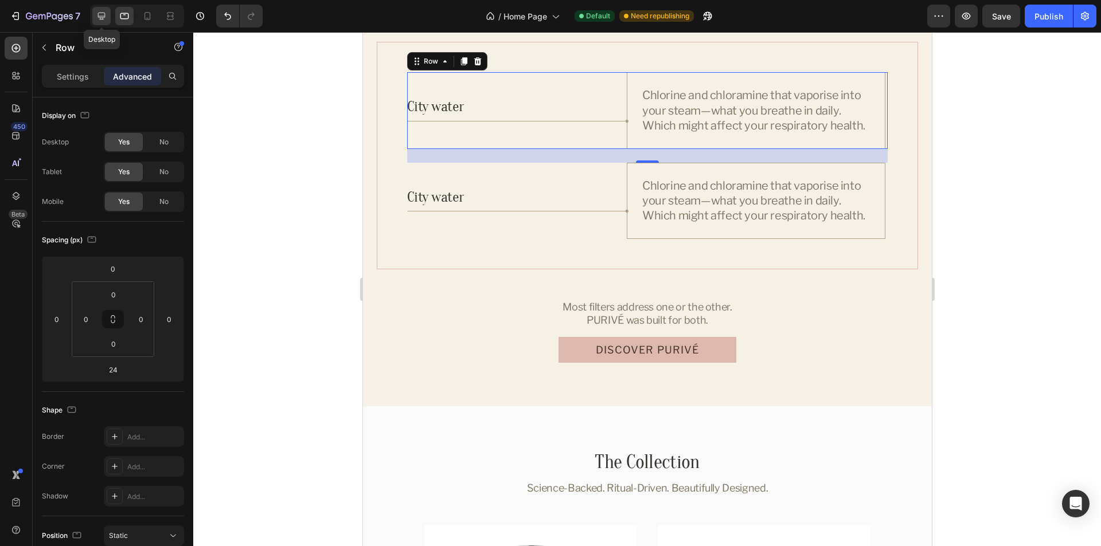
click at [103, 18] on icon at bounding box center [101, 16] width 7 height 7
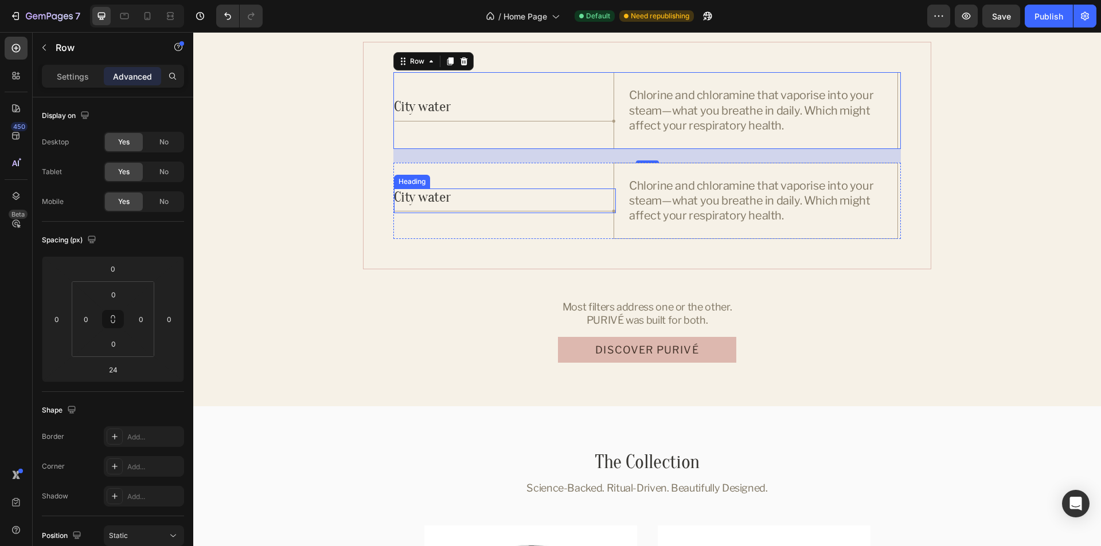
drag, startPoint x: 409, startPoint y: 197, endPoint x: 437, endPoint y: 197, distance: 27.5
click at [409, 197] on h3 "City water" at bounding box center [505, 201] width 222 height 25
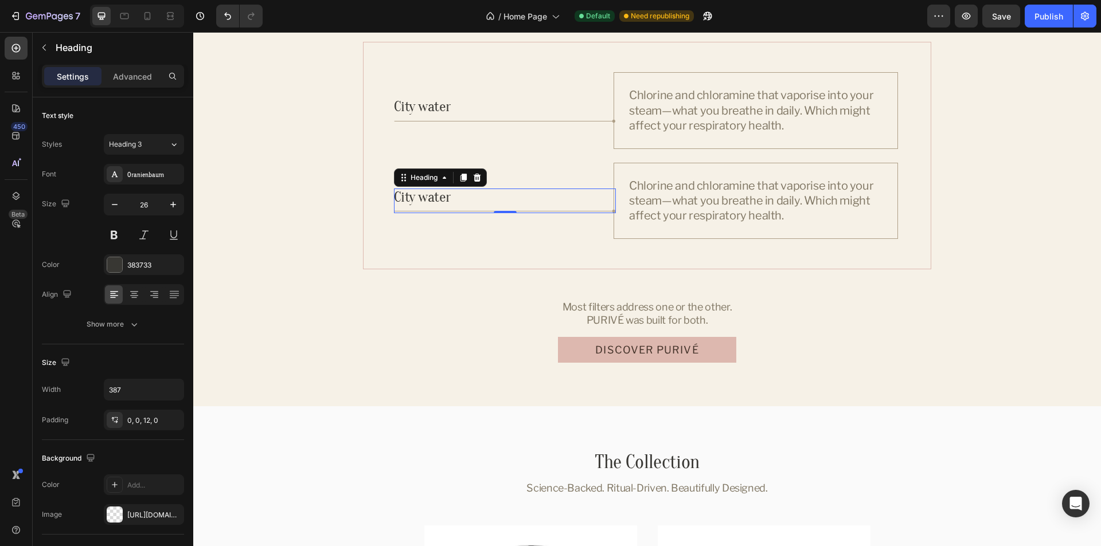
click at [437, 197] on h3 "City water" at bounding box center [505, 201] width 222 height 25
click at [689, 212] on p "Chlorine and chloramine that vaporise into your steam—what you breathe in daily…" at bounding box center [755, 200] width 253 height 45
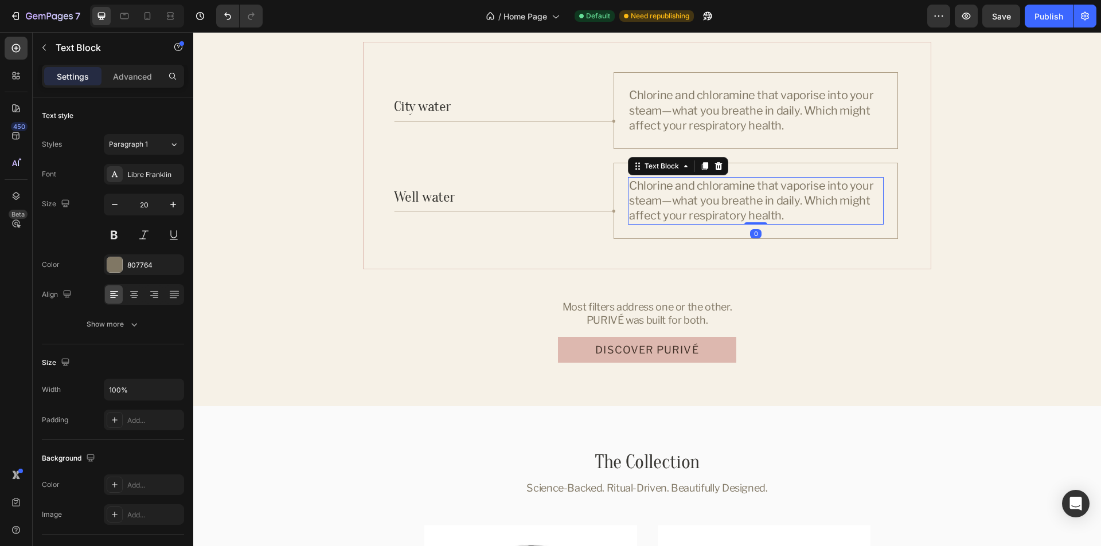
click at [745, 203] on p "Chlorine and chloramine that vaporise into your steam—what you breathe in daily…" at bounding box center [755, 200] width 253 height 45
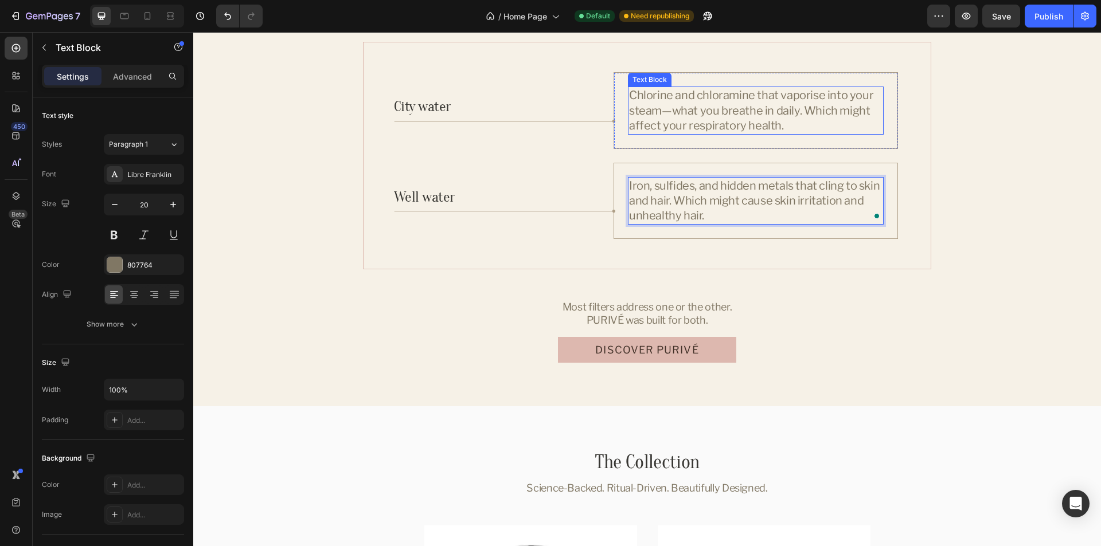
click at [804, 119] on p "Chlorine and chloramine that vaporise into your steam—what you breathe in daily…" at bounding box center [755, 110] width 253 height 45
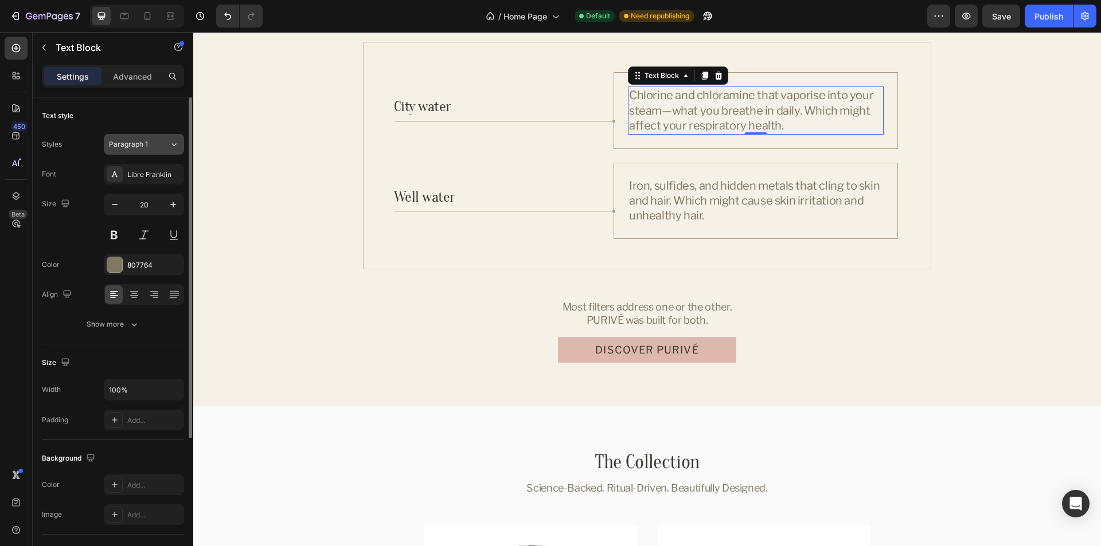
click at [170, 147] on icon at bounding box center [174, 144] width 10 height 11
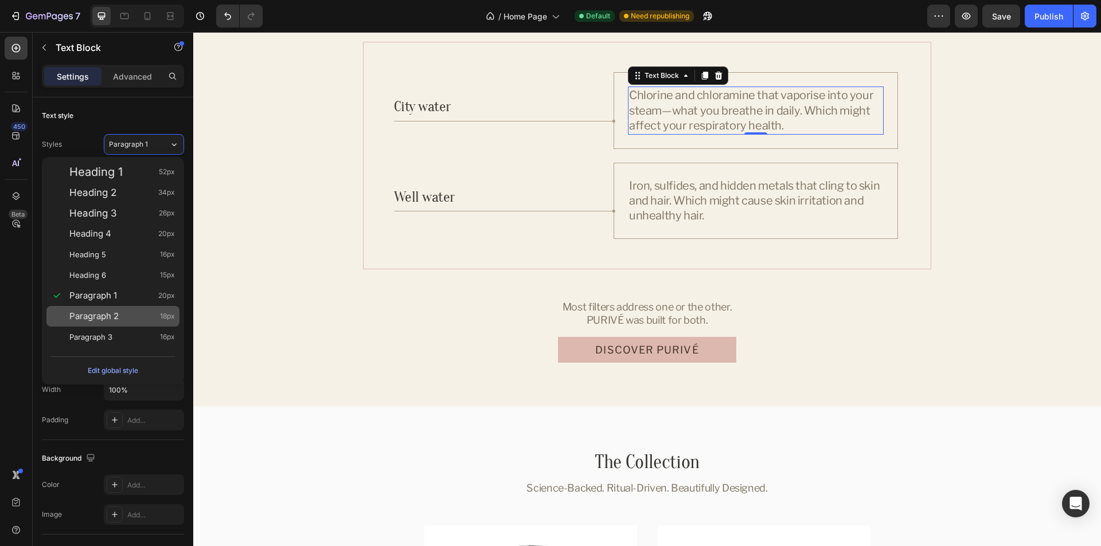
click at [104, 317] on span "Paragraph 2" at bounding box center [93, 316] width 49 height 11
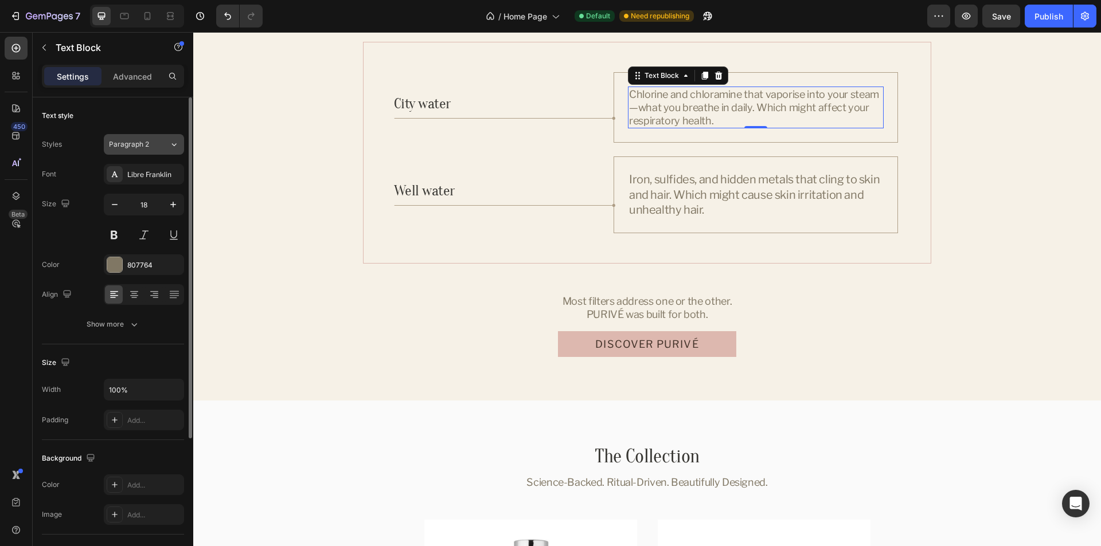
click at [153, 140] on div "Paragraph 2" at bounding box center [132, 144] width 46 height 10
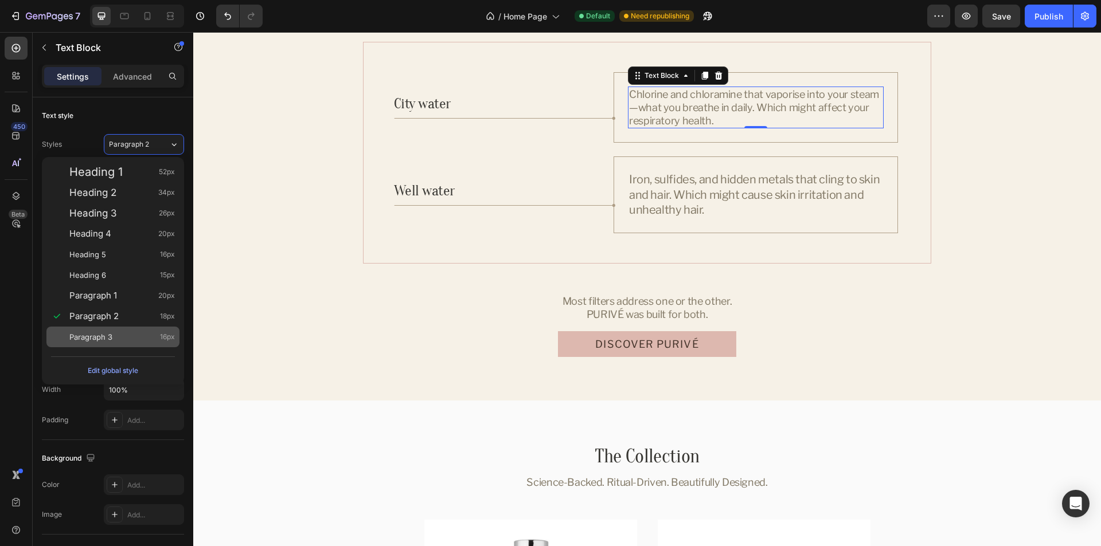
click at [101, 342] on span "Paragraph 3" at bounding box center [90, 336] width 43 height 11
type input "16"
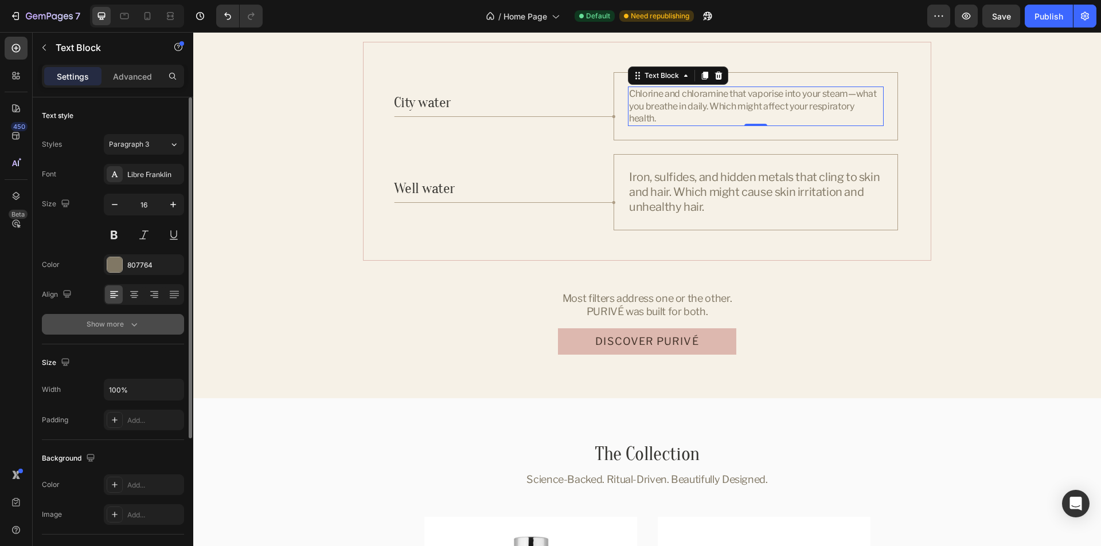
click at [99, 322] on div "Show more" at bounding box center [113, 324] width 53 height 11
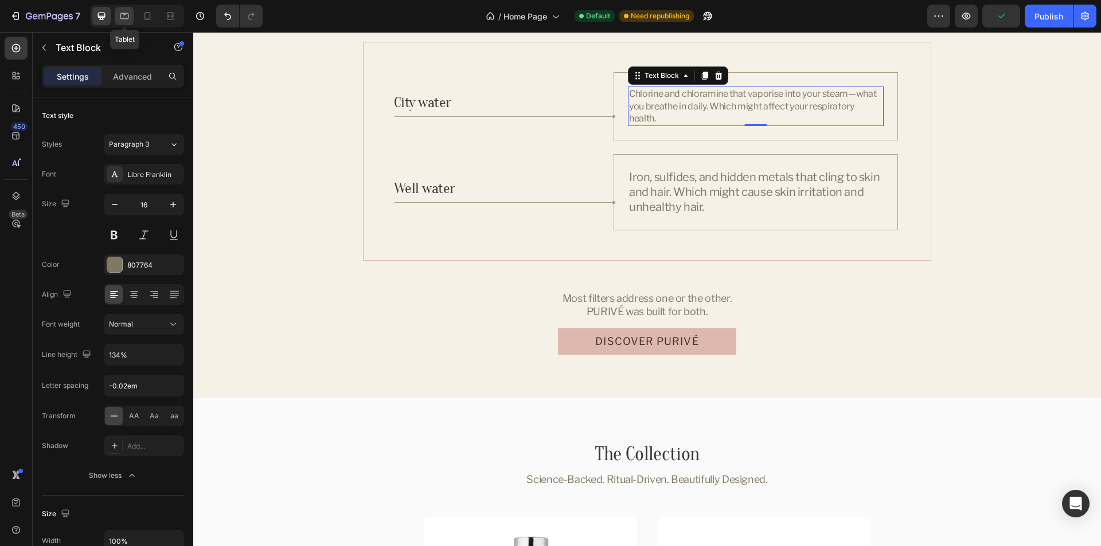
click at [128, 13] on icon at bounding box center [124, 15] width 11 height 11
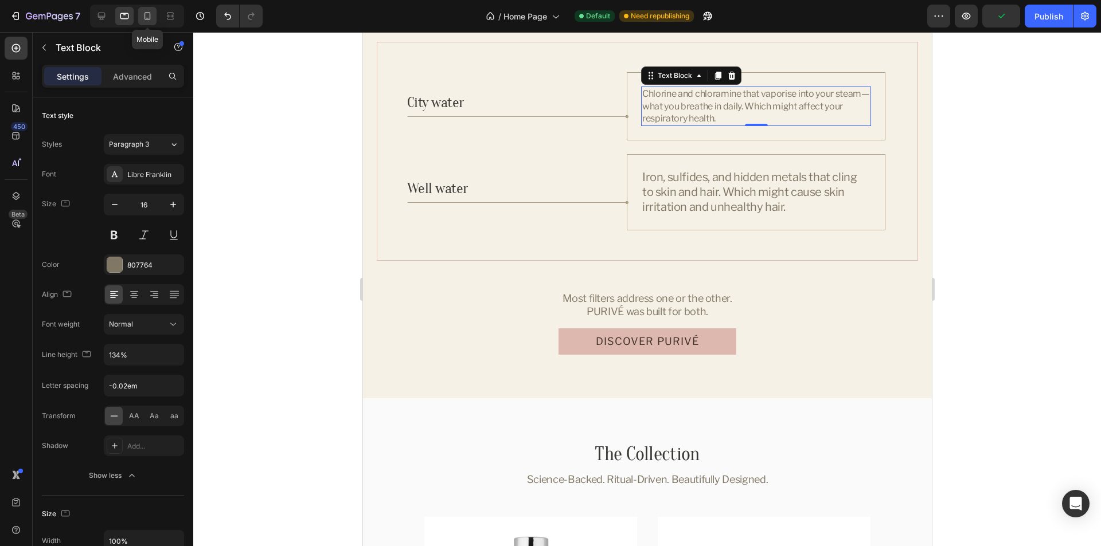
click at [149, 14] on icon at bounding box center [147, 15] width 11 height 11
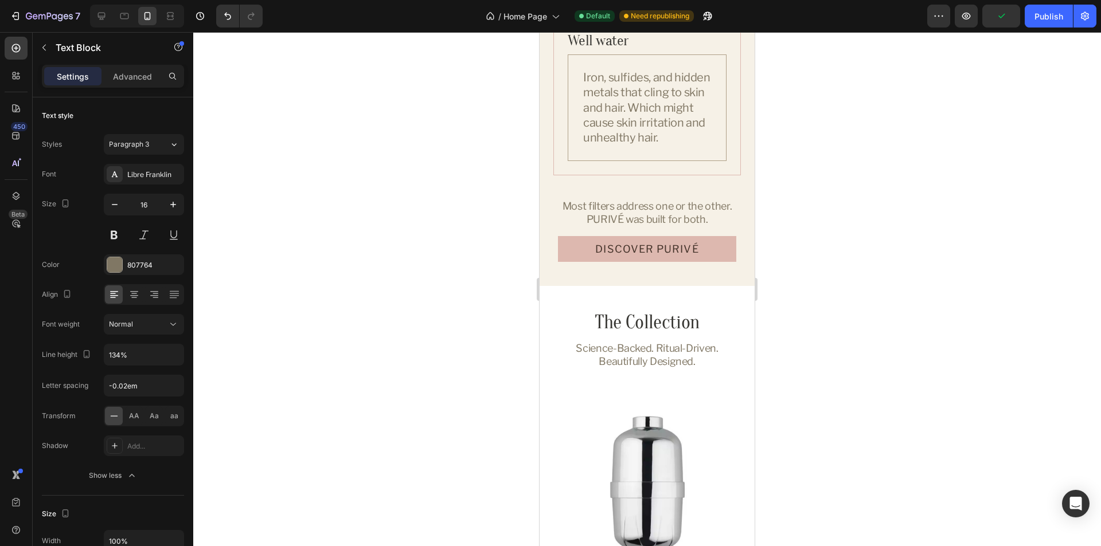
scroll to position [1725, 0]
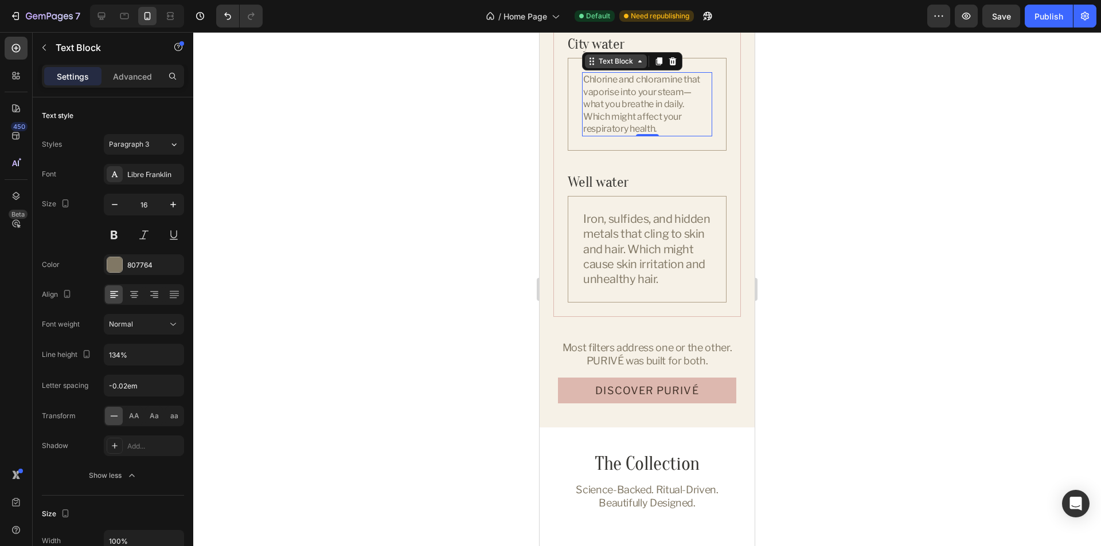
click at [608, 64] on div "Text Block" at bounding box center [615, 61] width 39 height 10
click at [617, 64] on div "Text Block" at bounding box center [615, 61] width 39 height 10
click at [656, 248] on p "Iron, sulfides, and hidden metals that cling to skin and hair. Which might caus…" at bounding box center [647, 250] width 128 height 76
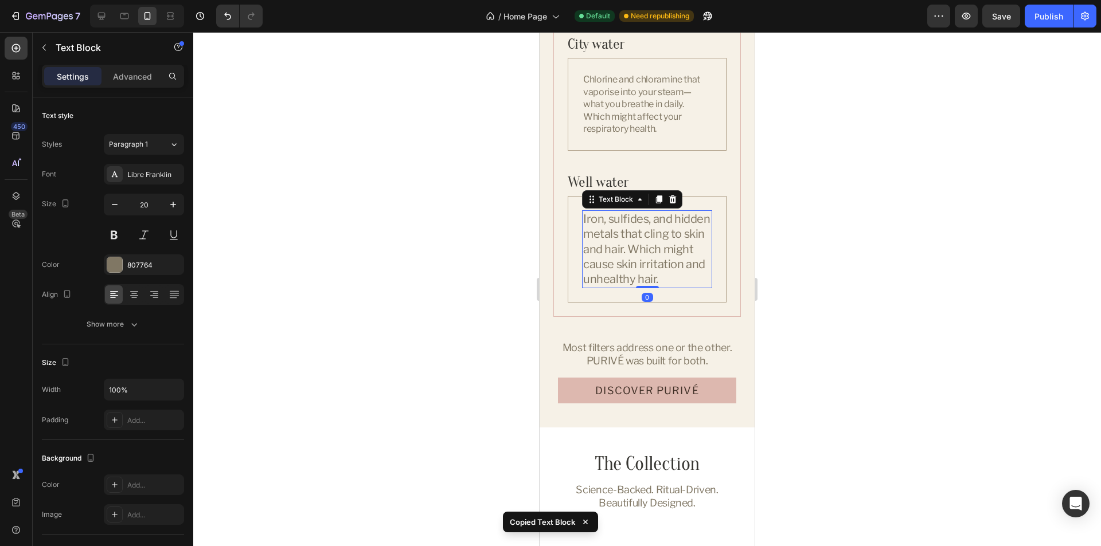
type input "16"
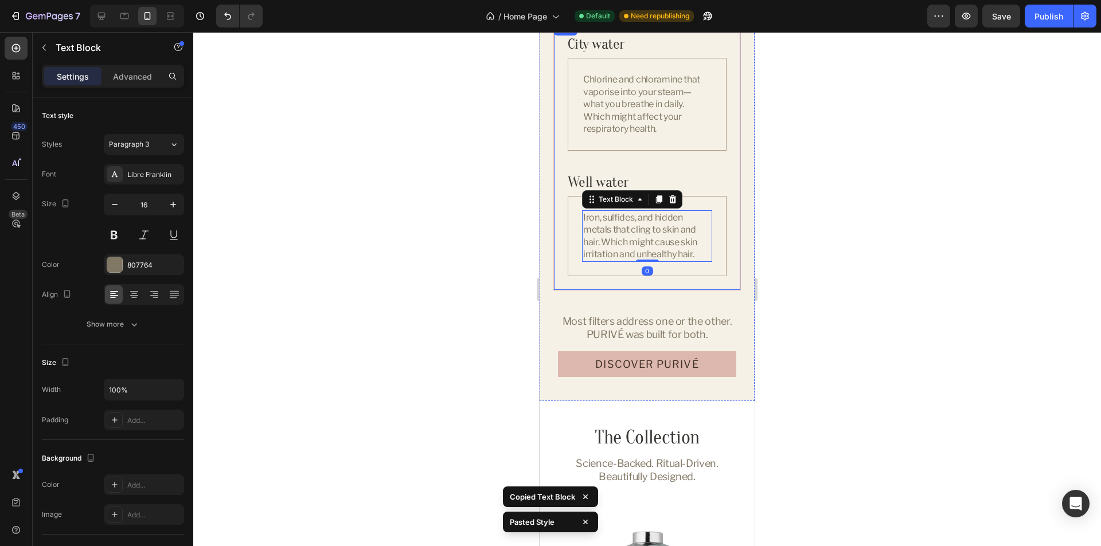
click at [715, 170] on div "City water Heading Chlorine and chloramine that vaporise into your steam—what y…" at bounding box center [647, 156] width 159 height 240
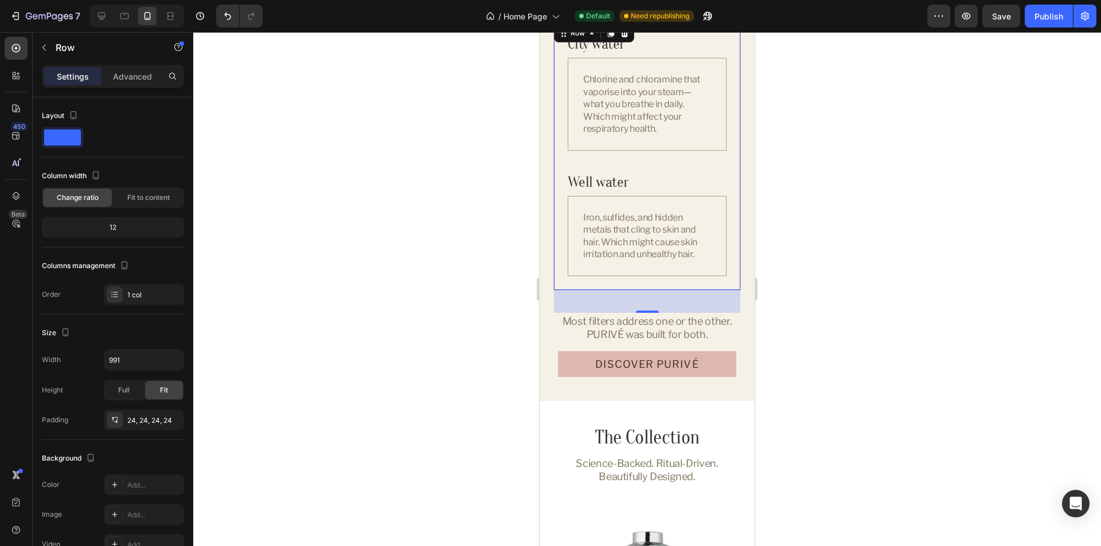
click at [944, 244] on div at bounding box center [647, 289] width 908 height 514
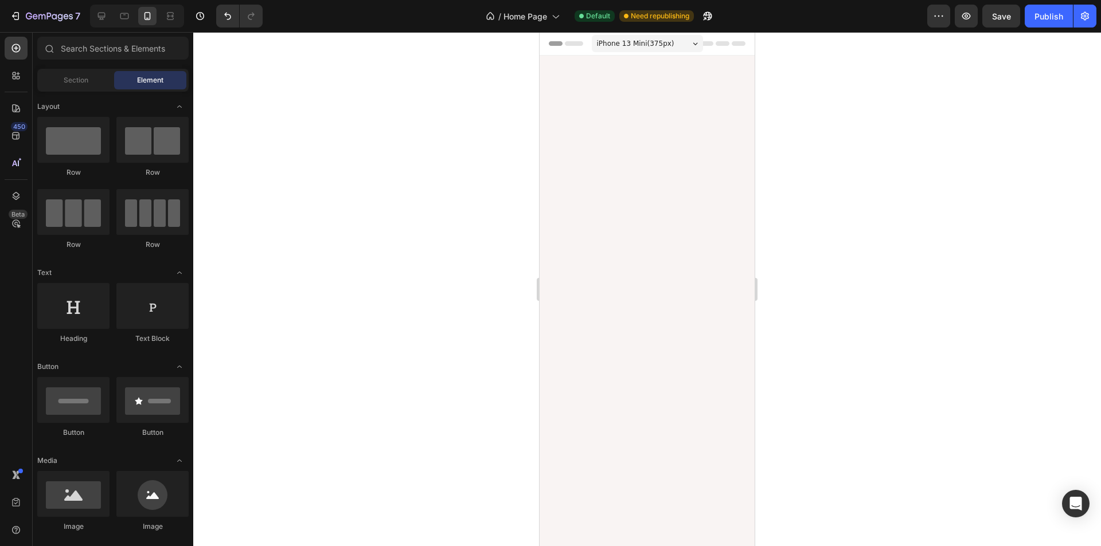
scroll to position [1725, 0]
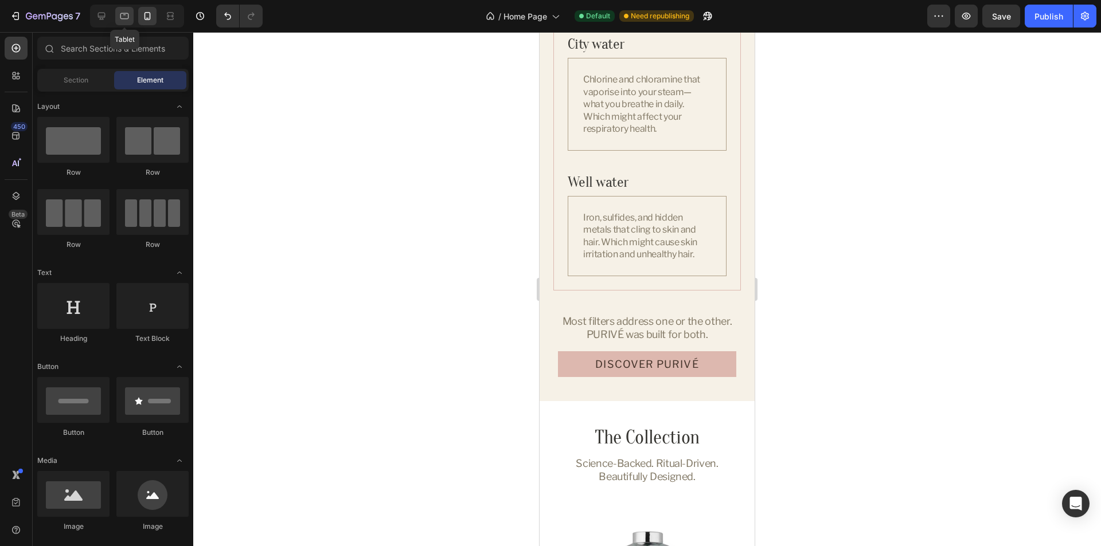
click at [123, 21] on icon at bounding box center [124, 15] width 11 height 11
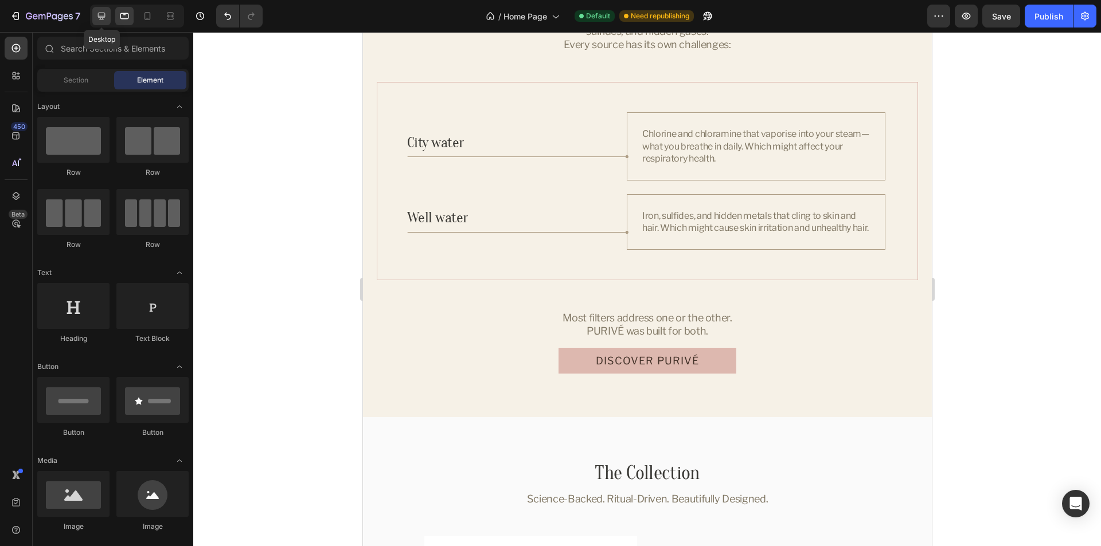
scroll to position [1712, 0]
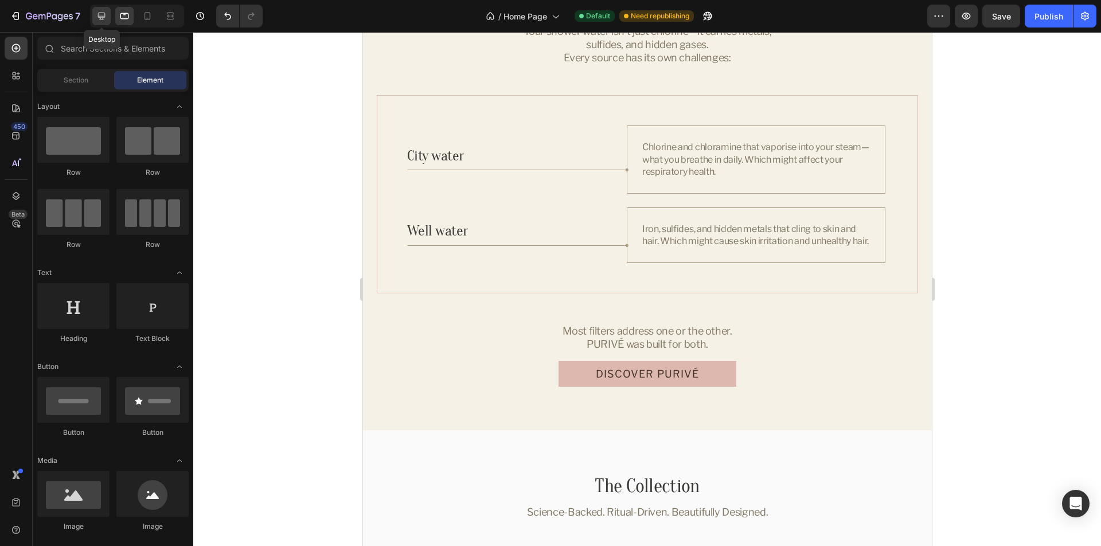
click at [96, 15] on icon at bounding box center [101, 15] width 11 height 11
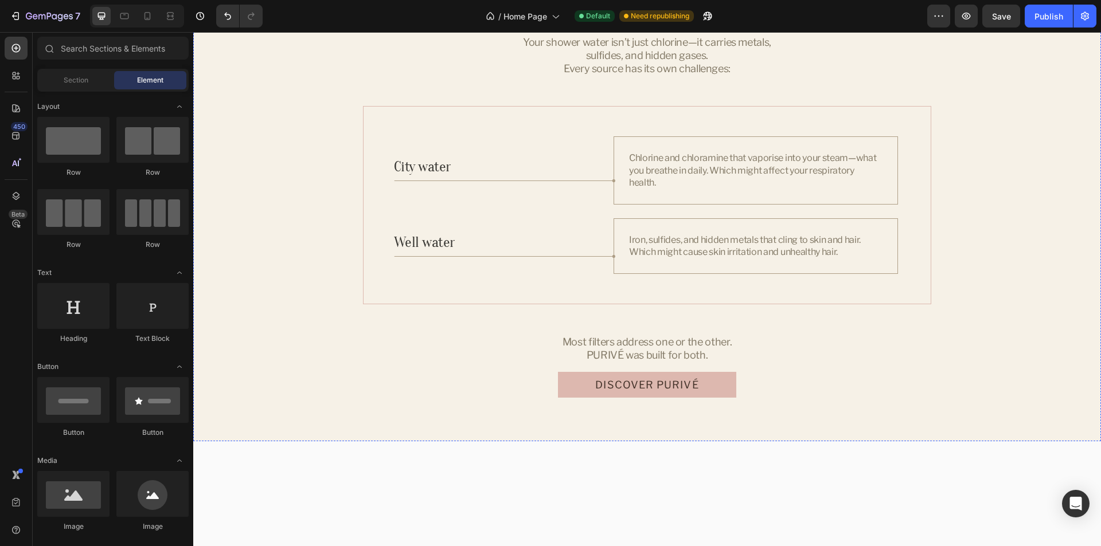
scroll to position [1712, 0]
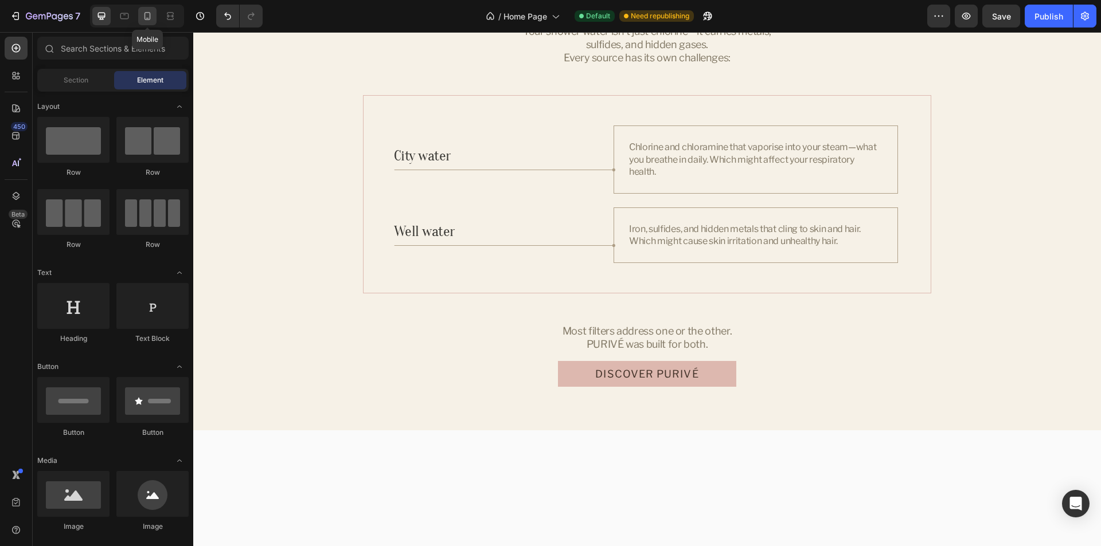
click at [146, 21] on icon at bounding box center [147, 15] width 11 height 11
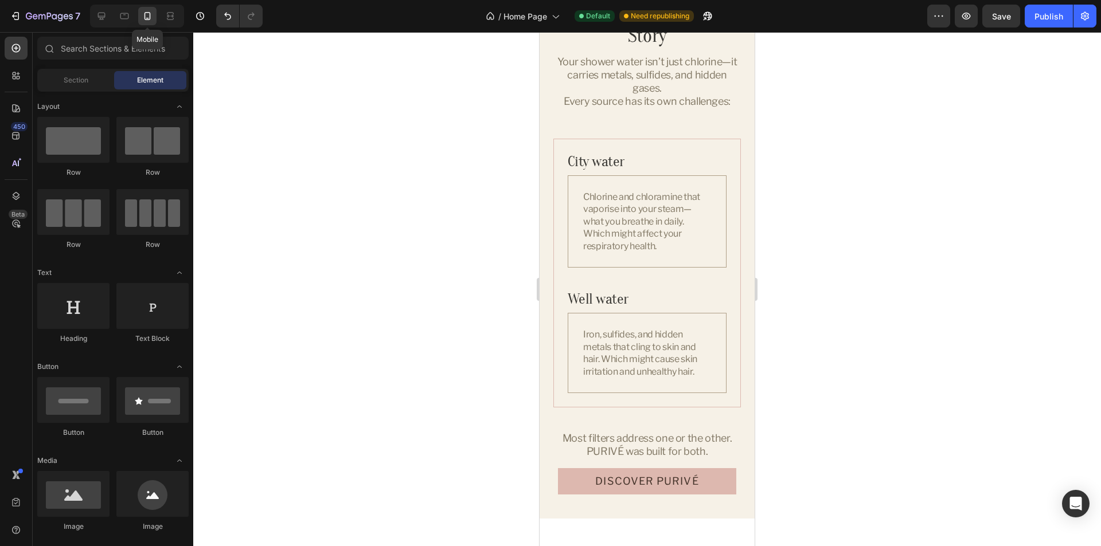
scroll to position [1736, 0]
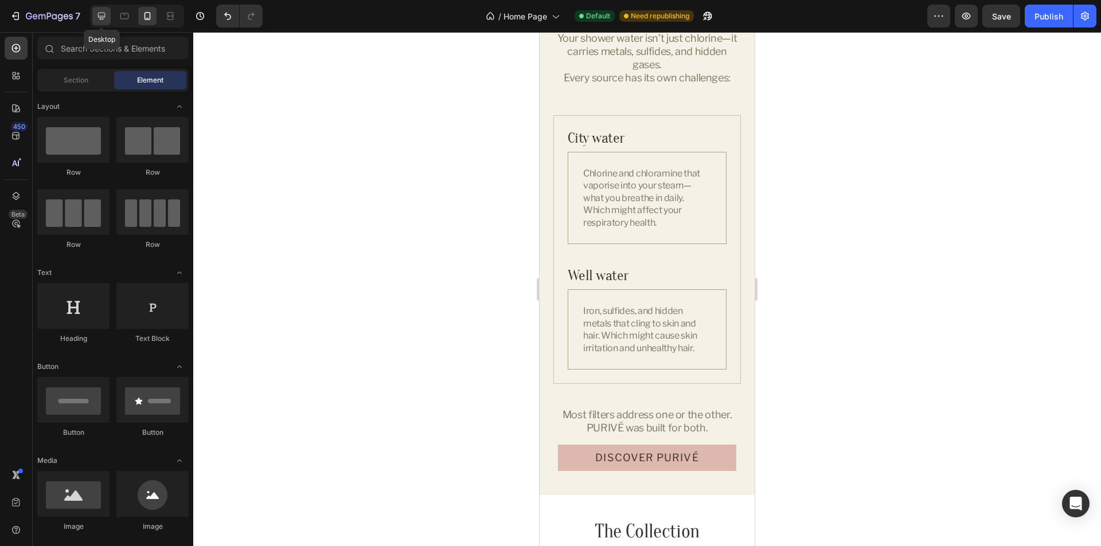
click at [104, 18] on icon at bounding box center [101, 16] width 7 height 7
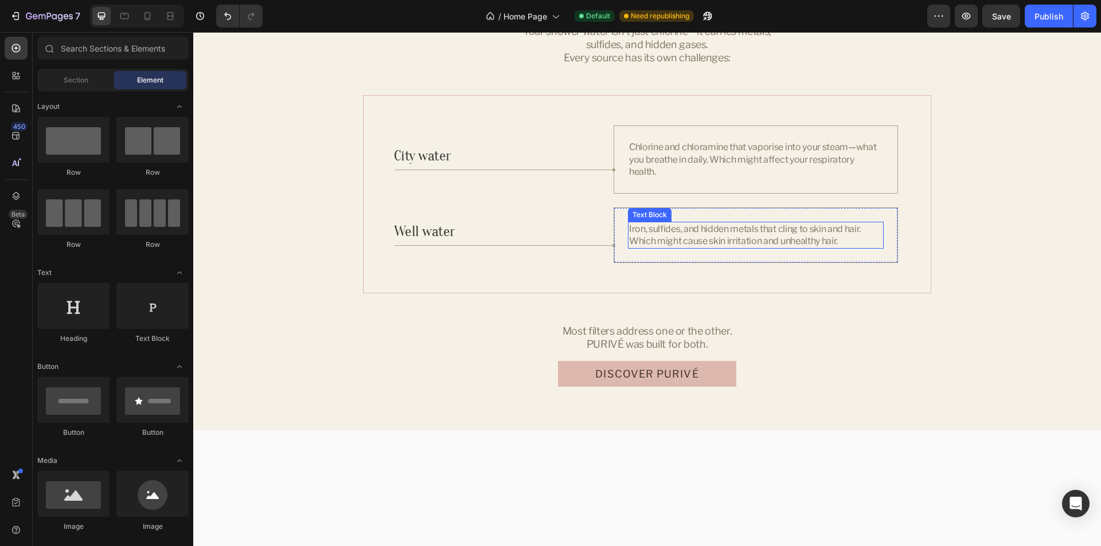
click at [819, 248] on p "Iron, sulfides, and hidden metals that cling to skin and hair. Which might caus…" at bounding box center [755, 235] width 253 height 25
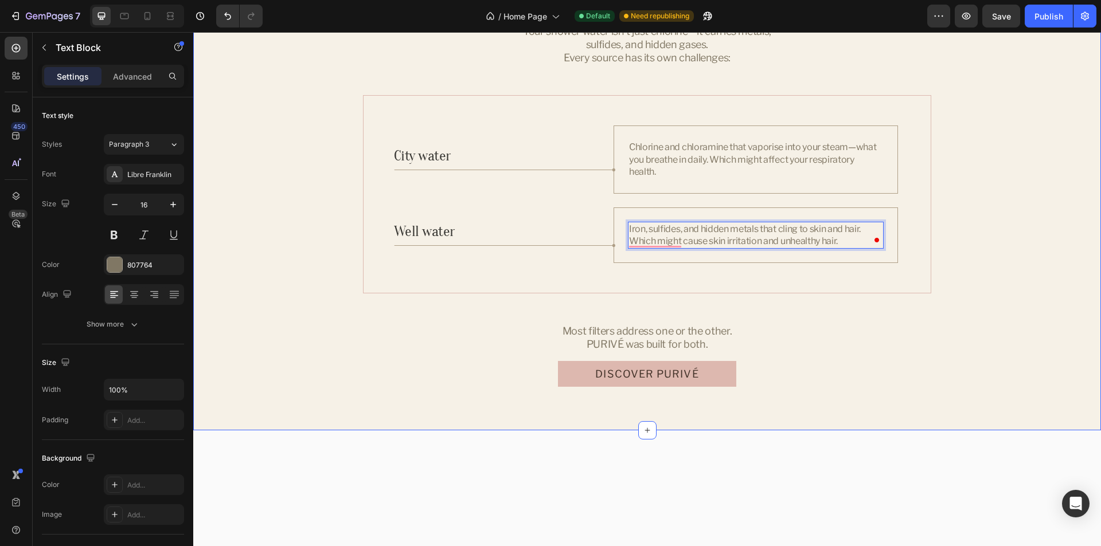
click at [1009, 364] on div "The Real-World Water Story Heading Your shower water isn’t just chlorine—it car…" at bounding box center [647, 190] width 880 height 394
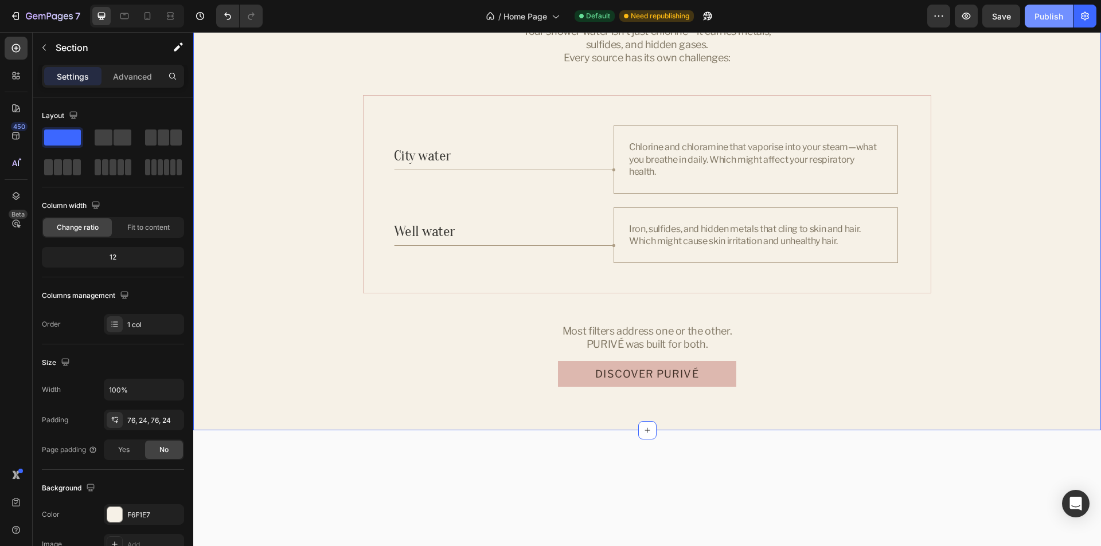
click at [1046, 18] on div "Publish" at bounding box center [1048, 16] width 29 height 12
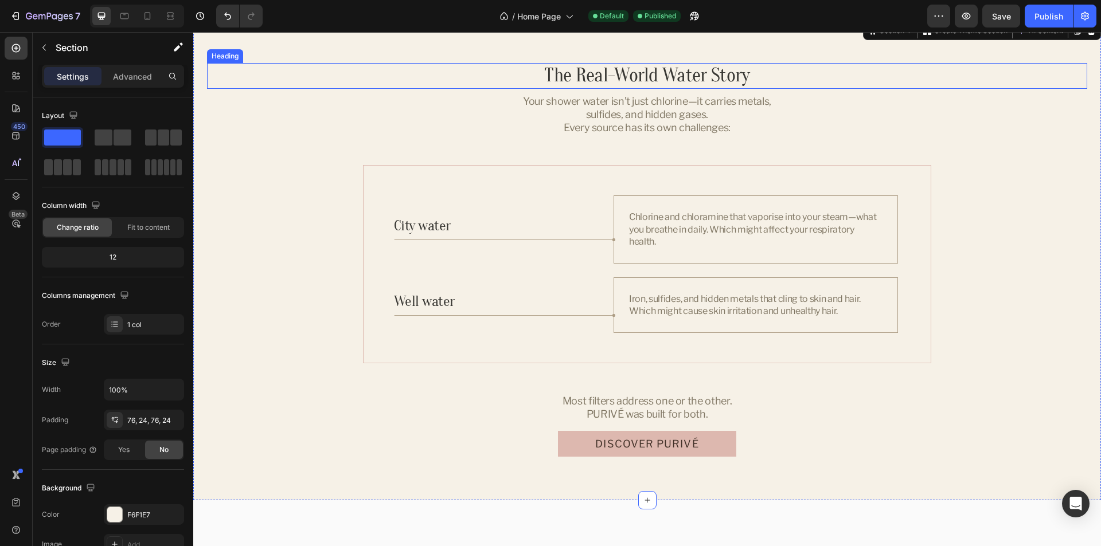
scroll to position [1540, 0]
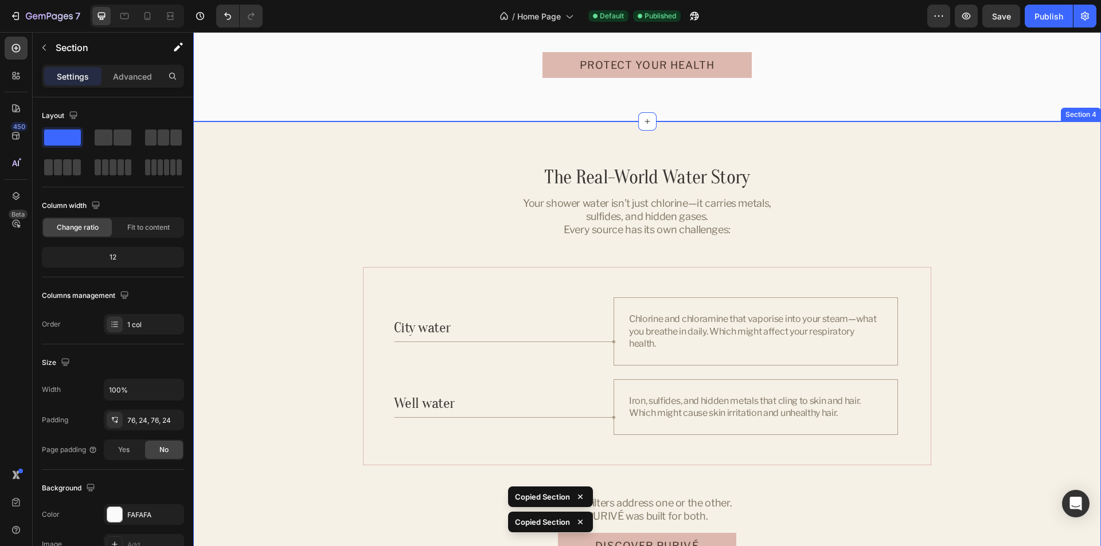
click at [232, 261] on div "The Real-World Water Story Heading Your shower water isn’t just chlorine—it car…" at bounding box center [647, 362] width 908 height 481
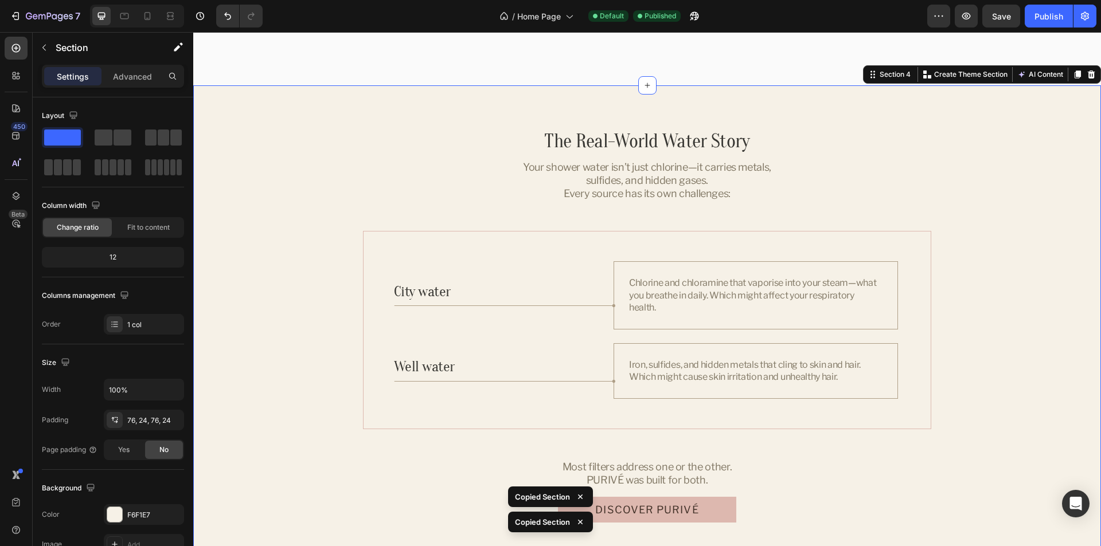
scroll to position [1999, 0]
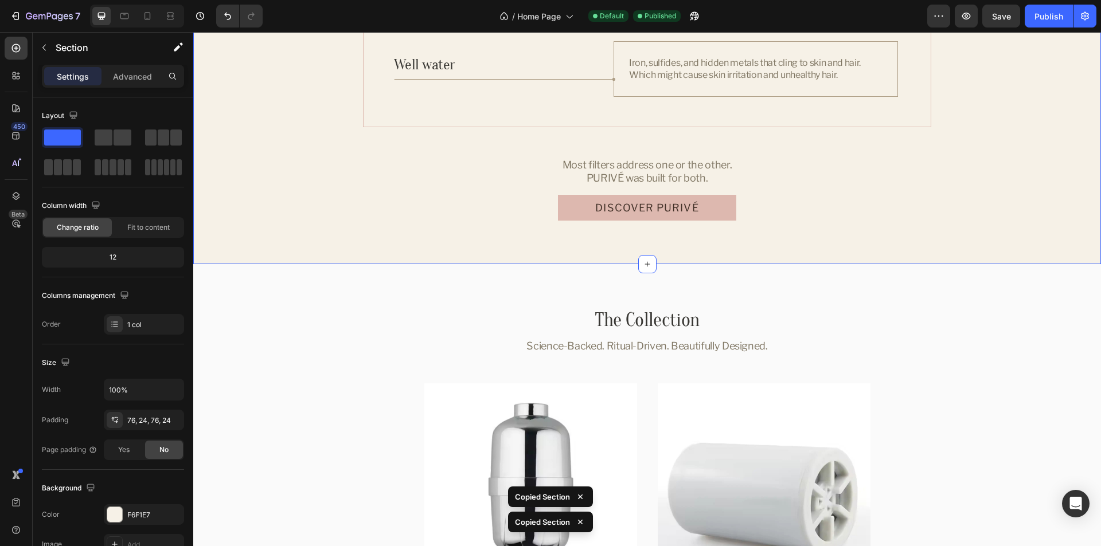
click at [1035, 251] on div "The Real-World Water Story Heading Your shower water isn’t just chlorine—it car…" at bounding box center [647, 23] width 908 height 481
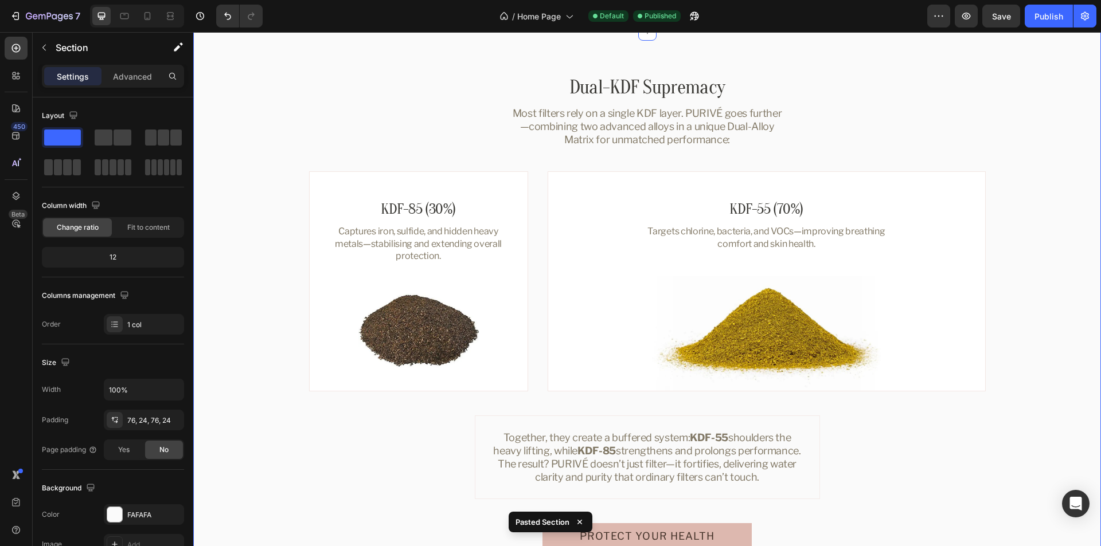
scroll to position [2285, 0]
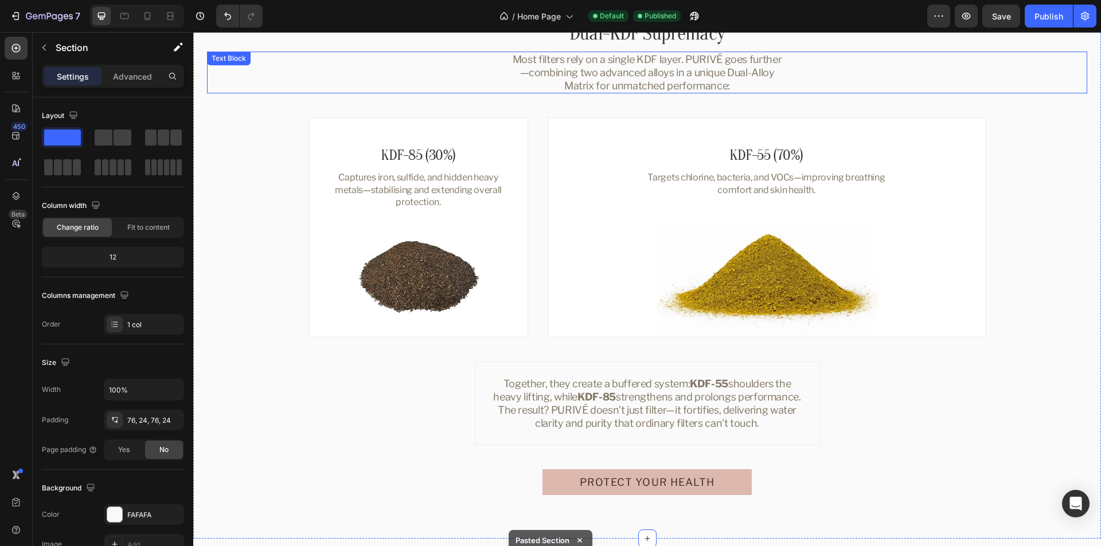
click at [432, 80] on div "Most filters rely on a single KDF layer. PURIVÉ goes further—combining two adva…" at bounding box center [647, 73] width 880 height 42
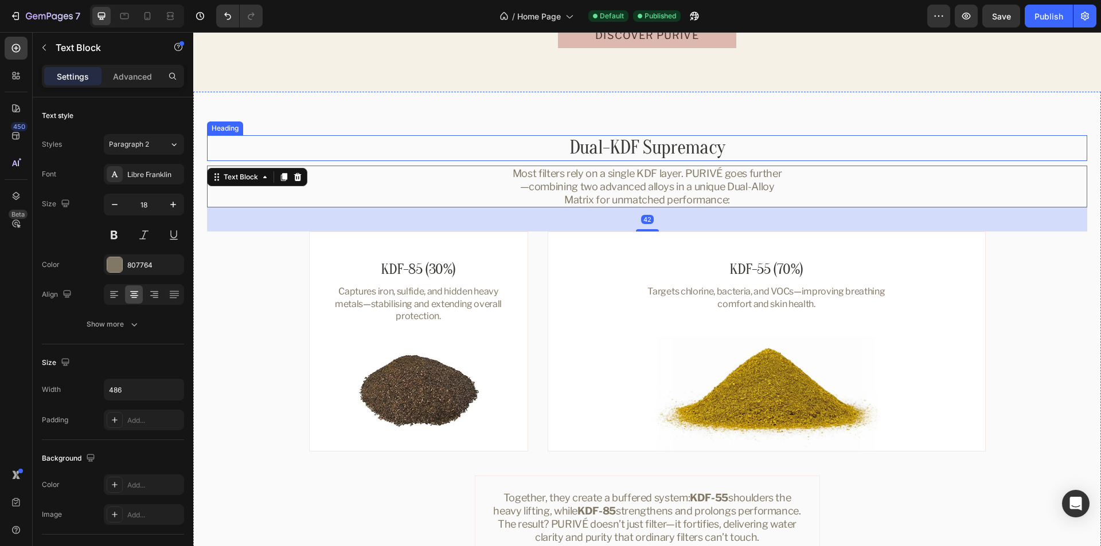
scroll to position [2171, 0]
click at [502, 149] on h2 "Dual-KDF Supremacy" at bounding box center [647, 149] width 677 height 26
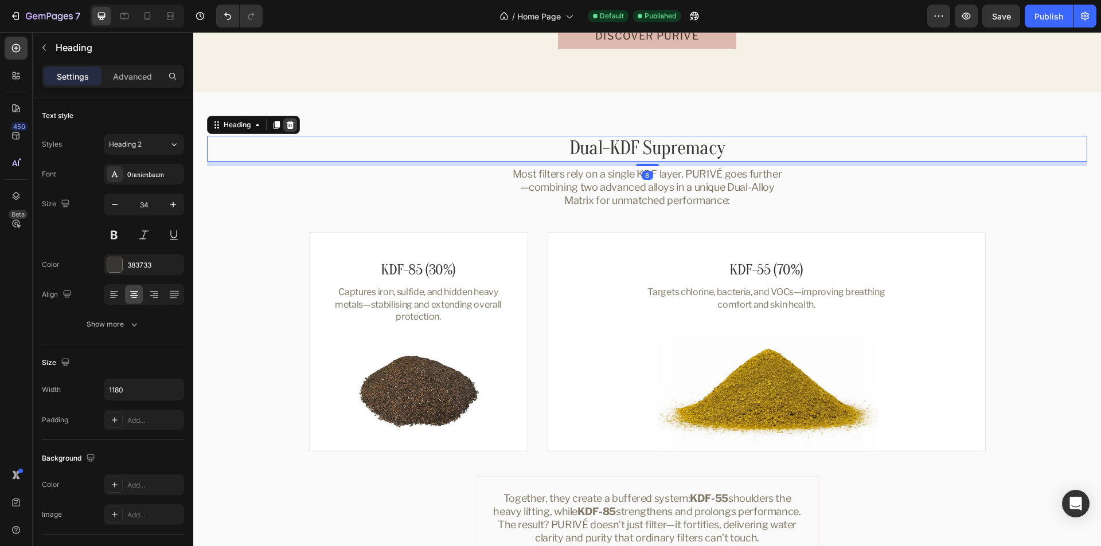
click at [293, 126] on icon at bounding box center [290, 125] width 7 height 8
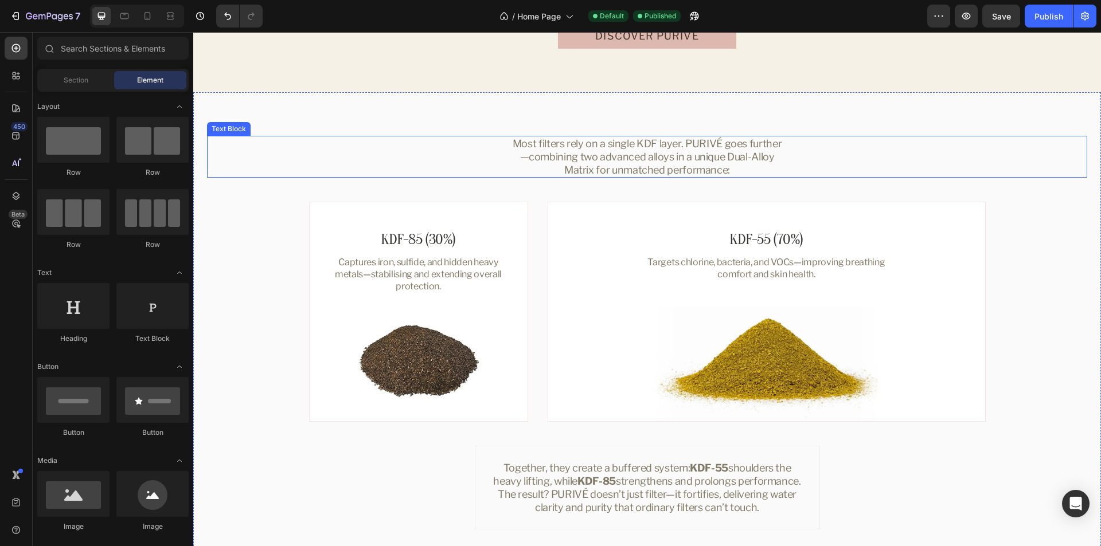
click at [408, 155] on div "Most filters rely on a single KDF layer. PURIVÉ goes further—combining two adva…" at bounding box center [647, 157] width 880 height 42
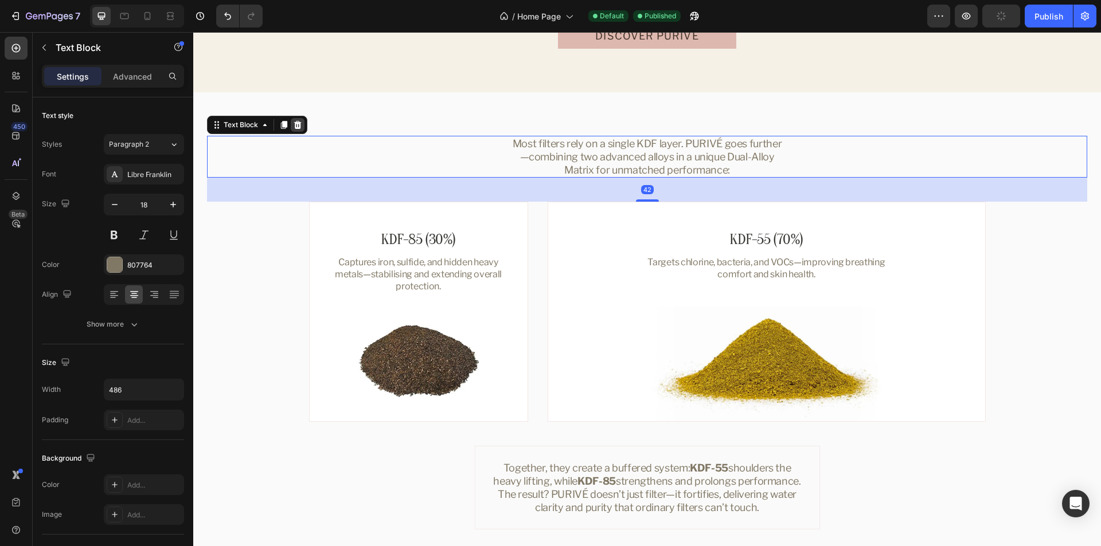
click at [298, 126] on icon at bounding box center [297, 125] width 7 height 8
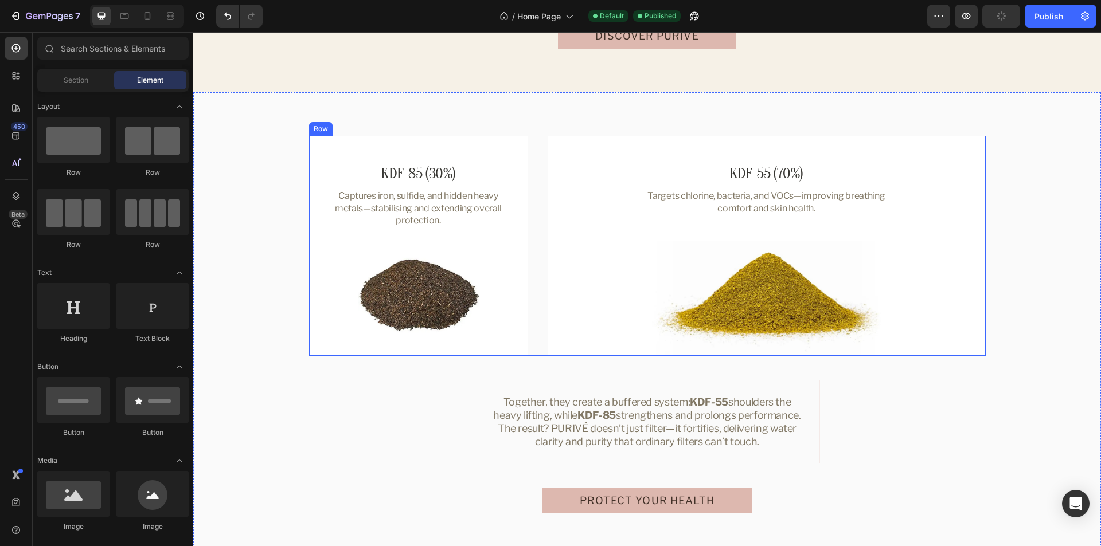
click at [526, 198] on div "KDF-85 (30%) Heading Captures iron, sulfide, and hidden heavy metals—stabilisin…" at bounding box center [647, 246] width 677 height 220
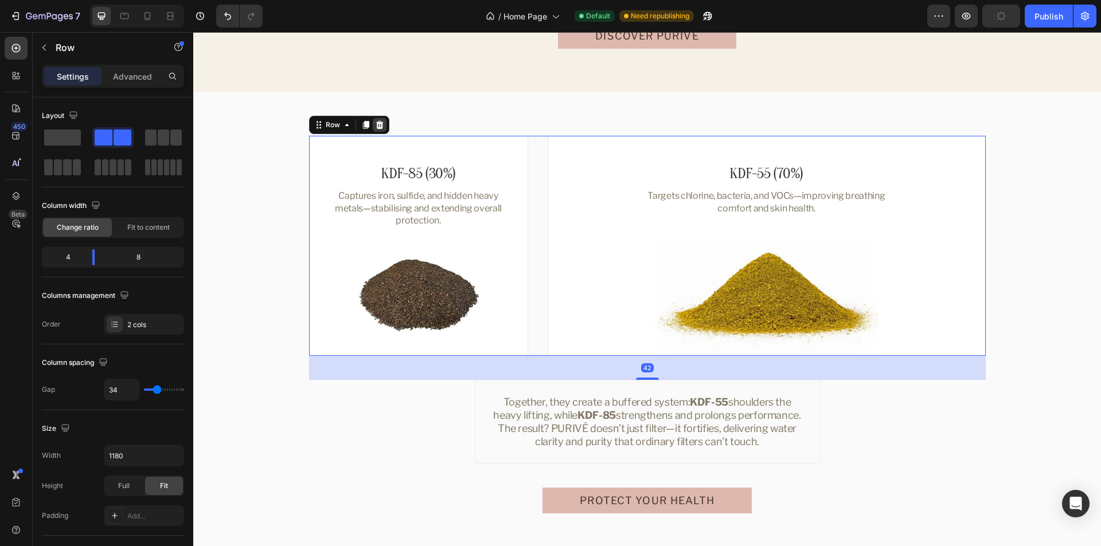
click at [373, 123] on div at bounding box center [380, 125] width 14 height 14
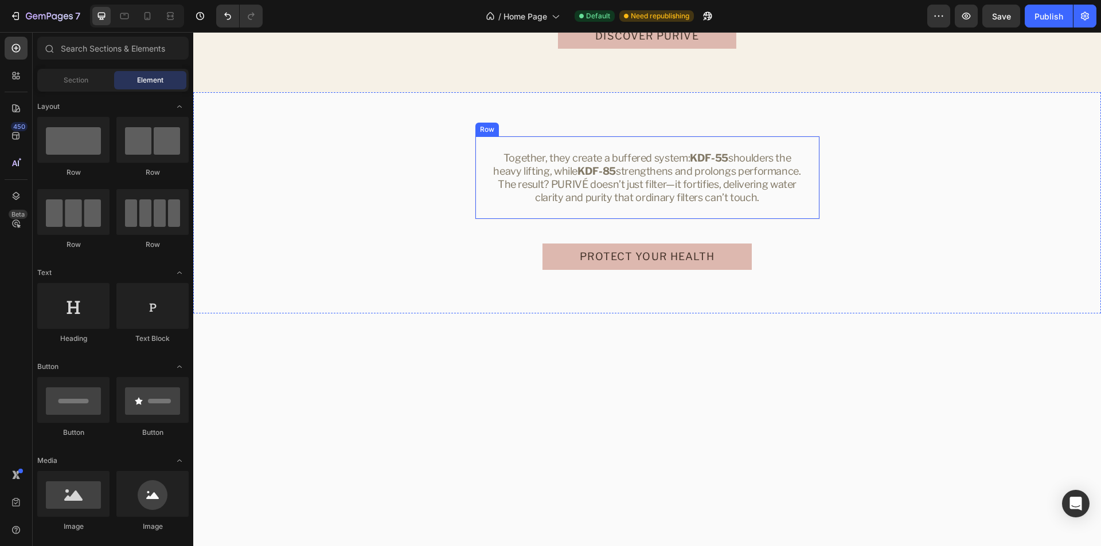
click at [483, 205] on div "Together, they create a buffered system: KDF-55 shoulders the heavy lifting, wh…" at bounding box center [647, 178] width 345 height 84
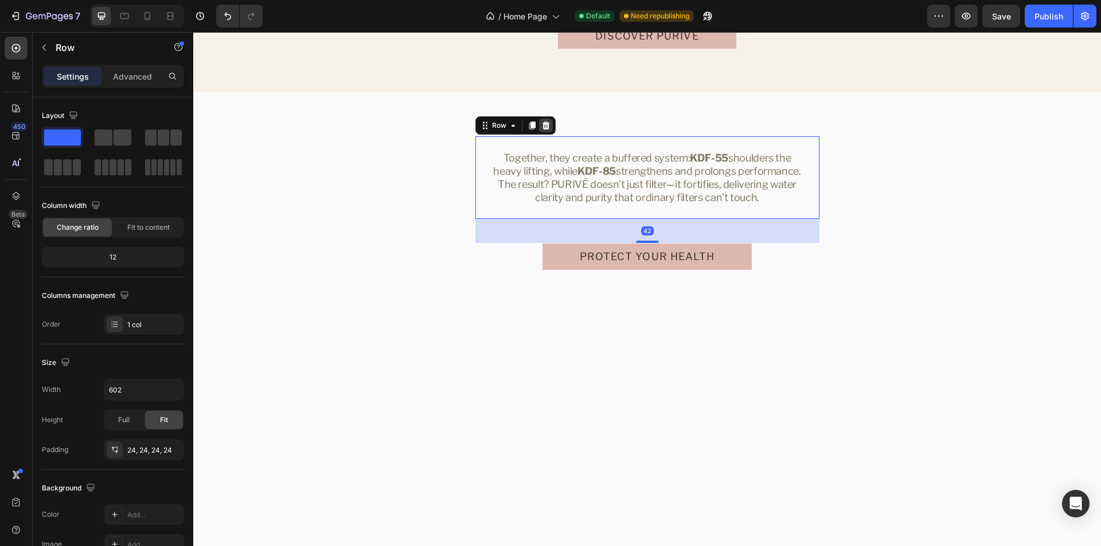
click at [542, 124] on icon at bounding box center [545, 126] width 7 height 8
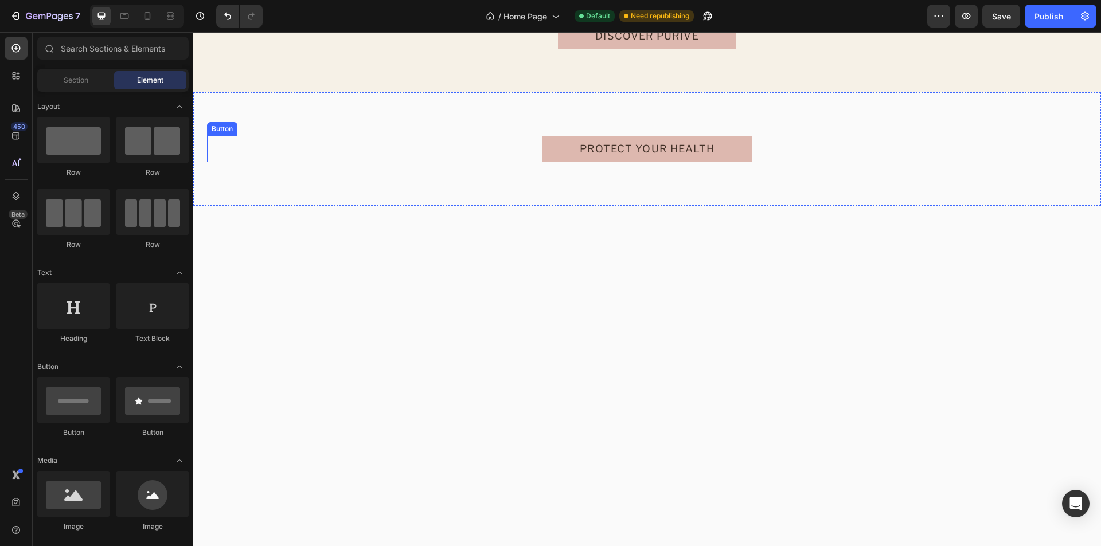
click at [799, 142] on div "Protect your health Button" at bounding box center [647, 149] width 880 height 26
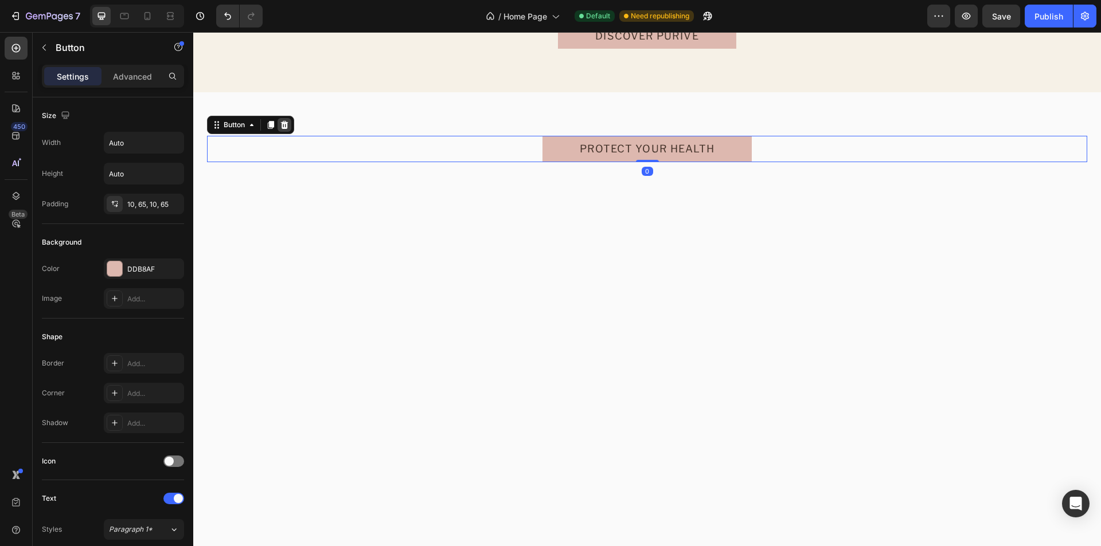
click at [289, 120] on icon at bounding box center [284, 124] width 9 height 9
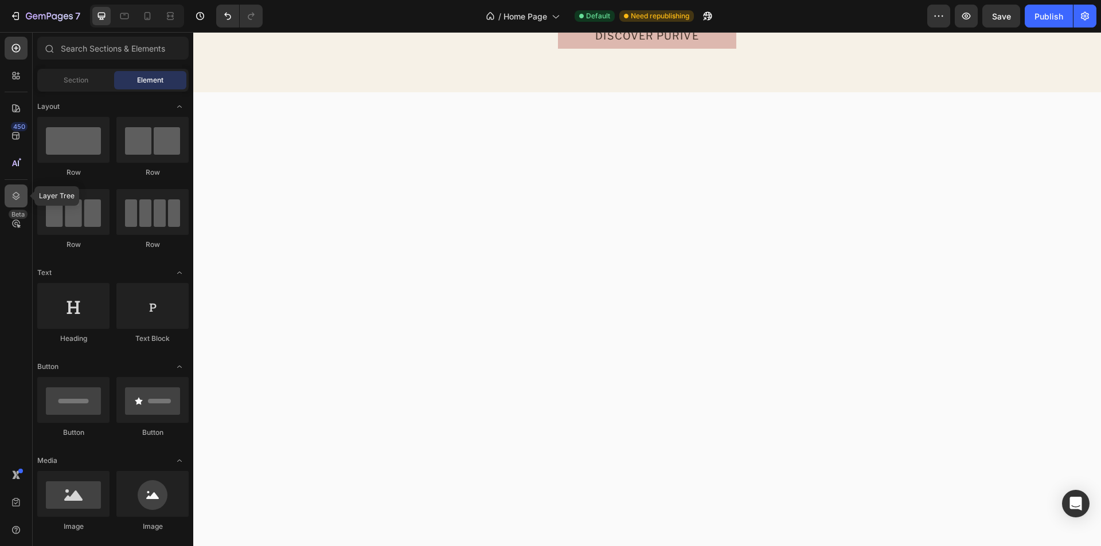
click at [9, 193] on div at bounding box center [16, 196] width 23 height 23
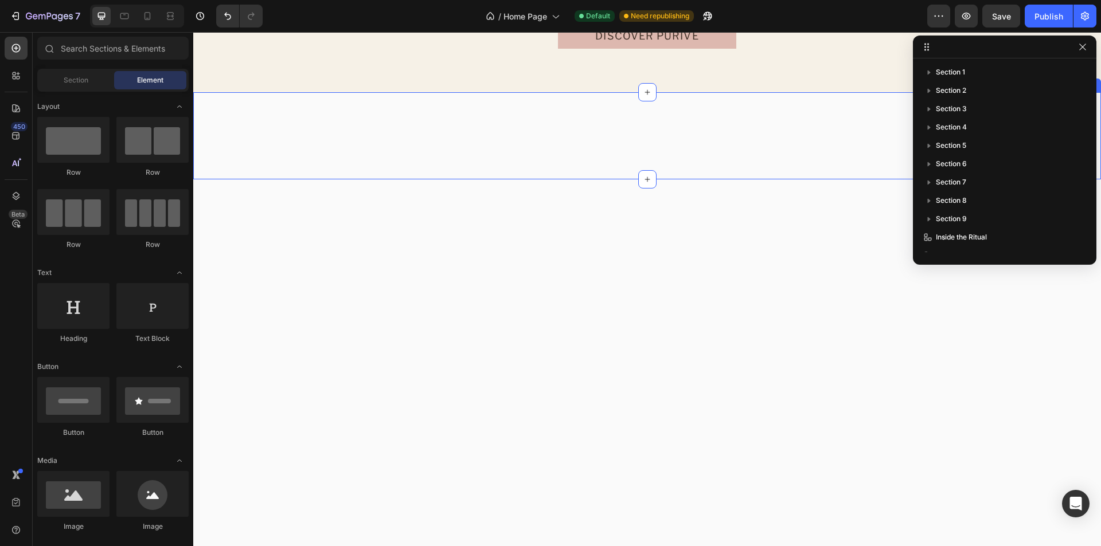
click at [332, 127] on div "KDF-85 (30%) Heading Captures iron, sulfide, and hidden heavy metals—stabilisin…" at bounding box center [647, 135] width 908 height 87
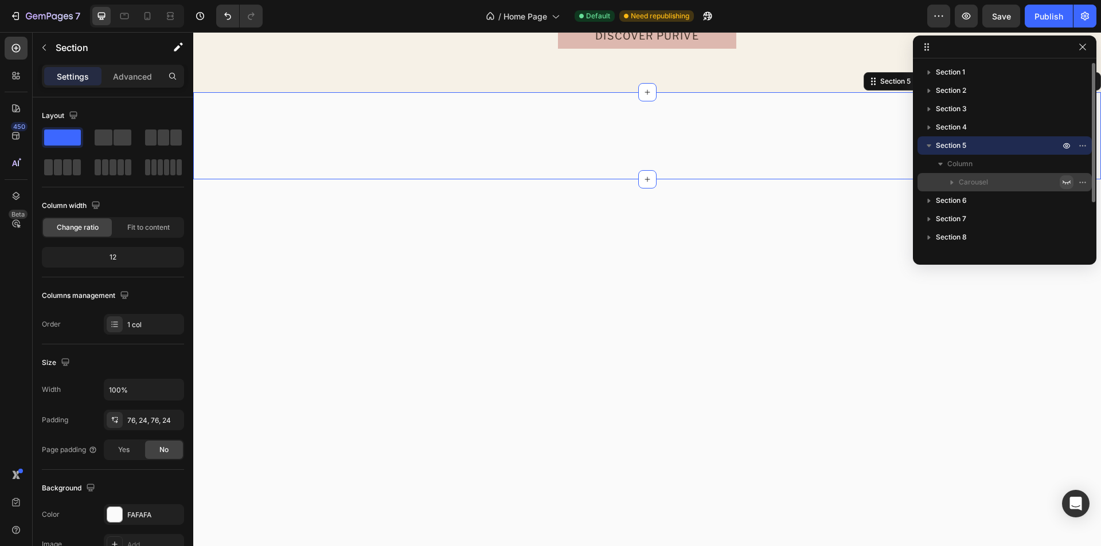
click at [1066, 181] on icon "button" at bounding box center [1066, 182] width 9 height 9
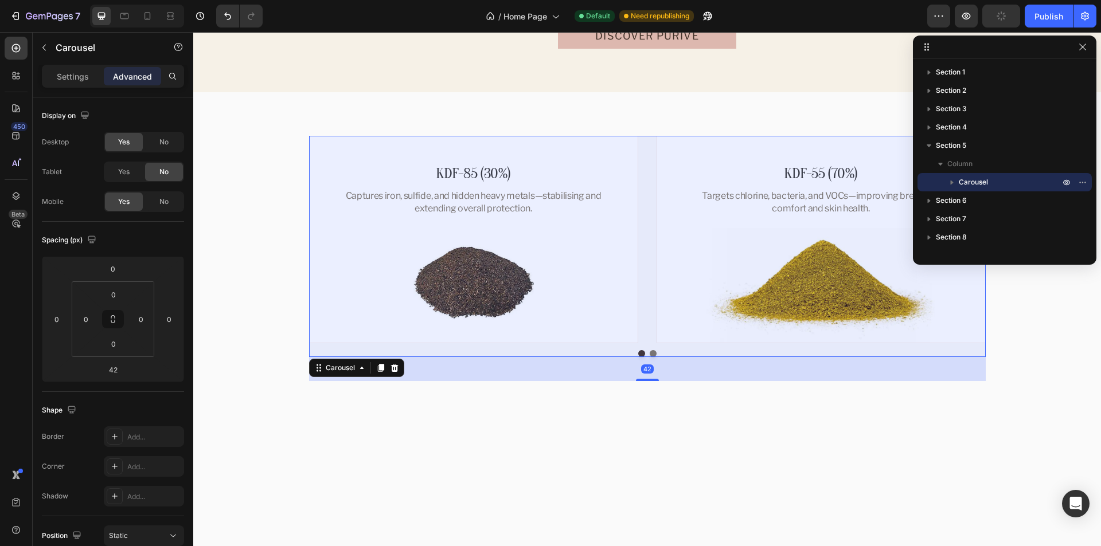
click at [639, 189] on div "KDF-85 (30%) Heading Captures iron, sulfide, and hidden heavy metals—stabilisin…" at bounding box center [647, 240] width 677 height 208
click at [390, 364] on icon at bounding box center [394, 368] width 9 height 9
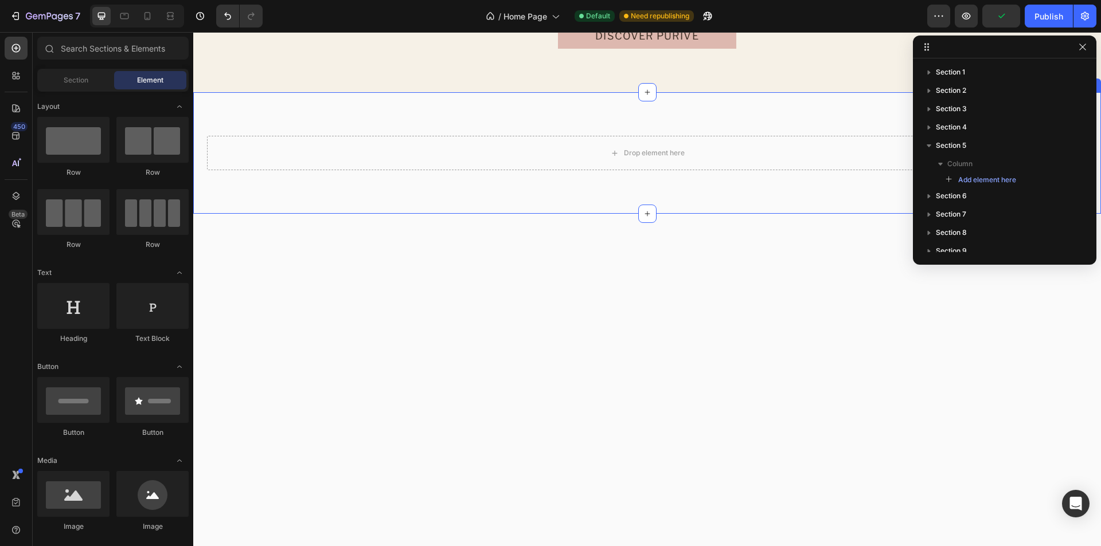
click at [659, 119] on div "Drop element here Section 5" at bounding box center [647, 153] width 908 height 122
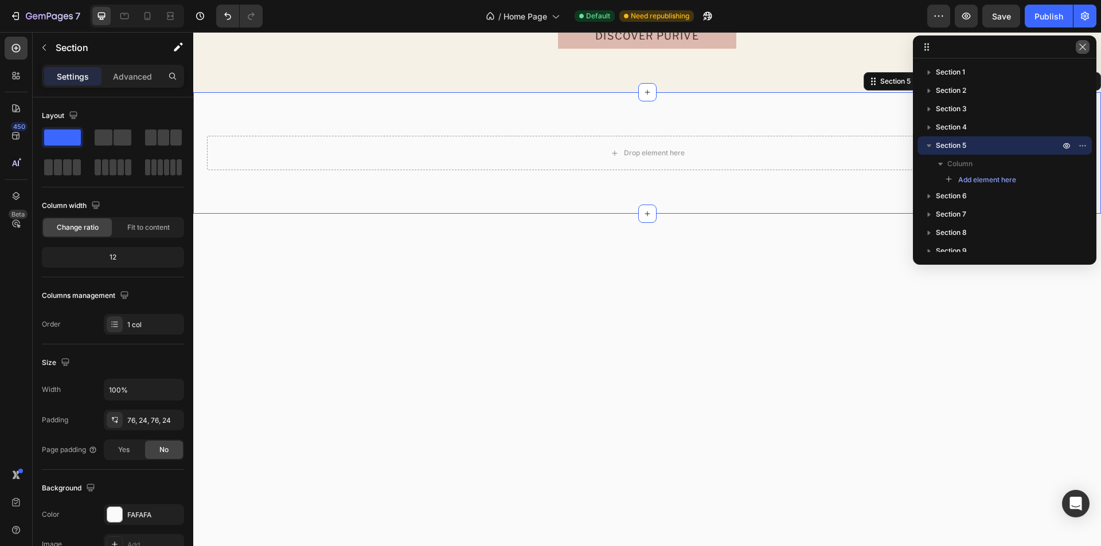
click at [1084, 49] on icon "button" at bounding box center [1082, 47] width 6 height 6
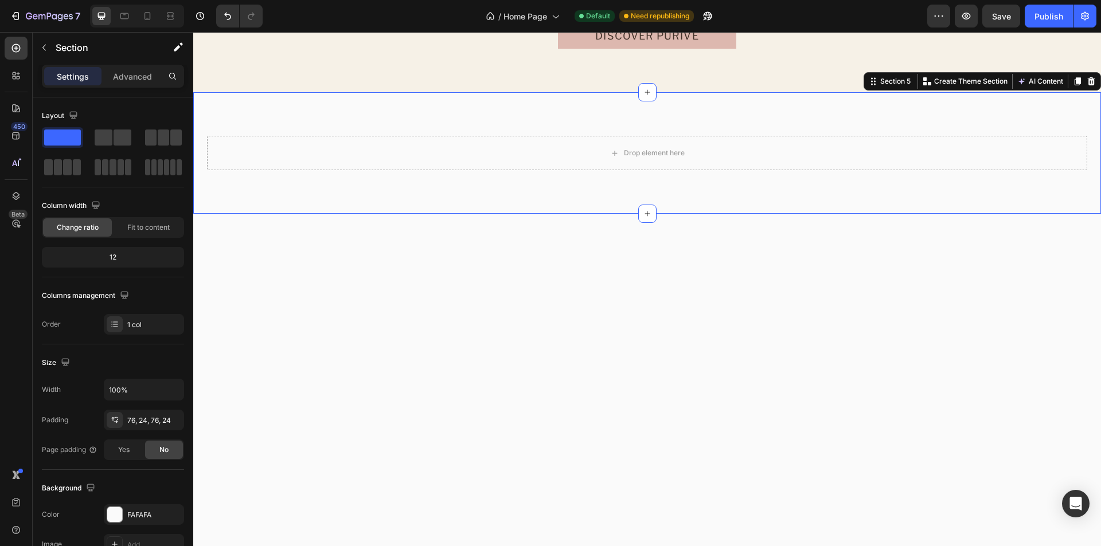
click at [718, 106] on div "Drop element here Section 5 Create Theme Section AI Content Write with GemAI Wh…" at bounding box center [647, 153] width 908 height 122
click at [143, 421] on div "76, 24, 76, 24" at bounding box center [143, 421] width 33 height 10
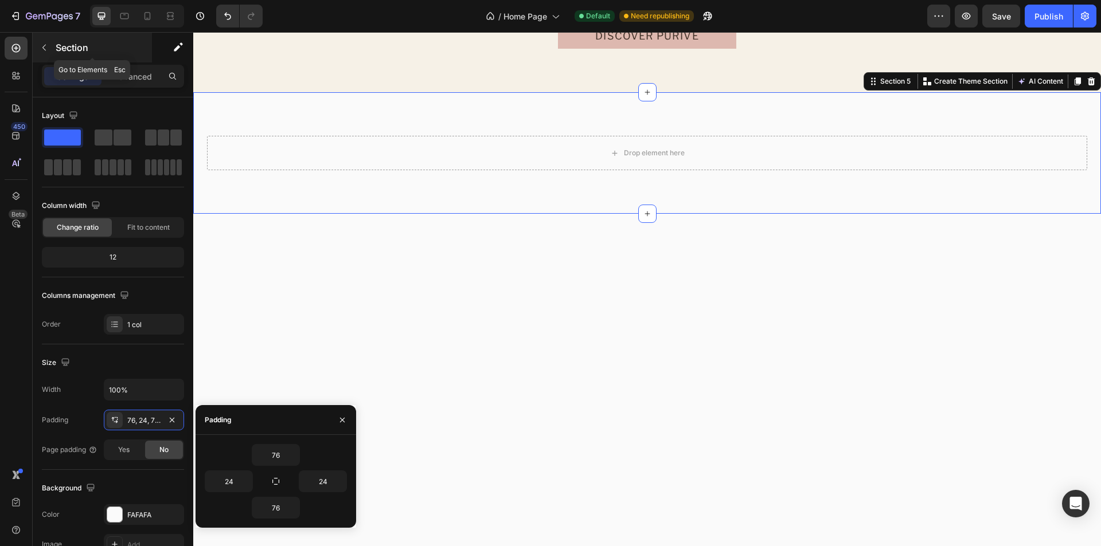
click at [46, 51] on icon "button" at bounding box center [44, 47] width 9 height 9
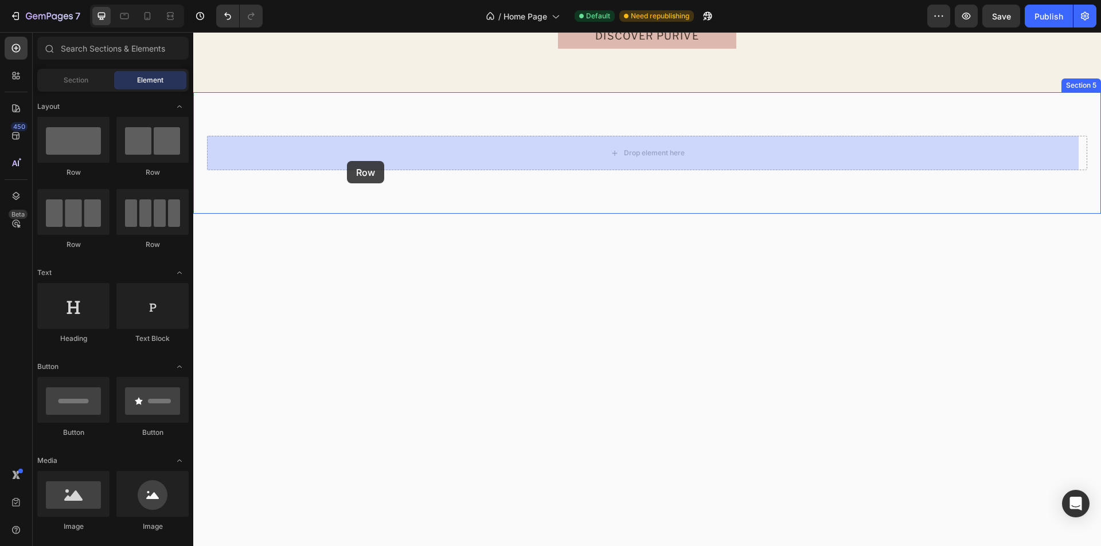
drag, startPoint x: 342, startPoint y: 189, endPoint x: 234, endPoint y: 154, distance: 114.1
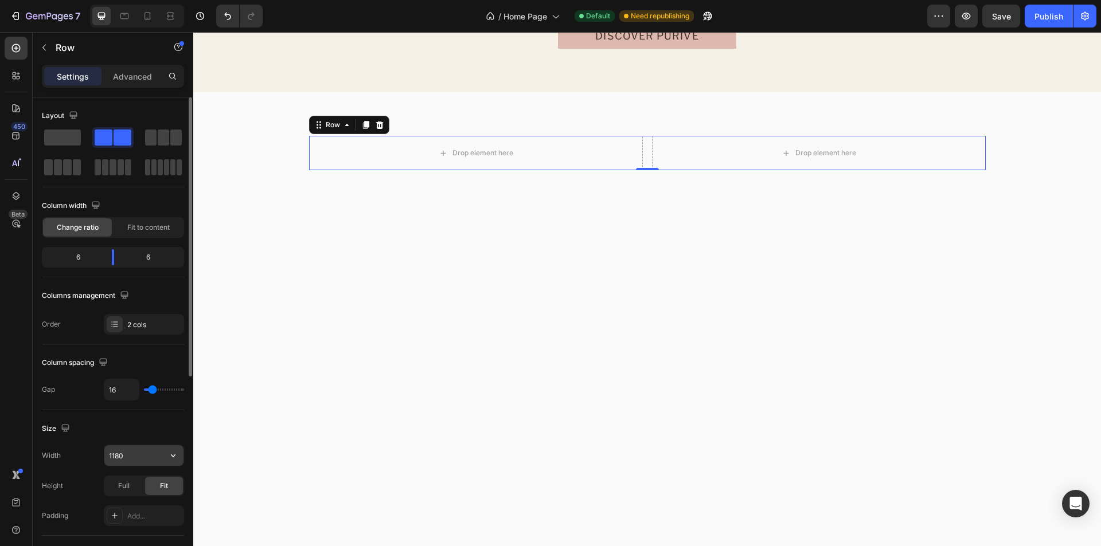
click at [139, 452] on input "1180" at bounding box center [143, 456] width 79 height 21
click at [142, 456] on input "1440" at bounding box center [143, 456] width 79 height 21
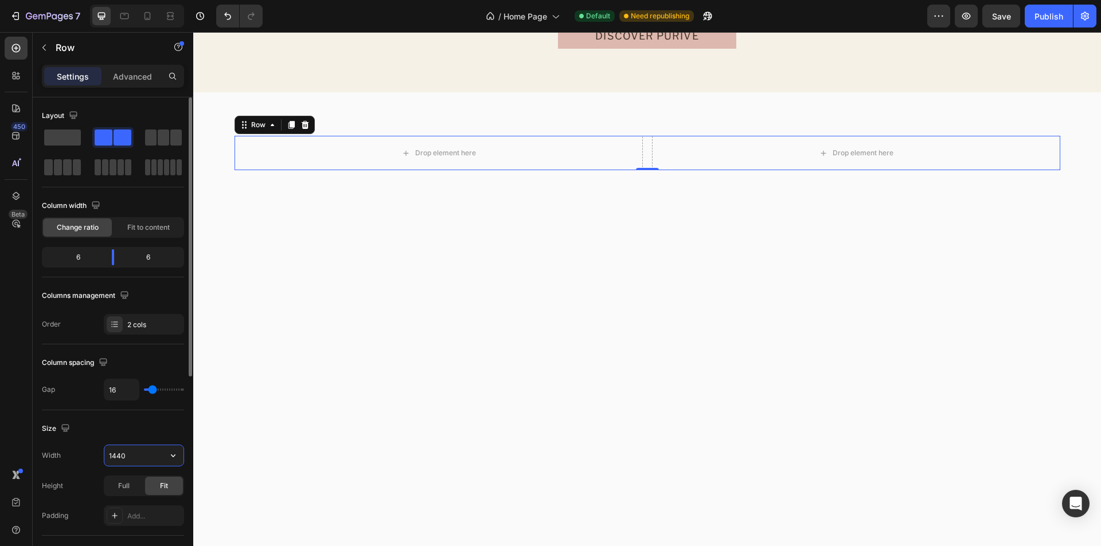
paste input "1280"
click at [122, 458] on input "14401280" at bounding box center [143, 456] width 79 height 21
paste input "text"
type input "1280"
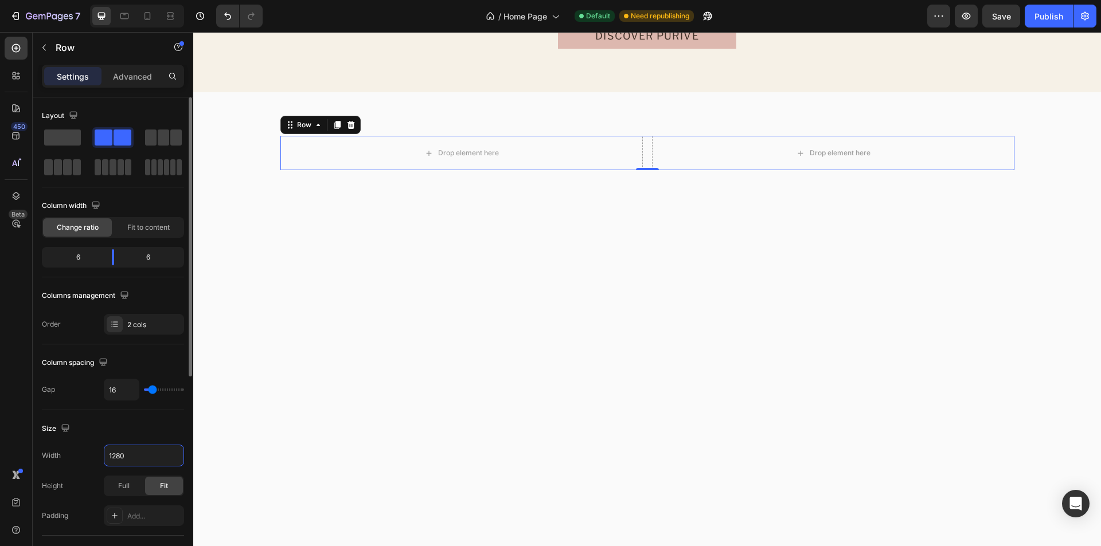
click at [135, 440] on div "Size Width 1280 Height Full Fit Padding Add..." at bounding box center [113, 474] width 142 height 126
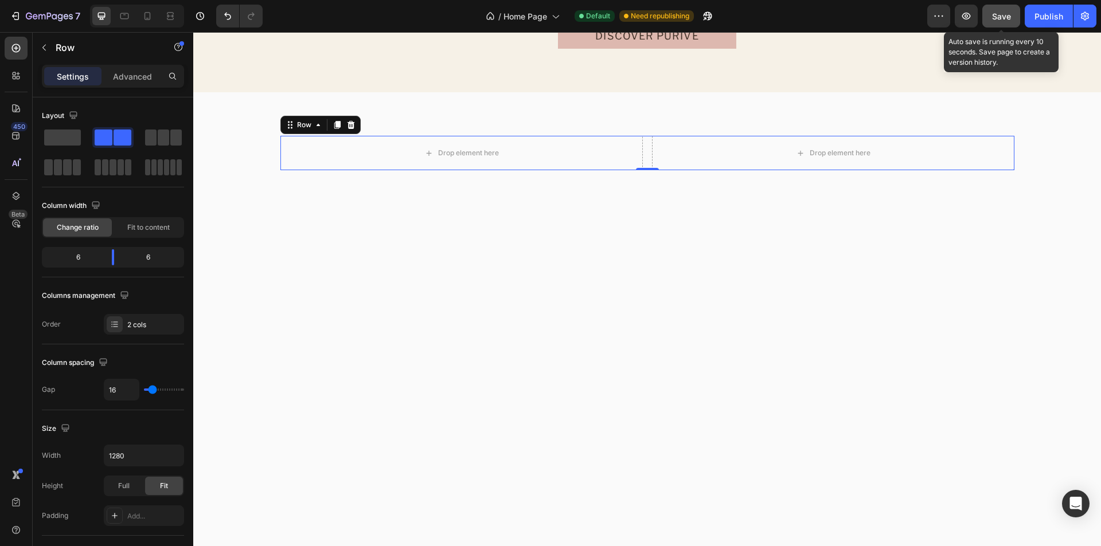
click at [1011, 22] on div "Save" at bounding box center [1001, 16] width 19 height 12
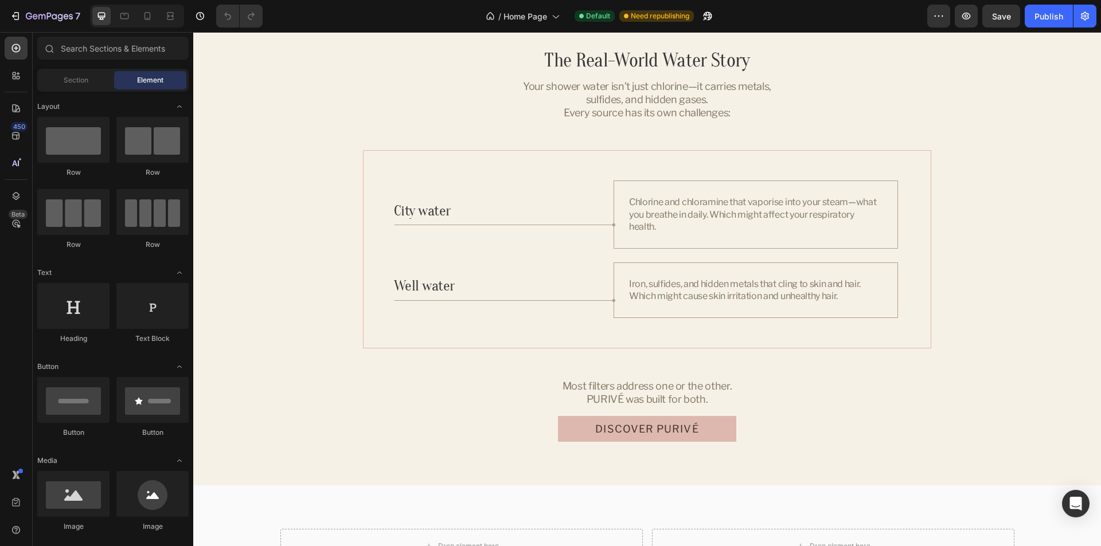
scroll to position [2121, 0]
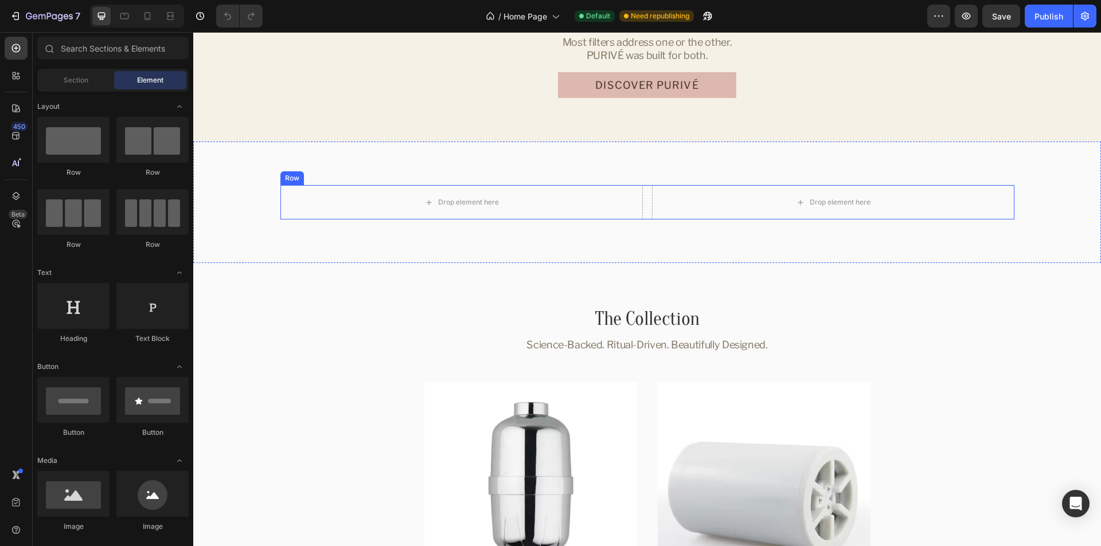
click at [646, 204] on div "Drop element here Drop element here Row" at bounding box center [647, 202] width 734 height 34
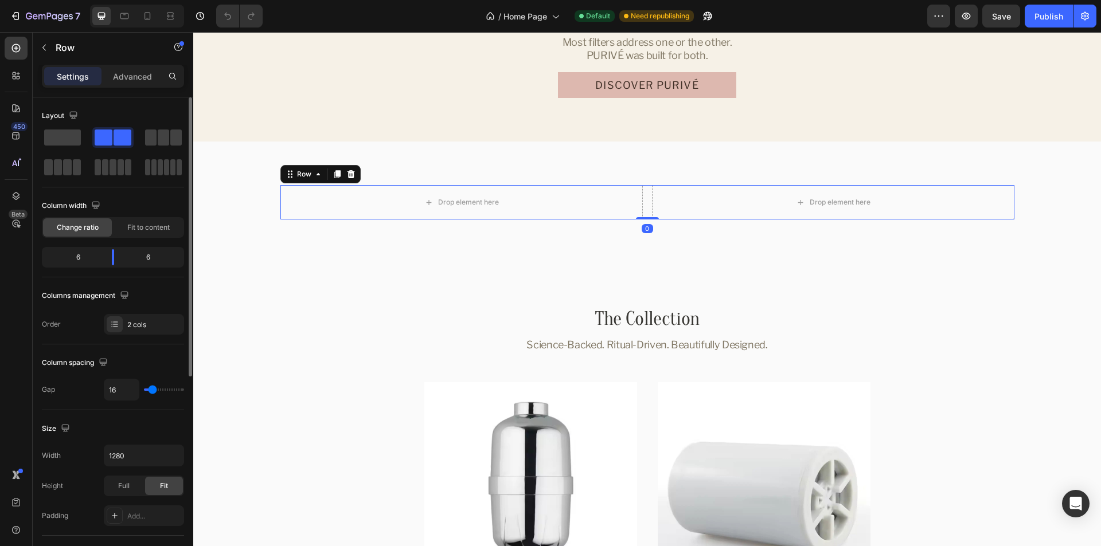
type input "11"
type input "0"
drag, startPoint x: 153, startPoint y: 390, endPoint x: 138, endPoint y: 390, distance: 14.3
type input "0"
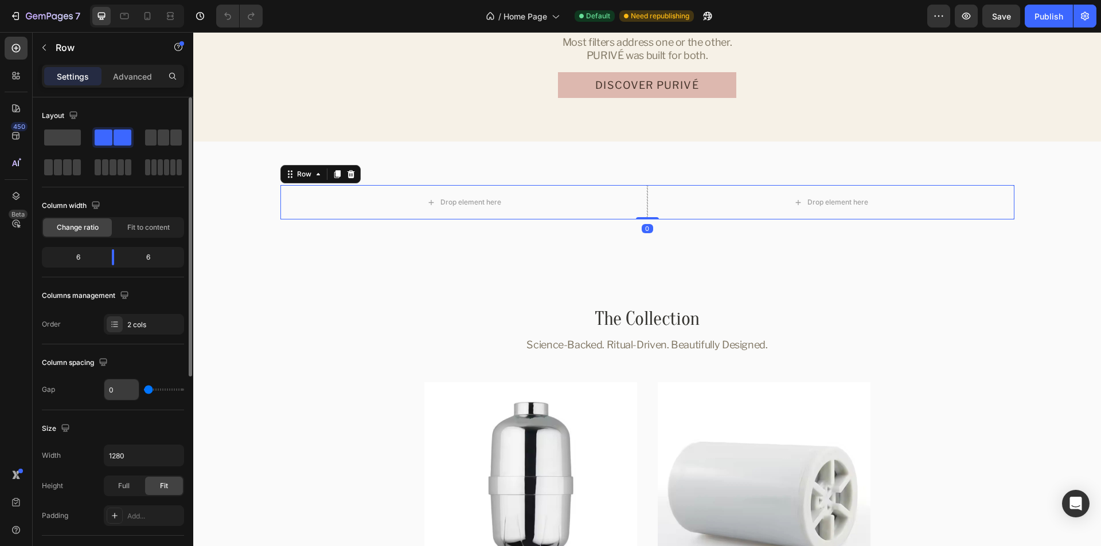
click at [144, 390] on input "range" at bounding box center [164, 390] width 40 height 2
click at [102, 15] on icon at bounding box center [101, 15] width 11 height 11
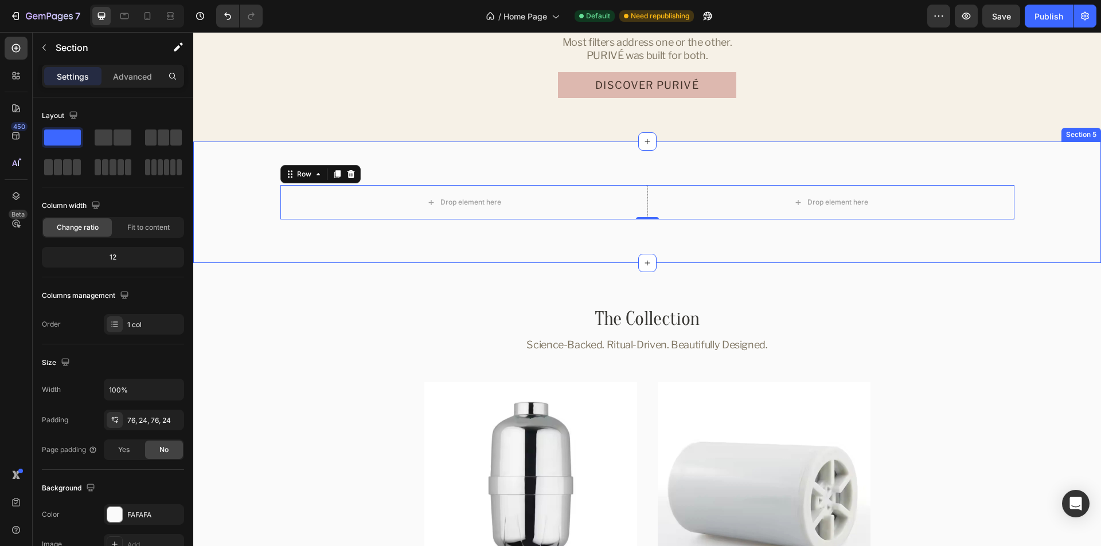
click at [244, 159] on div "Drop element here Drop element here Row 0 Section 5" at bounding box center [647, 203] width 908 height 122
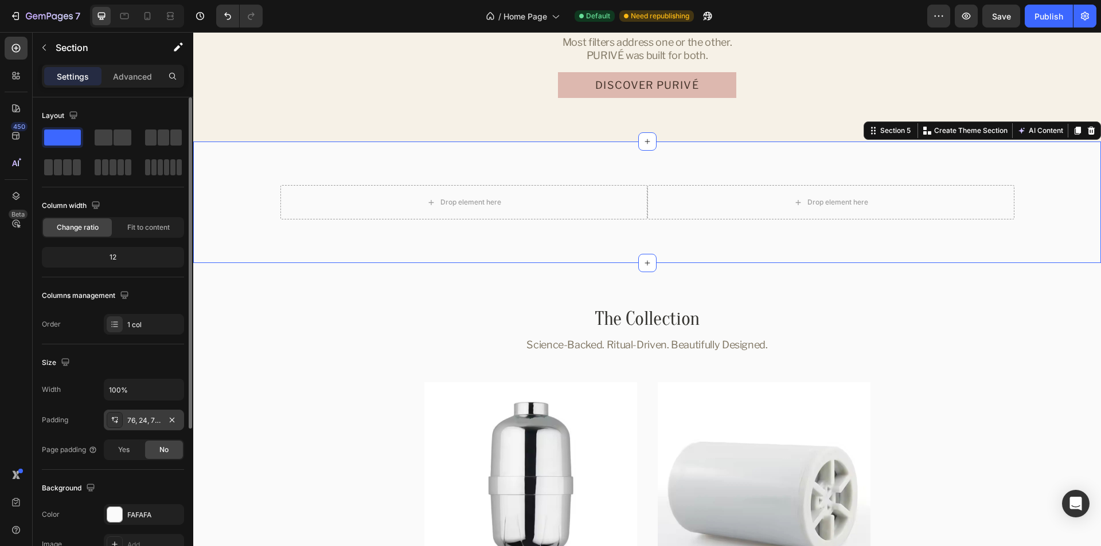
click at [138, 422] on div "76, 24, 76, 24" at bounding box center [143, 421] width 33 height 10
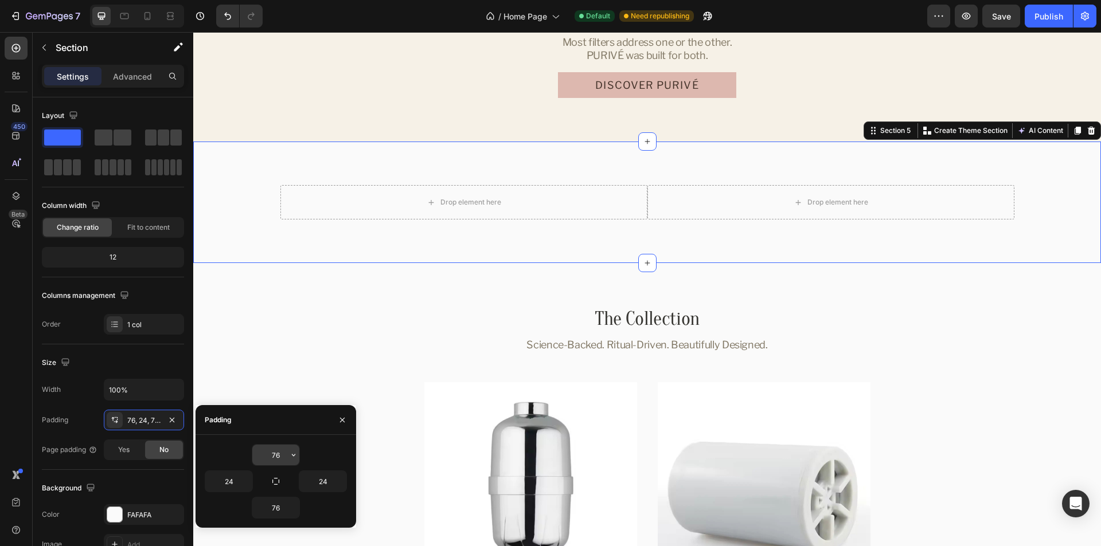
click at [268, 454] on input "76" at bounding box center [275, 455] width 47 height 21
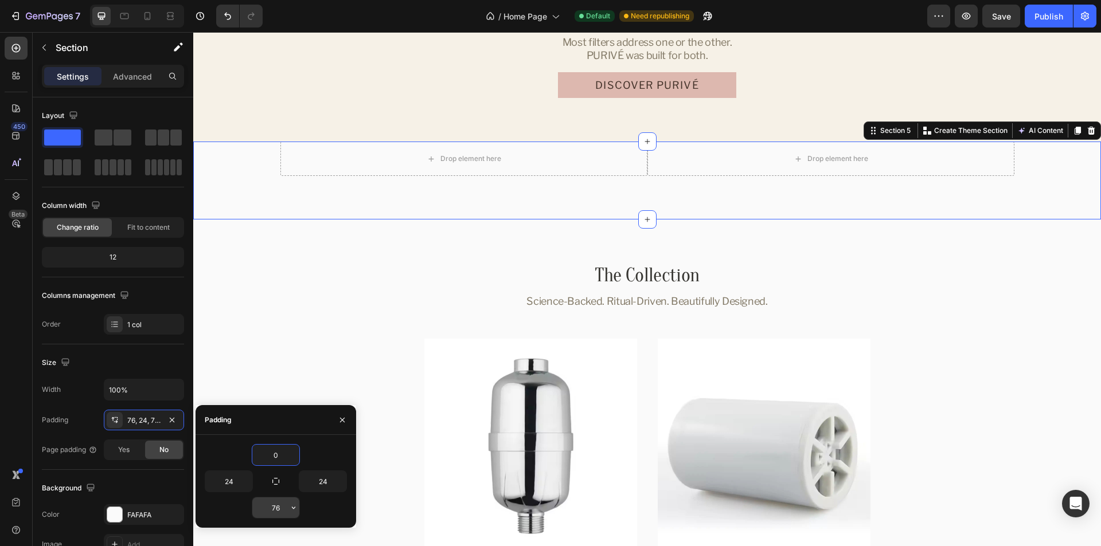
type input "0"
click at [269, 509] on input "76" at bounding box center [275, 508] width 47 height 21
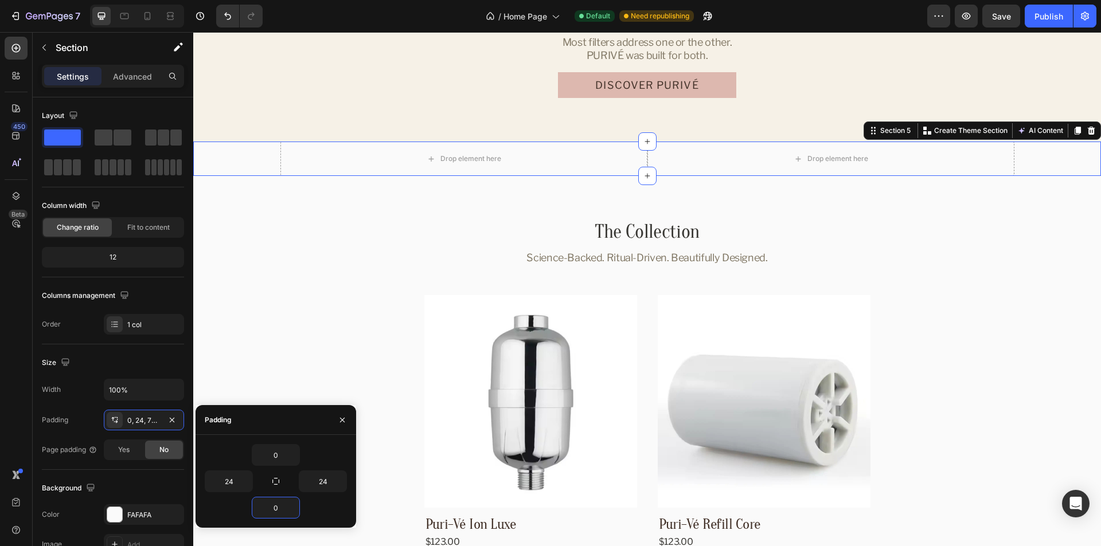
type input "0"
click at [317, 451] on div "0" at bounding box center [276, 455] width 142 height 22
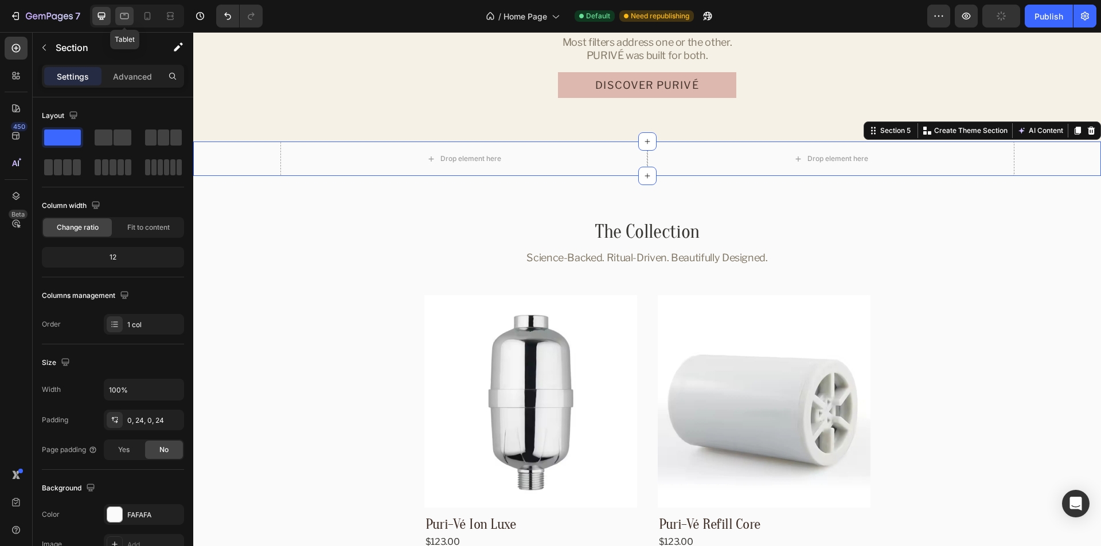
click at [118, 13] on div at bounding box center [124, 16] width 18 height 18
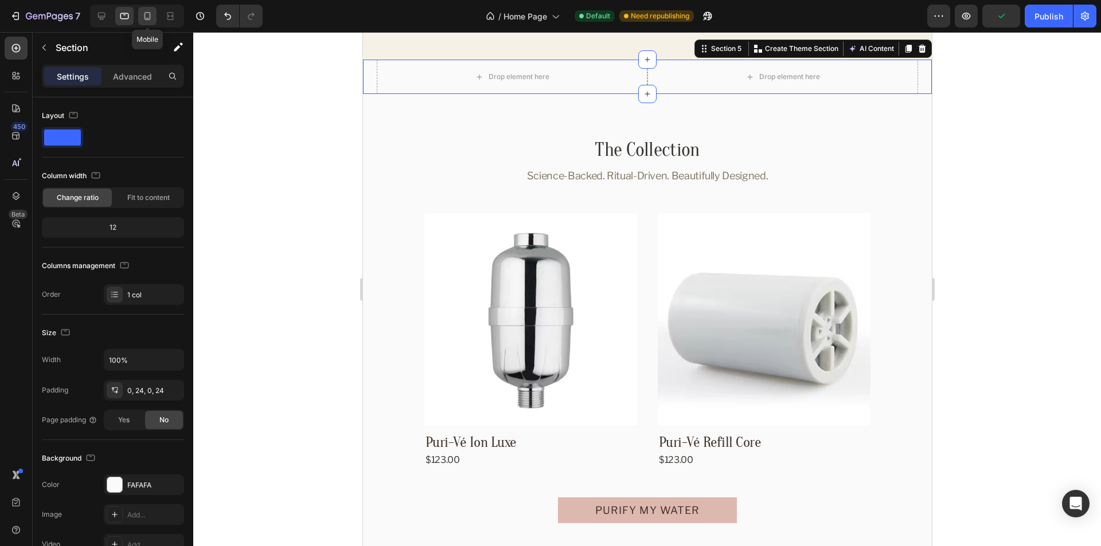
click at [149, 13] on icon at bounding box center [147, 15] width 11 height 11
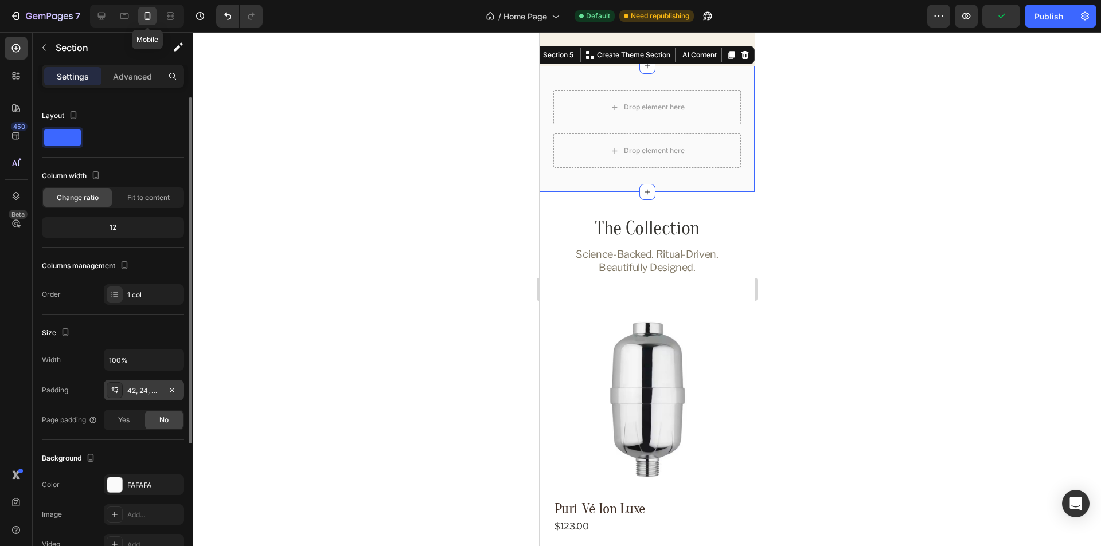
scroll to position [2101, 0]
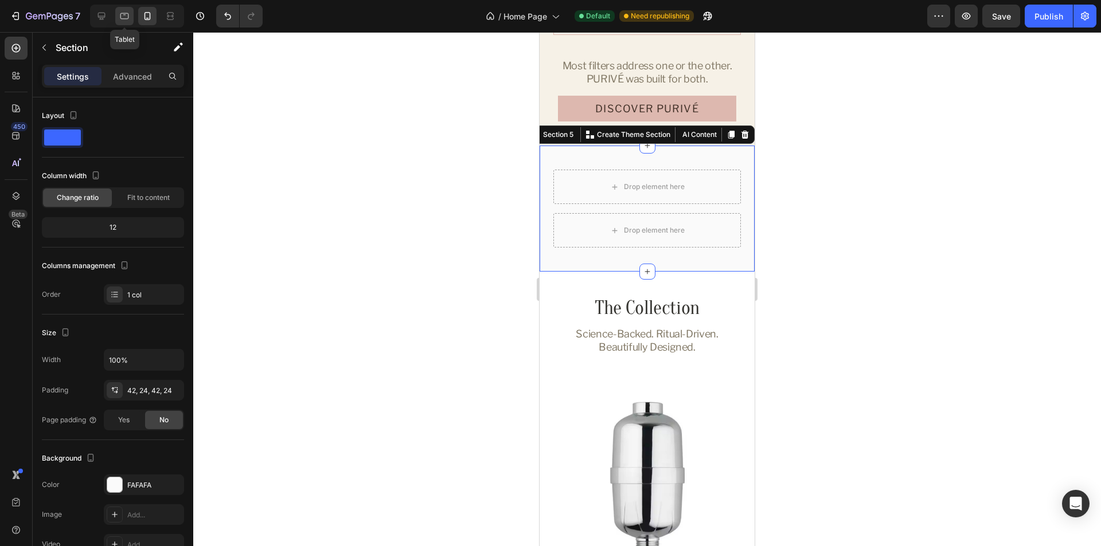
click at [124, 21] on icon at bounding box center [124, 15] width 11 height 11
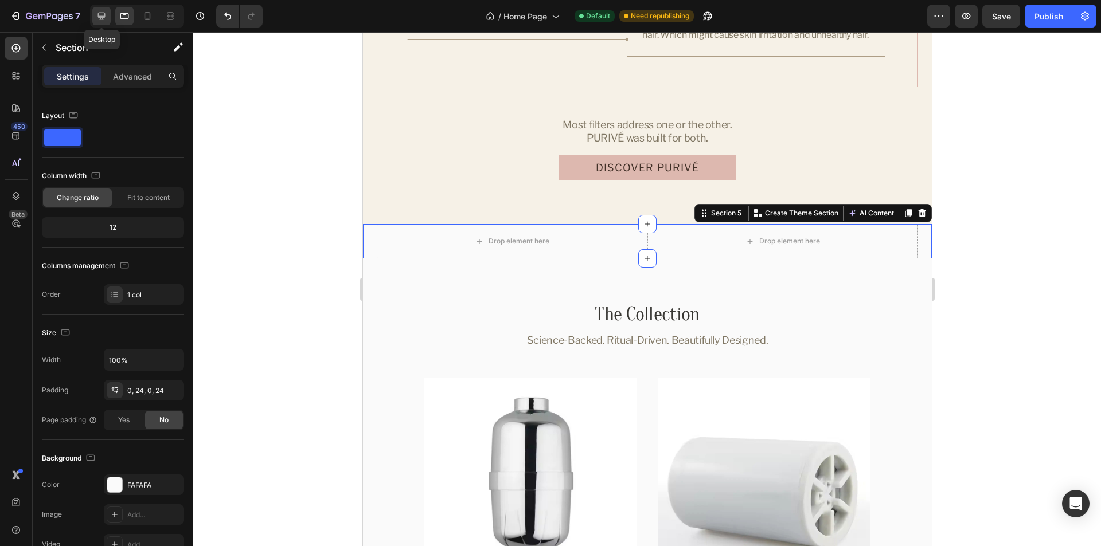
click at [99, 14] on icon at bounding box center [101, 16] width 7 height 7
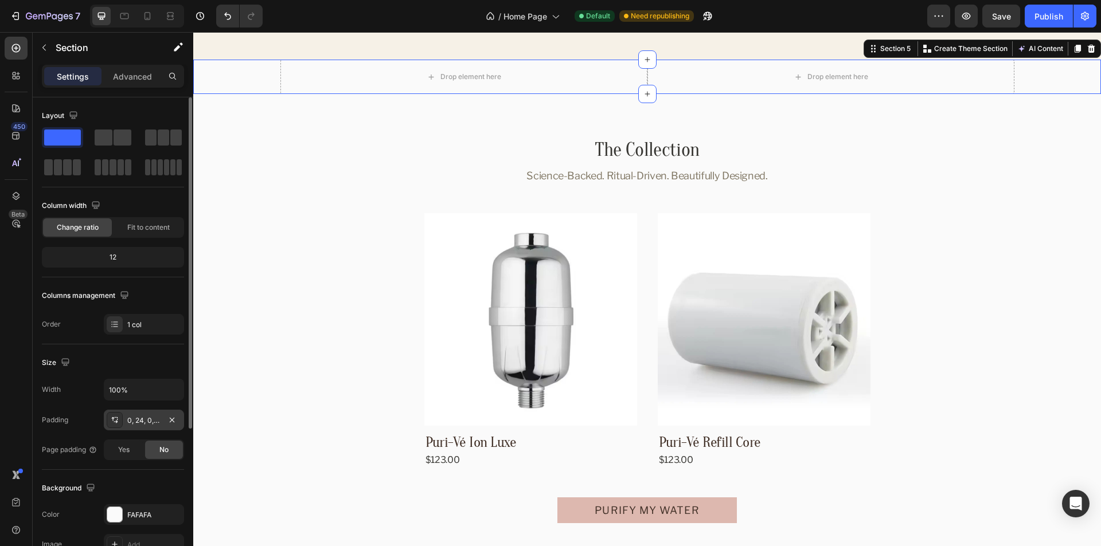
scroll to position [2191, 0]
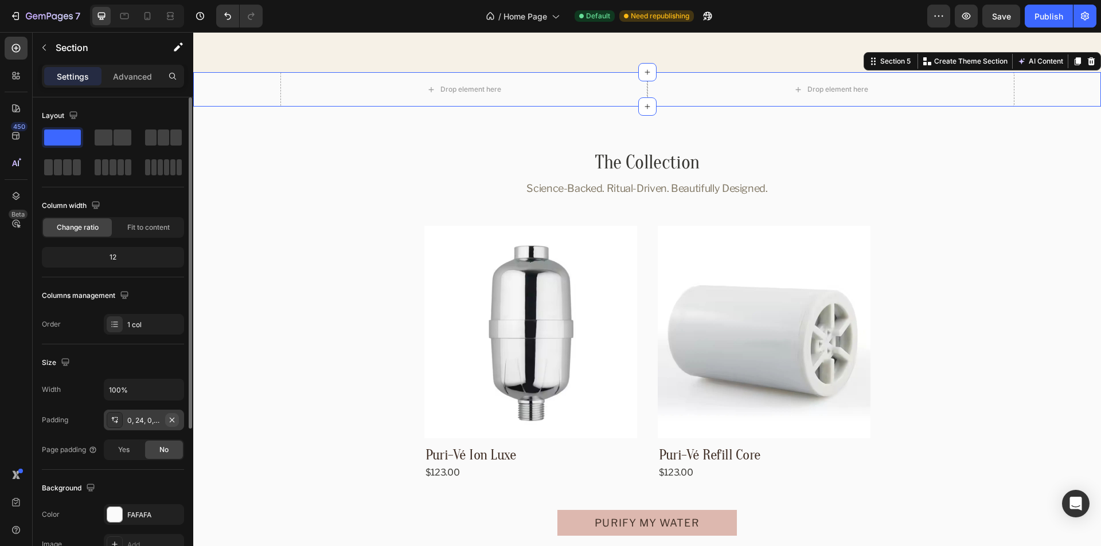
click at [174, 424] on icon "button" at bounding box center [171, 420] width 9 height 9
click at [126, 16] on icon at bounding box center [124, 15] width 11 height 11
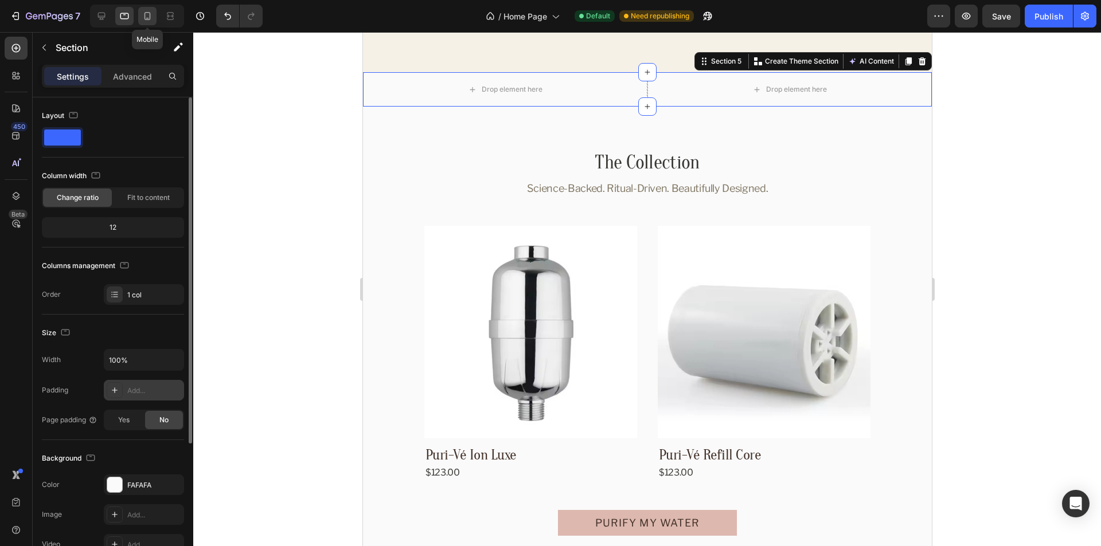
scroll to position [2203, 0]
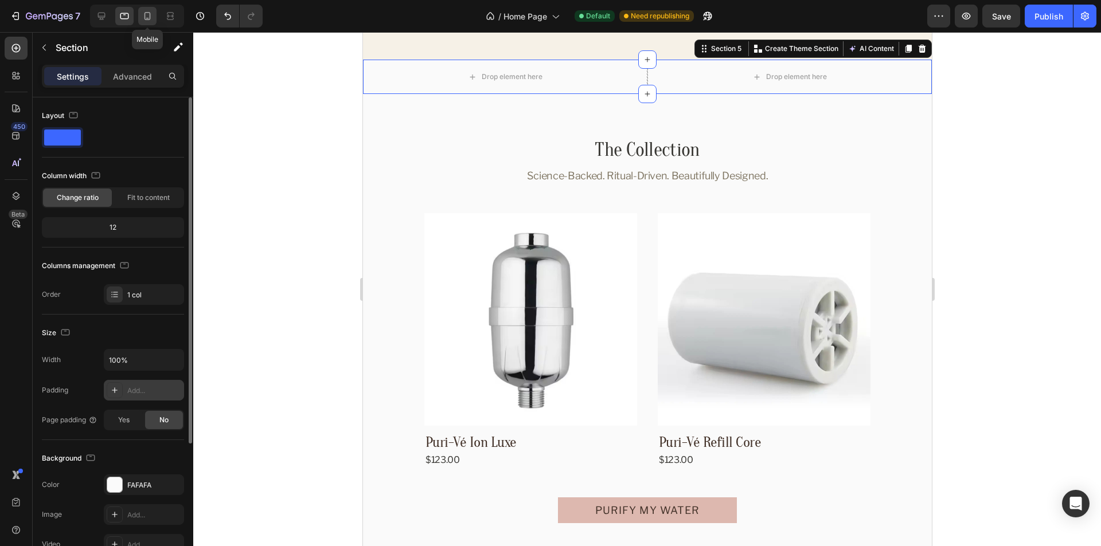
click at [143, 16] on icon at bounding box center [147, 15] width 11 height 11
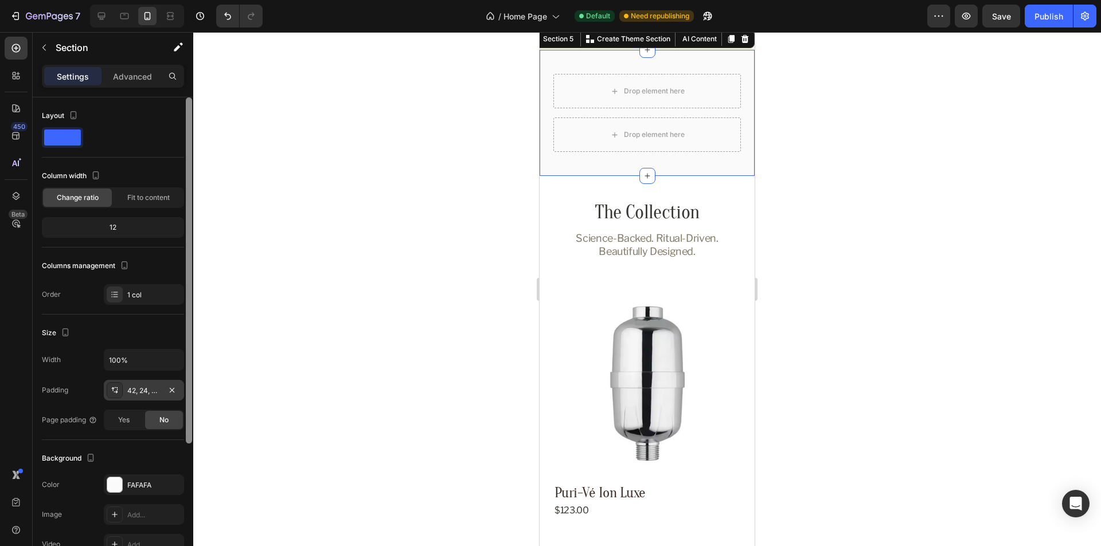
scroll to position [2050, 0]
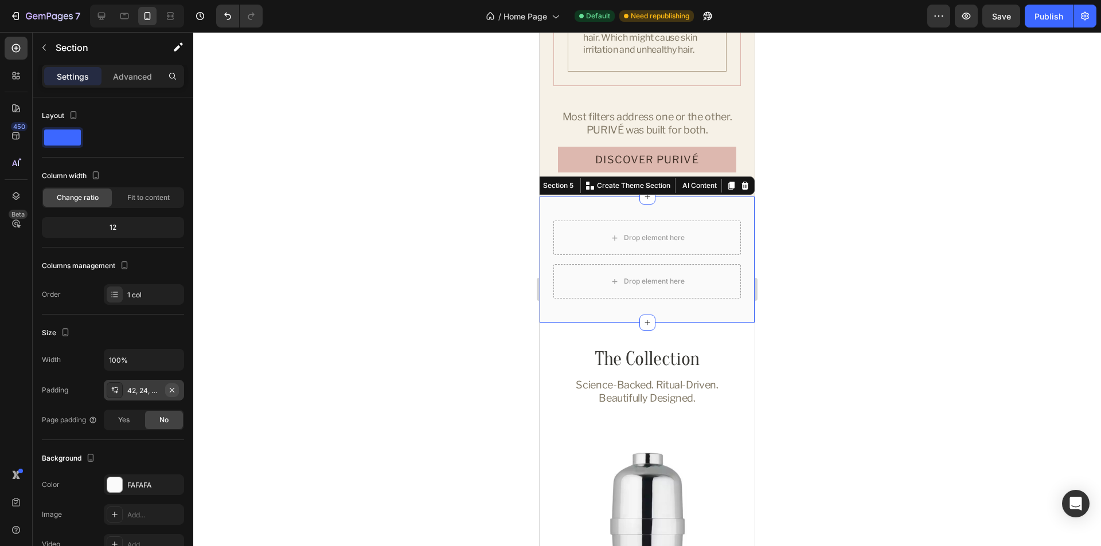
click at [168, 392] on icon "button" at bounding box center [171, 390] width 9 height 9
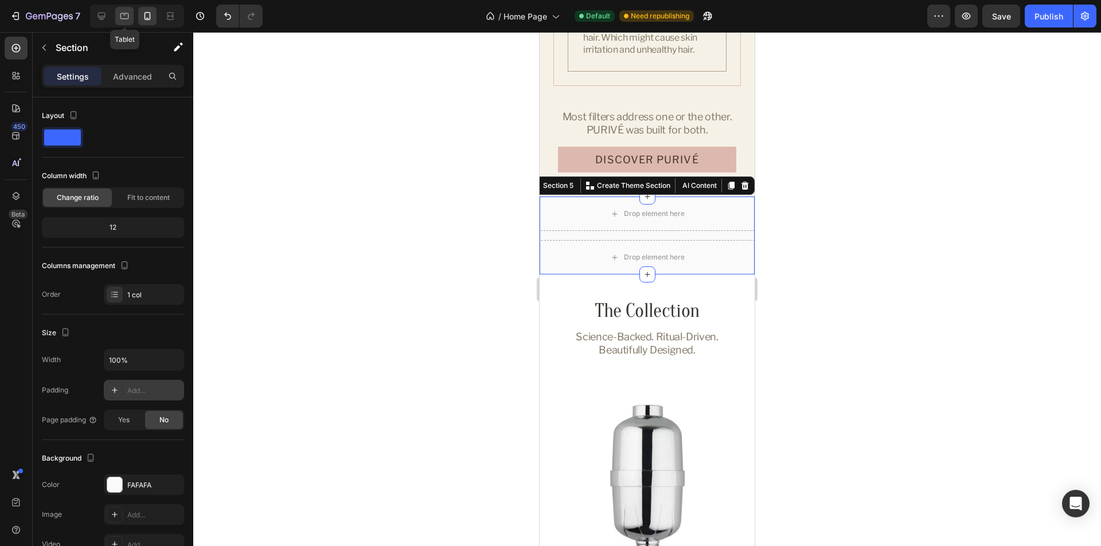
click at [124, 18] on icon at bounding box center [124, 15] width 11 height 11
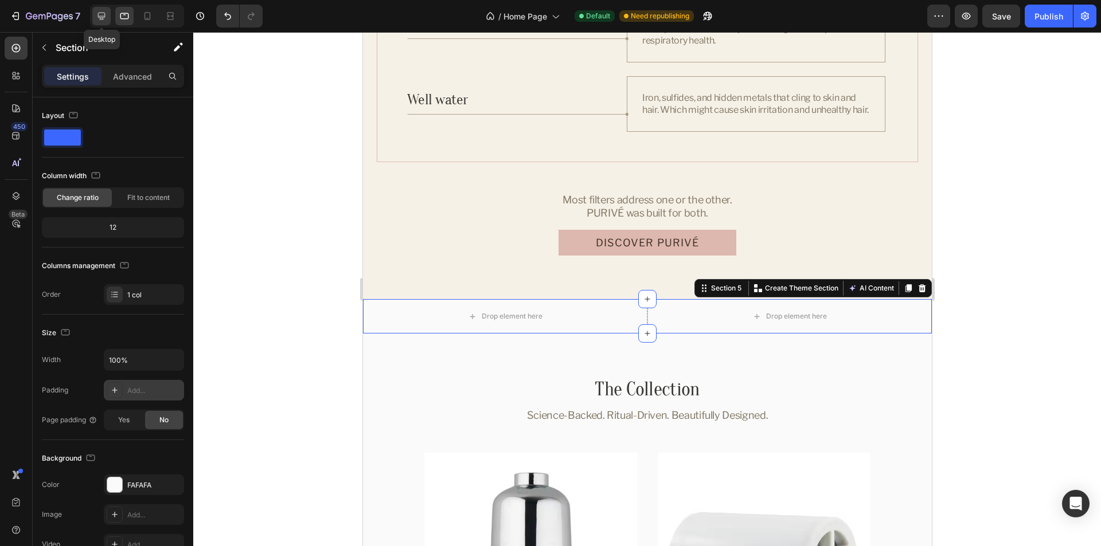
click at [99, 15] on icon at bounding box center [101, 15] width 11 height 11
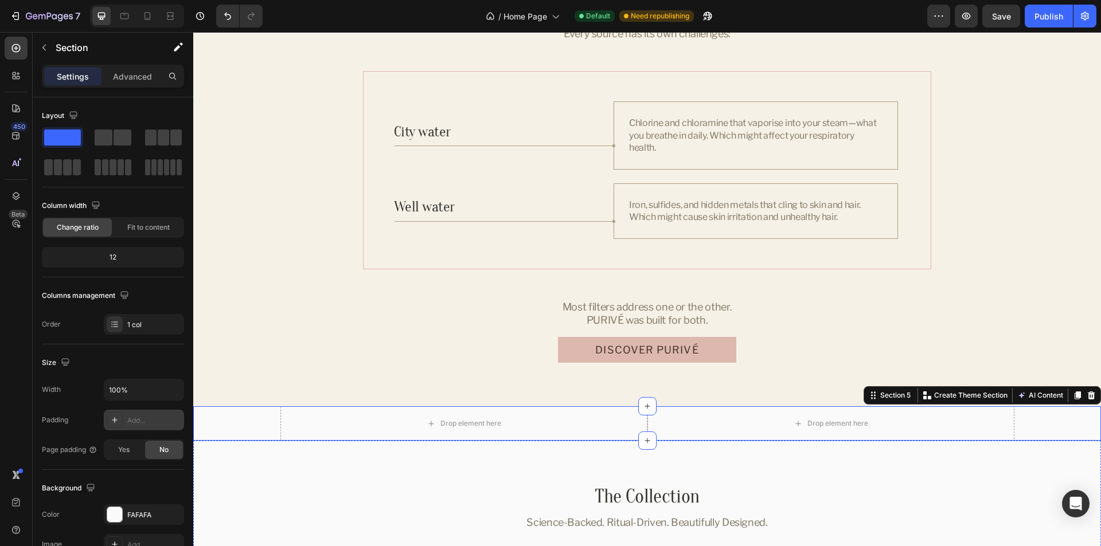
scroll to position [1847, 0]
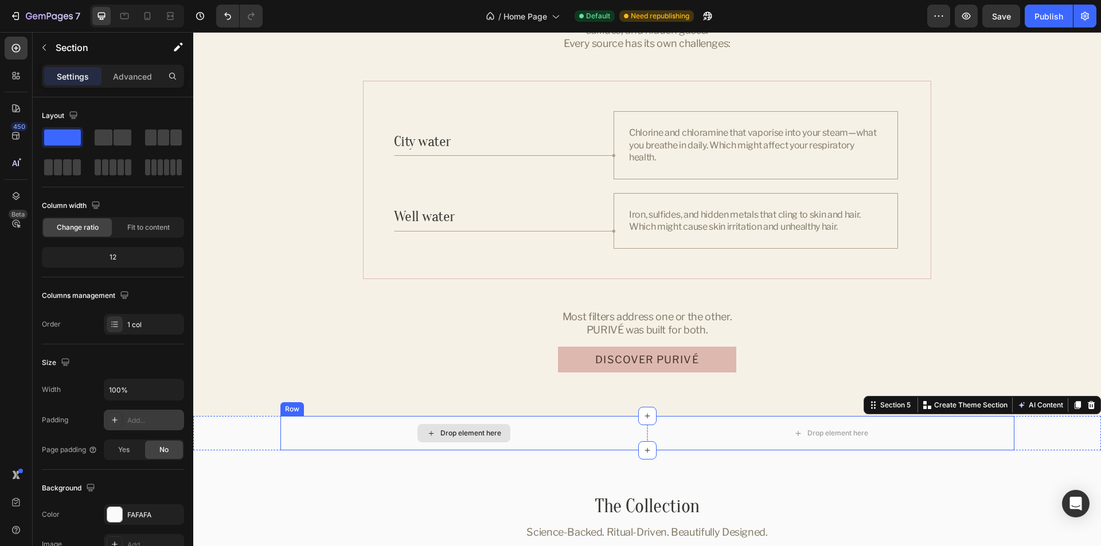
click at [611, 433] on div "Drop element here" at bounding box center [463, 433] width 367 height 34
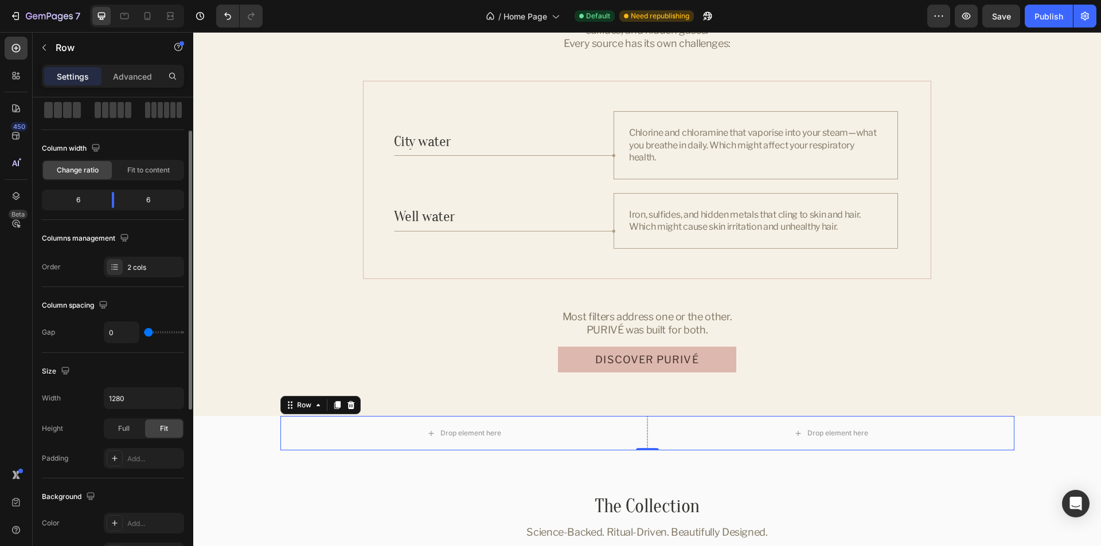
scroll to position [0, 0]
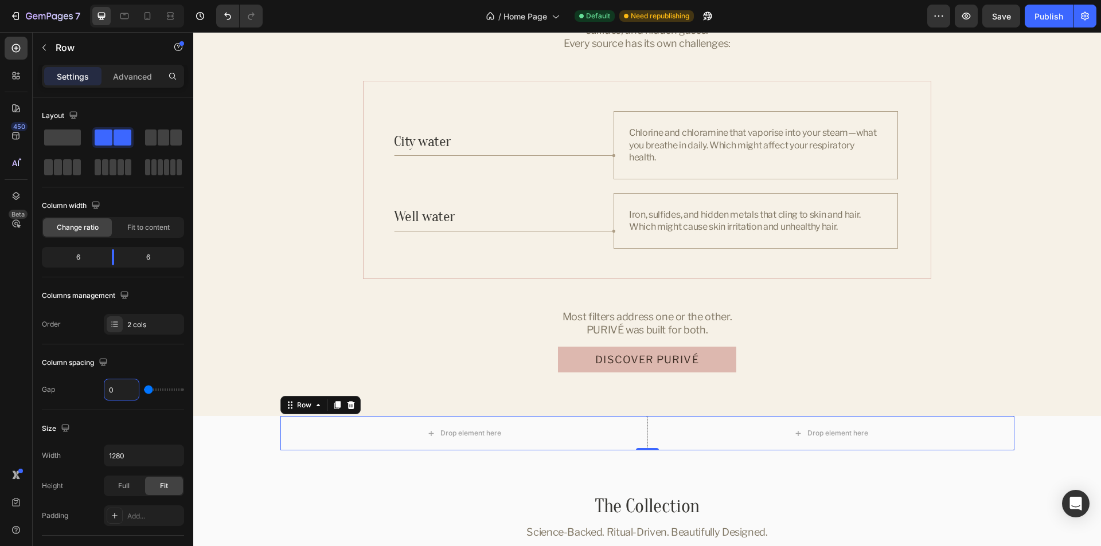
click at [118, 397] on input "0" at bounding box center [121, 390] width 34 height 21
type input "34"
click at [110, 425] on div "Size" at bounding box center [113, 429] width 142 height 18
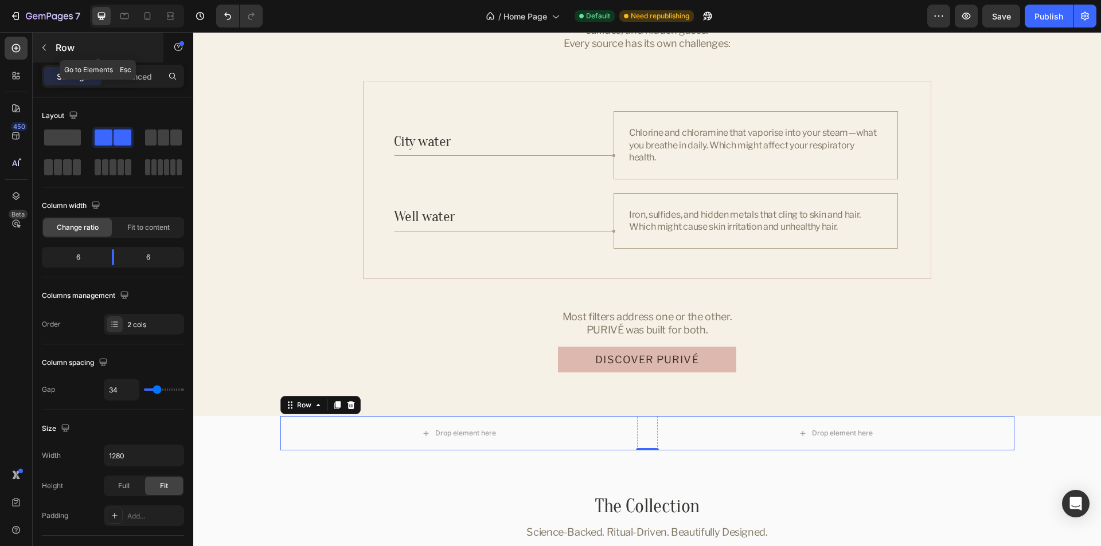
click at [42, 48] on icon "button" at bounding box center [44, 47] width 9 height 9
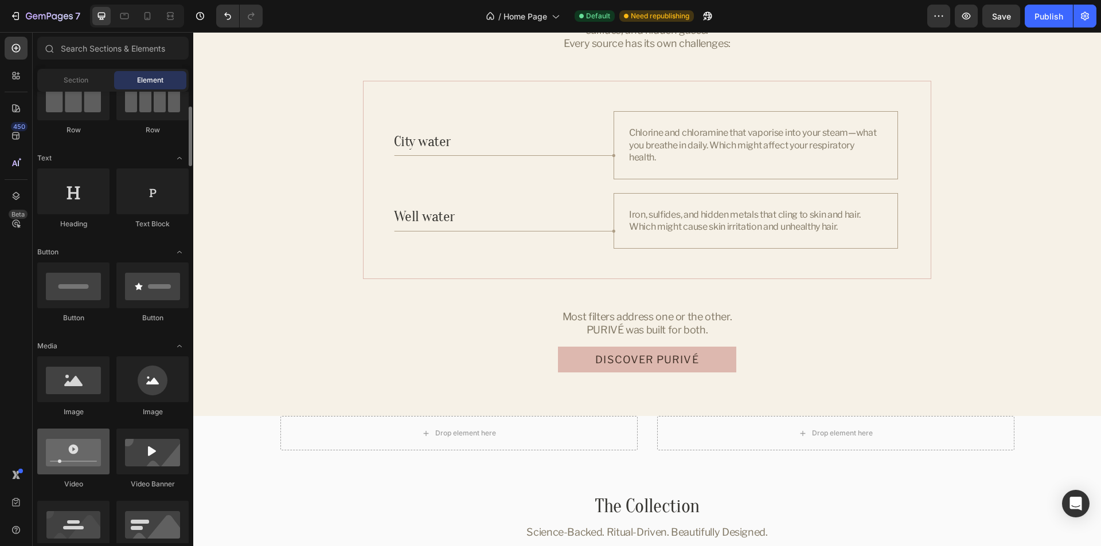
scroll to position [172, 0]
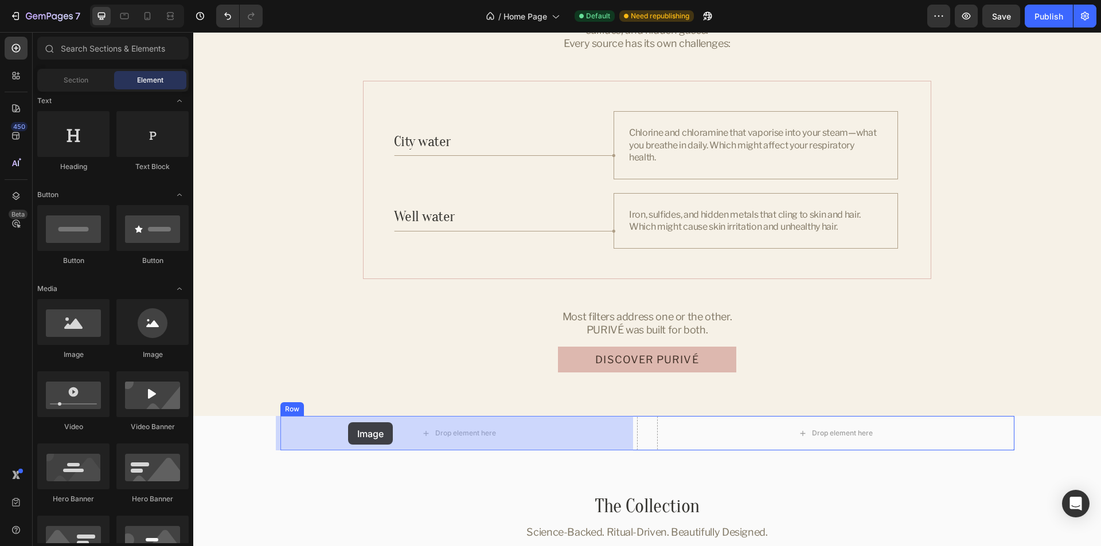
drag, startPoint x: 319, startPoint y: 363, endPoint x: 348, endPoint y: 423, distance: 66.4
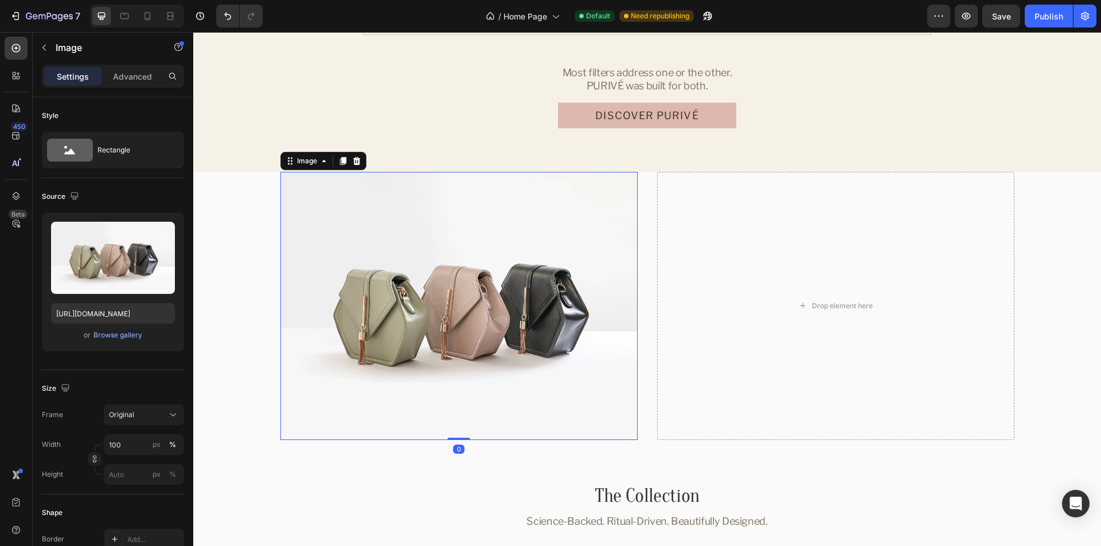
scroll to position [2134, 0]
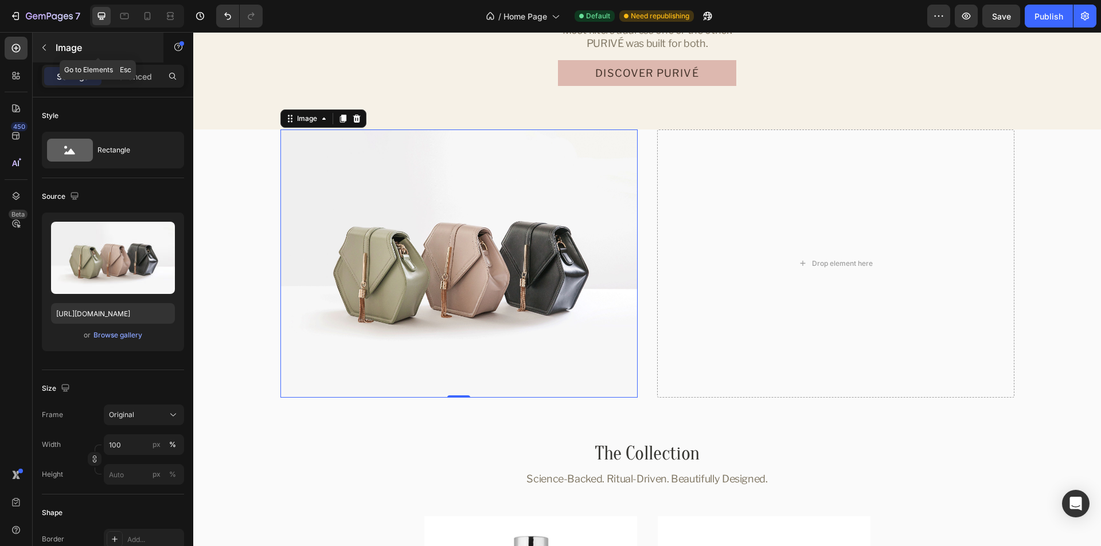
click at [43, 48] on icon "button" at bounding box center [43, 48] width 3 height 6
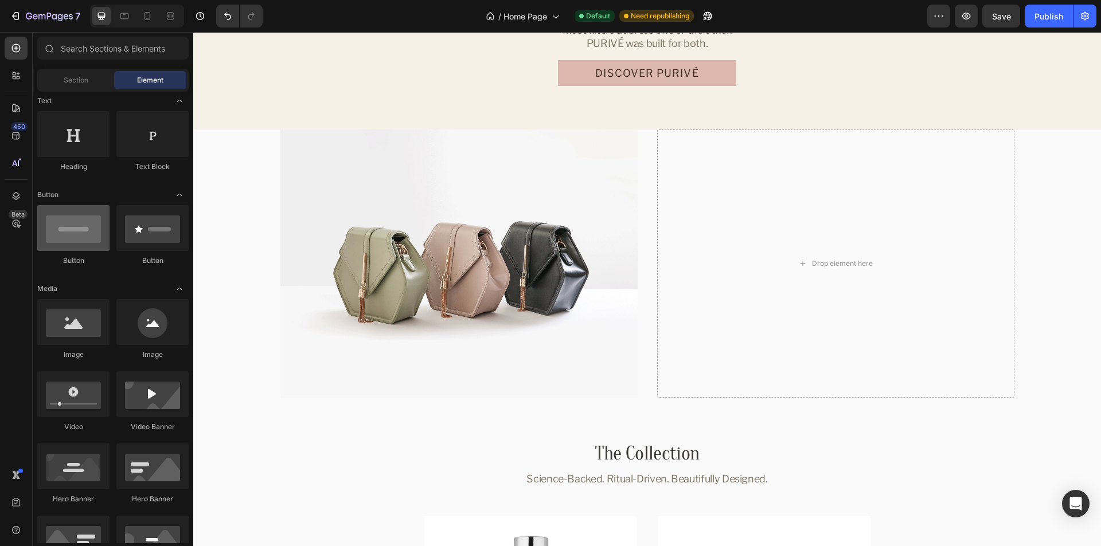
scroll to position [57, 0]
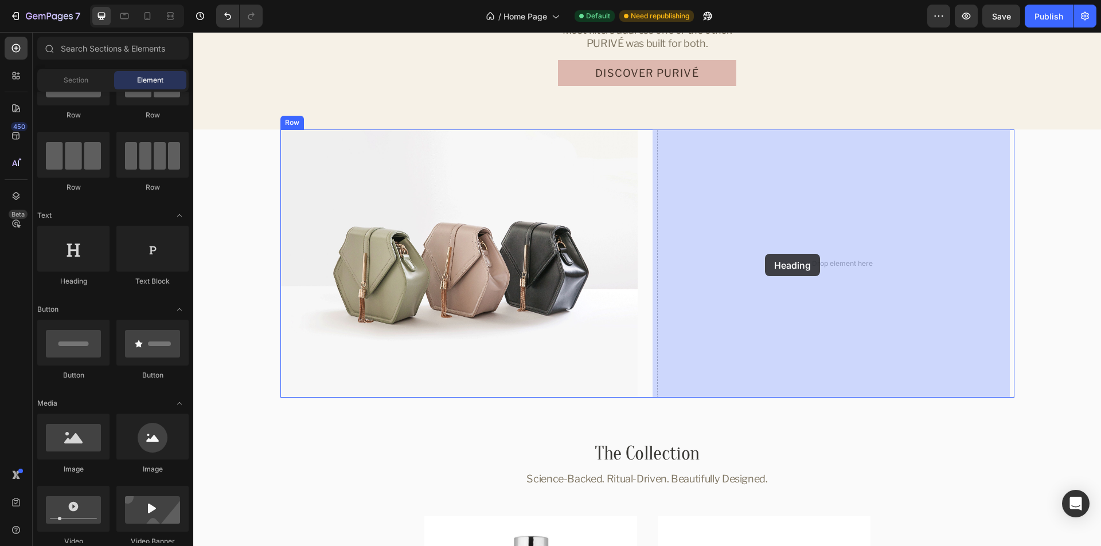
drag, startPoint x: 283, startPoint y: 282, endPoint x: 765, endPoint y: 254, distance: 482.5
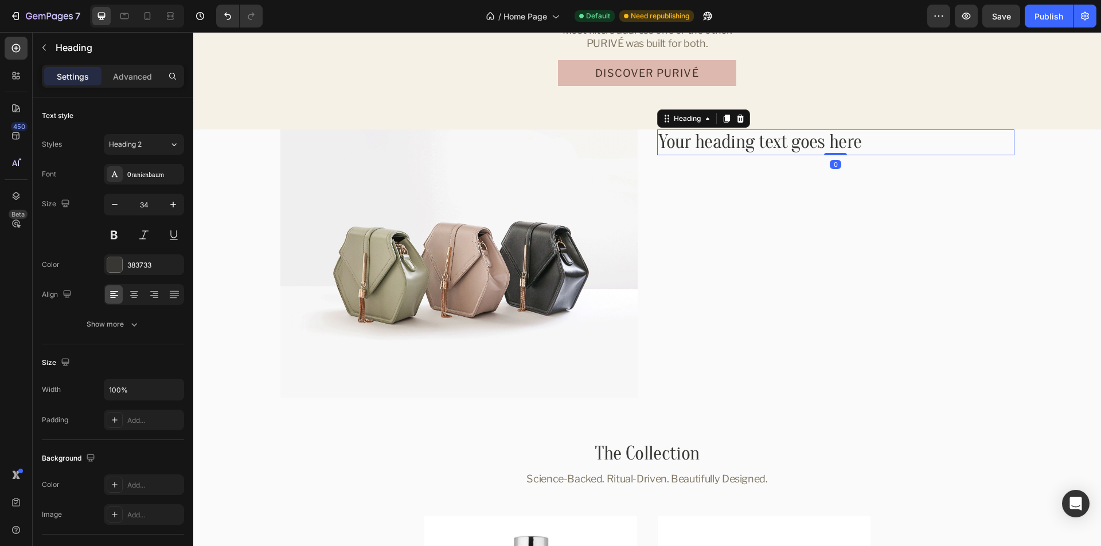
click at [794, 139] on h2 "Your heading text goes here" at bounding box center [835, 143] width 357 height 26
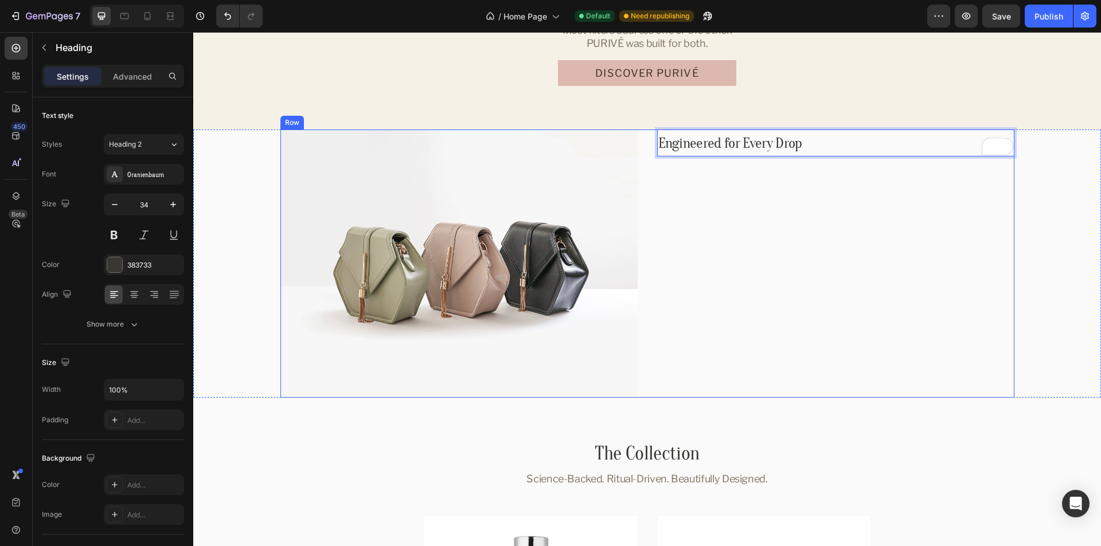
click at [818, 194] on div "Engineered for Every Drop Heading 0" at bounding box center [835, 264] width 357 height 268
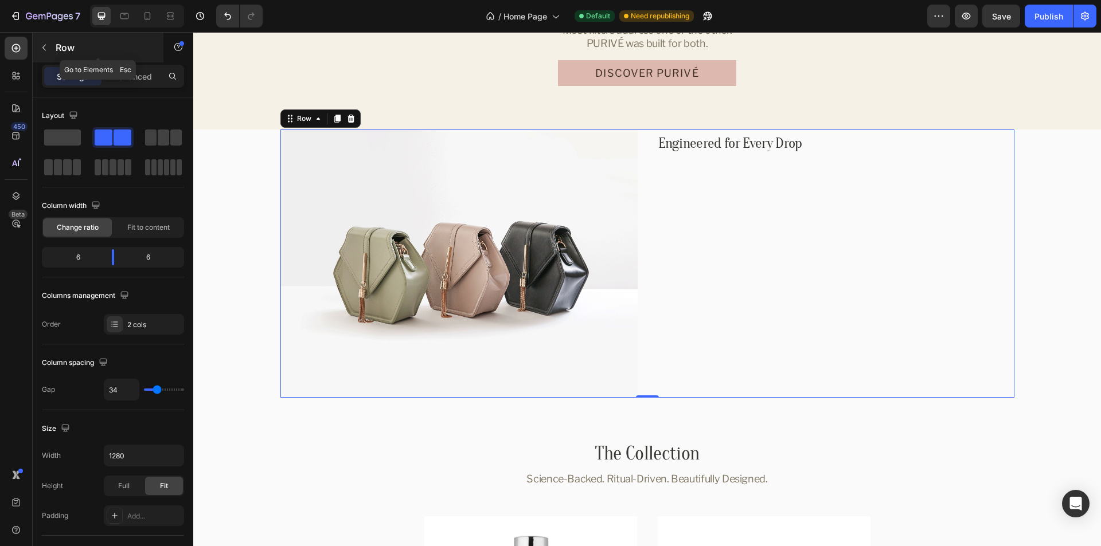
click at [46, 49] on icon "button" at bounding box center [44, 47] width 9 height 9
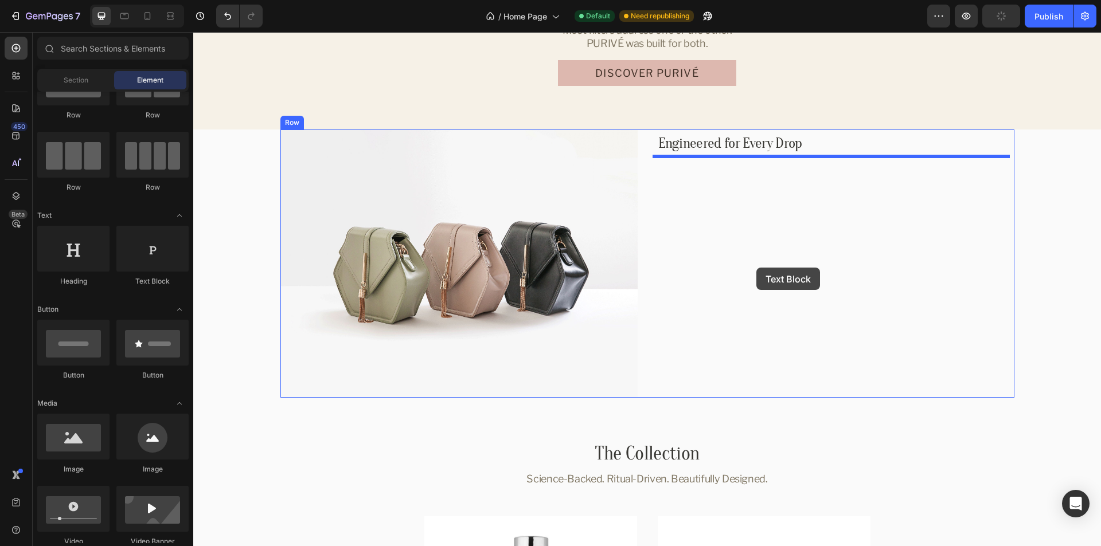
drag, startPoint x: 372, startPoint y: 300, endPoint x: 756, endPoint y: 268, distance: 386.1
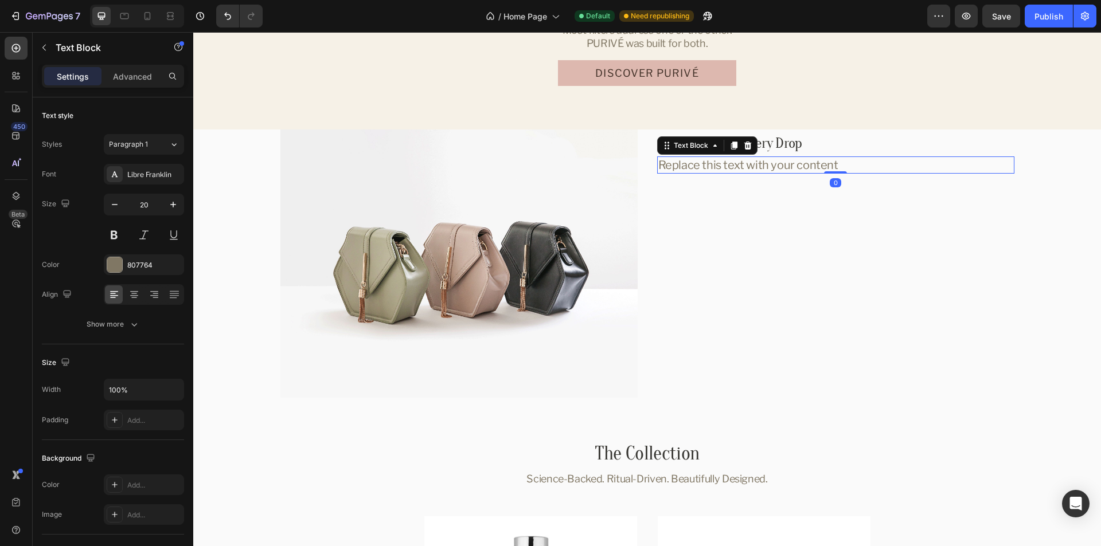
click at [791, 162] on div "Replace this text with your content" at bounding box center [835, 165] width 357 height 17
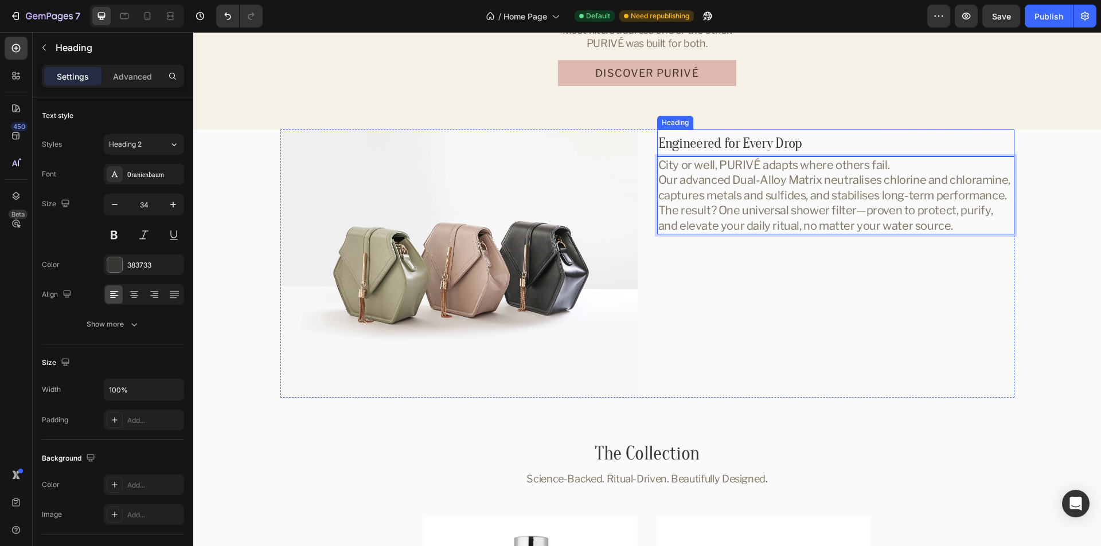
click at [890, 147] on p "⁠⁠⁠⁠⁠⁠⁠ Engineered for Every Drop" at bounding box center [835, 143] width 355 height 25
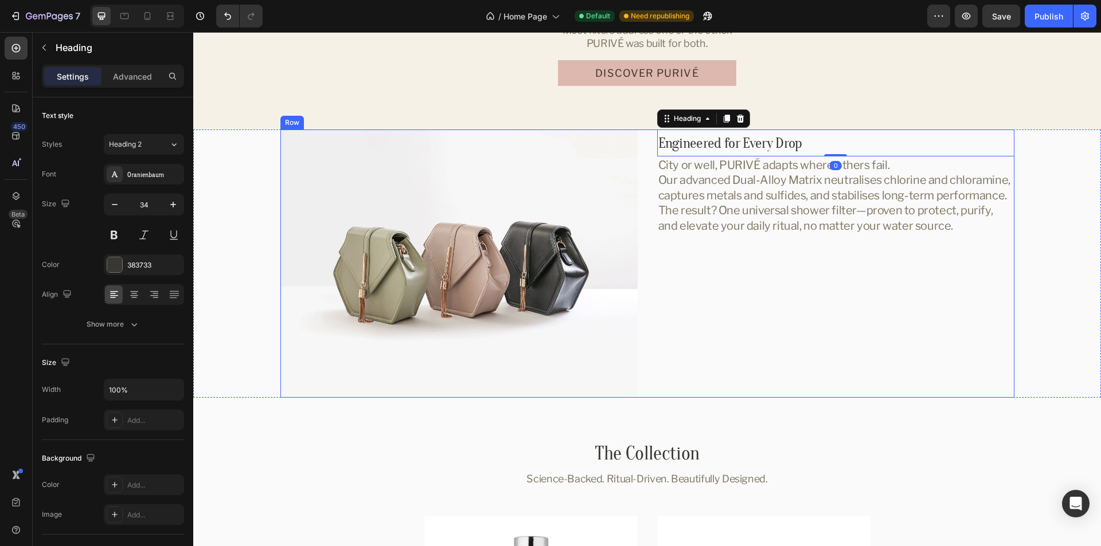
click at [736, 272] on div "⁠⁠⁠⁠⁠⁠⁠ Engineered for Every Drop Heading 0 City or well, PURIVÉ adapts where o…" at bounding box center [835, 264] width 357 height 268
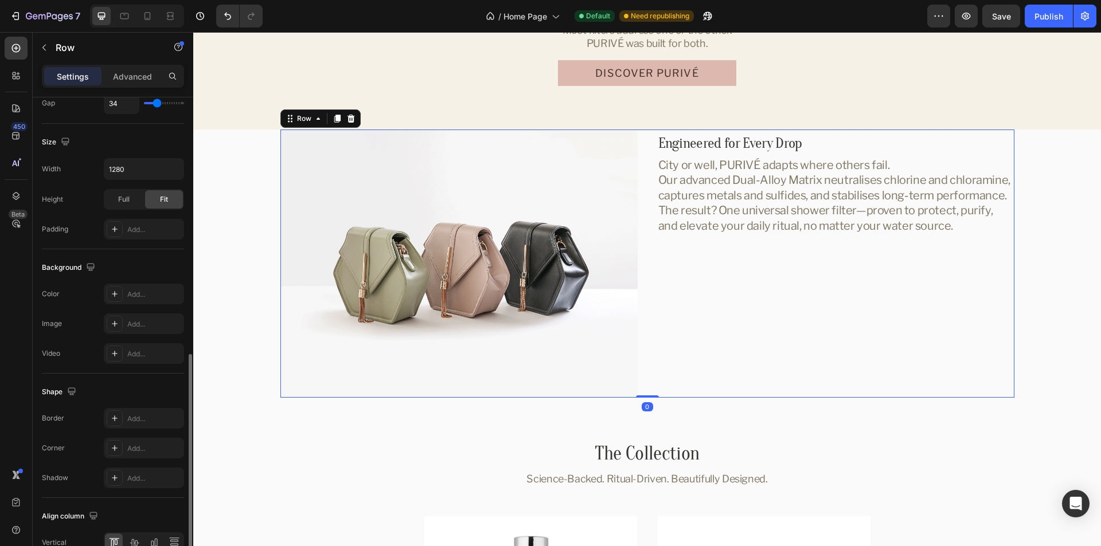
scroll to position [349, 0]
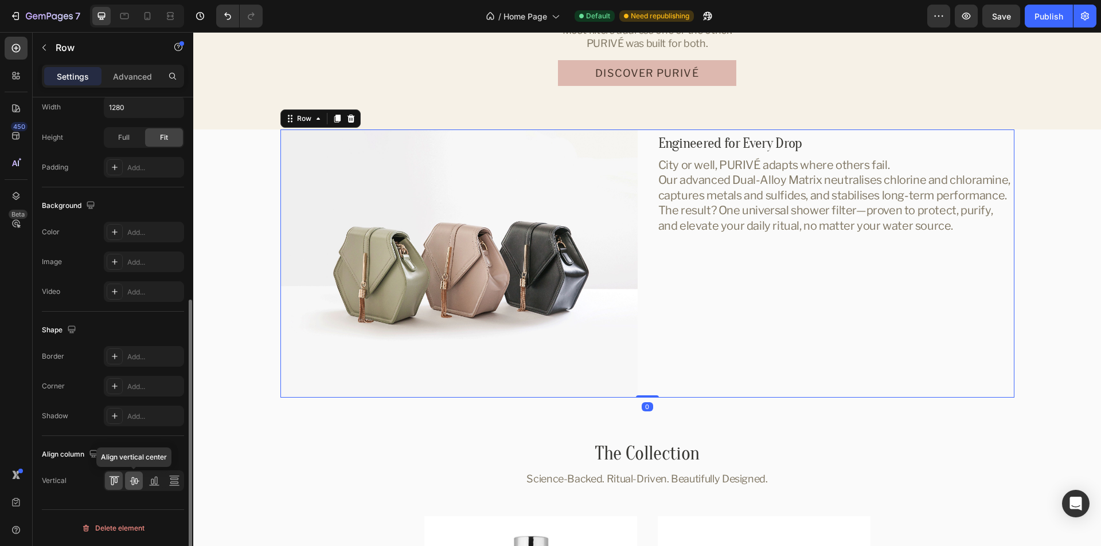
click at [134, 483] on icon at bounding box center [134, 482] width 9 height 8
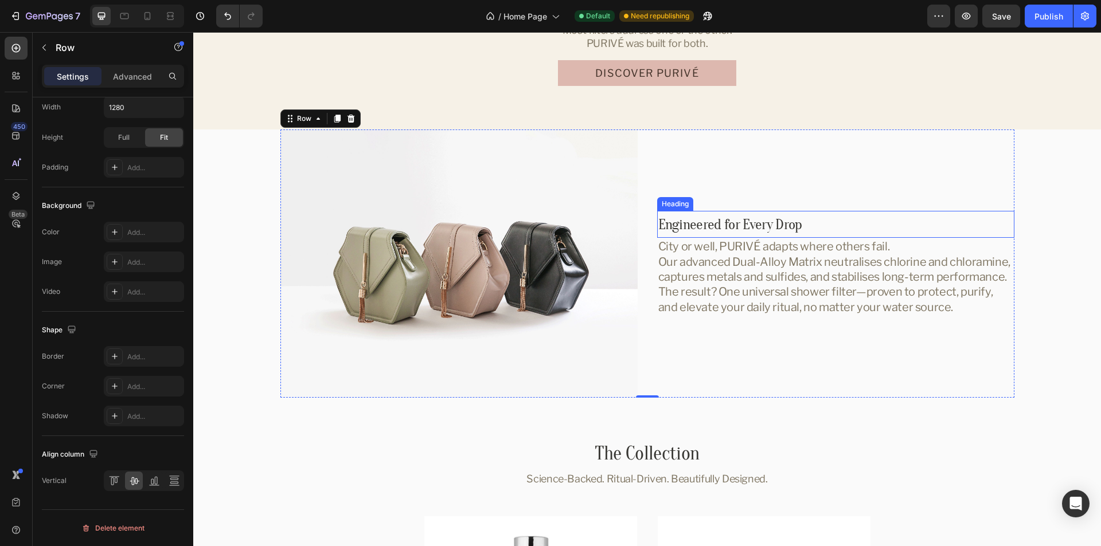
click at [896, 227] on p "⁠⁠⁠⁠⁠⁠⁠ Engineered for Every Drop" at bounding box center [835, 224] width 355 height 25
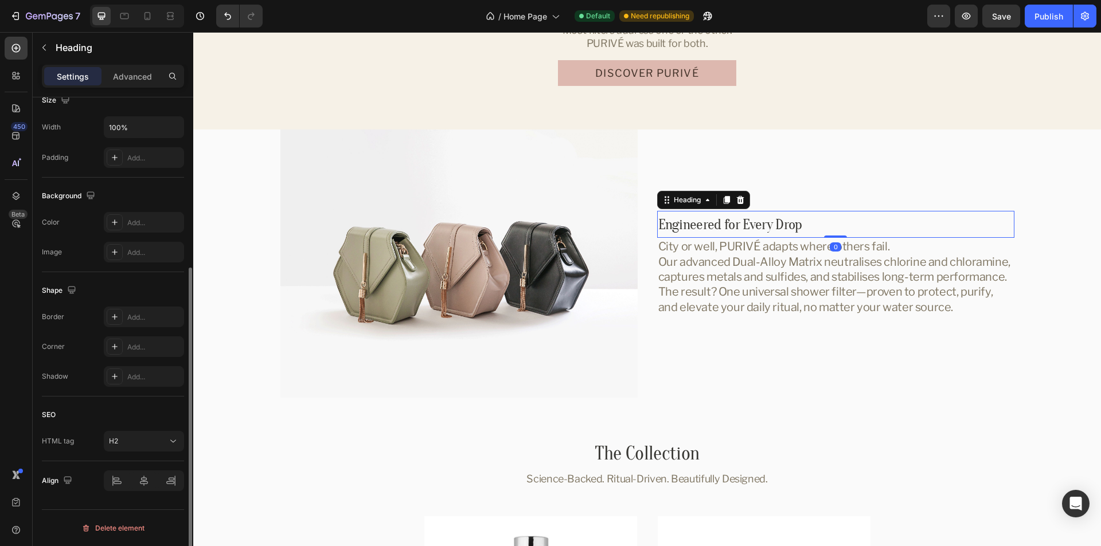
scroll to position [0, 0]
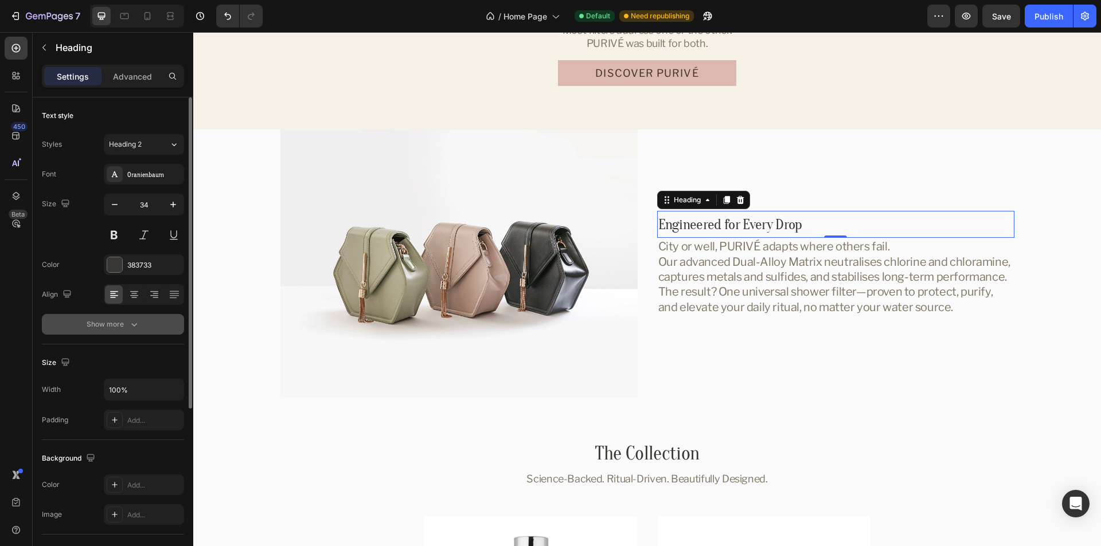
click at [111, 330] on div "Show more" at bounding box center [113, 324] width 53 height 11
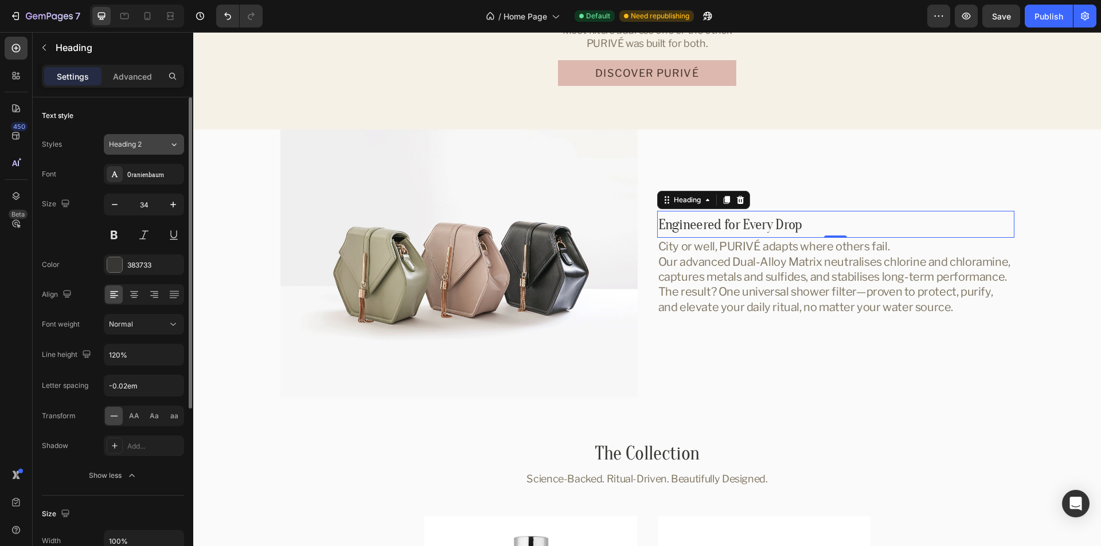
click at [145, 149] on div "Heading 2" at bounding box center [132, 144] width 46 height 10
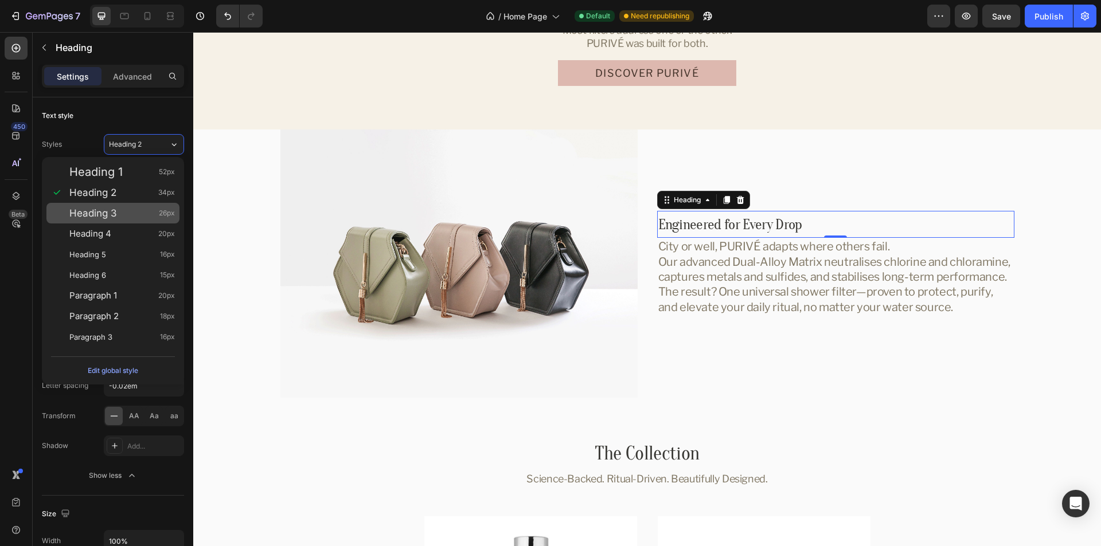
click at [126, 210] on div "Heading 3 26px" at bounding box center [122, 213] width 106 height 11
type input "26"
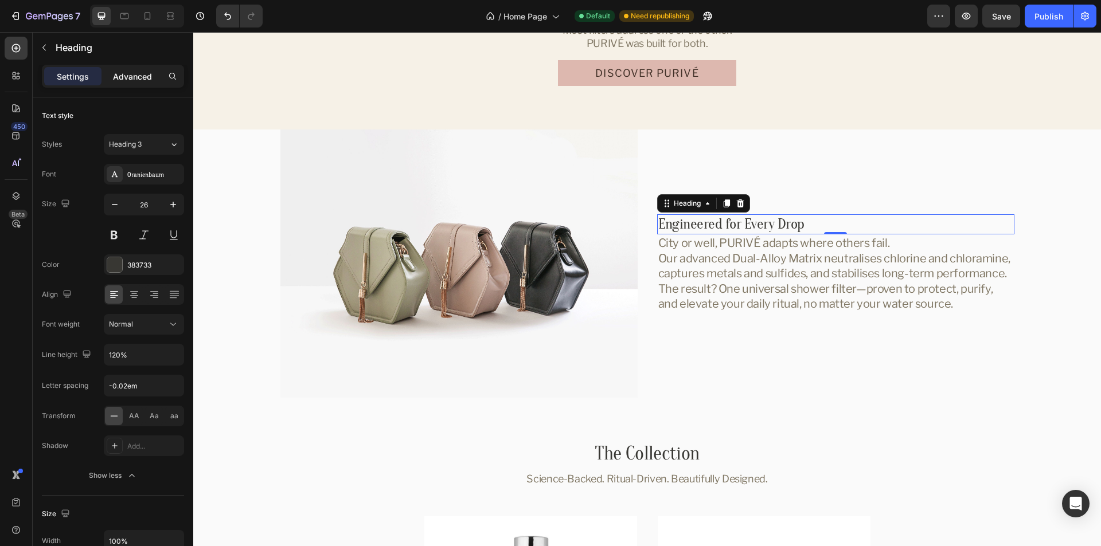
click at [135, 80] on p "Advanced" at bounding box center [132, 77] width 39 height 12
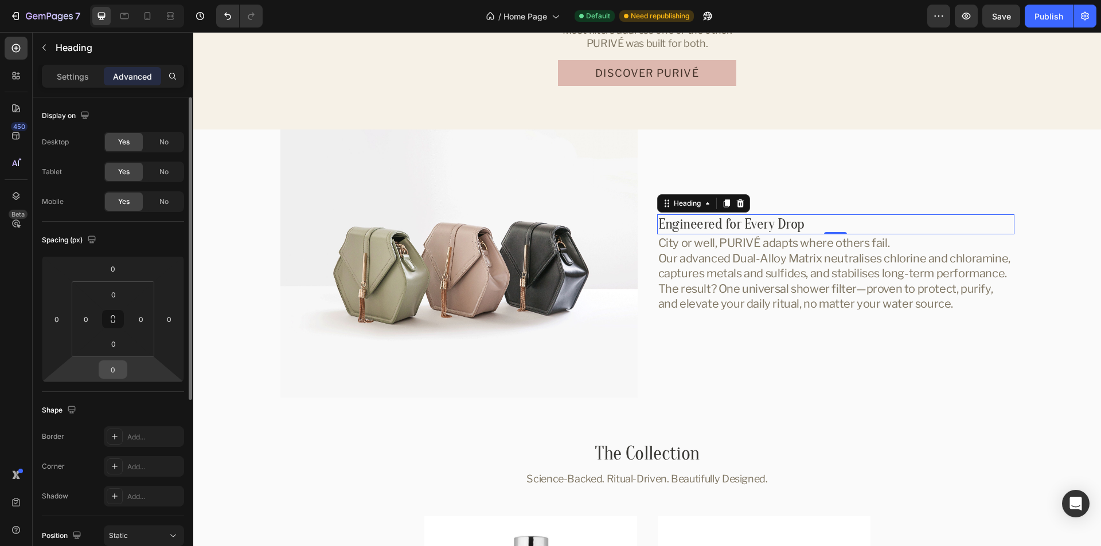
click at [111, 368] on input "0" at bounding box center [112, 369] width 23 height 17
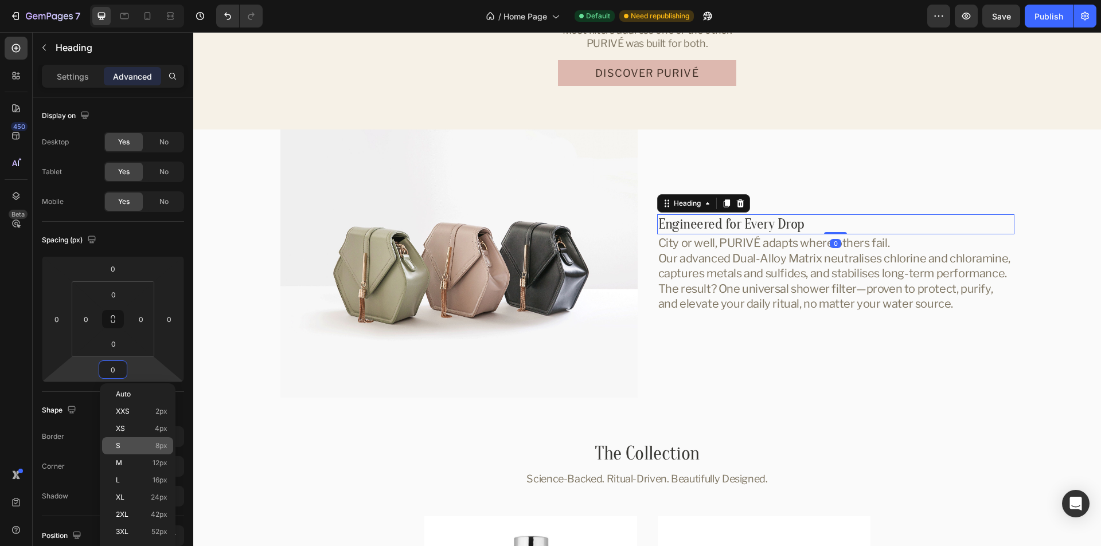
click at [129, 444] on p "S 8px" at bounding box center [142, 446] width 52 height 8
type input "8"
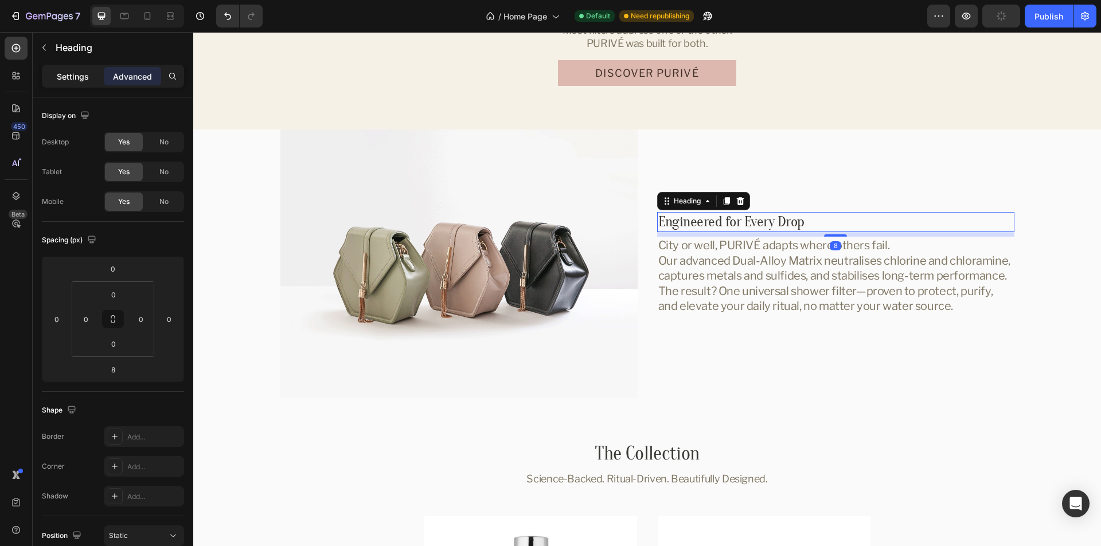
click at [69, 77] on p "Settings" at bounding box center [73, 77] width 32 height 12
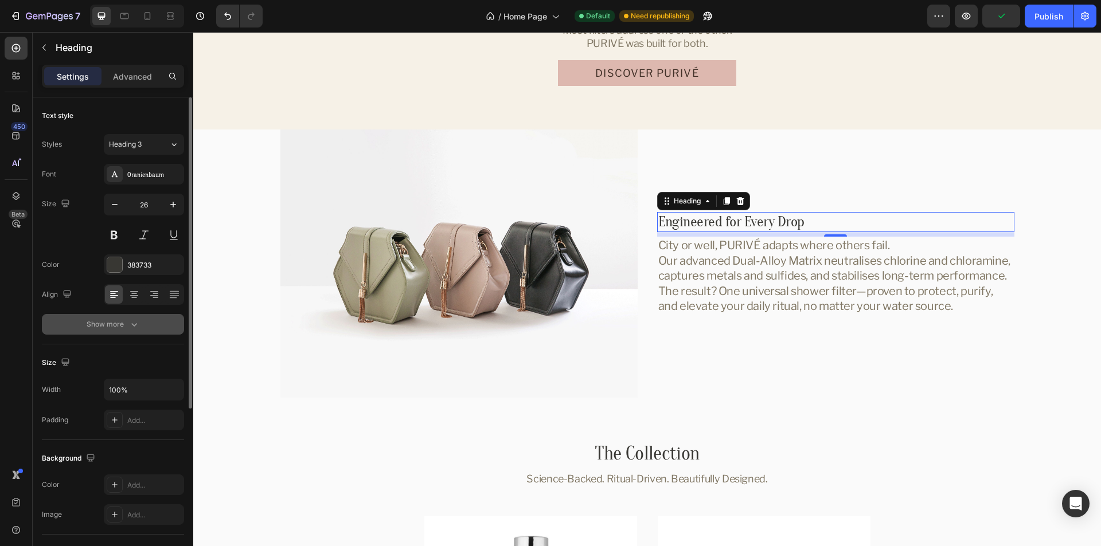
click at [110, 326] on div "Show more" at bounding box center [113, 324] width 53 height 11
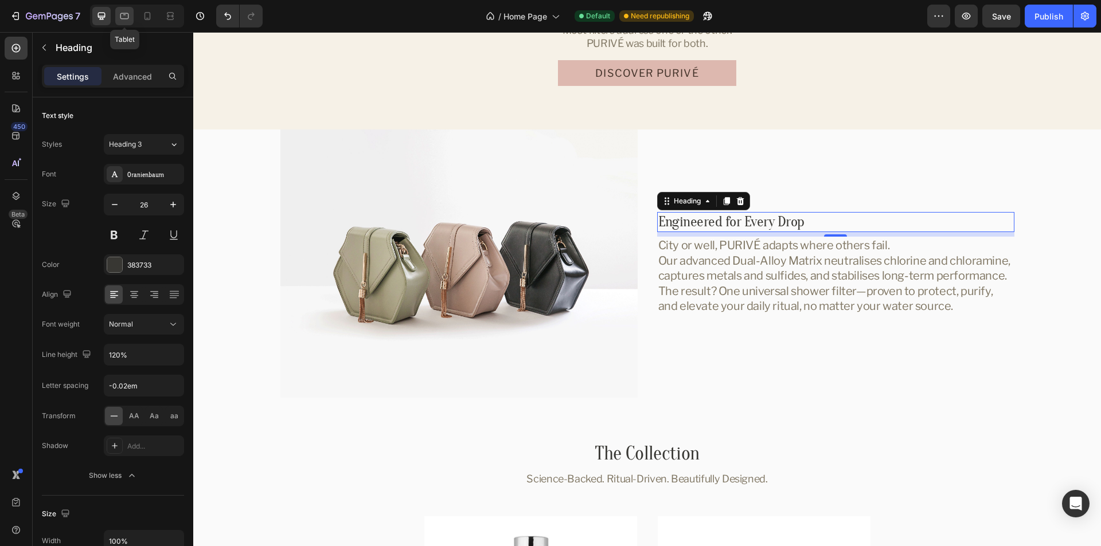
click at [127, 17] on icon at bounding box center [124, 15] width 11 height 11
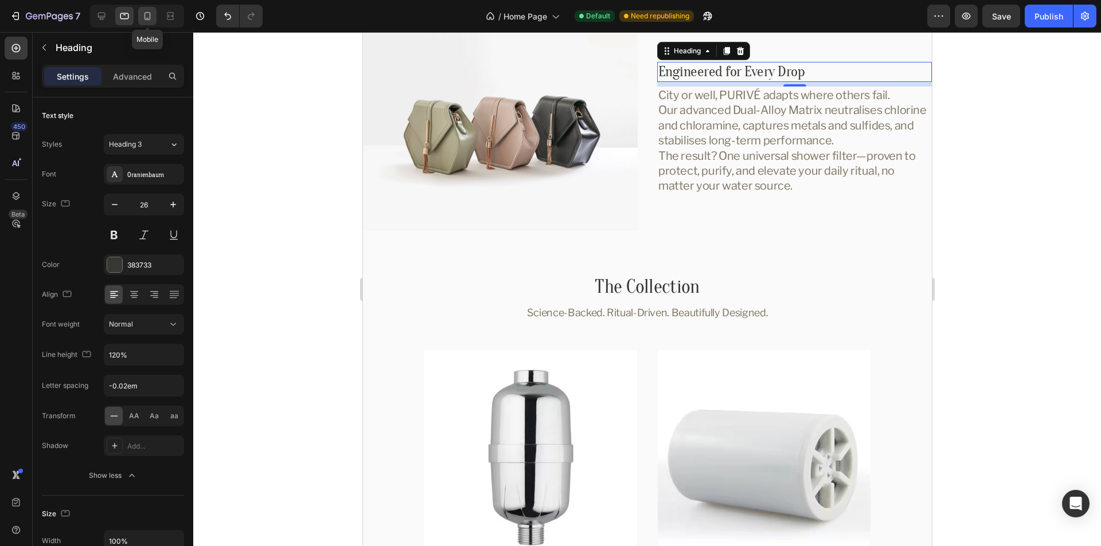
click at [146, 15] on icon at bounding box center [147, 15] width 11 height 11
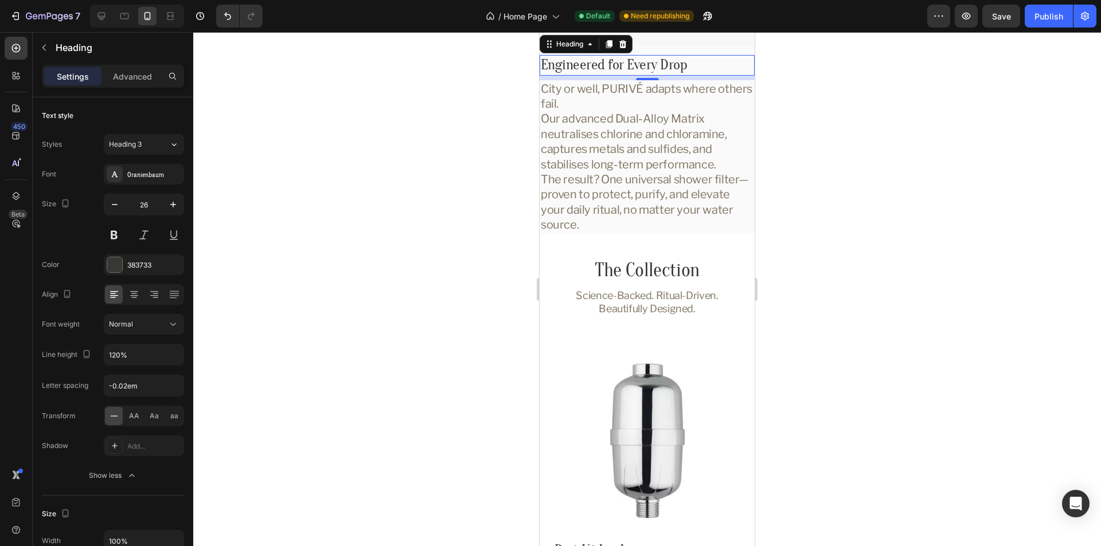
scroll to position [2214, 0]
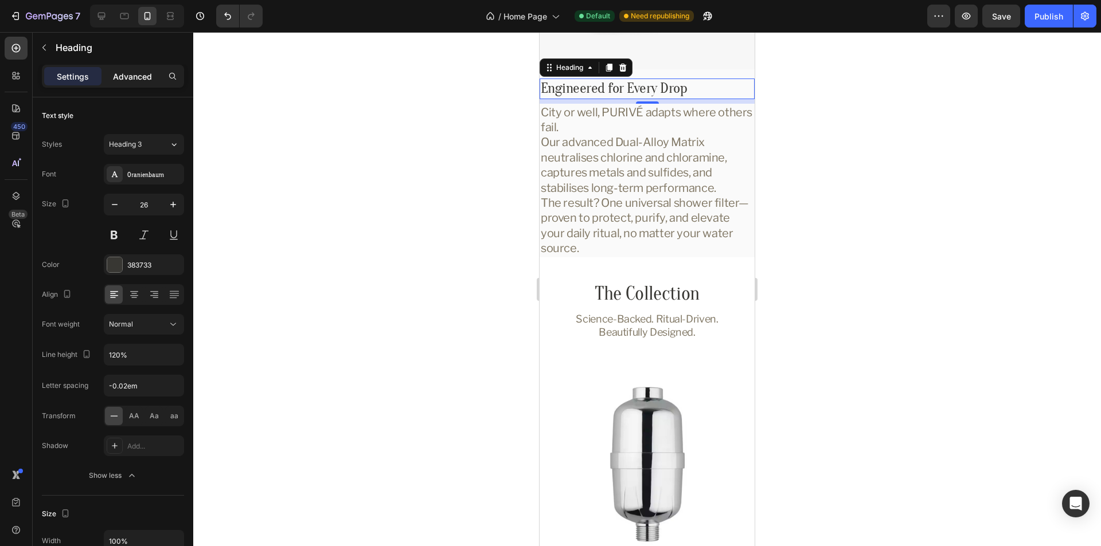
click at [137, 82] on div "Advanced" at bounding box center [132, 76] width 57 height 18
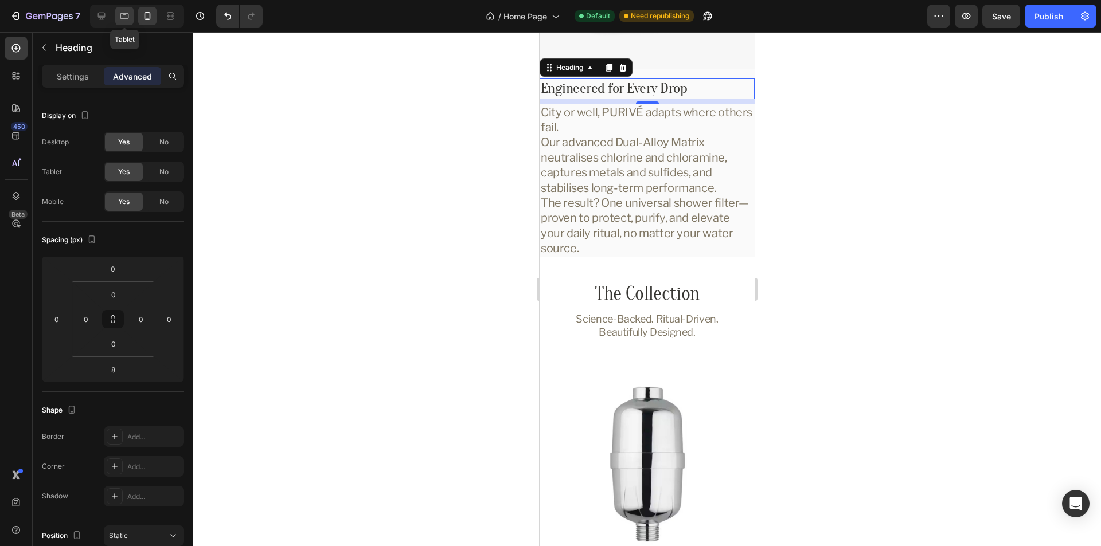
click at [124, 18] on icon at bounding box center [124, 15] width 11 height 11
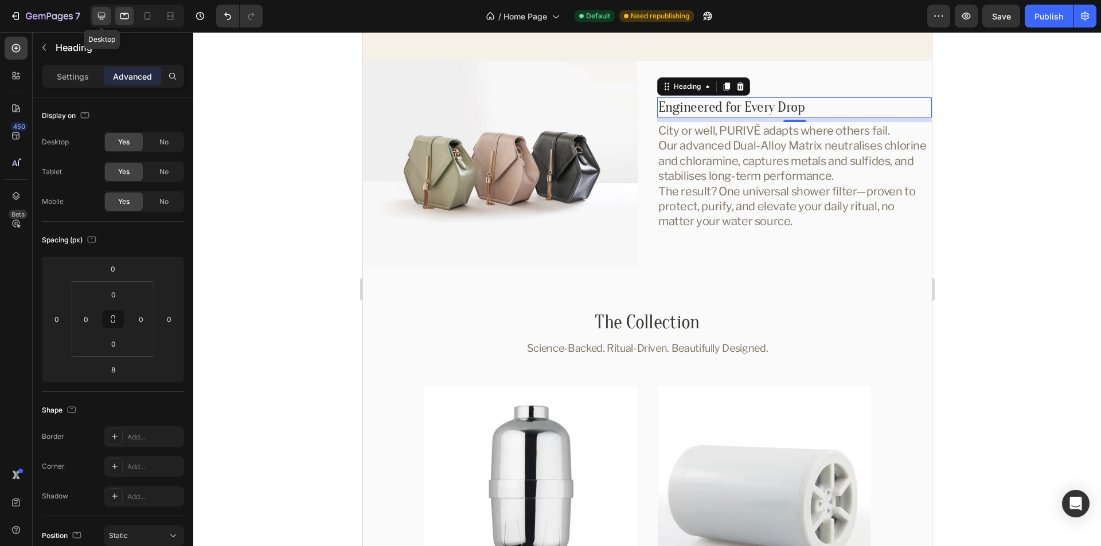
click at [101, 20] on icon at bounding box center [101, 15] width 11 height 11
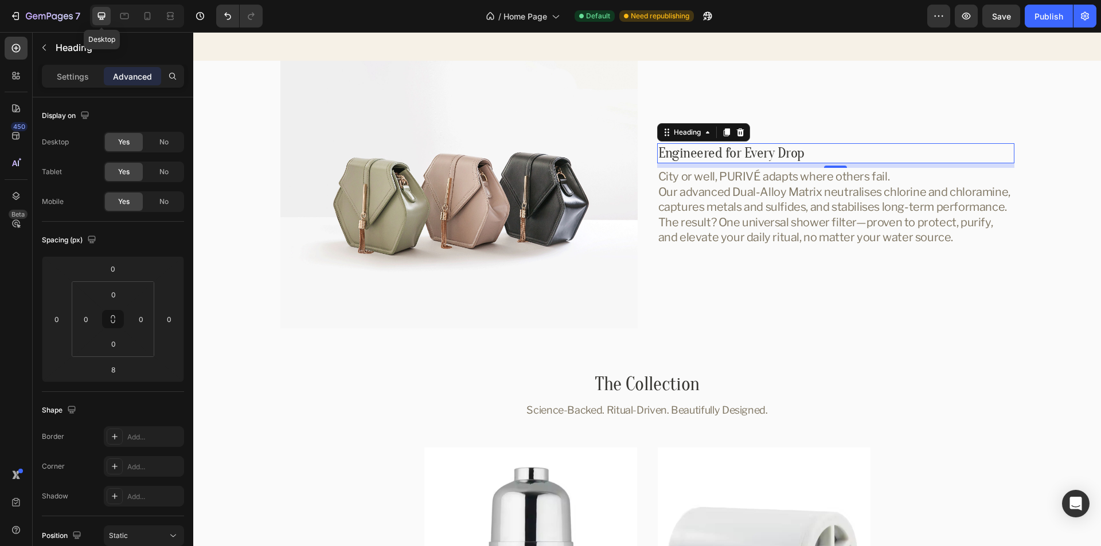
scroll to position [2273, 0]
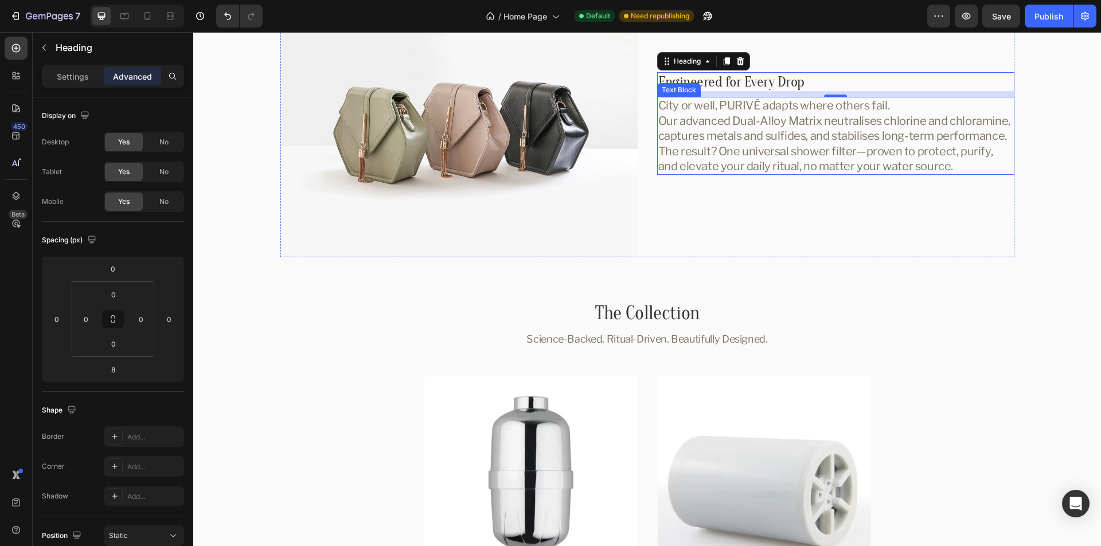
click at [882, 139] on p "Our advanced Dual-Alloy Matrix neutralises chlorine and chloramine, captures me…" at bounding box center [835, 129] width 355 height 30
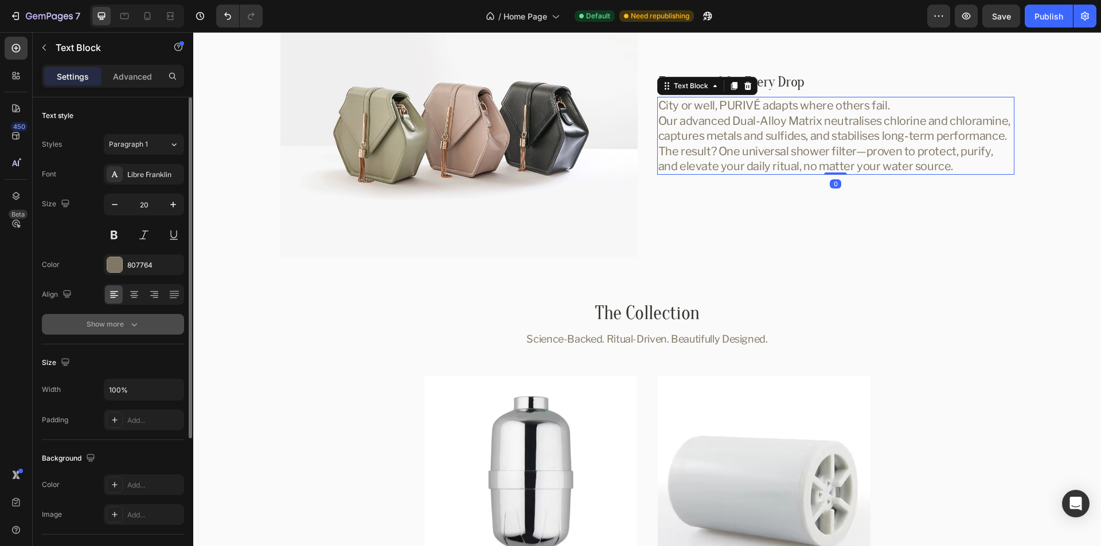
click at [76, 324] on button "Show more" at bounding box center [113, 324] width 142 height 21
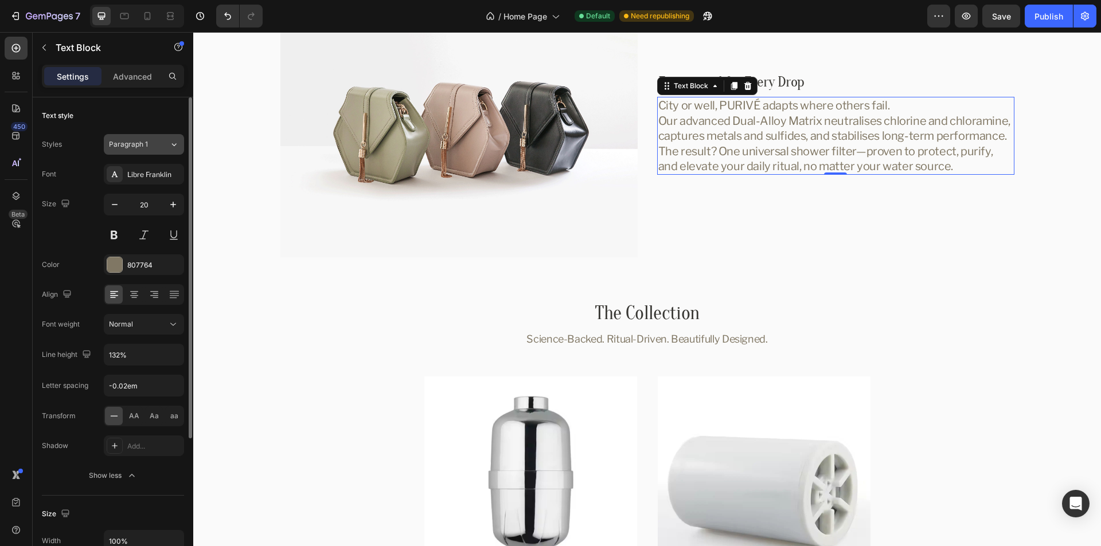
click at [162, 146] on div "Paragraph 1" at bounding box center [139, 144] width 60 height 10
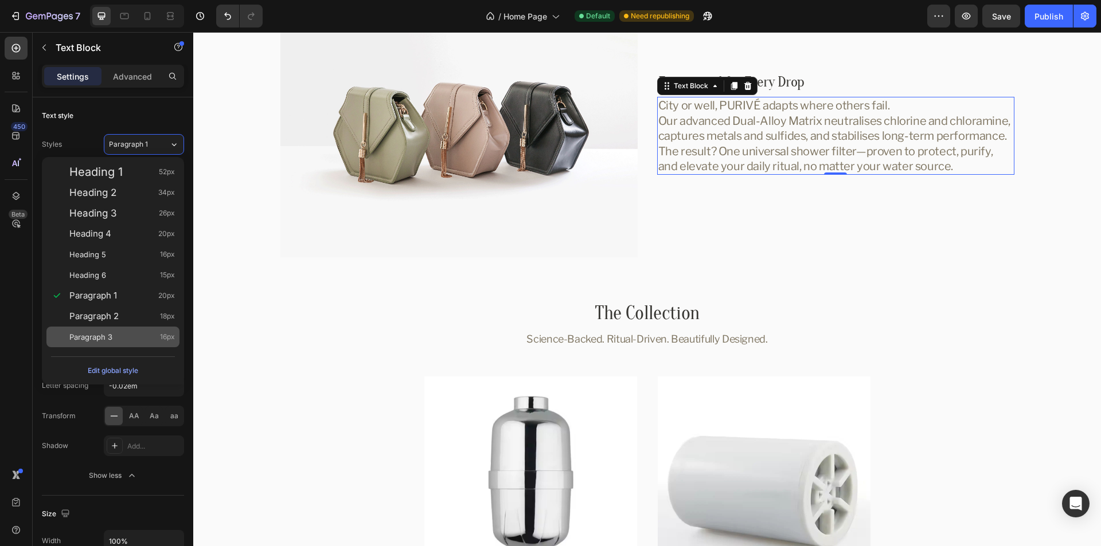
click at [104, 331] on span "Paragraph 3" at bounding box center [90, 336] width 43 height 11
type input "16"
type input "134%"
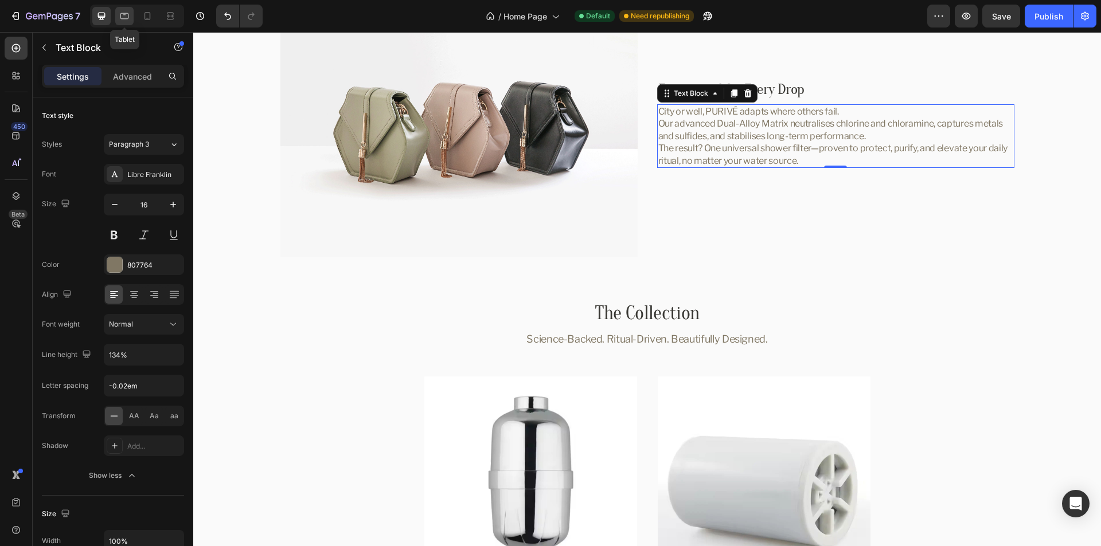
click at [128, 18] on icon at bounding box center [124, 16] width 9 height 6
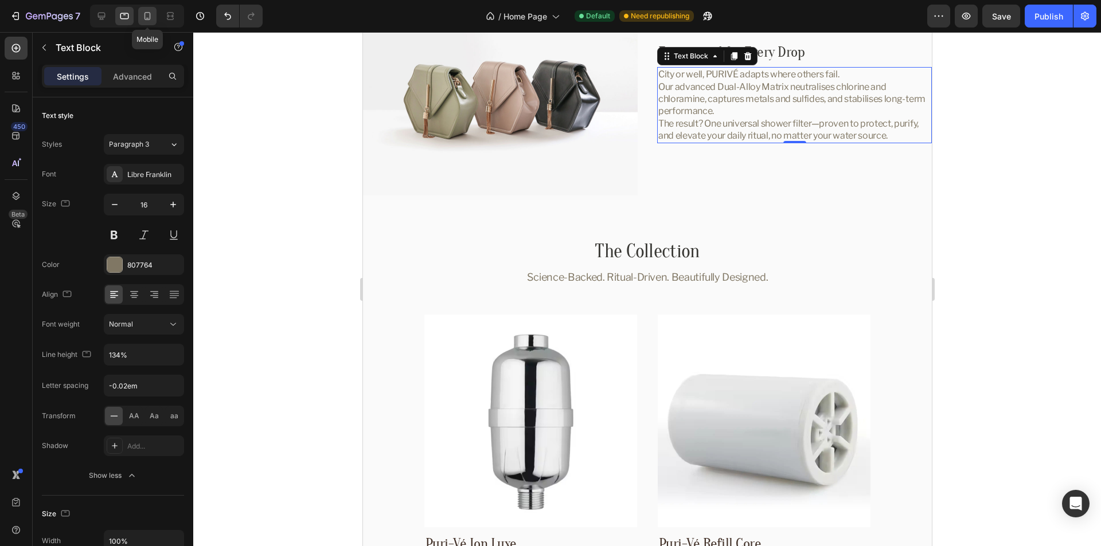
click at [148, 16] on icon at bounding box center [147, 15] width 11 height 11
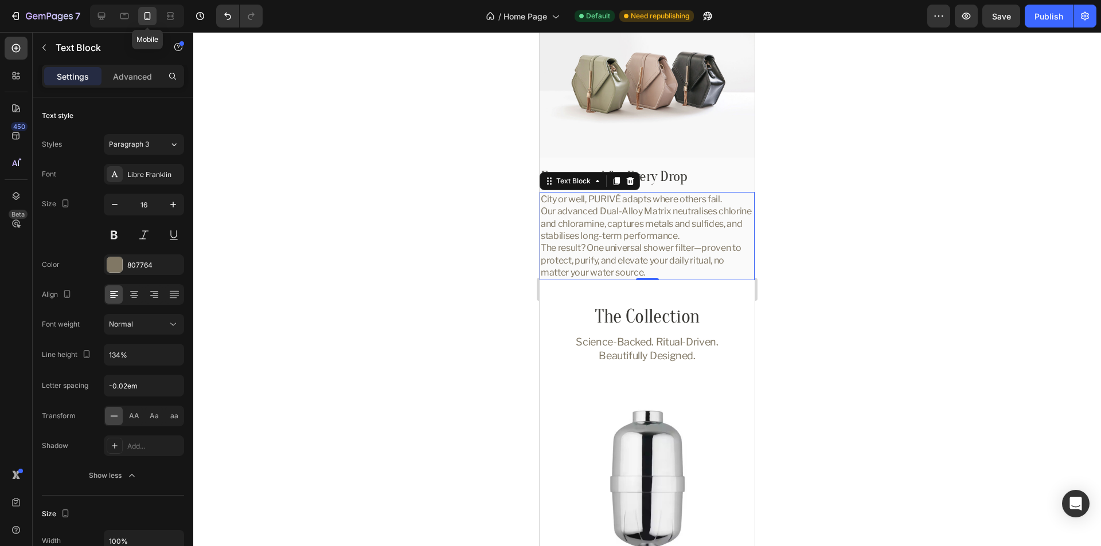
scroll to position [2263, 0]
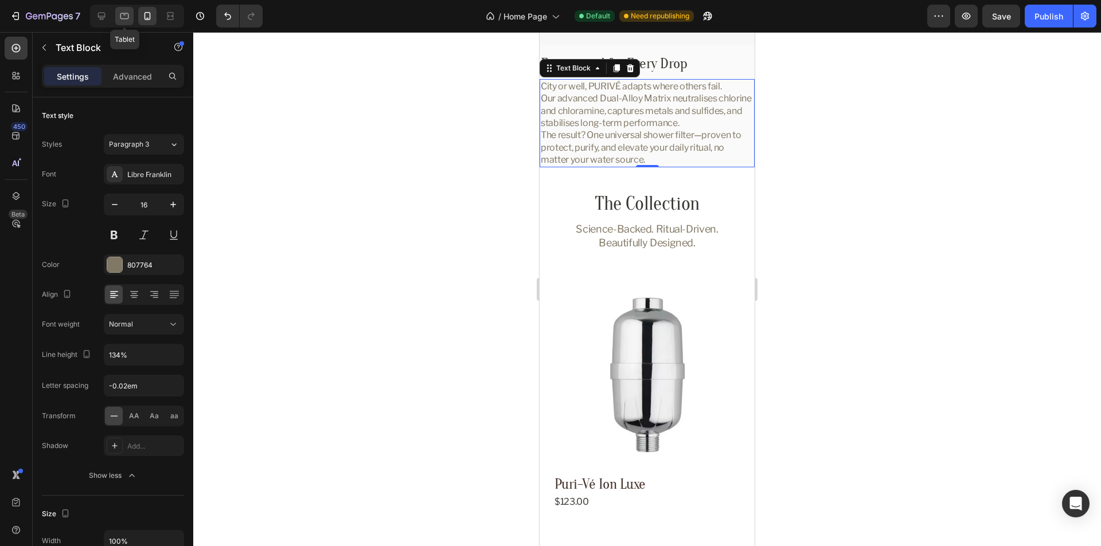
click at [118, 15] on div at bounding box center [124, 16] width 18 height 18
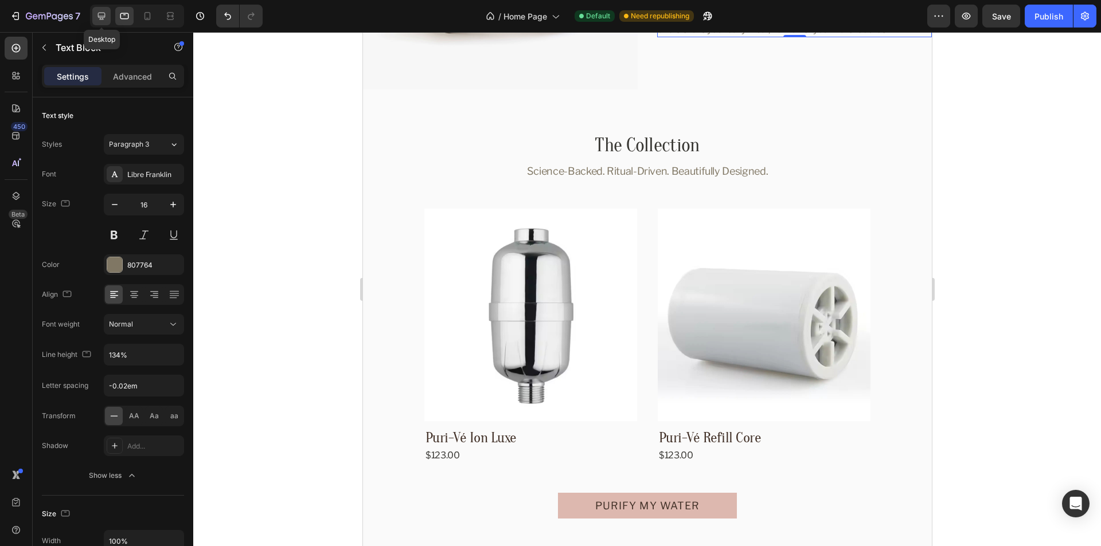
click at [97, 15] on icon at bounding box center [101, 15] width 11 height 11
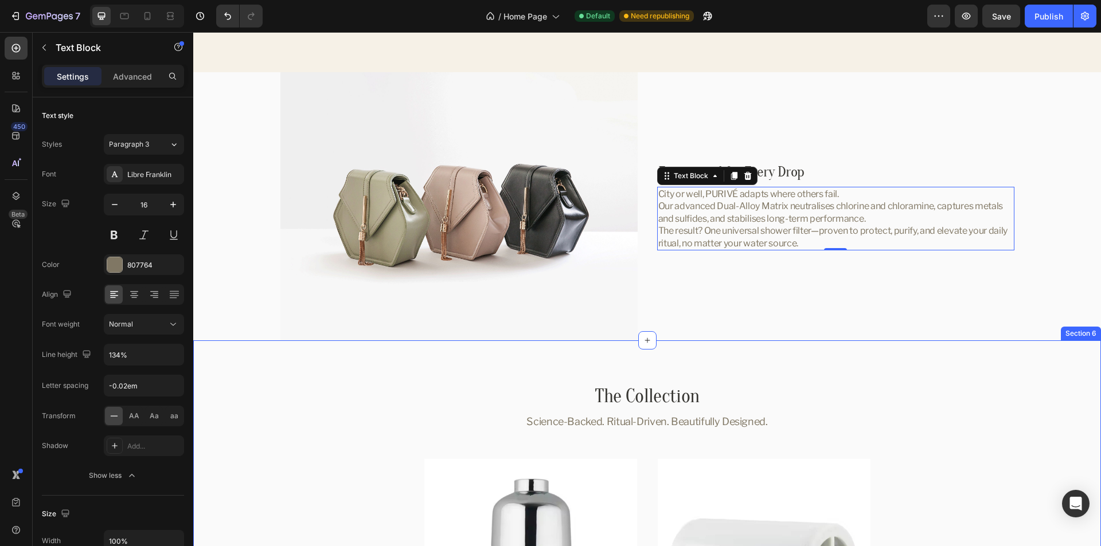
scroll to position [2134, 0]
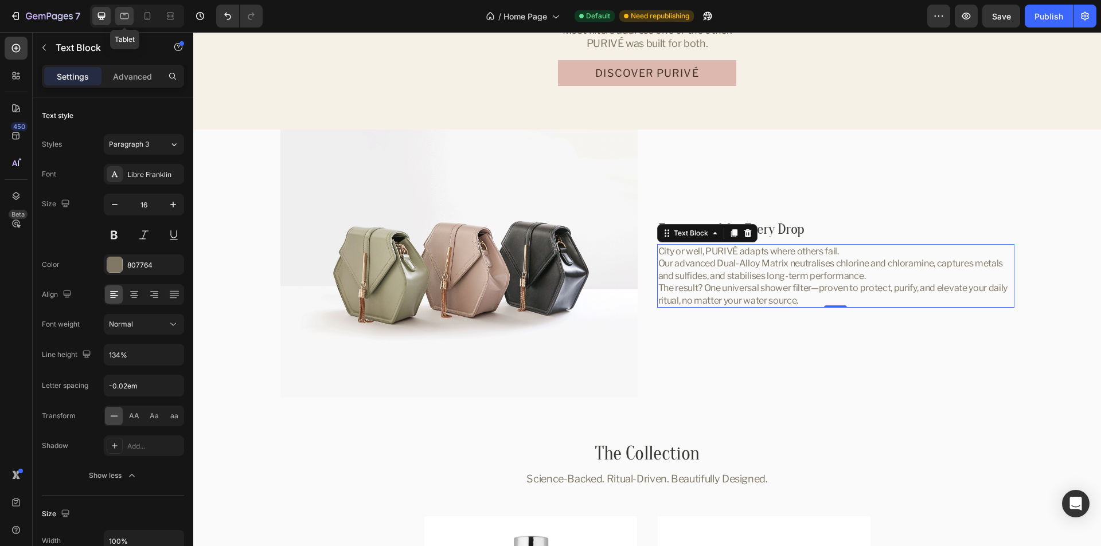
click at [123, 19] on icon at bounding box center [124, 16] width 9 height 6
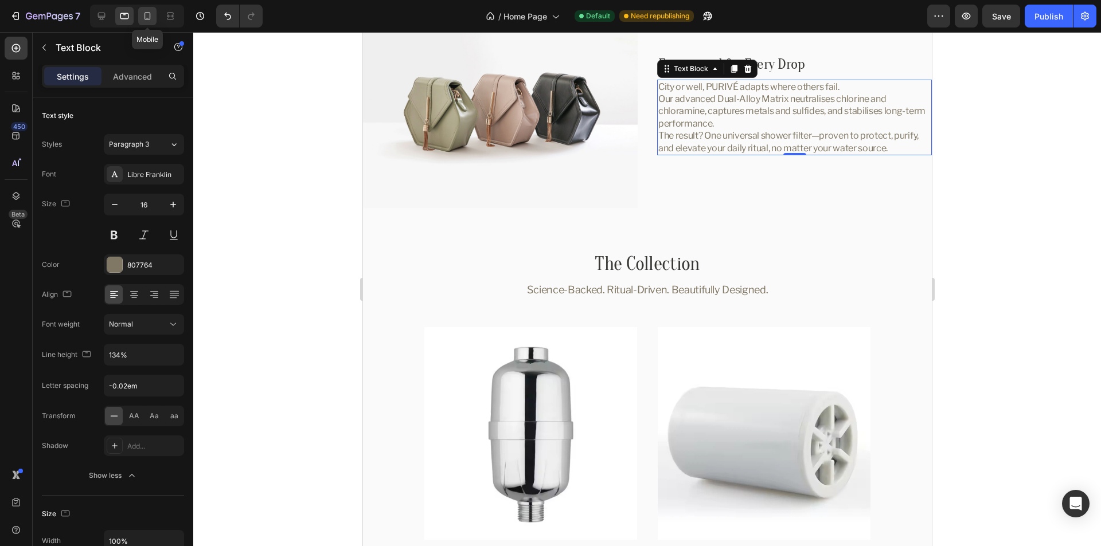
scroll to position [2279, 0]
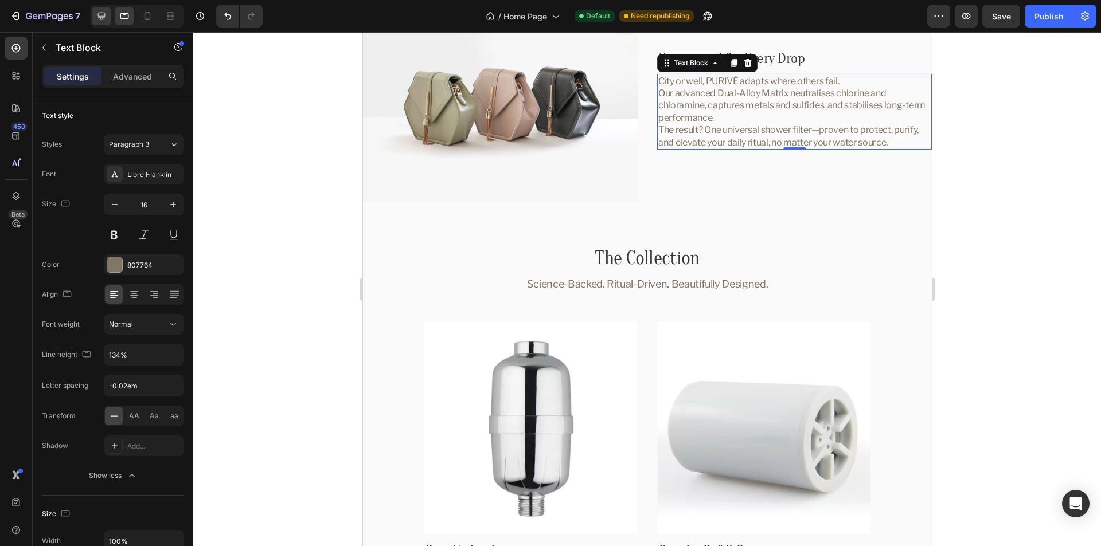
click at [106, 21] on icon at bounding box center [101, 15] width 11 height 11
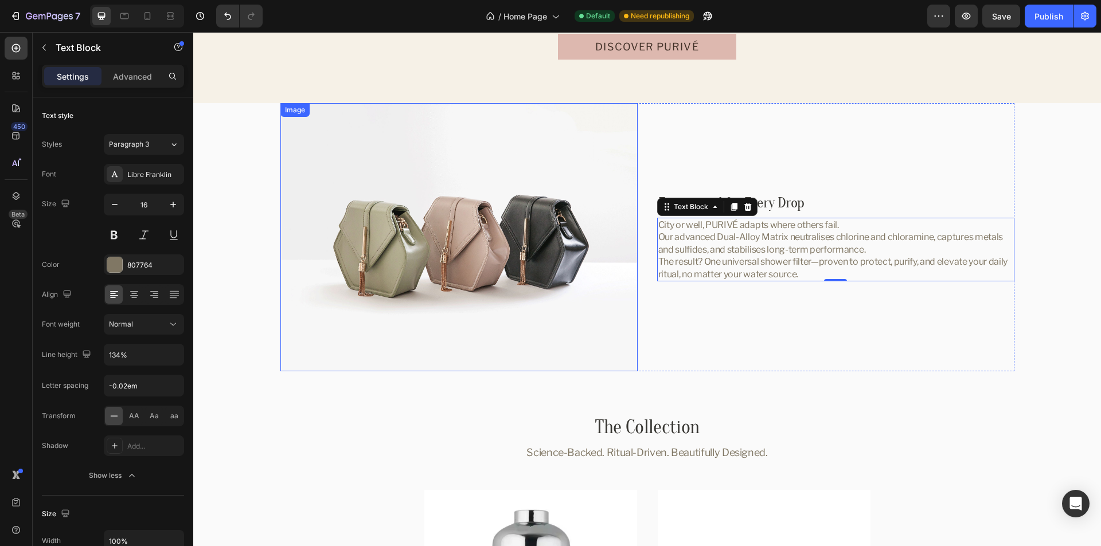
scroll to position [2146, 0]
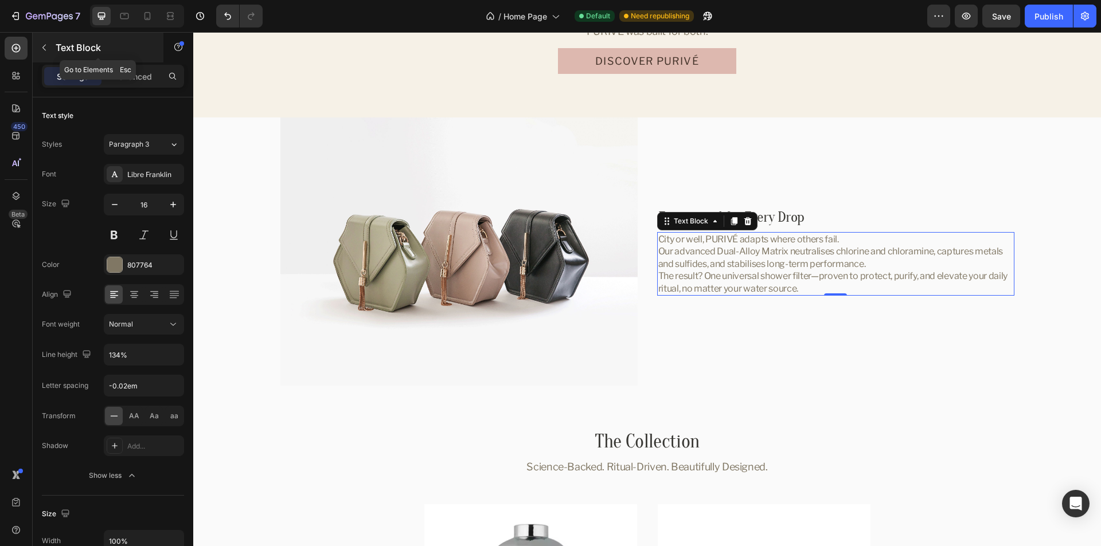
click at [39, 46] on button "button" at bounding box center [44, 47] width 18 height 18
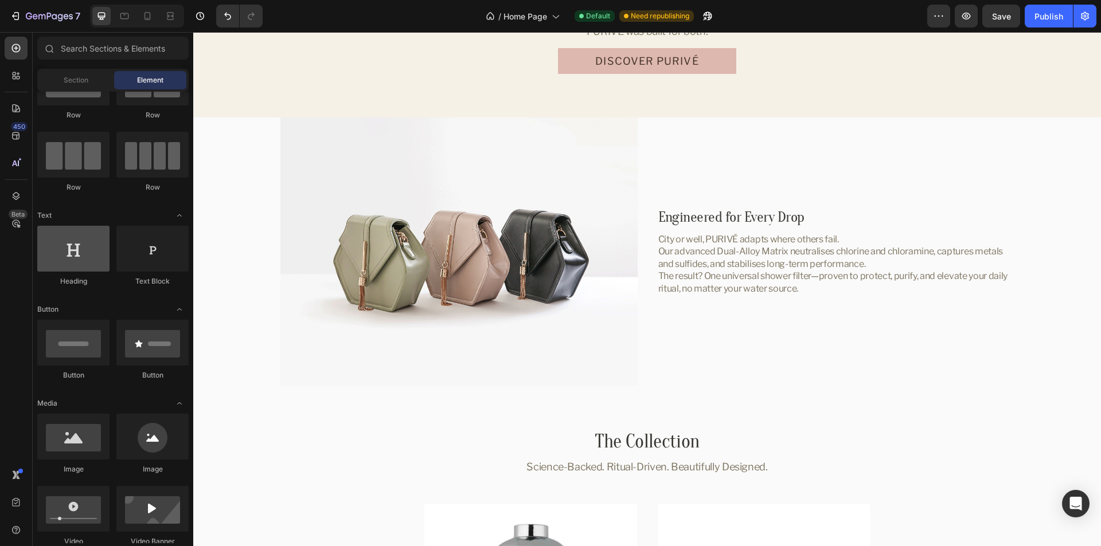
scroll to position [0, 0]
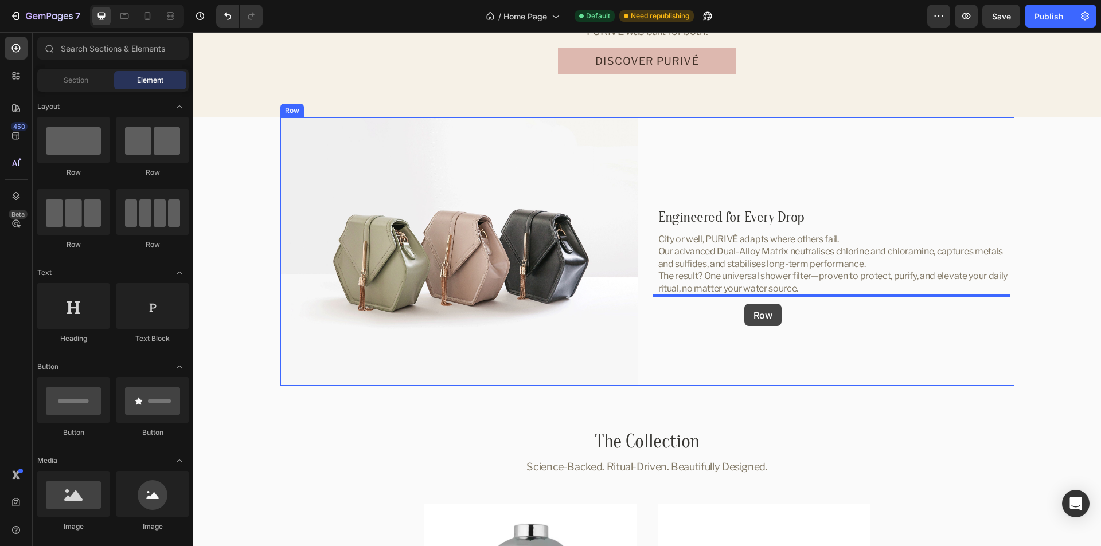
drag, startPoint x: 362, startPoint y: 188, endPoint x: 744, endPoint y: 304, distance: 399.6
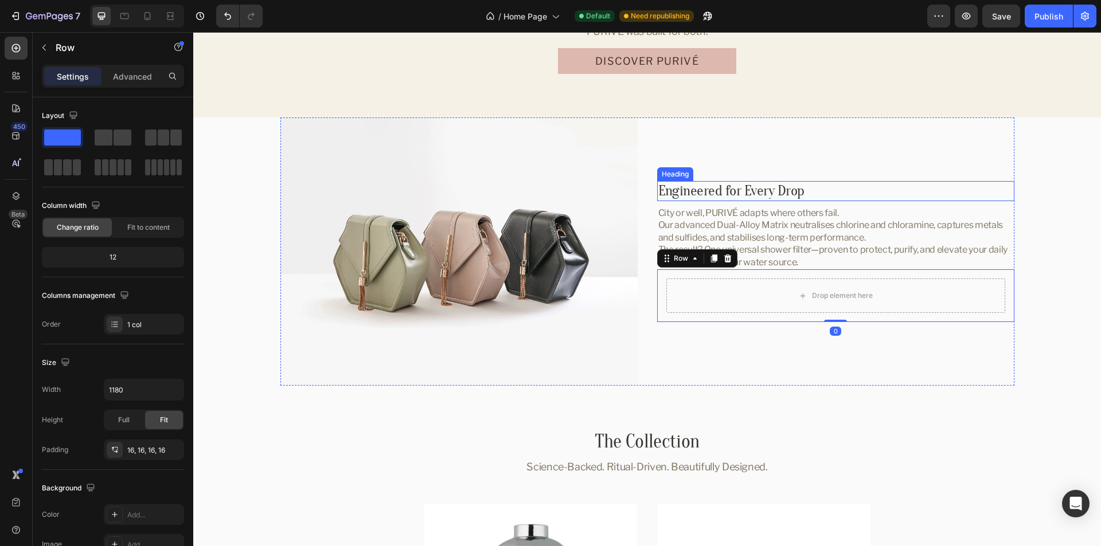
click at [845, 193] on p "⁠⁠⁠⁠⁠⁠⁠ Engineered for Every Drop" at bounding box center [835, 191] width 355 height 18
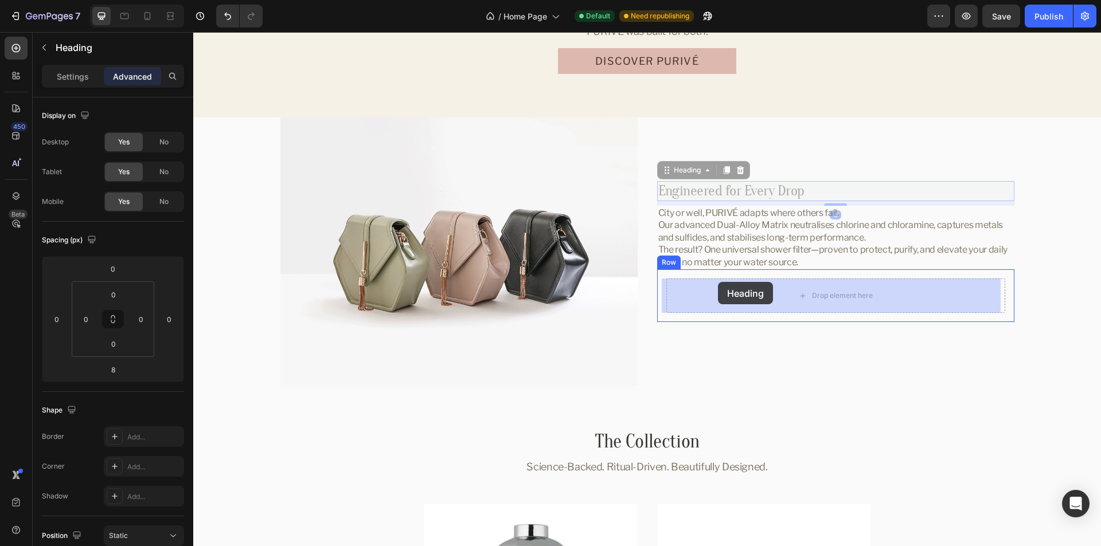
drag, startPoint x: 687, startPoint y: 174, endPoint x: 718, endPoint y: 282, distance: 112.5
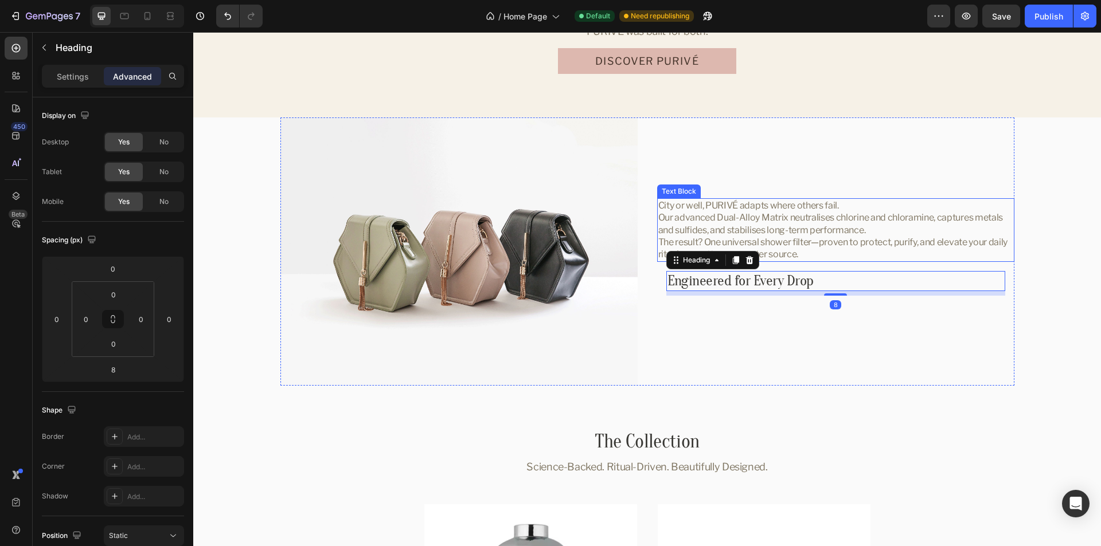
click at [816, 220] on p "Our advanced Dual-Alloy Matrix neutralises chlorine and chloramine, captures me…" at bounding box center [835, 224] width 355 height 25
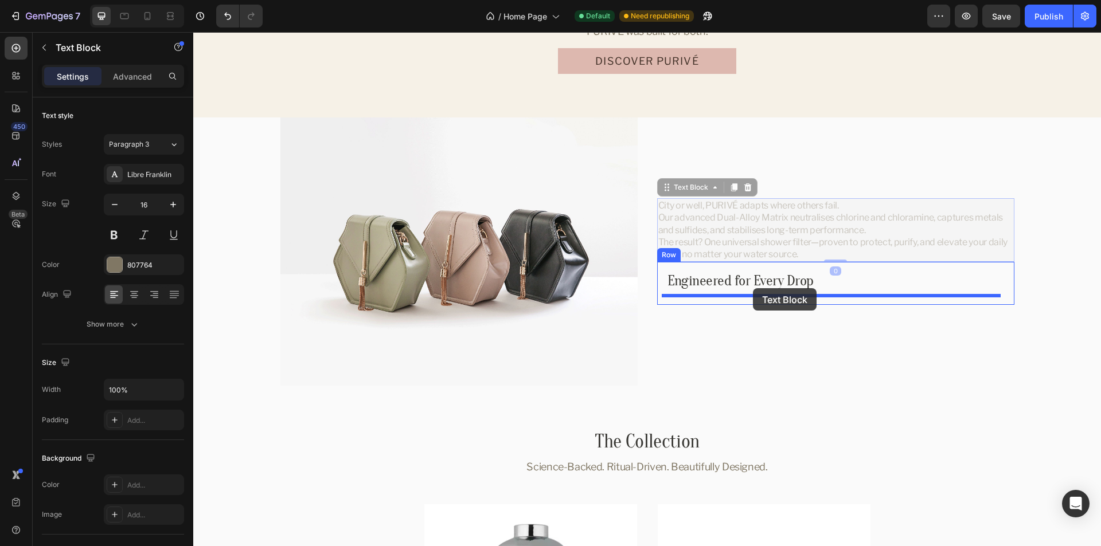
drag, startPoint x: 687, startPoint y: 185, endPoint x: 753, endPoint y: 288, distance: 122.2
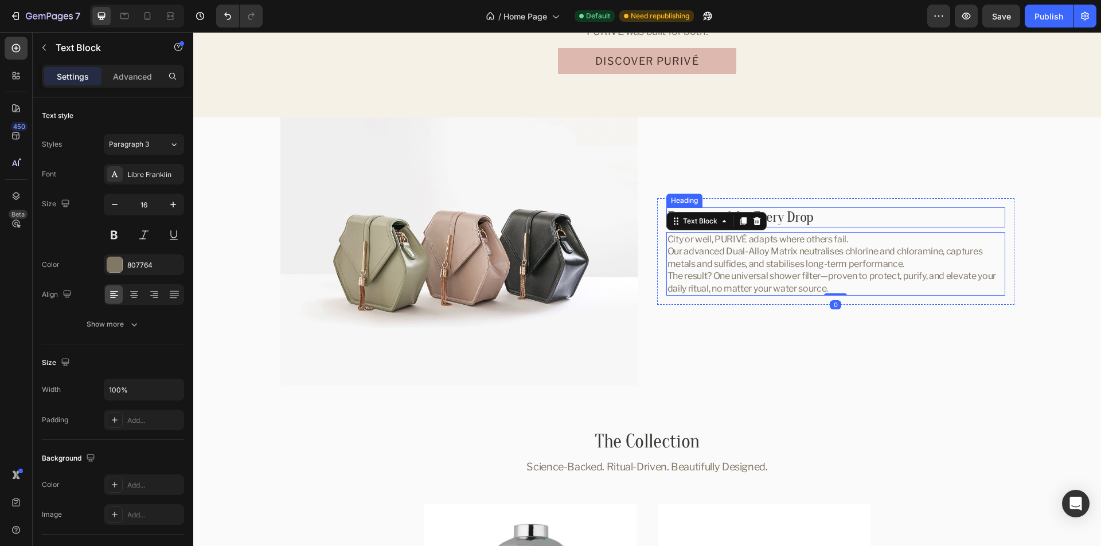
click at [832, 219] on h2 "Engineered for Every Drop" at bounding box center [835, 218] width 339 height 20
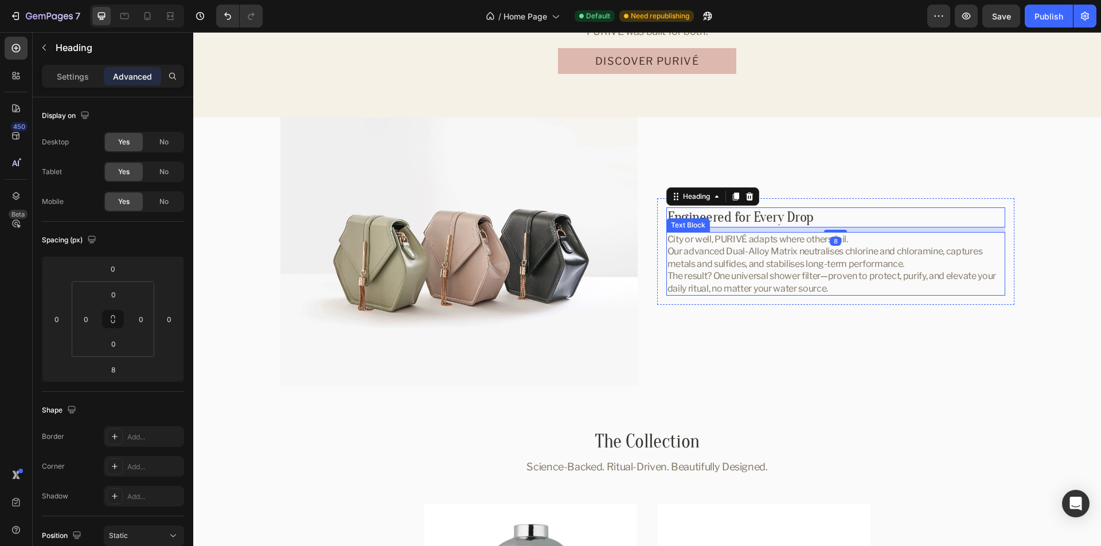
click at [838, 251] on p "Our advanced Dual-Alloy Matrix neutralises chlorine and chloramine, captures me…" at bounding box center [835, 257] width 337 height 25
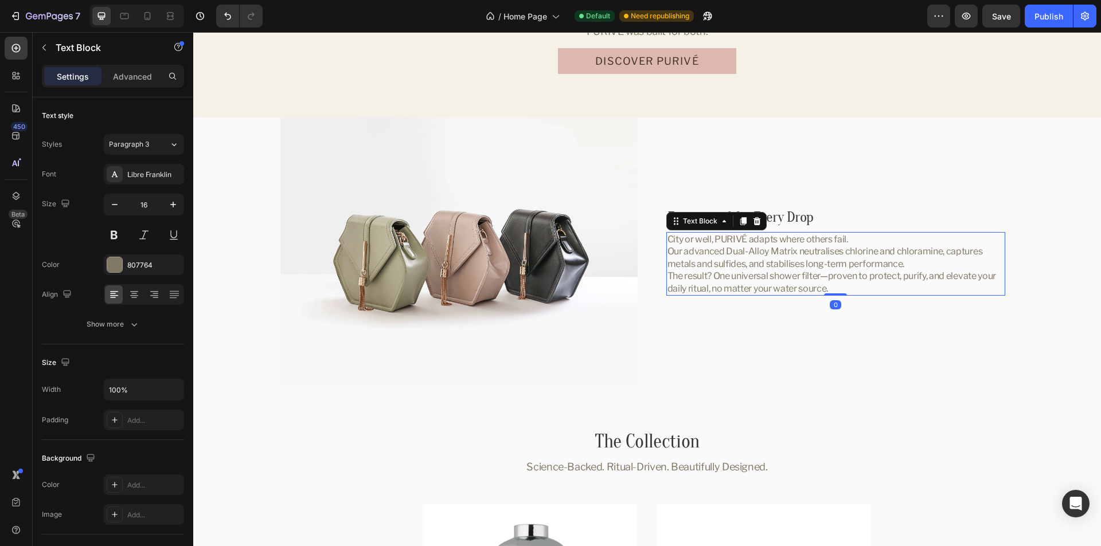
click at [841, 251] on p "Our advanced Dual-Alloy Matrix neutralises chlorine and chloramine, captures me…" at bounding box center [835, 257] width 337 height 25
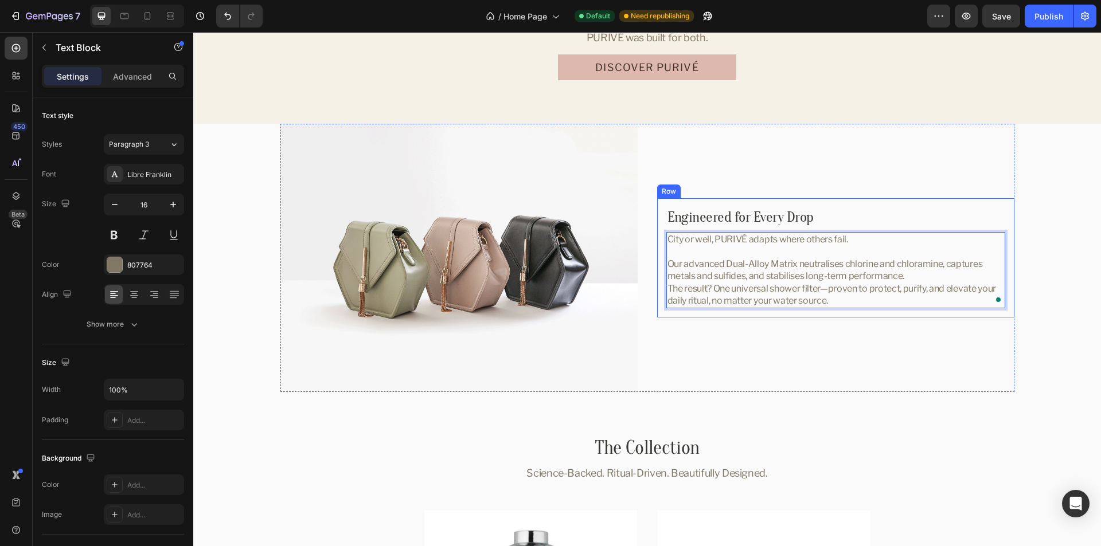
scroll to position [2133, 0]
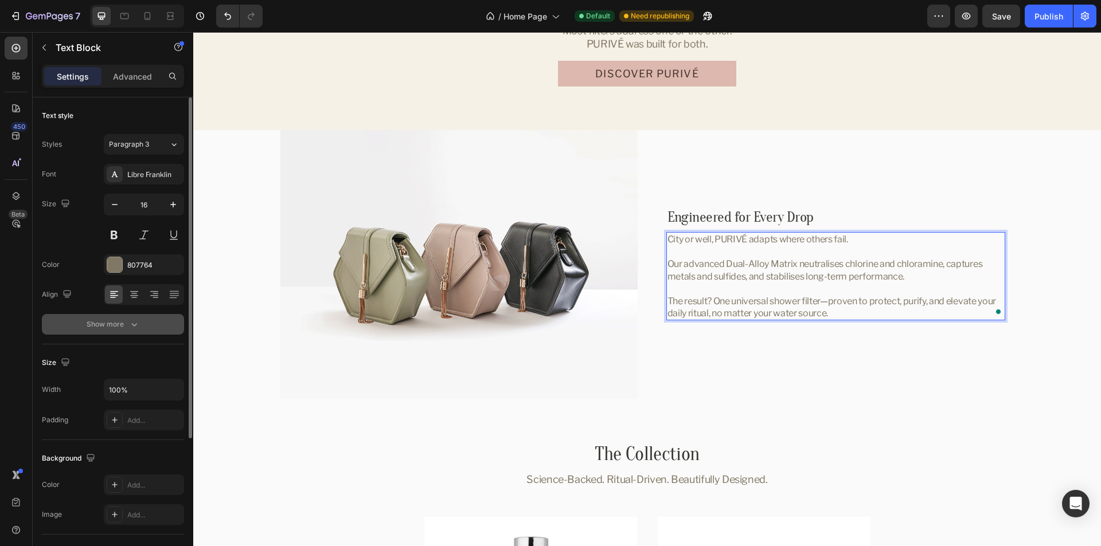
click at [107, 326] on div "Show more" at bounding box center [113, 324] width 53 height 11
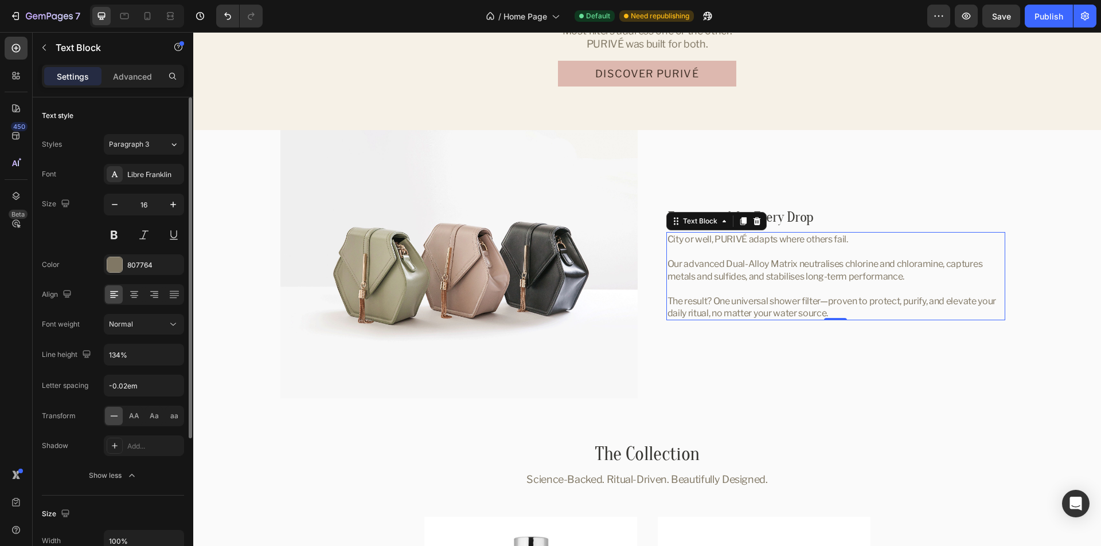
click at [72, 236] on div "Size 16" at bounding box center [113, 220] width 142 height 52
click at [920, 217] on h2 "Engineered for Every Drop" at bounding box center [835, 218] width 339 height 20
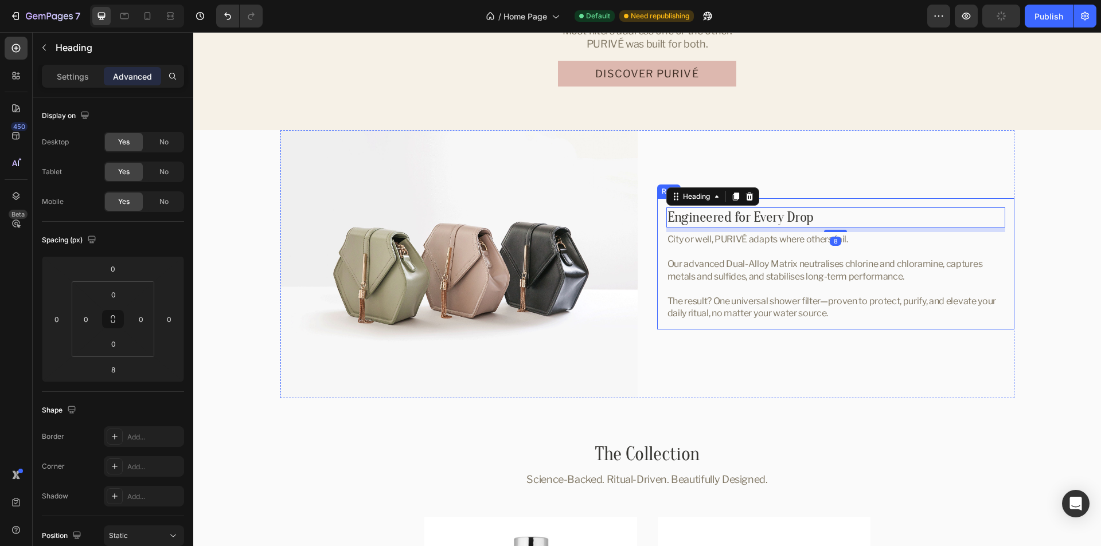
click at [925, 201] on div "Engineered for Every Drop Heading 8 City or well, PURIVÉ adapts where others fa…" at bounding box center [835, 263] width 357 height 131
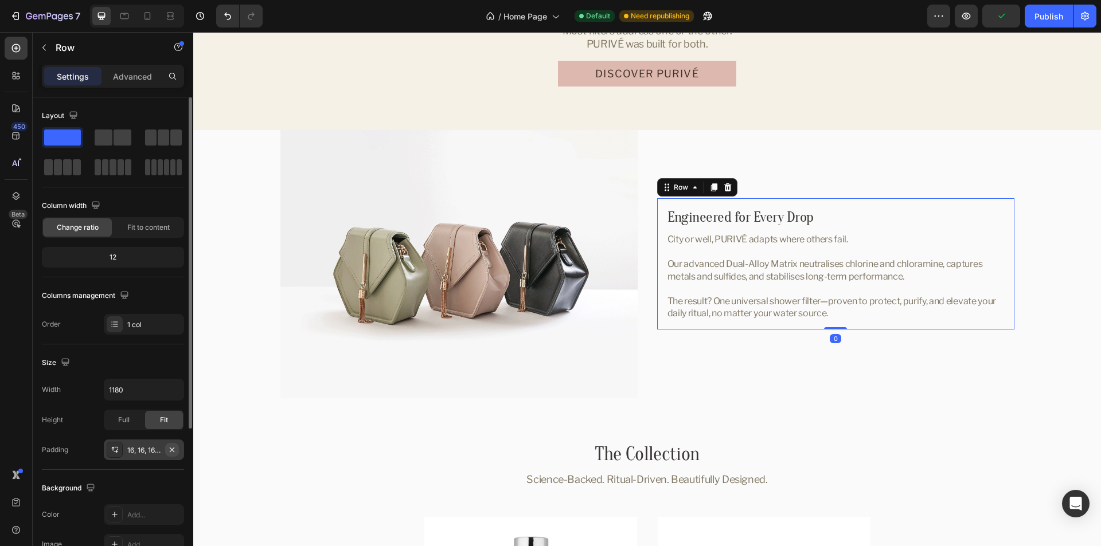
click at [174, 451] on icon "button" at bounding box center [171, 450] width 9 height 9
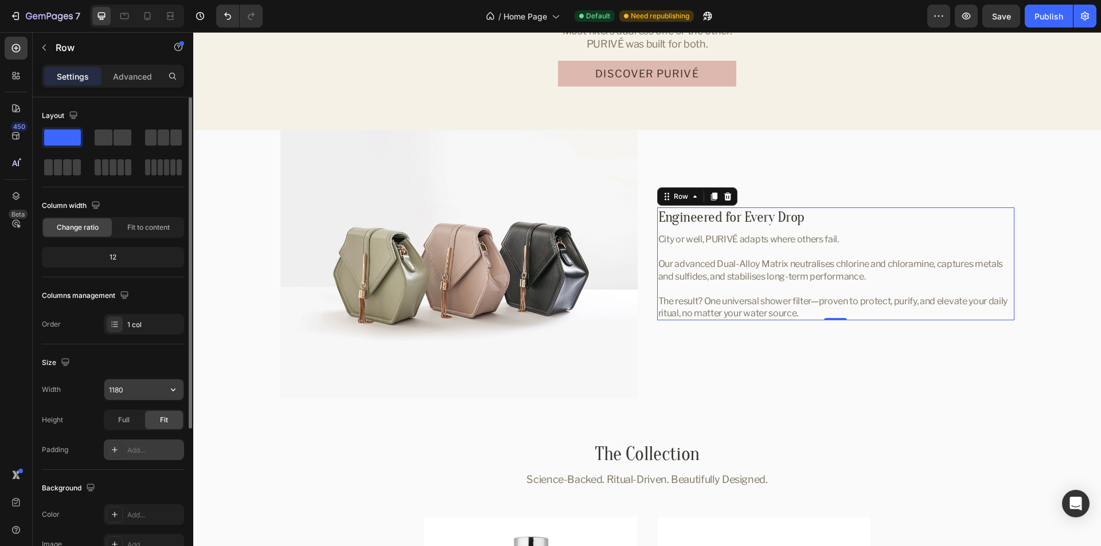
click at [137, 393] on input "1180" at bounding box center [143, 390] width 79 height 21
paste input "483"
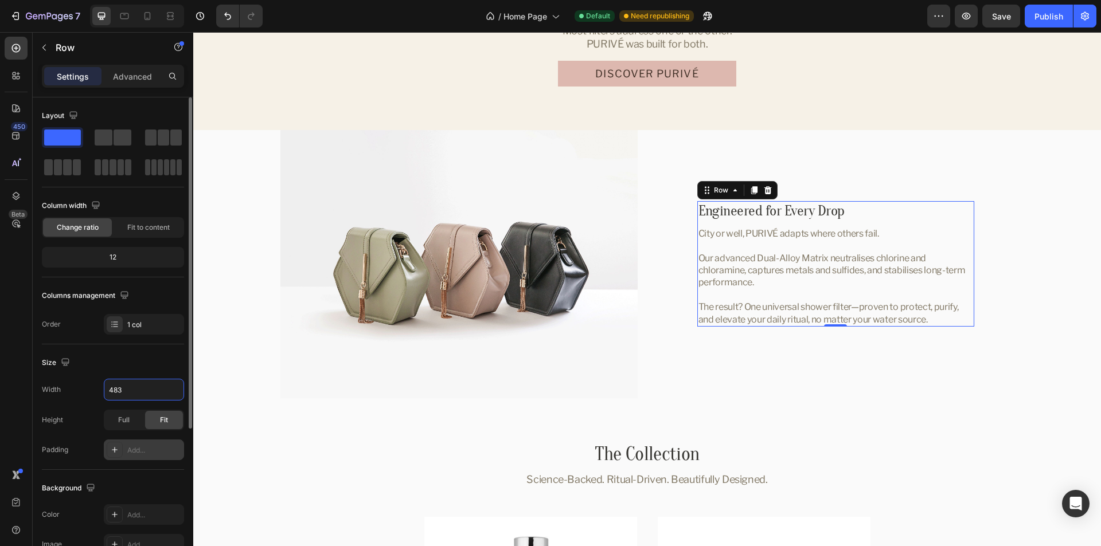
click at [140, 363] on div "Size" at bounding box center [113, 363] width 142 height 18
click at [132, 387] on input "483" at bounding box center [143, 390] width 79 height 21
paste input "507"
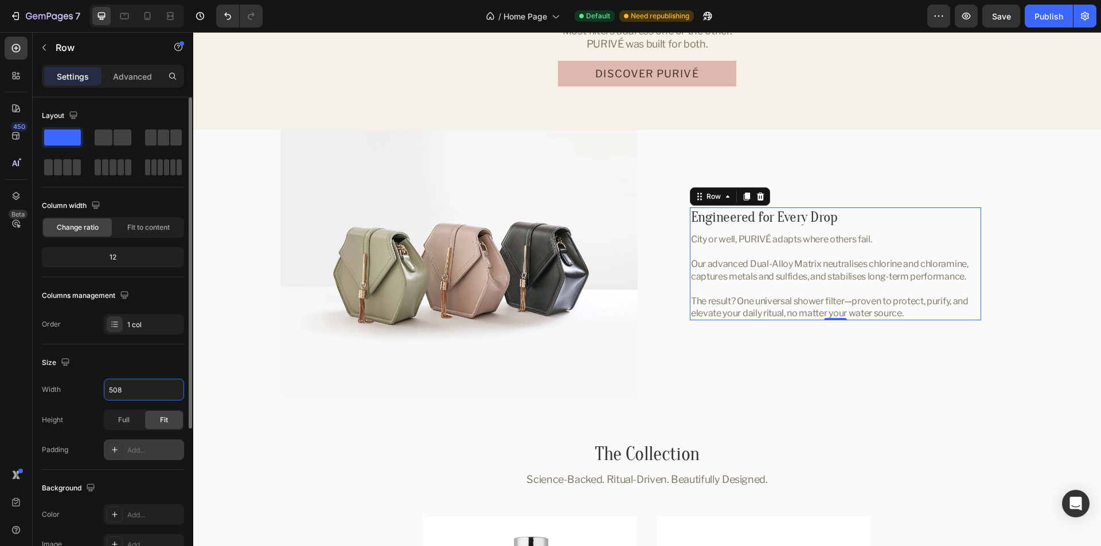
type input "508"
click at [137, 370] on div "Size" at bounding box center [113, 363] width 142 height 18
click at [135, 69] on div "Advanced" at bounding box center [132, 76] width 57 height 18
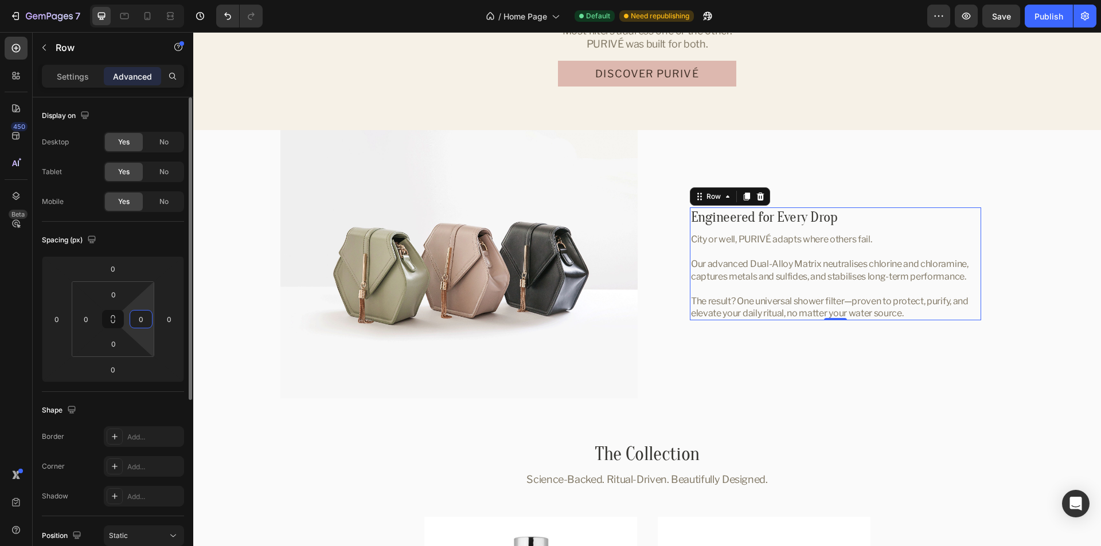
click at [139, 319] on input "0" at bounding box center [140, 319] width 17 height 17
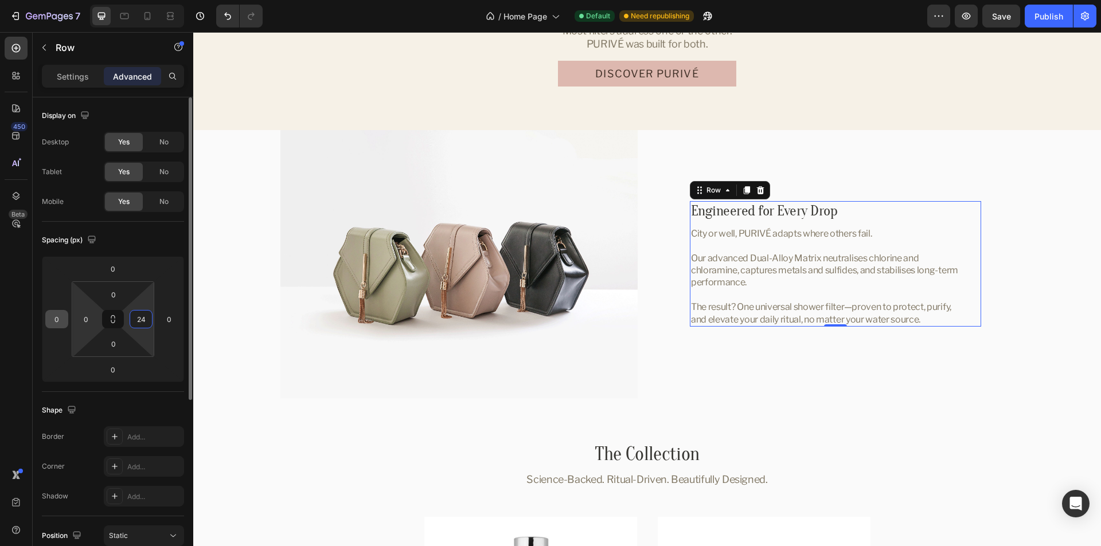
type input "24"
click at [50, 317] on input "0" at bounding box center [56, 319] width 17 height 17
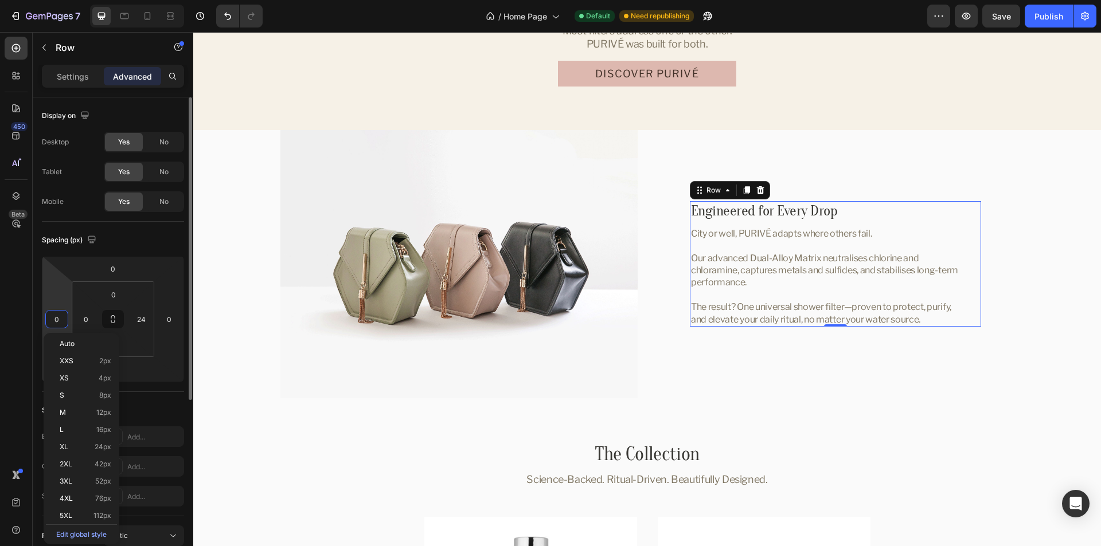
type input "-1"
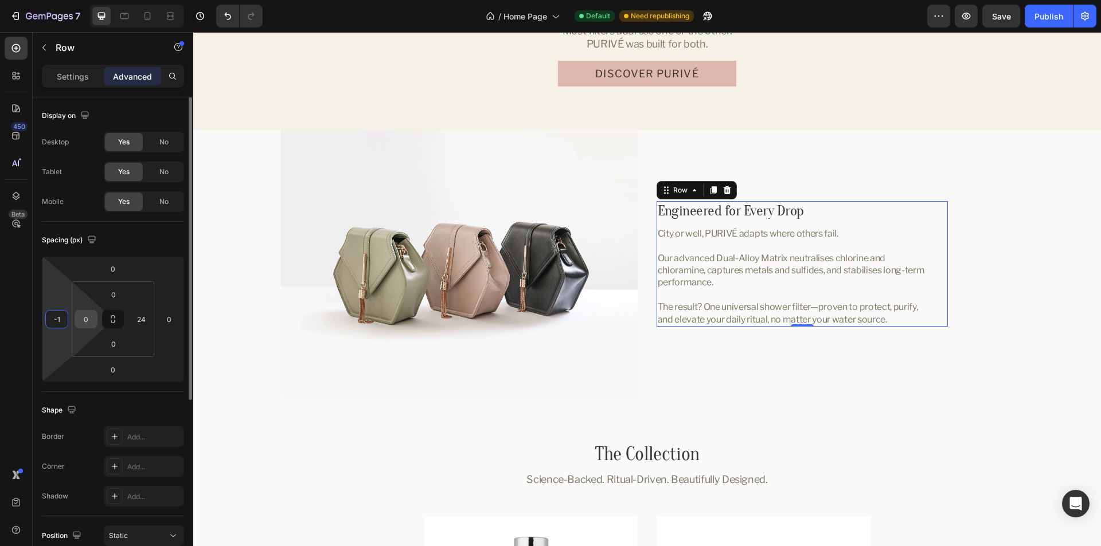
click at [89, 317] on input "0" at bounding box center [85, 319] width 17 height 17
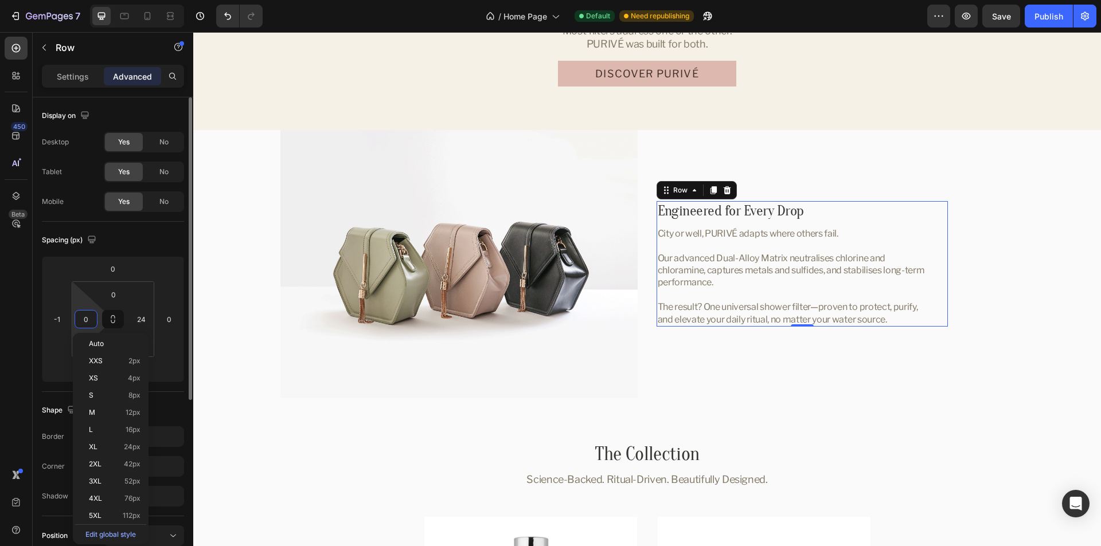
type input "1"
click at [159, 240] on div "Spacing (px)" at bounding box center [113, 240] width 142 height 18
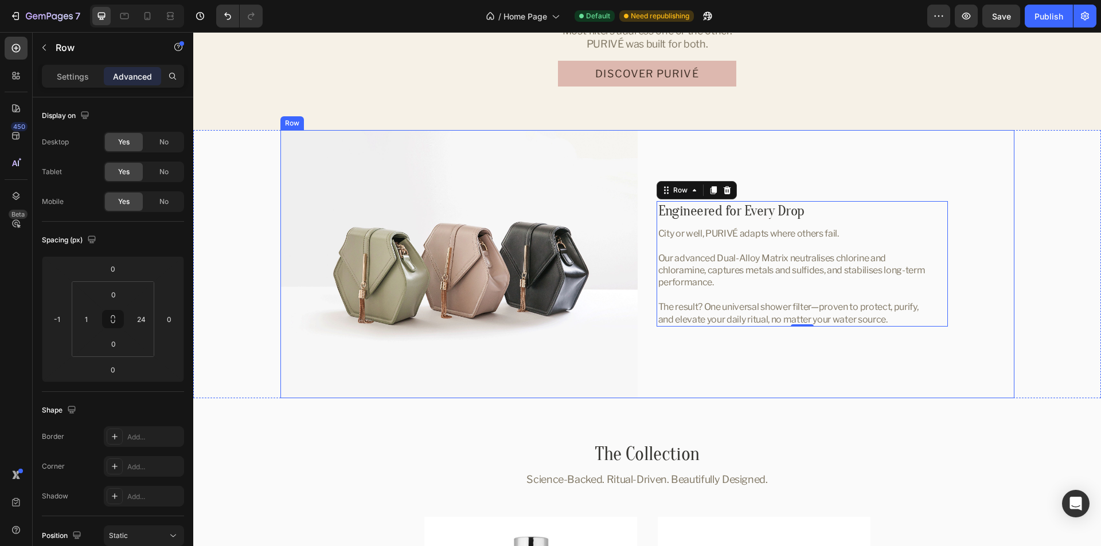
click at [646, 314] on div "Image Engineered for Every Drop Heading City or well, PURIVÉ adapts where other…" at bounding box center [647, 264] width 734 height 268
click at [129, 14] on icon at bounding box center [124, 15] width 11 height 11
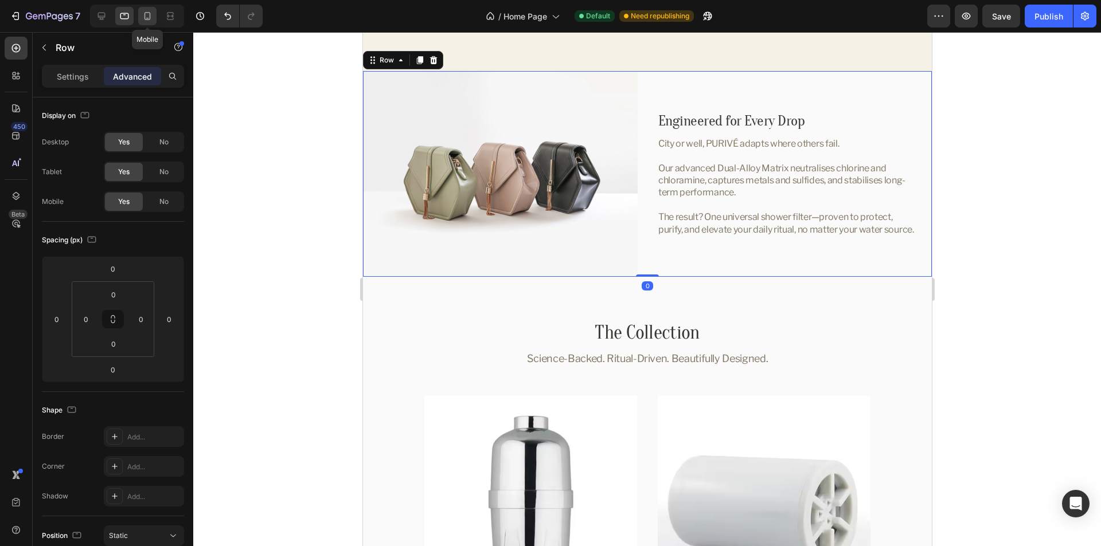
scroll to position [2203, 0]
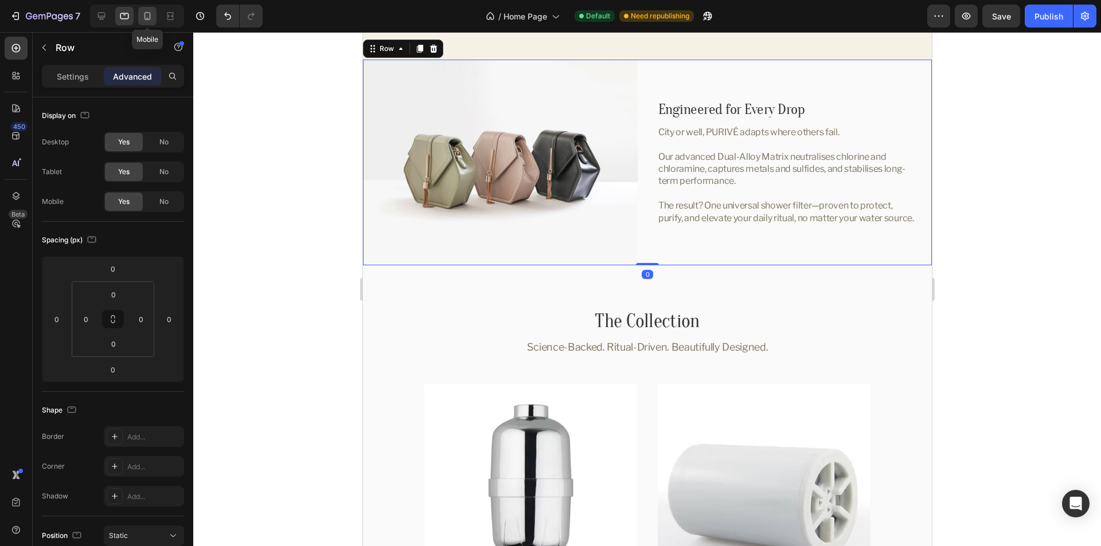
click at [147, 19] on icon at bounding box center [147, 15] width 11 height 11
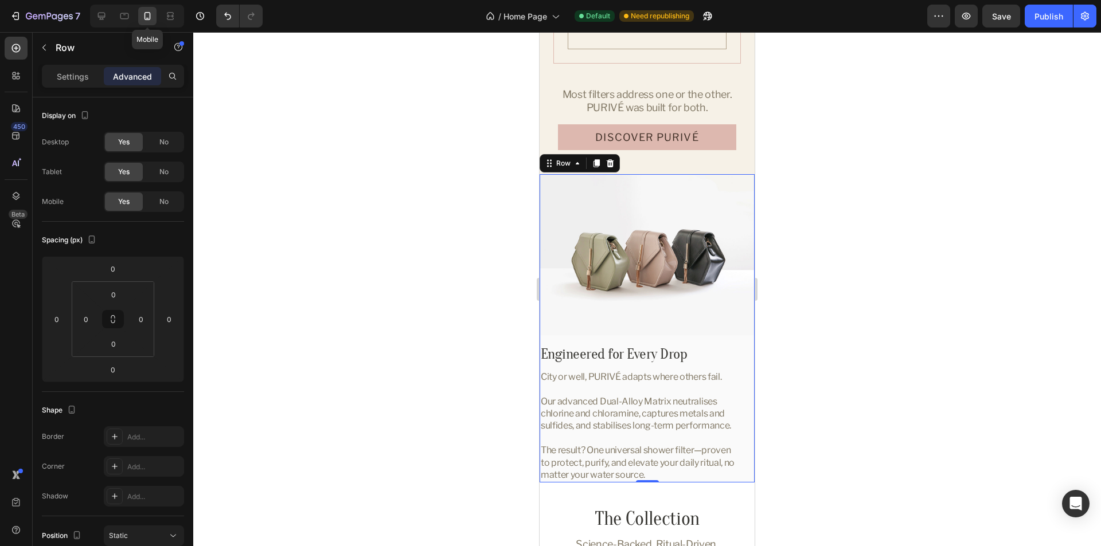
scroll to position [2050, 0]
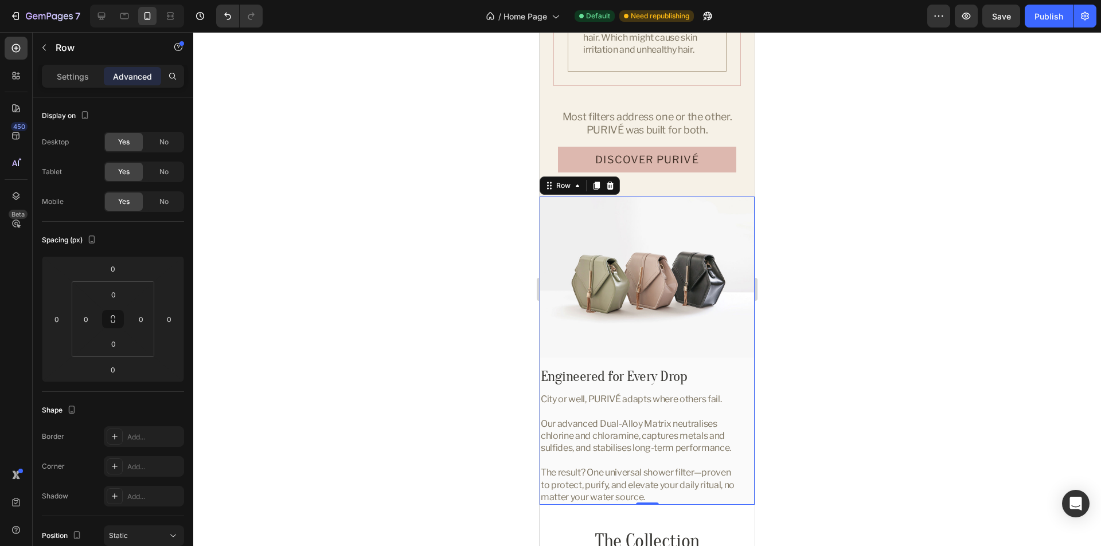
click at [708, 354] on div "Image Engineered for Every Drop Heading City or well, PURIVÉ adapts where other…" at bounding box center [647, 351] width 215 height 308
click at [74, 81] on p "Settings" at bounding box center [73, 77] width 32 height 12
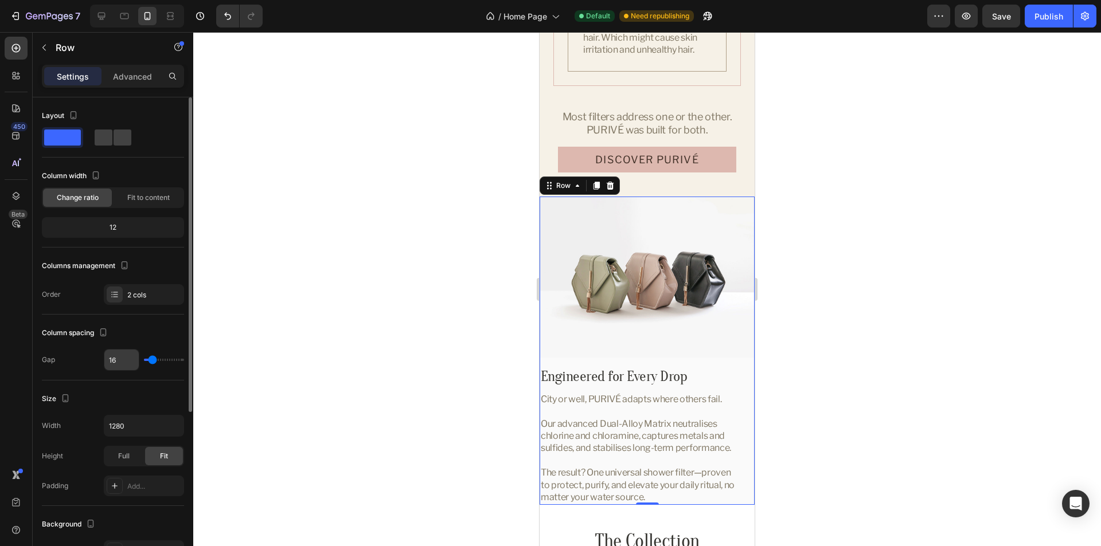
click at [124, 355] on input "16" at bounding box center [121, 360] width 34 height 21
type input "1"
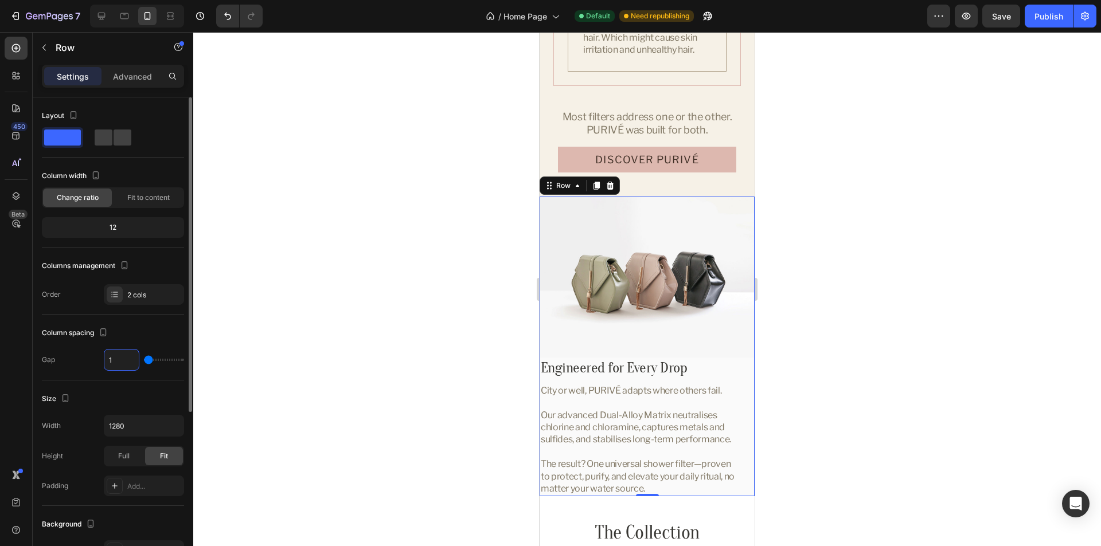
type input "12"
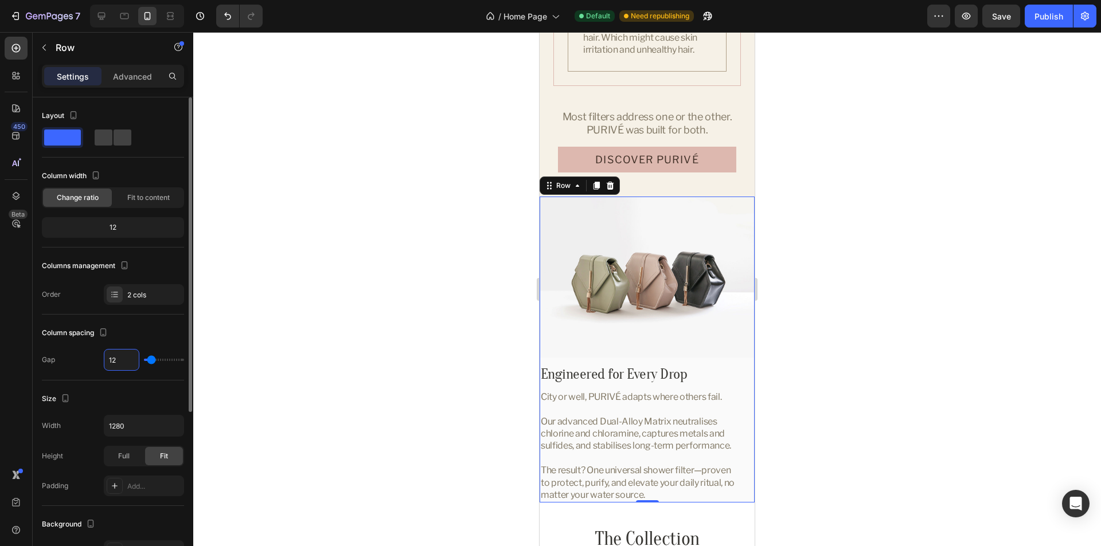
click at [150, 339] on div "Column spacing" at bounding box center [113, 333] width 142 height 18
click at [122, 17] on icon at bounding box center [124, 15] width 11 height 11
type input "34"
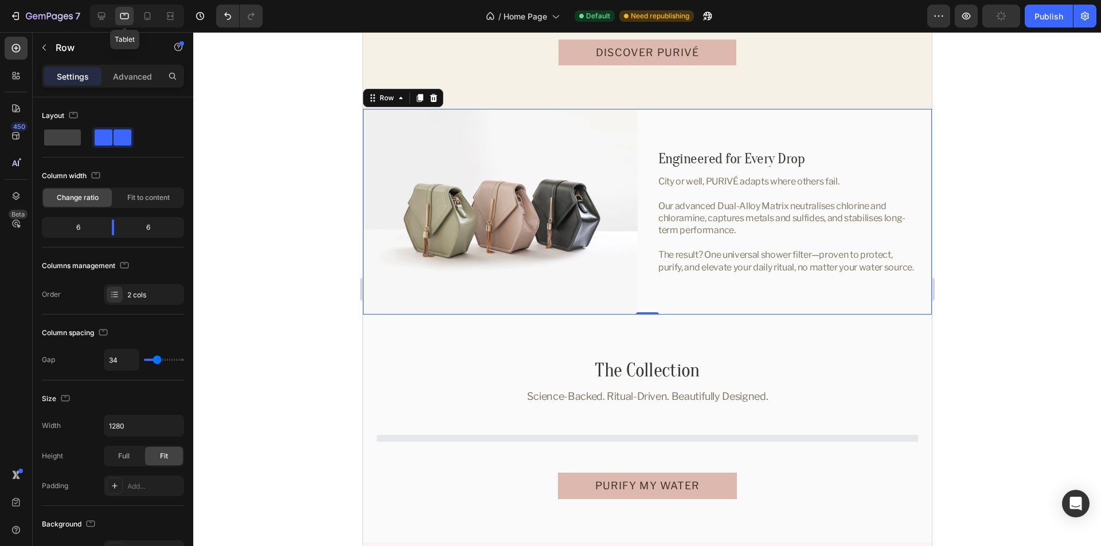
scroll to position [2203, 0]
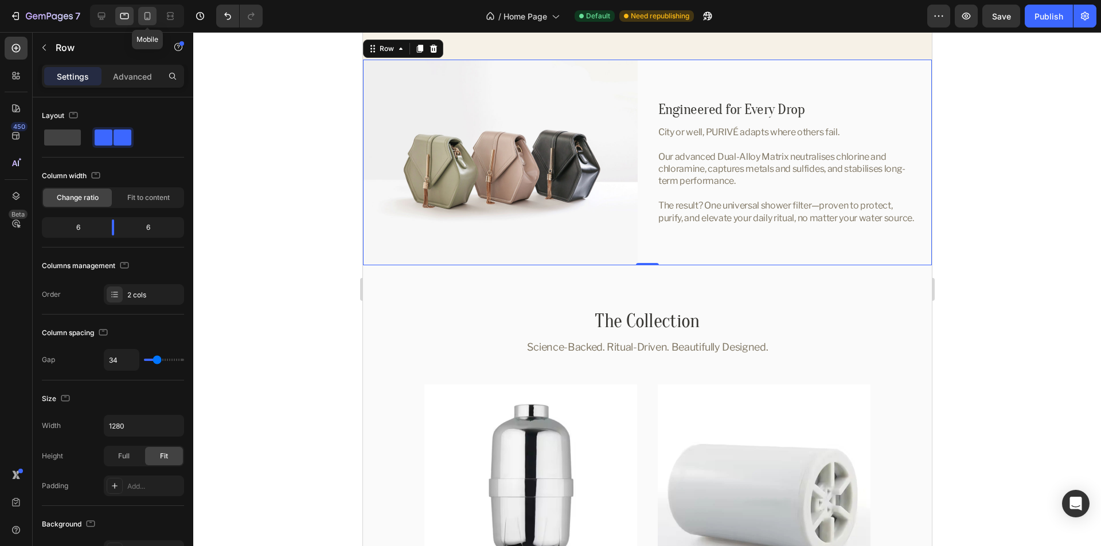
click at [145, 21] on icon at bounding box center [147, 15] width 11 height 11
type input "12"
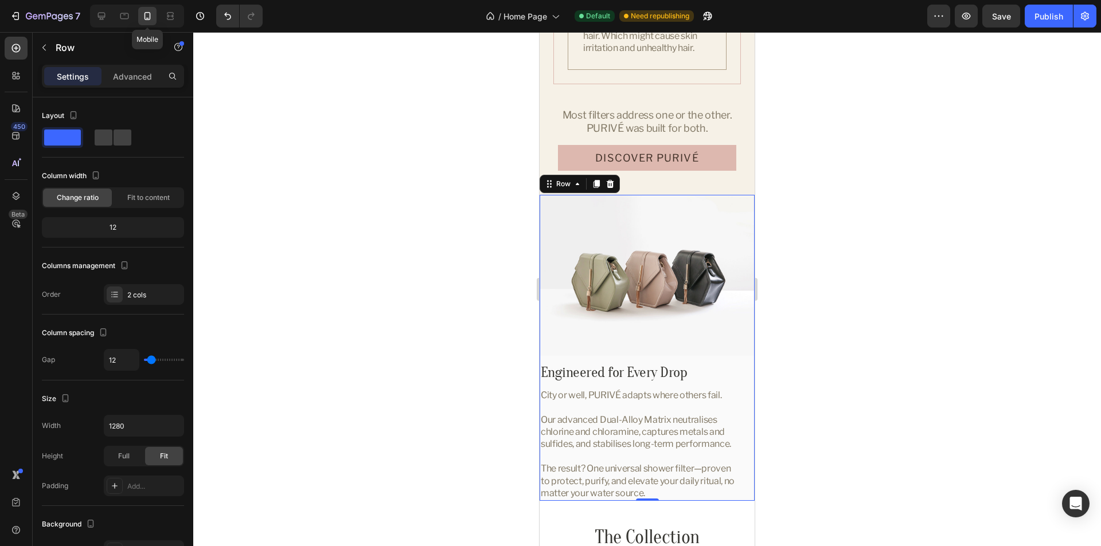
scroll to position [2050, 0]
click at [736, 366] on div "Engineered for Every Drop Heading City or well, PURIVÉ adapts where others fail…" at bounding box center [646, 434] width 215 height 138
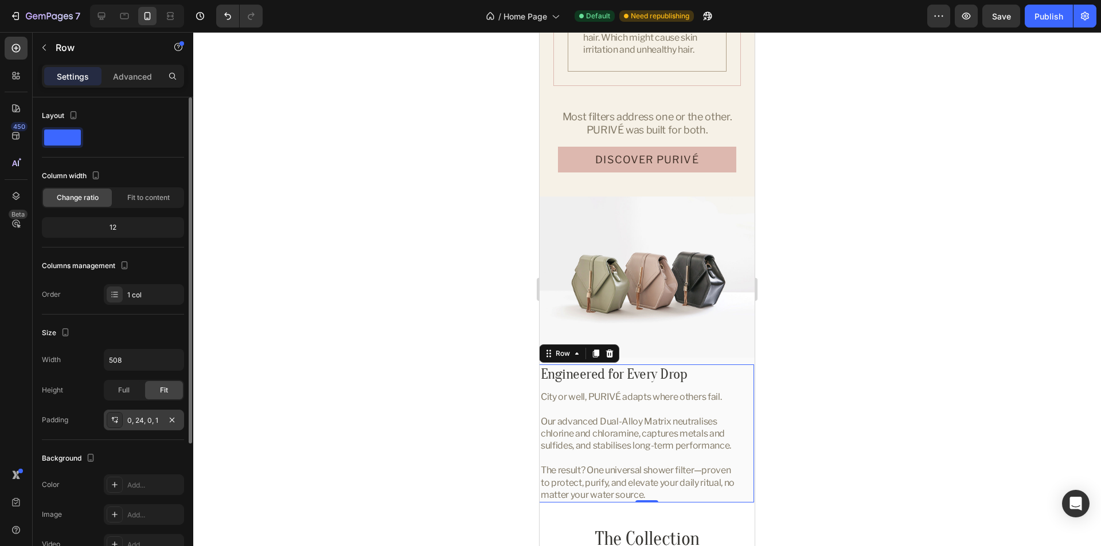
click at [139, 421] on div "0, 24, 0, 1" at bounding box center [143, 421] width 33 height 10
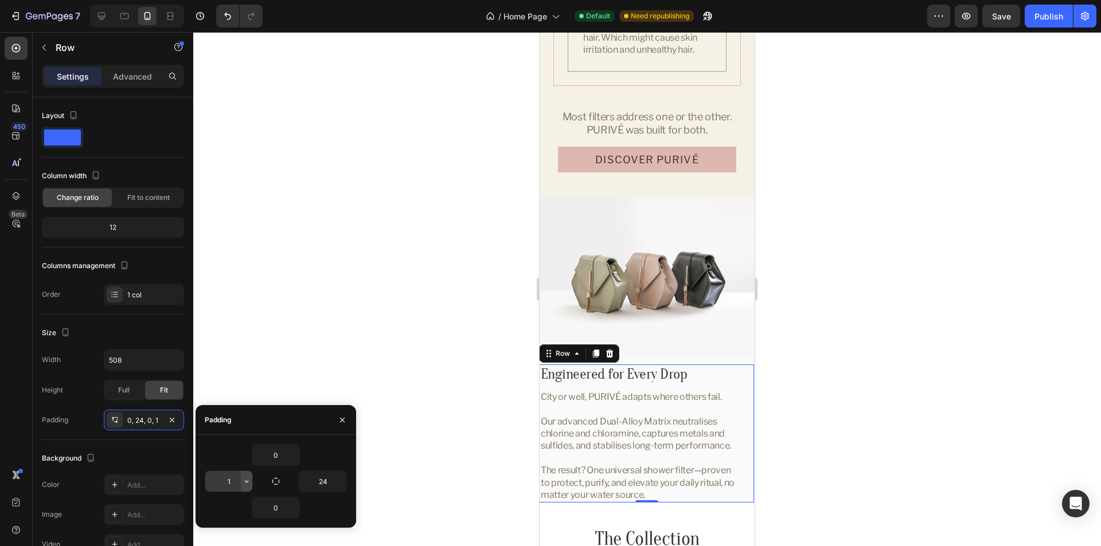
click at [245, 481] on icon "button" at bounding box center [246, 481] width 3 height 2
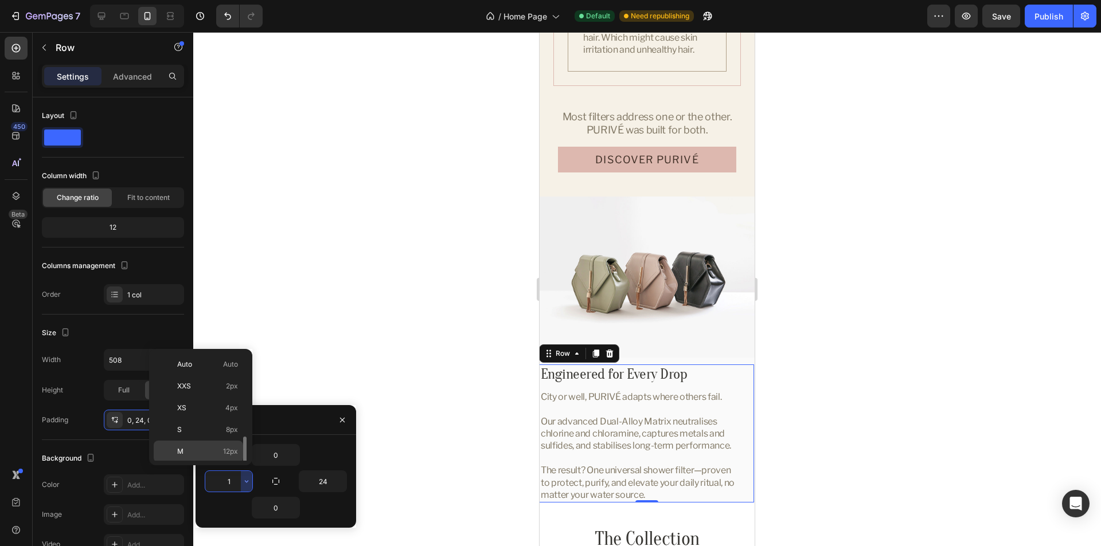
scroll to position [57, 0]
click at [202, 439] on p "XL 24px" at bounding box center [207, 438] width 61 height 10
type input "24"
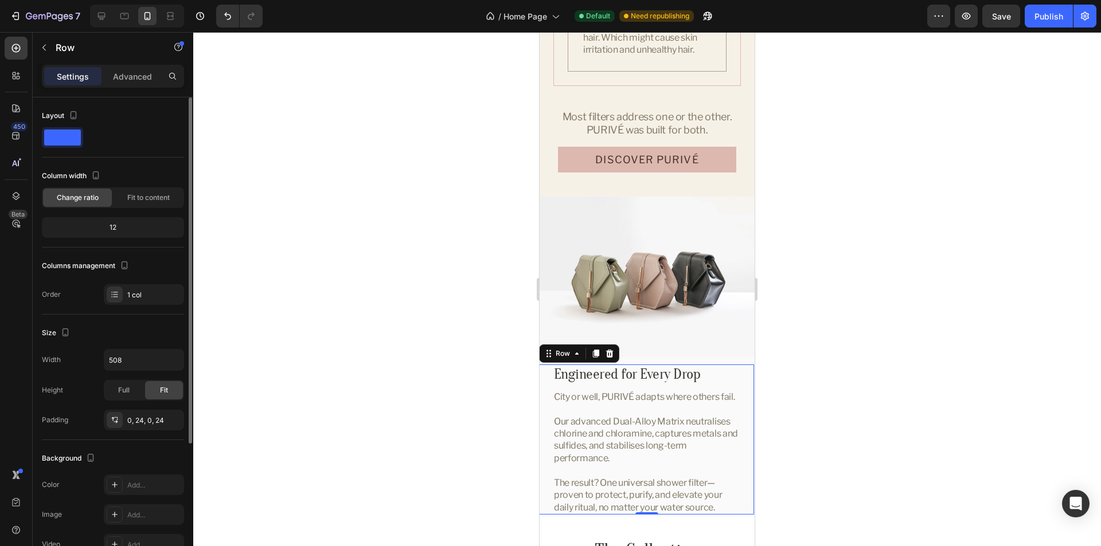
click at [152, 333] on div "Size" at bounding box center [113, 333] width 142 height 18
click at [130, 77] on p "Advanced" at bounding box center [132, 77] width 39 height 12
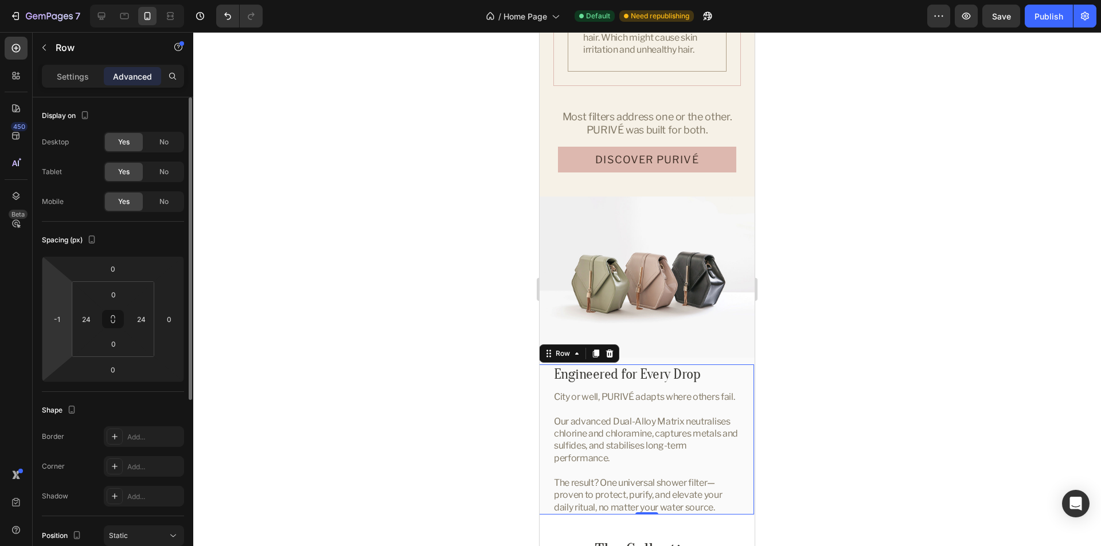
click at [46, 0] on html "7 Version history / Home Page Default Need republishing Preview Save Publish 45…" at bounding box center [550, 0] width 1101 height 0
type input "0"
click at [134, 240] on div "Spacing (px)" at bounding box center [113, 240] width 142 height 18
click at [816, 376] on div at bounding box center [647, 289] width 908 height 514
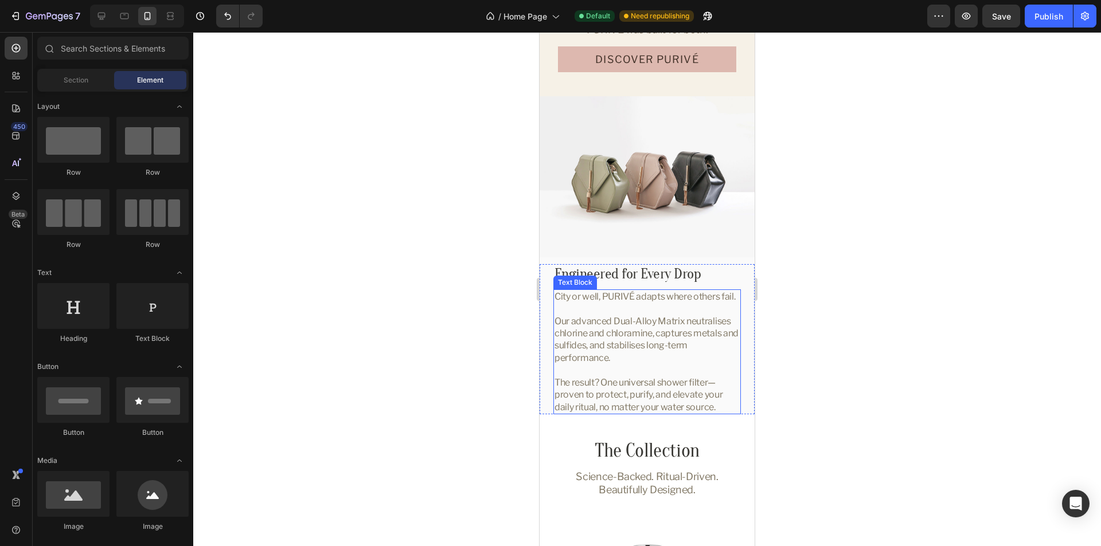
scroll to position [2165, 0]
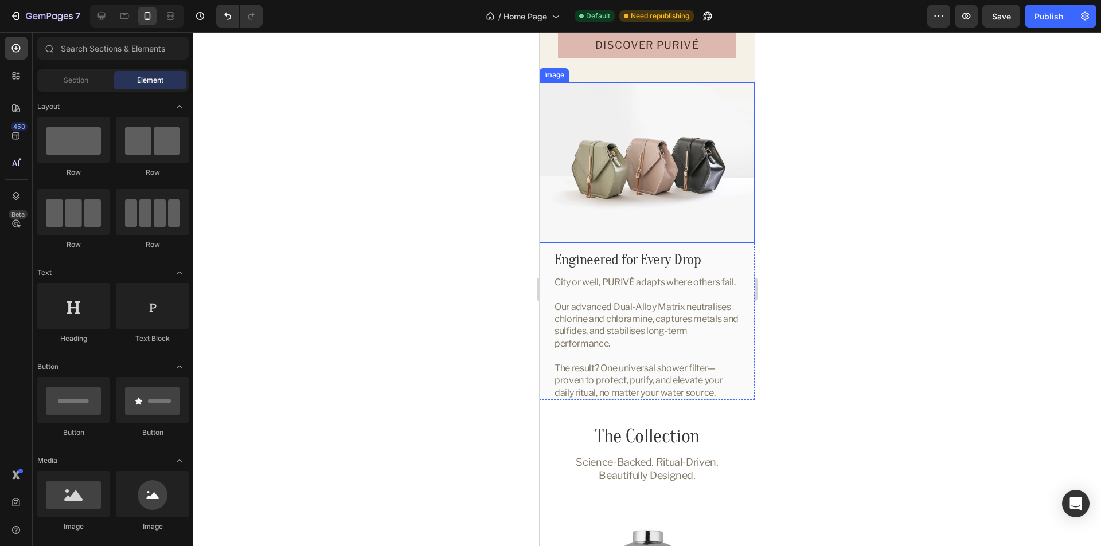
click at [728, 225] on img at bounding box center [647, 162] width 215 height 161
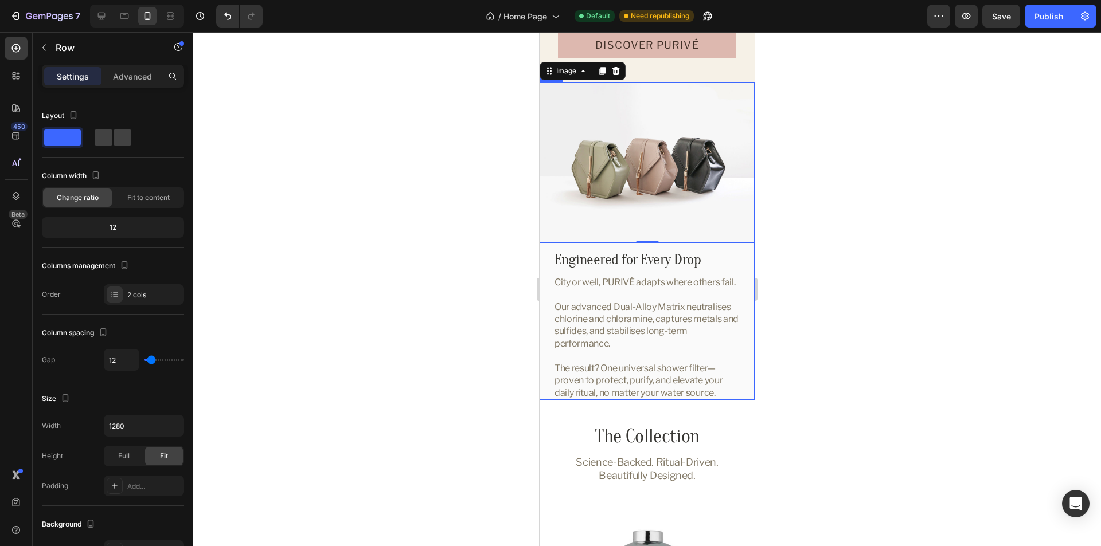
click at [733, 241] on div "Image 0 Engineered for Every Drop Heading City or well, PURIVÉ adapts where oth…" at bounding box center [647, 241] width 215 height 318
click at [999, 22] on button "Save" at bounding box center [1001, 16] width 38 height 23
click at [1054, 22] on button "Publish" at bounding box center [1049, 16] width 48 height 23
click at [123, 10] on div at bounding box center [124, 16] width 18 height 18
type input "34"
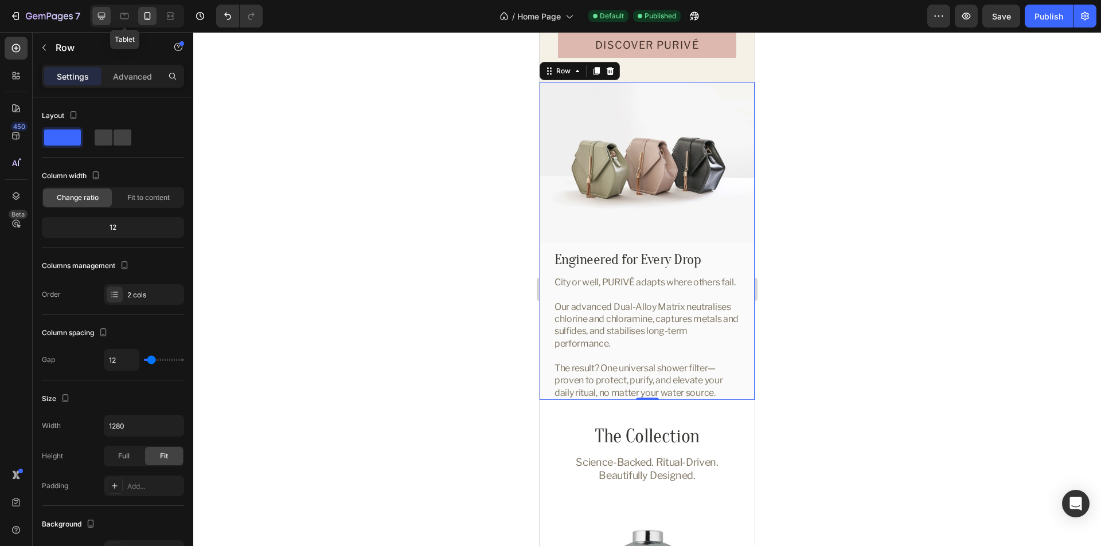
type input "34"
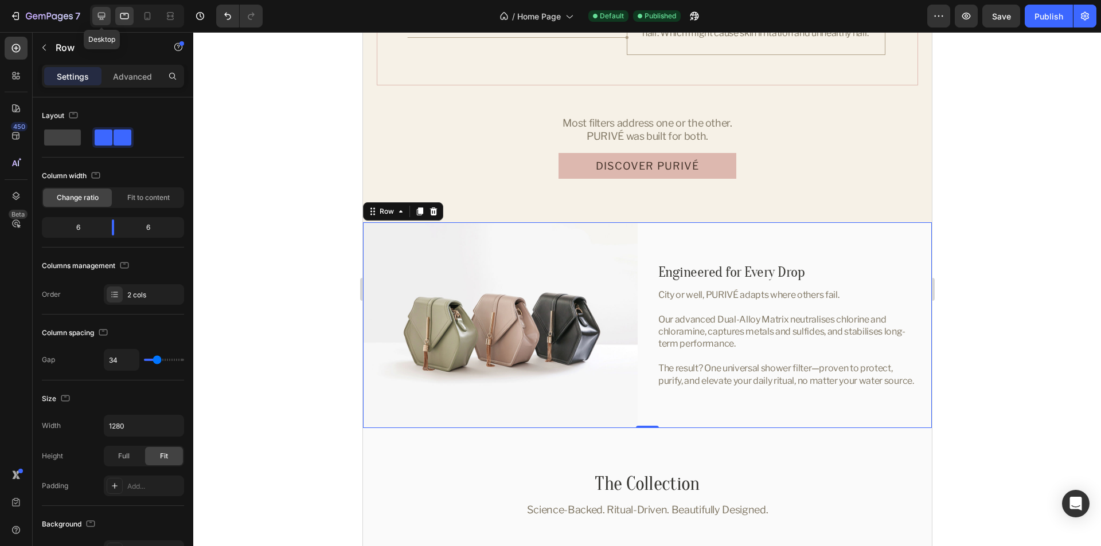
click at [94, 17] on div at bounding box center [101, 16] width 18 height 18
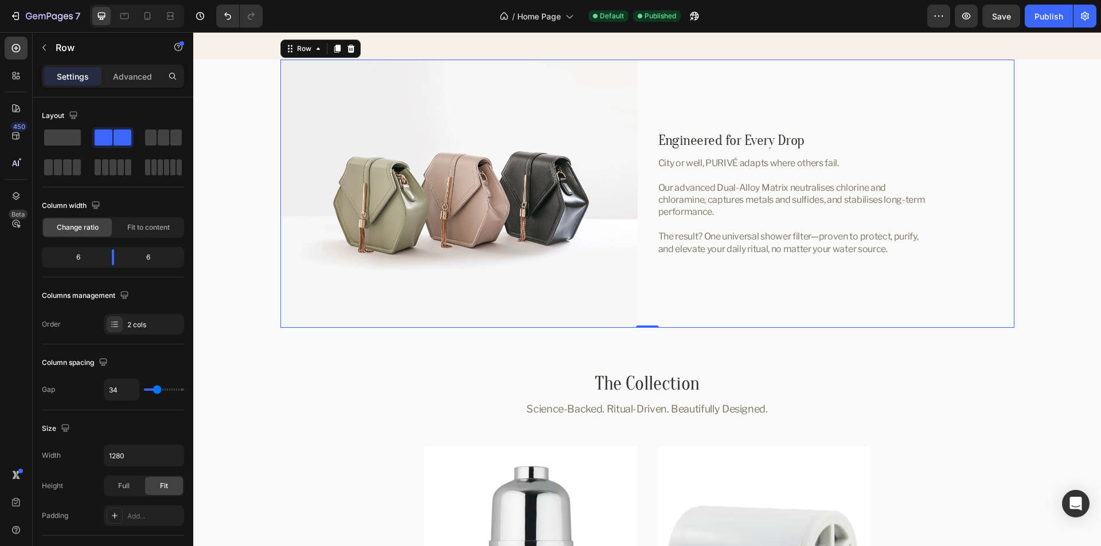
scroll to position [2191, 0]
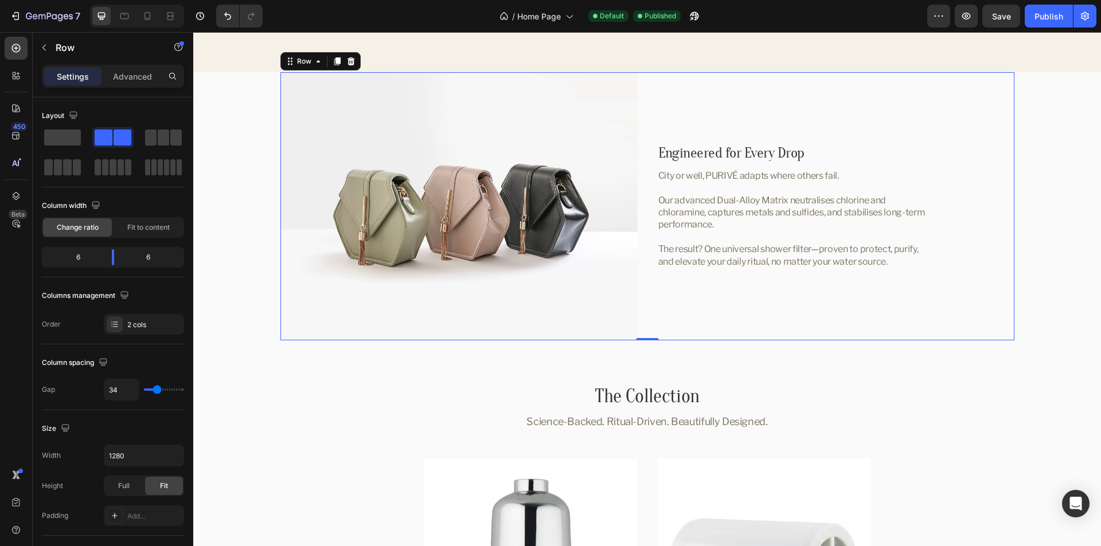
click at [641, 106] on div "Image Engineered for Every Drop Heading City or well, PURIVÉ adapts where other…" at bounding box center [647, 206] width 734 height 268
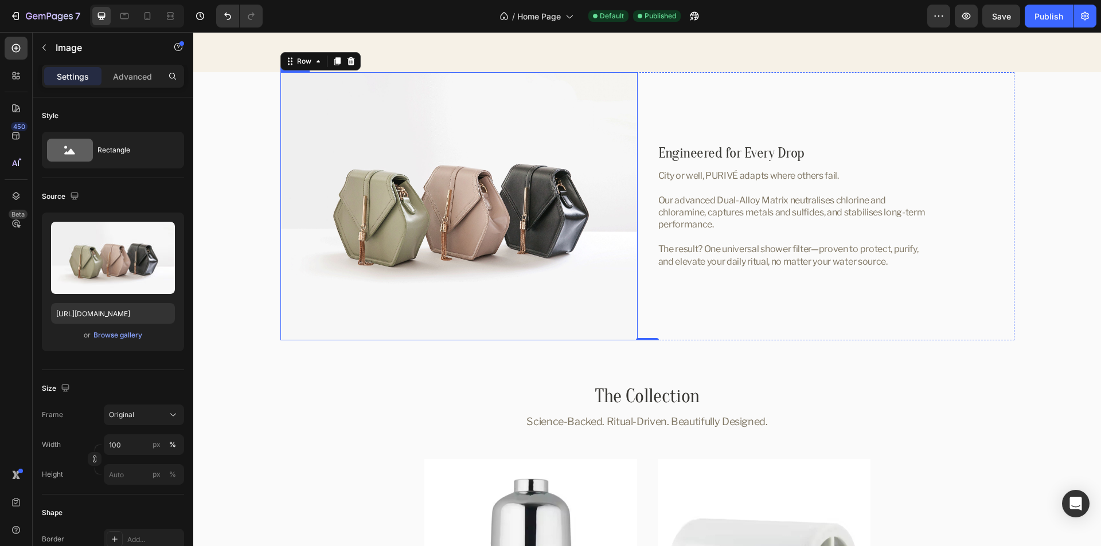
click at [502, 224] on img at bounding box center [458, 206] width 357 height 268
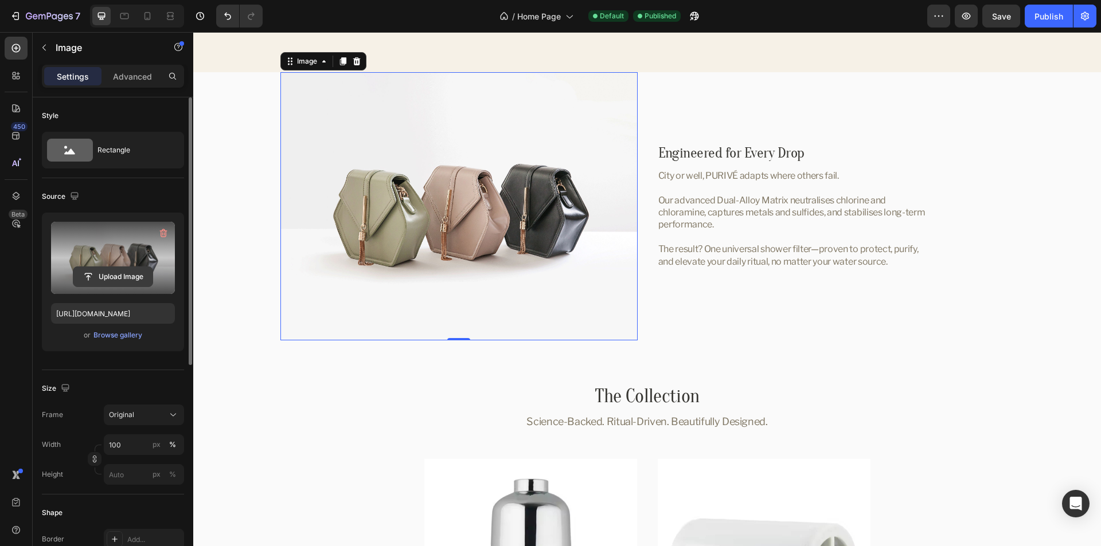
click at [121, 279] on input "file" at bounding box center [112, 276] width 79 height 19
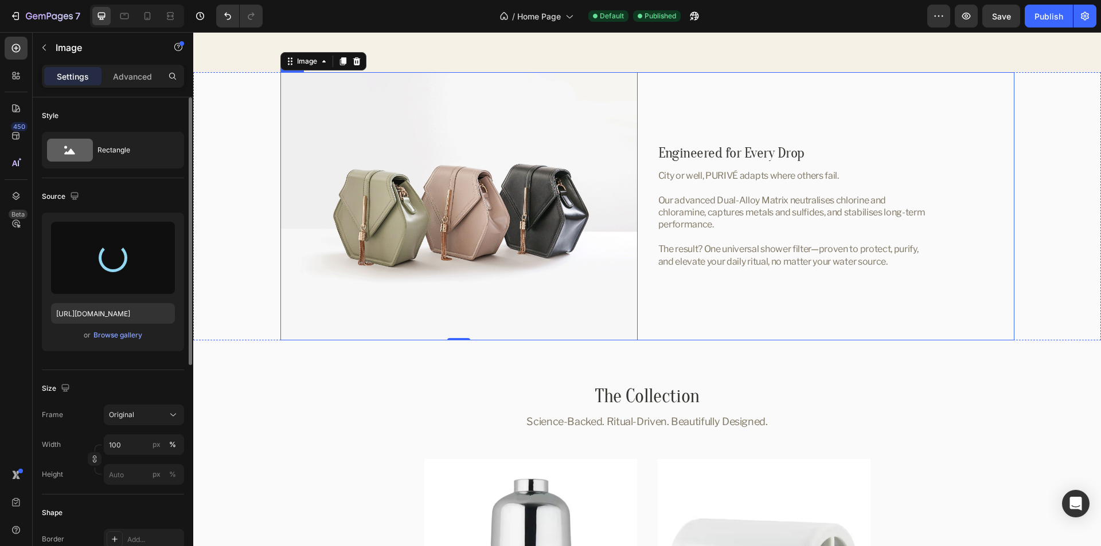
type input "https://cdn.shopify.com/s/files/1/0762/5179/1586/files/gempages_576838156968526…"
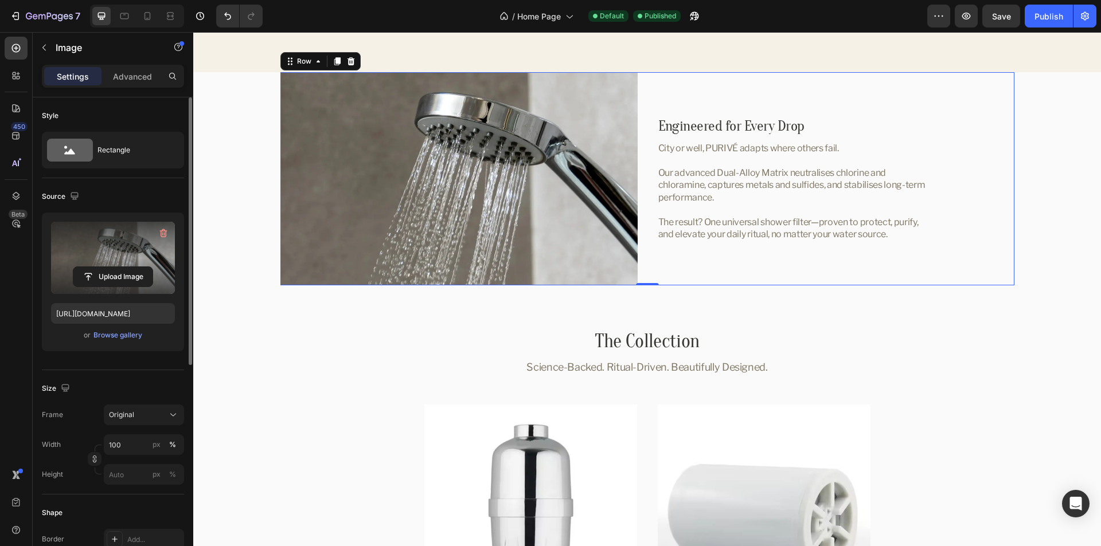
click at [660, 271] on div "Engineered for Every Drop Heading City or well, PURIVÉ adapts where others fail…" at bounding box center [835, 178] width 357 height 213
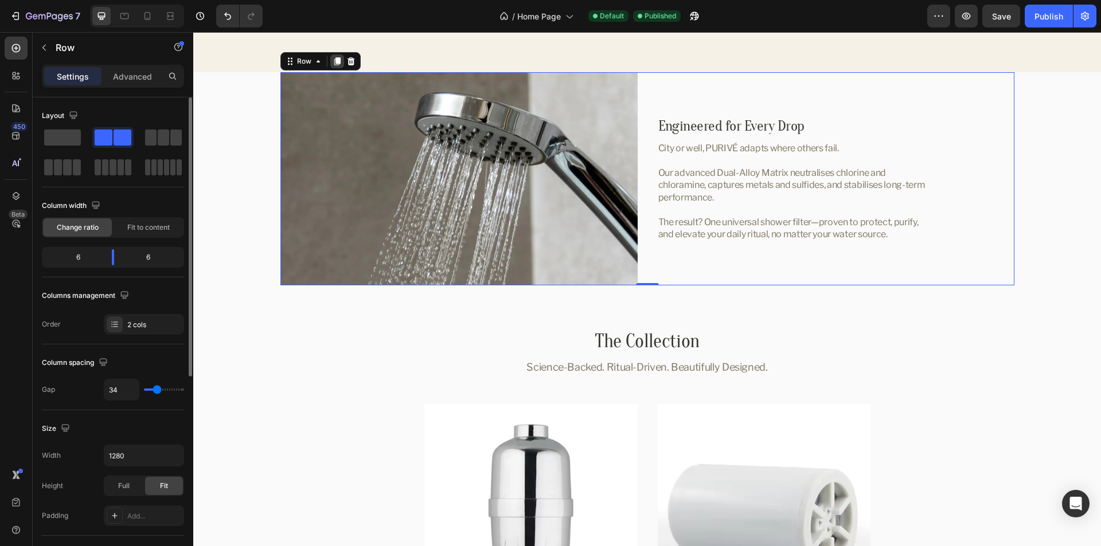
click at [333, 64] on icon at bounding box center [337, 61] width 9 height 9
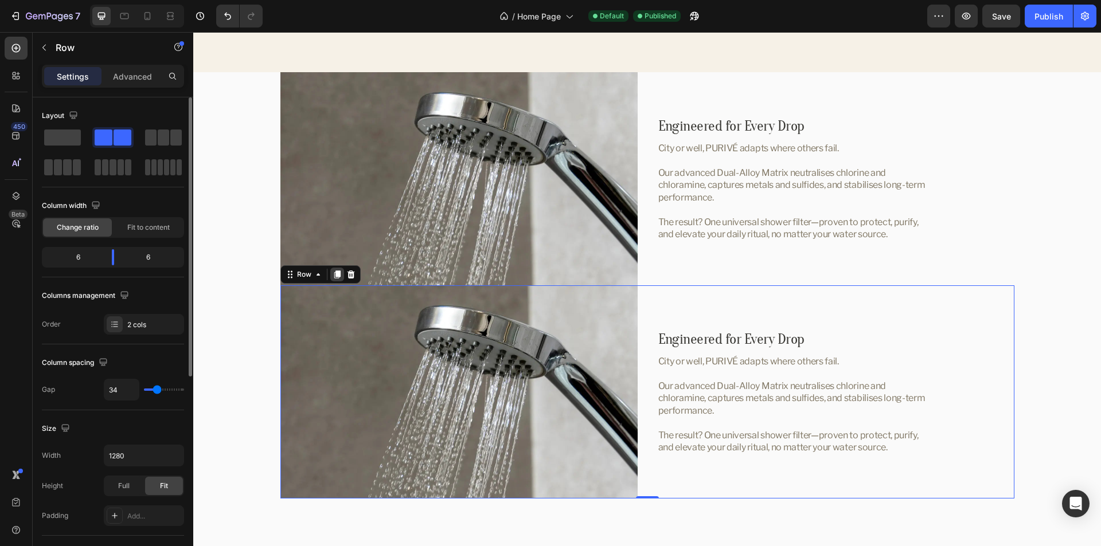
click at [334, 275] on icon at bounding box center [337, 275] width 6 height 8
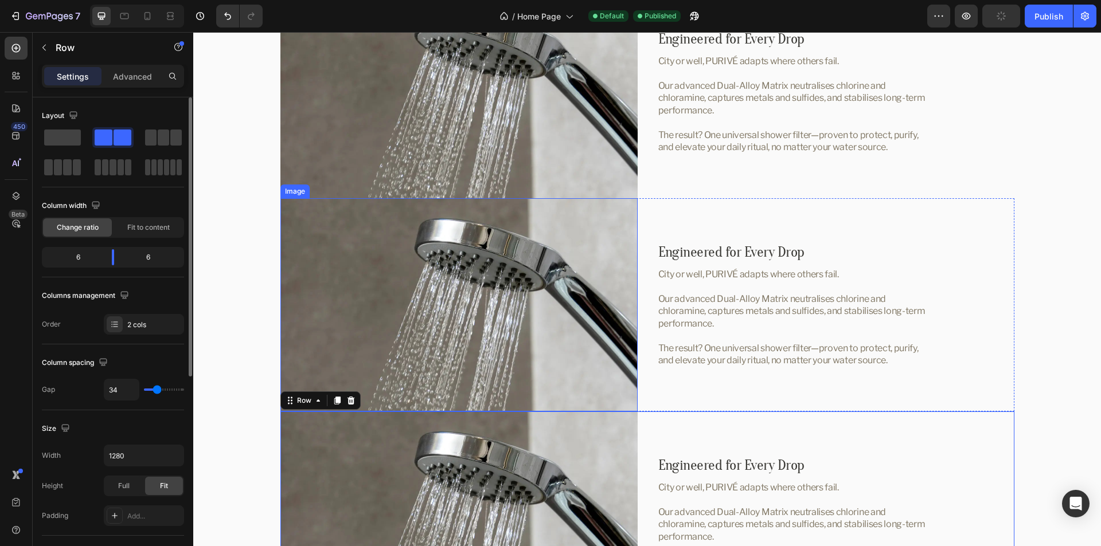
scroll to position [2216, 0]
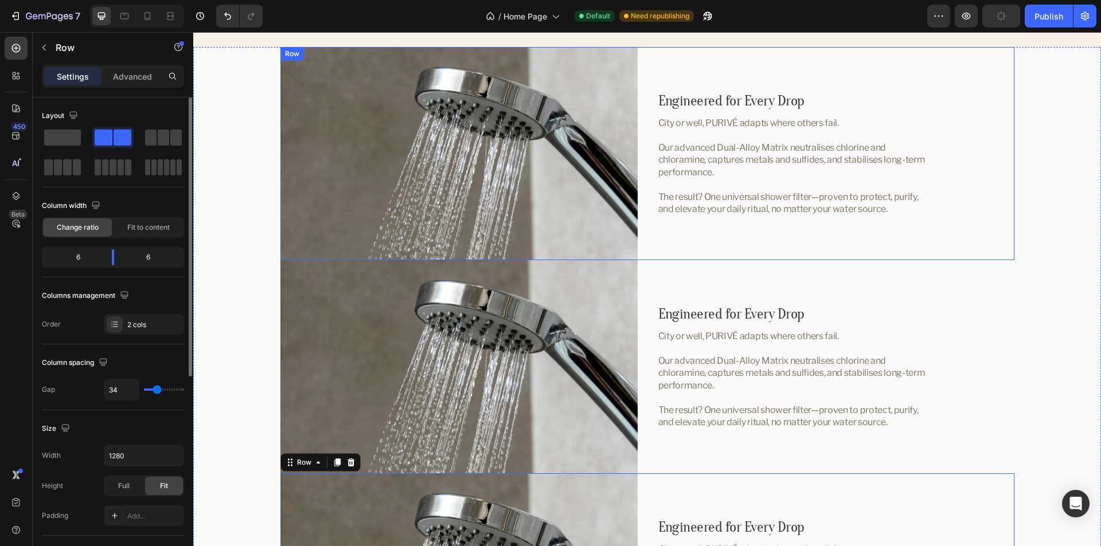
click at [640, 220] on div "Image Engineered for Every Drop Heading City or well, PURIVÉ adapts where other…" at bounding box center [647, 153] width 734 height 213
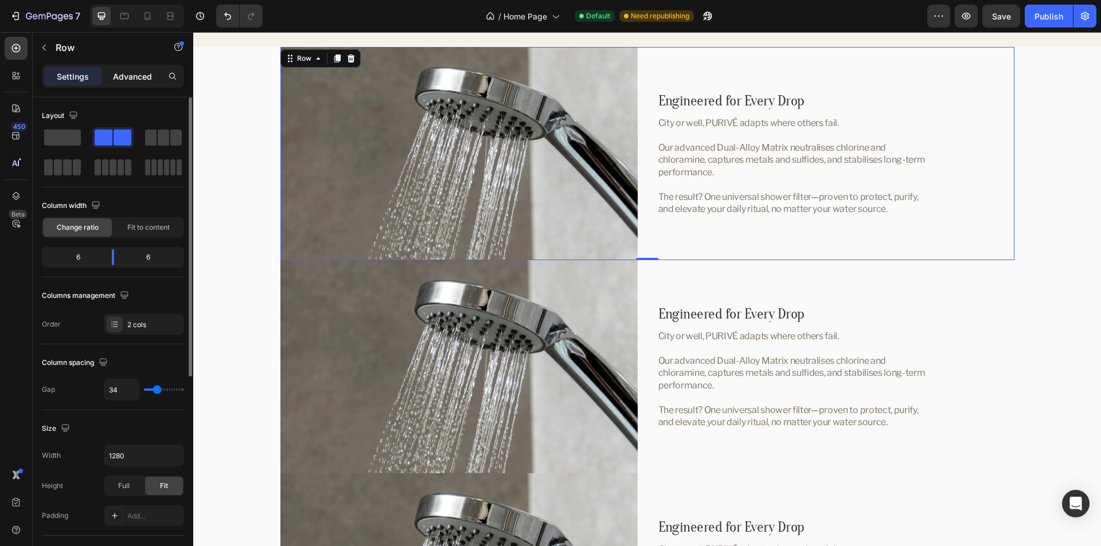
click at [123, 78] on p "Advanced" at bounding box center [132, 77] width 39 height 12
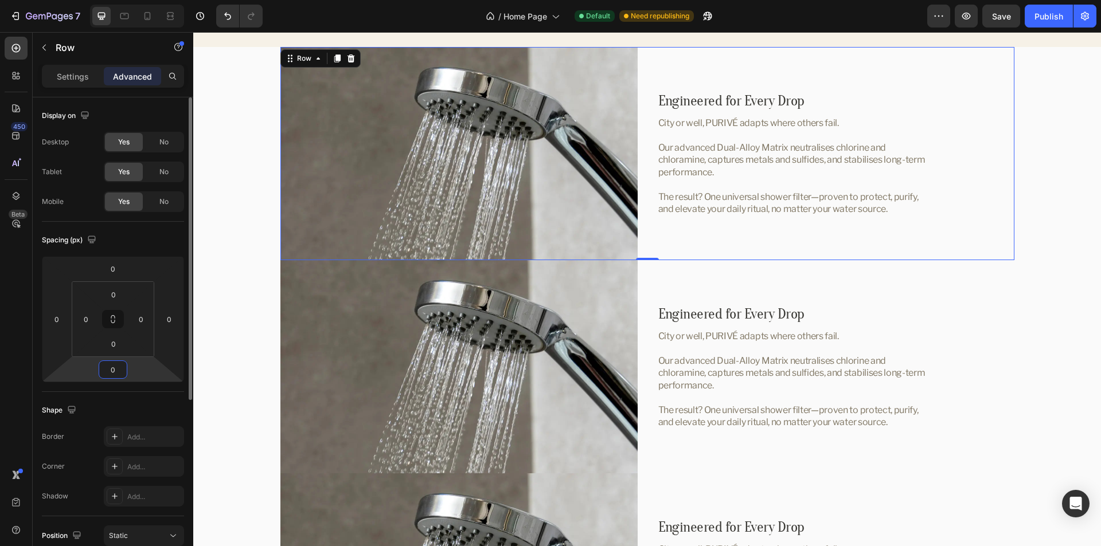
click at [109, 362] on input "0" at bounding box center [112, 369] width 23 height 17
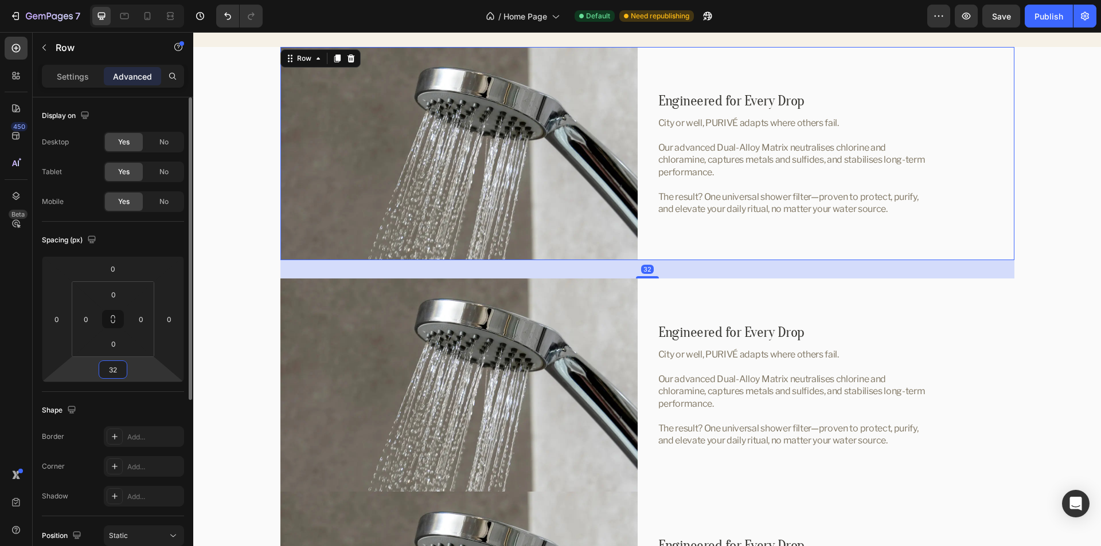
type input "32"
click at [143, 241] on div "Spacing (px)" at bounding box center [113, 240] width 142 height 18
click at [643, 305] on div "Image Engineered for Every Drop Heading City or well, PURIVÉ adapts where other…" at bounding box center [647, 385] width 734 height 213
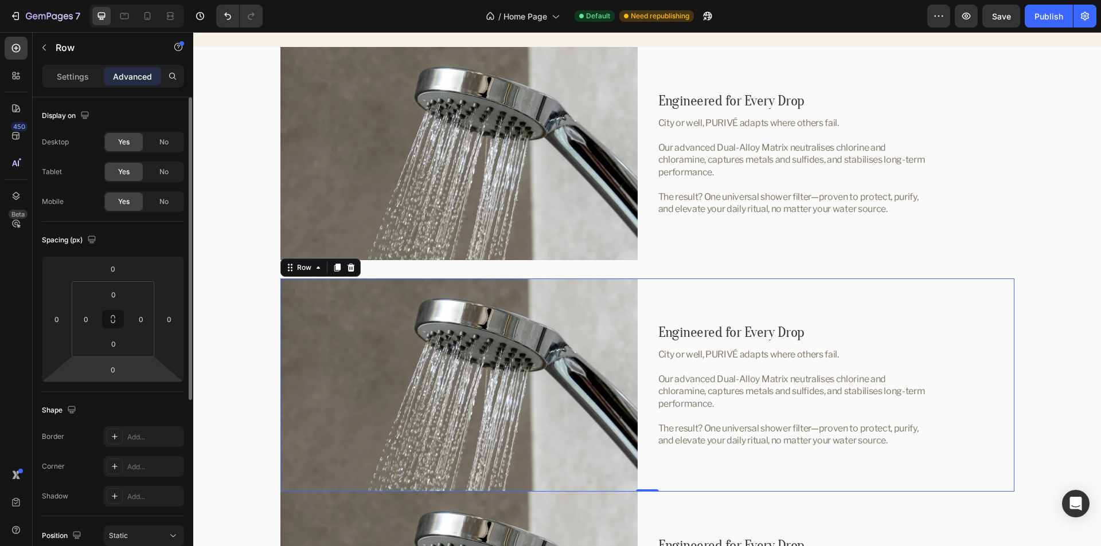
click at [135, 0] on html "7 Version history / Home Page Default Need republishing Preview Save Publish 45…" at bounding box center [550, 0] width 1101 height 0
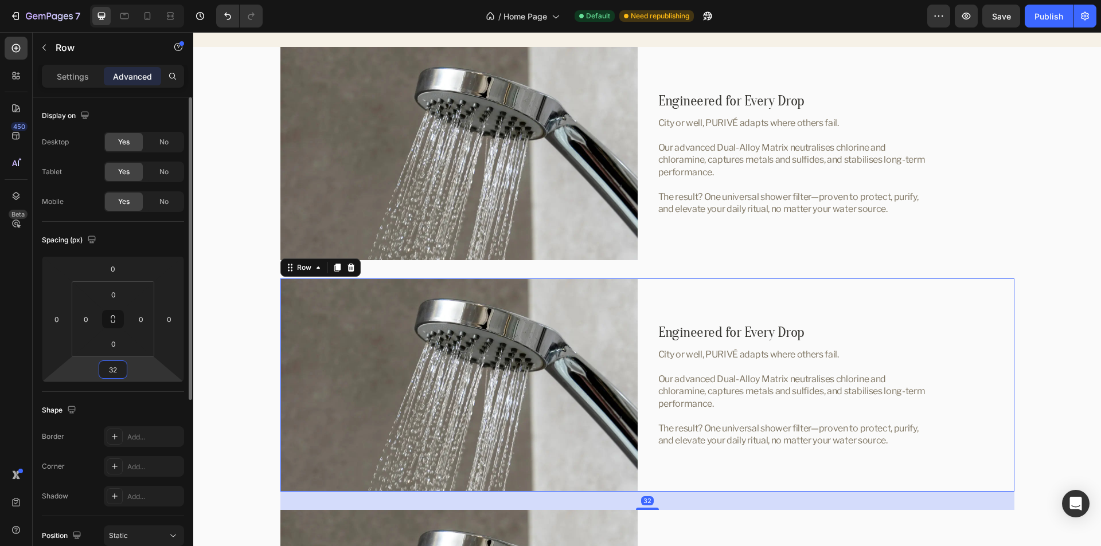
type input "32"
click at [146, 244] on div "Spacing (px)" at bounding box center [113, 240] width 142 height 18
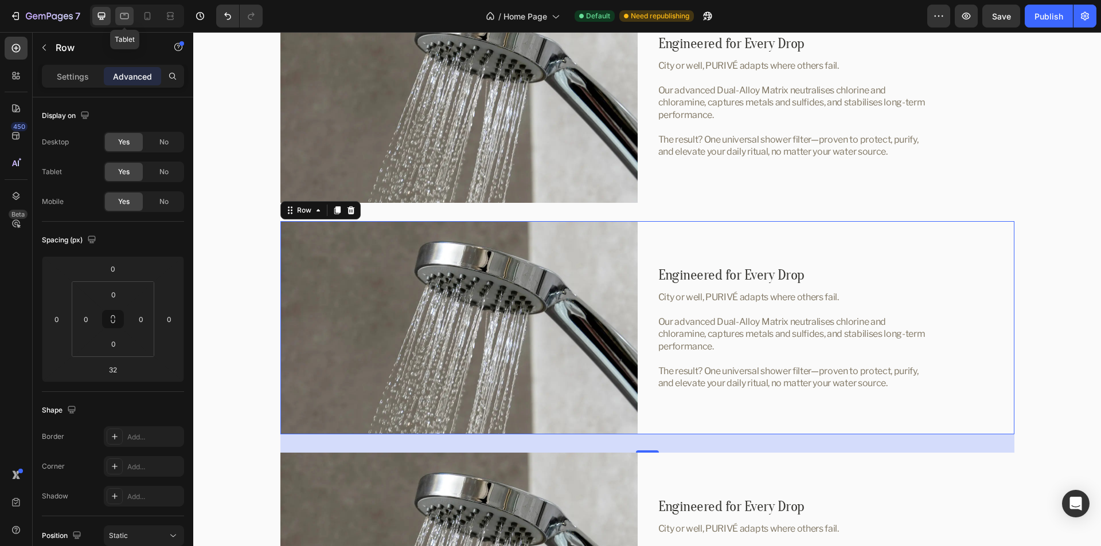
click at [122, 17] on icon at bounding box center [124, 15] width 11 height 11
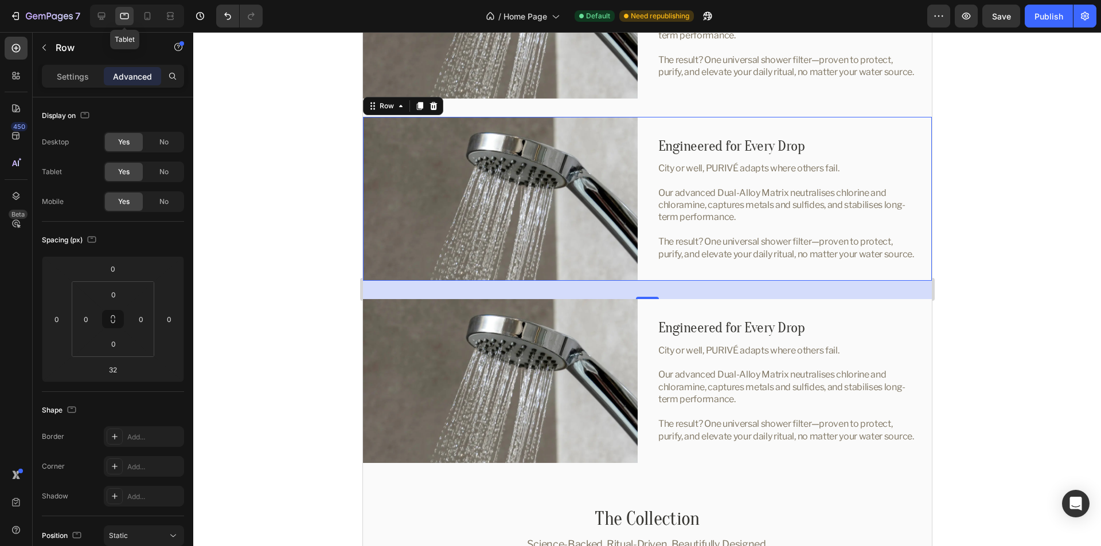
scroll to position [2371, 0]
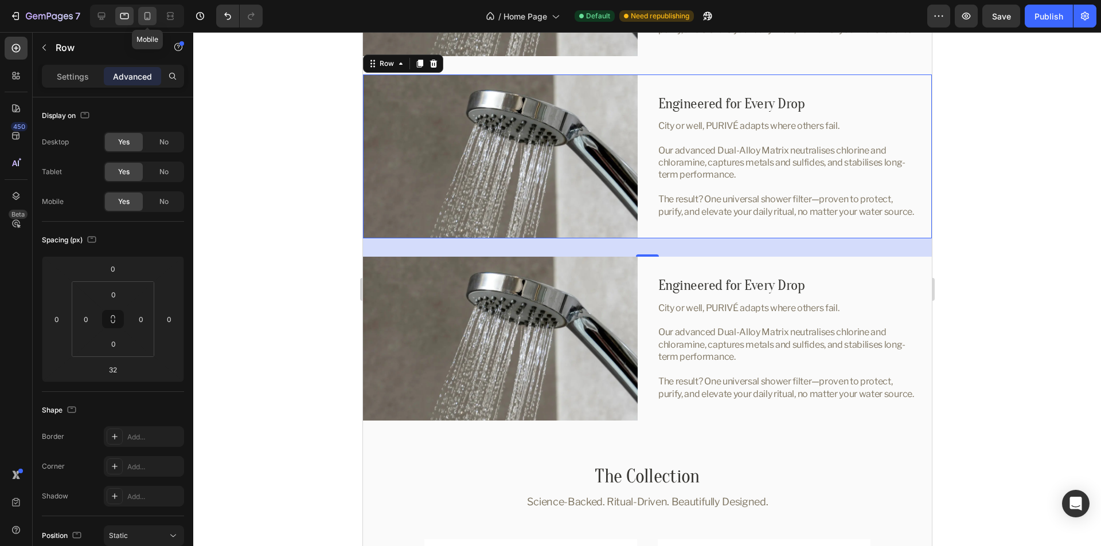
click at [150, 12] on icon at bounding box center [147, 15] width 11 height 11
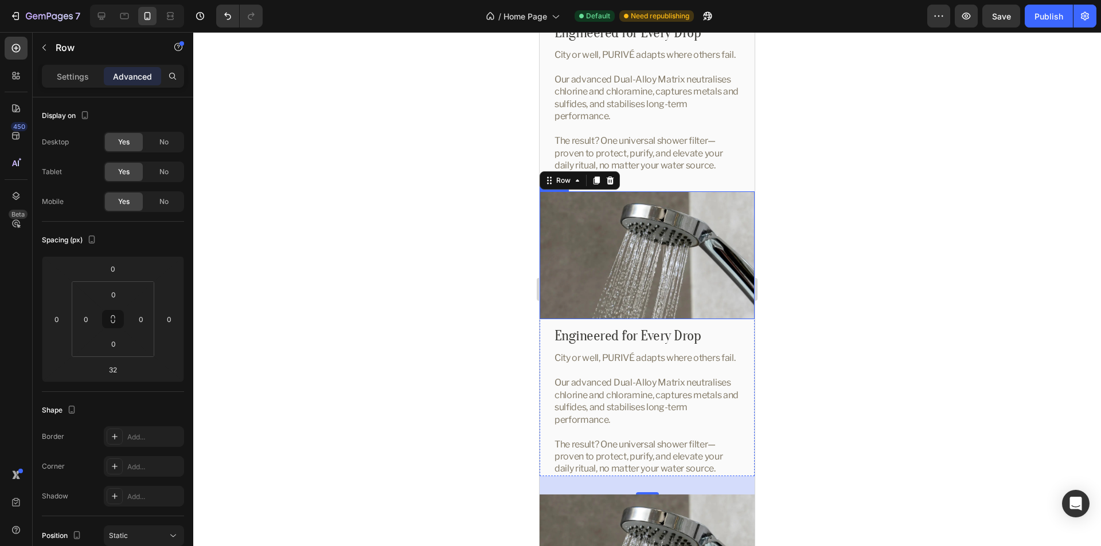
scroll to position [2213, 0]
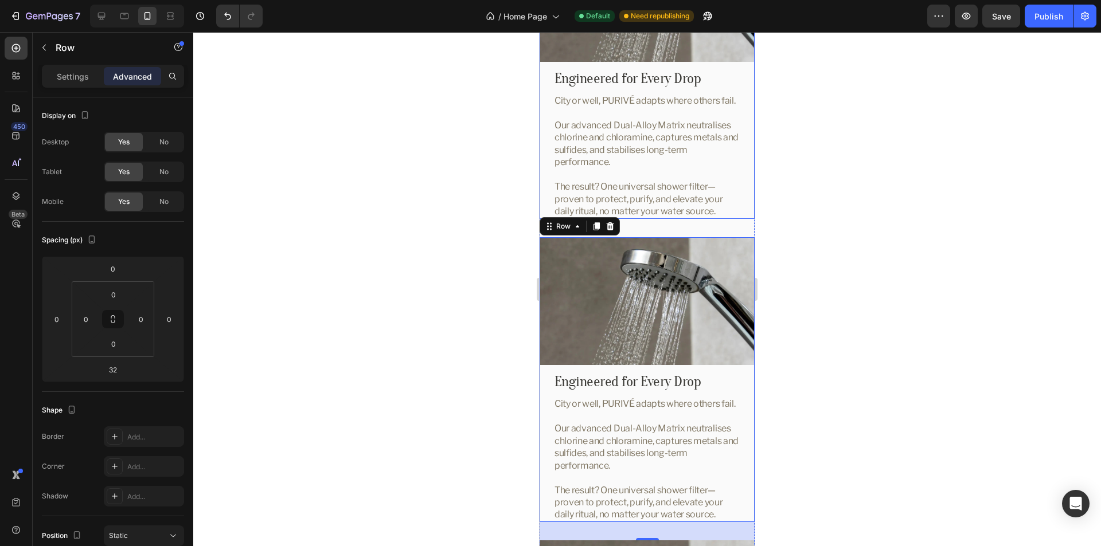
click at [732, 60] on div "Image Engineered for Every Drop Heading City or well, PURIVÉ adapts where other…" at bounding box center [647, 75] width 215 height 285
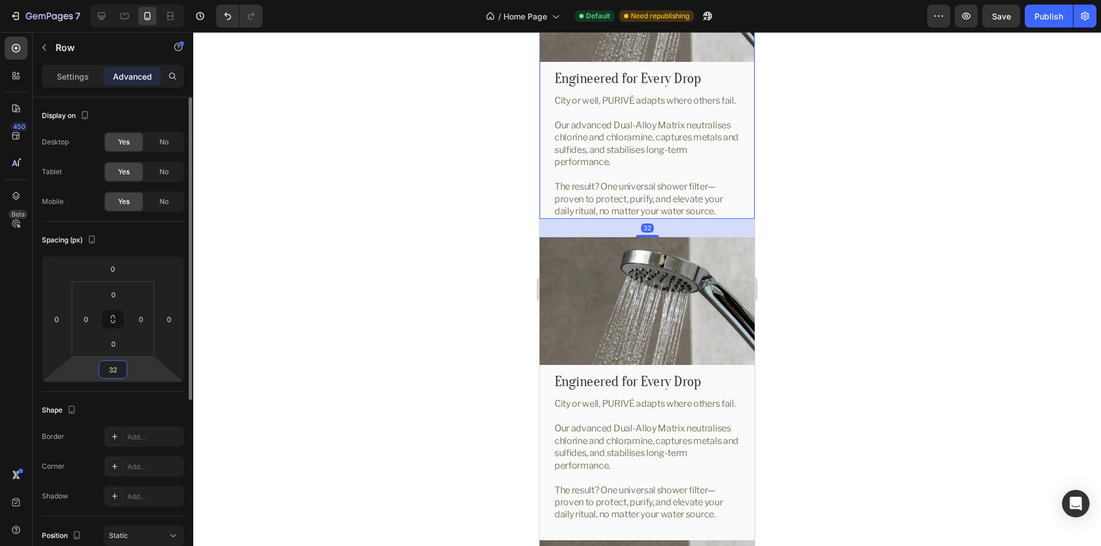
click at [110, 367] on input "32" at bounding box center [112, 369] width 23 height 17
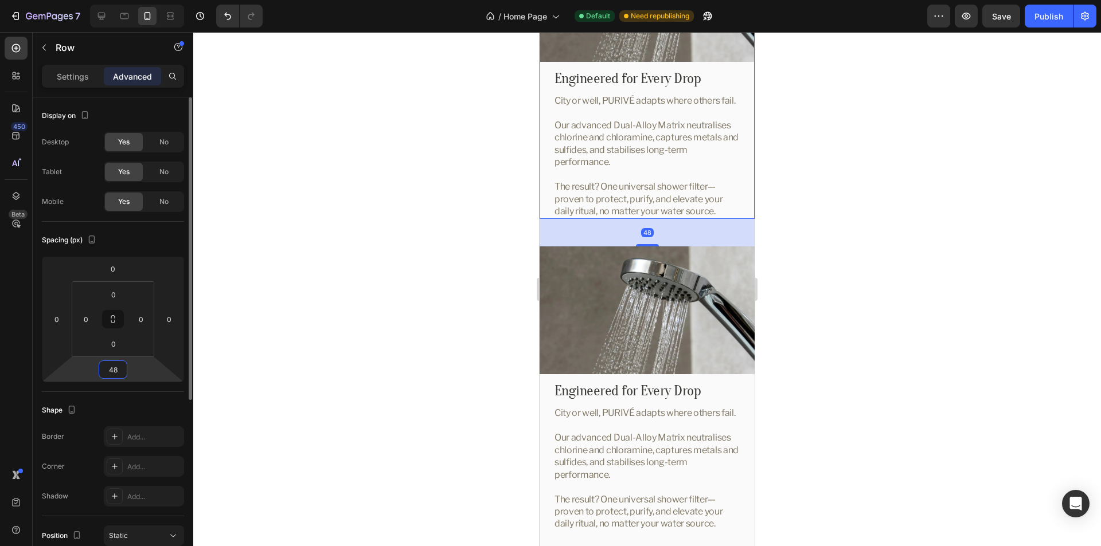
type input "48"
click at [162, 241] on div "Spacing (px)" at bounding box center [113, 240] width 142 height 18
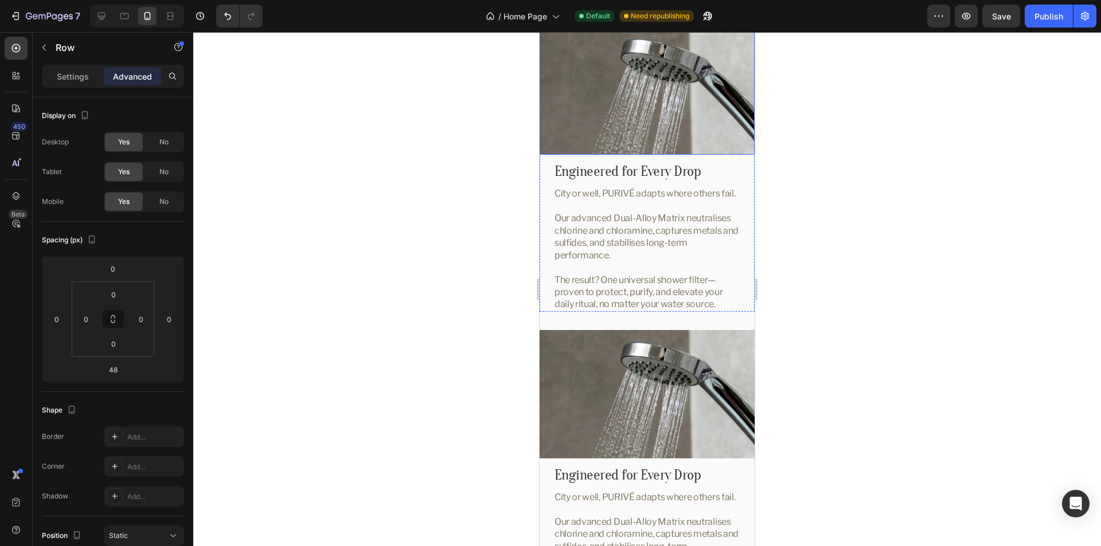
scroll to position [2442, 0]
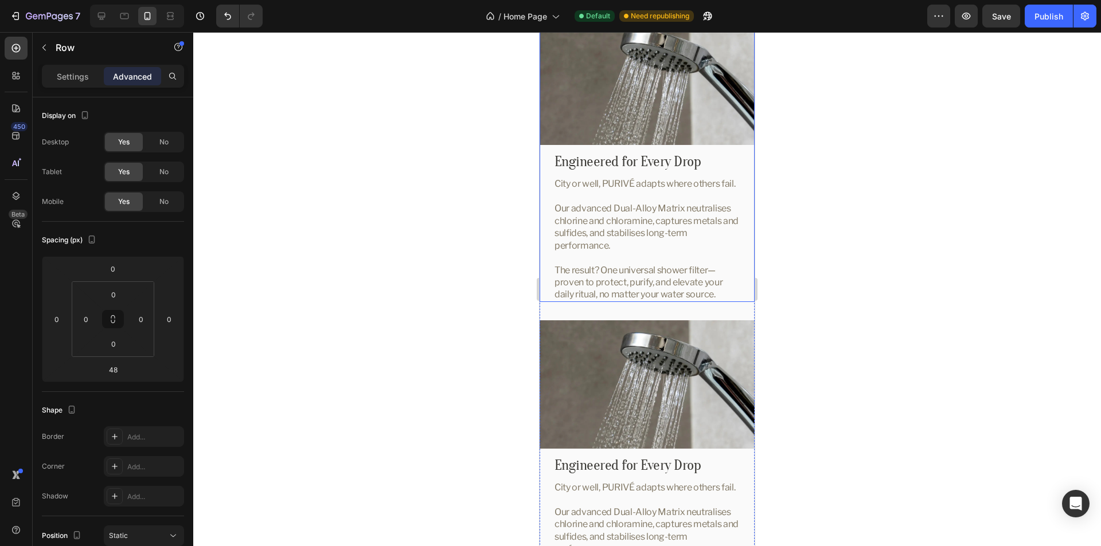
click at [669, 151] on div "Image Engineered for Every Drop Heading City or well, PURIVÉ adapts where other…" at bounding box center [647, 159] width 215 height 285
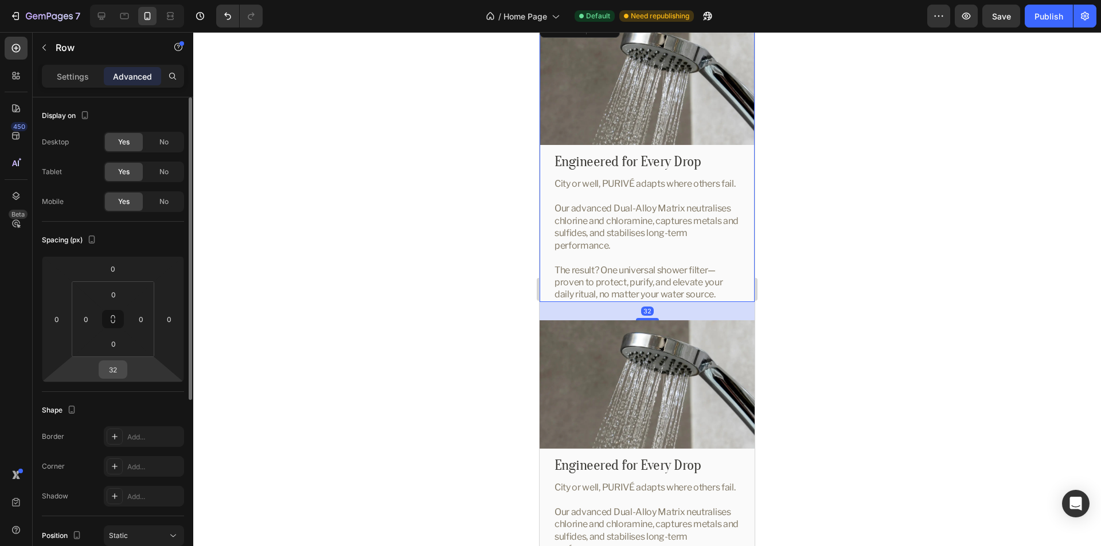
click at [111, 371] on input "32" at bounding box center [112, 369] width 23 height 17
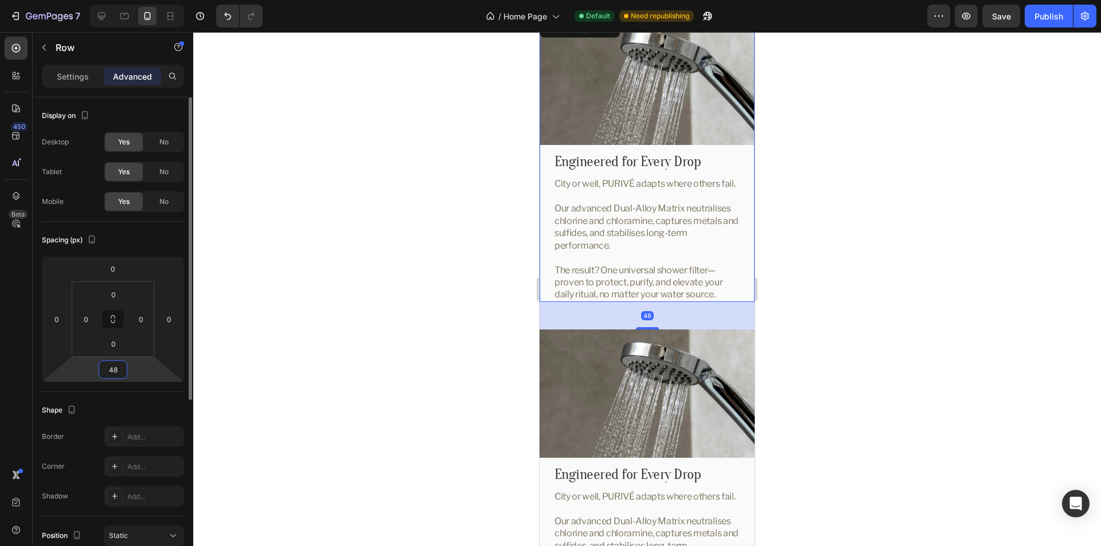
click at [142, 233] on div "Spacing (px)" at bounding box center [113, 240] width 142 height 18
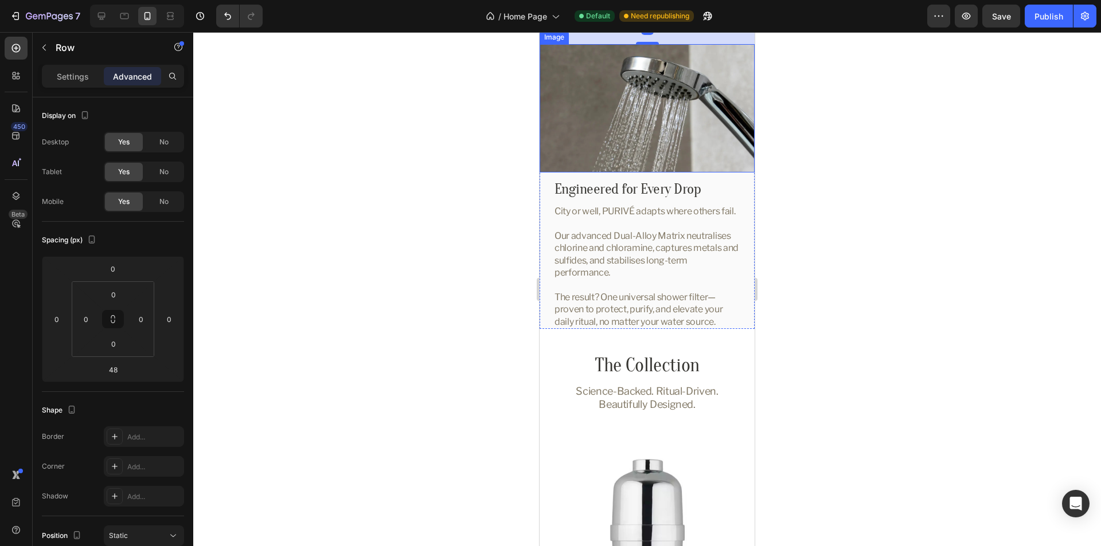
scroll to position [2729, 0]
click at [123, 18] on icon at bounding box center [124, 16] width 9 height 6
type input "32"
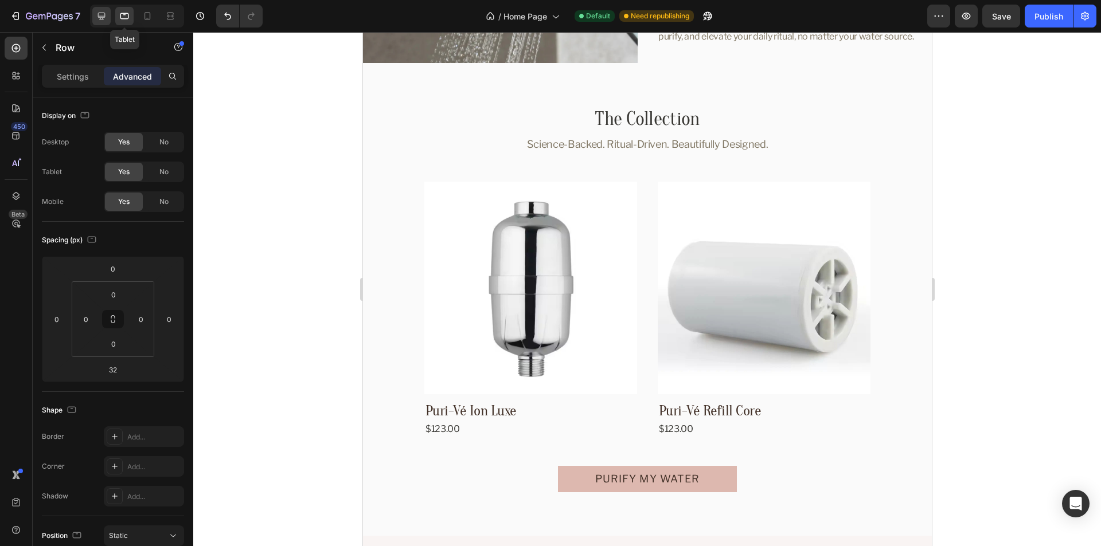
scroll to position [2828, 0]
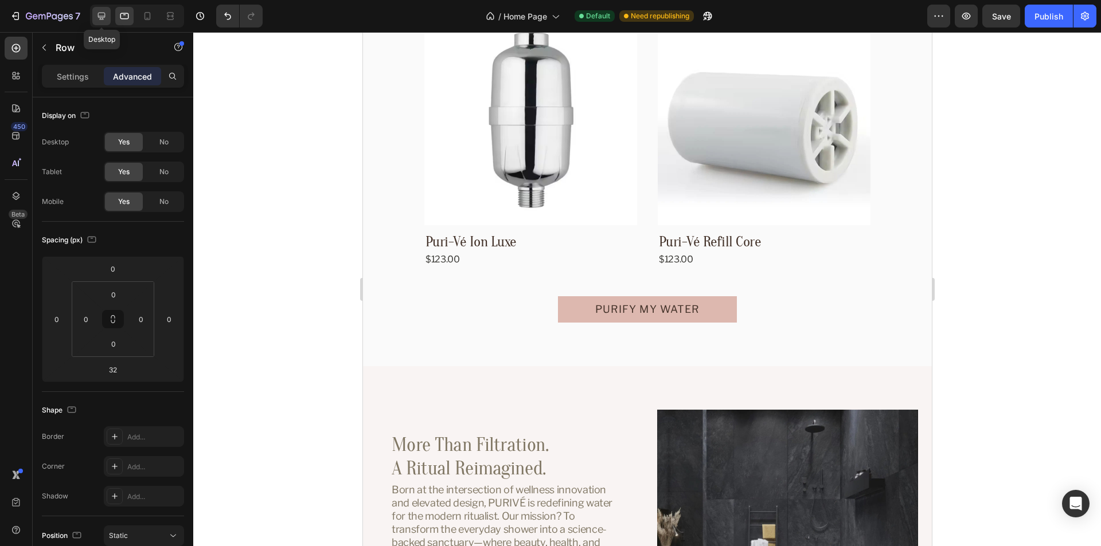
click at [100, 15] on icon at bounding box center [101, 15] width 11 height 11
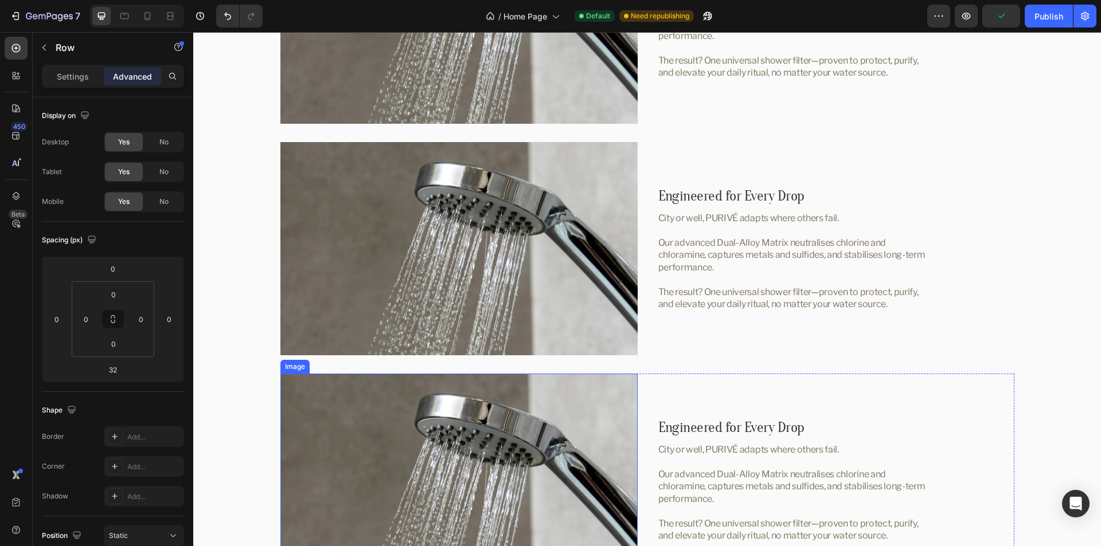
scroll to position [2343, 0]
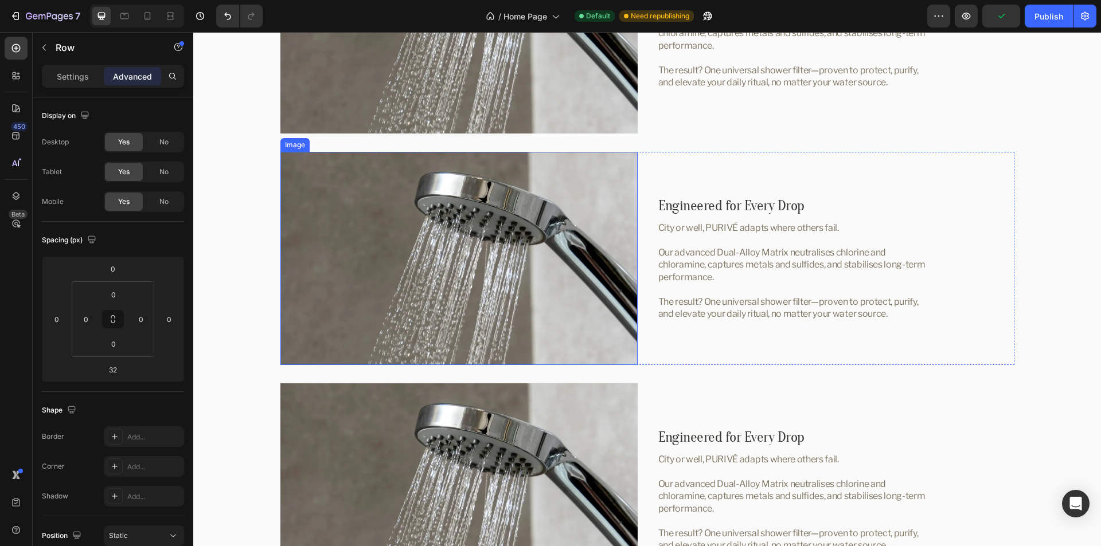
click at [468, 287] on img at bounding box center [458, 258] width 357 height 213
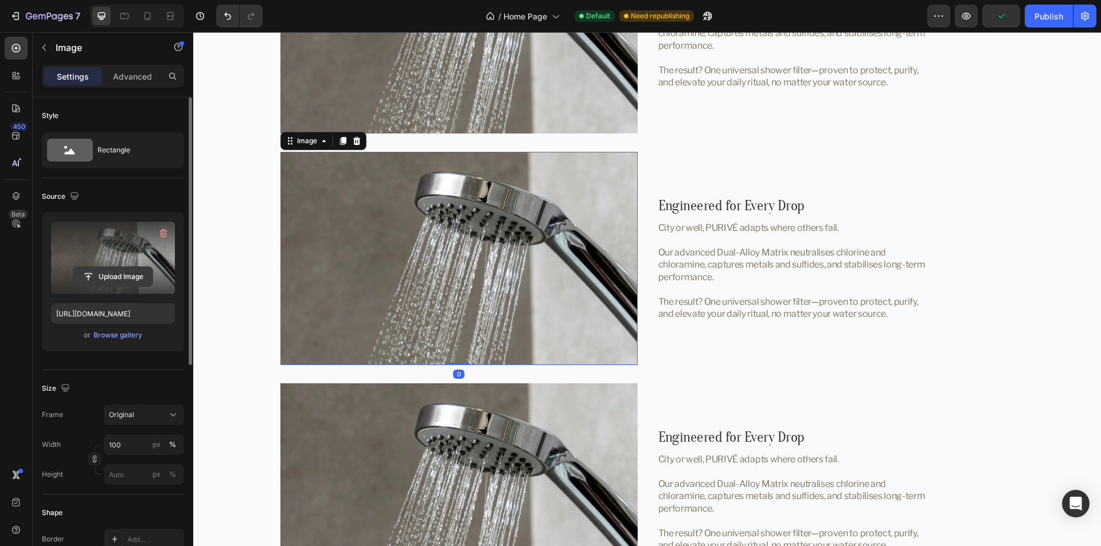
click at [118, 279] on input "file" at bounding box center [112, 276] width 79 height 19
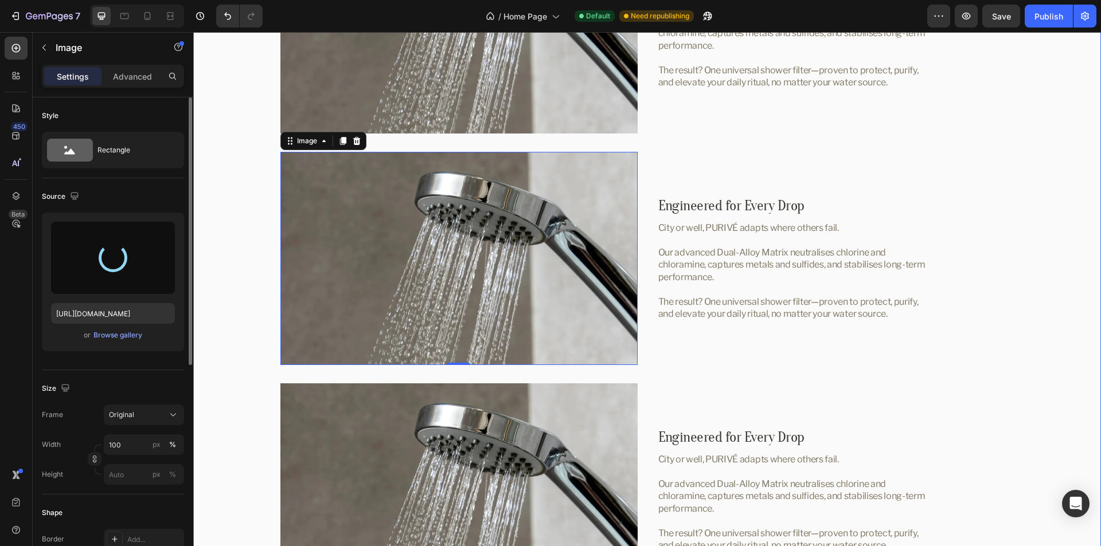
type input "https://cdn.shopify.com/s/files/1/0762/5179/1586/files/gempages_576838156968526…"
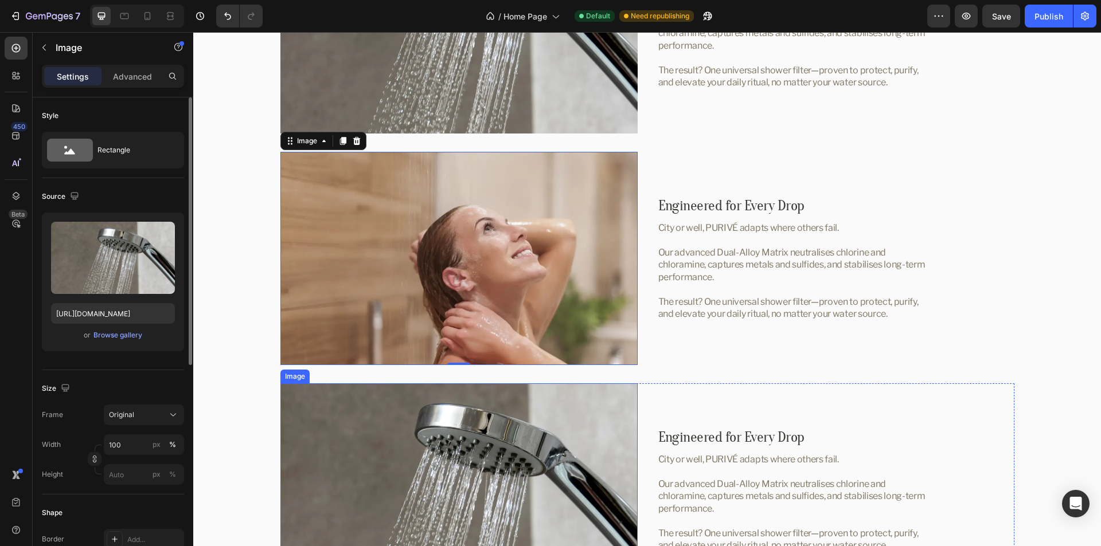
click at [463, 443] on img at bounding box center [458, 490] width 357 height 213
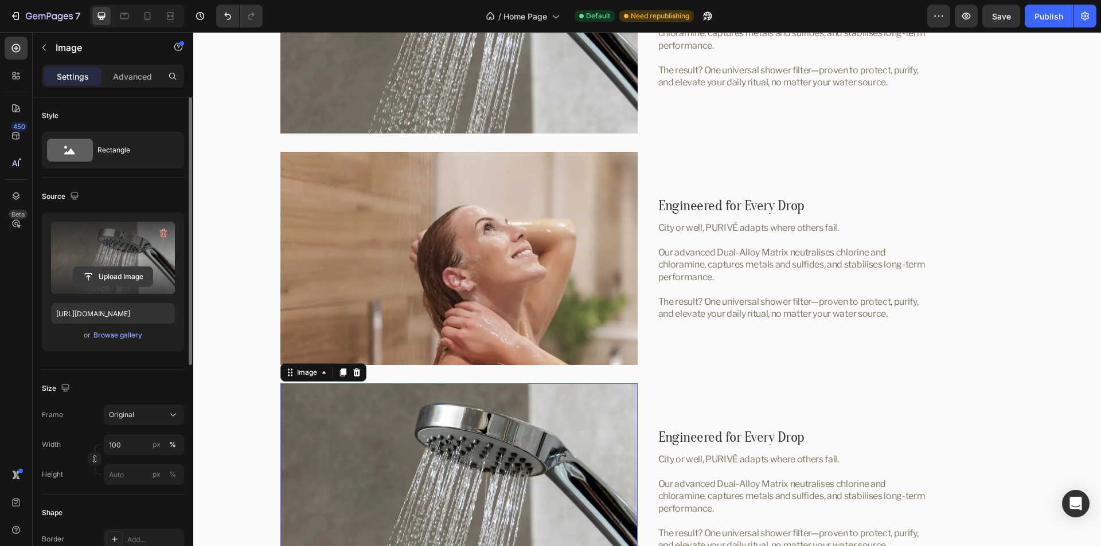
click at [111, 275] on input "file" at bounding box center [112, 276] width 79 height 19
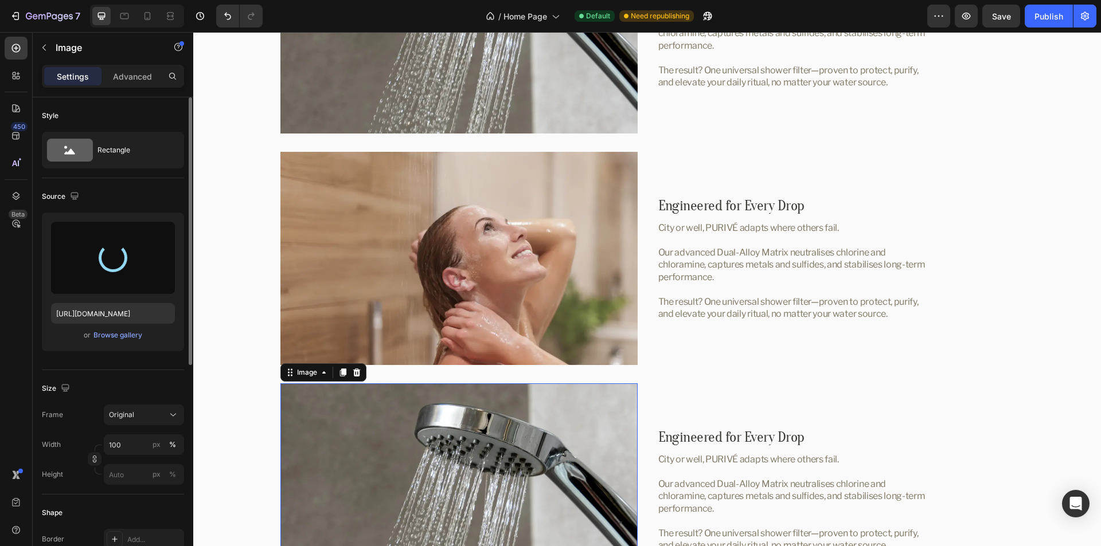
type input "https://cdn.shopify.com/s/files/1/0762/5179/1586/files/gempages_576838156968526…"
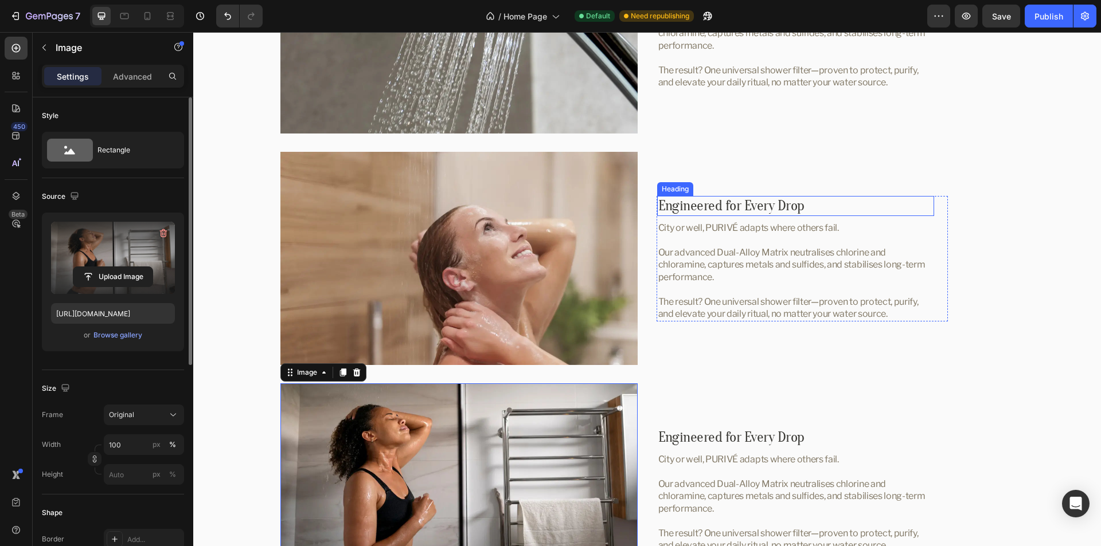
click at [760, 205] on span "Engineered for Every Drop" at bounding box center [731, 205] width 146 height 17
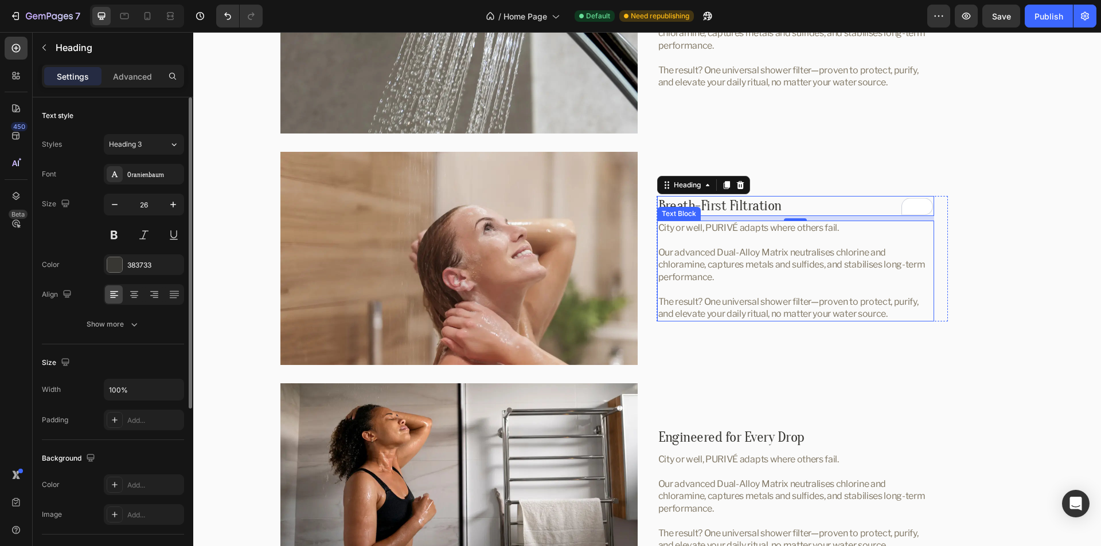
click at [786, 258] on p "Our advanced Dual-Alloy Matrix neutralises chlorine and chloramine, captures me…" at bounding box center [795, 265] width 275 height 37
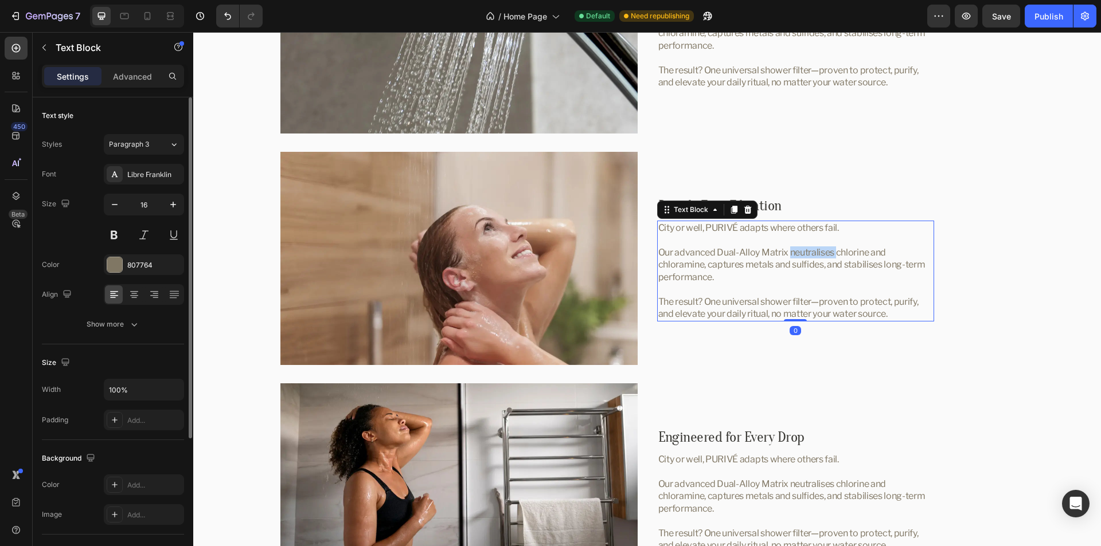
click at [786, 258] on p "Our advanced Dual-Alloy Matrix neutralises chlorine and chloramine, captures me…" at bounding box center [795, 265] width 275 height 37
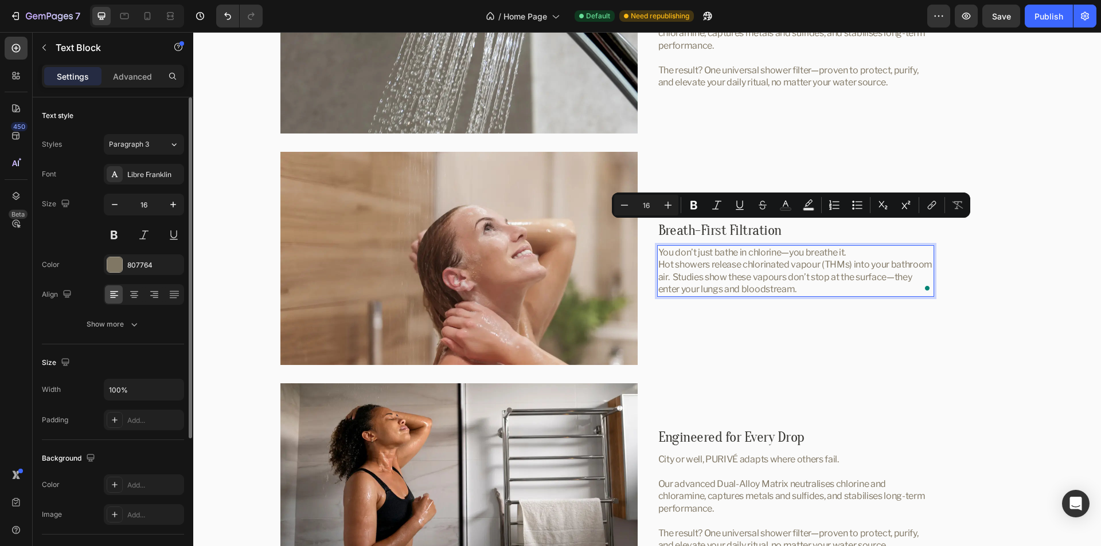
scroll to position [2367, 0]
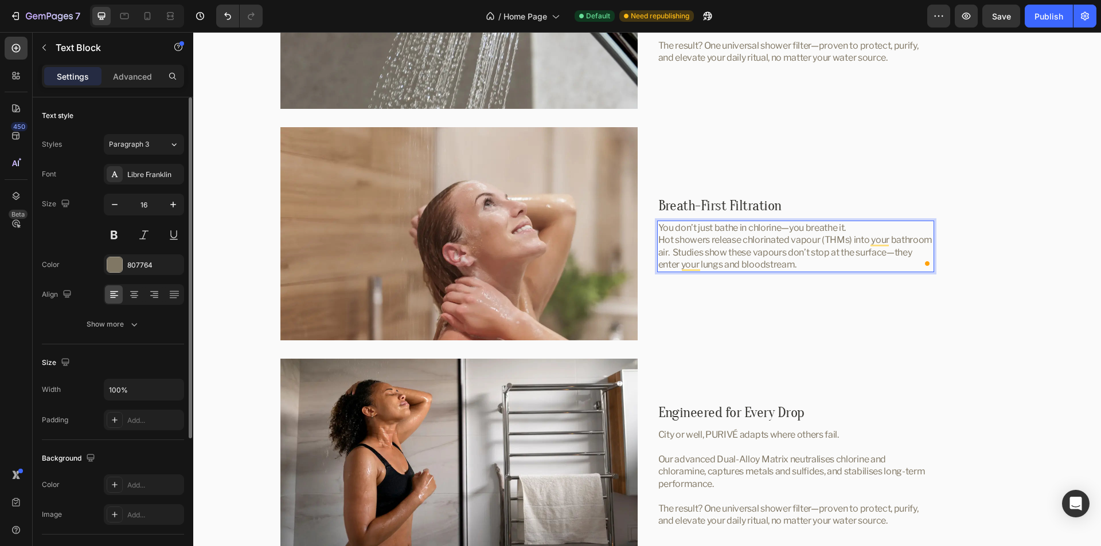
click at [810, 253] on p "You don’t just bathe in chlorine—you breathe it. Hot showers release chlorinate…" at bounding box center [795, 246] width 275 height 49
click at [667, 251] on p "You don’t just bathe in chlorine—you breathe it. Hot showers release chlorinate…" at bounding box center [795, 246] width 275 height 49
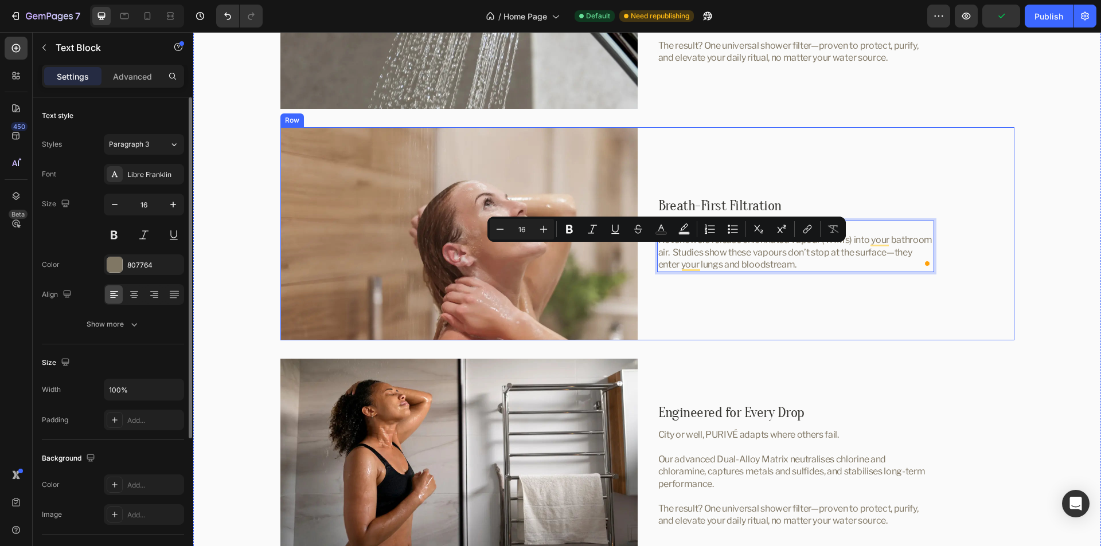
scroll to position [2361, 0]
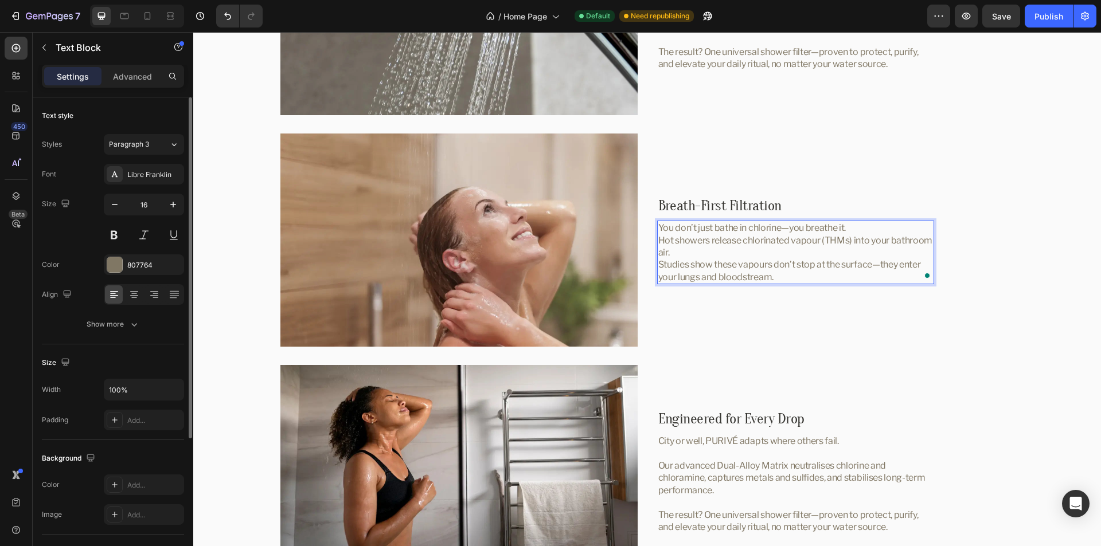
click at [759, 238] on p "You don’t just bathe in chlorine—you breathe it. Hot showers release chlorinate…" at bounding box center [795, 240] width 275 height 37
click at [770, 420] on span "Engineered for Every Drop" at bounding box center [731, 419] width 146 height 17
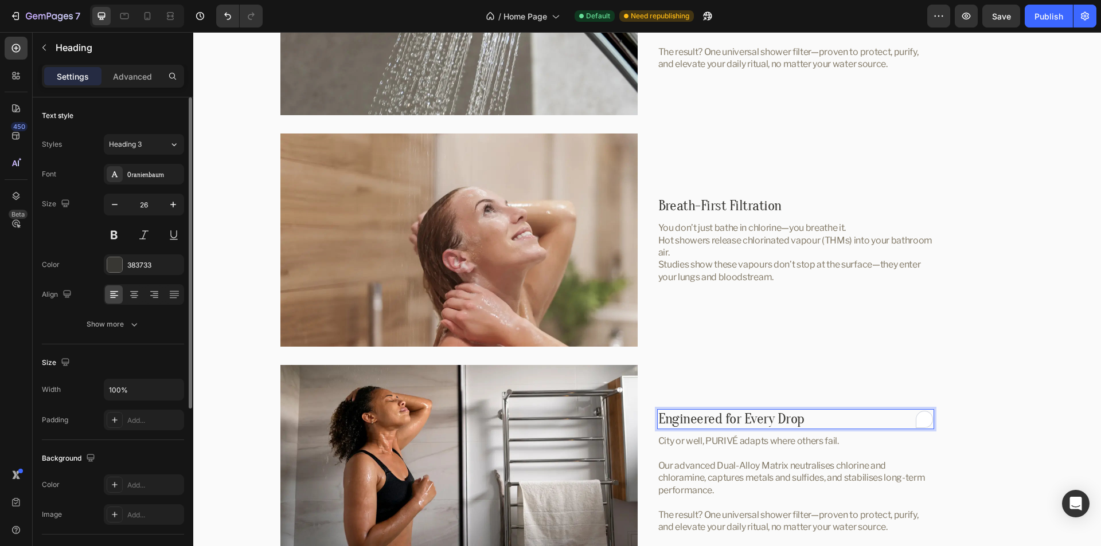
click at [782, 417] on span "Engineered for Every Drop" at bounding box center [731, 419] width 146 height 17
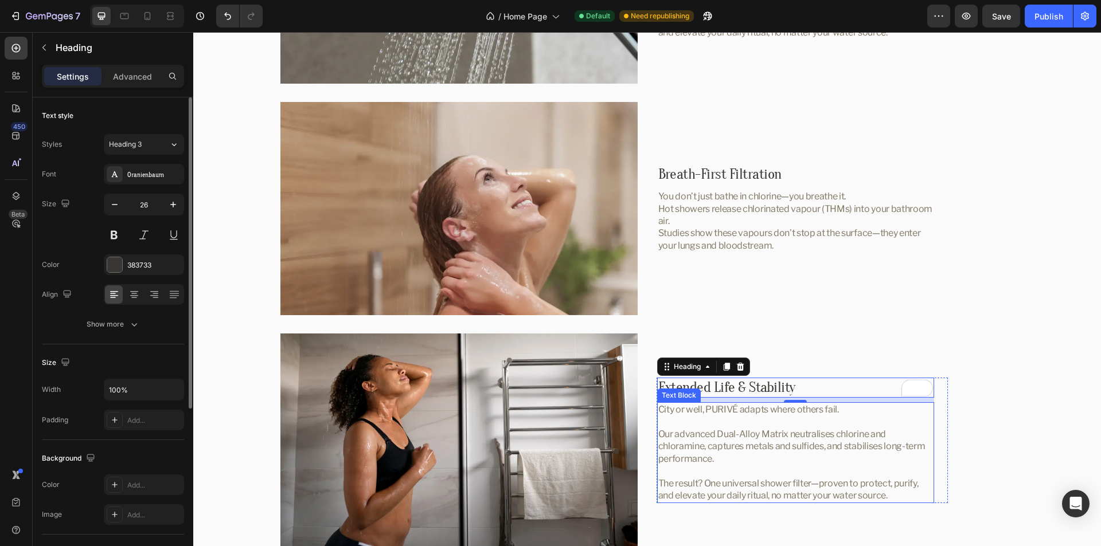
scroll to position [2419, 0]
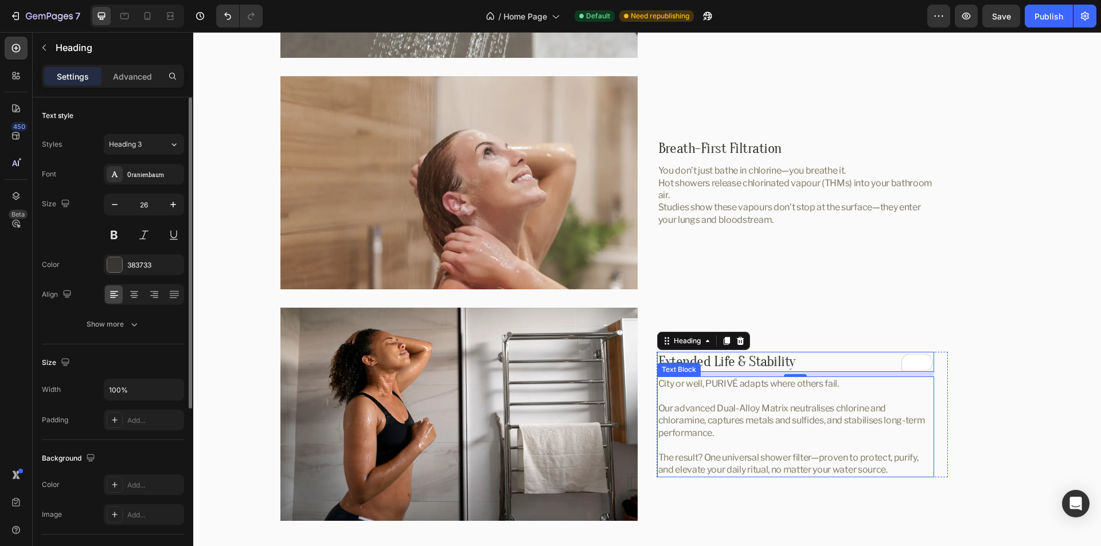
click at [799, 415] on p "Our advanced Dual-Alloy Matrix neutralises chlorine and chloramine, captures me…" at bounding box center [795, 421] width 275 height 37
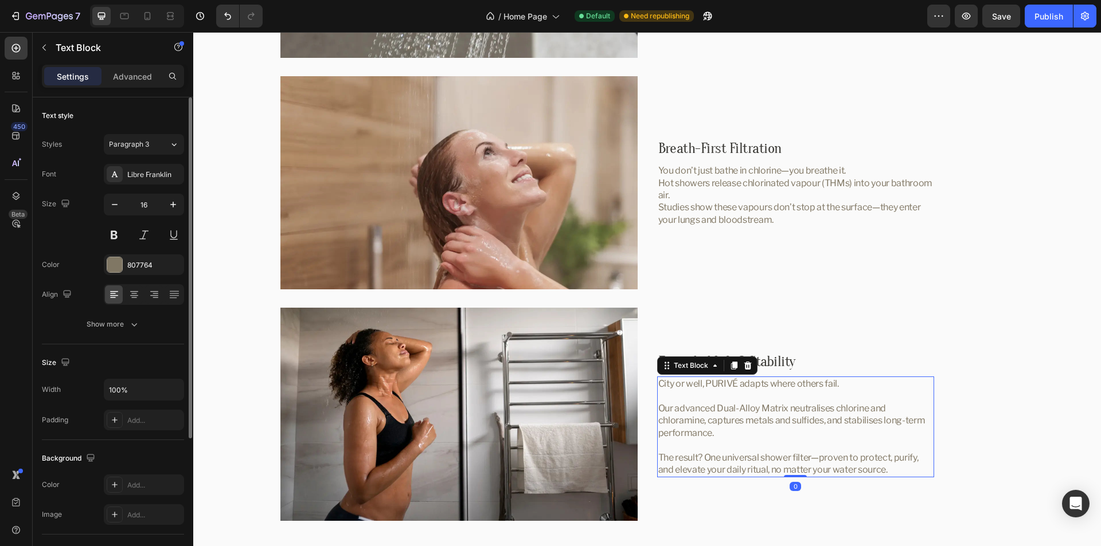
click at [847, 414] on p "Our advanced Dual-Alloy Matrix neutralises chlorine and chloramine, captures me…" at bounding box center [795, 421] width 275 height 37
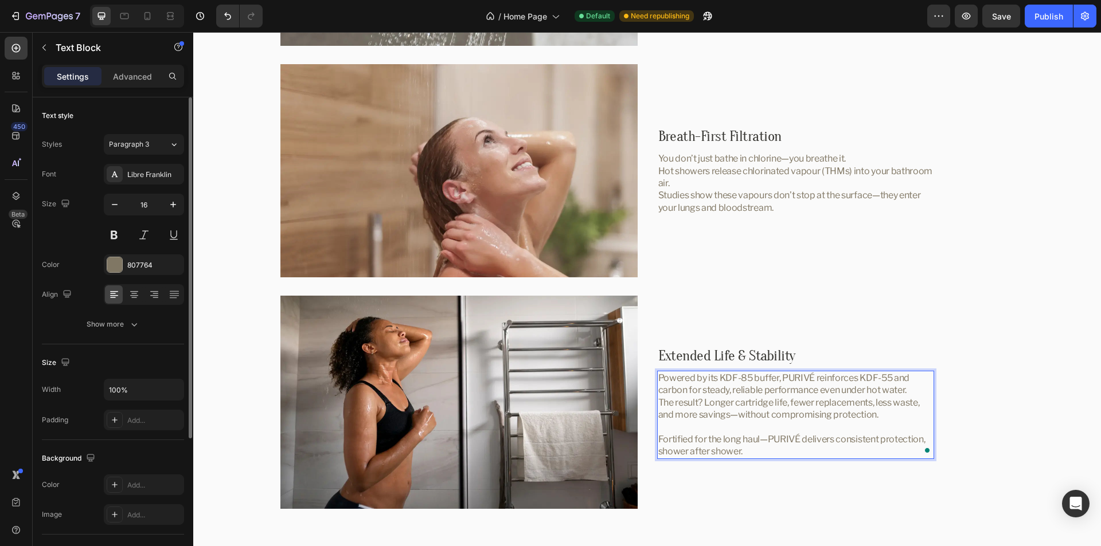
scroll to position [2425, 0]
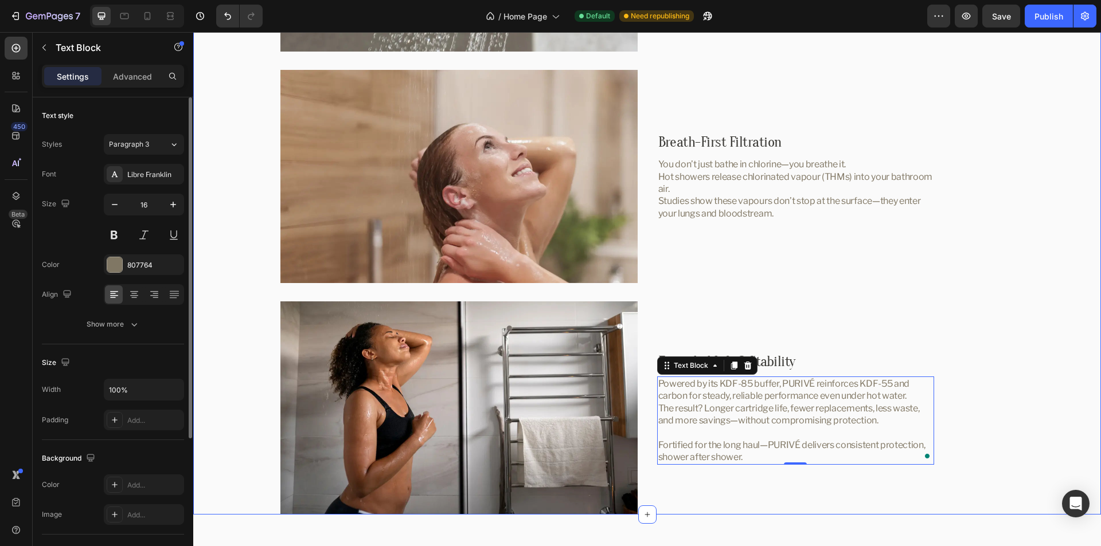
click at [1019, 423] on div "Image Engineered for Every Drop Heading City or well, PURIVÉ adapts where other…" at bounding box center [647, 176] width 908 height 677
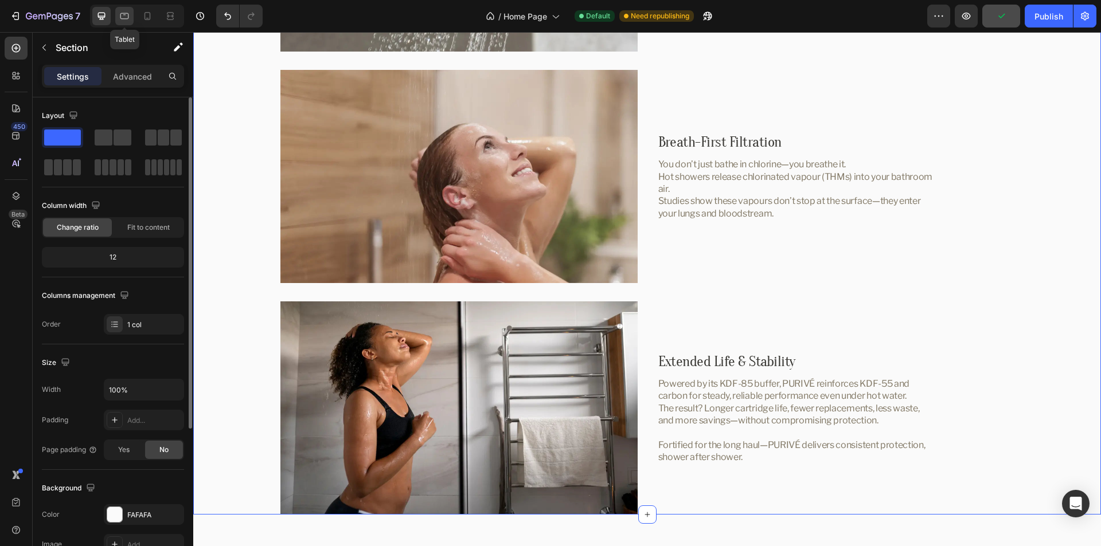
click at [124, 14] on icon at bounding box center [124, 16] width 9 height 6
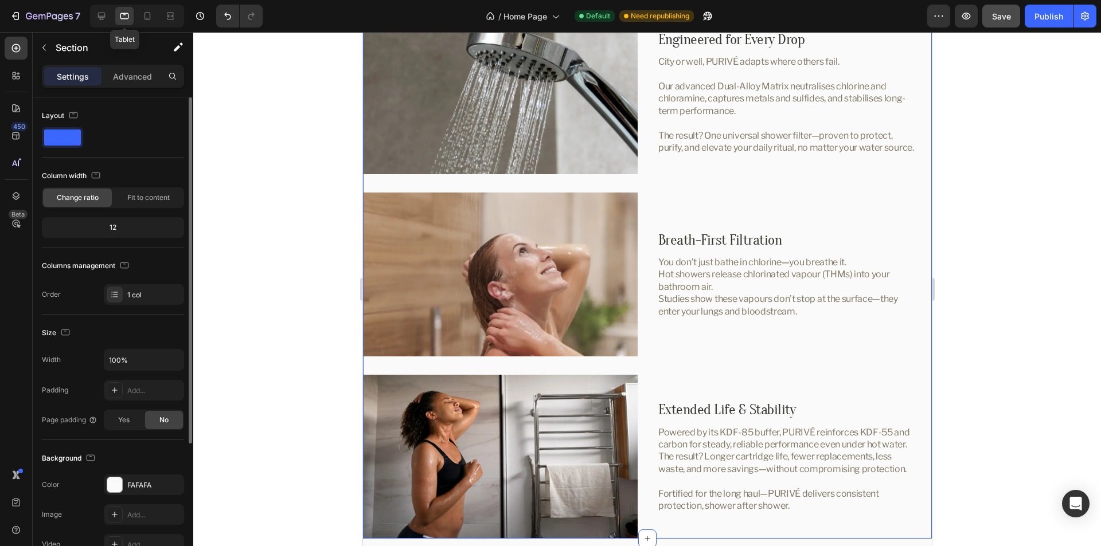
scroll to position [2191, 0]
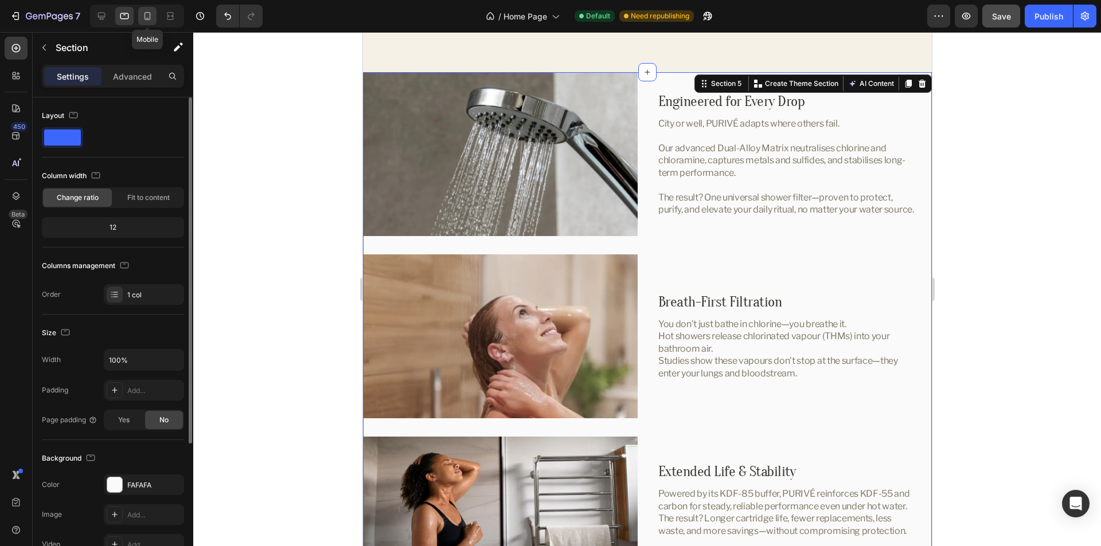
click at [146, 17] on icon at bounding box center [147, 15] width 11 height 11
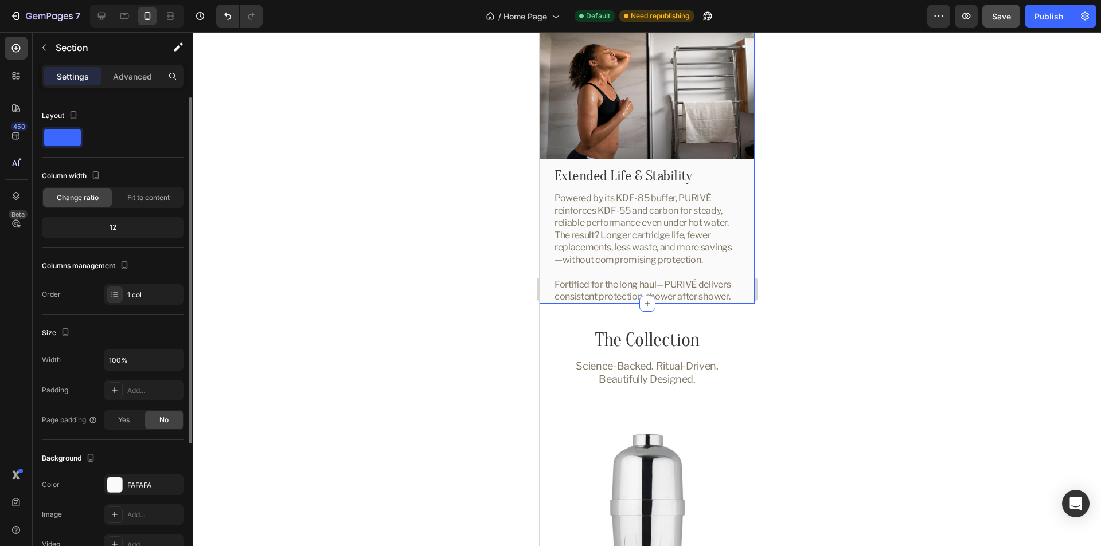
scroll to position [2806, 0]
click at [1046, 13] on div "Publish" at bounding box center [1048, 16] width 29 height 12
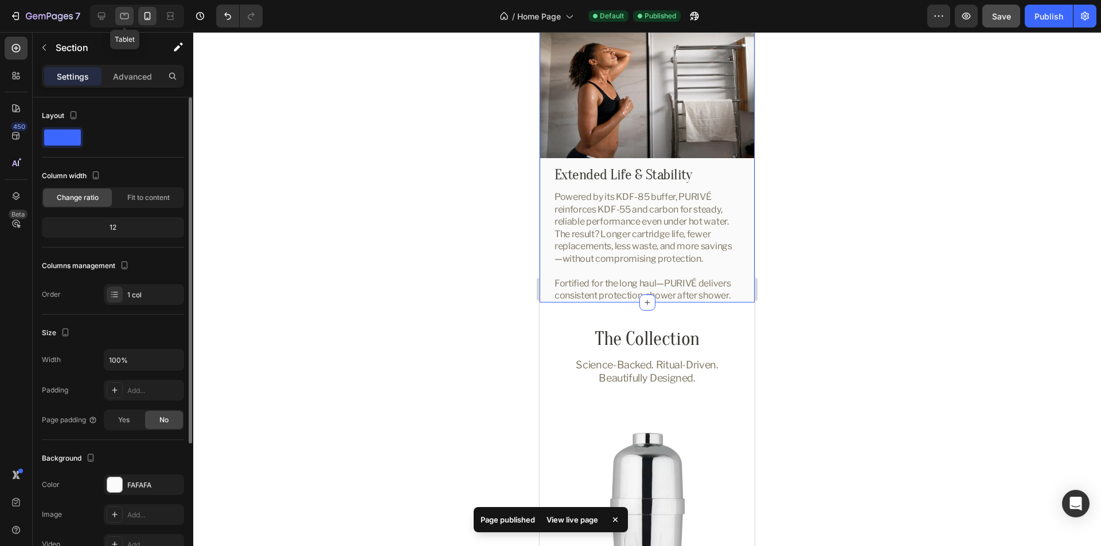
click at [123, 16] on icon at bounding box center [124, 15] width 11 height 11
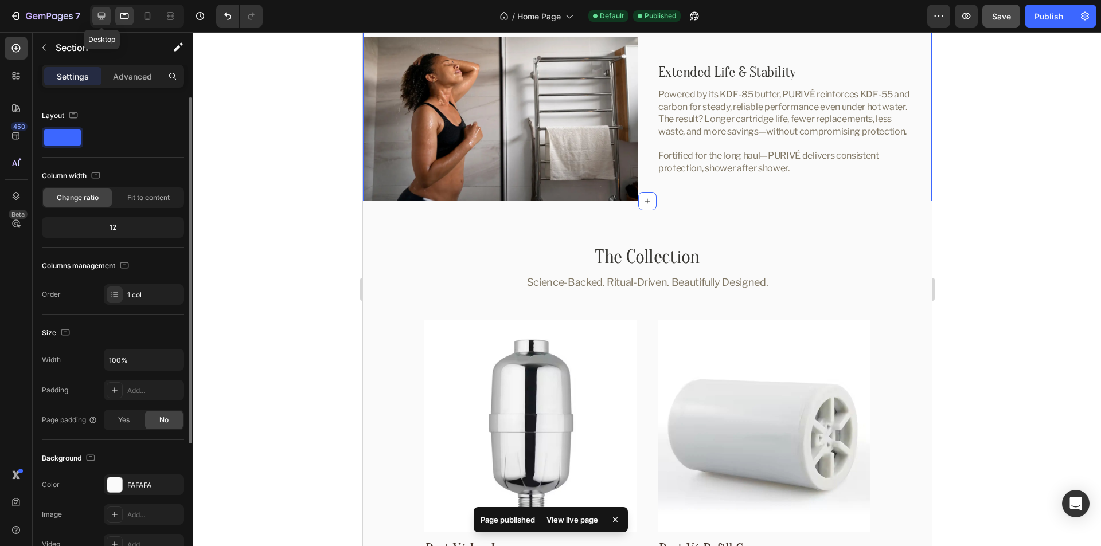
click at [101, 14] on icon at bounding box center [101, 15] width 11 height 11
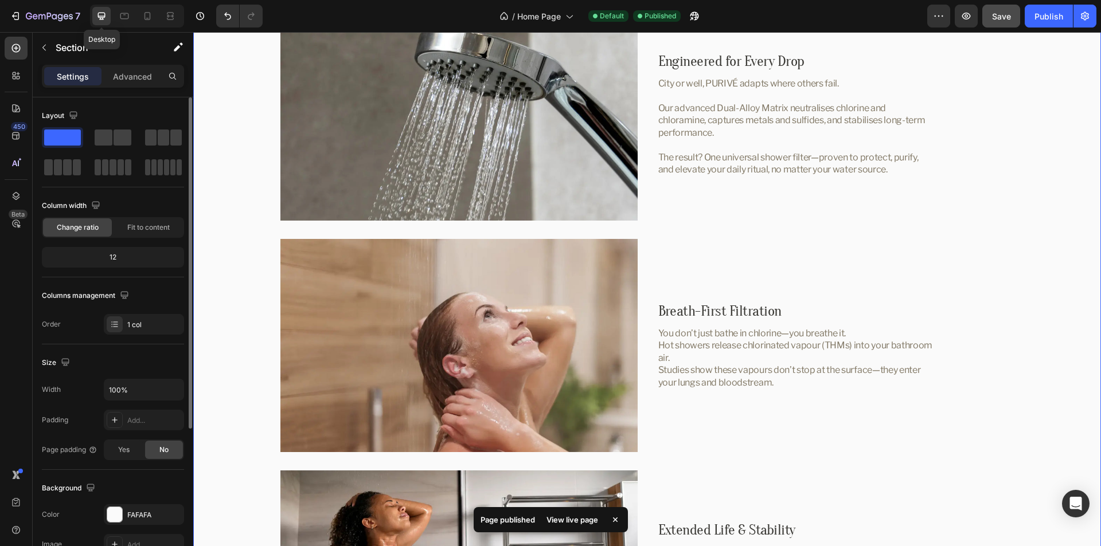
scroll to position [2292, 0]
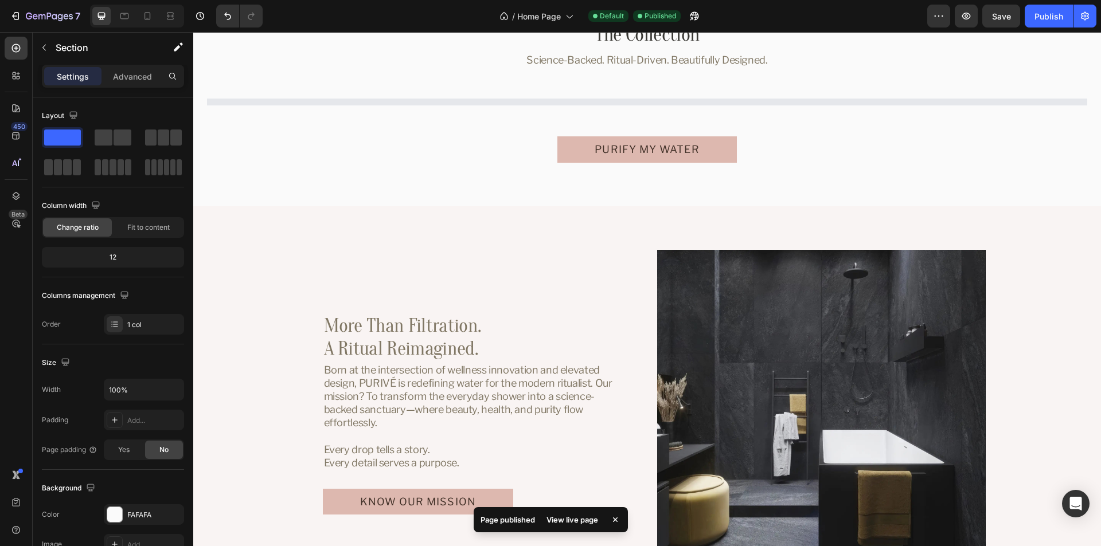
scroll to position [2650, 0]
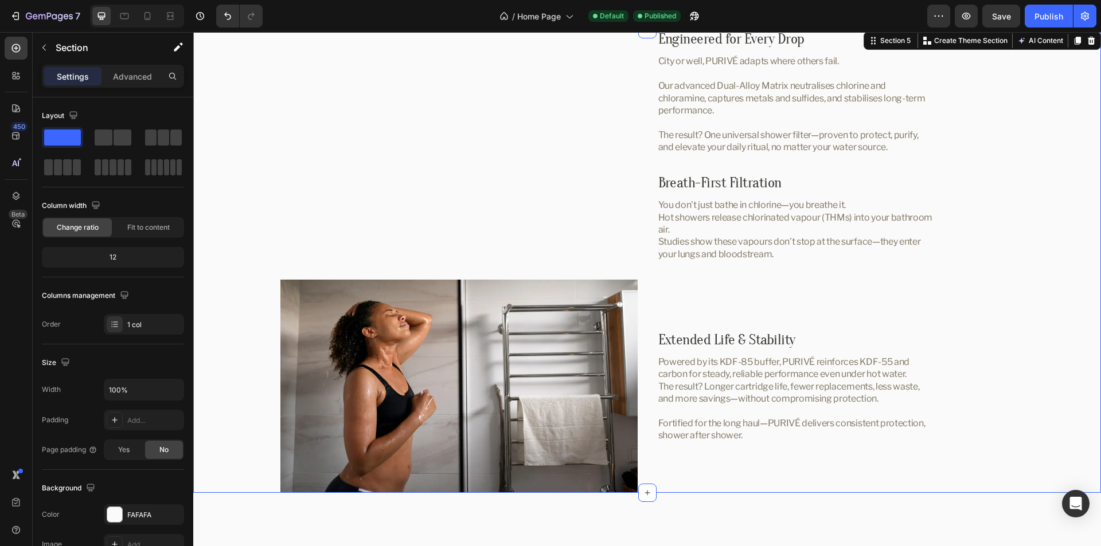
scroll to position [2076, 0]
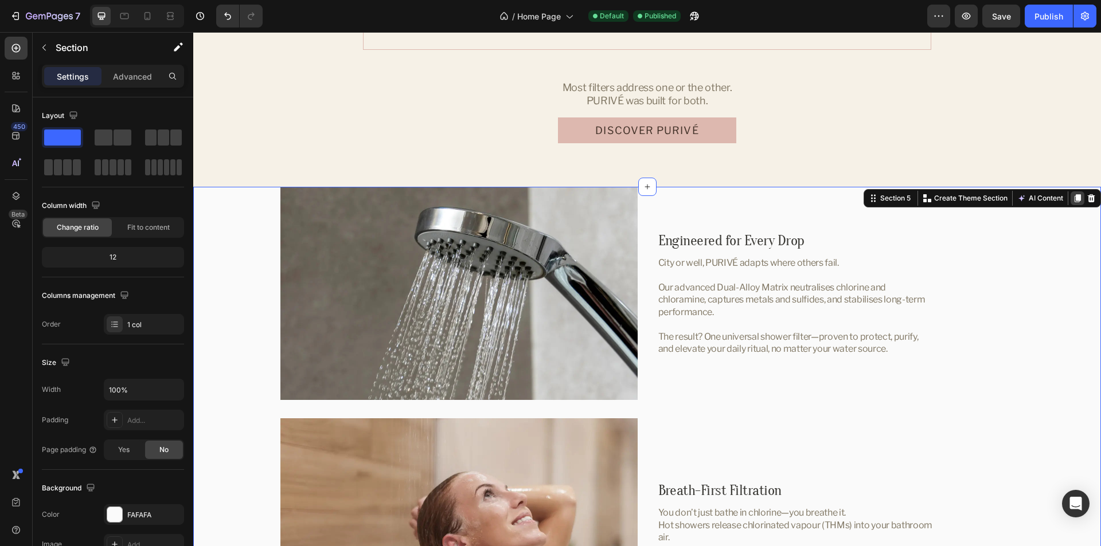
click at [1075, 198] on icon at bounding box center [1078, 198] width 6 height 8
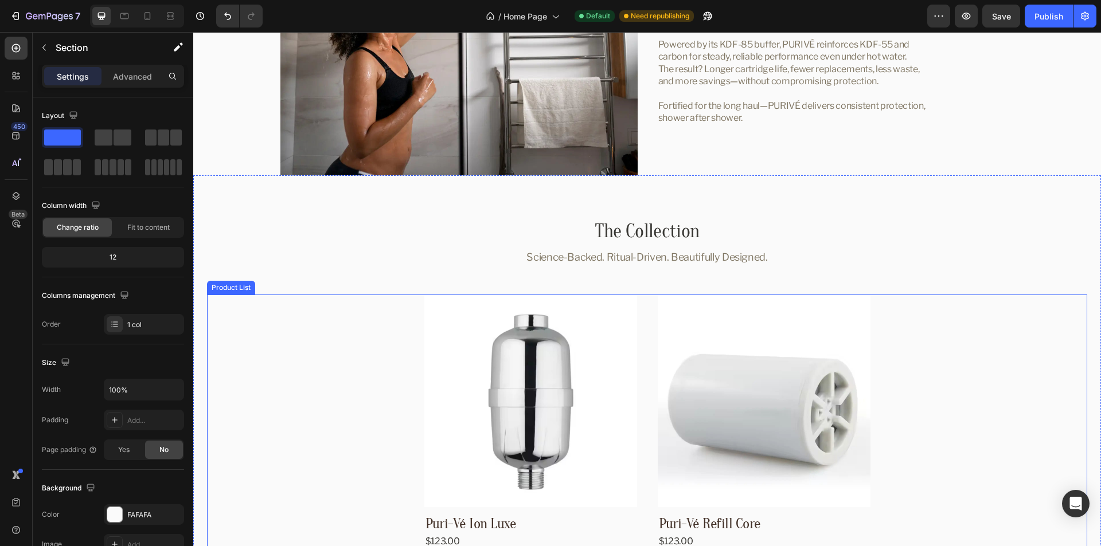
scroll to position [3154, 0]
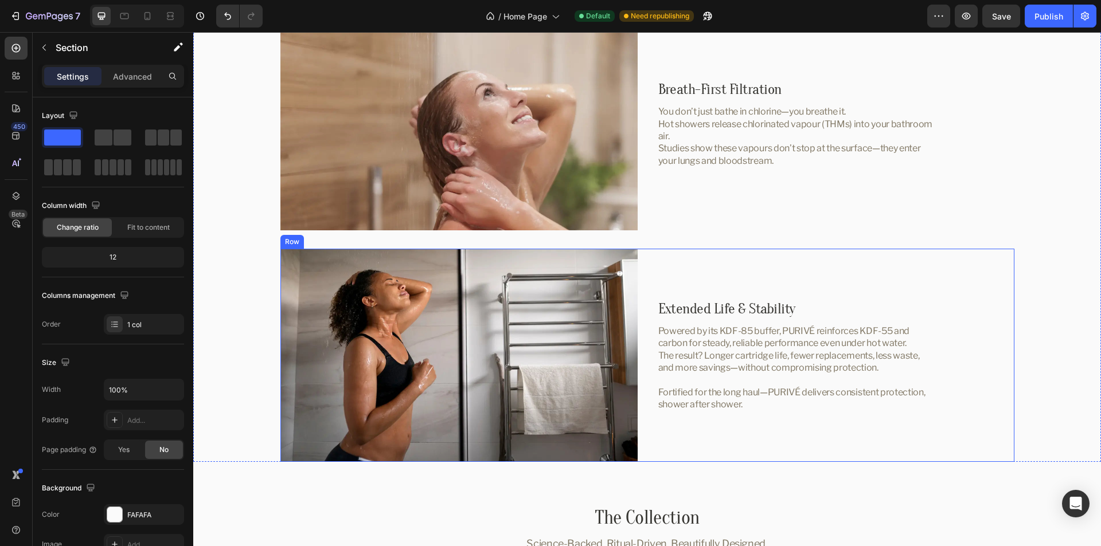
click at [638, 281] on div "Image Extended Life & Stability Heading Powered by its KDF-85 buffer, PURIVÉ re…" at bounding box center [647, 355] width 734 height 213
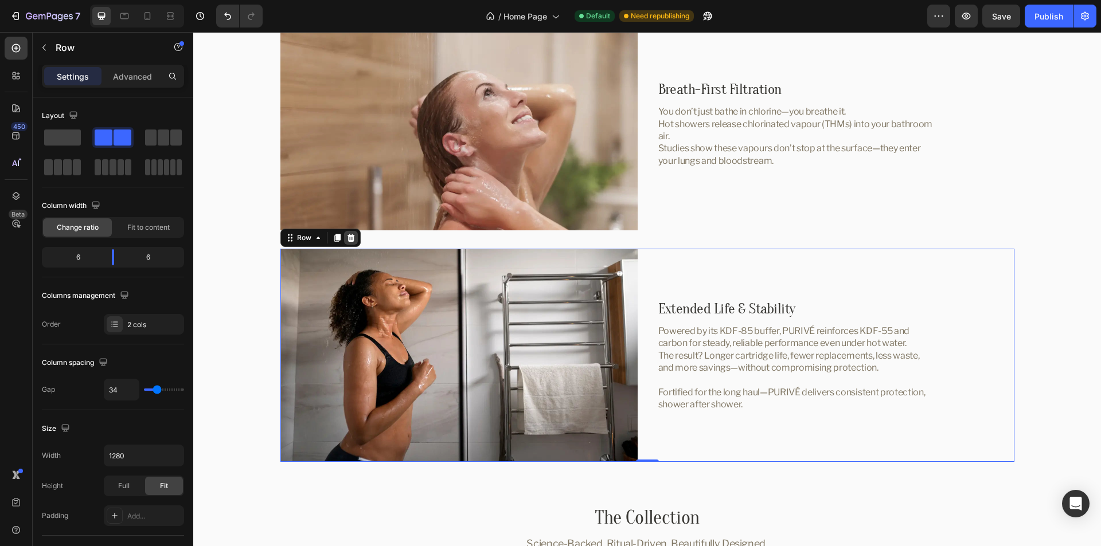
click at [347, 236] on icon at bounding box center [350, 238] width 7 height 8
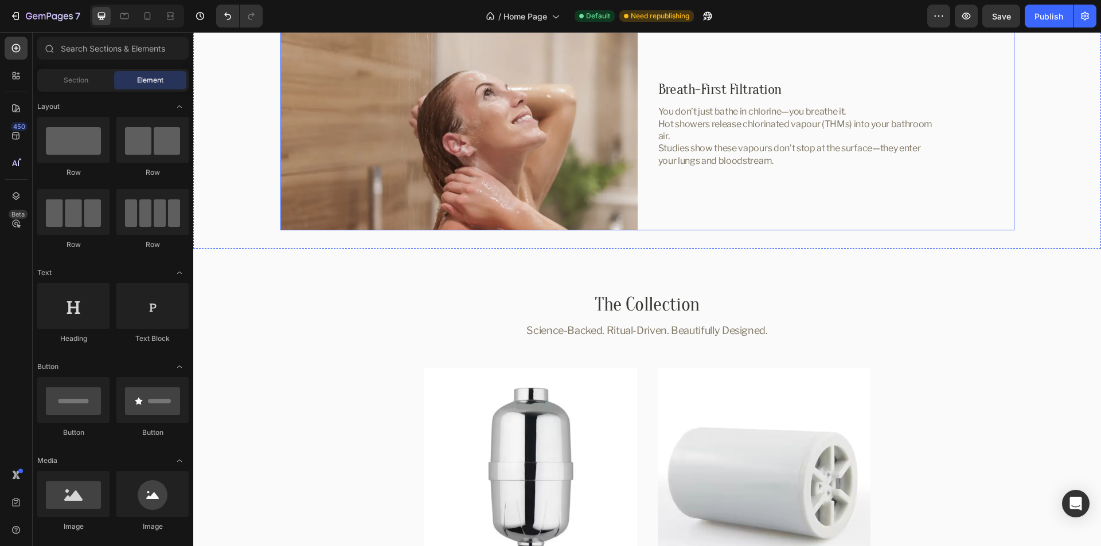
click at [642, 181] on div "Image Breath-First Filtration Heading You don’t just bathe in chlorine—you brea…" at bounding box center [647, 123] width 734 height 213
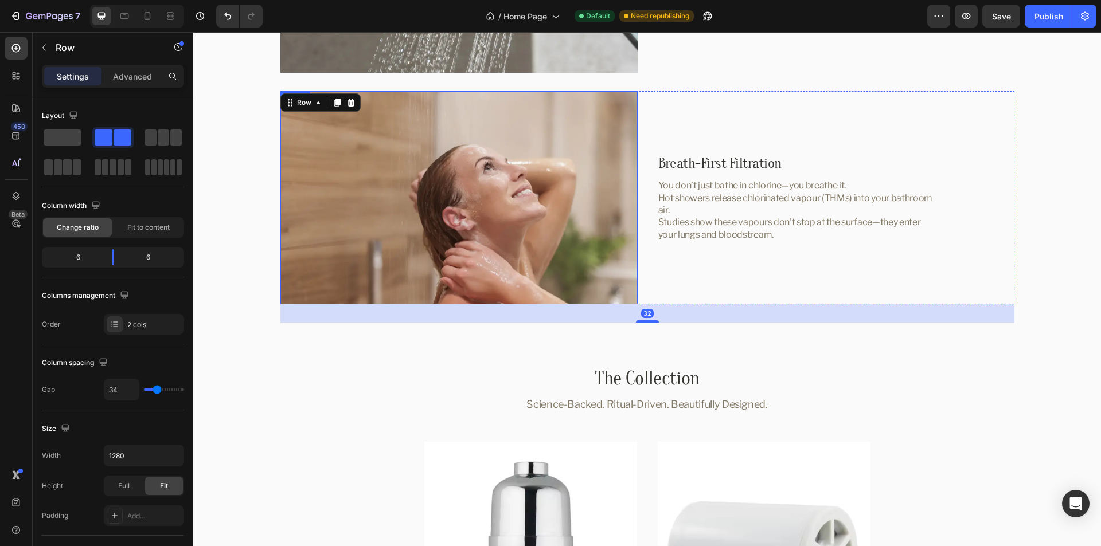
scroll to position [2982, 0]
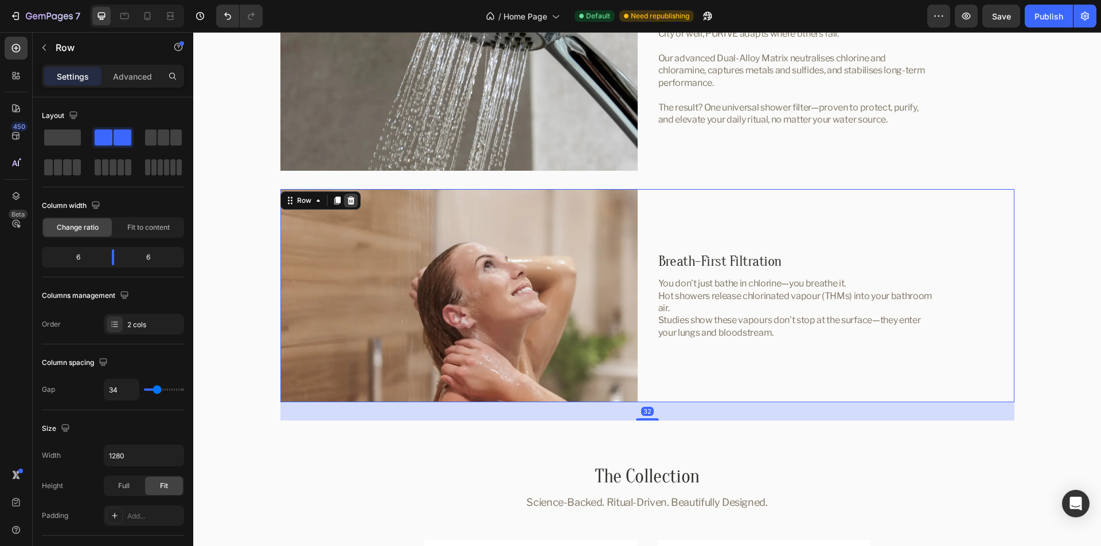
click at [347, 200] on icon at bounding box center [350, 201] width 7 height 8
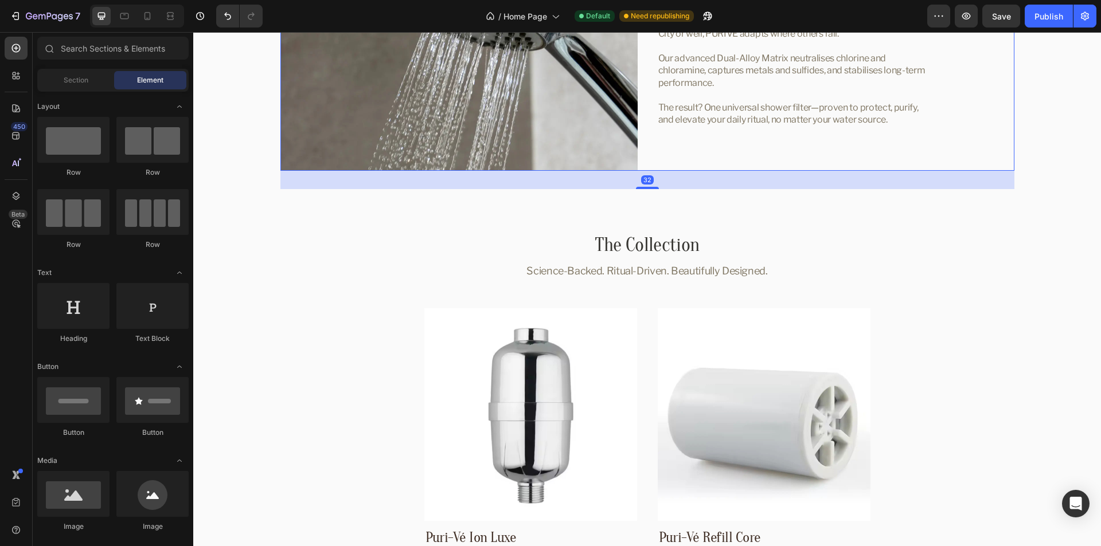
click at [643, 143] on div "Image Engineered for Every Drop Heading City or well, PURIVÉ adapts where other…" at bounding box center [647, 64] width 734 height 213
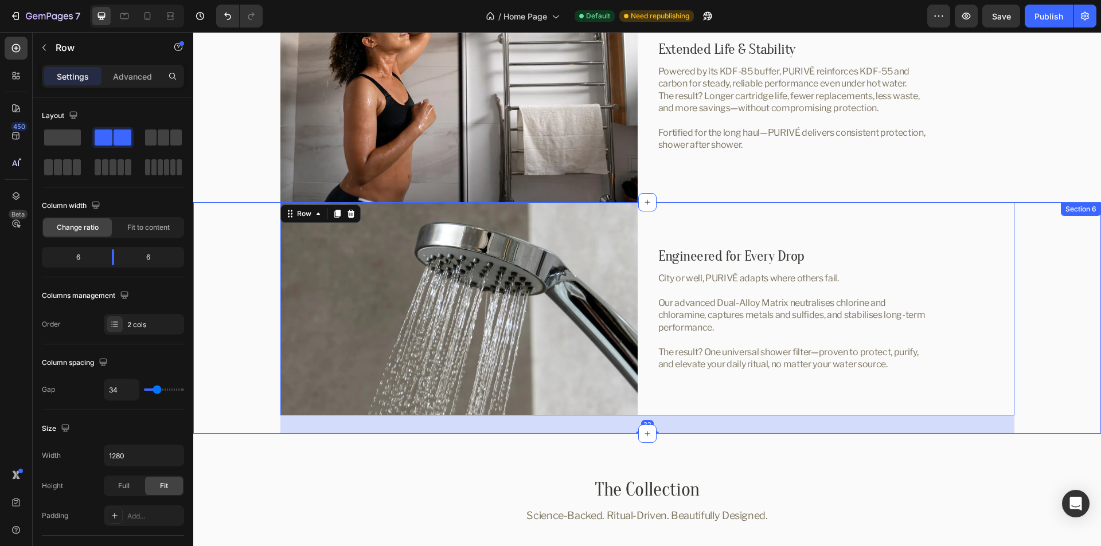
scroll to position [2695, 0]
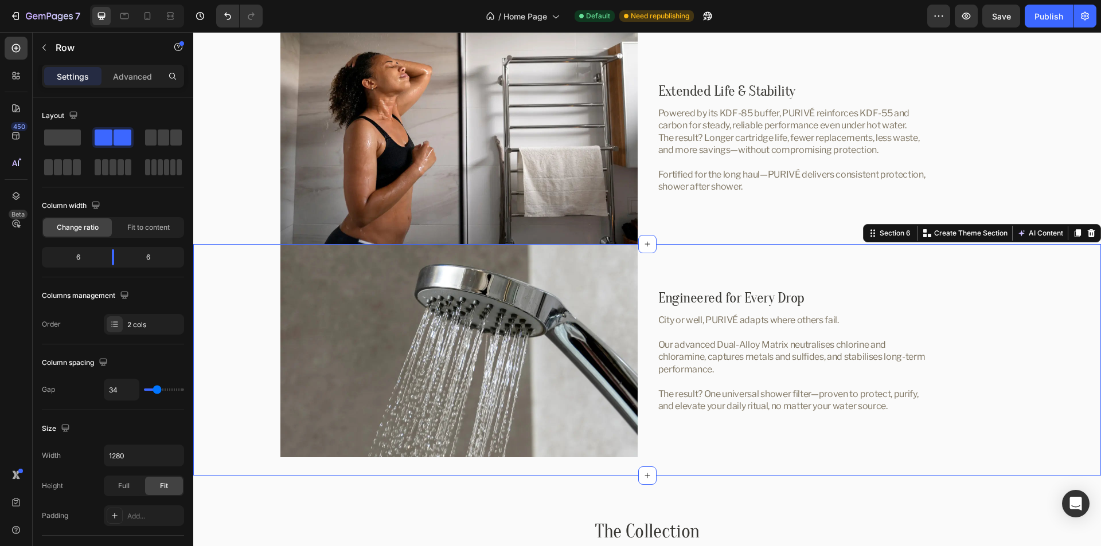
click at [1058, 288] on div "Image Engineered for Every Drop Heading City or well, PURIVÉ adapts where other…" at bounding box center [647, 360] width 908 height 232
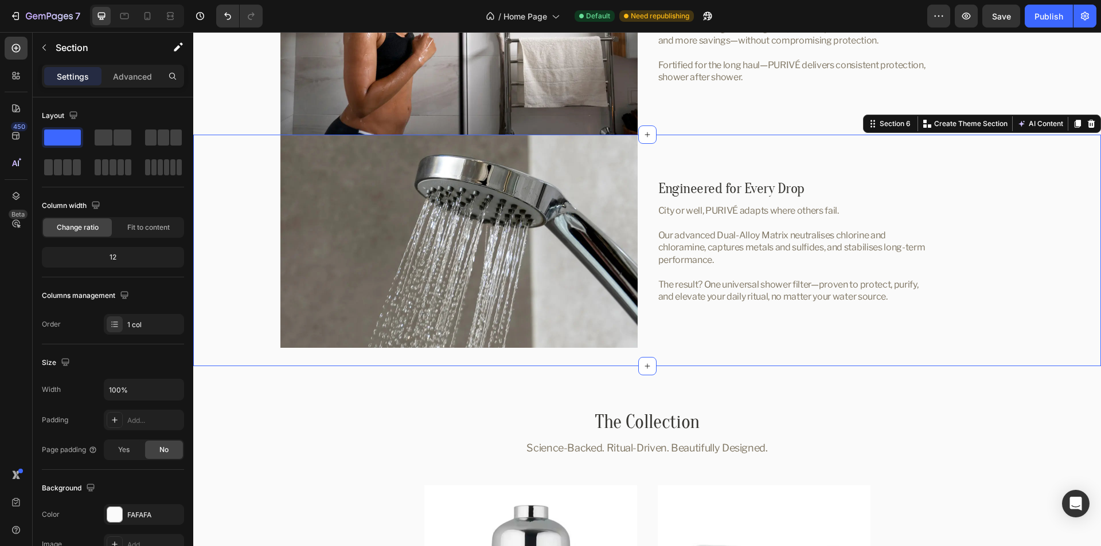
scroll to position [2810, 0]
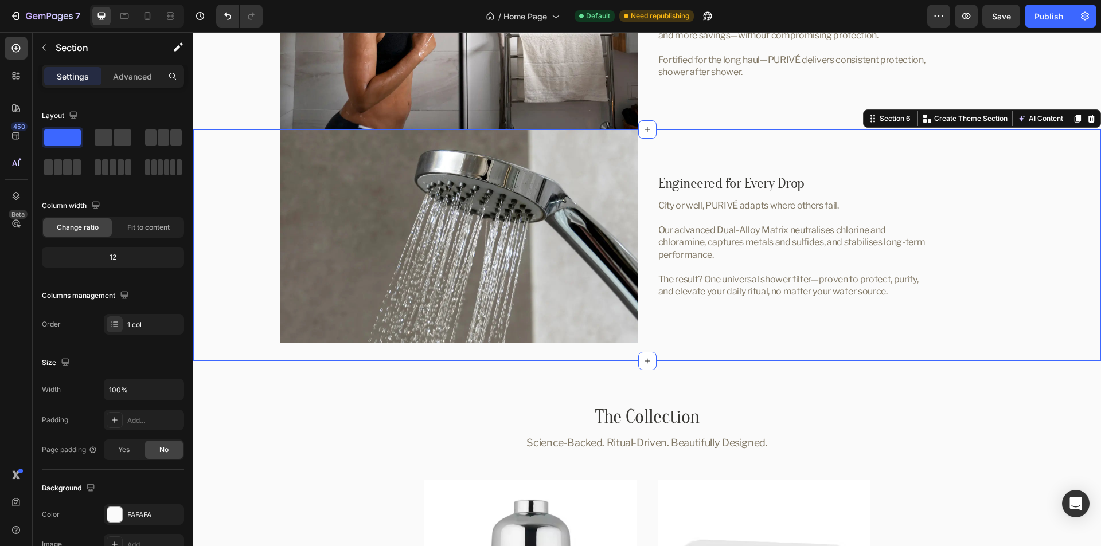
click at [225, 252] on div "Image Engineered for Every Drop Heading City or well, PURIVÉ adapts where other…" at bounding box center [647, 246] width 908 height 232
click at [237, 200] on div "Image Engineered for Every Drop Heading City or well, PURIVÉ adapts where other…" at bounding box center [647, 246] width 908 height 232
click at [245, 209] on div "Image Engineered for Every Drop Heading City or well, PURIVÉ adapts where other…" at bounding box center [647, 246] width 908 height 232
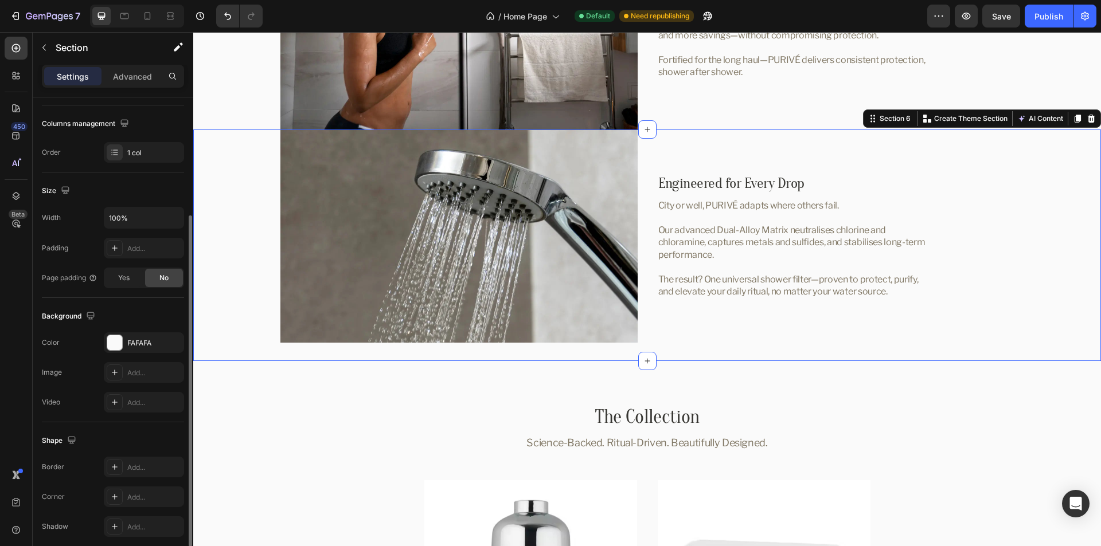
scroll to position [218, 0]
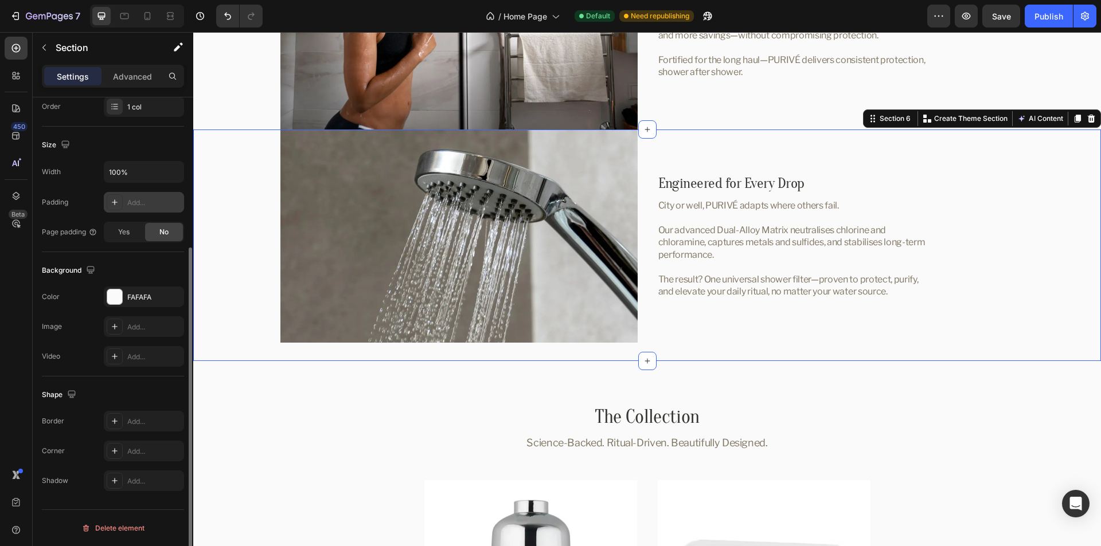
click at [136, 199] on div "Add..." at bounding box center [154, 203] width 54 height 10
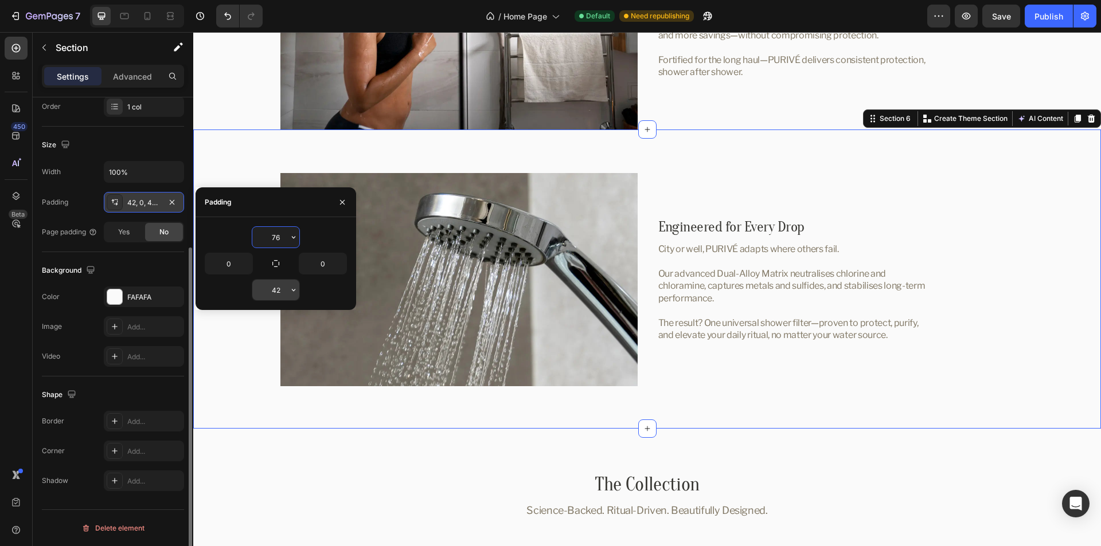
type input "76"
click at [268, 284] on input "42" at bounding box center [275, 290] width 47 height 21
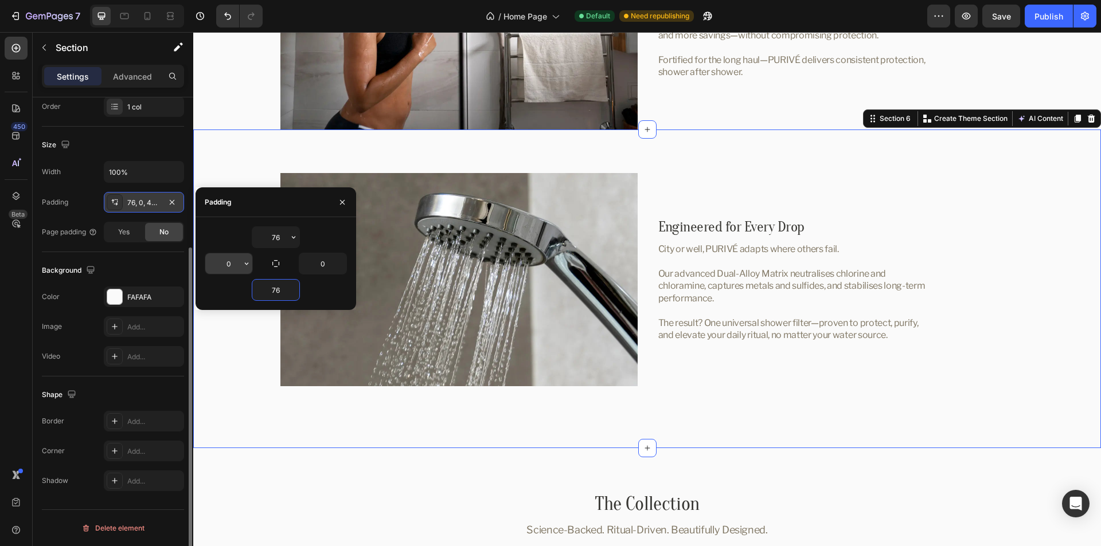
type input "76"
click at [220, 260] on input "0" at bounding box center [228, 263] width 47 height 21
click at [247, 263] on icon "button" at bounding box center [246, 263] width 9 height 9
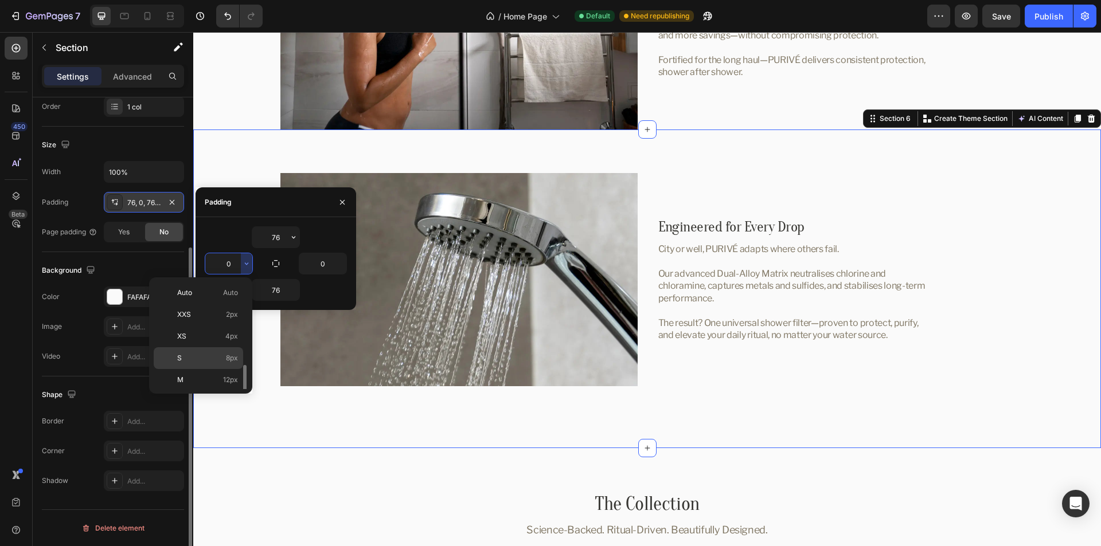
scroll to position [57, 0]
click at [189, 377] on div "XL 24px" at bounding box center [198, 388] width 89 height 22
type input "24"
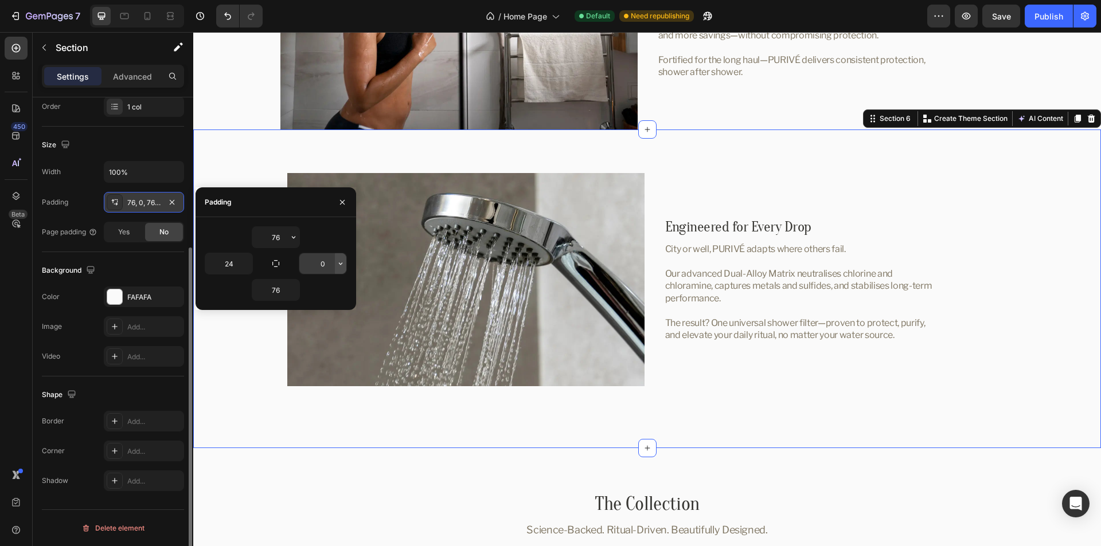
click at [342, 267] on icon "button" at bounding box center [340, 263] width 9 height 9
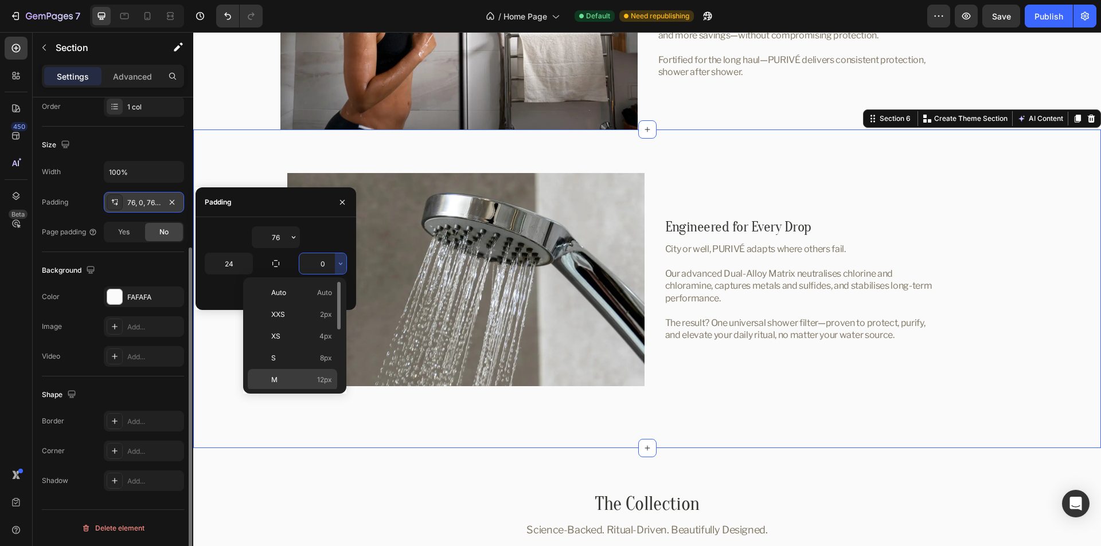
click at [294, 377] on p "M 12px" at bounding box center [301, 380] width 61 height 10
type input "12"
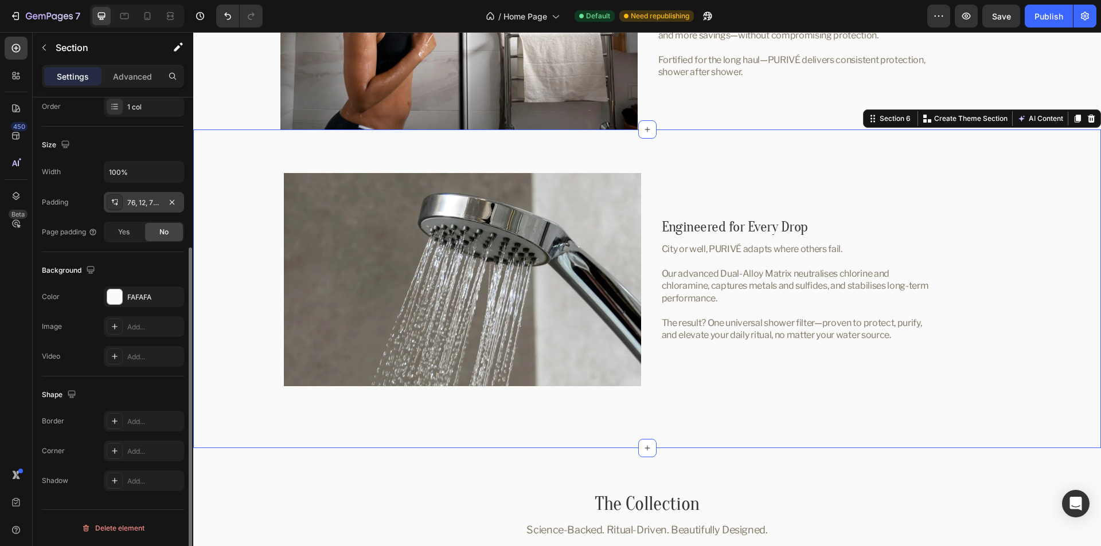
click at [151, 268] on div "Background" at bounding box center [113, 270] width 142 height 18
click at [844, 228] on h2 "Engineered for Every Drop" at bounding box center [799, 227] width 277 height 20
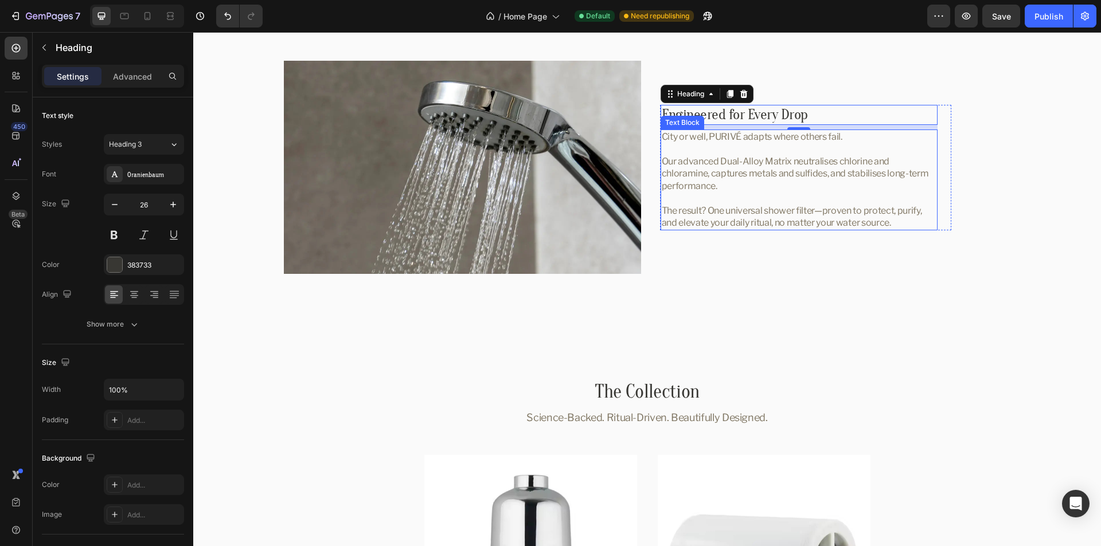
scroll to position [2925, 0]
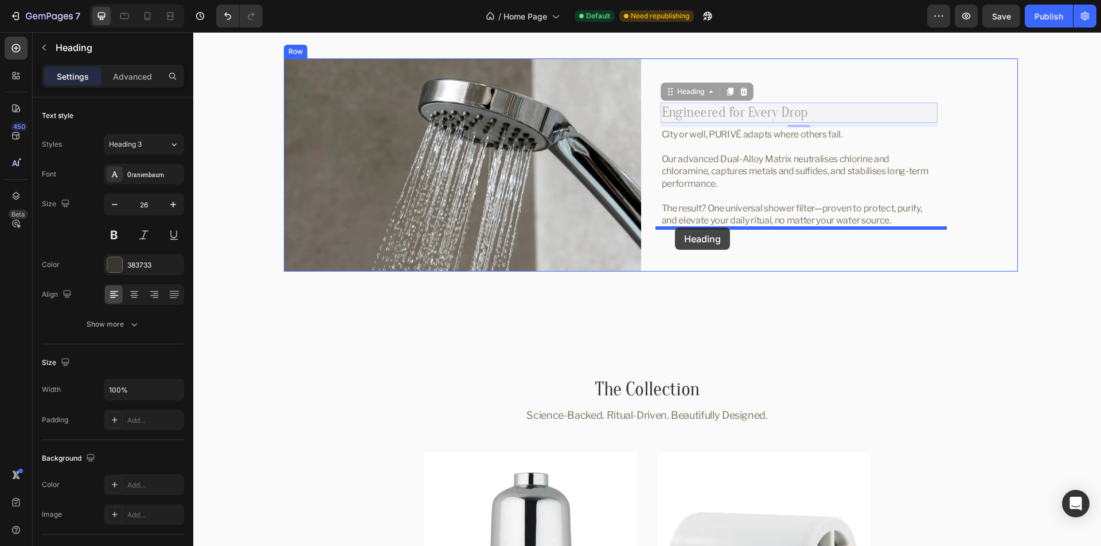
drag, startPoint x: 686, startPoint y: 95, endPoint x: 675, endPoint y: 227, distance: 132.9
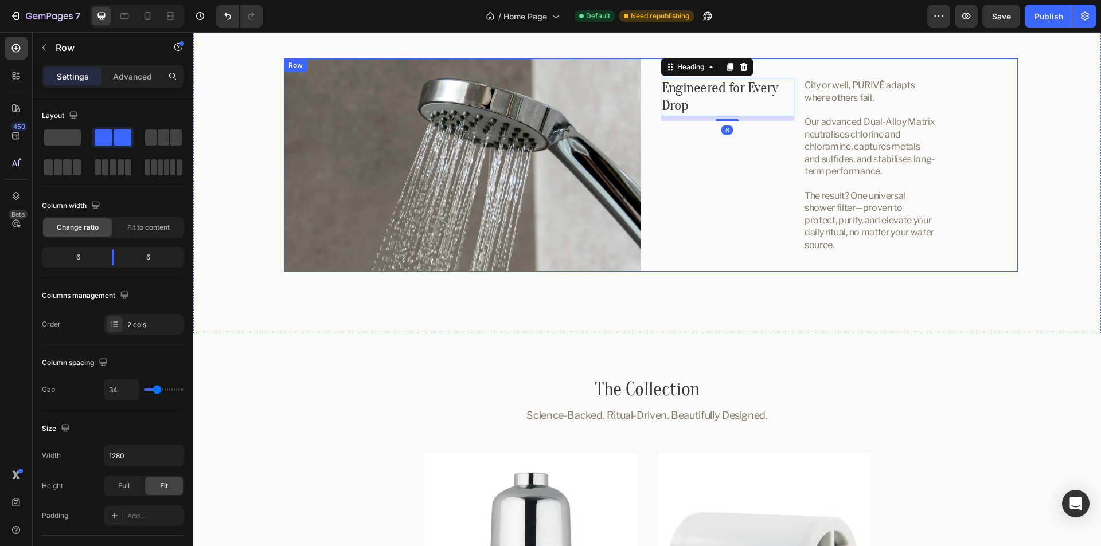
click at [646, 206] on div "Image Engineered for Every Drop Heading 8 City or well, PURIVÉ adapts where oth…" at bounding box center [651, 164] width 734 height 213
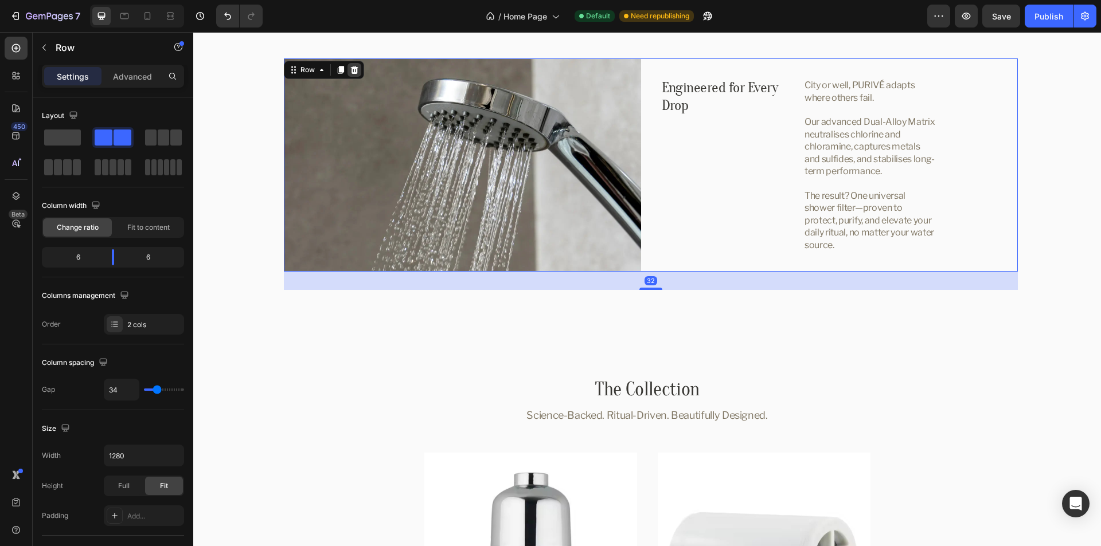
click at [350, 69] on icon at bounding box center [354, 69] width 9 height 9
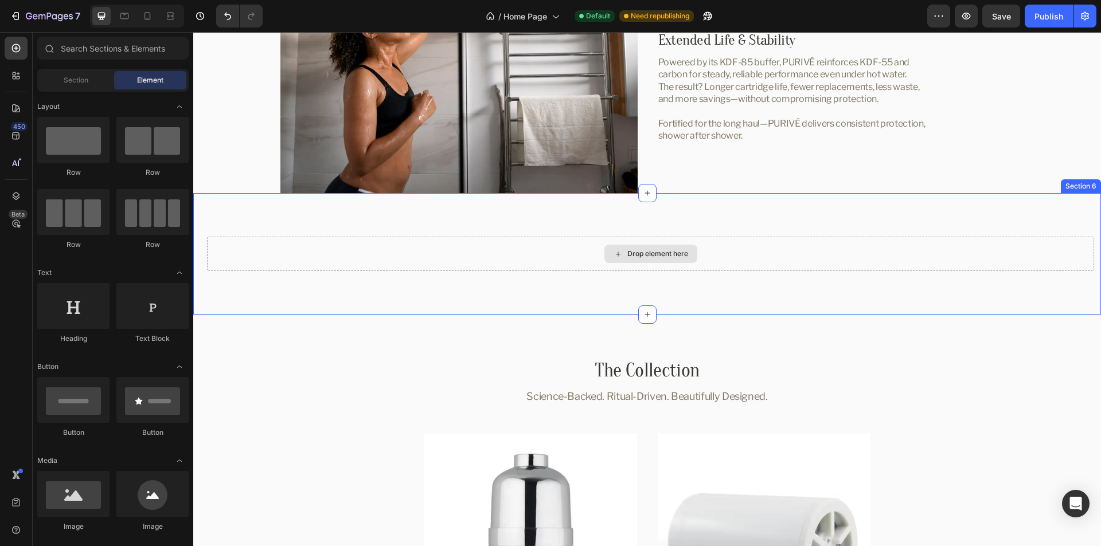
scroll to position [2753, 0]
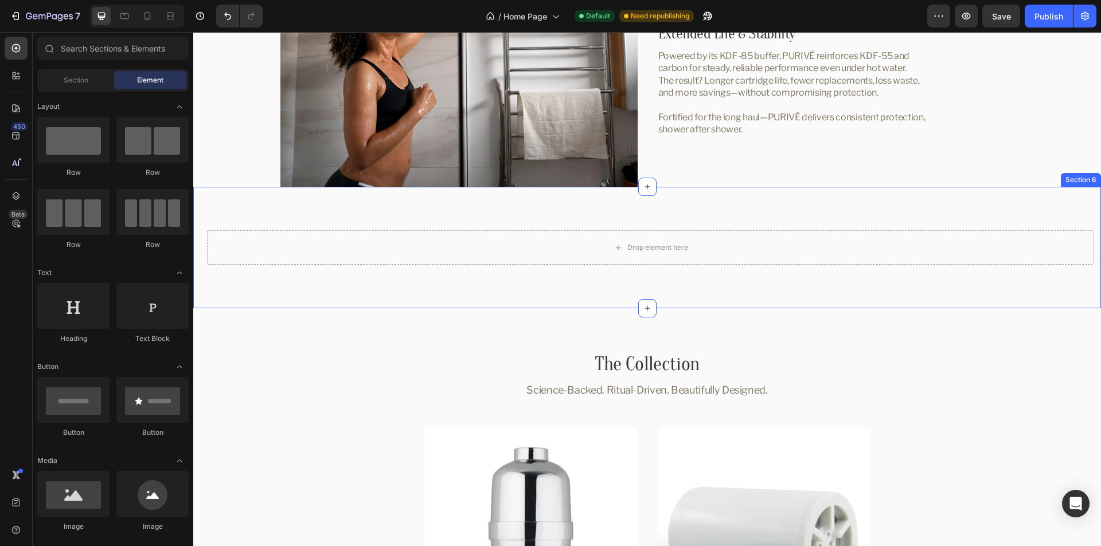
click at [663, 214] on div "Drop element here Section 6" at bounding box center [647, 248] width 908 height 122
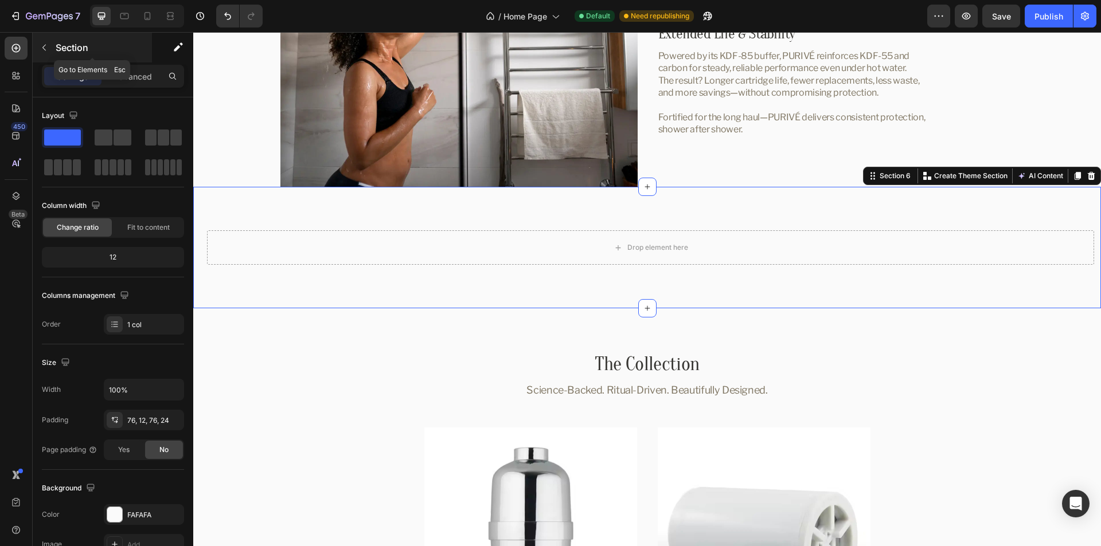
click at [43, 46] on icon "button" at bounding box center [44, 47] width 9 height 9
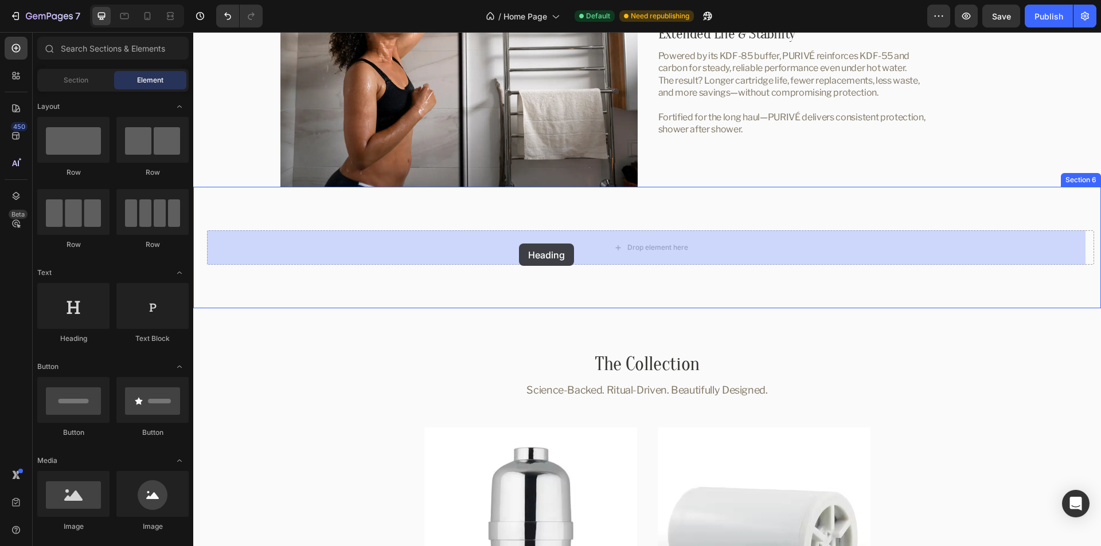
drag, startPoint x: 295, startPoint y: 337, endPoint x: 519, endPoint y: 244, distance: 242.1
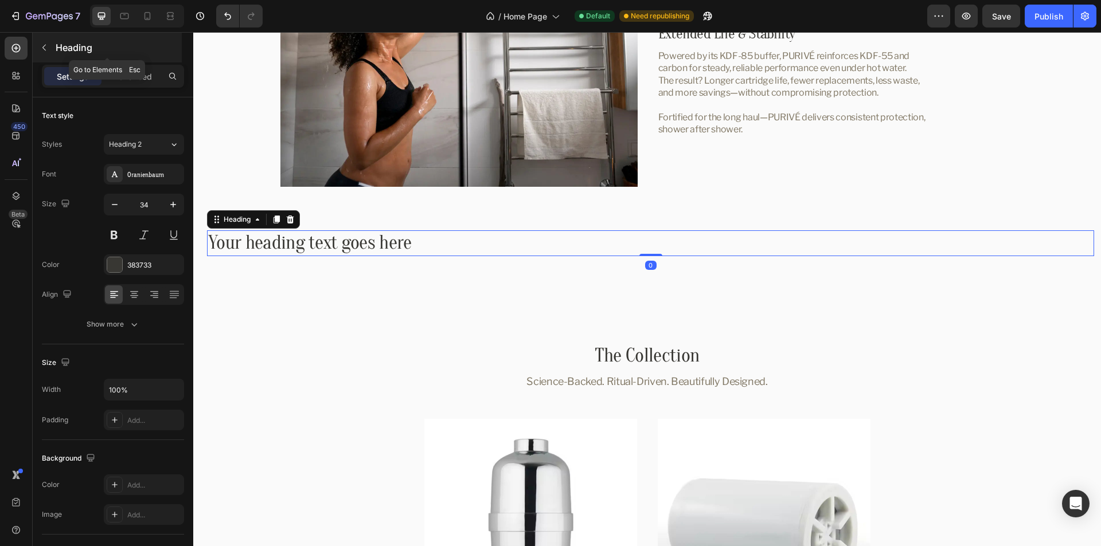
click at [44, 49] on icon "button" at bounding box center [43, 48] width 3 height 6
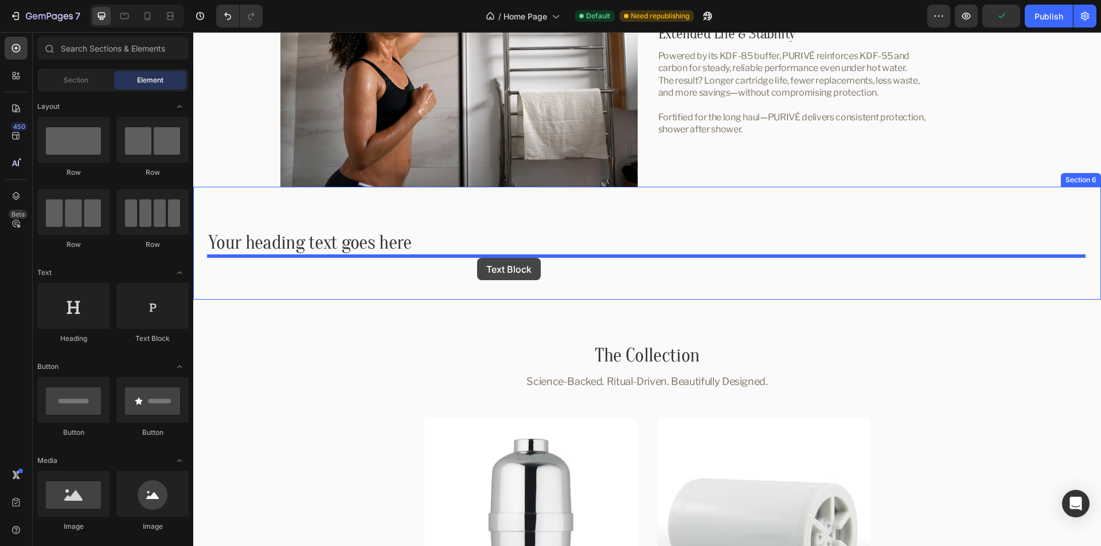
drag, startPoint x: 349, startPoint y: 353, endPoint x: 477, endPoint y: 258, distance: 159.1
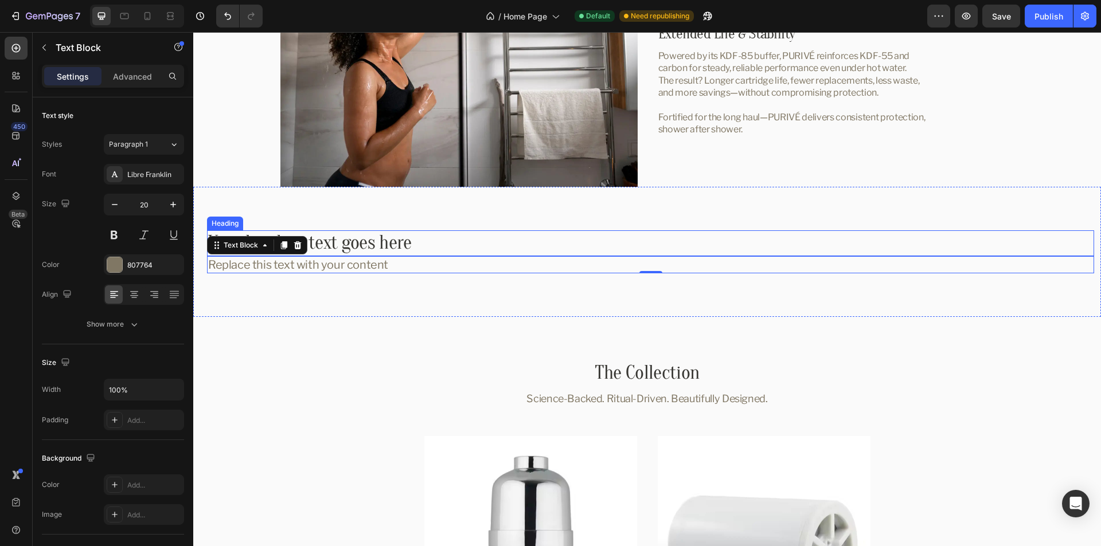
click at [383, 245] on h2 "Your heading text goes here" at bounding box center [650, 243] width 887 height 26
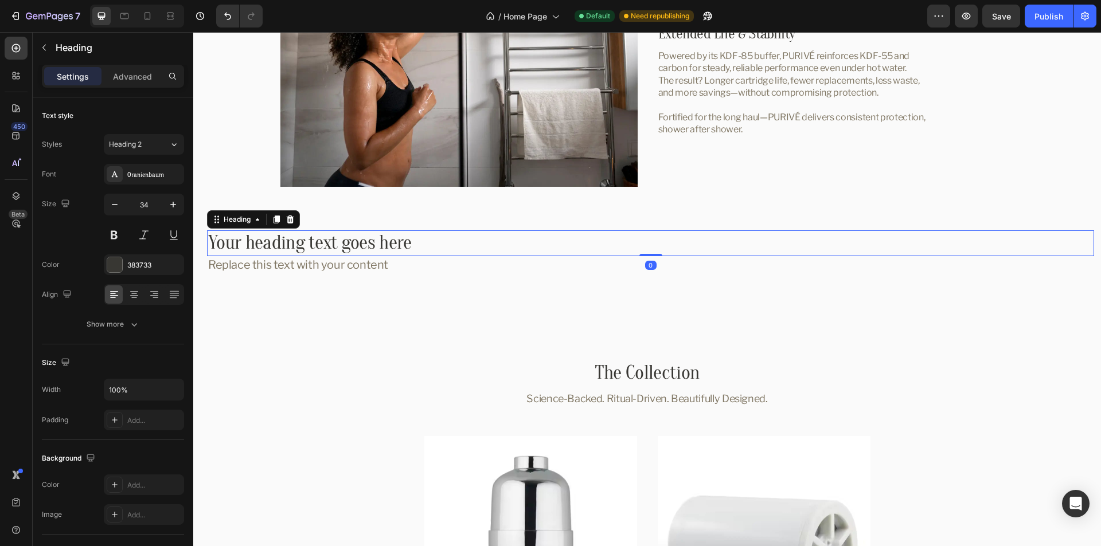
click at [385, 245] on h2 "Your heading text goes here" at bounding box center [650, 243] width 887 height 26
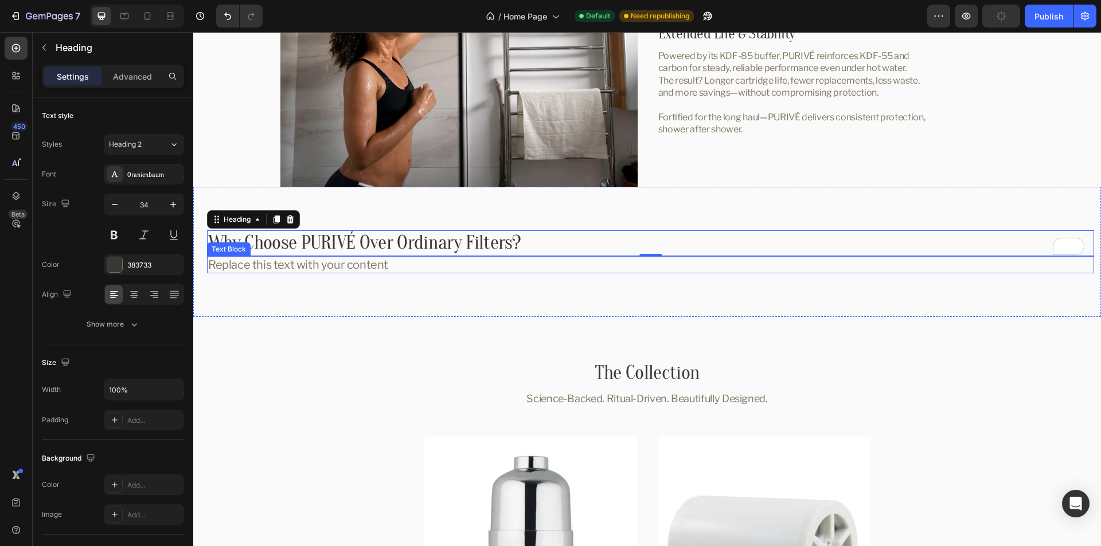
drag, startPoint x: 335, startPoint y: 269, endPoint x: 343, endPoint y: 268, distance: 8.1
click at [335, 269] on div "Replace this text with your content" at bounding box center [650, 264] width 887 height 17
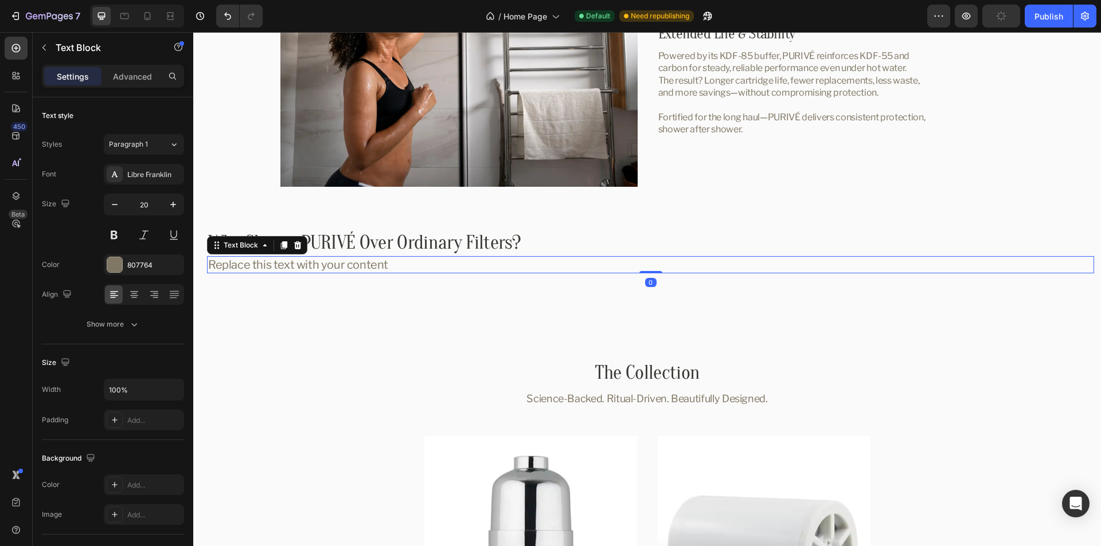
click at [359, 265] on div "Replace this text with your content" at bounding box center [650, 264] width 887 height 17
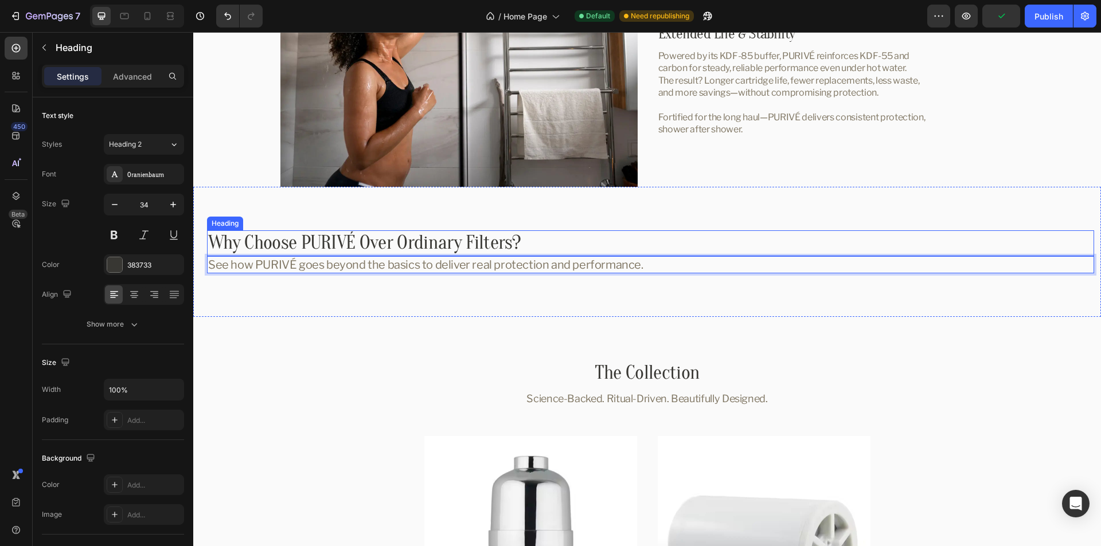
click at [626, 241] on p "Why Choose PURIVÉ Over Ordinary Filters?" at bounding box center [650, 244] width 885 height 24
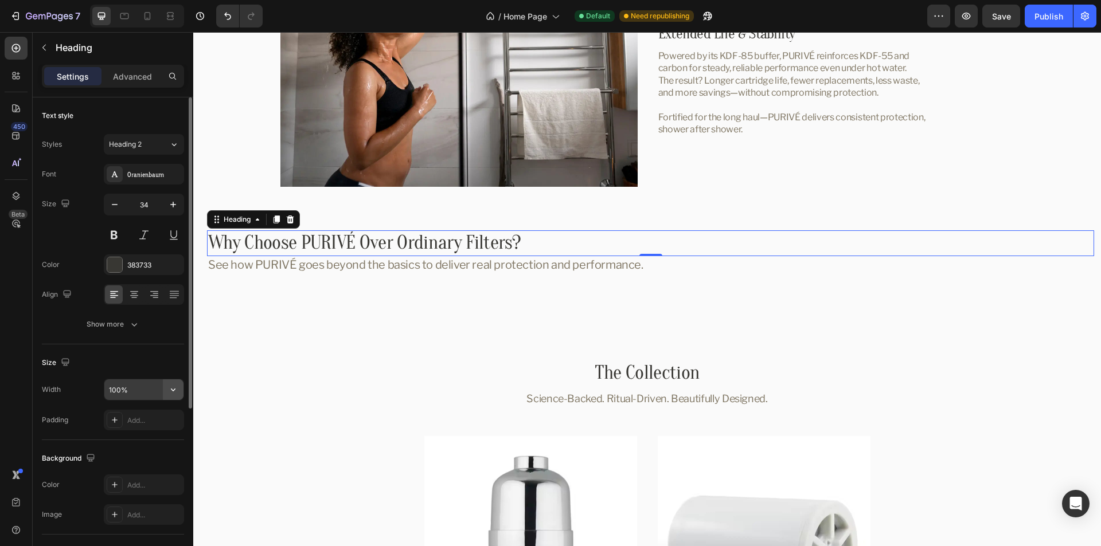
click at [173, 390] on icon "button" at bounding box center [173, 390] width 5 height 3
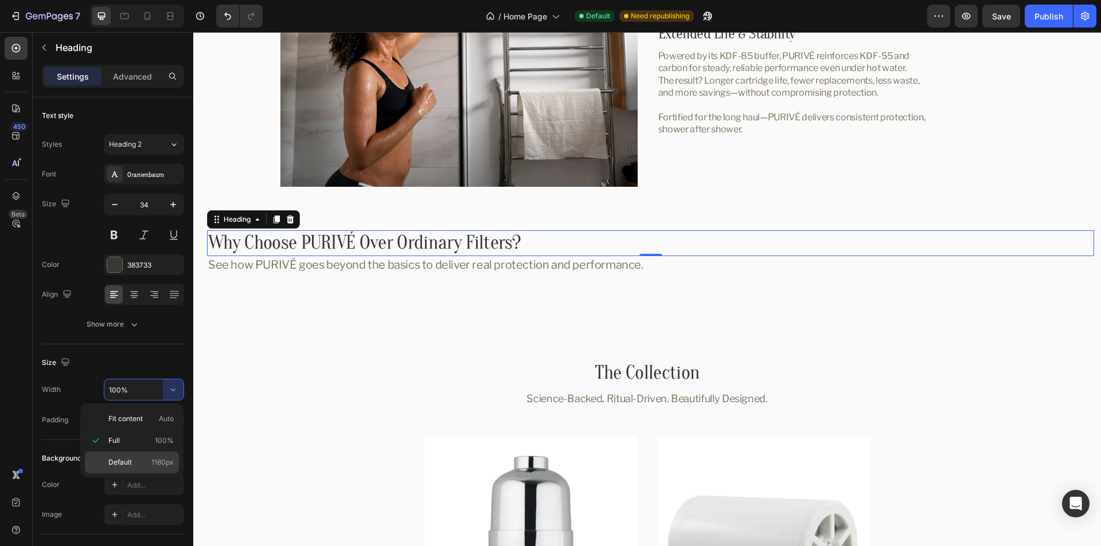
click at [149, 461] on p "Default 1180px" at bounding box center [140, 463] width 65 height 10
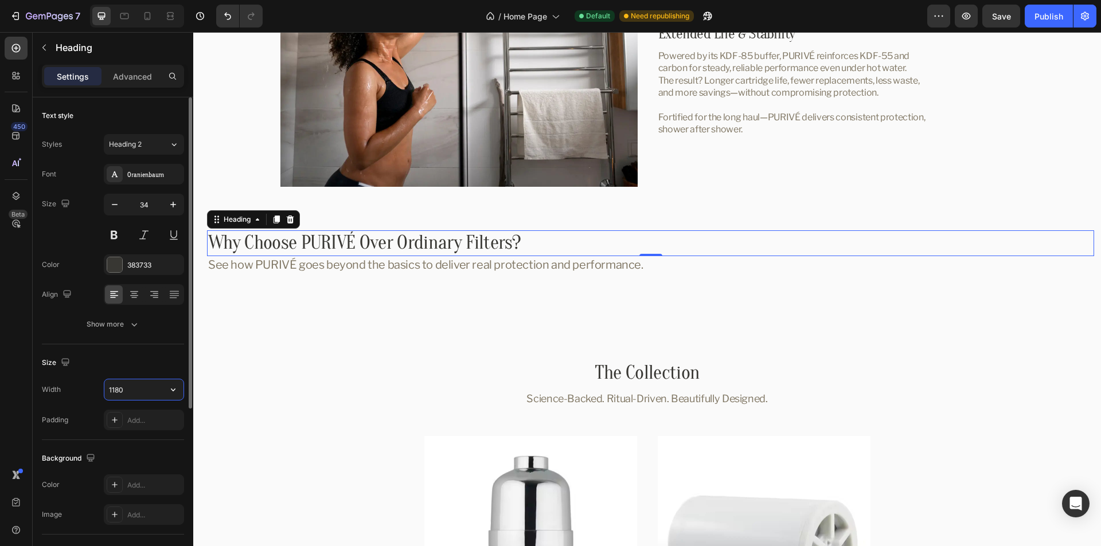
click at [138, 390] on input "1180" at bounding box center [143, 390] width 79 height 21
paste input "486"
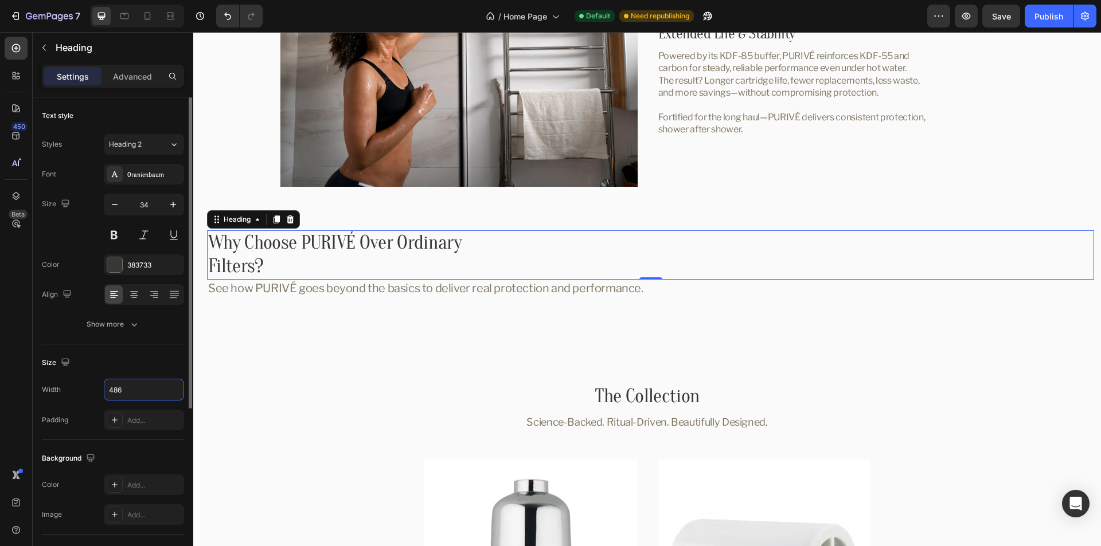
type input "486"
click at [116, 358] on div "Size" at bounding box center [113, 363] width 142 height 18
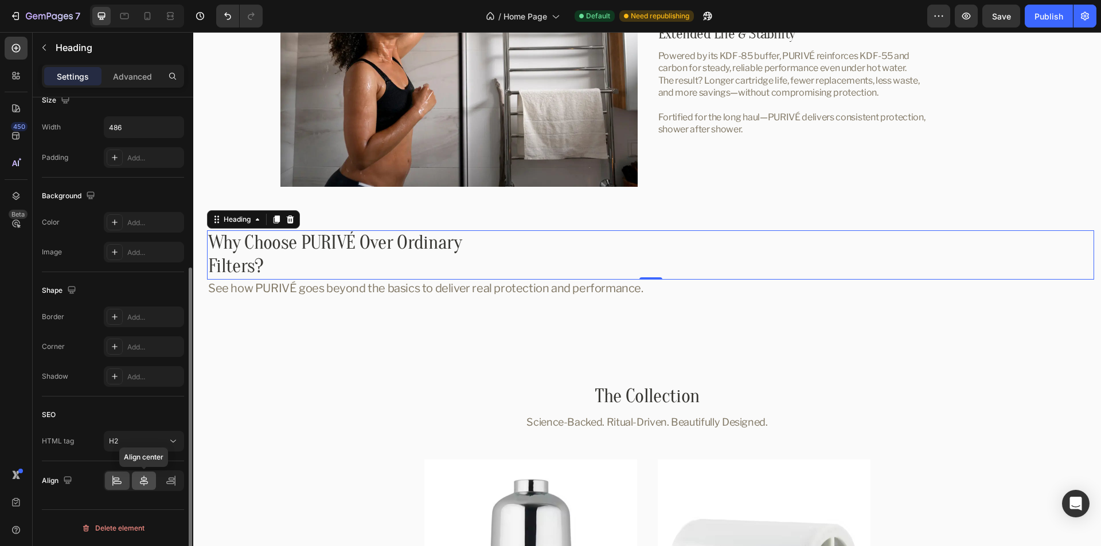
click at [143, 483] on icon at bounding box center [143, 480] width 11 height 11
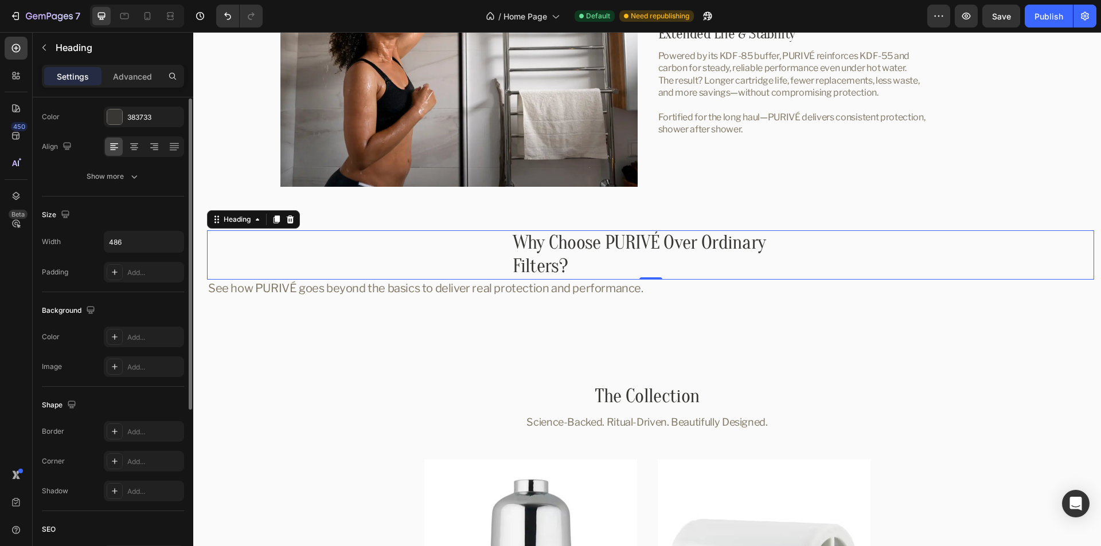
scroll to position [91, 0]
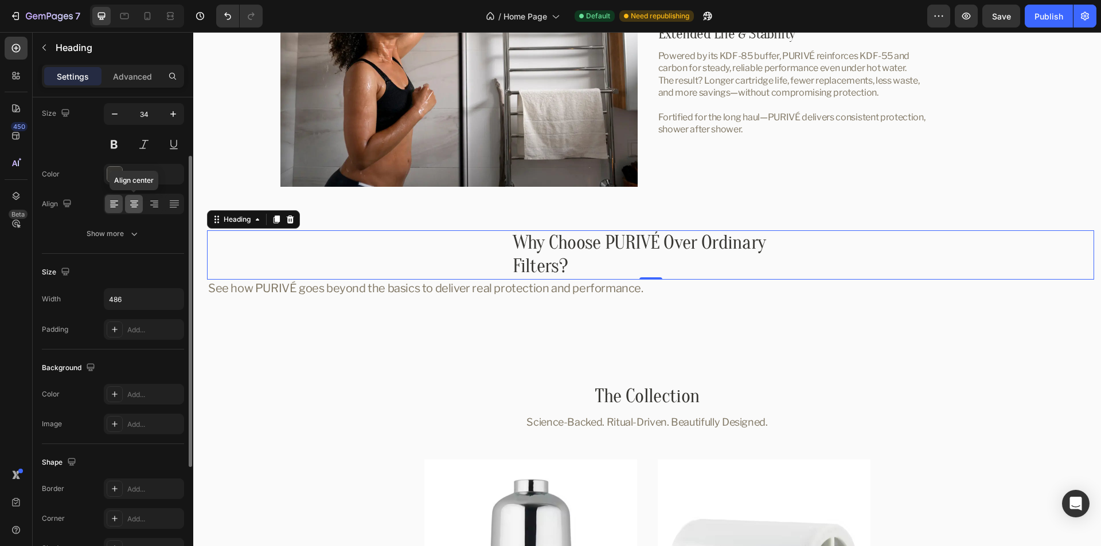
click at [135, 201] on icon at bounding box center [134, 201] width 8 height 1
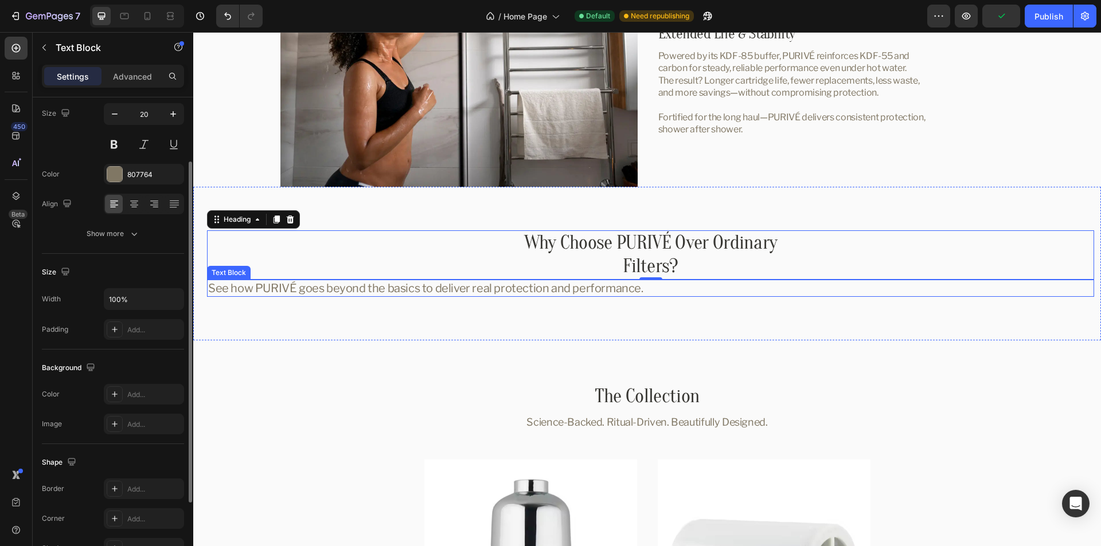
drag, startPoint x: 596, startPoint y: 286, endPoint x: 587, endPoint y: 286, distance: 8.6
click at [596, 286] on p "See how PURIVÉ goes beyond the basics to deliver real protection and performanc…" at bounding box center [650, 288] width 885 height 15
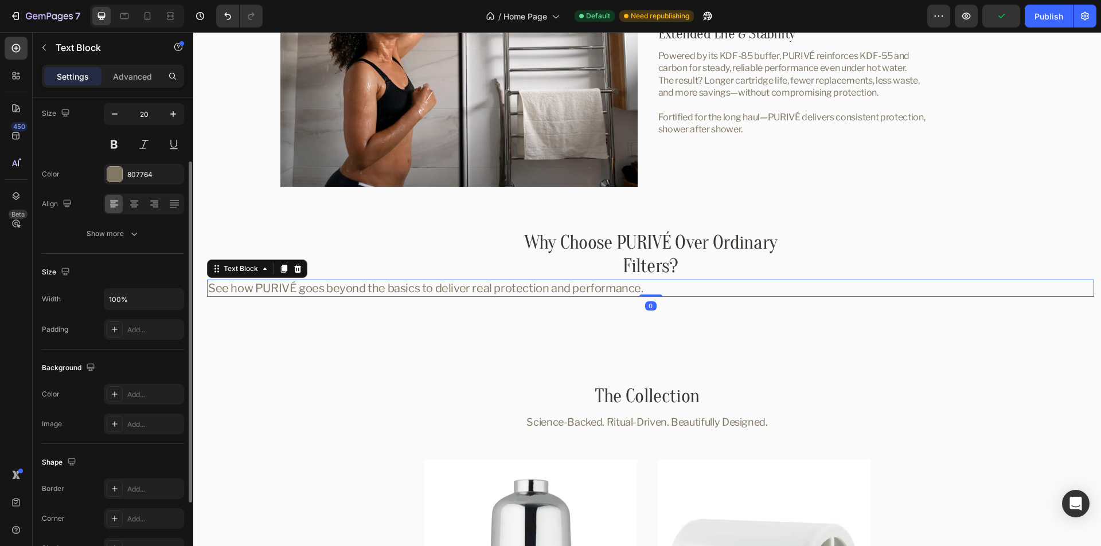
scroll to position [0, 0]
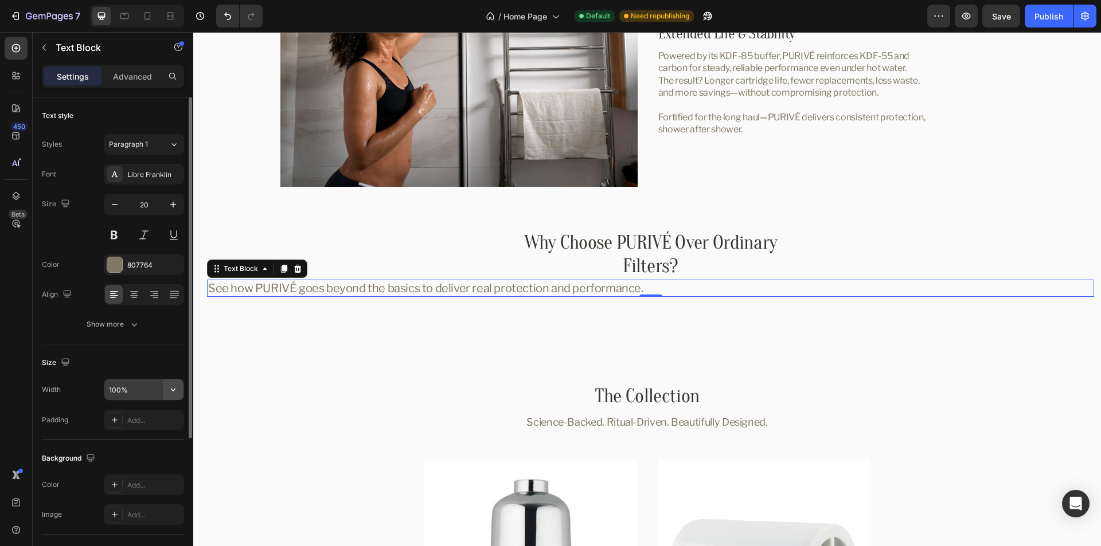
click at [177, 388] on icon "button" at bounding box center [172, 389] width 11 height 11
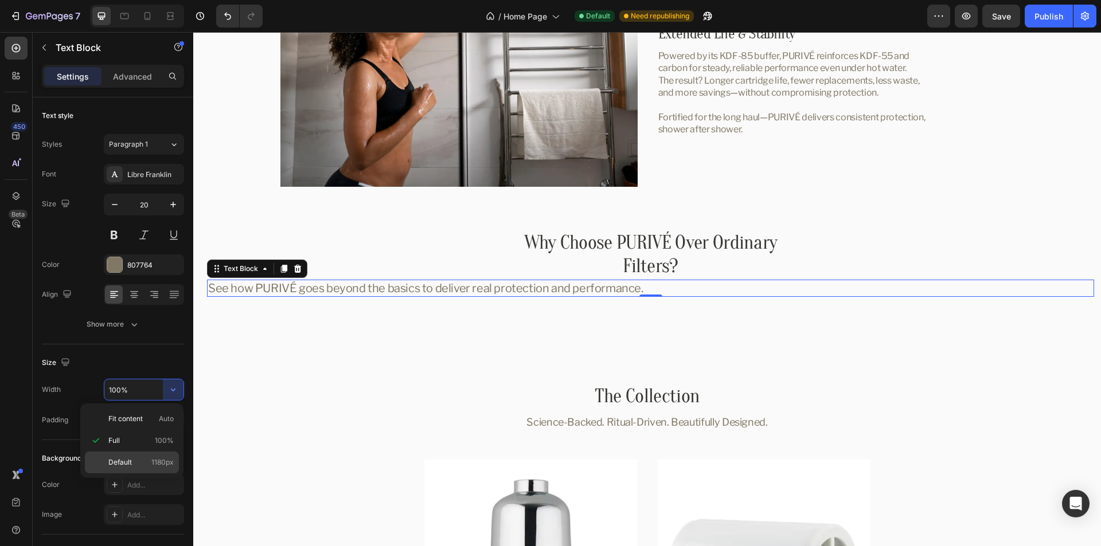
drag, startPoint x: 144, startPoint y: 466, endPoint x: 141, endPoint y: 417, distance: 48.8
click at [144, 467] on p "Default 1180px" at bounding box center [140, 463] width 65 height 10
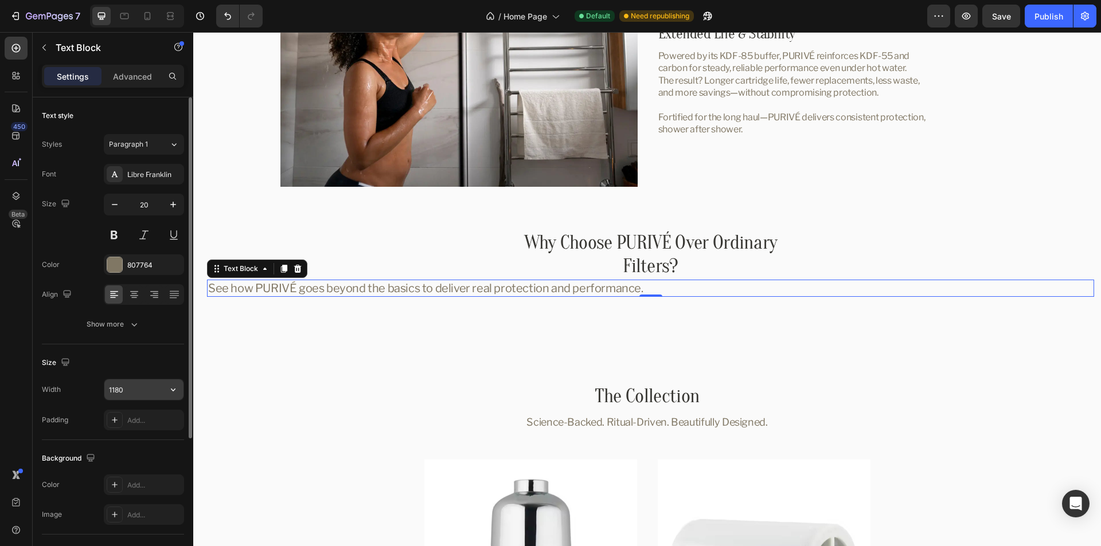
click at [137, 389] on input "1180" at bounding box center [143, 390] width 79 height 21
paste input "486"
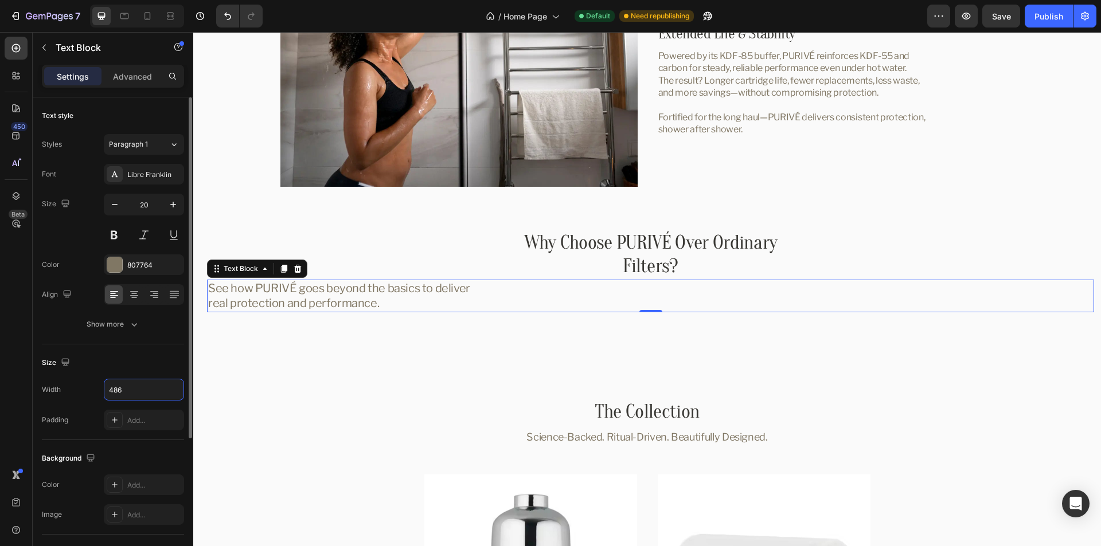
type input "486"
click at [111, 362] on div "Size" at bounding box center [113, 363] width 142 height 18
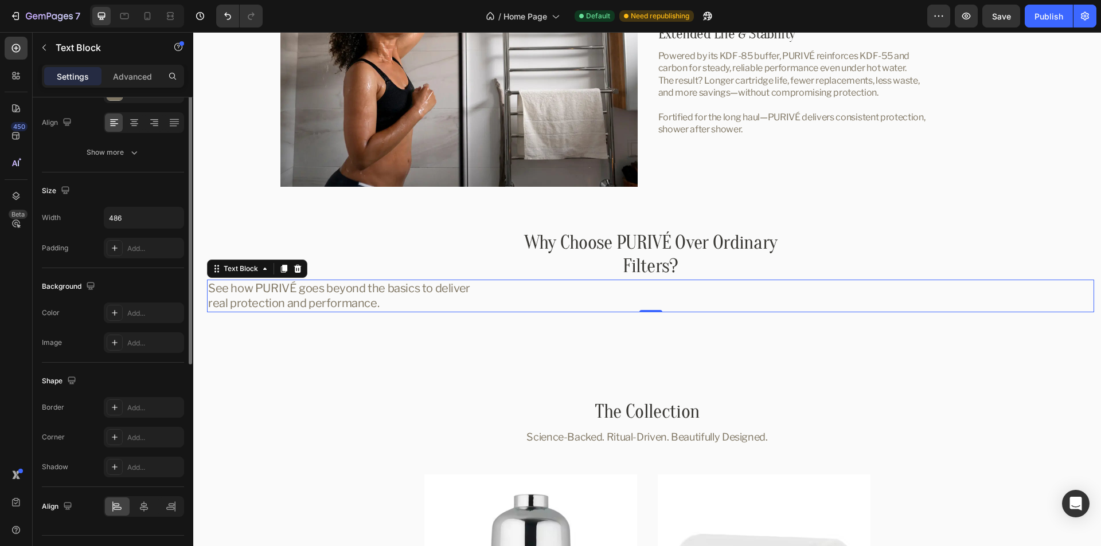
scroll to position [198, 0]
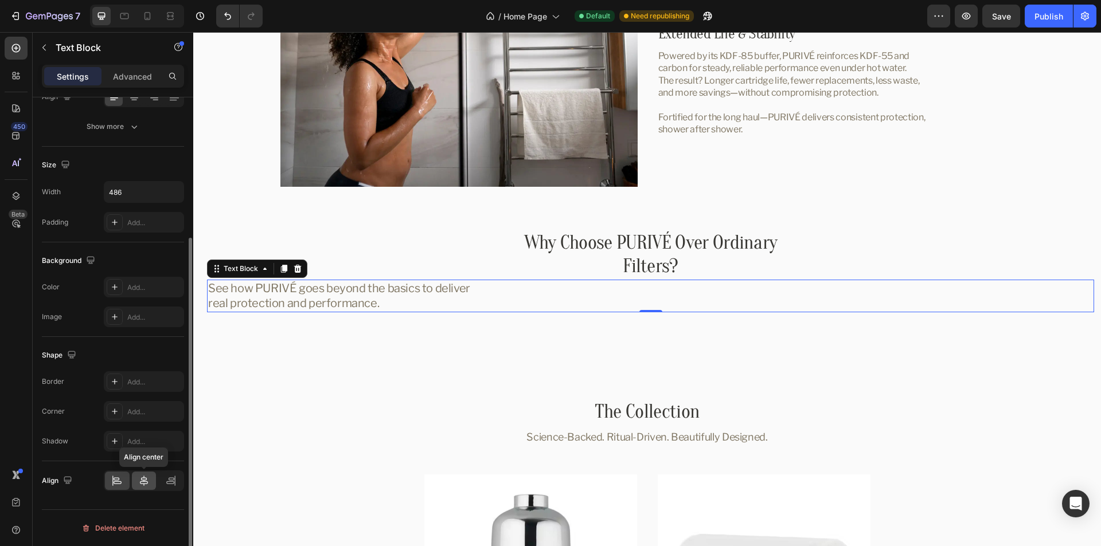
click at [146, 478] on icon at bounding box center [144, 481] width 8 height 10
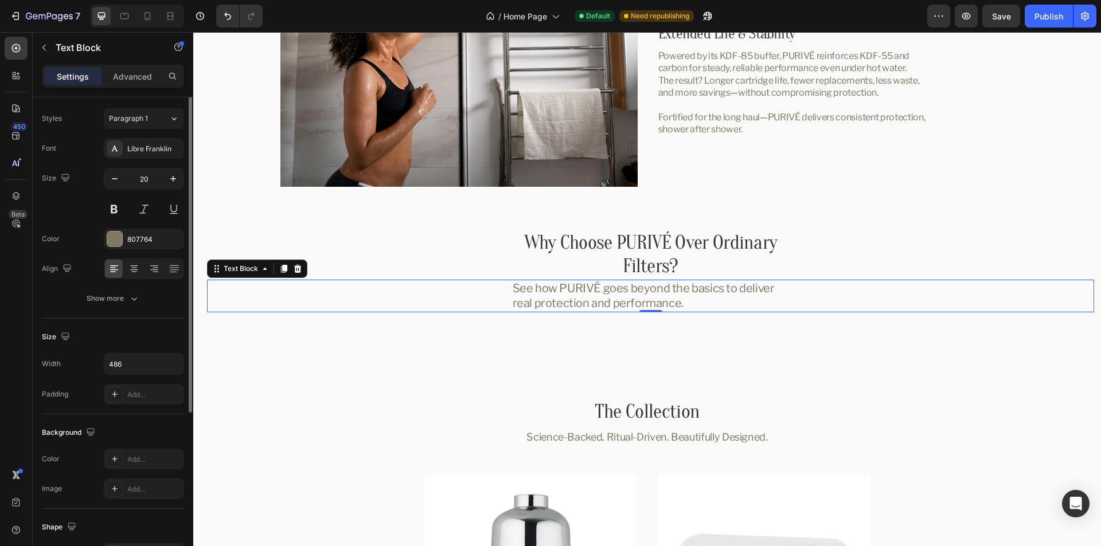
scroll to position [0, 0]
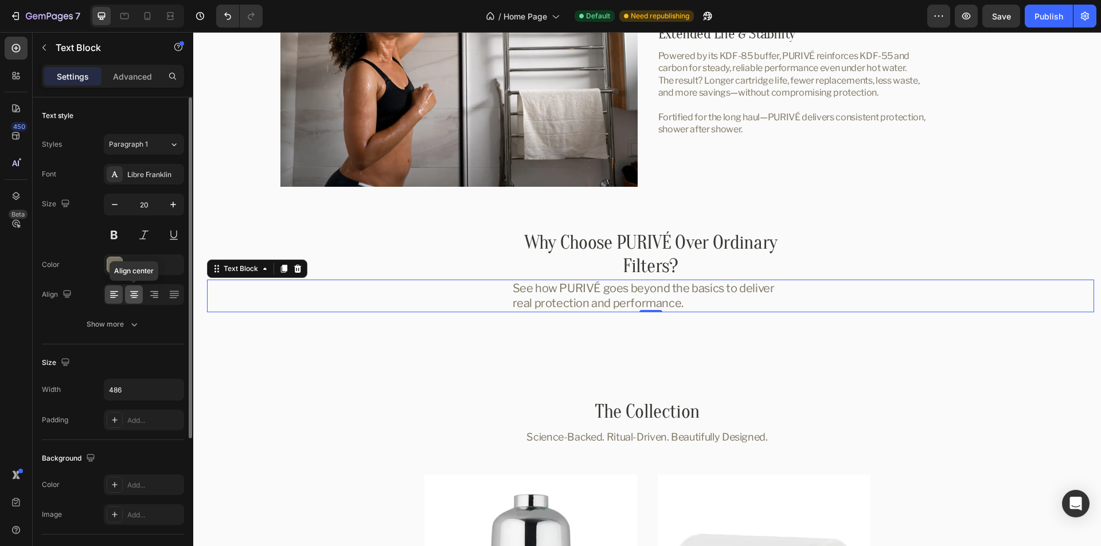
click at [132, 295] on icon at bounding box center [133, 294] width 11 height 11
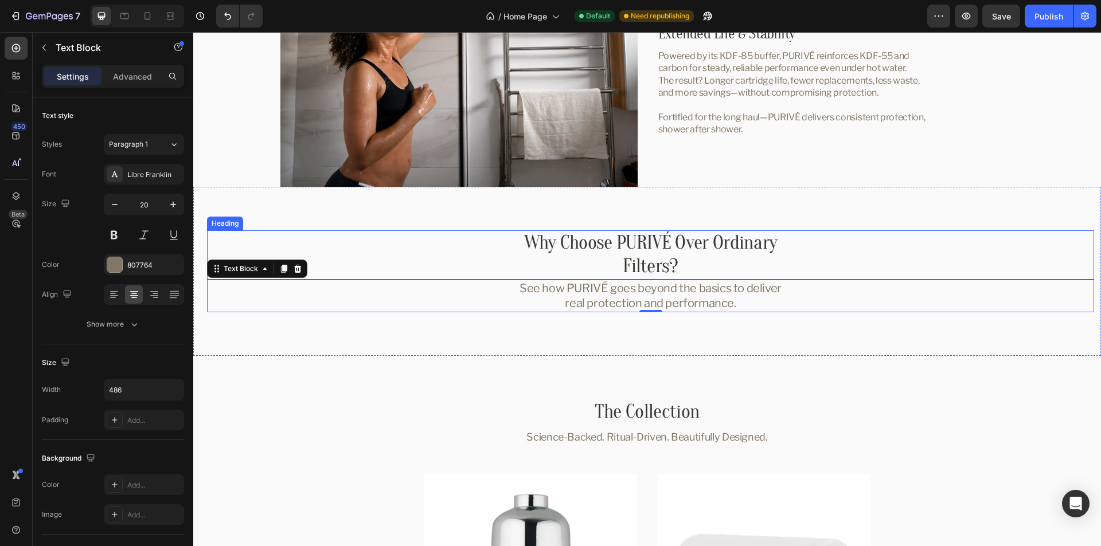
click at [806, 248] on div "Why Choose PURIVÉ Over Ordinary Filters?" at bounding box center [650, 254] width 887 height 49
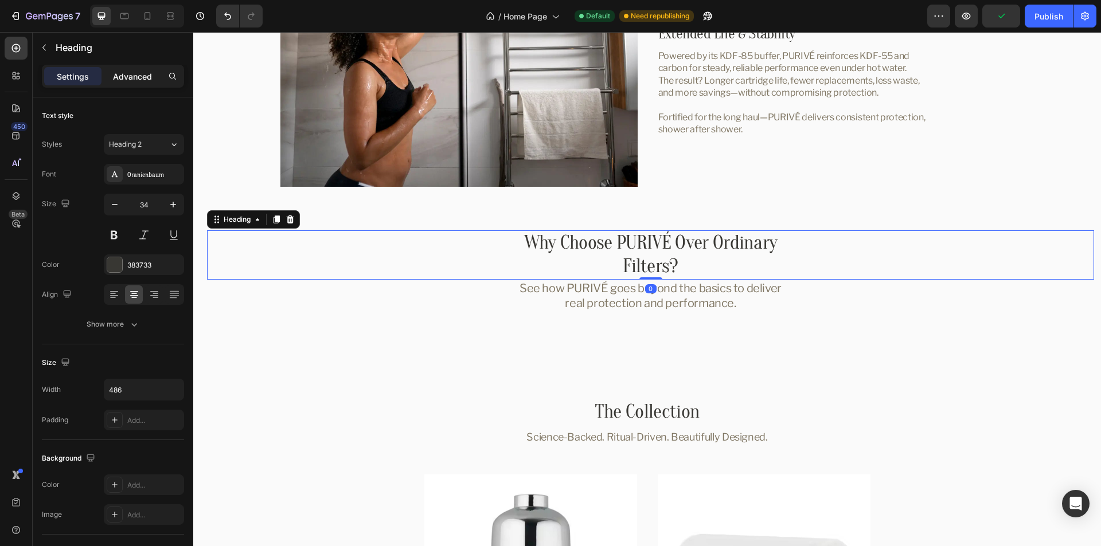
click at [115, 77] on p "Advanced" at bounding box center [132, 77] width 39 height 12
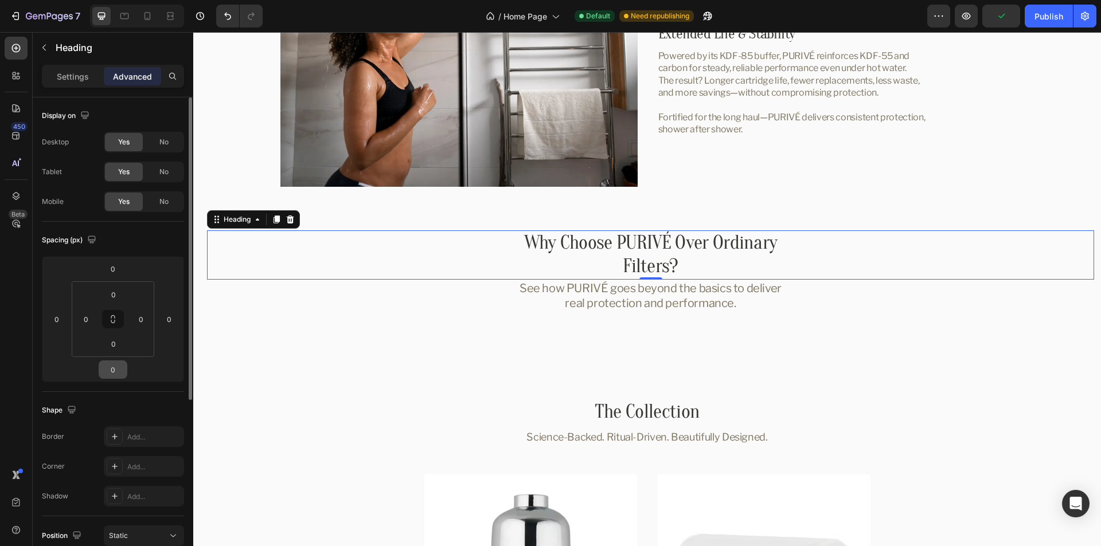
click at [112, 370] on input "0" at bounding box center [112, 369] width 23 height 17
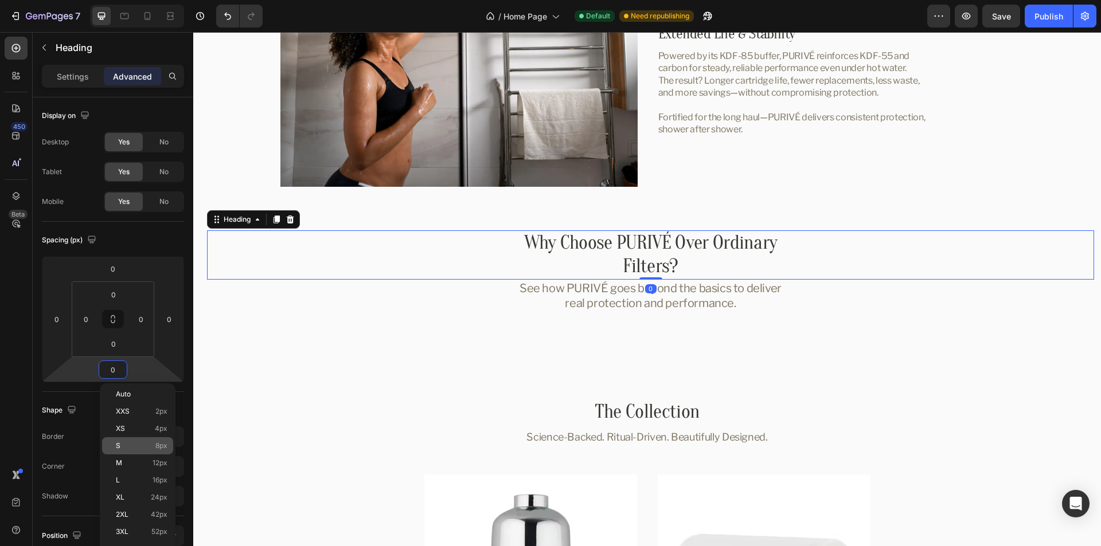
click at [120, 443] on span "S" at bounding box center [118, 446] width 5 height 8
type input "8"
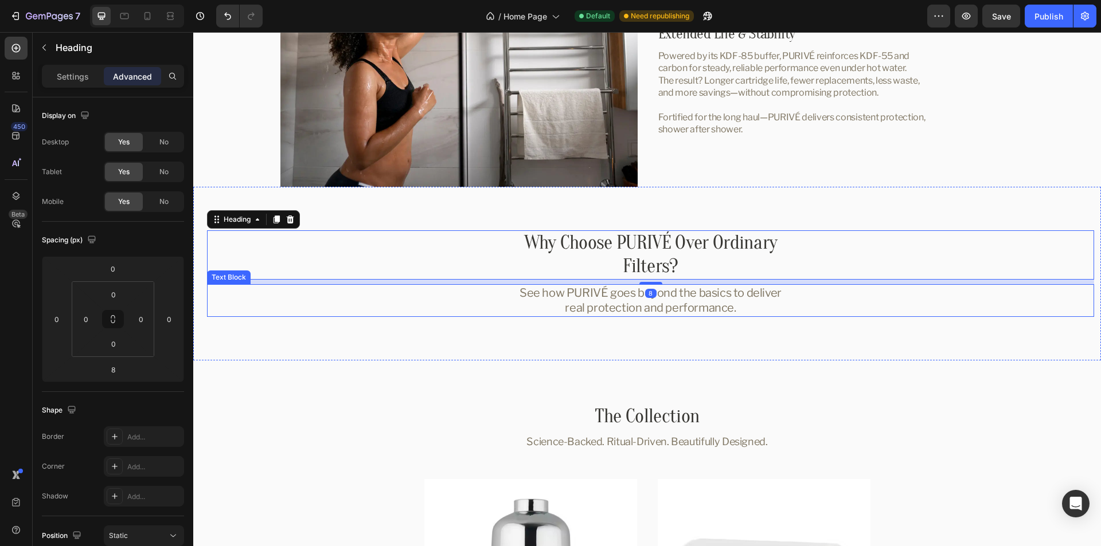
click at [807, 302] on div "See how PURIVÉ goes beyond the basics to deliver real protection and performanc…" at bounding box center [650, 300] width 887 height 33
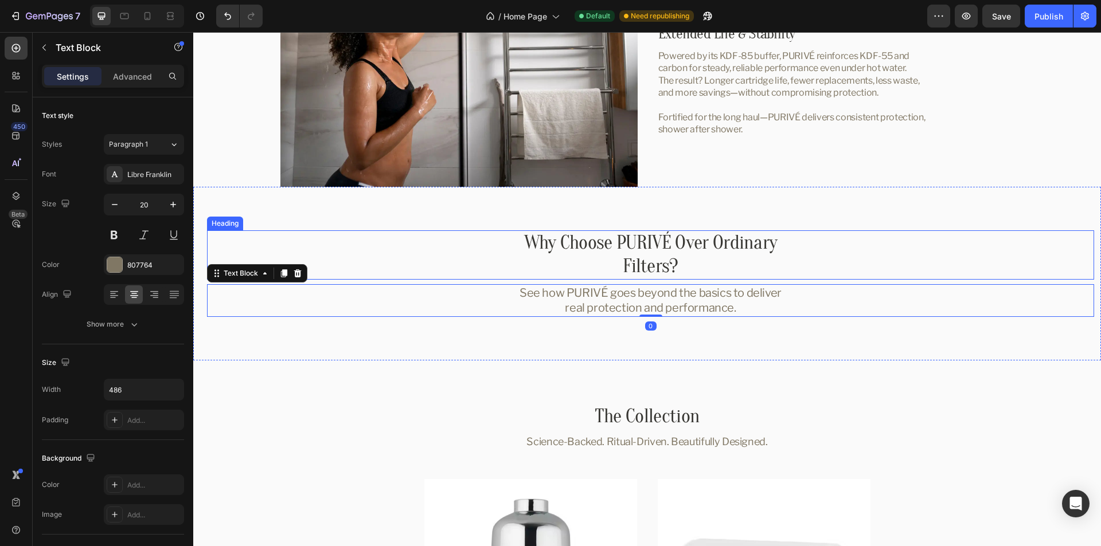
click at [877, 246] on div "Why Choose PURIVÉ Over Ordinary Filters?" at bounding box center [650, 254] width 887 height 49
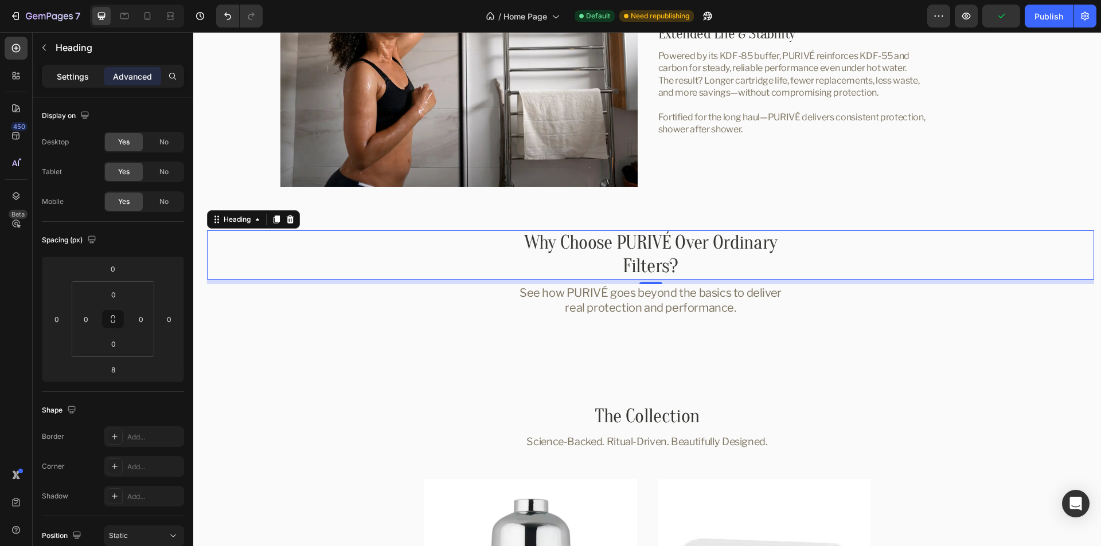
click at [64, 75] on p "Settings" at bounding box center [73, 77] width 32 height 12
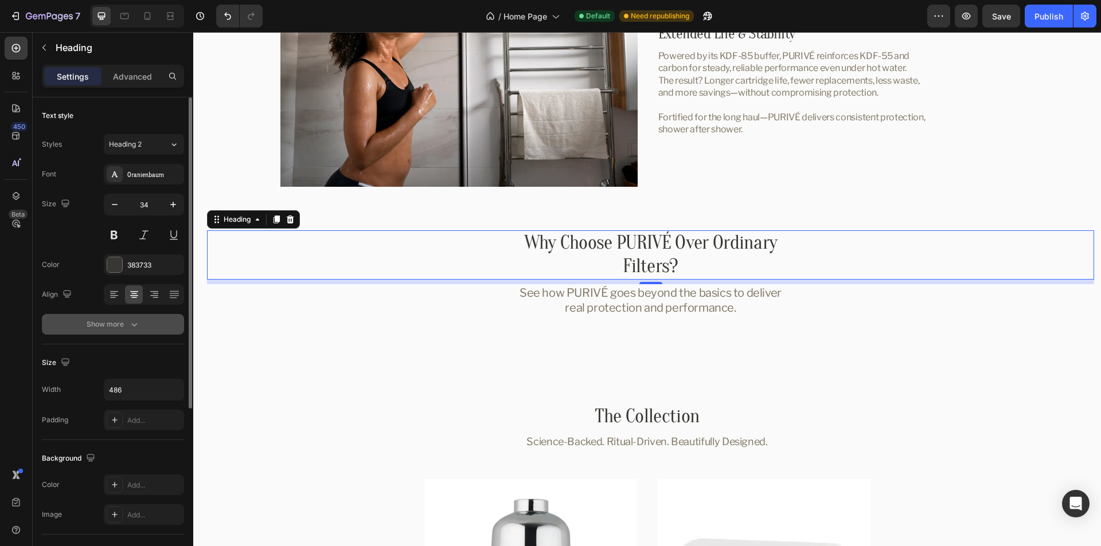
click at [83, 326] on button "Show more" at bounding box center [113, 324] width 142 height 21
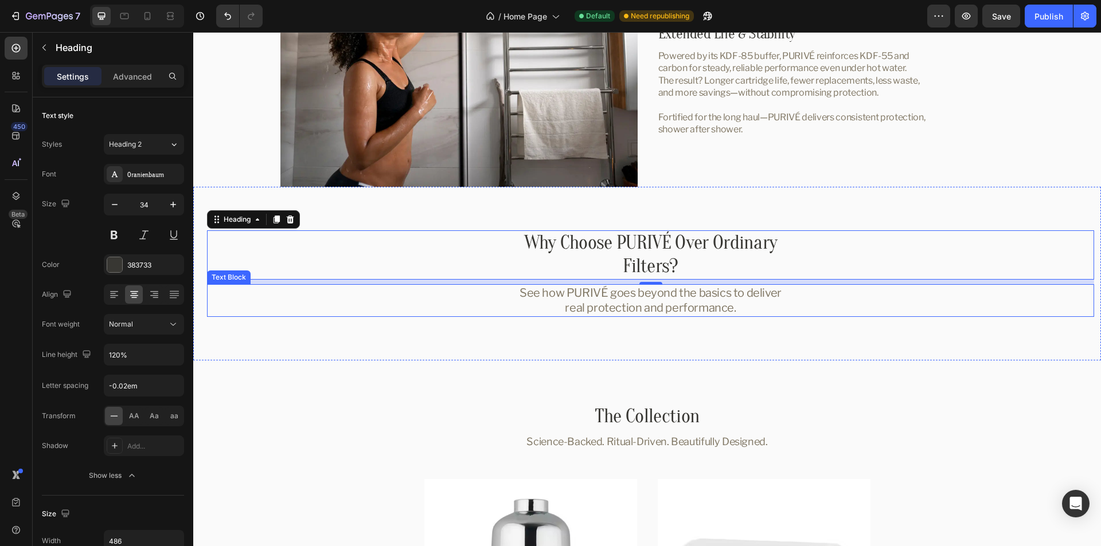
click at [721, 296] on p "See how PURIVÉ goes beyond the basics to deliver real protection and performanc…" at bounding box center [651, 301] width 276 height 30
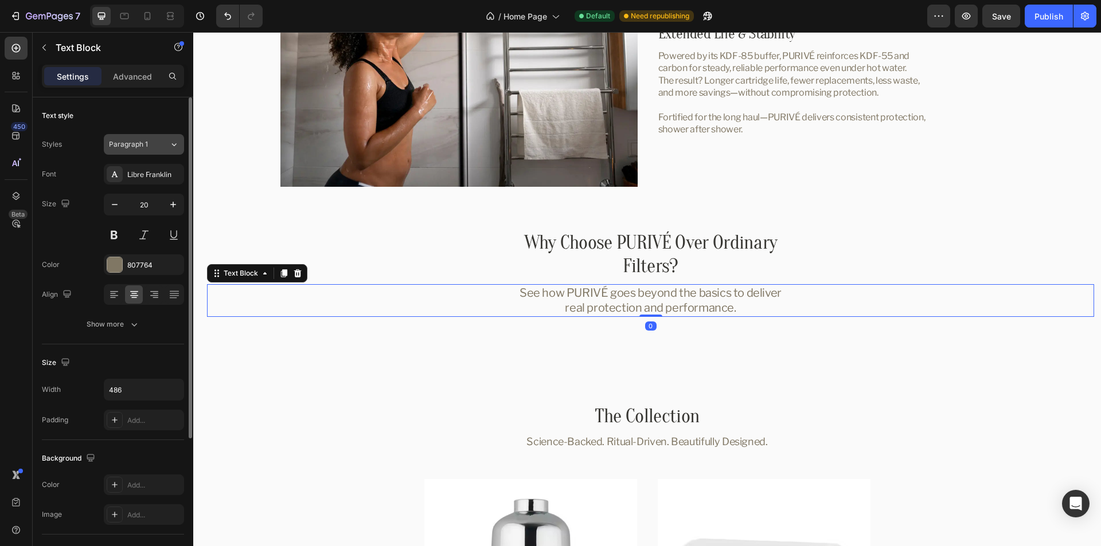
click at [170, 143] on icon at bounding box center [174, 144] width 10 height 11
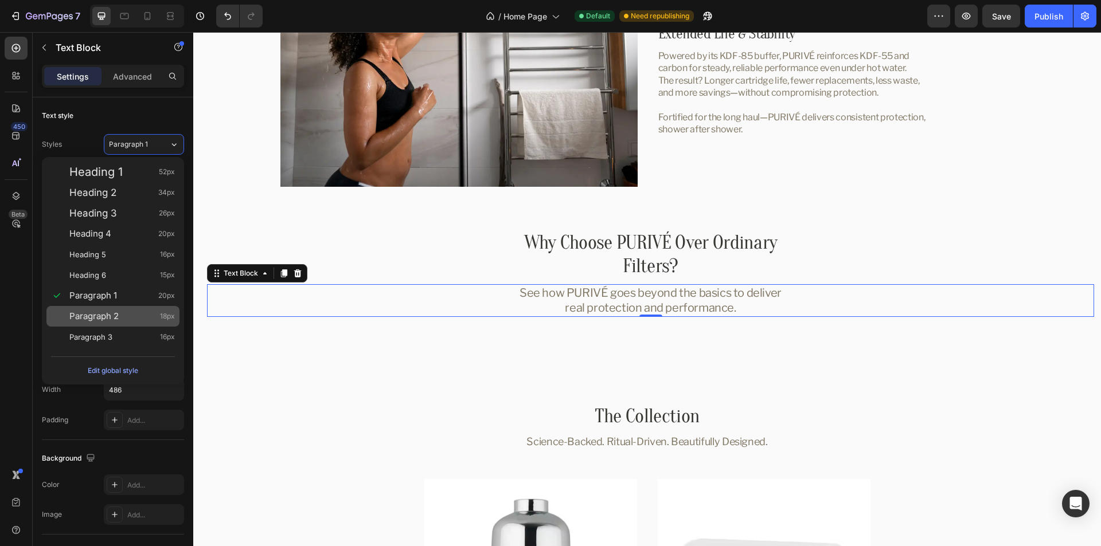
click at [106, 316] on span "Paragraph 2" at bounding box center [93, 316] width 49 height 11
type input "18"
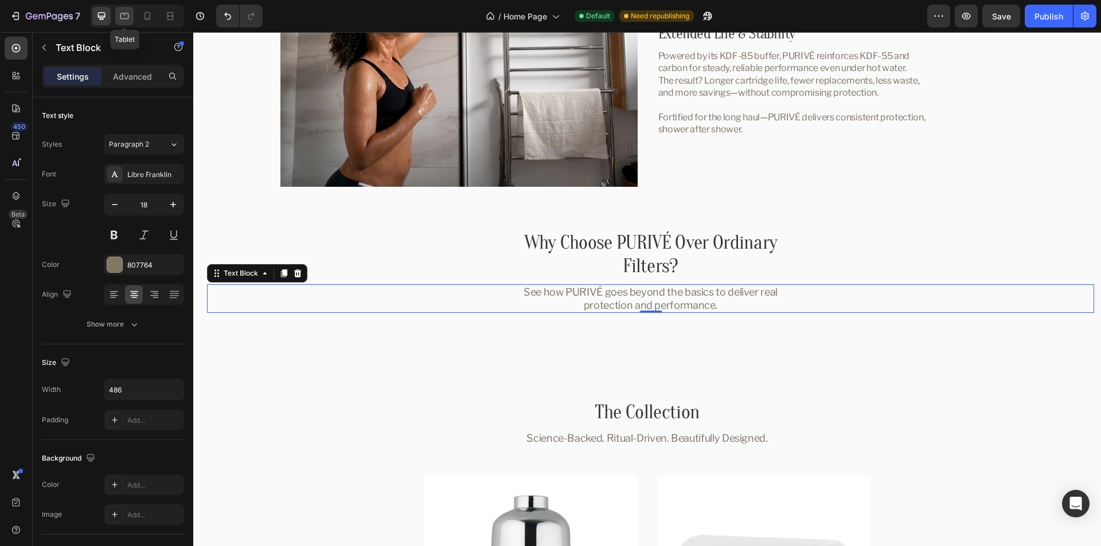
click at [123, 15] on icon at bounding box center [124, 15] width 11 height 11
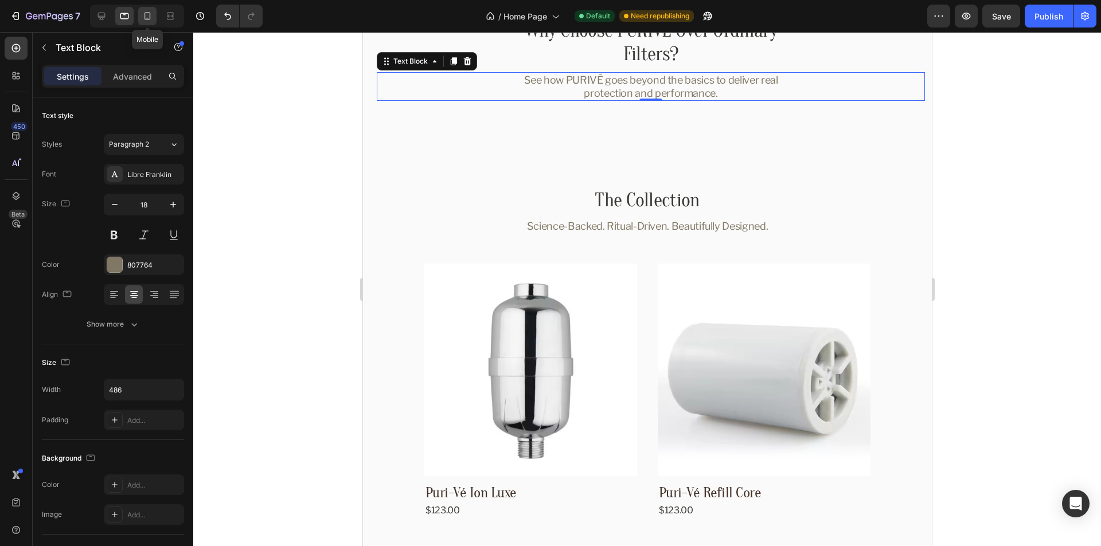
click at [145, 11] on icon at bounding box center [147, 15] width 11 height 11
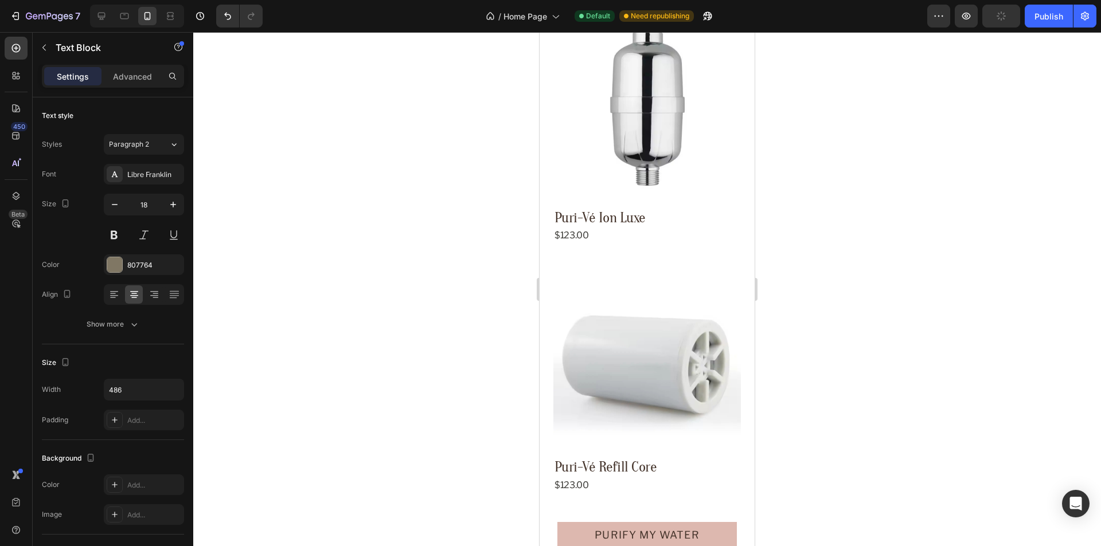
scroll to position [2791, 0]
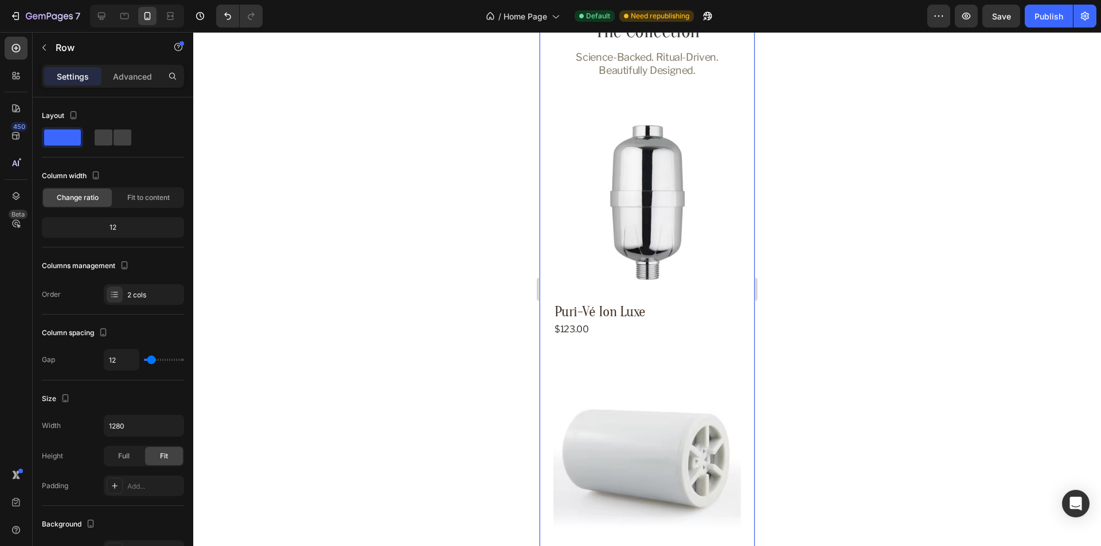
scroll to position [2619, 0]
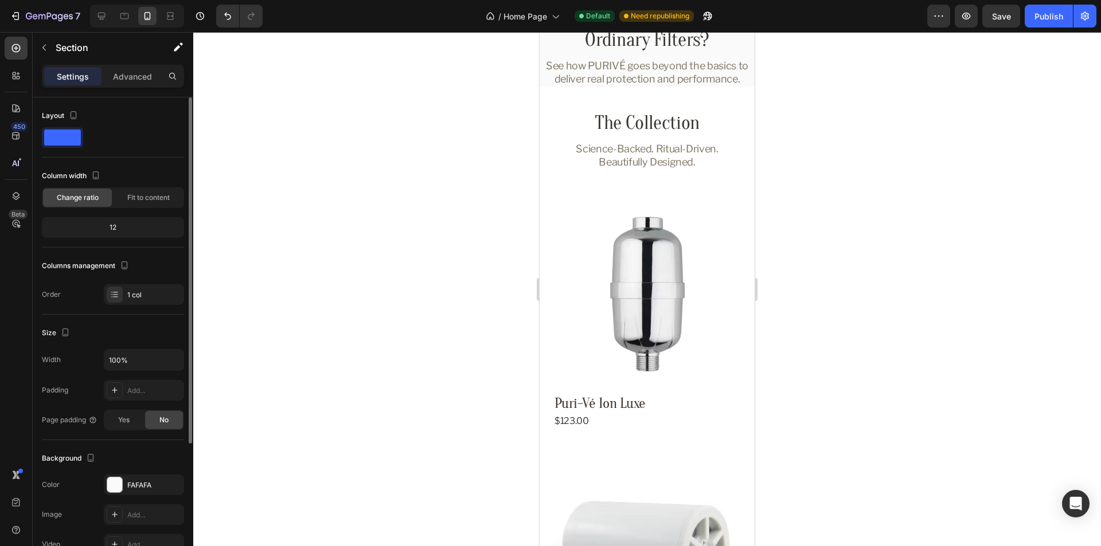
scroll to position [172, 0]
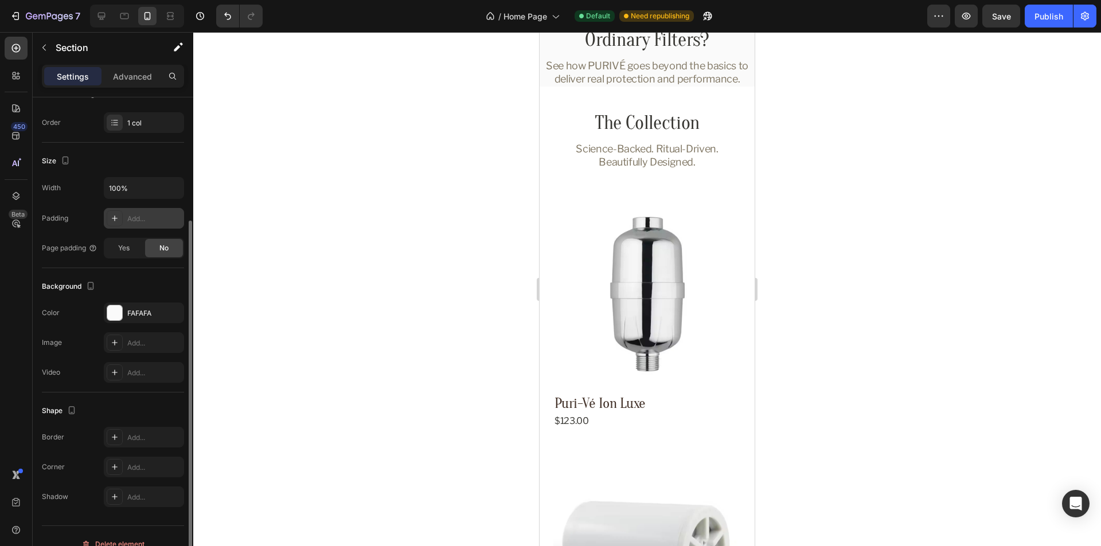
click at [142, 220] on div "Add..." at bounding box center [154, 219] width 54 height 10
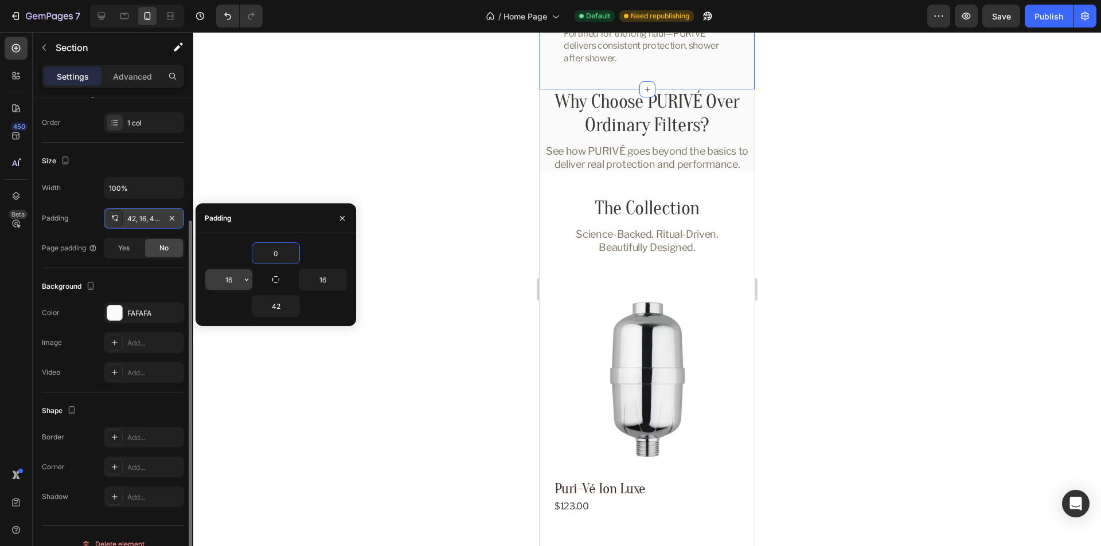
type input "0"
click at [218, 278] on input "16" at bounding box center [228, 279] width 47 height 21
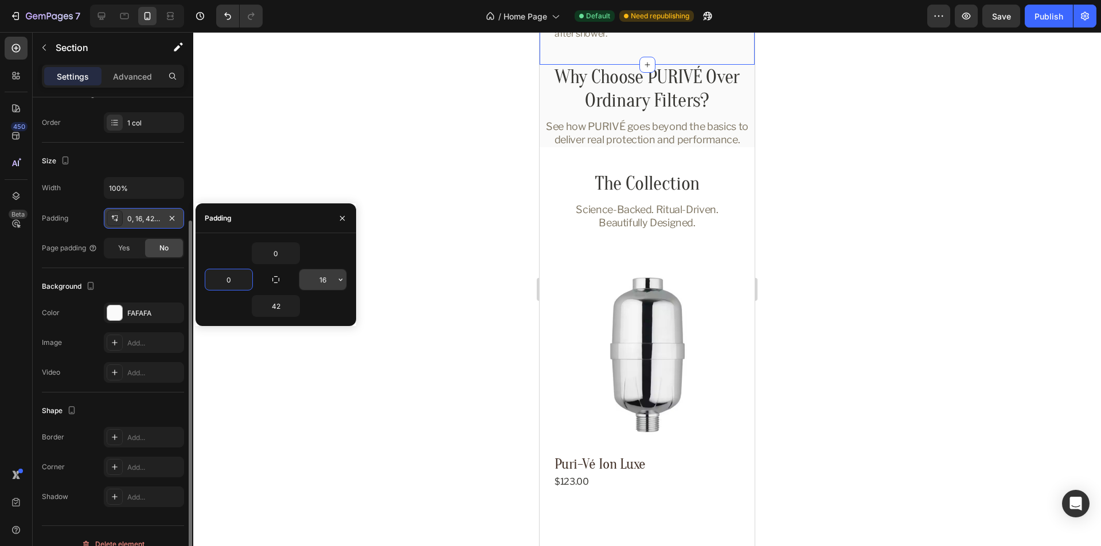
type input "0"
click at [316, 279] on input "16" at bounding box center [322, 279] width 47 height 21
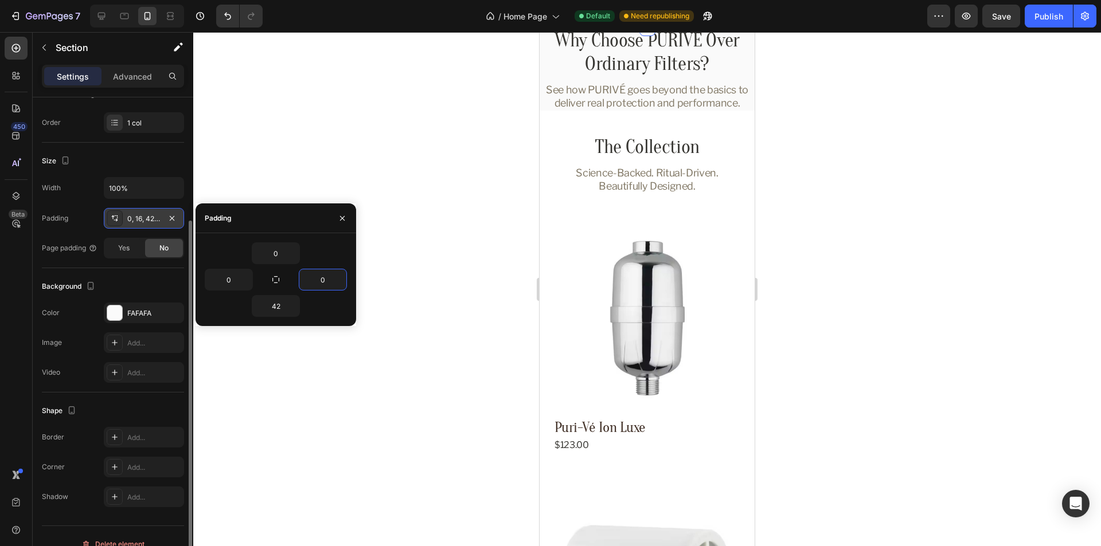
type input "0"
click at [318, 249] on div "0" at bounding box center [276, 254] width 142 height 22
click at [344, 221] on icon "button" at bounding box center [342, 218] width 9 height 9
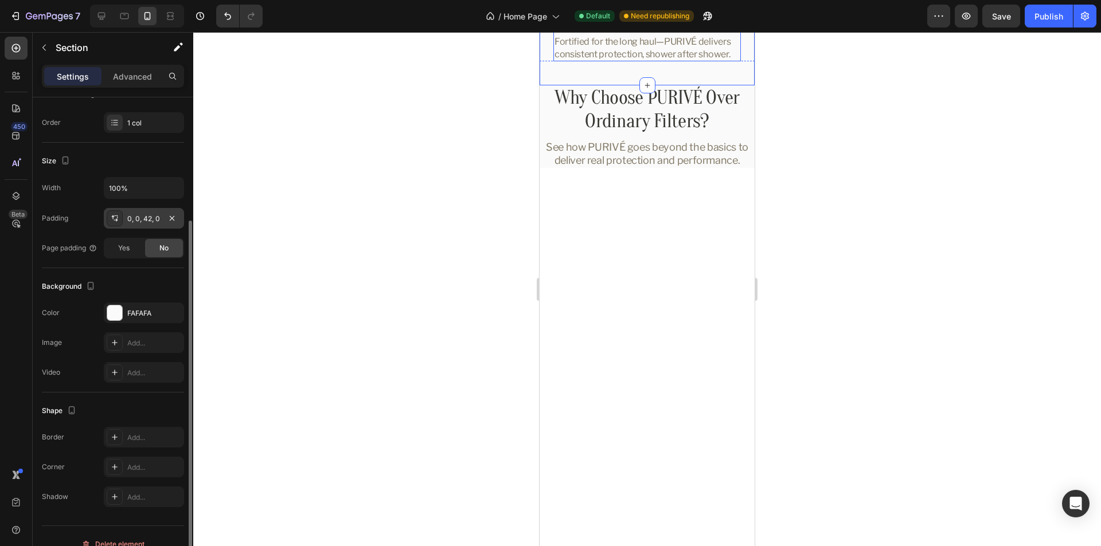
scroll to position [2733, 0]
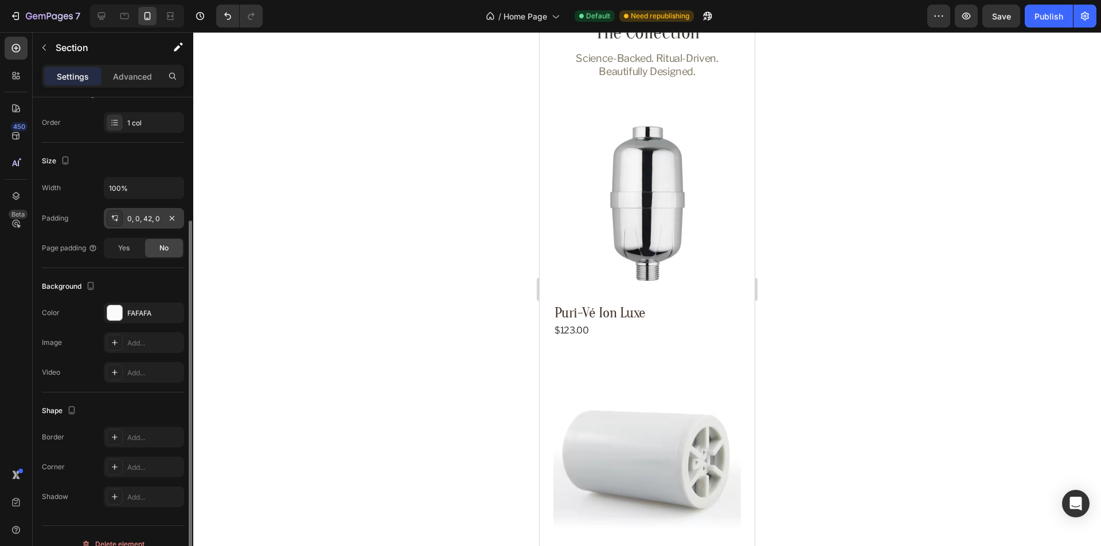
click at [125, 19] on icon at bounding box center [124, 15] width 11 height 11
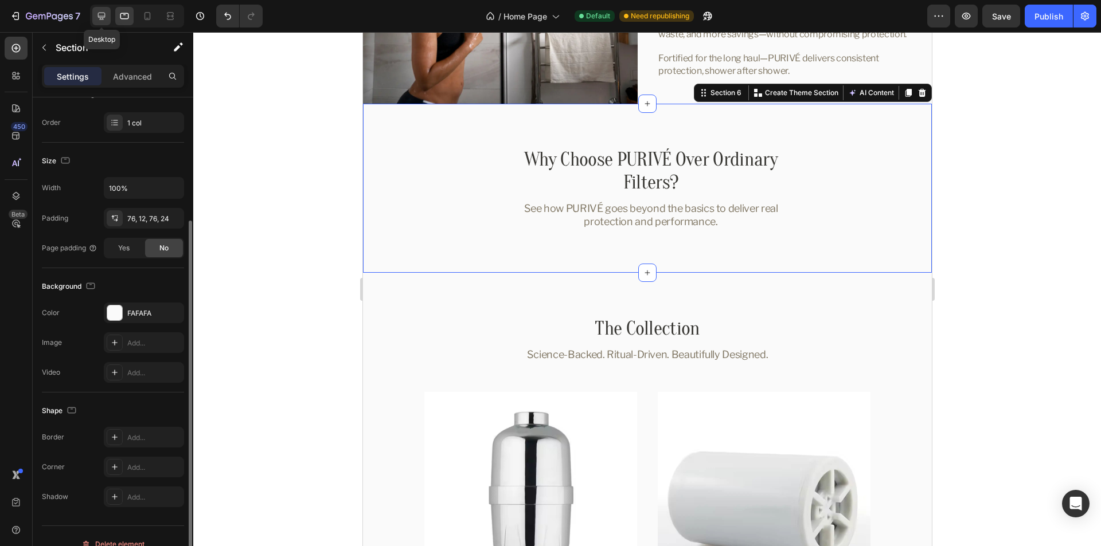
click at [99, 17] on icon at bounding box center [101, 16] width 7 height 7
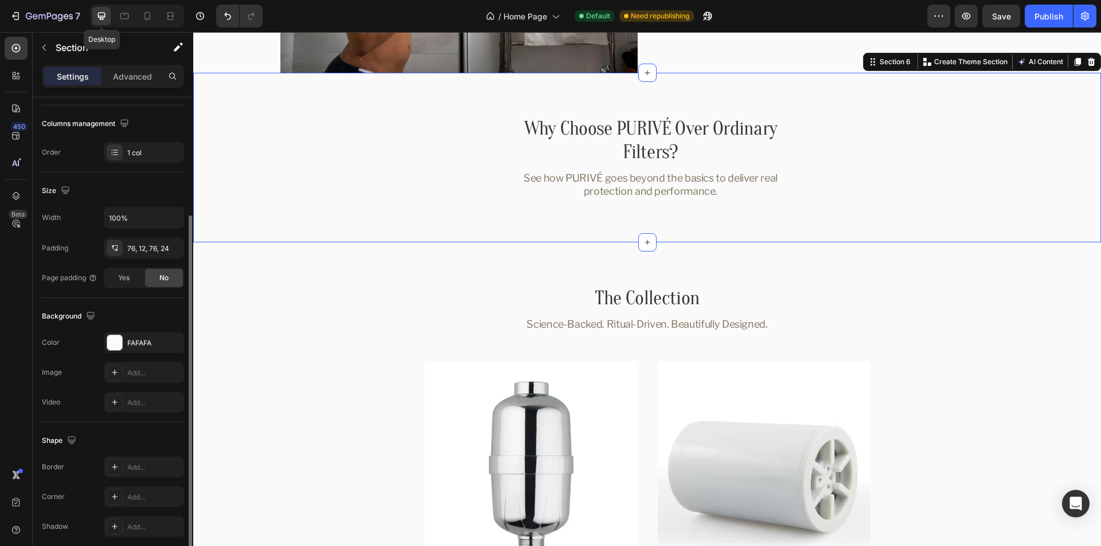
scroll to position [2867, 0]
click at [118, 13] on div at bounding box center [124, 16] width 18 height 18
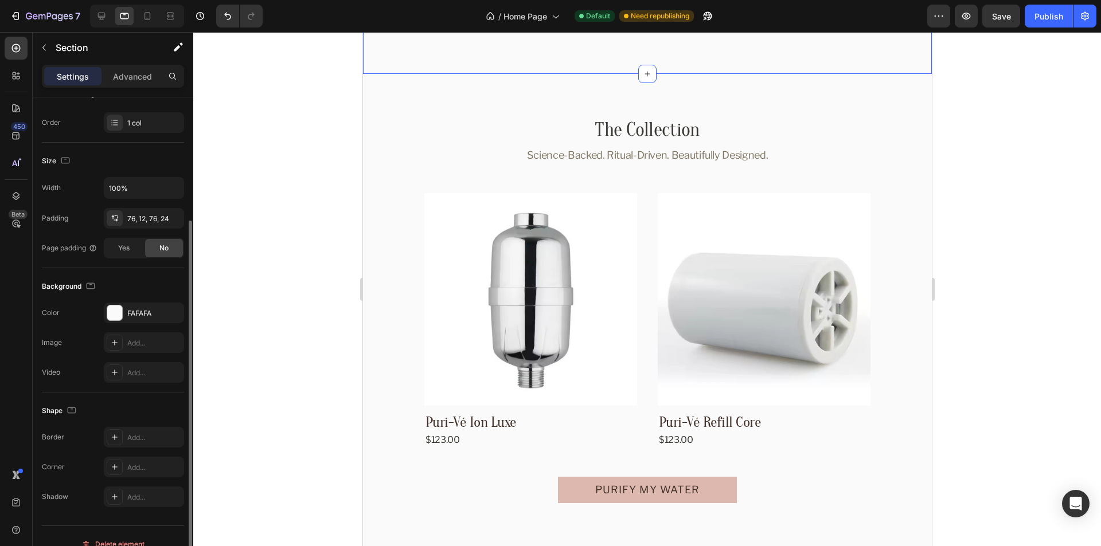
scroll to position [2734, 0]
click at [136, 221] on div "76, 12, 76, 24" at bounding box center [143, 219] width 33 height 10
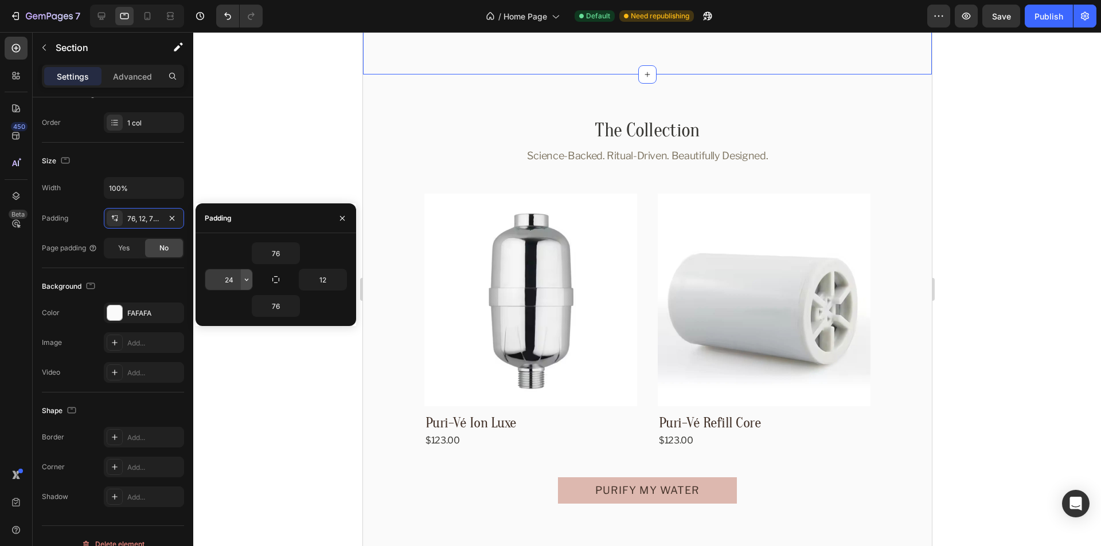
click at [248, 280] on icon "button" at bounding box center [246, 279] width 9 height 9
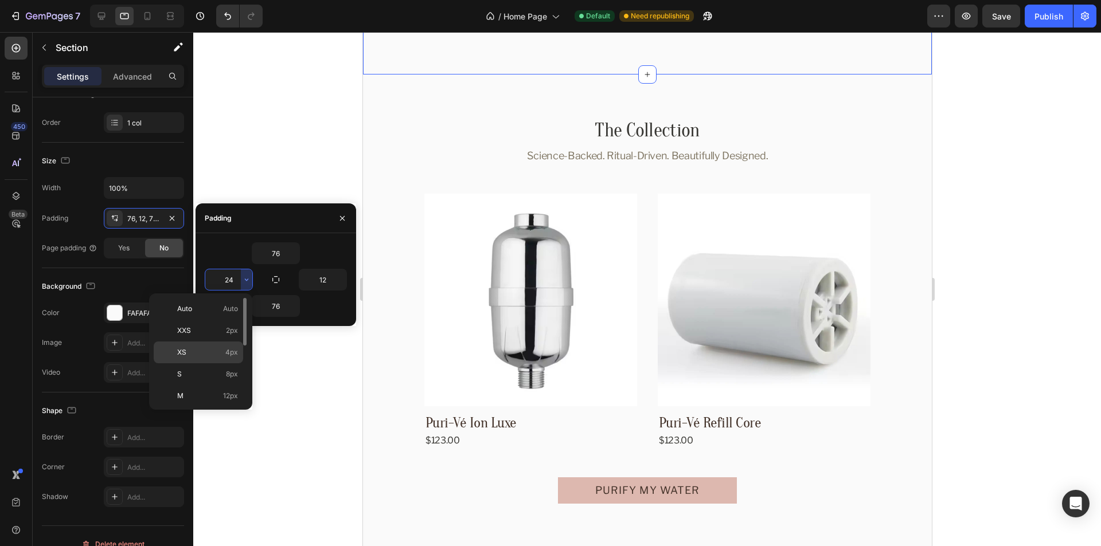
scroll to position [57, 0]
click at [194, 393] on div "XL 24px" at bounding box center [198, 404] width 89 height 22
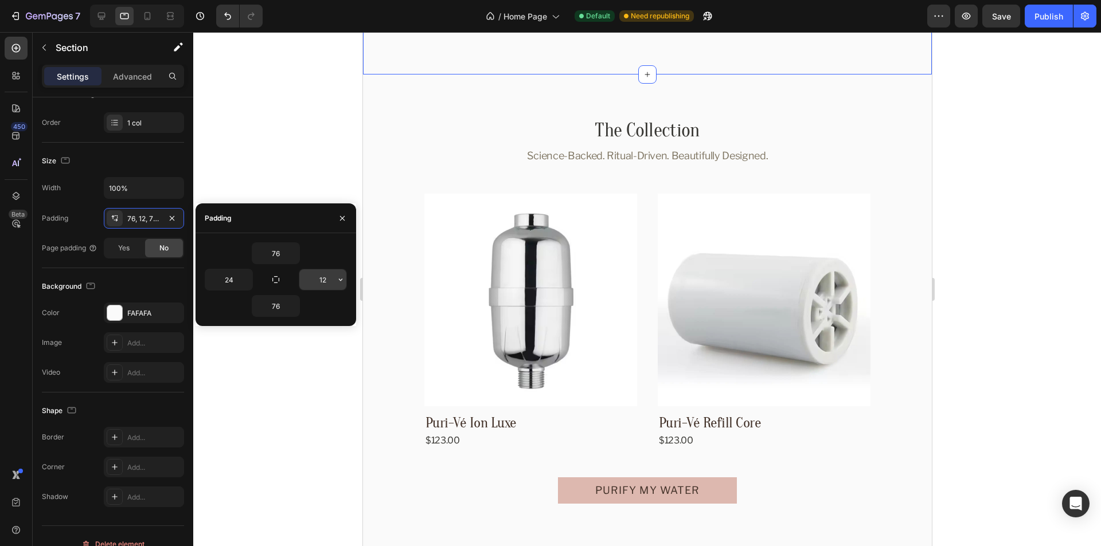
click at [337, 282] on icon "button" at bounding box center [340, 279] width 9 height 9
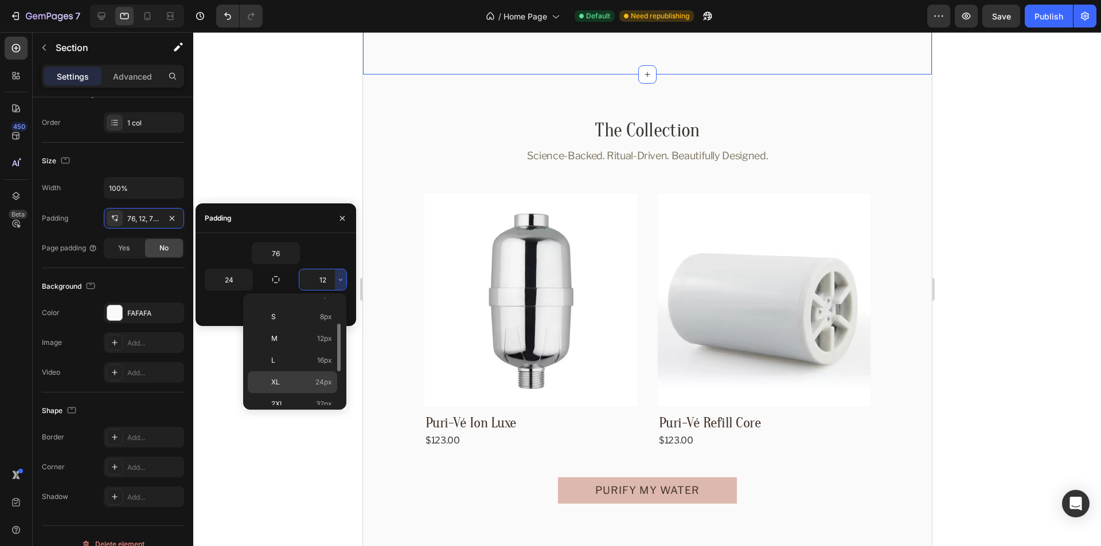
click at [300, 382] on p "XL 24px" at bounding box center [301, 382] width 61 height 10
type input "24"
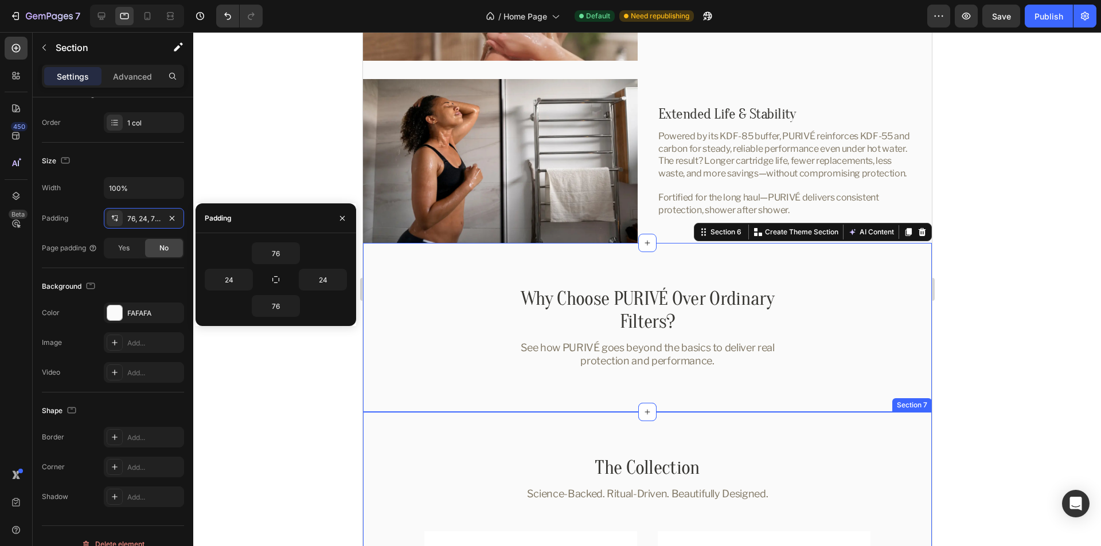
scroll to position [2544, 0]
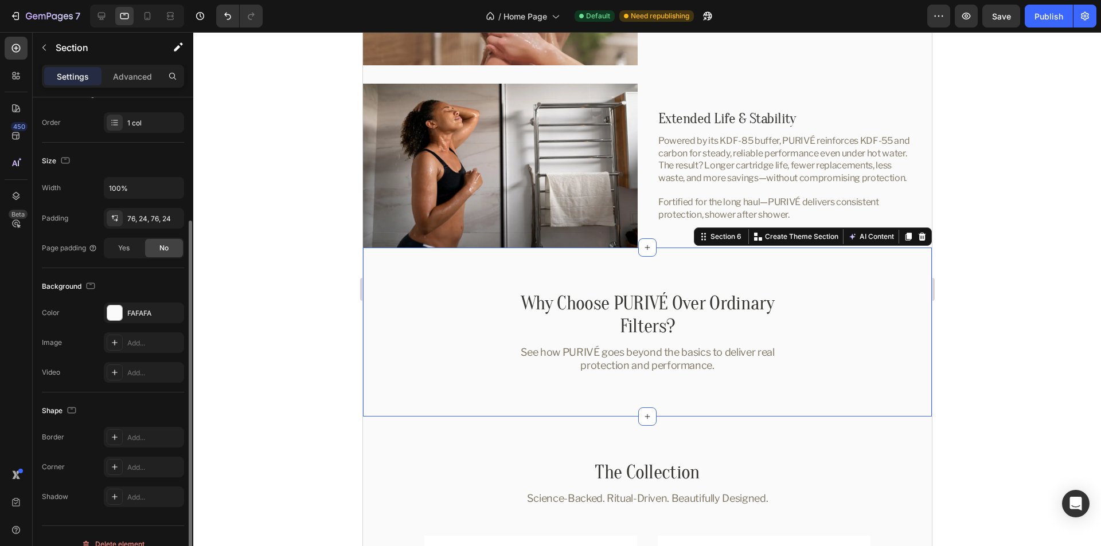
click at [146, 169] on div "Size" at bounding box center [113, 161] width 142 height 18
click at [146, 18] on icon at bounding box center [147, 15] width 11 height 11
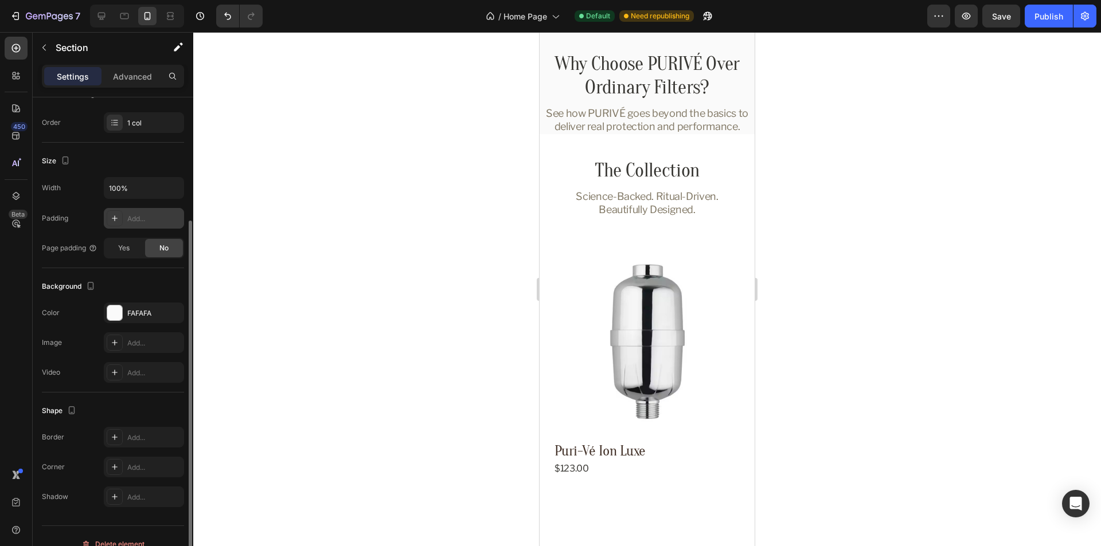
click at [138, 219] on div "Add..." at bounding box center [154, 219] width 54 height 10
type input "42"
type input "16"
type input "42"
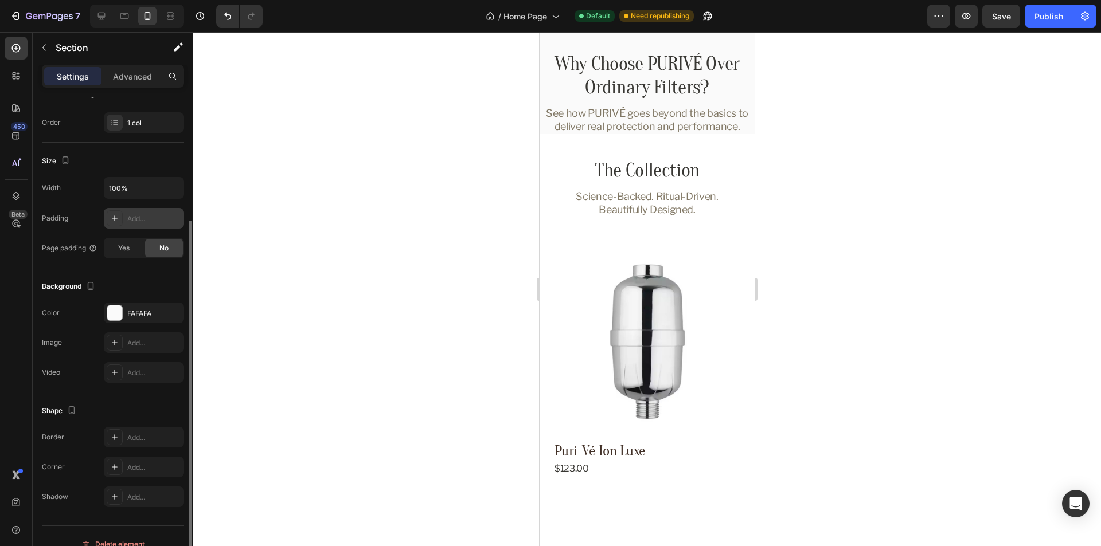
scroll to position [2981, 0]
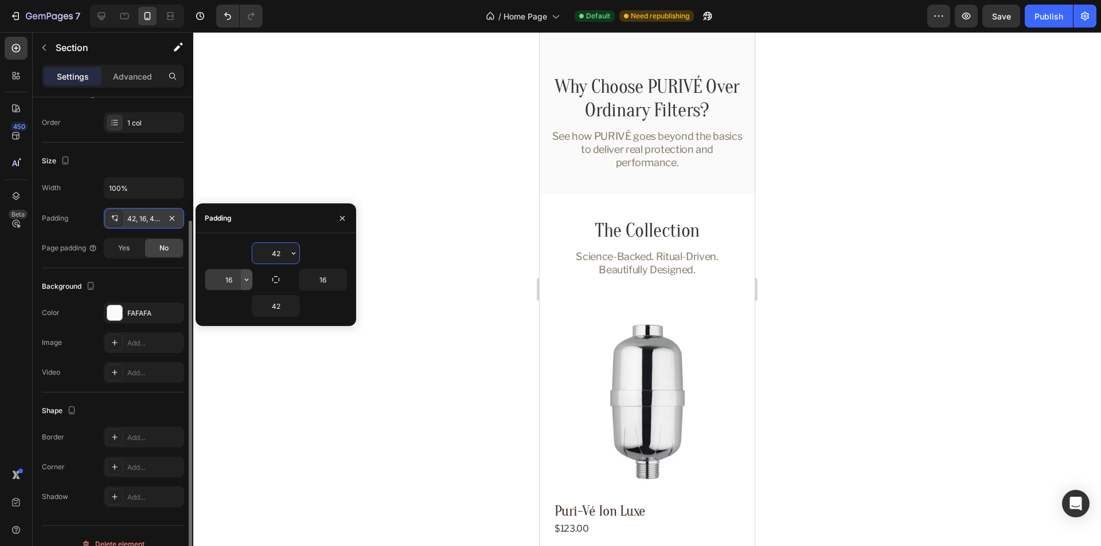
click at [248, 282] on icon "button" at bounding box center [246, 279] width 9 height 9
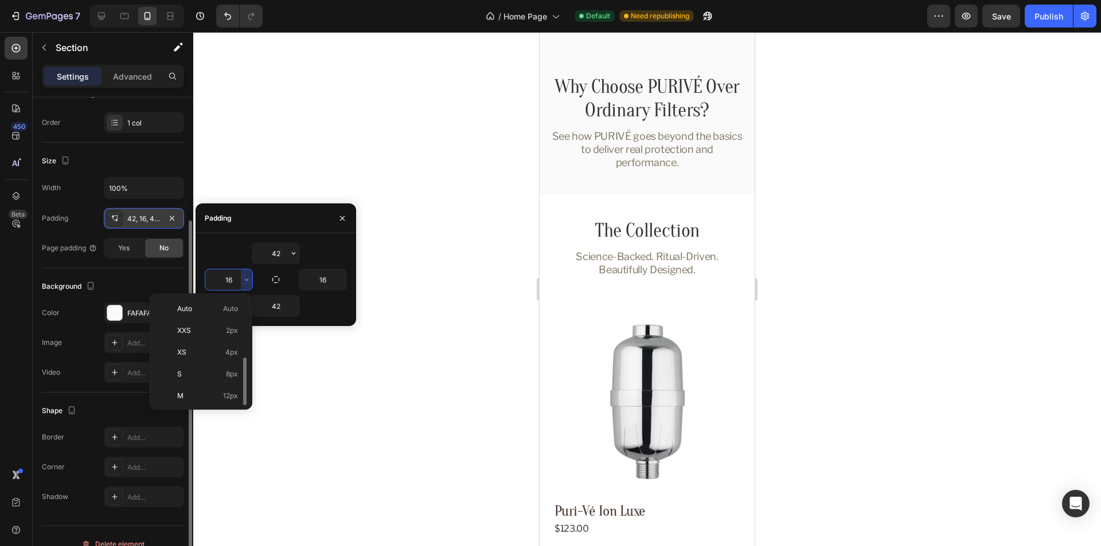
scroll to position [41, 0]
click at [199, 409] on div "XL 24px" at bounding box center [198, 420] width 89 height 22
type input "24"
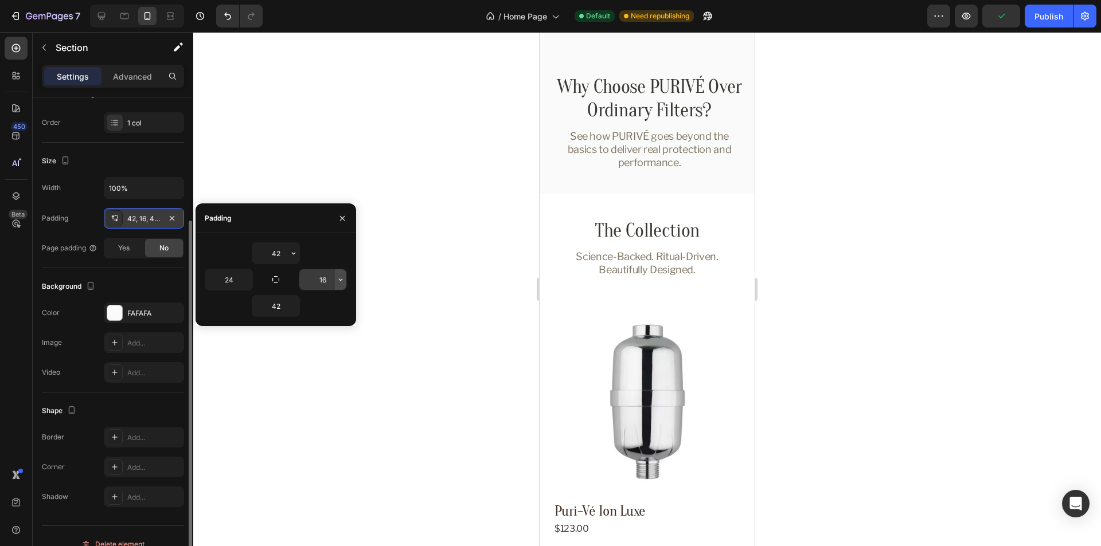
click at [341, 283] on icon "button" at bounding box center [340, 279] width 9 height 9
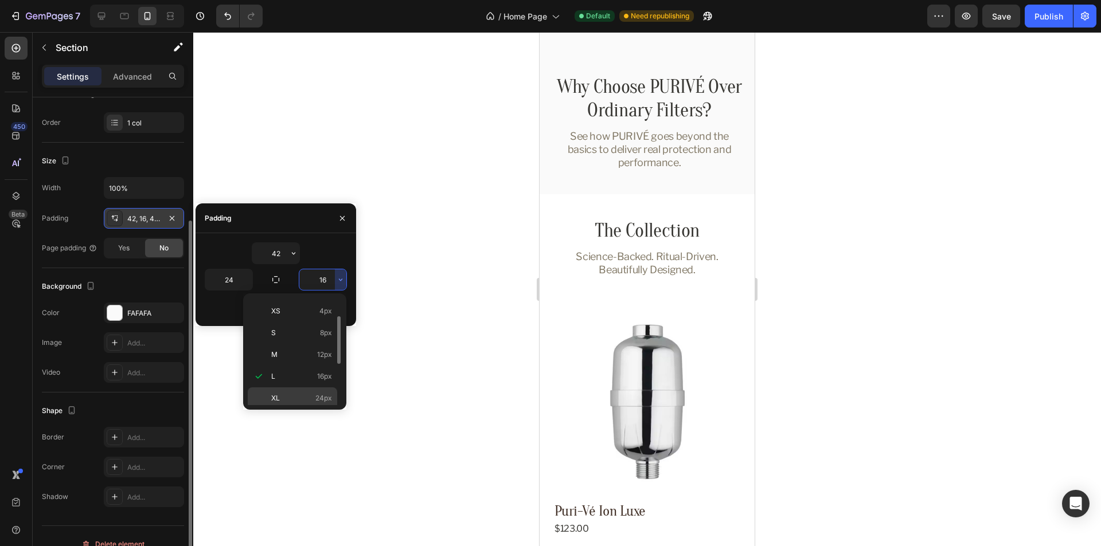
click at [279, 397] on span "XL" at bounding box center [275, 398] width 9 height 10
type input "24"
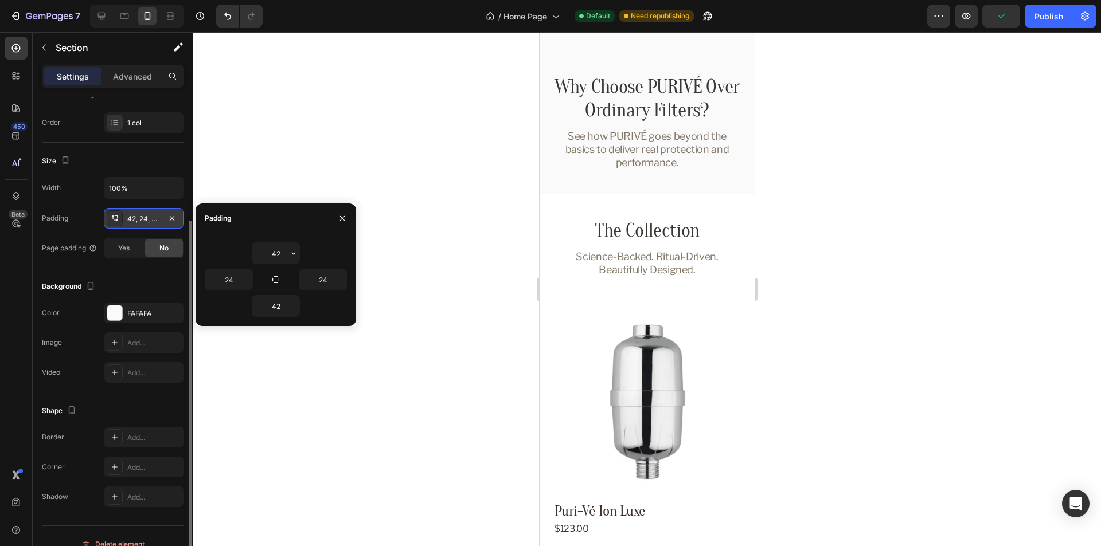
click at [145, 161] on div "Size" at bounding box center [113, 161] width 142 height 18
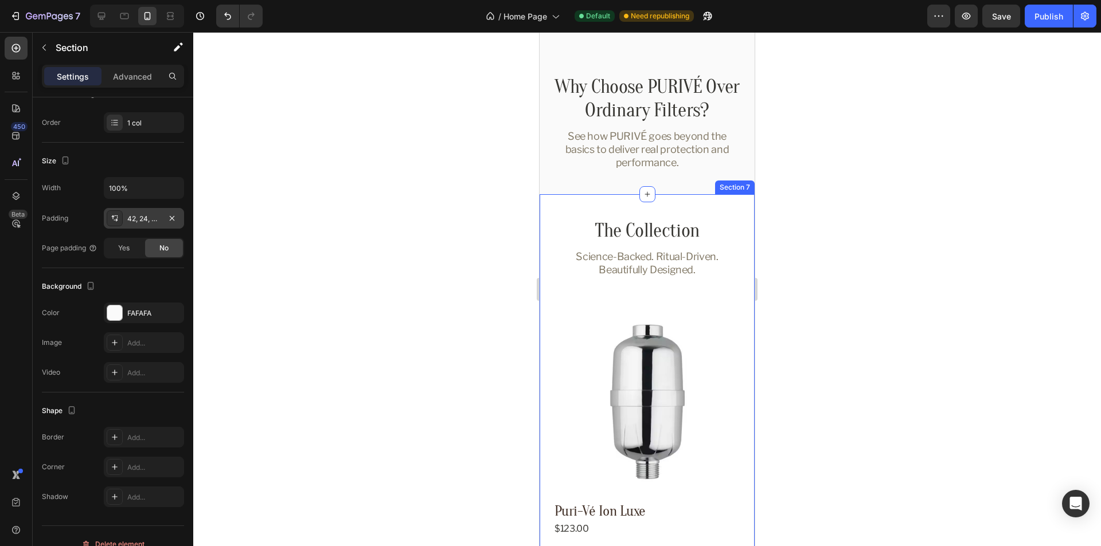
drag, startPoint x: 544, startPoint y: 229, endPoint x: 555, endPoint y: 226, distance: 11.8
click at [544, 229] on div "The Collection Heading Science-Backed. Ritual-Driven. Beautifully Designed. Tex…" at bounding box center [647, 530] width 215 height 672
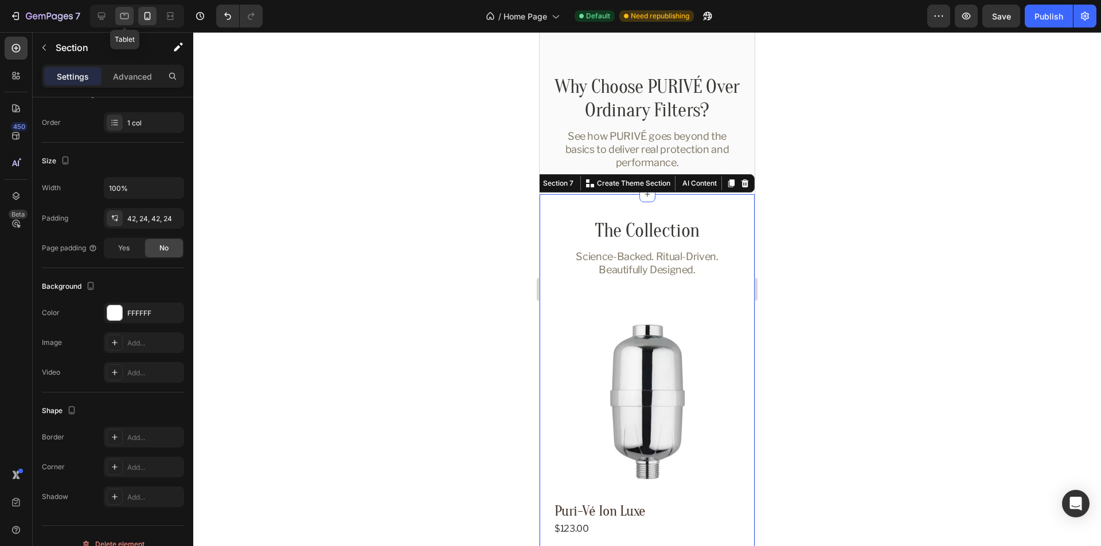
click at [120, 16] on icon at bounding box center [124, 15] width 11 height 11
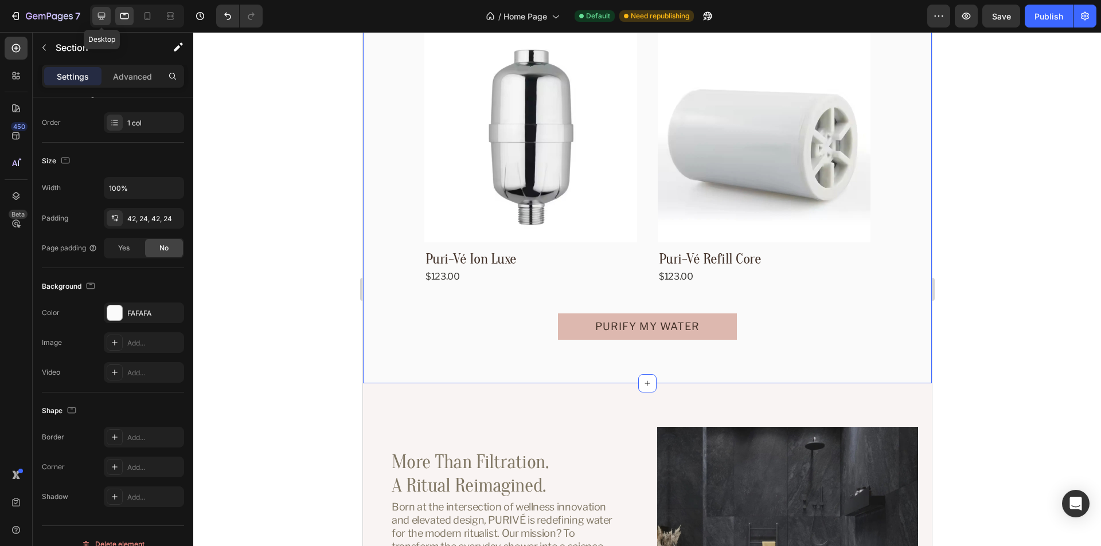
click at [101, 16] on icon at bounding box center [101, 16] width 7 height 7
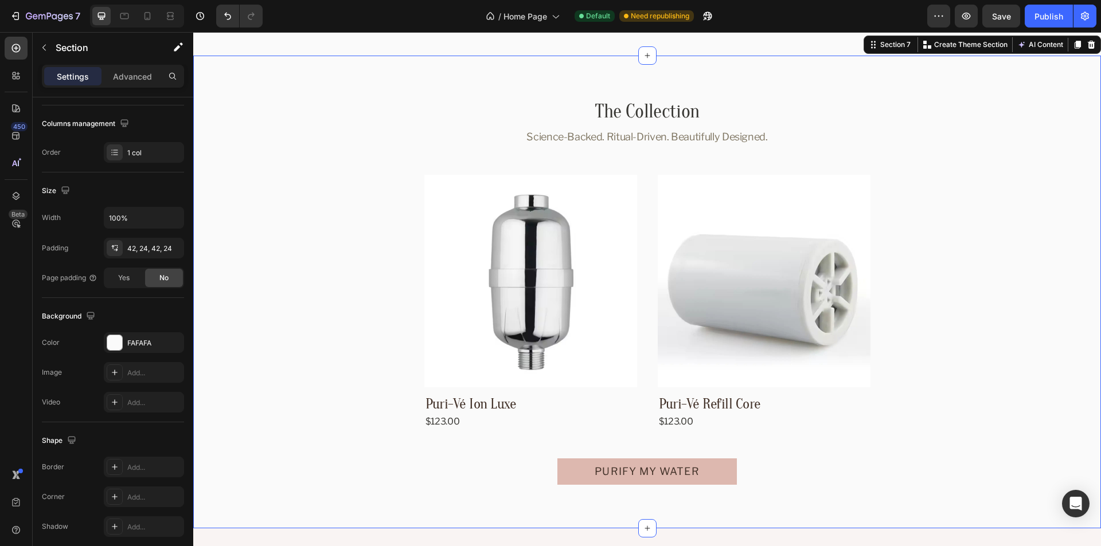
scroll to position [2858, 0]
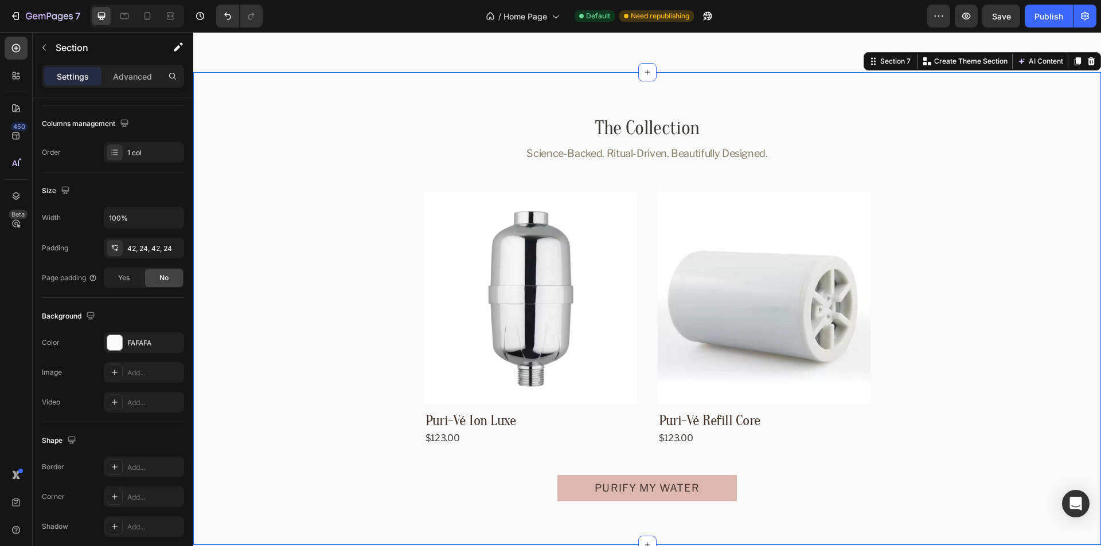
click at [263, 87] on div "The Collection Heading Science-Backed. Ritual-Driven. Beautifully Designed. Tex…" at bounding box center [647, 308] width 908 height 473
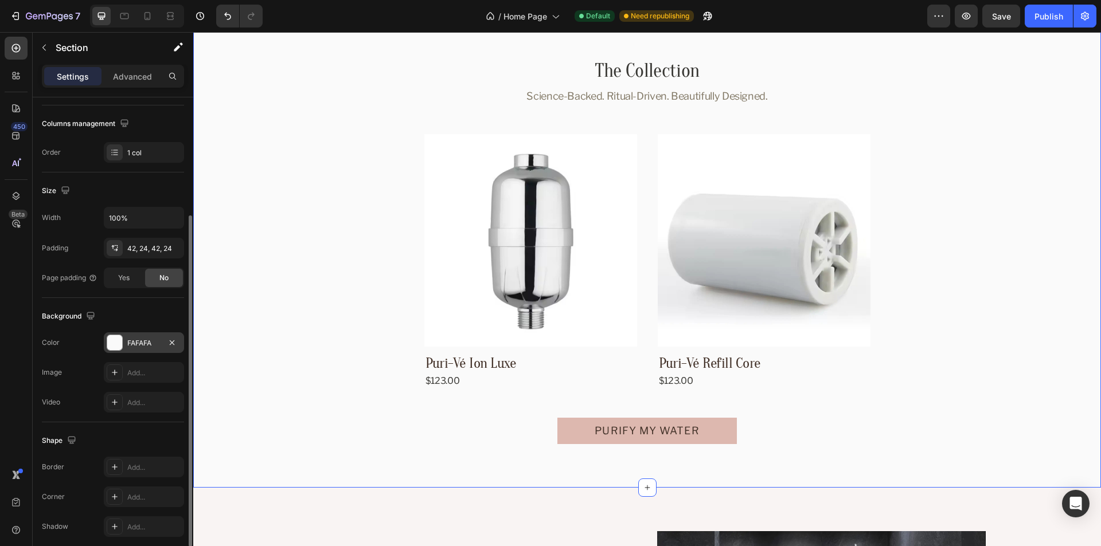
click at [141, 345] on div "FAFAFA" at bounding box center [143, 343] width 33 height 10
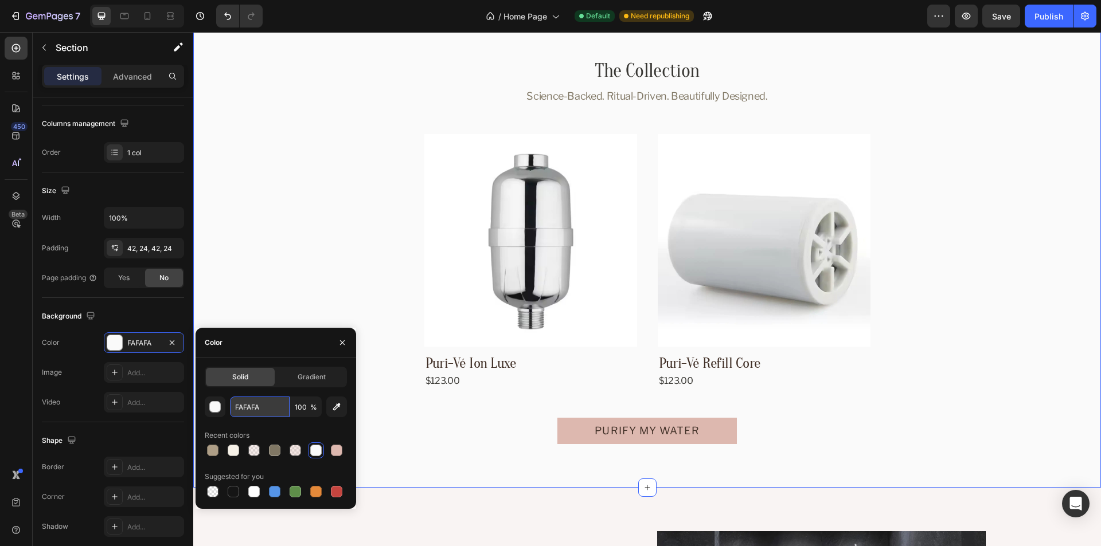
click at [251, 408] on input "FAFAFA" at bounding box center [260, 407] width 60 height 21
paste input "#"
click at [272, 350] on div "Color" at bounding box center [276, 343] width 161 height 30
click at [146, 312] on div "Background" at bounding box center [113, 316] width 142 height 18
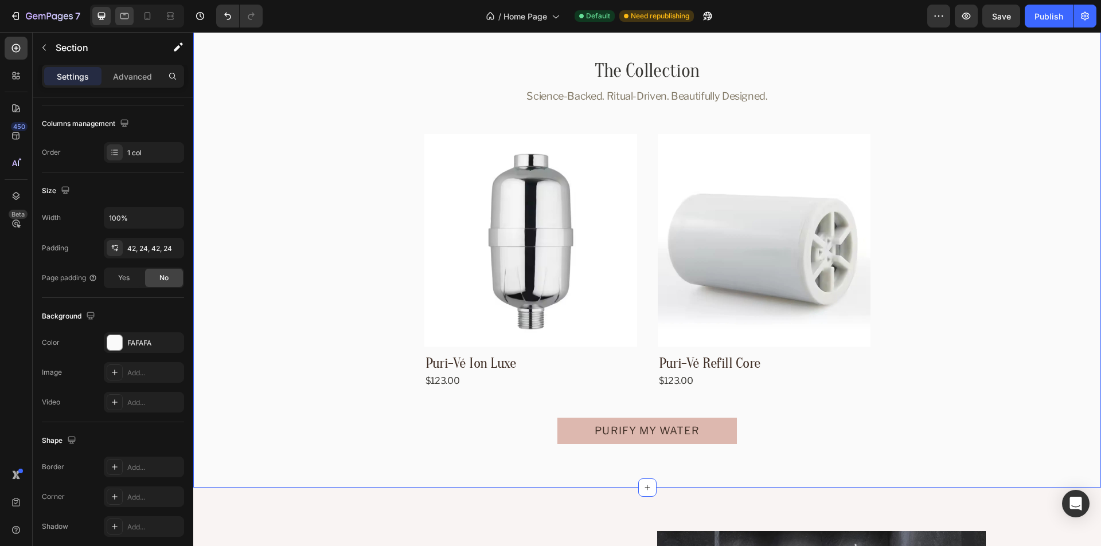
click at [128, 17] on icon at bounding box center [124, 15] width 11 height 11
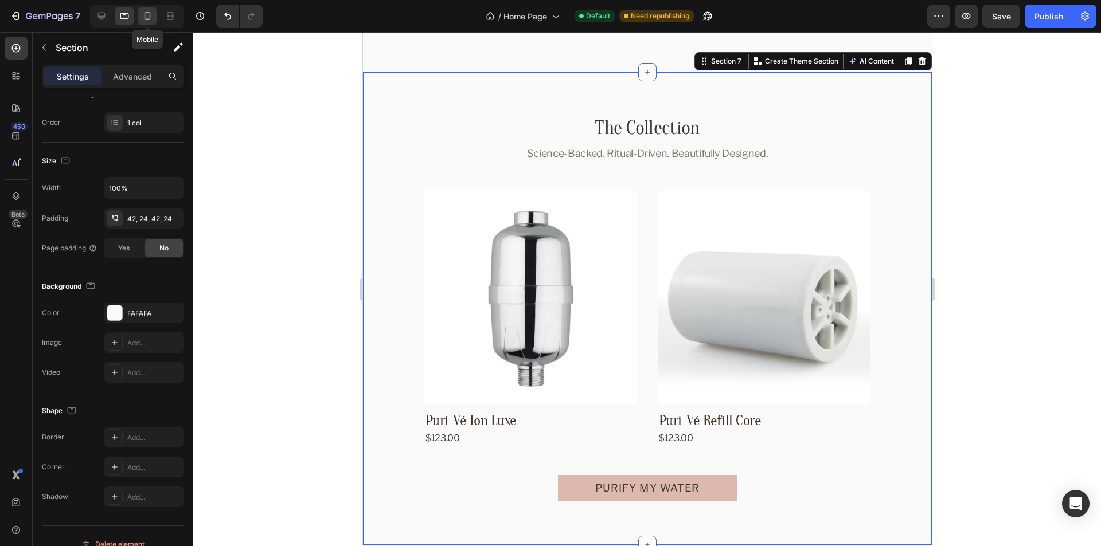
click at [147, 17] on icon at bounding box center [147, 15] width 11 height 11
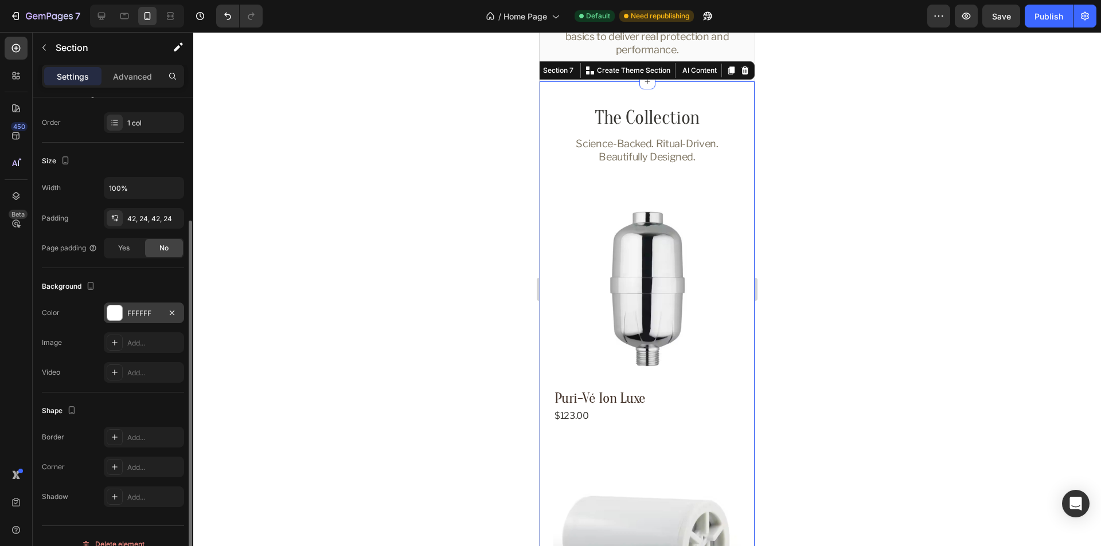
scroll to position [2726, 0]
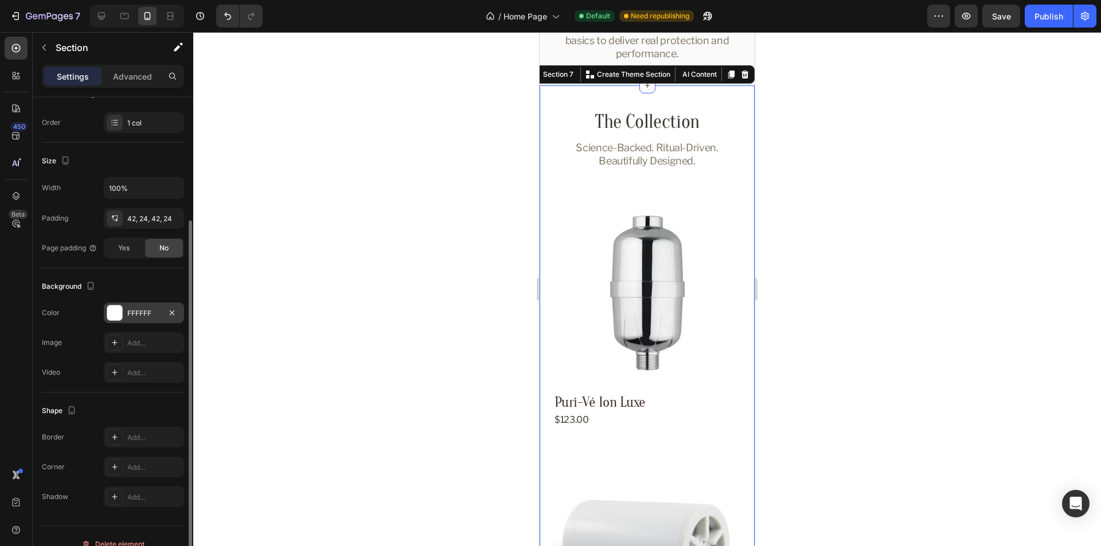
click at [134, 310] on div "FFFFFF" at bounding box center [143, 313] width 33 height 10
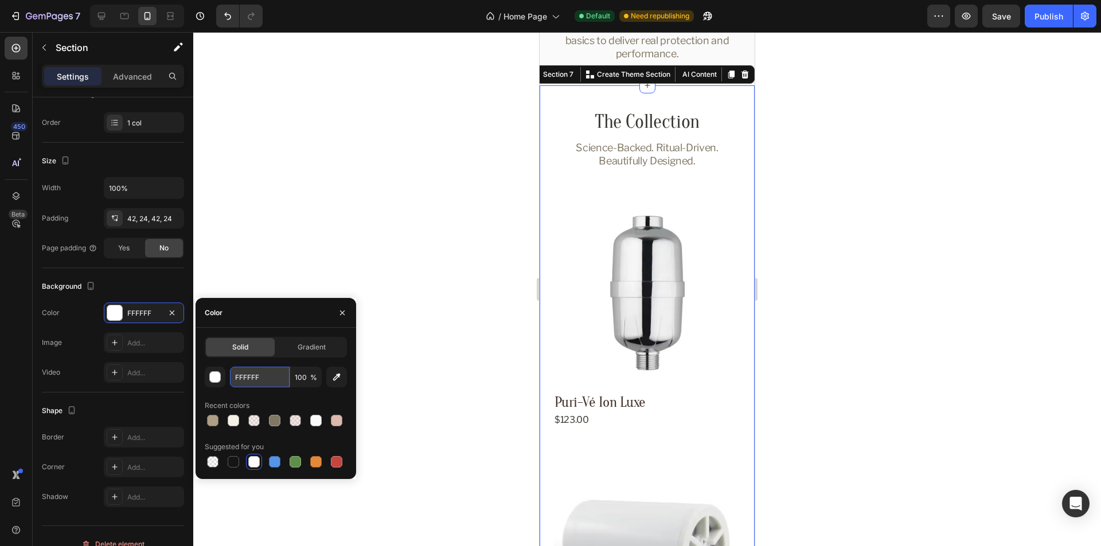
click at [243, 381] on input "FFFFFF" at bounding box center [260, 377] width 60 height 21
paste input "#FAFAFA"
click at [267, 323] on div "Color" at bounding box center [276, 313] width 161 height 30
type input "FAFAFA"
click at [341, 311] on icon "button" at bounding box center [342, 312] width 5 height 5
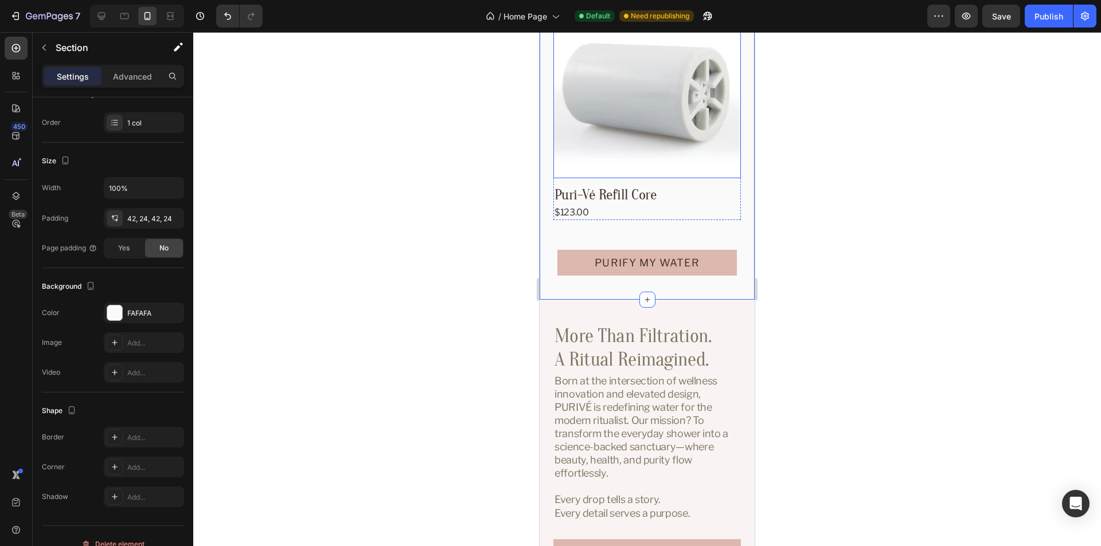
scroll to position [3185, 0]
click at [730, 298] on div "More Than Filtration. A Ritual Reimagined. Heading Born at the intersection of …" at bounding box center [647, 452] width 215 height 309
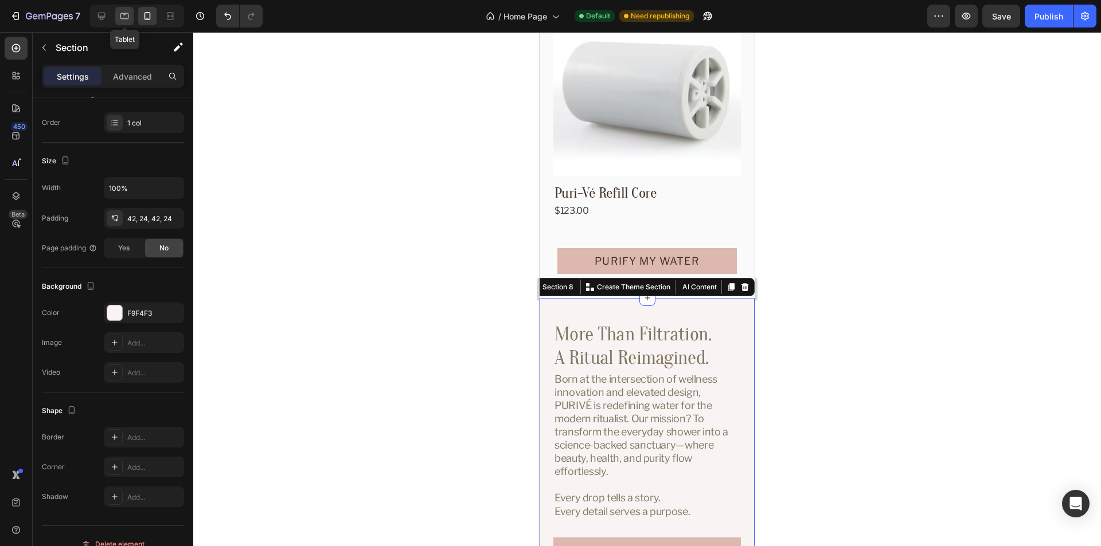
click at [124, 19] on icon at bounding box center [124, 16] width 9 height 6
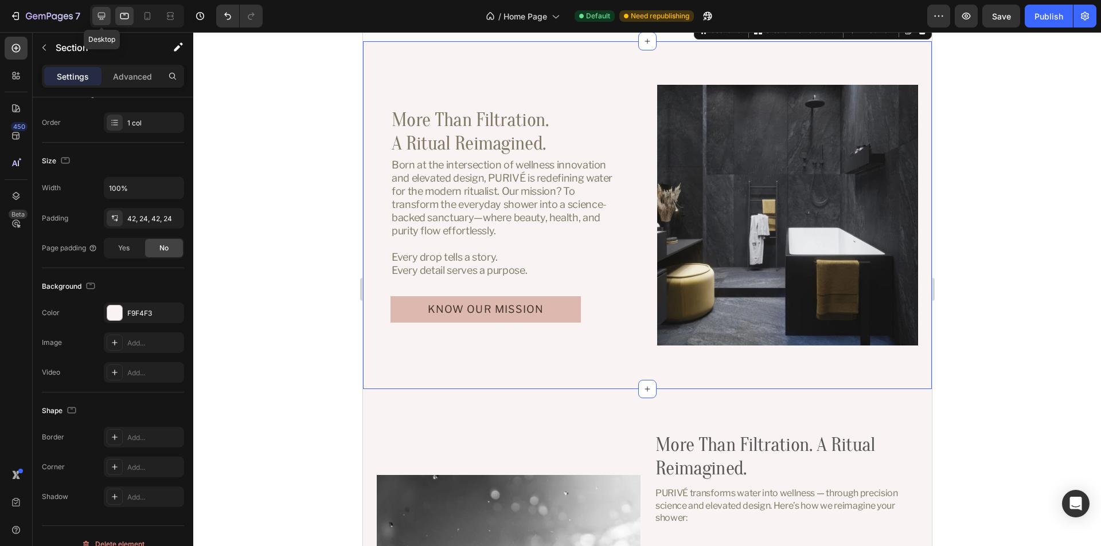
click at [103, 18] on icon at bounding box center [101, 15] width 11 height 11
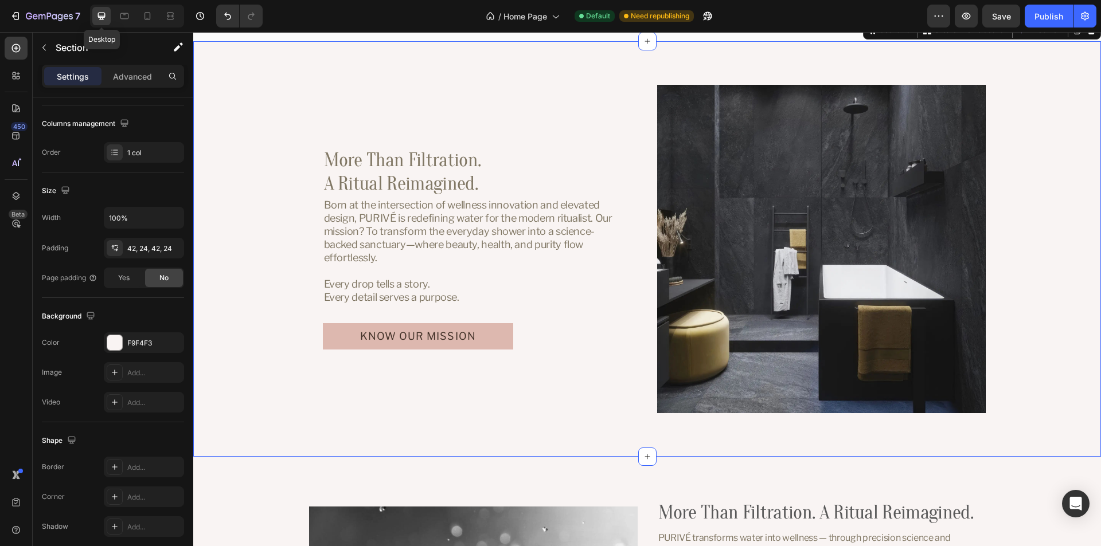
scroll to position [3344, 0]
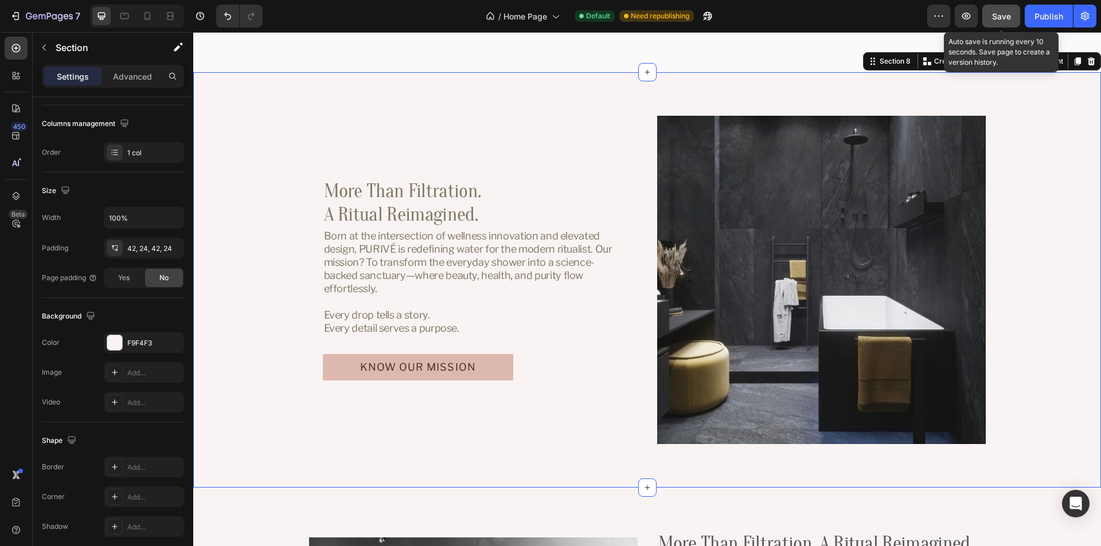
click at [1002, 19] on span "Save" at bounding box center [1001, 16] width 19 height 10
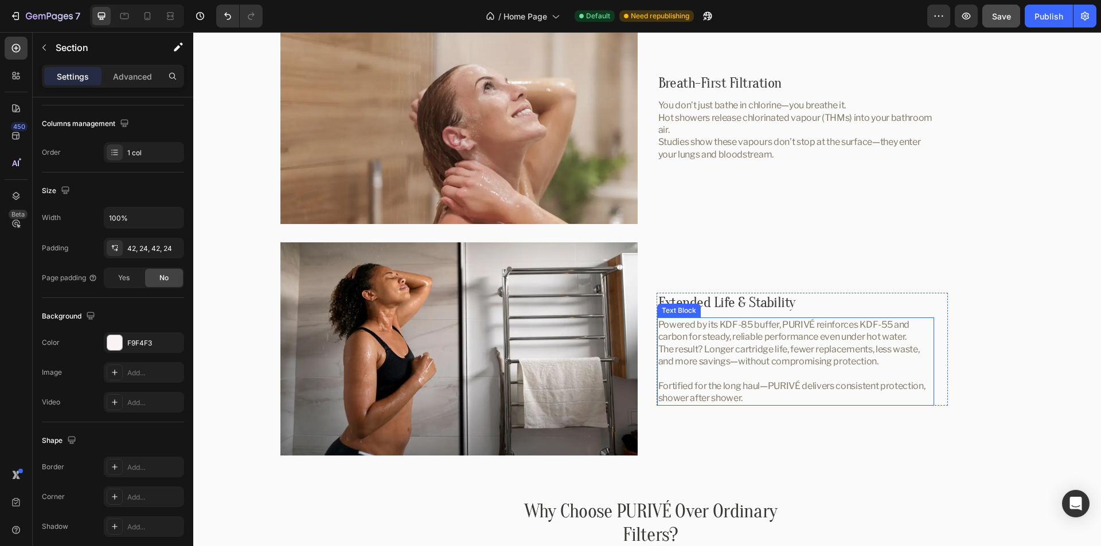
scroll to position [2771, 0]
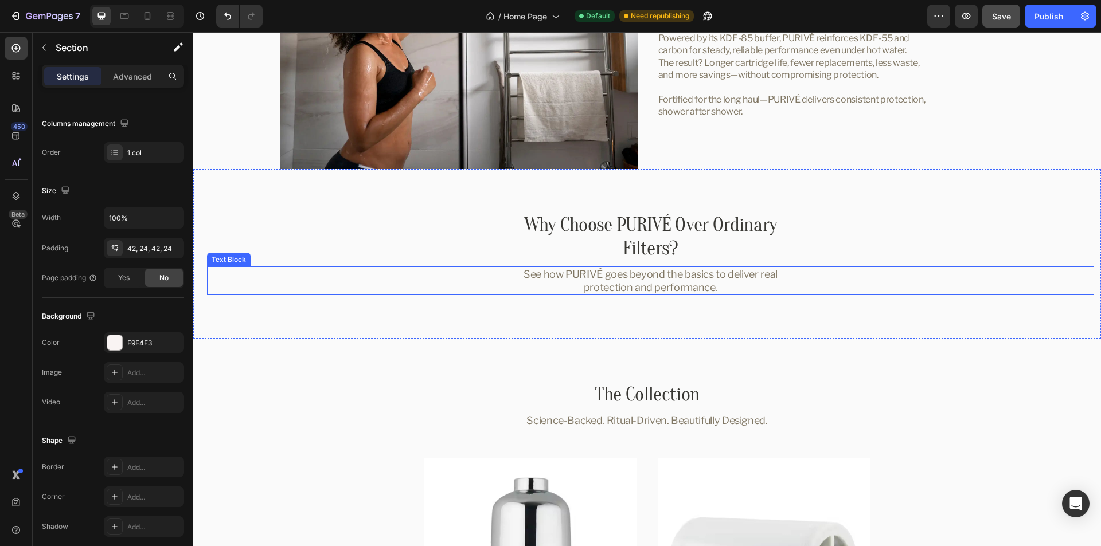
click at [865, 276] on div "See how PURIVÉ goes beyond the basics to deliver real protection and performanc…" at bounding box center [650, 281] width 887 height 29
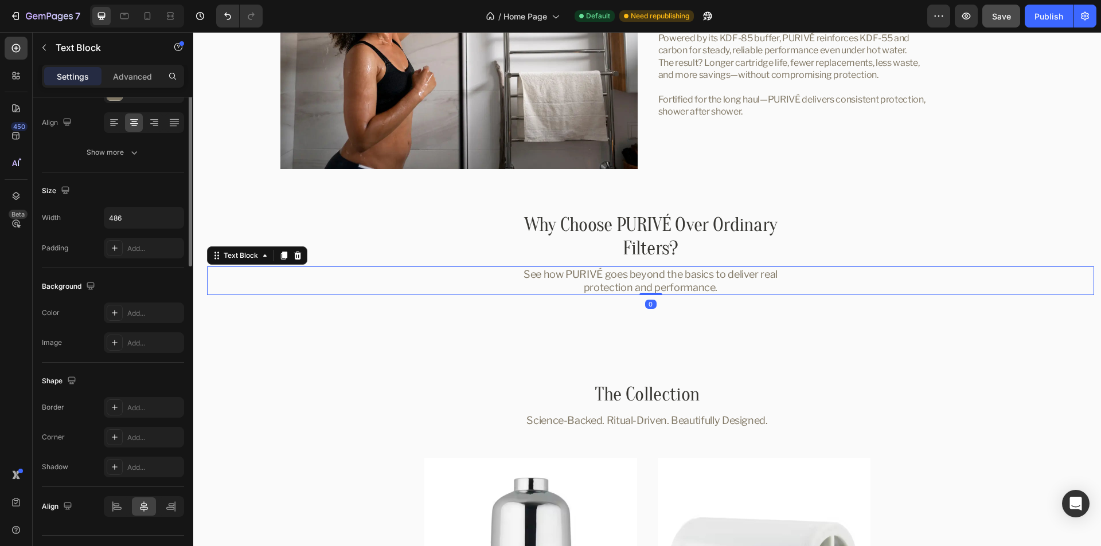
scroll to position [0, 0]
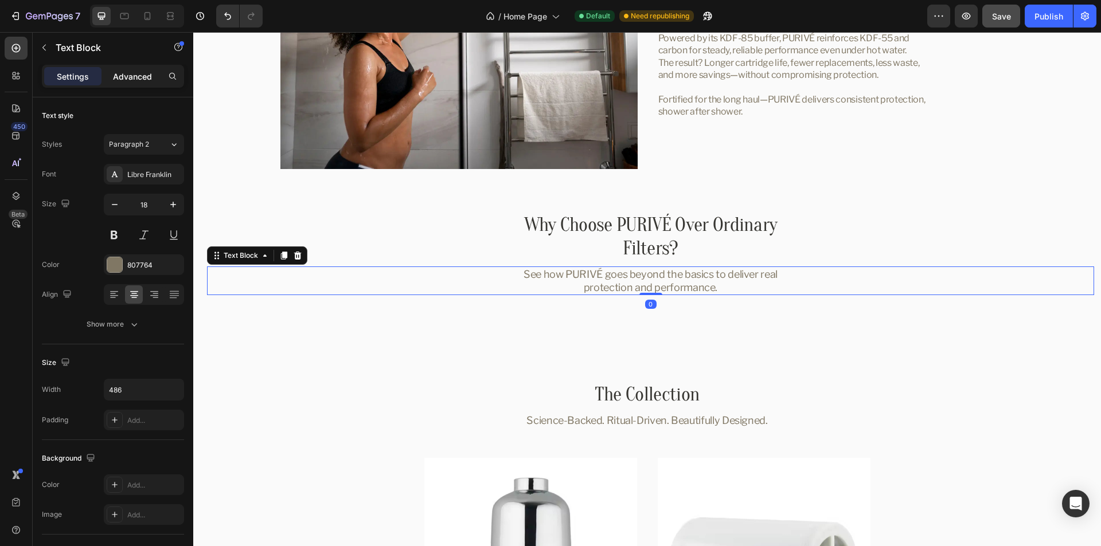
click at [131, 74] on p "Advanced" at bounding box center [132, 77] width 39 height 12
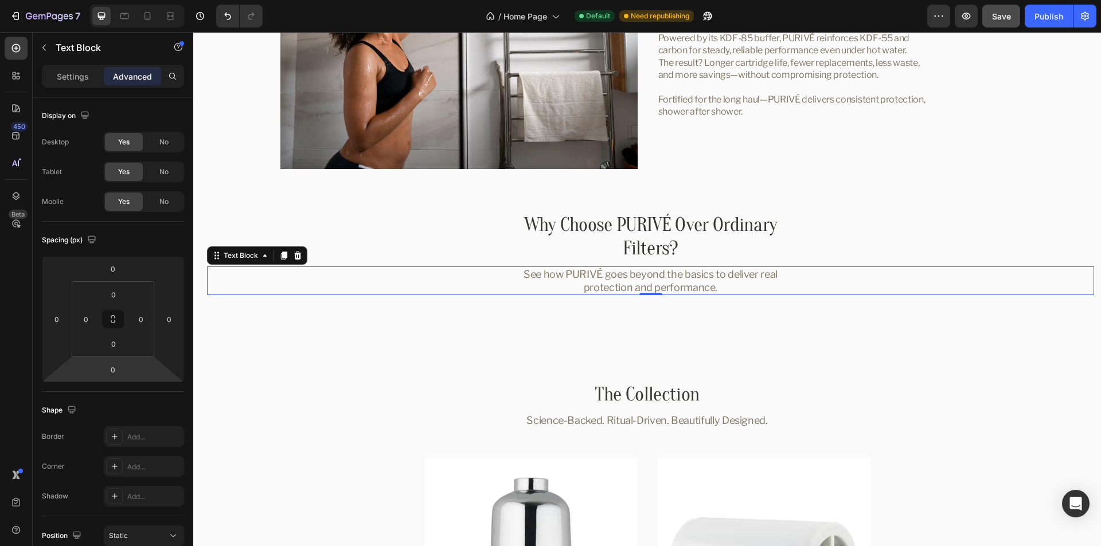
click at [155, 0] on html "7 Version history / Home Page Default Need republishing Preview Save Publish 45…" at bounding box center [550, 0] width 1101 height 0
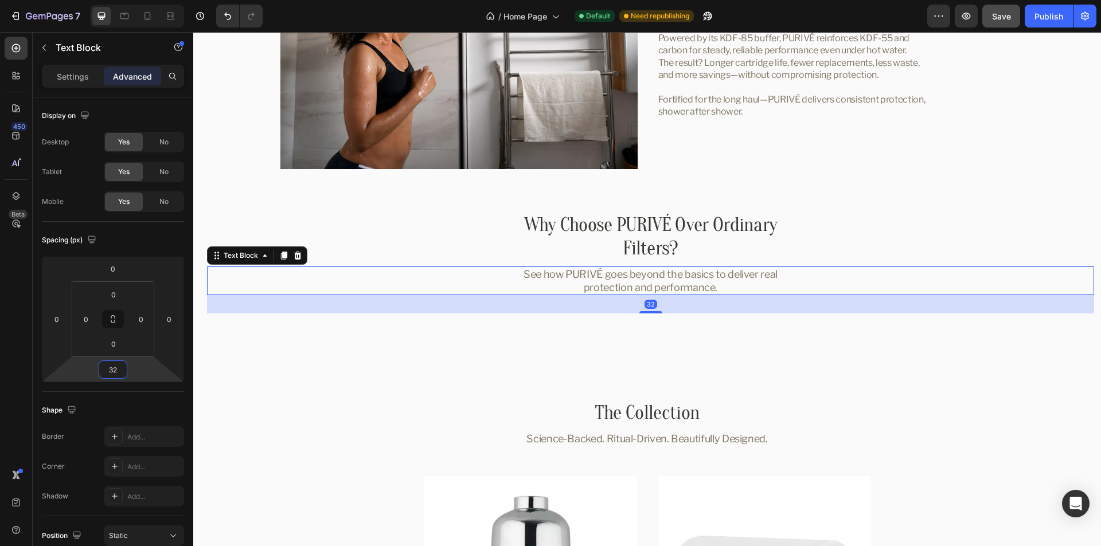
type input "32"
click at [152, 400] on div "Shape Border Add... Corner Add... Shadow Add..." at bounding box center [113, 454] width 142 height 124
click at [123, 18] on icon at bounding box center [124, 16] width 9 height 6
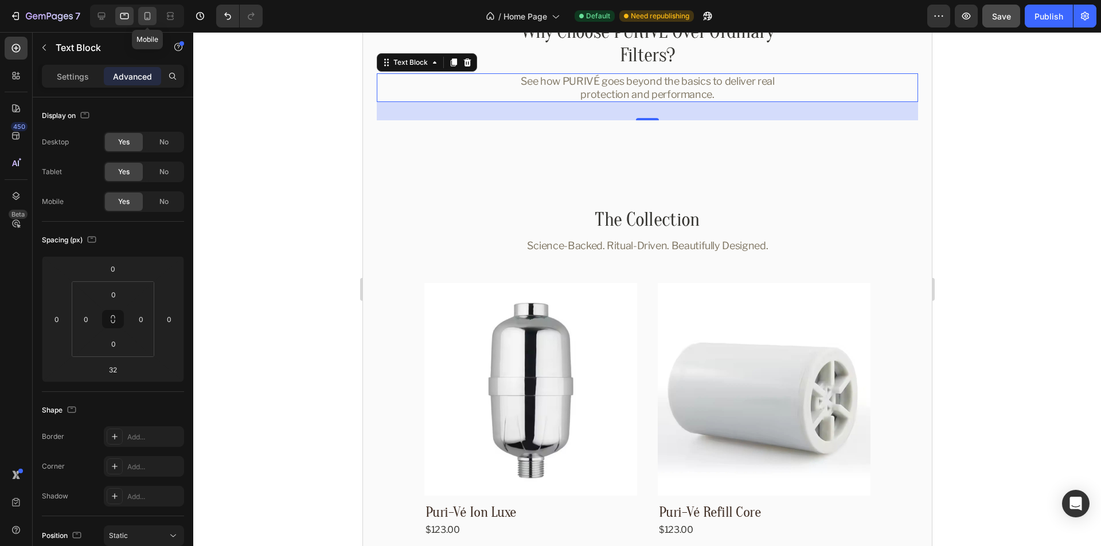
click at [147, 17] on icon at bounding box center [147, 15] width 11 height 11
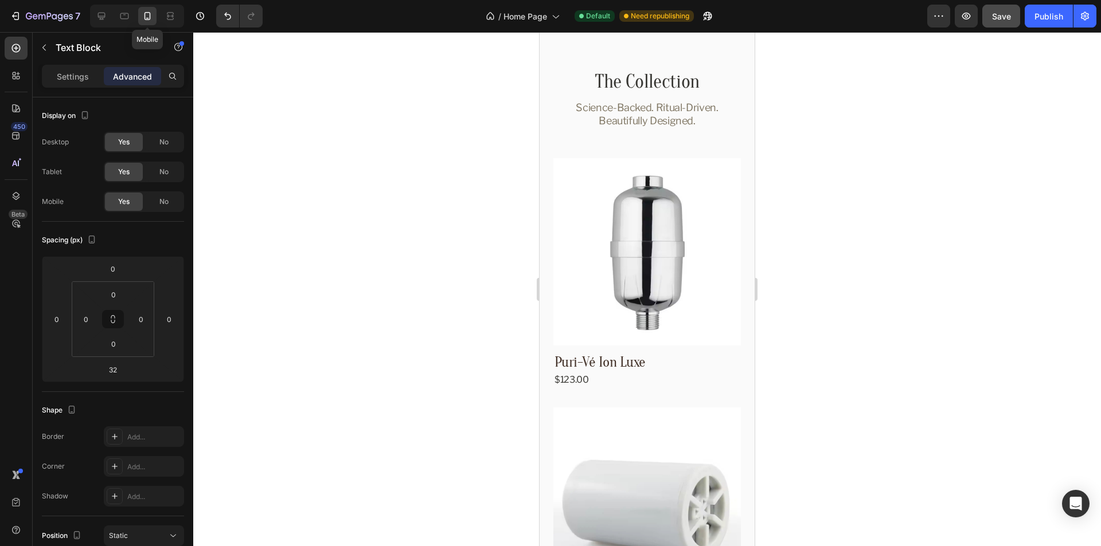
scroll to position [2809, 0]
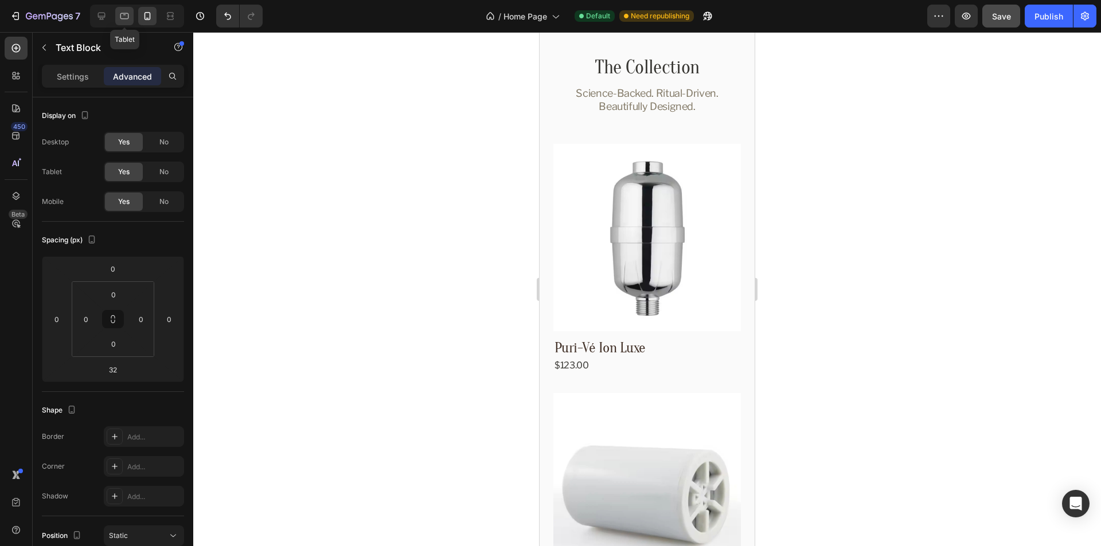
click at [126, 18] on icon at bounding box center [124, 16] width 9 height 6
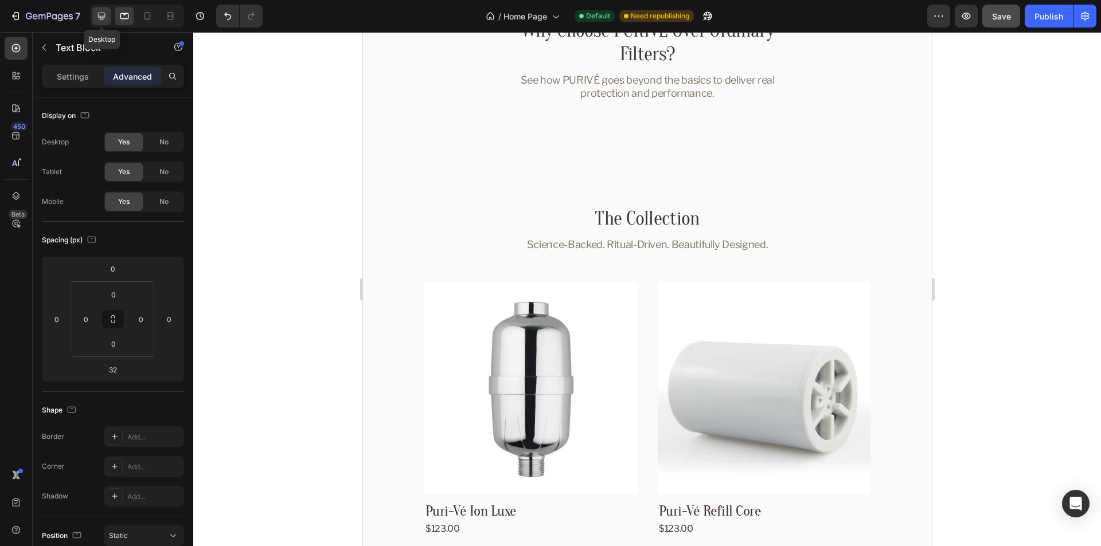
click at [103, 17] on icon at bounding box center [101, 16] width 7 height 7
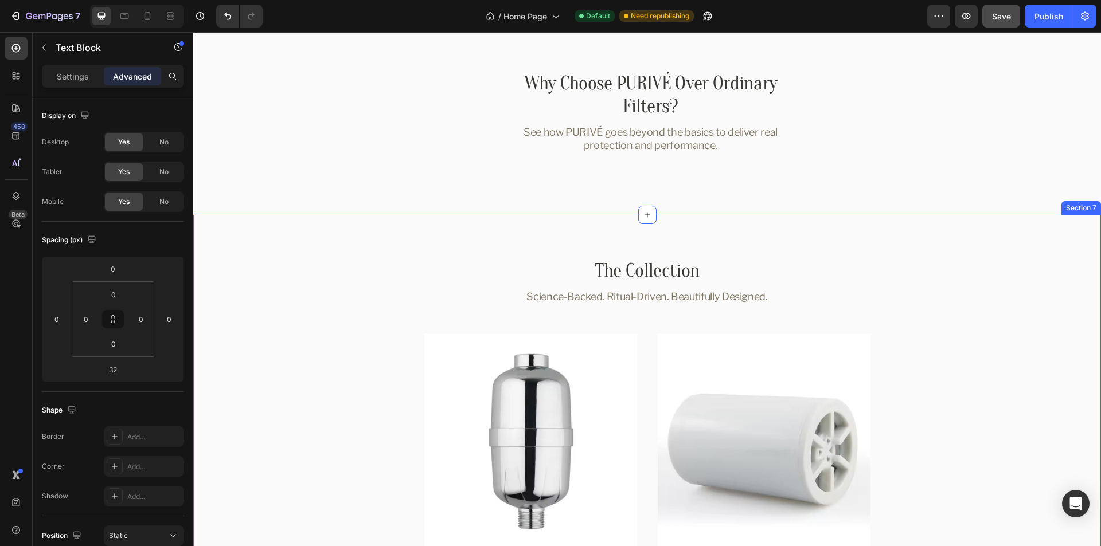
scroll to position [2678, 0]
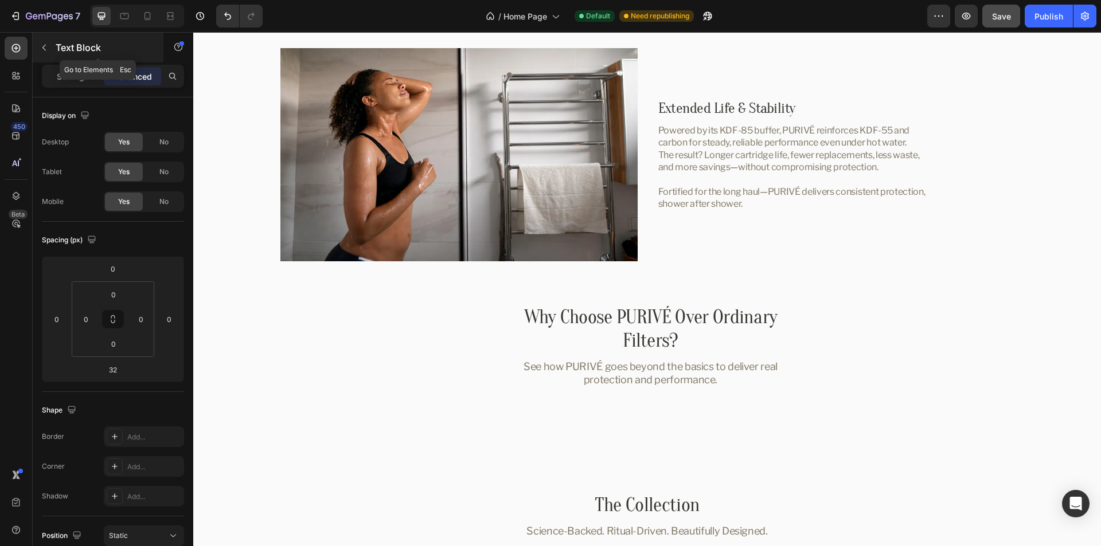
click at [42, 48] on icon "button" at bounding box center [44, 47] width 9 height 9
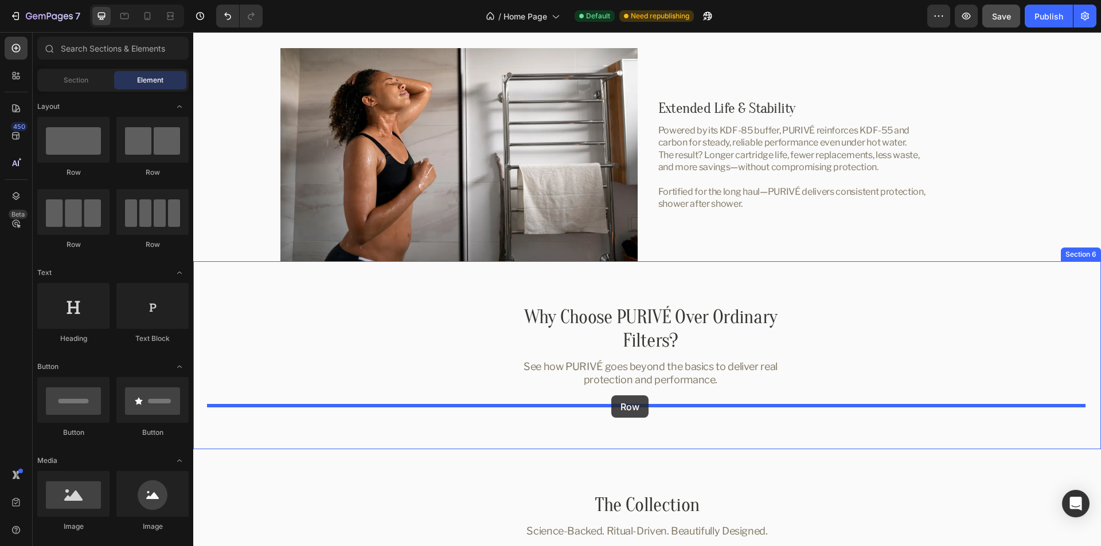
drag, startPoint x: 262, startPoint y: 252, endPoint x: 611, endPoint y: 396, distance: 377.9
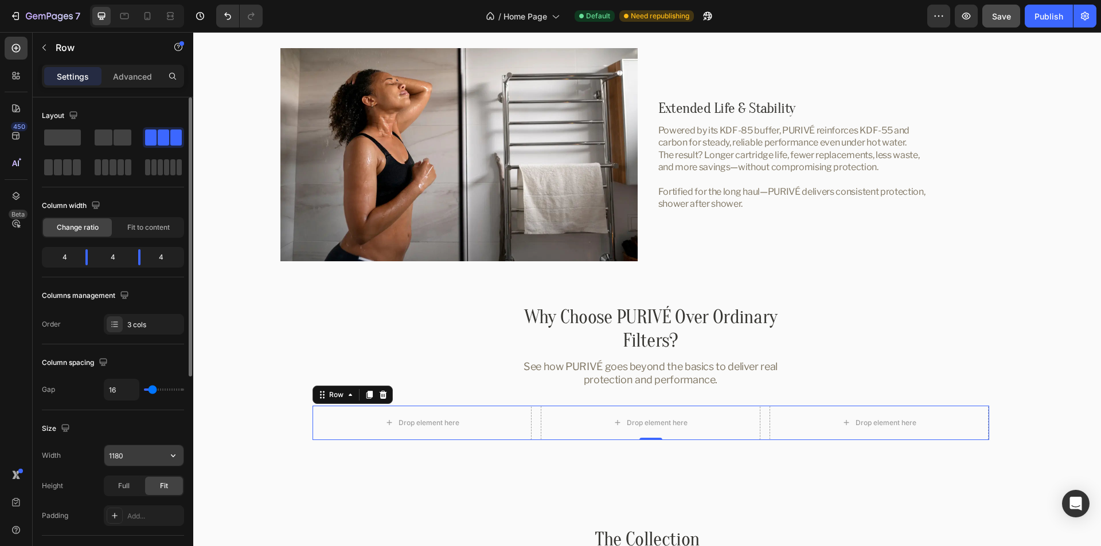
click at [131, 452] on input "1180" at bounding box center [143, 456] width 79 height 21
paste input "908"
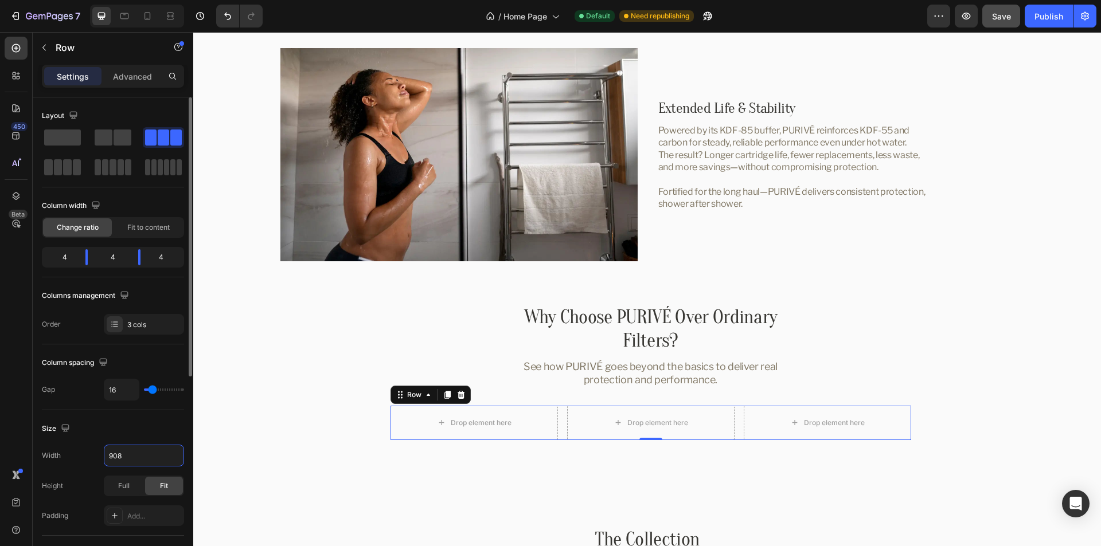
type input "908"
click at [123, 432] on div "Size" at bounding box center [113, 429] width 142 height 18
type input "2"
type input "0"
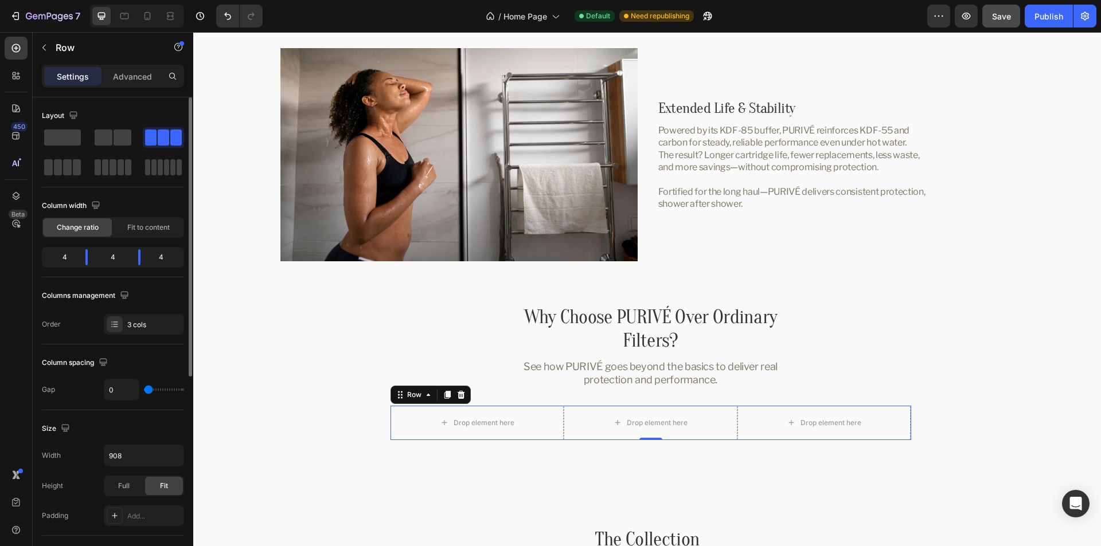
drag, startPoint x: 150, startPoint y: 390, endPoint x: 132, endPoint y: 405, distance: 22.4
type input "0"
click at [144, 391] on input "range" at bounding box center [164, 390] width 40 height 2
click at [45, 48] on icon "button" at bounding box center [44, 47] width 9 height 9
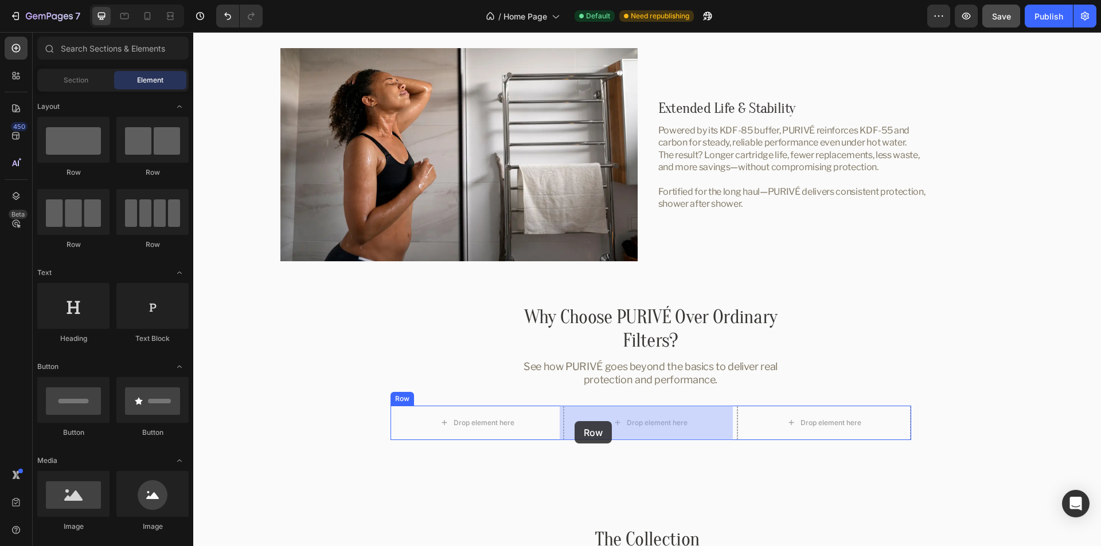
drag, startPoint x: 275, startPoint y: 190, endPoint x: 575, endPoint y: 421, distance: 378.5
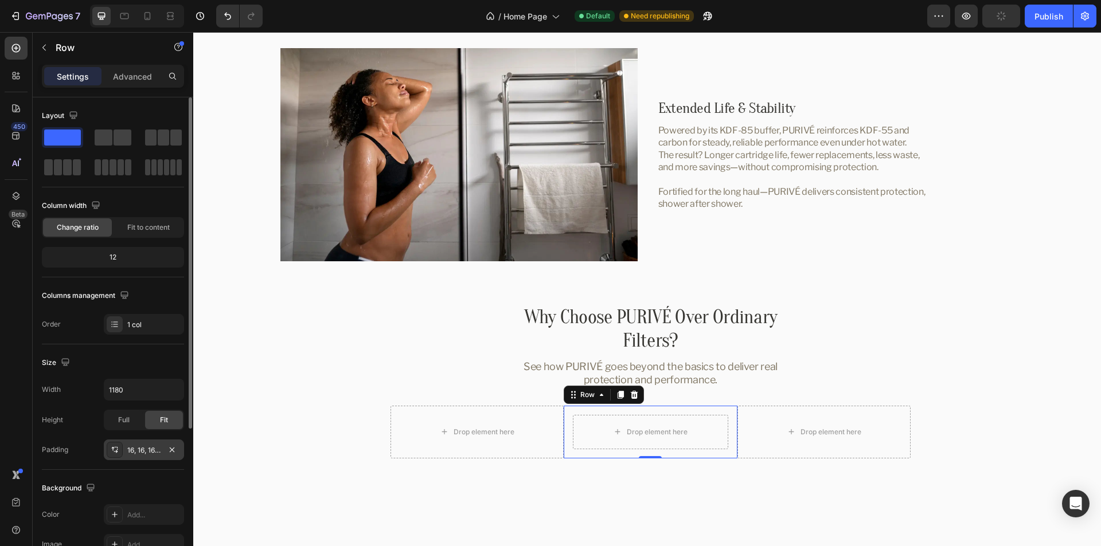
click at [148, 449] on div "16, 16, 16, 16" at bounding box center [143, 451] width 33 height 10
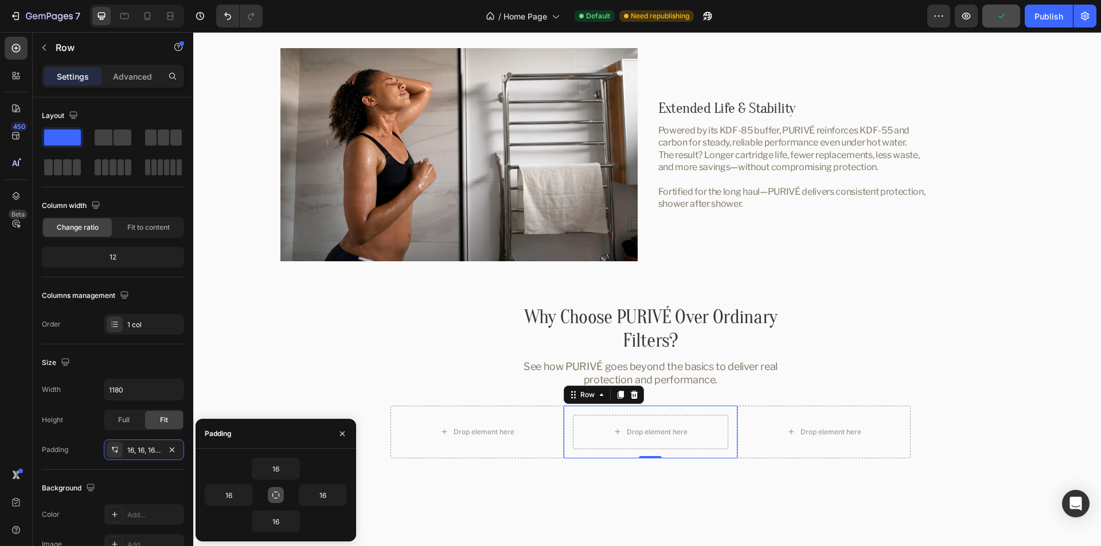
click at [273, 495] on icon "button" at bounding box center [275, 495] width 7 height 7
click at [272, 467] on input "16" at bounding box center [275, 469] width 47 height 21
type input "28"
click at [327, 465] on div "28" at bounding box center [276, 469] width 142 height 22
type input "28"
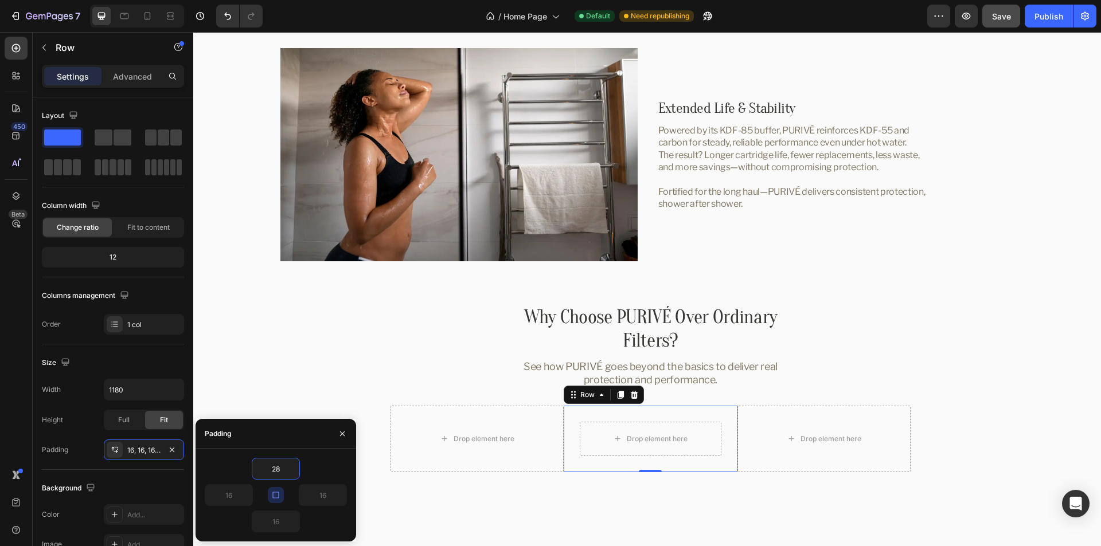
type input "28"
click at [342, 435] on icon "button" at bounding box center [342, 433] width 9 height 9
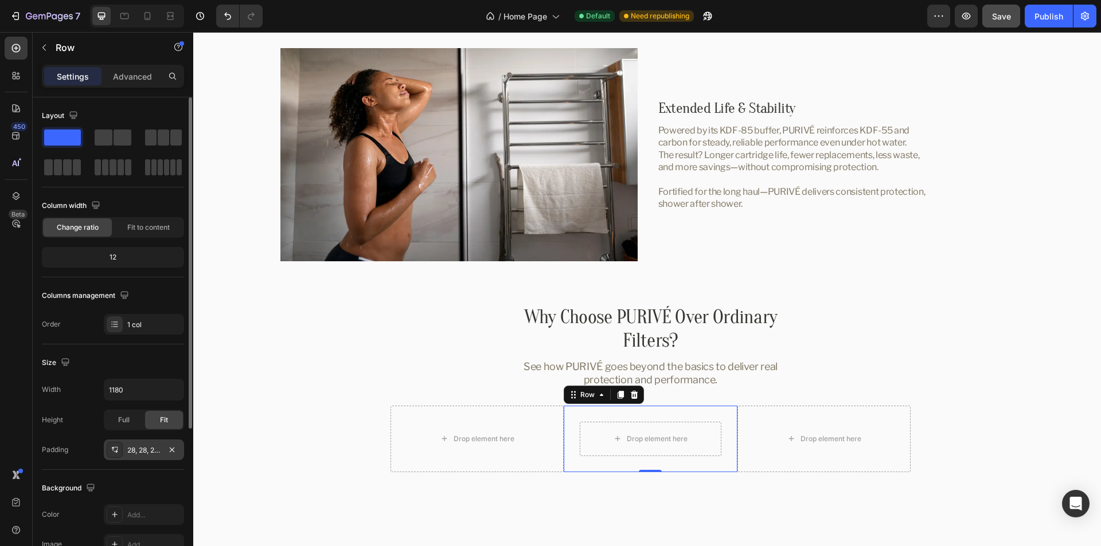
scroll to position [57, 0]
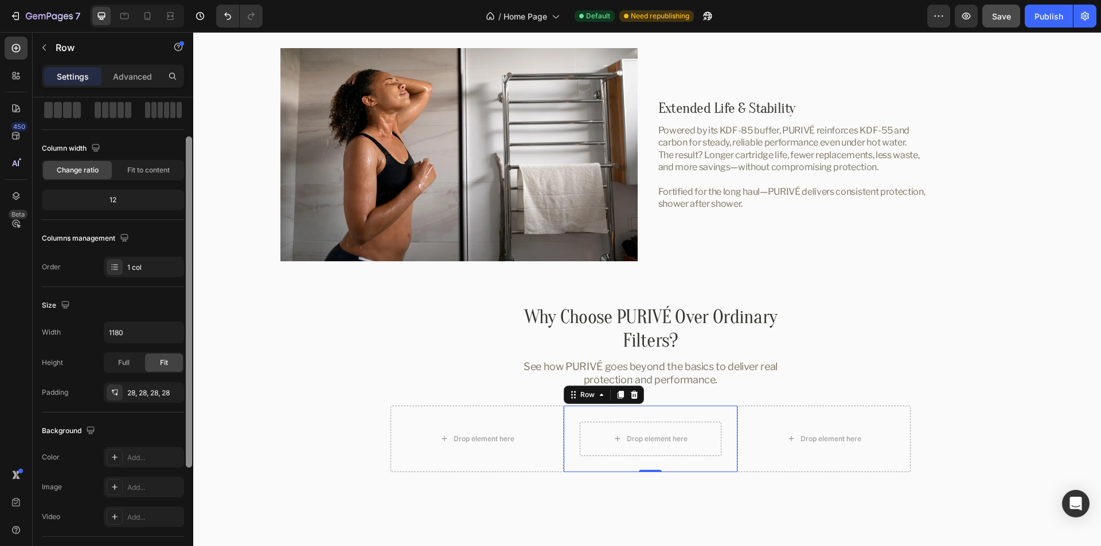
drag, startPoint x: 131, startPoint y: 455, endPoint x: 193, endPoint y: 464, distance: 62.6
click at [131, 455] on div "Add..." at bounding box center [154, 458] width 54 height 10
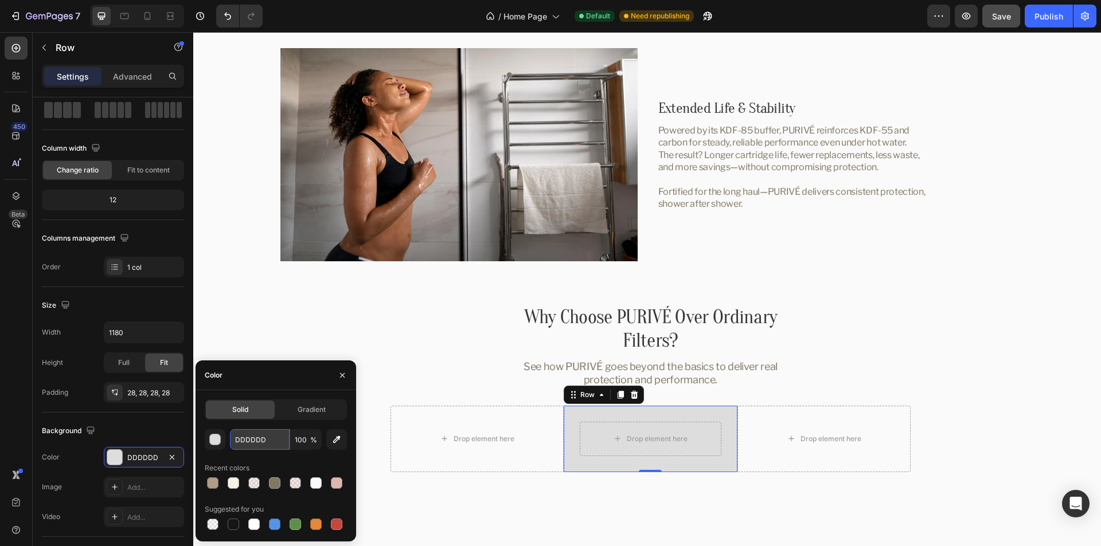
click at [248, 439] on input "DDDDDD" at bounding box center [260, 439] width 60 height 21
paste input "#DDB8AF"
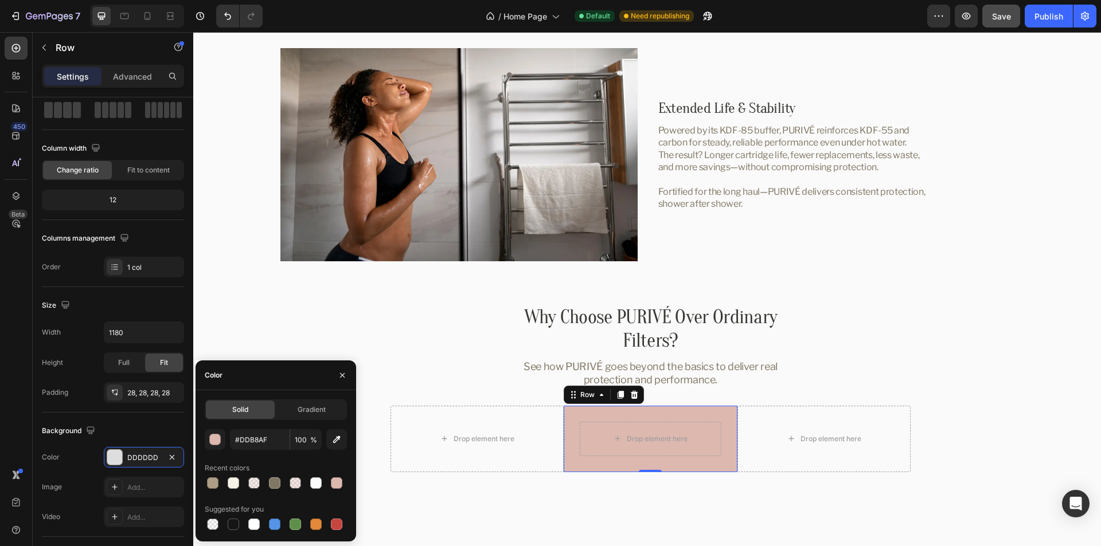
type input "DDB8AF"
click at [275, 374] on div "Color" at bounding box center [276, 376] width 161 height 30
click at [344, 380] on icon "button" at bounding box center [342, 375] width 9 height 9
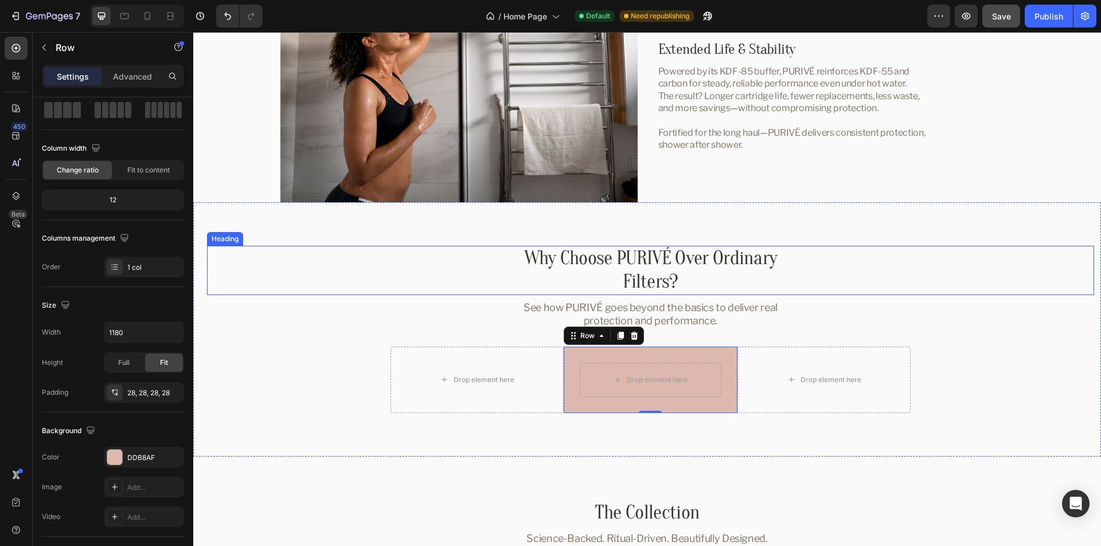
scroll to position [2793, 0]
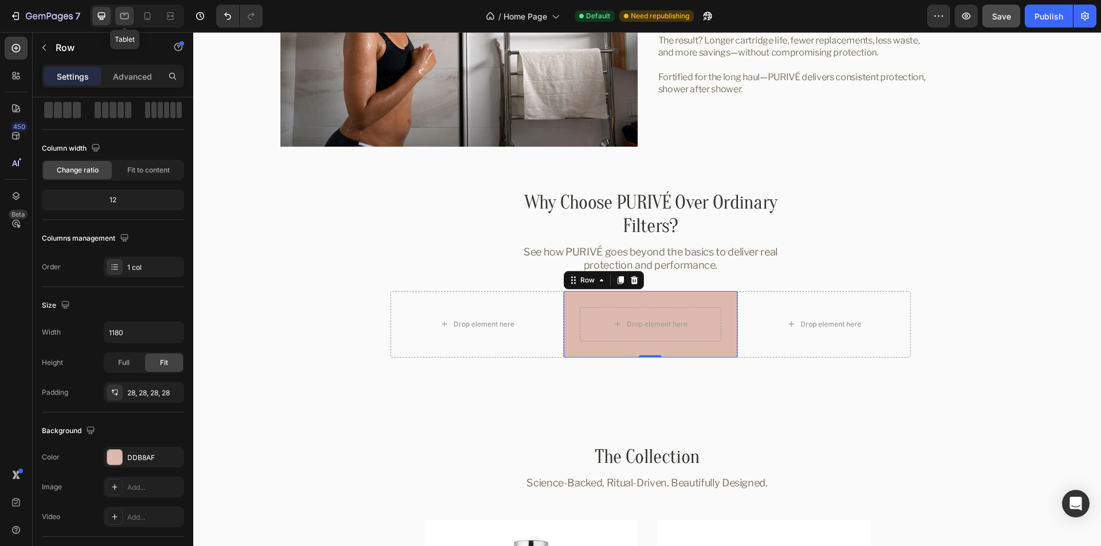
click at [126, 17] on icon at bounding box center [124, 15] width 11 height 11
type input "100%"
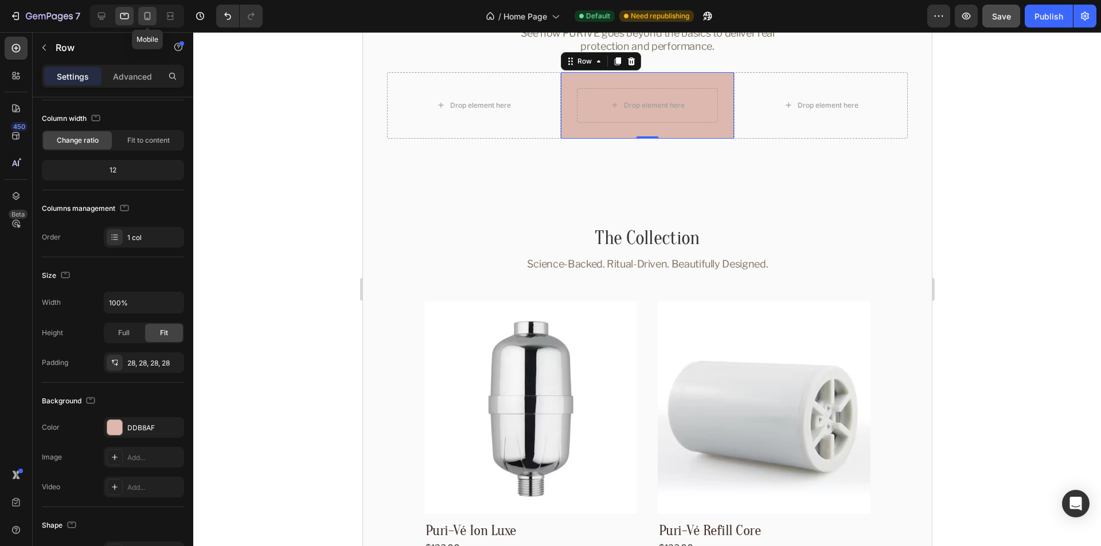
click at [146, 15] on icon at bounding box center [147, 15] width 11 height 11
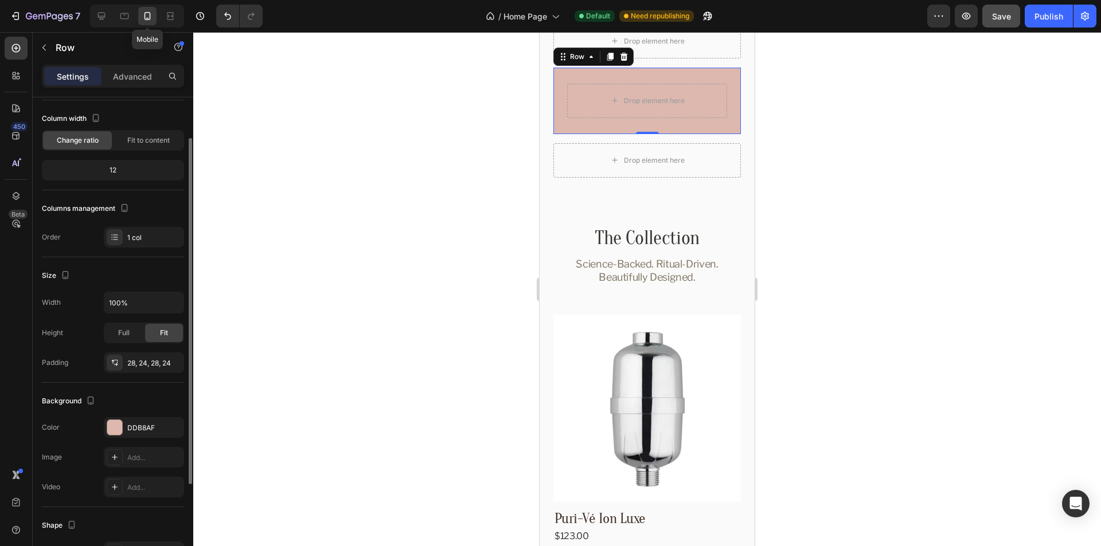
scroll to position [2800, 0]
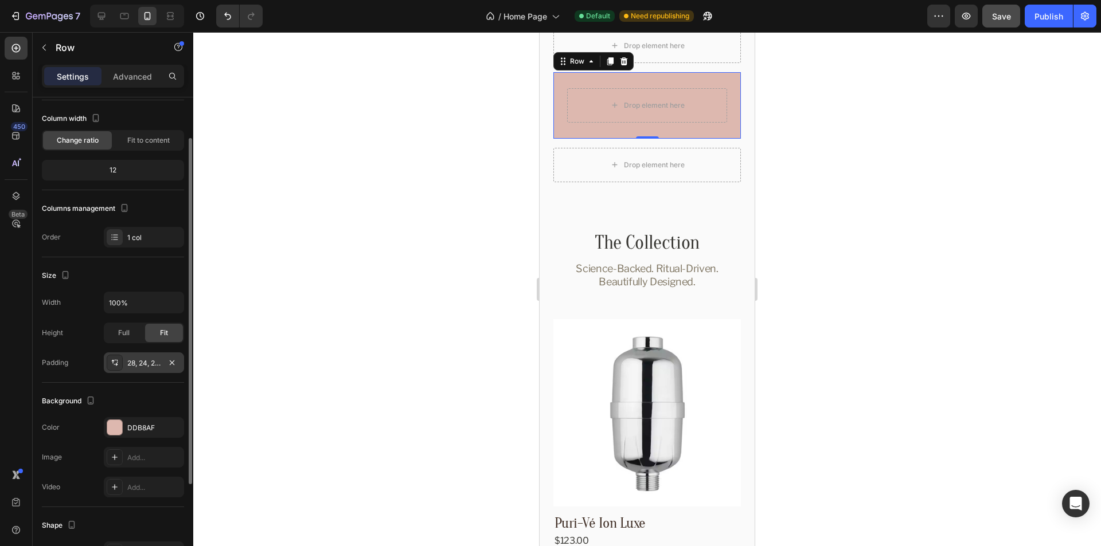
click at [142, 365] on div "28, 24, 28, 24" at bounding box center [143, 363] width 33 height 10
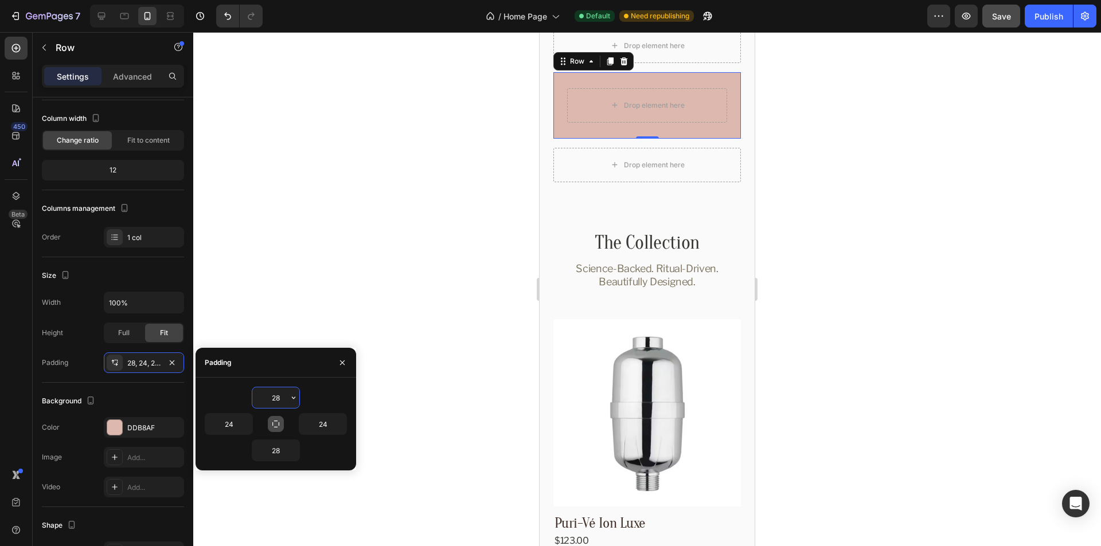
click at [272, 421] on icon "button" at bounding box center [275, 424] width 9 height 9
type input "28"
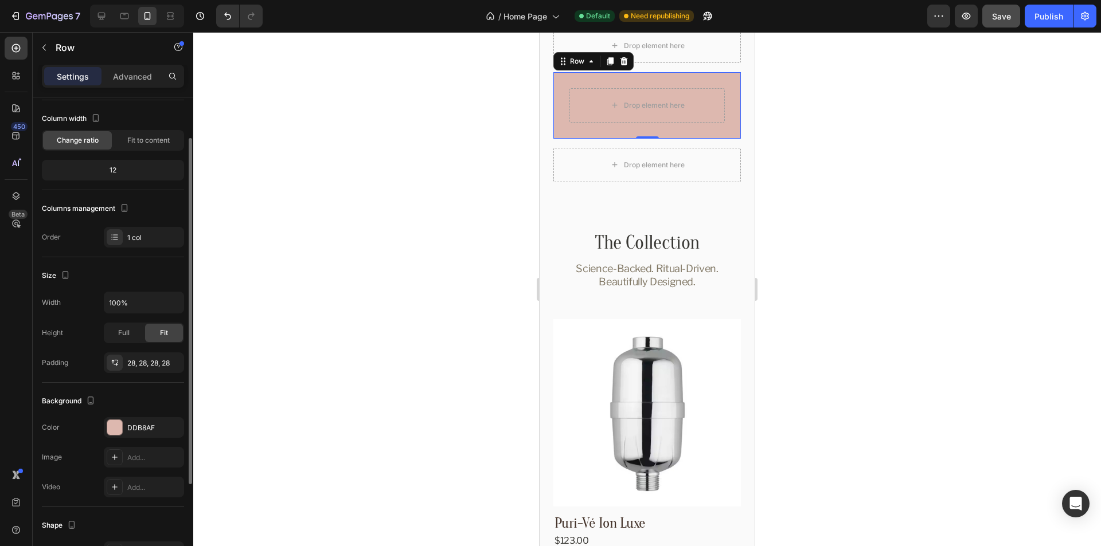
click at [161, 396] on div "Background" at bounding box center [113, 401] width 142 height 18
click at [125, 18] on icon at bounding box center [124, 16] width 9 height 6
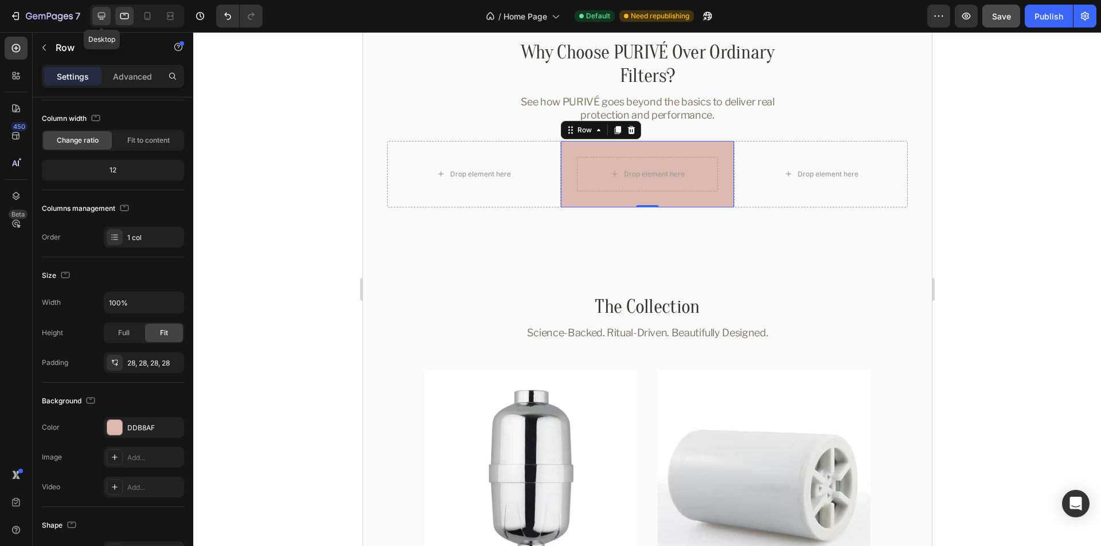
click at [109, 17] on div at bounding box center [101, 16] width 18 height 18
type input "1180"
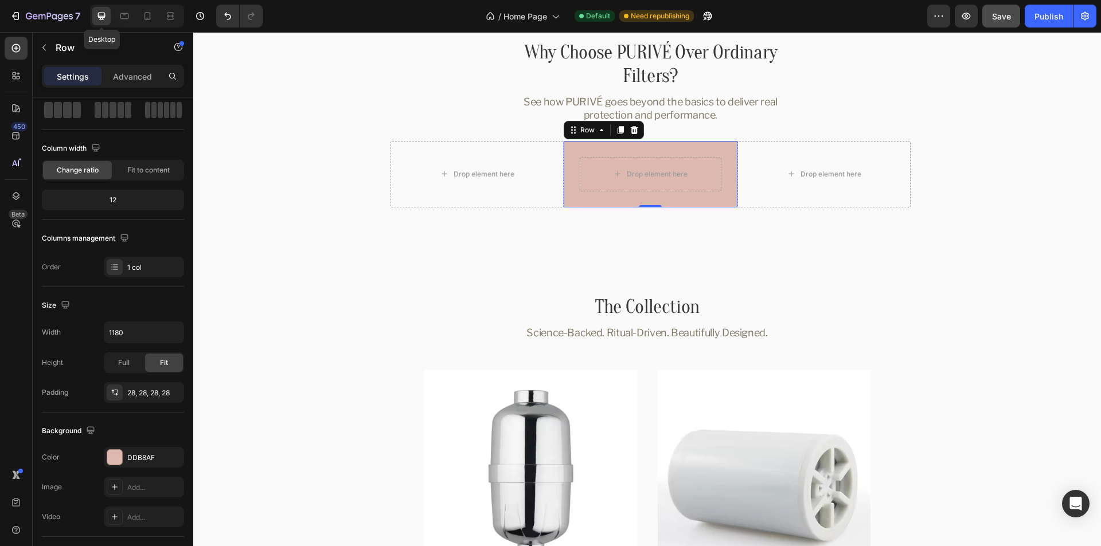
scroll to position [2856, 0]
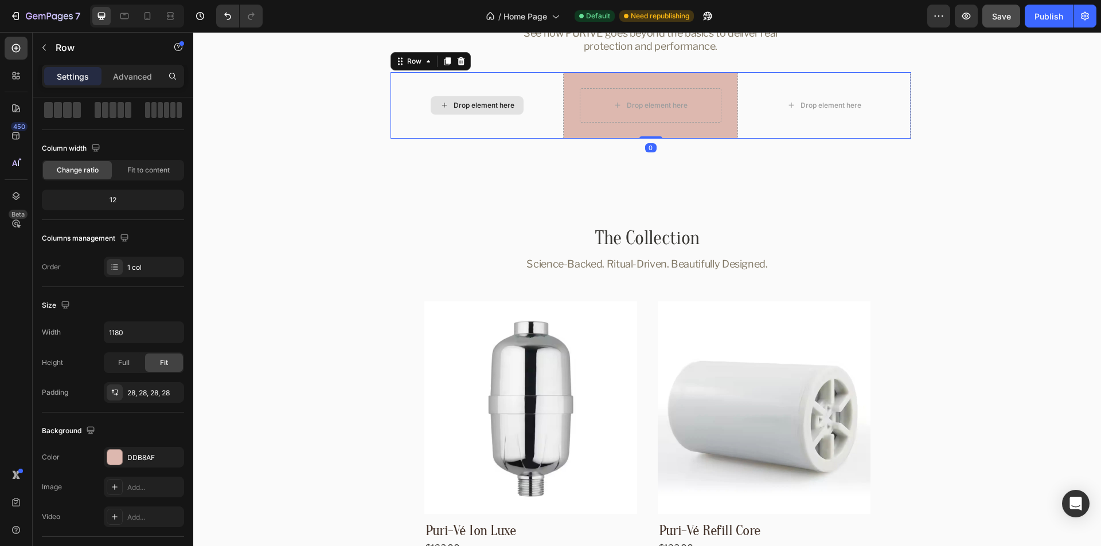
click at [538, 90] on div "Drop element here" at bounding box center [477, 105] width 174 height 67
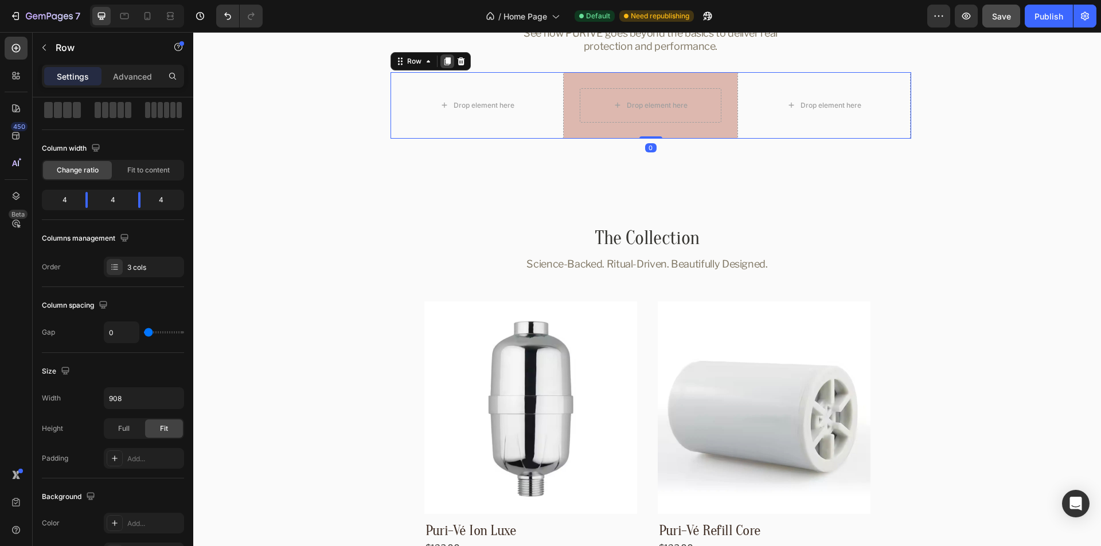
click at [444, 65] on icon at bounding box center [447, 61] width 6 height 8
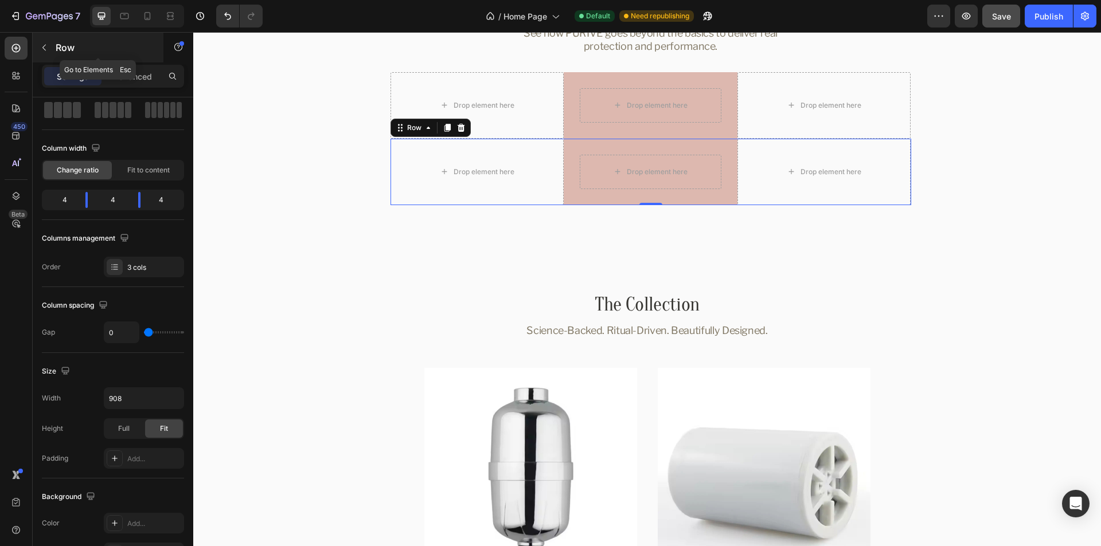
click at [44, 50] on icon "button" at bounding box center [44, 47] width 9 height 9
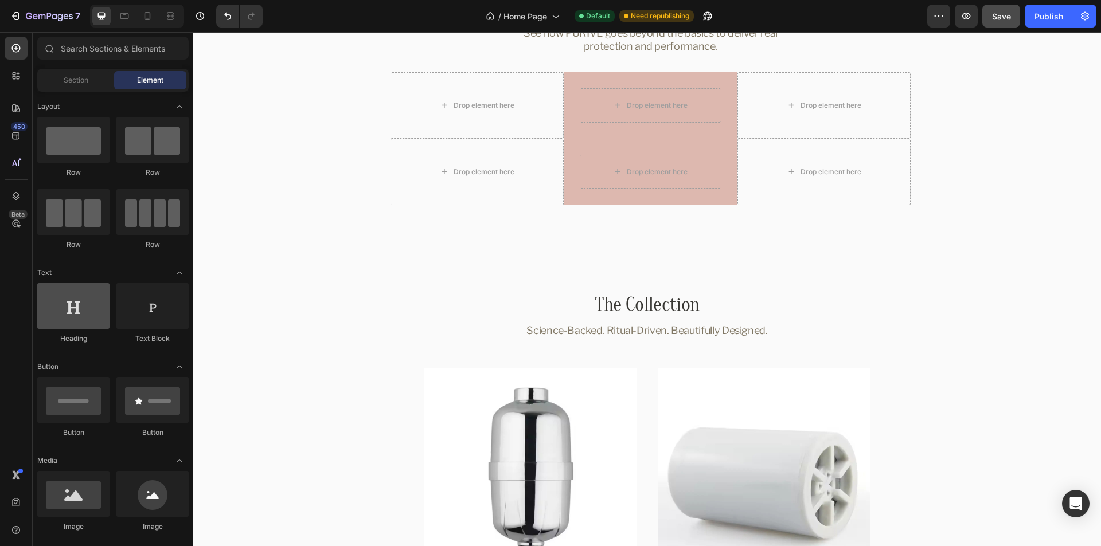
scroll to position [172, 0]
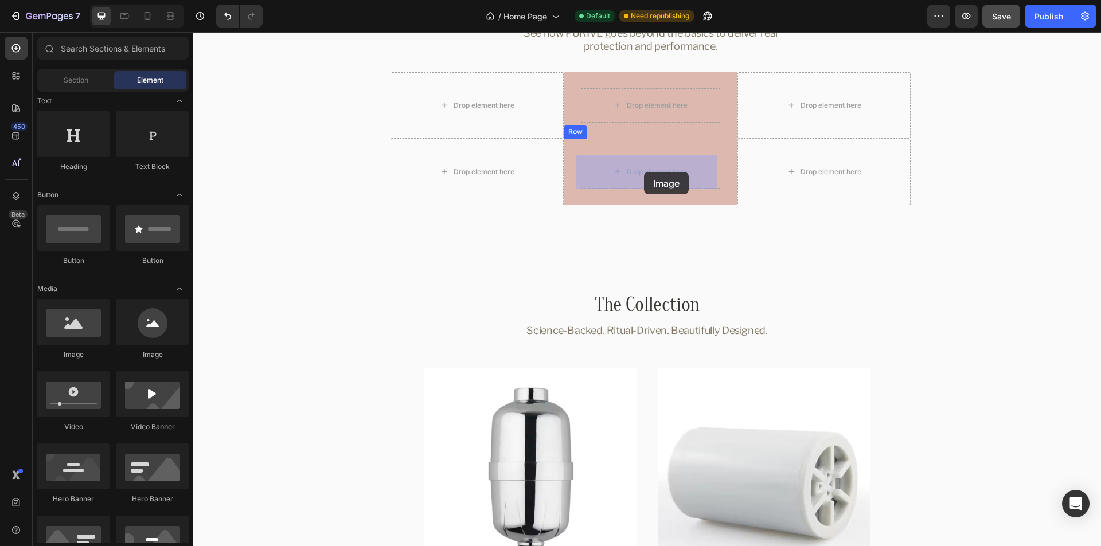
drag, startPoint x: 270, startPoint y: 354, endPoint x: 644, endPoint y: 172, distance: 415.9
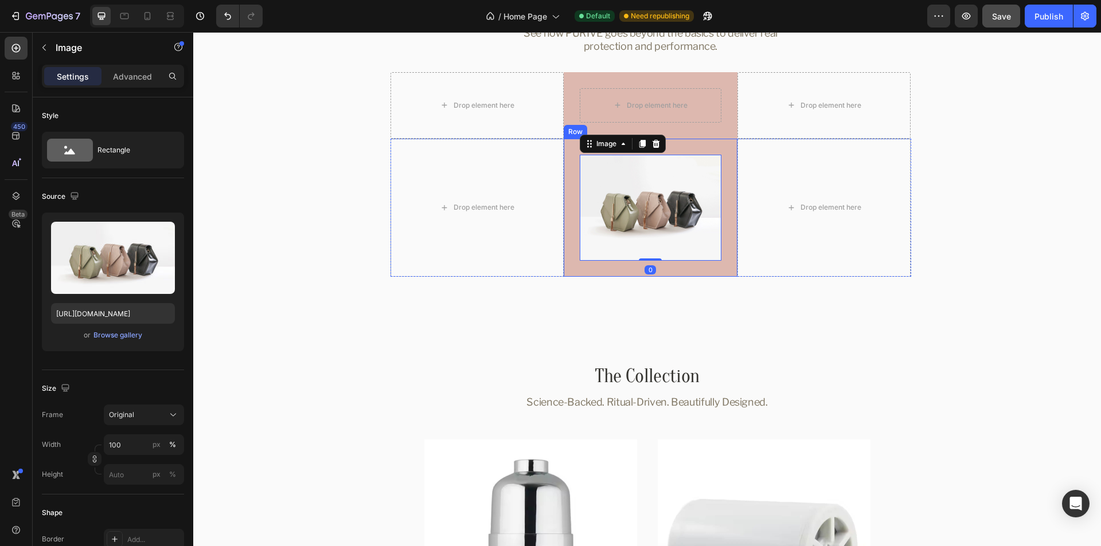
click at [717, 147] on div "Image 0 Row" at bounding box center [651, 208] width 174 height 138
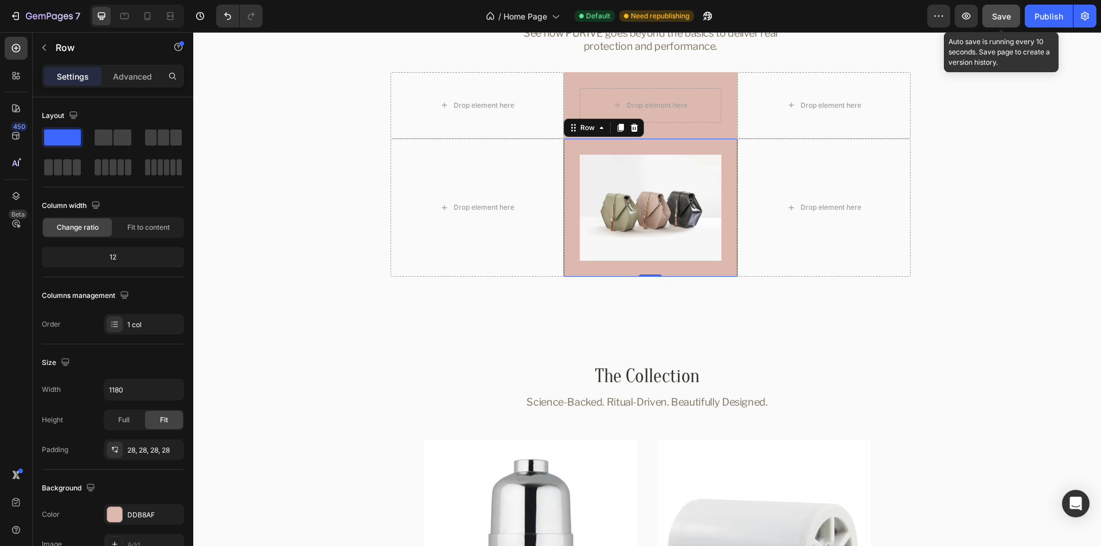
click at [1007, 17] on span "Save" at bounding box center [1001, 16] width 19 height 10
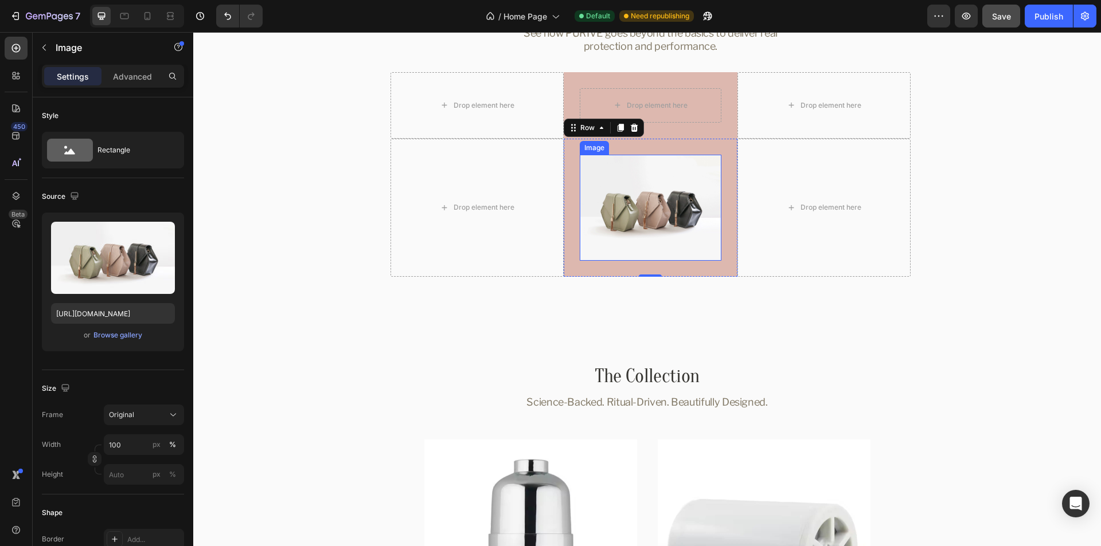
click at [693, 222] on img at bounding box center [651, 208] width 142 height 106
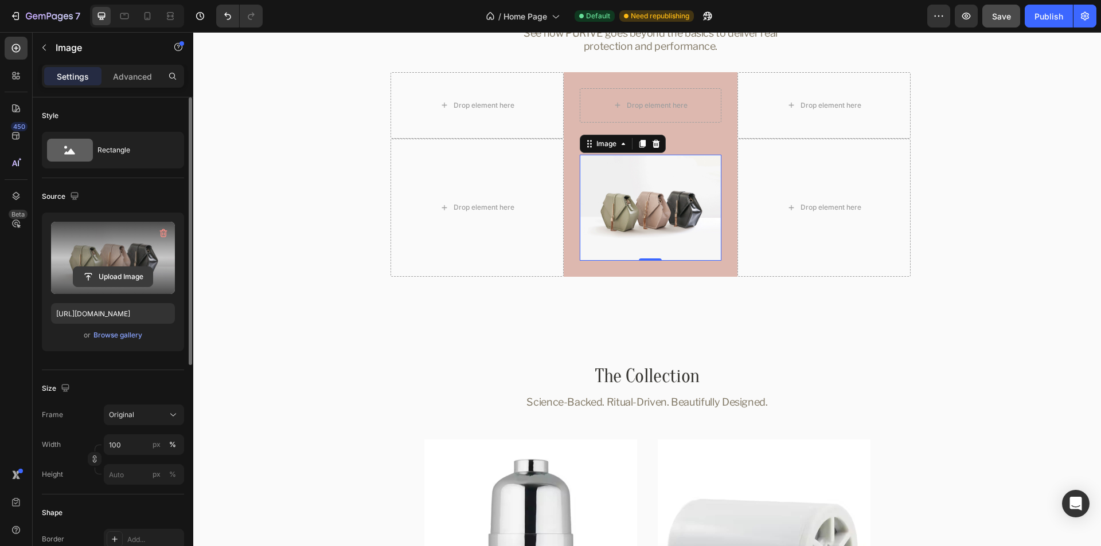
click at [110, 282] on input "file" at bounding box center [112, 276] width 79 height 19
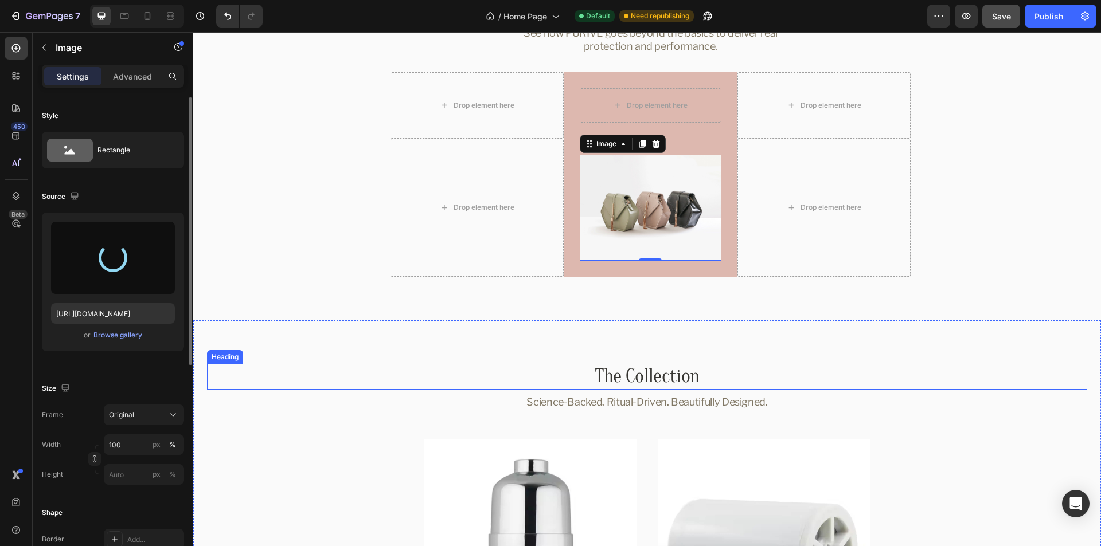
type input "https://cdn.shopify.com/s/files/1/0762/5179/1586/files/gempages_576838156968526…"
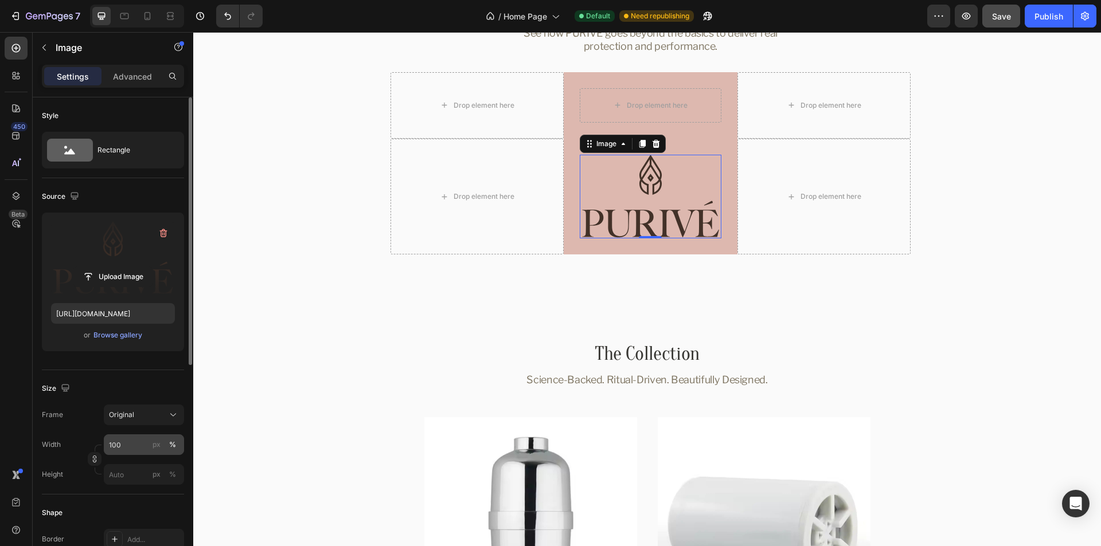
drag, startPoint x: 151, startPoint y: 448, endPoint x: 132, endPoint y: 446, distance: 18.5
click at [166, 468] on button "px" at bounding box center [173, 475] width 14 height 14
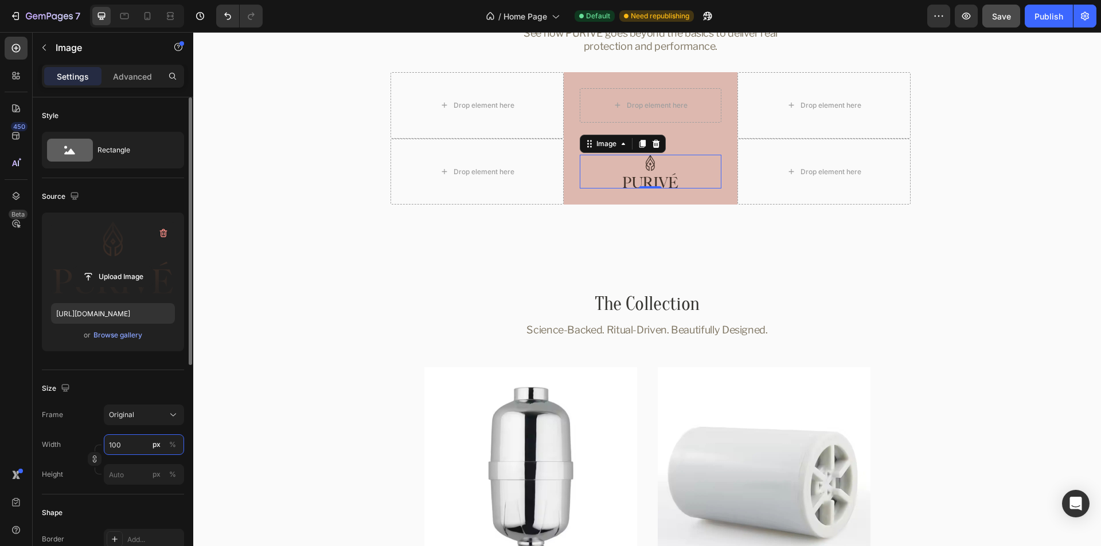
click at [128, 446] on input "100" at bounding box center [144, 445] width 80 height 21
paste input "137"
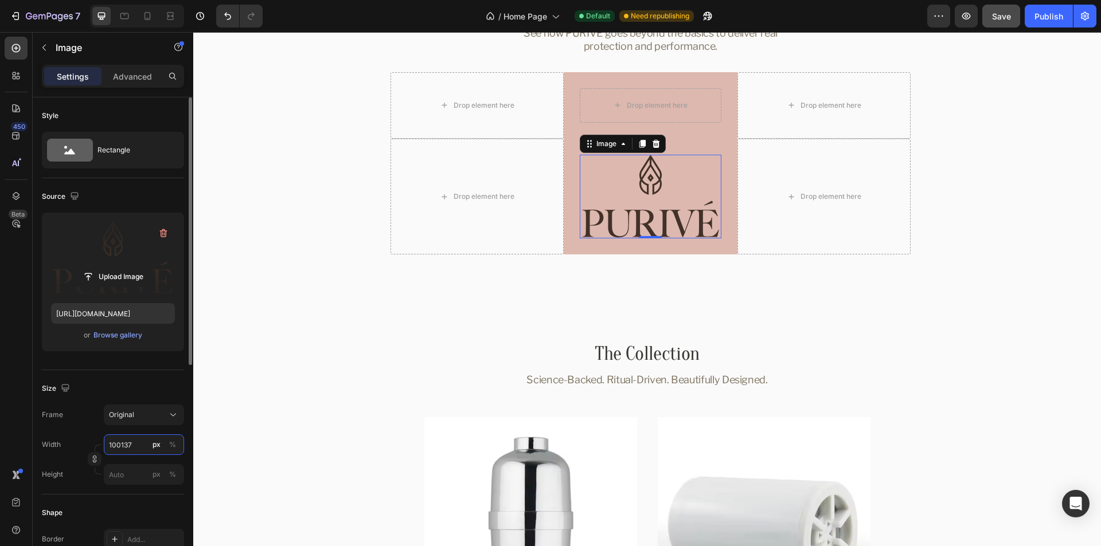
paste input "text"
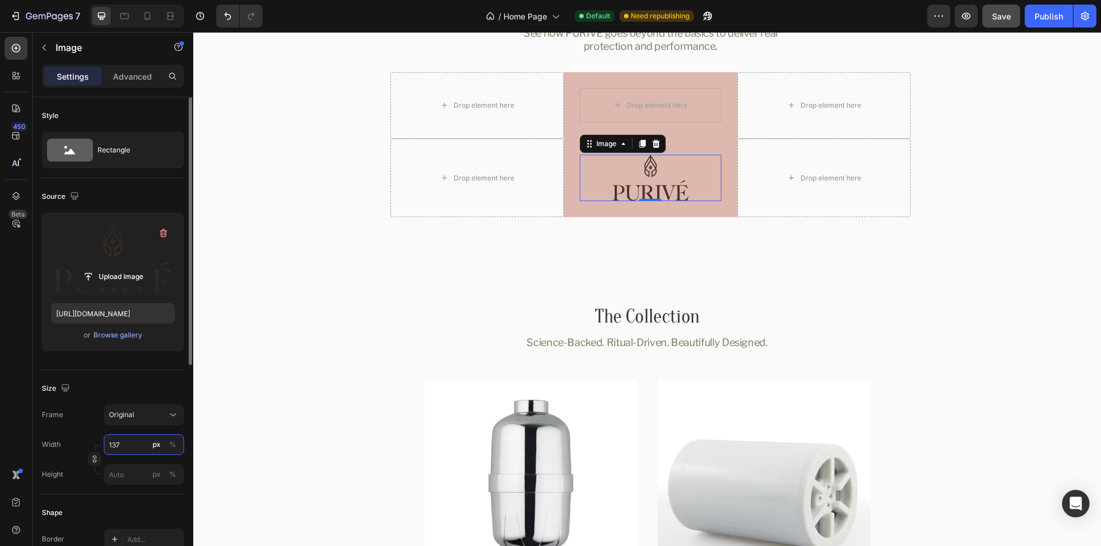
type input "137"
click at [140, 392] on div "Size" at bounding box center [113, 389] width 142 height 18
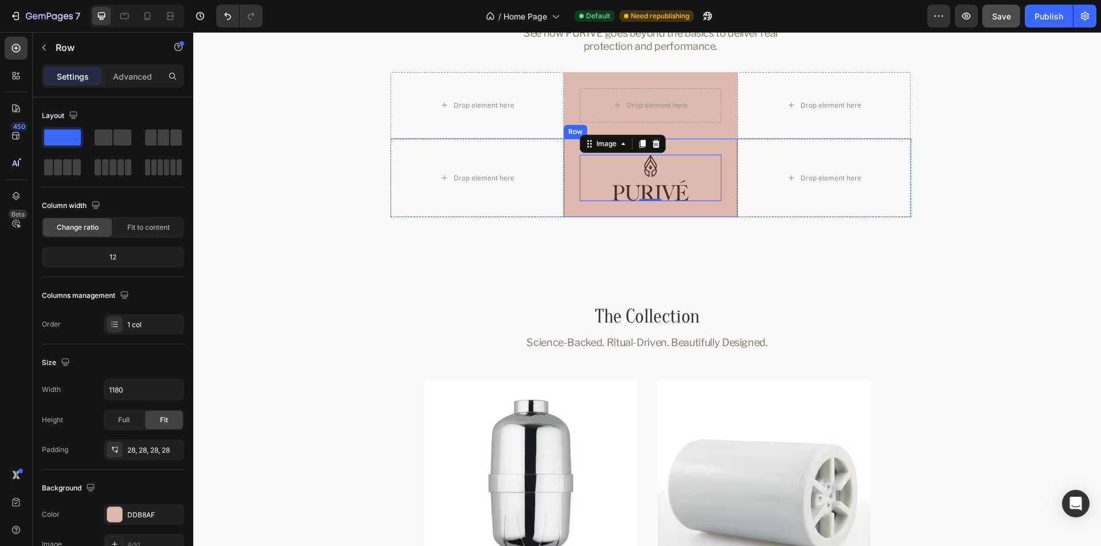
click at [710, 150] on div "Image 0 Row" at bounding box center [651, 178] width 174 height 79
click at [136, 450] on div "28, 28, 28, 28" at bounding box center [143, 451] width 33 height 10
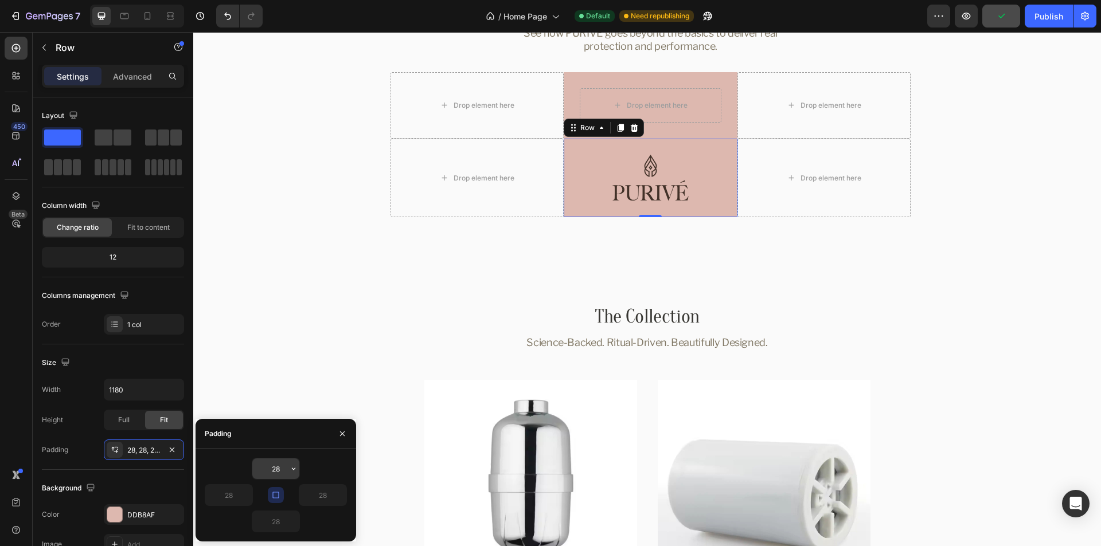
click at [271, 468] on input "28" at bounding box center [275, 469] width 47 height 21
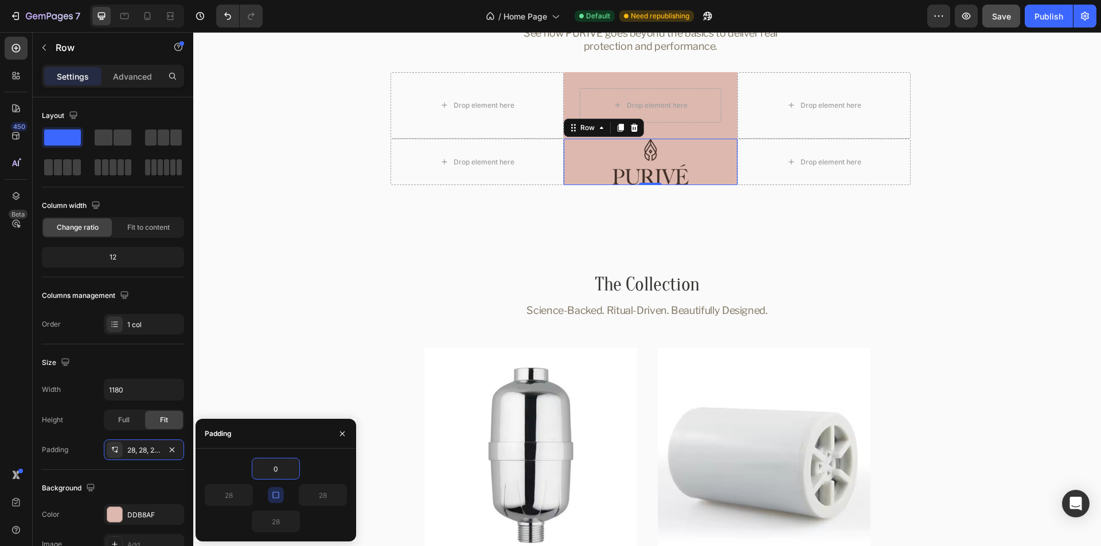
type input "0"
click at [325, 470] on div "0" at bounding box center [276, 469] width 142 height 22
type input "0"
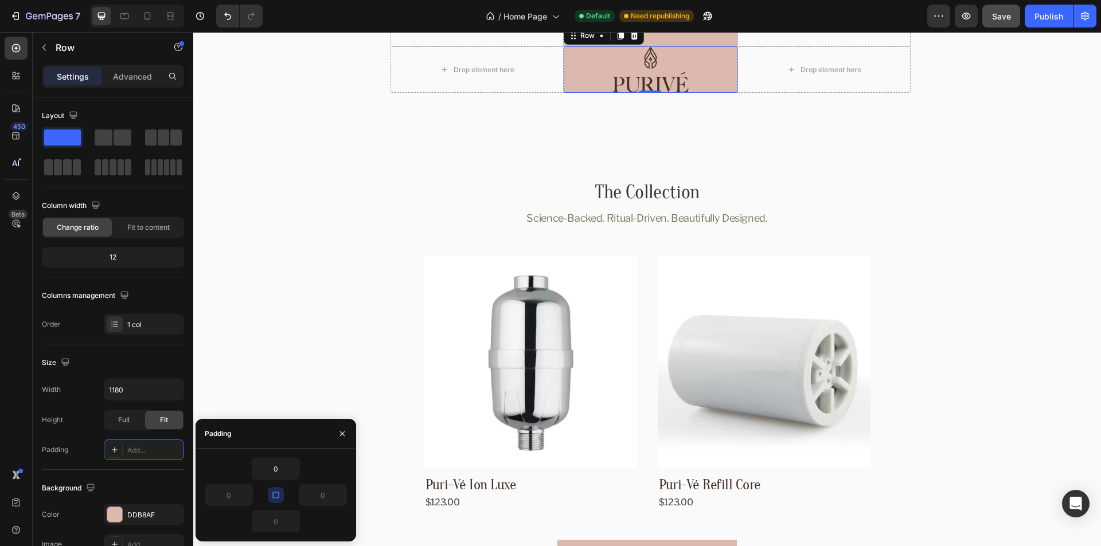
scroll to position [2971, 0]
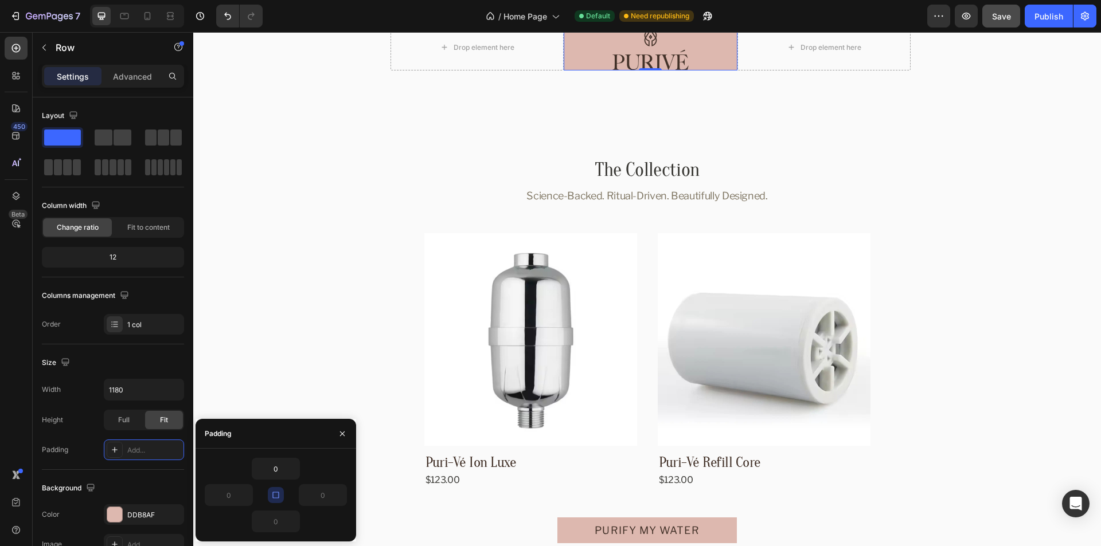
click at [275, 487] on button "button" at bounding box center [276, 495] width 16 height 16
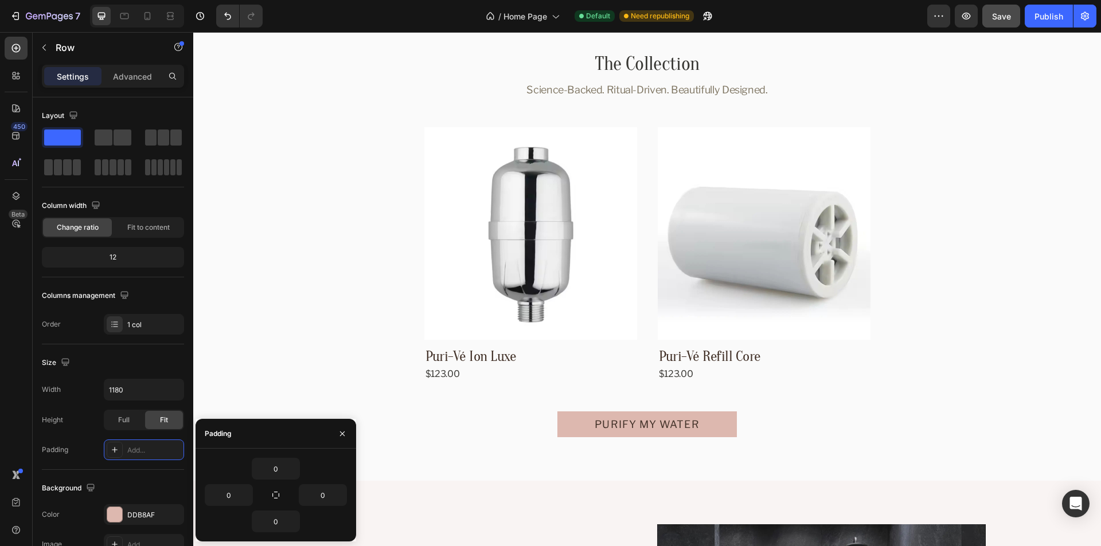
scroll to position [3085, 0]
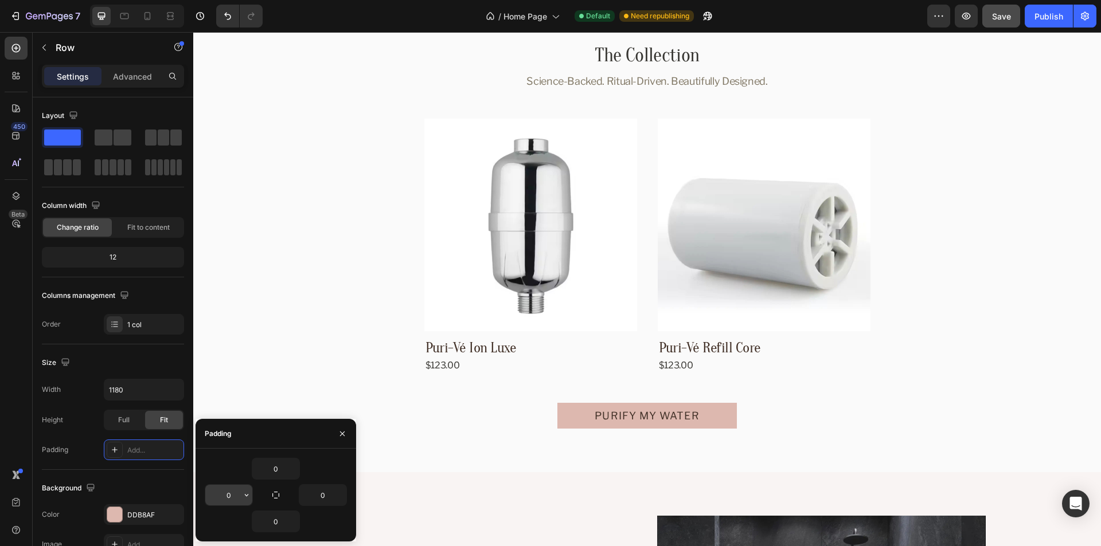
click at [240, 495] on input "0" at bounding box center [228, 495] width 47 height 21
click at [249, 495] on icon "button" at bounding box center [246, 495] width 9 height 9
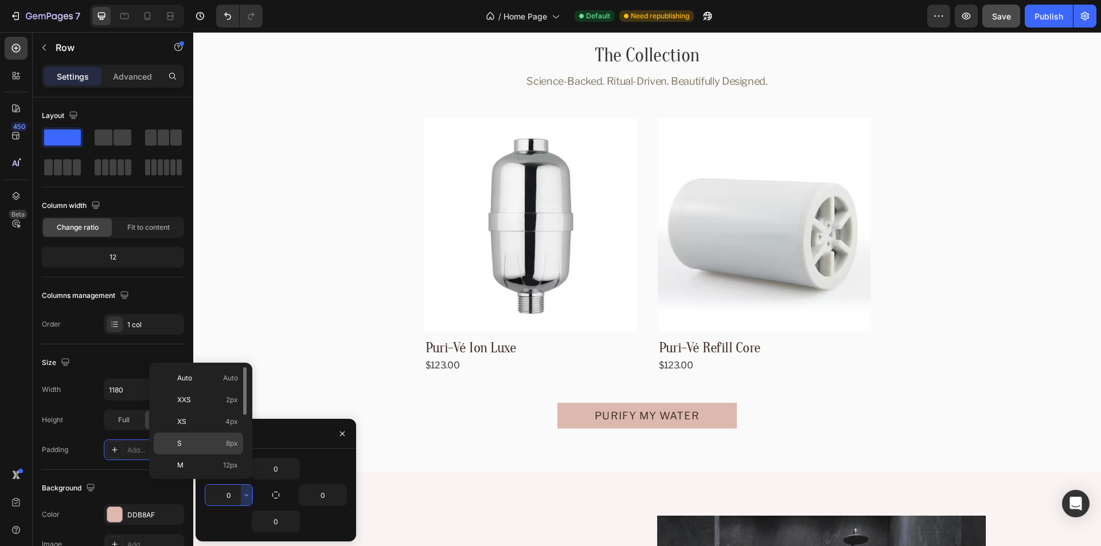
scroll to position [57, 0]
click at [200, 450] on p "XL 24px" at bounding box center [207, 452] width 61 height 10
type input "24"
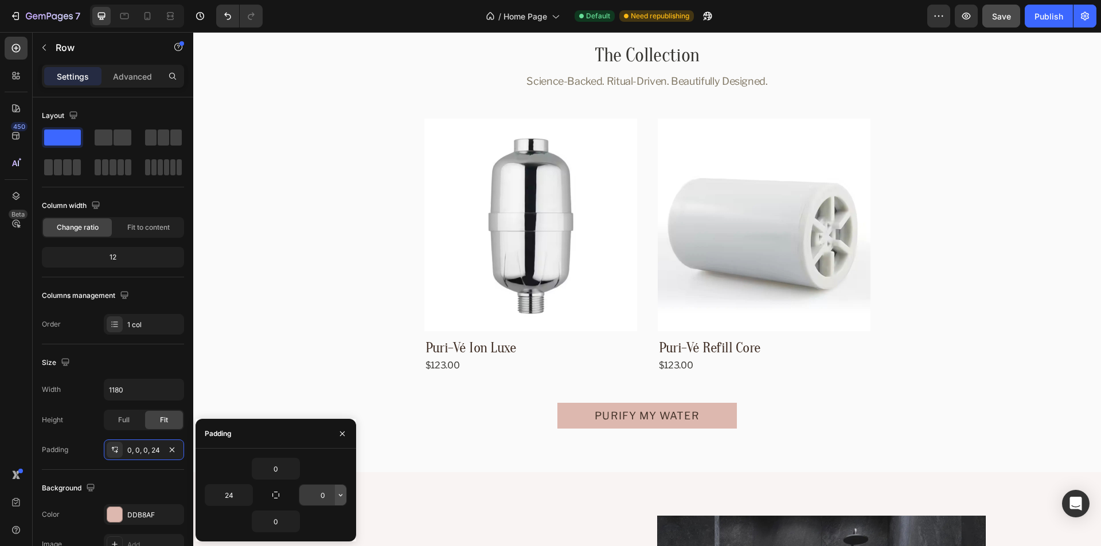
click at [340, 495] on icon "button" at bounding box center [340, 495] width 3 height 2
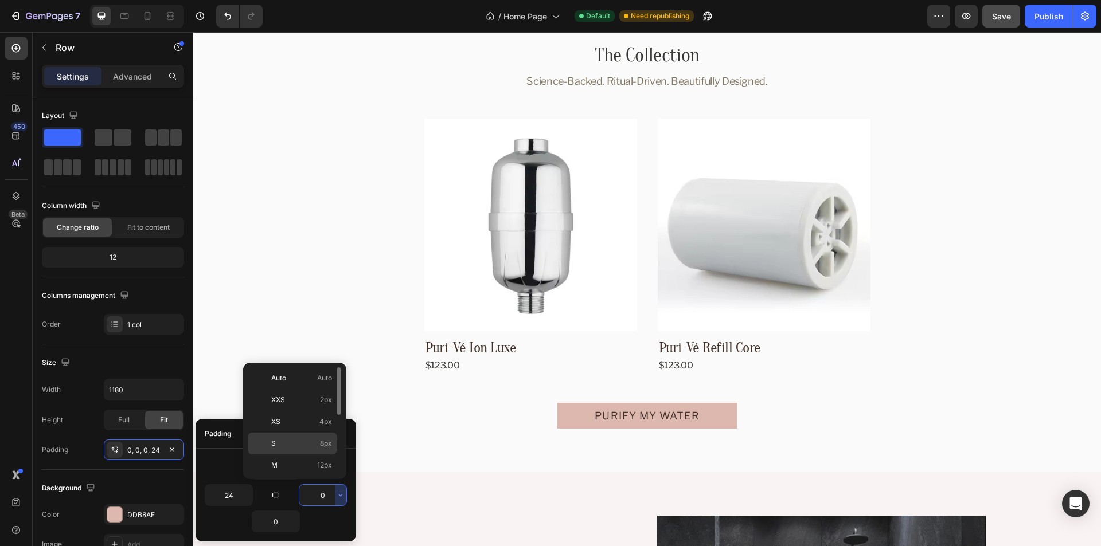
scroll to position [115, 0]
click at [298, 394] on p "XL 24px" at bounding box center [301, 394] width 61 height 10
type input "24"
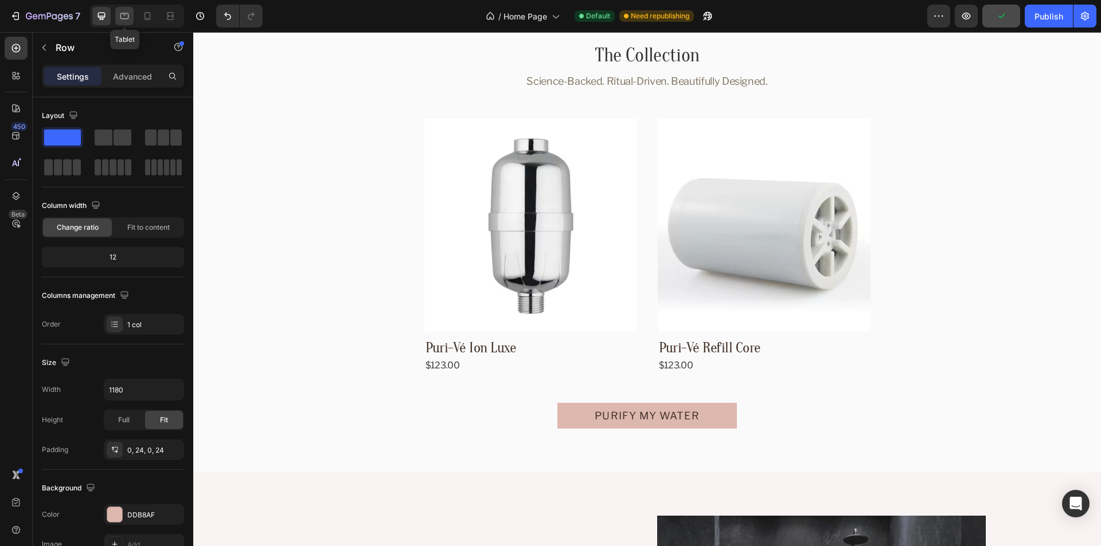
click at [127, 20] on icon at bounding box center [124, 15] width 11 height 11
type input "100%"
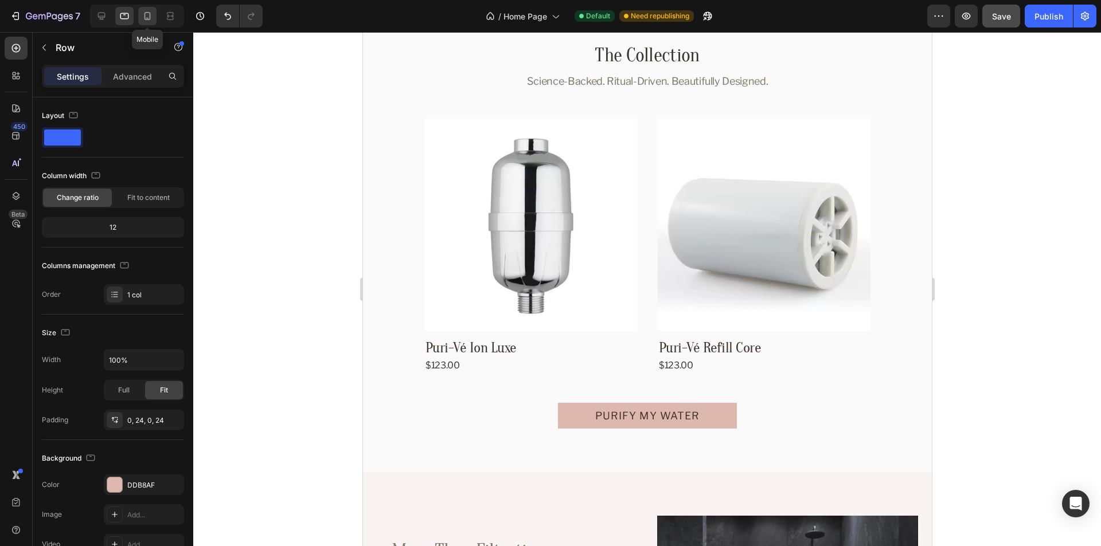
click at [143, 15] on icon at bounding box center [147, 15] width 11 height 11
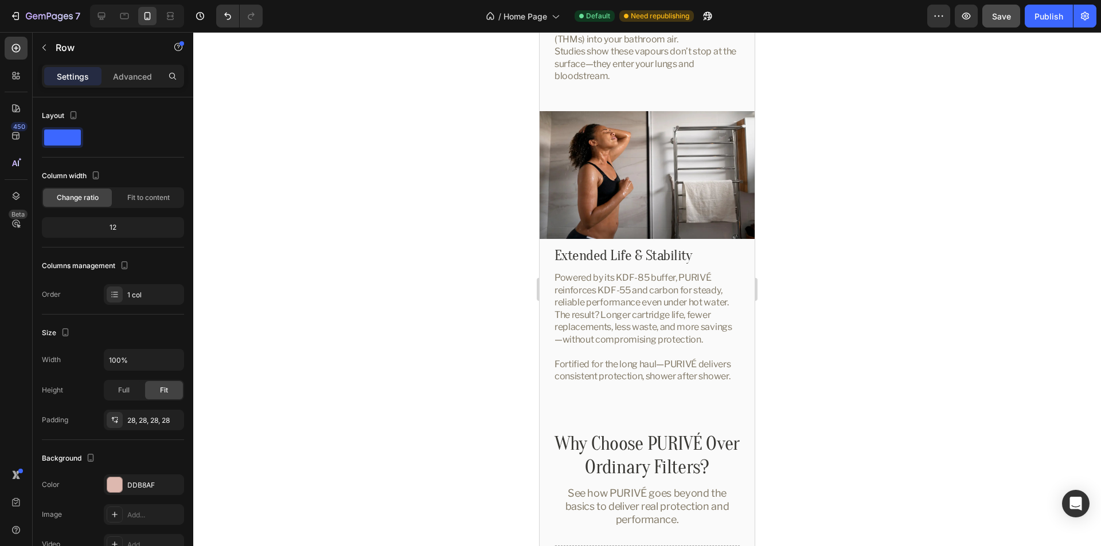
scroll to position [2894, 0]
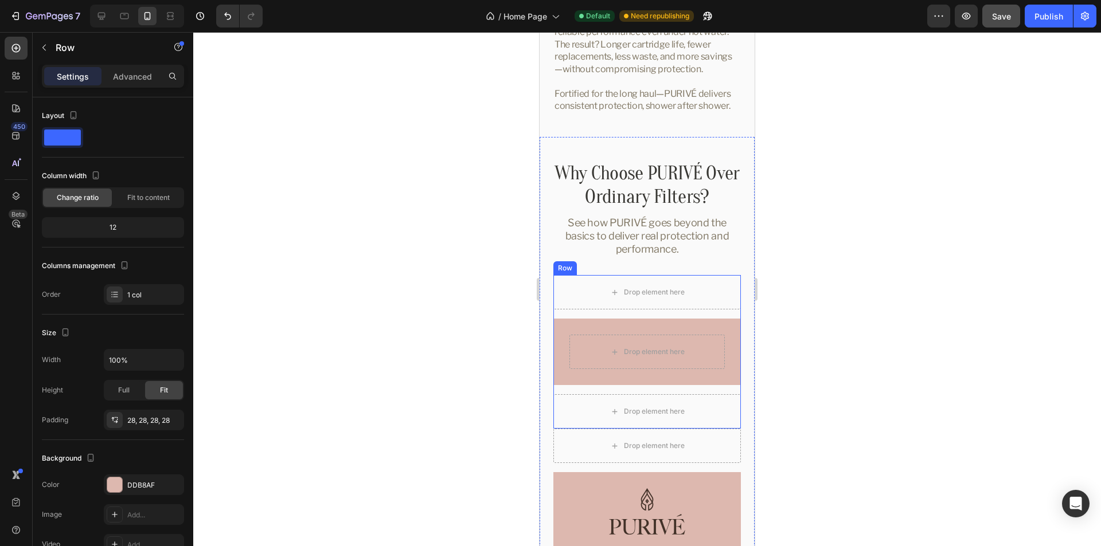
click at [706, 333] on div "Drop element here Drop element here Row Drop element here Row" at bounding box center [646, 352] width 187 height 154
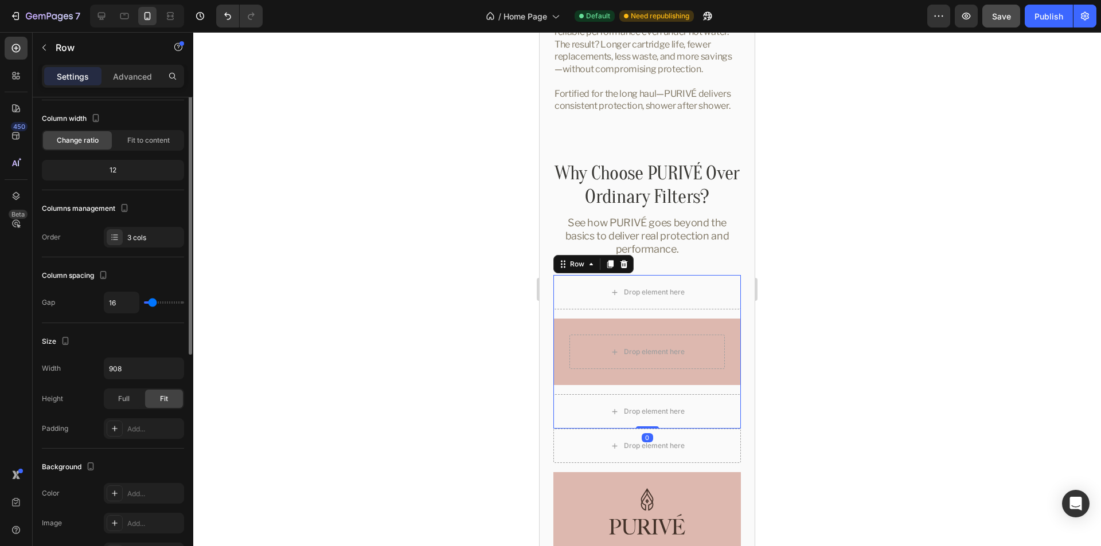
scroll to position [0, 0]
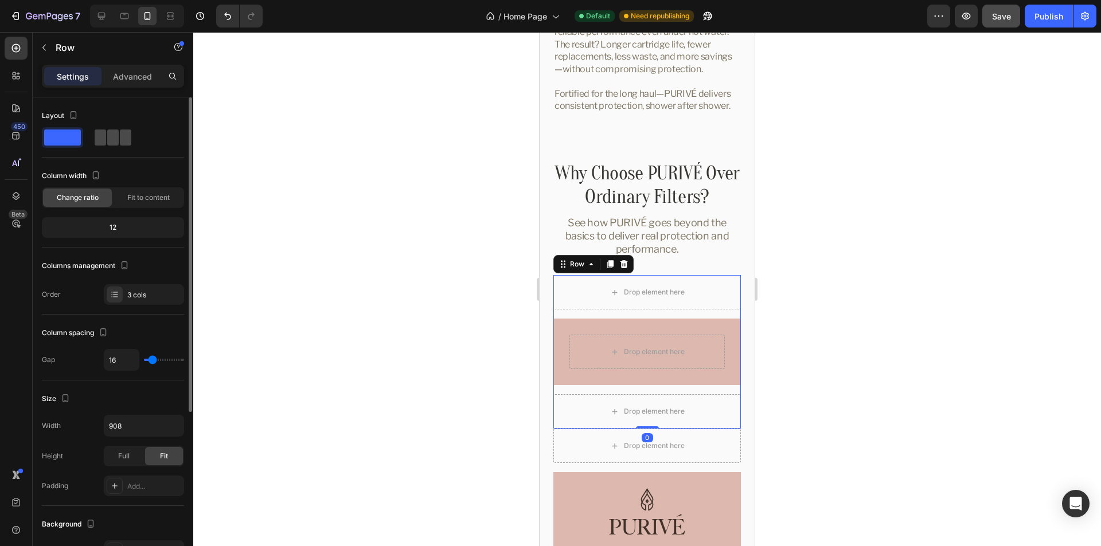
click at [120, 139] on span at bounding box center [125, 138] width 11 height 16
type input "0"
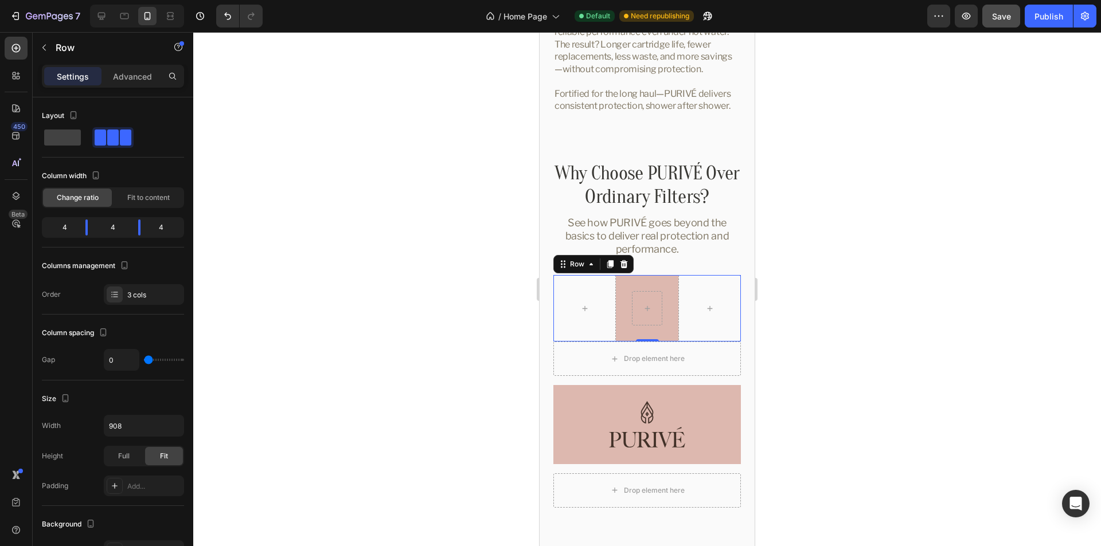
type input "13"
type input "16"
type input "0"
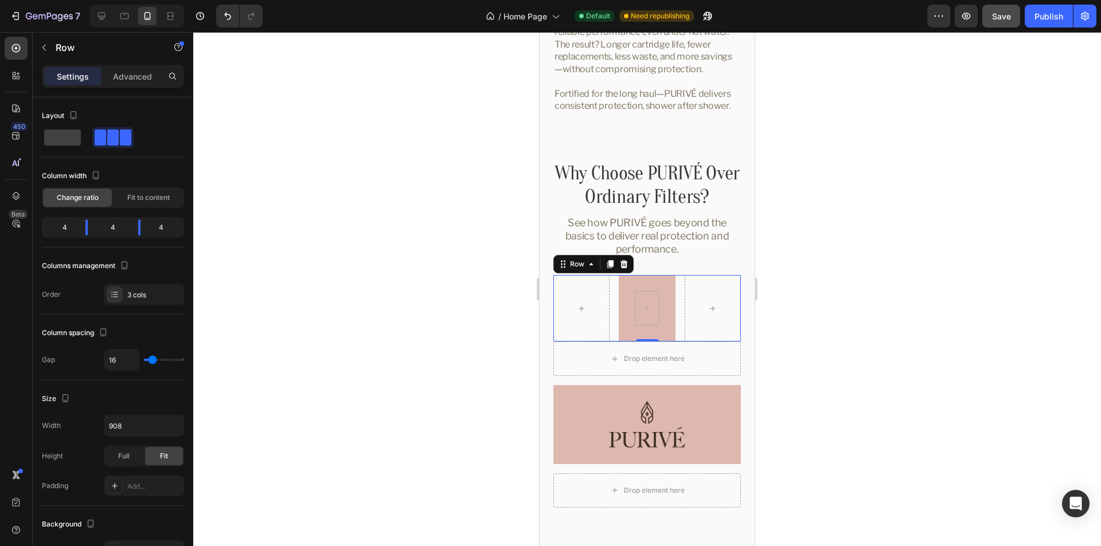
type input "0"
drag, startPoint x: 149, startPoint y: 360, endPoint x: 139, endPoint y: 359, distance: 9.8
click at [144, 359] on input "range" at bounding box center [164, 360] width 40 height 2
click at [579, 403] on div "Drop element here Image Row Drop element here Row" at bounding box center [646, 425] width 187 height 166
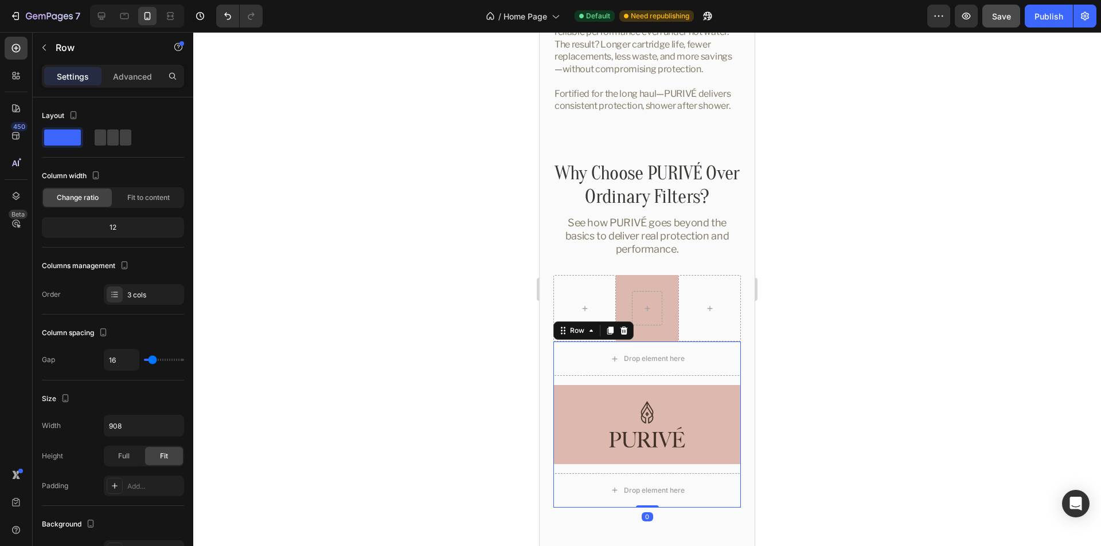
type input "31"
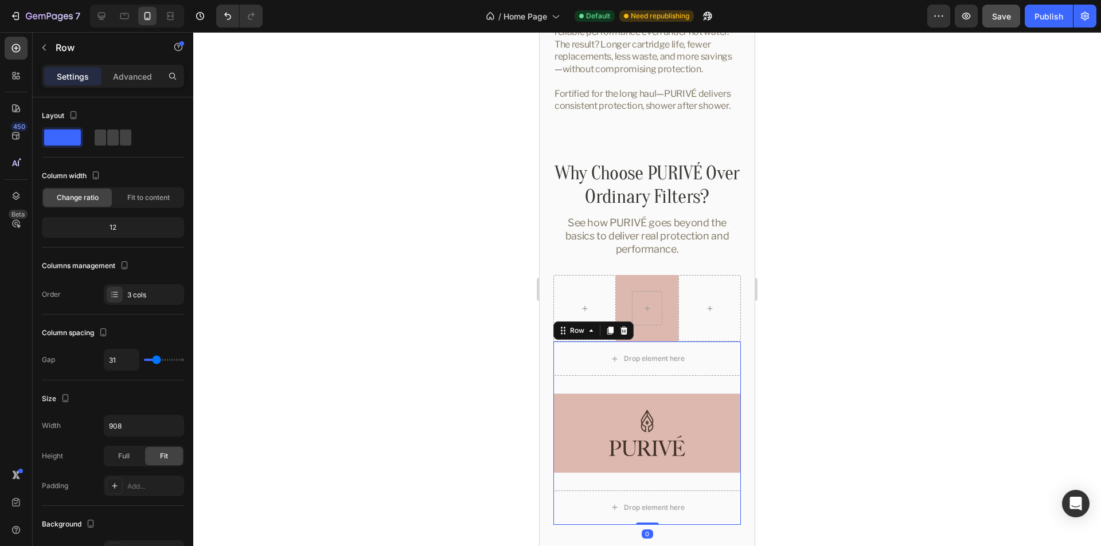
type input "0"
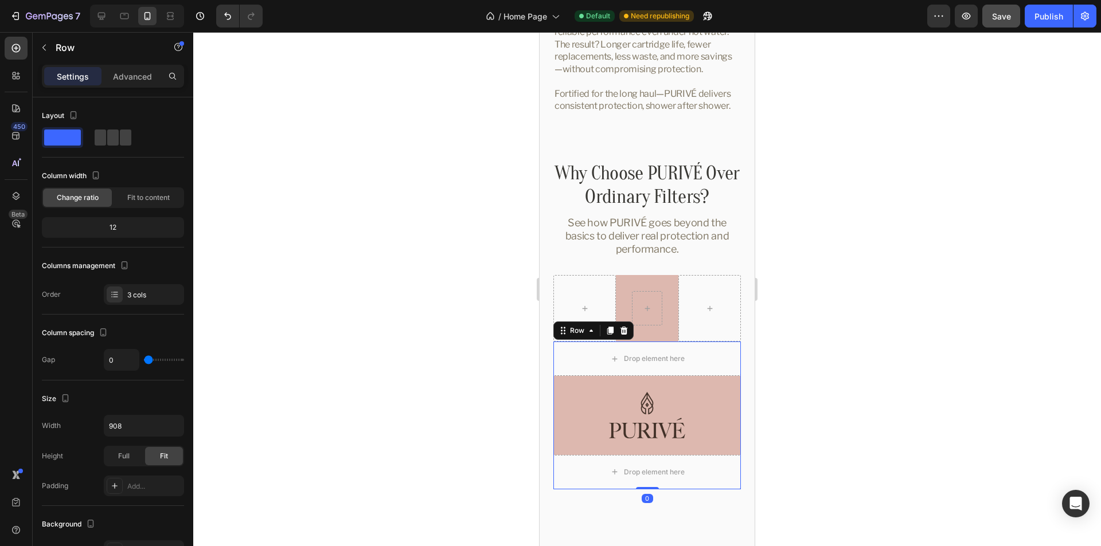
drag, startPoint x: 154, startPoint y: 360, endPoint x: 141, endPoint y: 358, distance: 12.7
type input "0"
click at [144, 361] on input "range" at bounding box center [164, 360] width 40 height 2
click at [120, 143] on span at bounding box center [125, 138] width 11 height 16
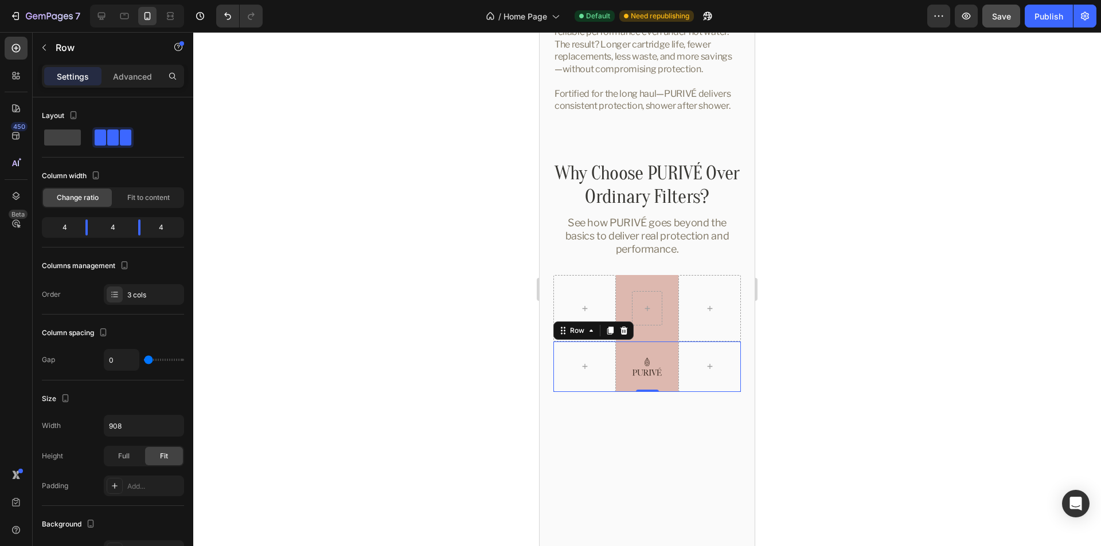
type input "9"
type input "11"
type input "0"
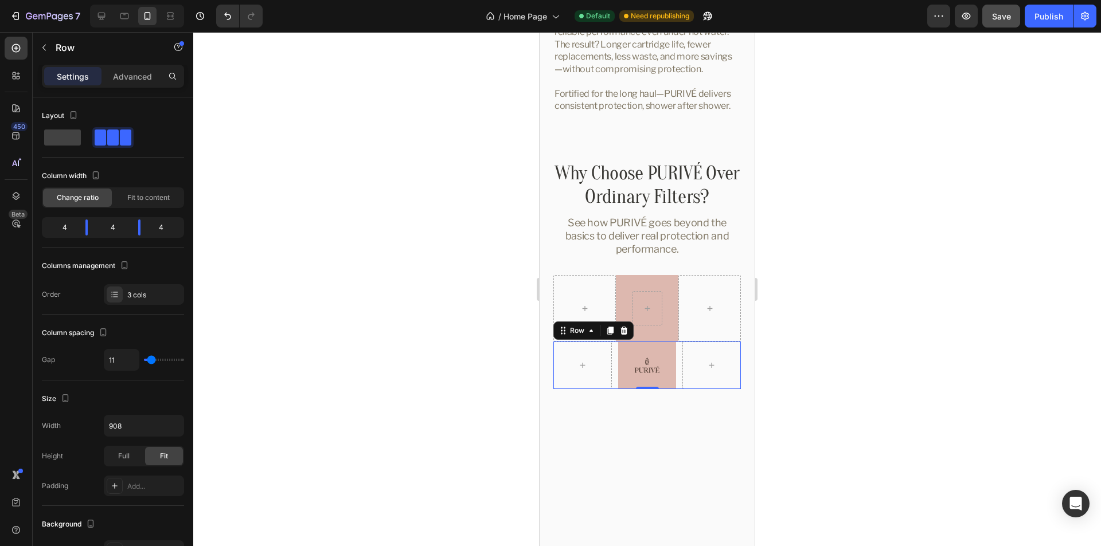
type input "0"
drag, startPoint x: 147, startPoint y: 358, endPoint x: 138, endPoint y: 356, distance: 10.0
click at [144, 359] on input "range" at bounding box center [164, 360] width 40 height 2
click at [159, 338] on div "Column spacing" at bounding box center [113, 333] width 142 height 18
click at [124, 15] on icon at bounding box center [124, 15] width 11 height 11
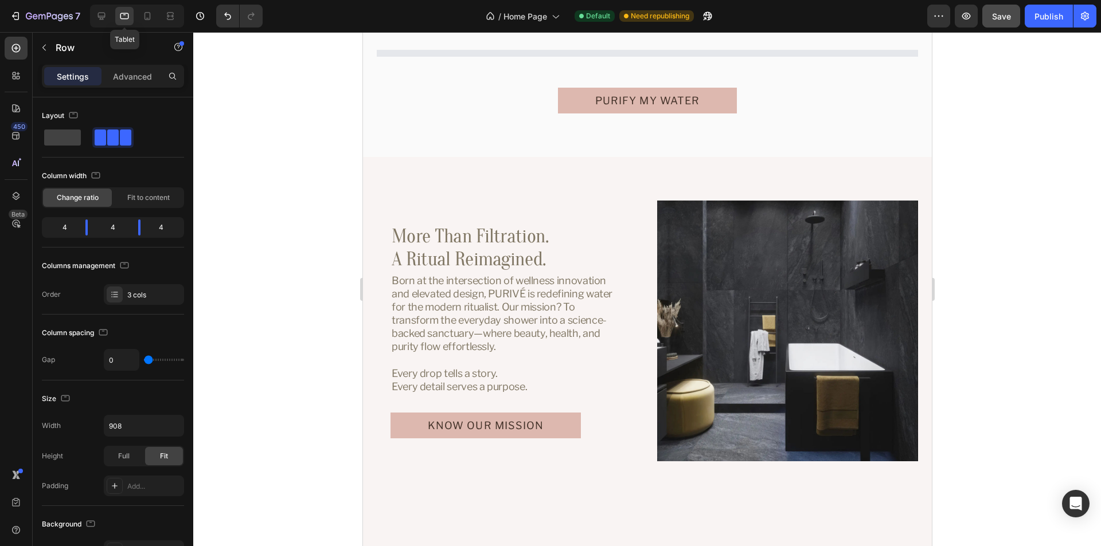
scroll to position [3198, 0]
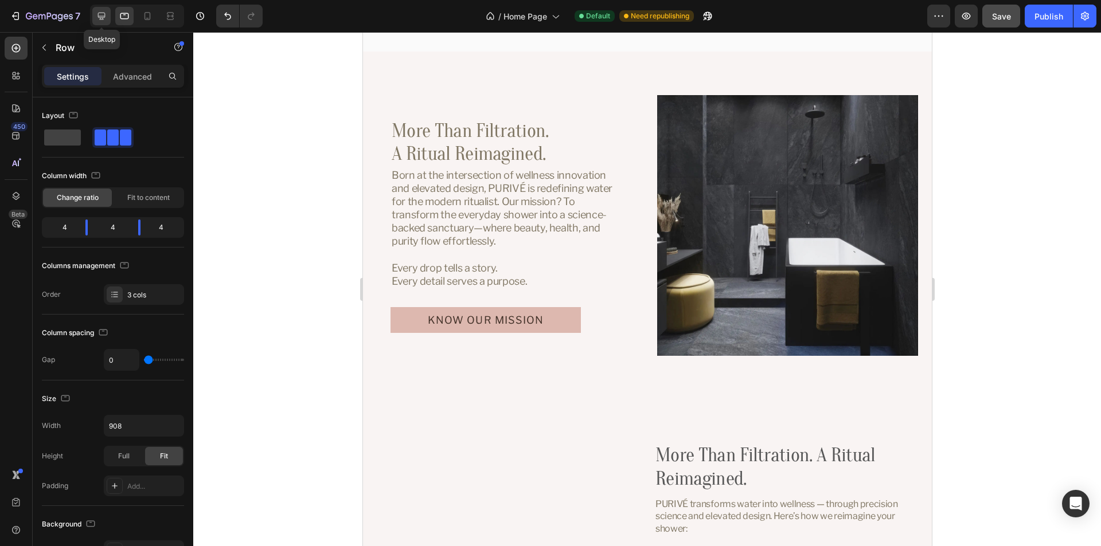
click at [110, 13] on div at bounding box center [101, 16] width 18 height 18
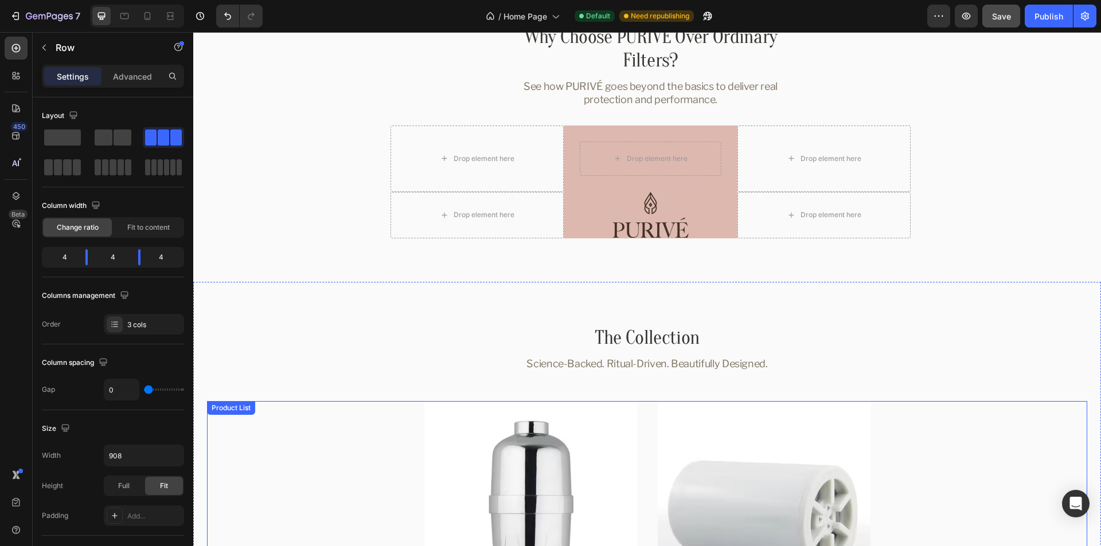
scroll to position [2740, 0]
click at [722, 207] on div "Image Row" at bounding box center [651, 216] width 174 height 46
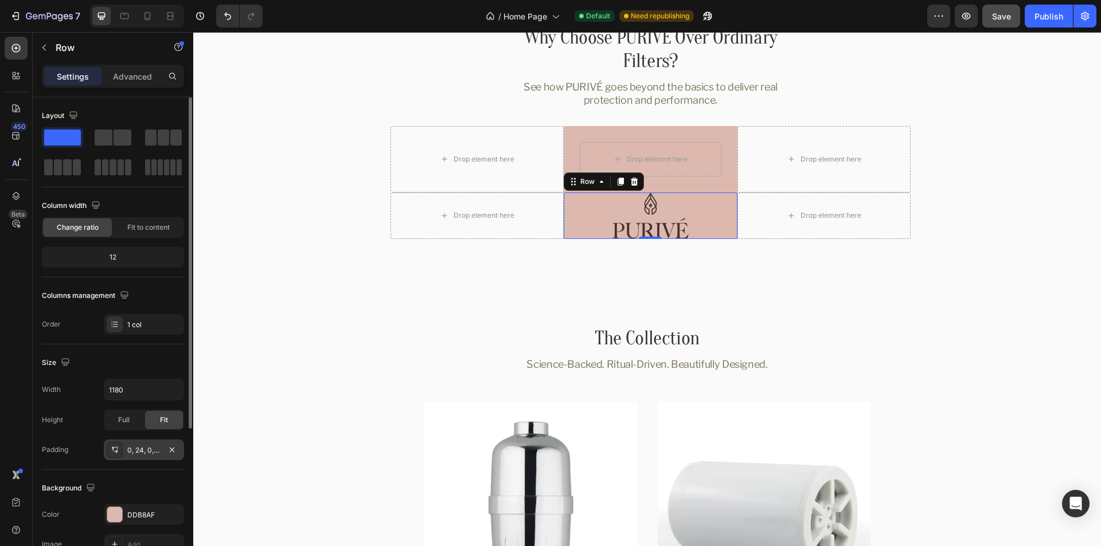
click at [143, 453] on div "0, 24, 0, 24" at bounding box center [143, 451] width 33 height 10
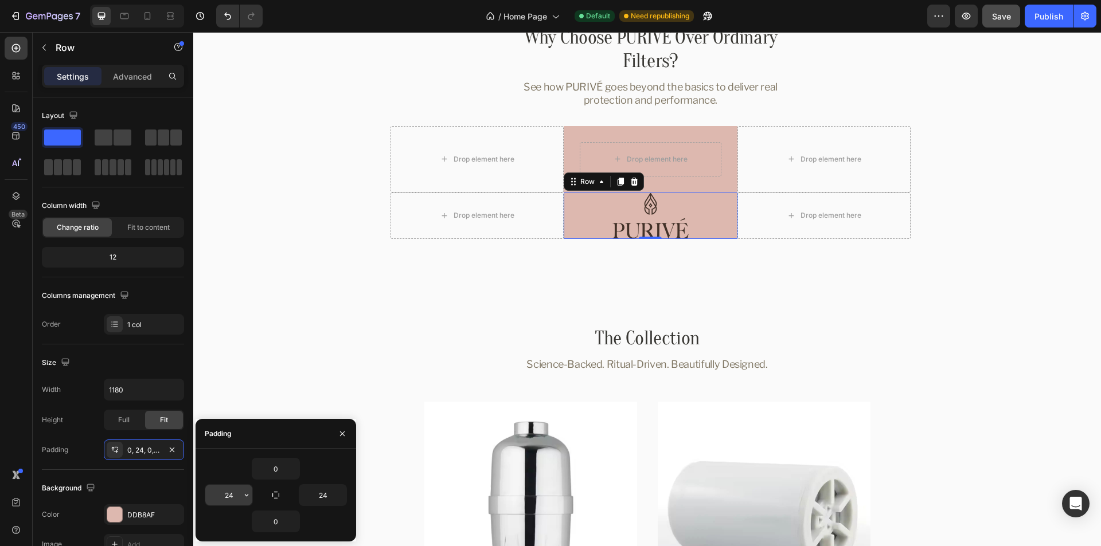
click at [215, 489] on input "24" at bounding box center [228, 495] width 47 height 21
type input "10"
click at [325, 464] on div "0" at bounding box center [276, 469] width 142 height 22
click at [126, 11] on icon at bounding box center [124, 15] width 11 height 11
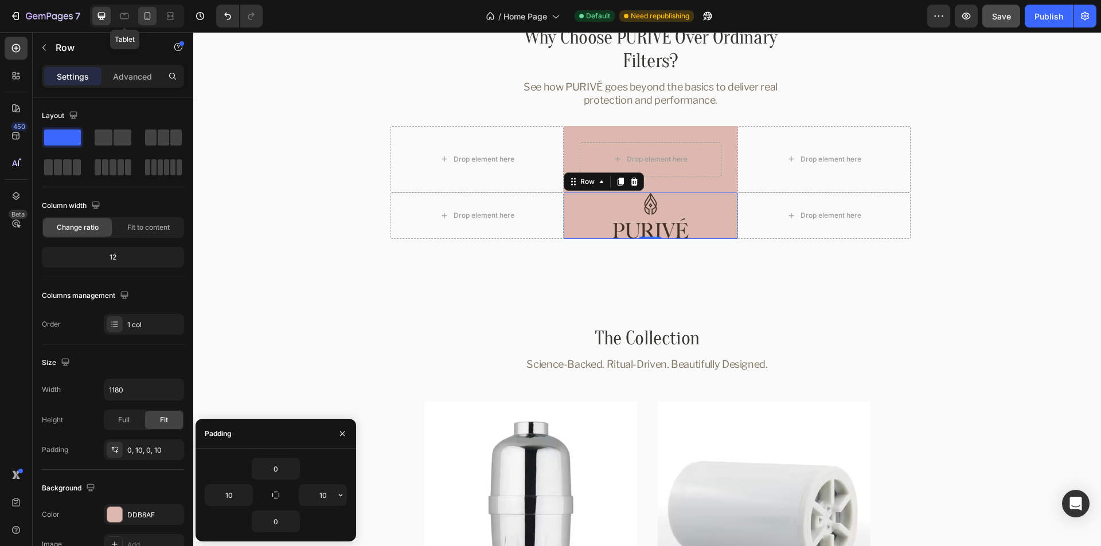
type input "100%"
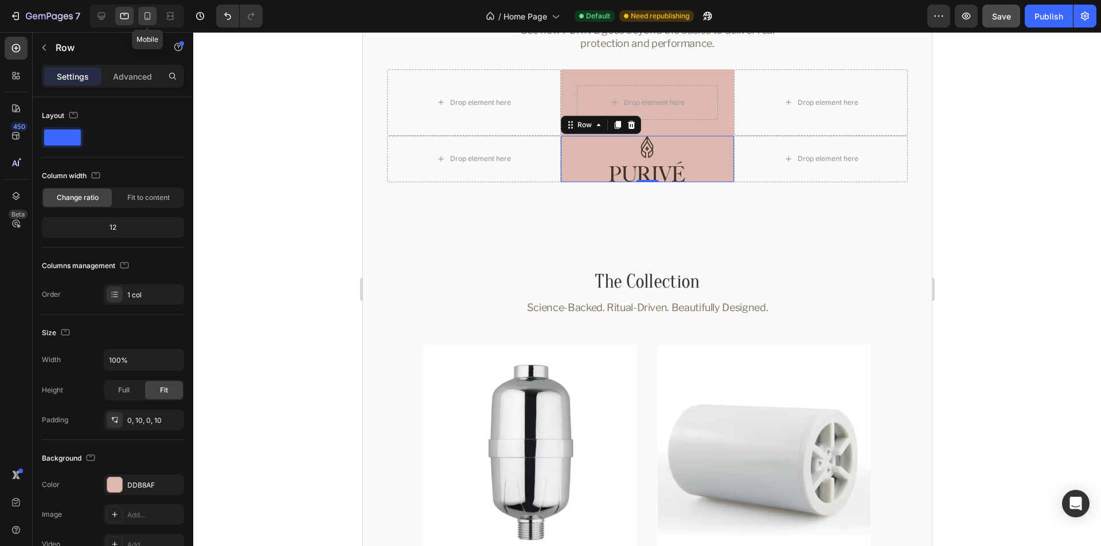
scroll to position [2860, 0]
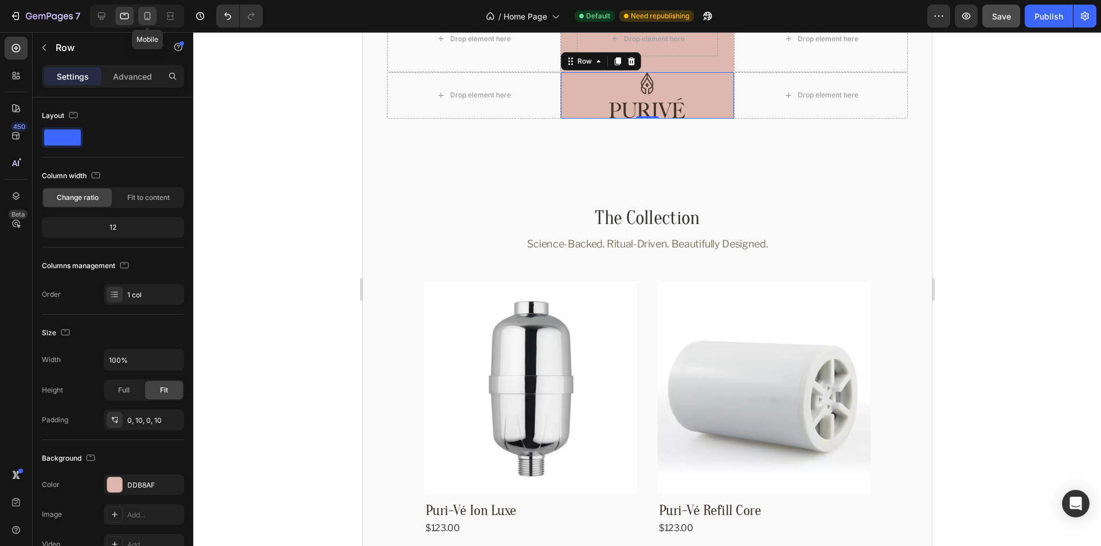
click at [147, 17] on icon at bounding box center [147, 15] width 11 height 11
type input "28"
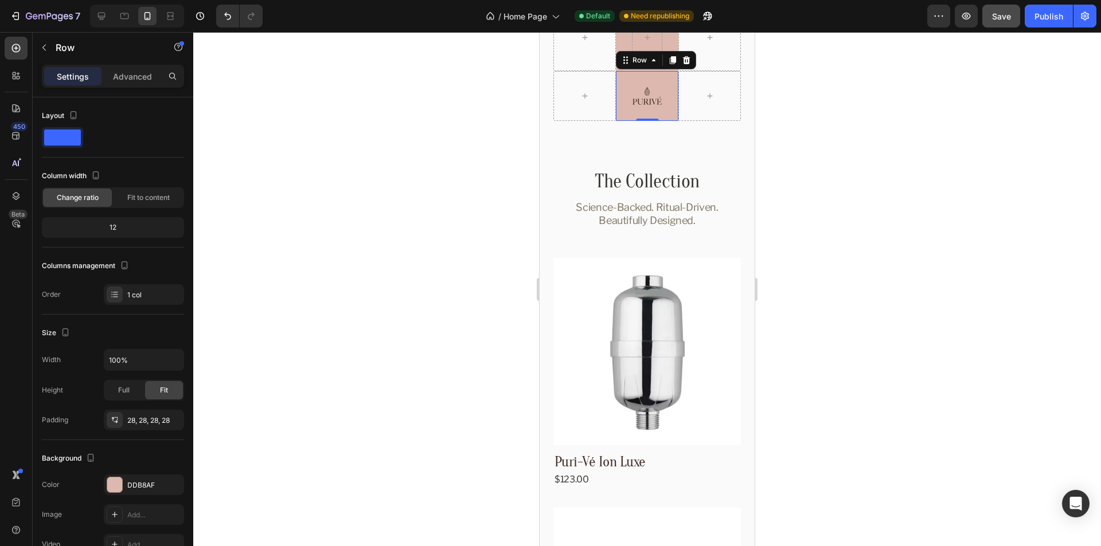
scroll to position [2761, 0]
click at [142, 419] on div "28, 28, 28, 28" at bounding box center [143, 421] width 33 height 10
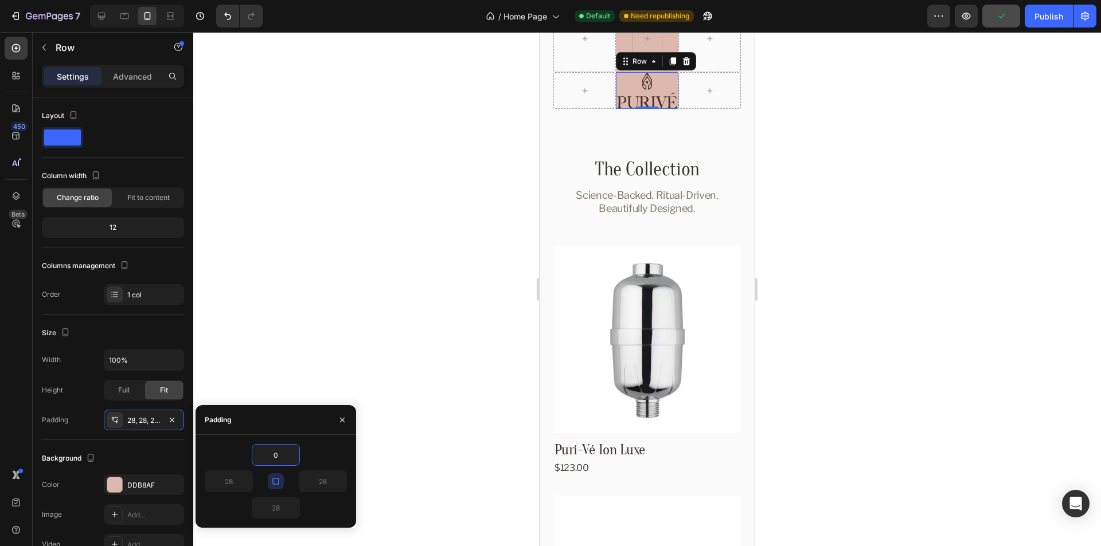
type input "0"
click at [329, 450] on div "0" at bounding box center [276, 455] width 142 height 22
type input "0"
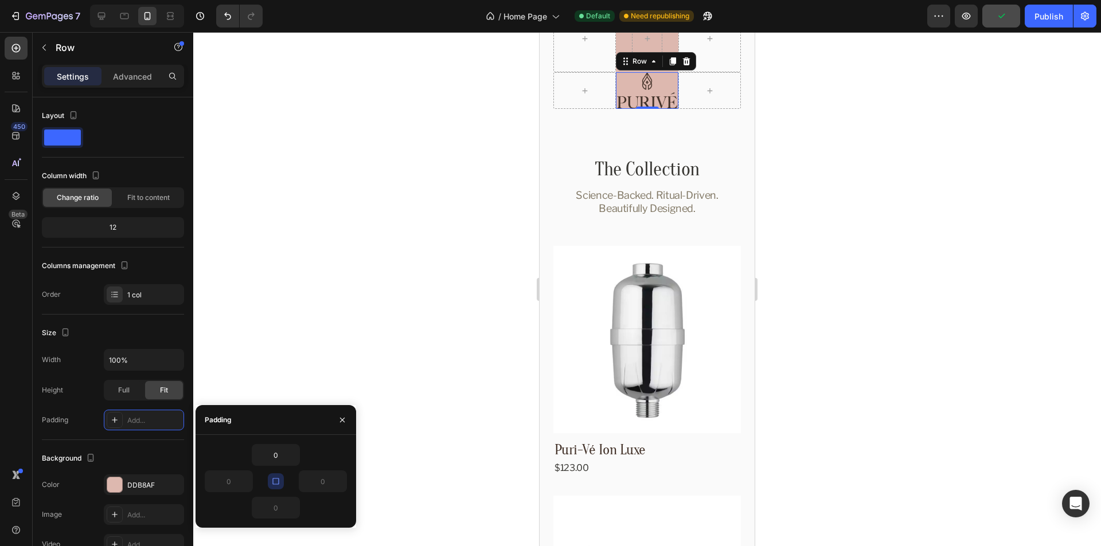
click at [271, 483] on button "button" at bounding box center [276, 482] width 16 height 16
click at [225, 478] on input "0" at bounding box center [228, 481] width 47 height 21
type input "10"
click at [329, 457] on div "0" at bounding box center [276, 455] width 142 height 22
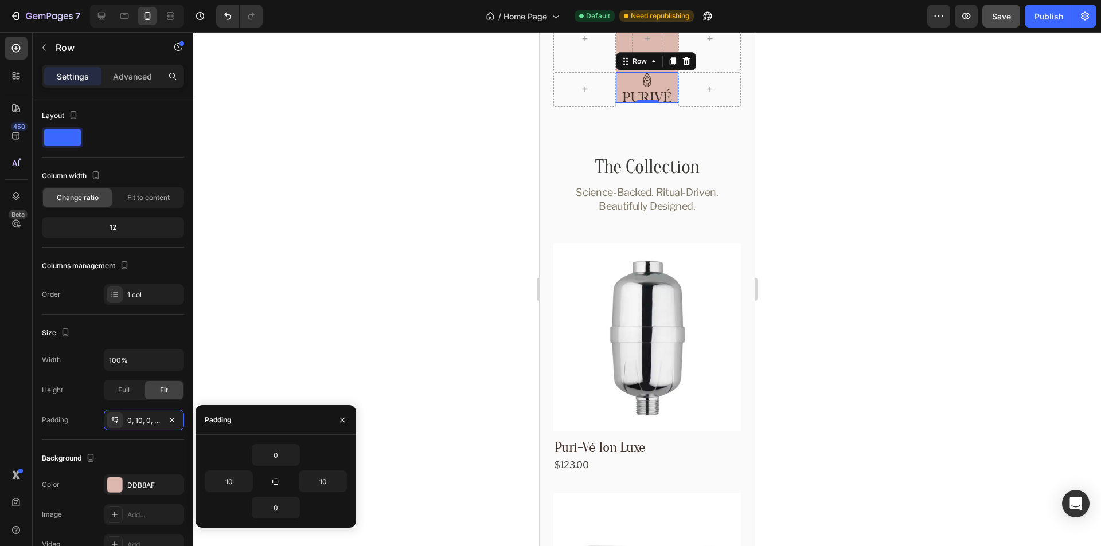
drag, startPoint x: 342, startPoint y: 420, endPoint x: 326, endPoint y: 421, distance: 16.6
click at [342, 420] on icon "button" at bounding box center [342, 419] width 5 height 5
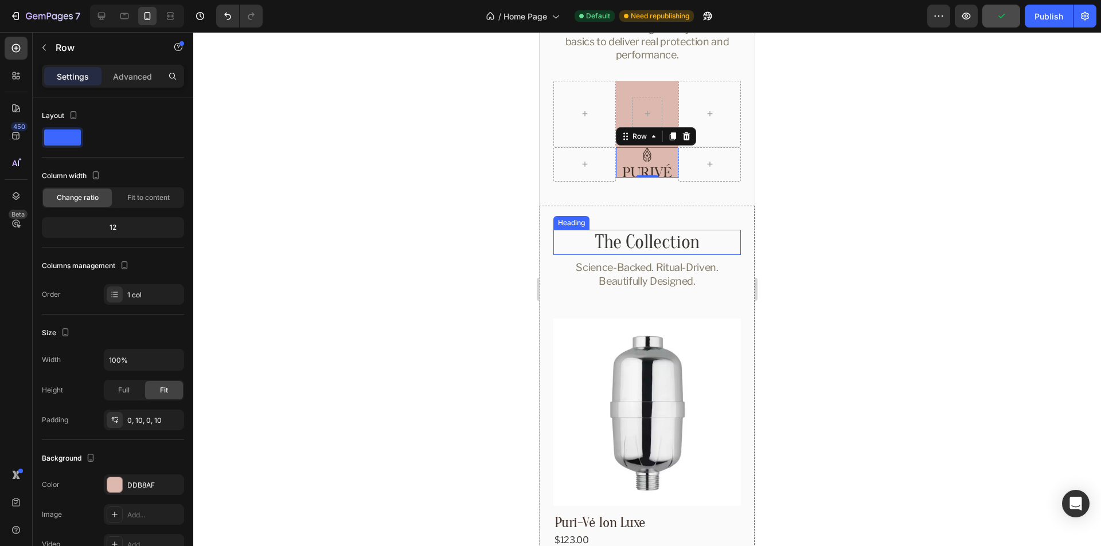
scroll to position [2646, 0]
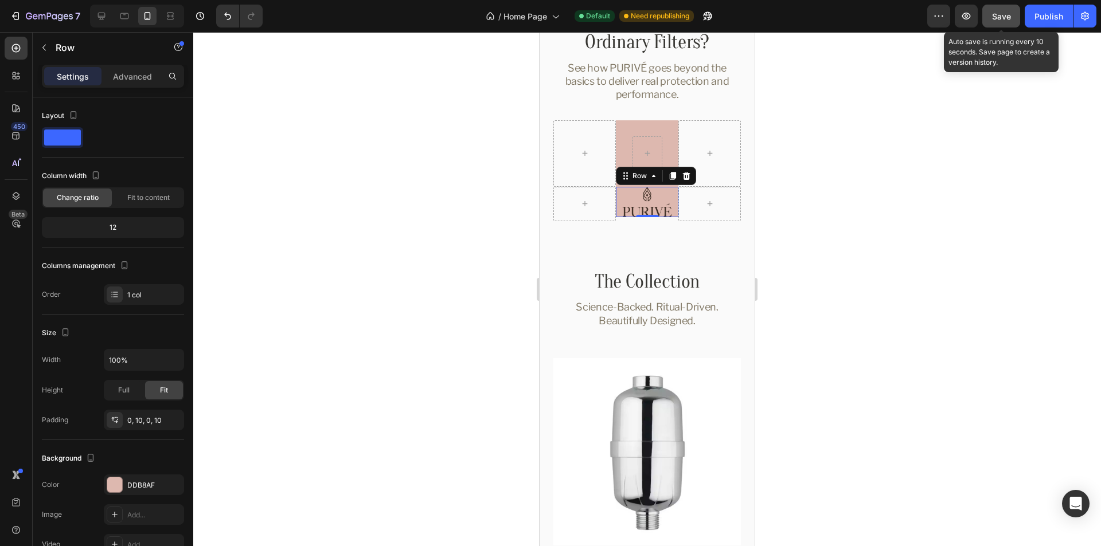
click at [1001, 12] on span "Save" at bounding box center [1001, 16] width 19 height 10
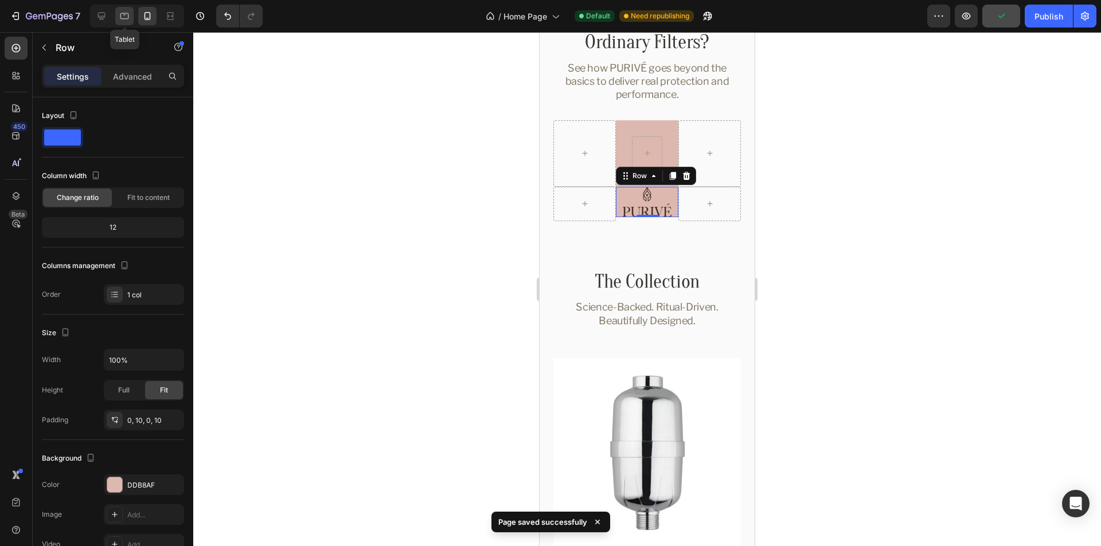
click at [124, 20] on icon at bounding box center [124, 15] width 11 height 11
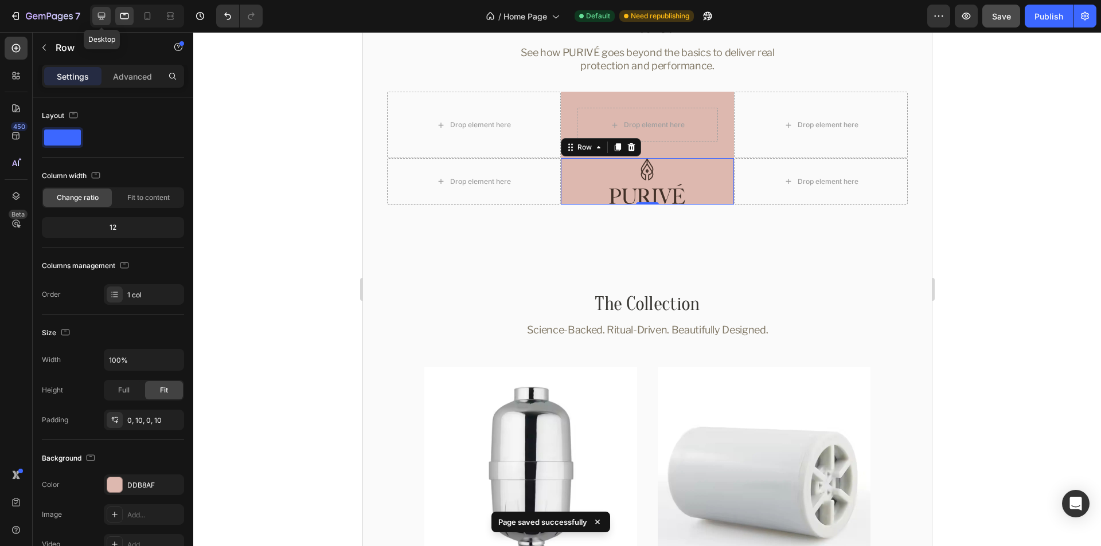
scroll to position [2790, 0]
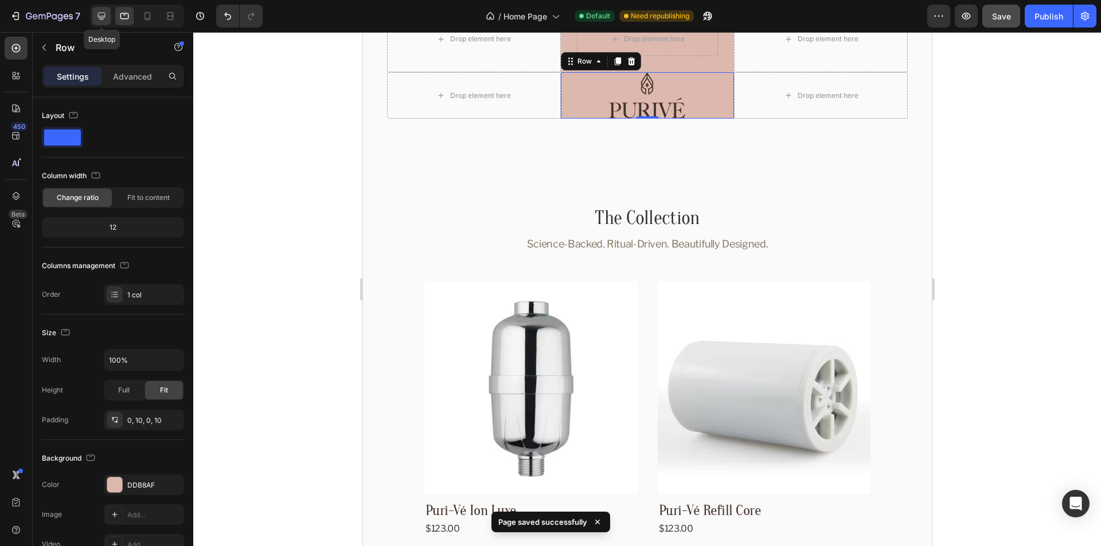
click at [108, 18] on div at bounding box center [101, 16] width 18 height 18
type input "1180"
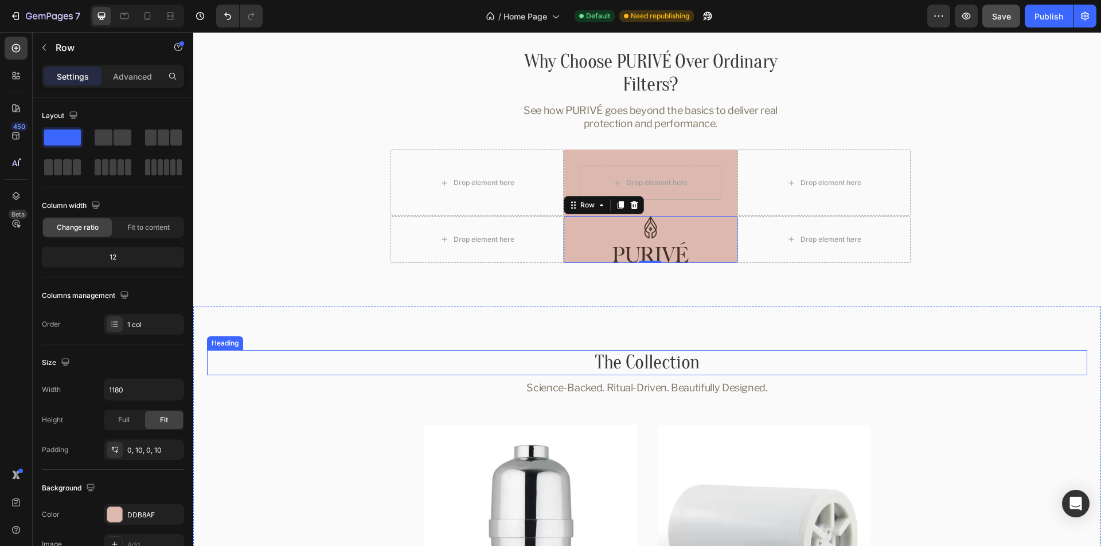
scroll to position [2618, 0]
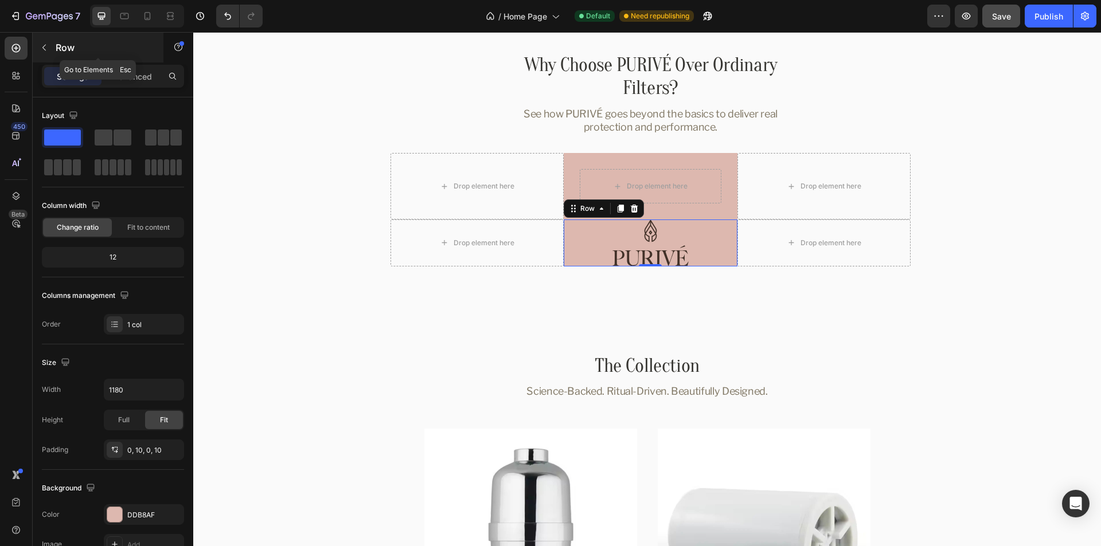
click at [47, 50] on icon "button" at bounding box center [44, 47] width 9 height 9
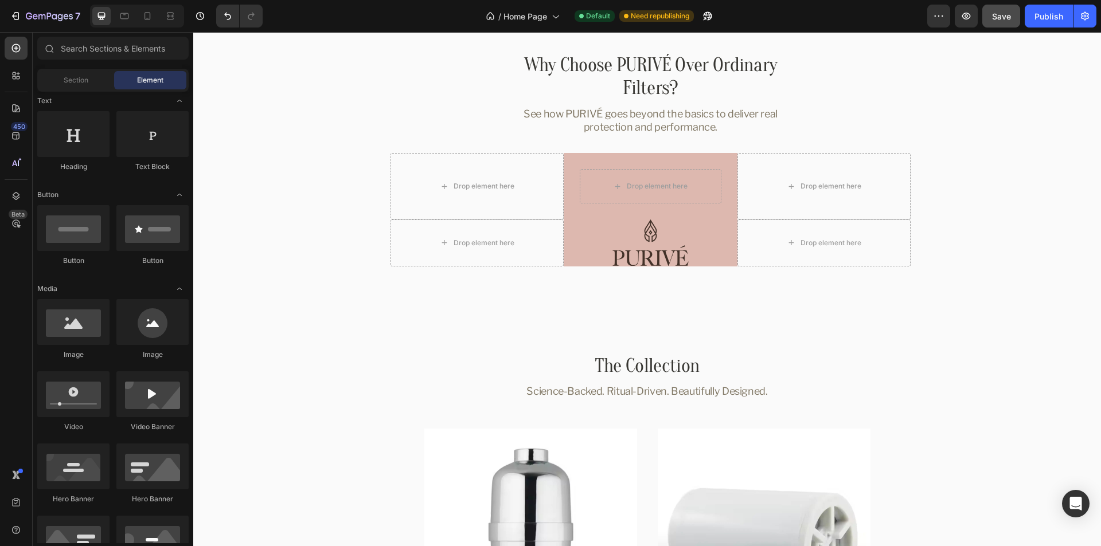
scroll to position [0, 0]
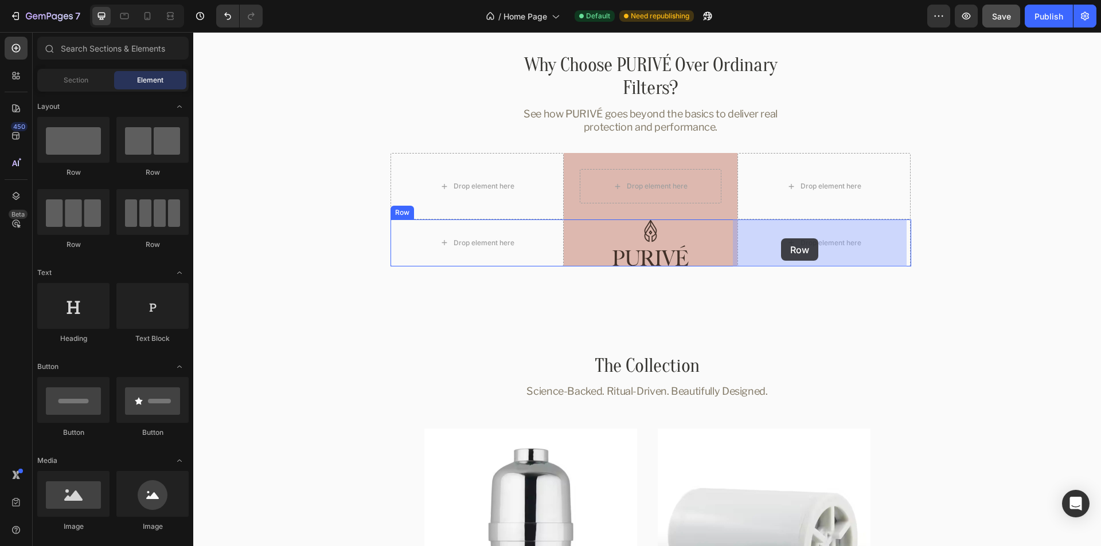
drag, startPoint x: 269, startPoint y: 178, endPoint x: 781, endPoint y: 239, distance: 515.0
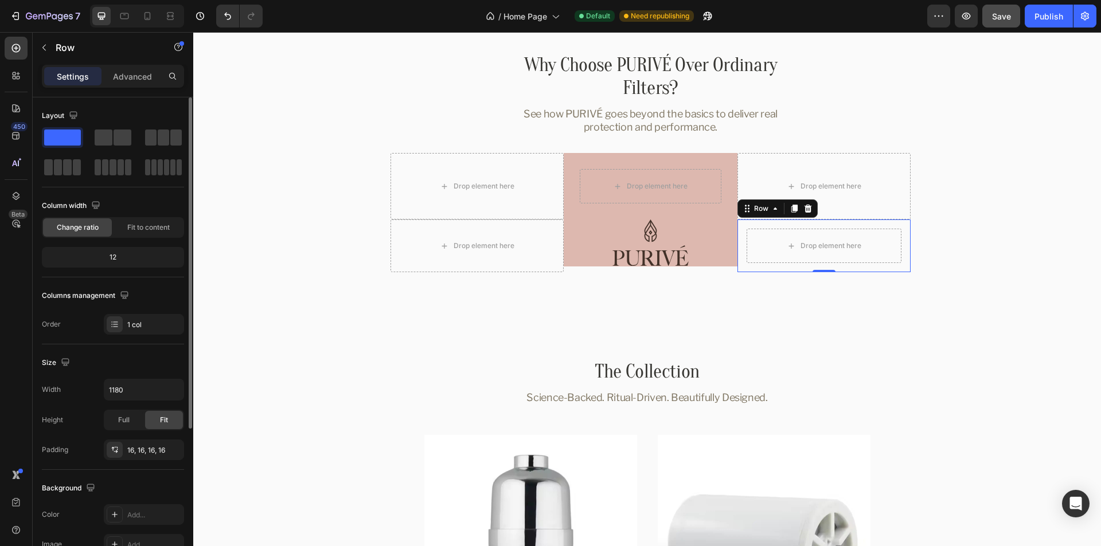
drag, startPoint x: 145, startPoint y: 452, endPoint x: 150, endPoint y: 462, distance: 10.3
click at [145, 452] on div "16, 16, 16, 16" at bounding box center [154, 451] width 54 height 10
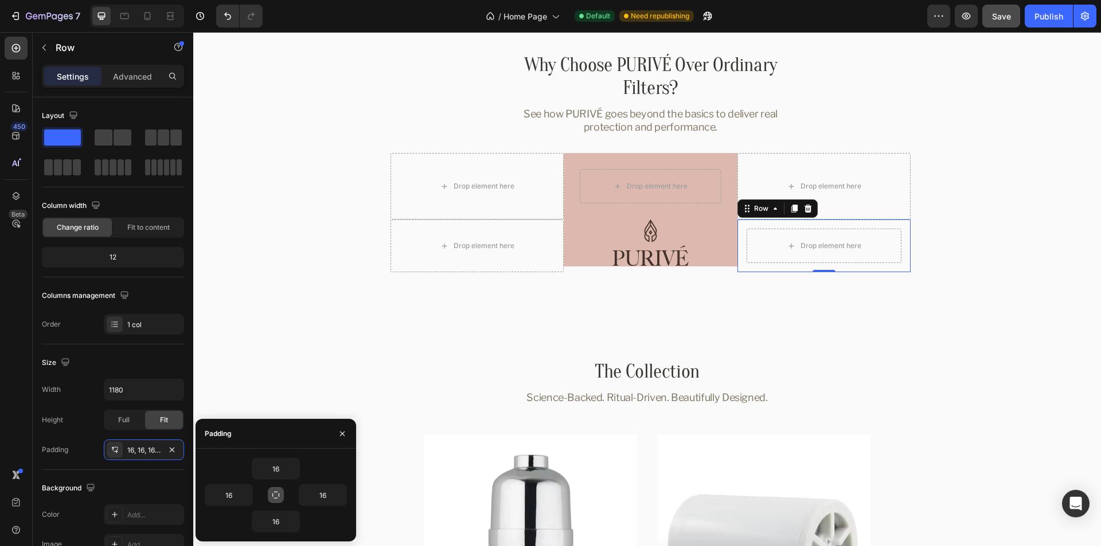
click at [274, 493] on icon "button" at bounding box center [275, 495] width 7 height 7
click at [273, 468] on input "16" at bounding box center [275, 469] width 47 height 21
type input "10"
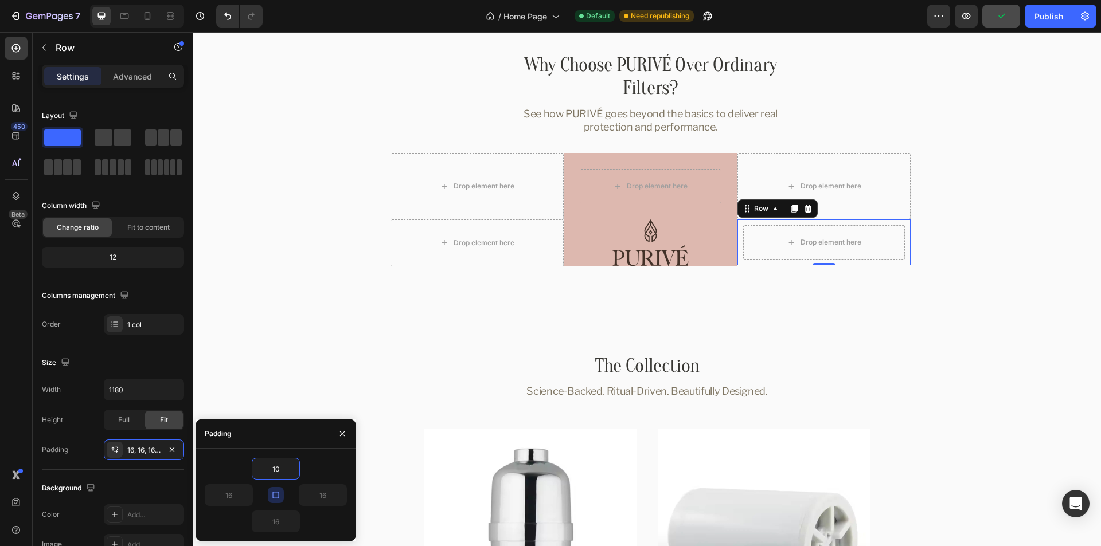
click at [330, 463] on div "10" at bounding box center [276, 469] width 142 height 22
type input "10"
click at [116, 420] on div "Full" at bounding box center [124, 420] width 38 height 18
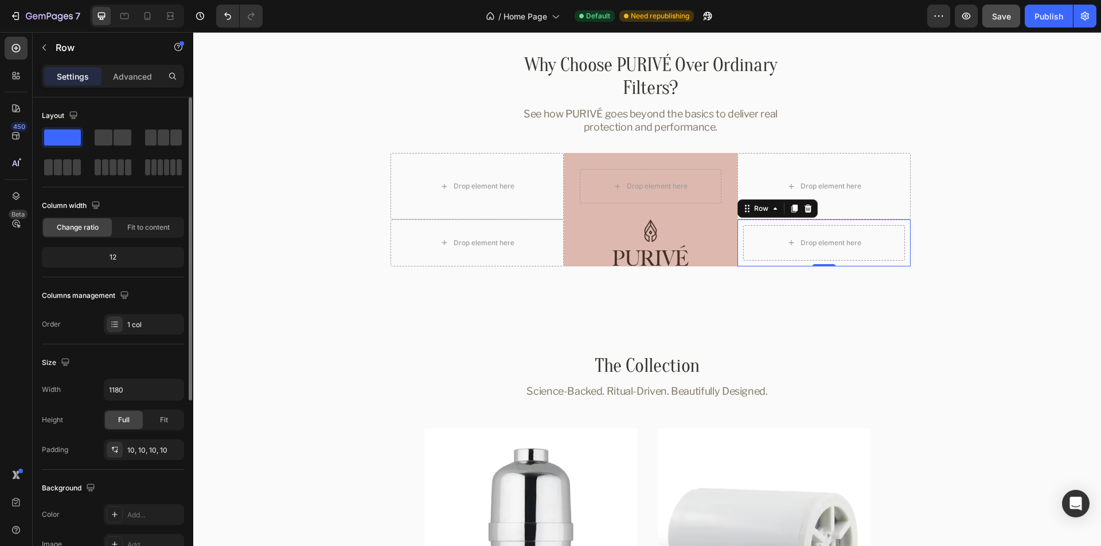
scroll to position [283, 0]
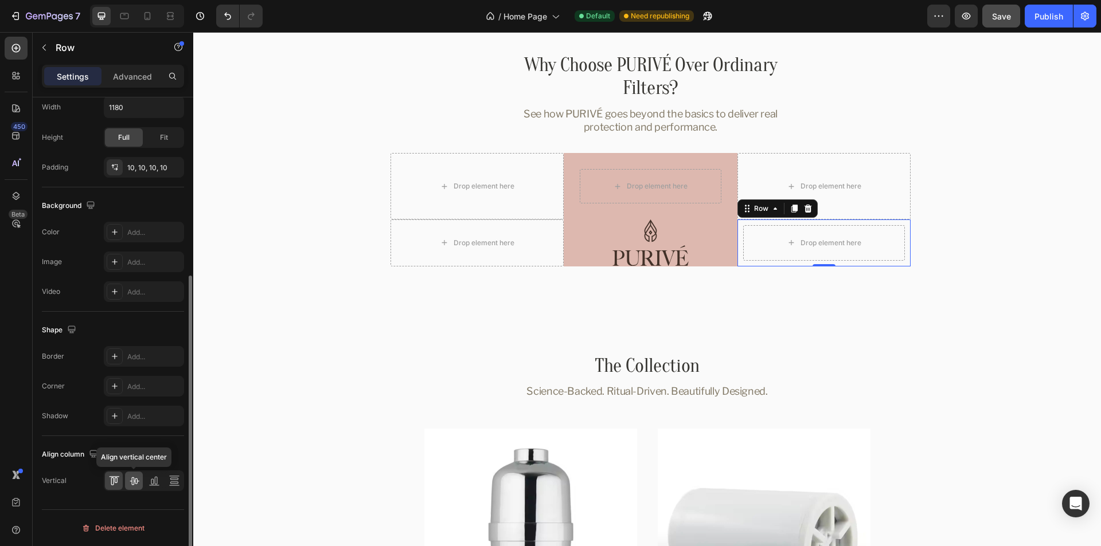
click at [132, 482] on icon at bounding box center [134, 482] width 9 height 8
click at [123, 22] on div at bounding box center [124, 16] width 18 height 18
type input "100%"
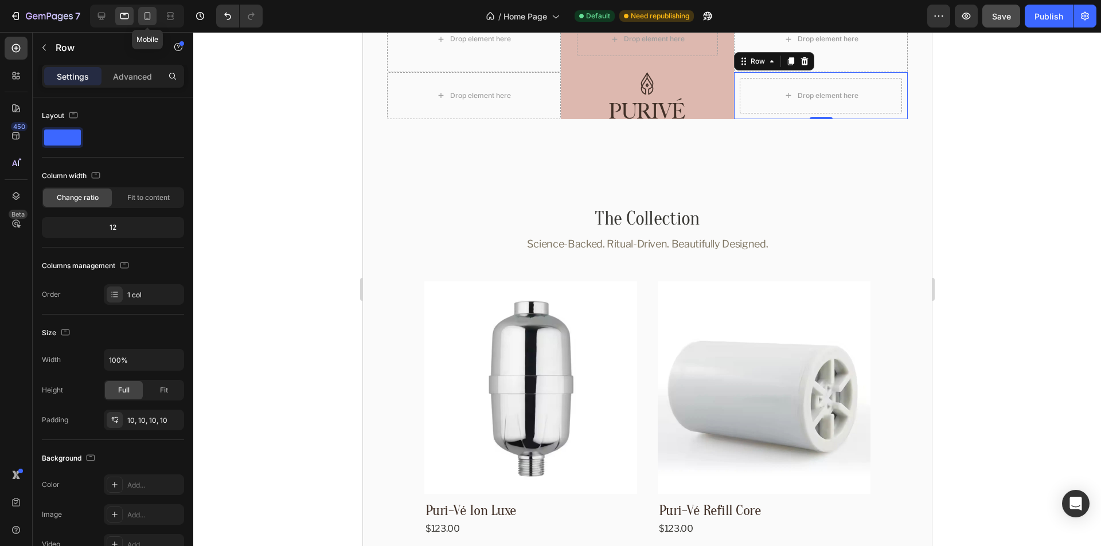
click at [149, 17] on icon at bounding box center [147, 15] width 11 height 11
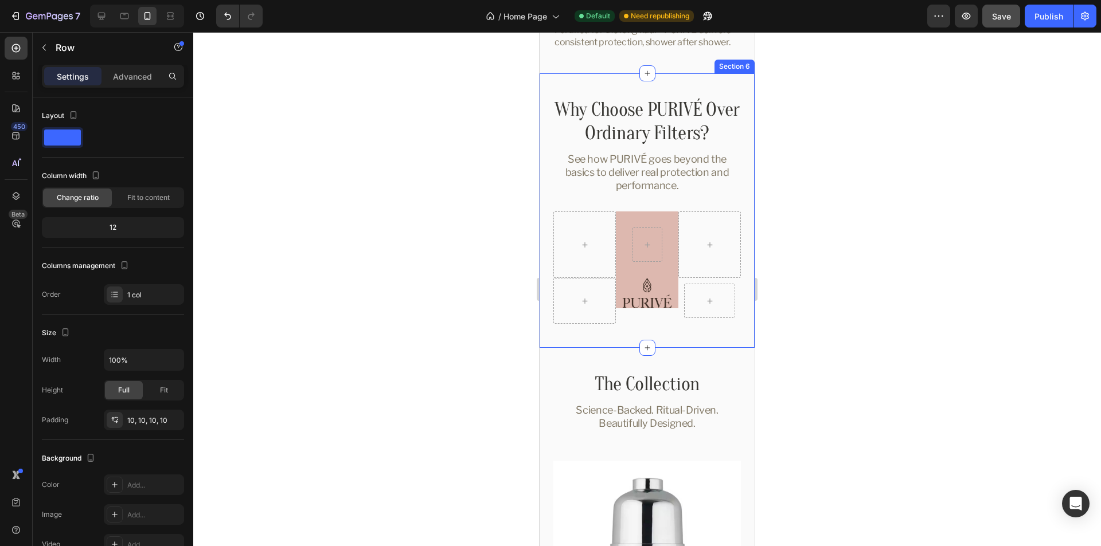
scroll to position [2963, 0]
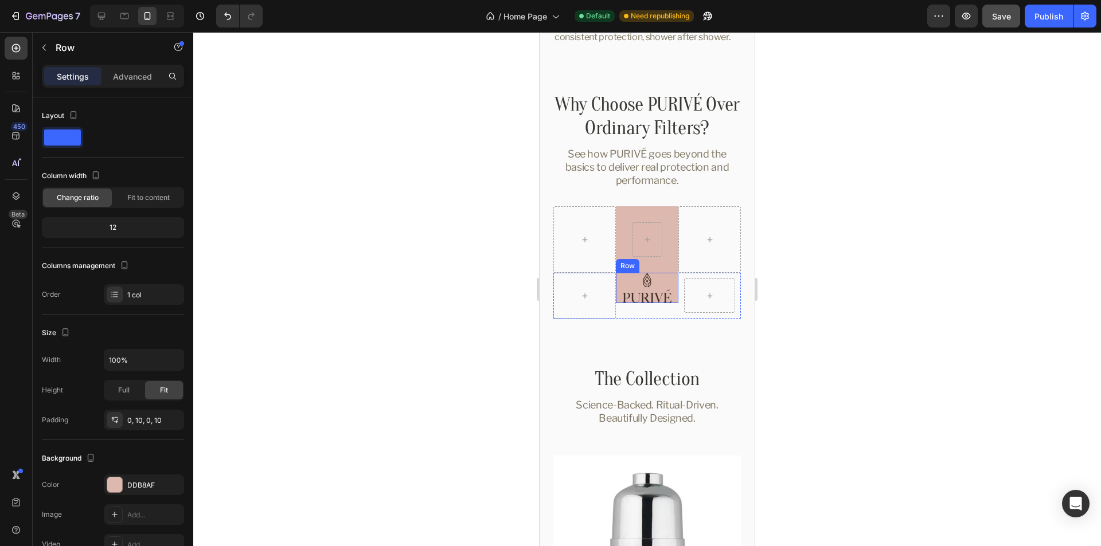
click at [667, 302] on div "Image Row" at bounding box center [647, 288] width 62 height 30
click at [127, 18] on icon at bounding box center [124, 15] width 11 height 11
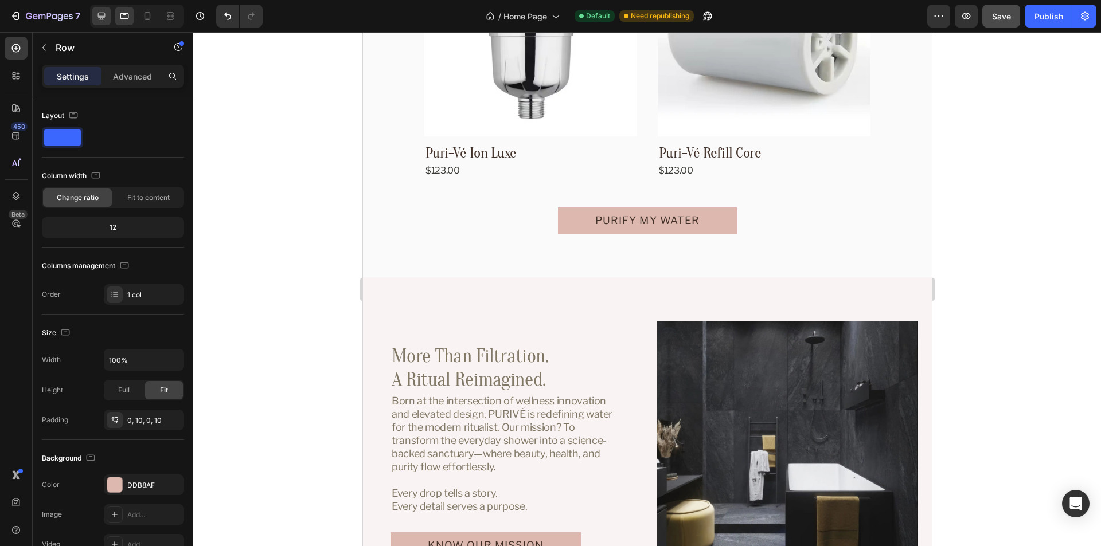
scroll to position [3257, 0]
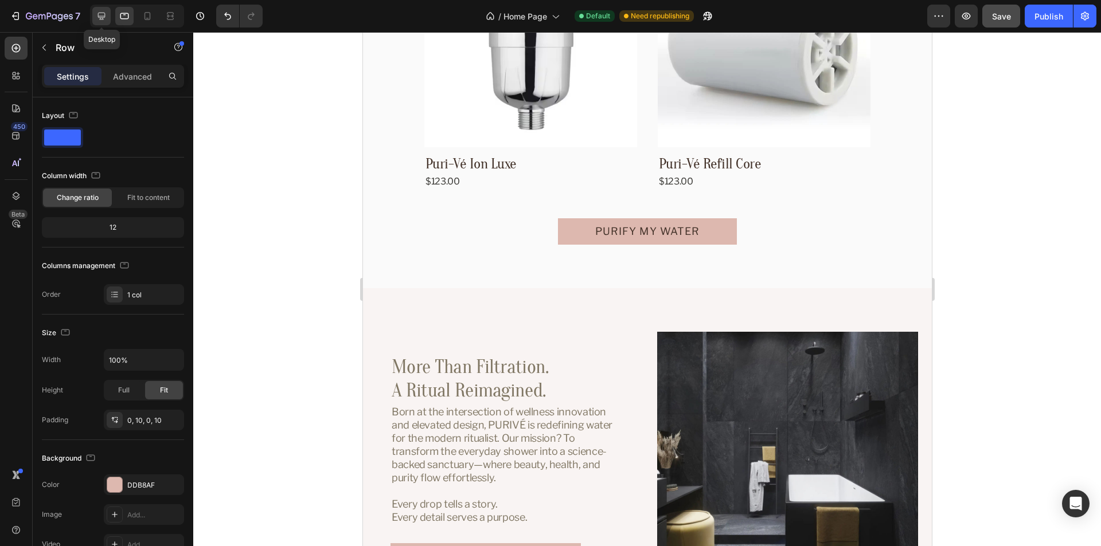
click at [102, 16] on icon at bounding box center [101, 16] width 7 height 7
type input "1180"
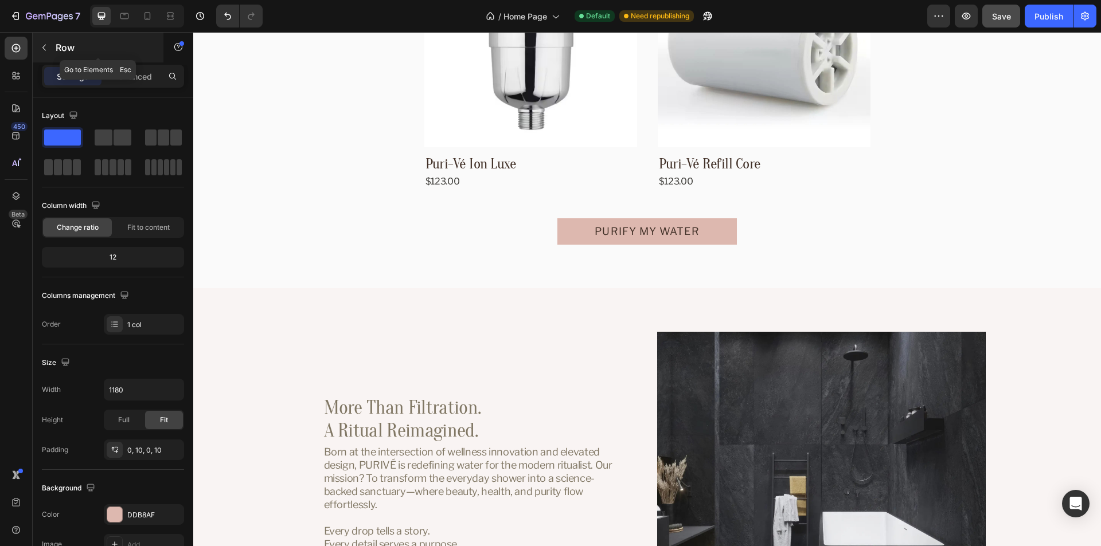
click at [44, 50] on icon "button" at bounding box center [44, 47] width 9 height 9
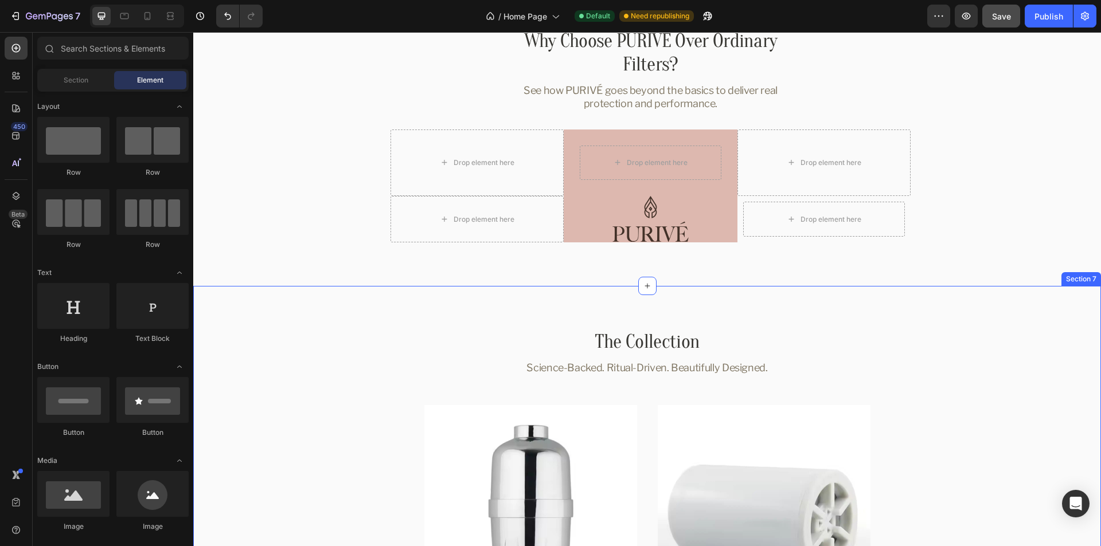
scroll to position [2940, 0]
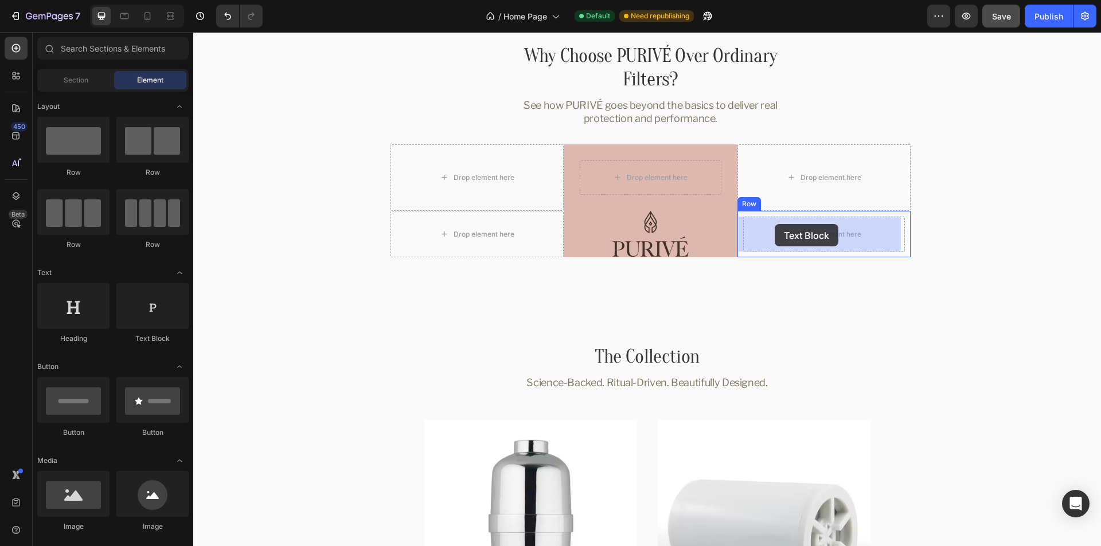
drag, startPoint x: 364, startPoint y: 345, endPoint x: 775, endPoint y: 224, distance: 427.8
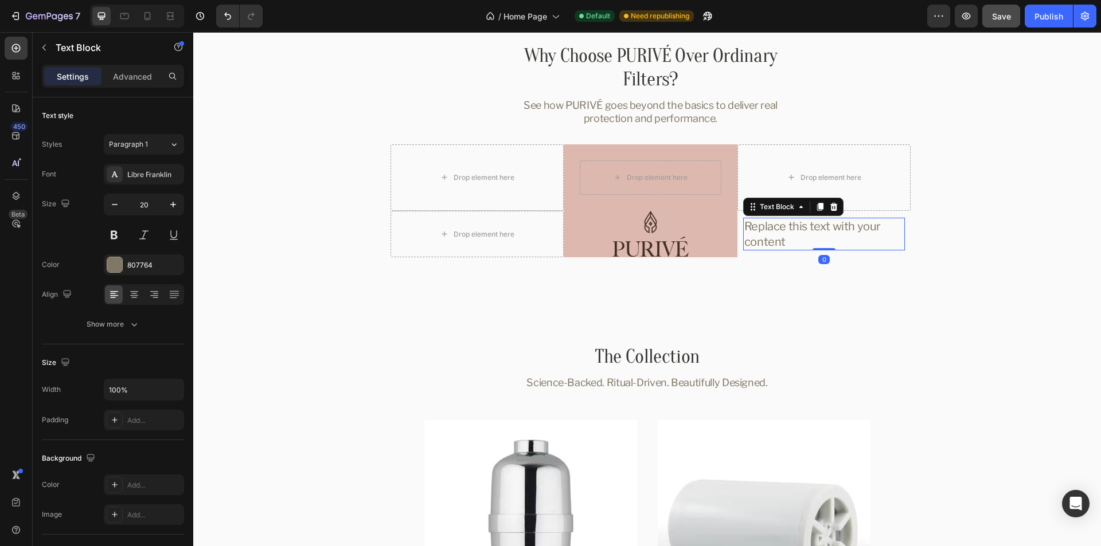
click at [811, 230] on div "Replace this text with your content" at bounding box center [824, 234] width 162 height 33
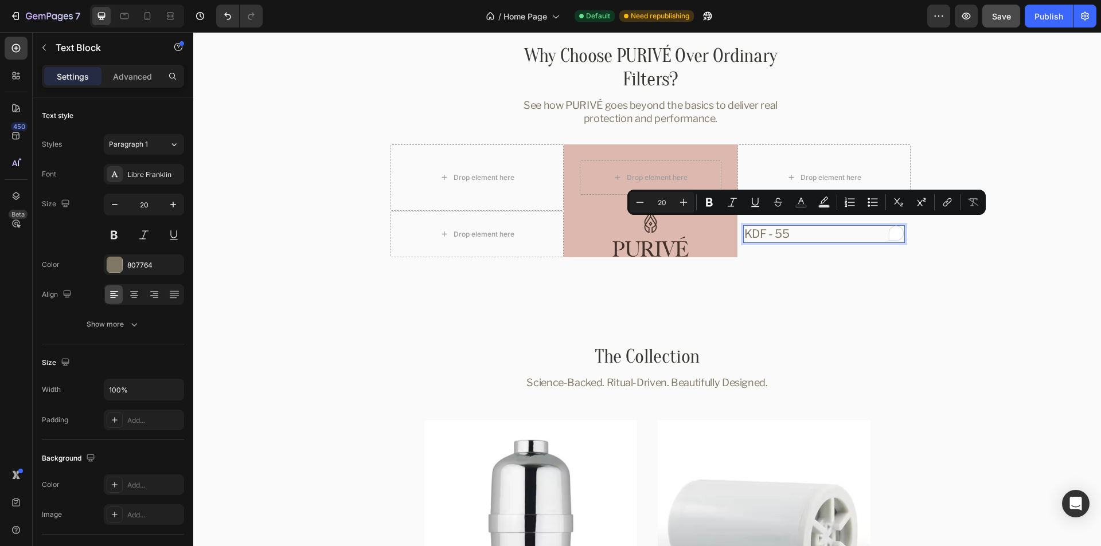
scroll to position [2947, 0]
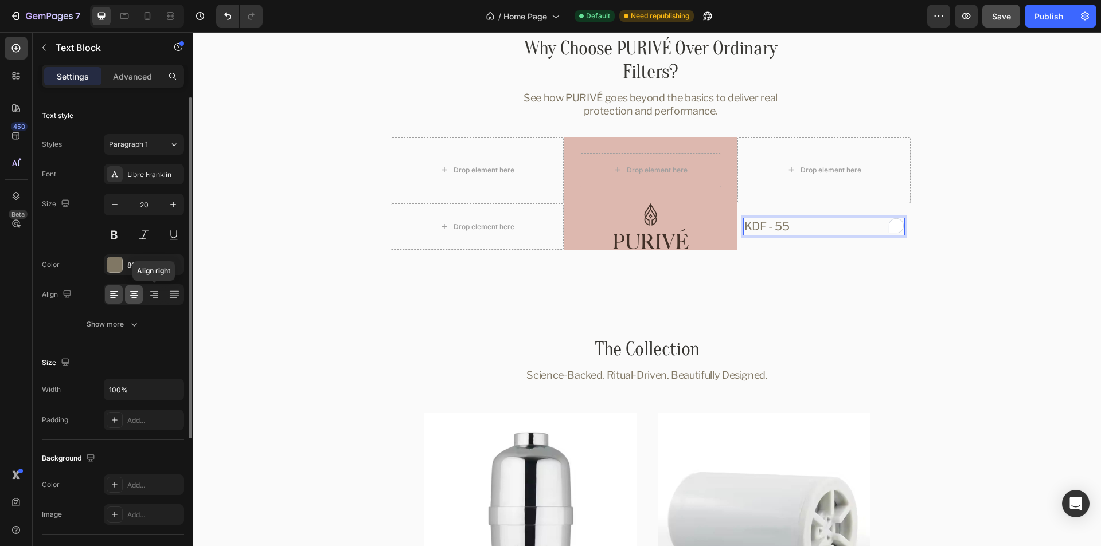
click at [134, 293] on icon at bounding box center [133, 294] width 11 height 11
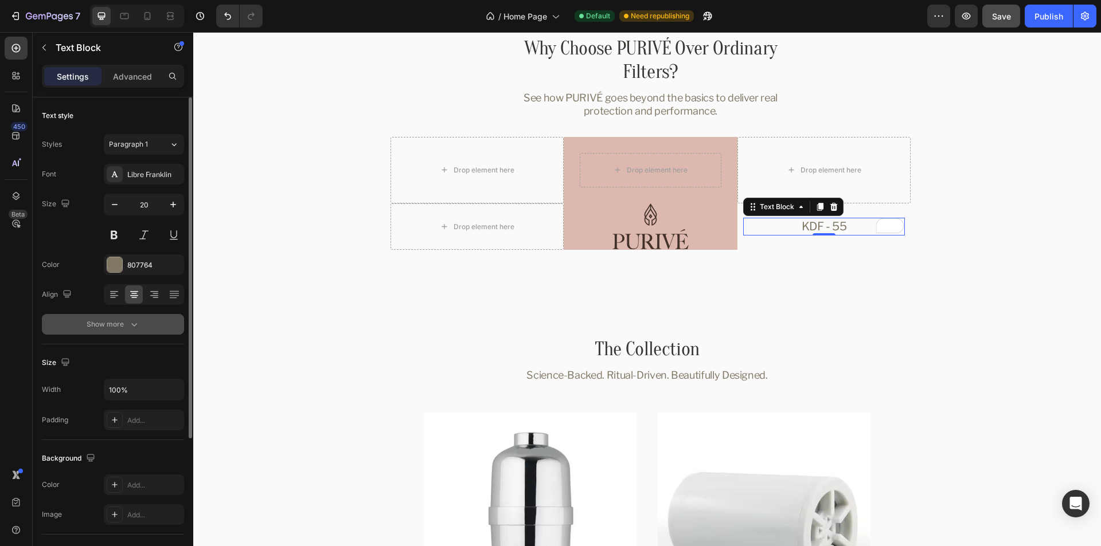
click at [134, 325] on icon "button" at bounding box center [133, 324] width 11 height 11
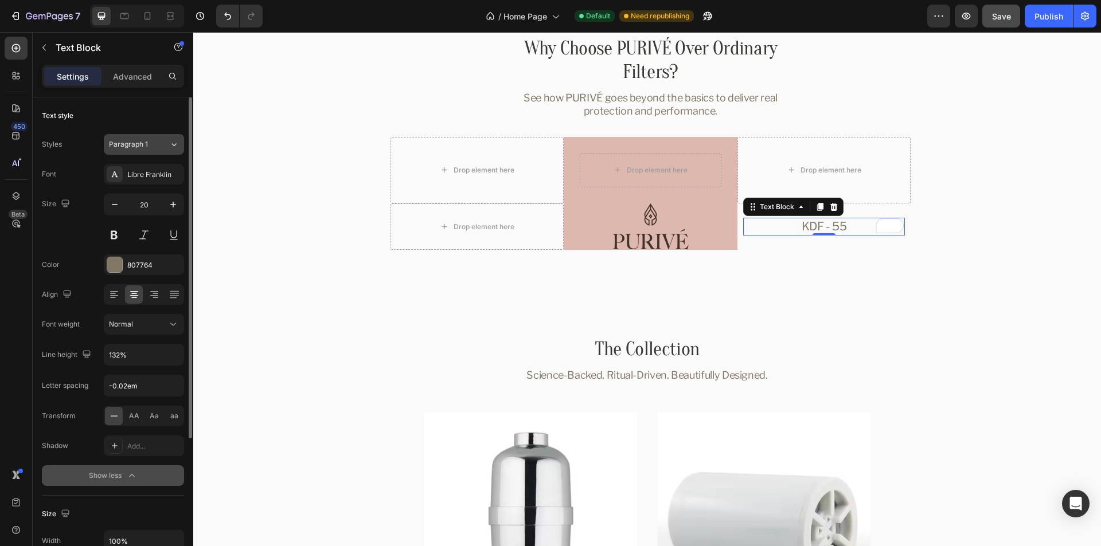
click at [175, 148] on icon at bounding box center [174, 144] width 10 height 11
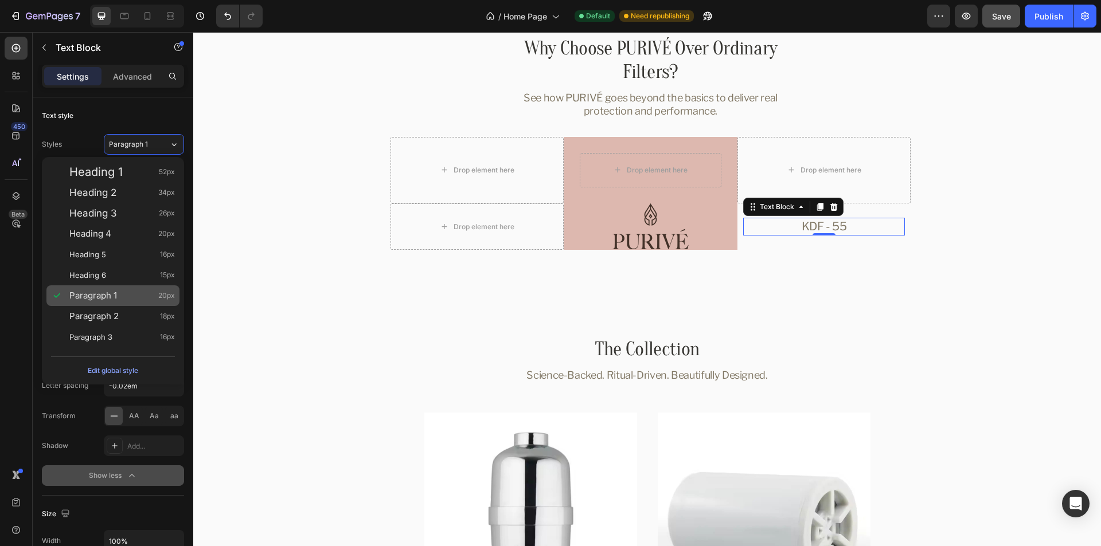
click at [140, 298] on div "Paragraph 1 20px" at bounding box center [122, 295] width 106 height 11
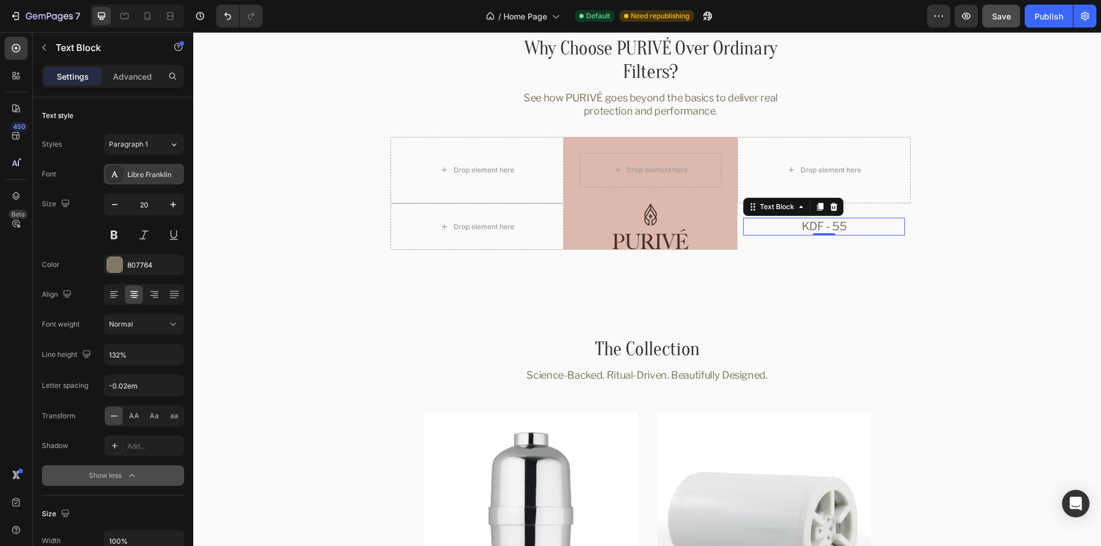
click at [148, 175] on div "Libre Franklin" at bounding box center [154, 175] width 54 height 10
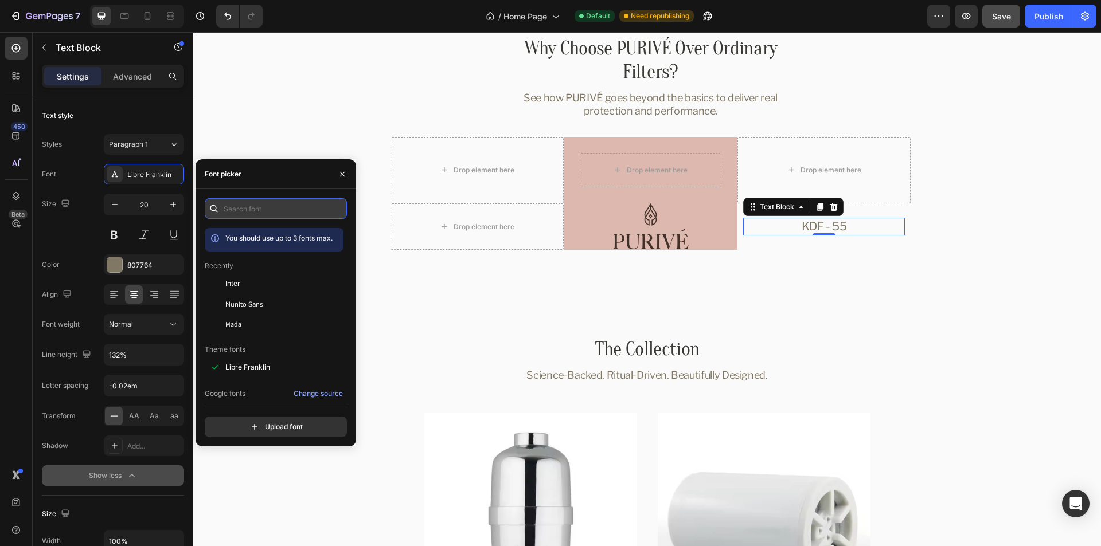
click at [251, 207] on input "text" at bounding box center [276, 208] width 142 height 21
paste input "oranienbaum"
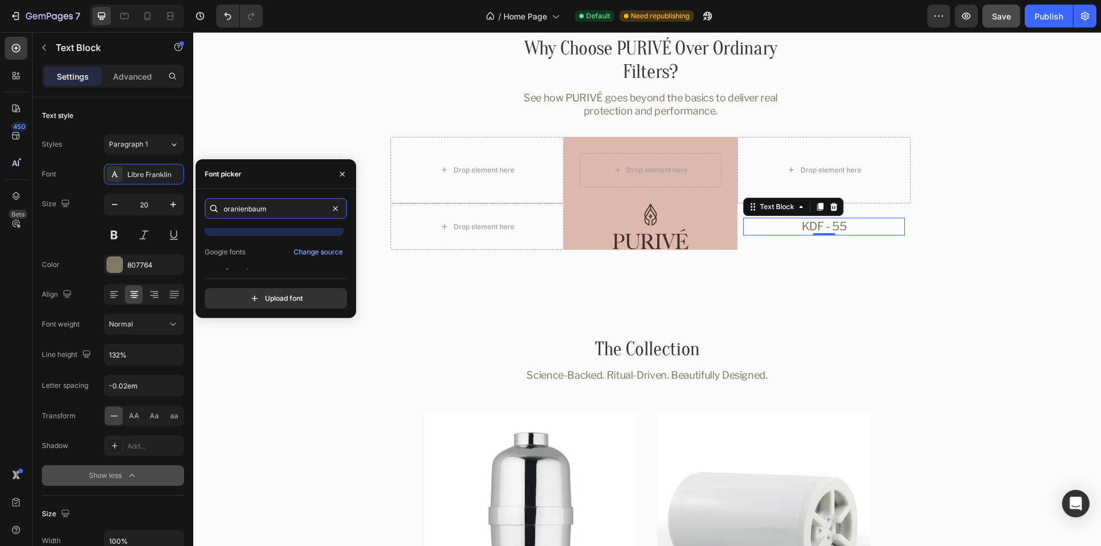
scroll to position [28, 0]
type input "oranienbaum"
click at [251, 260] on span "Oranienbaum" at bounding box center [243, 259] width 37 height 10
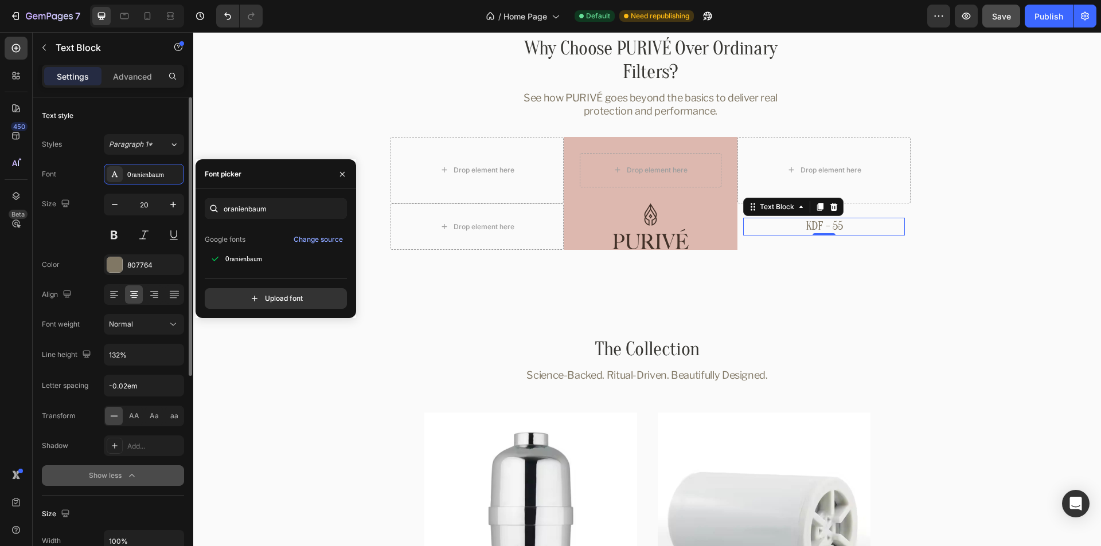
click at [61, 232] on div "Size 20" at bounding box center [113, 220] width 142 height 52
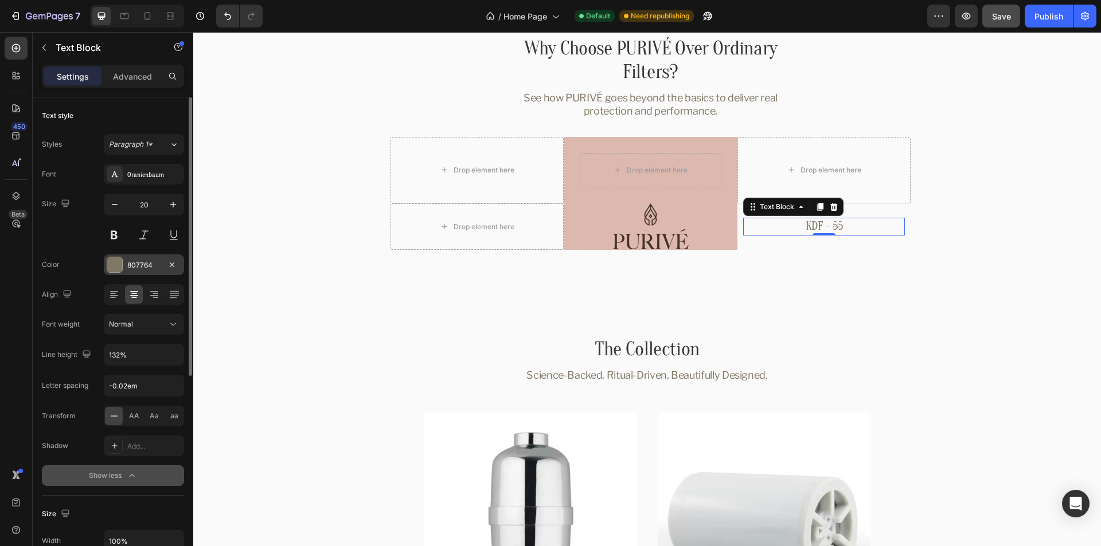
click at [139, 263] on div "807764" at bounding box center [143, 265] width 33 height 10
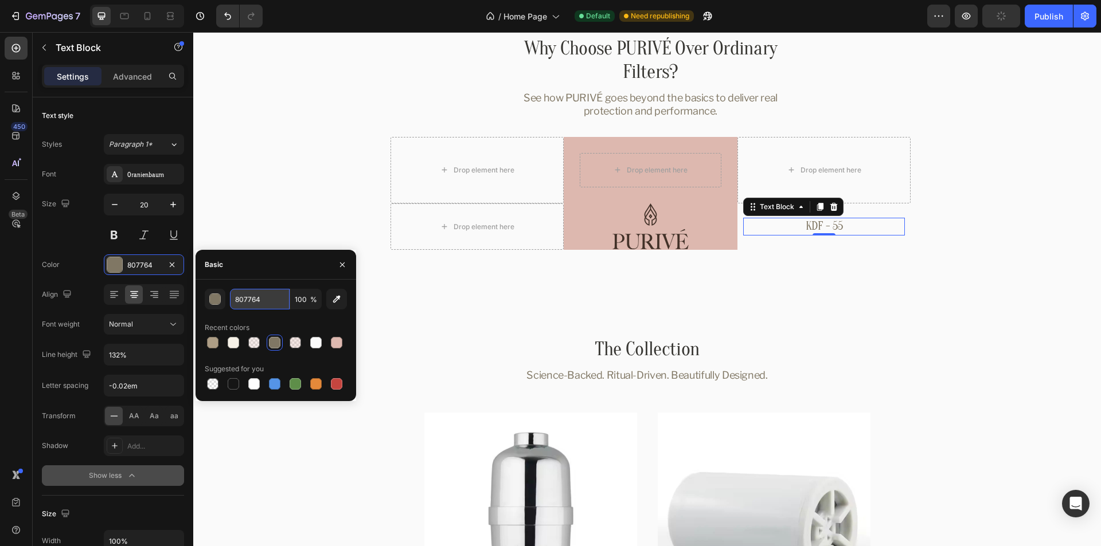
click at [260, 298] on input "807764" at bounding box center [260, 299] width 60 height 21
paste input "#35160F"
click at [323, 319] on div "Recent colors" at bounding box center [276, 328] width 142 height 18
type input "35160F"
click at [343, 267] on icon "button" at bounding box center [342, 264] width 9 height 9
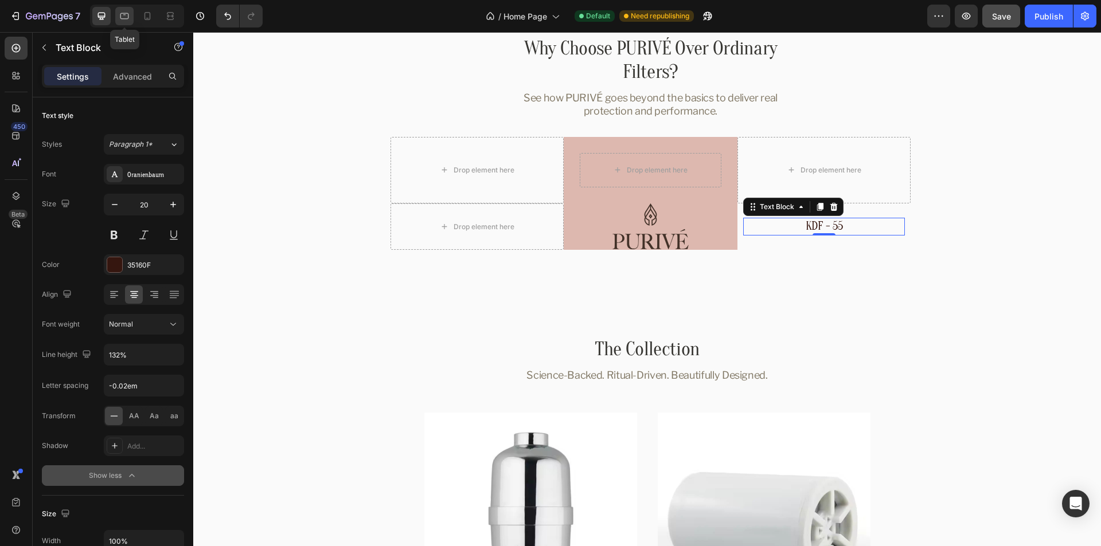
click at [124, 15] on icon at bounding box center [124, 15] width 11 height 11
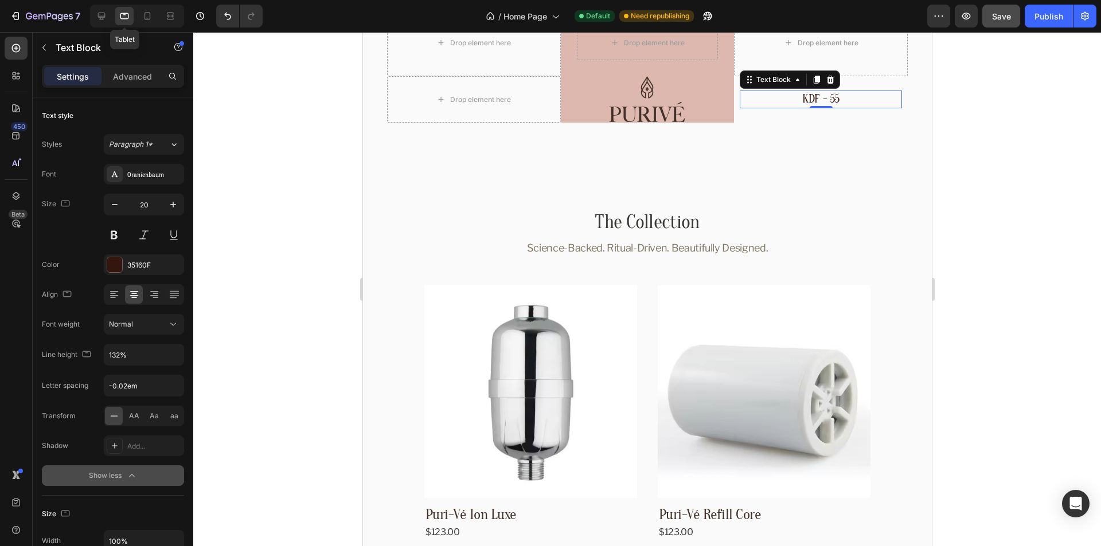
scroll to position [3093, 0]
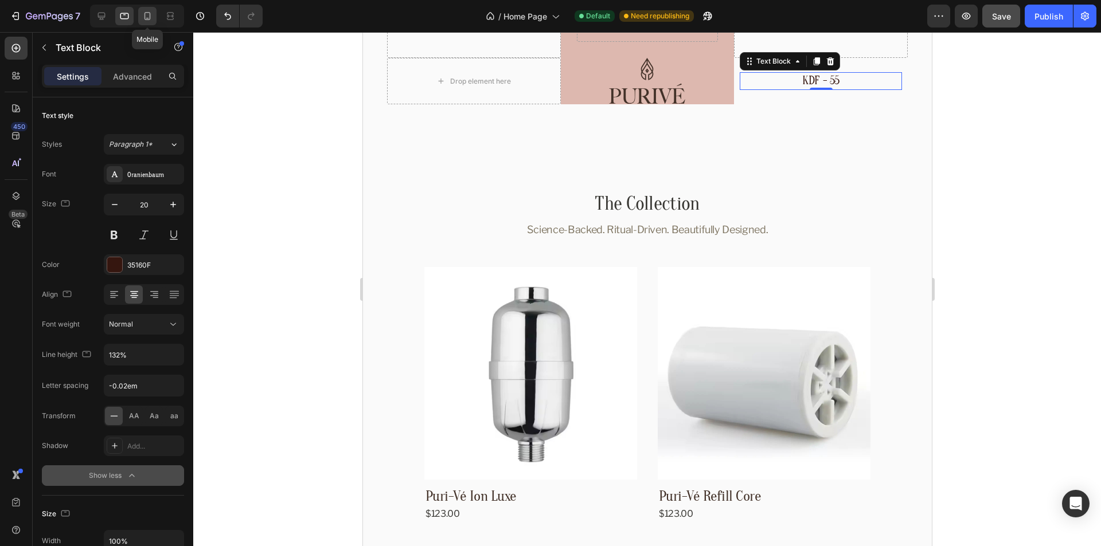
click at [151, 19] on icon at bounding box center [147, 15] width 11 height 11
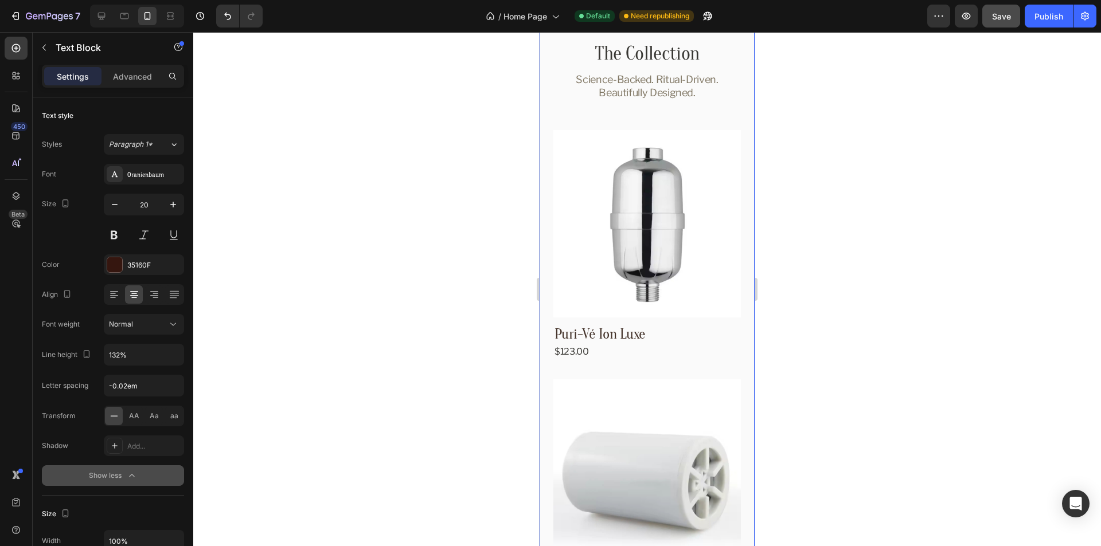
scroll to position [2863, 0]
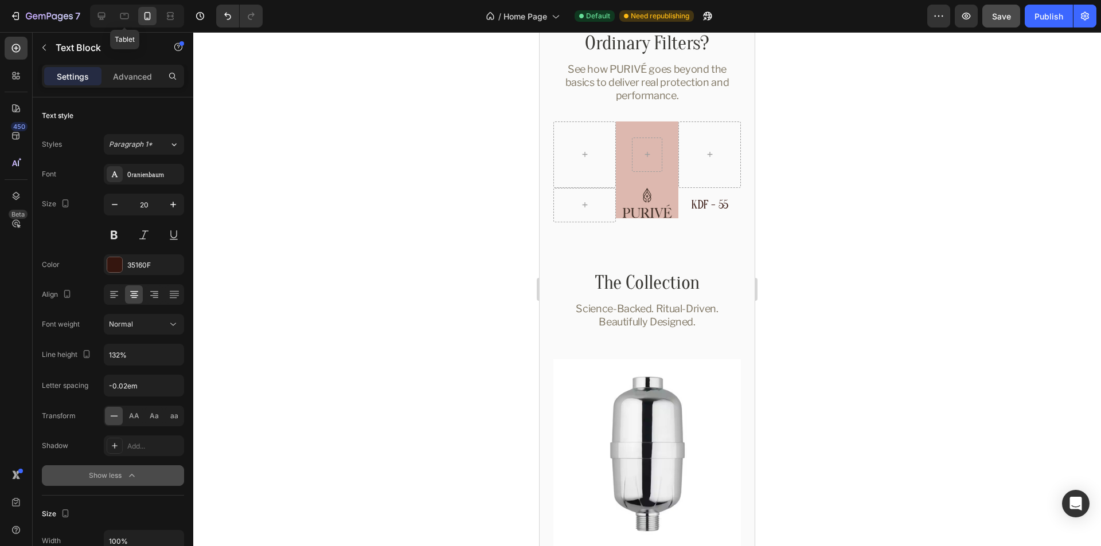
click at [115, 19] on div "Tablet" at bounding box center [137, 16] width 94 height 23
click at [118, 18] on div at bounding box center [124, 16] width 18 height 18
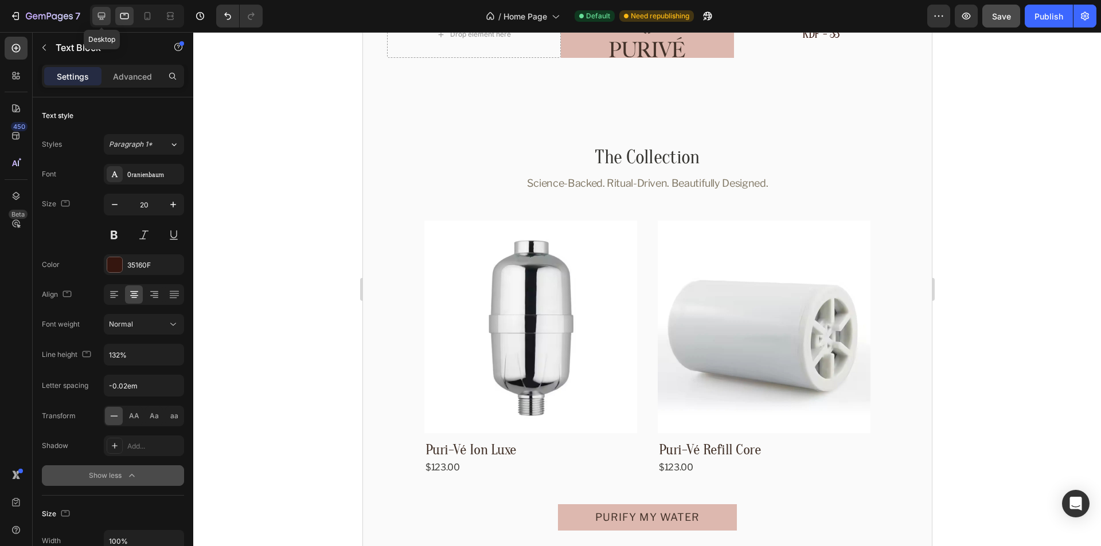
click at [100, 18] on icon at bounding box center [101, 16] width 7 height 7
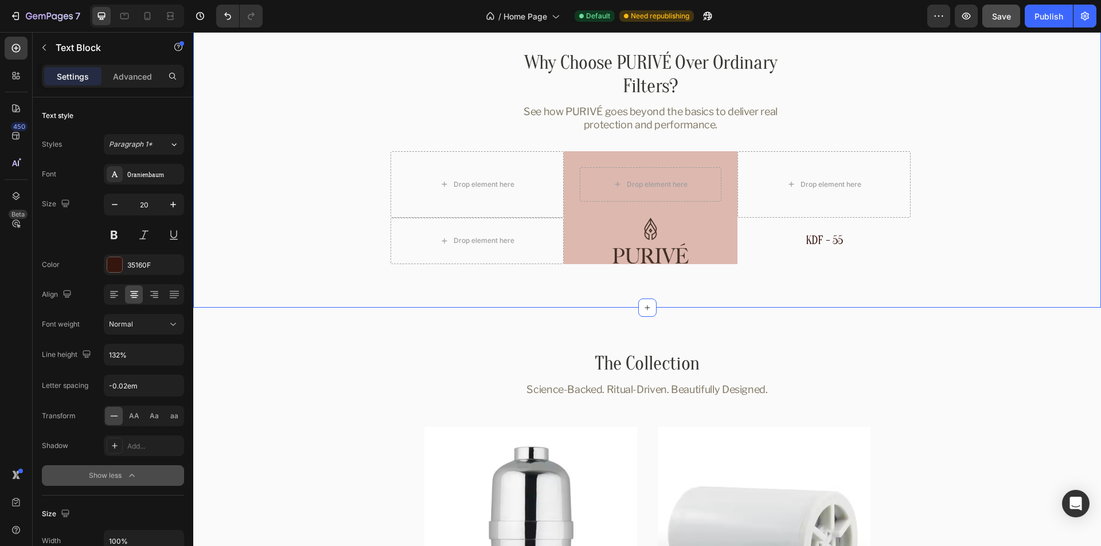
scroll to position [2645, 0]
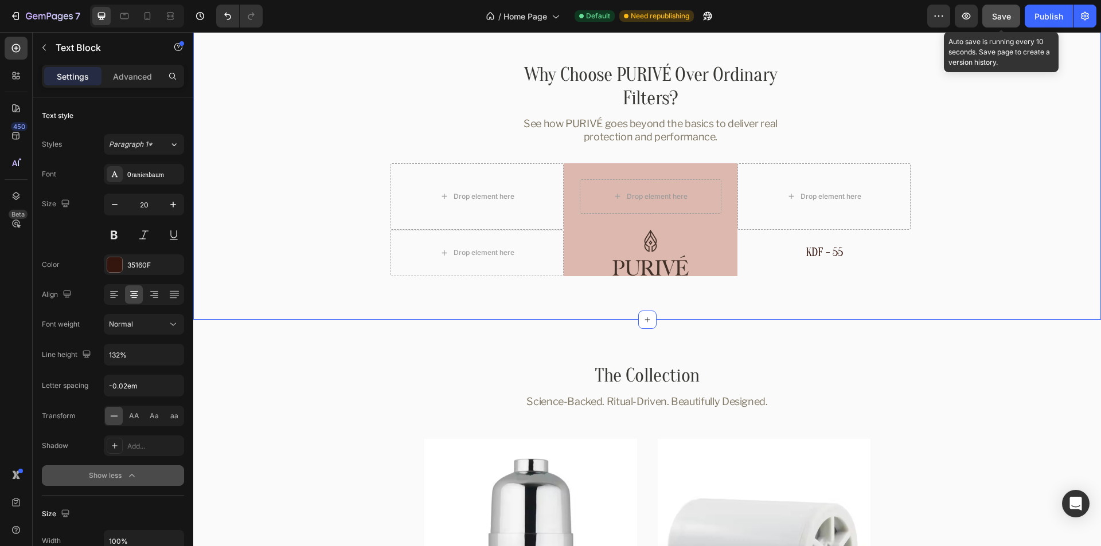
click at [1001, 14] on span "Save" at bounding box center [1001, 16] width 19 height 10
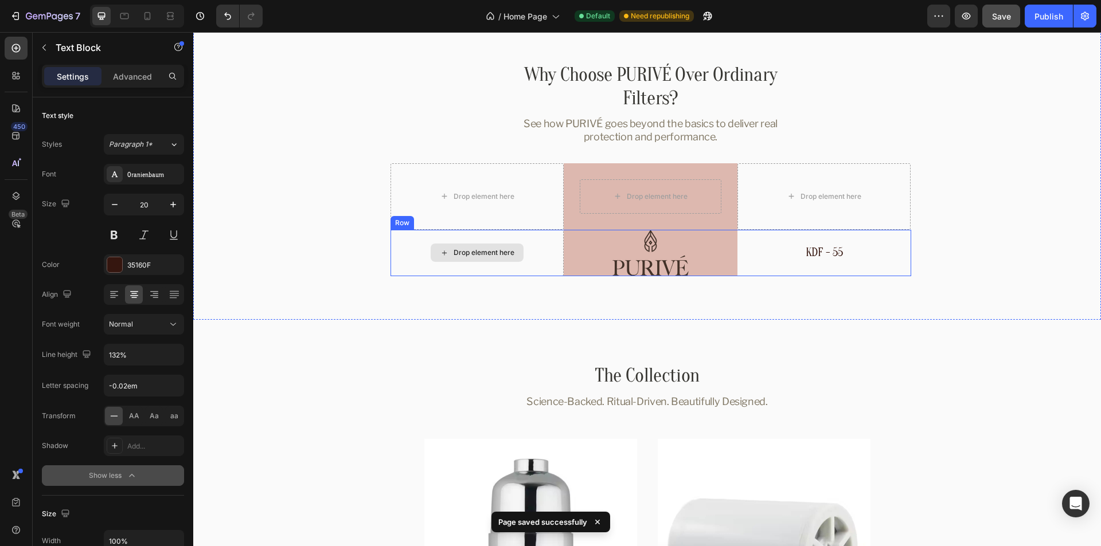
click at [545, 236] on div "Drop element here" at bounding box center [477, 253] width 174 height 46
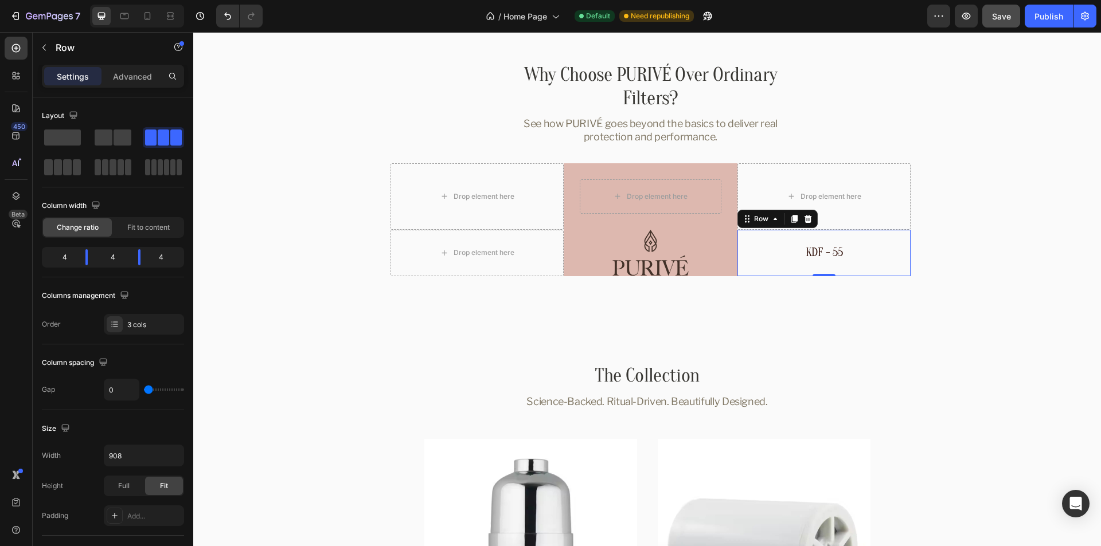
click at [845, 240] on div "KDF - 55 Text Block" at bounding box center [824, 253] width 162 height 35
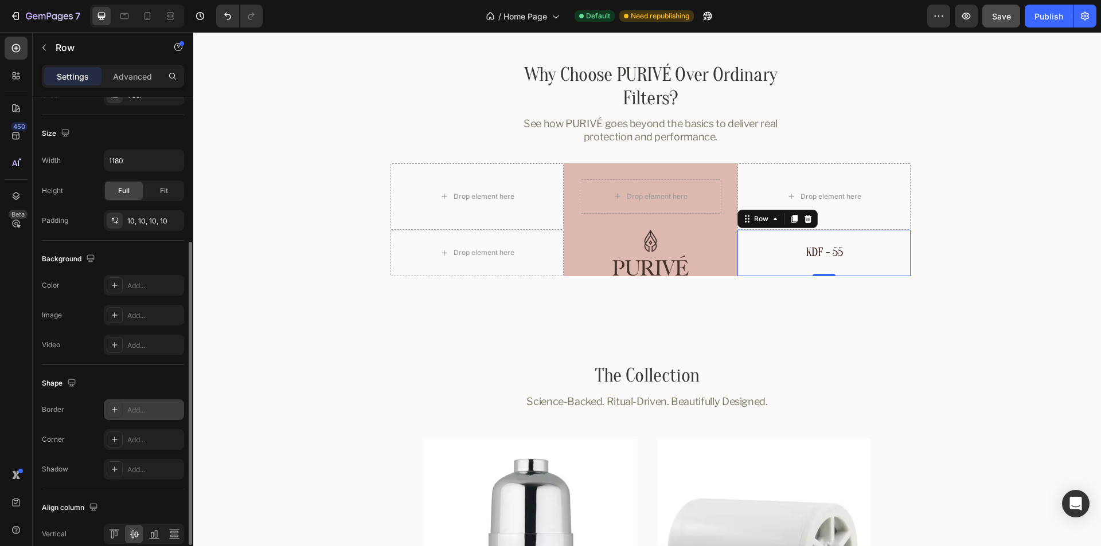
scroll to position [283, 0]
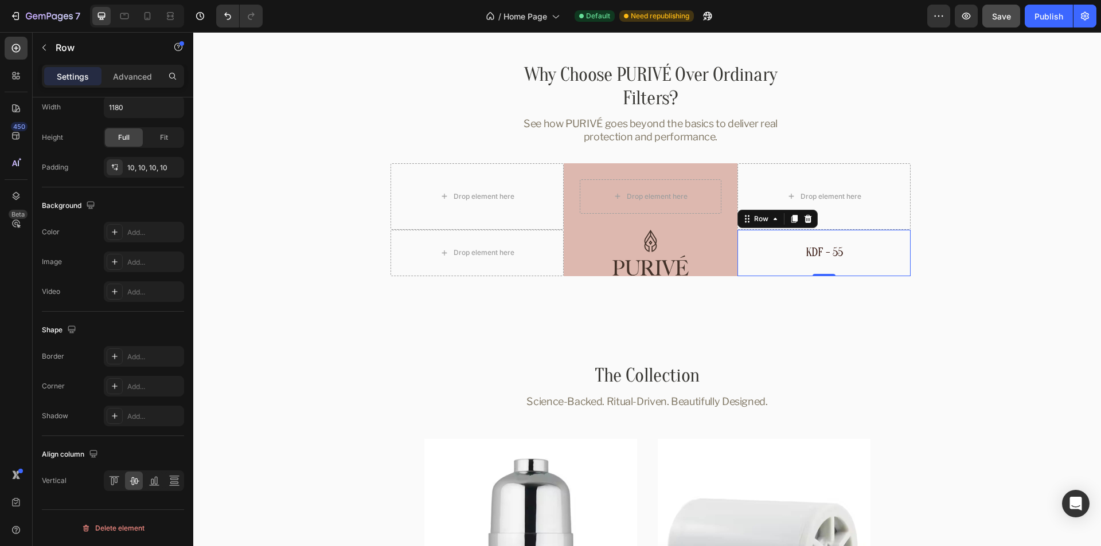
click at [837, 236] on div "KDF - 55 Text Block" at bounding box center [824, 253] width 162 height 35
click at [538, 234] on div "Drop element here" at bounding box center [477, 253] width 174 height 46
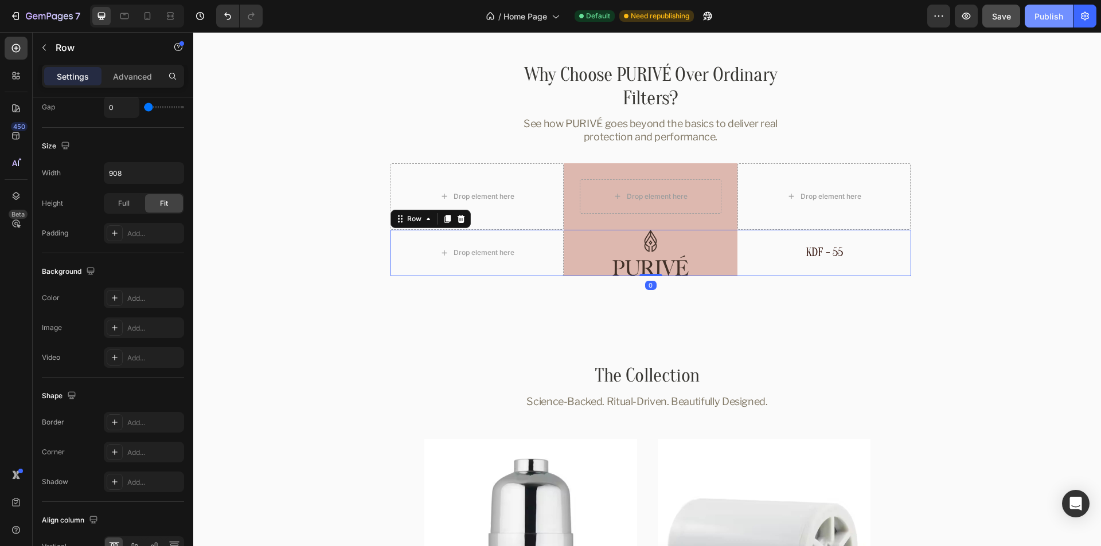
click at [1056, 16] on div "Publish" at bounding box center [1048, 16] width 29 height 12
click at [444, 221] on icon at bounding box center [447, 219] width 6 height 8
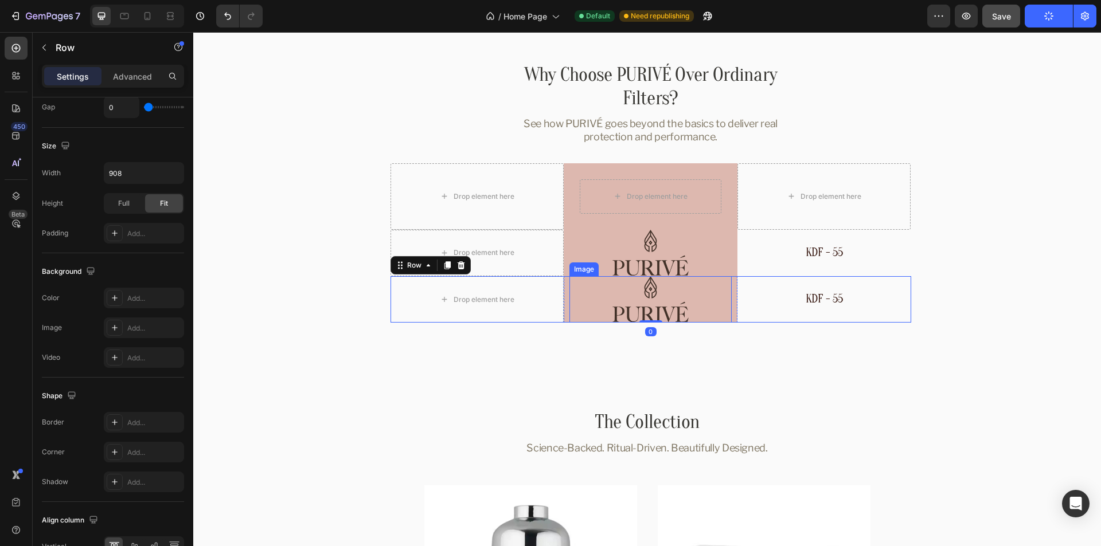
click at [659, 300] on img at bounding box center [650, 299] width 79 height 46
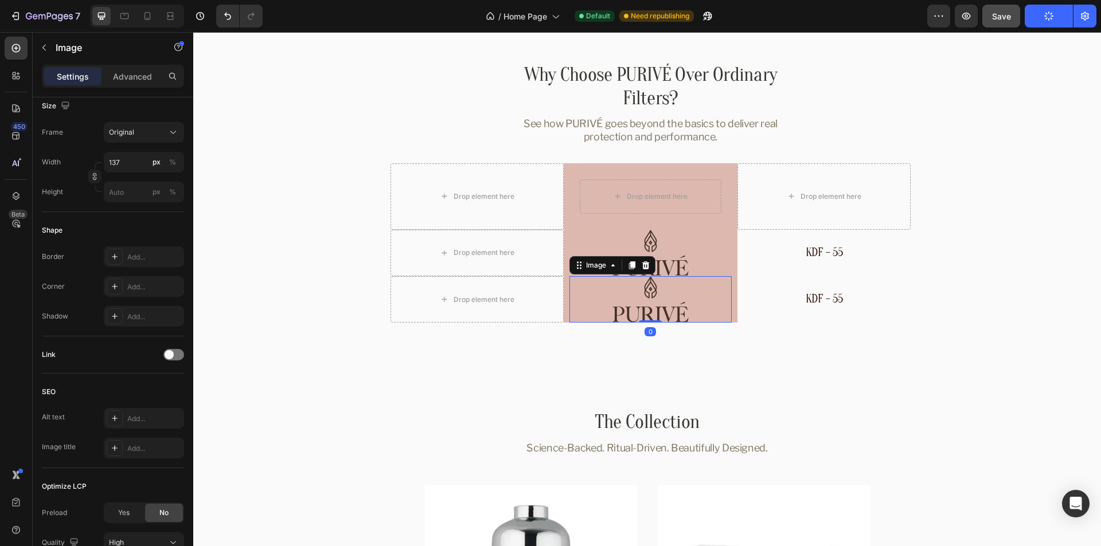
scroll to position [0, 0]
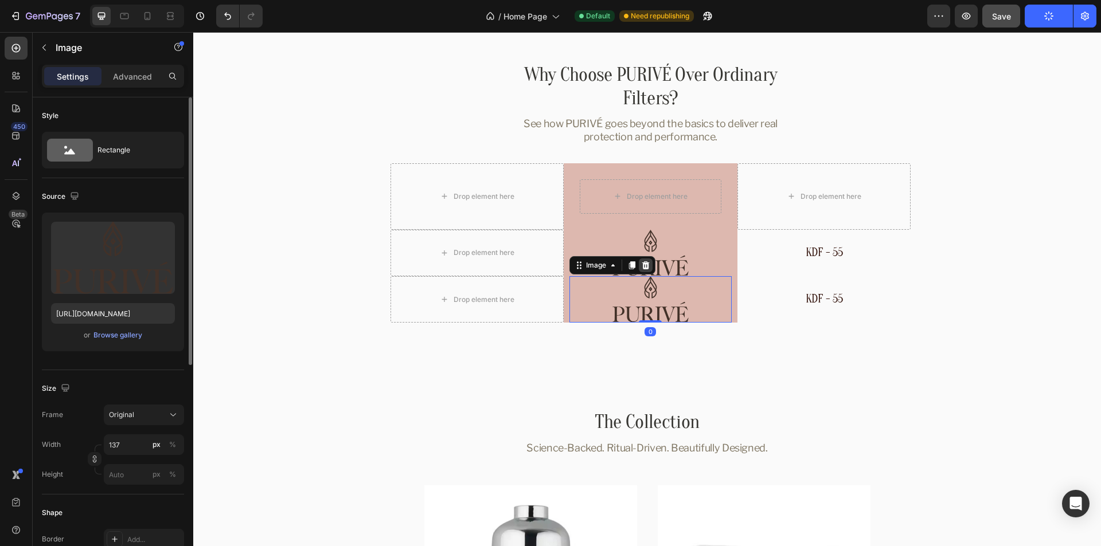
click at [642, 268] on icon at bounding box center [645, 265] width 7 height 8
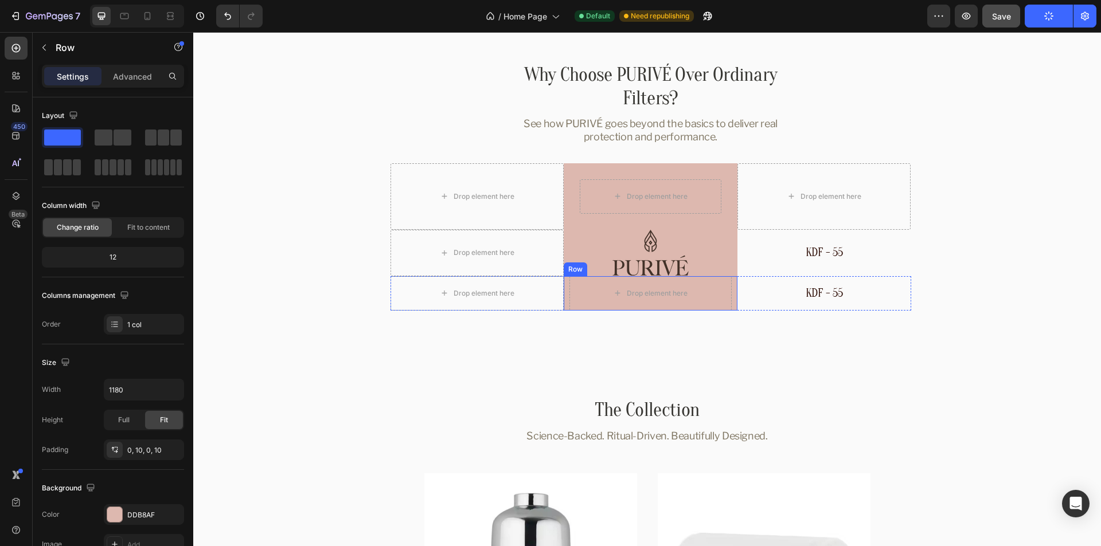
click at [728, 287] on div "Drop element here Row" at bounding box center [651, 293] width 174 height 34
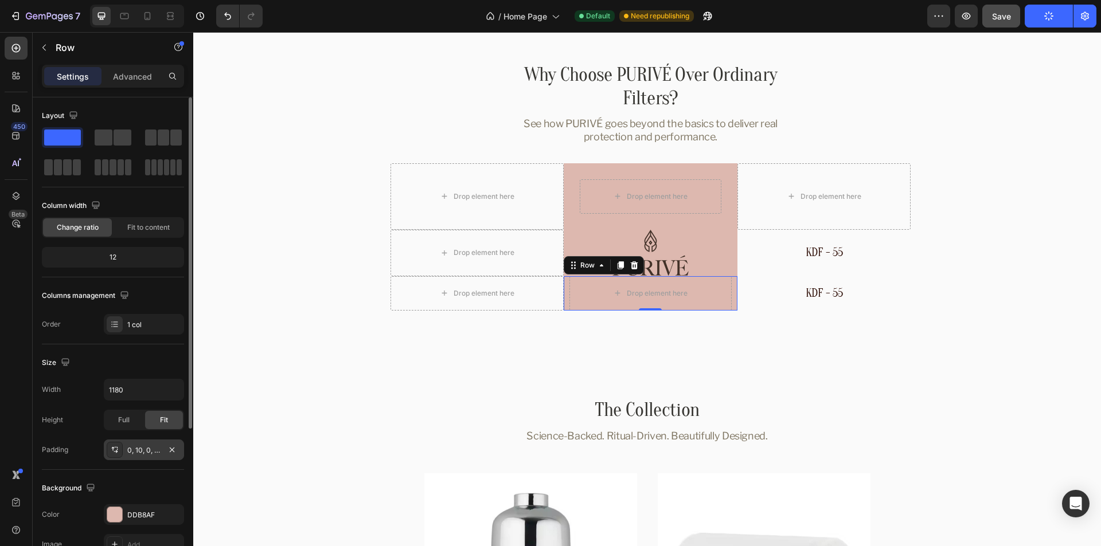
click at [140, 450] on div "0, 10, 0, 10" at bounding box center [143, 451] width 33 height 10
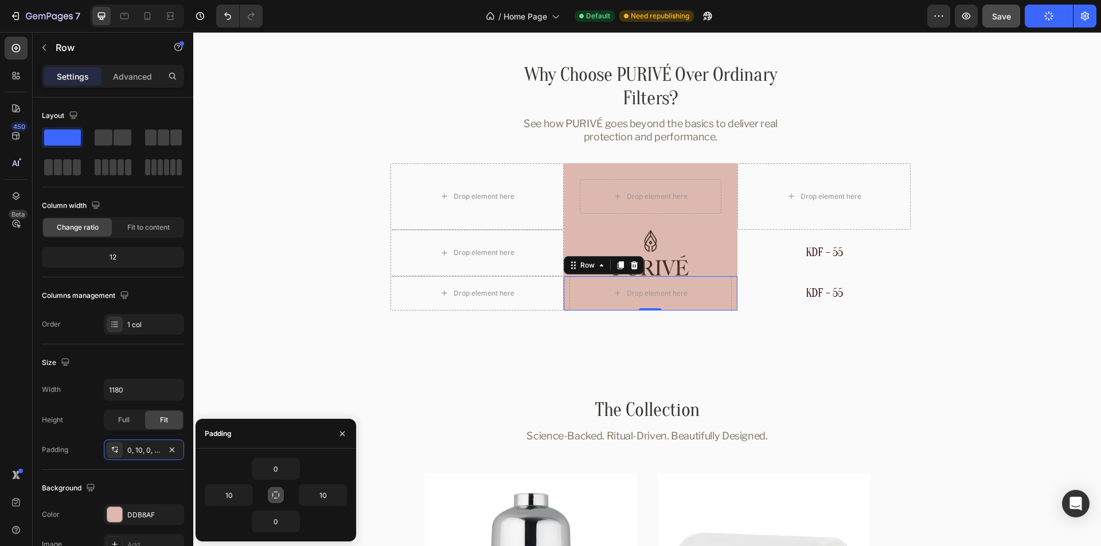
click at [274, 493] on icon "button" at bounding box center [275, 495] width 7 height 7
type input "0"
click at [268, 465] on input "0" at bounding box center [275, 469] width 47 height 21
click at [270, 466] on input "0" at bounding box center [275, 469] width 47 height 21
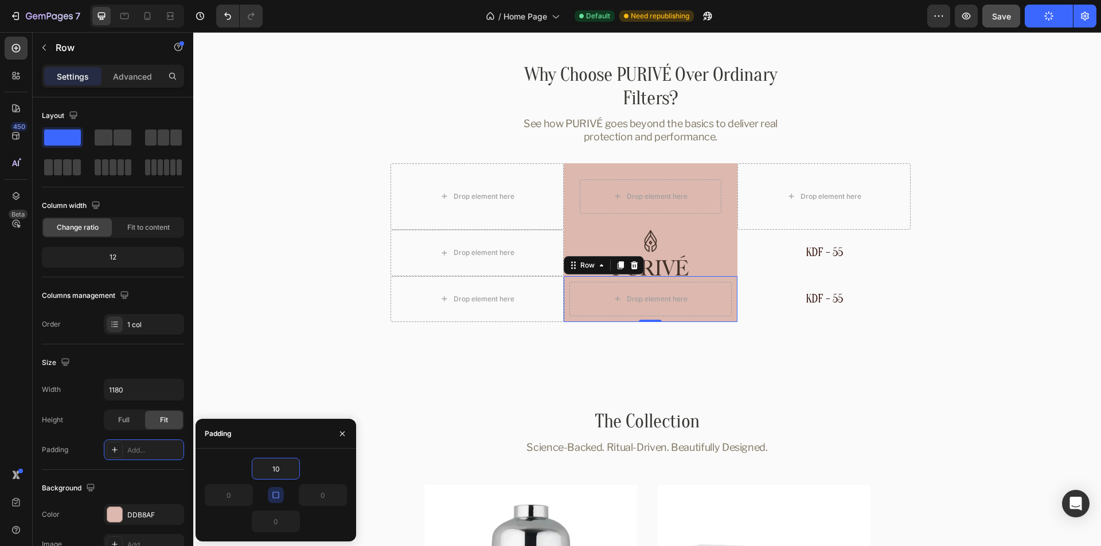
type input "10"
click at [330, 466] on div "10" at bounding box center [276, 469] width 142 height 22
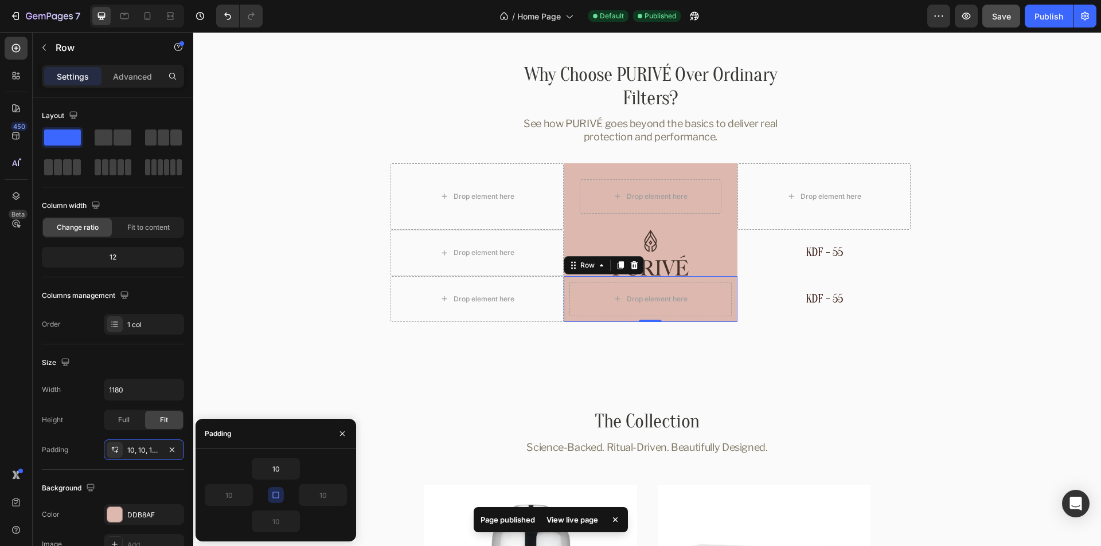
click at [275, 496] on icon "button" at bounding box center [275, 495] width 9 height 9
click at [294, 471] on icon "button" at bounding box center [293, 468] width 9 height 9
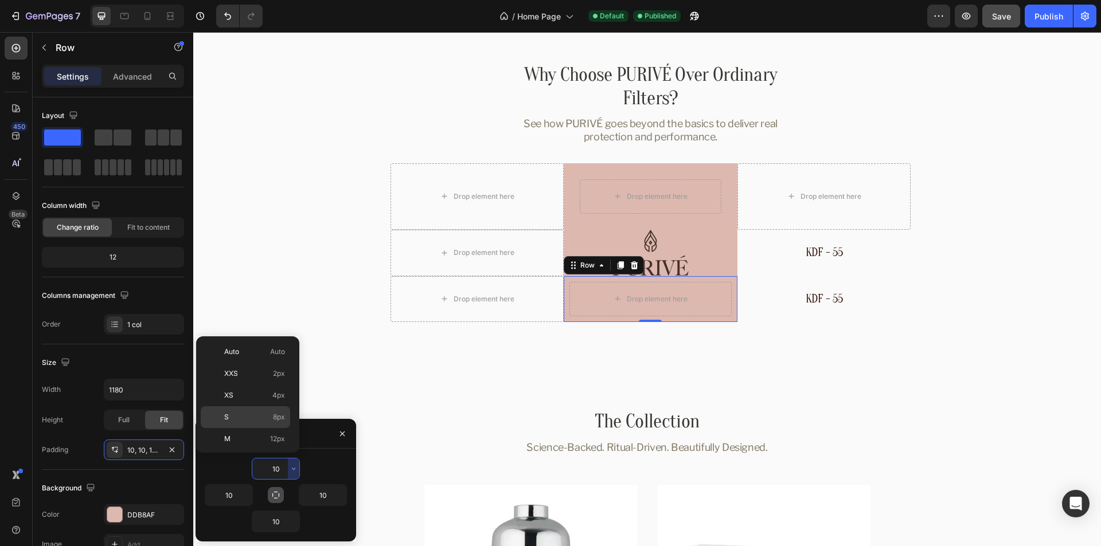
scroll to position [115, 0]
click at [252, 379] on div "XL 24px" at bounding box center [245, 390] width 89 height 22
type input "24"
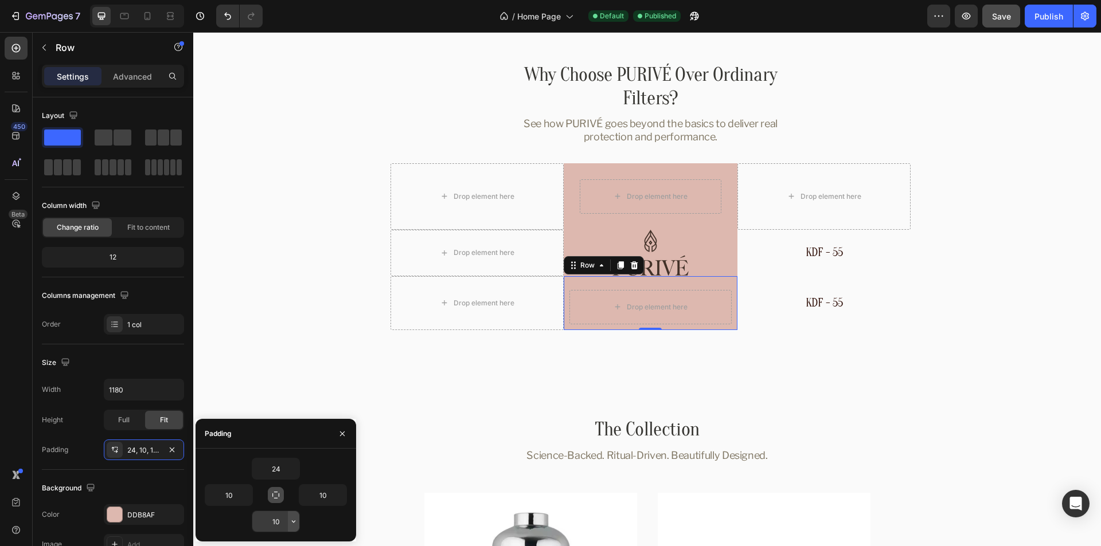
click at [293, 524] on icon "button" at bounding box center [293, 521] width 9 height 9
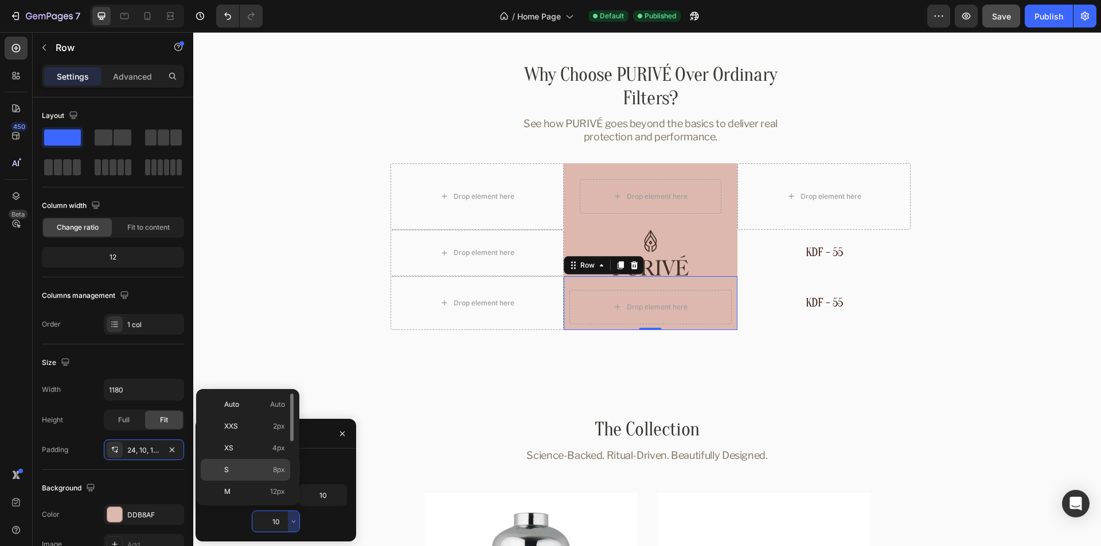
scroll to position [57, 0]
click at [257, 489] on div "XL 24px" at bounding box center [245, 500] width 89 height 22
type input "24"
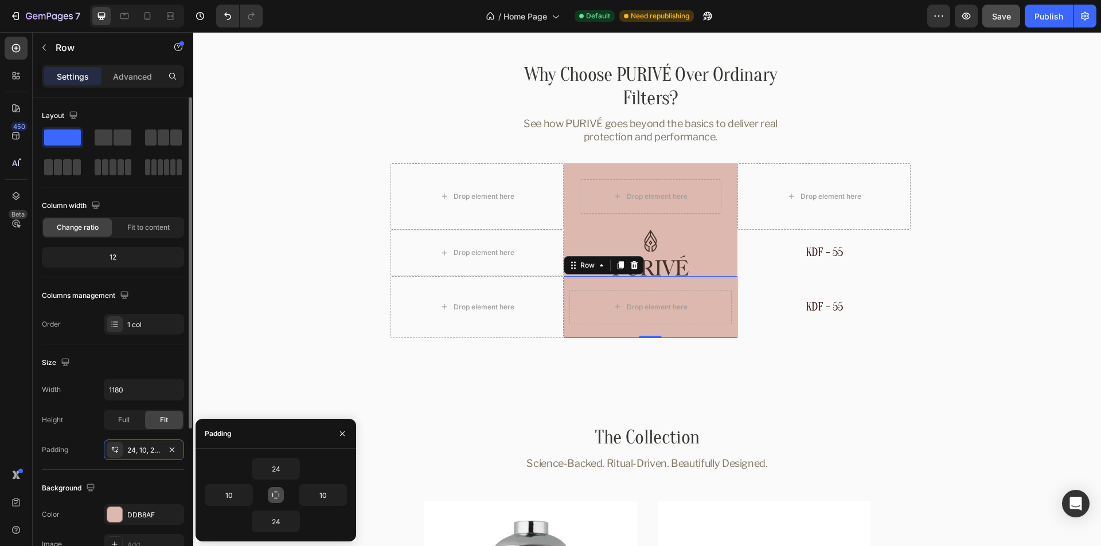
click at [143, 366] on div "Size" at bounding box center [113, 363] width 142 height 18
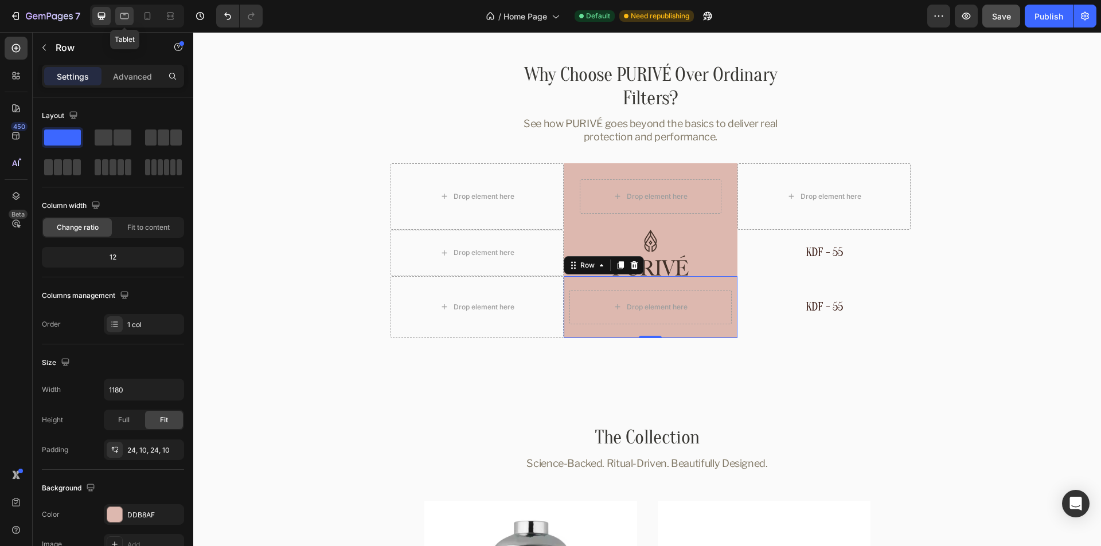
click at [123, 14] on icon at bounding box center [124, 15] width 11 height 11
type input "100%"
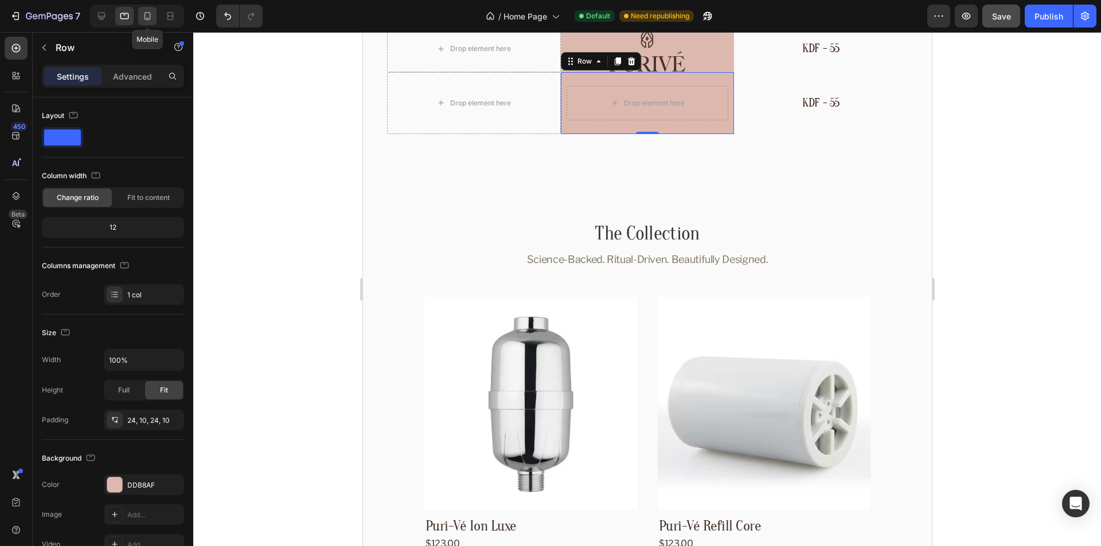
click at [146, 14] on icon at bounding box center [147, 15] width 11 height 11
type input "0"
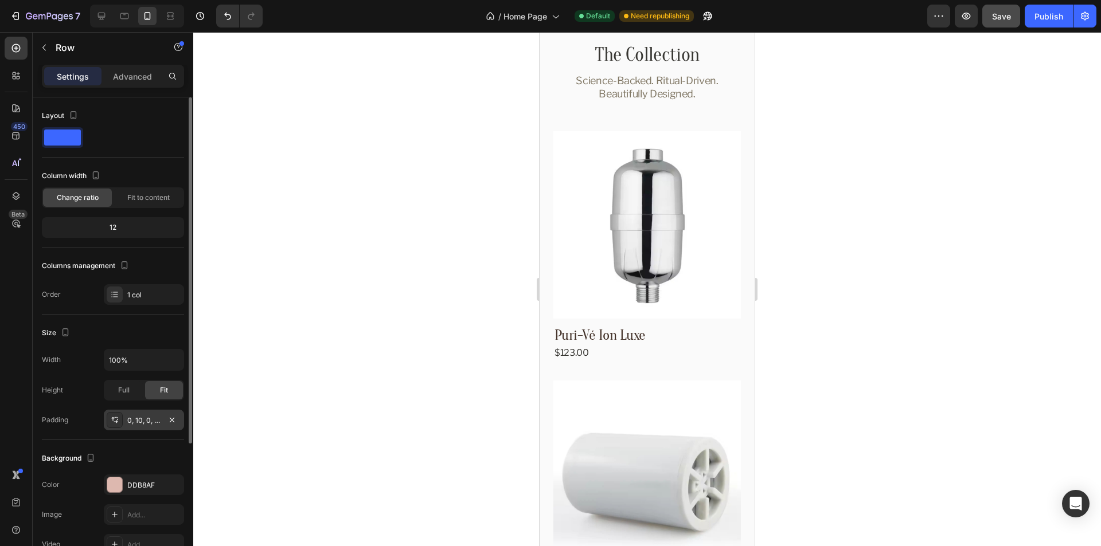
click at [144, 421] on div "0, 10, 0, 10" at bounding box center [143, 421] width 33 height 10
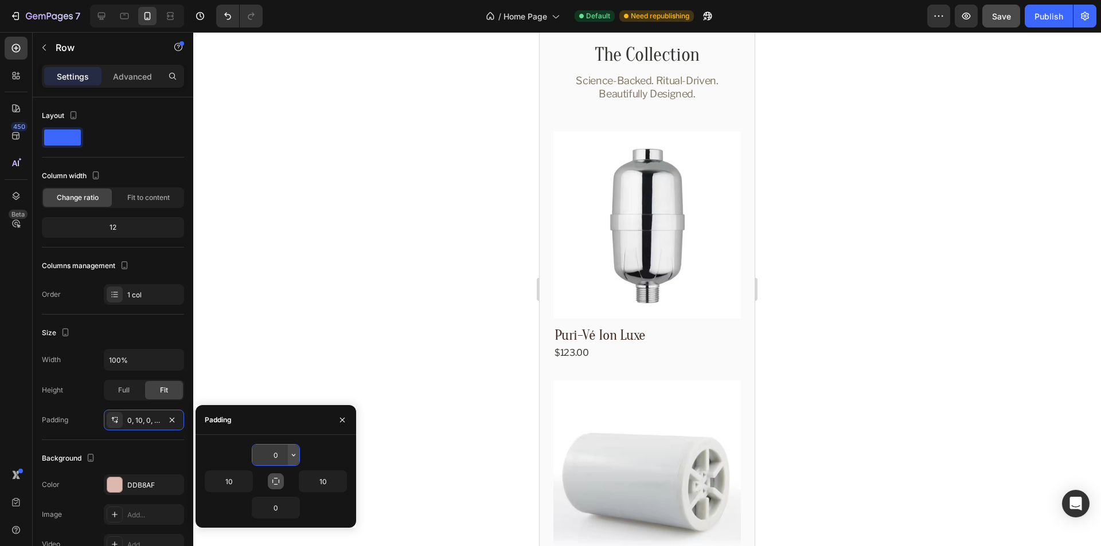
click at [293, 455] on icon "button" at bounding box center [293, 455] width 9 height 9
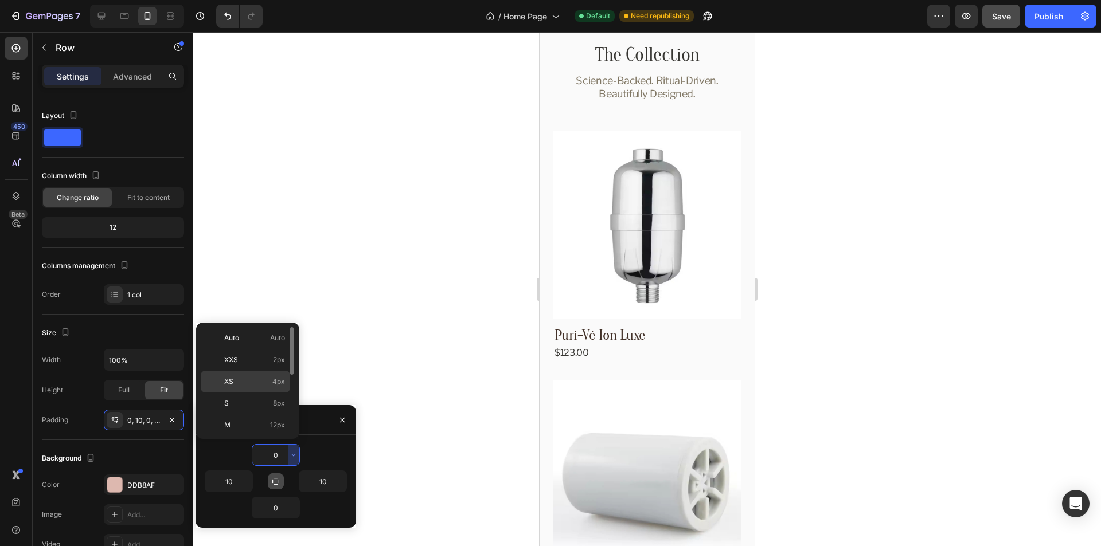
scroll to position [57, 0]
click at [251, 407] on p "XL 24px" at bounding box center [254, 412] width 61 height 10
type input "24"
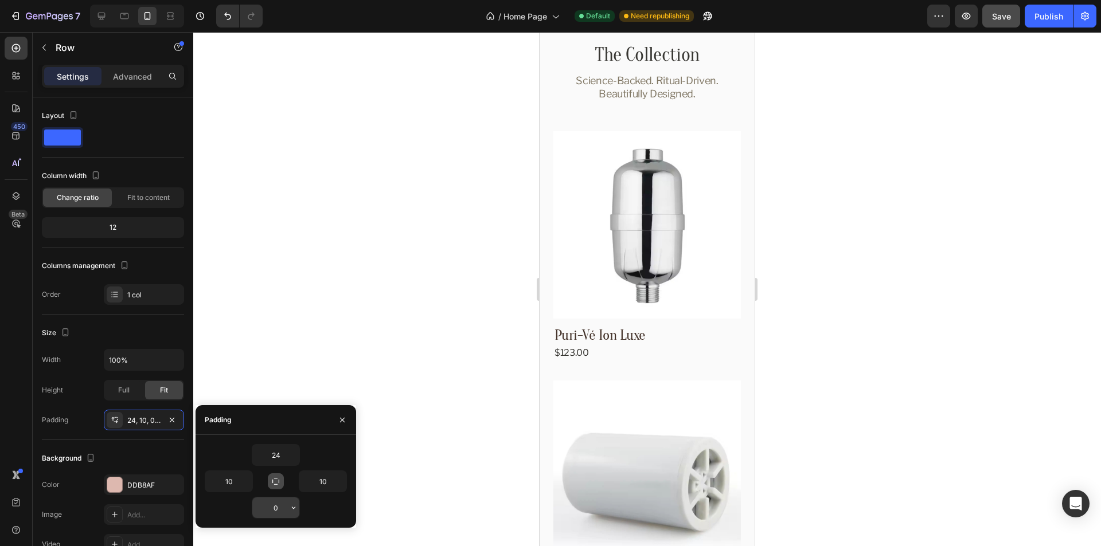
click at [288, 509] on button "button" at bounding box center [293, 508] width 11 height 21
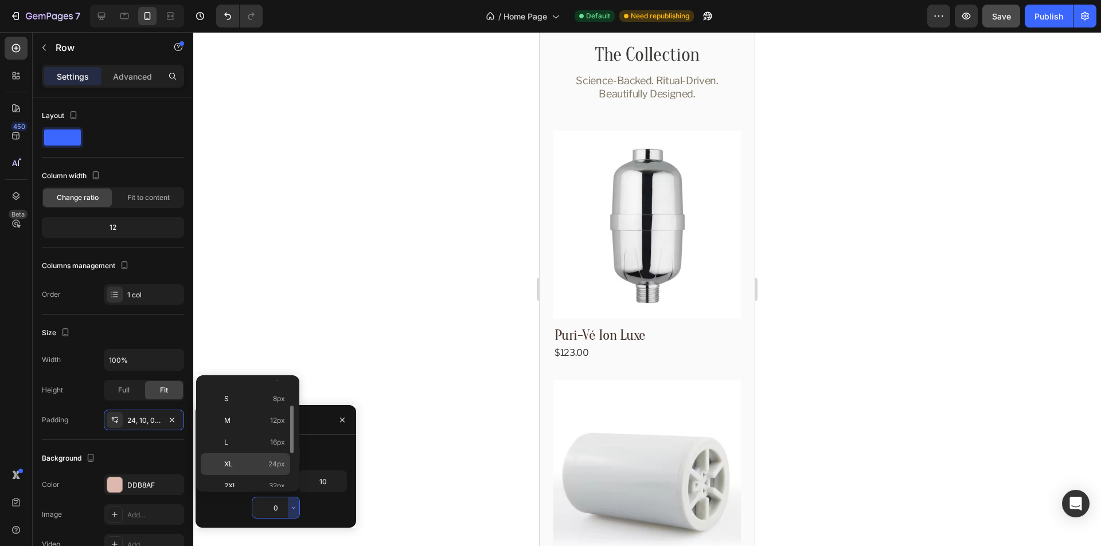
click at [244, 462] on p "XL 24px" at bounding box center [254, 464] width 61 height 10
type input "24"
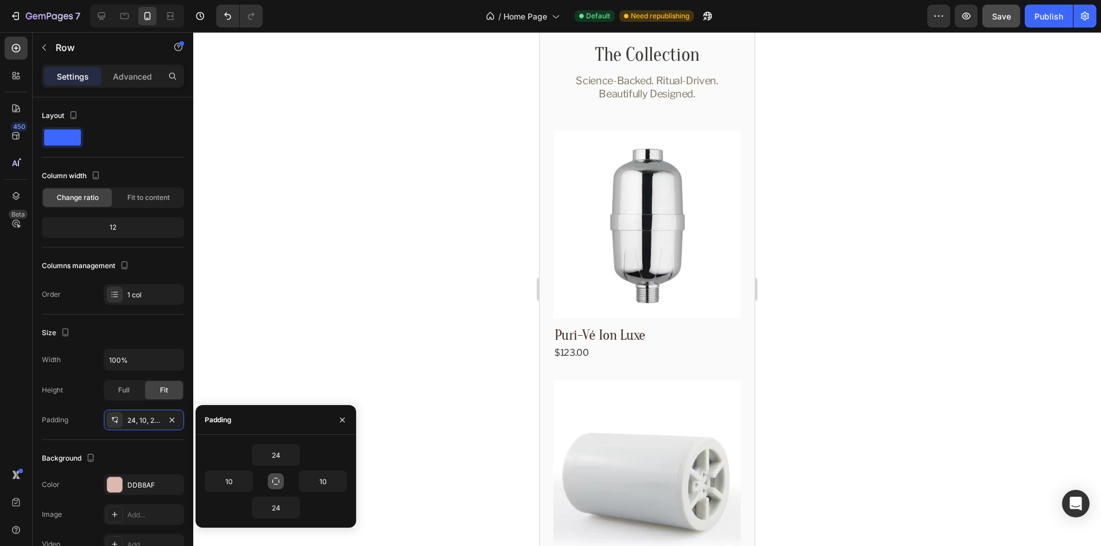
click at [320, 463] on div "24" at bounding box center [276, 455] width 142 height 22
click at [339, 423] on icon "button" at bounding box center [342, 420] width 9 height 9
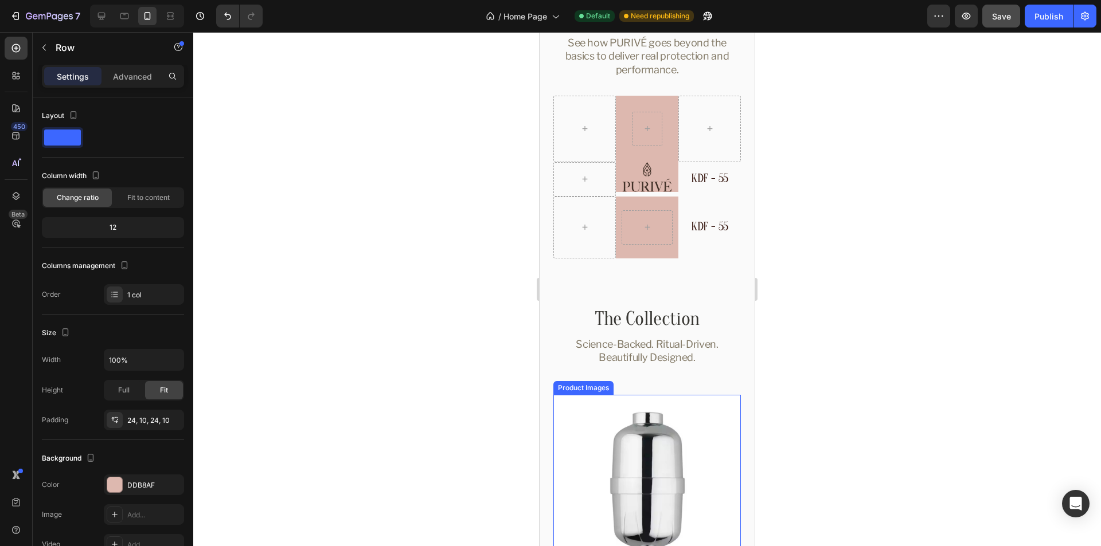
scroll to position [2611, 0]
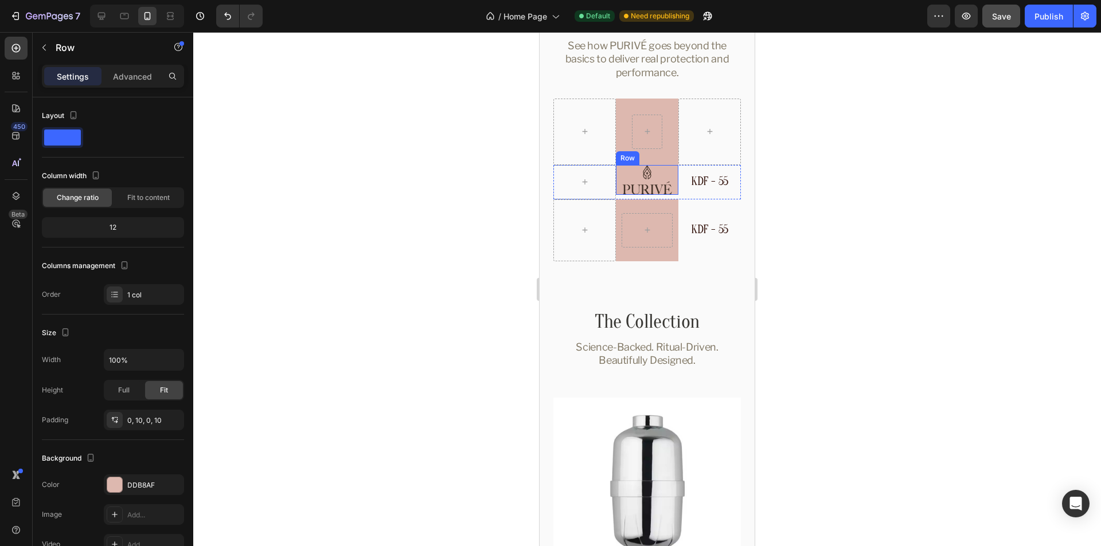
click at [667, 173] on div "Image Row" at bounding box center [647, 180] width 62 height 30
click at [134, 421] on div "0, 10, 0, 10" at bounding box center [143, 421] width 33 height 10
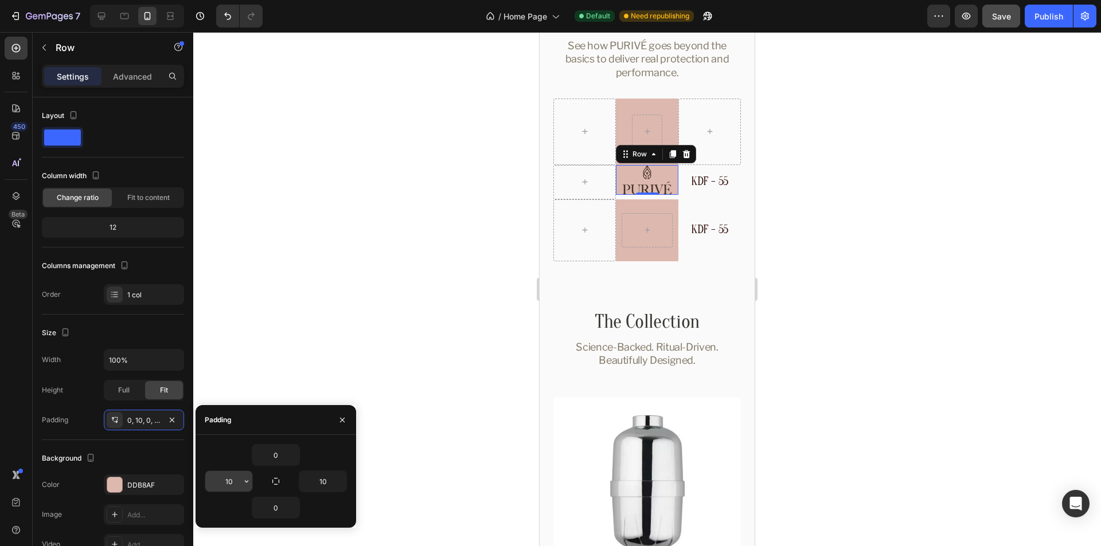
click at [217, 477] on input "10" at bounding box center [228, 481] width 47 height 21
type input "6"
click at [317, 485] on input "10" at bounding box center [322, 481] width 47 height 21
type input "6"
click at [324, 450] on div "0" at bounding box center [276, 455] width 142 height 22
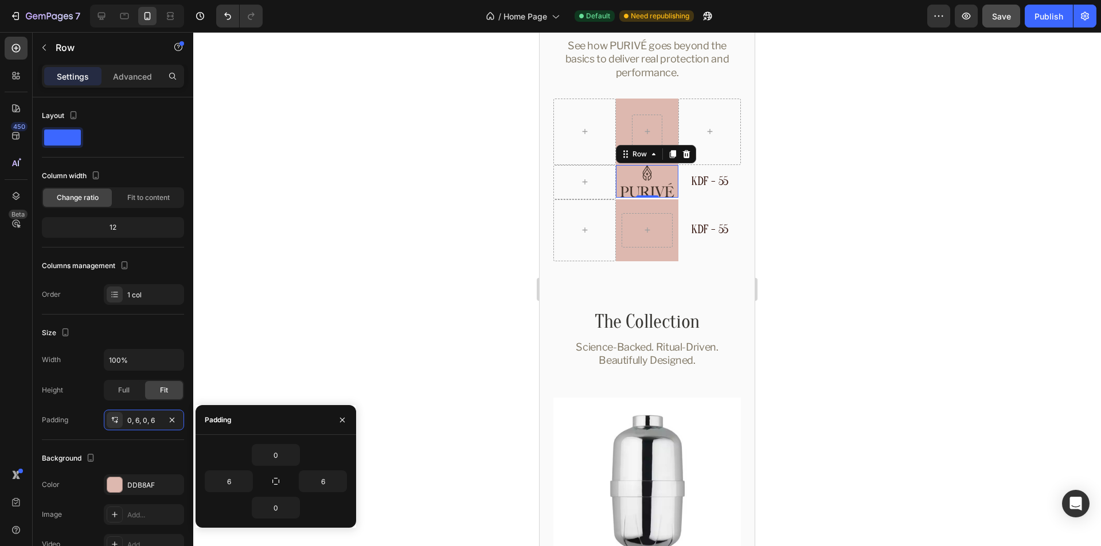
click at [671, 171] on div "Image Row 0" at bounding box center [647, 181] width 62 height 33
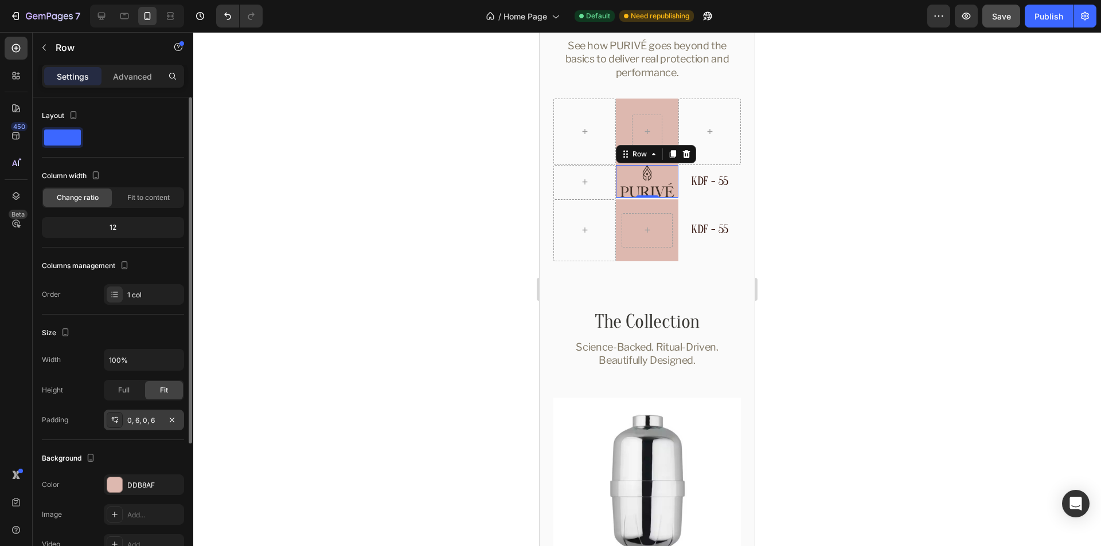
click at [132, 416] on div "0, 6, 0, 6" at bounding box center [143, 421] width 33 height 10
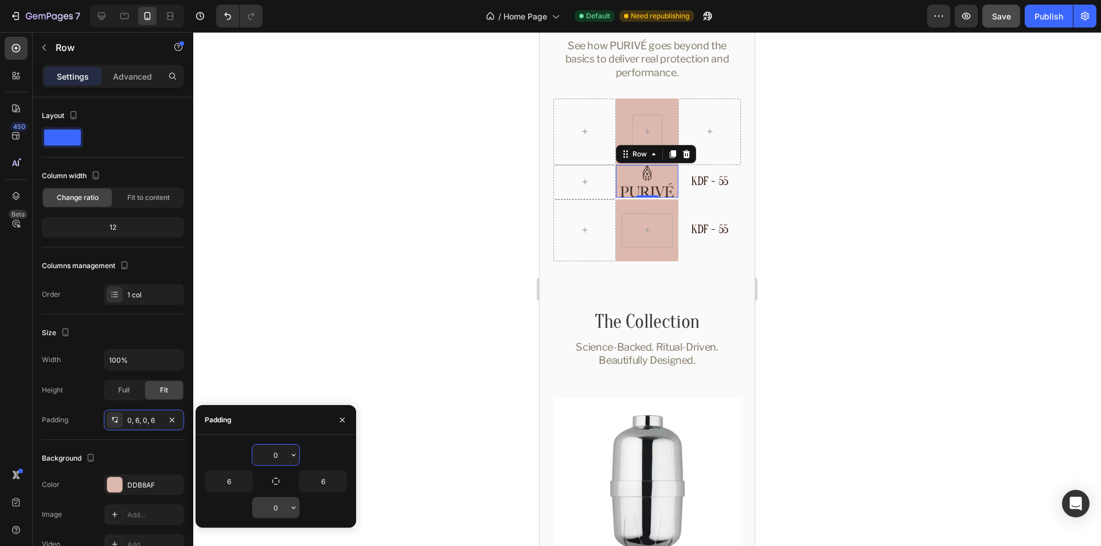
click at [283, 510] on input "0" at bounding box center [275, 508] width 47 height 21
click at [271, 509] on input "0" at bounding box center [275, 508] width 47 height 21
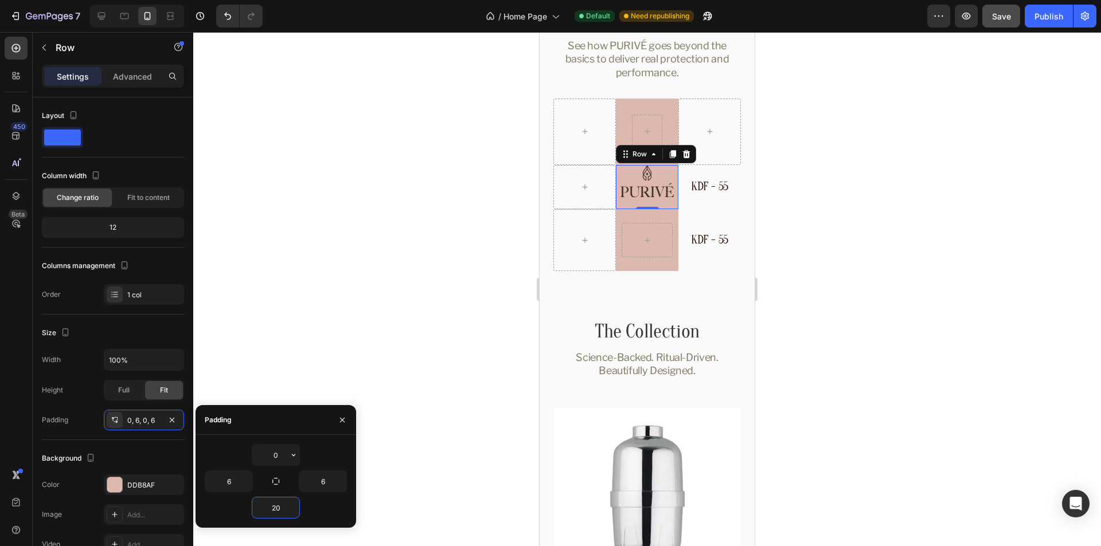
type input "20"
click at [322, 514] on div "20" at bounding box center [276, 508] width 142 height 22
click at [867, 228] on div at bounding box center [647, 289] width 908 height 514
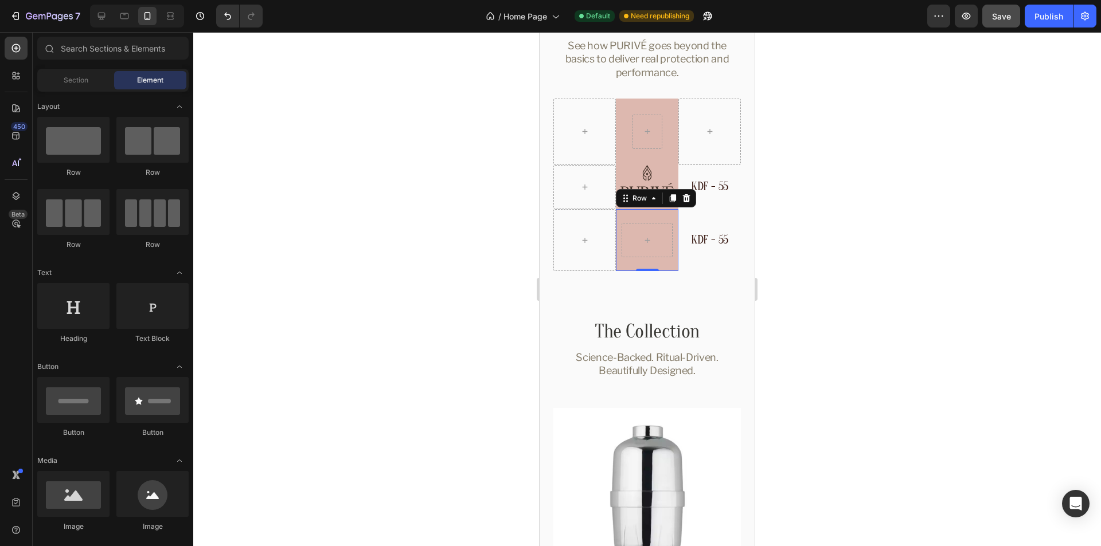
click at [659, 213] on div "Row 0" at bounding box center [647, 240] width 62 height 62
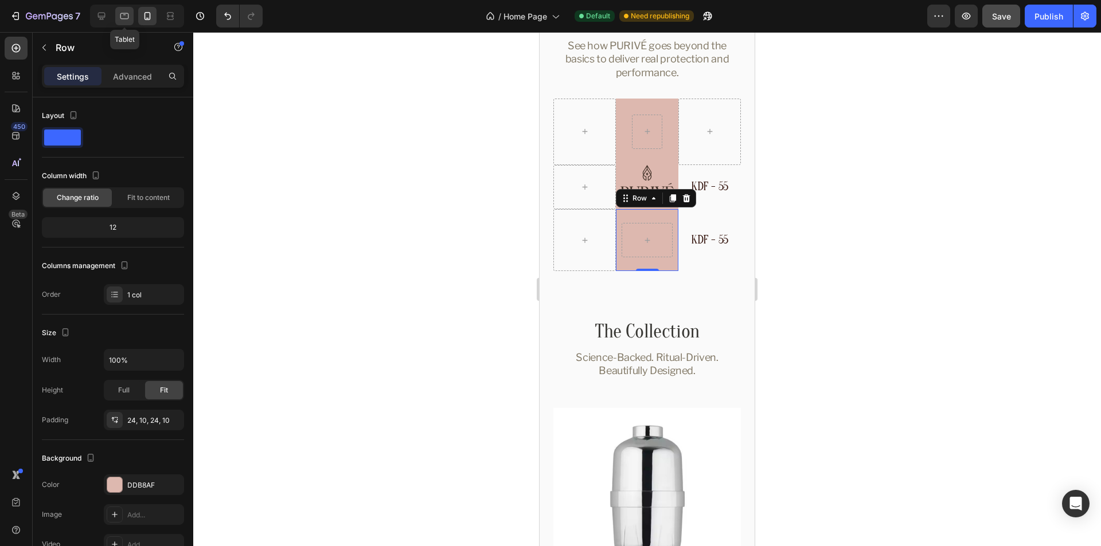
click at [127, 15] on icon at bounding box center [124, 15] width 11 height 11
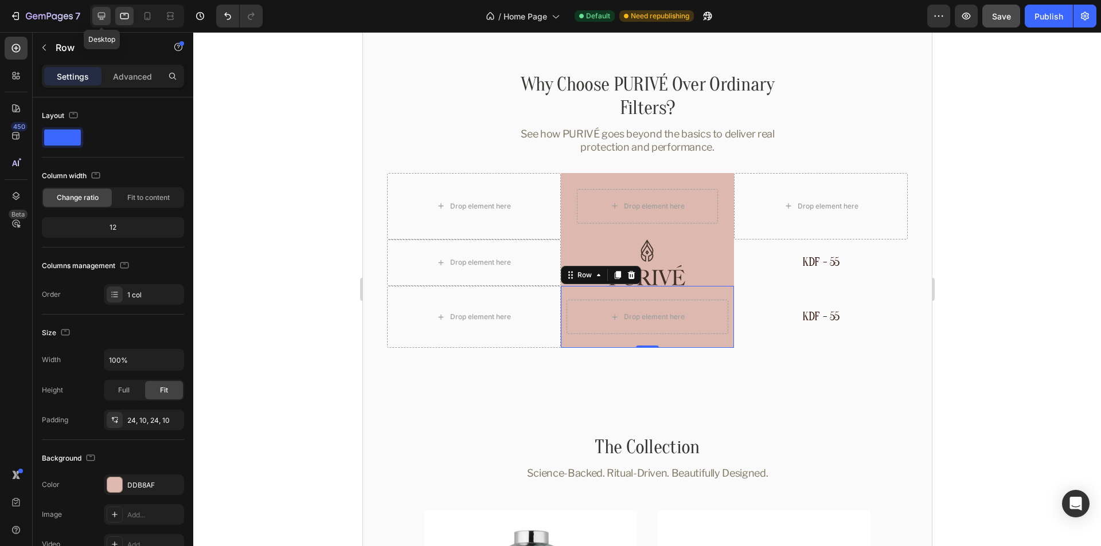
click at [95, 18] on div at bounding box center [101, 16] width 18 height 18
type input "1180"
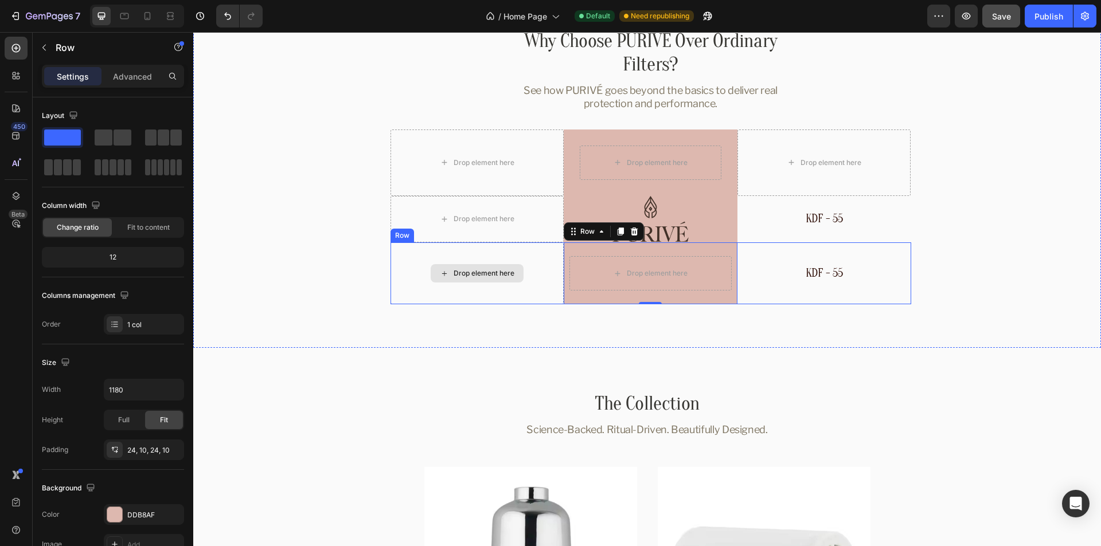
scroll to position [2652, 0]
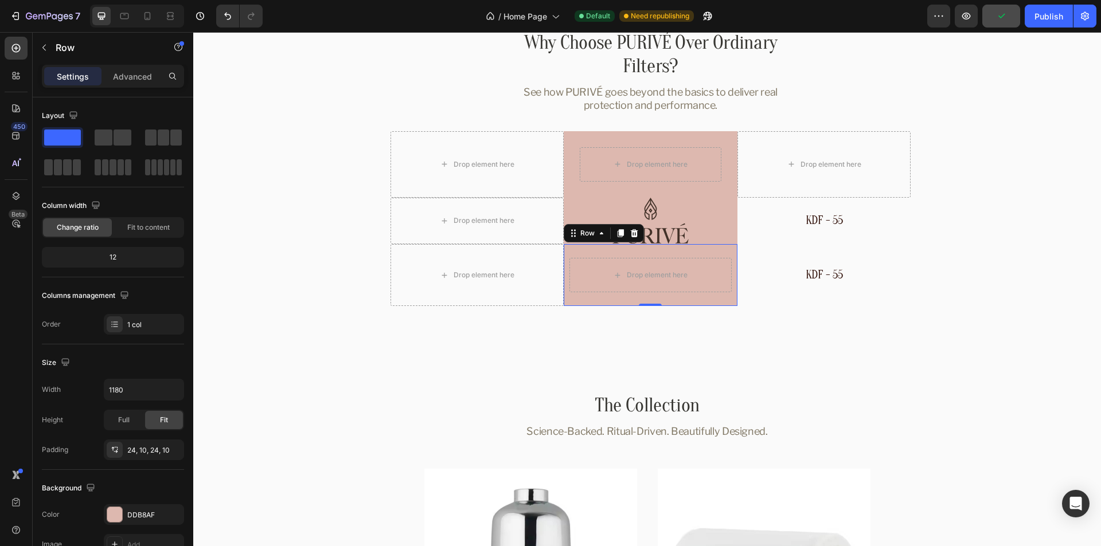
click at [572, 252] on div "Drop element here Row 0" at bounding box center [651, 275] width 174 height 62
click at [114, 139] on span at bounding box center [123, 138] width 18 height 16
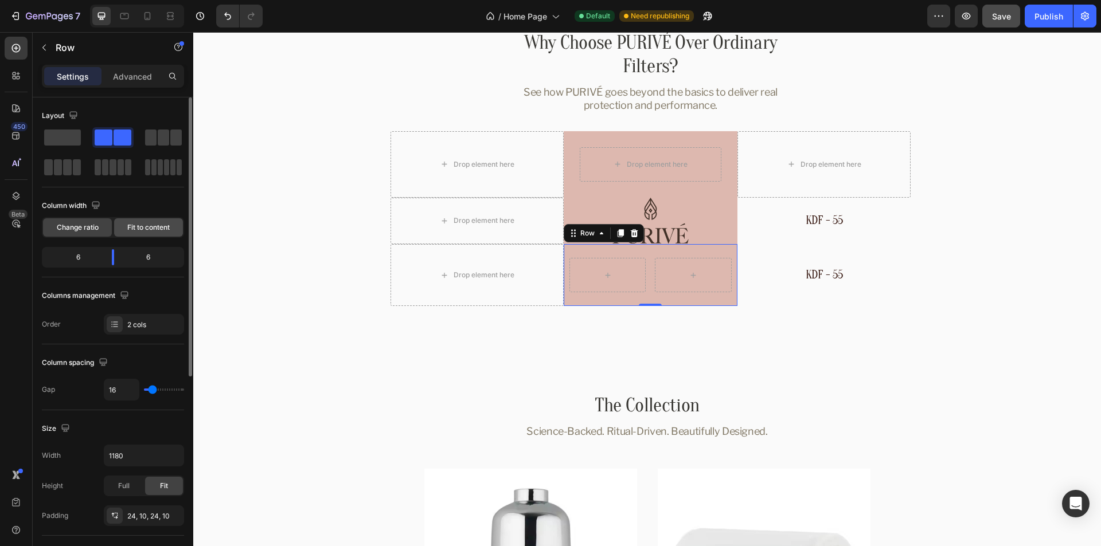
click at [149, 224] on span "Fit to content" at bounding box center [148, 227] width 42 height 10
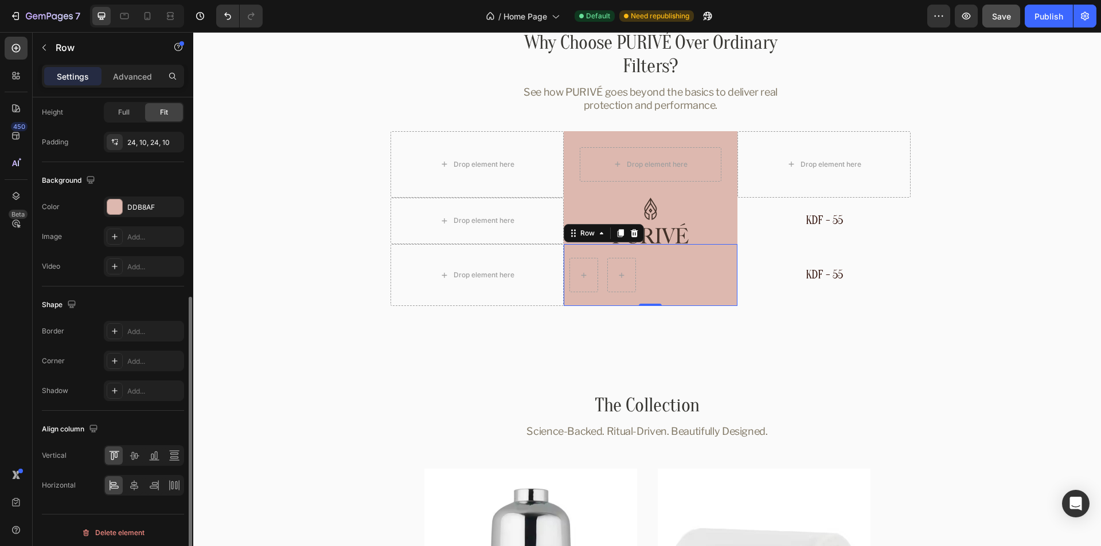
scroll to position [349, 0]
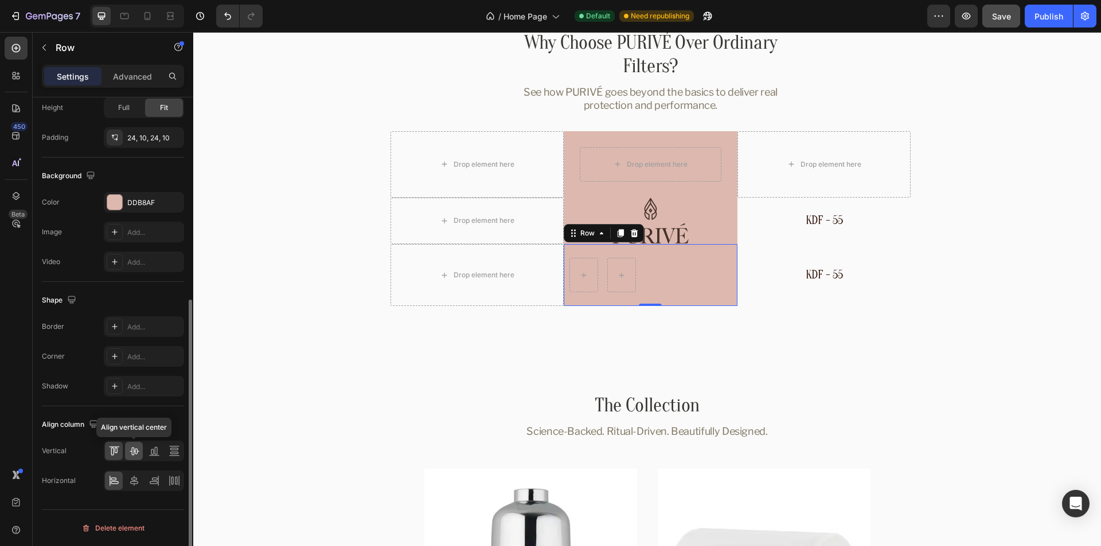
click at [137, 449] on icon at bounding box center [133, 451] width 11 height 11
click at [140, 483] on div at bounding box center [134, 481] width 18 height 18
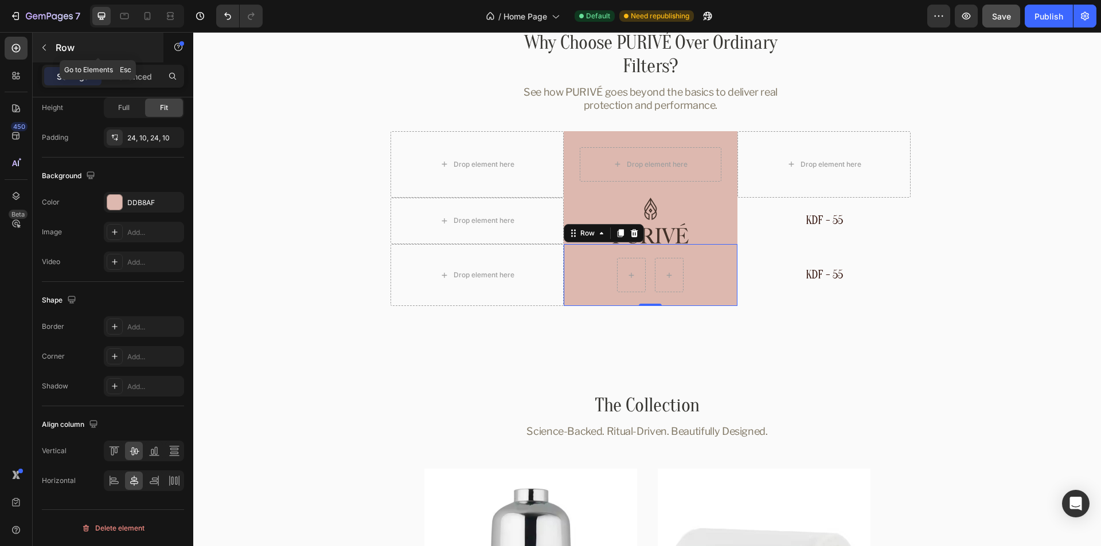
click at [48, 49] on icon "button" at bounding box center [44, 47] width 9 height 9
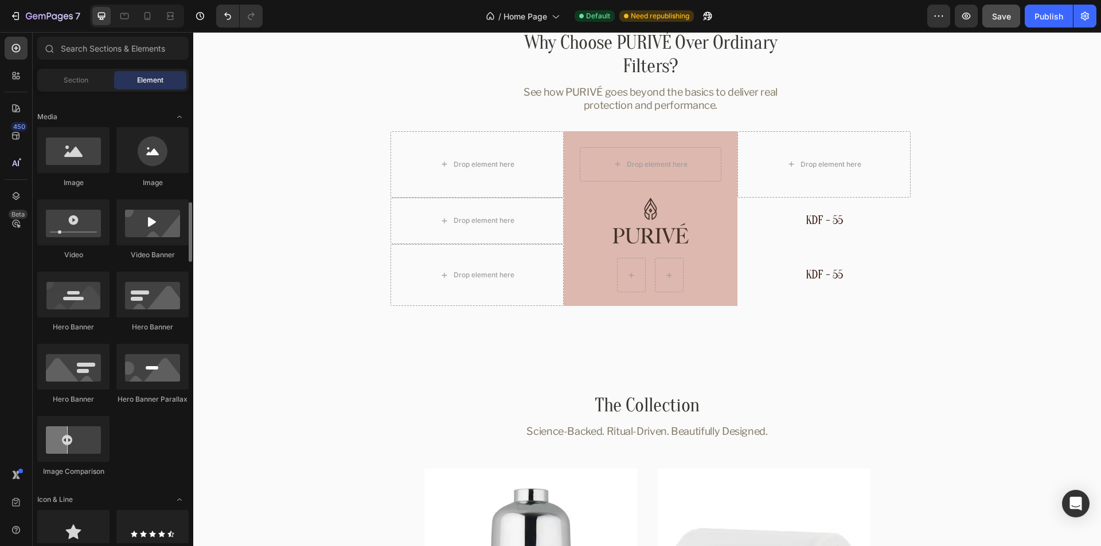
scroll to position [401, 0]
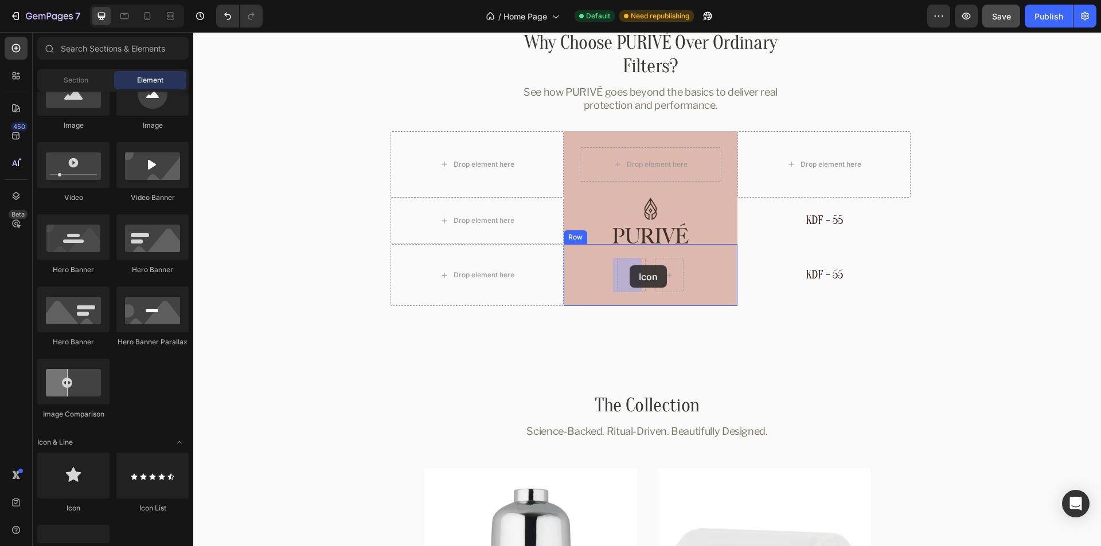
drag, startPoint x: 269, startPoint y: 506, endPoint x: 631, endPoint y: 265, distance: 434.1
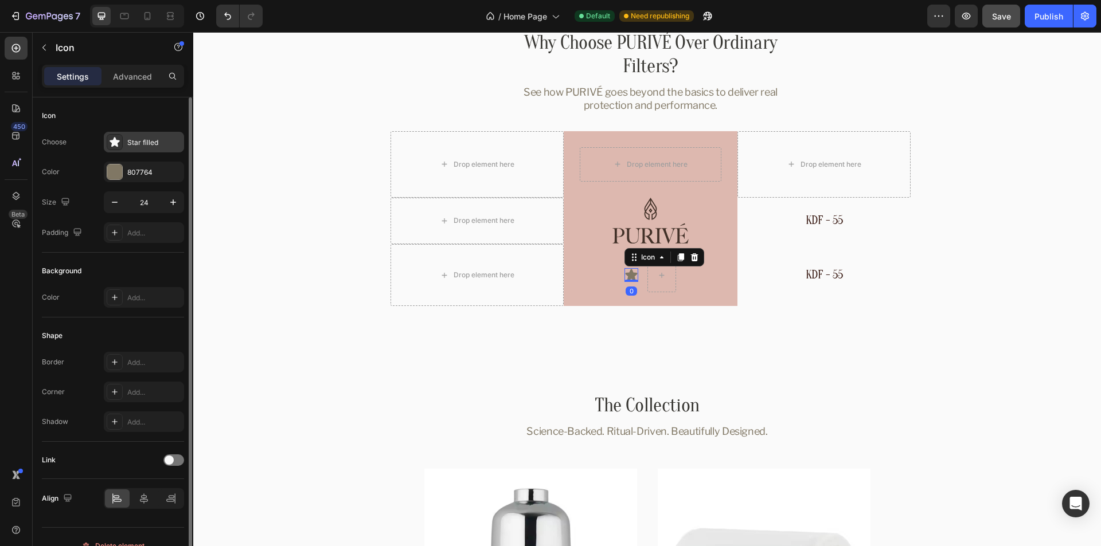
click at [139, 143] on div "Star filled" at bounding box center [154, 143] width 54 height 10
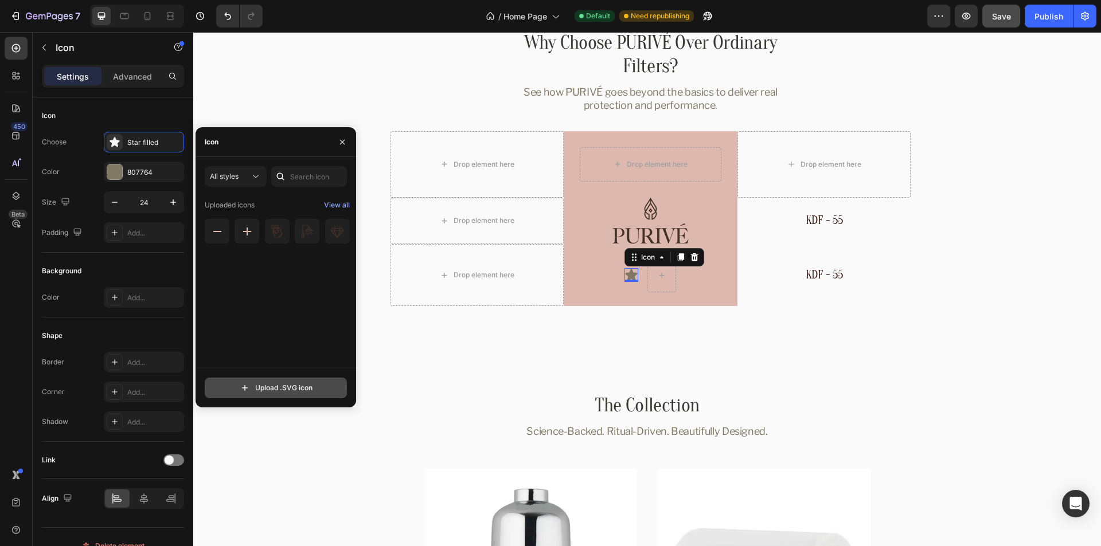
click at [291, 389] on input "file" at bounding box center [275, 387] width 141 height 19
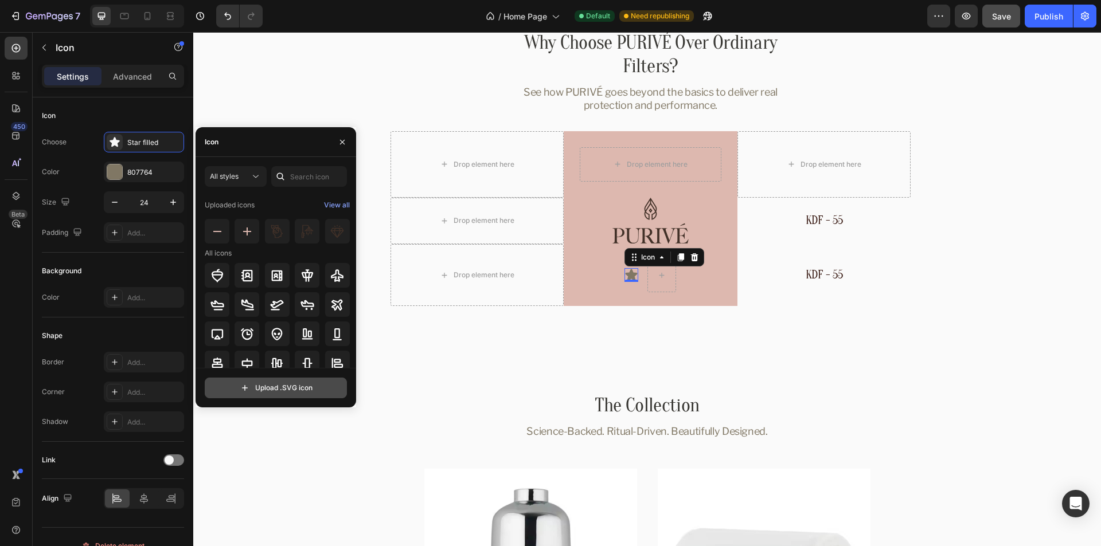
type input "C:\fakepath\mingcute_check-2-fill.svg"
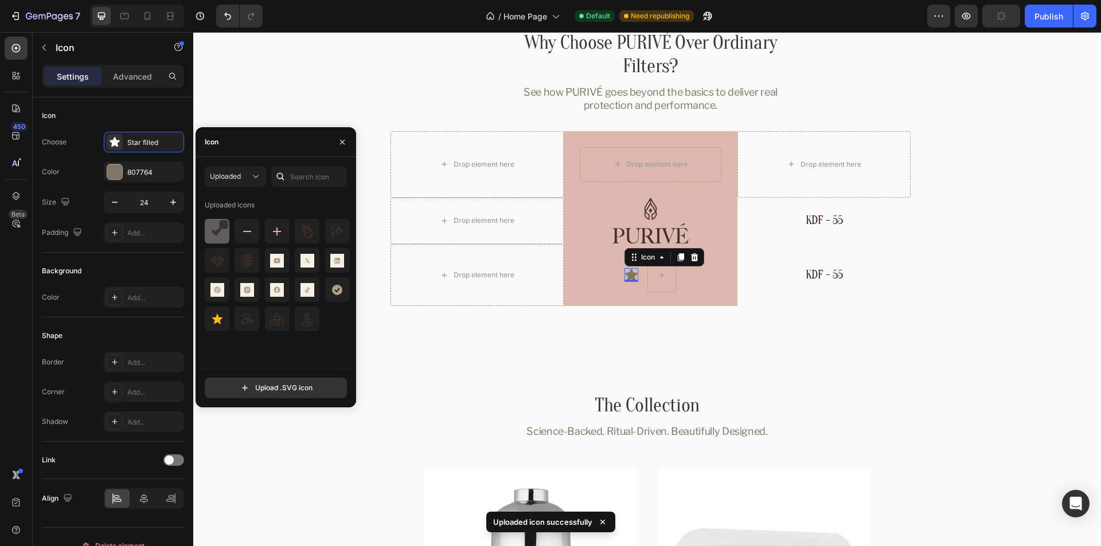
click at [215, 236] on img at bounding box center [217, 232] width 14 height 14
click at [150, 331] on div "Shape" at bounding box center [113, 336] width 142 height 18
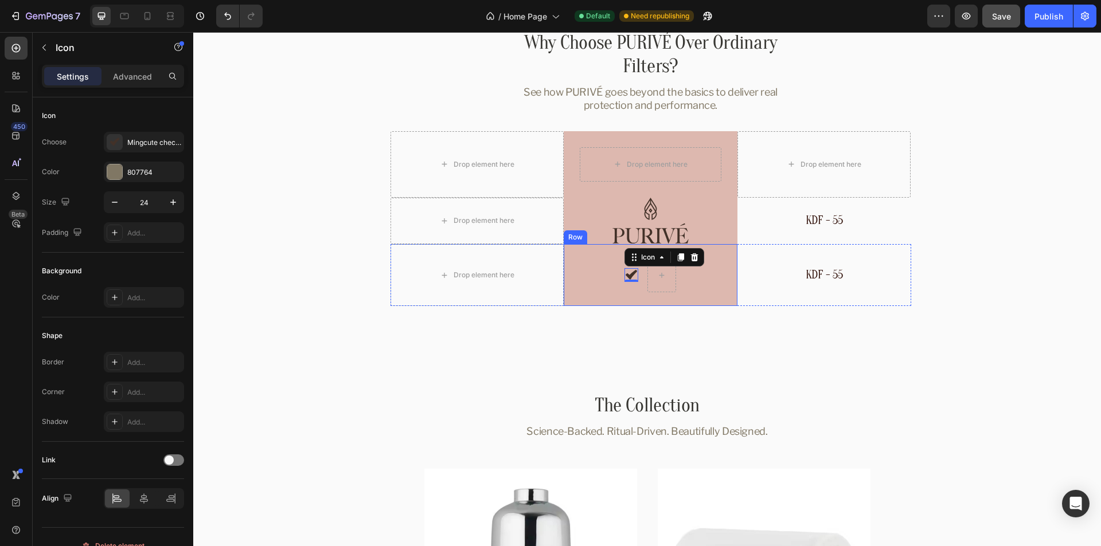
click at [640, 280] on div "Icon 0 Row" at bounding box center [651, 275] width 174 height 62
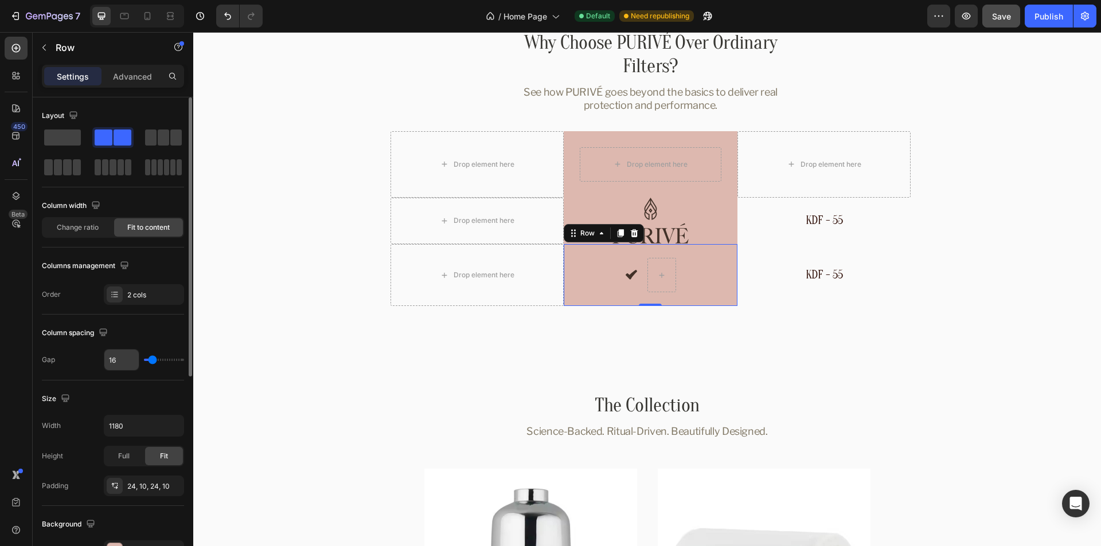
click at [130, 363] on input "16" at bounding box center [121, 360] width 34 height 21
type input "8"
click at [140, 403] on div "Size" at bounding box center [113, 399] width 142 height 18
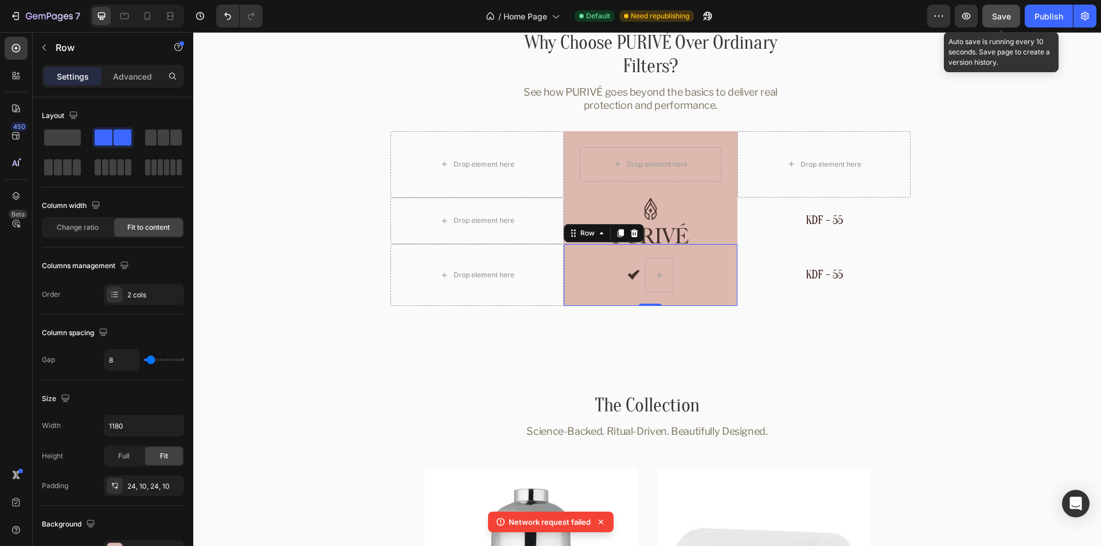
click at [999, 22] on div "Save" at bounding box center [1001, 16] width 19 height 12
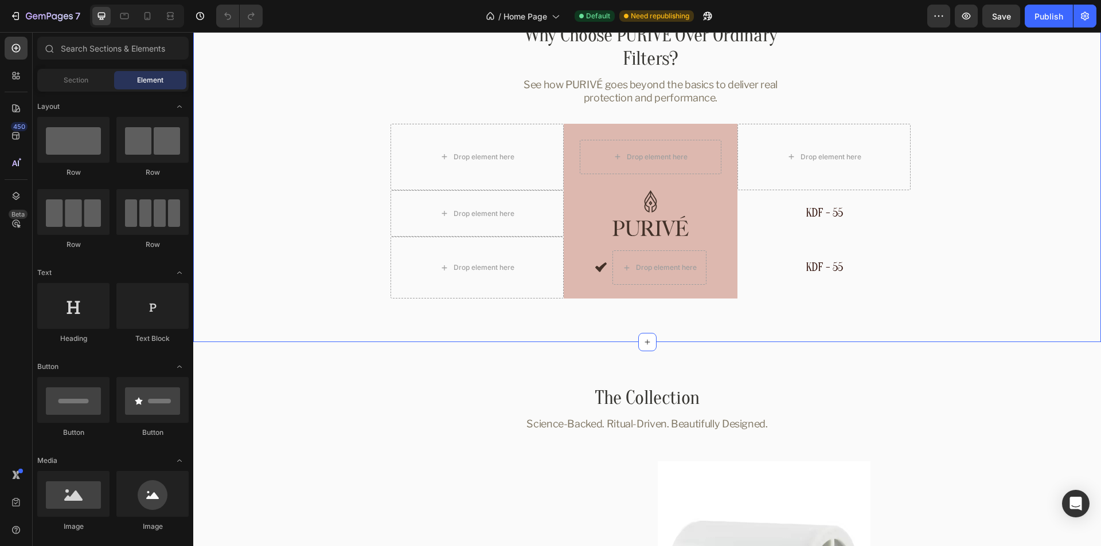
scroll to position [2982, 0]
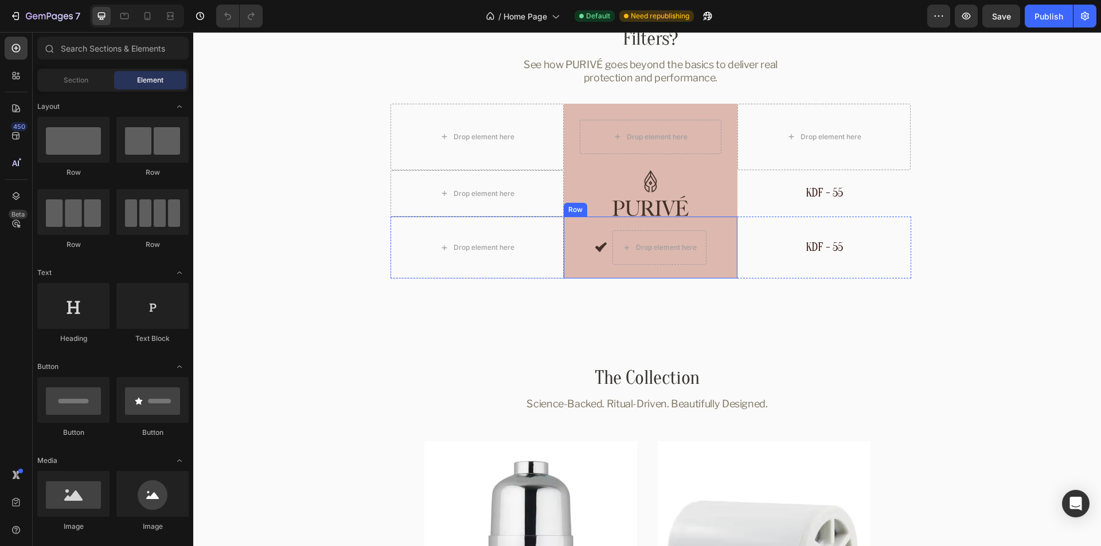
click at [605, 256] on div "Icon Drop element here Row" at bounding box center [651, 248] width 174 height 62
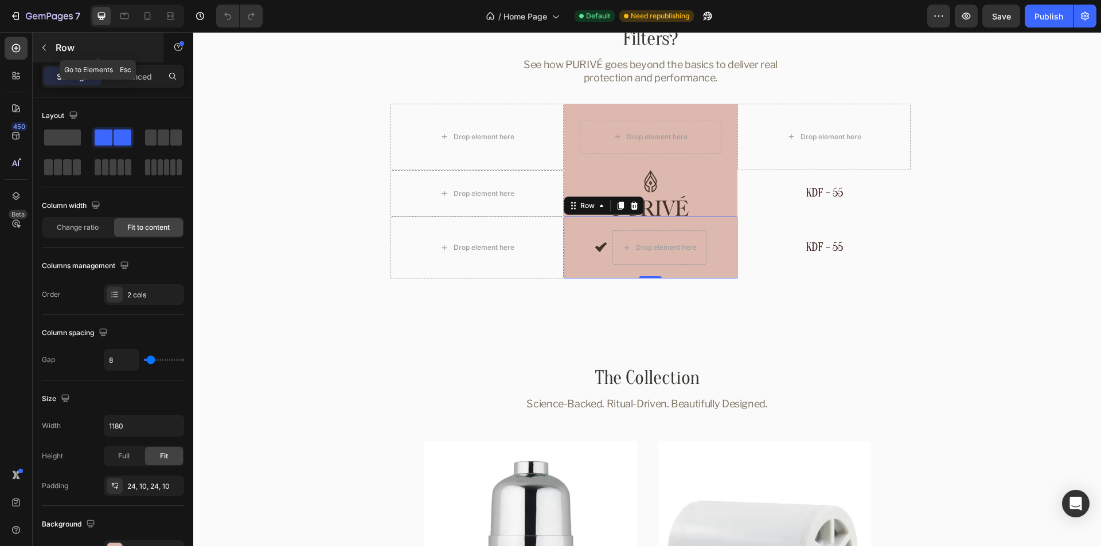
click at [49, 49] on button "button" at bounding box center [44, 47] width 18 height 18
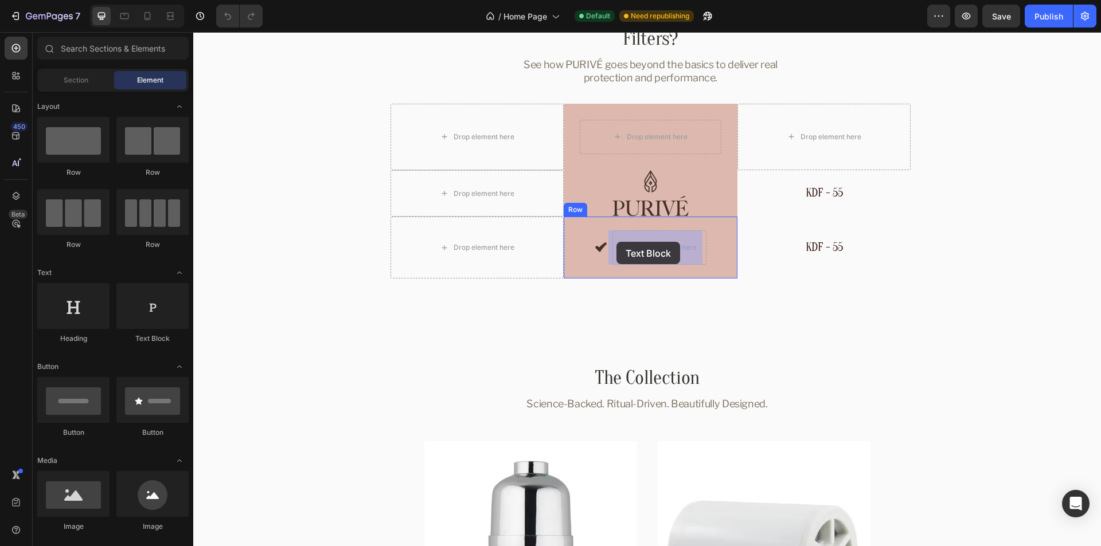
drag, startPoint x: 392, startPoint y: 347, endPoint x: 619, endPoint y: 241, distance: 250.6
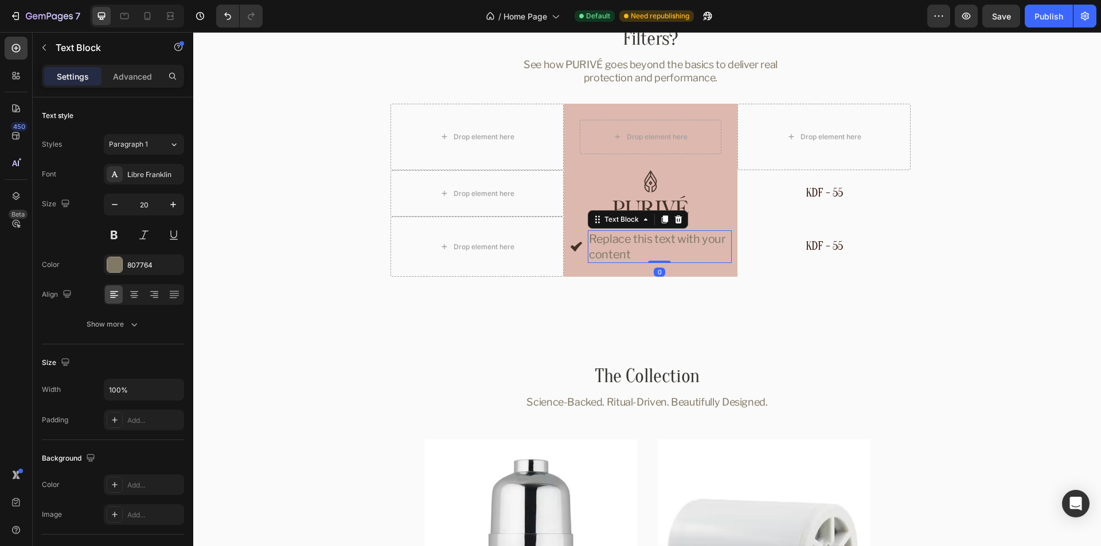
click at [644, 235] on div "Replace this text with your content" at bounding box center [660, 246] width 144 height 33
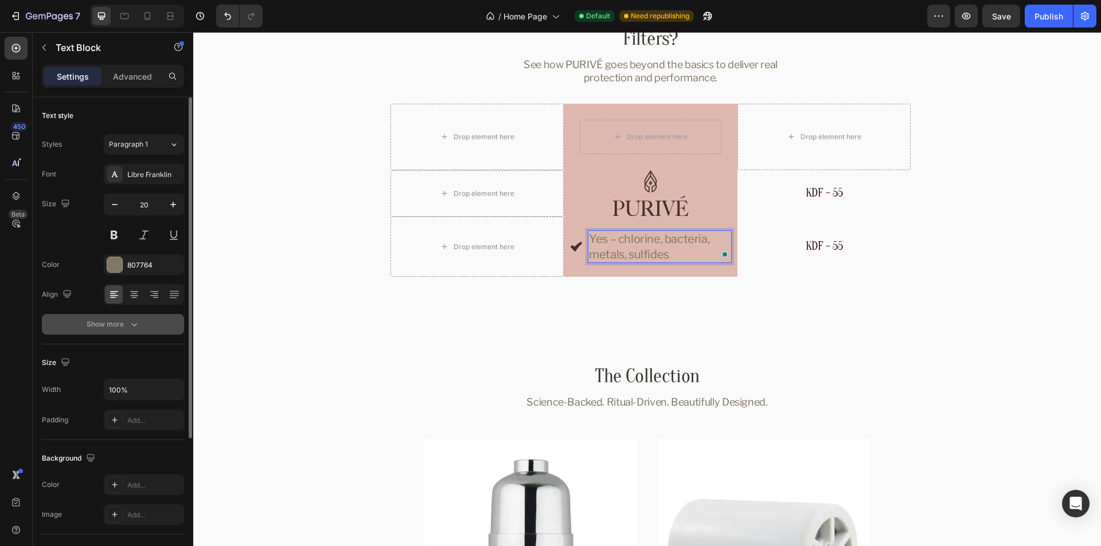
click at [139, 324] on icon "button" at bounding box center [133, 324] width 11 height 11
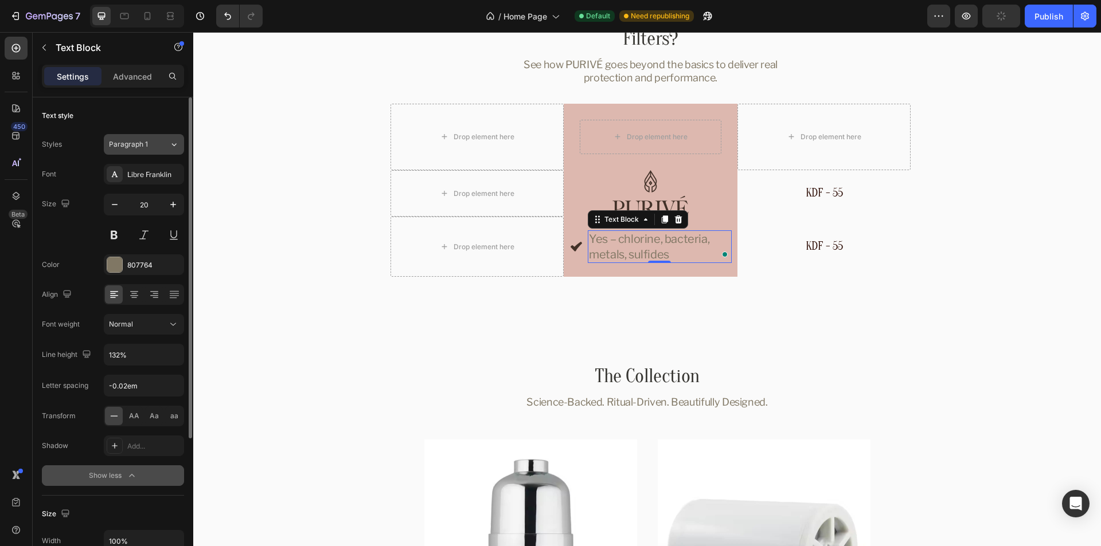
click at [172, 145] on icon at bounding box center [174, 144] width 10 height 11
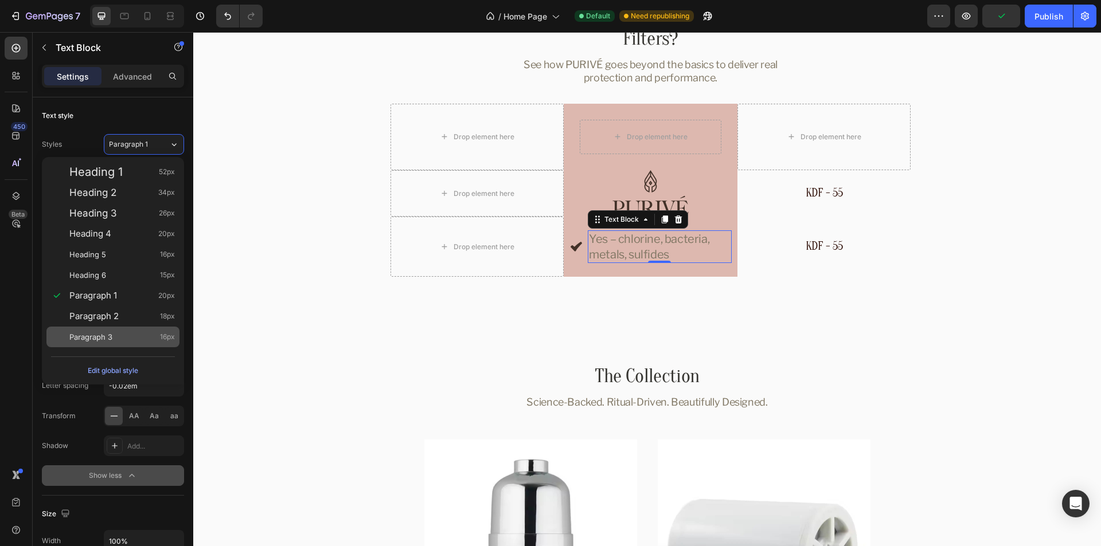
click at [134, 338] on div "Paragraph 3 16px" at bounding box center [122, 336] width 106 height 11
type input "16"
type input "134%"
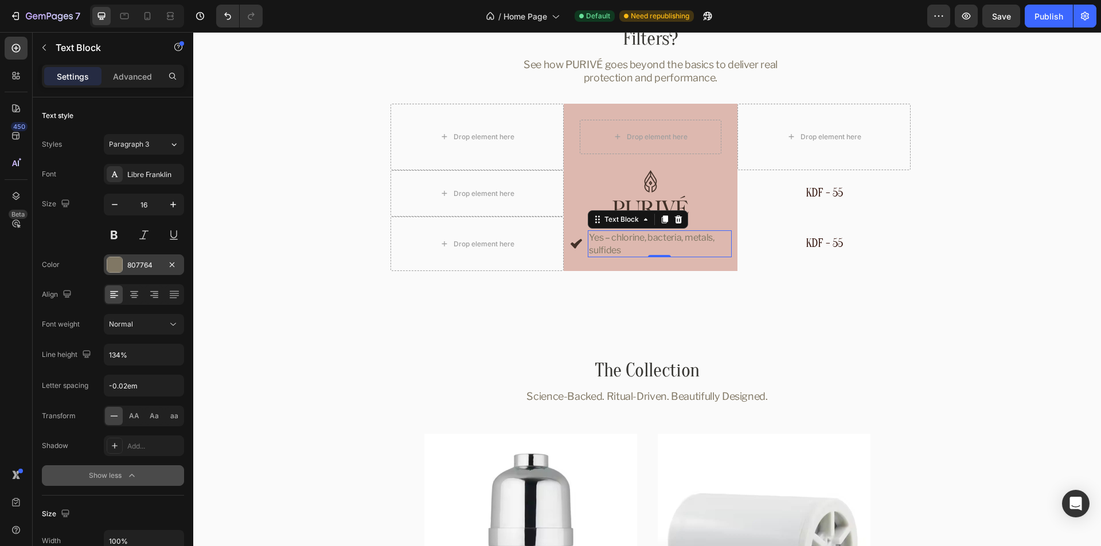
click at [130, 259] on div "807764" at bounding box center [144, 265] width 80 height 21
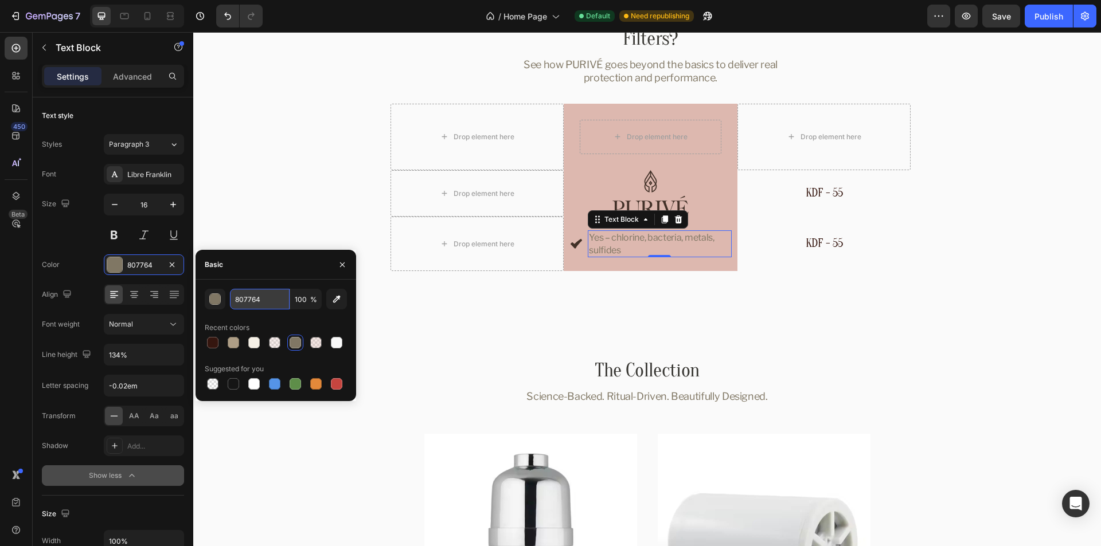
click at [267, 299] on input "807764" at bounding box center [260, 299] width 60 height 21
paste input "#000000"
click at [272, 268] on div "Basic" at bounding box center [276, 265] width 161 height 30
type input "000000"
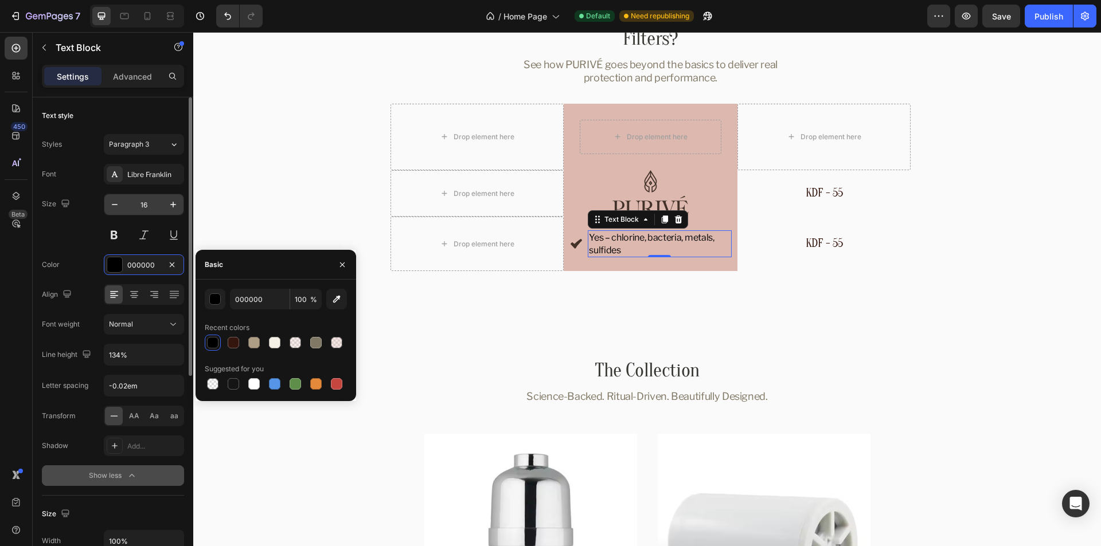
click at [155, 209] on input "16" at bounding box center [144, 204] width 38 height 21
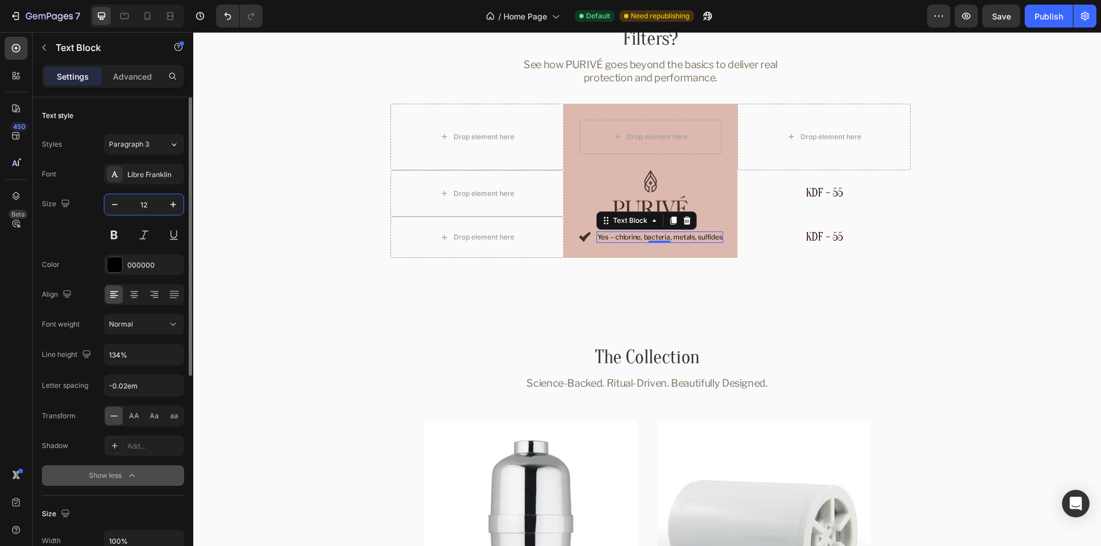
click at [66, 245] on div "Size 12" at bounding box center [113, 220] width 142 height 52
click at [128, 21] on icon at bounding box center [124, 15] width 11 height 11
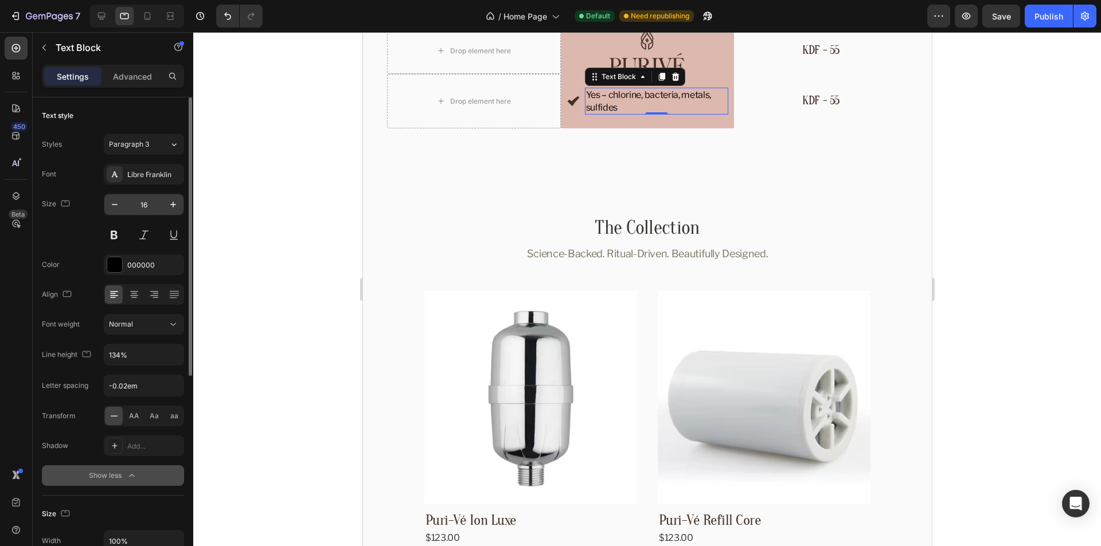
scroll to position [3140, 0]
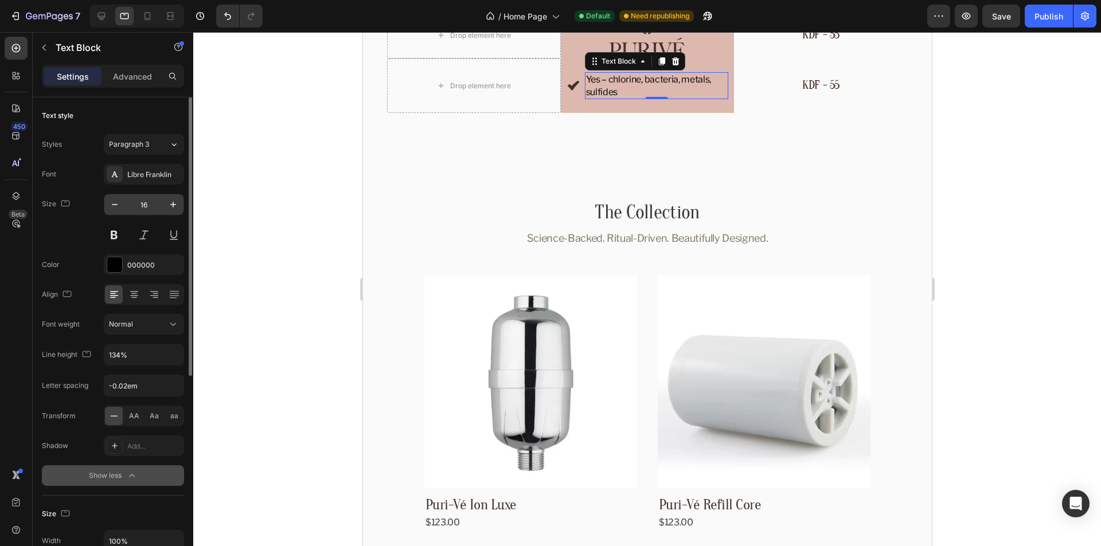
click at [138, 208] on input "16" at bounding box center [144, 204] width 38 height 21
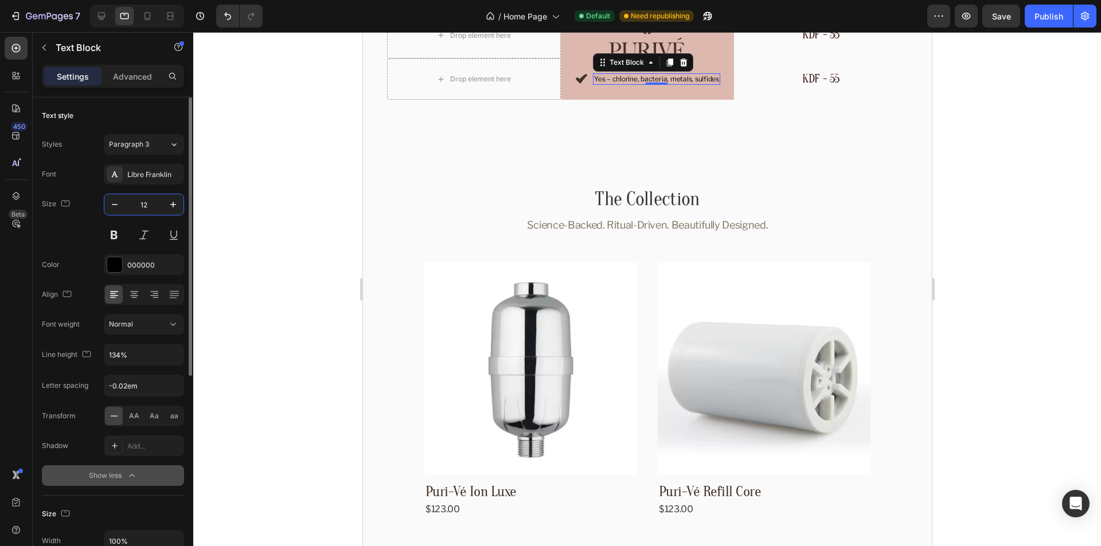
click at [71, 236] on div "Size 12" at bounding box center [113, 220] width 142 height 52
click at [148, 16] on icon at bounding box center [147, 15] width 11 height 11
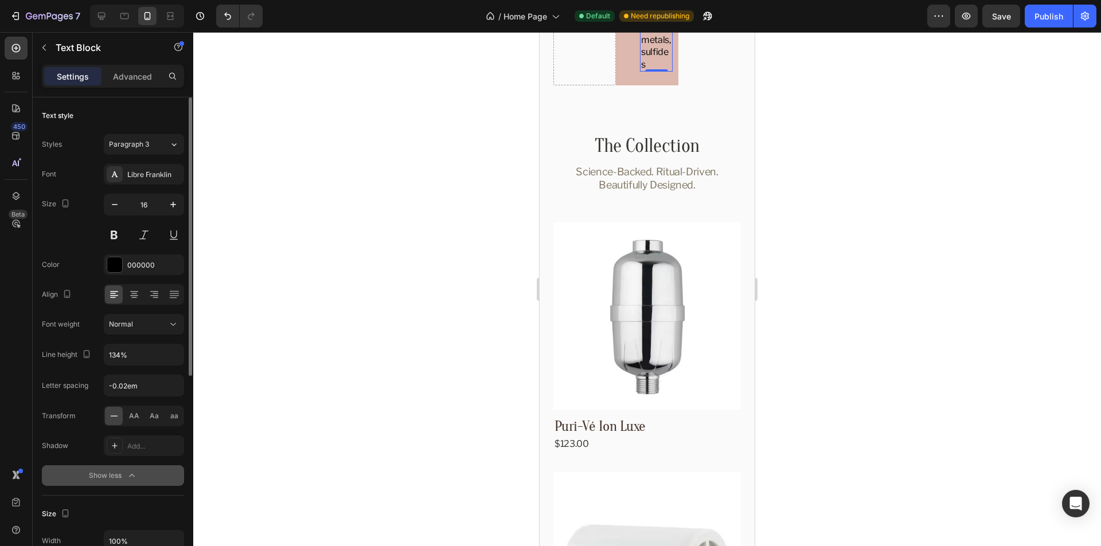
scroll to position [3037, 0]
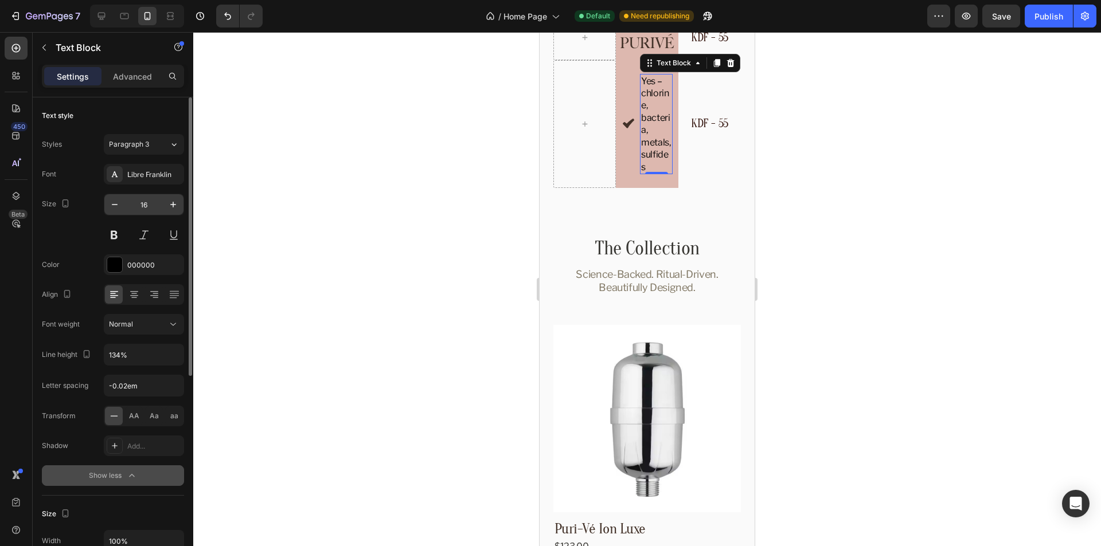
click at [134, 202] on input "16" at bounding box center [144, 204] width 38 height 21
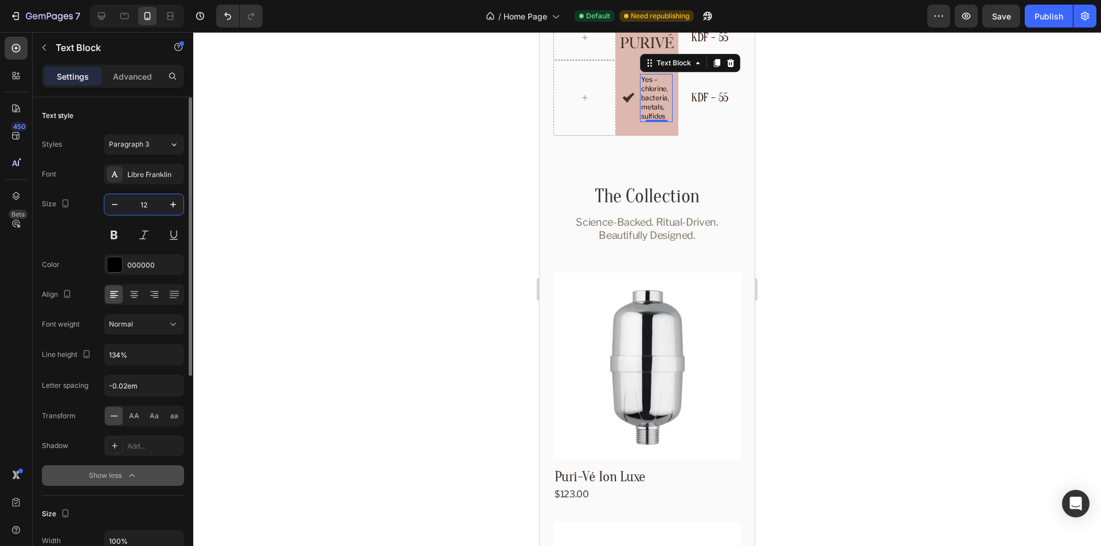
type input "12"
click at [56, 231] on div "Size 12" at bounding box center [113, 220] width 142 height 52
click at [635, 106] on div "Icon Yes – chlorine, bacteria, metals, sulfides Text Block 0 Row" at bounding box center [647, 98] width 62 height 76
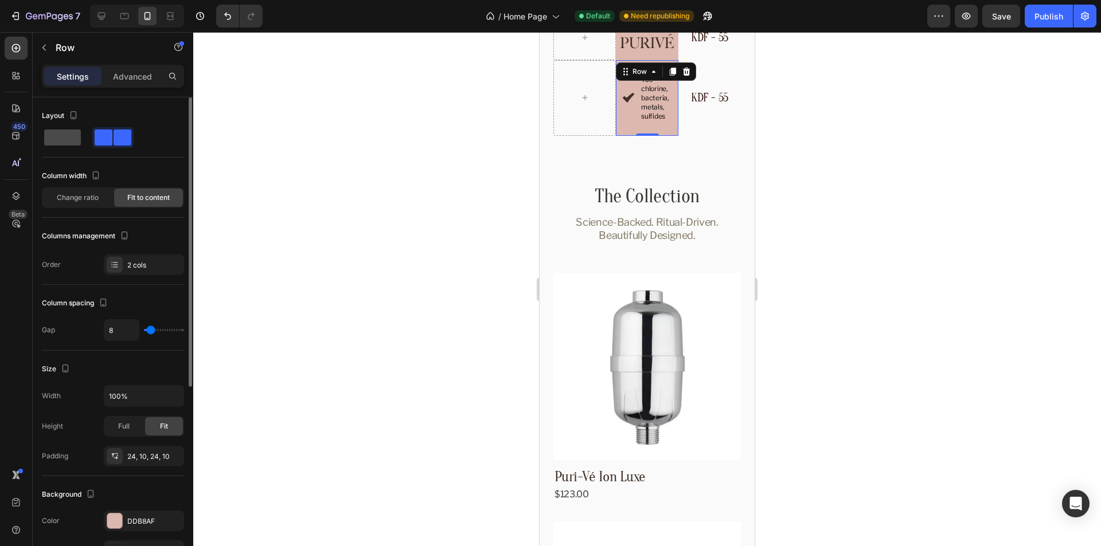
click at [68, 142] on span at bounding box center [62, 138] width 37 height 16
type input "0"
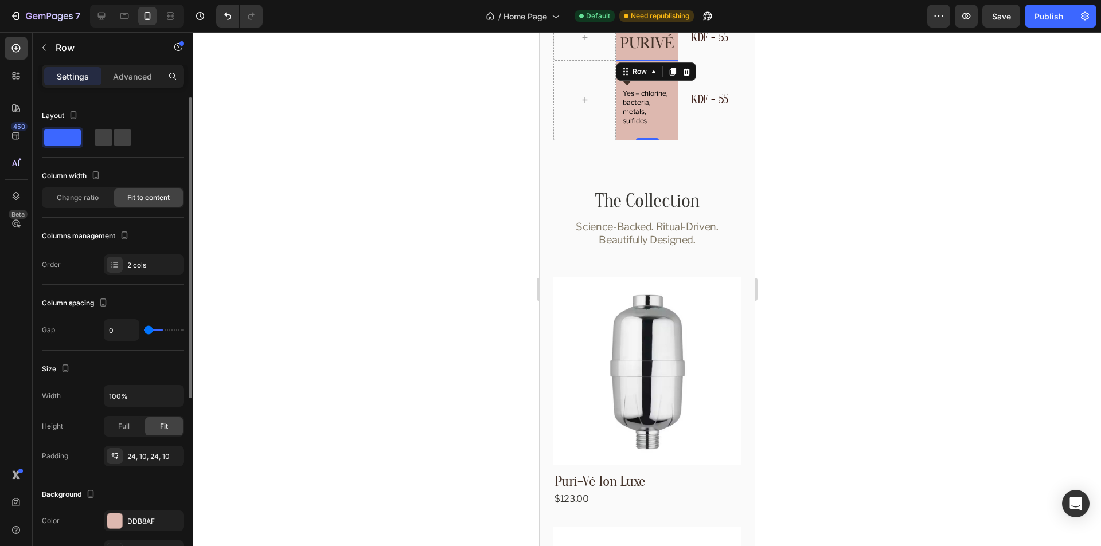
type input "64"
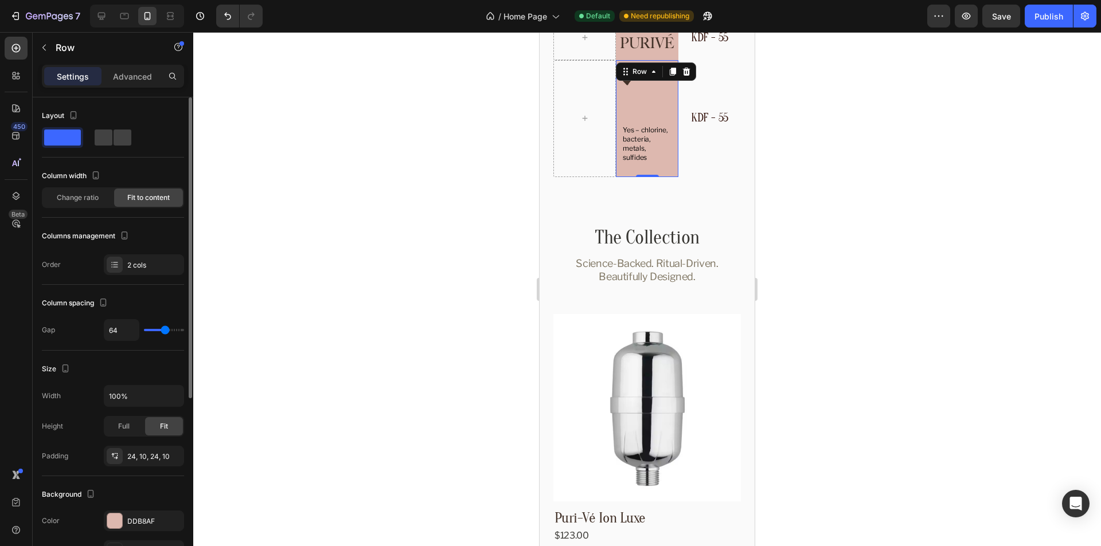
type input "62"
type input "44"
type input "42"
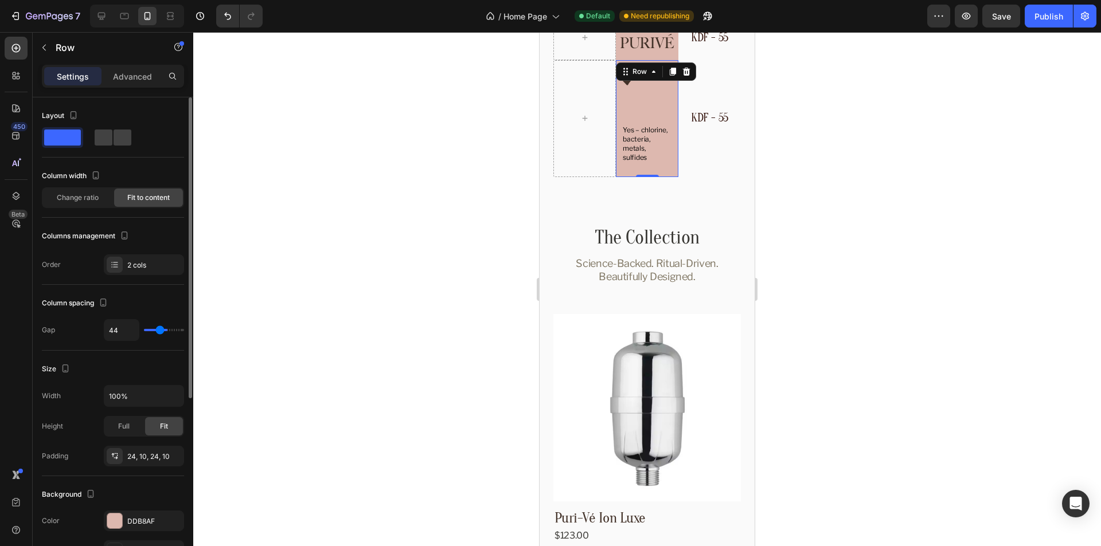
type input "42"
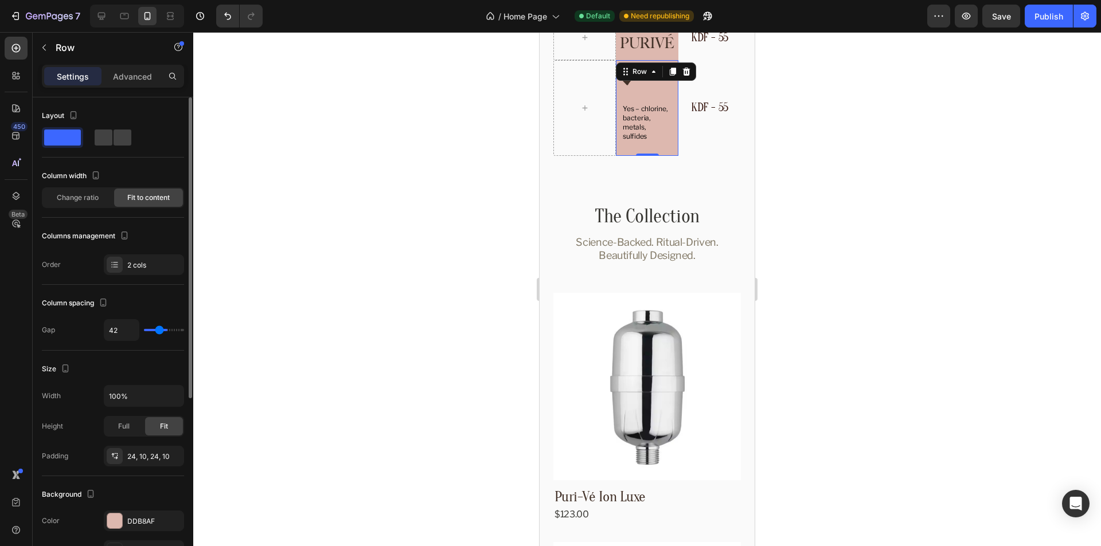
type input "27"
type input "18"
type input "4"
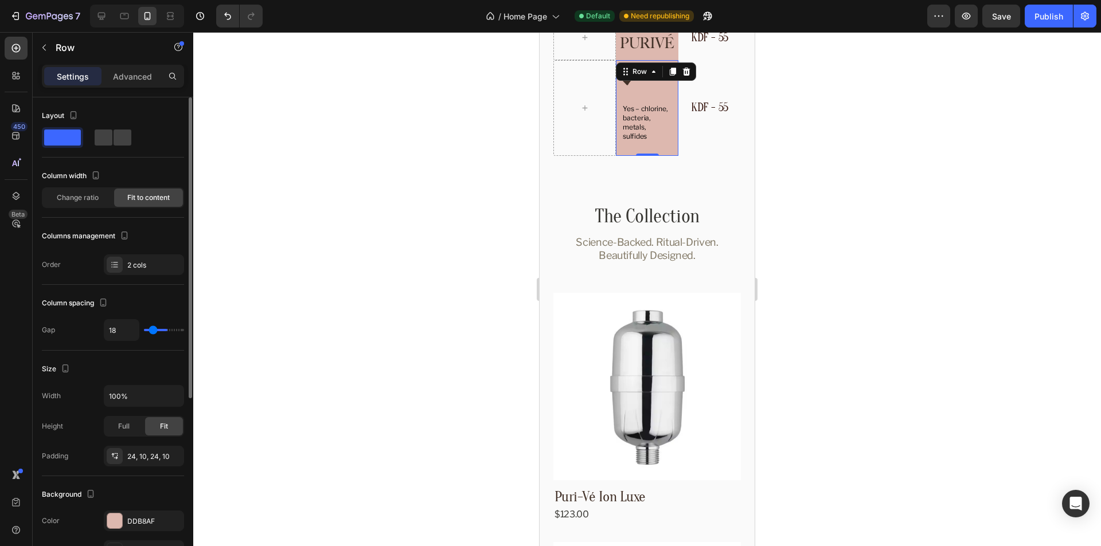
type input "4"
type input "0"
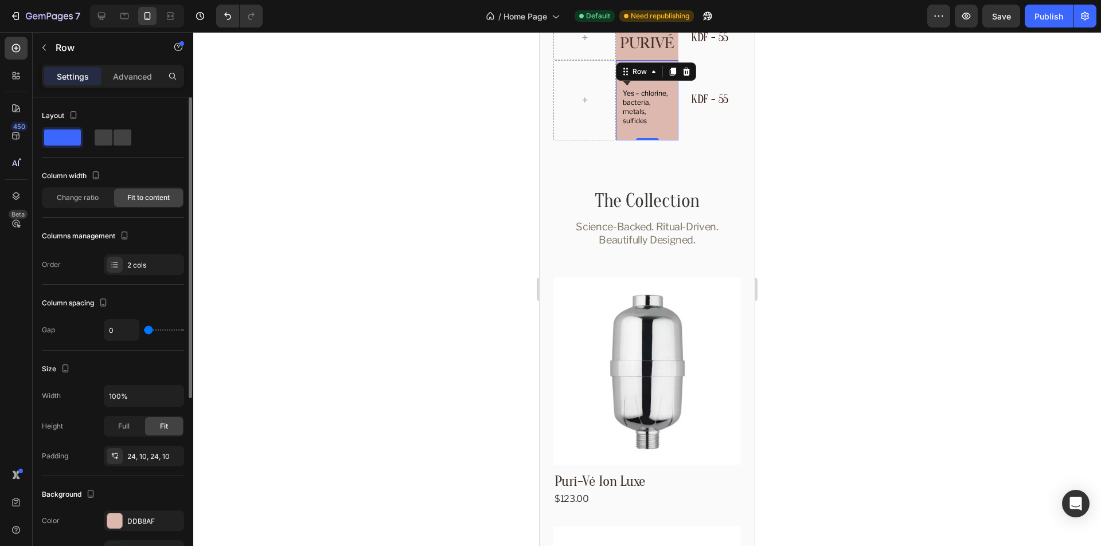
drag, startPoint x: 152, startPoint y: 331, endPoint x: 129, endPoint y: 335, distance: 23.2
click at [144, 331] on input "range" at bounding box center [164, 330] width 40 height 2
click at [145, 303] on div "Column spacing" at bounding box center [113, 303] width 142 height 18
click at [658, 111] on p "Yes – chlorine, bacteria, metals, sulfides" at bounding box center [647, 107] width 49 height 37
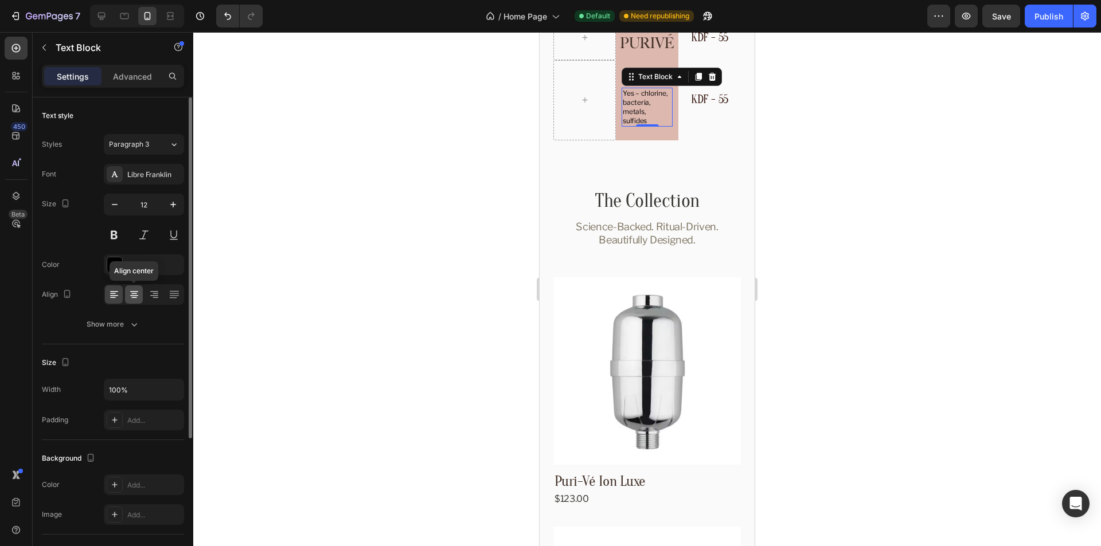
click at [135, 296] on icon at bounding box center [134, 295] width 8 height 1
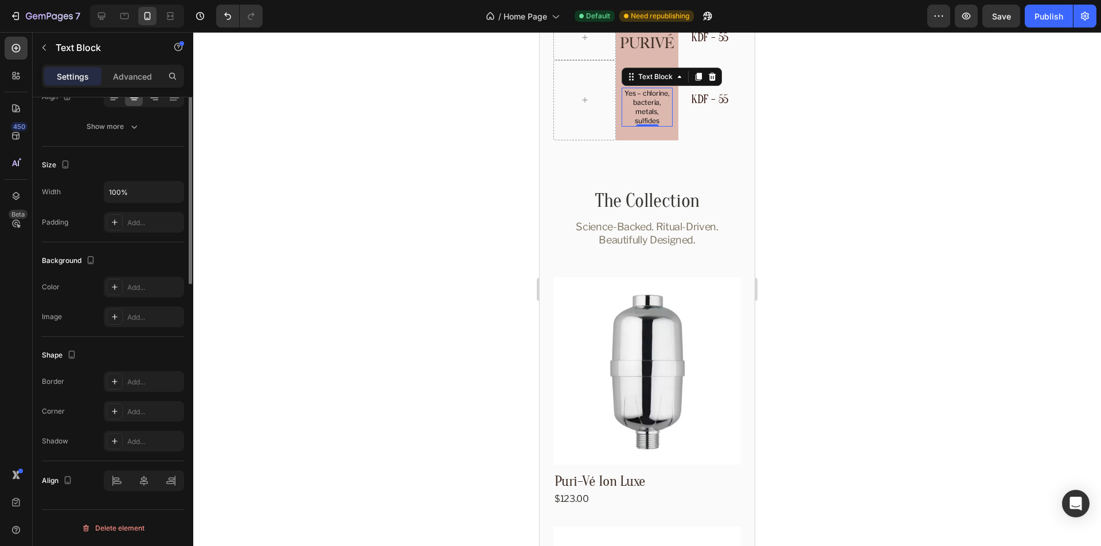
scroll to position [0, 0]
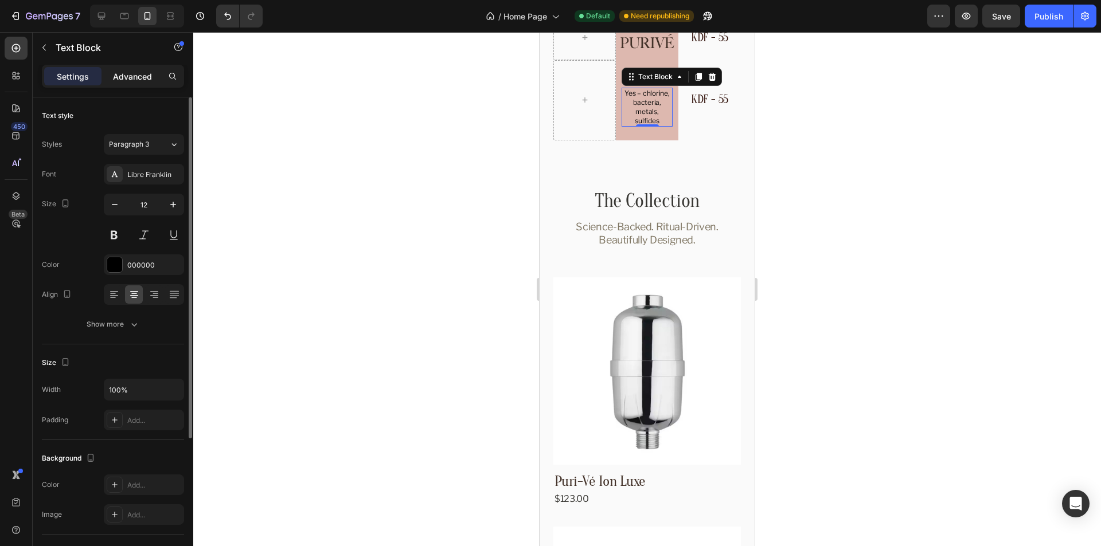
click at [134, 71] on p "Advanced" at bounding box center [132, 77] width 39 height 12
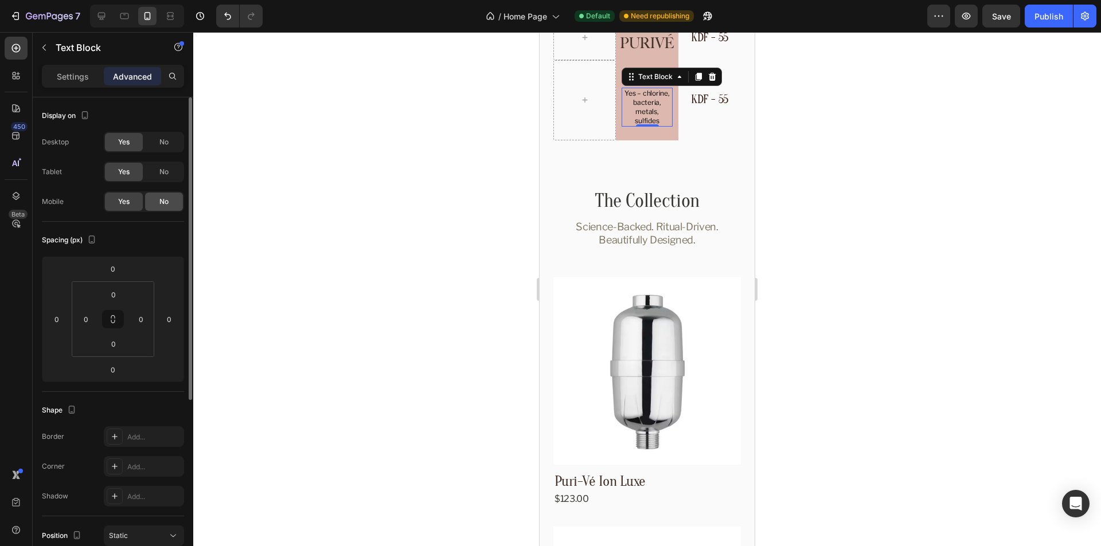
click at [161, 202] on span "No" at bounding box center [163, 202] width 9 height 10
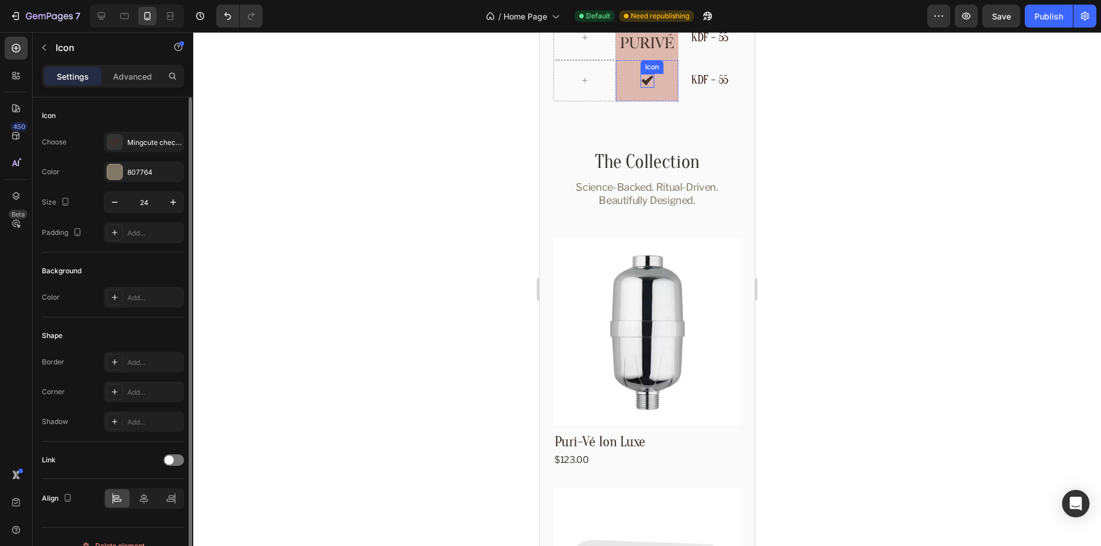
click at [648, 79] on icon at bounding box center [647, 81] width 14 height 14
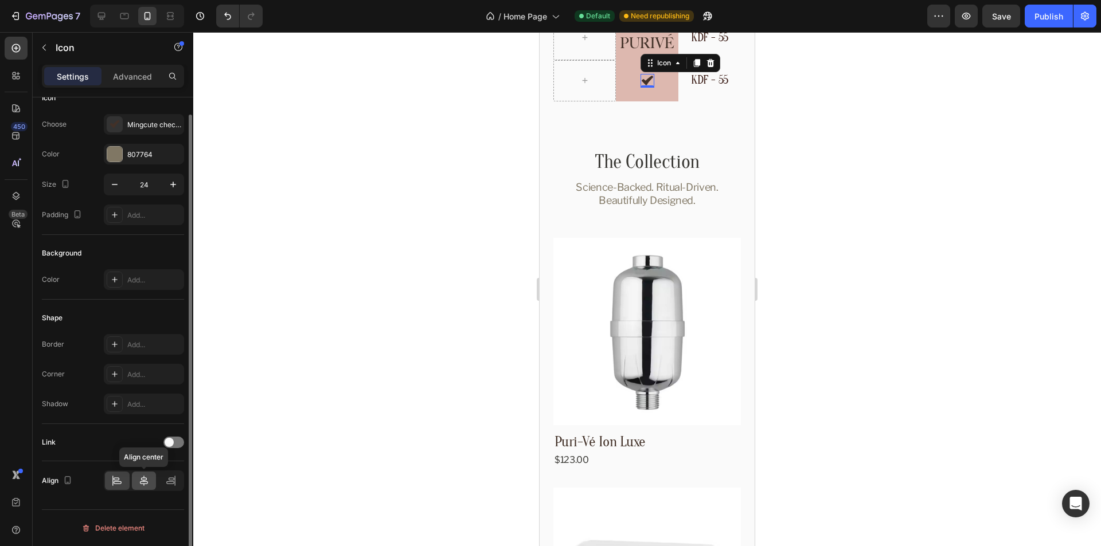
click at [146, 477] on icon at bounding box center [143, 480] width 11 height 11
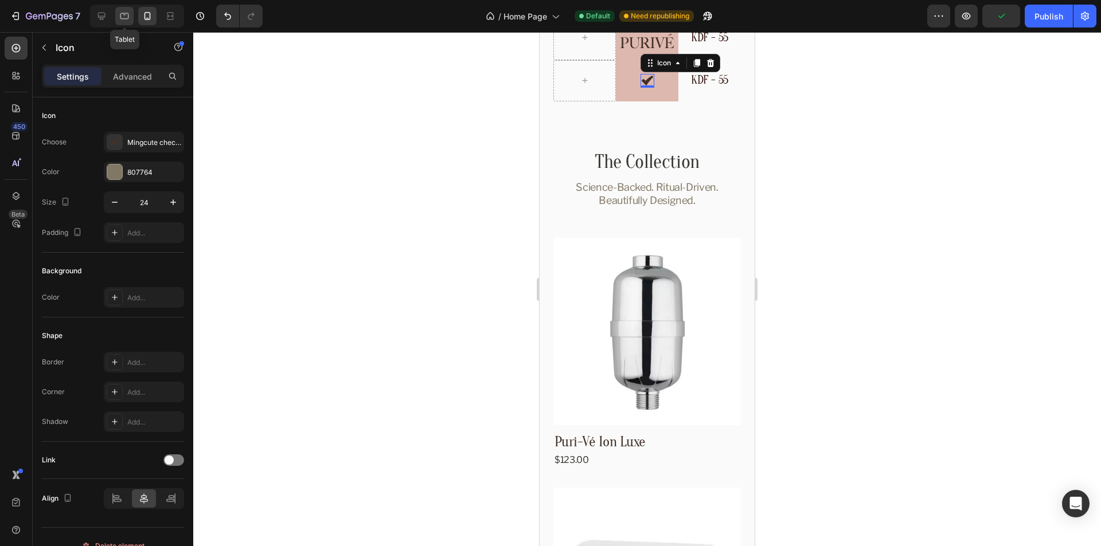
click at [125, 16] on icon at bounding box center [124, 15] width 11 height 11
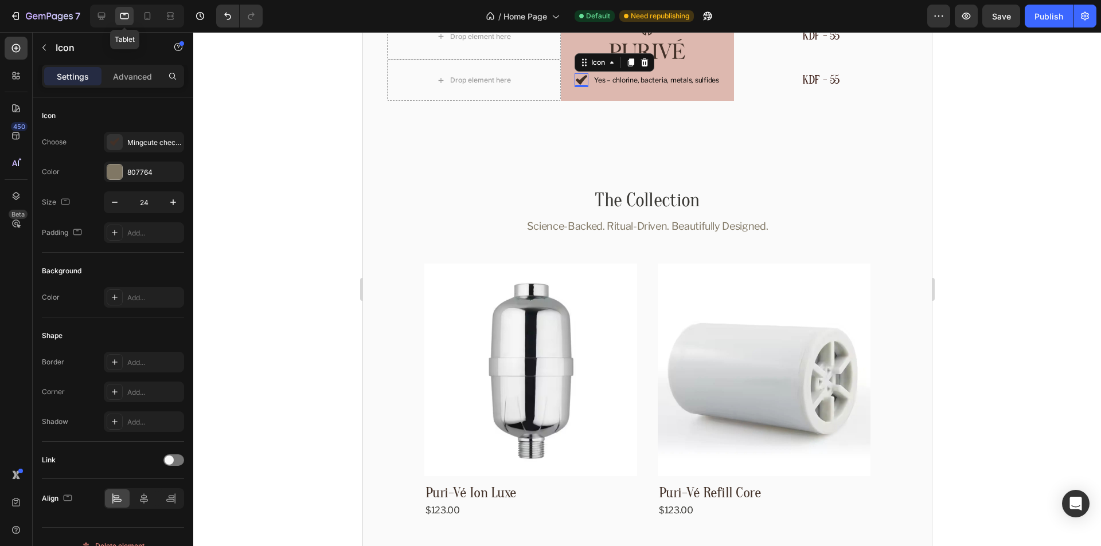
scroll to position [3140, 0]
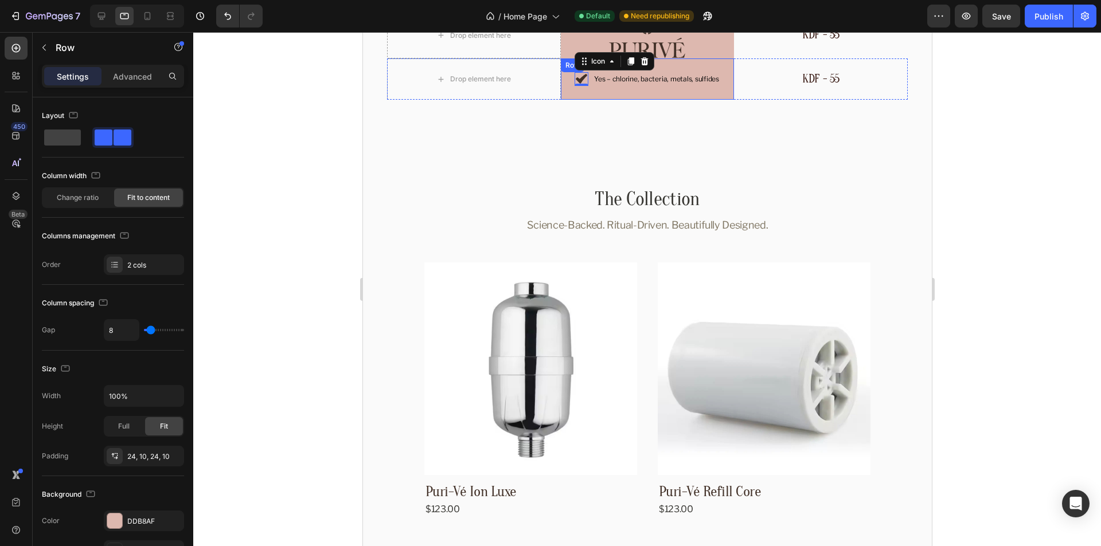
click at [589, 80] on div "Icon 0 Yes – chlorine, bacteria, metals, sulfides Text Block Row" at bounding box center [647, 78] width 174 height 41
click at [99, 18] on icon at bounding box center [101, 15] width 11 height 11
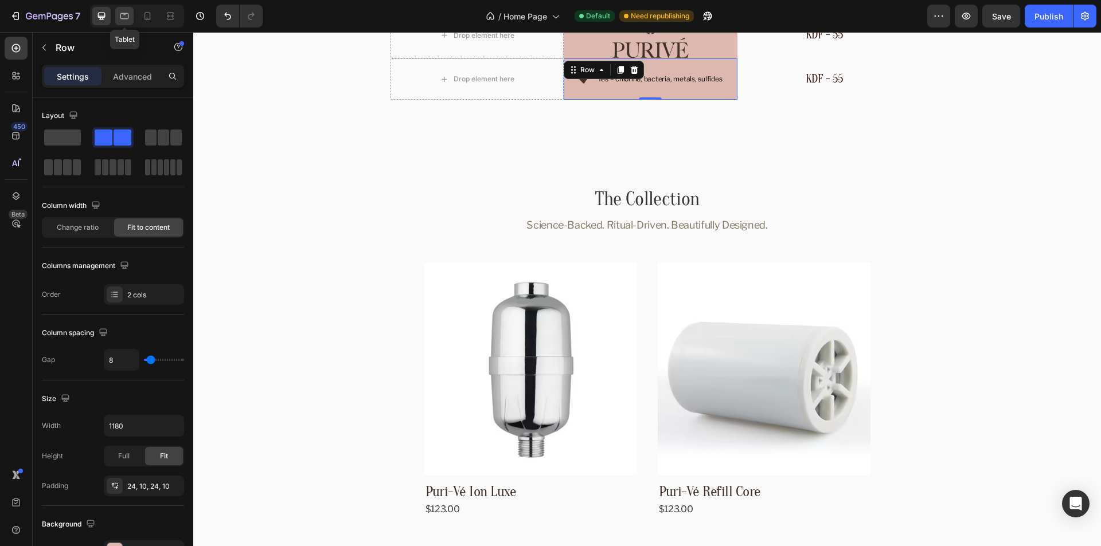
scroll to position [3126, 0]
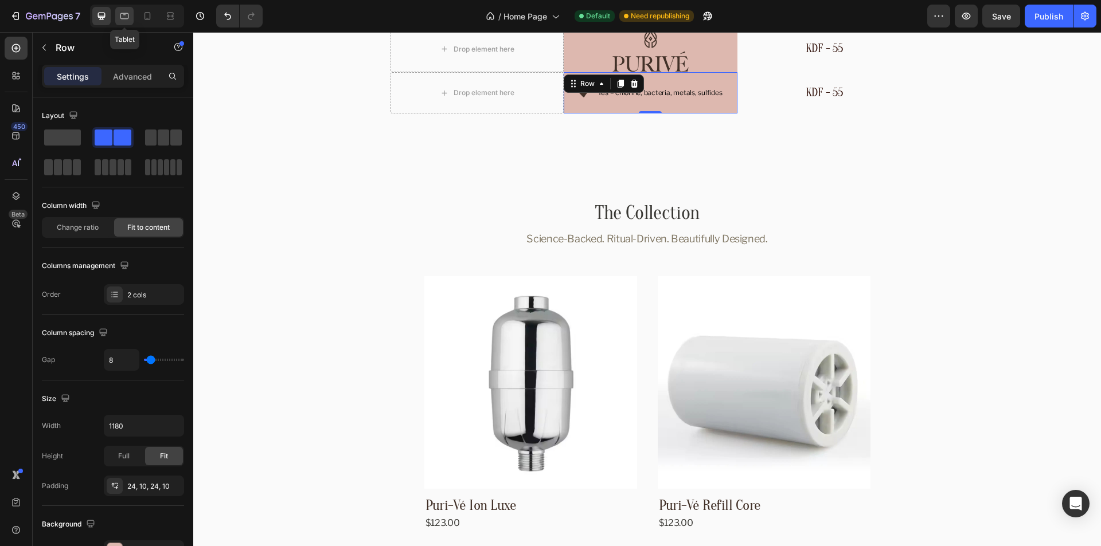
click at [123, 15] on icon at bounding box center [124, 15] width 11 height 11
type input "100%"
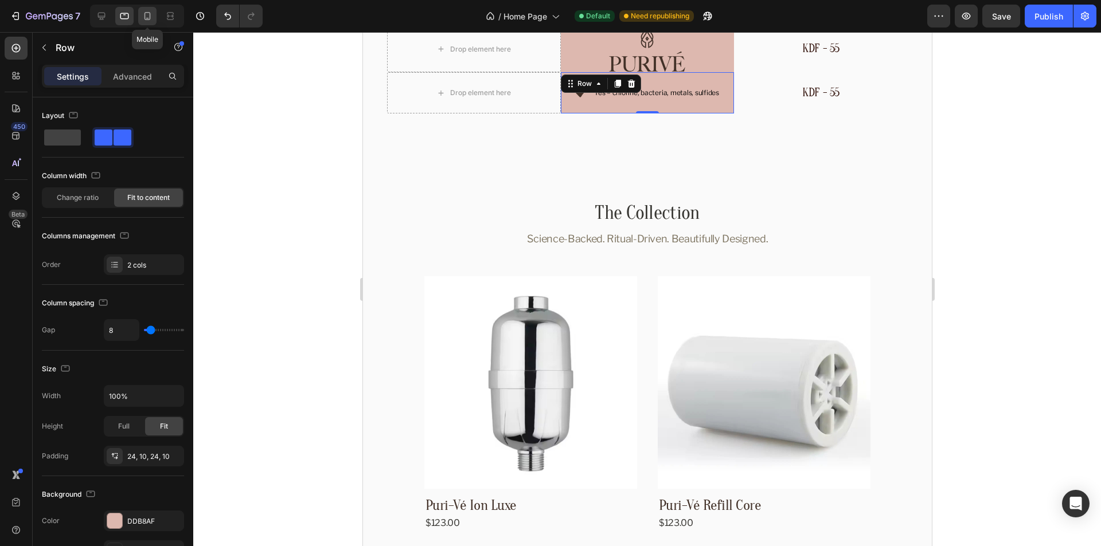
click at [146, 15] on icon at bounding box center [147, 15] width 11 height 11
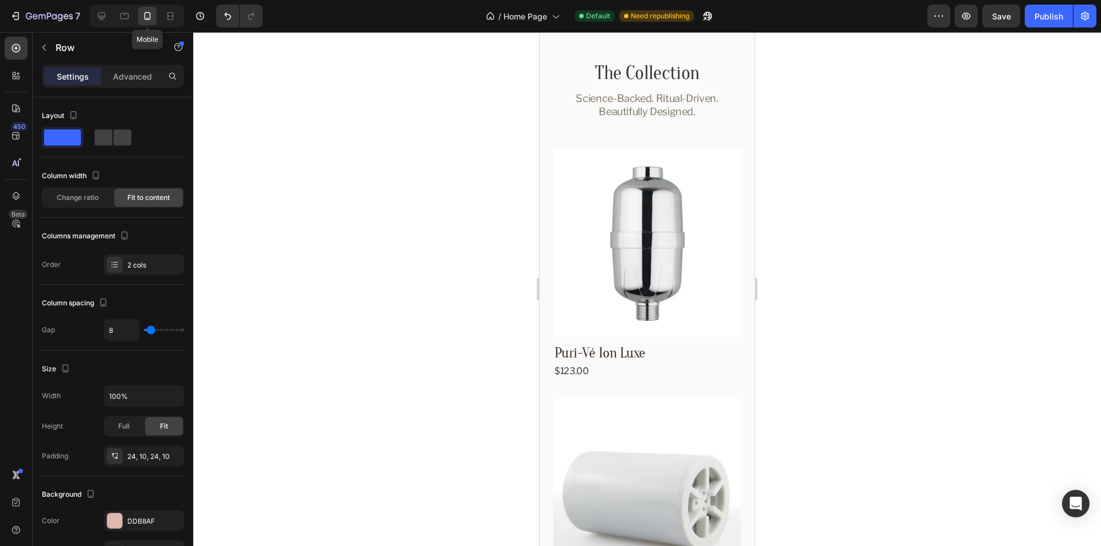
type input "0"
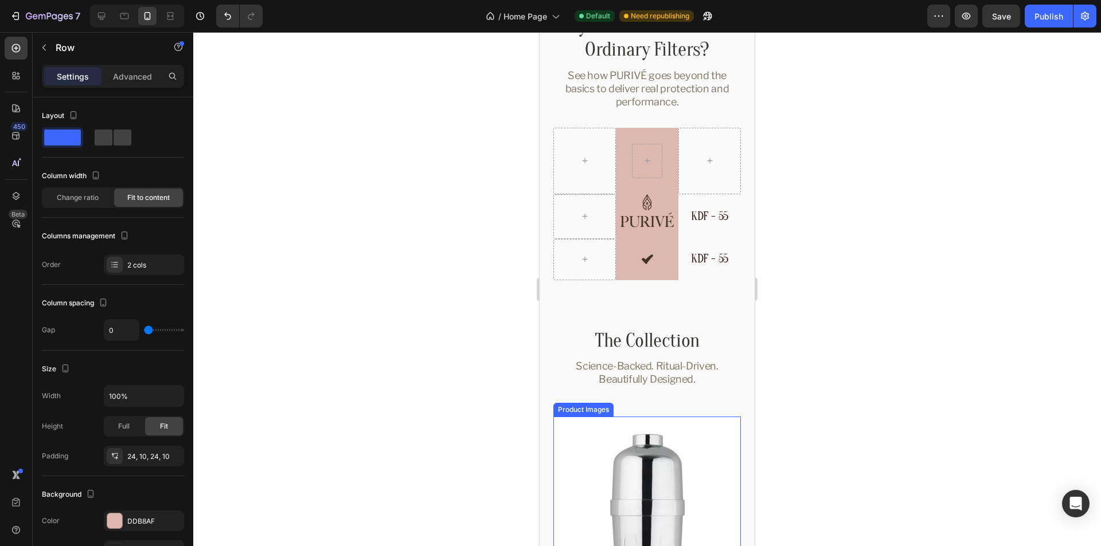
scroll to position [2839, 0]
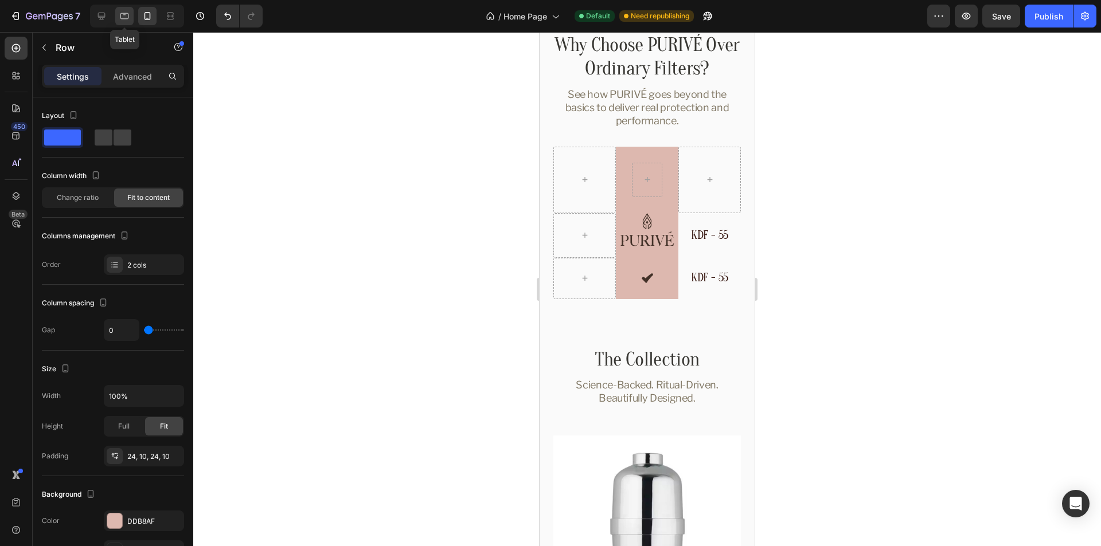
click at [122, 21] on icon at bounding box center [124, 15] width 11 height 11
type input "8"
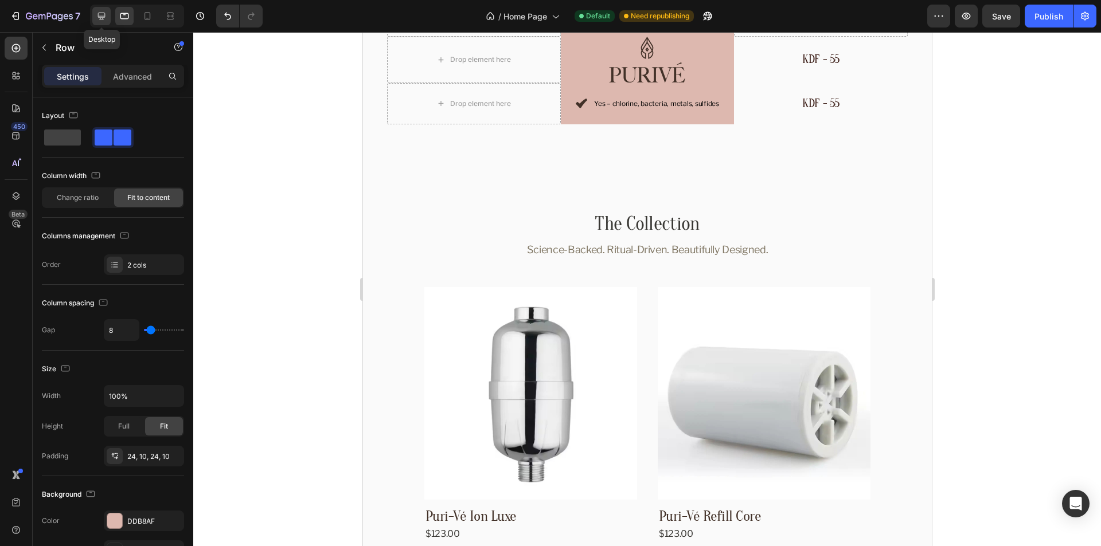
scroll to position [2850, 0]
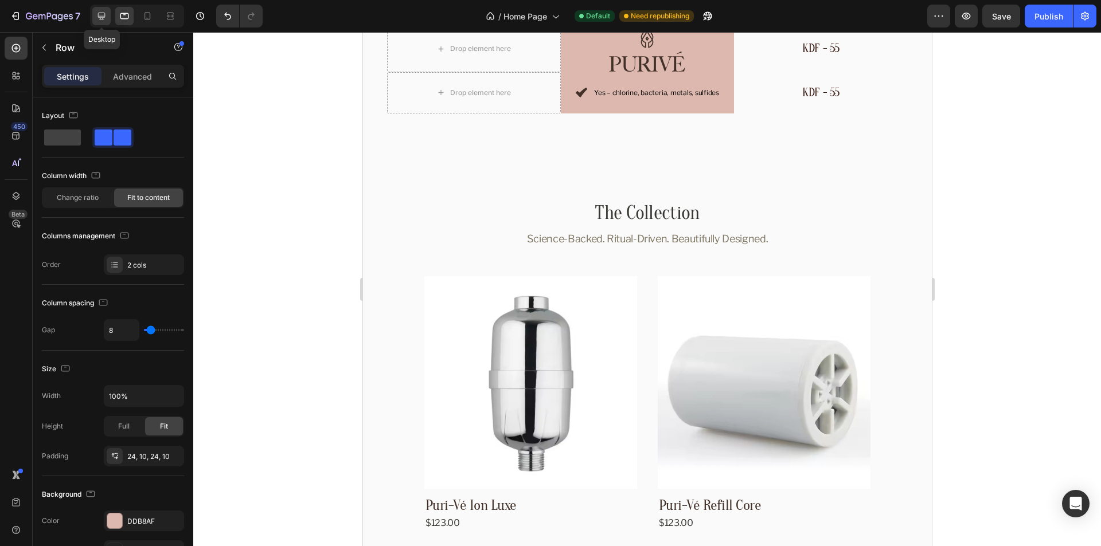
click at [101, 19] on icon at bounding box center [101, 16] width 7 height 7
type input "1180"
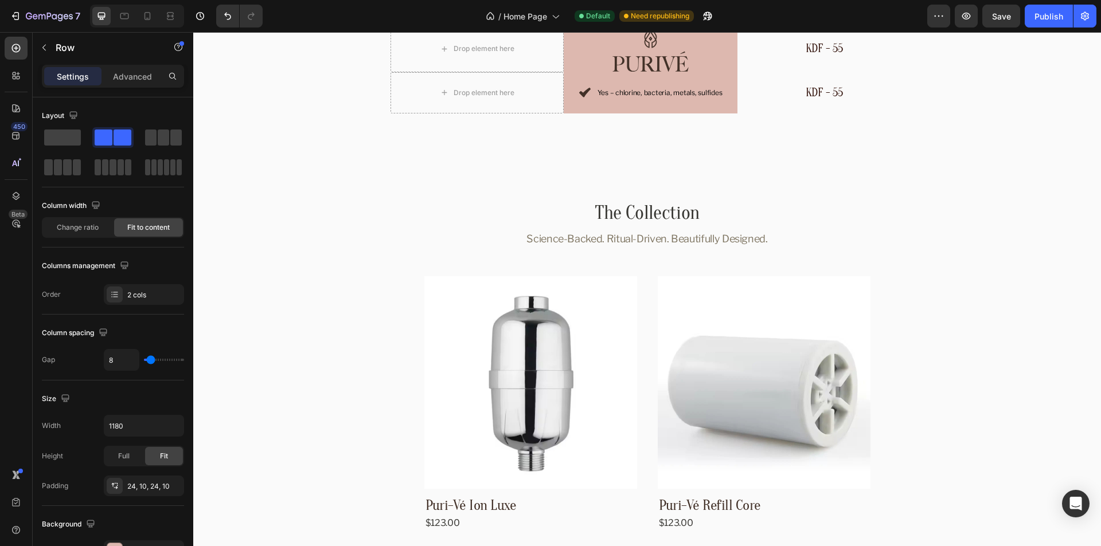
click at [681, 80] on div "Icon Yes – chlorine, bacteria, metals, sulfides Text Block Row" at bounding box center [651, 92] width 174 height 41
click at [577, 81] on div "Icon Yes – chlorine, bacteria, metals, sulfides Text Block Row" at bounding box center [651, 92] width 174 height 41
click at [42, 46] on icon "button" at bounding box center [44, 47] width 9 height 9
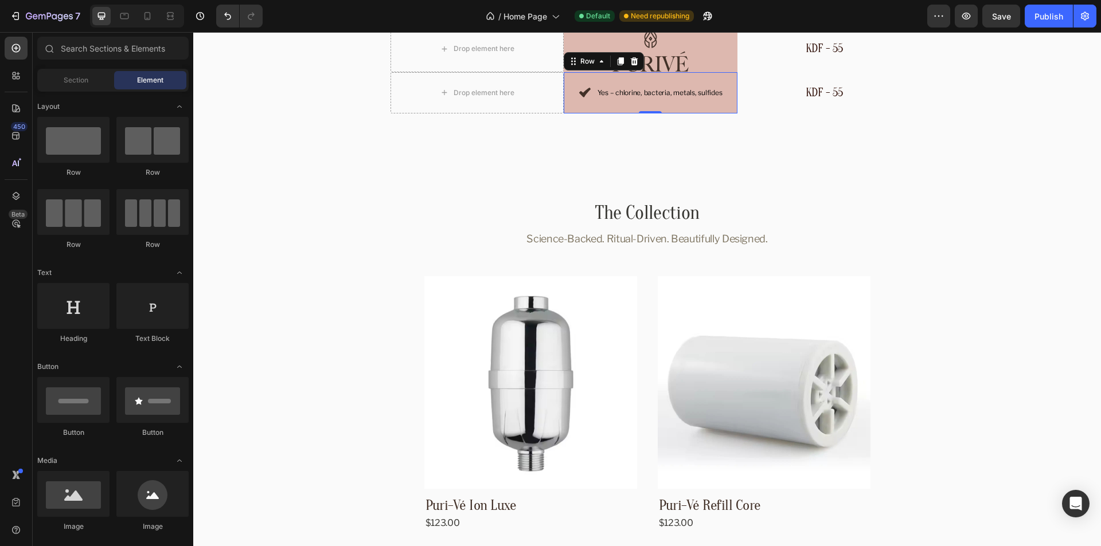
click at [564, 83] on div "Icon Yes – chlorine, bacteria, metals, sulfides Text Block Row 0" at bounding box center [651, 92] width 174 height 41
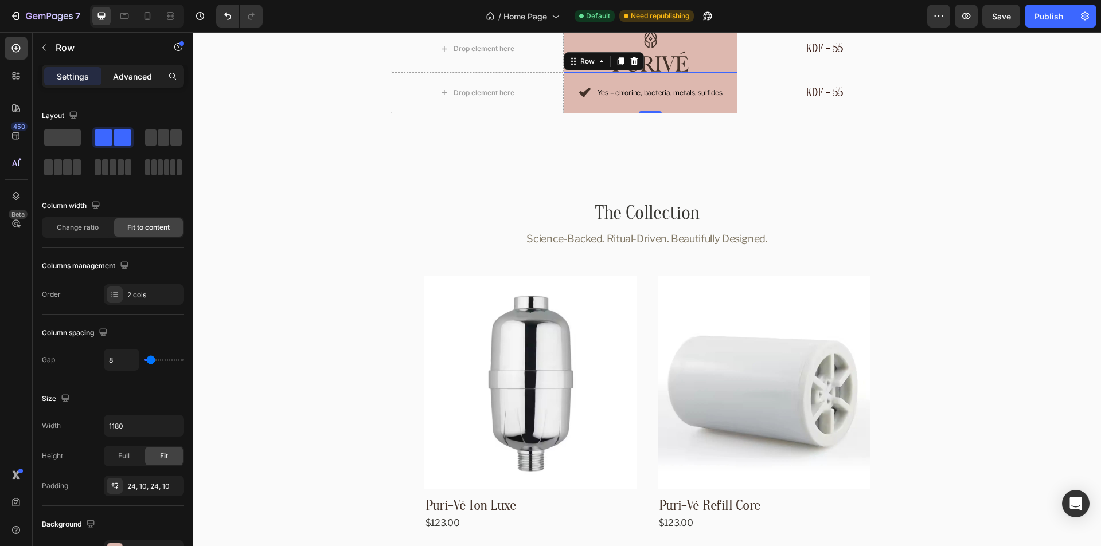
click at [134, 76] on p "Advanced" at bounding box center [132, 77] width 39 height 12
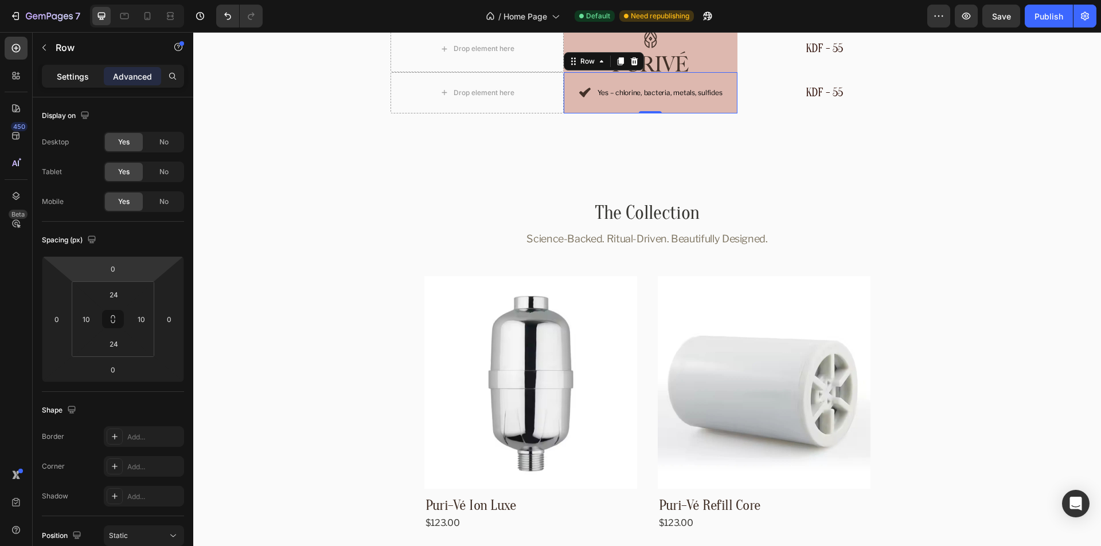
click at [68, 75] on p "Settings" at bounding box center [73, 77] width 32 height 12
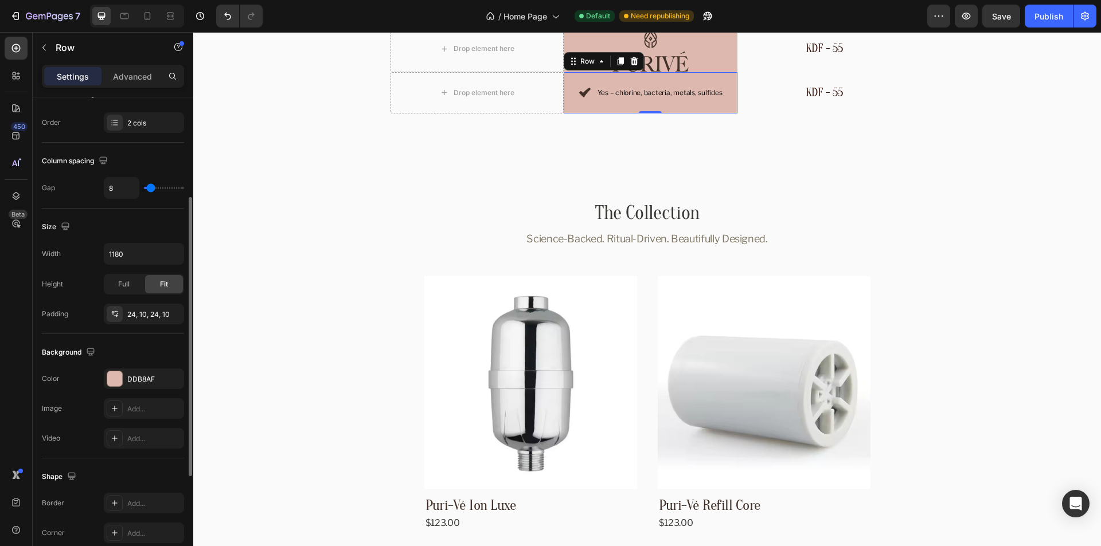
scroll to position [287, 0]
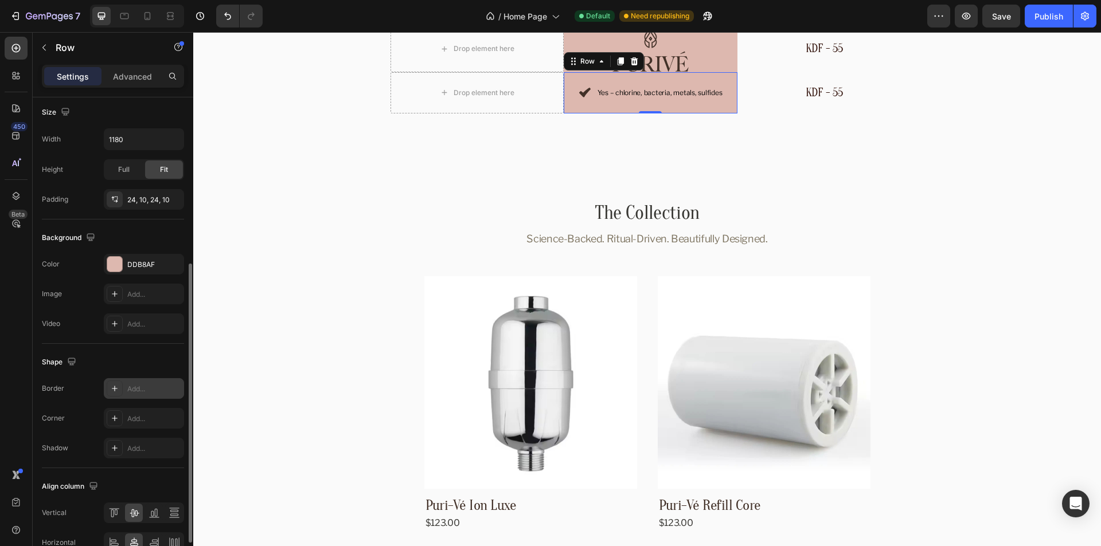
click at [134, 392] on div "Add..." at bounding box center [154, 389] width 54 height 10
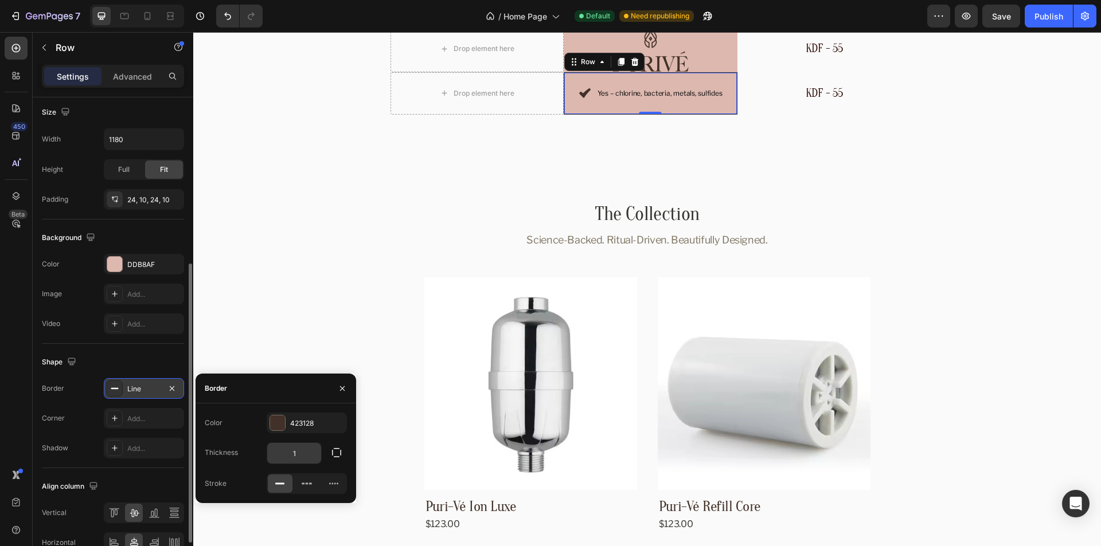
click at [299, 451] on input "1" at bounding box center [294, 453] width 54 height 21
type input "0"
click at [330, 451] on button "button" at bounding box center [336, 453] width 21 height 21
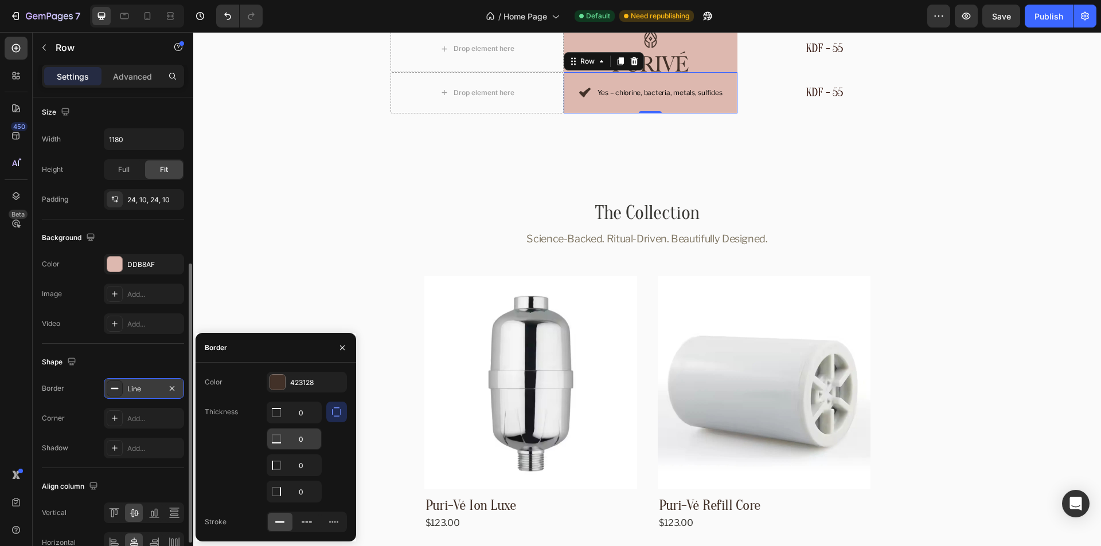
click at [310, 423] on input "0" at bounding box center [294, 413] width 54 height 21
type input "1"
click at [232, 447] on div "Thickness 0 1 0 0" at bounding box center [276, 452] width 142 height 101
click at [303, 384] on div "423128" at bounding box center [306, 383] width 33 height 10
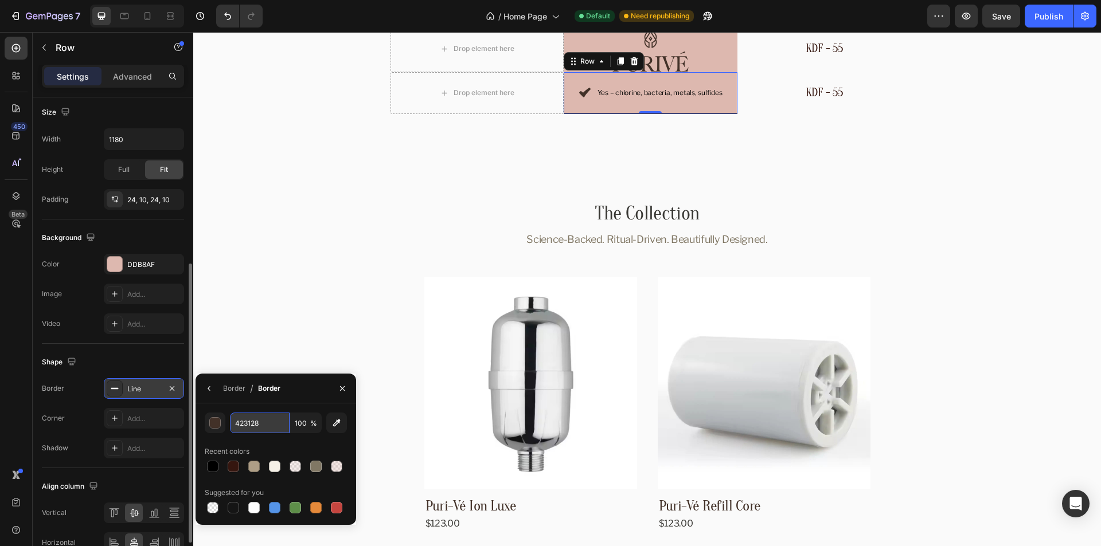
click at [264, 423] on input "423128" at bounding box center [260, 423] width 60 height 21
paste input "#CBB79E"
click at [306, 443] on div "Recent colors" at bounding box center [276, 452] width 142 height 18
type input "CBB79E"
click at [233, 388] on div "Border" at bounding box center [234, 389] width 22 height 10
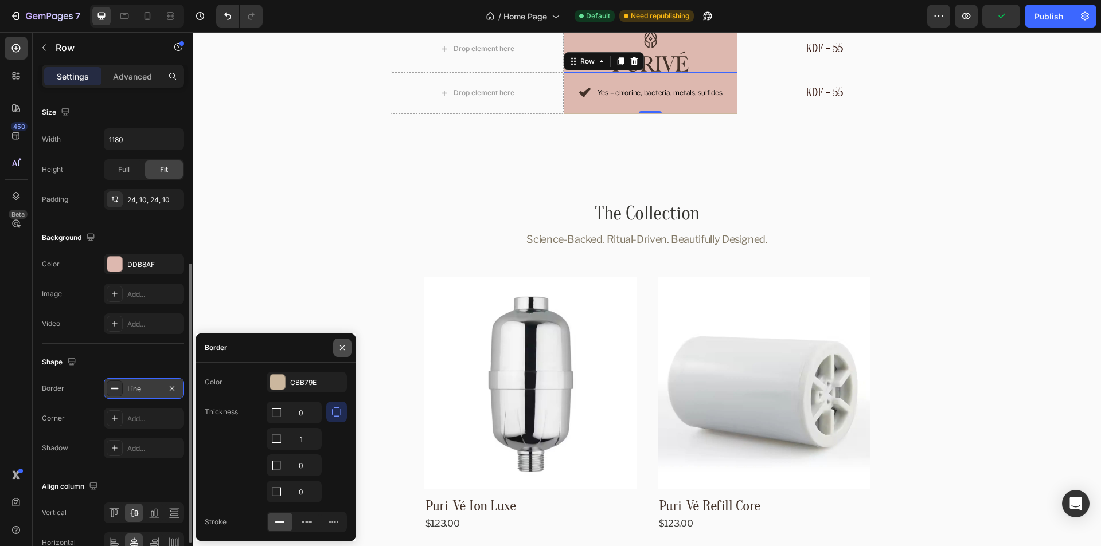
click at [339, 350] on icon "button" at bounding box center [342, 347] width 9 height 9
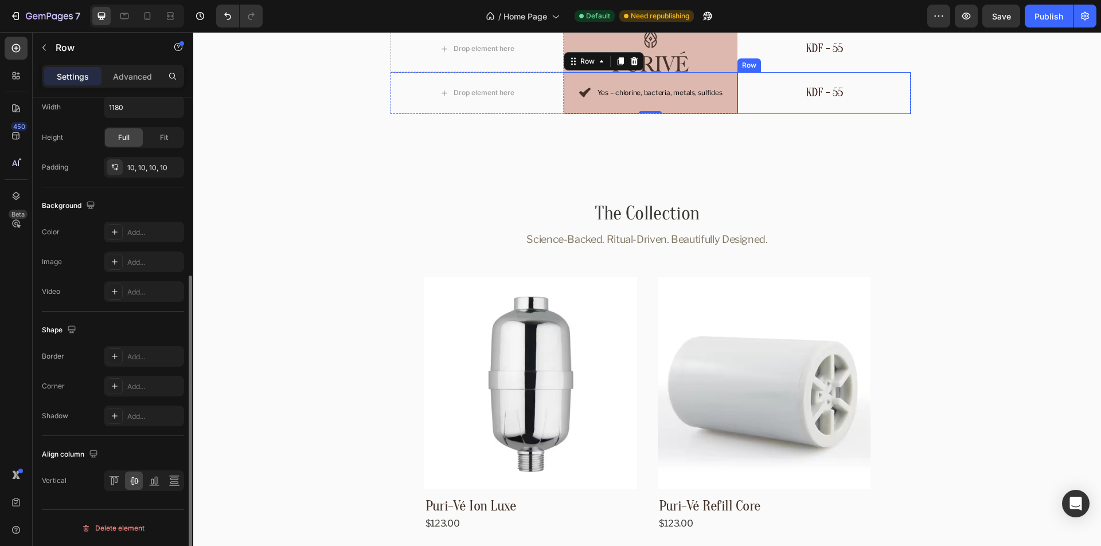
click at [861, 78] on div "KDF - 55 Text Block" at bounding box center [824, 93] width 162 height 30
click at [719, 80] on div "Icon Yes – chlorine, bacteria, metals, sulfides Text Block Row 0" at bounding box center [651, 93] width 174 height 42
click at [784, 79] on div "KDF - 55 Text Block" at bounding box center [824, 93] width 162 height 30
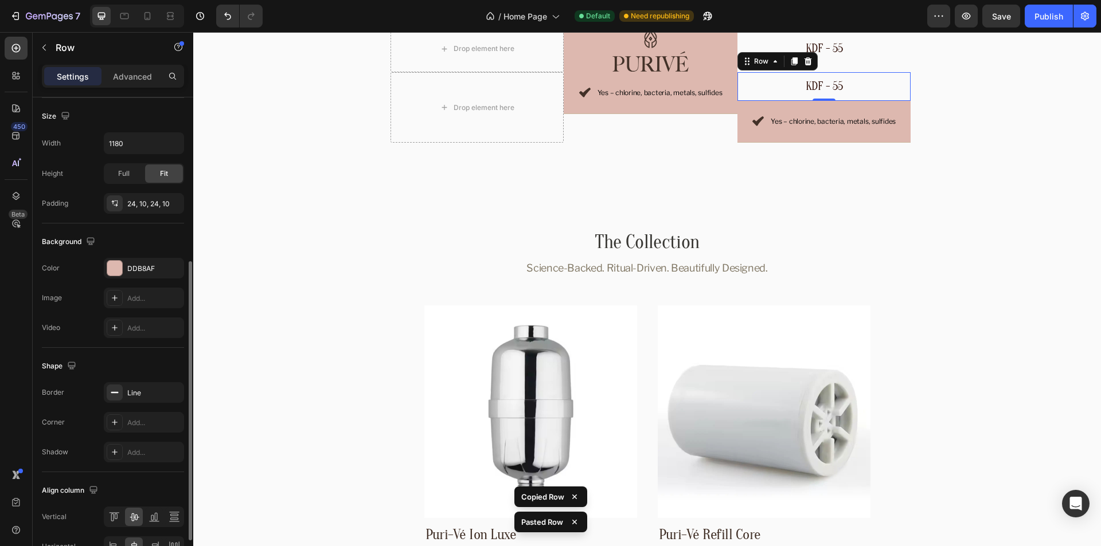
click at [871, 74] on div "KDF - 55 Text Block Row 0" at bounding box center [824, 86] width 174 height 29
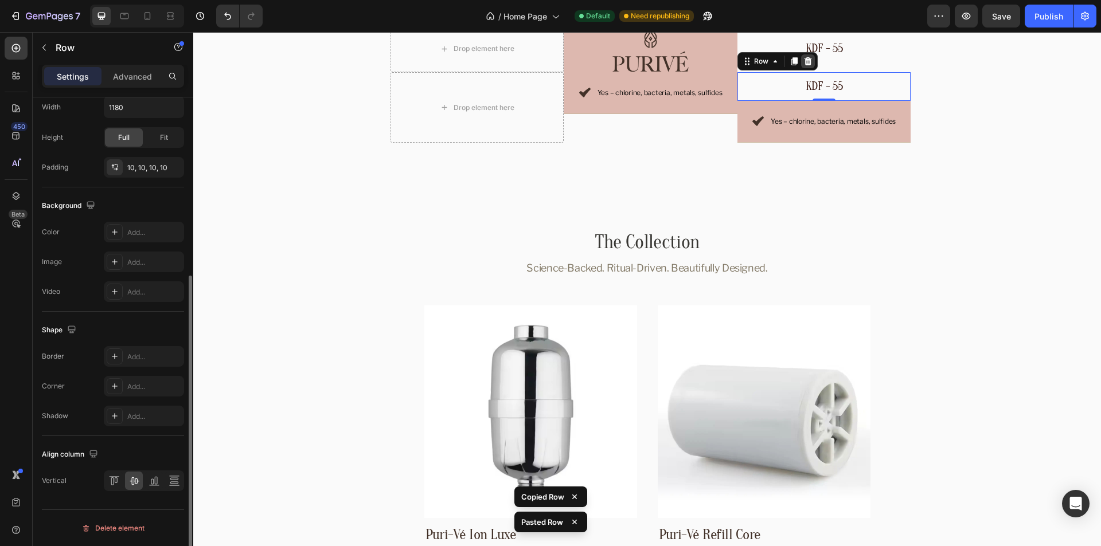
click at [804, 65] on icon at bounding box center [807, 61] width 7 height 8
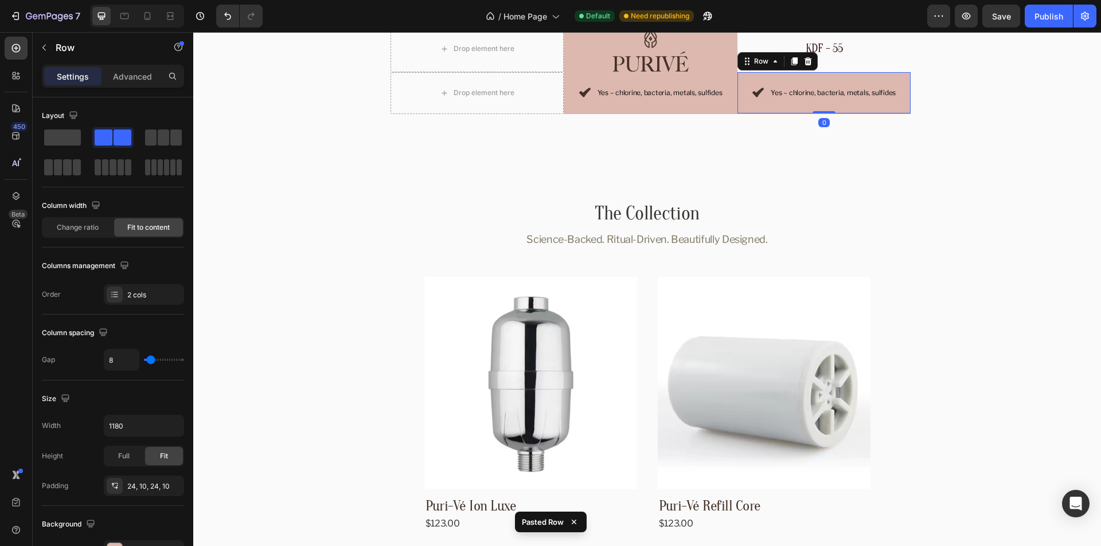
click at [849, 79] on div "Icon Yes – chlorine, bacteria, metals, sulfides Text Block Row 0" at bounding box center [824, 93] width 174 height 42
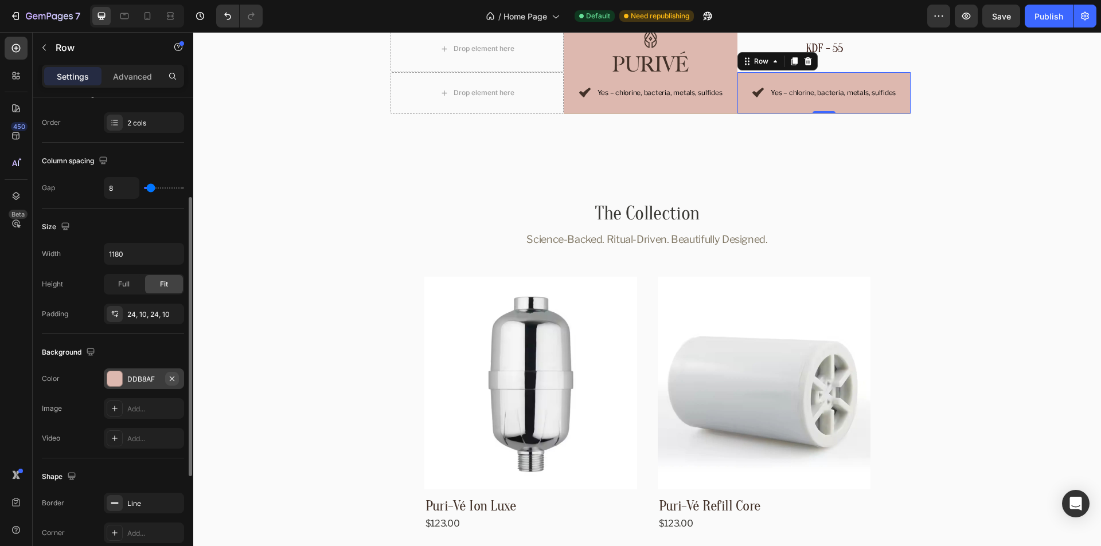
click at [171, 380] on icon "button" at bounding box center [172, 378] width 5 height 5
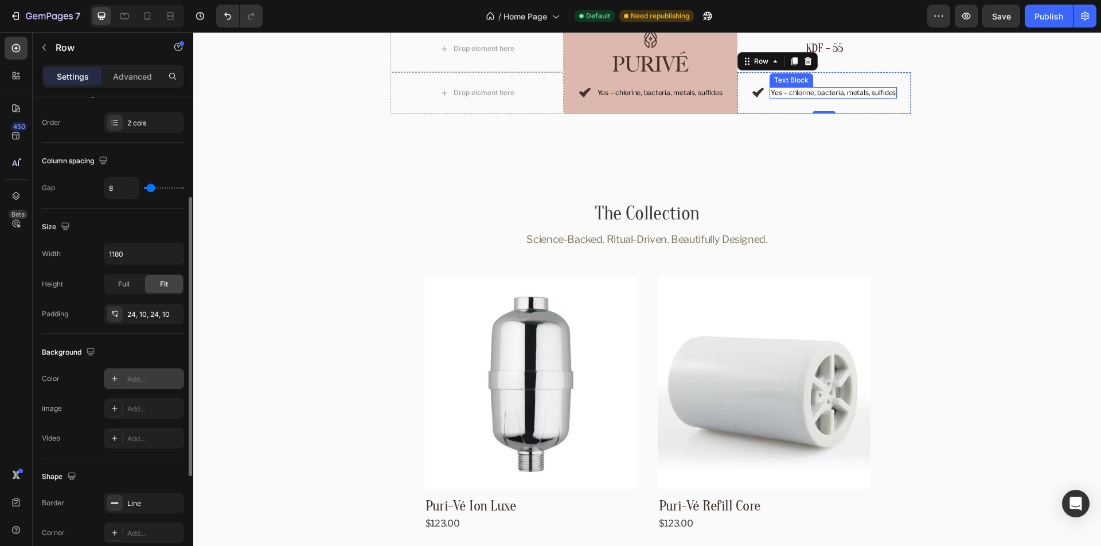
click at [823, 92] on p "Yes – chlorine, bacteria, metals, sulfides" at bounding box center [833, 92] width 125 height 9
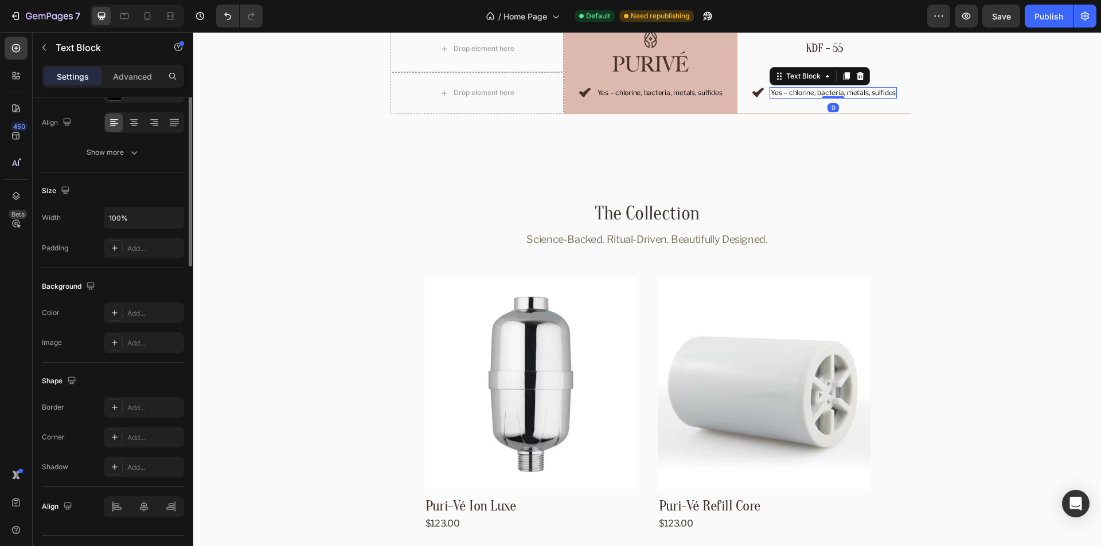
click at [839, 92] on p "Yes – chlorine, bacteria, metals, sulfides" at bounding box center [833, 92] width 125 height 9
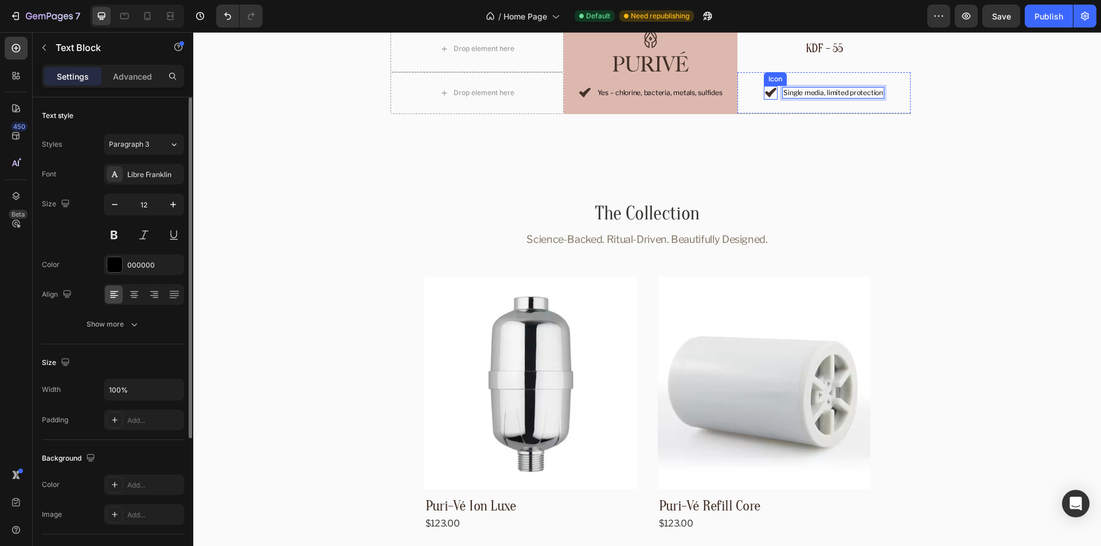
click at [767, 94] on icon at bounding box center [770, 93] width 11 height 10
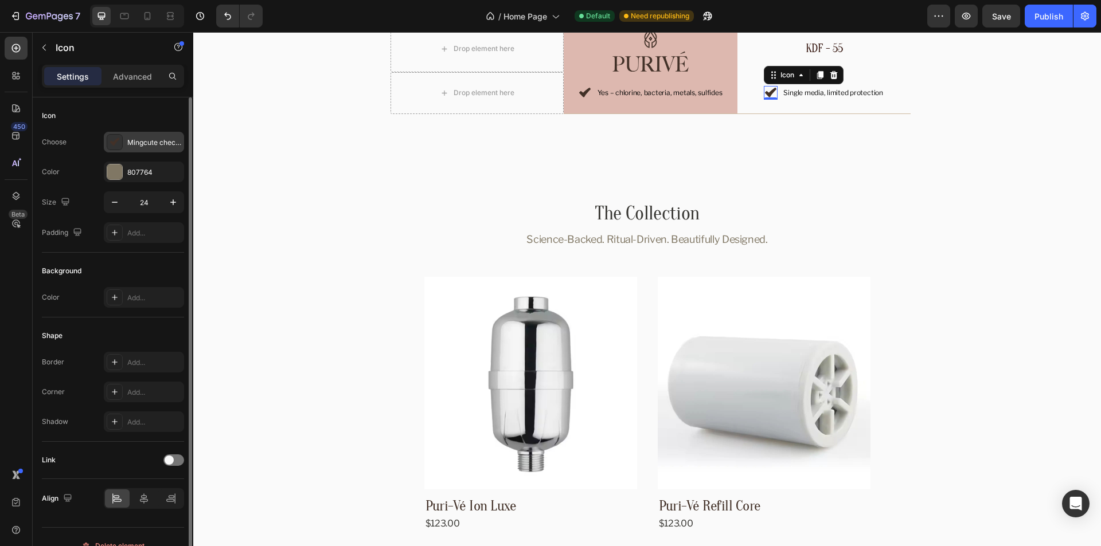
click at [142, 140] on div "Mingcute check 2 fill" at bounding box center [154, 143] width 54 height 10
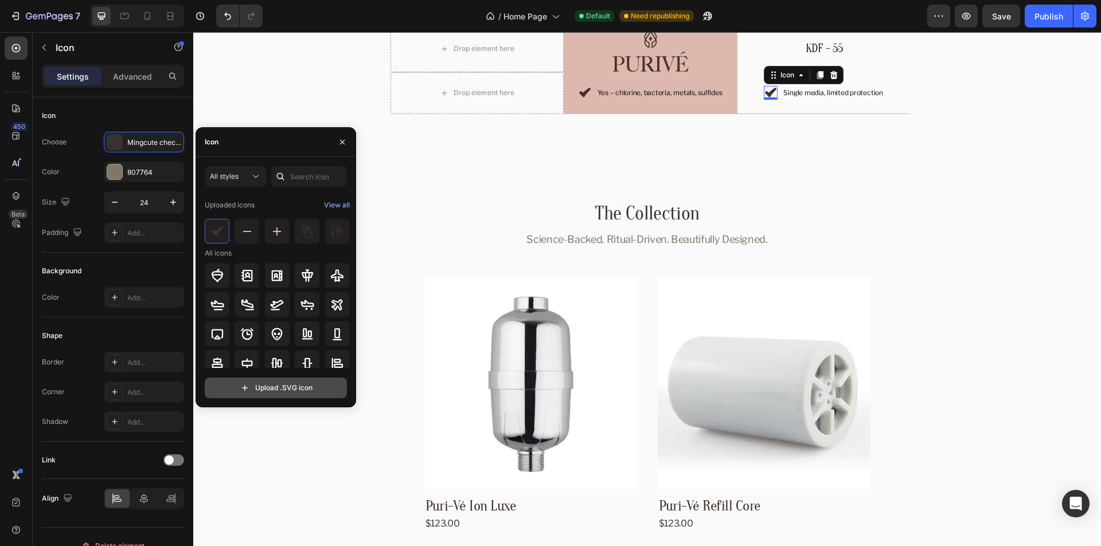
click at [281, 391] on input "file" at bounding box center [275, 387] width 141 height 19
type input "C:\fakepath\system-uicons_cross.svg"
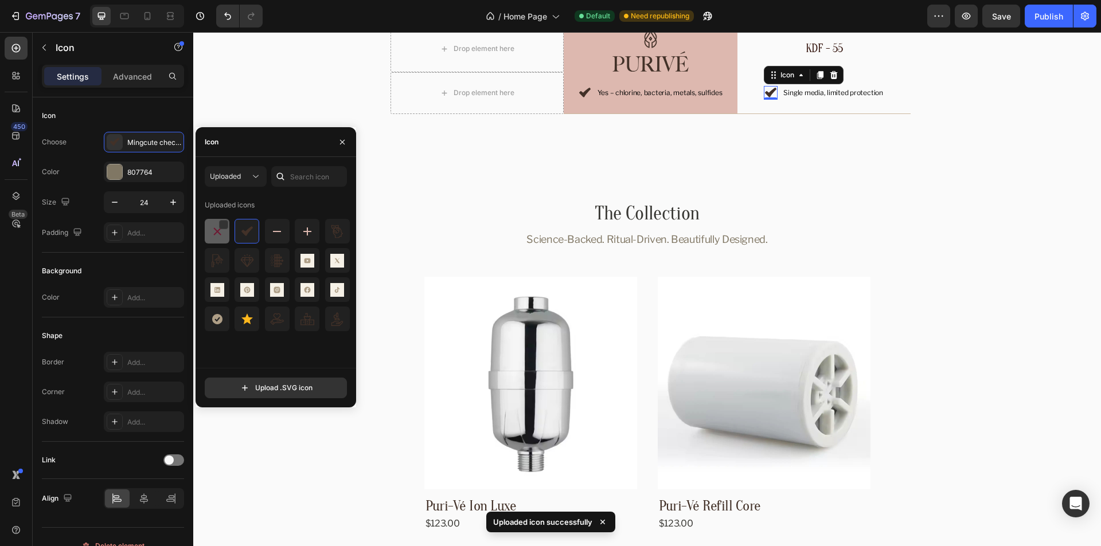
click at [216, 236] on img at bounding box center [217, 232] width 14 height 14
click at [341, 141] on icon "button" at bounding box center [342, 141] width 5 height 5
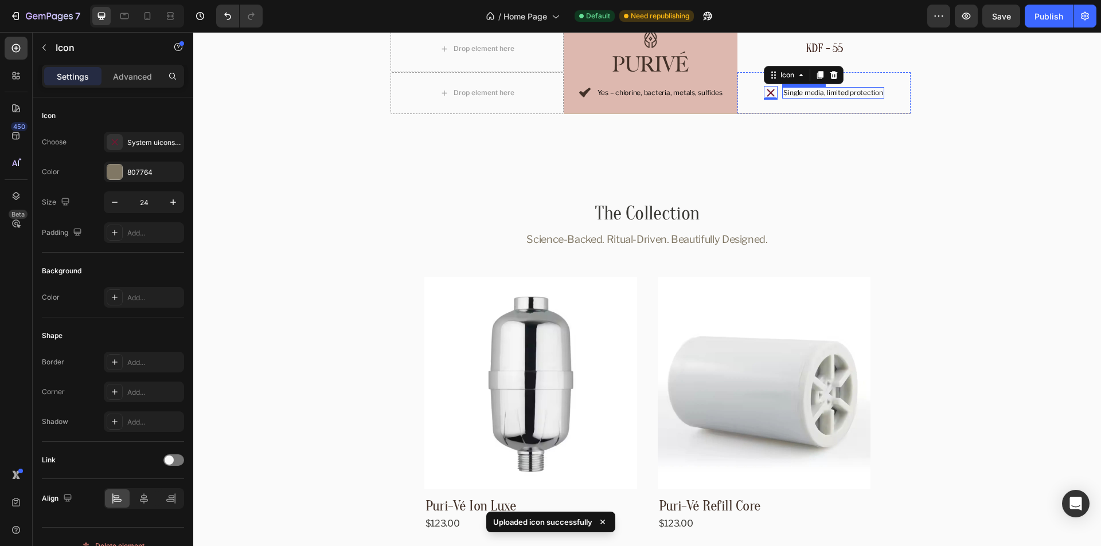
click at [846, 93] on p "Single media, limited protection" at bounding box center [832, 92] width 99 height 9
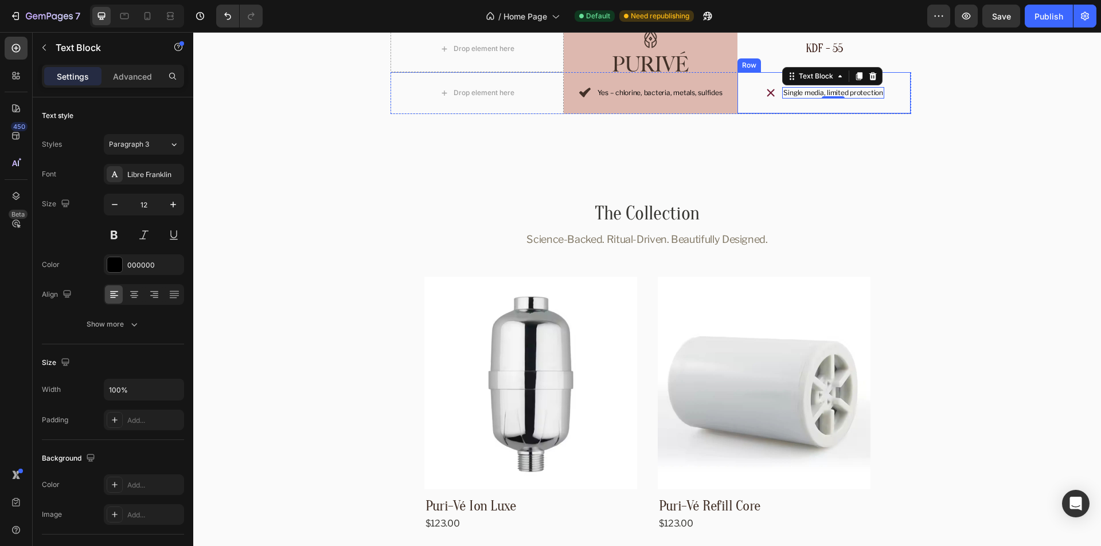
click at [747, 82] on div "Icon Single media, limited protection Text Block 0 Row" at bounding box center [824, 93] width 174 height 42
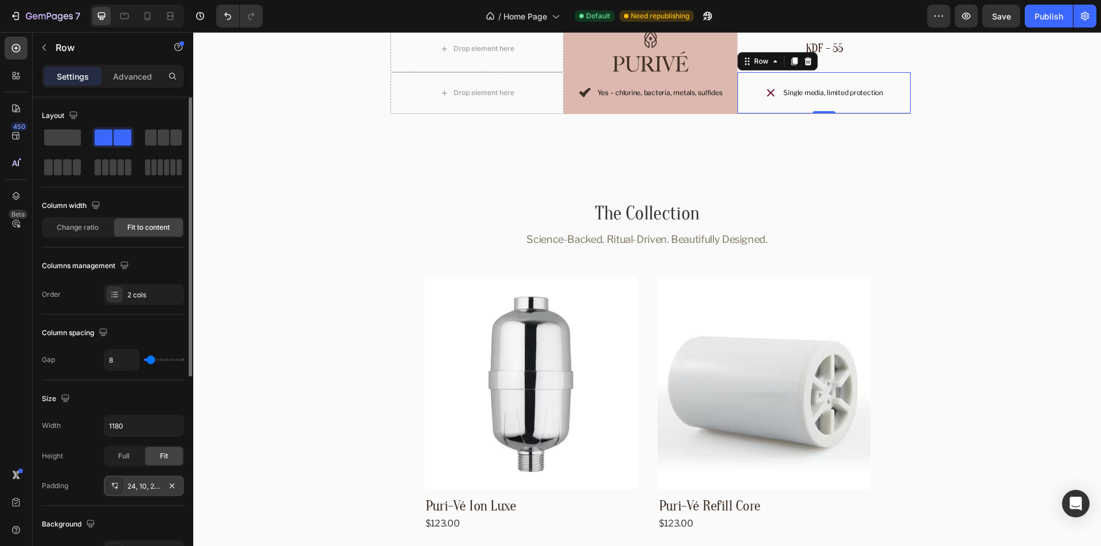
click at [135, 490] on div "24, 10, 24, 10" at bounding box center [143, 487] width 33 height 10
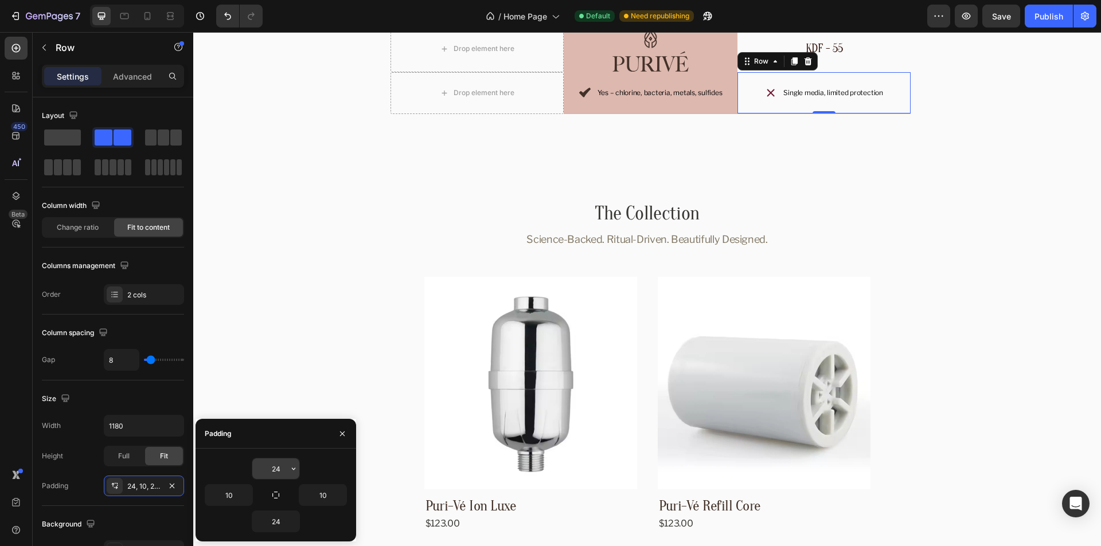
click at [268, 468] on input "24" at bounding box center [275, 469] width 47 height 21
click at [275, 495] on icon "button" at bounding box center [275, 495] width 9 height 9
type input "24"
click at [273, 474] on input "24" at bounding box center [275, 469] width 47 height 21
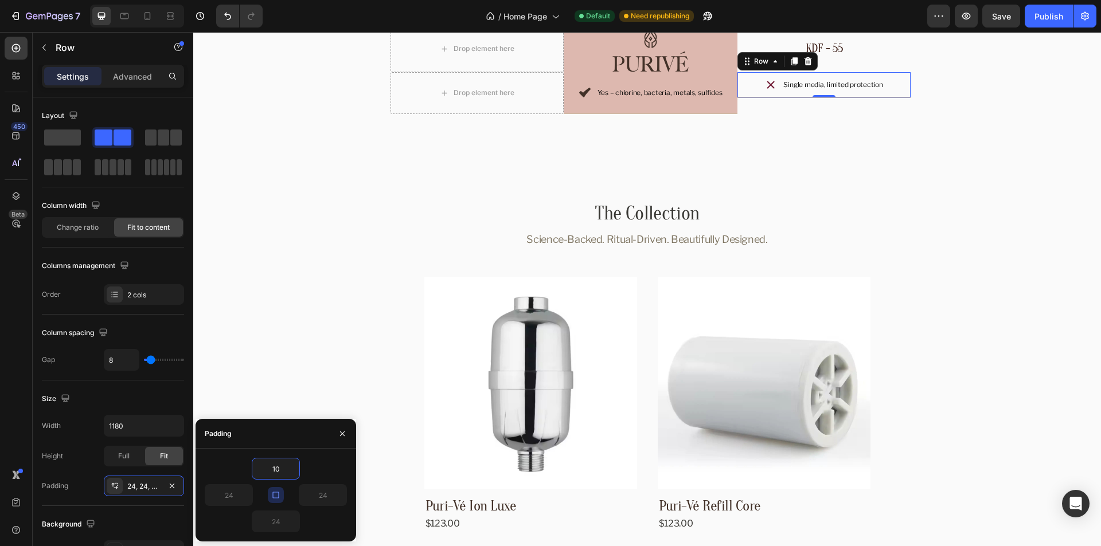
type input "10"
click at [332, 467] on div "10" at bounding box center [276, 469] width 142 height 22
type input "10"
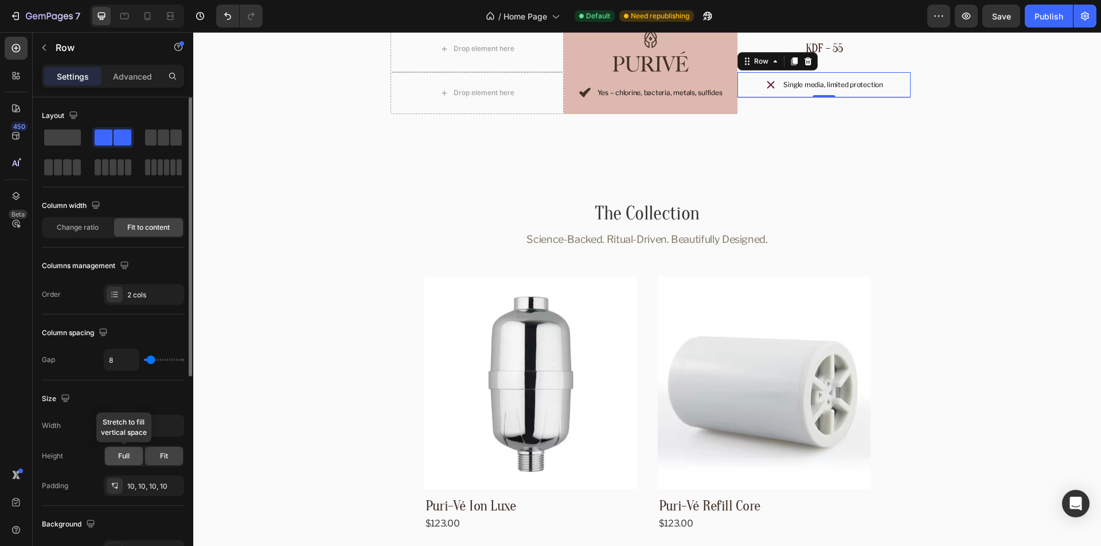
click at [128, 452] on span "Full" at bounding box center [123, 456] width 11 height 10
click at [157, 396] on div "Size" at bounding box center [113, 399] width 142 height 18
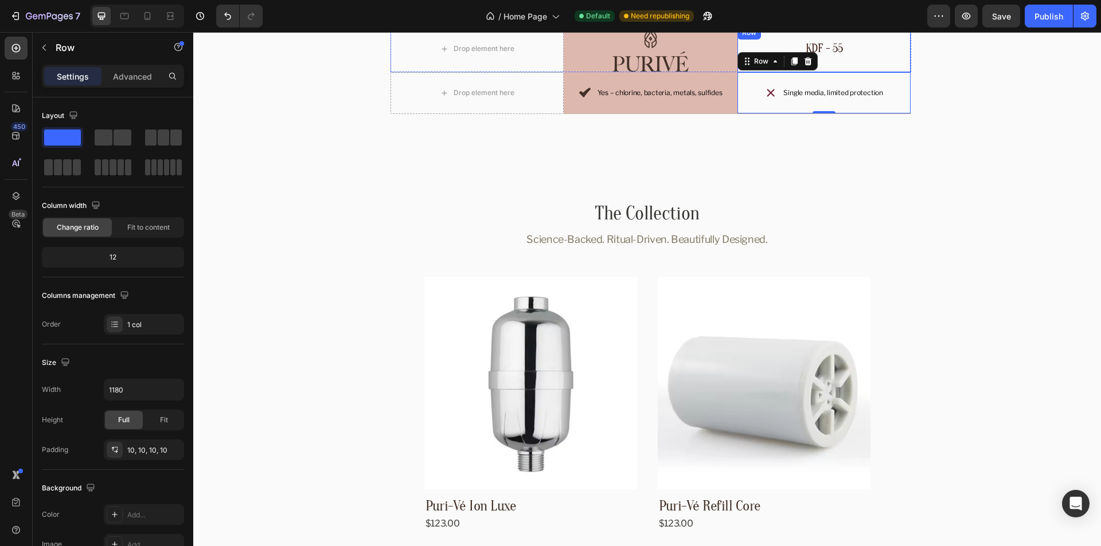
click at [884, 61] on div "KDF - 55 Text Block" at bounding box center [824, 49] width 162 height 35
click at [897, 79] on div "Icon Single media, limited protection Text Block Row" at bounding box center [824, 93] width 174 height 42
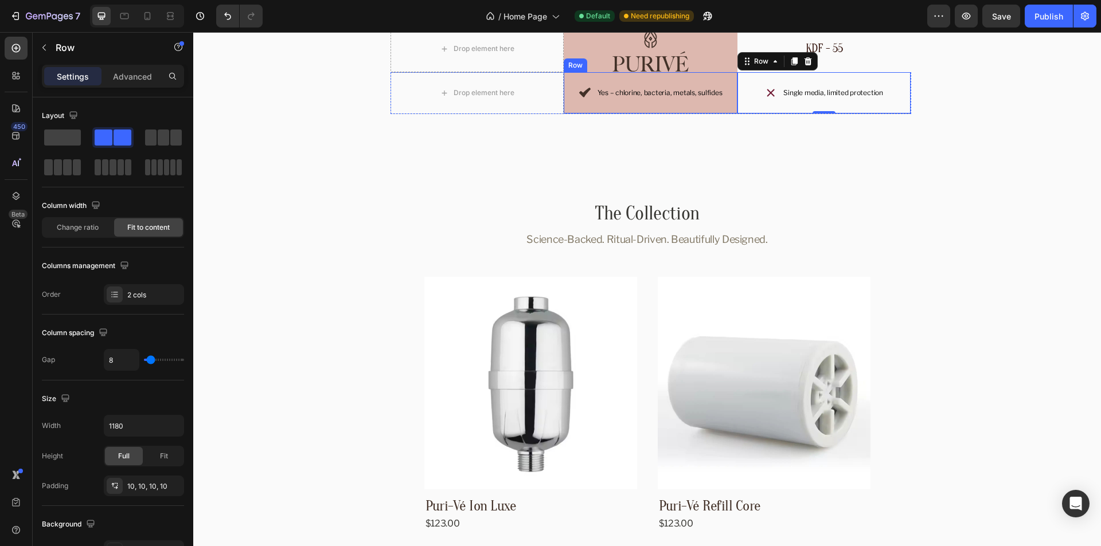
click at [727, 79] on div "Icon Yes – chlorine, bacteria, metals, sulfides Text Block Row" at bounding box center [651, 93] width 174 height 42
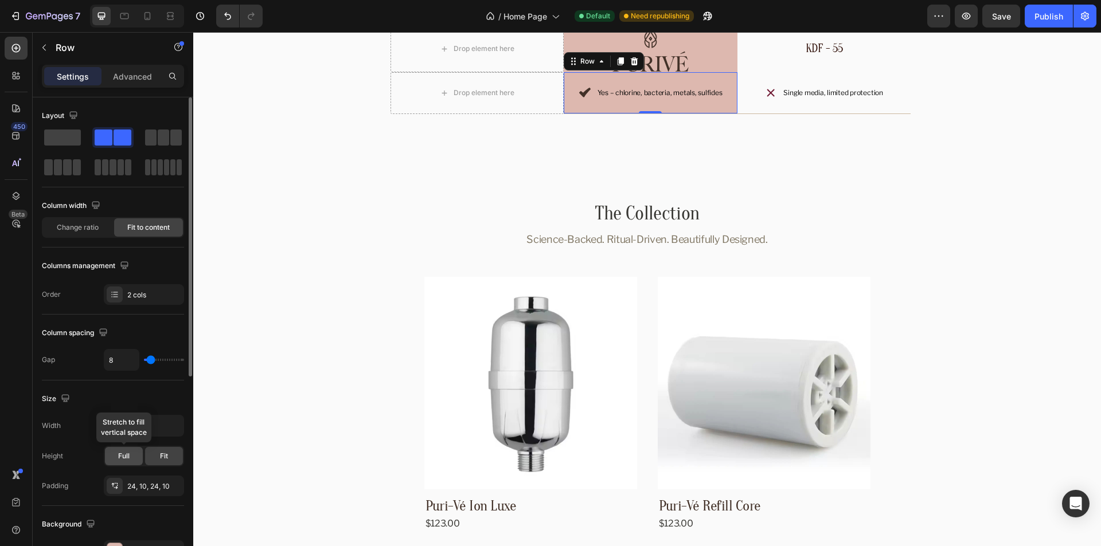
click at [116, 460] on div "Full" at bounding box center [124, 456] width 38 height 18
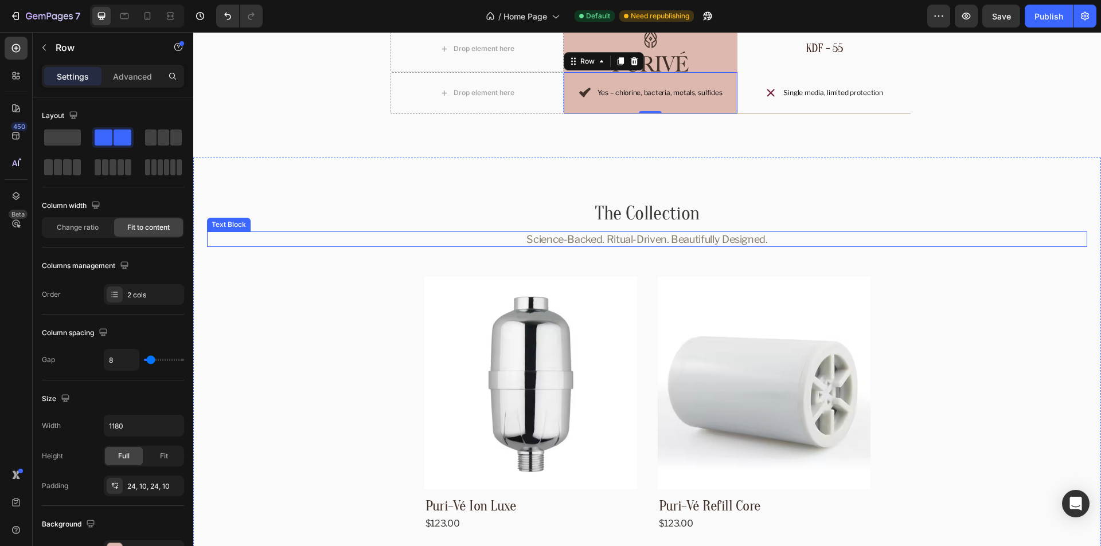
scroll to position [2736, 0]
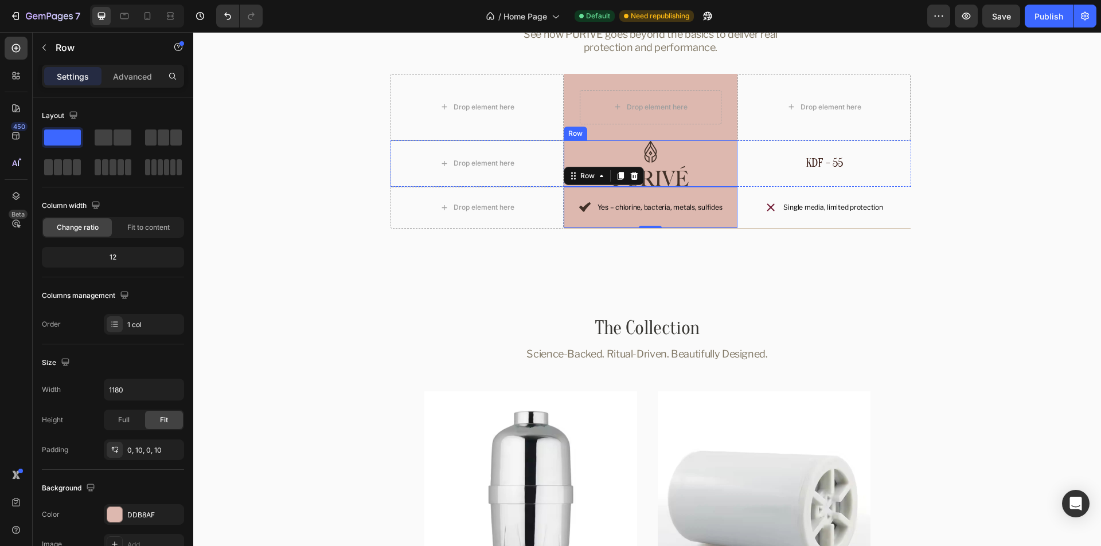
click at [729, 159] on div "Image Row" at bounding box center [651, 163] width 174 height 46
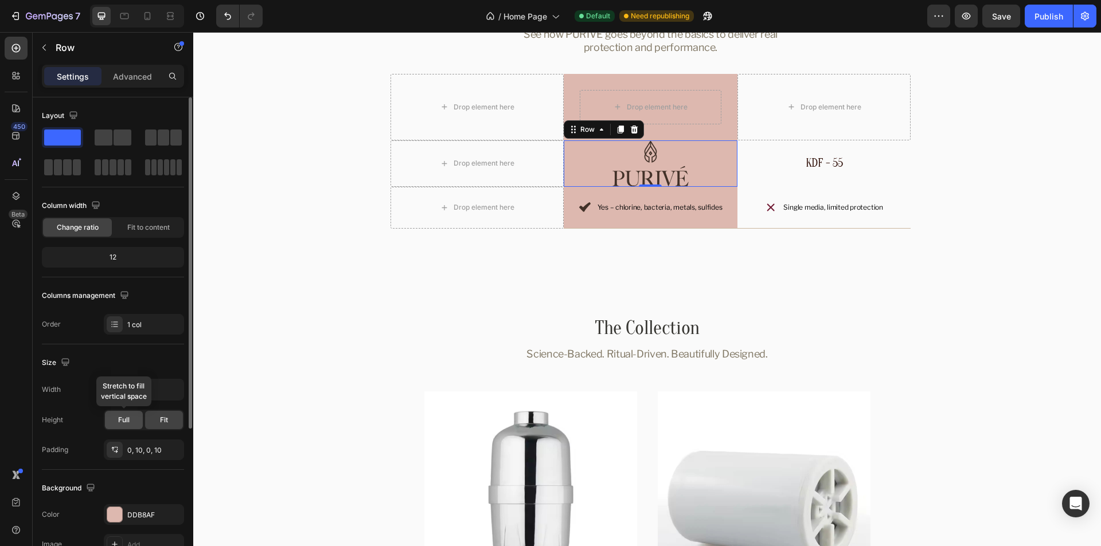
click at [128, 416] on span "Full" at bounding box center [123, 420] width 11 height 10
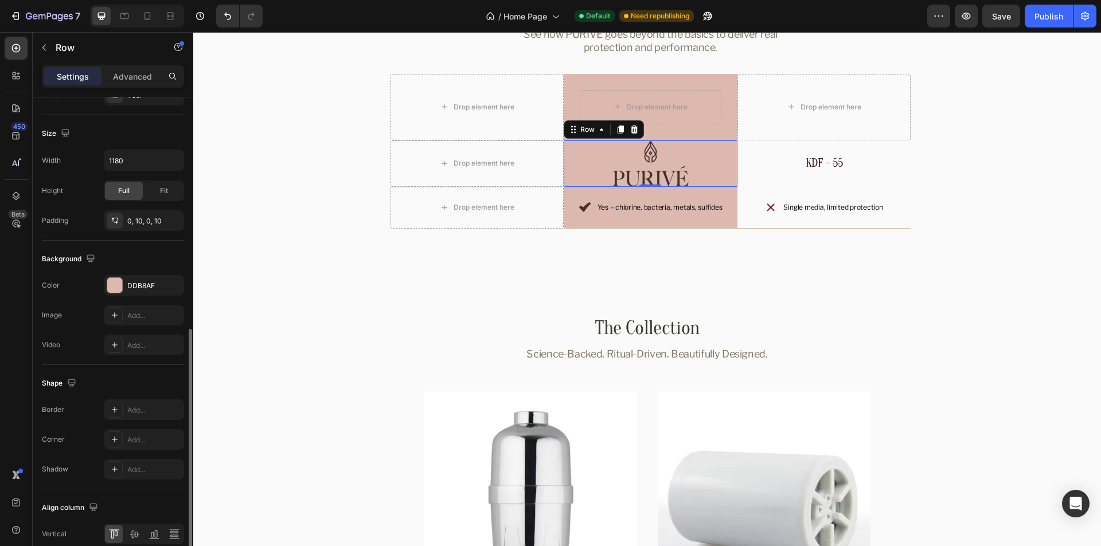
scroll to position [283, 0]
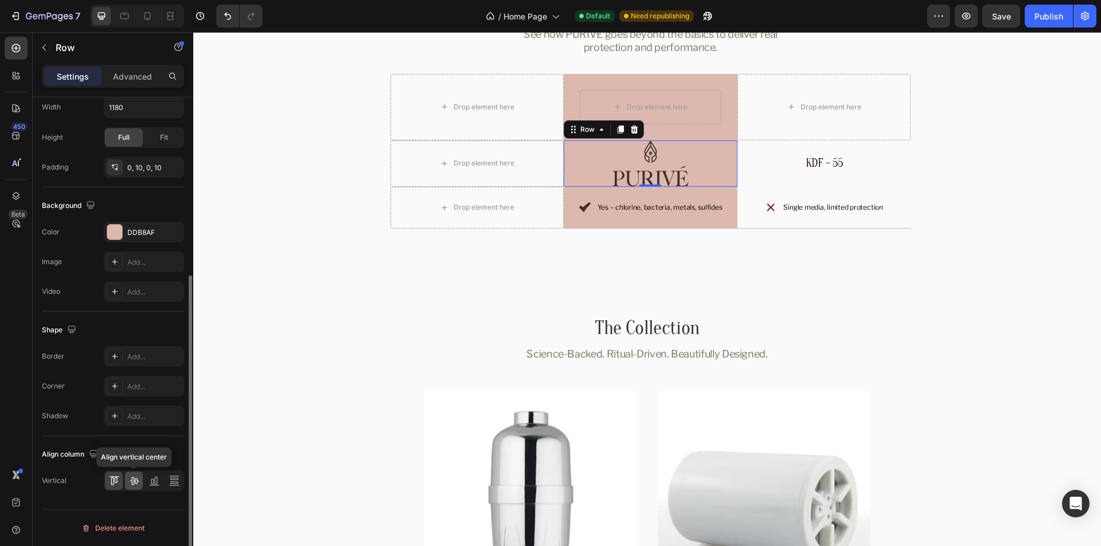
click at [132, 481] on icon at bounding box center [134, 482] width 9 height 8
click at [725, 192] on div "Icon Yes – chlorine, bacteria, metals, sulfides Text Block Row" at bounding box center [651, 208] width 174 height 42
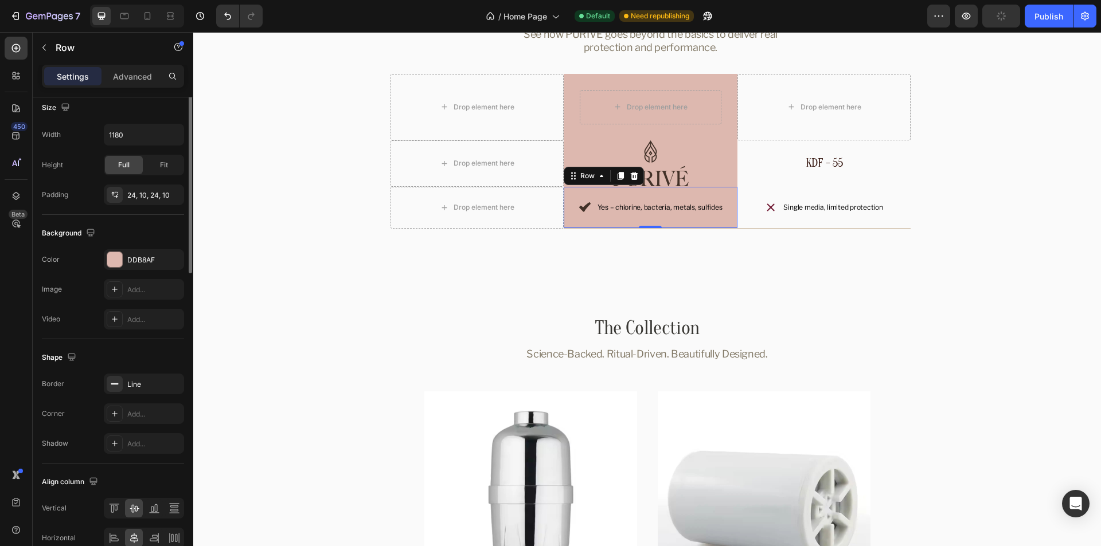
scroll to position [349, 0]
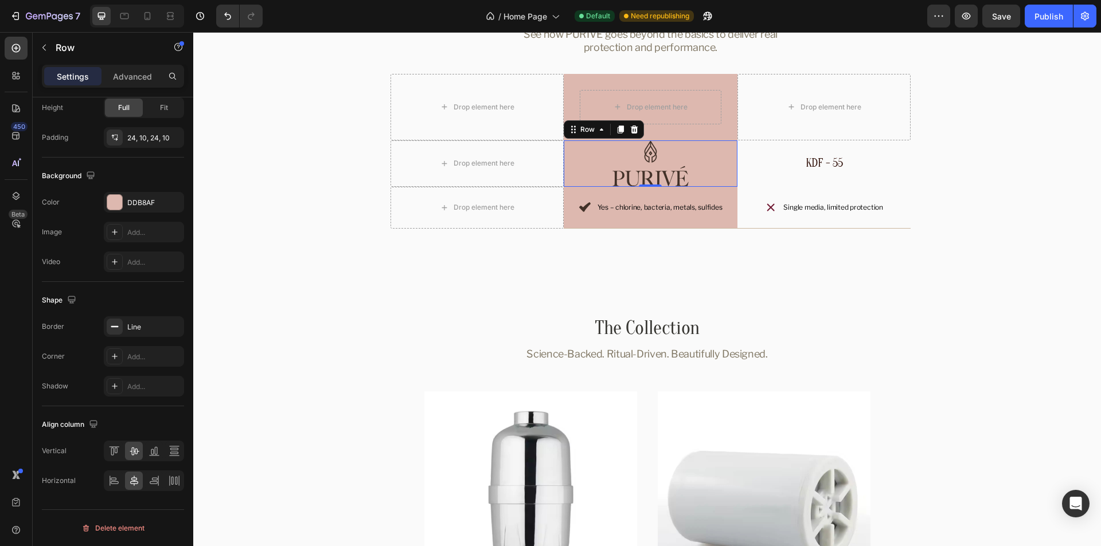
click at [730, 150] on div "Image Row 0" at bounding box center [651, 163] width 174 height 46
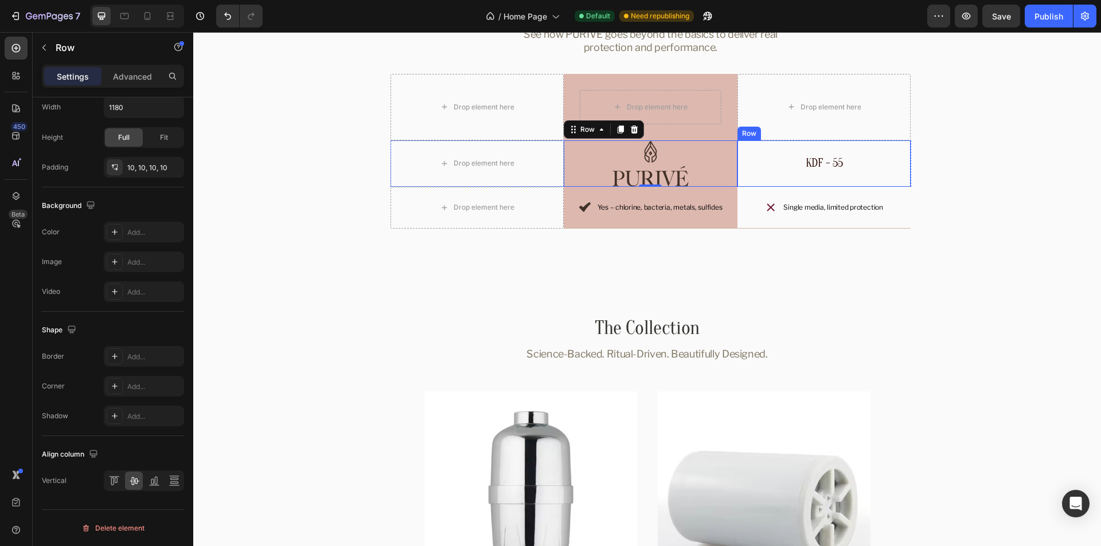
click at [763, 150] on div "KDF - 55 Text Block" at bounding box center [824, 163] width 162 height 35
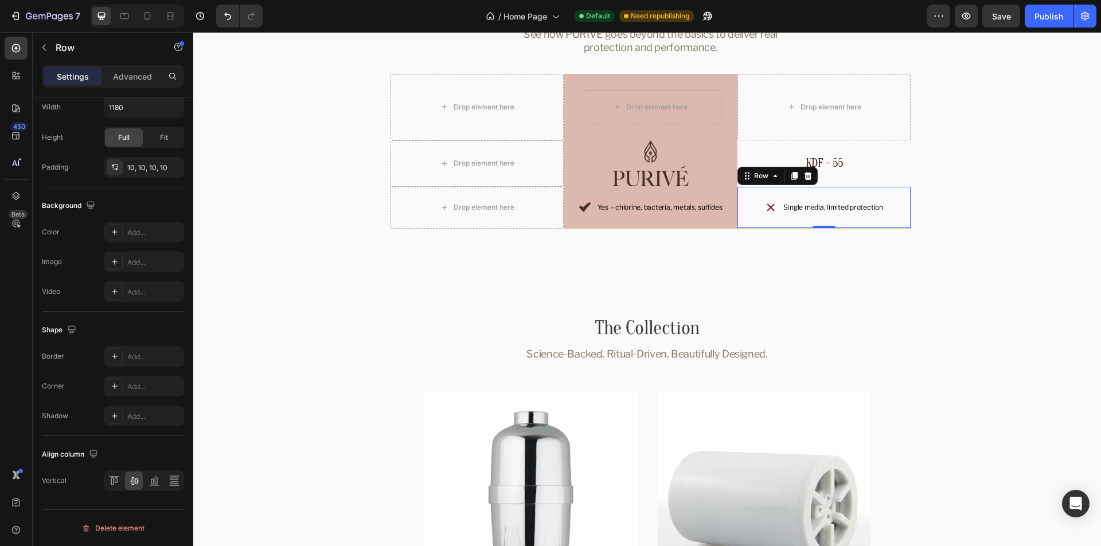
click at [749, 195] on div "Icon Single media, limited protection Text Block Row 0" at bounding box center [824, 208] width 174 height 42
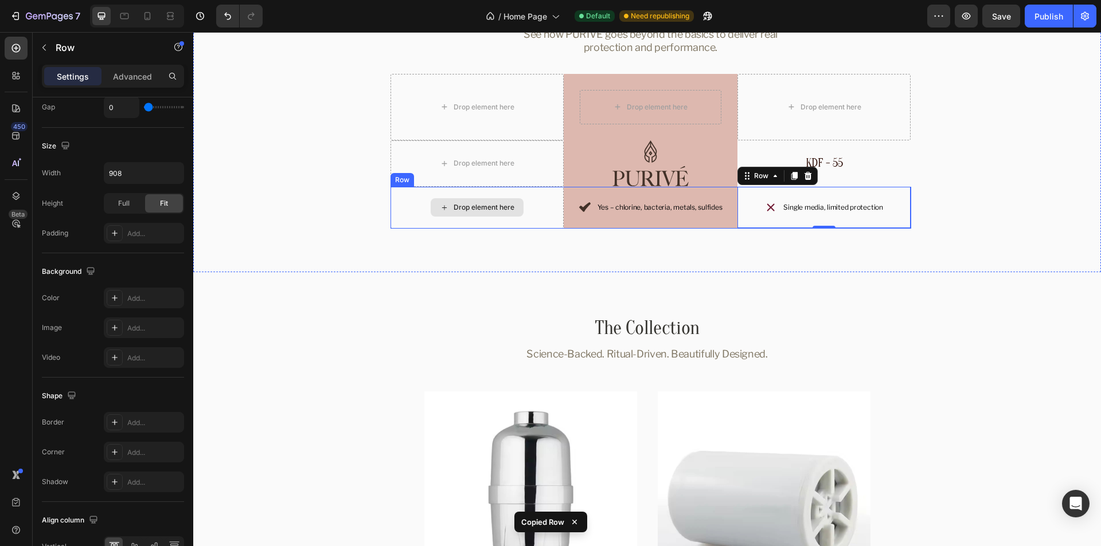
click at [549, 191] on div "Drop element here" at bounding box center [477, 208] width 174 height 42
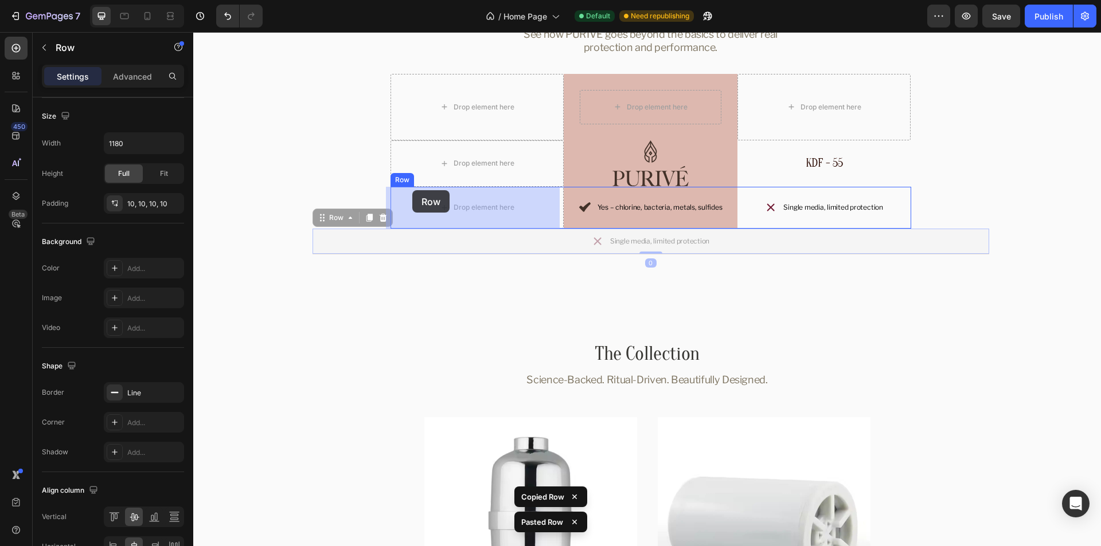
drag, startPoint x: 335, startPoint y: 218, endPoint x: 412, endPoint y: 190, distance: 82.2
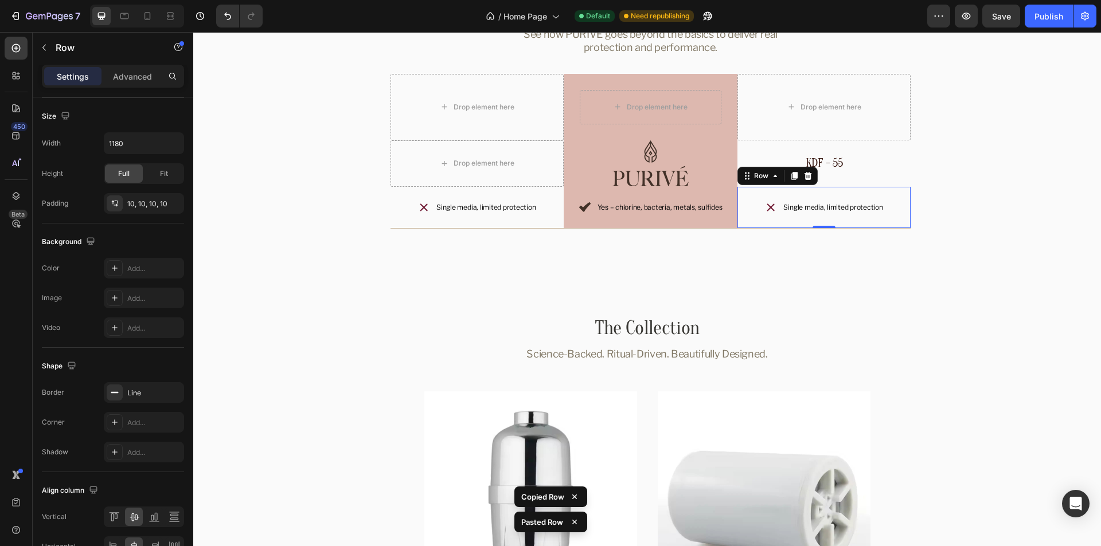
click at [743, 194] on div "Icon Single media, limited protection Text Block Row 0" at bounding box center [824, 208] width 174 height 42
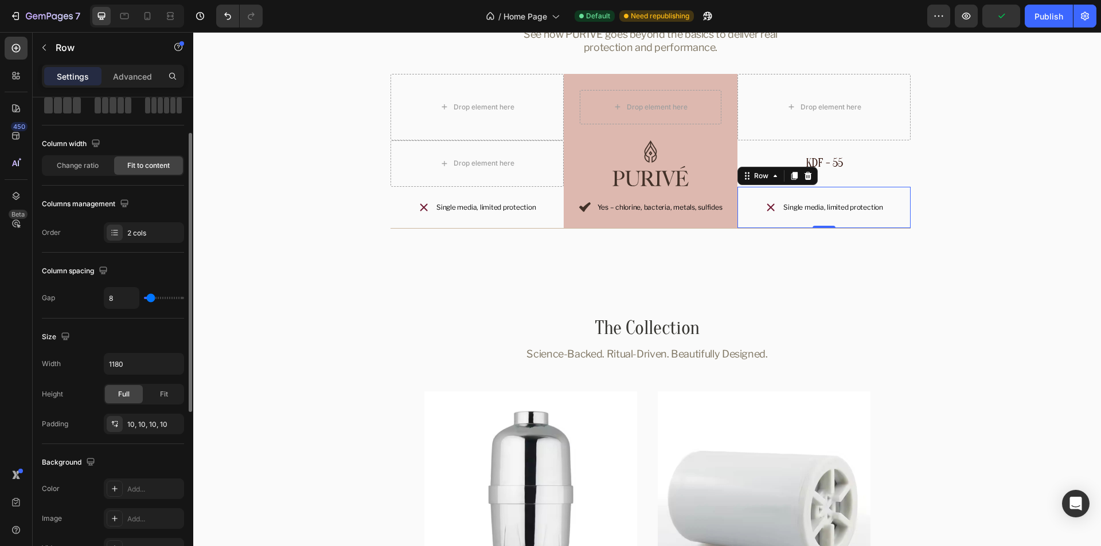
scroll to position [0, 0]
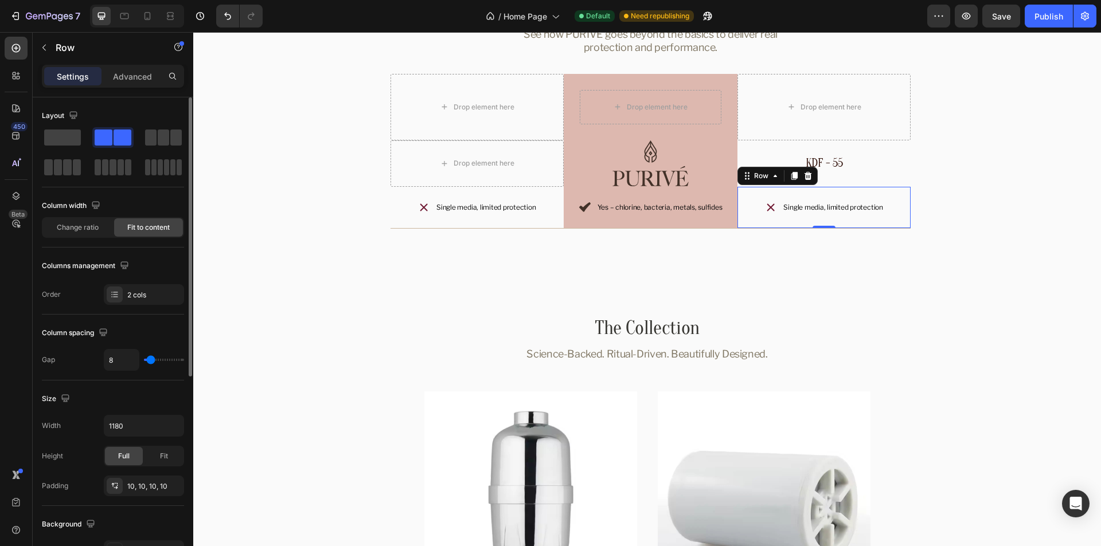
click at [71, 74] on p "Settings" at bounding box center [73, 77] width 32 height 12
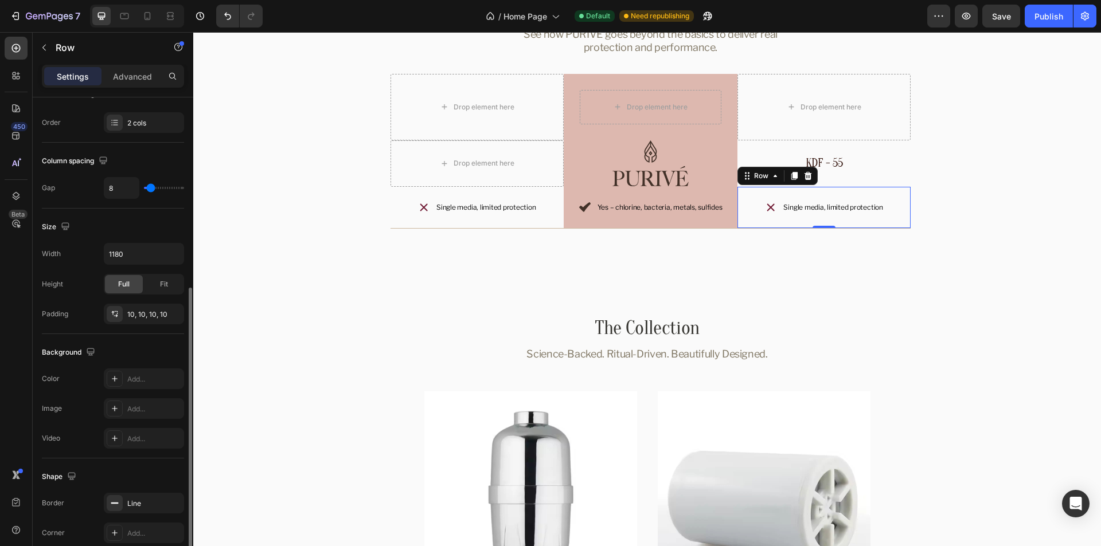
scroll to position [287, 0]
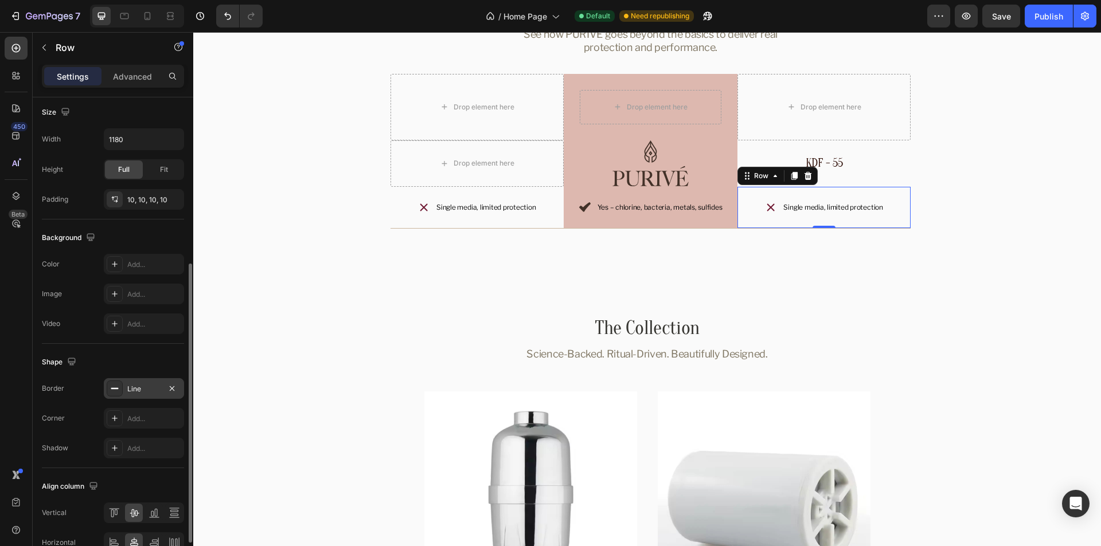
click at [146, 389] on div "Line" at bounding box center [143, 389] width 33 height 10
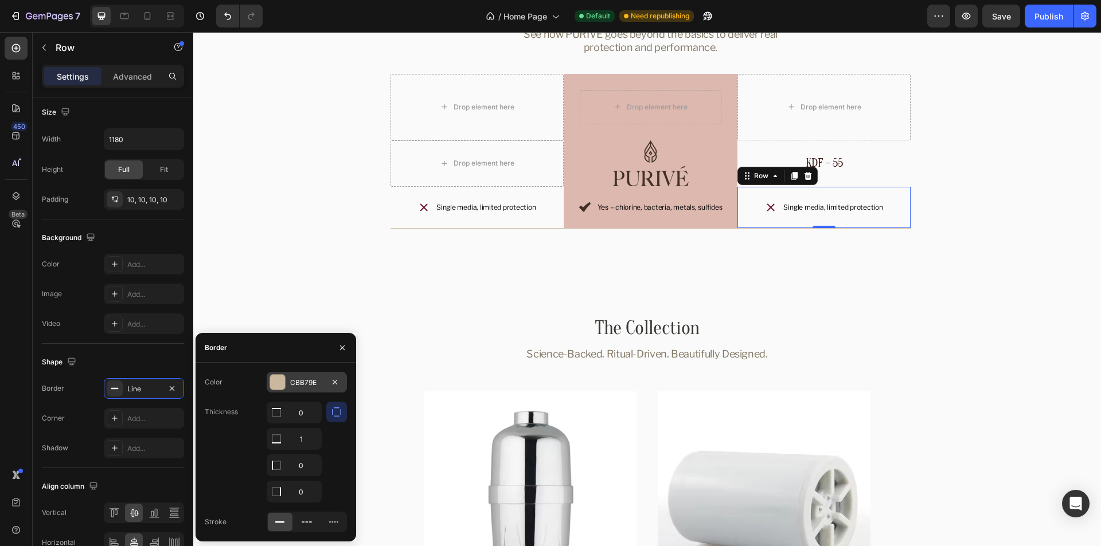
click at [307, 384] on div "CBB79E" at bounding box center [306, 383] width 33 height 10
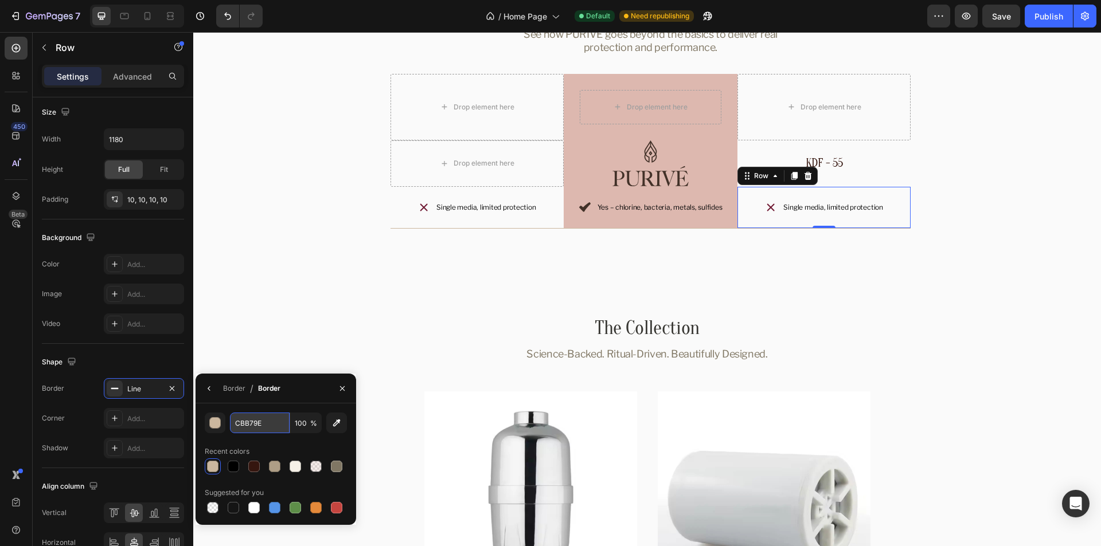
click at [276, 425] on input "CBB79E" at bounding box center [260, 423] width 60 height 21
paste input "#"
click at [284, 408] on div "#CBB79E 100 % Recent colors Suggested for you" at bounding box center [276, 465] width 161 height 122
type input "CBB79E"
drag, startPoint x: 343, startPoint y: 386, endPoint x: 279, endPoint y: 197, distance: 200.2
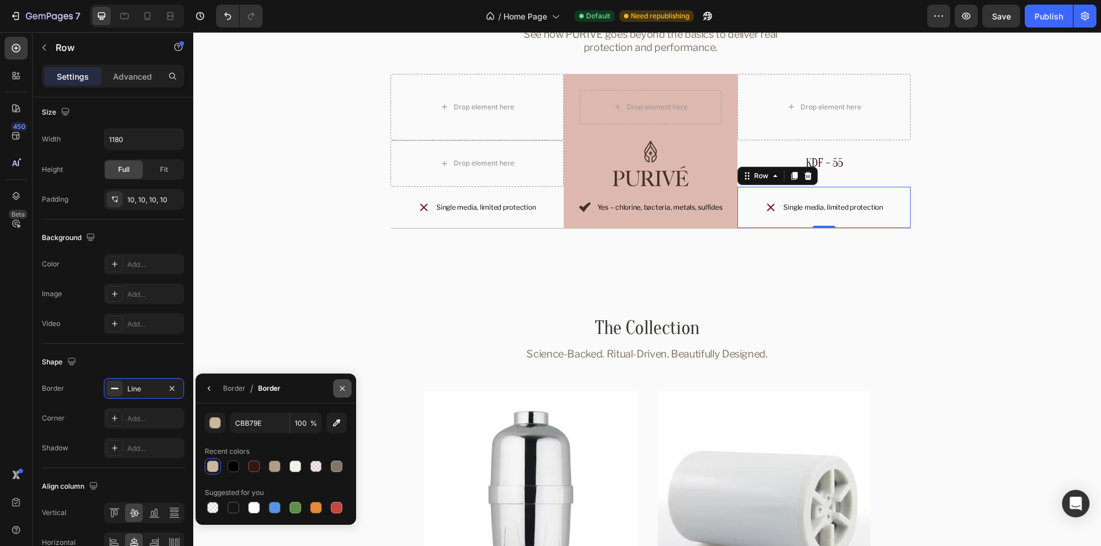
click at [343, 386] on icon "button" at bounding box center [342, 388] width 9 height 9
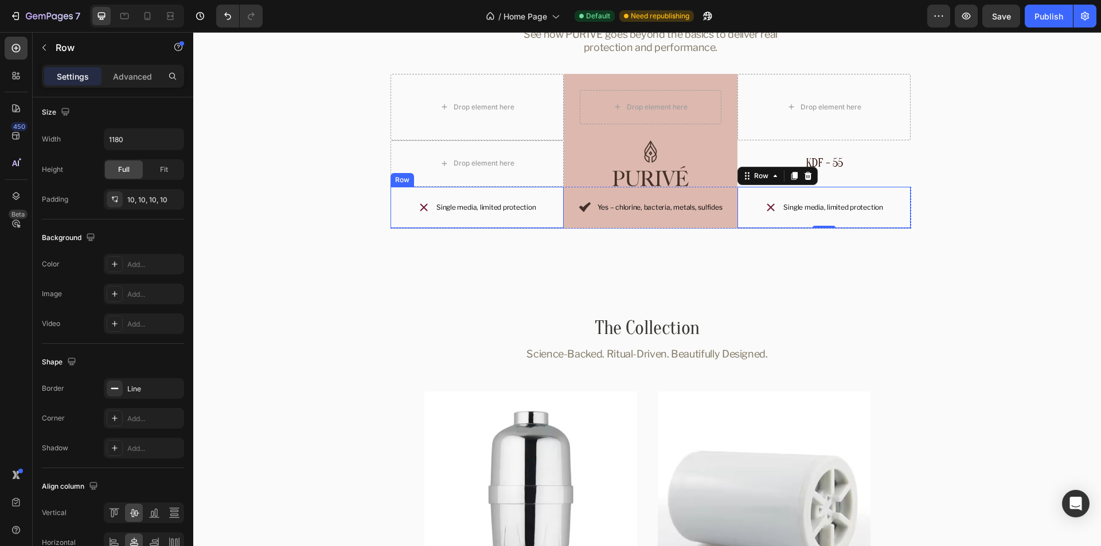
click at [532, 194] on div "Icon Single media, limited protection Text Block Row" at bounding box center [477, 208] width 174 height 42
click at [573, 193] on div "Icon Yes – chlorine, bacteria, metals, sulfides Text Block Row" at bounding box center [651, 208] width 174 height 42
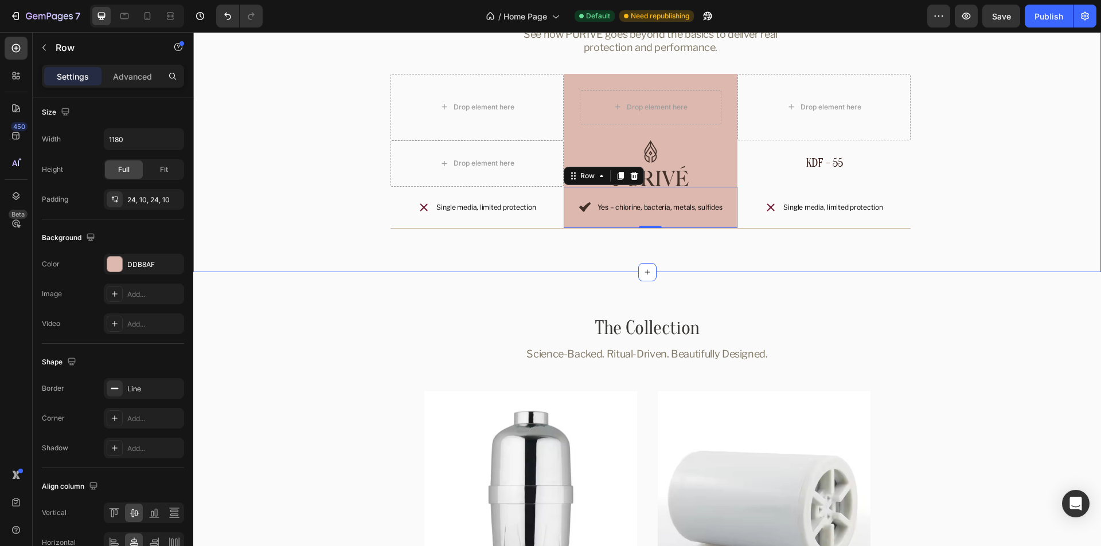
click at [712, 247] on div "Why Choose PURIVÉ Over Ordinary Filters? Heading See how PURIVÉ goes beyond the…" at bounding box center [647, 100] width 908 height 343
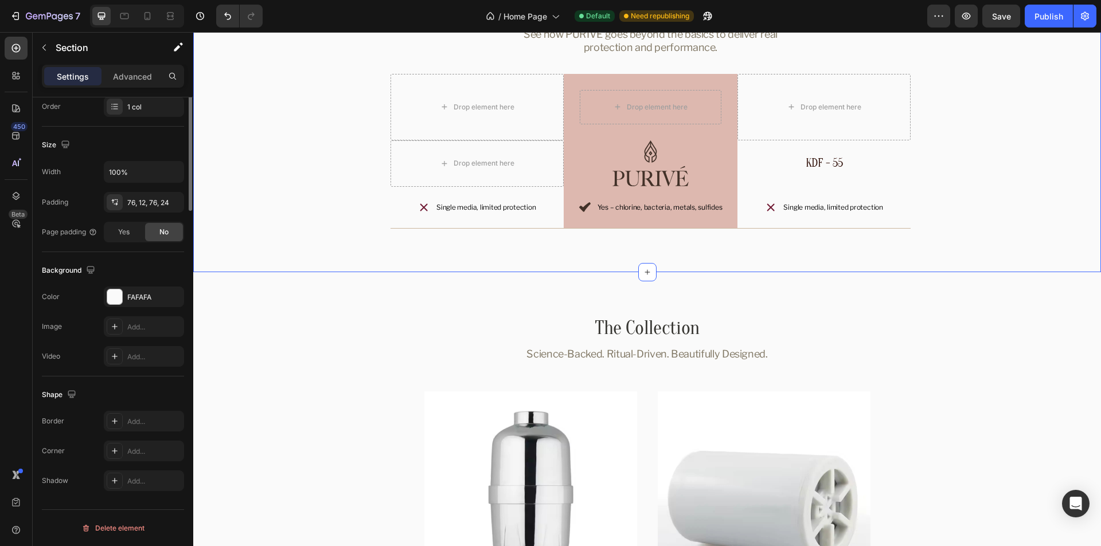
scroll to position [0, 0]
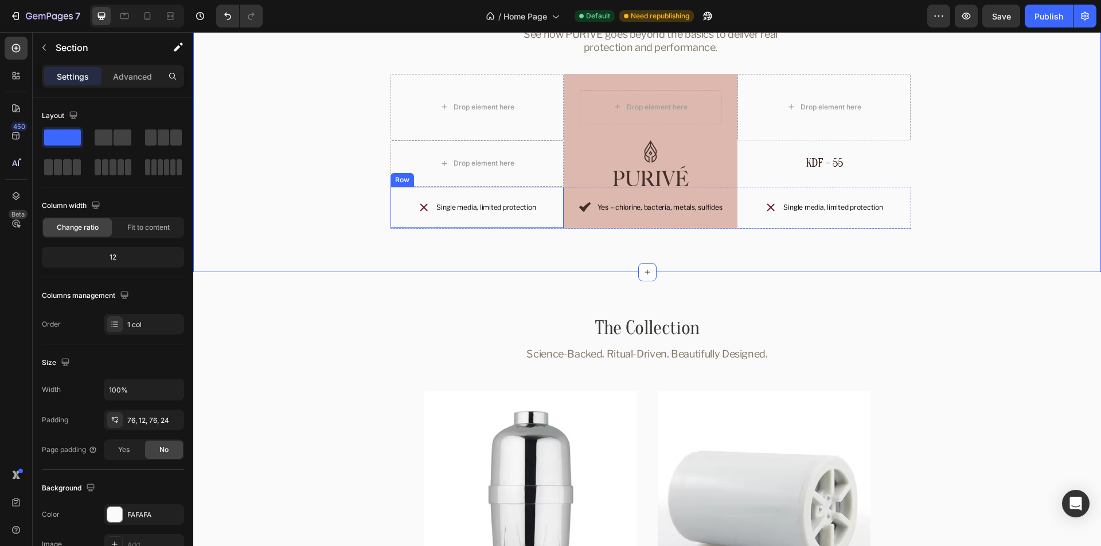
click at [409, 196] on div "Icon Single media, limited protection Text Block Row" at bounding box center [477, 208] width 174 height 42
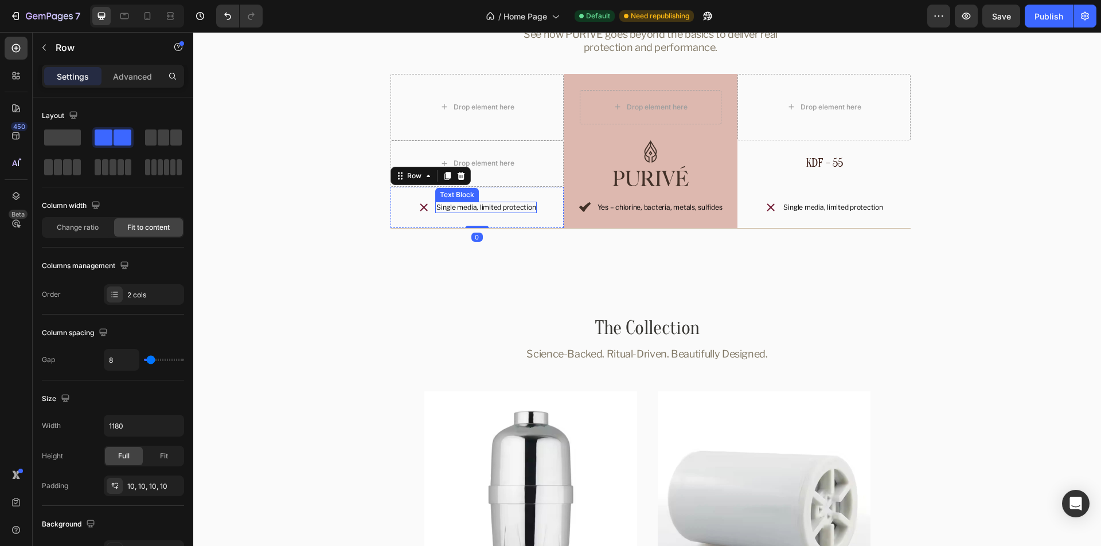
click at [459, 209] on p "Single media, limited protection" at bounding box center [485, 207] width 99 height 9
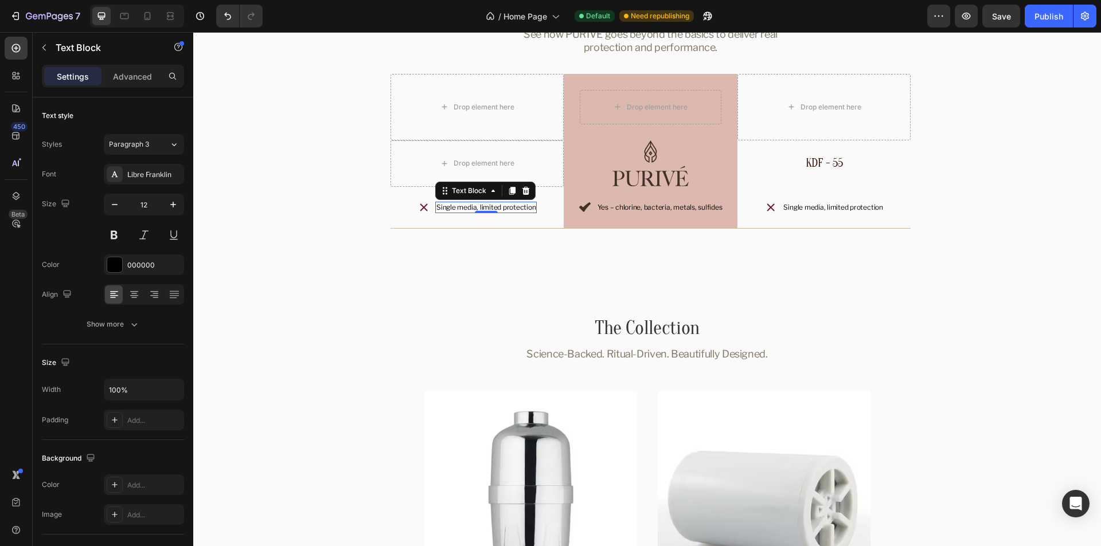
click at [461, 205] on p "Single media, limited protection" at bounding box center [485, 207] width 99 height 9
click at [538, 202] on div "Icon Dual-KDF Technology (55 + 85) Text Block 0 Row" at bounding box center [477, 208] width 174 height 42
click at [510, 203] on p "Dual-KDF Technology (55 + 85)" at bounding box center [485, 207] width 97 height 9
drag, startPoint x: 444, startPoint y: 192, endPoint x: 454, endPoint y: 210, distance: 20.5
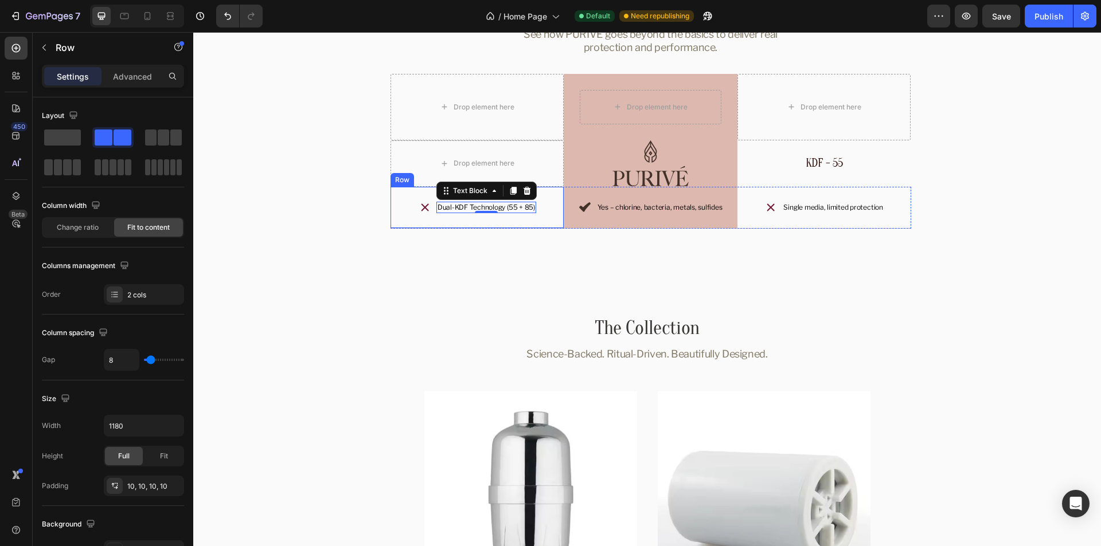
click at [404, 200] on div "Icon Dual-KDF Technology (55 + 85) Text Block 0 Row" at bounding box center [477, 208] width 174 height 42
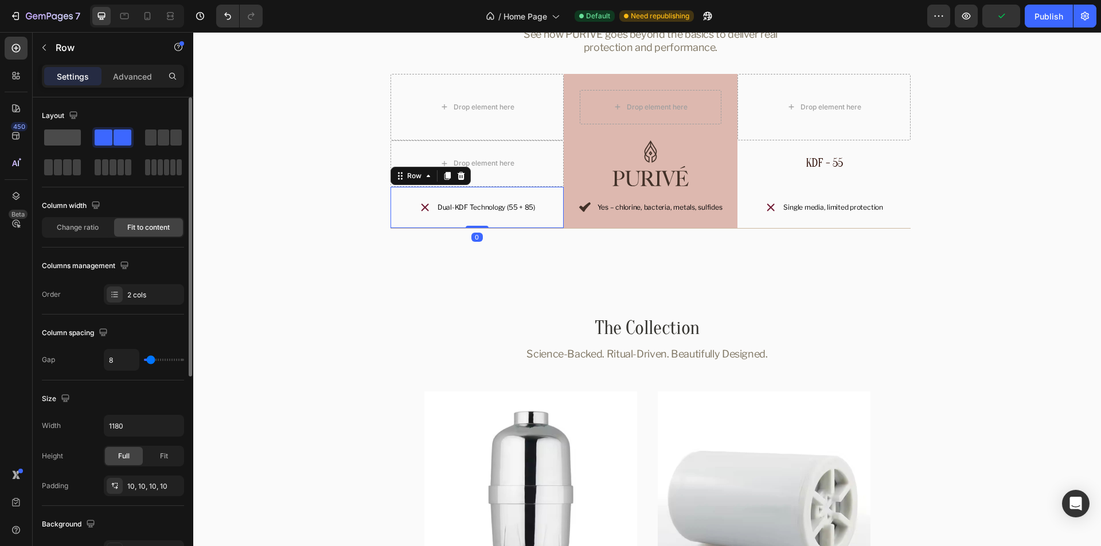
click at [66, 136] on span at bounding box center [62, 138] width 37 height 16
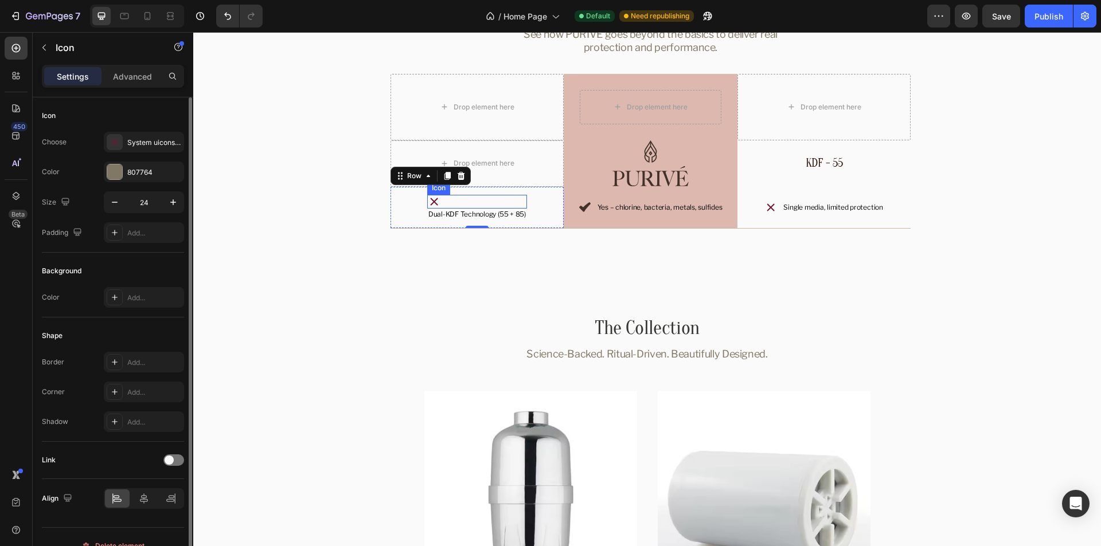
click at [493, 205] on div "Icon" at bounding box center [477, 202] width 100 height 14
click at [493, 184] on icon at bounding box center [496, 184] width 7 height 8
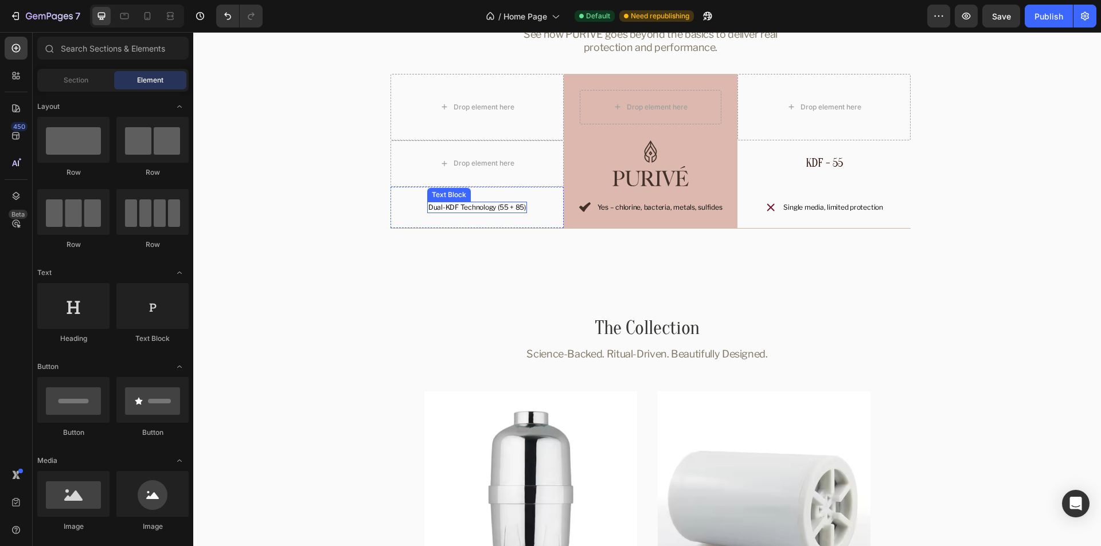
click at [515, 209] on p "Dual-KDF Technology (55 + 85)" at bounding box center [476, 207] width 97 height 9
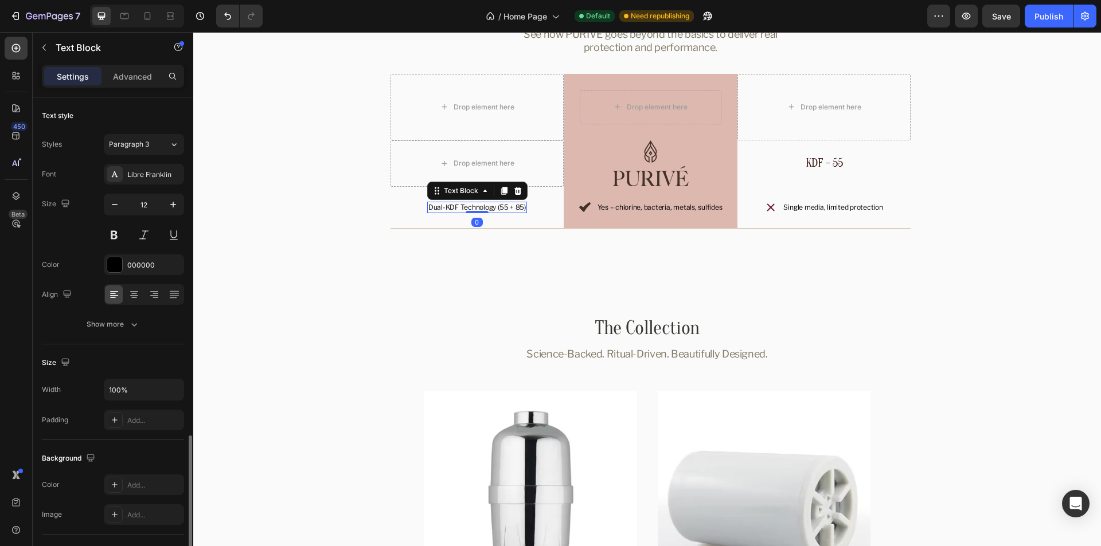
scroll to position [198, 0]
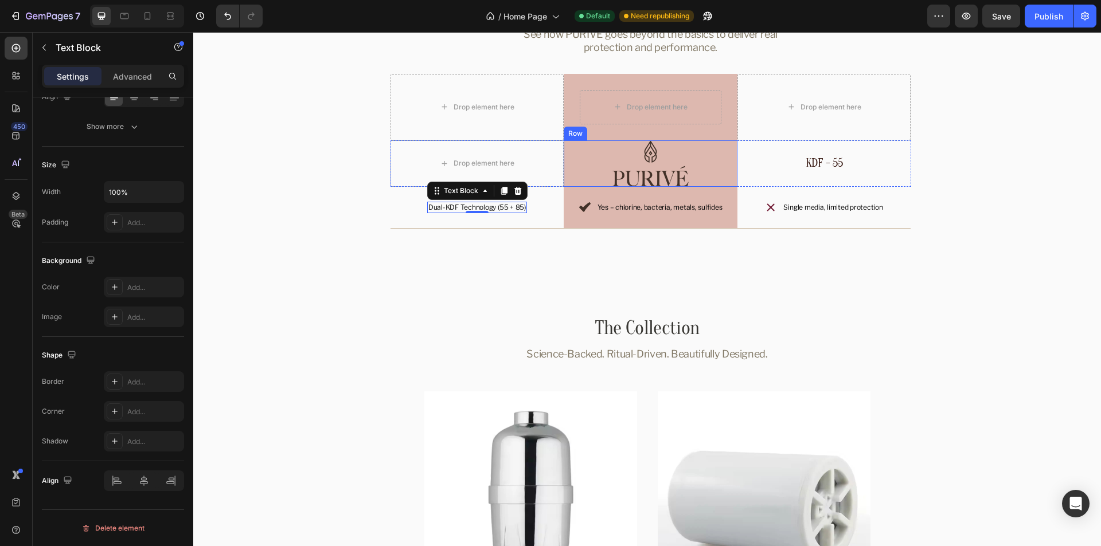
click at [548, 196] on div "Dual-KDF Technology (55 + 85) Text Block 0 Row" at bounding box center [477, 208] width 174 height 42
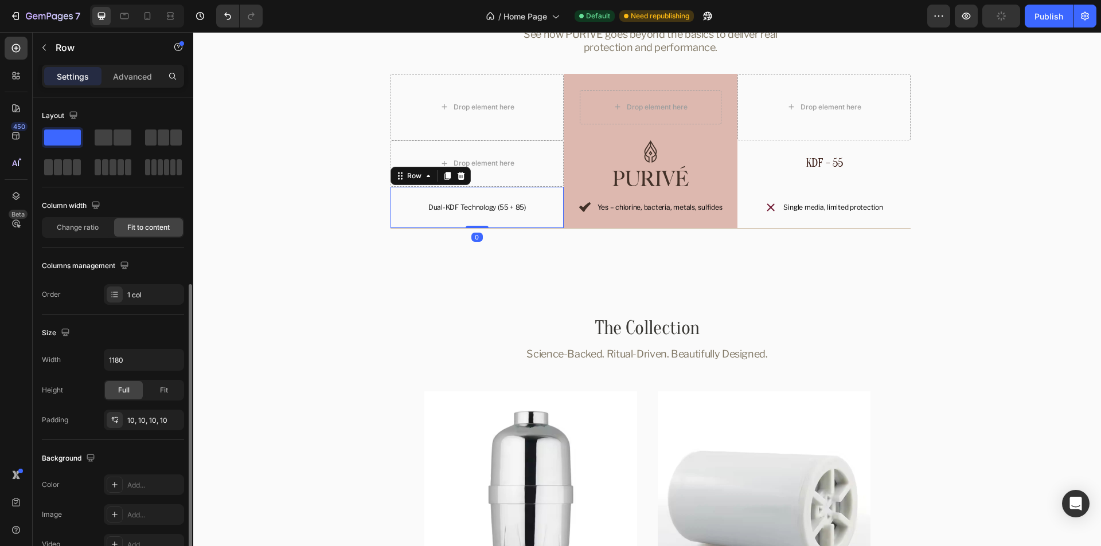
scroll to position [283, 0]
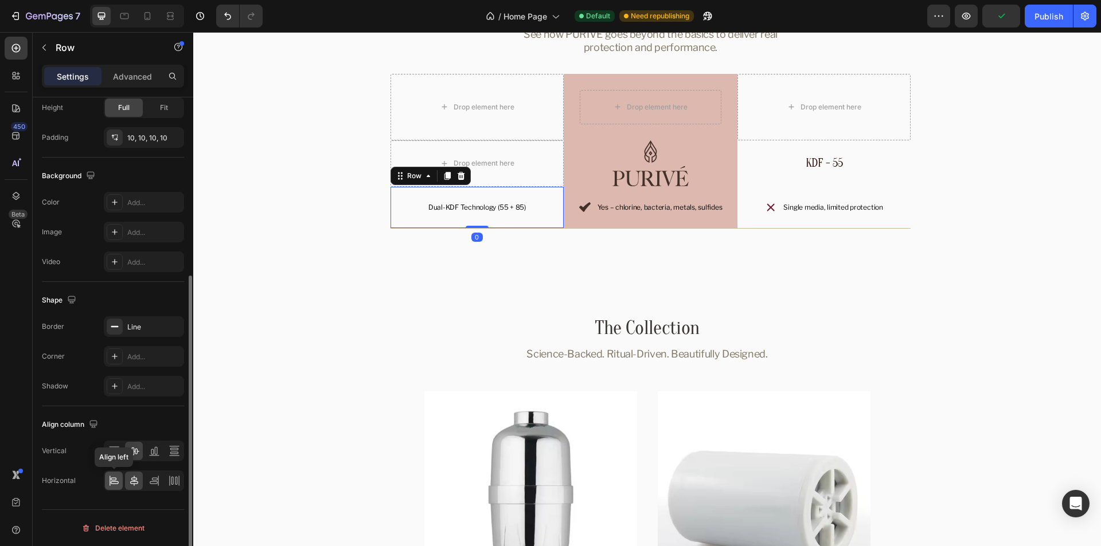
click at [116, 482] on icon at bounding box center [115, 483] width 8 height 3
drag, startPoint x: 519, startPoint y: 206, endPoint x: 499, endPoint y: 206, distance: 19.5
click at [519, 206] on div "Dual-KDF Technology (55 + 85) Text Block Row 0" at bounding box center [477, 208] width 174 height 42
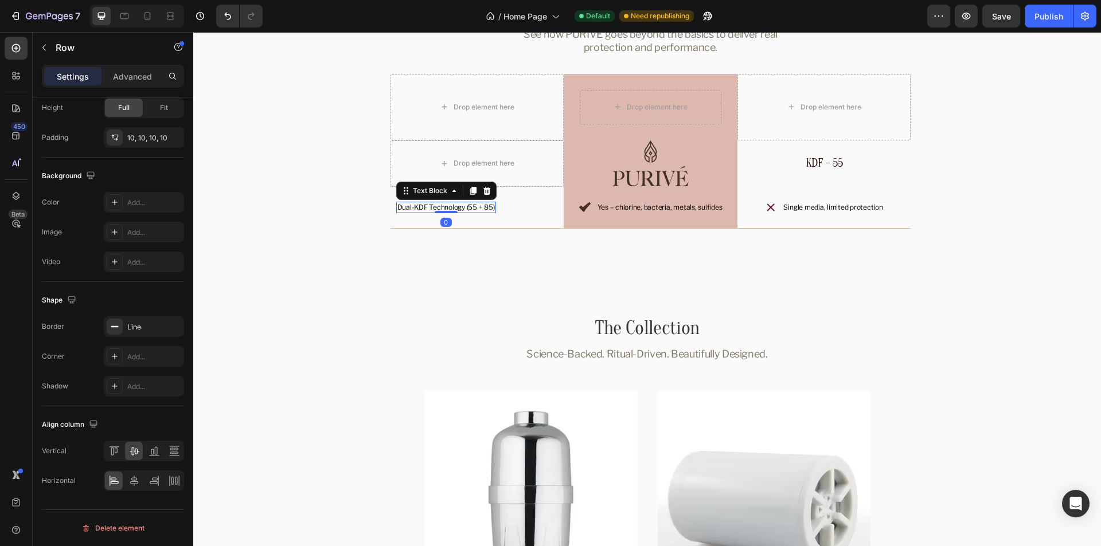
click at [476, 206] on p "Dual-KDF Technology (55 + 85)" at bounding box center [445, 207] width 97 height 9
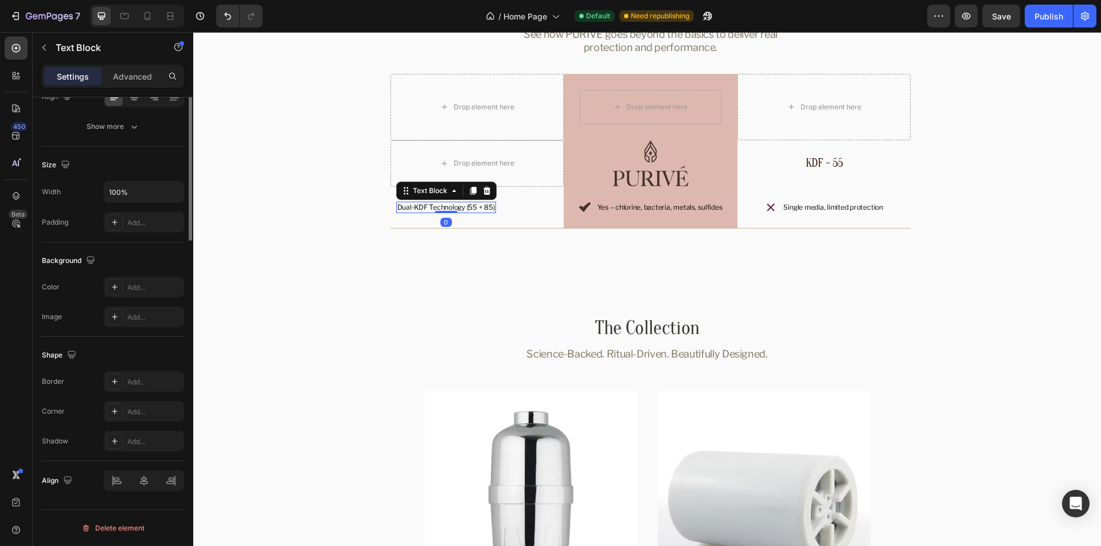
scroll to position [0, 0]
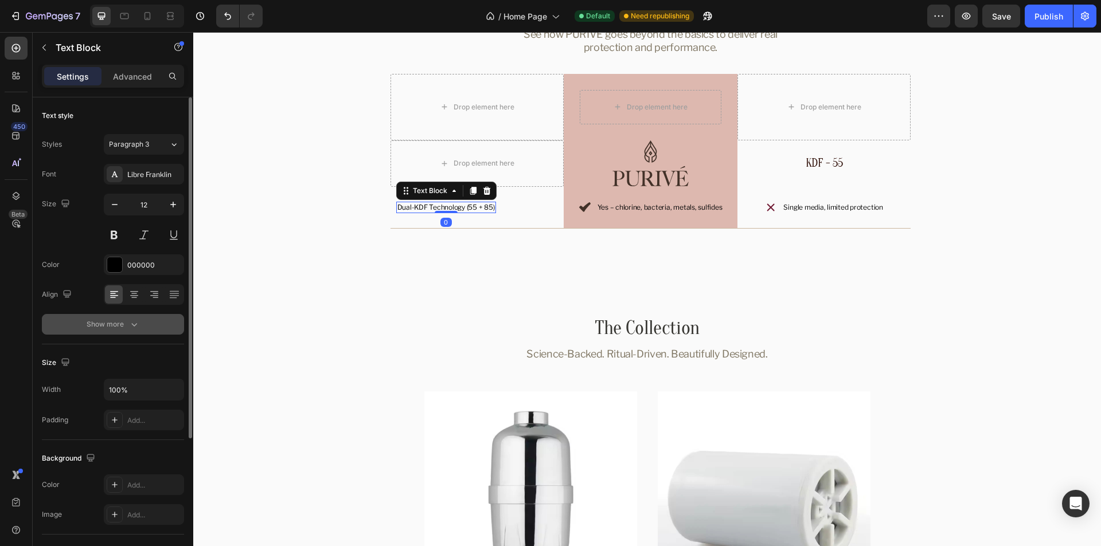
click at [99, 325] on div "Show more" at bounding box center [113, 324] width 53 height 11
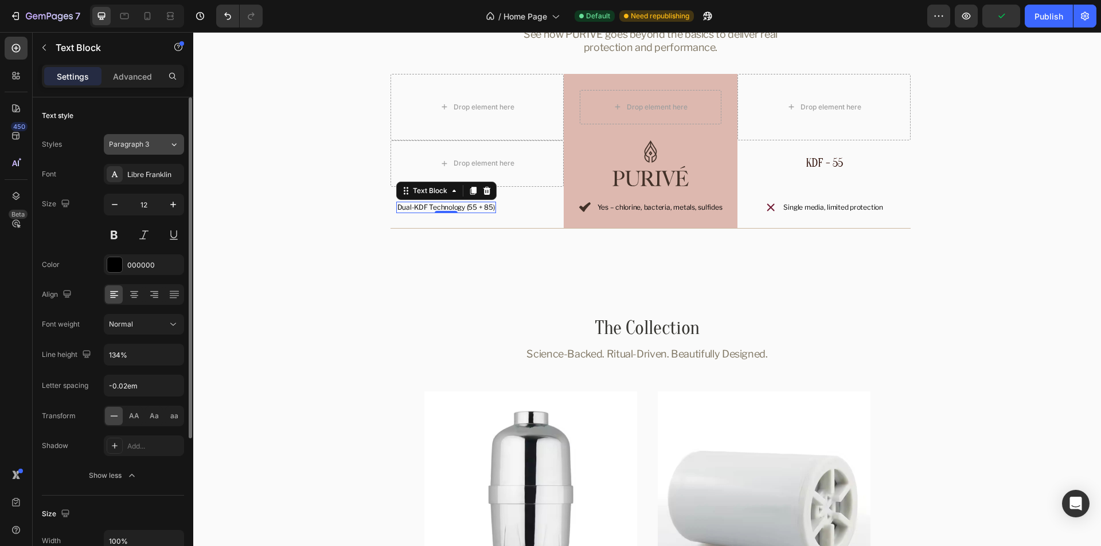
click at [169, 140] on icon at bounding box center [174, 144] width 10 height 11
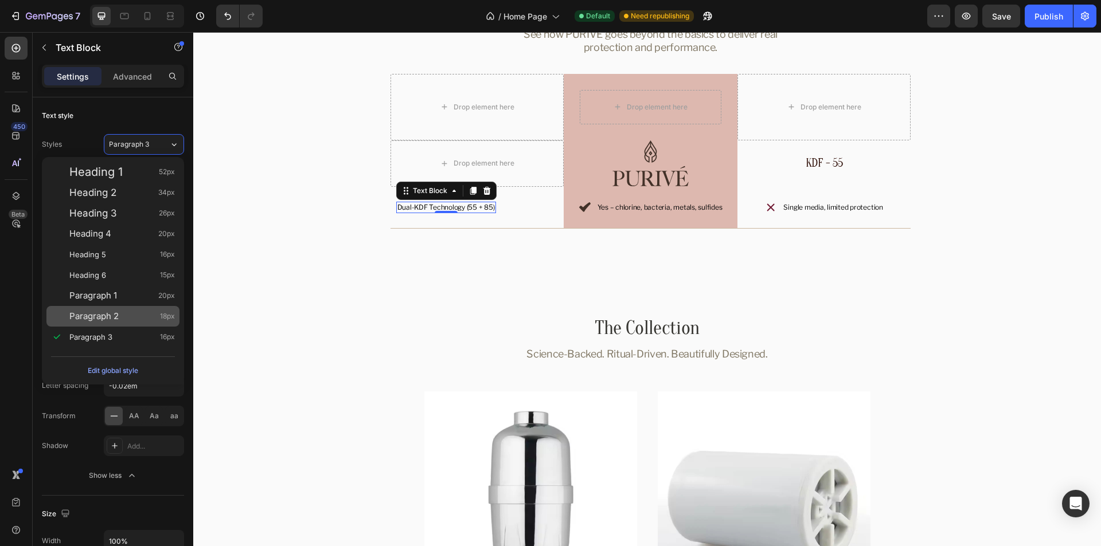
drag, startPoint x: 113, startPoint y: 320, endPoint x: 157, endPoint y: 217, distance: 112.3
click at [113, 319] on span "Paragraph 2" at bounding box center [93, 316] width 49 height 11
type input "18"
type input "128%"
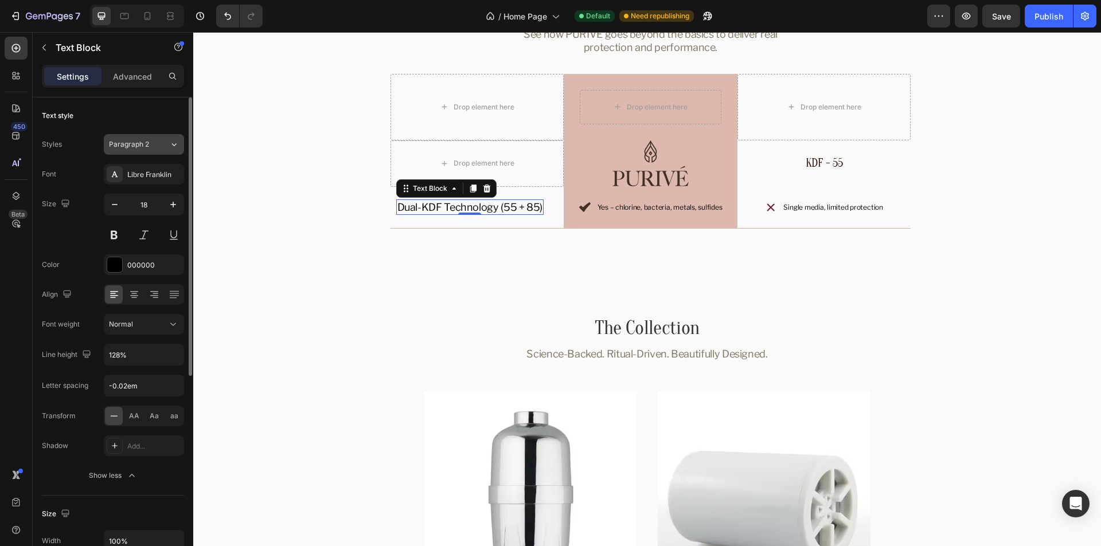
click at [173, 140] on icon at bounding box center [174, 144] width 10 height 11
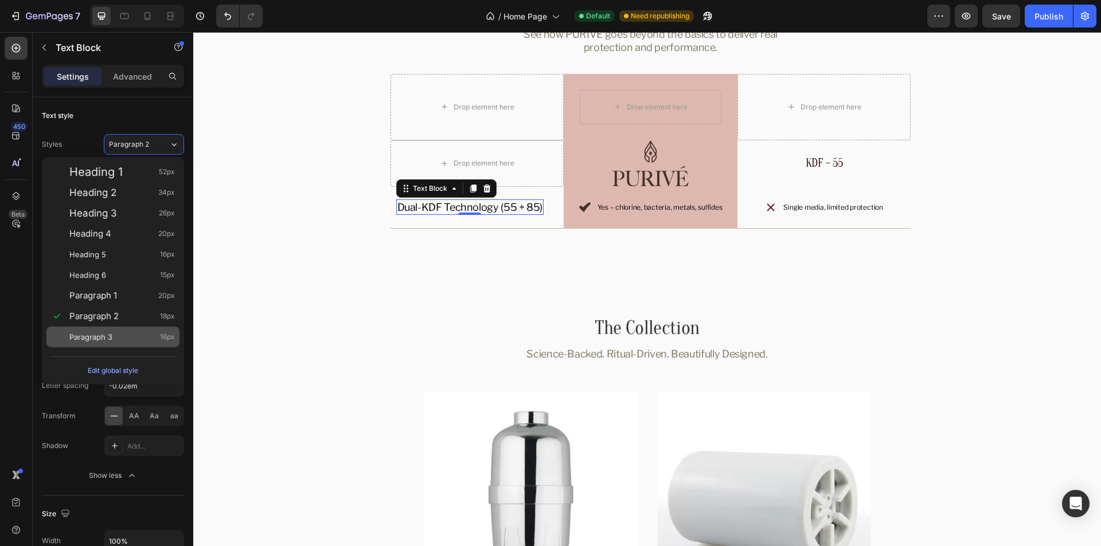
click at [115, 338] on div "Paragraph 3 16px" at bounding box center [122, 336] width 106 height 11
type input "16"
type input "134%"
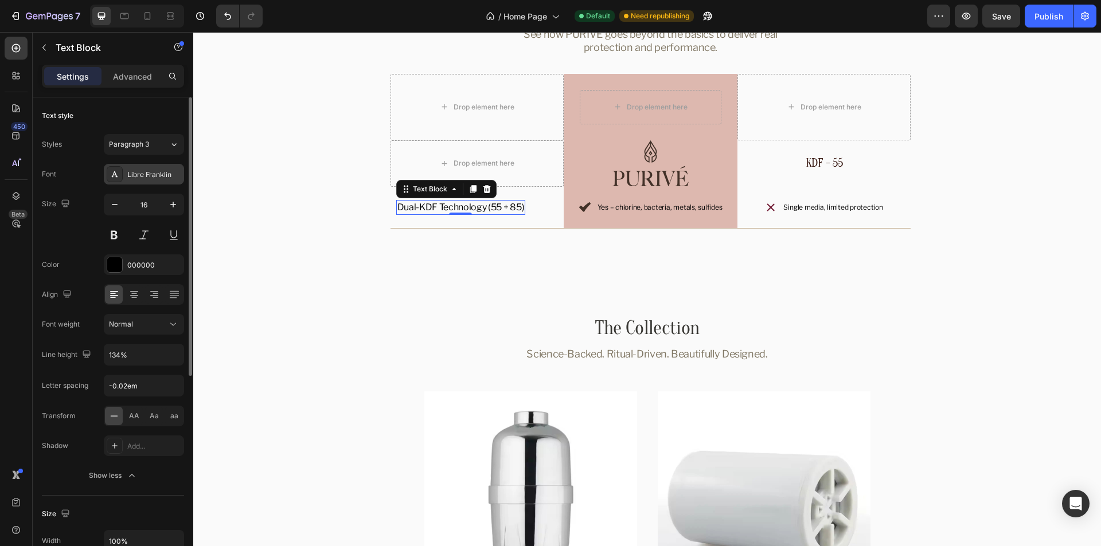
click at [150, 174] on div "Libre Franklin" at bounding box center [154, 175] width 54 height 10
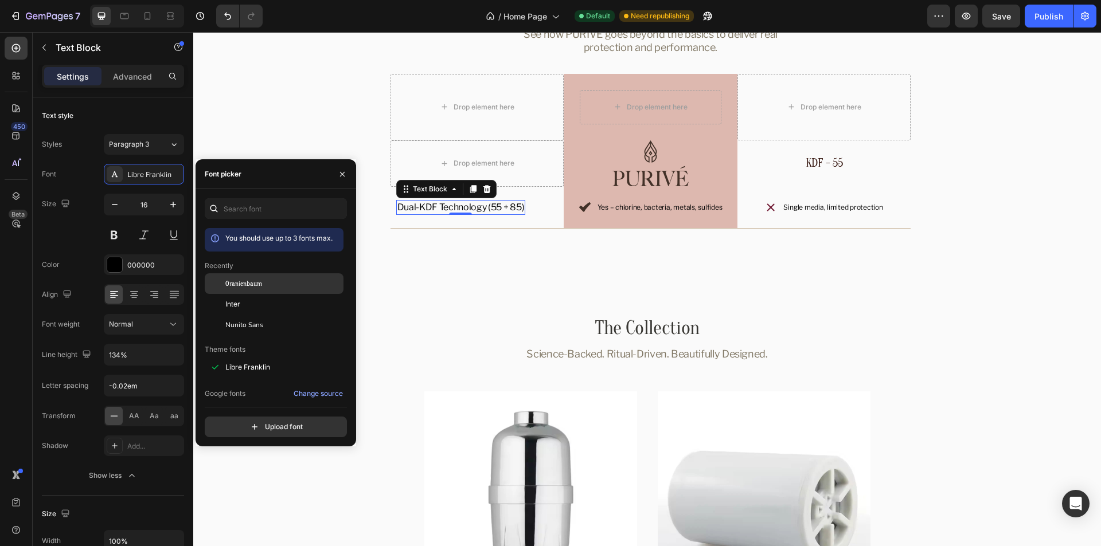
click at [245, 284] on span "Oranienbaum" at bounding box center [243, 284] width 37 height 10
click at [65, 236] on div "Size 16" at bounding box center [113, 220] width 142 height 52
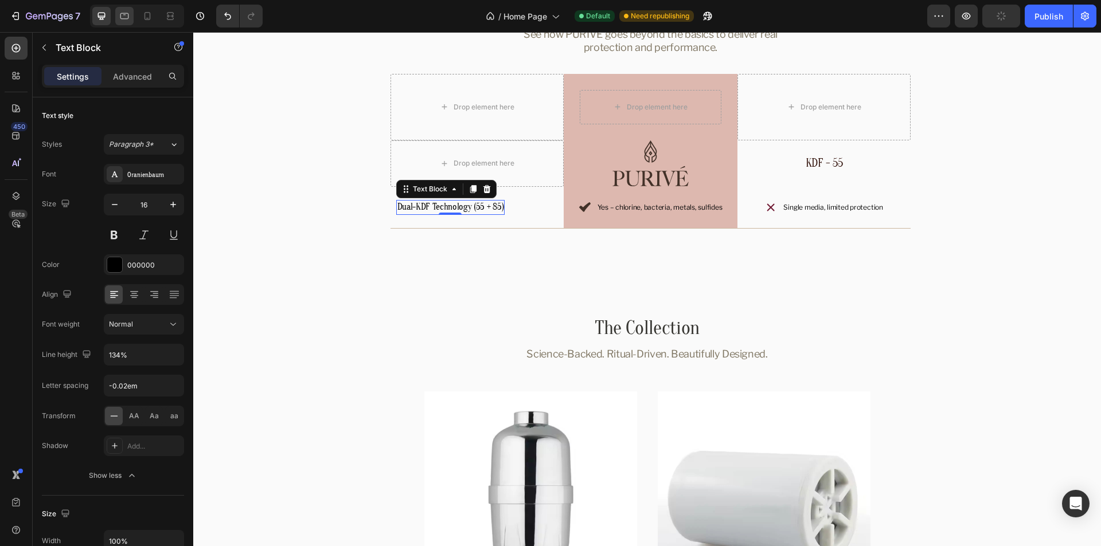
click at [126, 17] on icon at bounding box center [124, 15] width 11 height 11
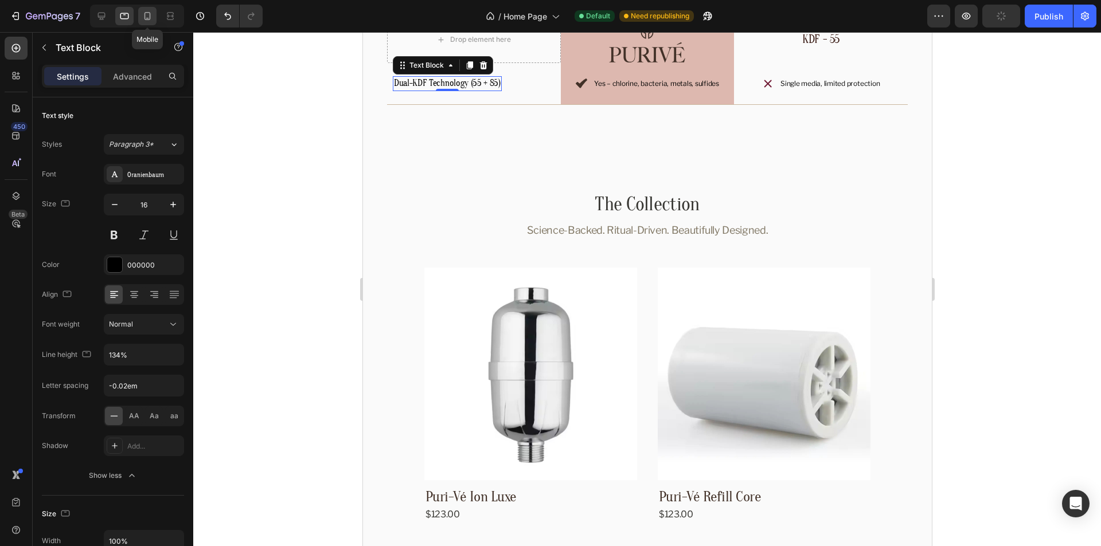
scroll to position [2863, 0]
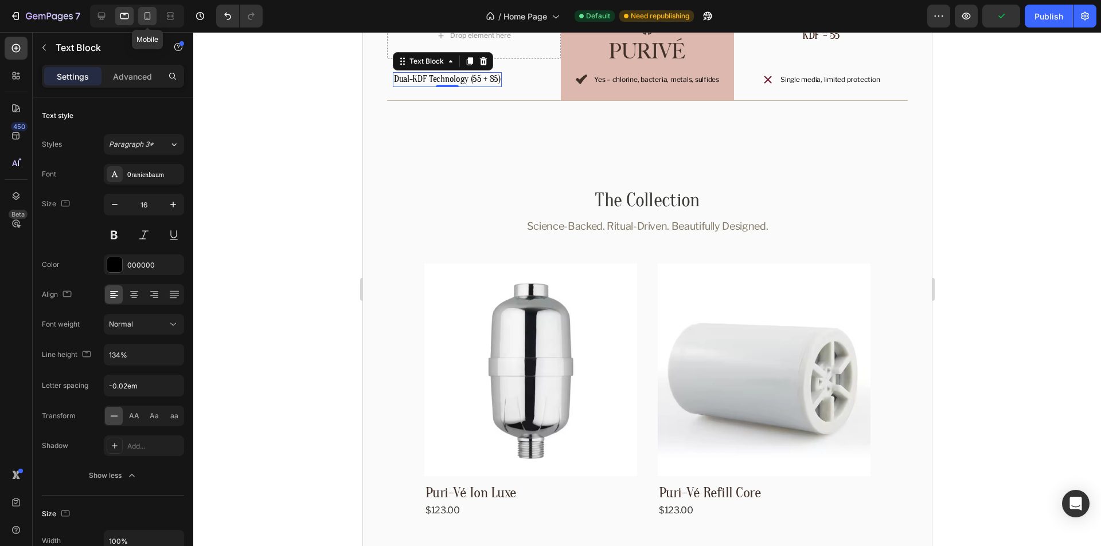
click at [157, 15] on div at bounding box center [147, 16] width 18 height 18
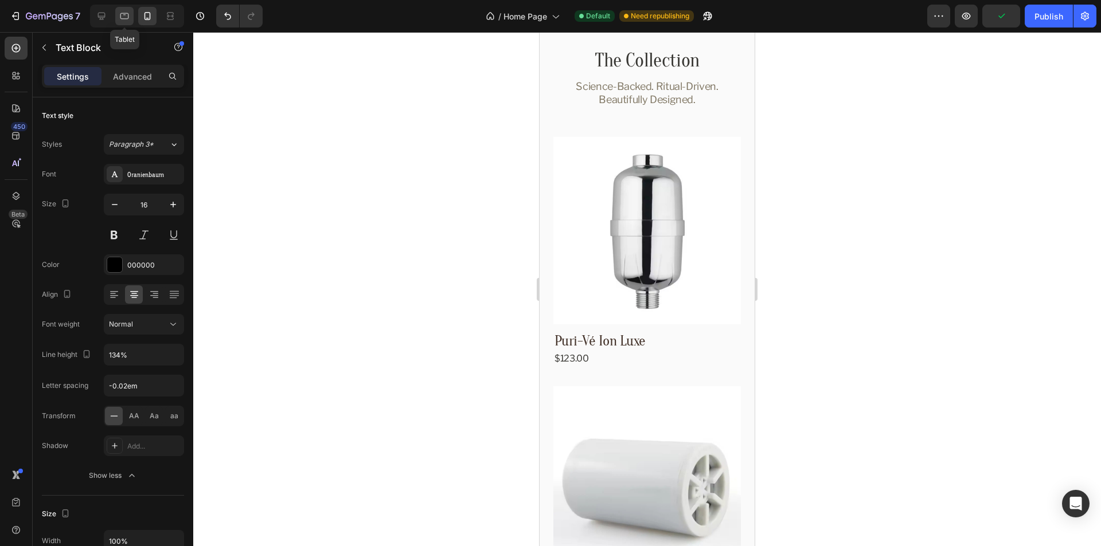
click at [130, 14] on icon at bounding box center [124, 15] width 11 height 11
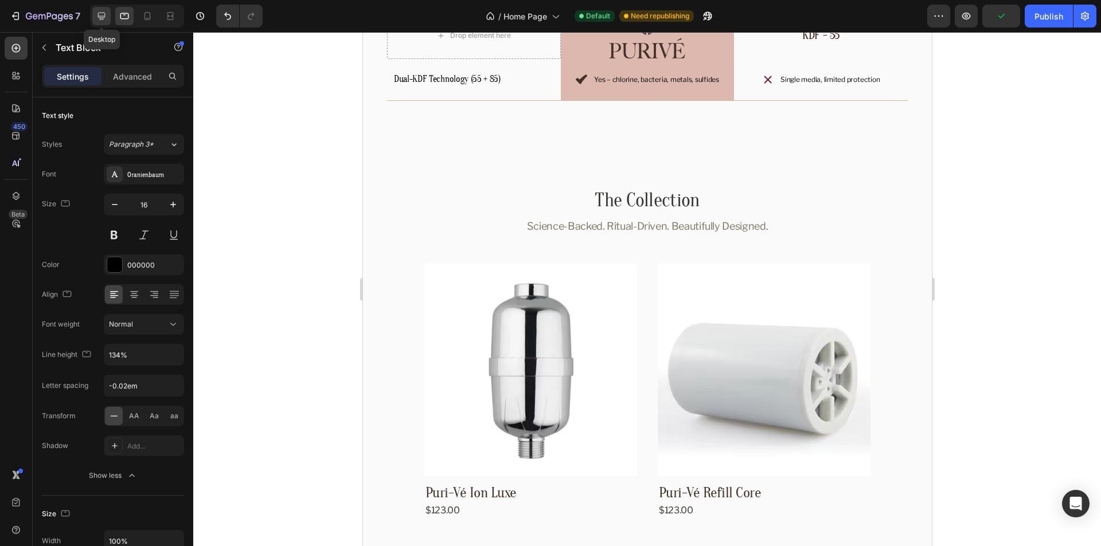
click at [96, 14] on icon at bounding box center [101, 15] width 11 height 11
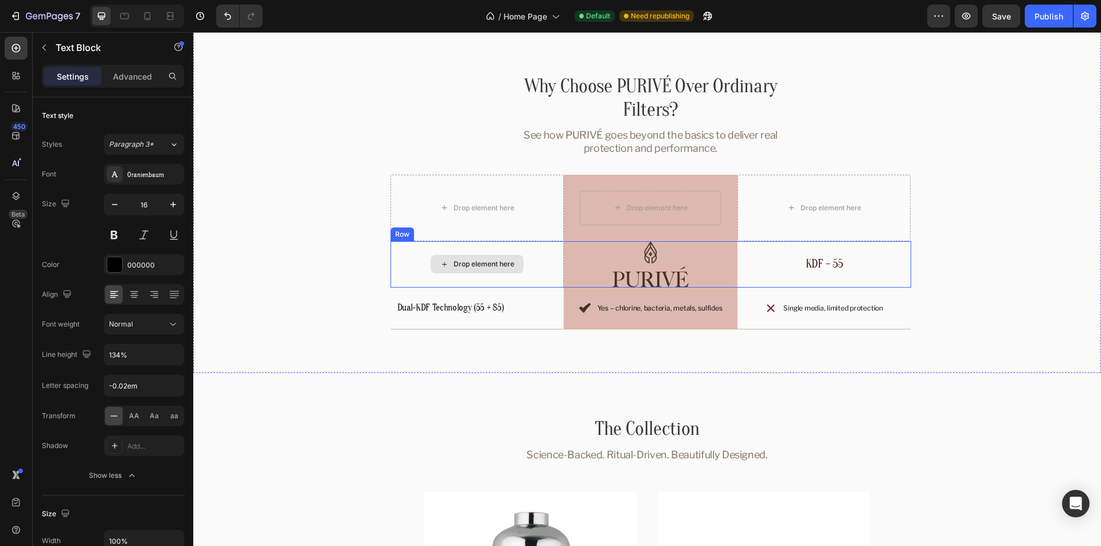
scroll to position [2634, 0]
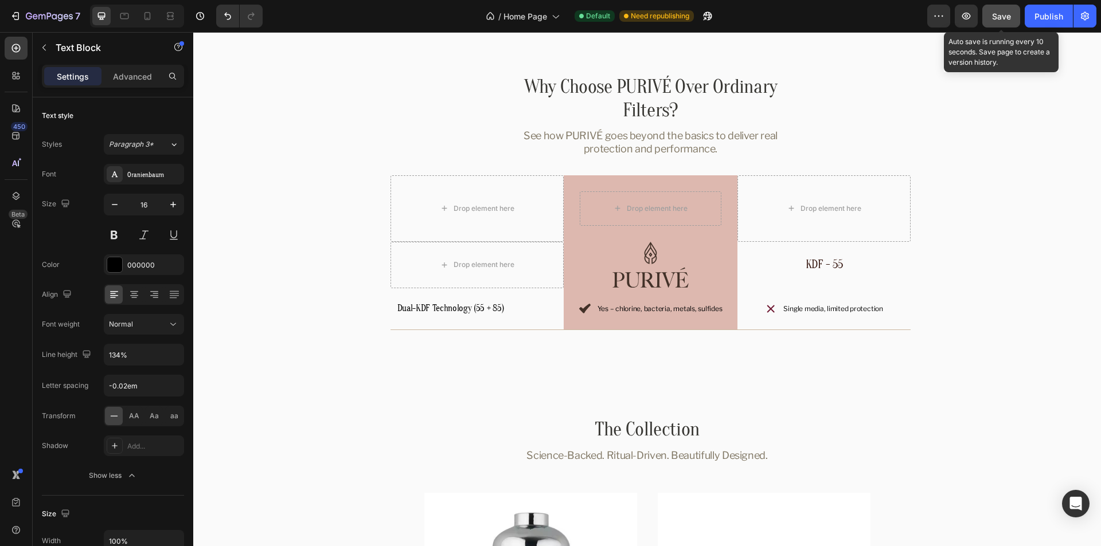
click at [1009, 10] on div "Save" at bounding box center [1001, 16] width 19 height 12
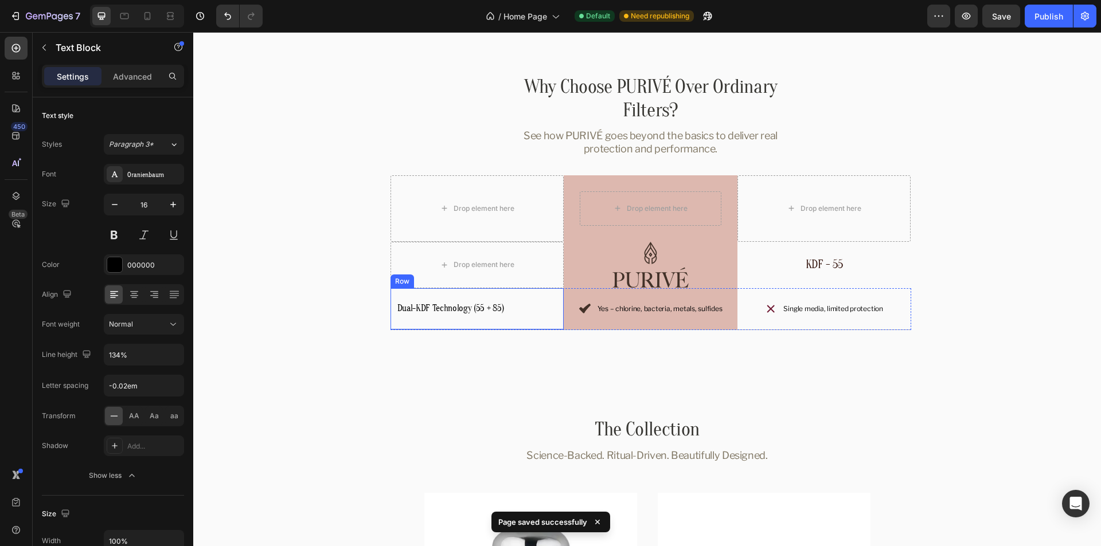
click at [522, 307] on div "Dual-KDF Technology (55 + 85) Text Block Row" at bounding box center [477, 309] width 174 height 42
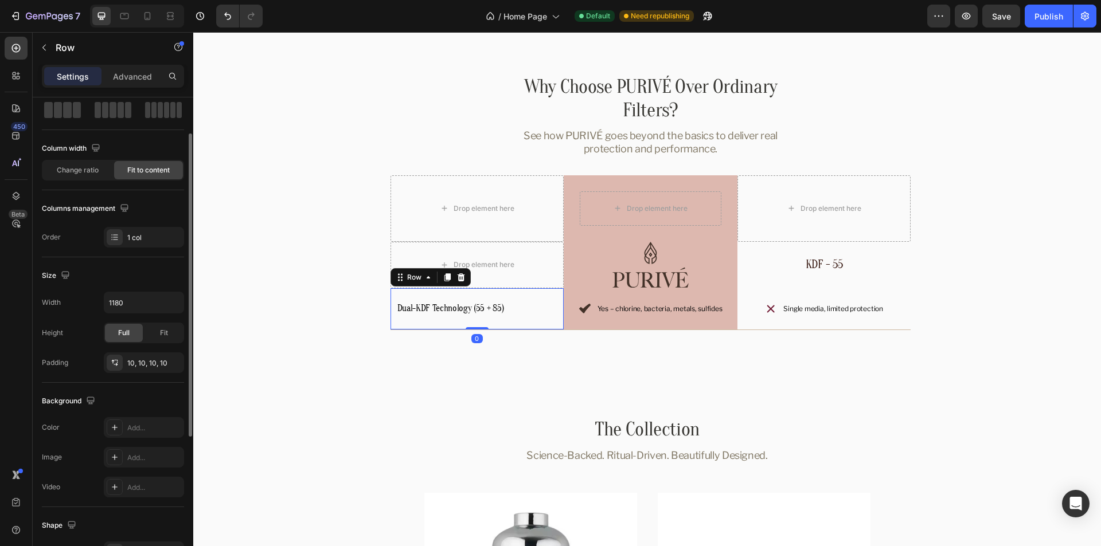
scroll to position [0, 0]
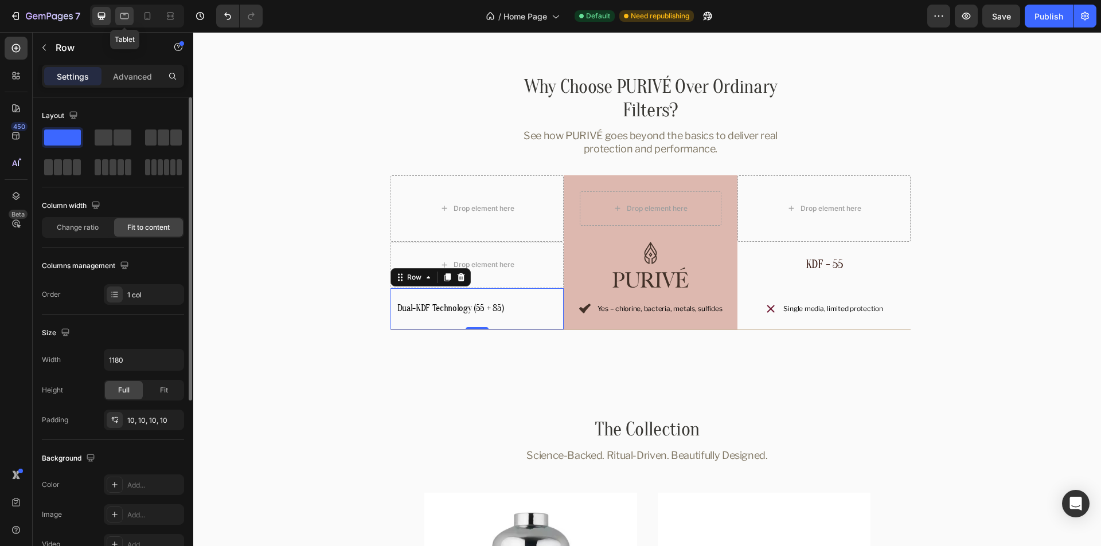
click at [125, 18] on icon at bounding box center [124, 15] width 11 height 11
type input "100%"
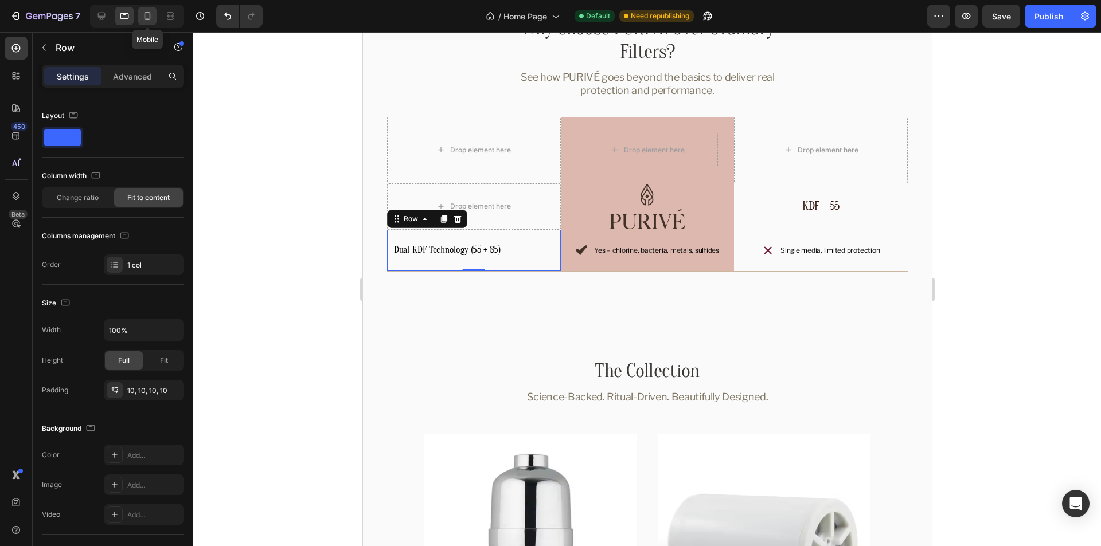
scroll to position [2850, 0]
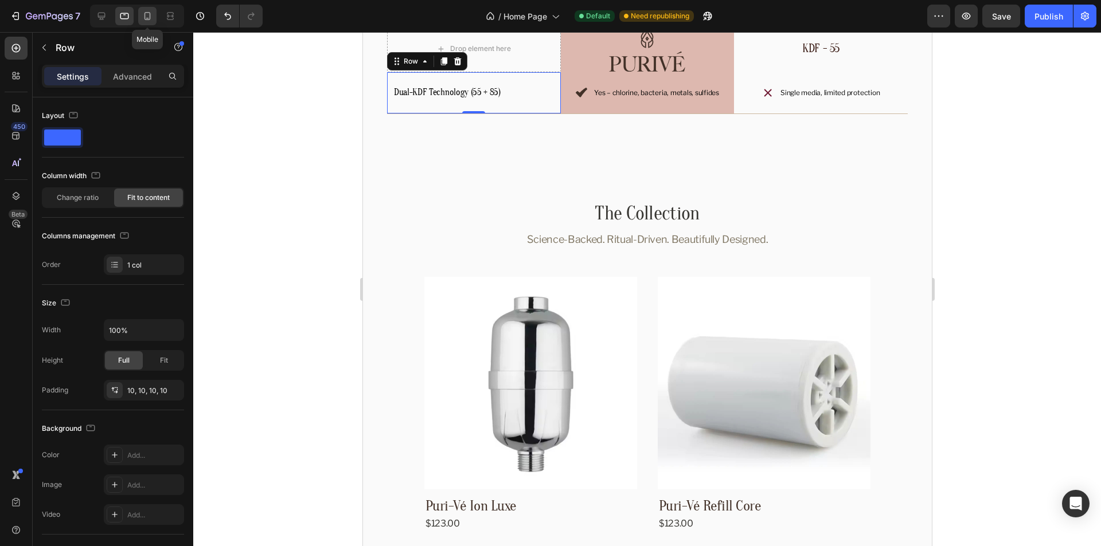
click at [150, 16] on icon at bounding box center [147, 16] width 6 height 8
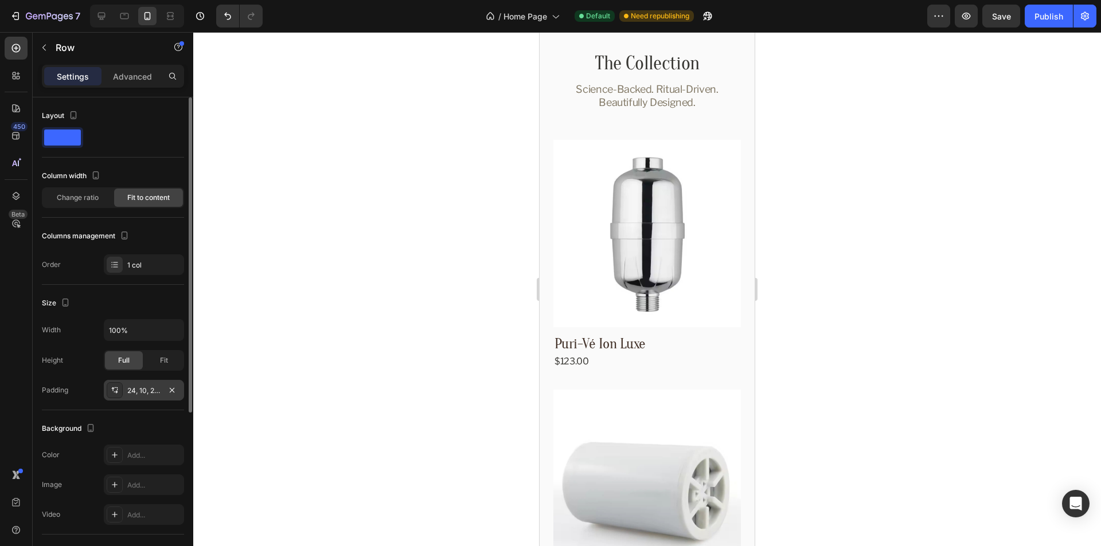
click at [138, 393] on div "24, 10, 24, 10" at bounding box center [143, 391] width 33 height 10
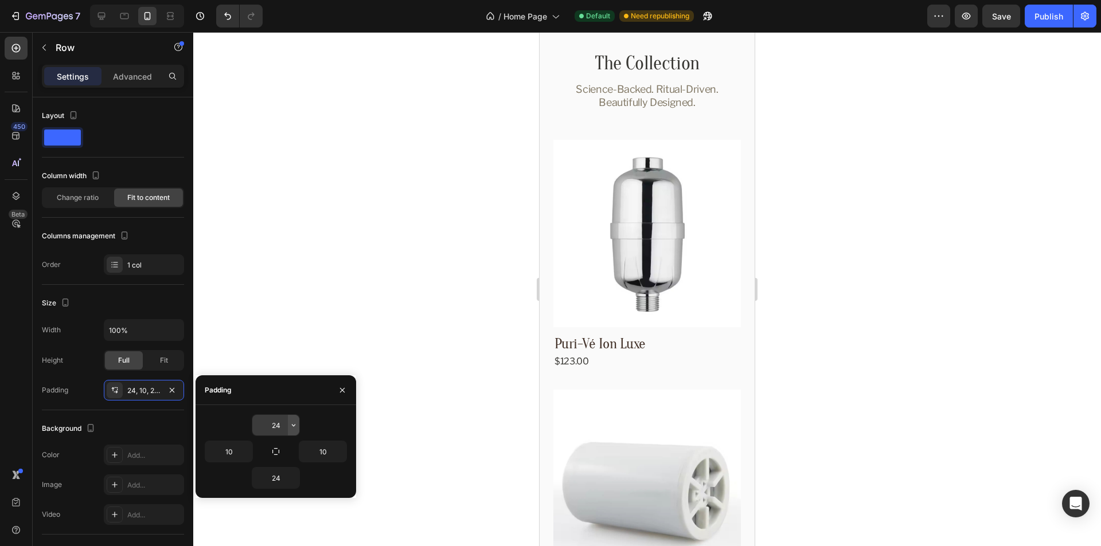
click at [293, 431] on button "button" at bounding box center [293, 425] width 11 height 21
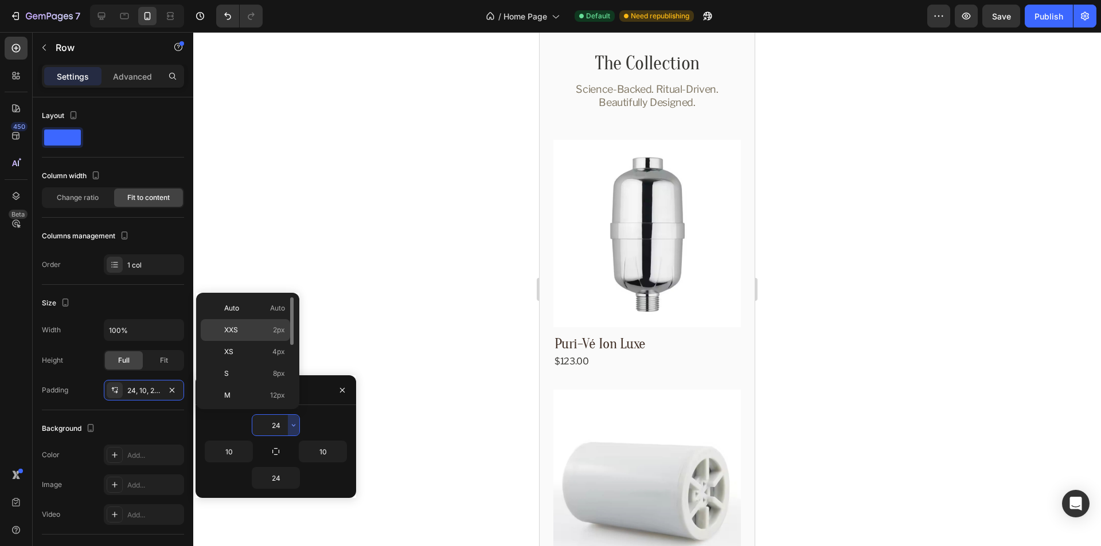
click at [255, 327] on p "XXS 2px" at bounding box center [254, 330] width 61 height 10
type input "2"
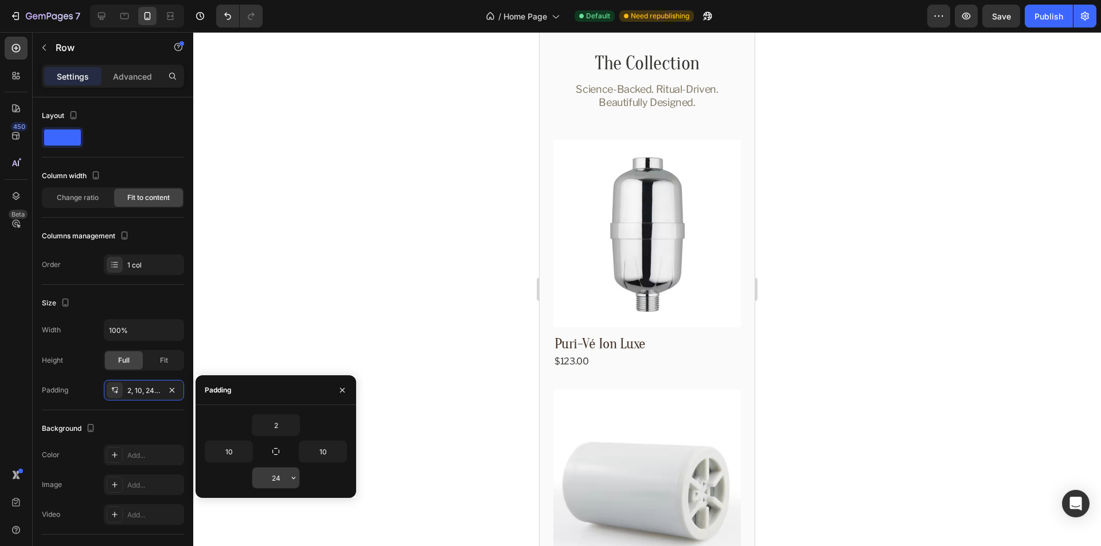
click at [294, 476] on icon "button" at bounding box center [293, 478] width 9 height 9
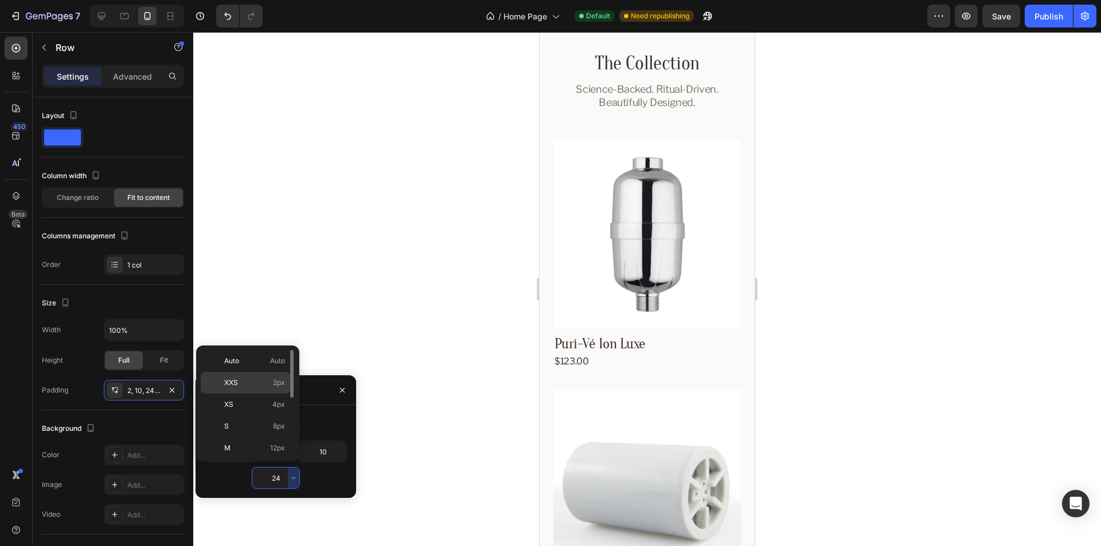
click at [251, 383] on p "XXS 2px" at bounding box center [254, 383] width 61 height 10
type input "2"
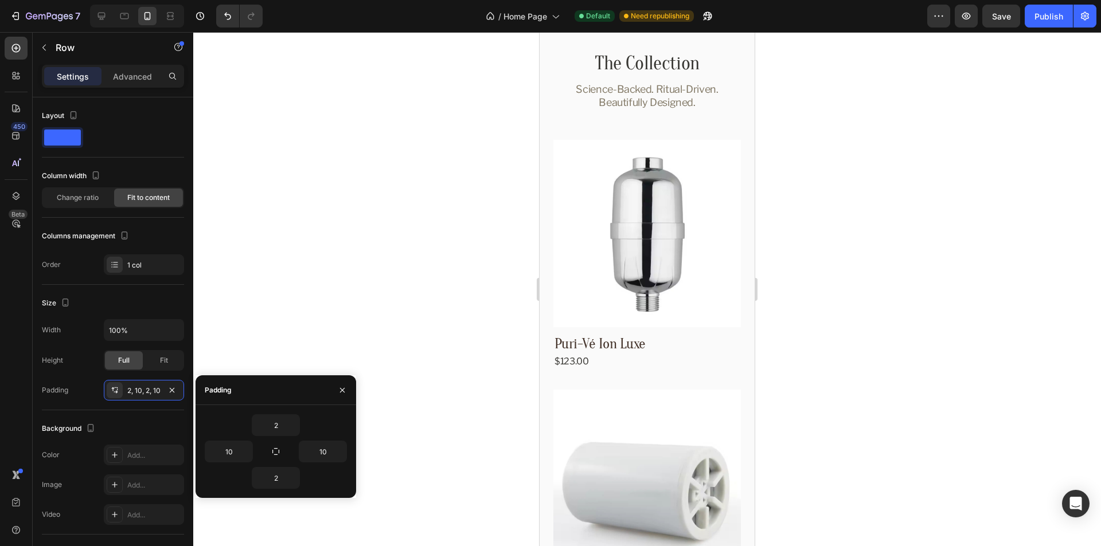
click at [320, 423] on div "2" at bounding box center [276, 426] width 142 height 22
click at [154, 303] on div "Size" at bounding box center [113, 303] width 142 height 18
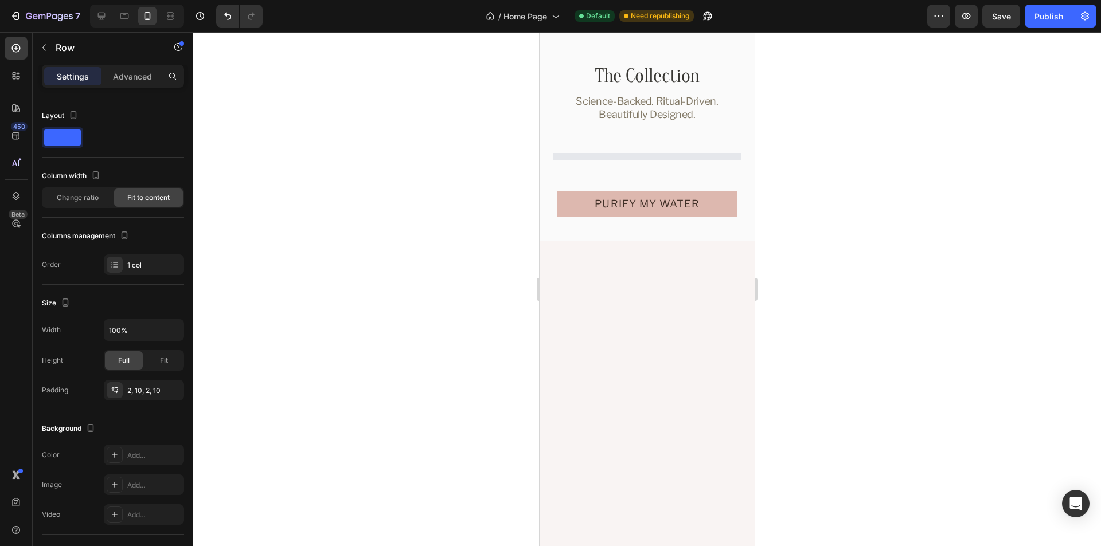
scroll to position [2925, 0]
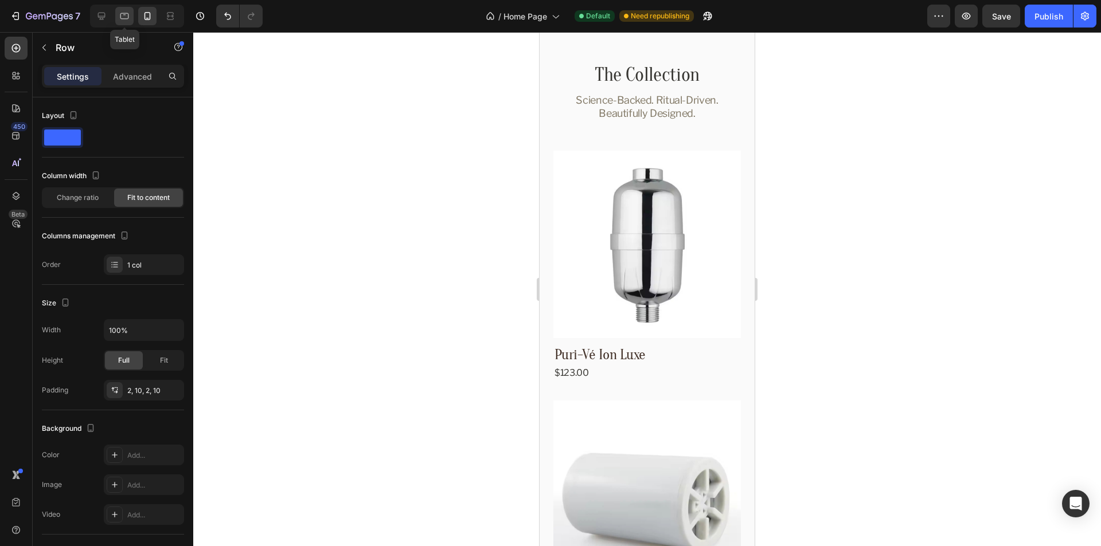
click at [117, 18] on div at bounding box center [124, 16] width 18 height 18
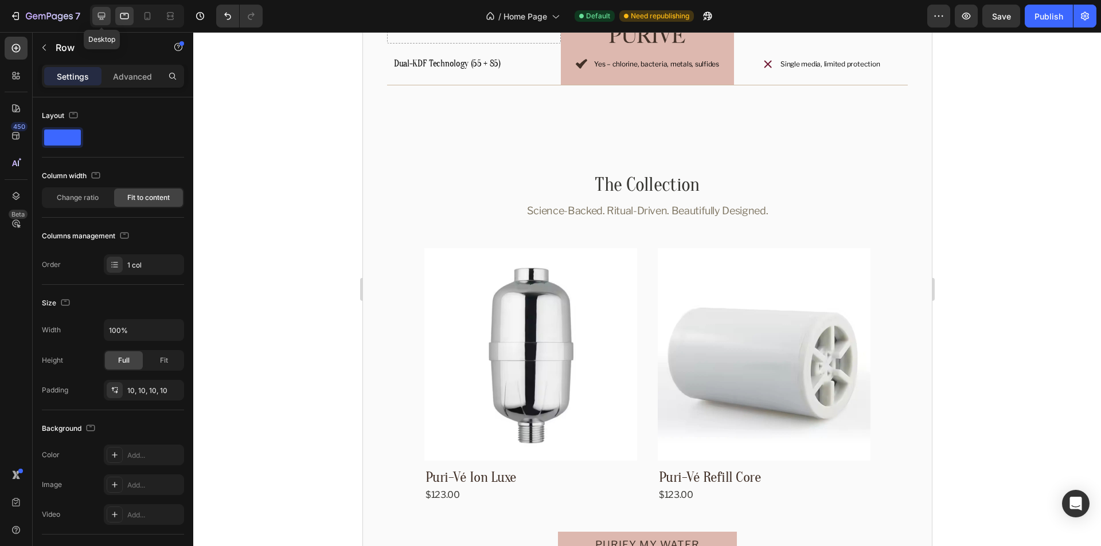
click at [99, 17] on icon at bounding box center [101, 16] width 7 height 7
type input "1180"
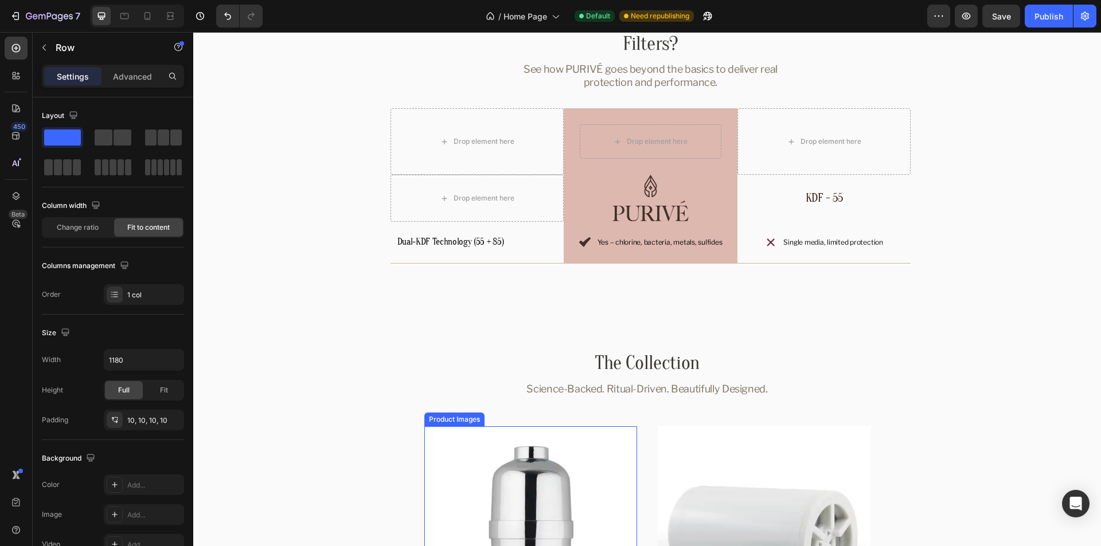
scroll to position [2663, 0]
click at [474, 245] on p "Dual-KDF Technology (55 + 85)" at bounding box center [450, 243] width 107 height 12
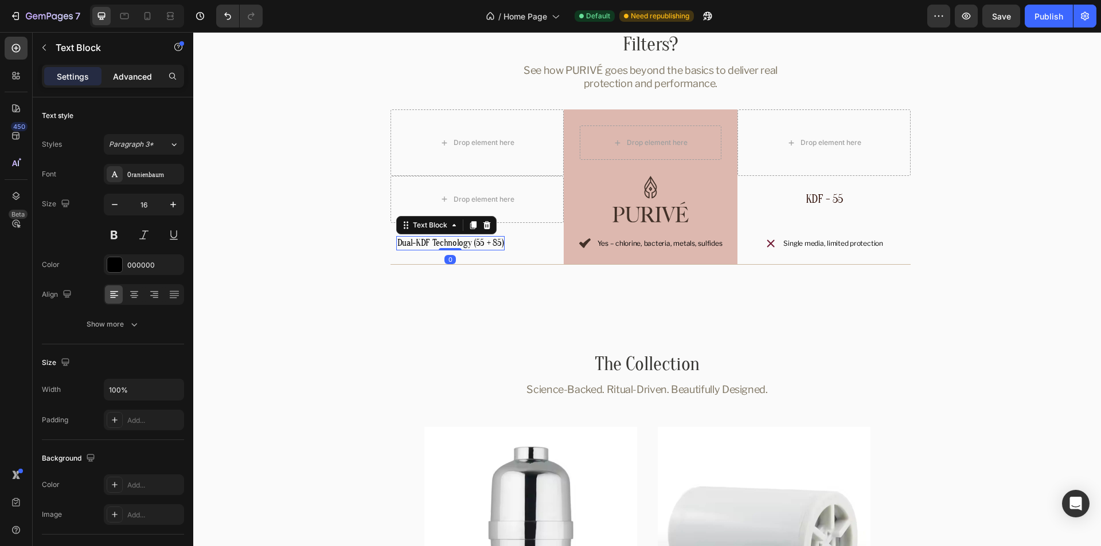
click at [118, 71] on p "Advanced" at bounding box center [132, 77] width 39 height 12
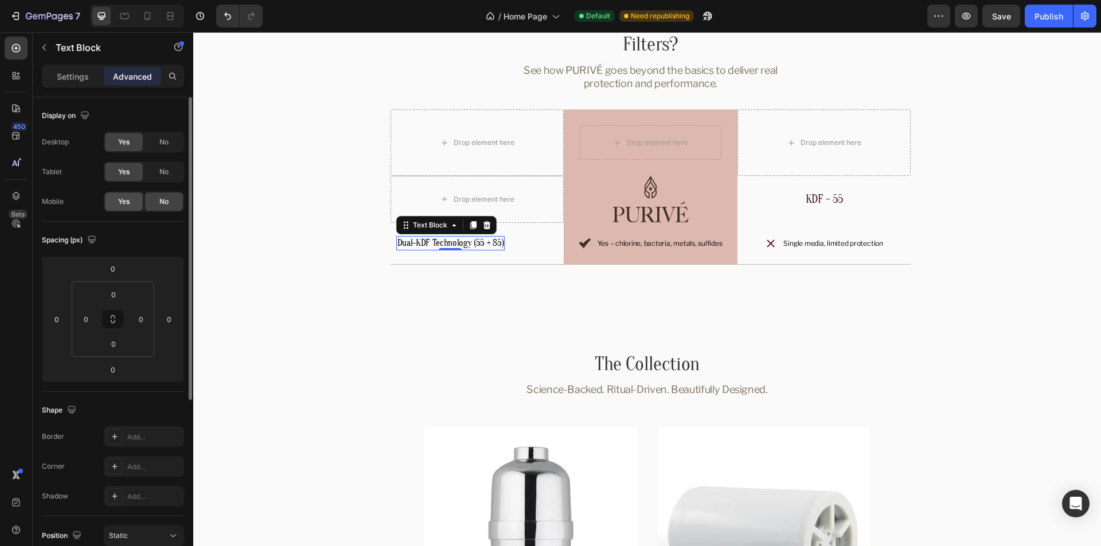
click at [127, 197] on span "Yes" at bounding box center [123, 202] width 11 height 10
click at [127, 14] on icon at bounding box center [124, 15] width 11 height 11
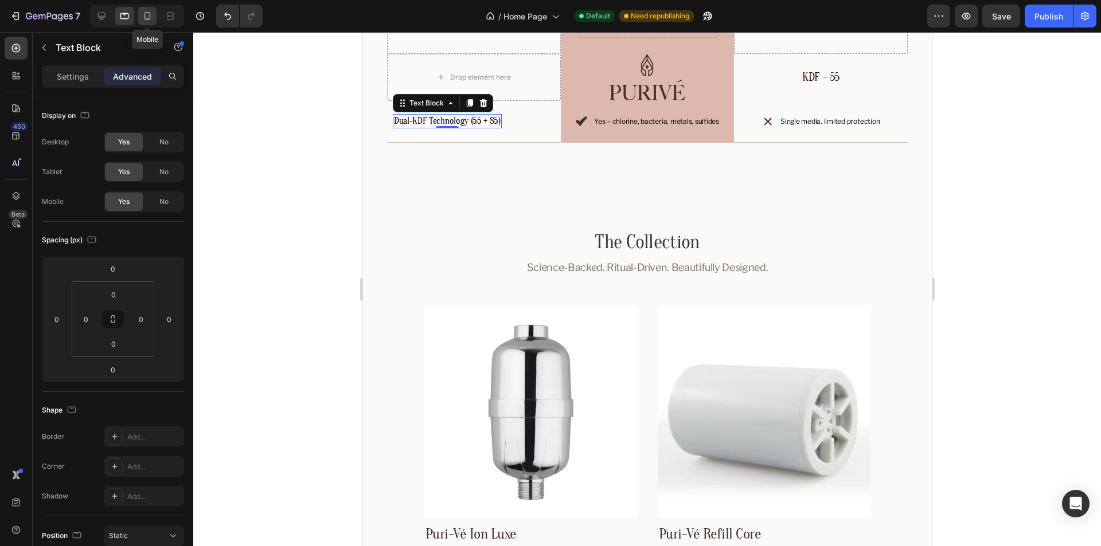
scroll to position [2827, 0]
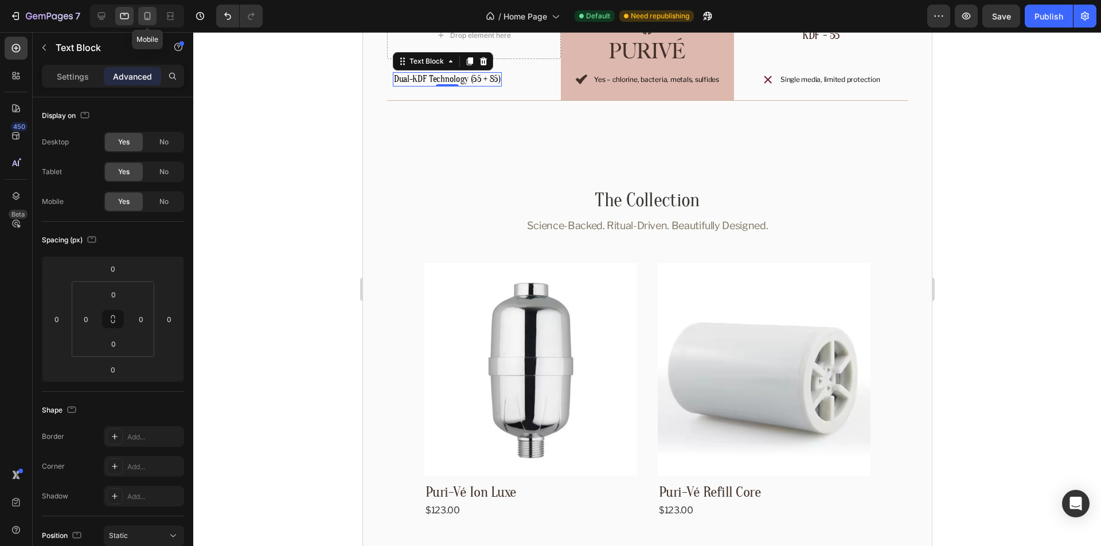
click at [145, 17] on icon at bounding box center [147, 16] width 6 height 8
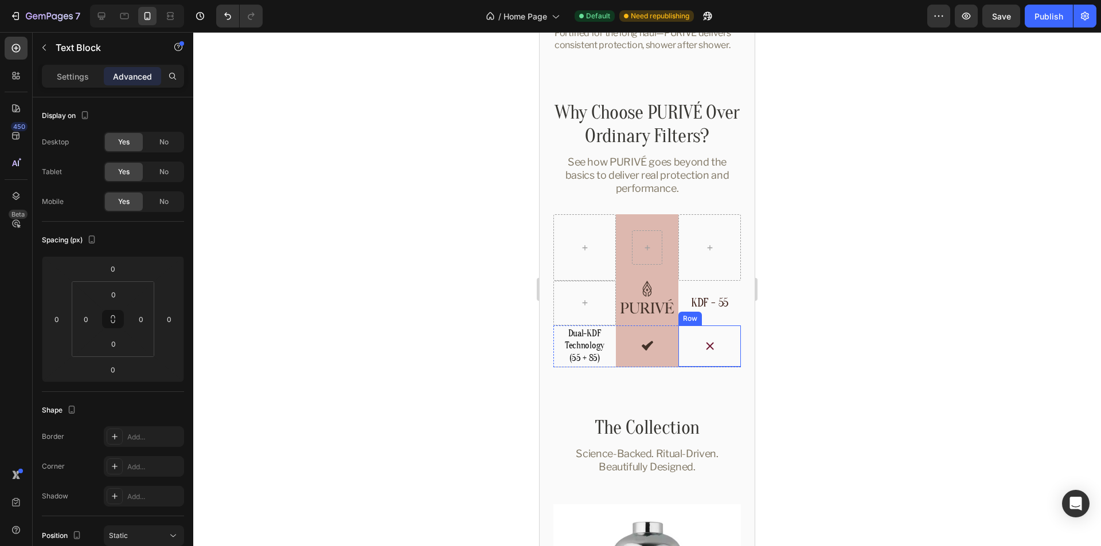
scroll to position [2961, 0]
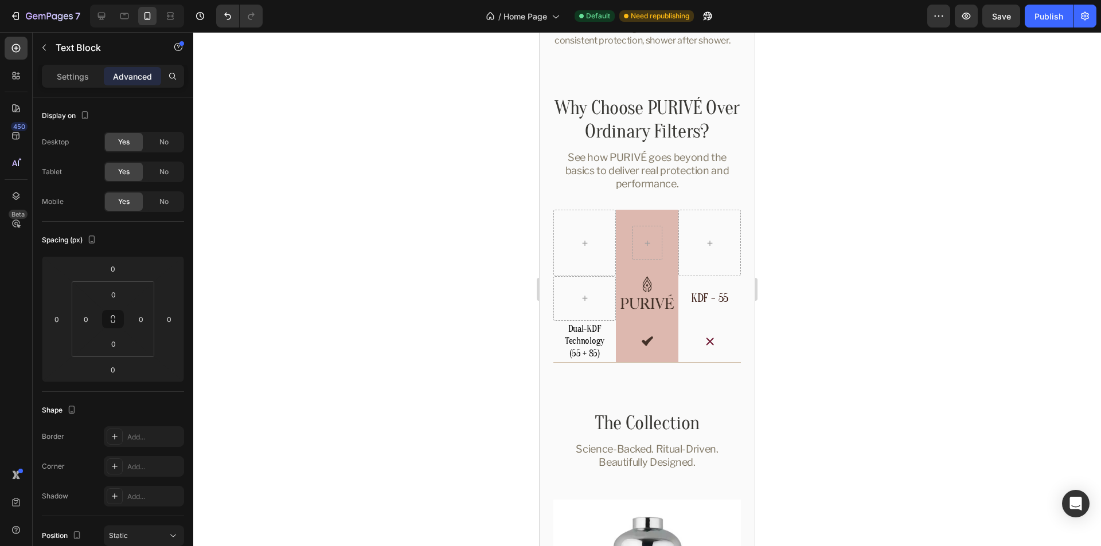
click at [583, 360] on p "Dual-KDF Technology (55 + 85)" at bounding box center [584, 341] width 49 height 37
click at [606, 361] on div "Dual-KDF Technology (55 + 85)" at bounding box center [584, 341] width 51 height 39
click at [702, 351] on div "Icon Single media, limited protection Text Block Row" at bounding box center [709, 342] width 62 height 42
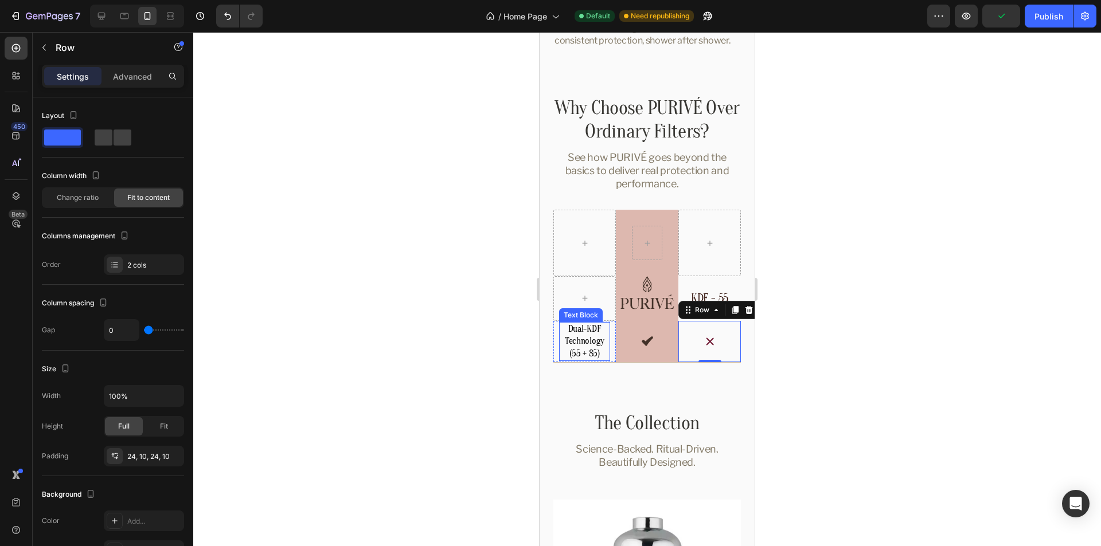
click at [596, 353] on p "Dual-KDF Technology (55 + 85)" at bounding box center [584, 341] width 49 height 37
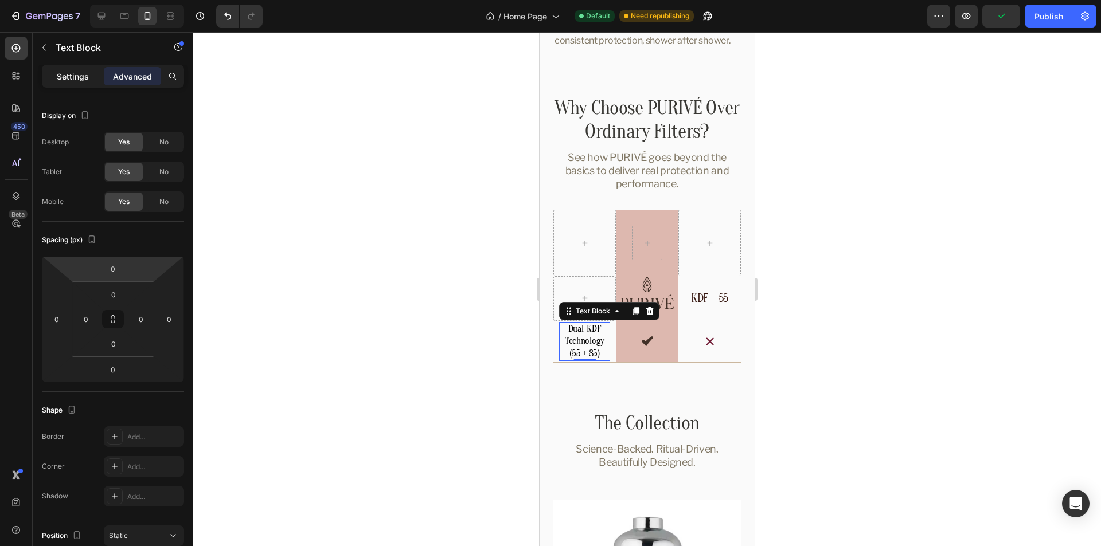
click at [69, 72] on p "Settings" at bounding box center [73, 77] width 32 height 12
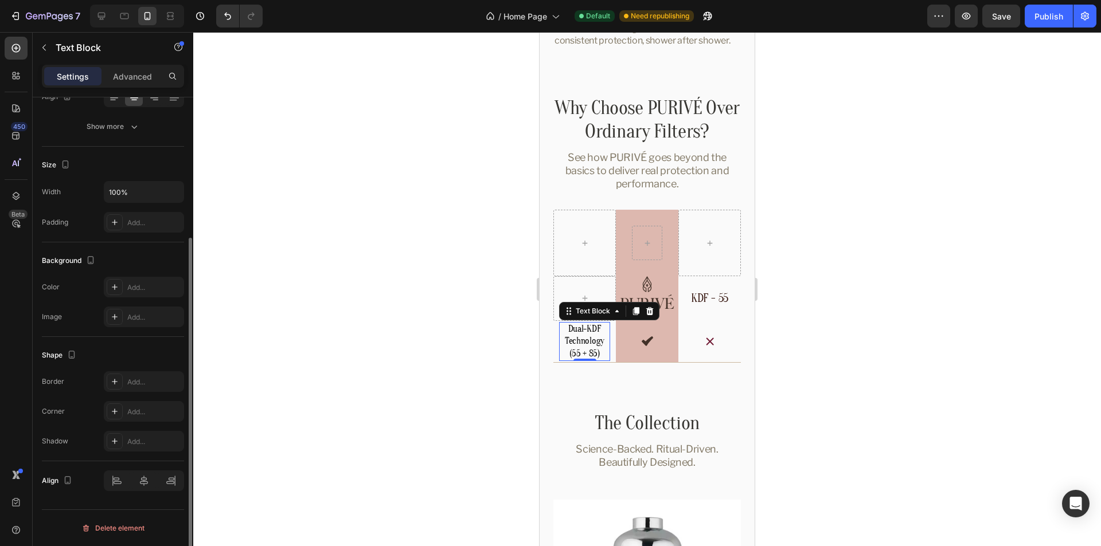
scroll to position [0, 0]
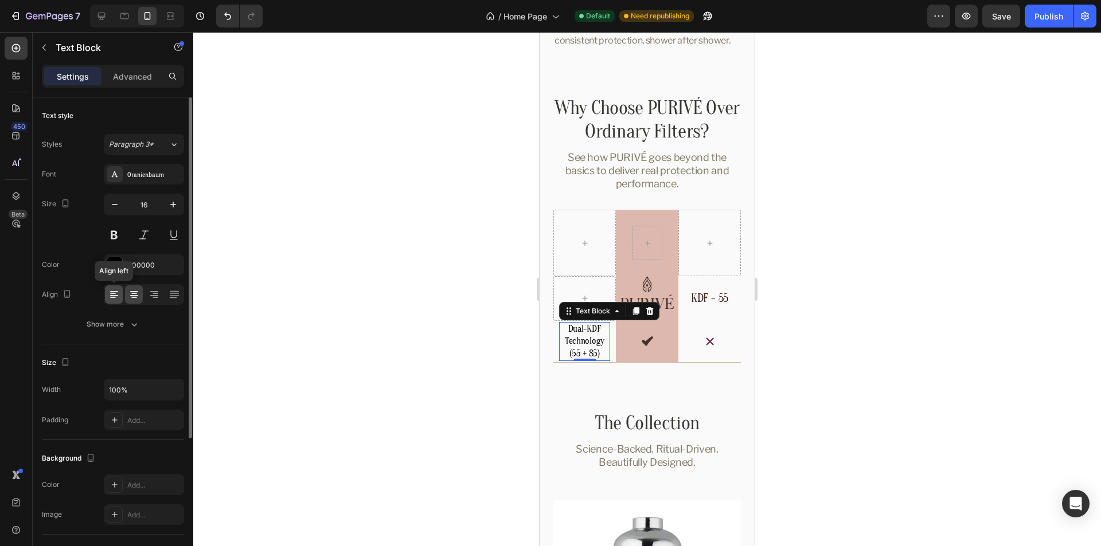
click at [116, 296] on icon at bounding box center [114, 295] width 8 height 1
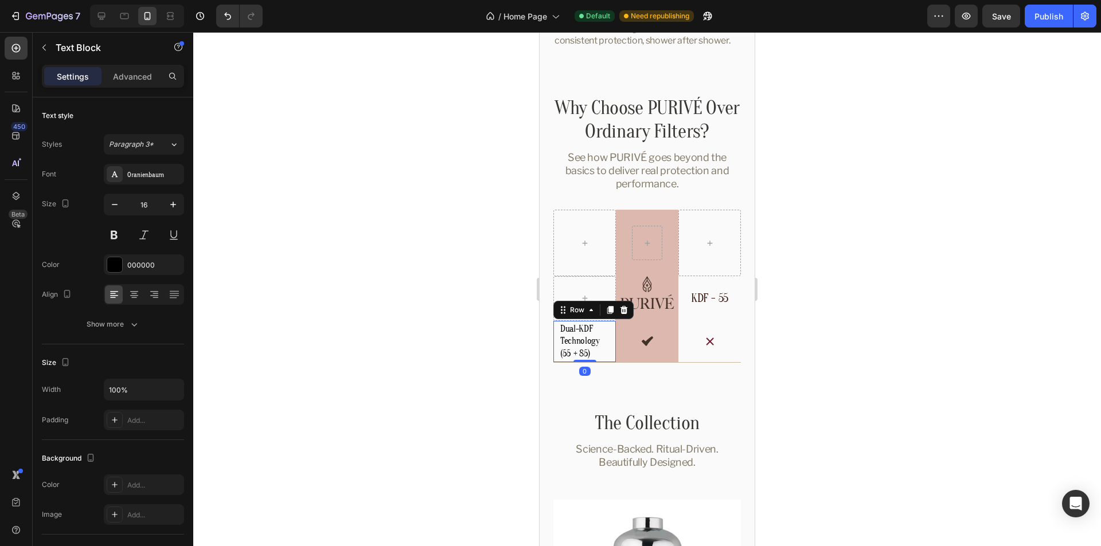
click at [610, 359] on div "Dual-KDF Technology (55 + 85) Text Block Row 0" at bounding box center [584, 342] width 62 height 42
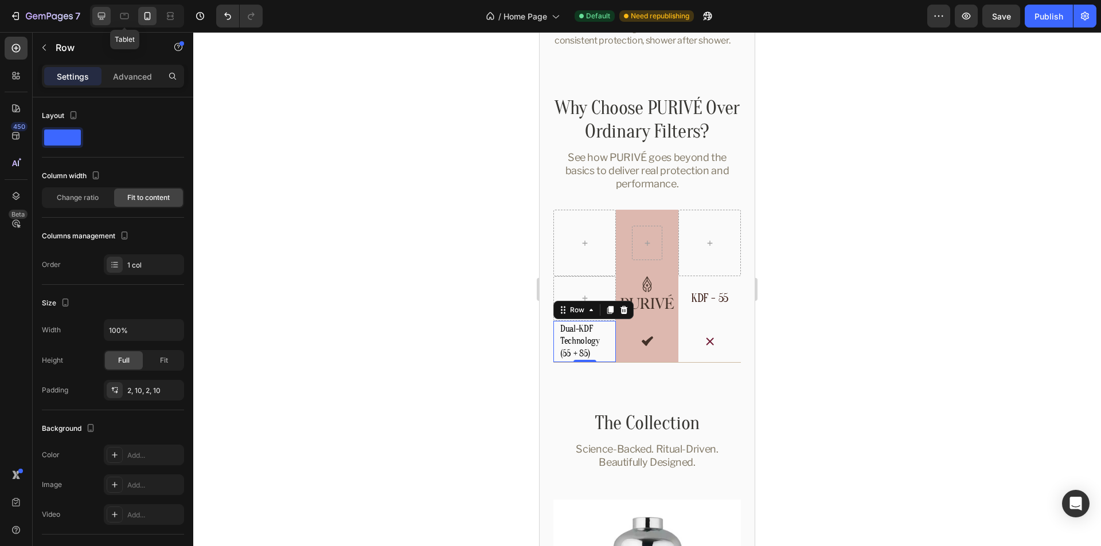
drag, startPoint x: 125, startPoint y: 18, endPoint x: 106, endPoint y: 17, distance: 19.0
click at [125, 18] on icon at bounding box center [124, 15] width 11 height 11
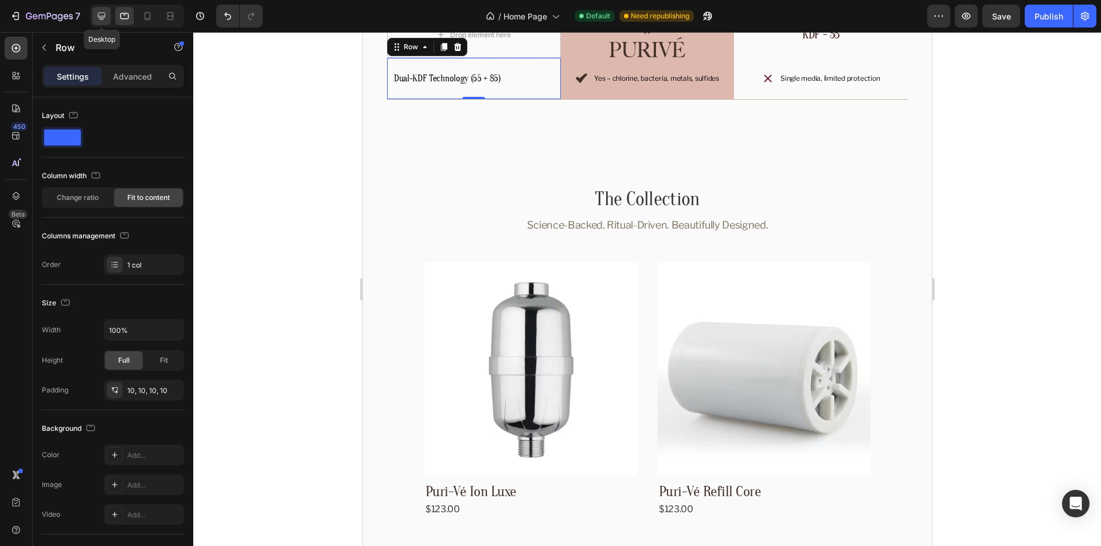
scroll to position [2930, 0]
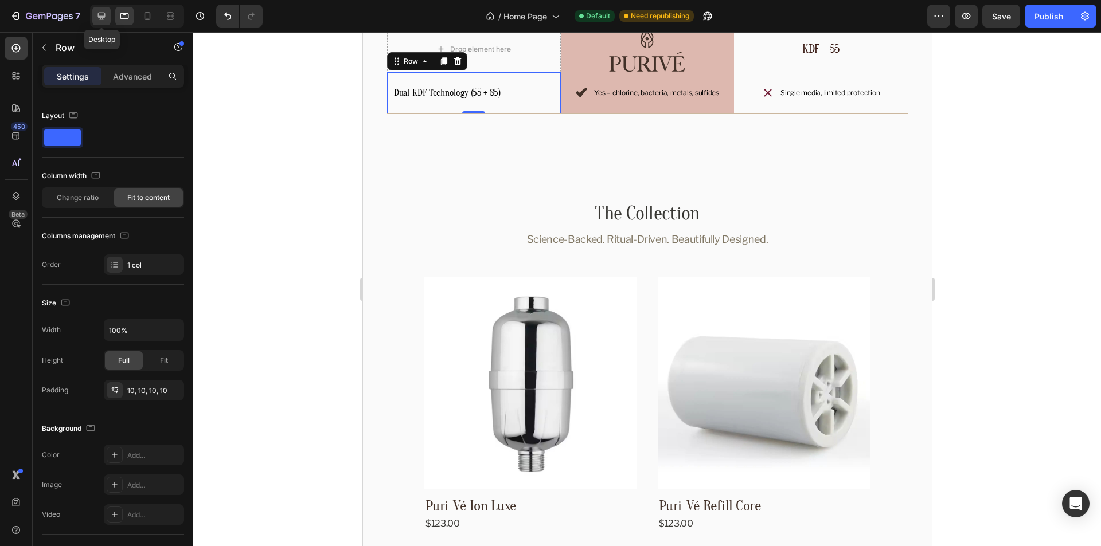
click at [98, 15] on icon at bounding box center [101, 16] width 7 height 7
type input "1180"
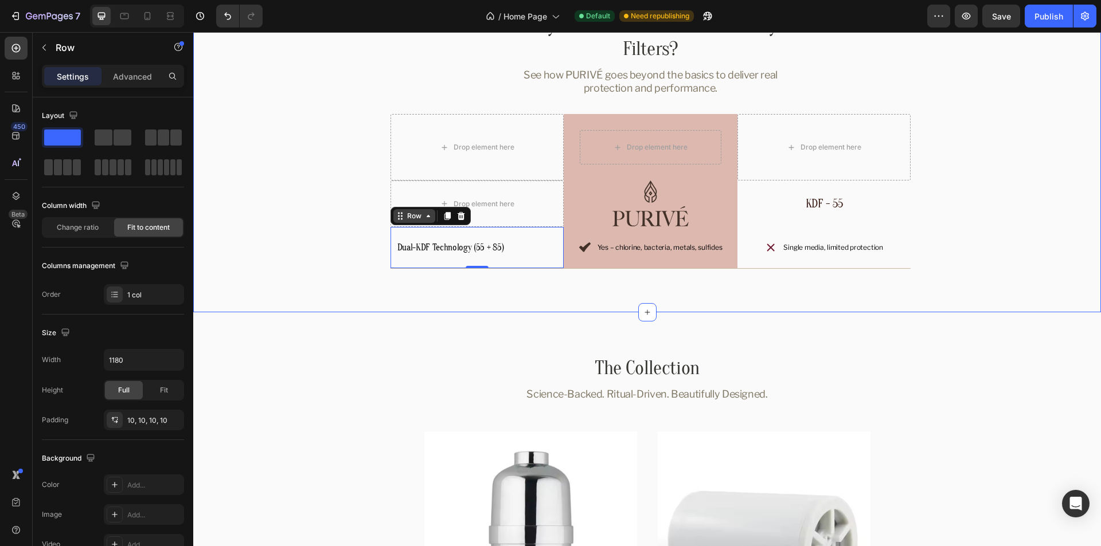
scroll to position [2758, 0]
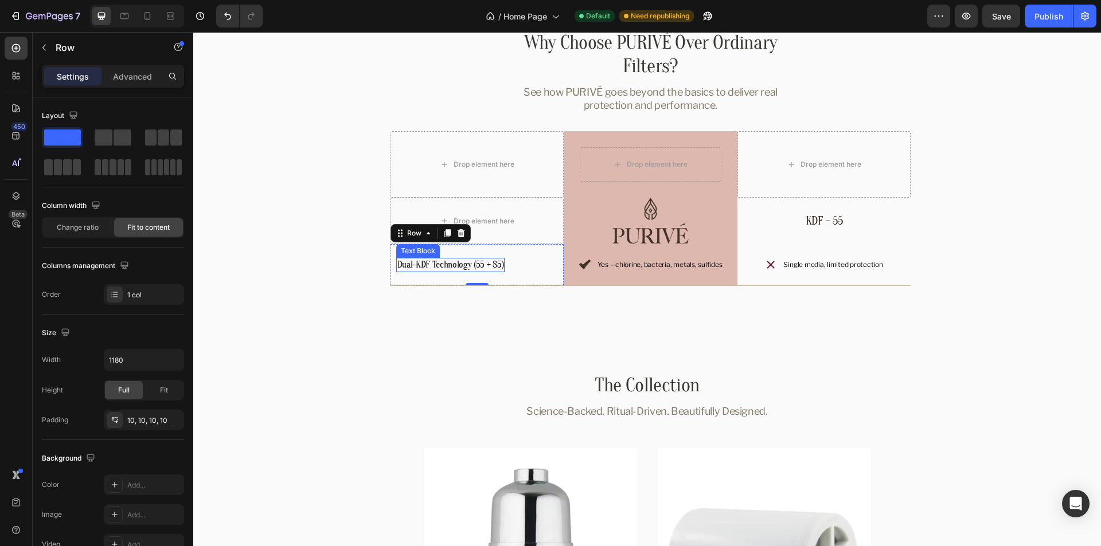
click at [492, 264] on p "Dual-KDF Technology (55 + 85)" at bounding box center [450, 265] width 107 height 12
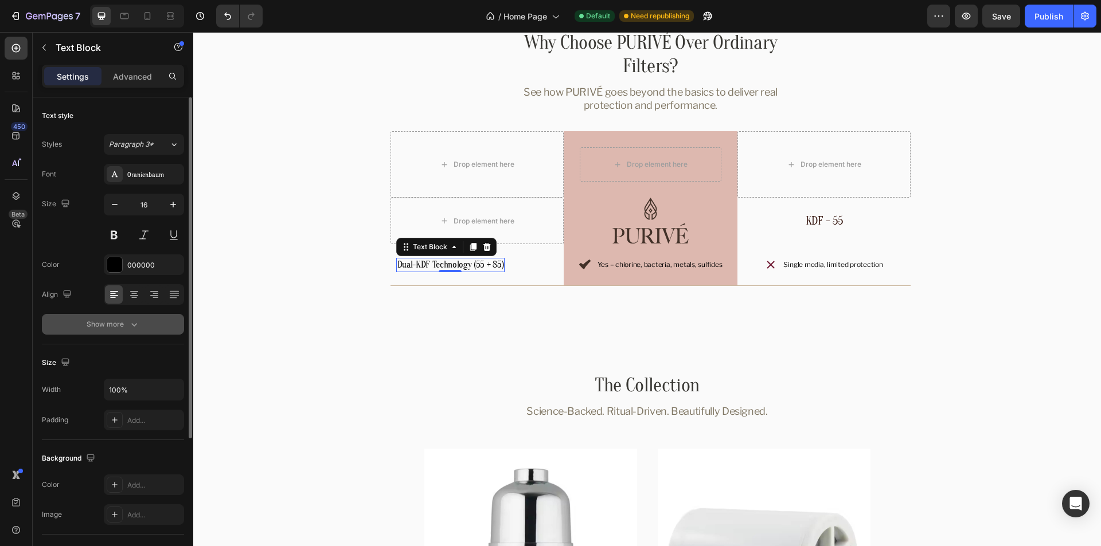
click at [149, 323] on button "Show more" at bounding box center [113, 324] width 142 height 21
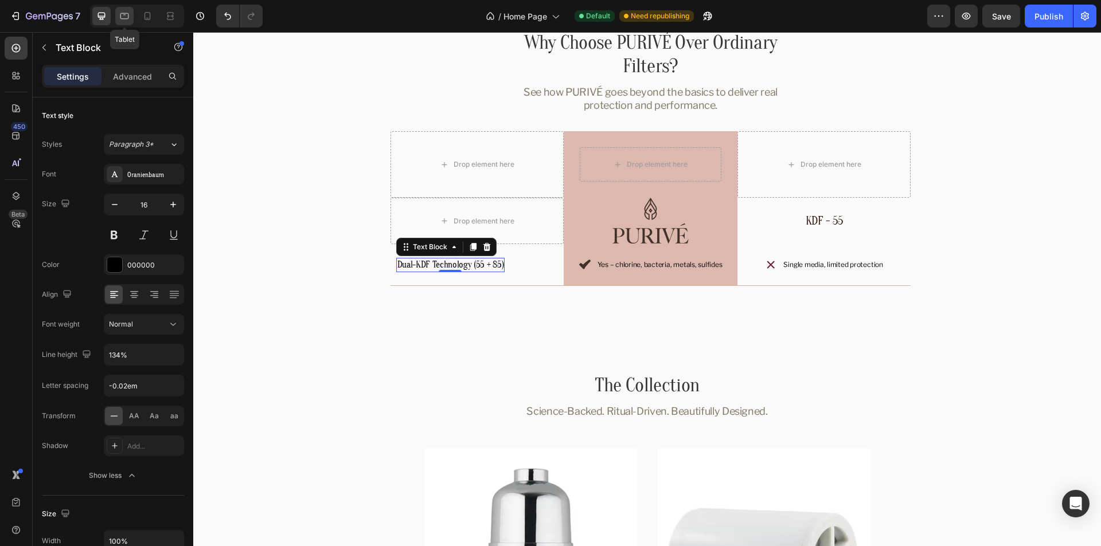
click at [117, 22] on div at bounding box center [124, 16] width 18 height 18
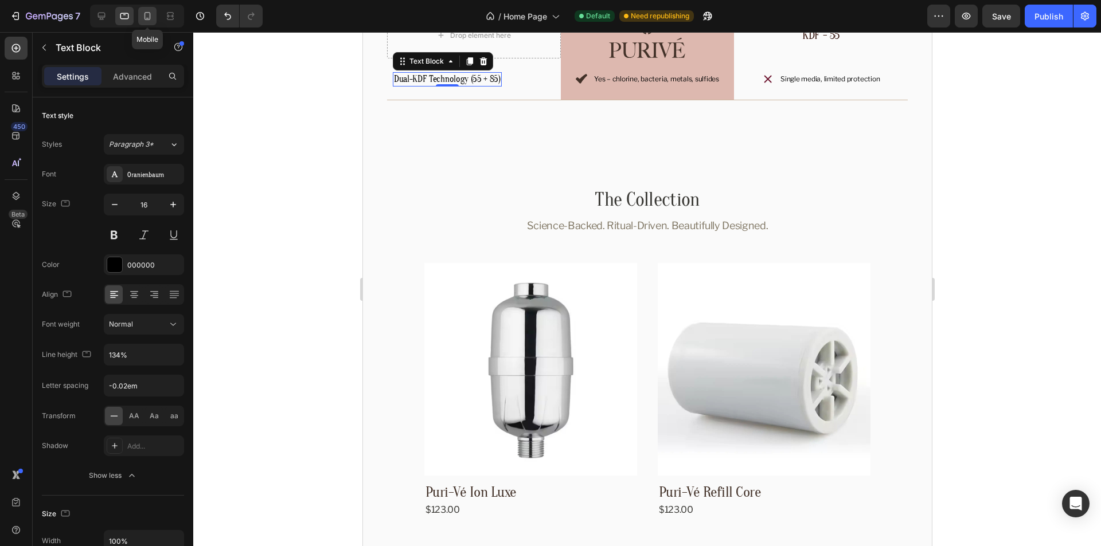
click at [149, 19] on icon at bounding box center [147, 16] width 6 height 8
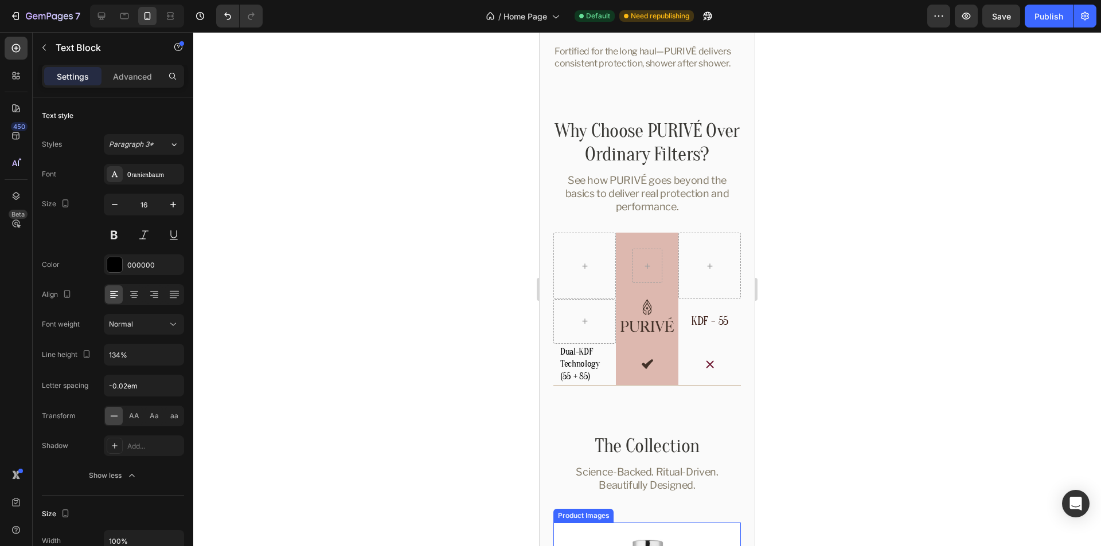
scroll to position [2906, 0]
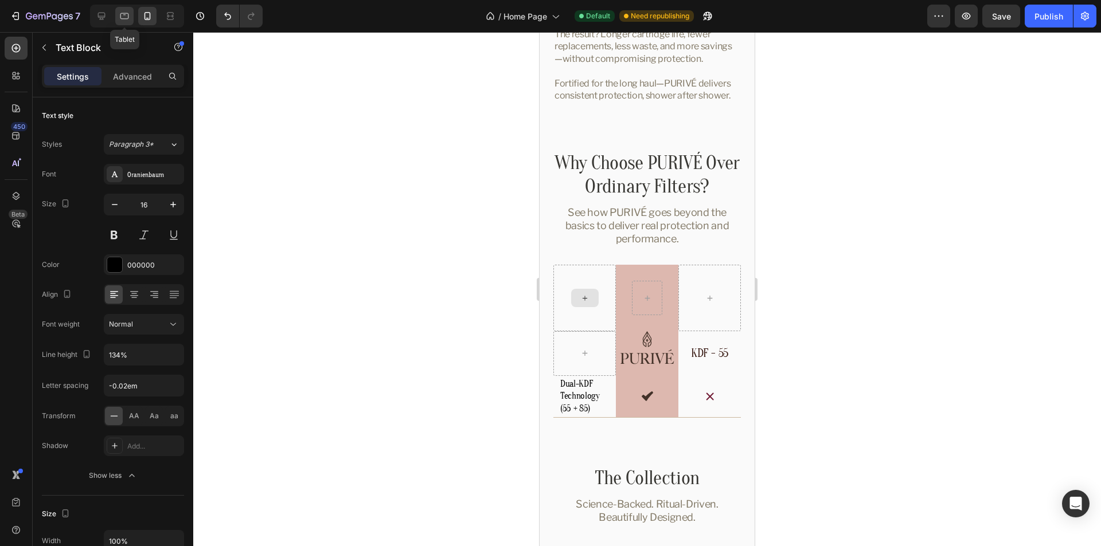
click at [123, 17] on icon at bounding box center [124, 15] width 11 height 11
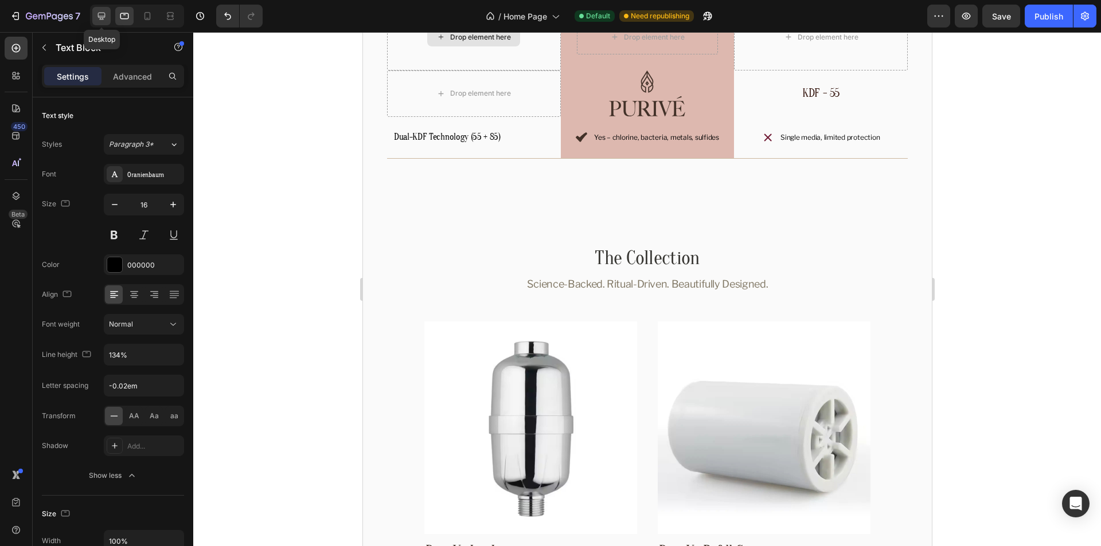
click at [100, 15] on icon at bounding box center [101, 15] width 11 height 11
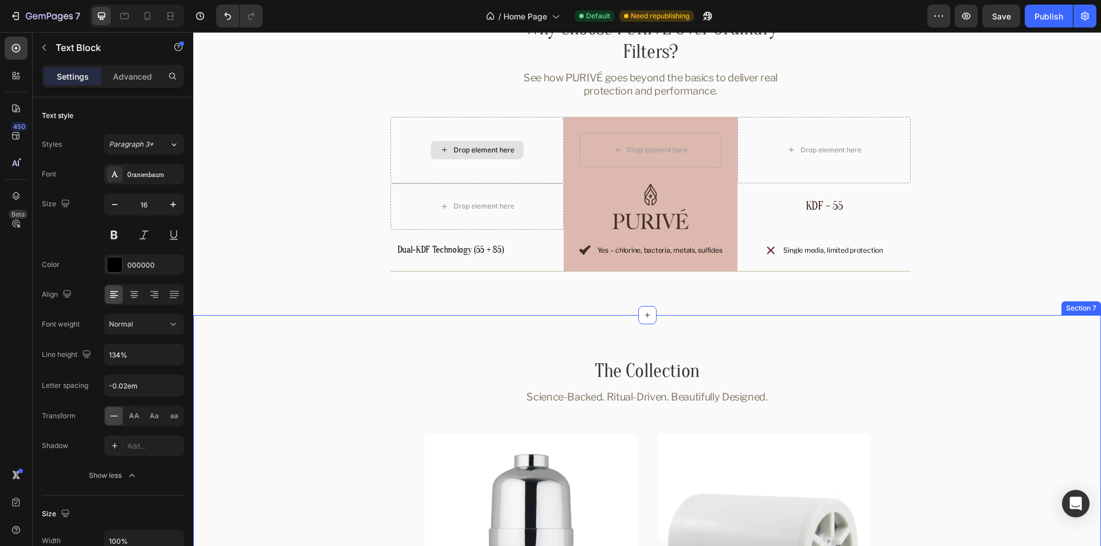
scroll to position [2788, 0]
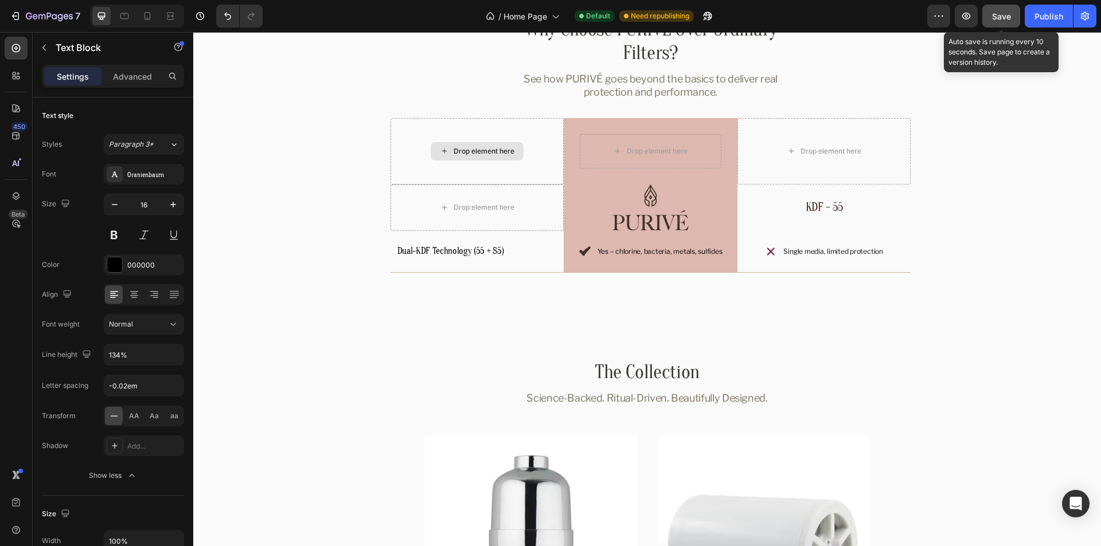
click at [1002, 21] on div "Save" at bounding box center [1001, 16] width 19 height 12
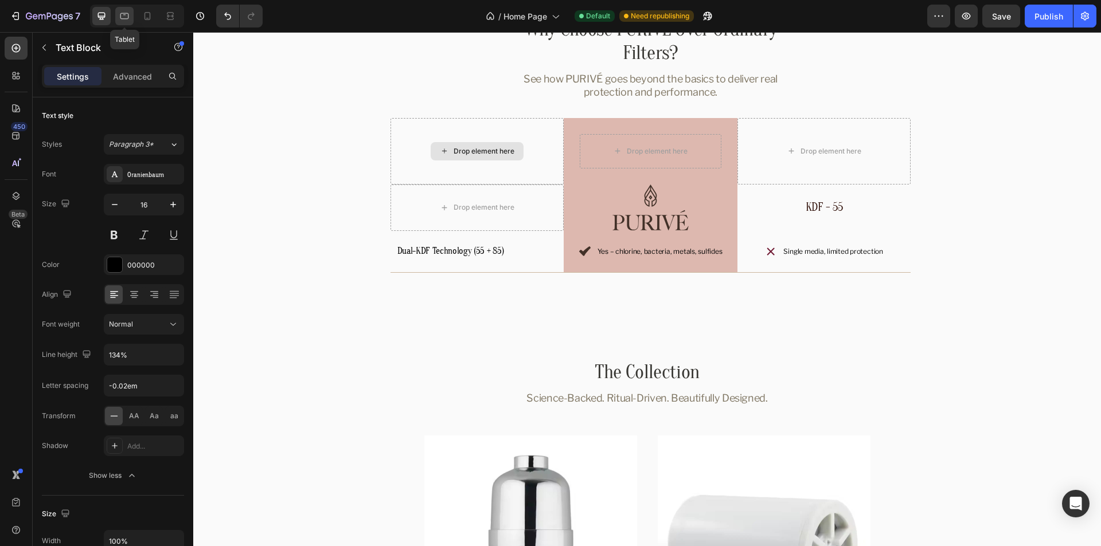
click at [130, 15] on icon at bounding box center [124, 15] width 11 height 11
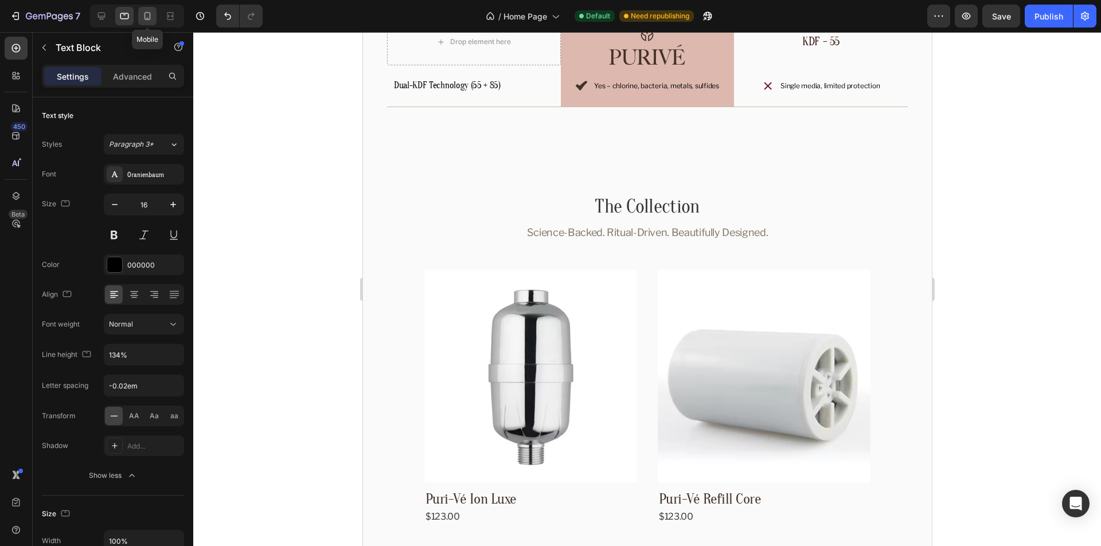
scroll to position [2960, 0]
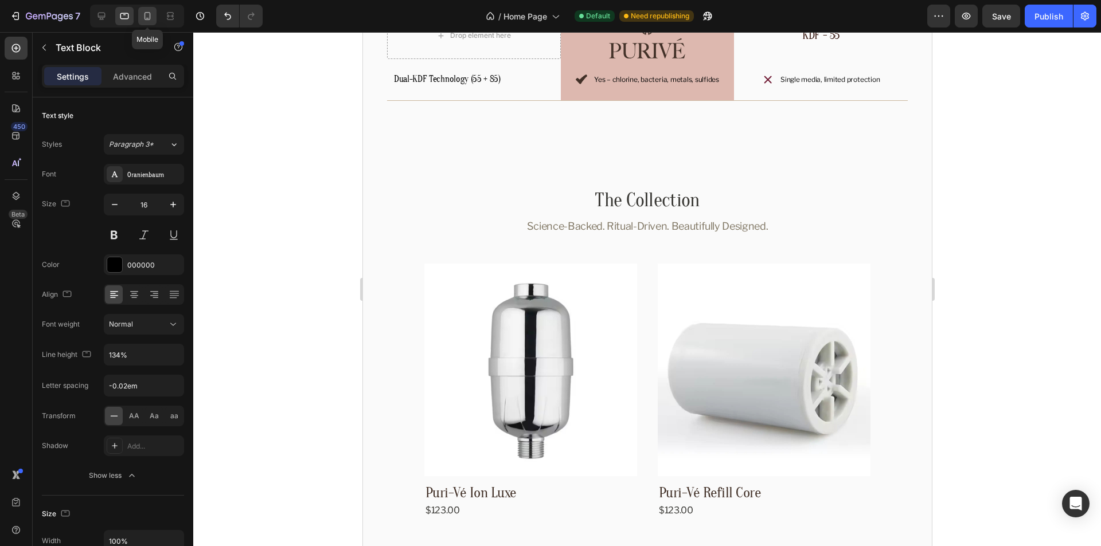
click at [145, 15] on icon at bounding box center [147, 16] width 6 height 8
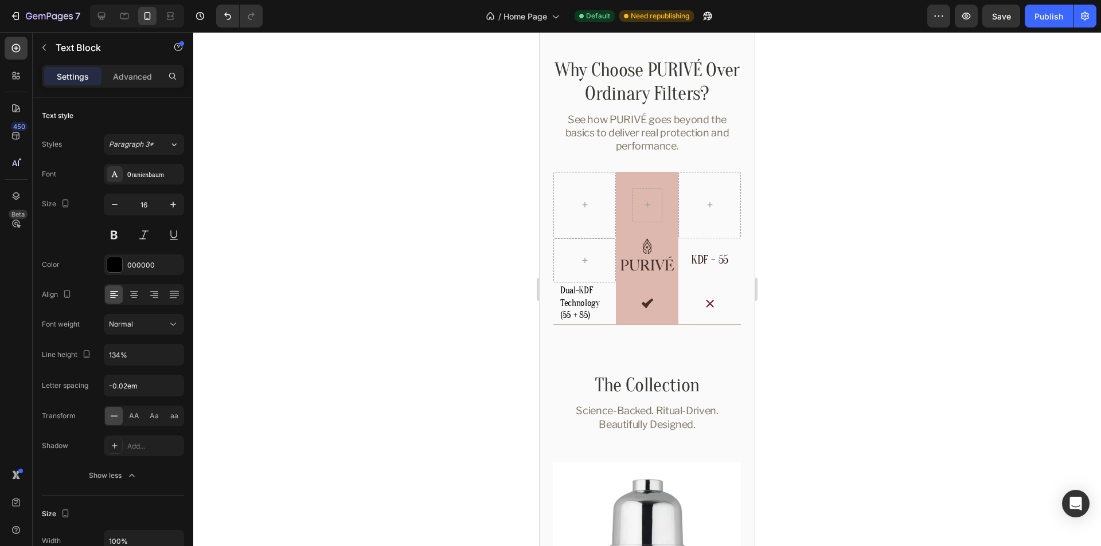
scroll to position [2986, 0]
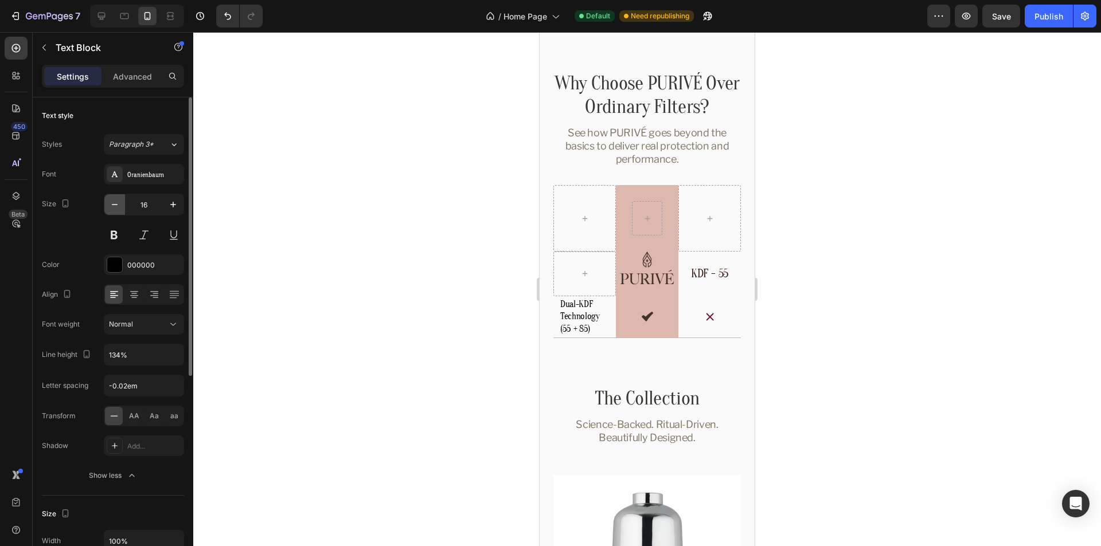
click at [118, 207] on icon "button" at bounding box center [114, 204] width 11 height 11
click at [67, 226] on div "Size 14" at bounding box center [113, 220] width 142 height 52
click at [123, 18] on icon at bounding box center [124, 15] width 11 height 11
type input "16"
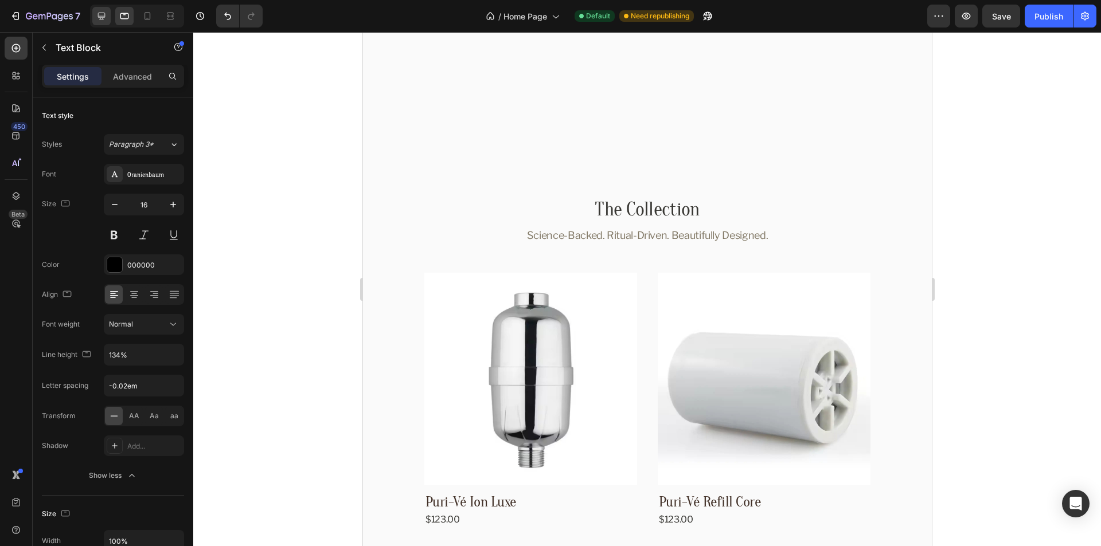
scroll to position [3181, 0]
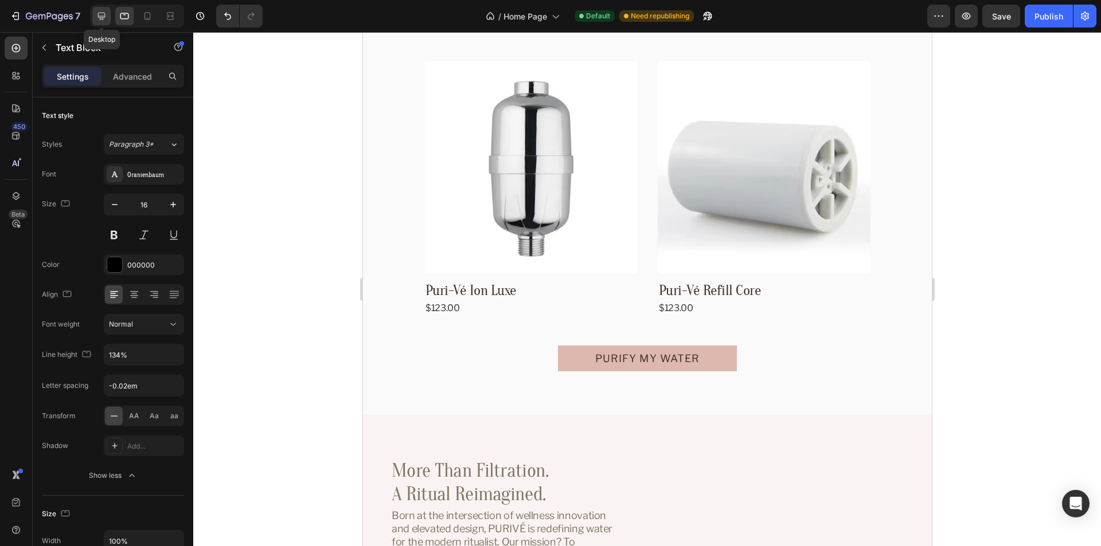
click at [100, 16] on icon at bounding box center [101, 16] width 7 height 7
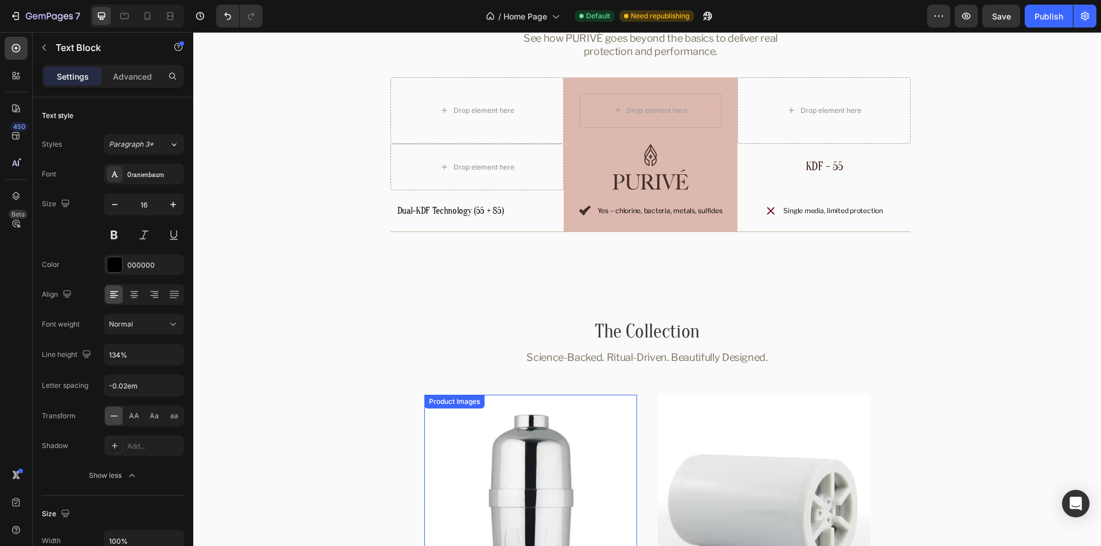
scroll to position [2837, 0]
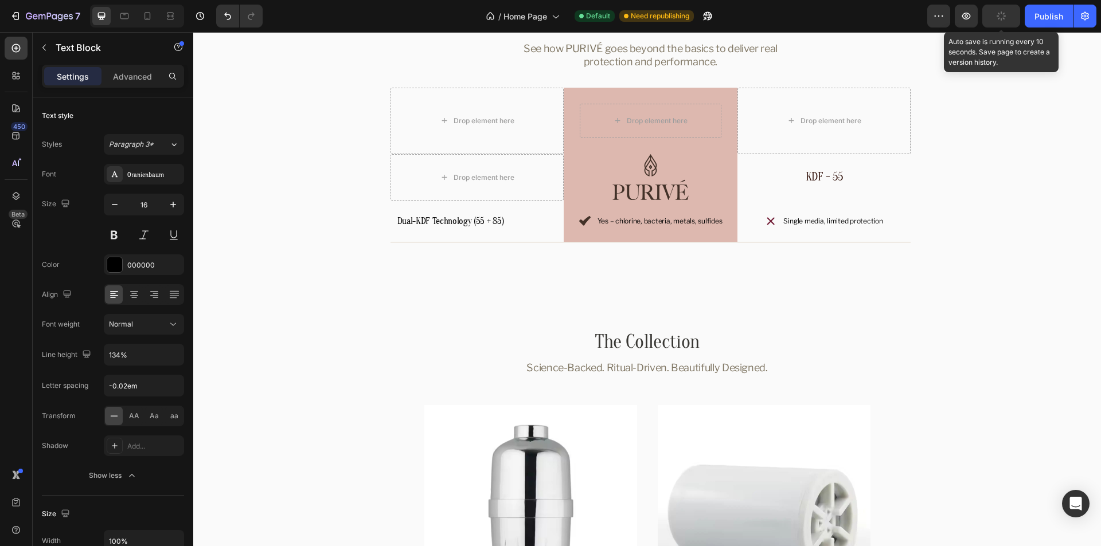
click at [994, 7] on button "button" at bounding box center [1001, 16] width 38 height 23
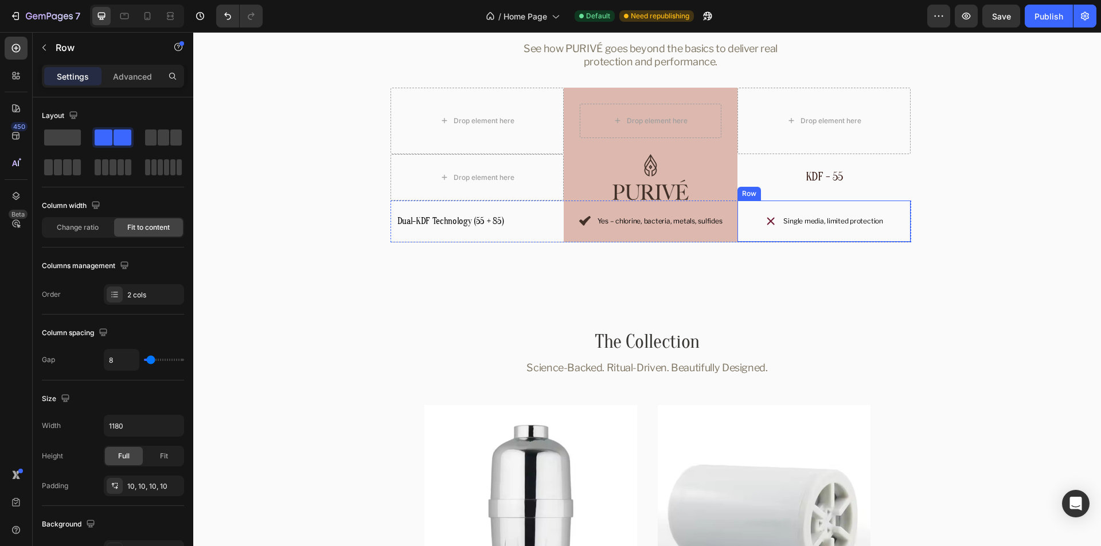
click at [746, 204] on div "Icon Single media, limited protection Text Block Row" at bounding box center [824, 222] width 174 height 42
click at [752, 194] on div "Row" at bounding box center [761, 190] width 19 height 10
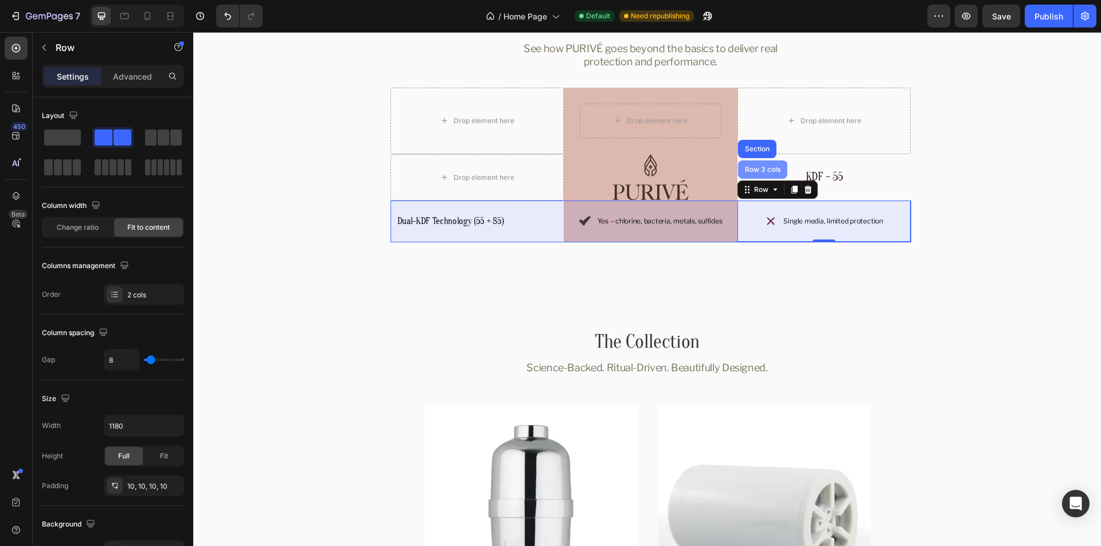
click at [756, 169] on div "Row 3 cols" at bounding box center [763, 169] width 40 height 7
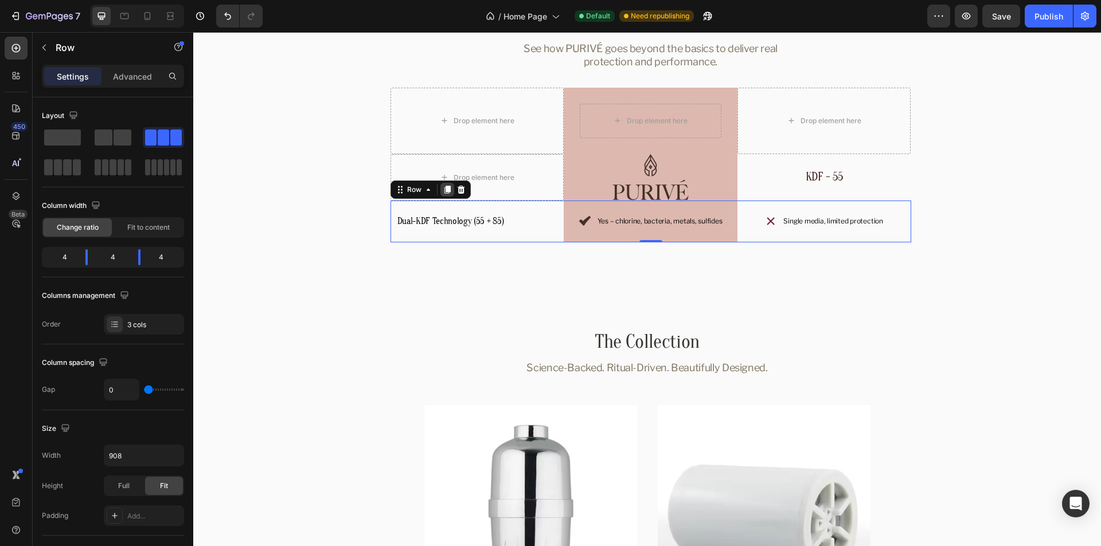
click at [443, 194] on icon at bounding box center [447, 189] width 9 height 9
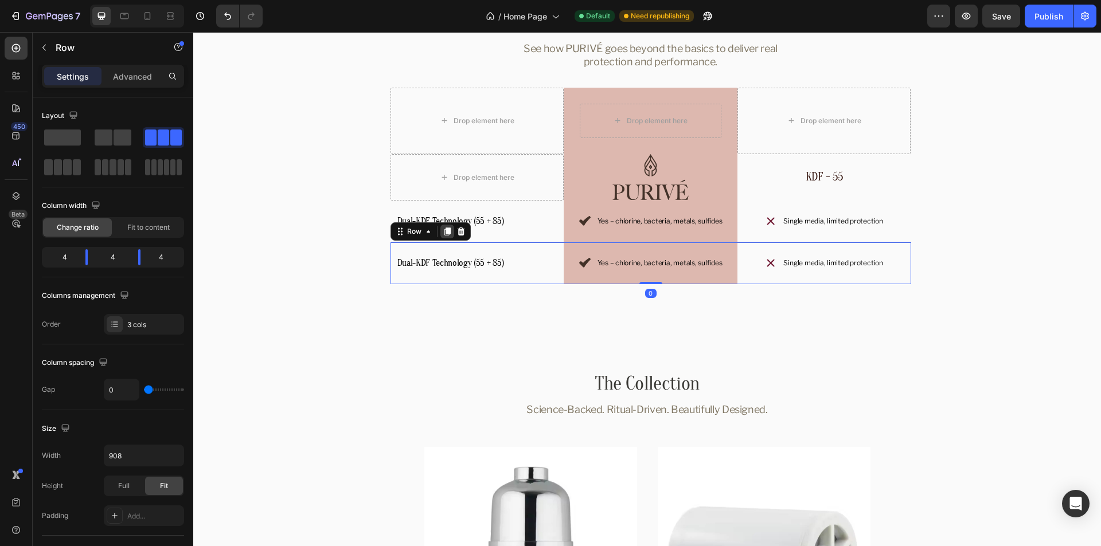
click at [443, 229] on icon at bounding box center [447, 231] width 9 height 9
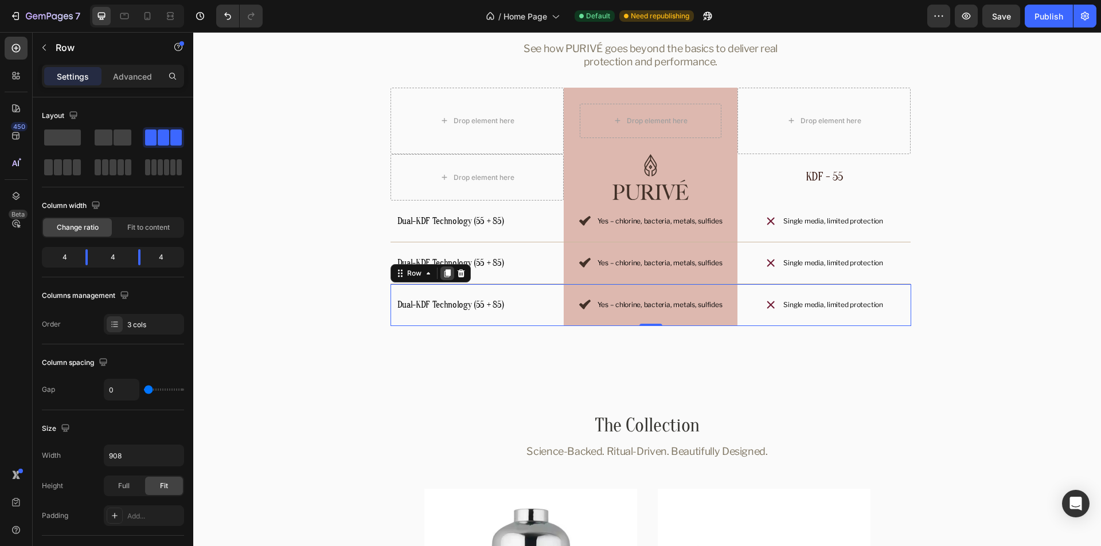
click at [444, 273] on icon at bounding box center [447, 273] width 6 height 8
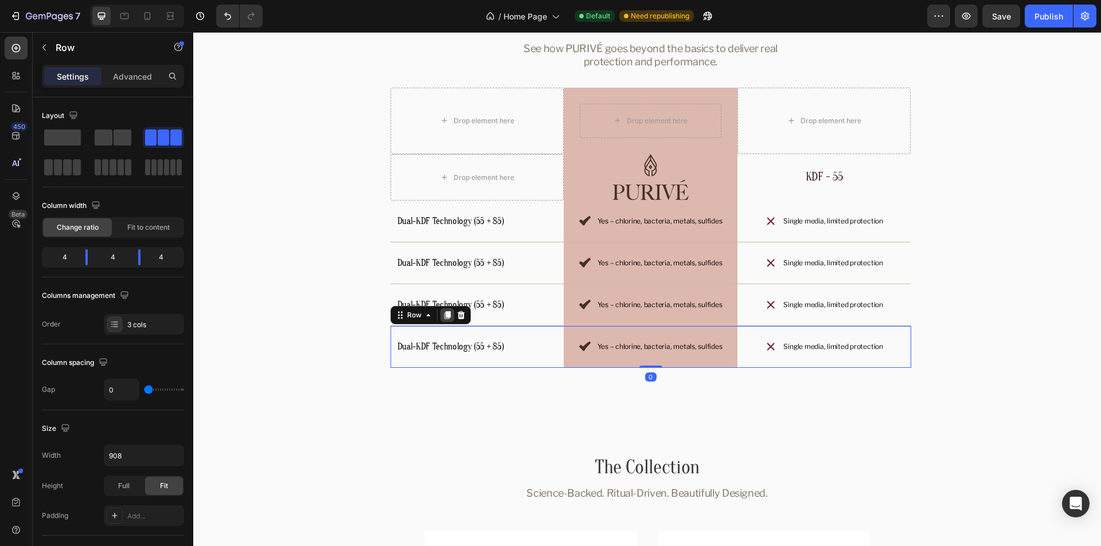
click at [444, 316] on icon at bounding box center [447, 315] width 6 height 8
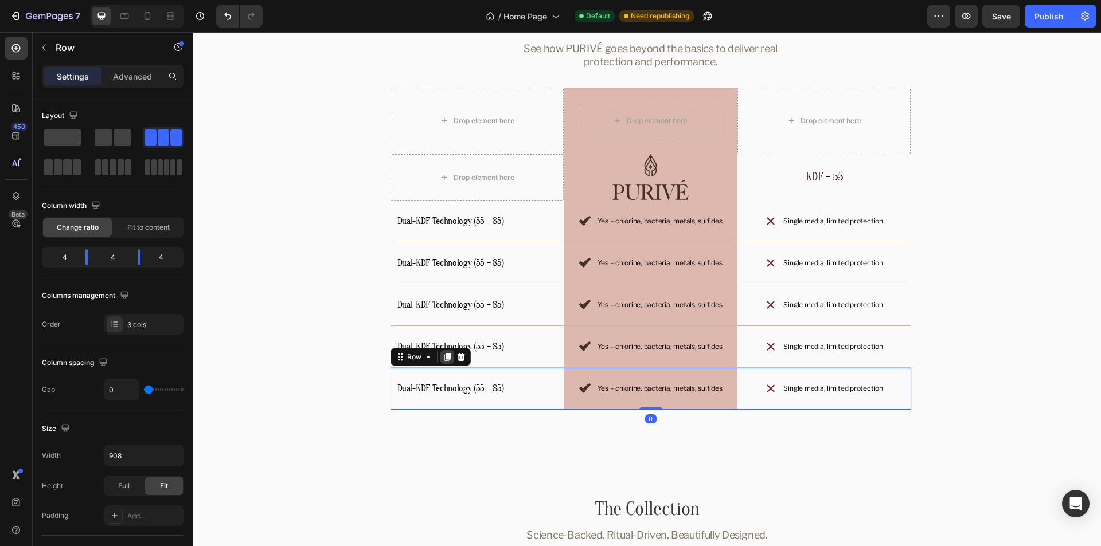
click at [444, 361] on icon at bounding box center [447, 357] width 9 height 9
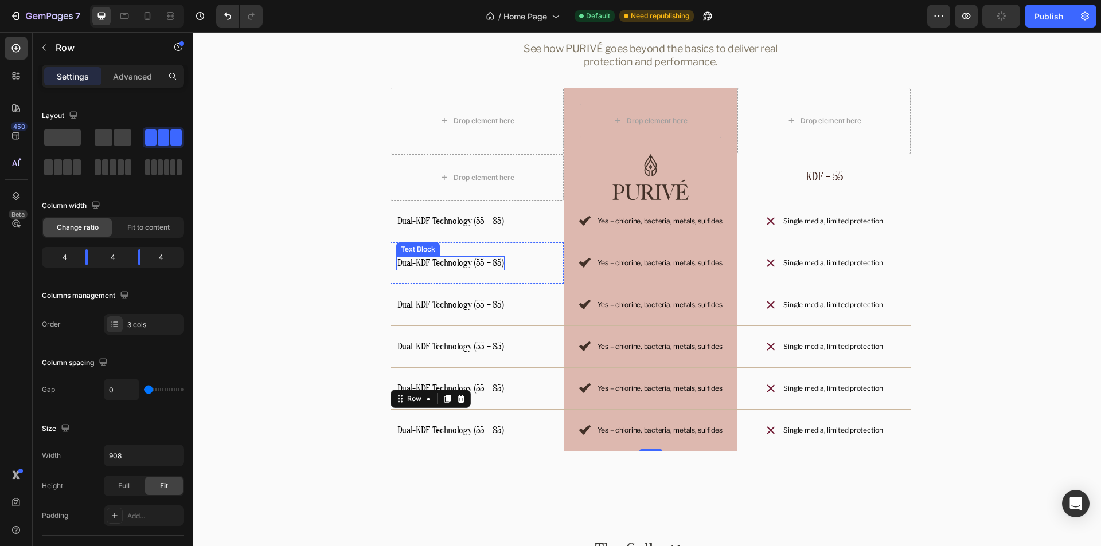
click at [439, 264] on p "Dual-KDF Technology (55 + 85)" at bounding box center [450, 263] width 107 height 12
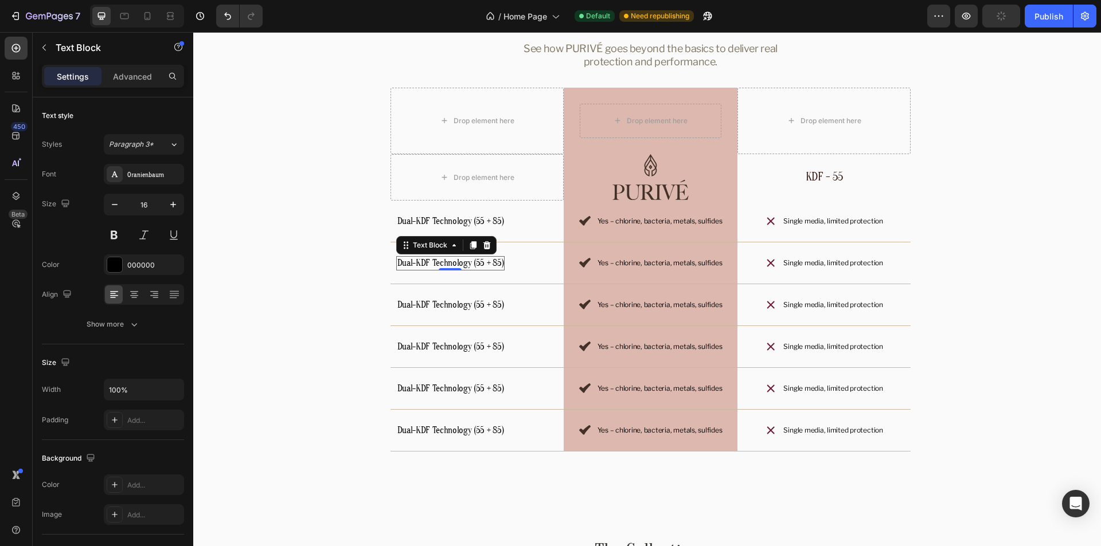
click at [471, 264] on p "Dual-KDF Technology (55 + 85)" at bounding box center [450, 263] width 107 height 12
click at [435, 310] on p "Dual-KDF Technology (55 + 85)" at bounding box center [450, 305] width 107 height 12
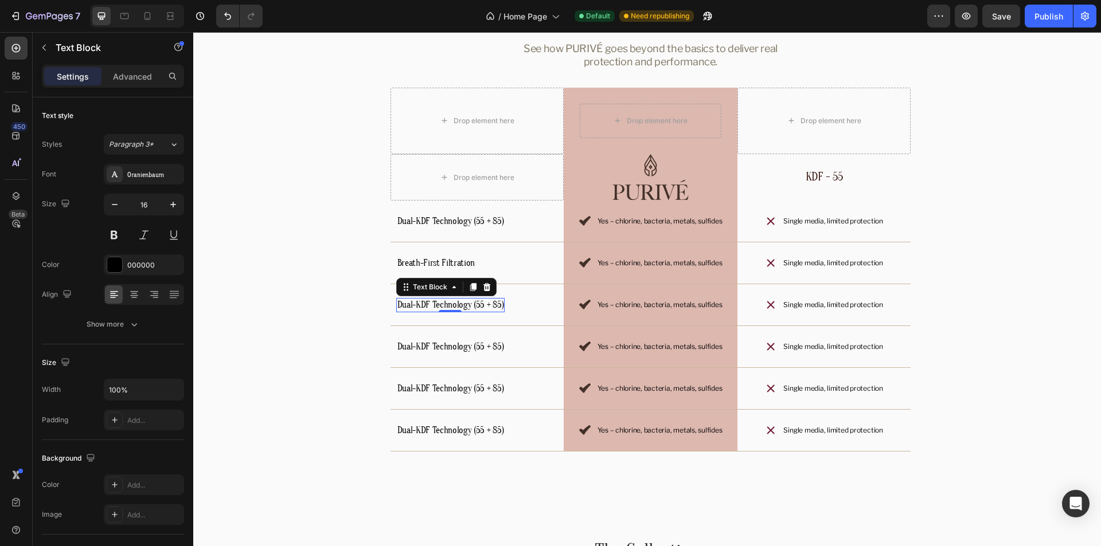
click at [462, 308] on p "Dual-KDF Technology (55 + 85)" at bounding box center [450, 305] width 107 height 12
click at [459, 347] on p "Dual-KDF Technology (55 + 85)" at bounding box center [450, 347] width 107 height 12
click at [470, 349] on p "Dual-KDF Technology (55 + 85)" at bounding box center [450, 347] width 107 height 12
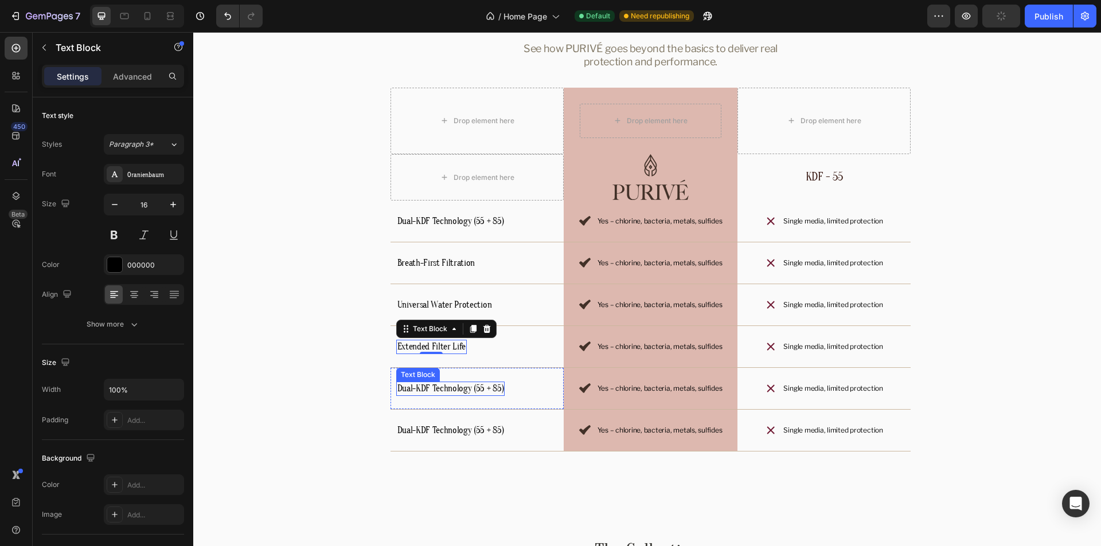
drag, startPoint x: 425, startPoint y: 389, endPoint x: 448, endPoint y: 388, distance: 22.4
click at [425, 389] on p "Dual-KDF Technology (55 + 85)" at bounding box center [450, 389] width 107 height 12
click at [455, 388] on p "Dual-KDF Technology (55 + 85)" at bounding box center [450, 389] width 107 height 12
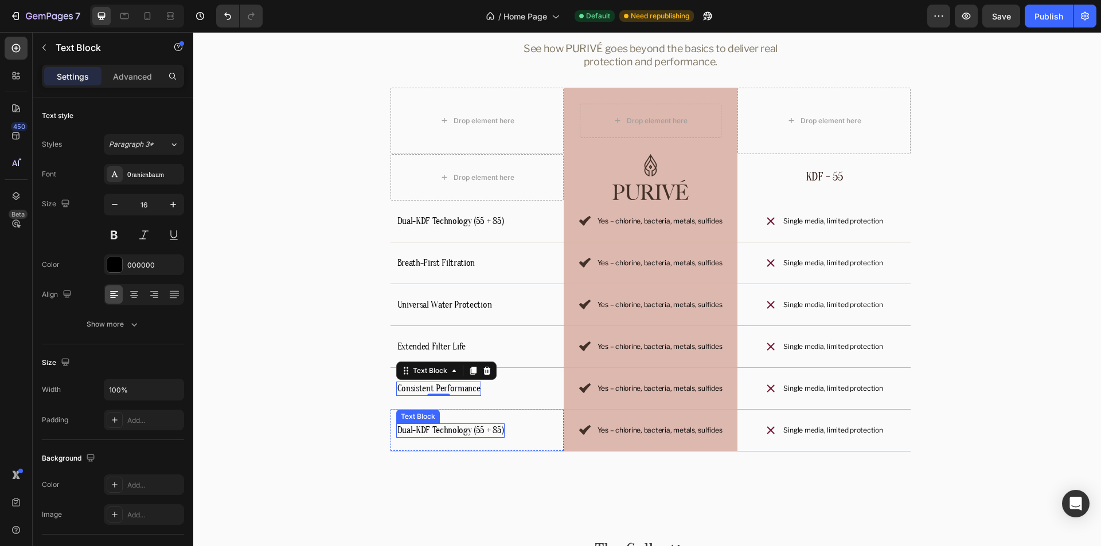
click at [460, 425] on p "Dual-KDF Technology (55 + 85)" at bounding box center [450, 431] width 107 height 12
click at [480, 433] on p "Dual-KDF Technology (55 + 85)" at bounding box center [450, 431] width 107 height 12
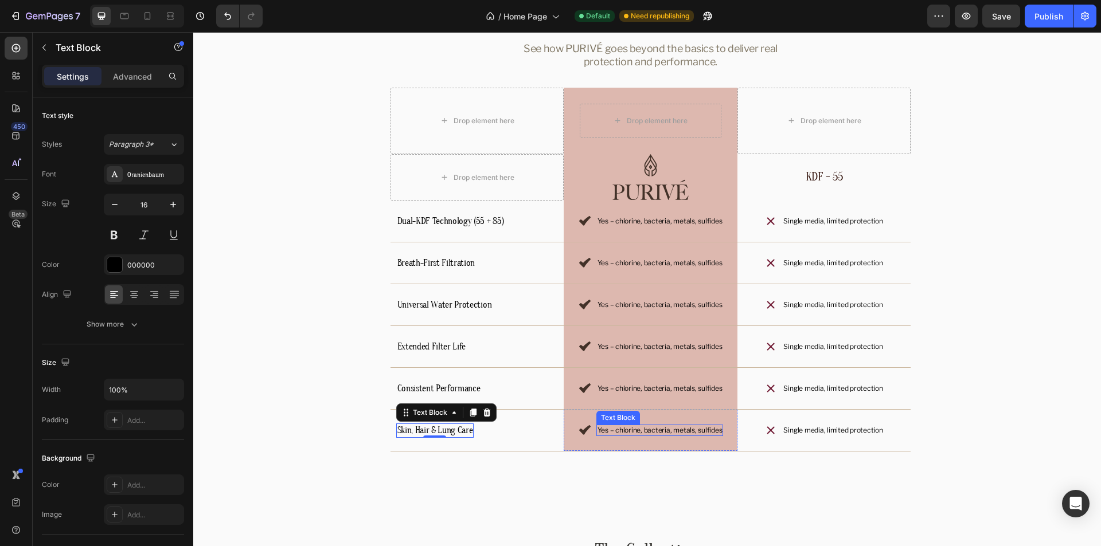
drag, startPoint x: 651, startPoint y: 432, endPoint x: 667, endPoint y: 429, distance: 16.2
click at [651, 432] on p "Yes – chlorine, bacteria, metals, sulfides" at bounding box center [659, 430] width 125 height 9
click at [667, 429] on p "Yes – chlorine, bacteria, metals, sulfides" at bounding box center [659, 430] width 125 height 9
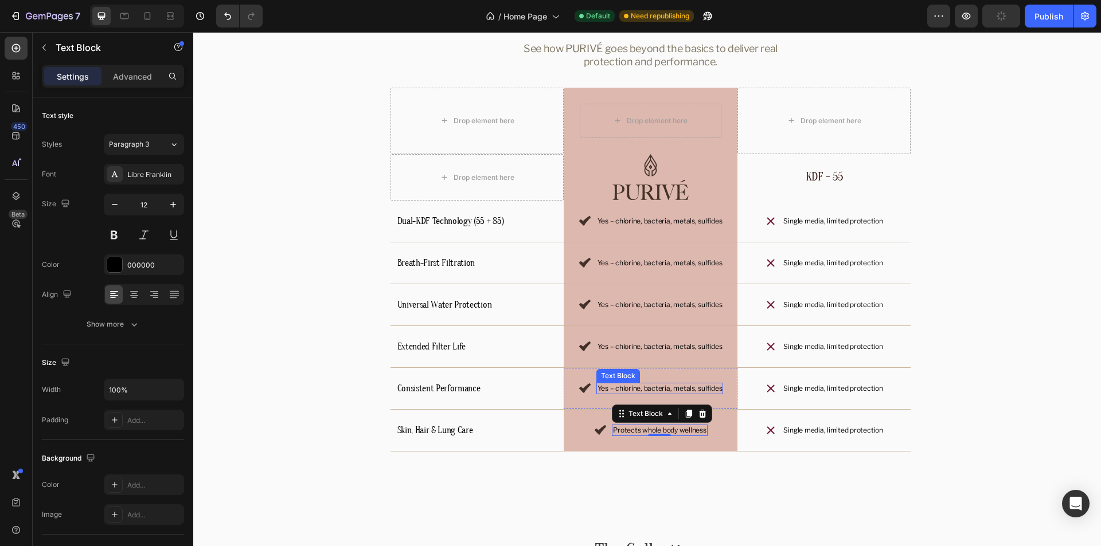
click at [673, 386] on p "Yes – chlorine, bacteria, metals, sulfides" at bounding box center [659, 388] width 125 height 9
click at [681, 386] on p "Yes – chlorine, bacteria, metals, sulfides" at bounding box center [659, 388] width 125 height 9
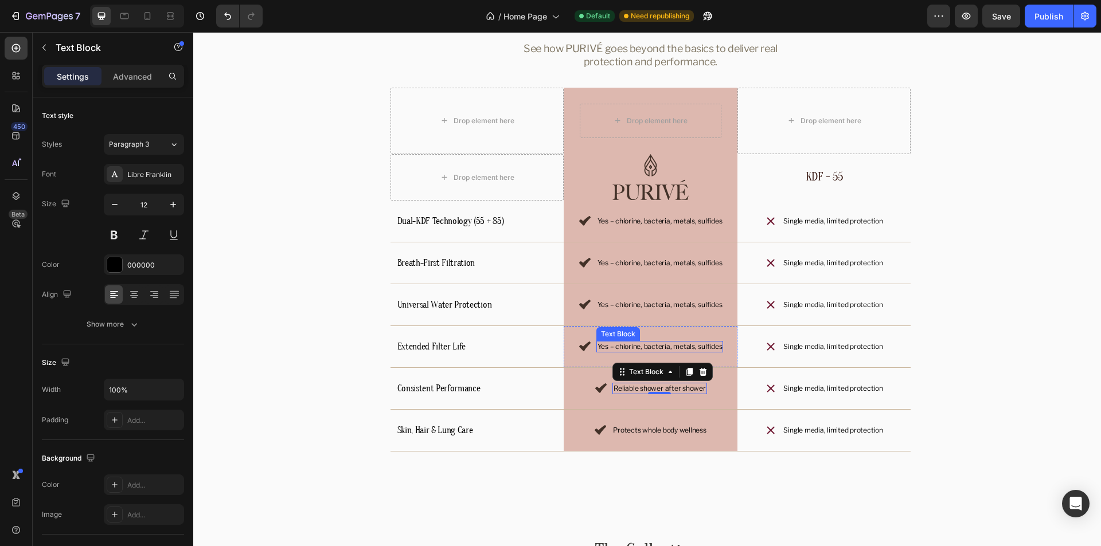
click at [640, 342] on p "Yes – chlorine, bacteria, metals, sulfides" at bounding box center [659, 346] width 125 height 9
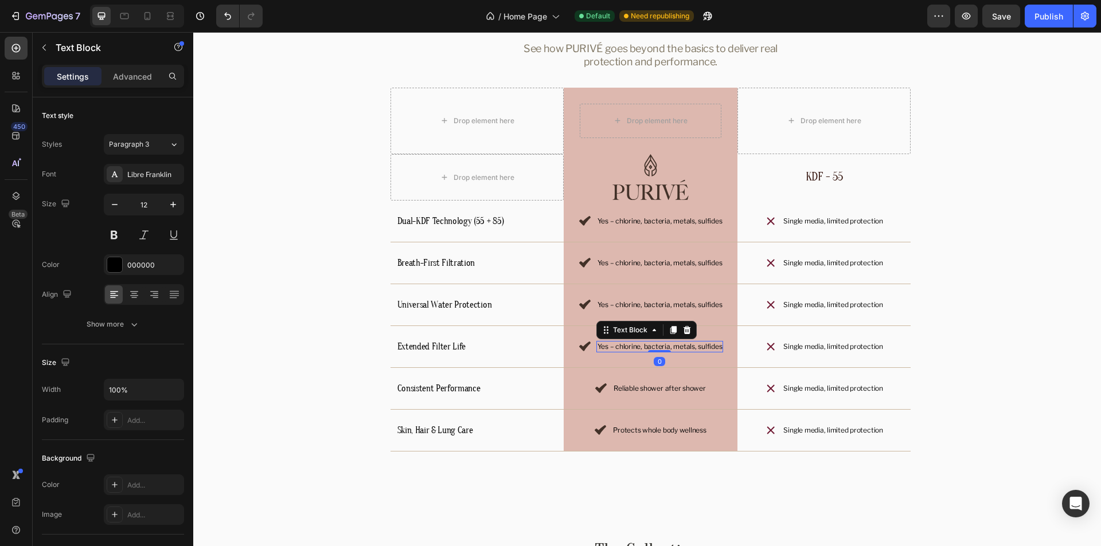
click at [686, 342] on div "Yes – chlorine, bacteria, metals, sulfides" at bounding box center [659, 346] width 127 height 11
drag, startPoint x: 673, startPoint y: 302, endPoint x: 691, endPoint y: 302, distance: 18.9
click at [673, 302] on p "Yes – chlorine, bacteria, metals, sulfides" at bounding box center [659, 304] width 125 height 9
click at [699, 302] on p "Yes – chlorine, bacteria, metals, sulfides" at bounding box center [659, 304] width 125 height 9
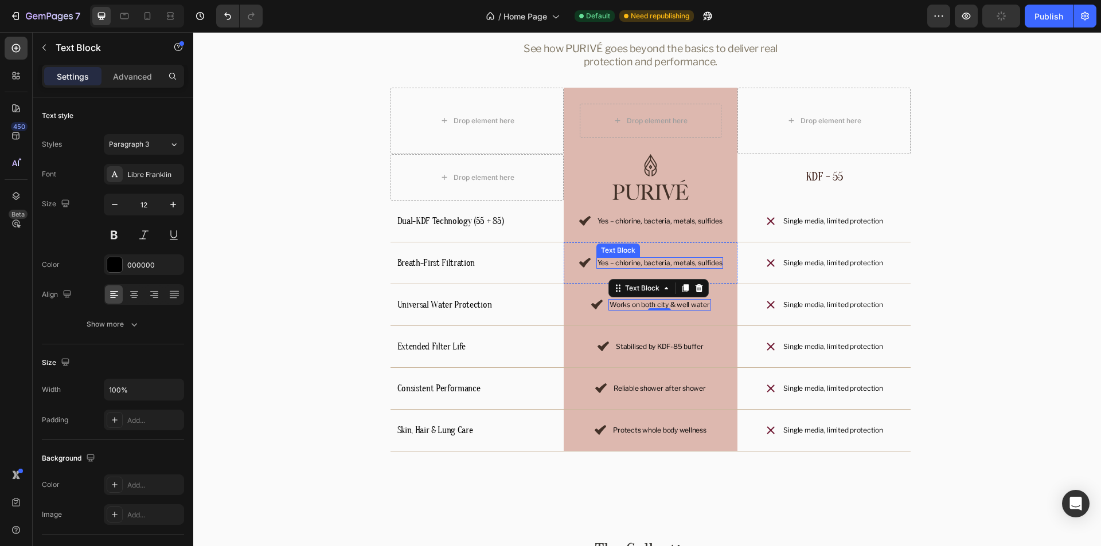
drag, startPoint x: 678, startPoint y: 264, endPoint x: 687, endPoint y: 263, distance: 9.8
click at [678, 264] on p "Yes – chlorine, bacteria, metals, sulfides" at bounding box center [659, 263] width 125 height 9
click at [691, 263] on p "Yes – chlorine, bacteria, metals, sulfides" at bounding box center [659, 263] width 125 height 9
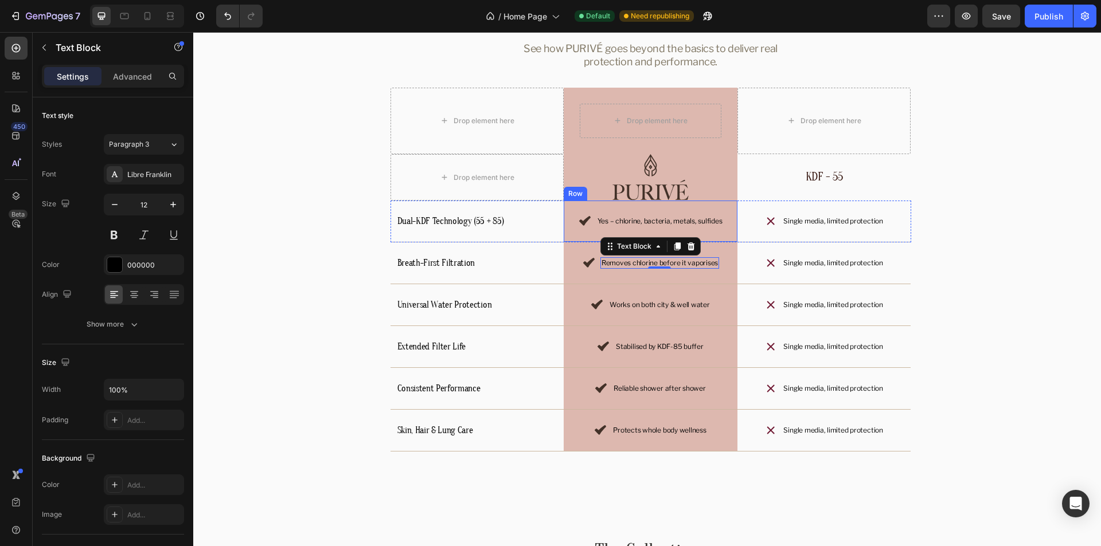
click at [689, 222] on p "Yes – chlorine, bacteria, metals, sulfides" at bounding box center [659, 221] width 125 height 9
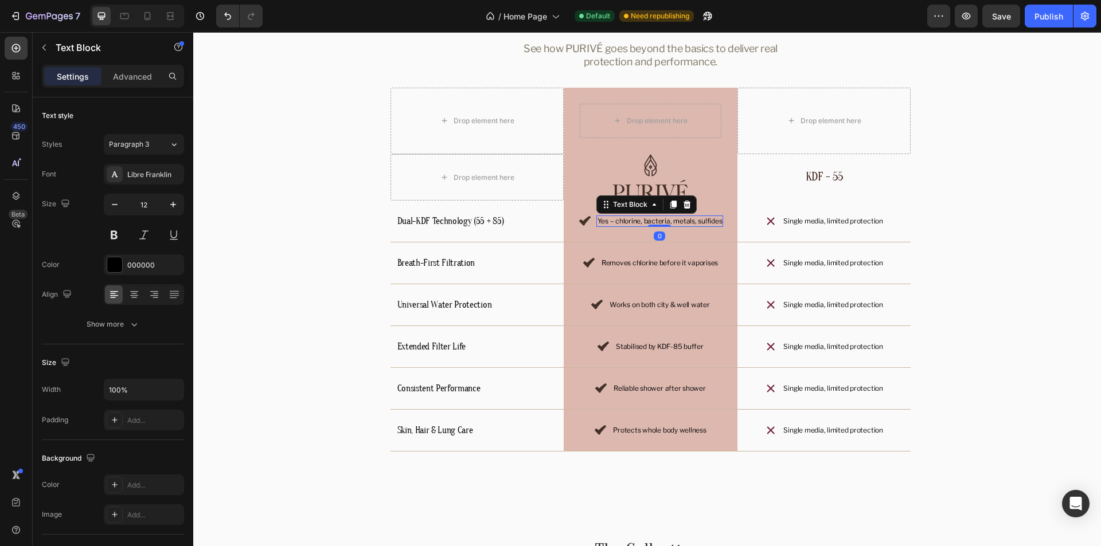
click at [695, 222] on p "Yes – chlorine, bacteria, metals, sulfides" at bounding box center [659, 221] width 125 height 9
click at [705, 232] on div "Icon Yes – chlorine, bacteria, metals, sulfides Text Block 0 Row" at bounding box center [651, 222] width 174 height 42
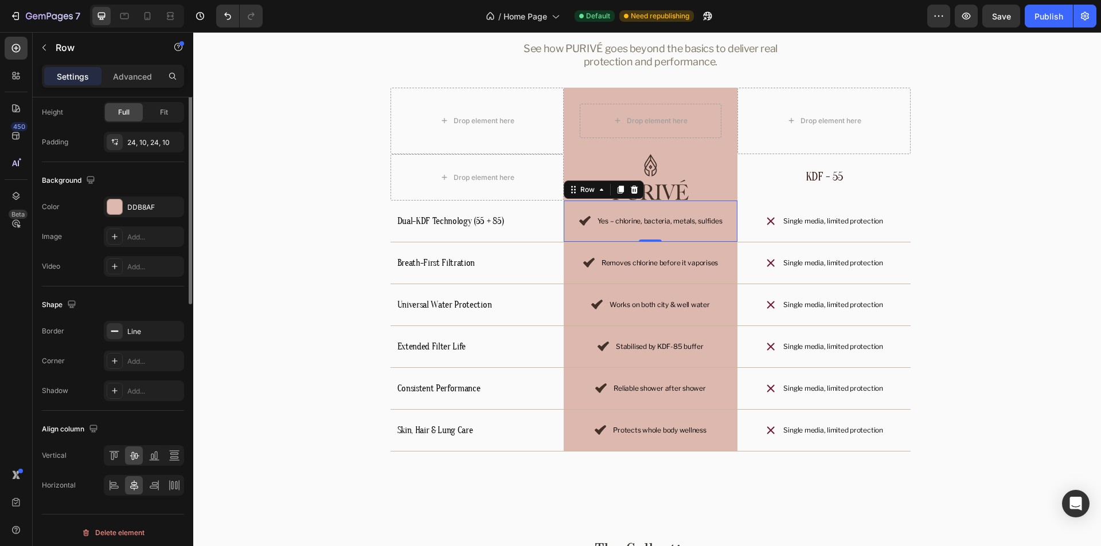
scroll to position [349, 0]
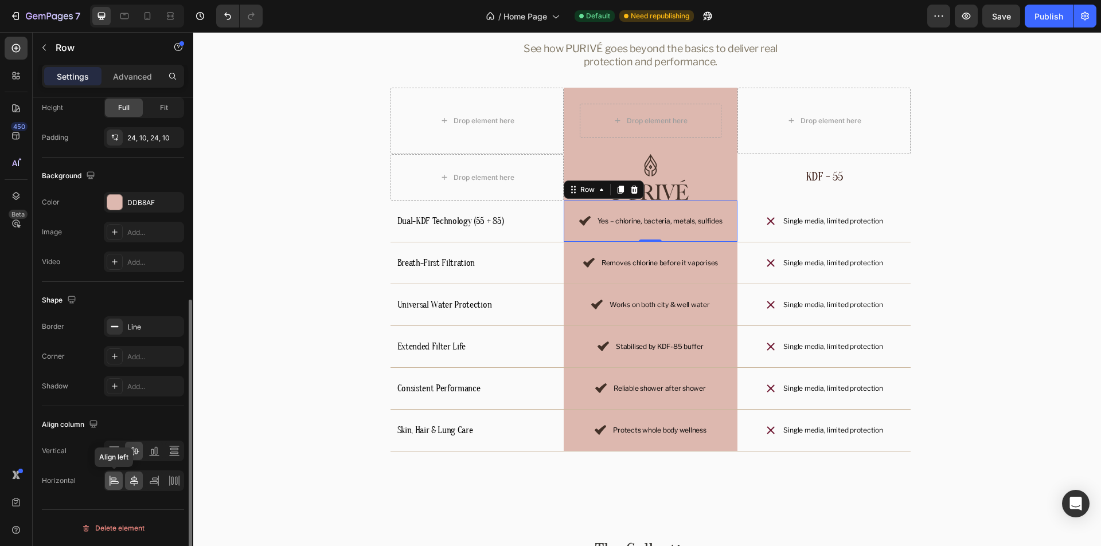
click at [113, 483] on icon at bounding box center [113, 480] width 11 height 11
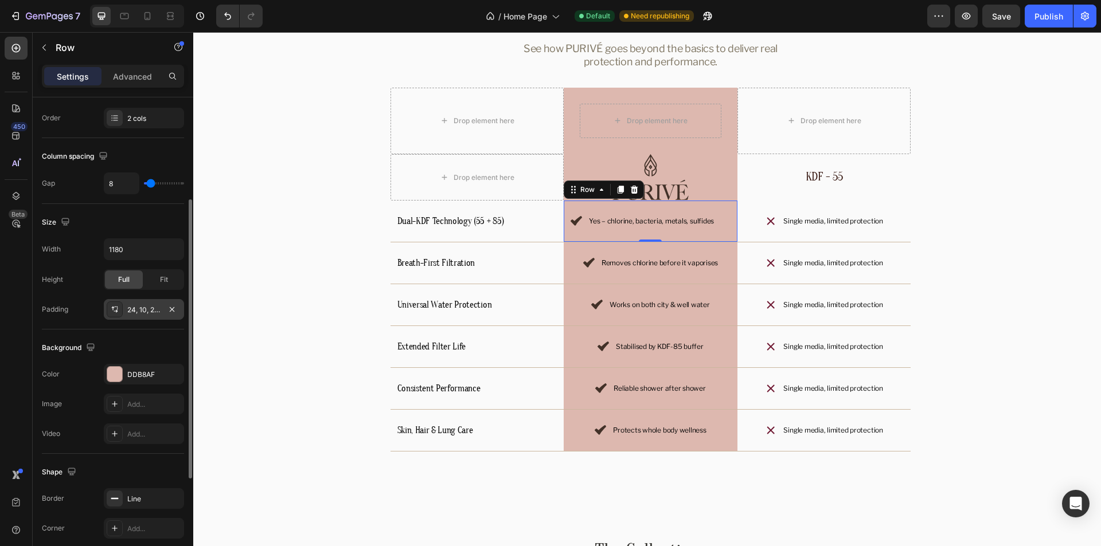
click at [136, 310] on div "24, 10, 24, 10" at bounding box center [143, 310] width 33 height 10
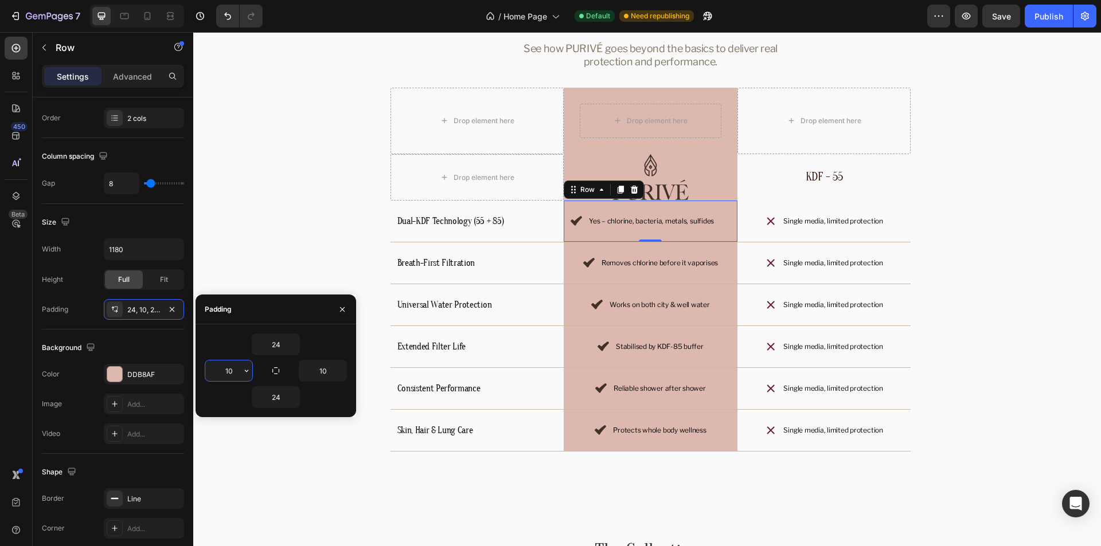
click at [212, 366] on input "10" at bounding box center [228, 371] width 47 height 21
type input "30"
click at [135, 220] on div "Size" at bounding box center [113, 222] width 142 height 18
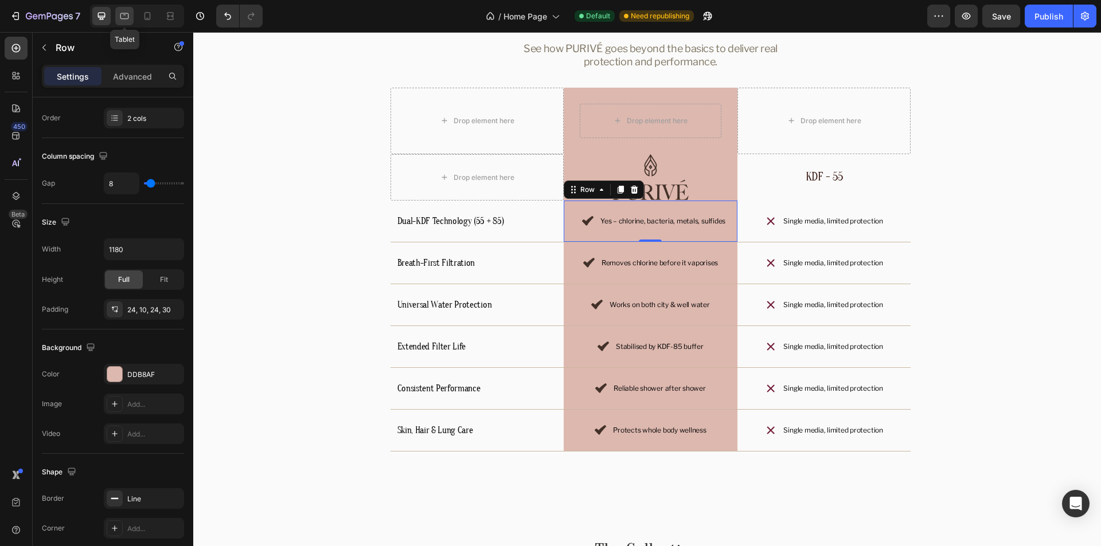
click at [120, 15] on icon at bounding box center [124, 16] width 9 height 6
type input "100%"
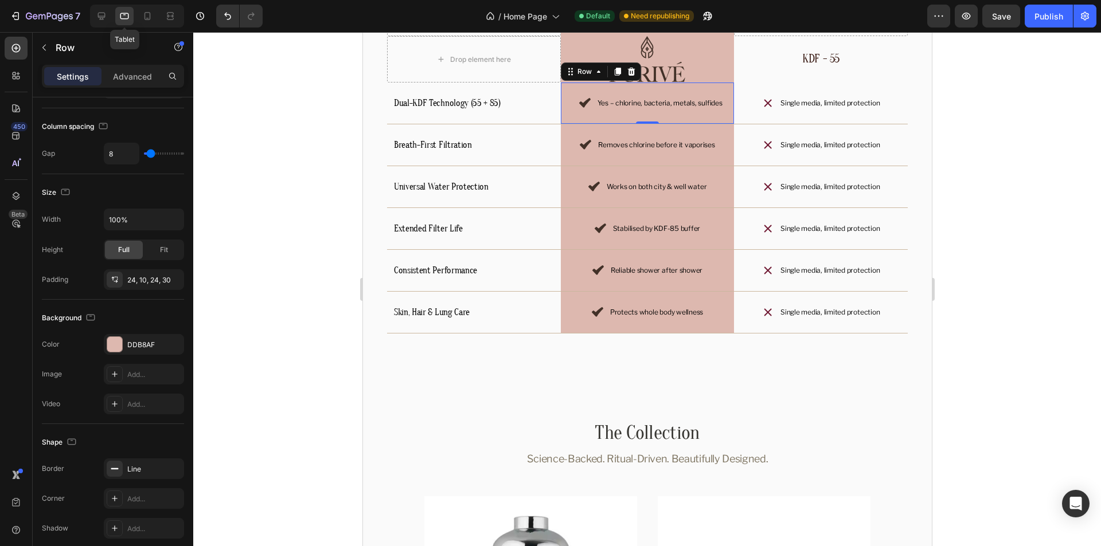
scroll to position [2965, 0]
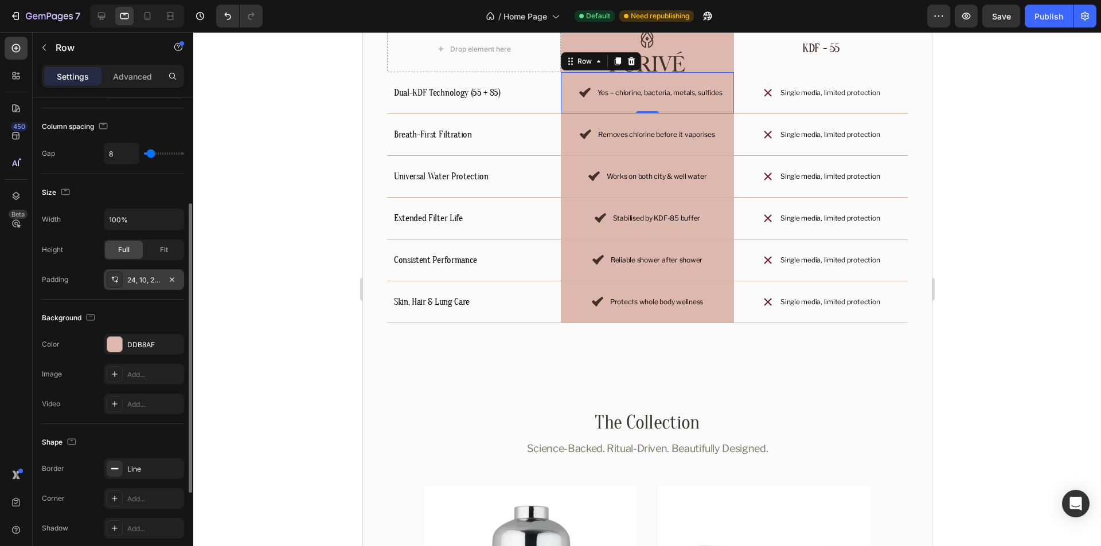
click at [142, 278] on div "24, 10, 24, 30" at bounding box center [143, 280] width 33 height 10
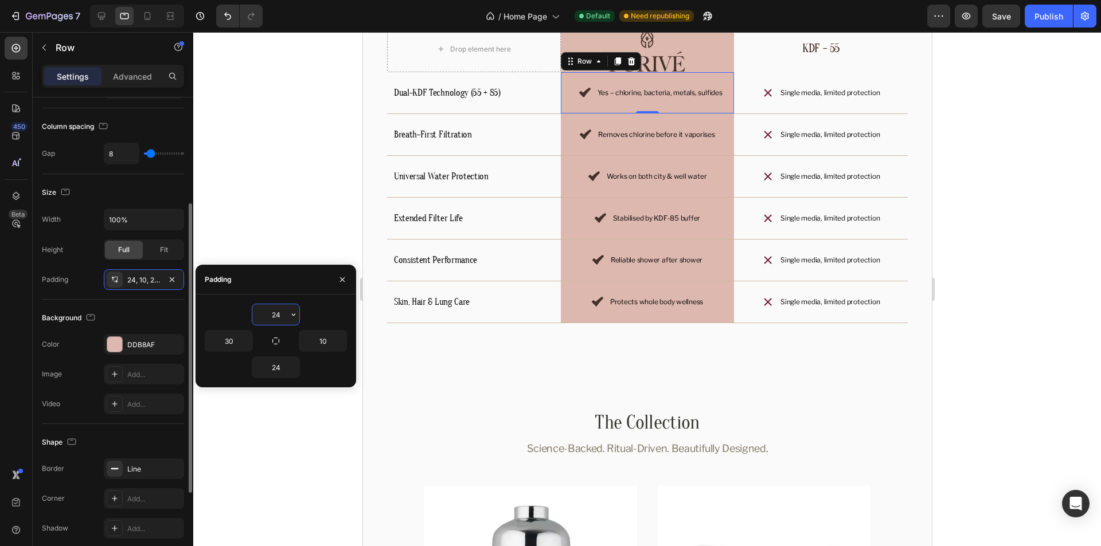
click at [134, 313] on div "Background" at bounding box center [113, 318] width 142 height 18
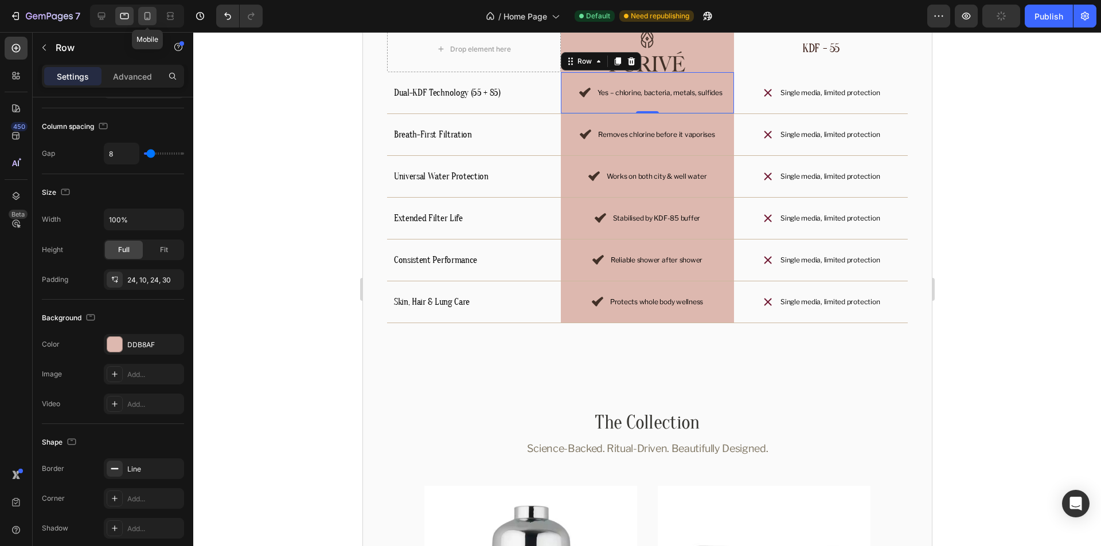
click at [149, 13] on icon at bounding box center [147, 15] width 11 height 11
type input "0"
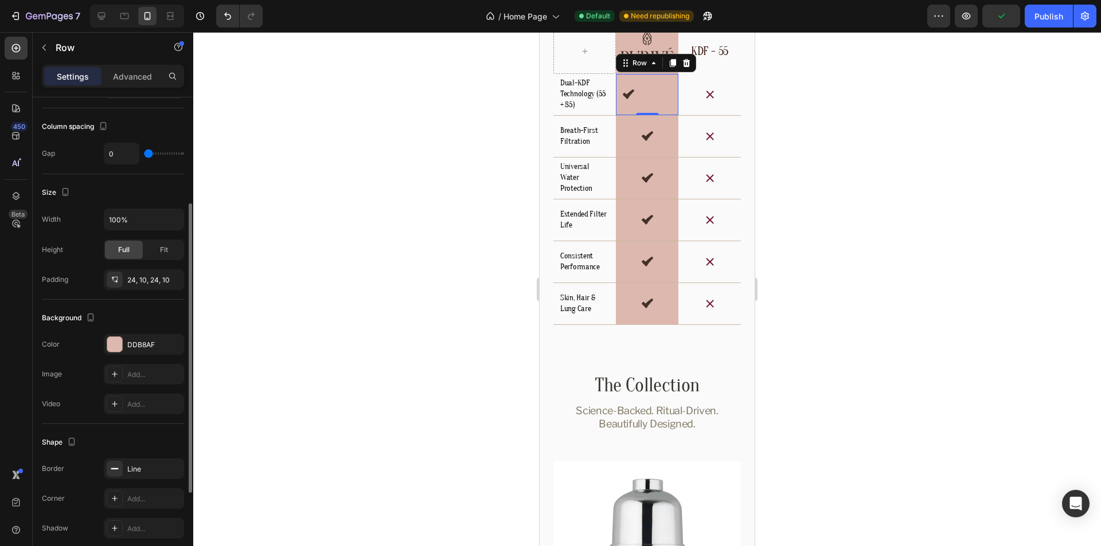
scroll to position [319, 0]
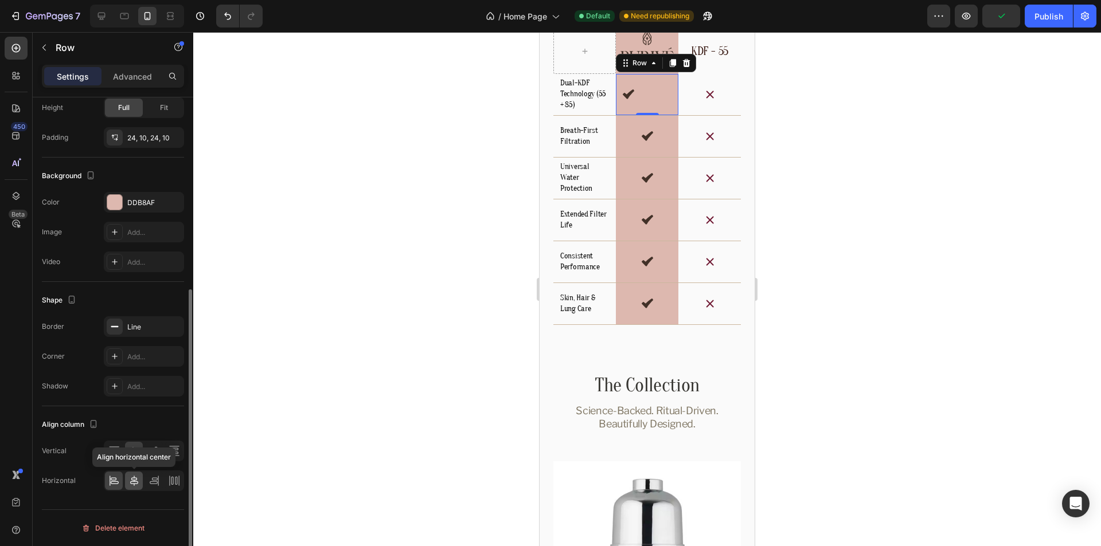
click at [136, 483] on icon at bounding box center [133, 480] width 11 height 11
click at [124, 17] on icon at bounding box center [124, 15] width 11 height 11
type input "8"
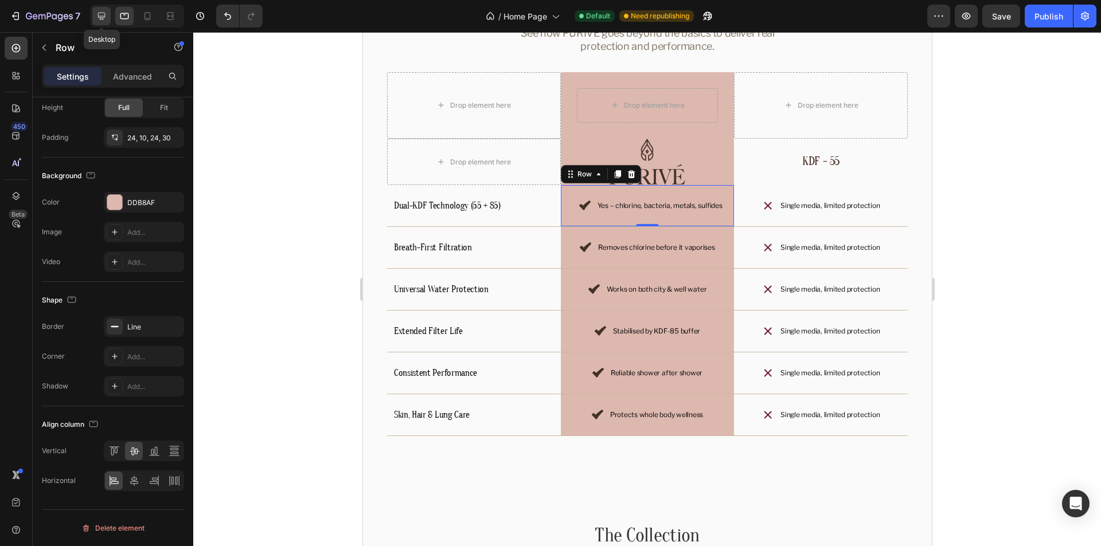
click at [109, 14] on div at bounding box center [101, 16] width 18 height 18
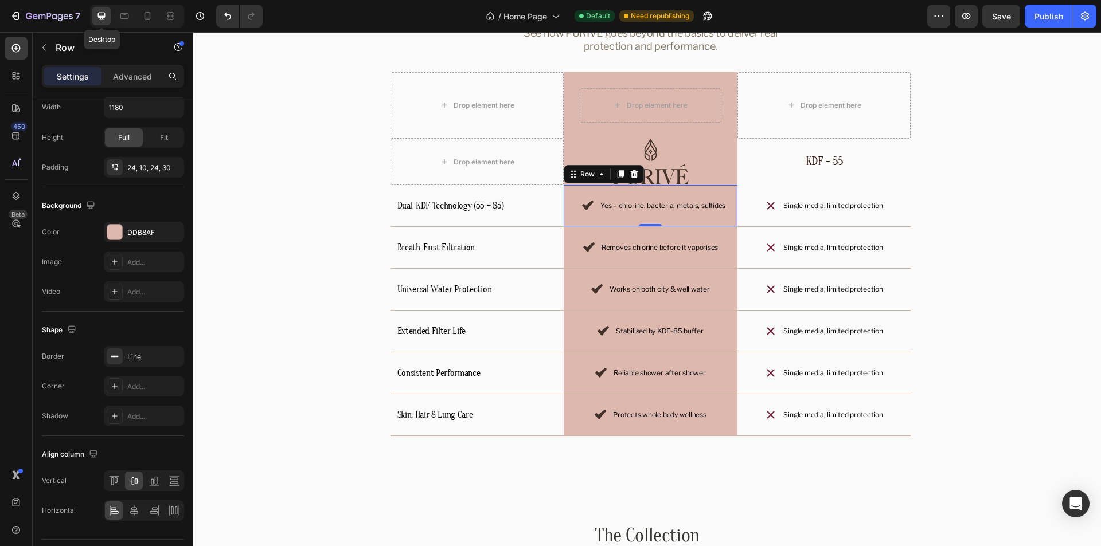
scroll to position [2965, 0]
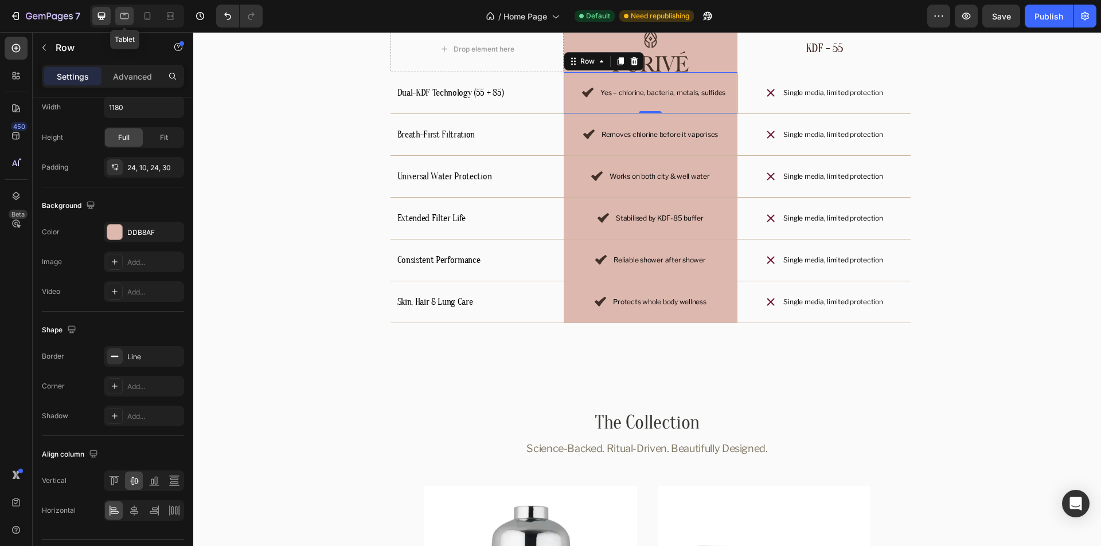
click at [132, 14] on div at bounding box center [124, 16] width 18 height 18
type input "100%"
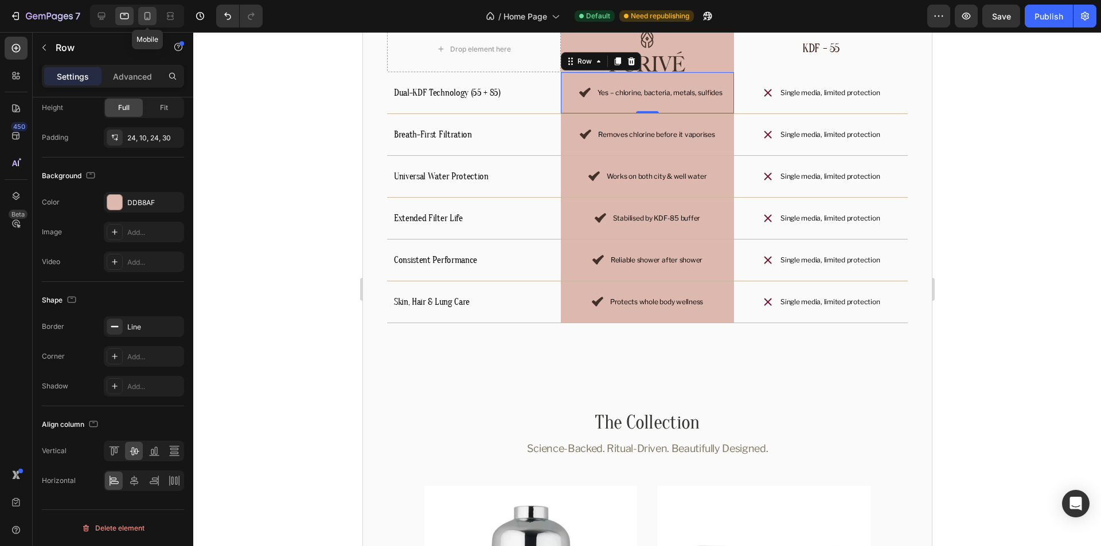
click at [140, 14] on div at bounding box center [147, 16] width 18 height 18
type input "0"
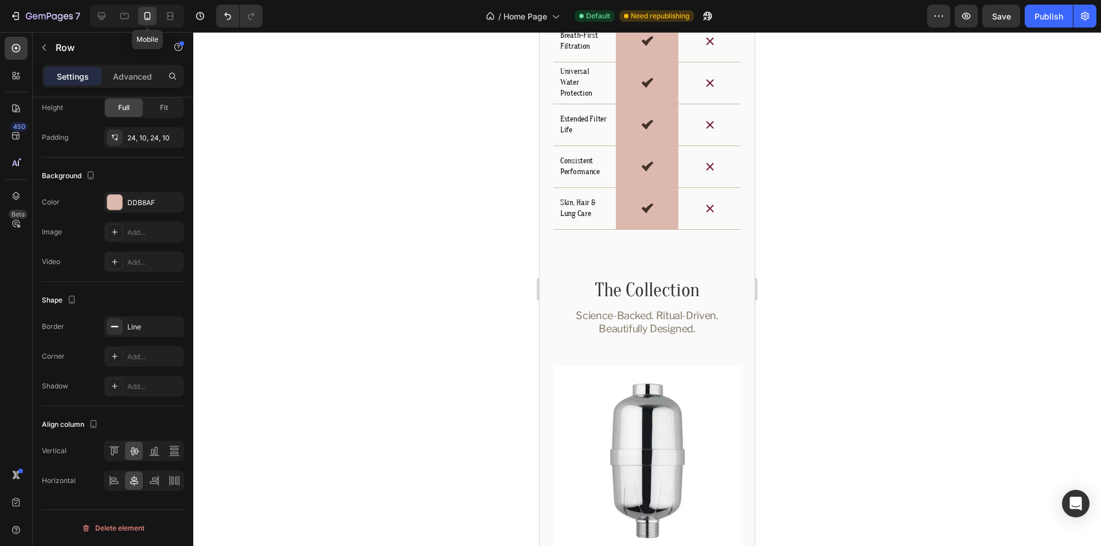
scroll to position [2862, 0]
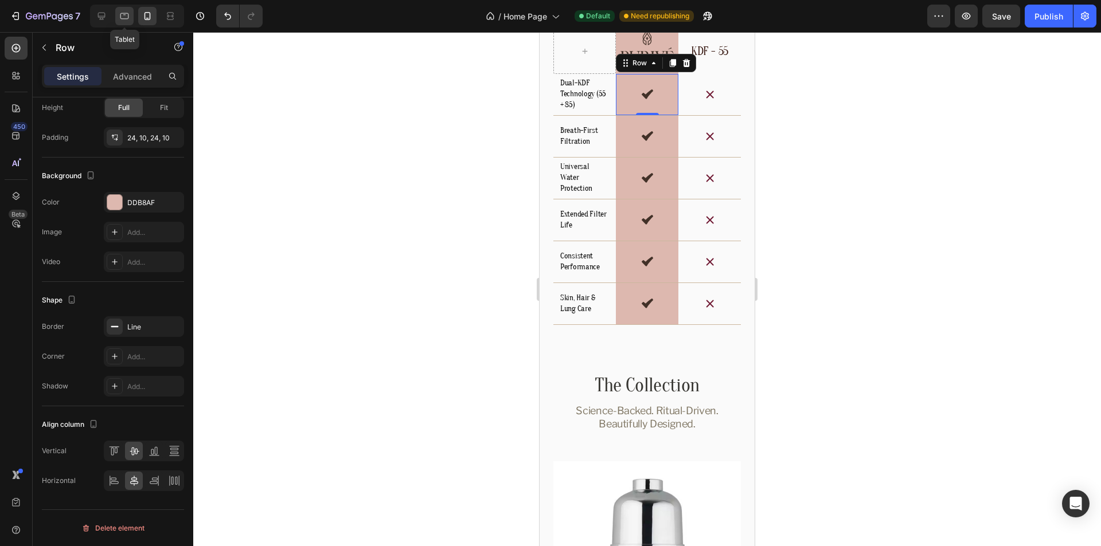
click at [119, 14] on icon at bounding box center [124, 15] width 11 height 11
type input "8"
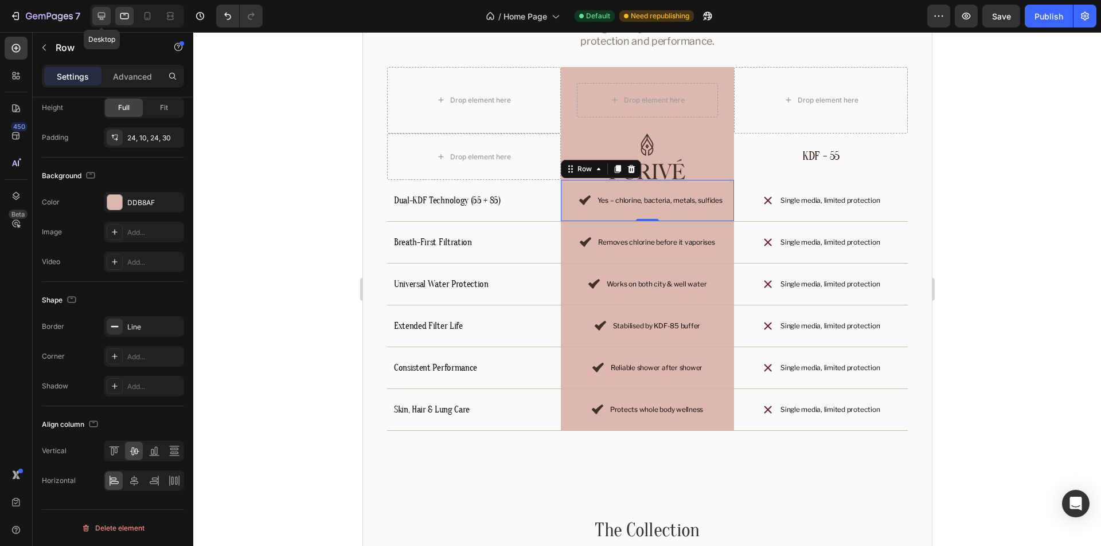
click at [103, 14] on icon at bounding box center [101, 15] width 11 height 11
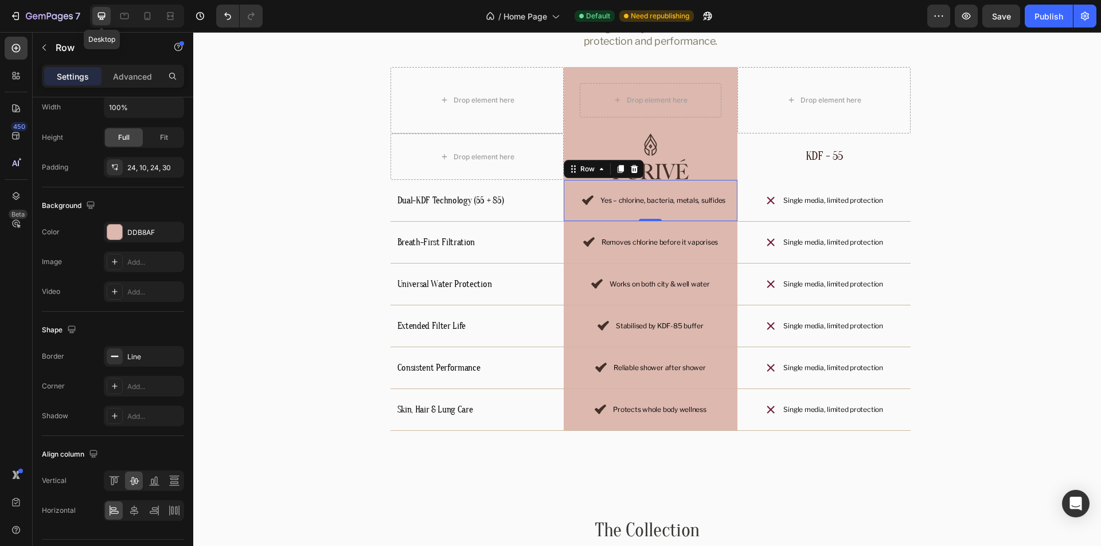
type input "1180"
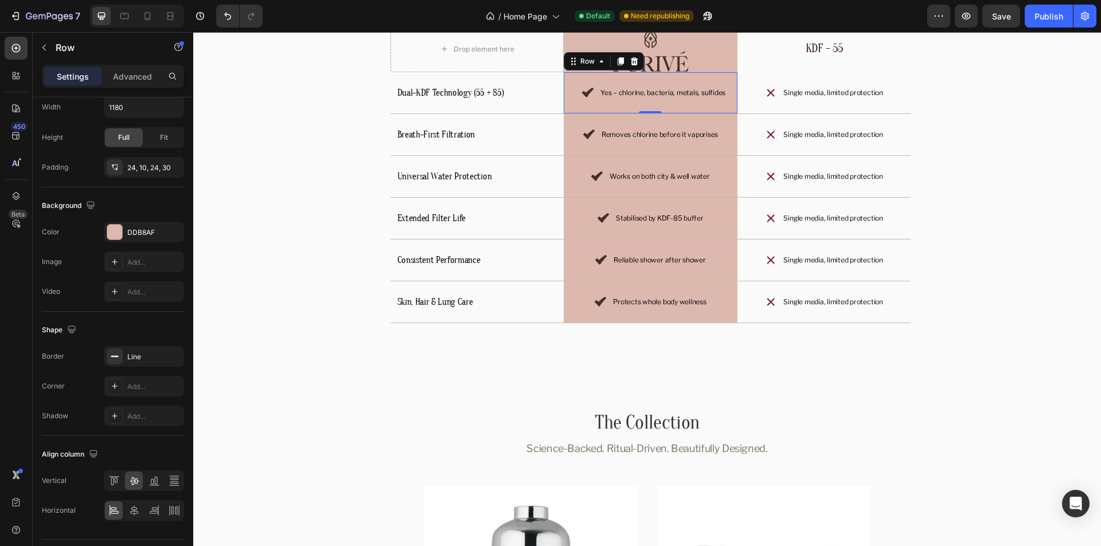
click at [574, 77] on div "Icon Yes – chlorine, bacteria, metals, sulfides Text Block Row 0" at bounding box center [651, 93] width 174 height 42
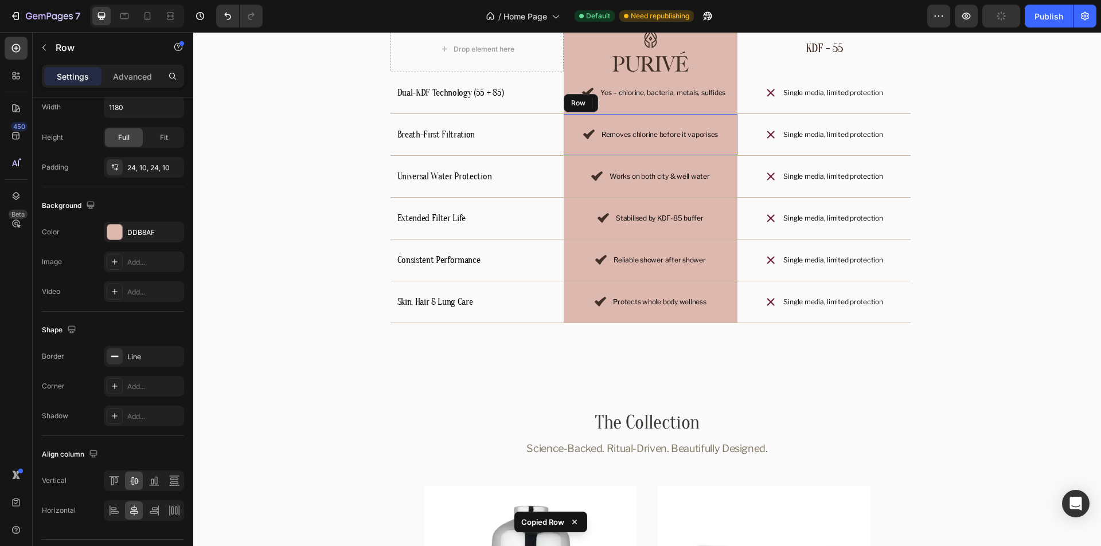
click at [566, 120] on div "Icon Removes chlorine before it vaporises Text Block Row" at bounding box center [651, 135] width 174 height 42
click at [572, 161] on div "Icon Works on both city & well water Text Block Row" at bounding box center [651, 177] width 174 height 42
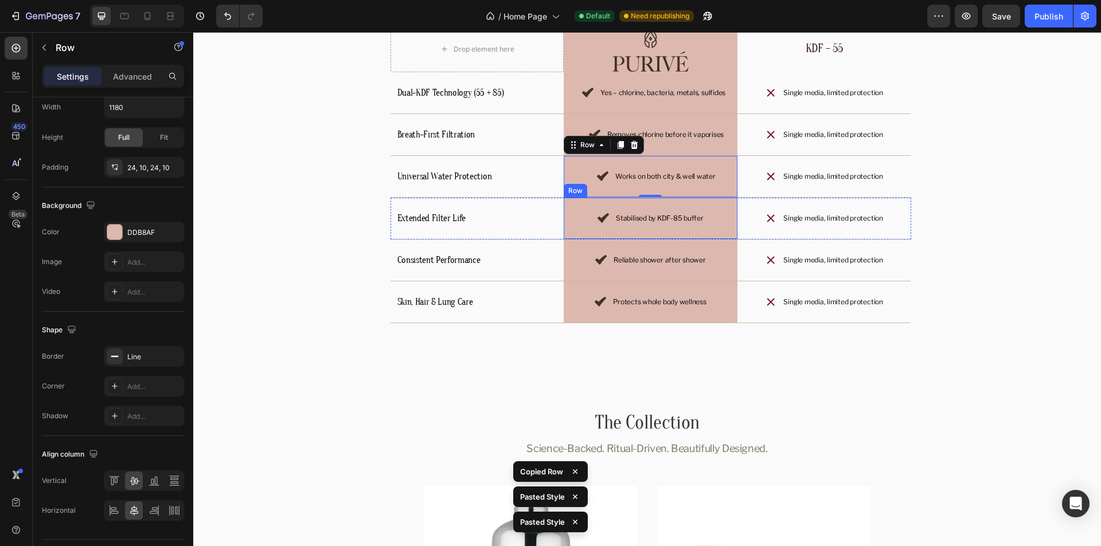
click at [575, 201] on div "Icon Stabilised by KDF-85 buffer Text Block Row" at bounding box center [651, 219] width 174 height 42
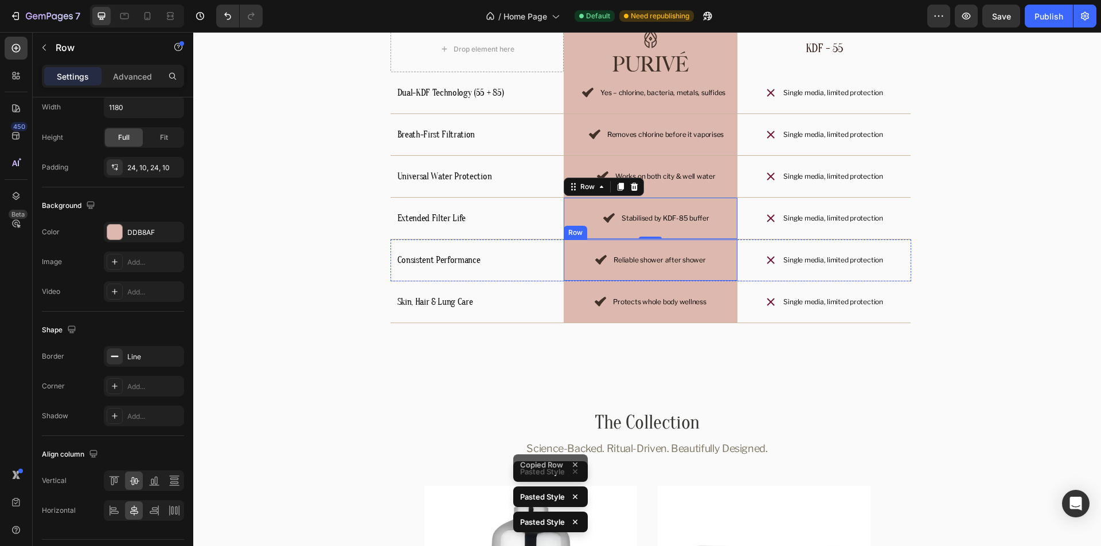
click at [572, 242] on div "Icon Reliable shower after shower Text Block Row" at bounding box center [651, 261] width 174 height 42
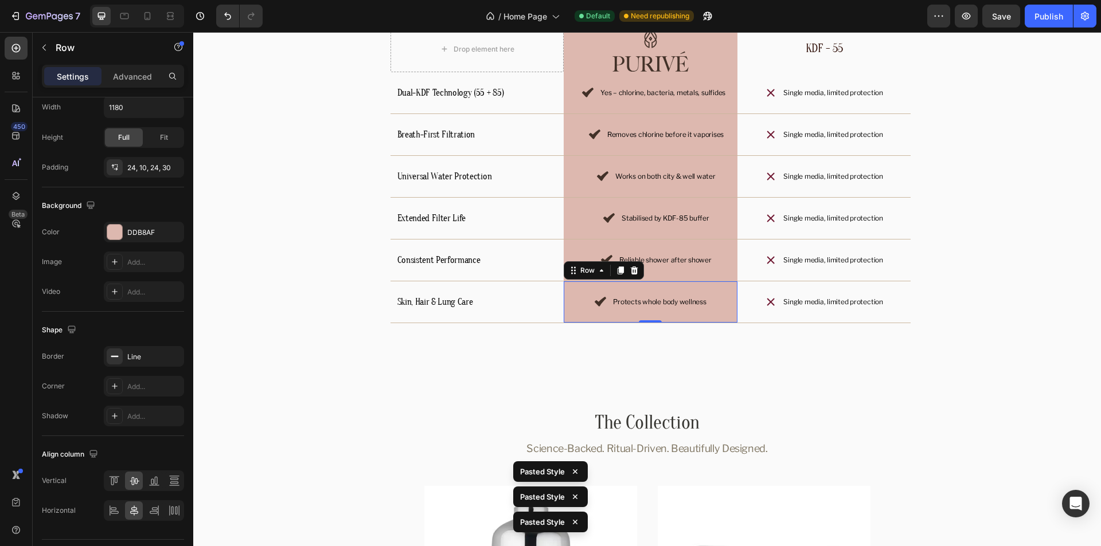
click at [569, 288] on div "Icon Protects whole body wellness Text Block Row 0" at bounding box center [651, 303] width 174 height 42
click at [111, 507] on icon at bounding box center [113, 510] width 11 height 11
click at [724, 243] on div "Icon Reliable shower after shower Text Block Row" at bounding box center [651, 261] width 174 height 42
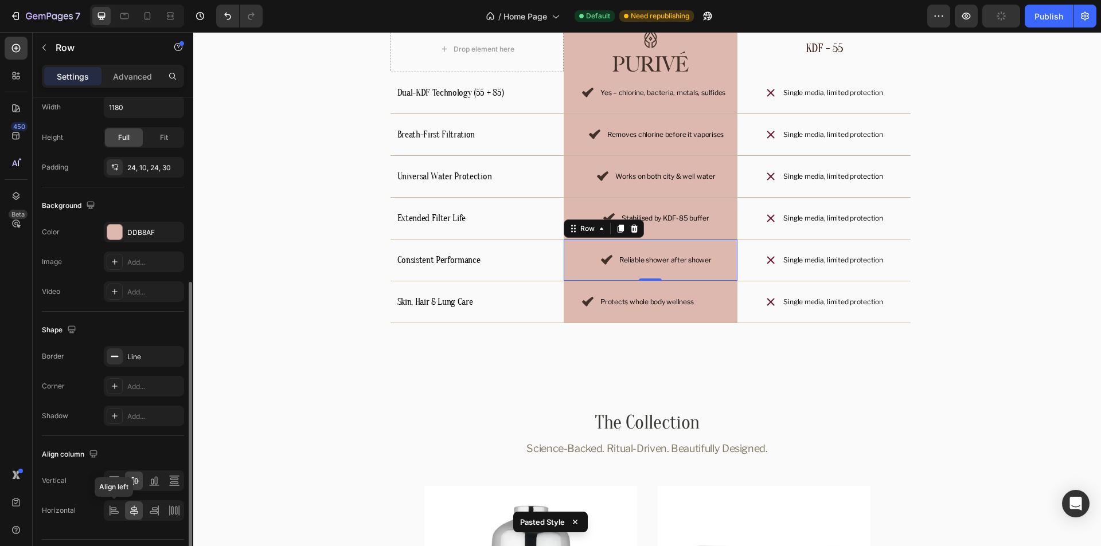
drag, startPoint x: 116, startPoint y: 512, endPoint x: 143, endPoint y: 496, distance: 31.9
click at [116, 512] on icon at bounding box center [113, 510] width 11 height 11
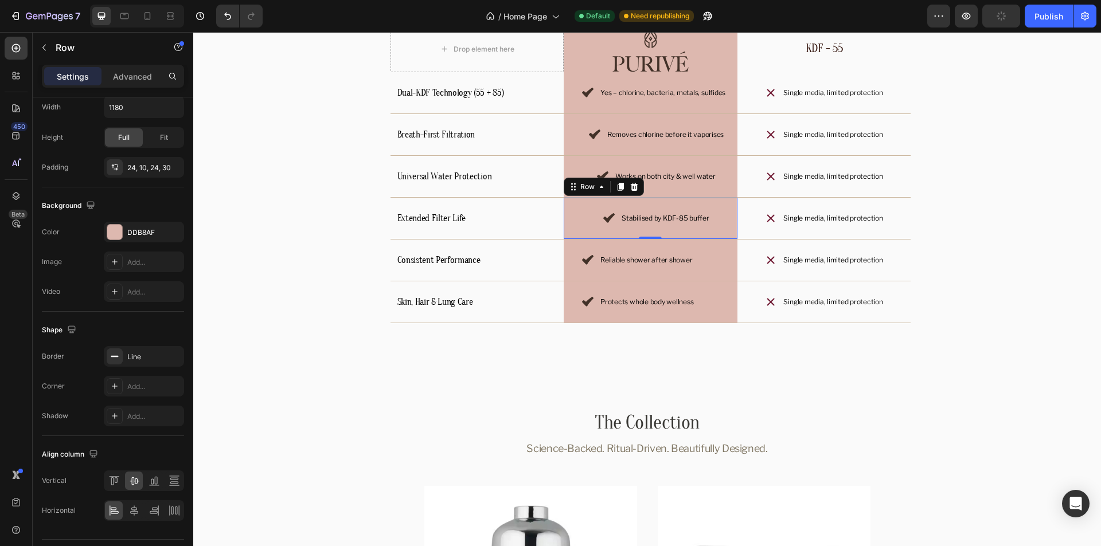
click at [719, 207] on div "Icon Stabilised by KDF-85 buffer Text Block Row 0" at bounding box center [651, 219] width 174 height 42
click at [116, 511] on icon at bounding box center [113, 510] width 11 height 11
click at [719, 165] on div "Icon Works on both city & well water Text Block Row" at bounding box center [651, 177] width 174 height 42
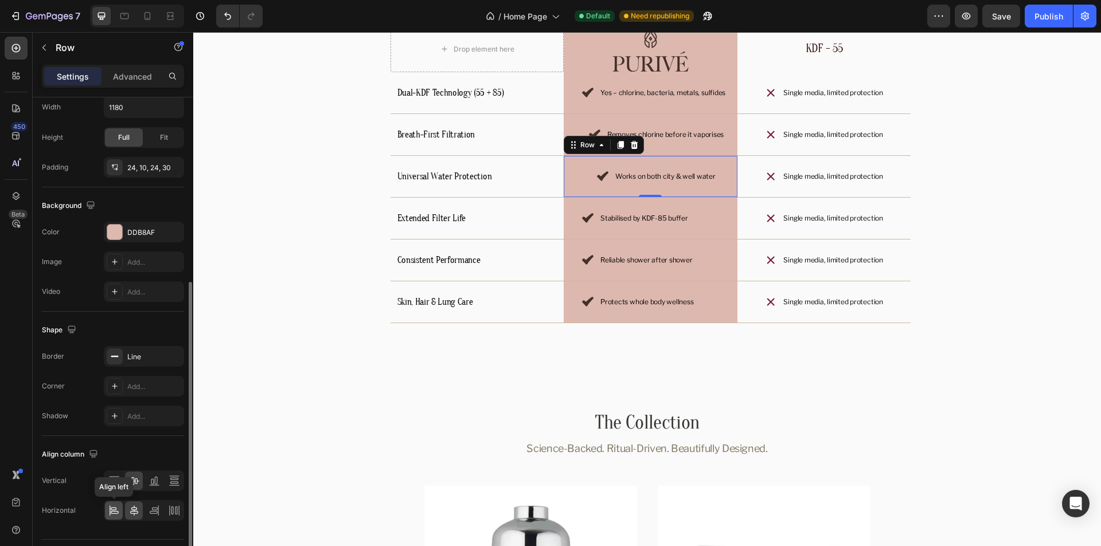
click at [112, 507] on icon at bounding box center [113, 510] width 11 height 11
click at [719, 119] on div "Icon Removes chlorine before it vaporises Text Block Row" at bounding box center [651, 135] width 174 height 42
click at [114, 510] on icon at bounding box center [113, 510] width 11 height 11
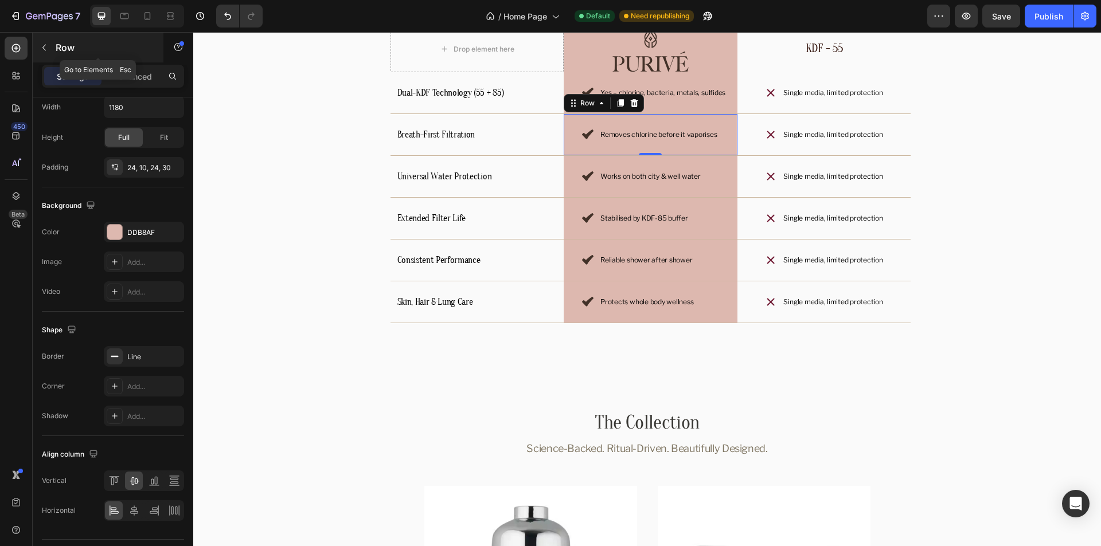
click at [47, 47] on icon "button" at bounding box center [44, 47] width 9 height 9
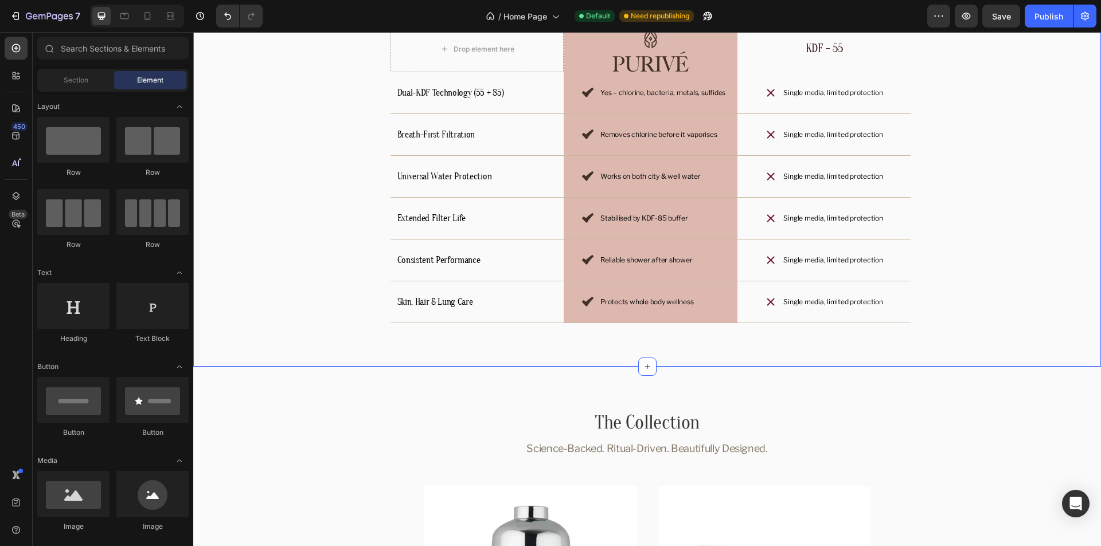
scroll to position [2908, 0]
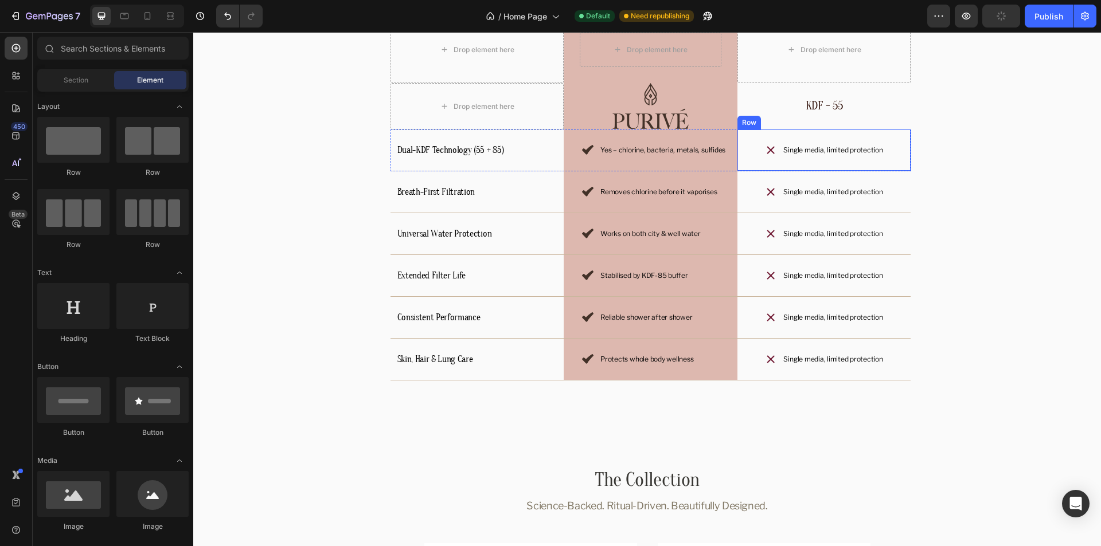
click at [747, 153] on div "Icon Single media, limited protection Text Block Row" at bounding box center [824, 151] width 174 height 42
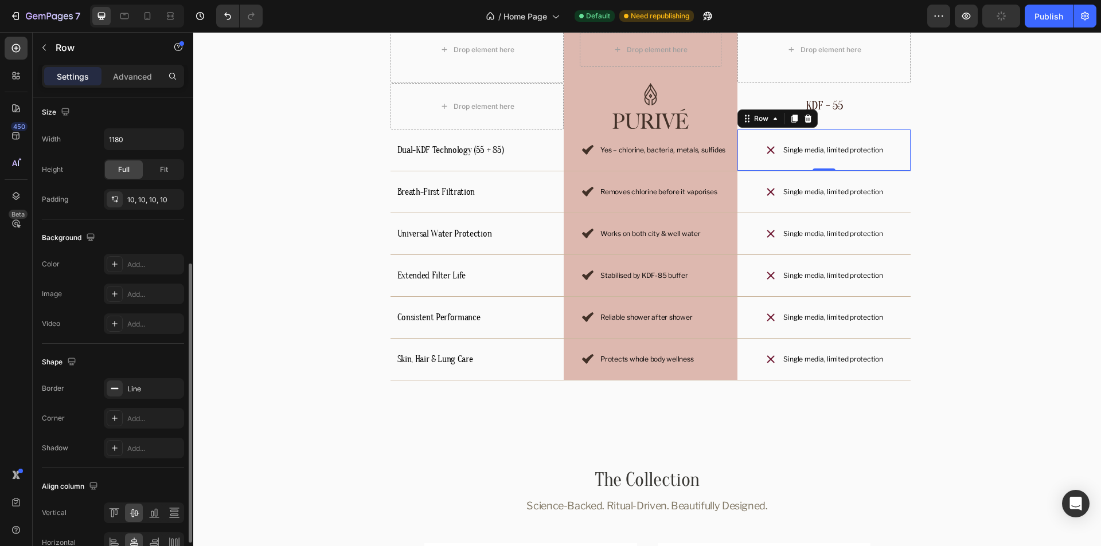
scroll to position [349, 0]
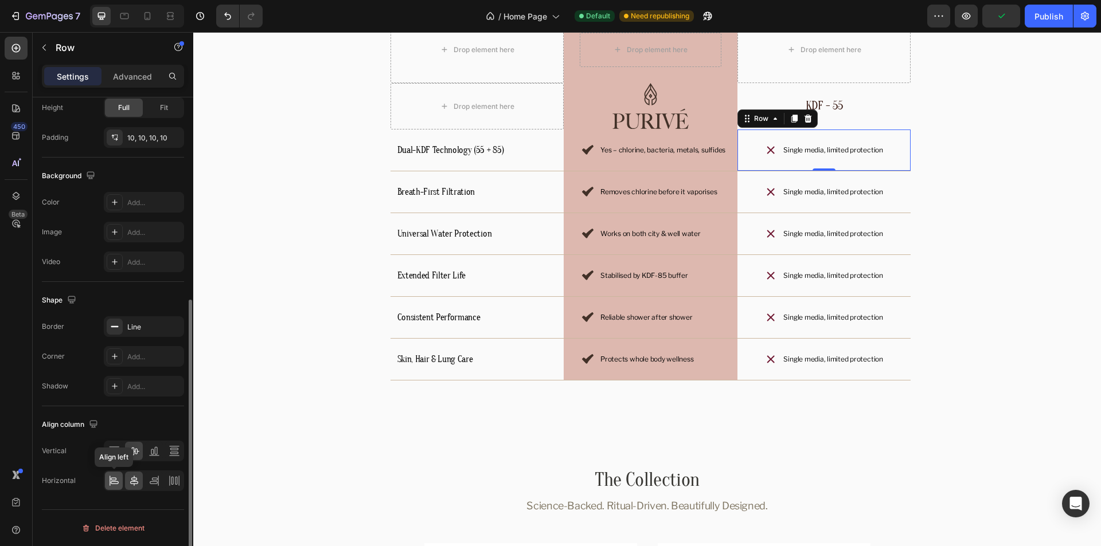
click at [115, 485] on icon at bounding box center [113, 480] width 11 height 11
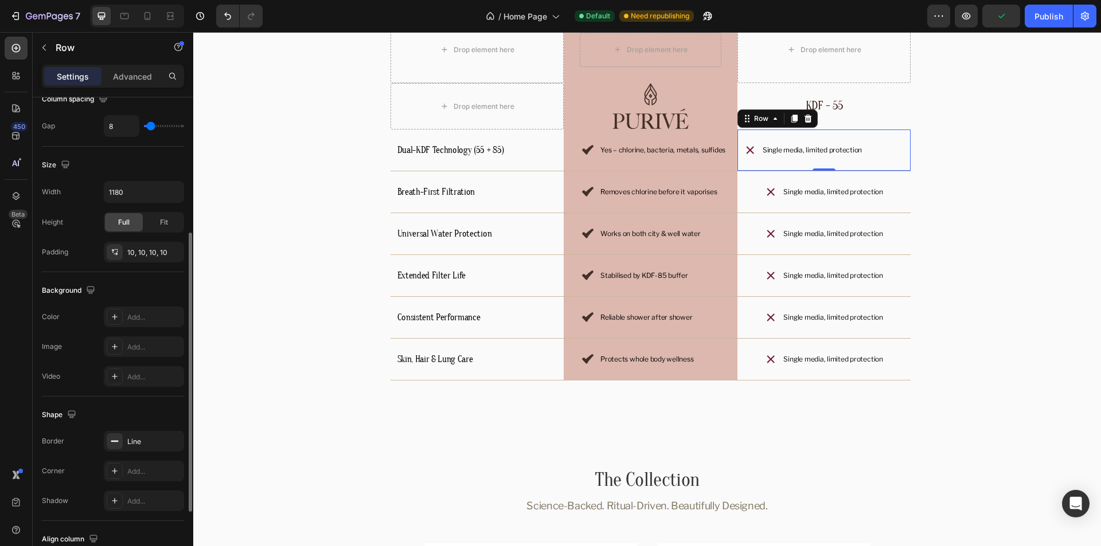
scroll to position [177, 0]
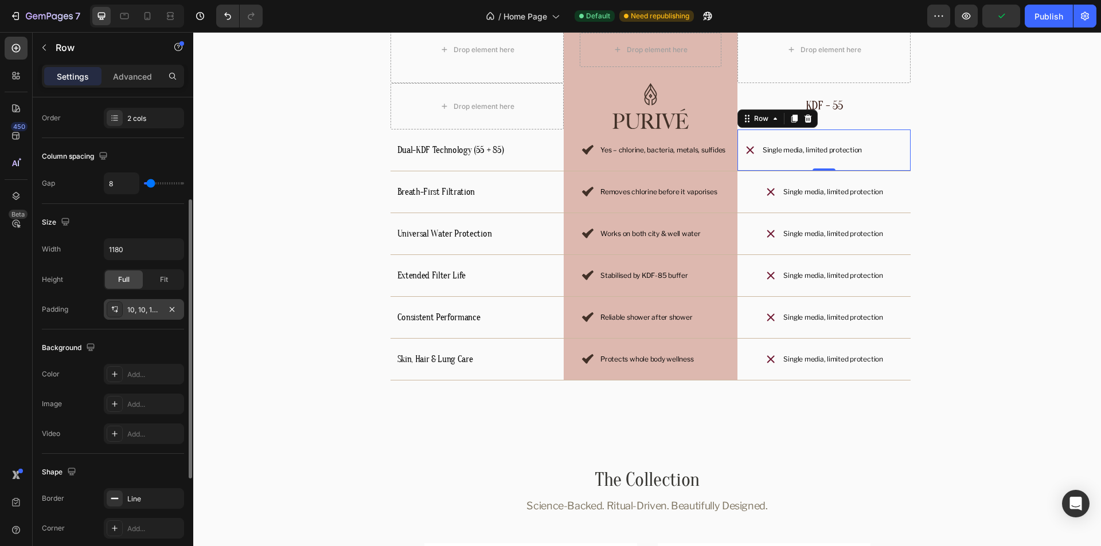
click at [133, 315] on div "10, 10, 10, 10" at bounding box center [144, 309] width 80 height 21
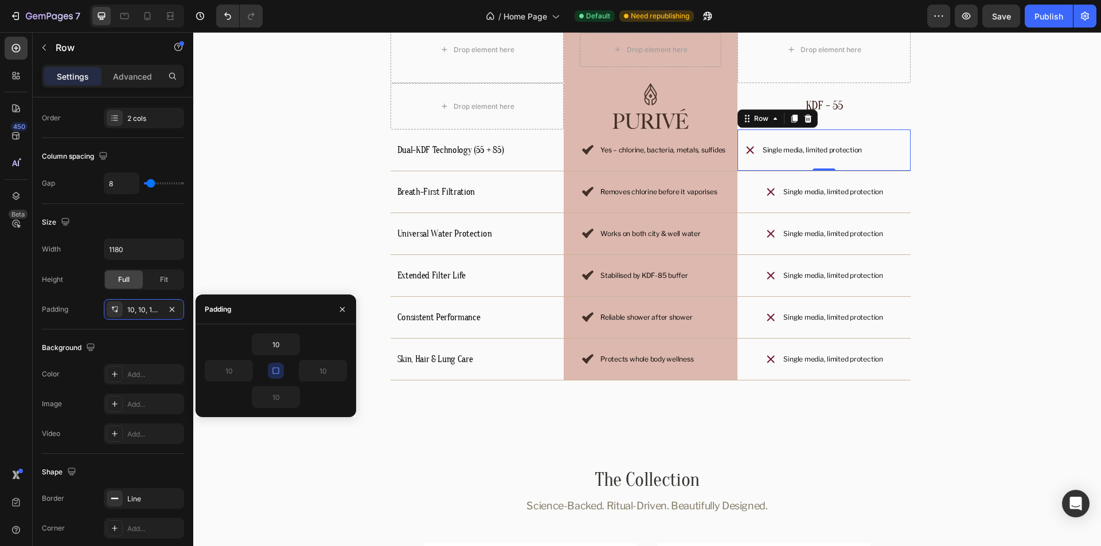
click at [273, 372] on icon "button" at bounding box center [275, 371] width 6 height 6
click at [214, 367] on input "10" at bounding box center [228, 371] width 47 height 21
type input "30"
click at [329, 343] on div "10" at bounding box center [276, 345] width 142 height 22
click at [129, 21] on icon at bounding box center [124, 15] width 11 height 11
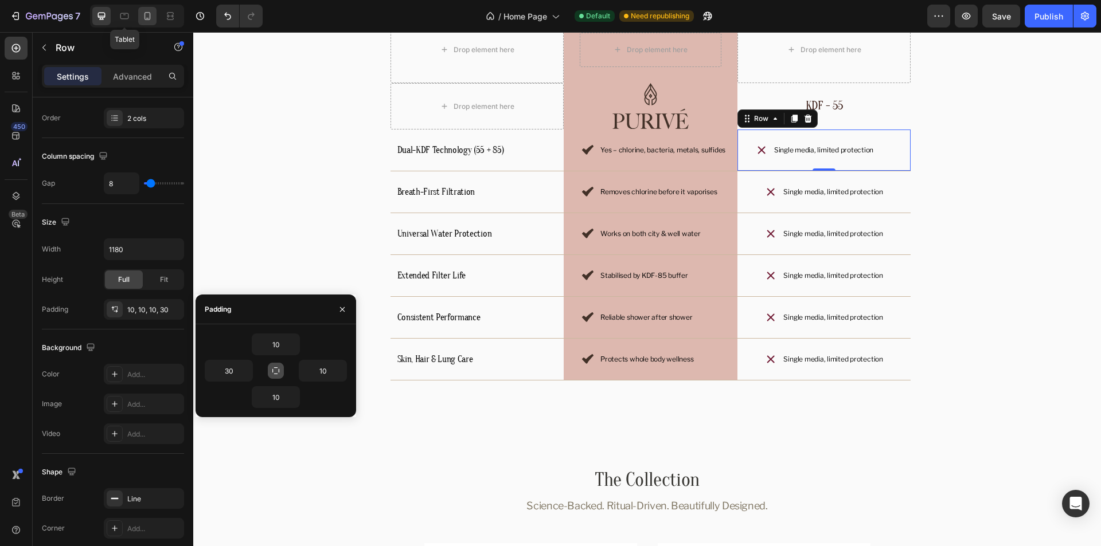
type input "100%"
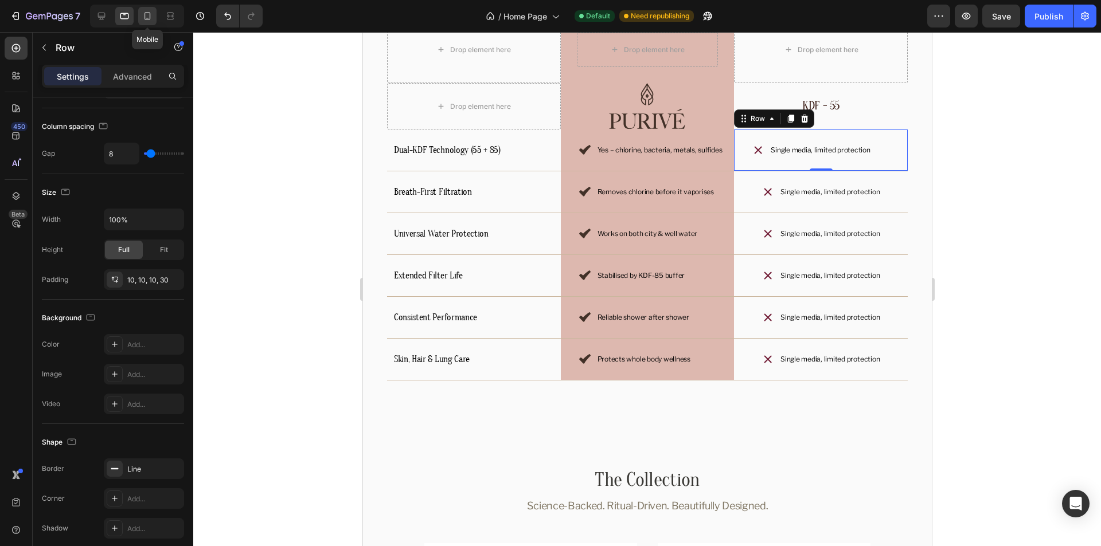
scroll to position [2965, 0]
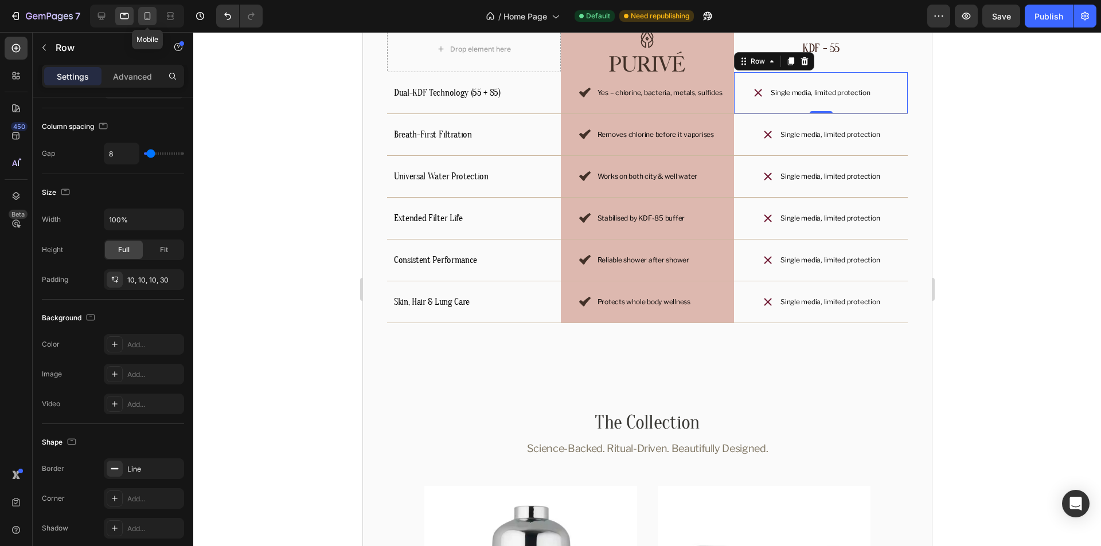
click at [149, 18] on icon at bounding box center [147, 16] width 6 height 8
type input "0"
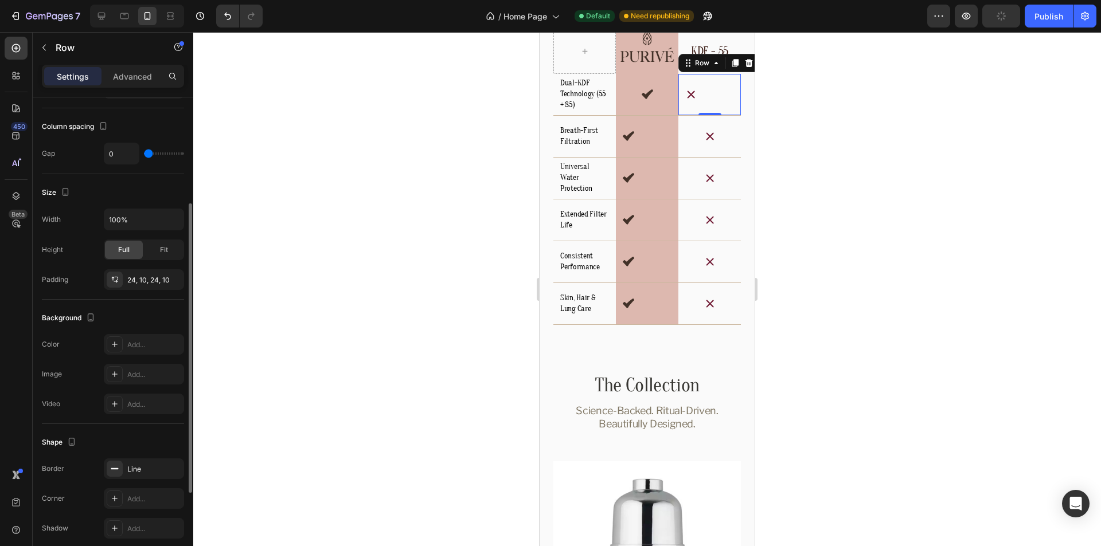
scroll to position [319, 0]
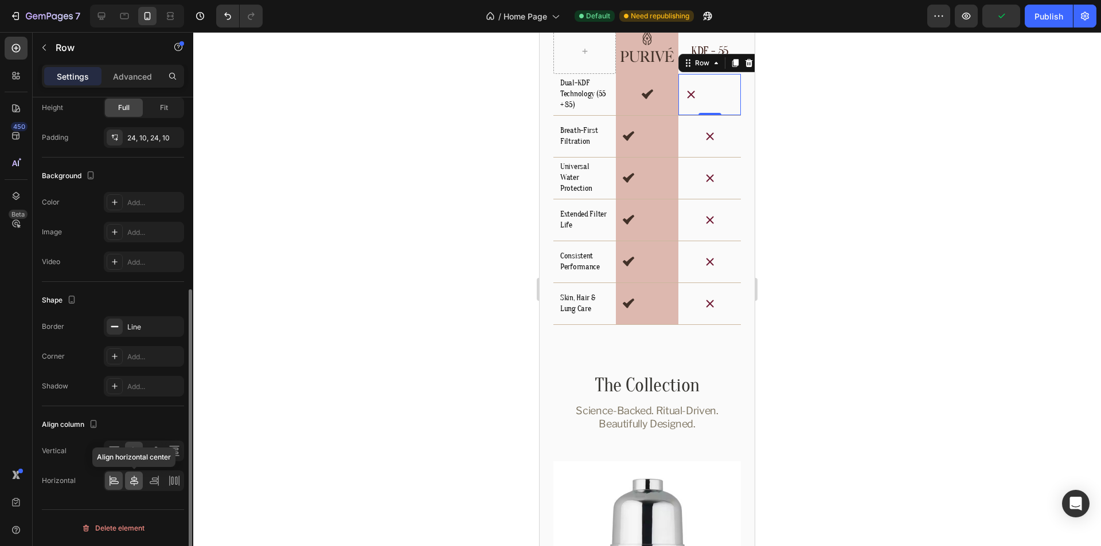
click at [132, 484] on icon at bounding box center [134, 481] width 8 height 10
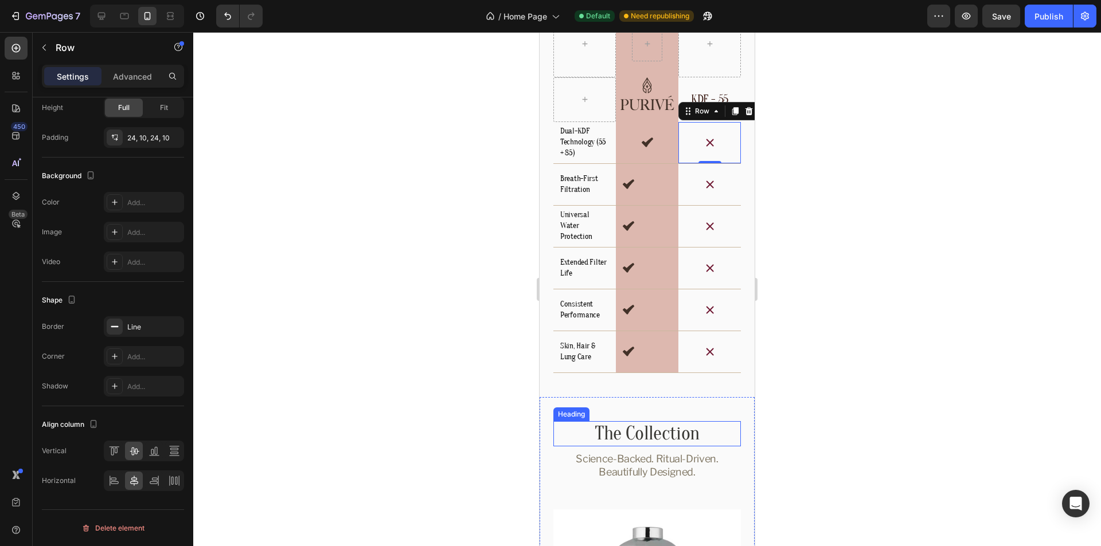
scroll to position [2805, 0]
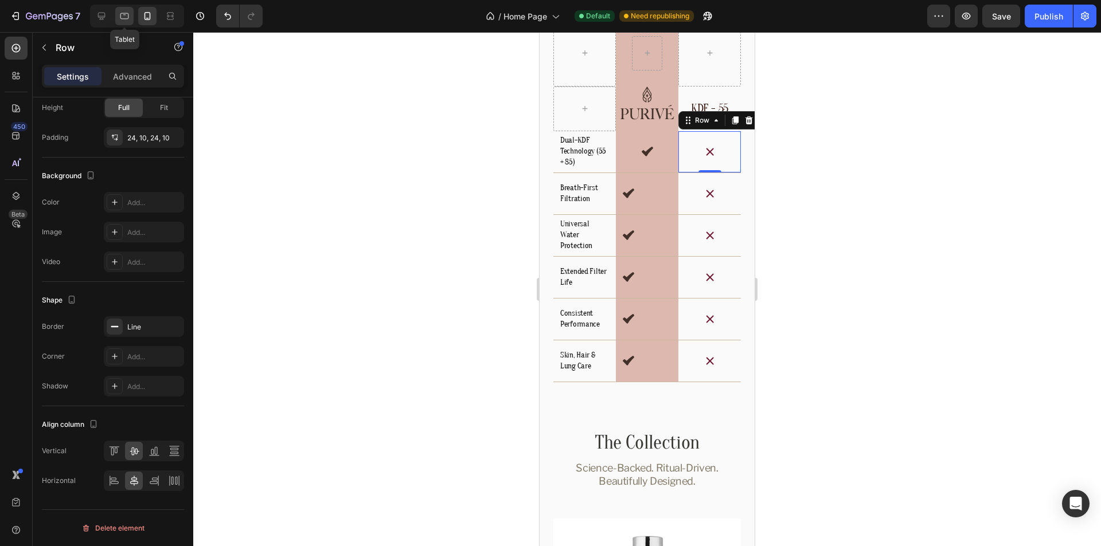
click at [117, 19] on div at bounding box center [124, 16] width 18 height 18
type input "8"
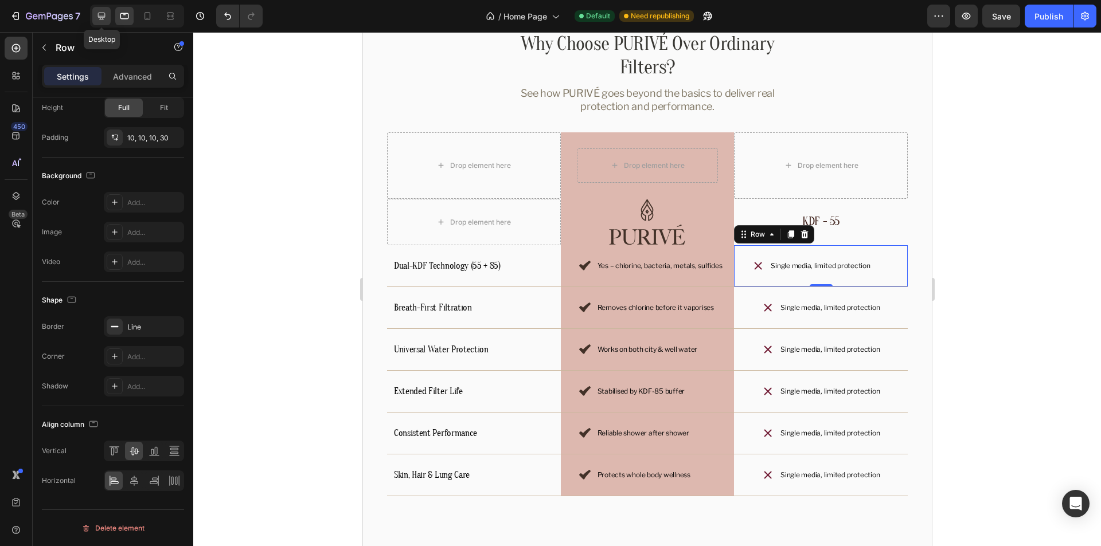
click at [99, 17] on icon at bounding box center [101, 16] width 7 height 7
type input "1180"
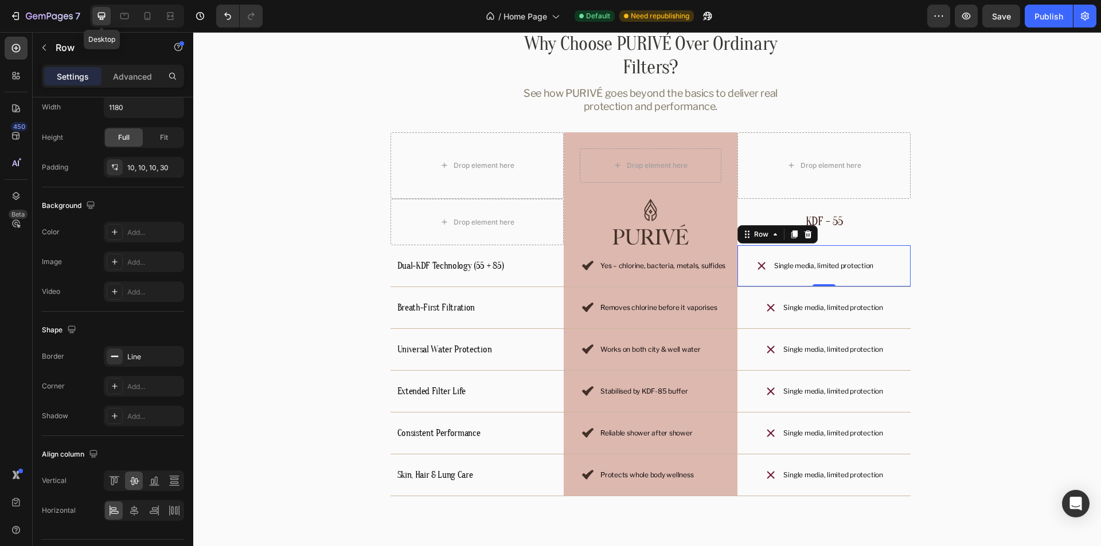
scroll to position [2965, 0]
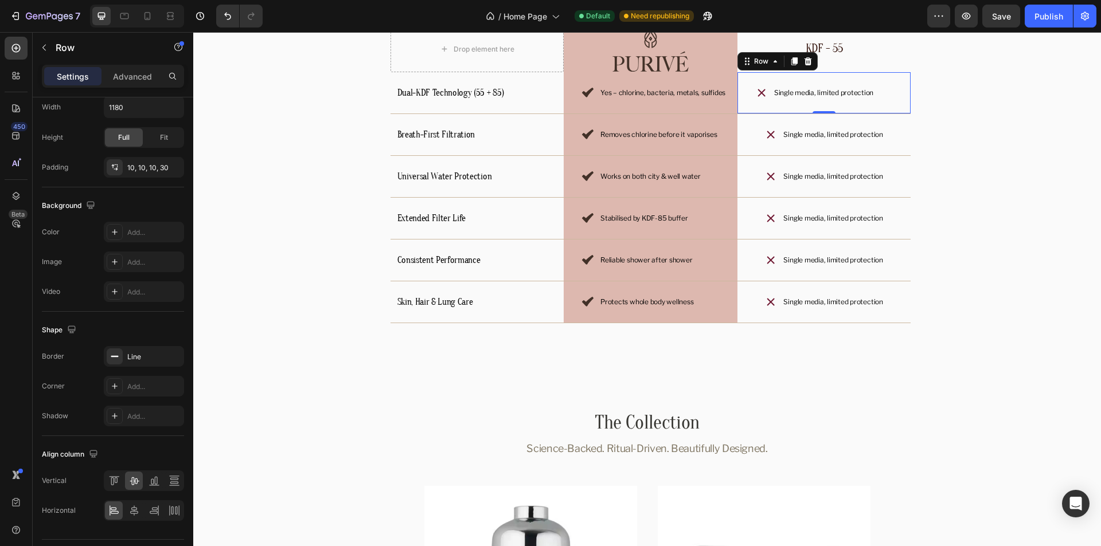
click at [897, 88] on div "Icon Single media, limited protection Text Block Row 0" at bounding box center [824, 93] width 174 height 42
click at [894, 121] on div "Icon Single media, limited protection Text Block Row" at bounding box center [824, 135] width 174 height 42
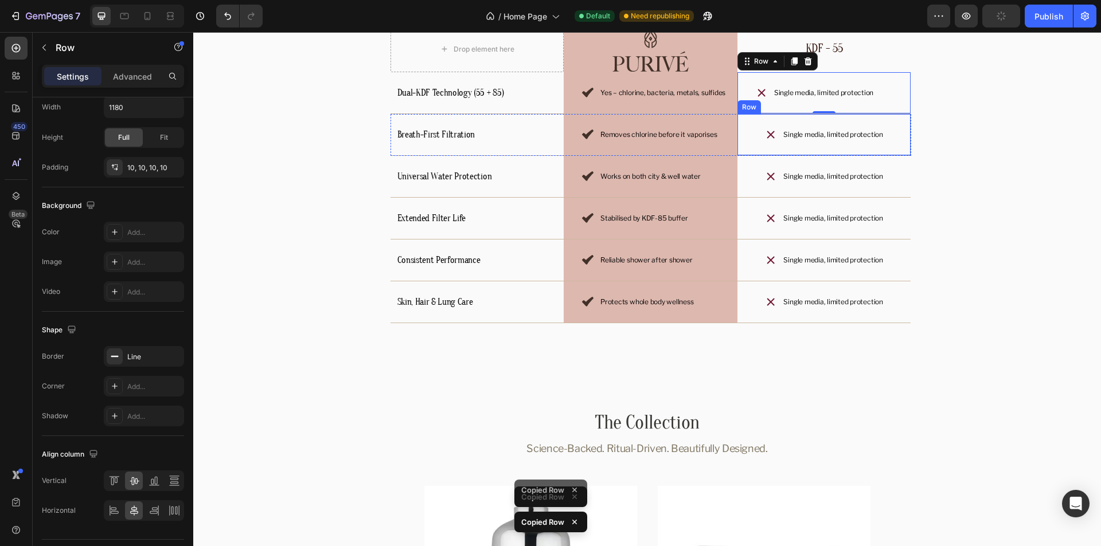
click at [893, 119] on div "Icon Single media, limited protection Text Block Row" at bounding box center [824, 135] width 174 height 42
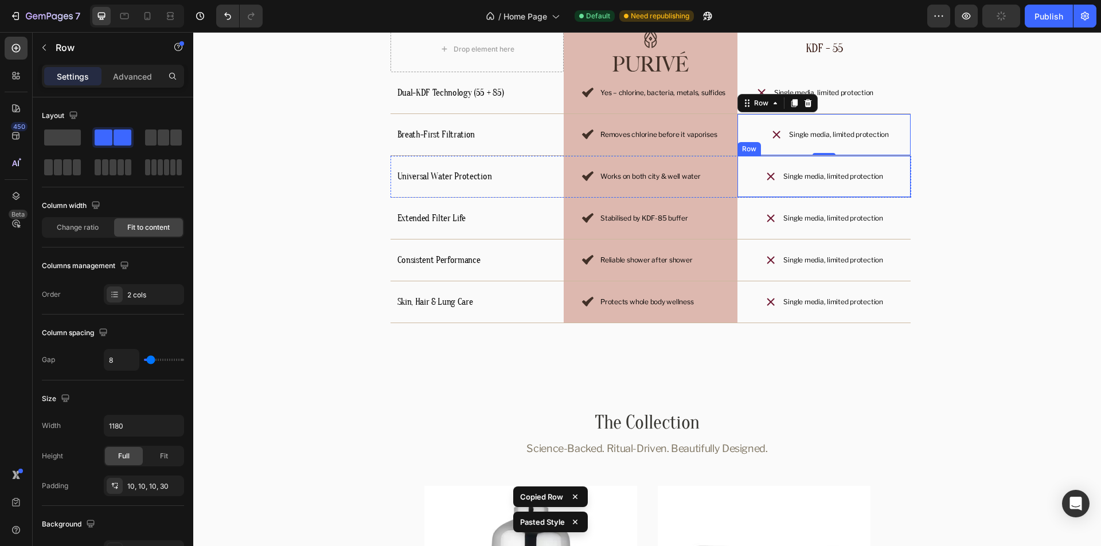
scroll to position [319, 0]
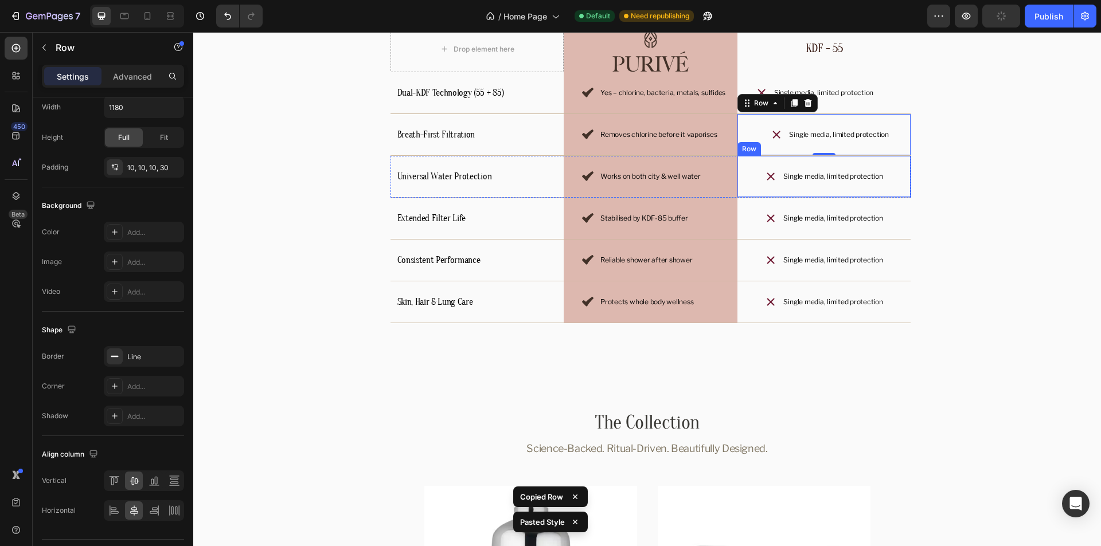
click at [900, 161] on div "Icon Single media, limited protection Text Block Row" at bounding box center [824, 177] width 174 height 42
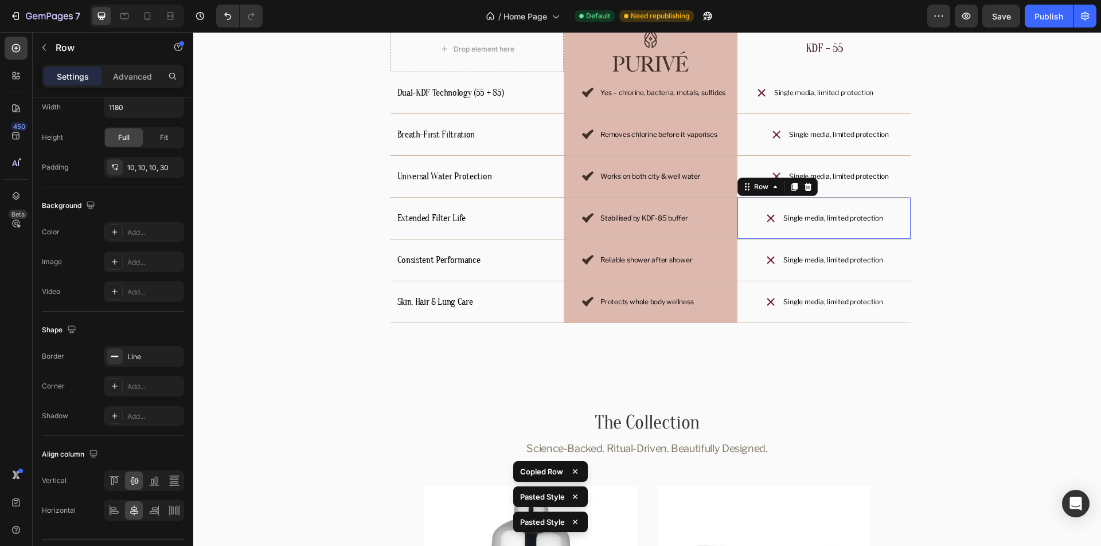
click at [900, 204] on div "Icon Single media, limited protection Text Block Row 0" at bounding box center [824, 219] width 174 height 42
click at [897, 246] on div "Icon Single media, limited protection Text Block Row 0" at bounding box center [824, 261] width 174 height 42
click at [902, 288] on div "Icon Single media, limited protection Text Block Row 0" at bounding box center [824, 303] width 174 height 42
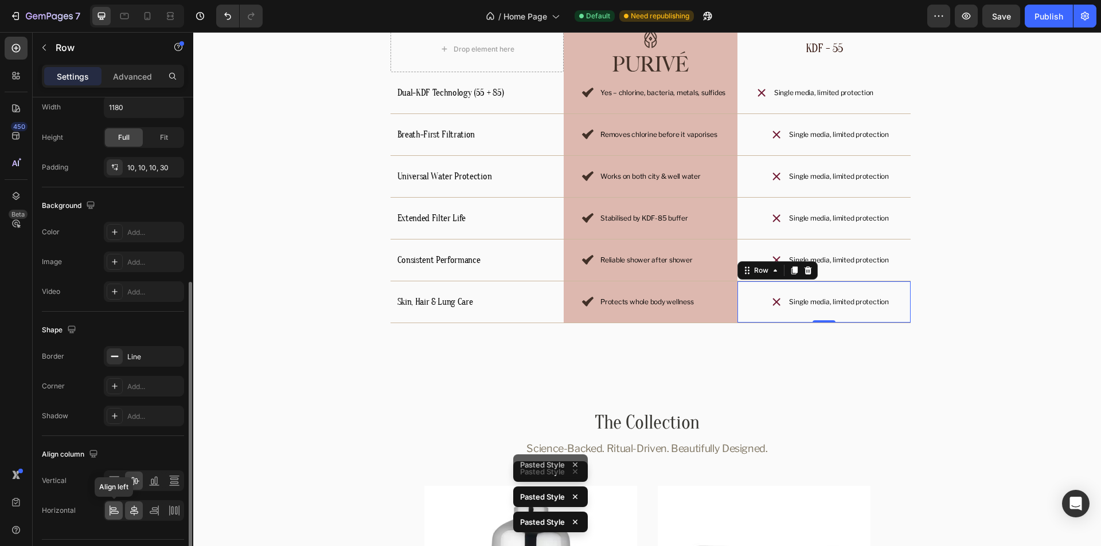
click at [108, 512] on icon at bounding box center [113, 510] width 11 height 11
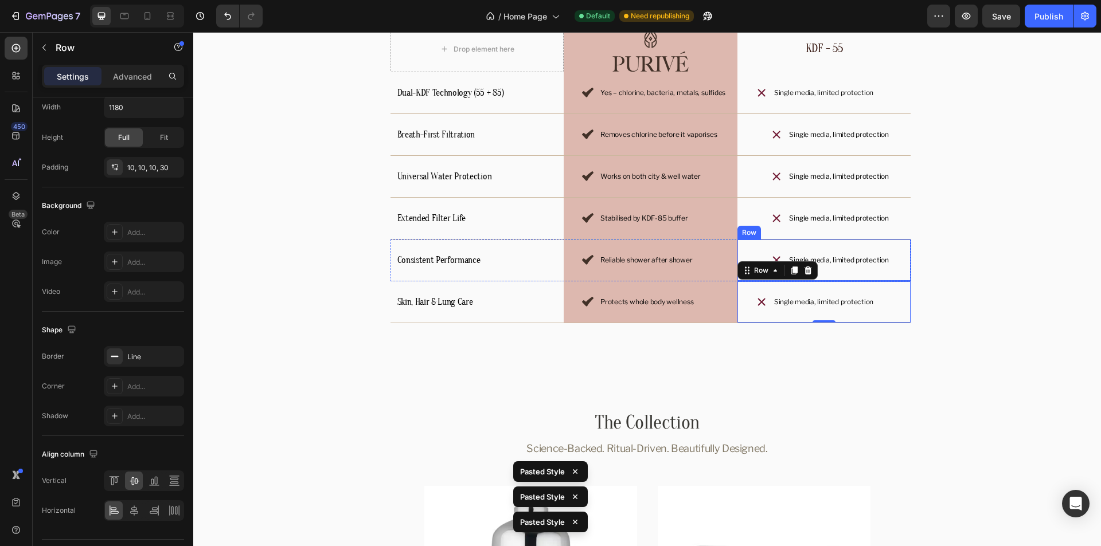
click at [743, 251] on div "Icon Single media, limited protection Text Block Row" at bounding box center [824, 261] width 174 height 42
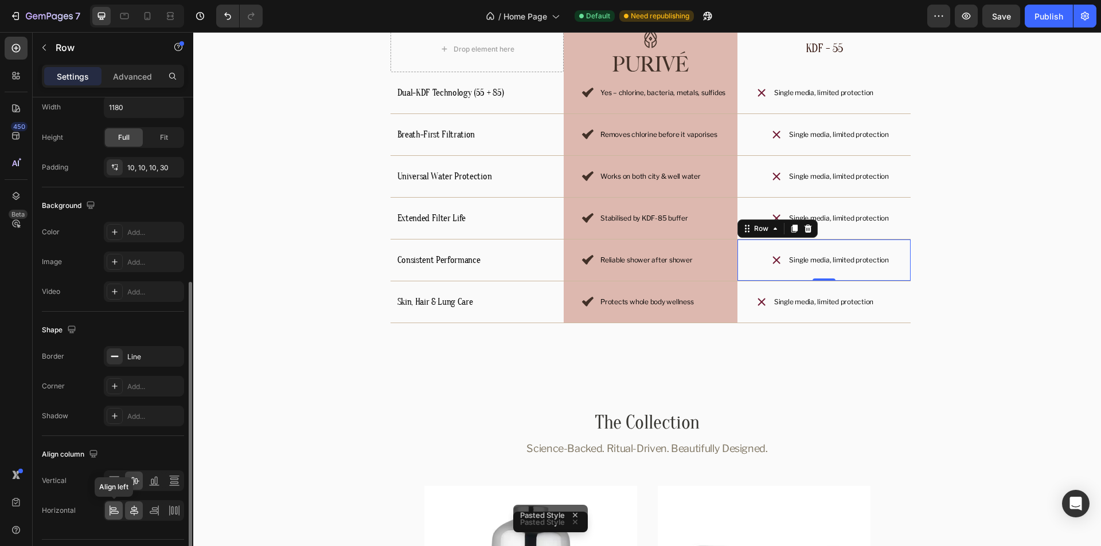
click at [115, 513] on icon at bounding box center [113, 510] width 11 height 11
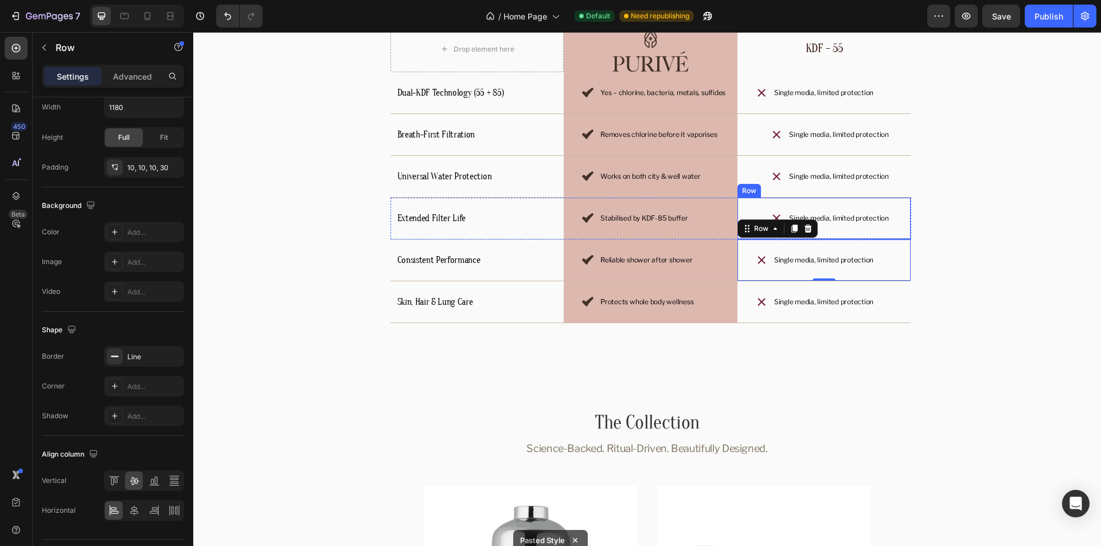
click at [750, 208] on div "Icon Single media, limited protection Text Block Row" at bounding box center [824, 219] width 174 height 42
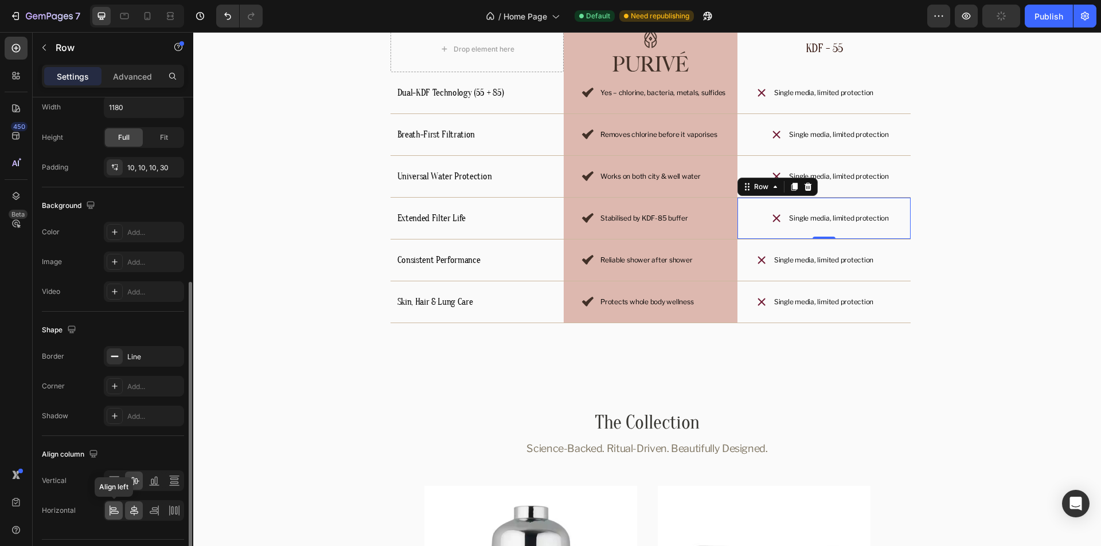
click at [118, 510] on icon at bounding box center [113, 510] width 11 height 11
click at [750, 165] on div "Icon Single media, limited protection Text Block Row" at bounding box center [824, 177] width 174 height 42
click at [115, 513] on icon at bounding box center [113, 510] width 11 height 11
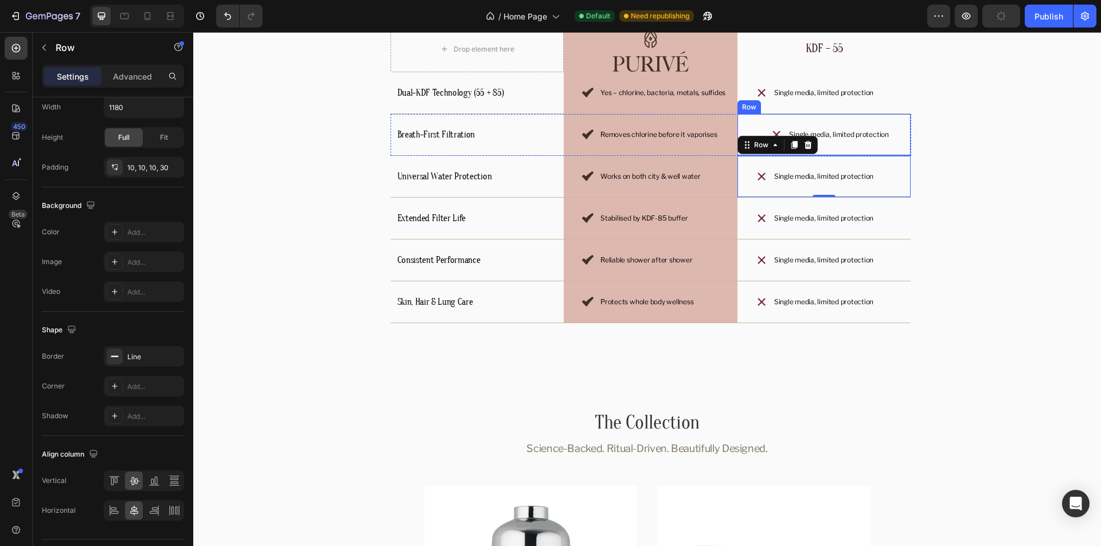
click at [747, 118] on div "Icon Single media, limited protection Text Block Row" at bounding box center [824, 135] width 174 height 42
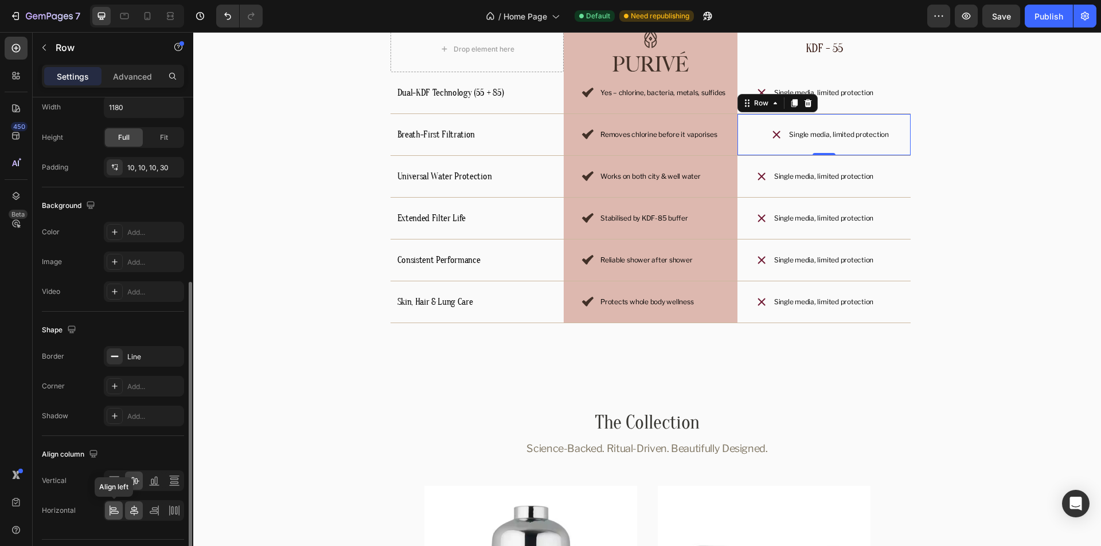
click at [112, 512] on icon at bounding box center [113, 510] width 11 height 11
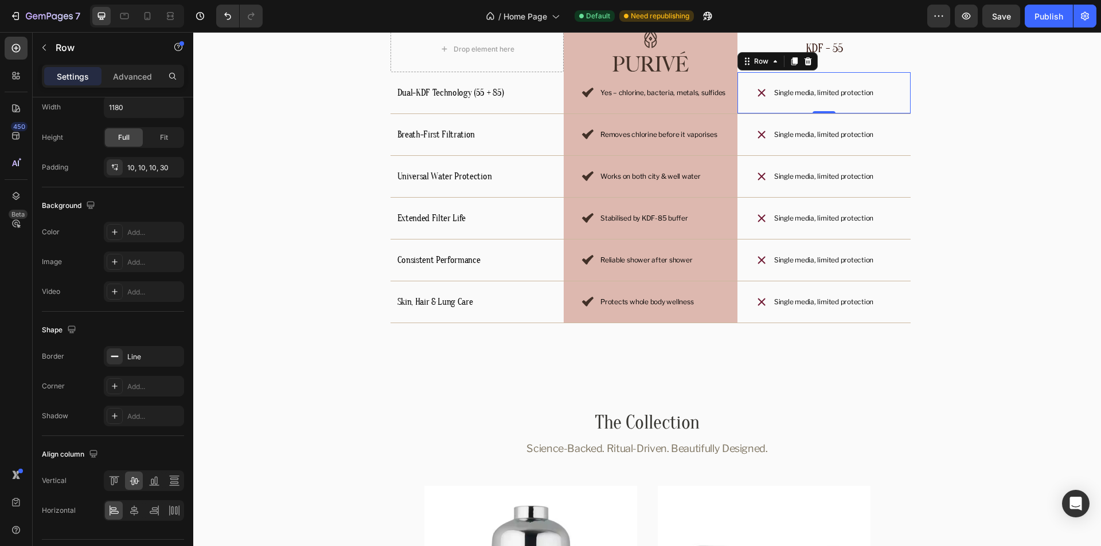
click at [893, 96] on div "Icon Single media, limited protection Text Block Row 0" at bounding box center [824, 93] width 174 height 42
click at [45, 46] on icon "button" at bounding box center [44, 47] width 9 height 9
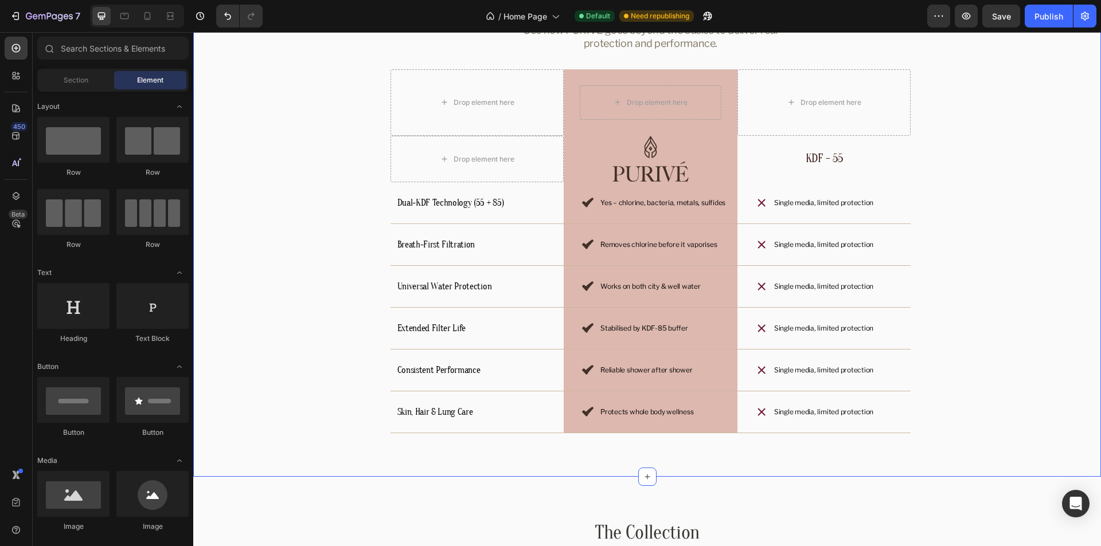
scroll to position [2850, 0]
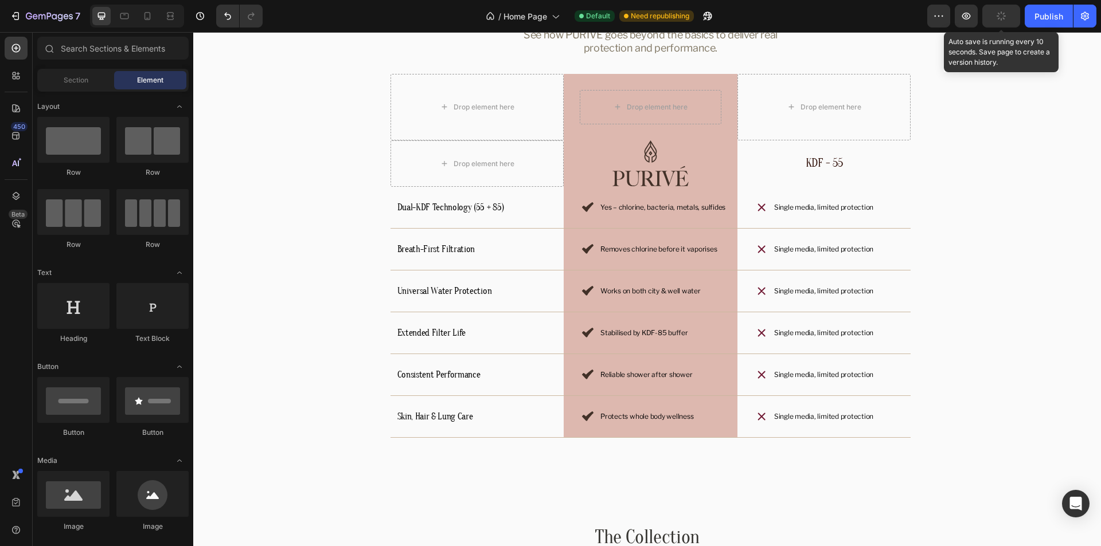
click at [1007, 13] on button "button" at bounding box center [1001, 16] width 38 height 23
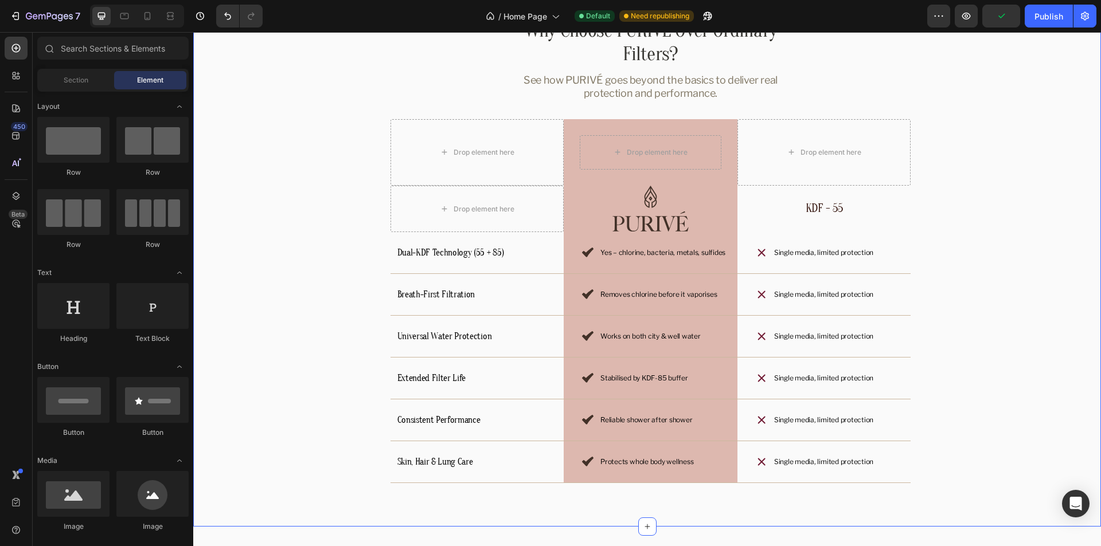
scroll to position [2793, 0]
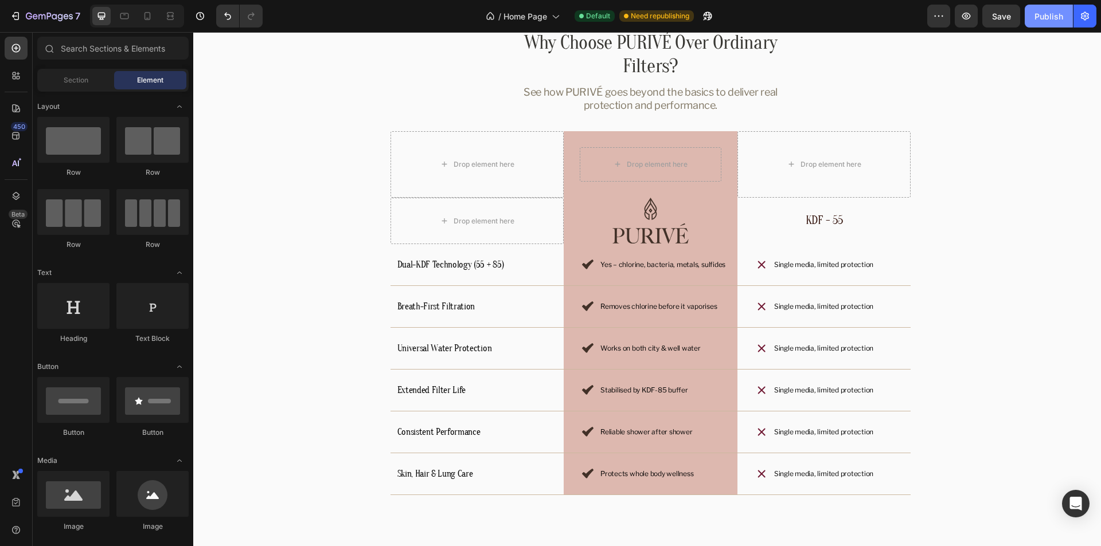
click at [1052, 11] on div "Publish" at bounding box center [1048, 16] width 29 height 12
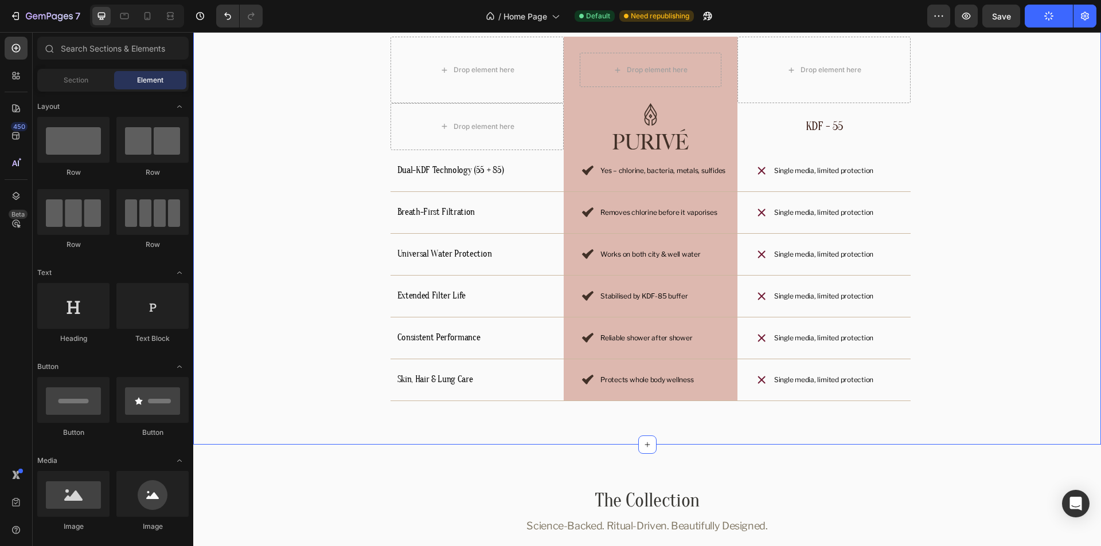
scroll to position [2621, 0]
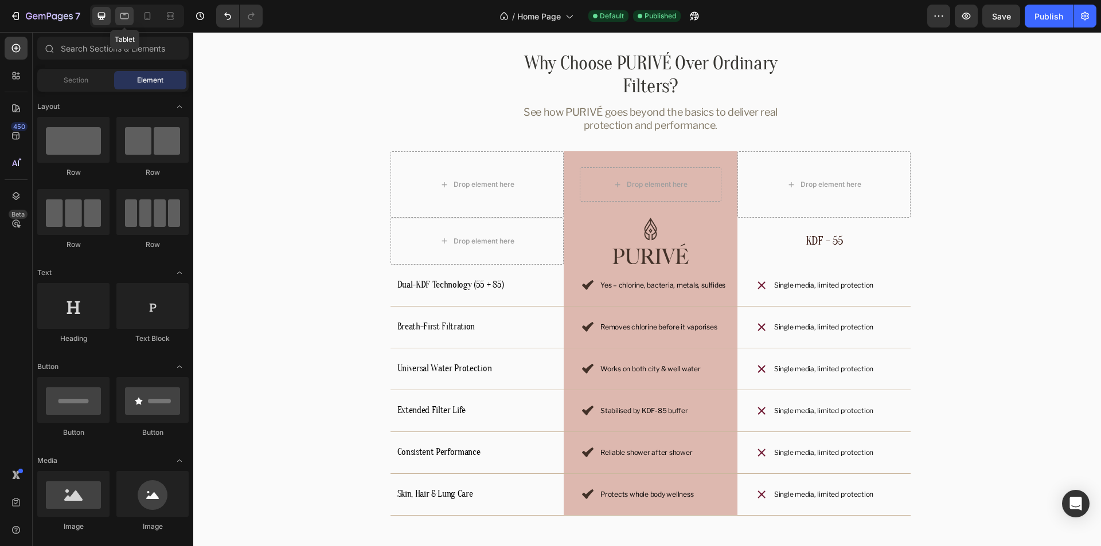
click at [130, 22] on div at bounding box center [124, 16] width 18 height 18
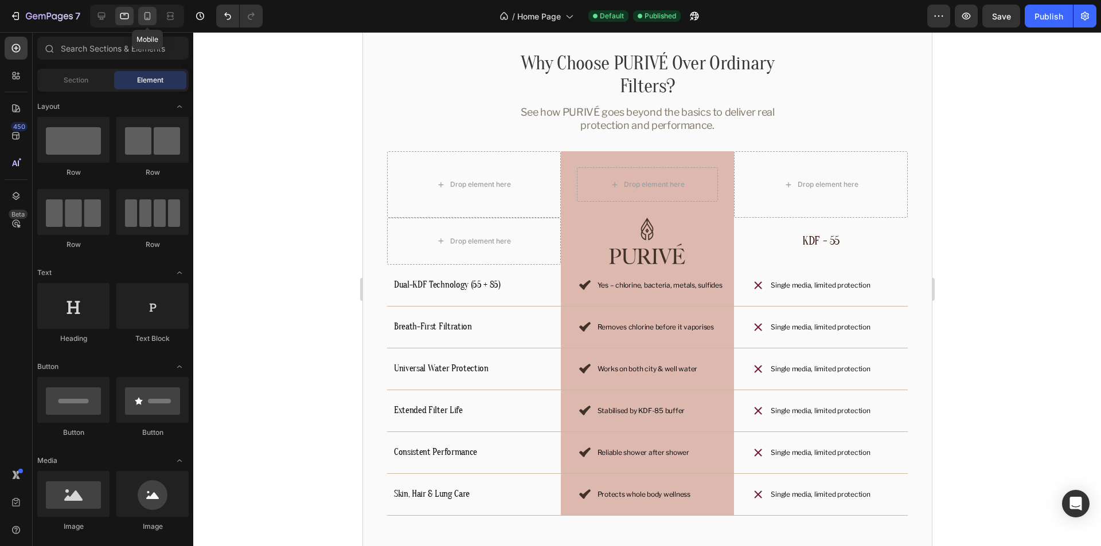
click at [142, 16] on icon at bounding box center [147, 15] width 11 height 11
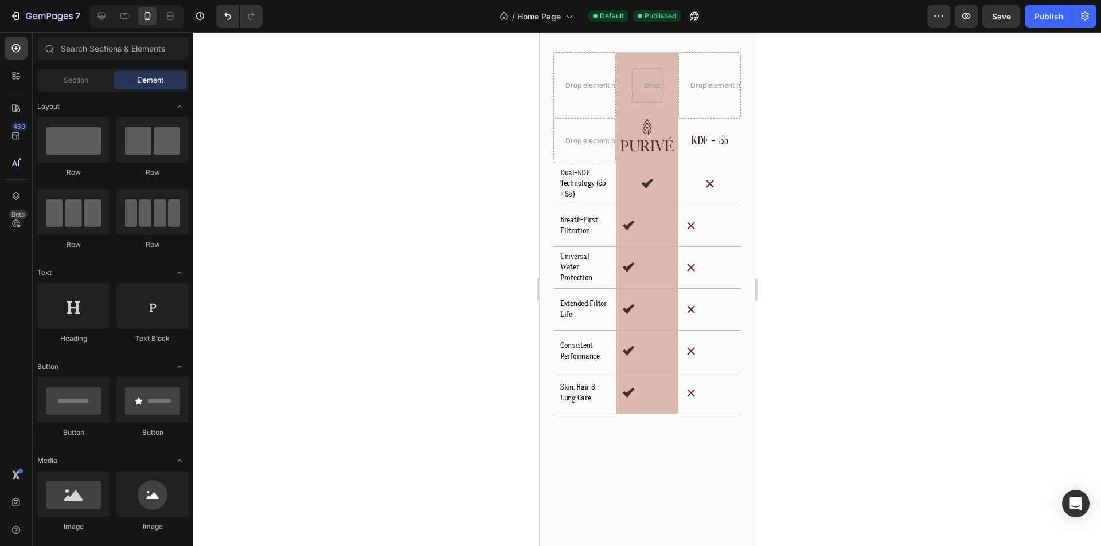
scroll to position [2634, 0]
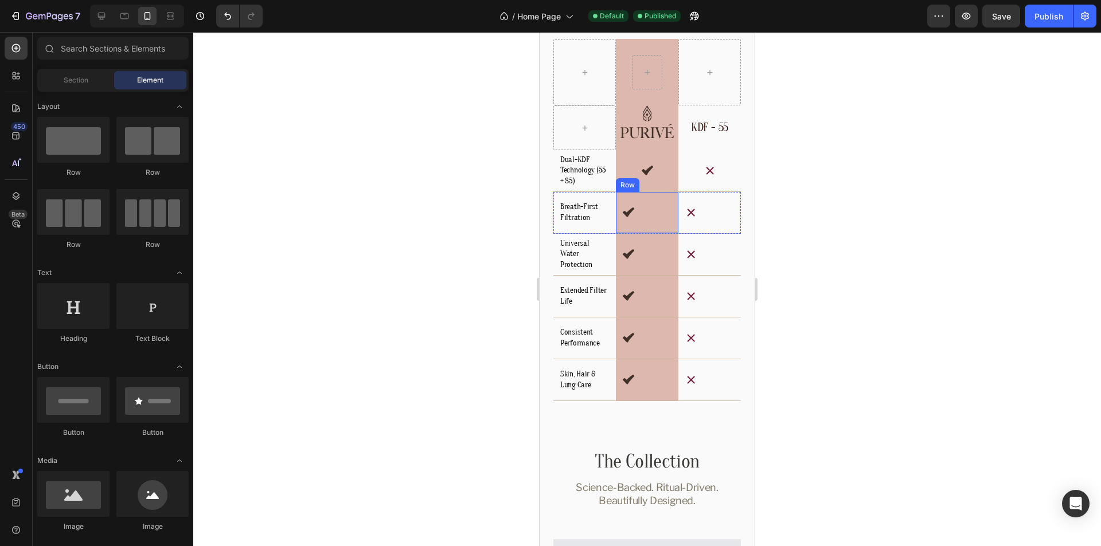
click at [659, 206] on div "Icon Removes chlorine before it vaporises Text Block Row" at bounding box center [647, 213] width 62 height 42
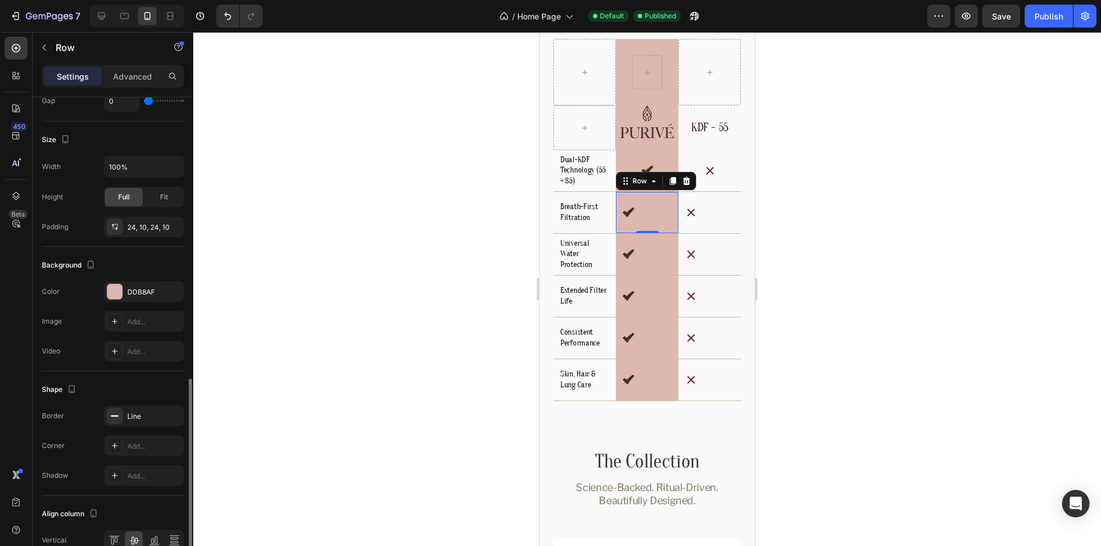
scroll to position [319, 0]
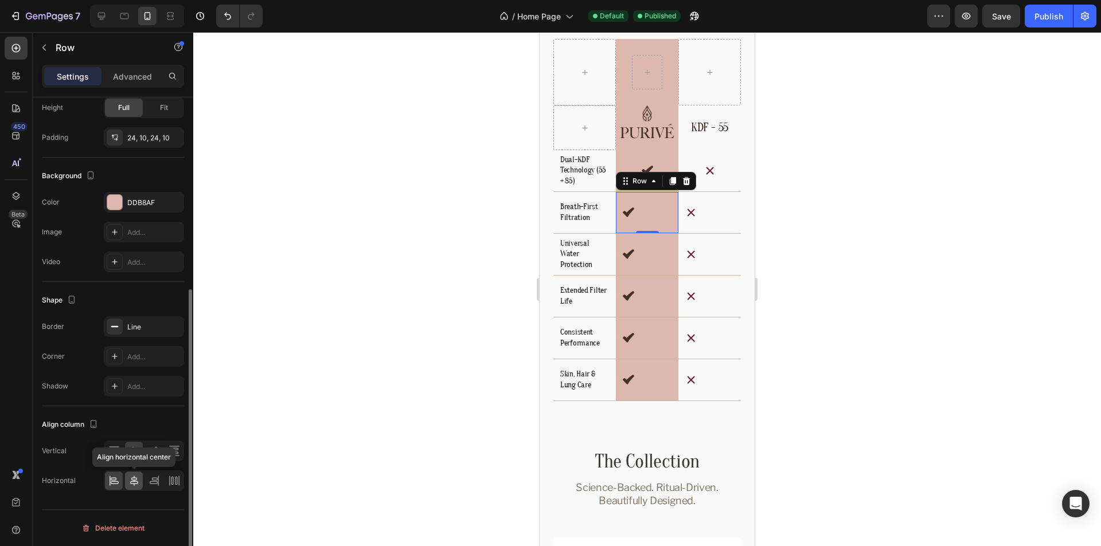
click at [134, 481] on icon at bounding box center [134, 481] width 8 height 10
click at [659, 250] on div "Icon Works on both city & well water Text Block Row" at bounding box center [647, 255] width 62 height 42
click at [140, 479] on div at bounding box center [134, 481] width 18 height 18
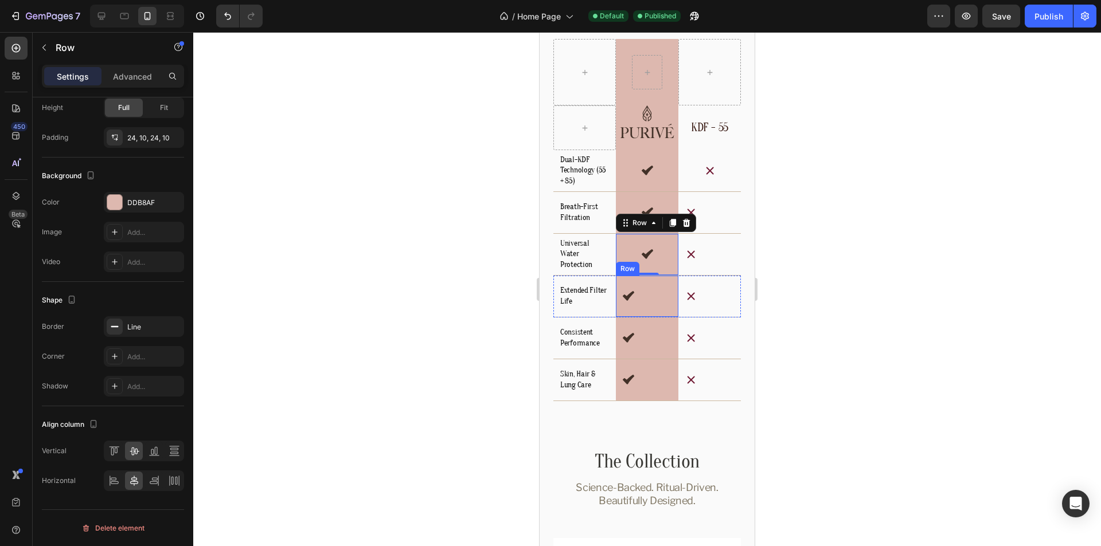
click at [664, 300] on div "Icon Stabilised by KDF-85 buffer Text Block Row" at bounding box center [647, 297] width 62 height 42
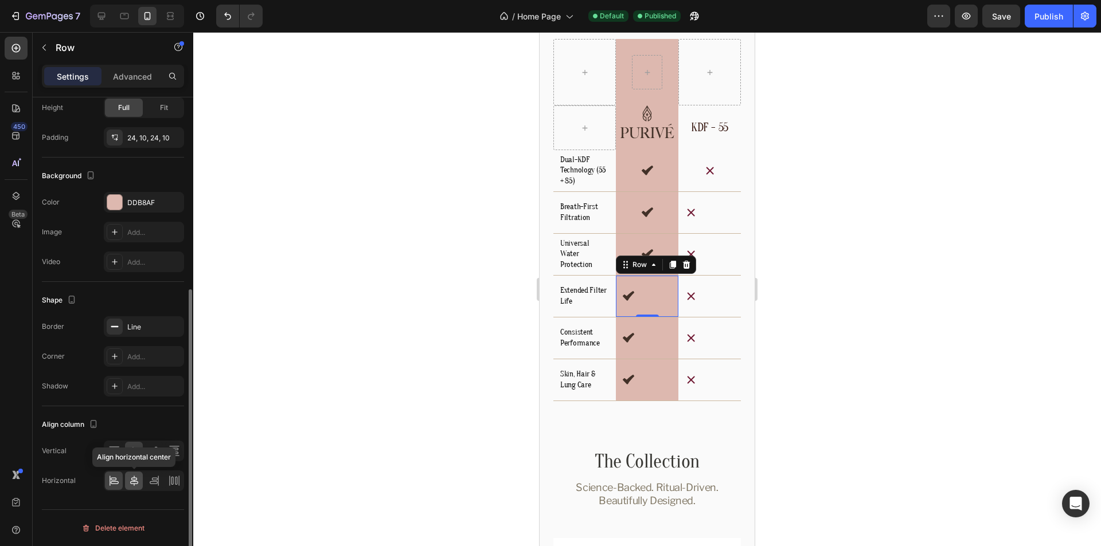
click at [134, 483] on icon at bounding box center [133, 480] width 11 height 11
click at [659, 331] on div "Icon Reliable shower after shower Text Block Row" at bounding box center [647, 339] width 62 height 42
click at [137, 482] on icon at bounding box center [134, 481] width 8 height 10
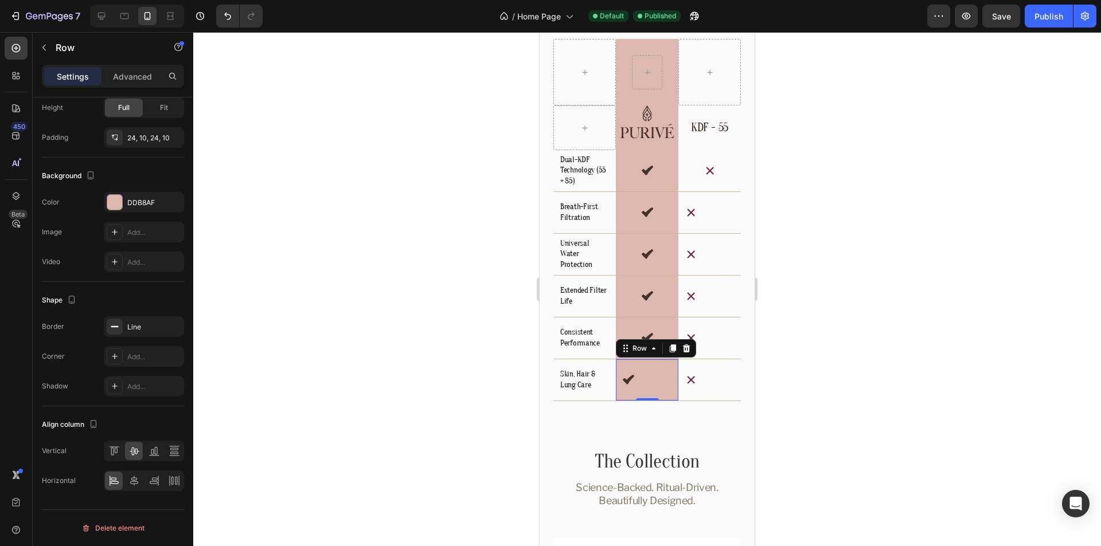
click at [655, 379] on div "Icon Protects whole body wellness Text Block Row 0" at bounding box center [647, 381] width 62 height 42
click at [131, 478] on icon at bounding box center [133, 480] width 11 height 11
click at [707, 385] on div "Icon Single media, limited protection Text Block Row" at bounding box center [709, 381] width 62 height 42
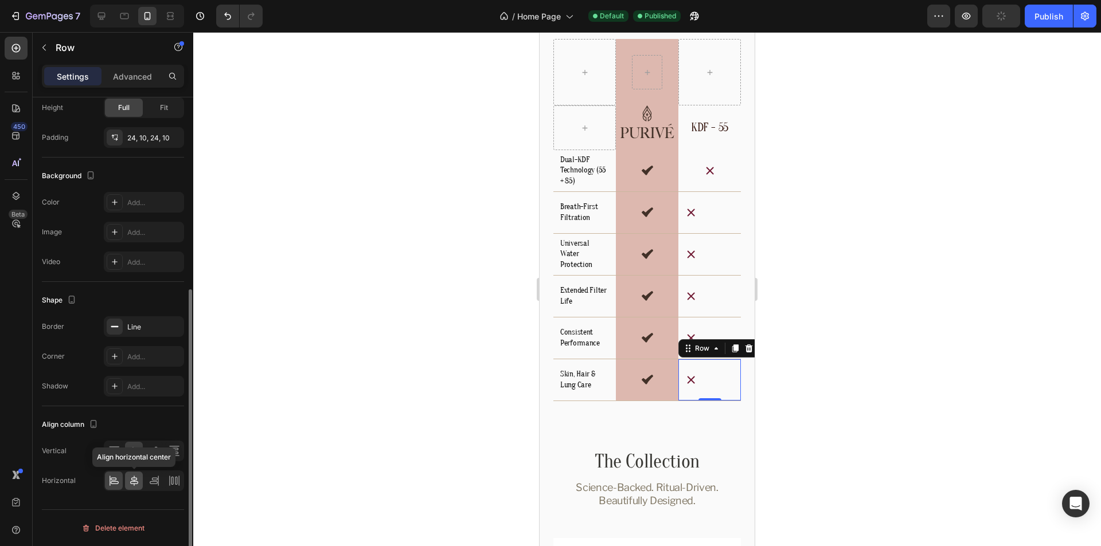
click at [133, 476] on icon at bounding box center [133, 480] width 11 height 11
click at [717, 327] on div "Icon Single media, limited protection Text Block Row" at bounding box center [709, 339] width 62 height 42
click at [134, 480] on icon at bounding box center [134, 481] width 8 height 10
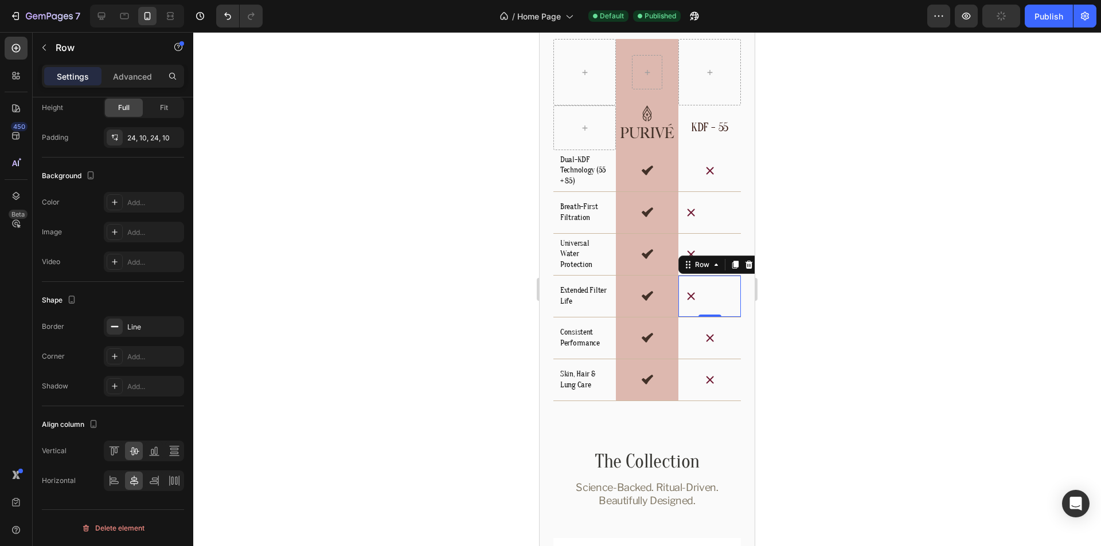
click at [722, 280] on div "Icon Single media, limited protection Text Block Row 0" at bounding box center [709, 297] width 62 height 42
click at [131, 481] on icon at bounding box center [133, 480] width 11 height 11
click at [712, 238] on div "Icon Single media, limited protection Text Block Row" at bounding box center [709, 255] width 62 height 42
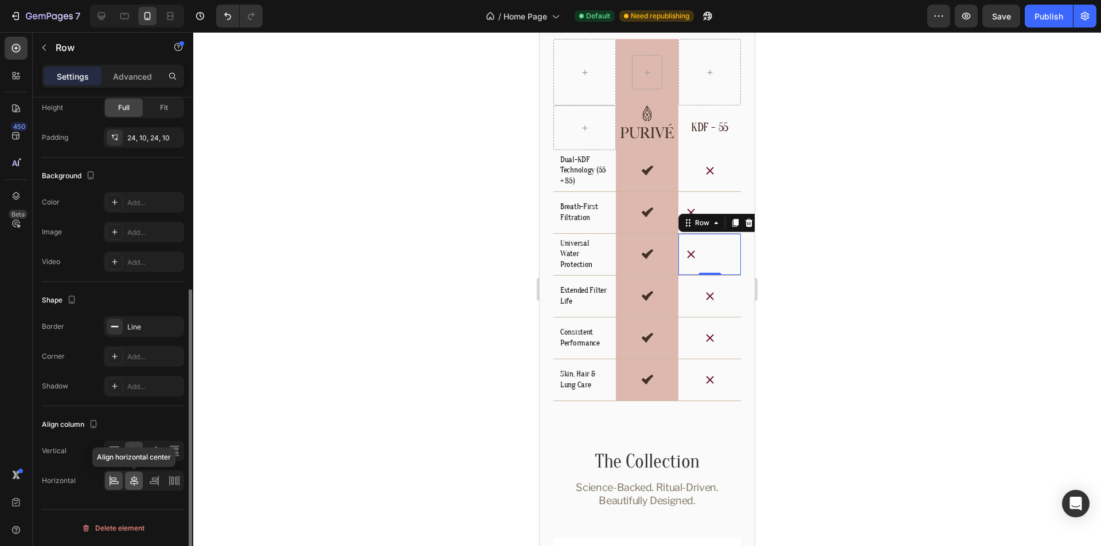
click at [132, 476] on icon at bounding box center [133, 480] width 11 height 11
click at [724, 198] on div "Icon Single media, limited protection Text Block Row" at bounding box center [709, 213] width 62 height 42
click at [132, 485] on icon at bounding box center [133, 480] width 11 height 11
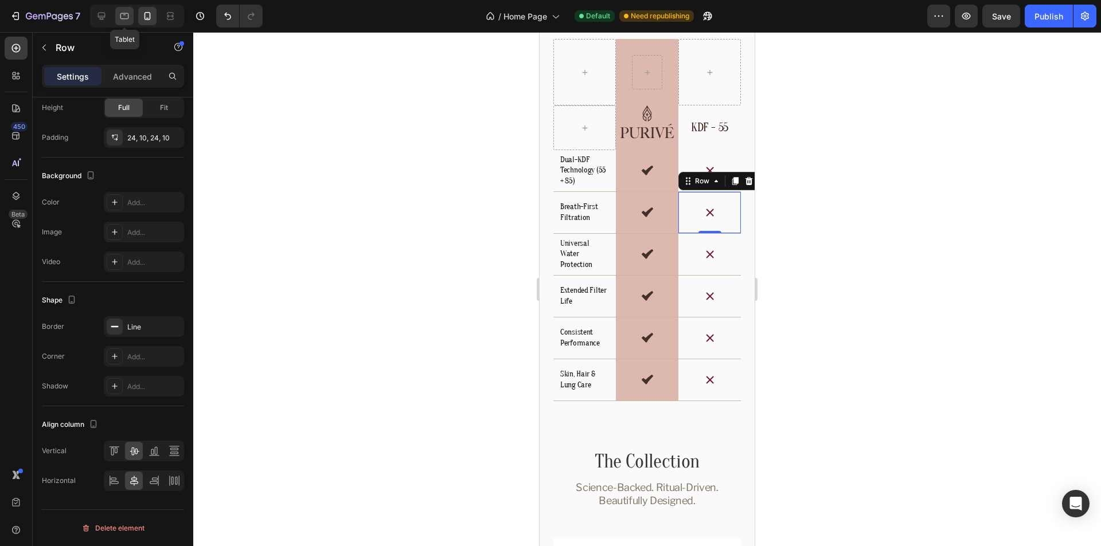
click at [122, 21] on icon at bounding box center [124, 15] width 11 height 11
type input "8"
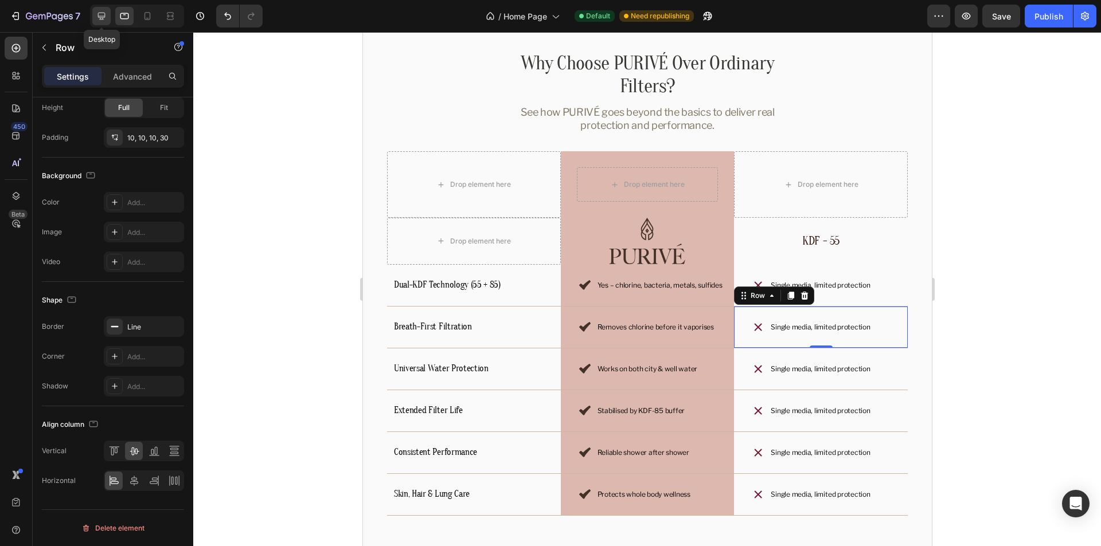
click at [101, 19] on icon at bounding box center [101, 16] width 7 height 7
type input "1180"
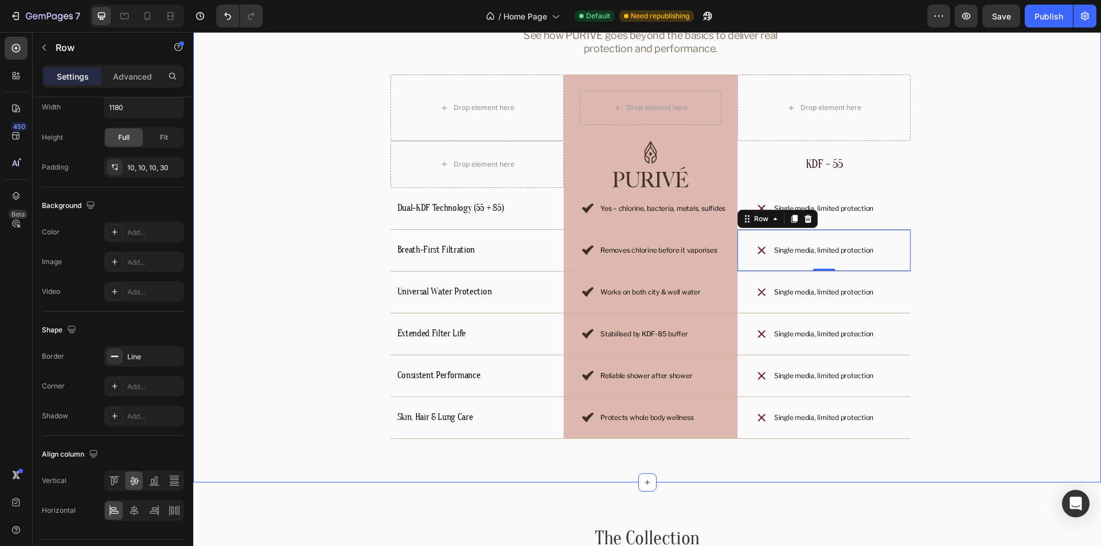
scroll to position [2683, 0]
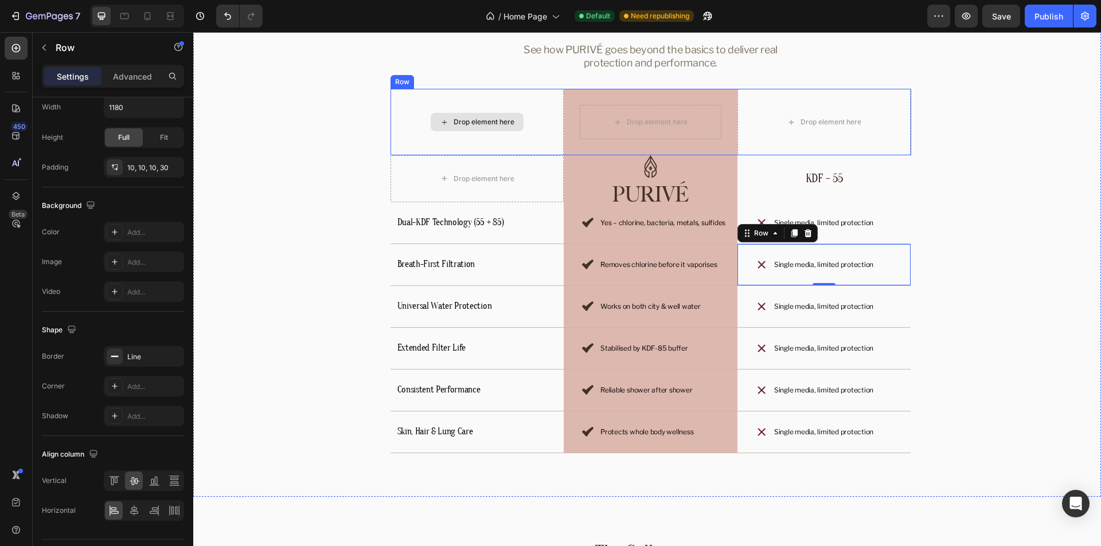
click at [538, 101] on div "Drop element here" at bounding box center [477, 122] width 174 height 67
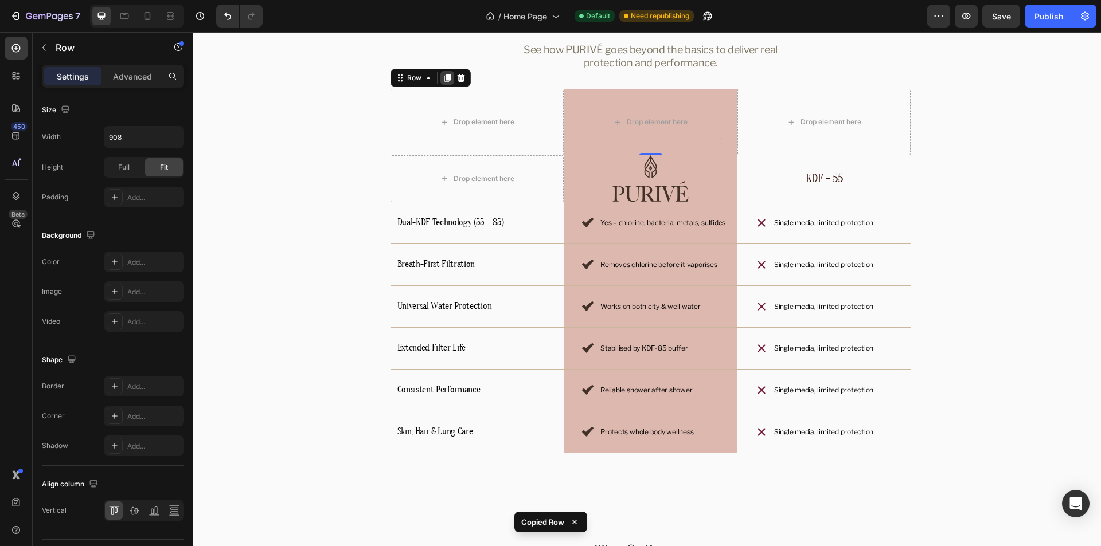
click at [444, 77] on icon at bounding box center [447, 78] width 6 height 8
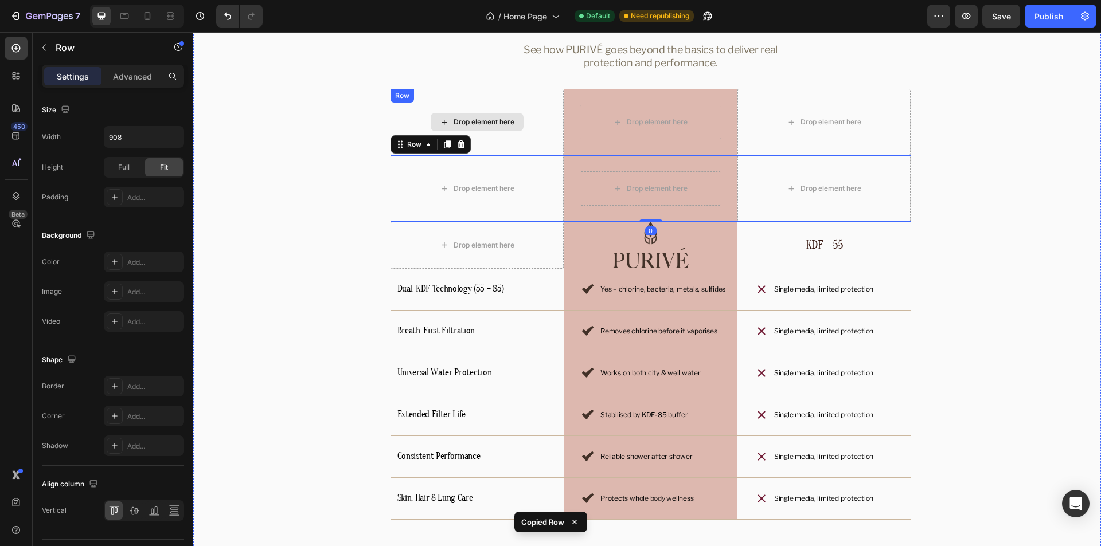
scroll to position [2741, 0]
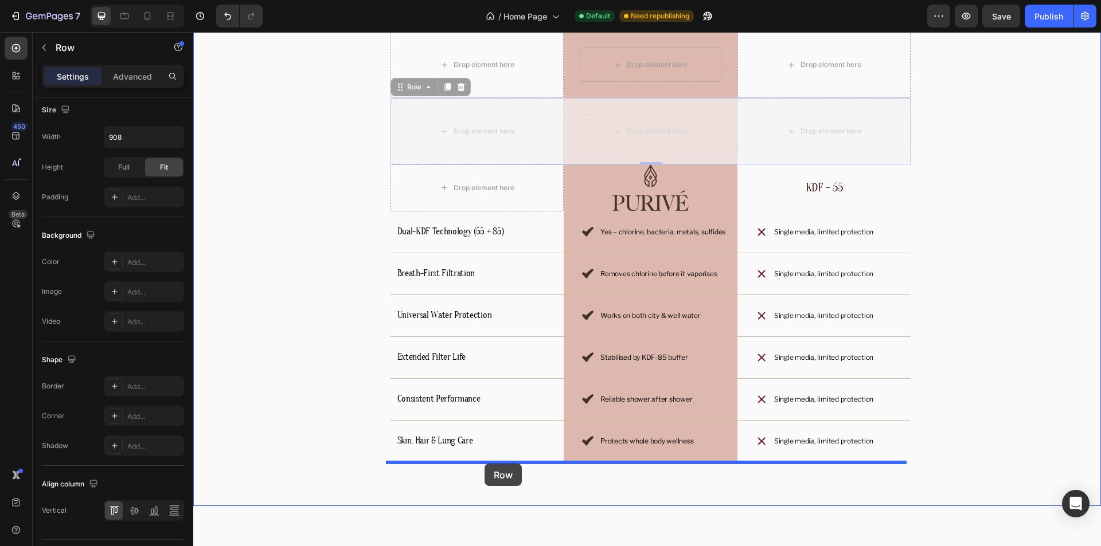
drag, startPoint x: 409, startPoint y: 88, endPoint x: 485, endPoint y: 464, distance: 383.1
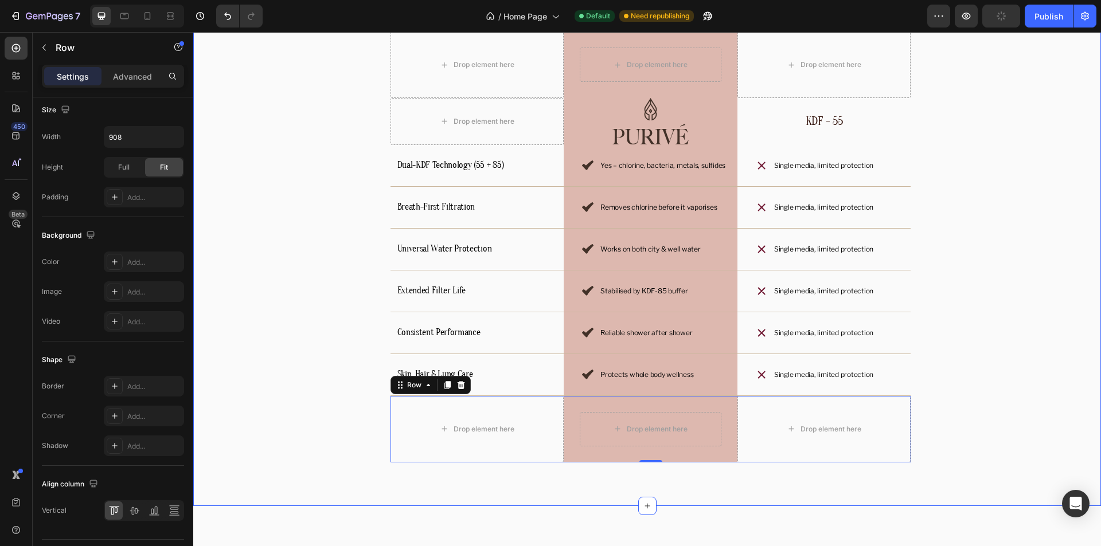
click at [994, 423] on div "Why Choose PURIVÉ Over Ordinary Filters? Heading See how PURIVÉ goes beyond the…" at bounding box center [650, 197] width 887 height 532
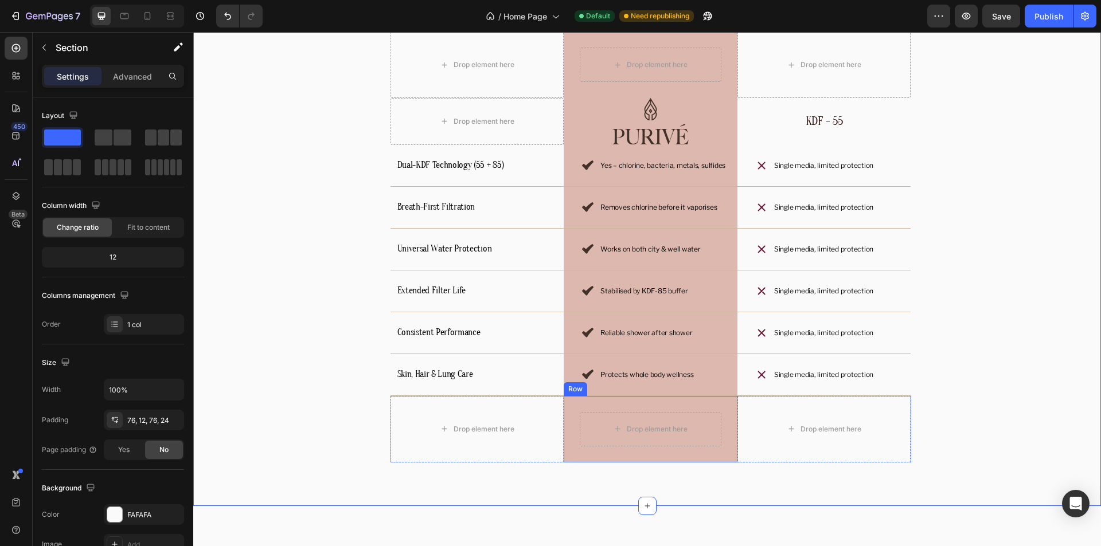
click at [630, 403] on div "Drop element here Row" at bounding box center [651, 429] width 174 height 67
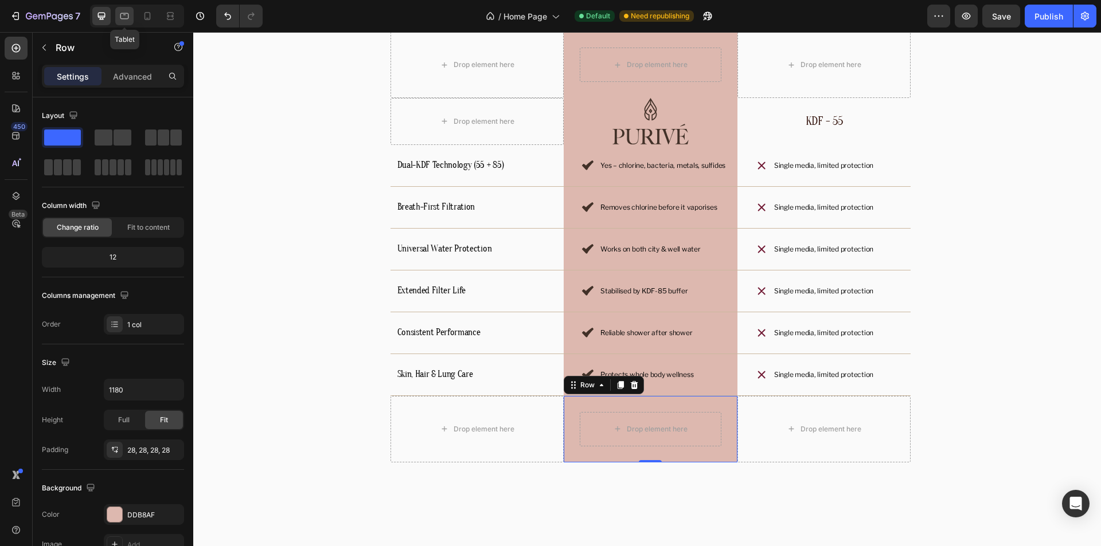
click at [126, 14] on icon at bounding box center [124, 15] width 11 height 11
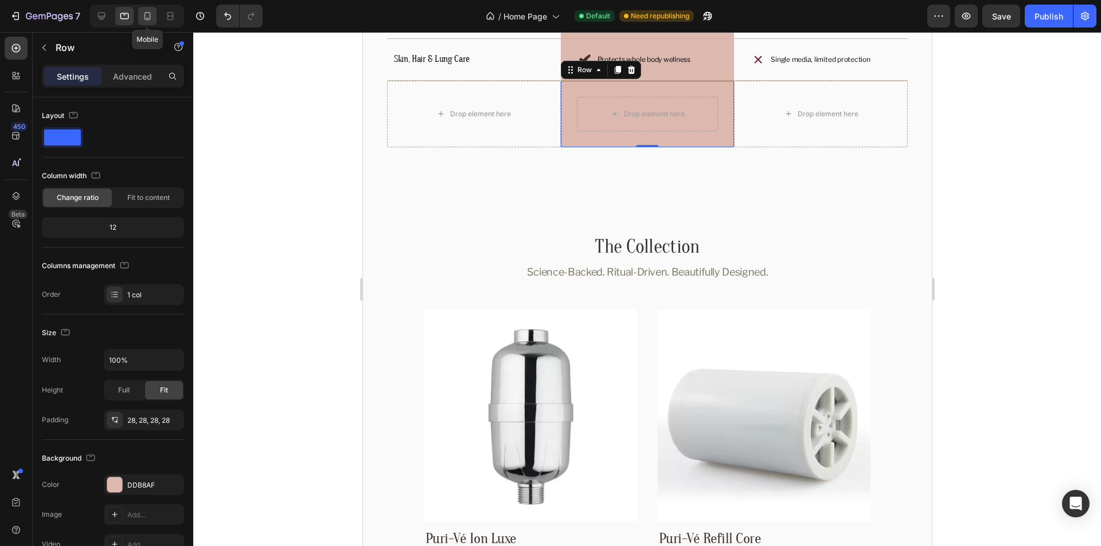
click at [145, 14] on icon at bounding box center [147, 16] width 6 height 8
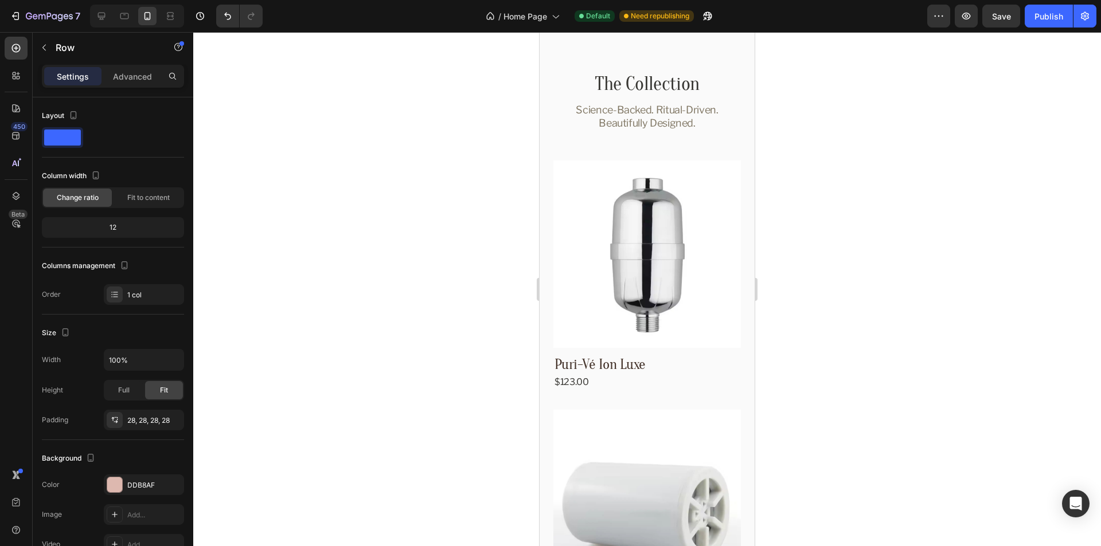
scroll to position [2961, 0]
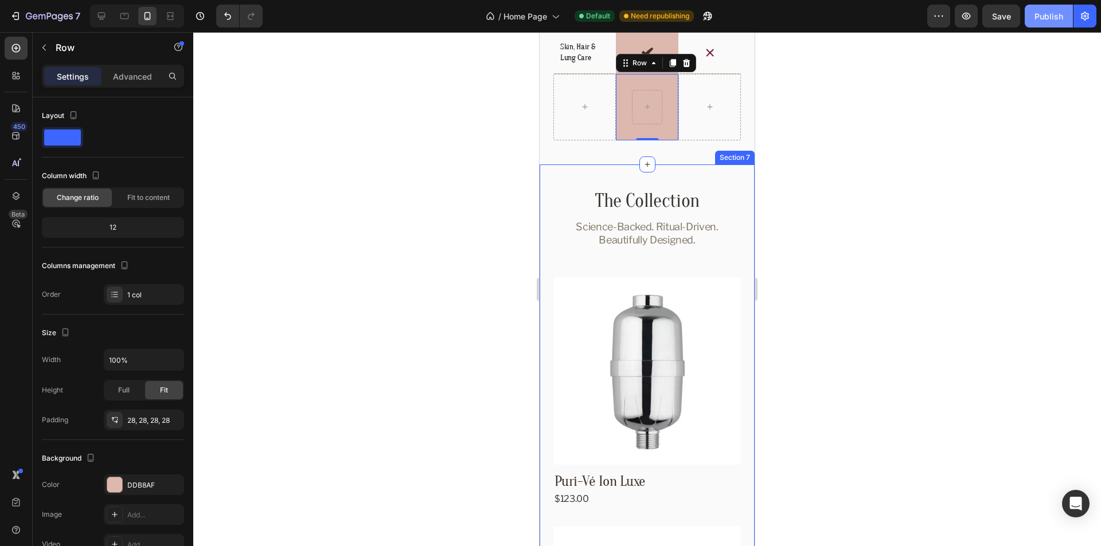
click at [1048, 18] on div "Publish" at bounding box center [1048, 16] width 29 height 12
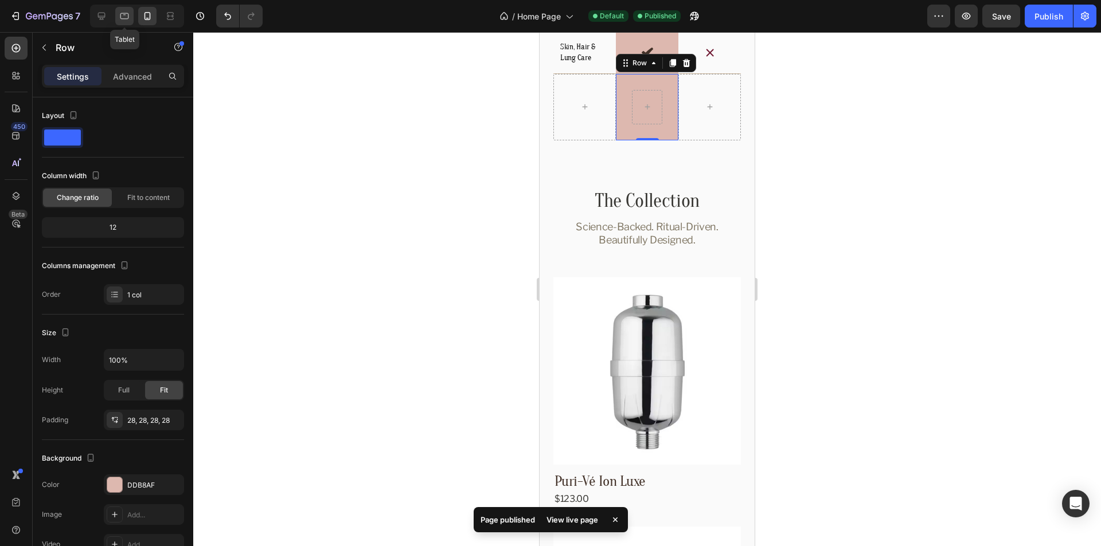
click at [124, 19] on icon at bounding box center [124, 15] width 11 height 11
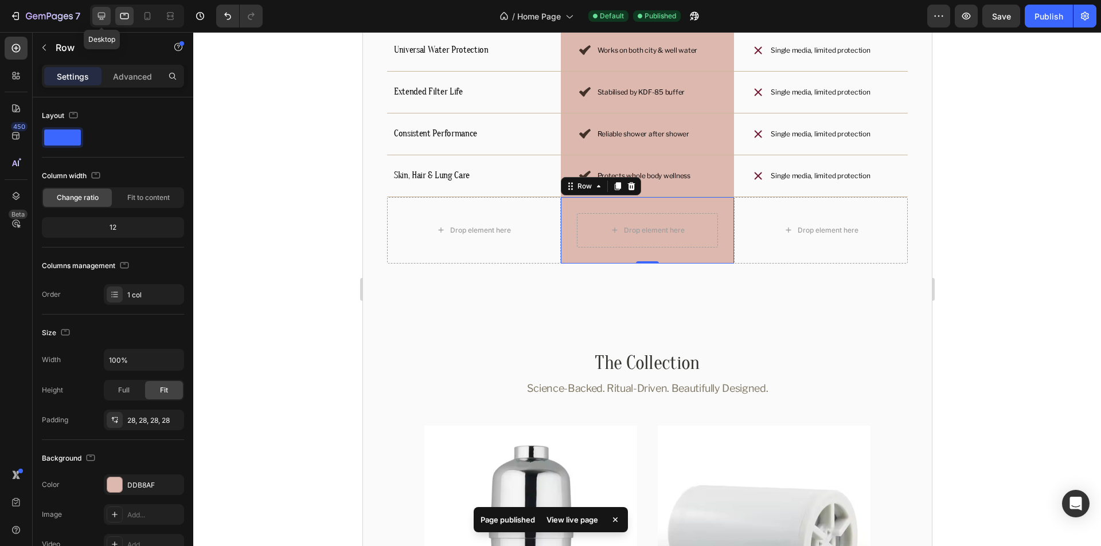
click at [104, 17] on icon at bounding box center [101, 16] width 7 height 7
type input "1180"
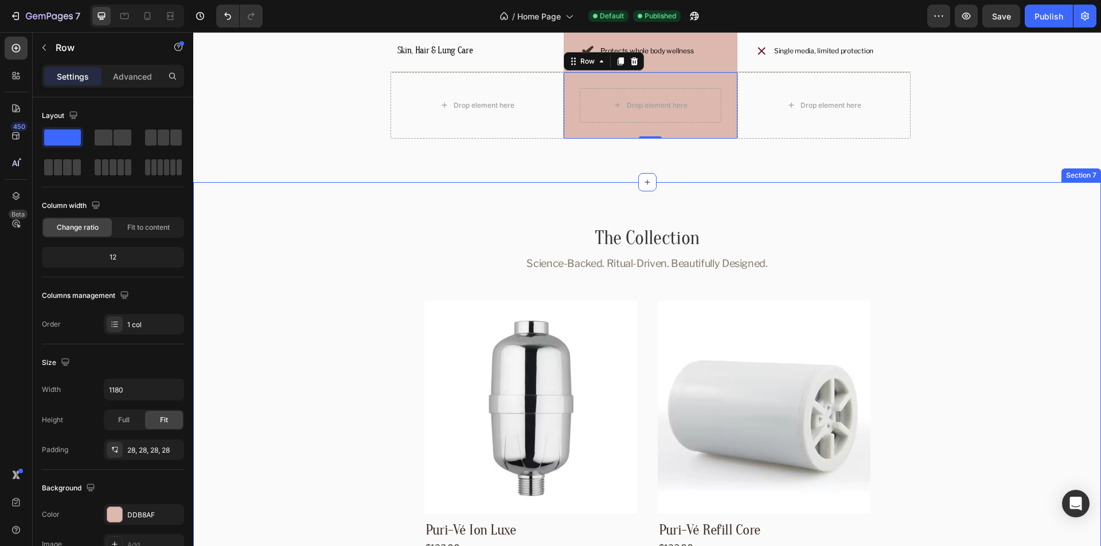
click at [388, 206] on div "The Collection Heading Science-Backed. Ritual-Driven. Beautifully Designed. Tex…" at bounding box center [647, 418] width 908 height 473
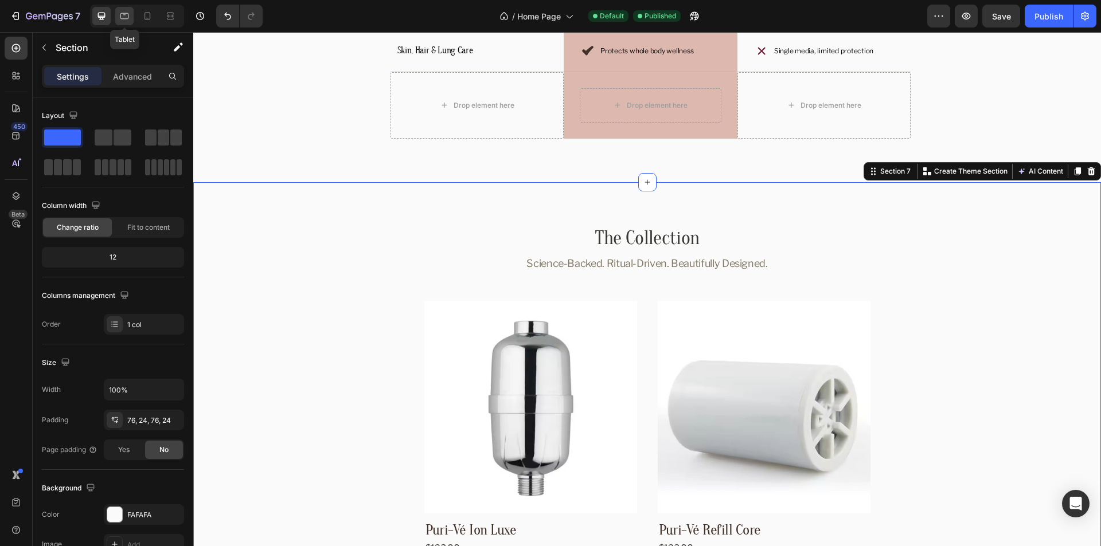
click at [129, 21] on icon at bounding box center [124, 15] width 11 height 11
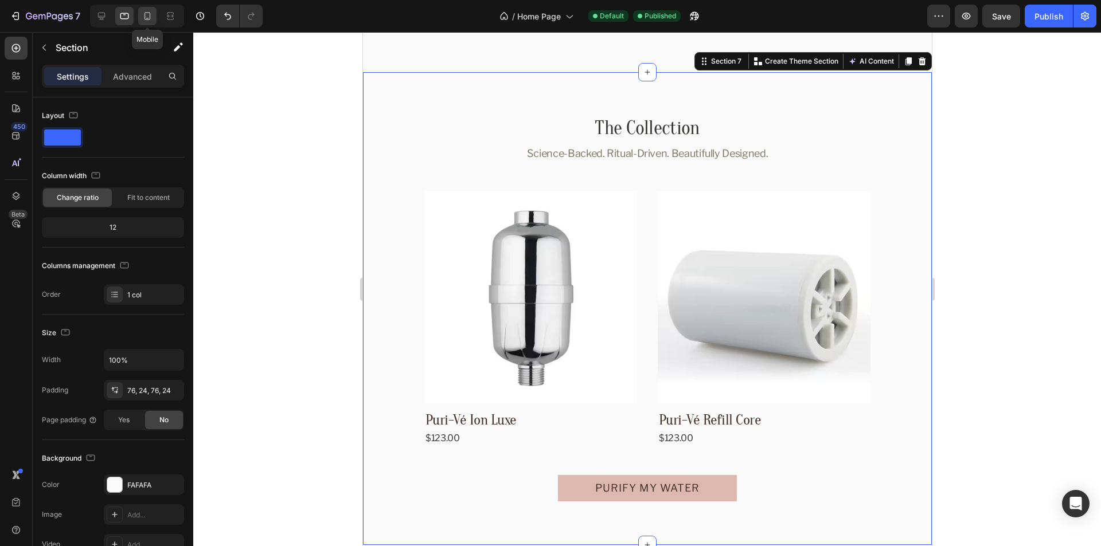
click at [144, 16] on icon at bounding box center [147, 16] width 6 height 8
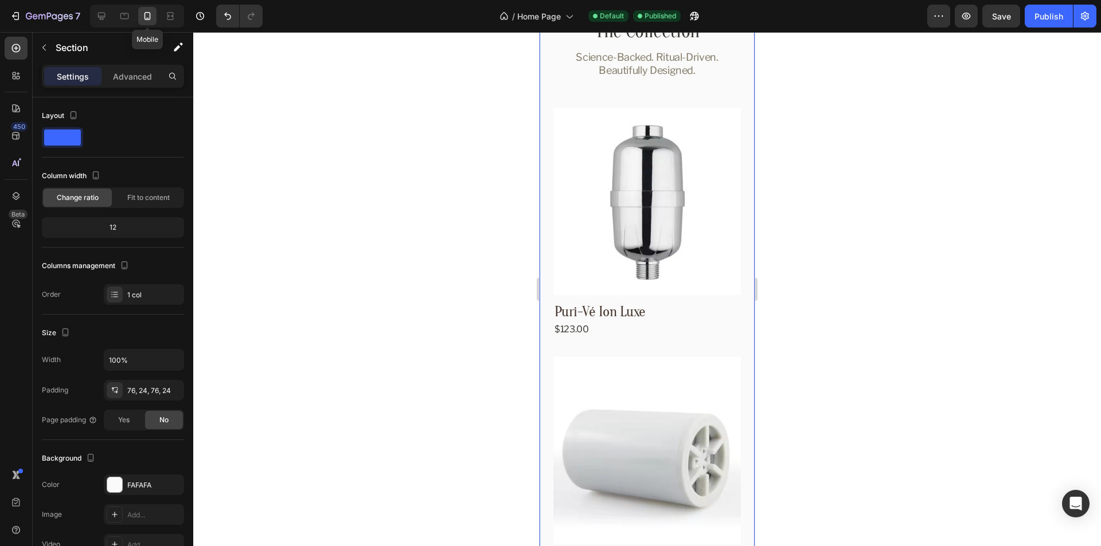
scroll to position [3054, 0]
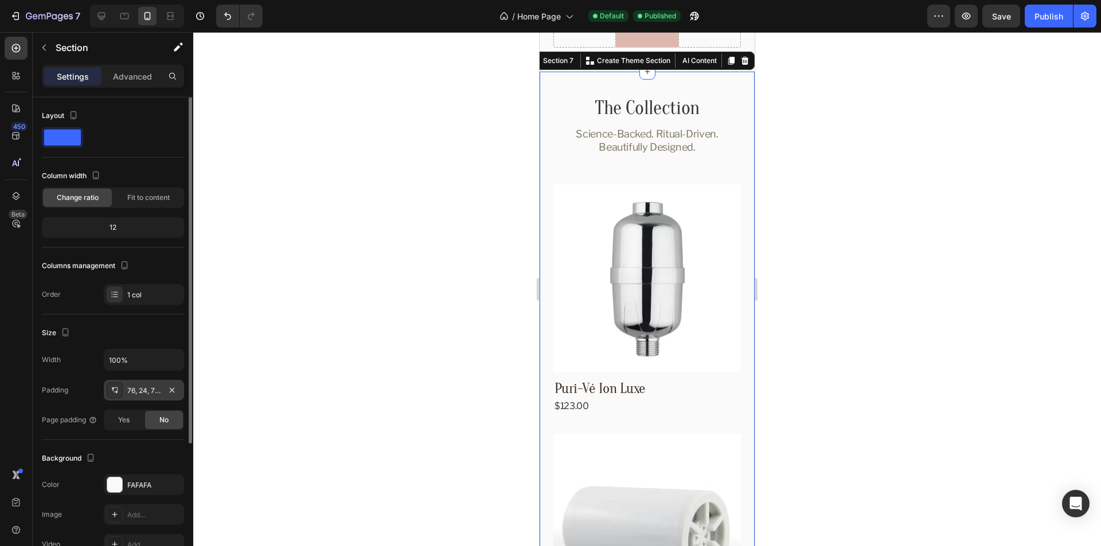
click at [138, 390] on div "76, 24, 76, 24" at bounding box center [143, 391] width 33 height 10
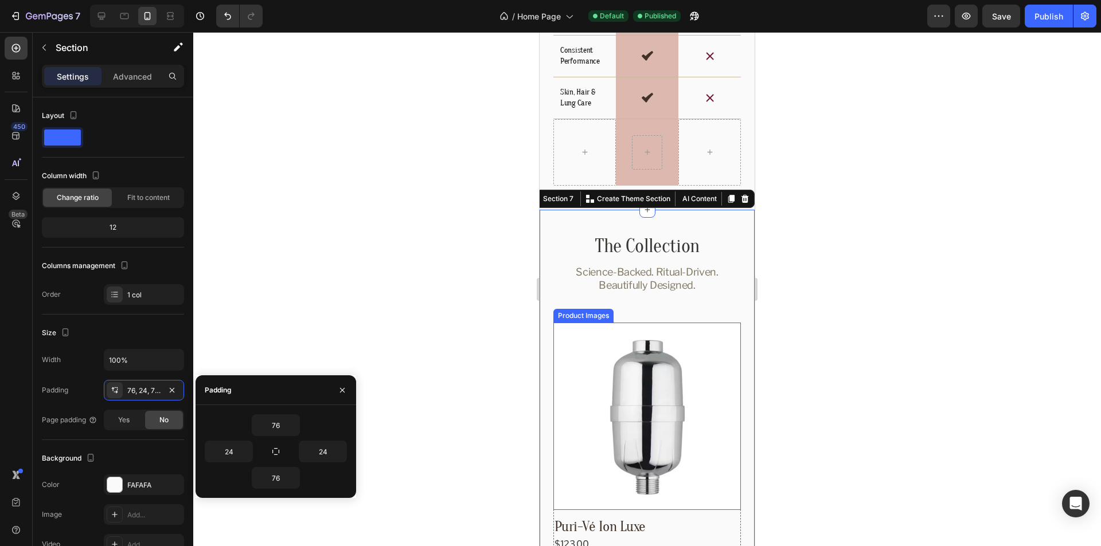
scroll to position [2882, 0]
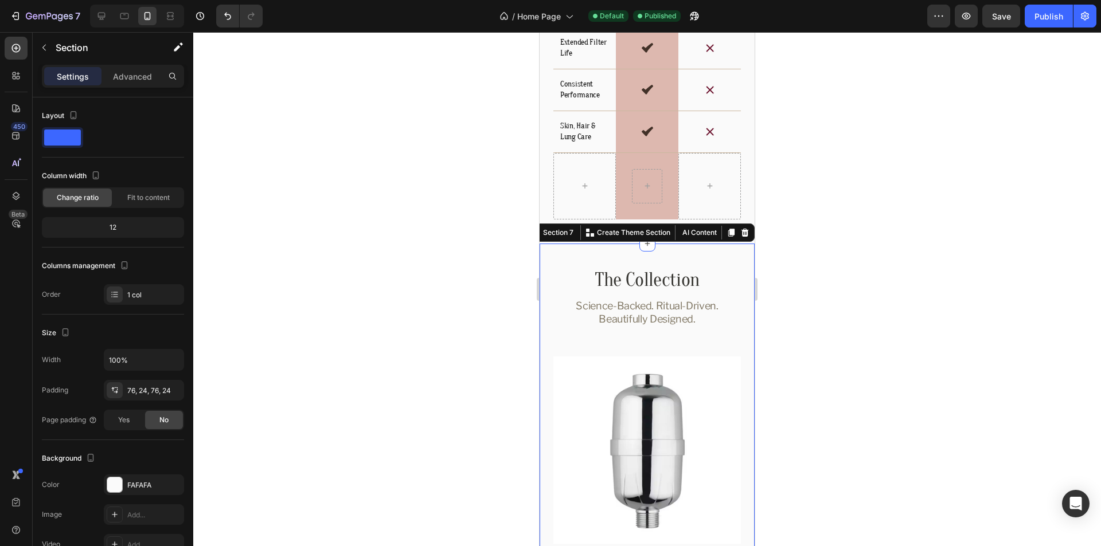
click at [124, 21] on icon at bounding box center [124, 15] width 11 height 11
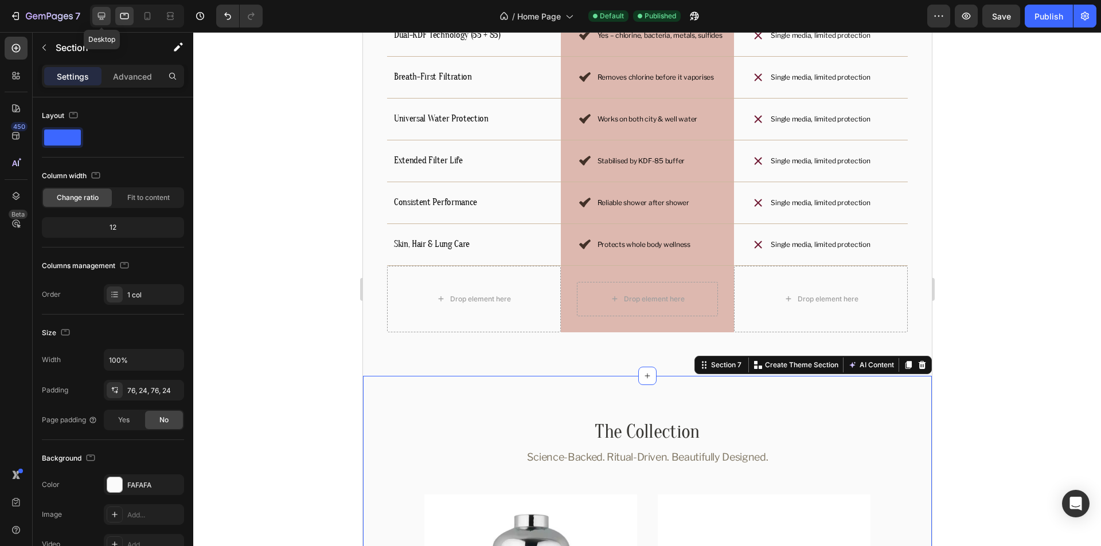
click at [92, 15] on div at bounding box center [101, 16] width 18 height 18
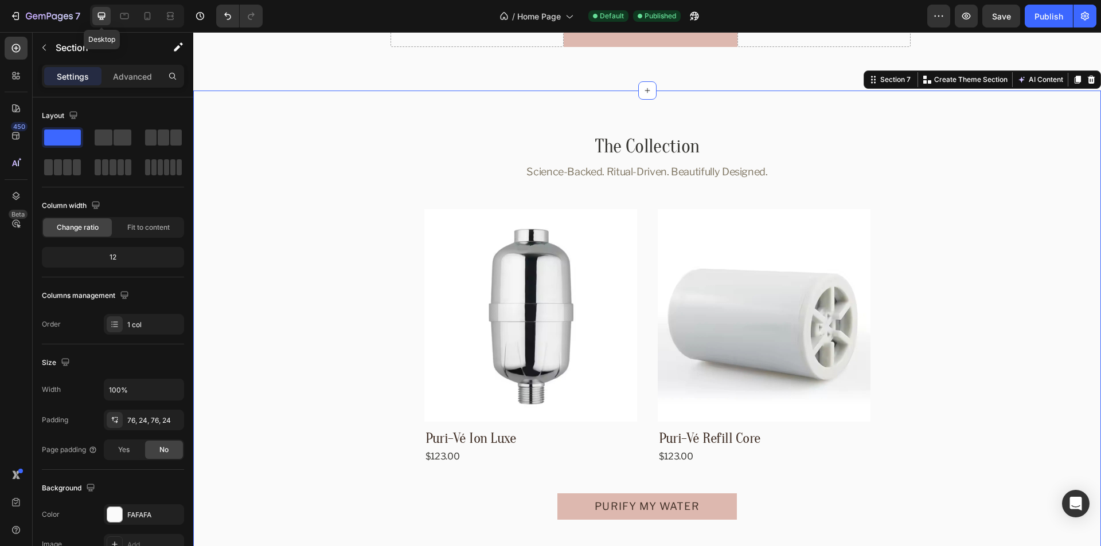
scroll to position [3175, 0]
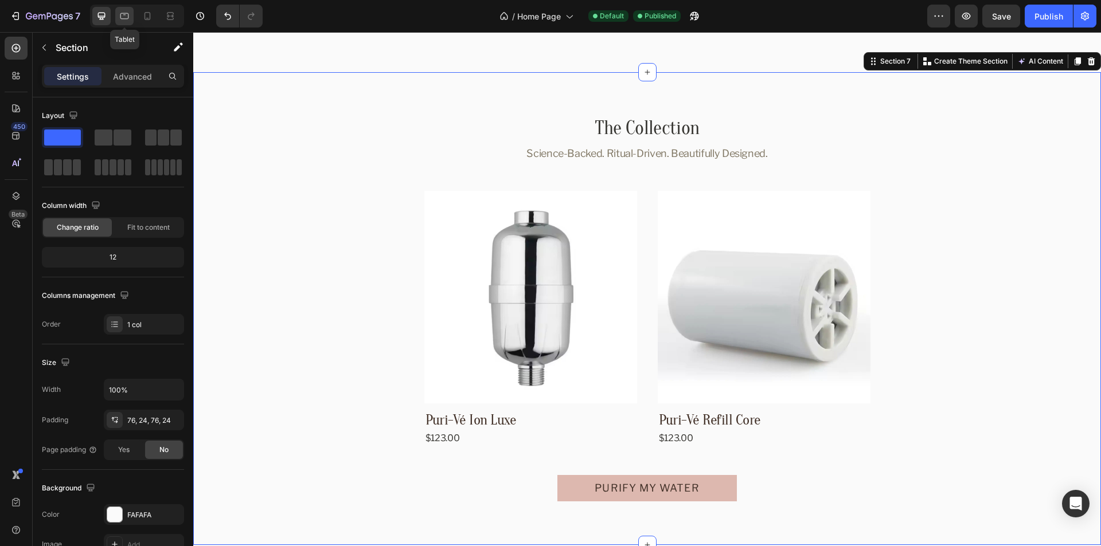
click at [123, 14] on icon at bounding box center [124, 15] width 11 height 11
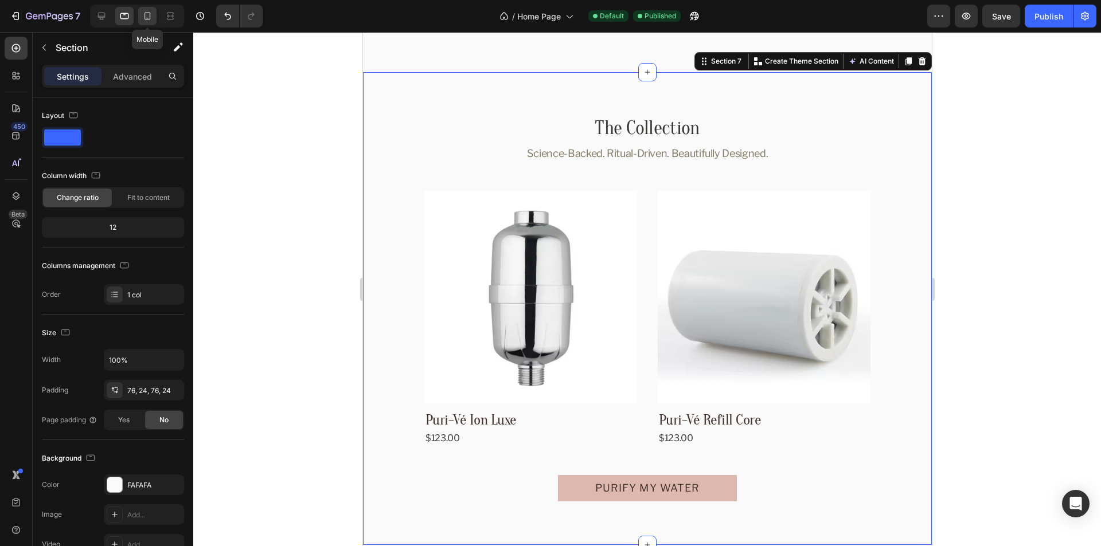
click at [149, 14] on icon at bounding box center [147, 15] width 11 height 11
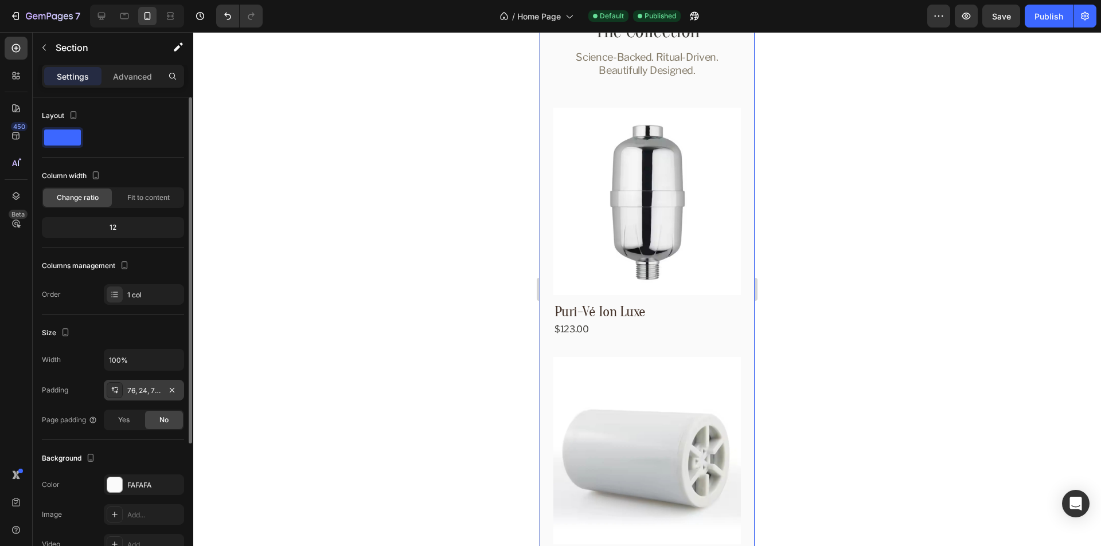
scroll to position [3052, 0]
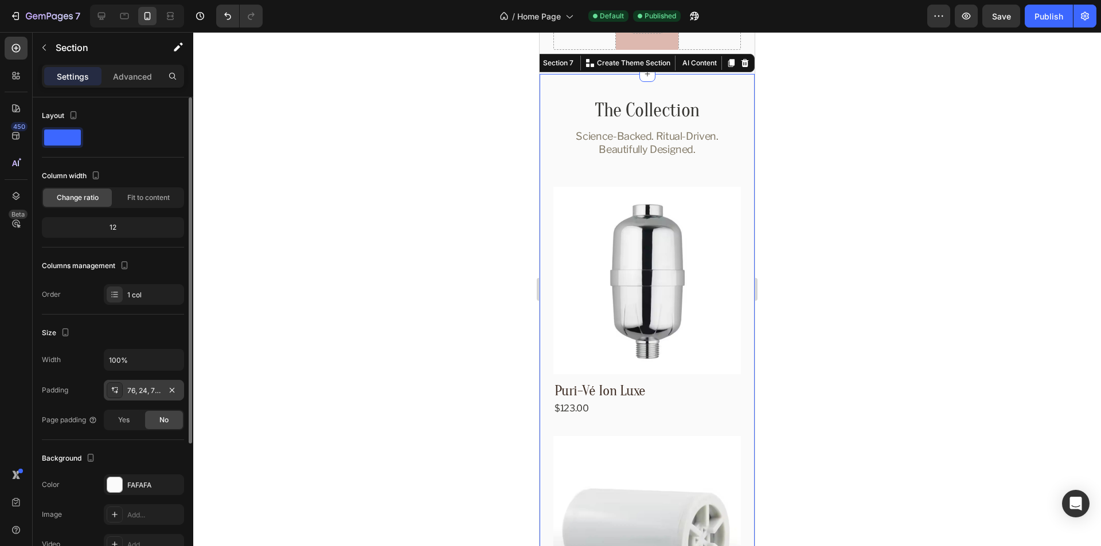
click at [139, 394] on div "76, 24, 76, 24" at bounding box center [143, 391] width 33 height 10
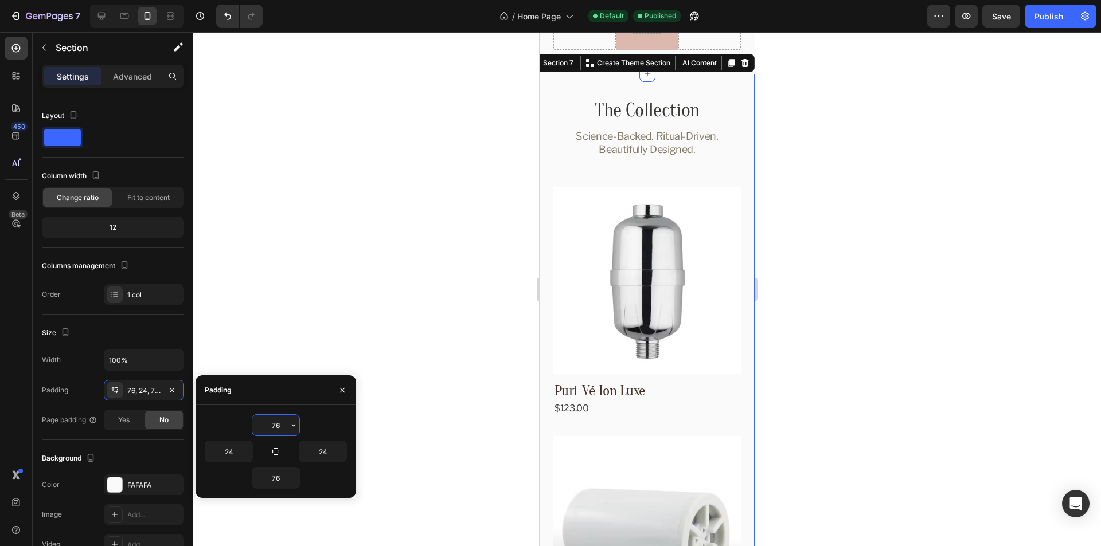
click at [315, 423] on div "76" at bounding box center [276, 426] width 142 height 22
click at [273, 419] on input "76" at bounding box center [275, 425] width 47 height 21
click at [316, 420] on div "76" at bounding box center [276, 426] width 142 height 22
click at [717, 84] on div "The Collection Heading Science-Backed. Ritual-Driven. Beautifully Designed. Tex…" at bounding box center [647, 410] width 215 height 672
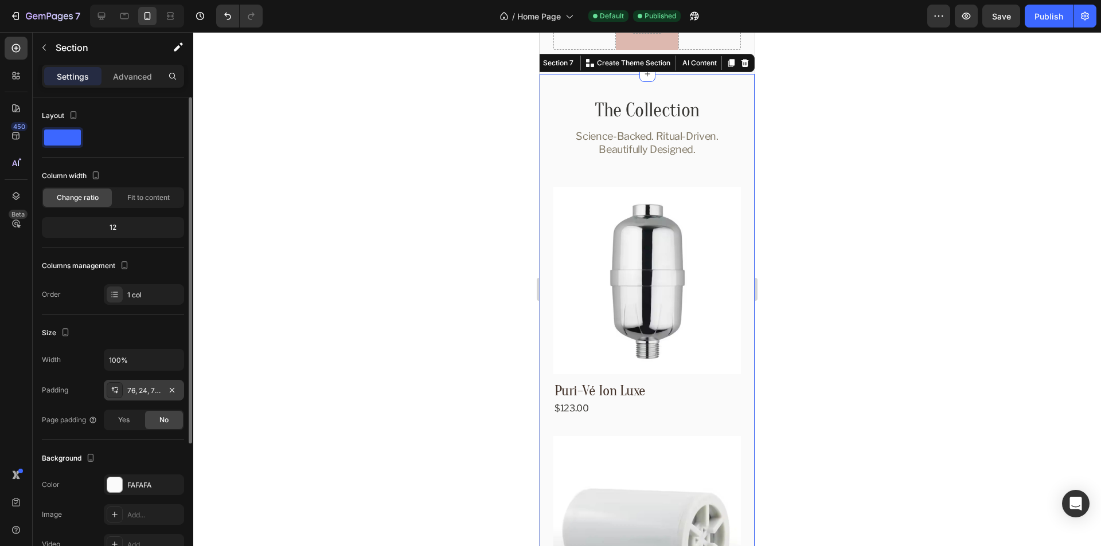
click at [145, 393] on div "76, 24, 76, 24" at bounding box center [143, 391] width 33 height 10
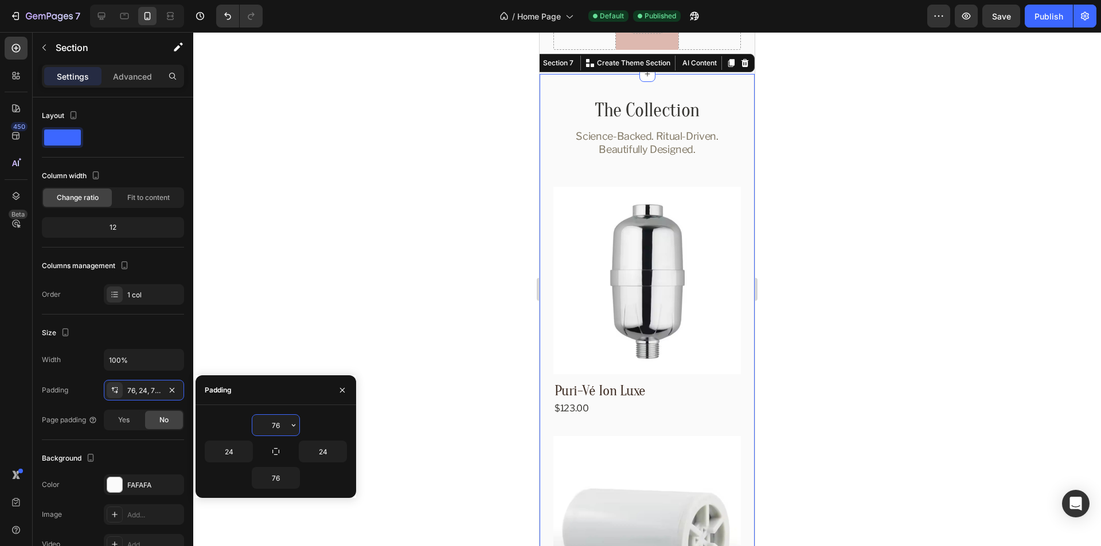
click at [272, 425] on input "76" at bounding box center [275, 425] width 47 height 21
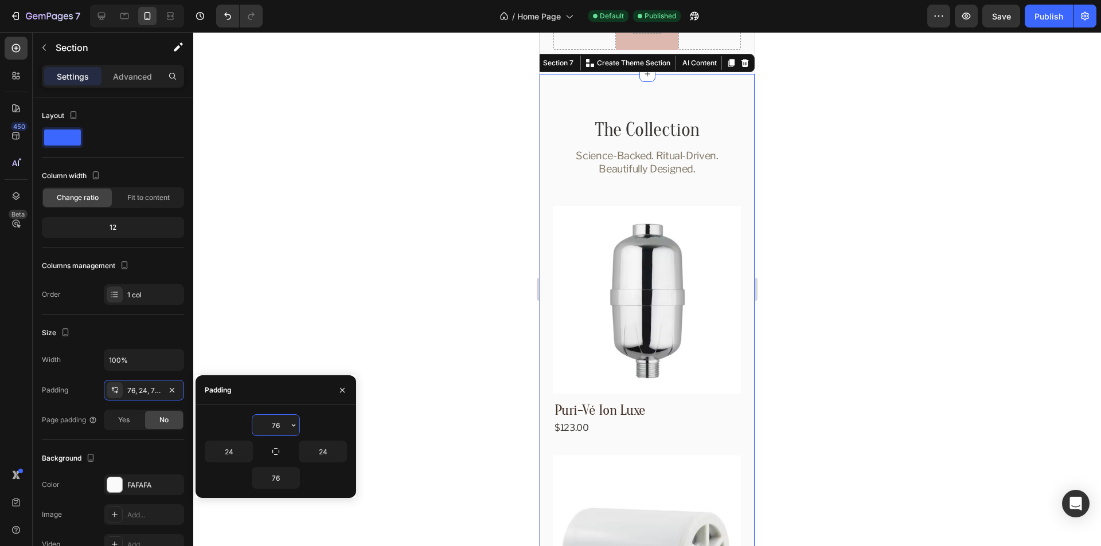
click at [271, 424] on input "76" at bounding box center [275, 425] width 47 height 21
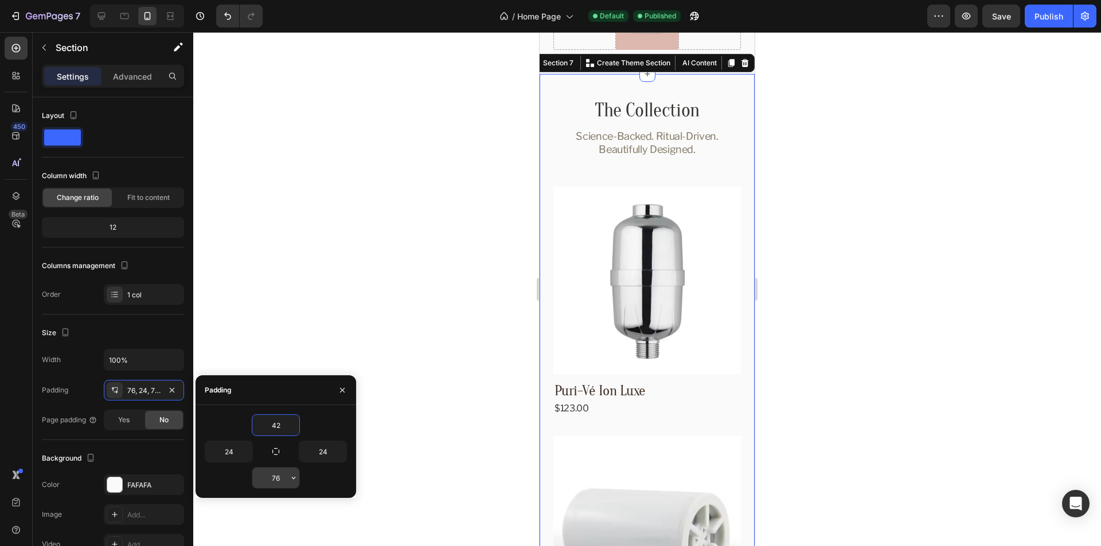
type input "42"
click at [275, 475] on input "76" at bounding box center [275, 478] width 47 height 21
type input "42"
click at [337, 420] on div "42" at bounding box center [276, 426] width 142 height 22
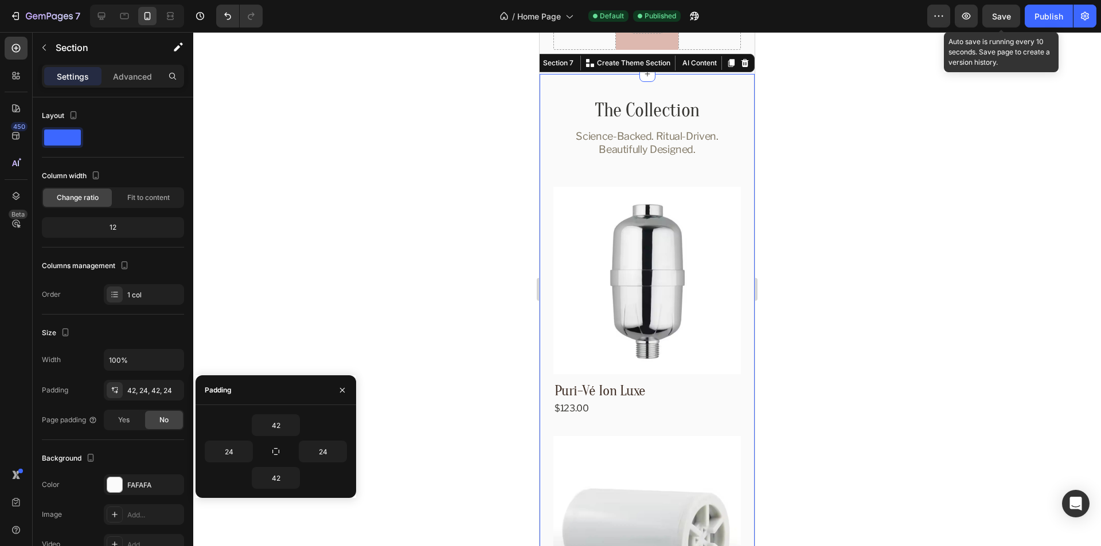
drag, startPoint x: 1001, startPoint y: 23, endPoint x: 836, endPoint y: 214, distance: 252.9
click at [1001, 24] on button "Save" at bounding box center [1001, 16] width 38 height 23
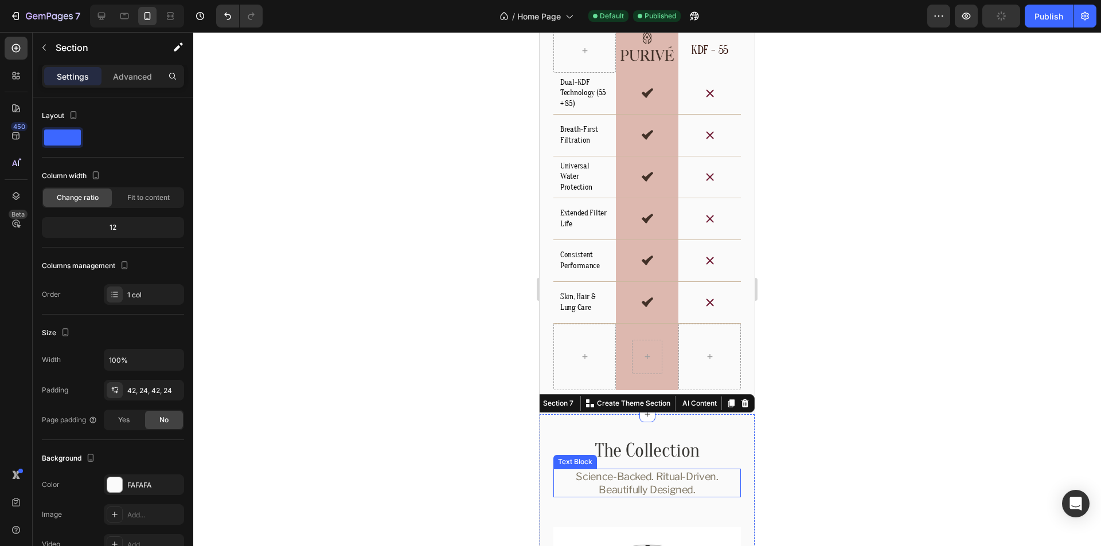
scroll to position [2708, 0]
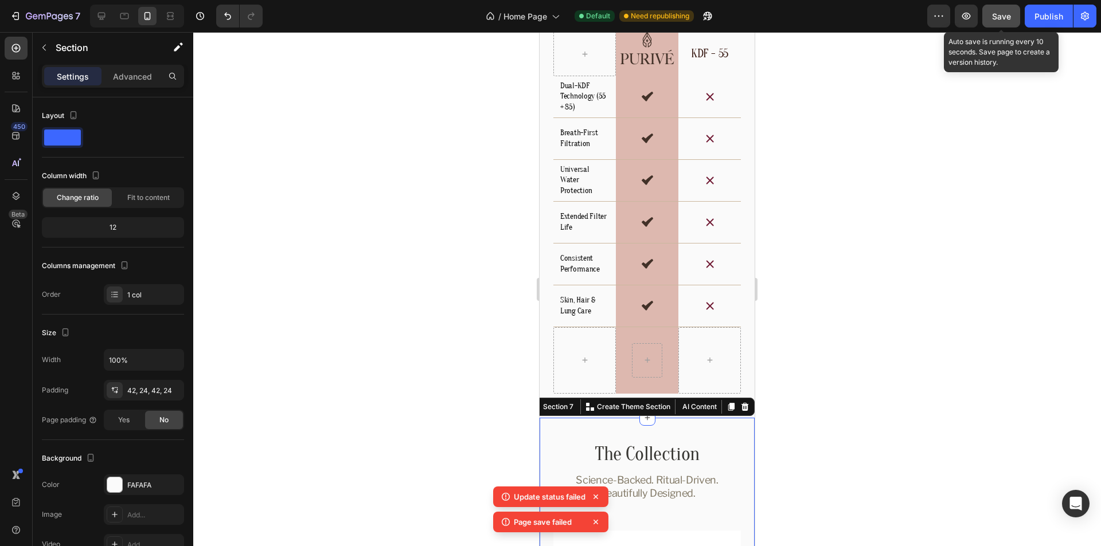
click at [997, 17] on span "Save" at bounding box center [1001, 16] width 19 height 10
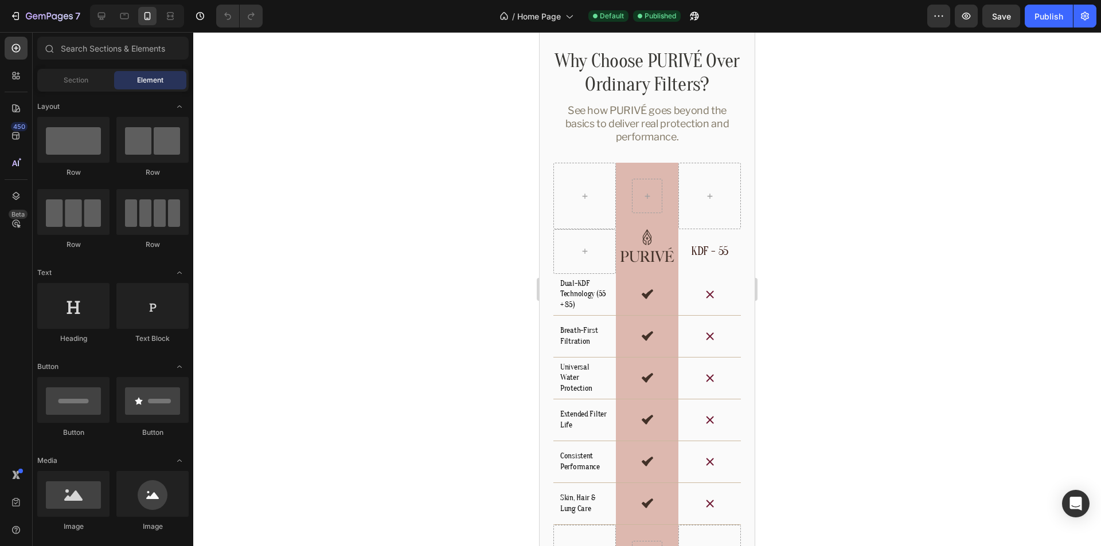
scroll to position [3670, 0]
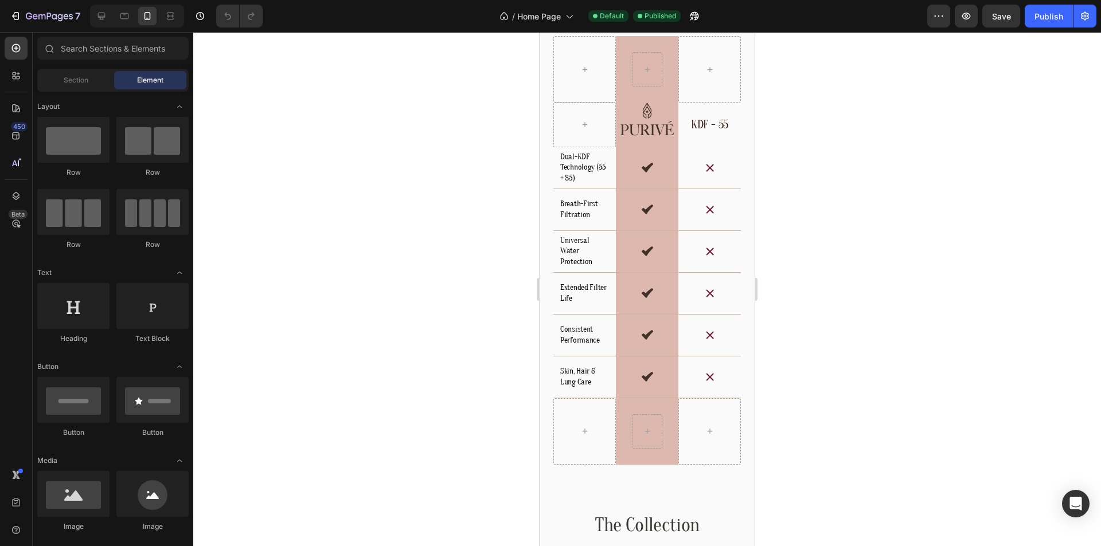
drag, startPoint x: 1055, startPoint y: 17, endPoint x: 1053, endPoint y: 118, distance: 100.4
click at [1054, 17] on div "Publish" at bounding box center [1048, 16] width 29 height 12
click at [120, 21] on icon at bounding box center [124, 15] width 11 height 11
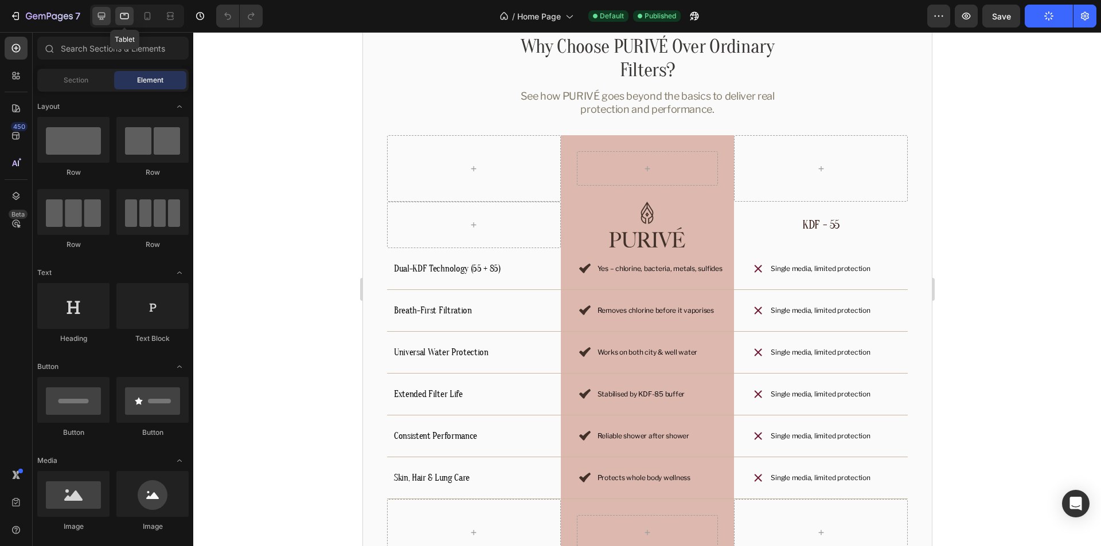
scroll to position [3656, 0]
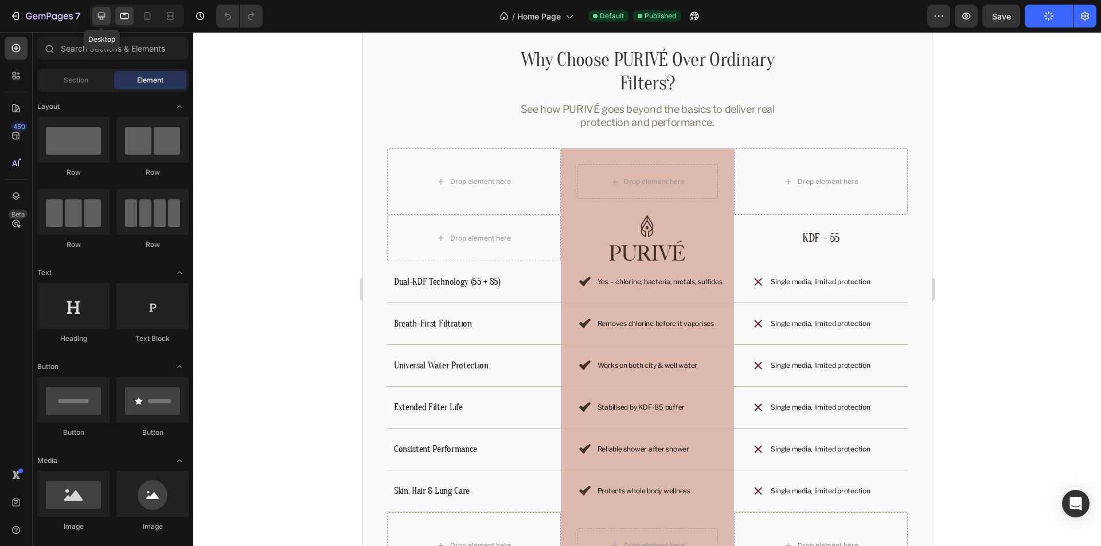
click at [104, 17] on icon at bounding box center [101, 16] width 7 height 7
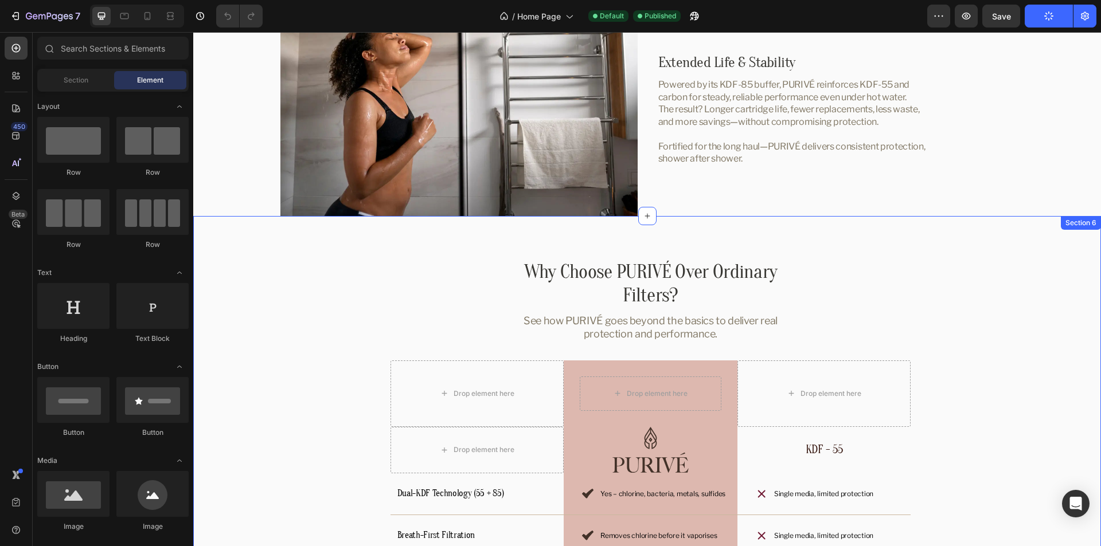
scroll to position [3114, 0]
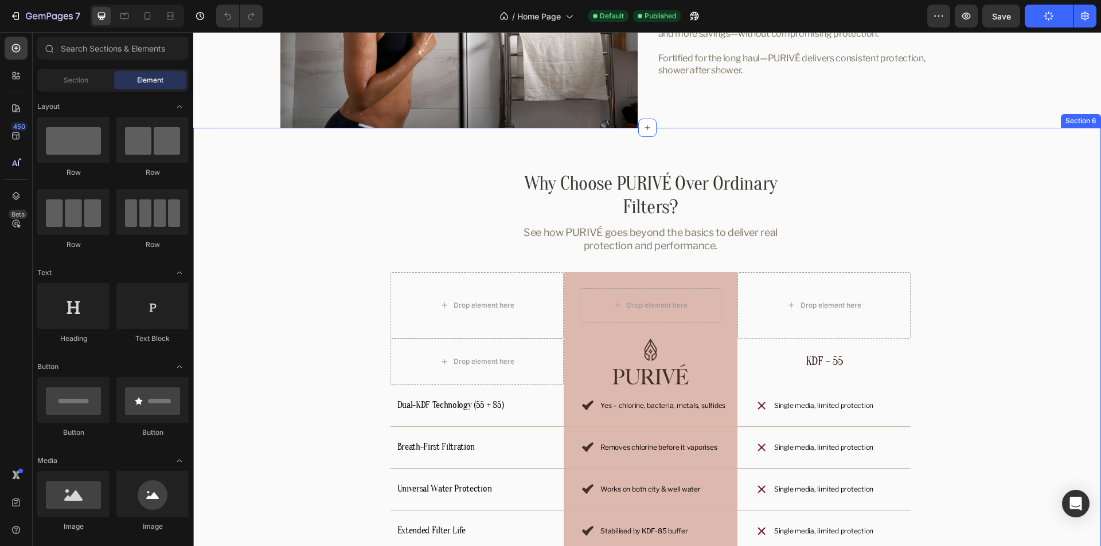
click at [1005, 369] on div "Why Choose PURIVÉ Over Ordinary Filters? Heading See how PURIVÉ goes beyond the…" at bounding box center [647, 437] width 908 height 619
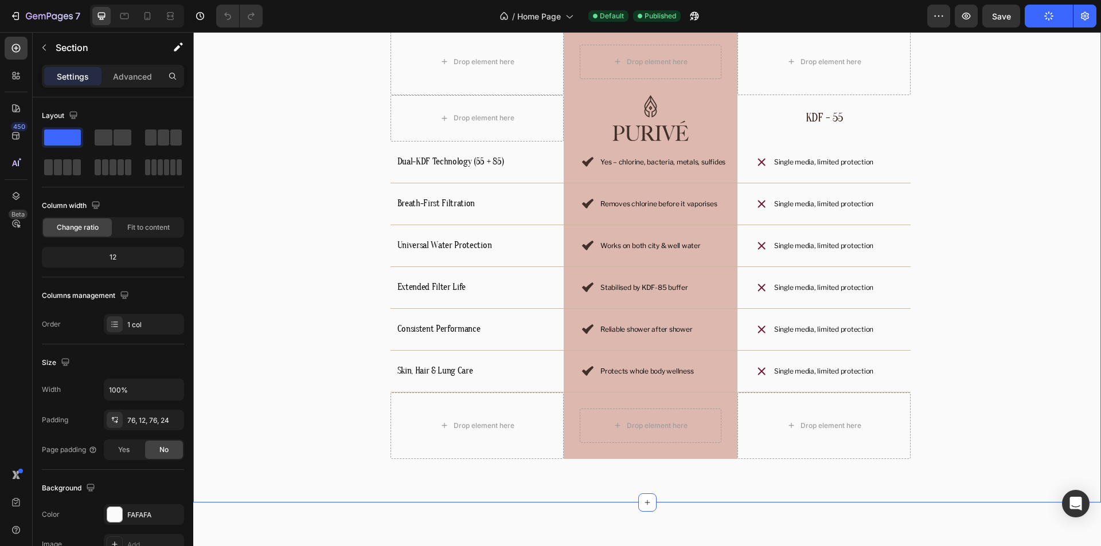
scroll to position [3401, 0]
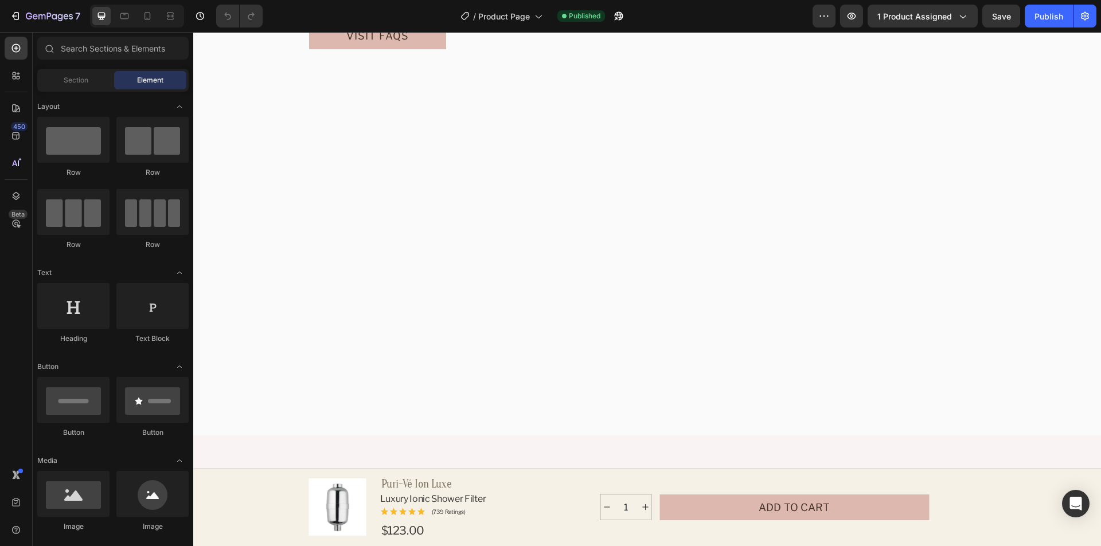
scroll to position [2752, 0]
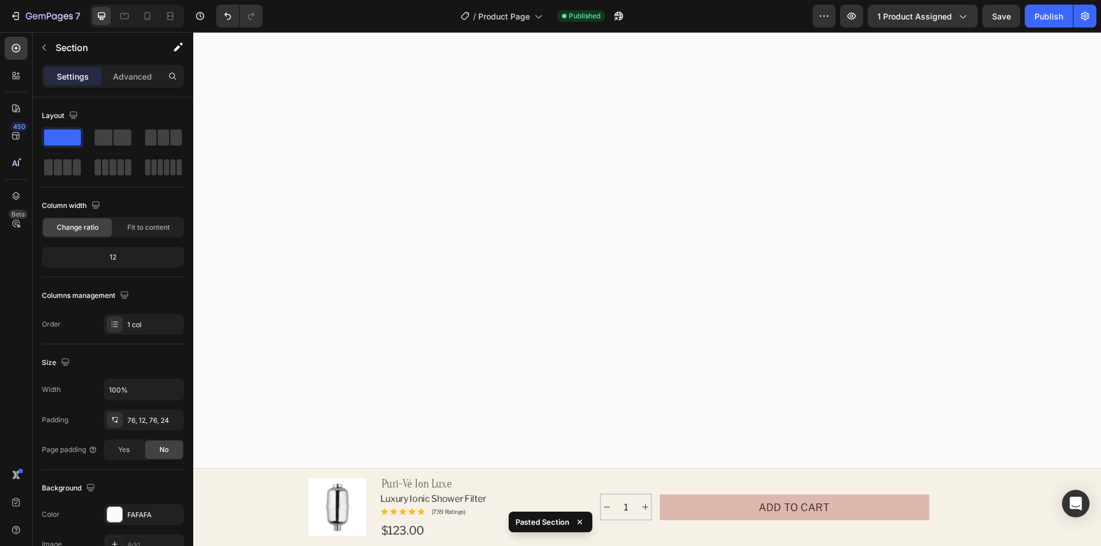
scroll to position [2926, 0]
click at [1007, 14] on span "Save" at bounding box center [1001, 16] width 19 height 10
click at [1050, 17] on div "Publish" at bounding box center [1048, 16] width 29 height 12
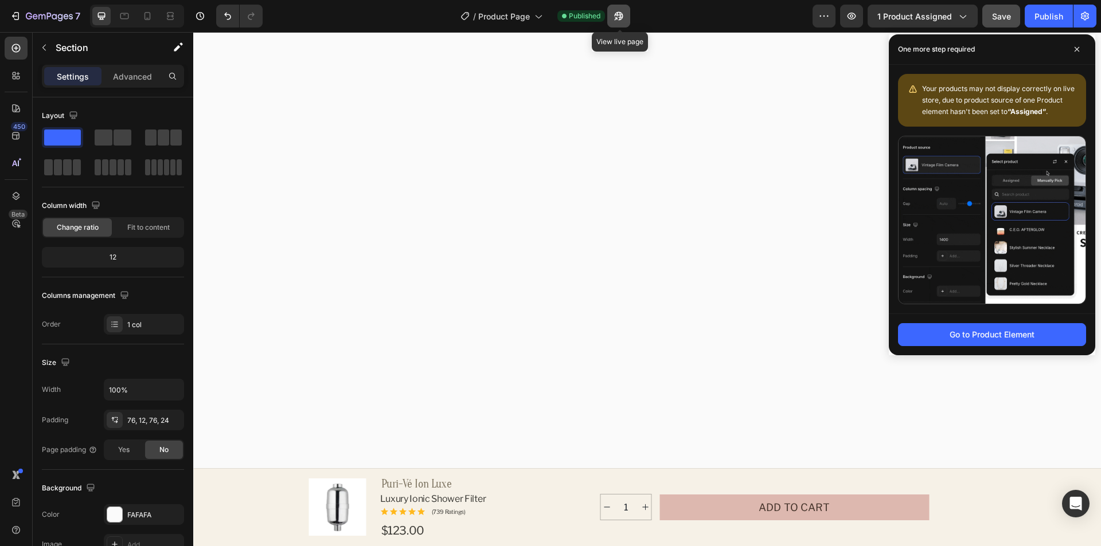
click at [614, 17] on icon "button" at bounding box center [618, 15] width 11 height 11
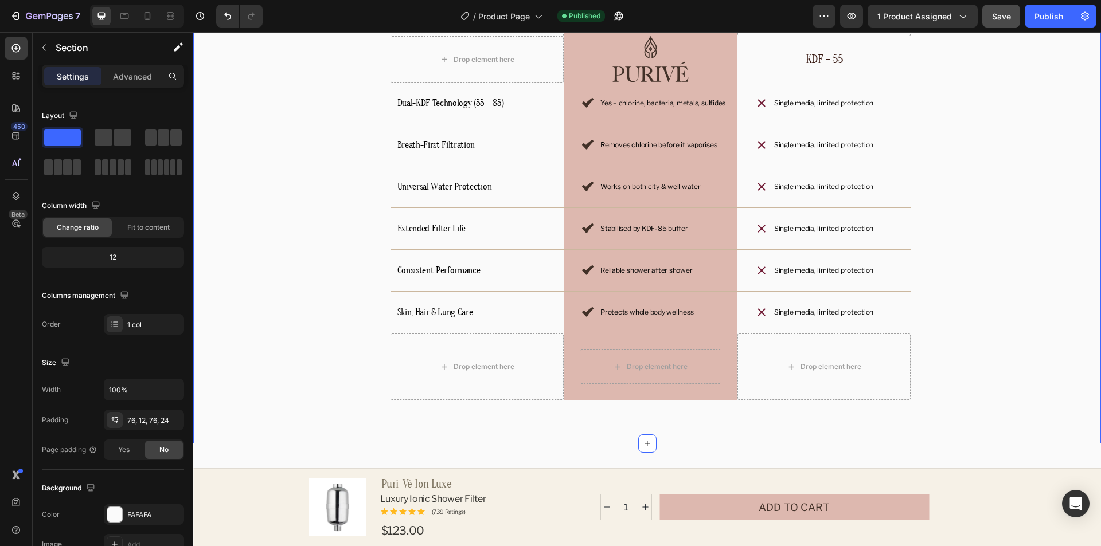
scroll to position [3155, 0]
